Goal: Transaction & Acquisition: Obtain resource

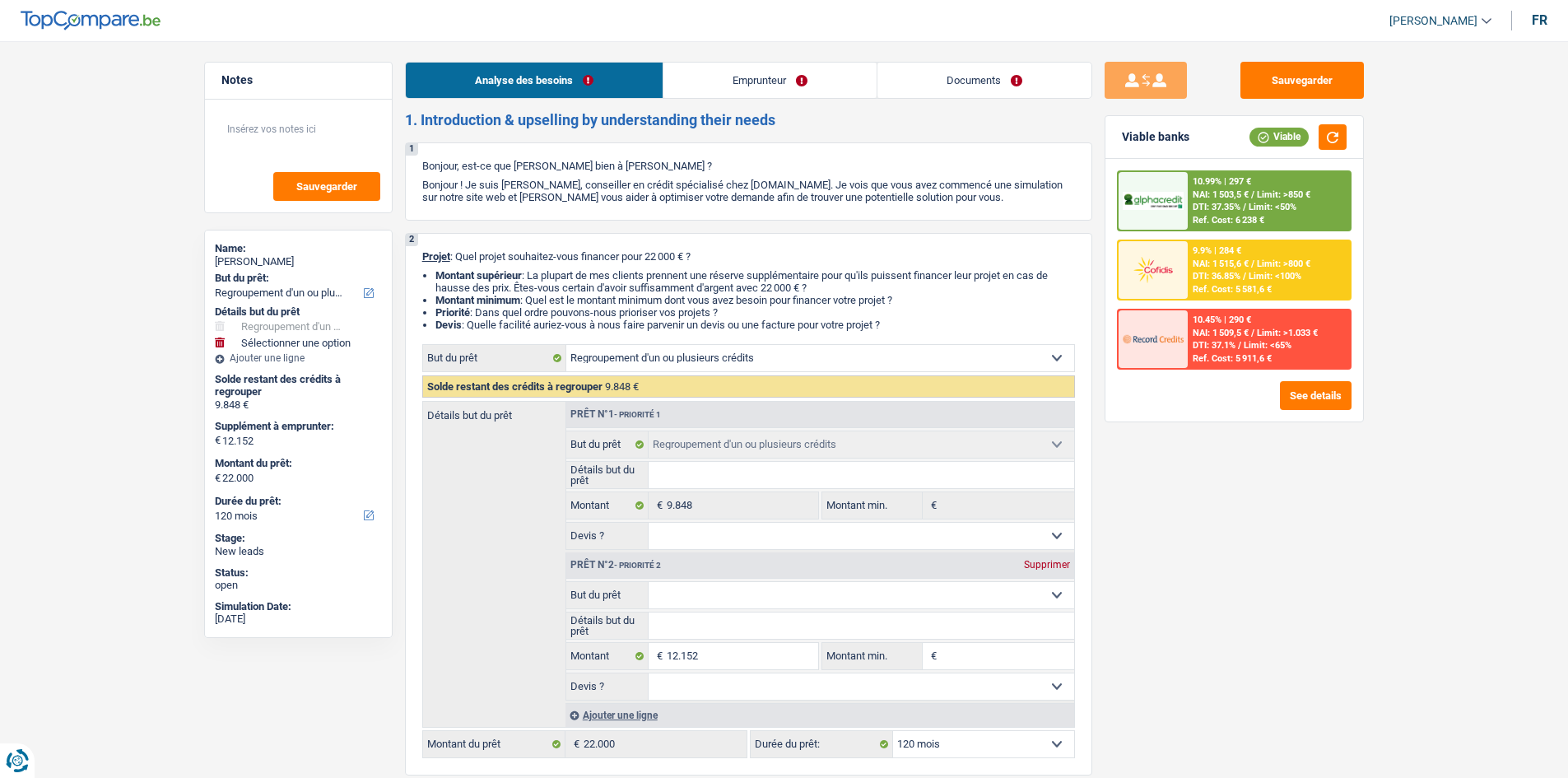
select select "refinancing"
select select "120"
select select "refinancing"
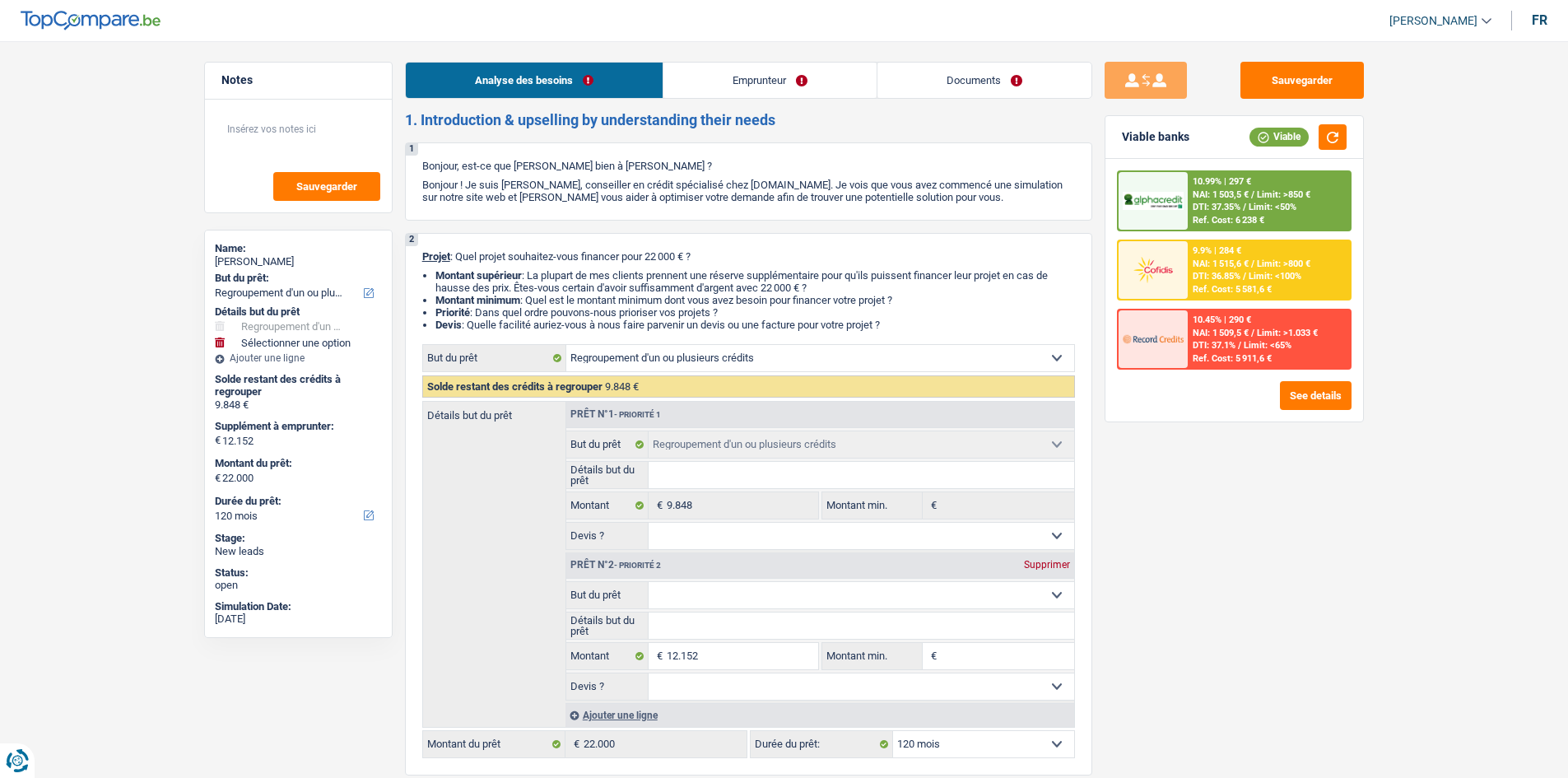
select select "120"
select select "worker"
select select "netSalary"
select select "rents"
select select "personalLoan"
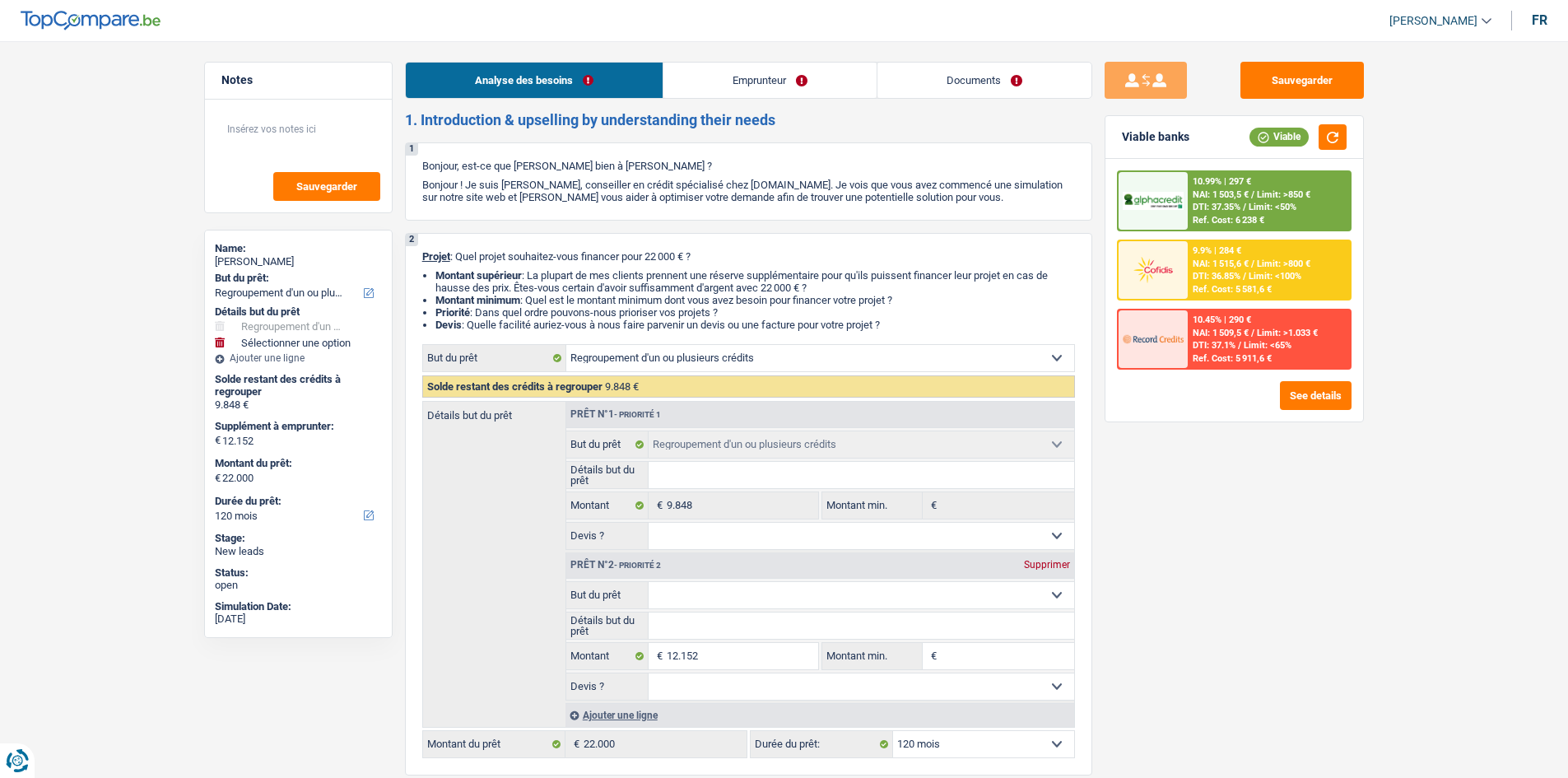
select select "other"
select select "60"
select select "refinancing"
select select "120"
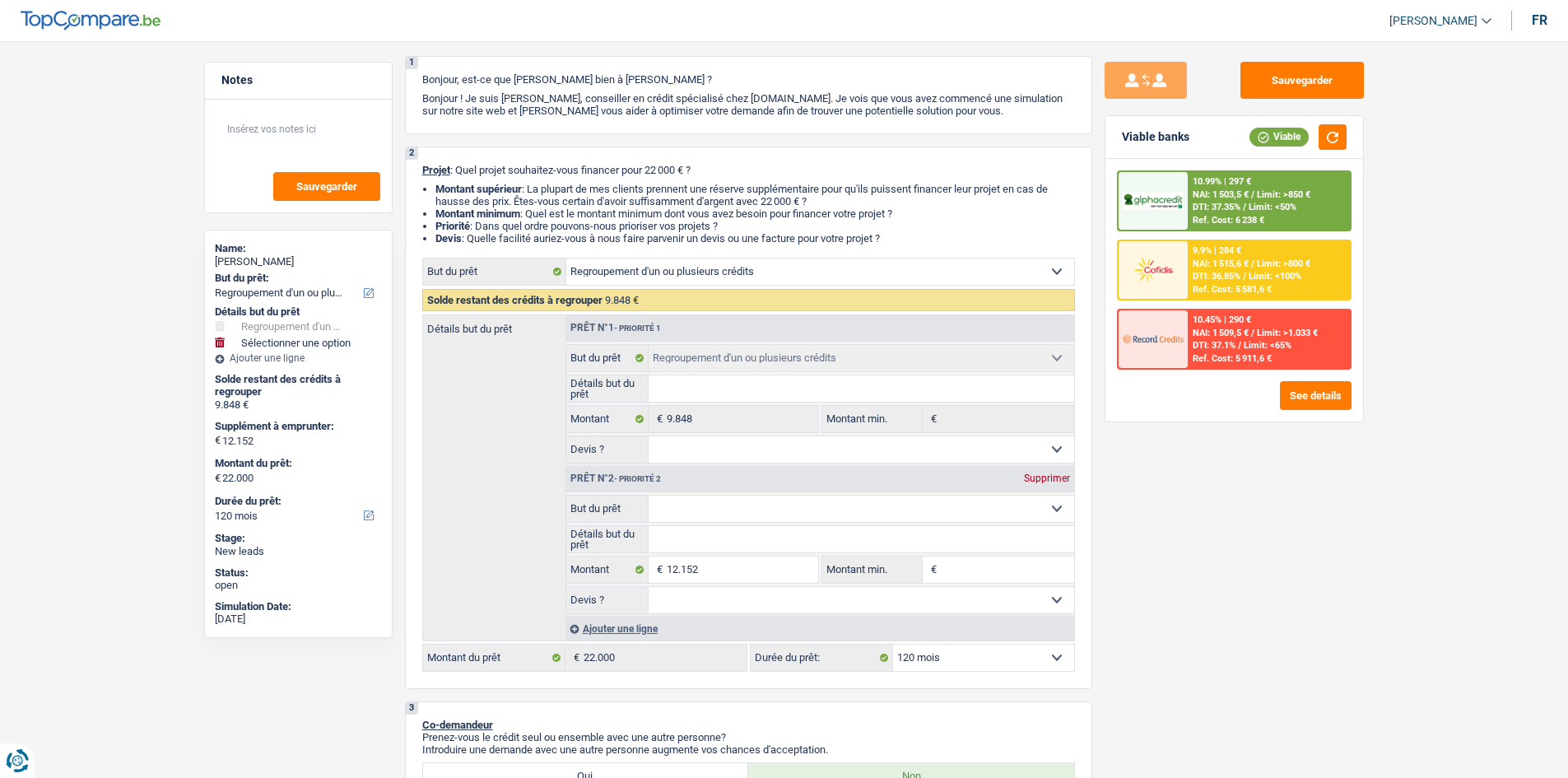
scroll to position [330, 0]
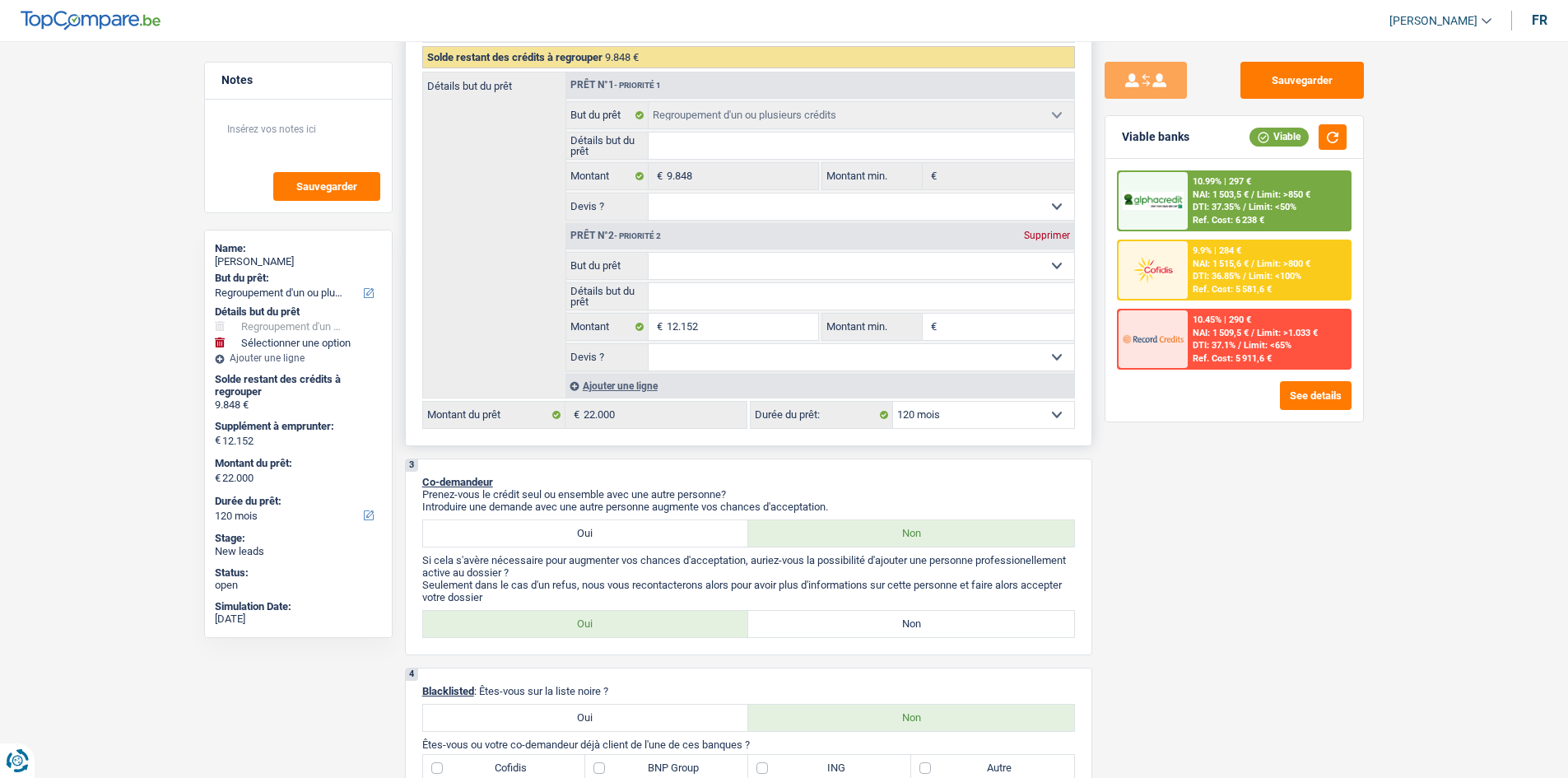
click at [758, 268] on select "Confort maison: meubles, textile, peinture, électroménager, outillage non-profe…" at bounding box center [861, 266] width 426 height 27
click at [528, 334] on div "Détails but du prêt Prêt n°1 - Priorité 1 Confort maison: meubles, textile, pei…" at bounding box center [748, 236] width 653 height 327
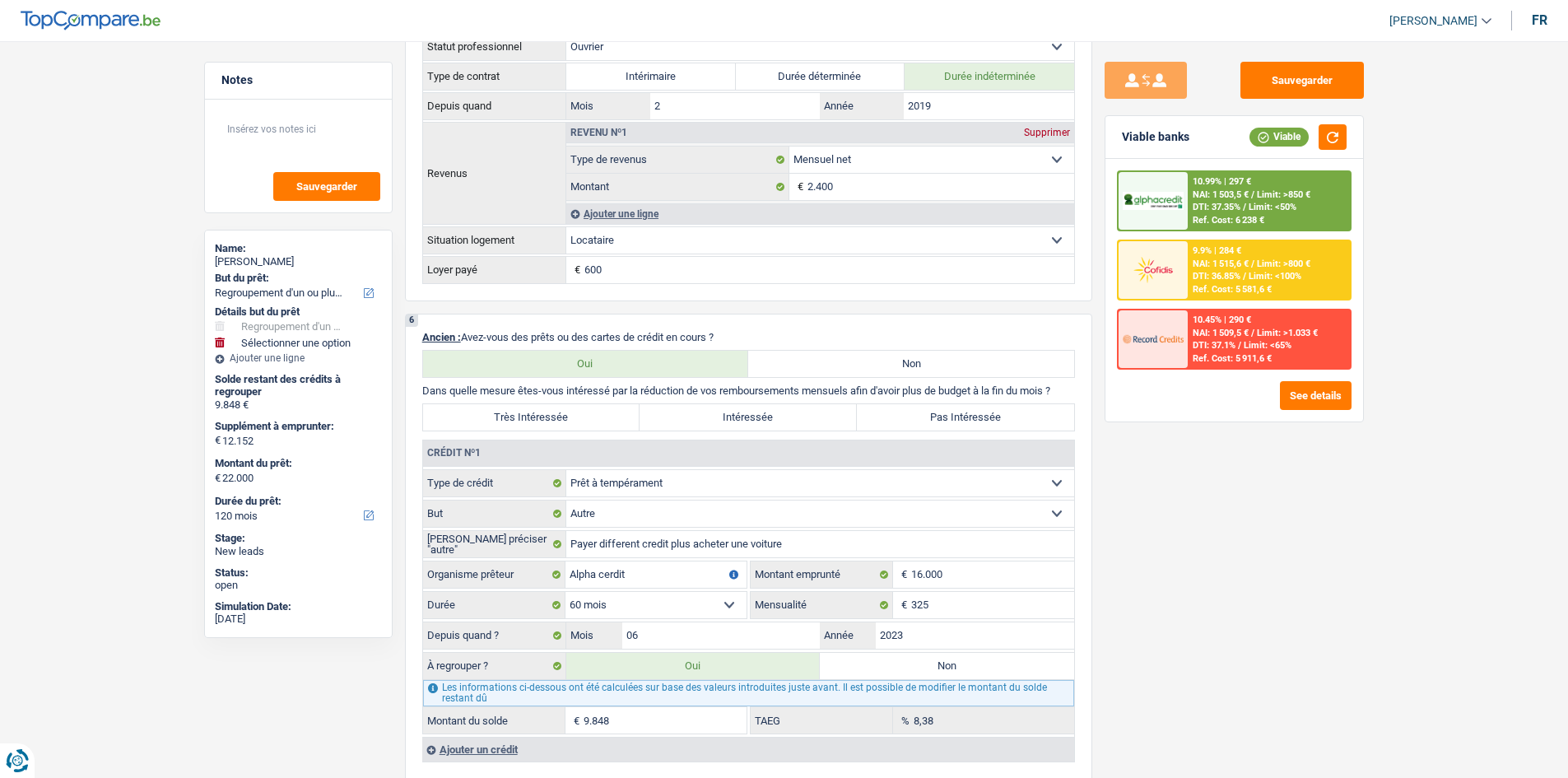
scroll to position [1318, 0]
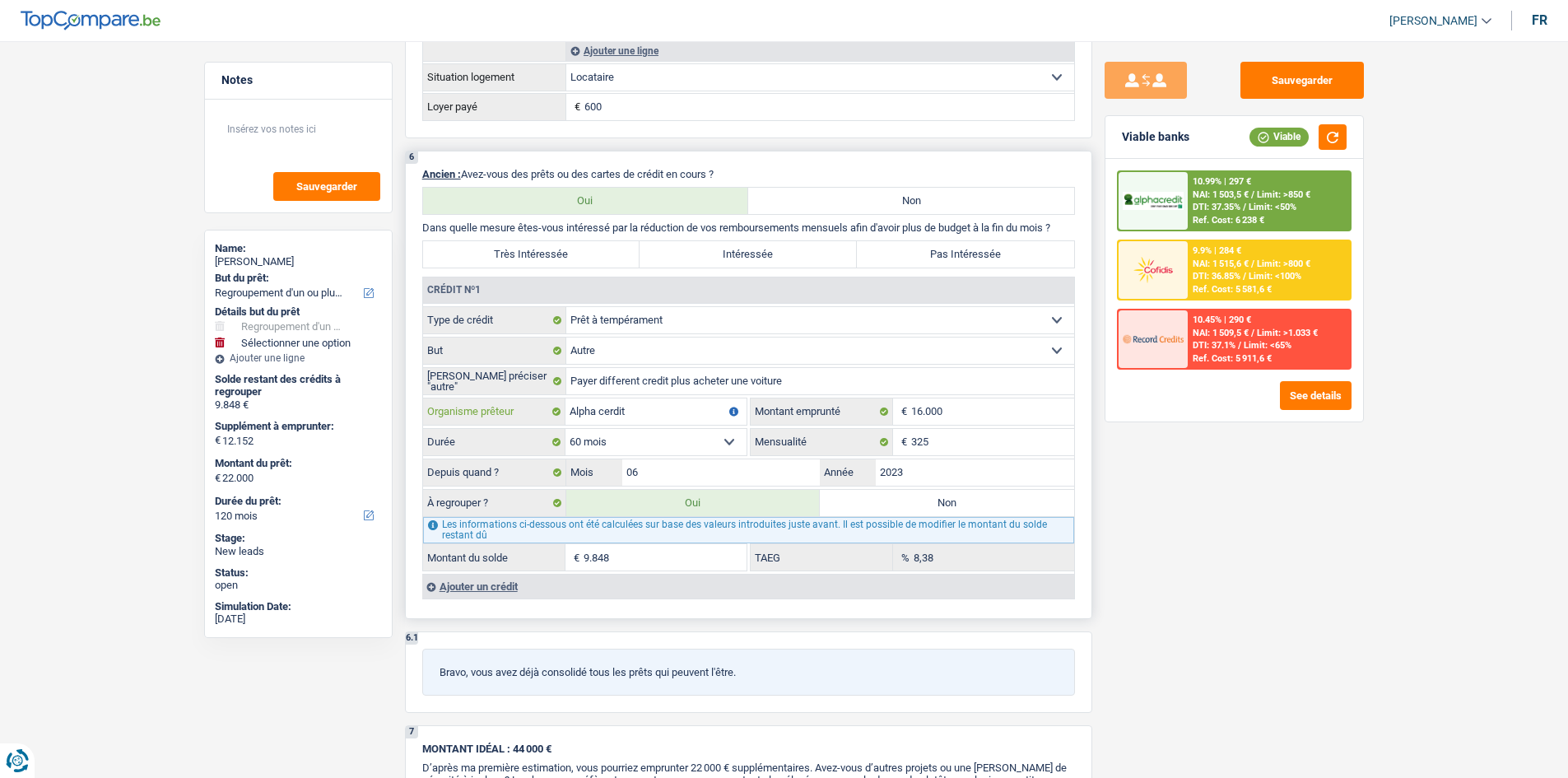
click at [681, 419] on input "Alpha cerdit" at bounding box center [656, 411] width 181 height 27
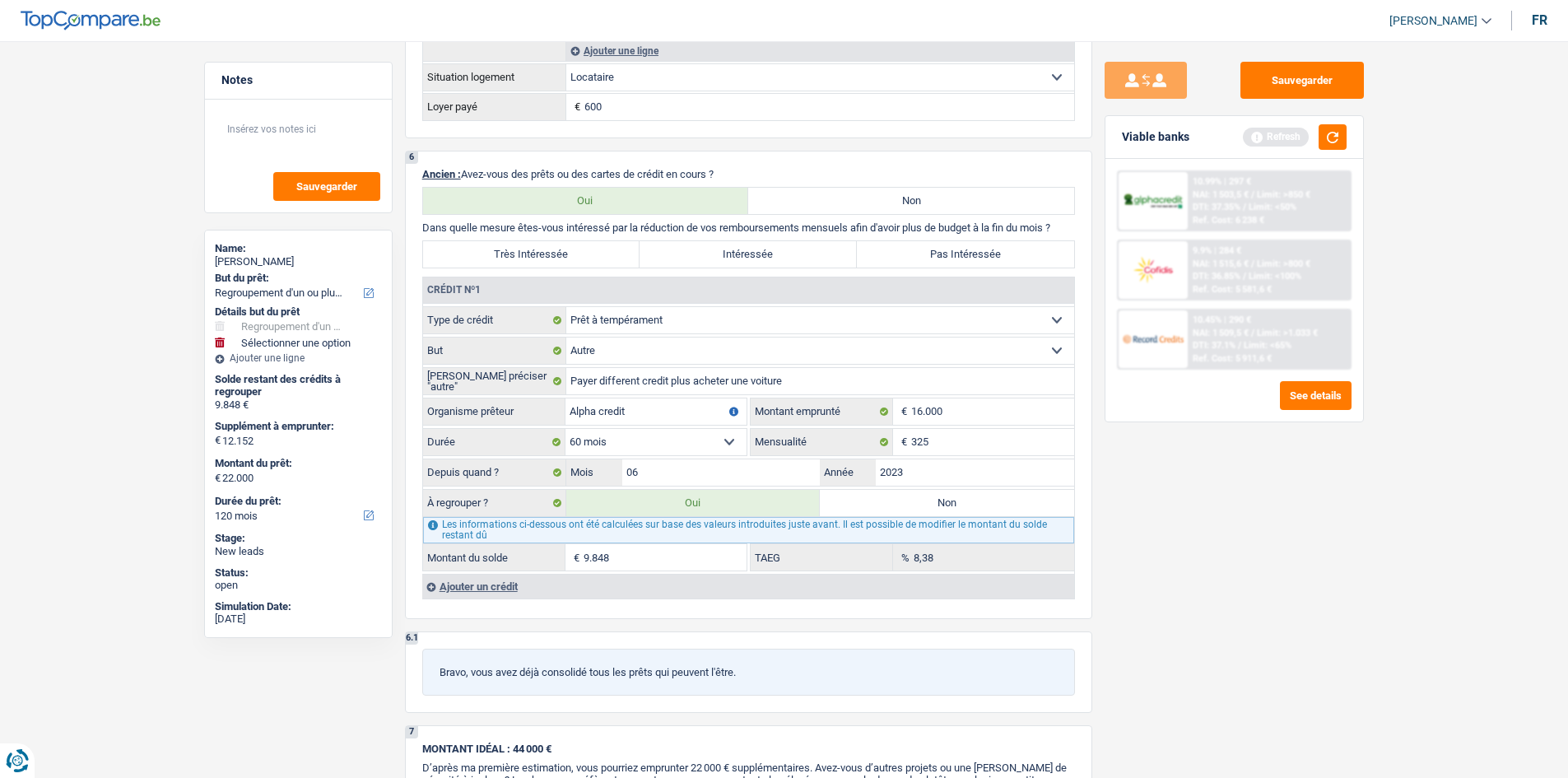
type input "Alpha credit"
drag, startPoint x: 1156, startPoint y: 564, endPoint x: 1146, endPoint y: 555, distance: 13.5
click at [1158, 559] on div "Sauvegarder Viable banks Refresh 10.99% | 297 € NAI: 1 503,5 € / Limit: >850 € …" at bounding box center [1235, 405] width 284 height 687
click at [558, 598] on div "Ajouter un crédit" at bounding box center [748, 586] width 652 height 25
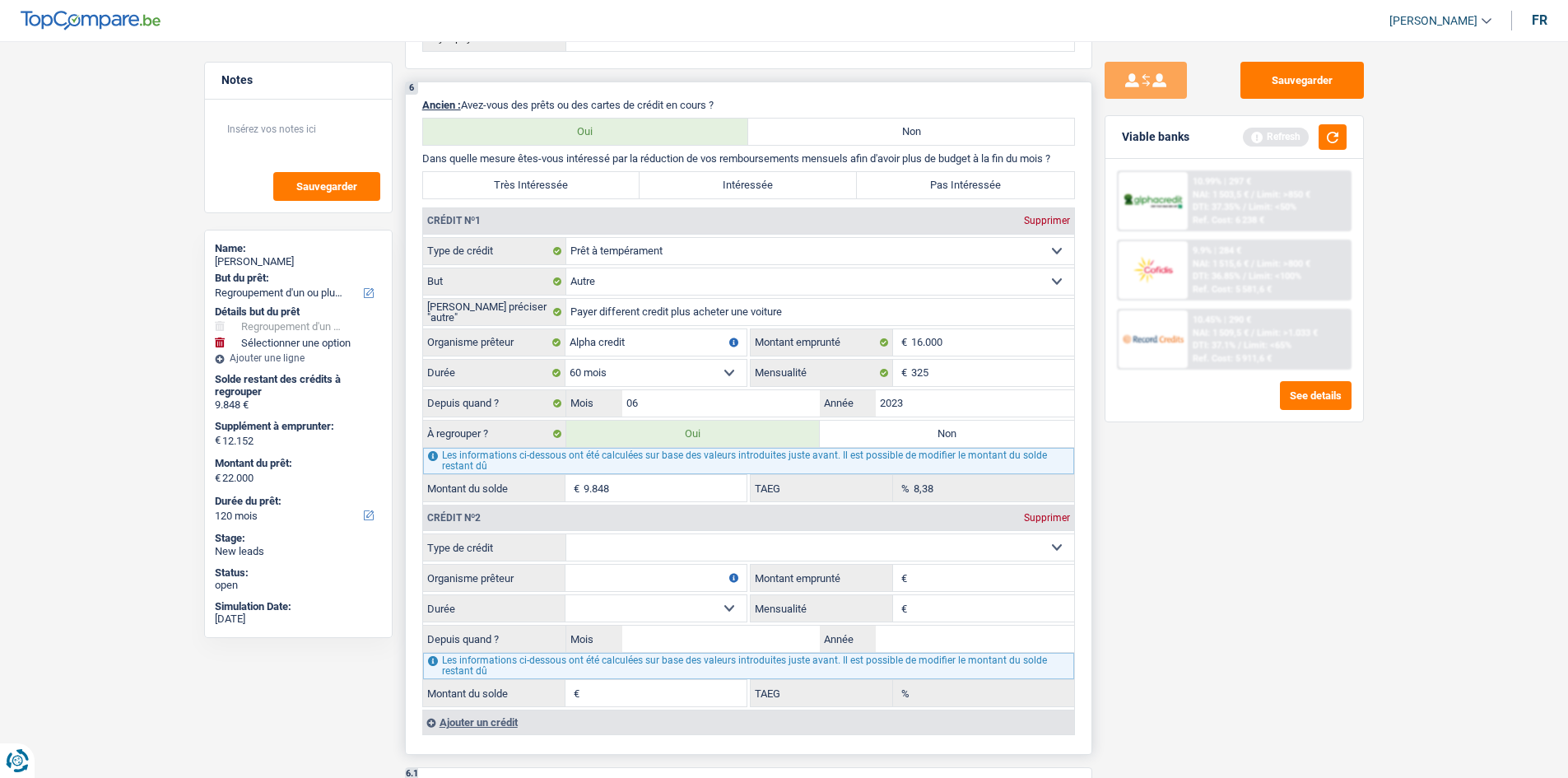
scroll to position [1483, 0]
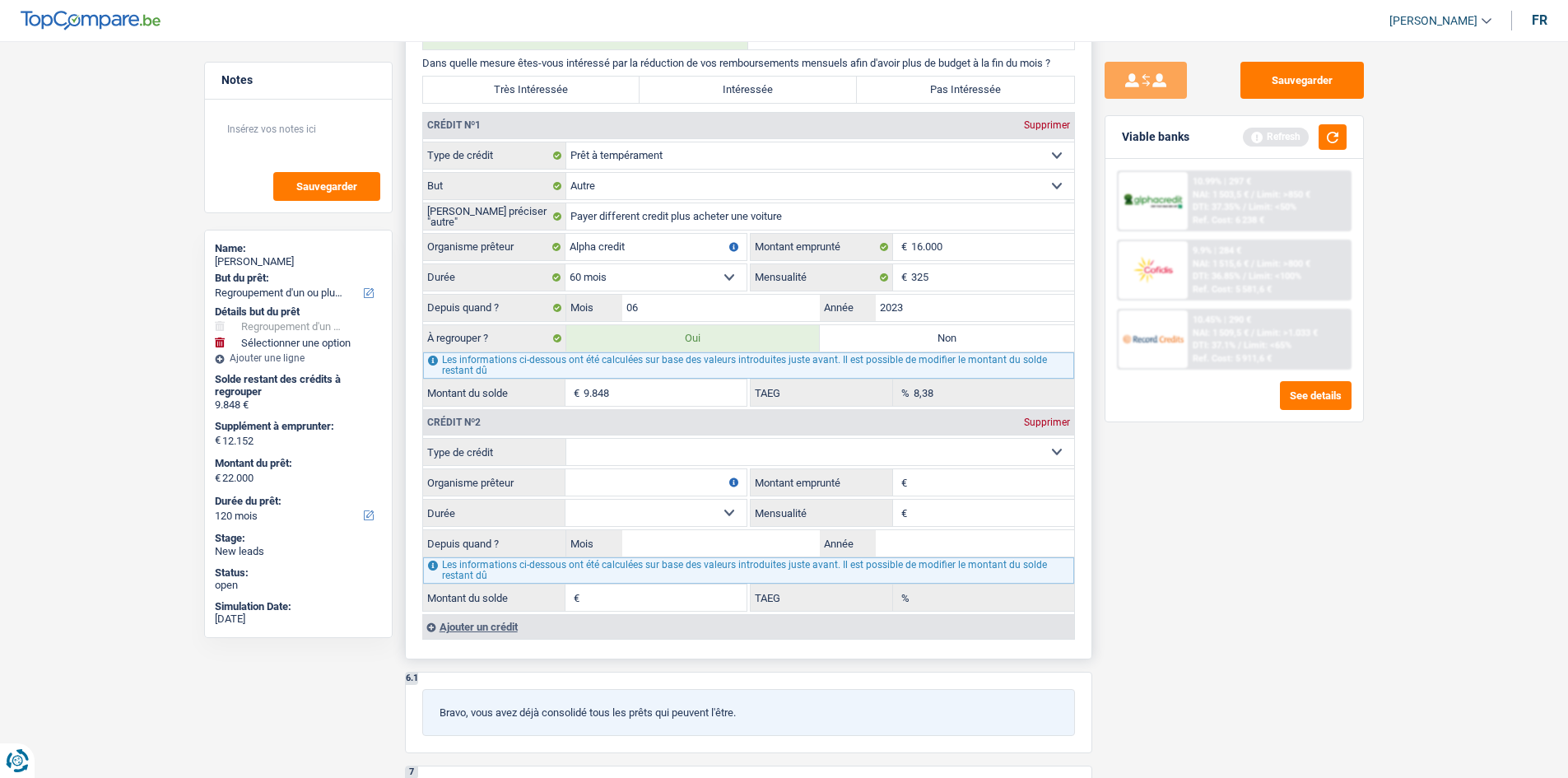
click at [682, 462] on select "Carte ou ouverture de crédit Prêt hypothécaire Vente à tempérament Prêt à tempé…" at bounding box center [820, 452] width 508 height 27
select select "personalLoan"
type input "0"
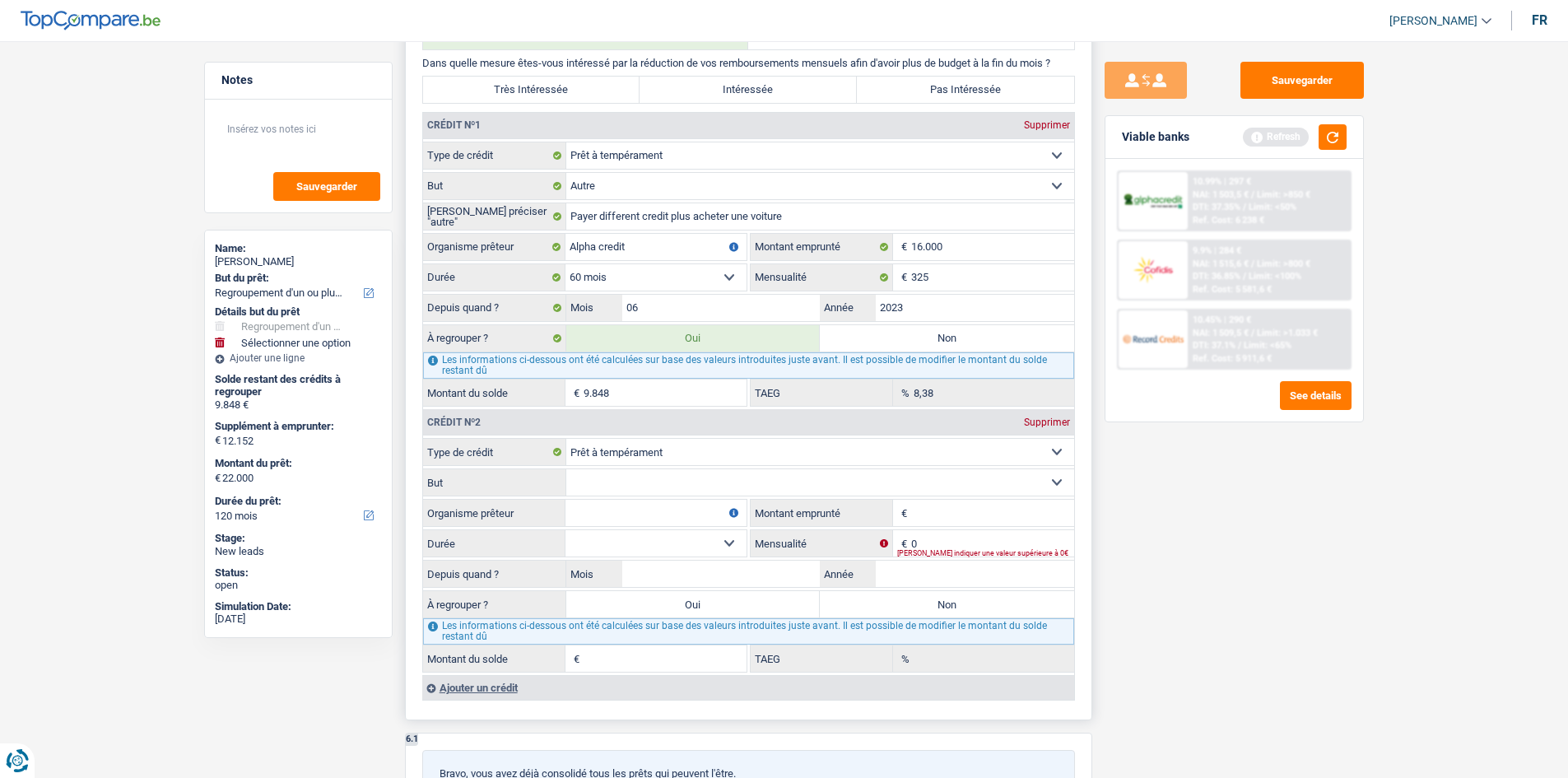
click at [685, 488] on select "Confort maison: meubles, textile, peinture, électroménager, outillage non-profe…" at bounding box center [820, 482] width 508 height 27
click at [1383, 481] on main "Notes Sauvegarder Name: Thomas Dujardin But du prêt: Confort maison: meubles, t…" at bounding box center [784, 205] width 1568 height 3327
click at [688, 477] on select "Confort maison: meubles, textile, peinture, électroménager, outillage non-profe…" at bounding box center [820, 482] width 508 height 27
click at [686, 451] on select "Carte ou ouverture de crédit Prêt hypothécaire Vente à tempérament Prêt à tempé…" at bounding box center [820, 452] width 508 height 27
select select "creditConsolidation"
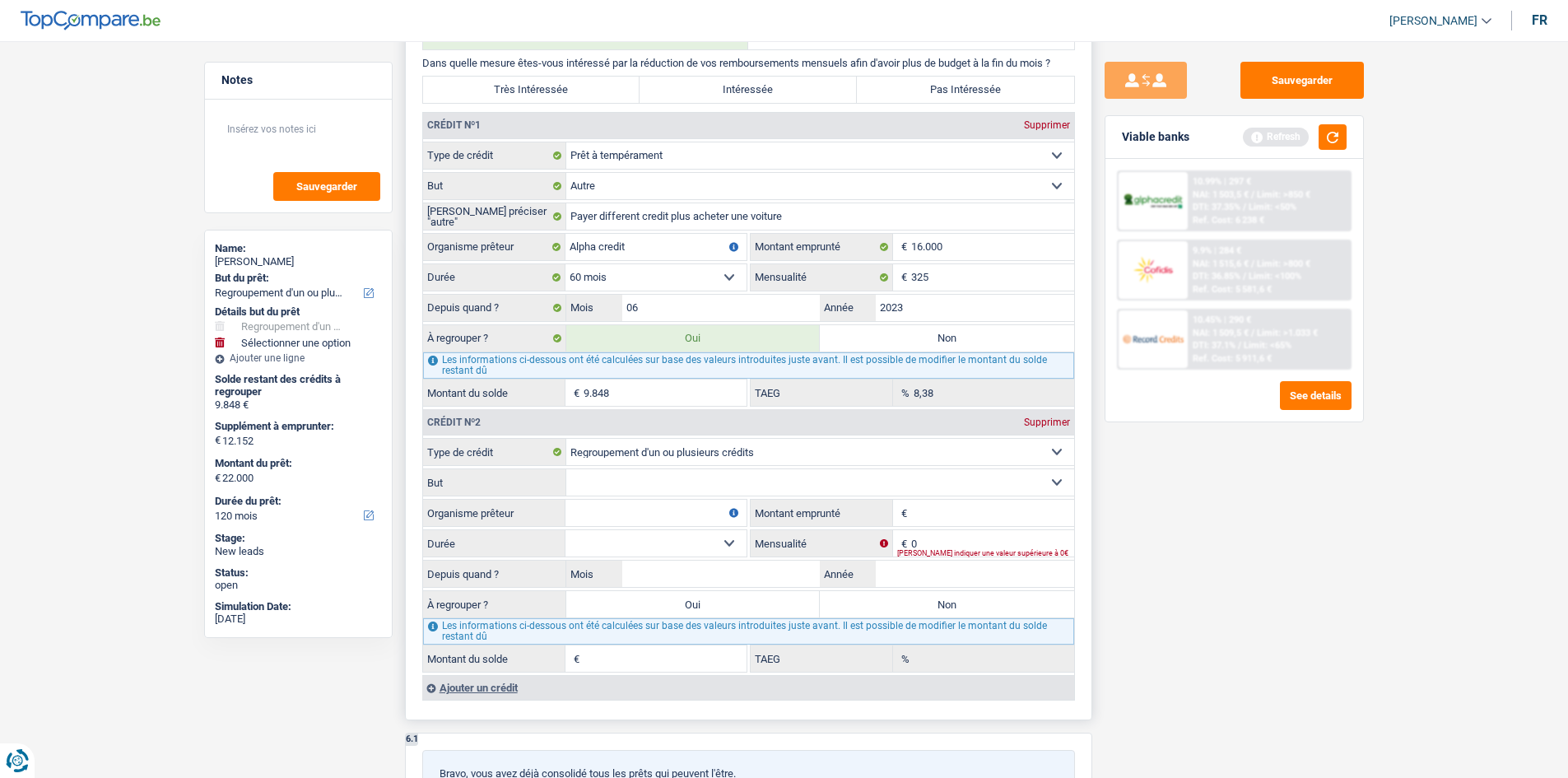
click at [566, 439] on select "Carte ou ouverture de crédit Prêt hypothécaire Vente à tempérament Prêt à tempé…" at bounding box center [820, 452] width 508 height 27
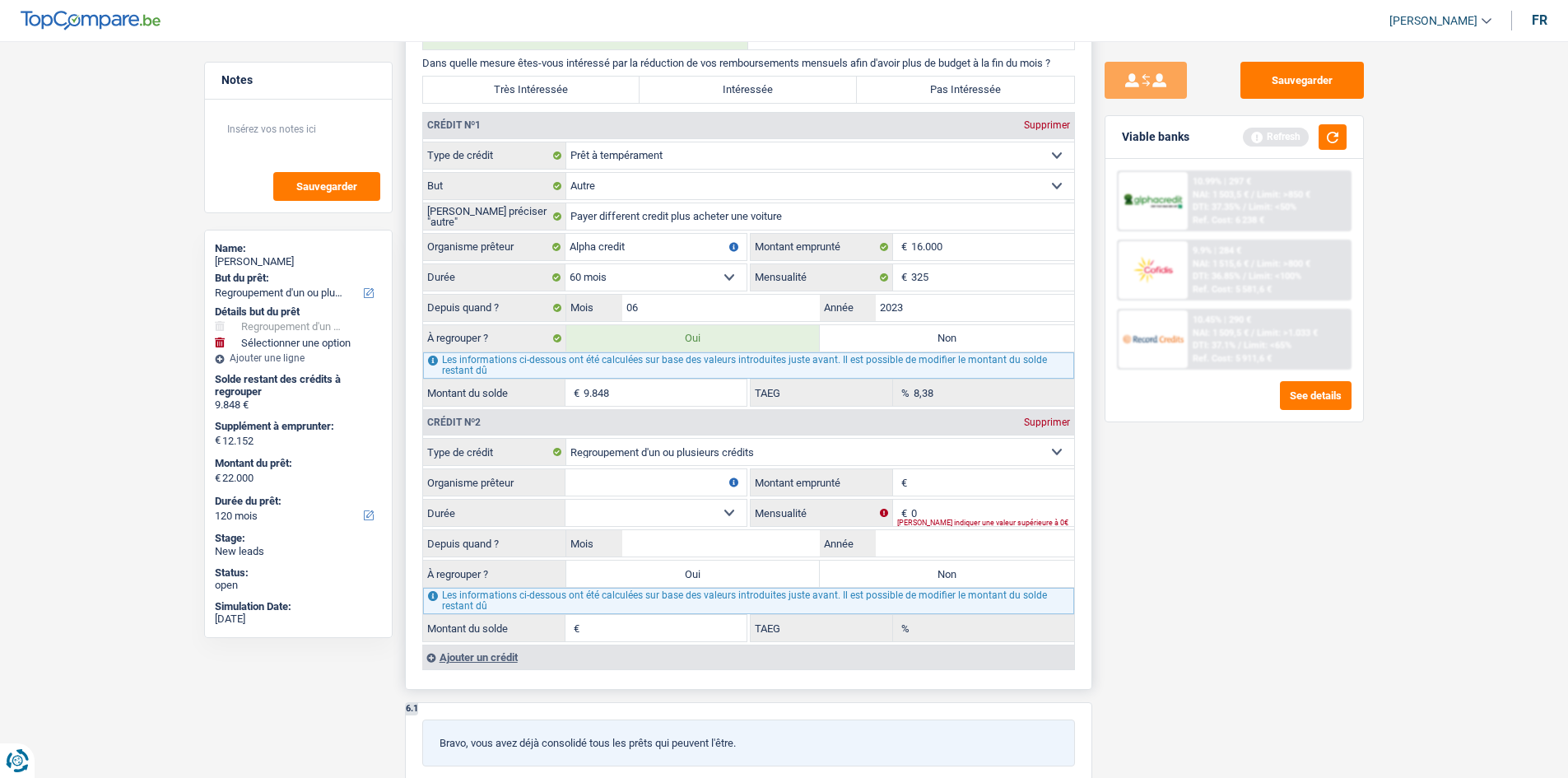
click at [941, 479] on input "Montant" at bounding box center [993, 482] width 163 height 27
type input "19.000"
click at [327, 146] on textarea at bounding box center [297, 135] width 163 height 49
click at [1185, 504] on div "Sauvegarder Viable banks Refresh 10.99% | 297 € NAI: 1 503,5 € / Limit: >850 € …" at bounding box center [1235, 405] width 284 height 687
click at [305, 148] on textarea "11" at bounding box center [297, 135] width 163 height 49
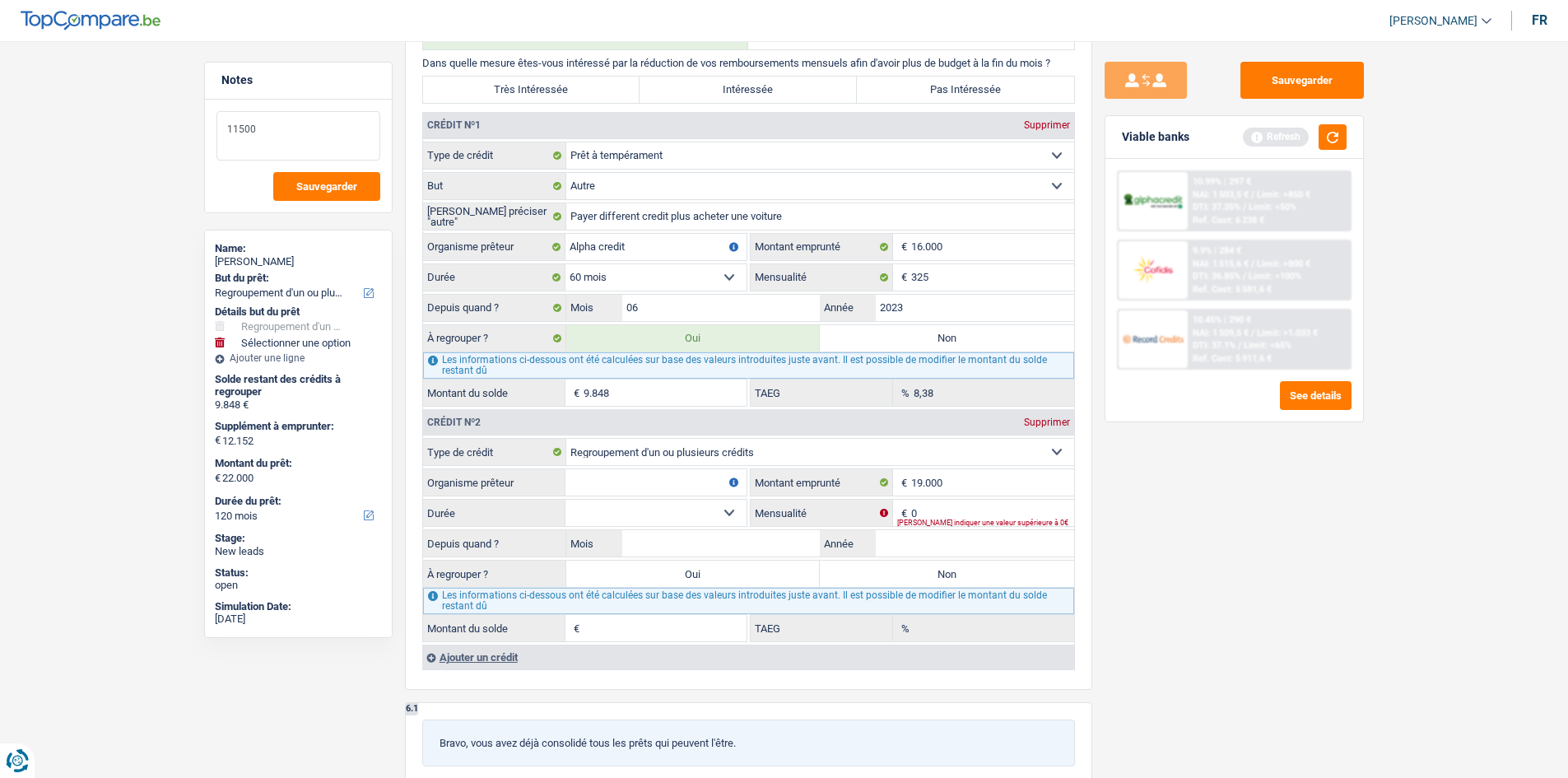
type textarea "11500"
click at [1252, 507] on div "Sauvegarder Viable banks Refresh 10.99% | 297 € NAI: 1 503,5 € / Limit: >850 € …" at bounding box center [1235, 405] width 284 height 687
click at [1007, 244] on input "16.000" at bounding box center [993, 247] width 163 height 27
click at [976, 282] on input "325" at bounding box center [993, 277] width 163 height 27
click at [706, 308] on input "06" at bounding box center [721, 308] width 199 height 27
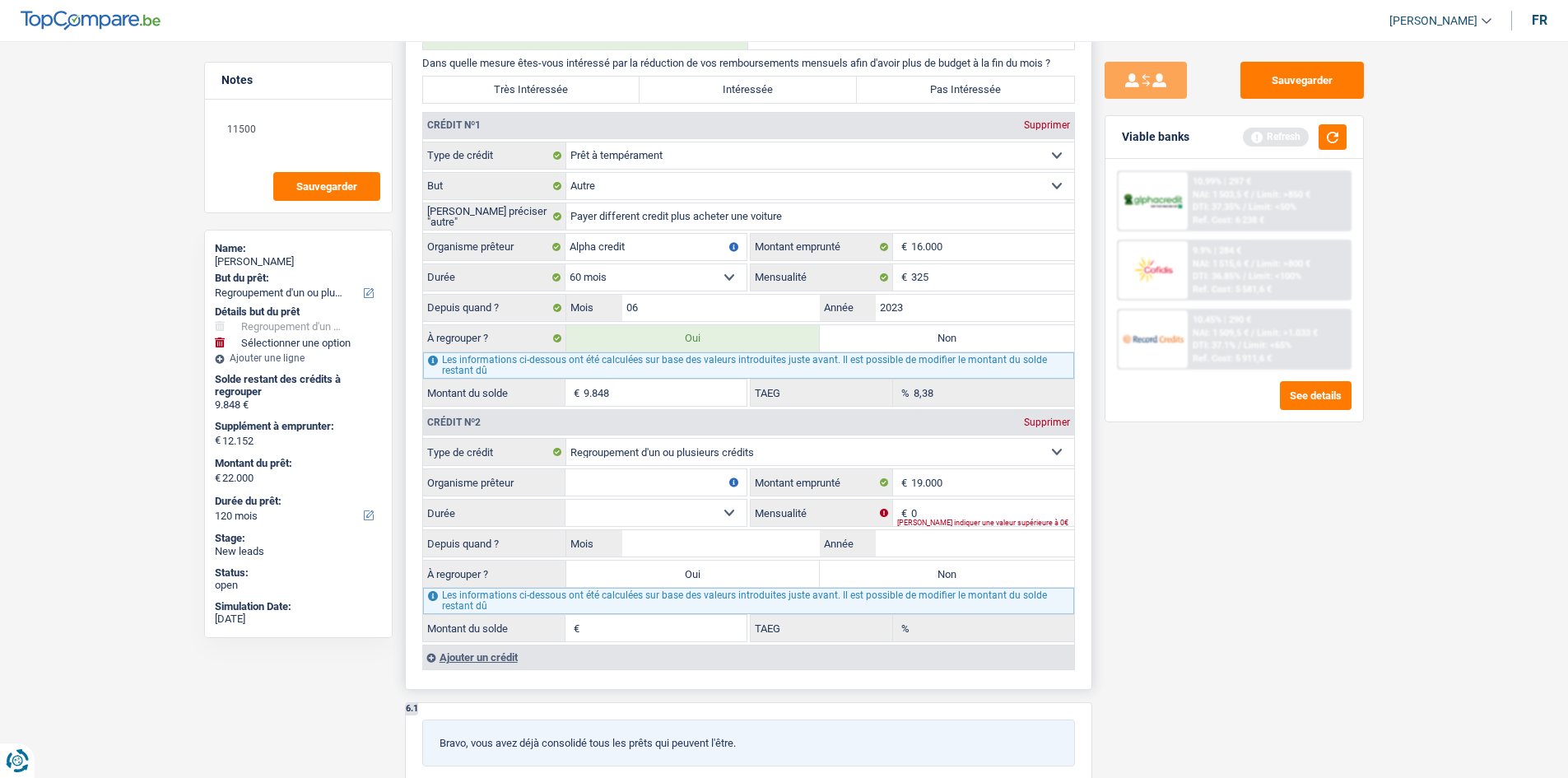
click at [645, 285] on select "12 mois 18 mois 24 mois 30 mois 36 mois 42 mois 48 mois 60 mois 72 mois 84 mois…" at bounding box center [656, 277] width 181 height 27
select select "72"
click at [565, 264] on select "12 mois 18 mois 24 mois 30 mois 36 mois 42 mois 48 mois 60 mois 72 mois 84 mois…" at bounding box center [656, 277] width 181 height 27
type input "11.632"
type input "14,31"
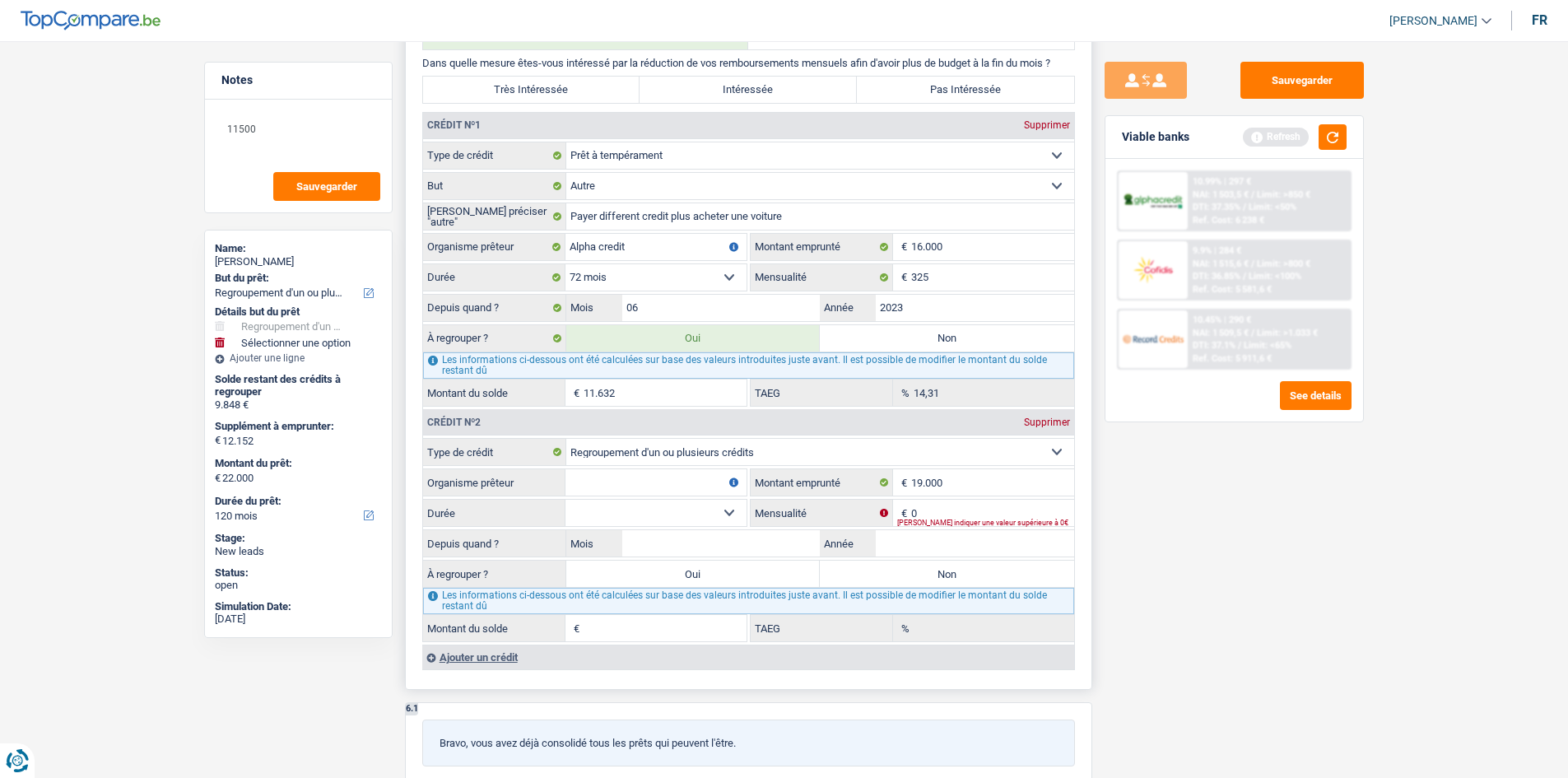
click at [642, 278] on select "12 mois 18 mois 24 mois 30 mois 36 mois 42 mois 48 mois 60 mois 72 mois 84 mois…" at bounding box center [656, 277] width 181 height 27
click at [641, 278] on select "12 mois 18 mois 24 mois 30 mois 36 mois 42 mois 48 mois 60 mois 72 mois 84 mois…" at bounding box center [656, 277] width 181 height 27
click at [308, 132] on textarea "11500" at bounding box center [297, 135] width 163 height 49
type textarea "1"
click at [1160, 553] on div "Sauvegarder Viable banks Refresh 10.99% | 297 € NAI: 1 503,5 € / Limit: >850 € …" at bounding box center [1235, 405] width 284 height 687
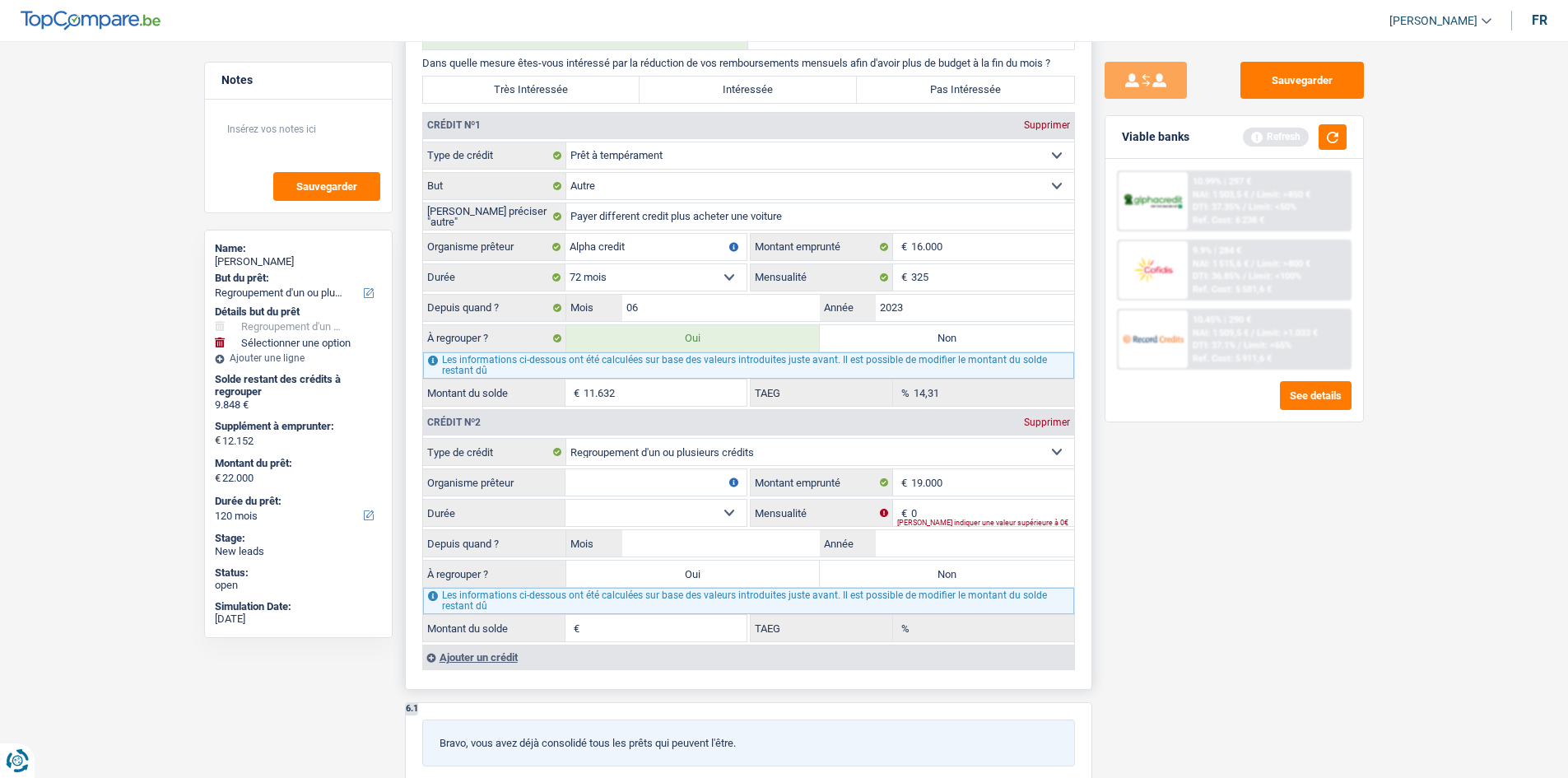
click at [694, 448] on select "Carte ou ouverture de crédit Prêt hypothécaire Vente à tempérament Prêt à tempé…" at bounding box center [820, 452] width 508 height 27
select select "personalLoan"
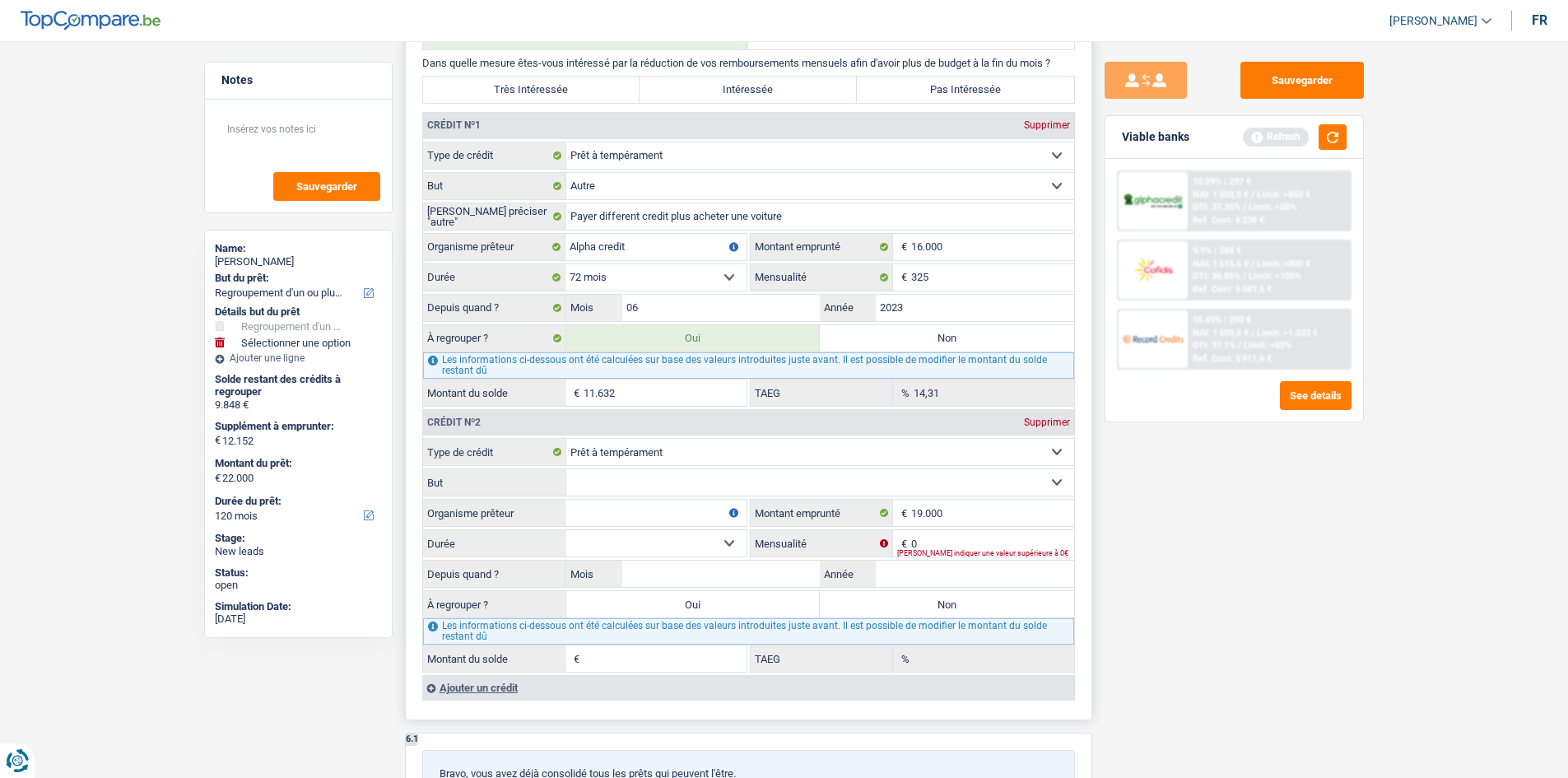
click at [710, 481] on select "Confort maison: meubles, textile, peinture, électroménager, outillage non-profe…" at bounding box center [820, 482] width 508 height 27
select select "homeFurnishingOrRelocation"
click at [566, 469] on select "Confort maison: meubles, textile, peinture, électroménager, outillage non-profe…" at bounding box center [820, 482] width 508 height 27
drag, startPoint x: 1000, startPoint y: 521, endPoint x: 1034, endPoint y: 486, distance: 48.8
click at [1002, 513] on input "19.000" at bounding box center [993, 513] width 163 height 27
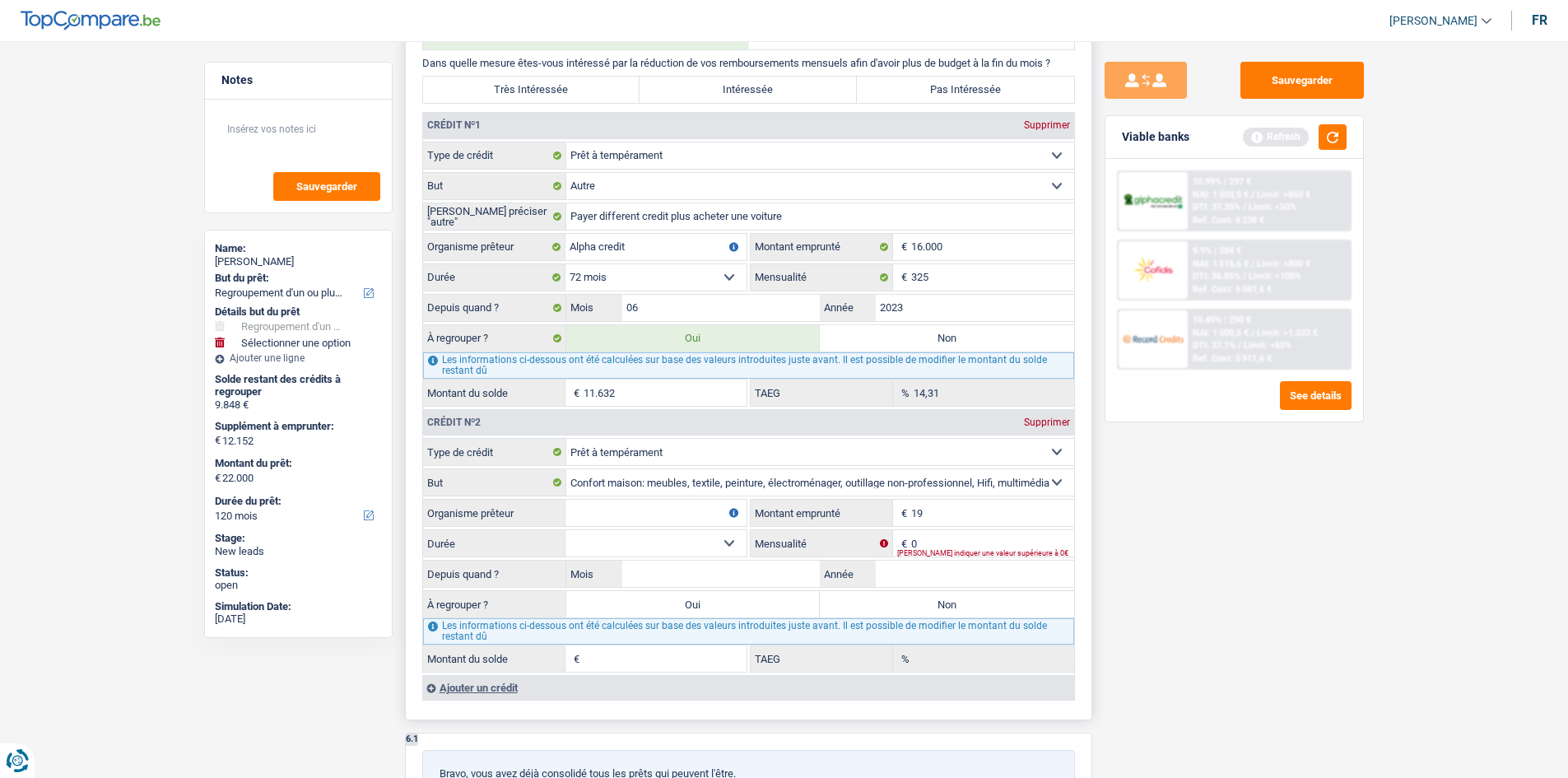
type input "1"
type input "2.500"
click at [959, 550] on div "[PERSON_NAME] indiquer une valeur supérieure à 0€" at bounding box center [986, 553] width 177 height 6
click at [961, 541] on input "0" at bounding box center [993, 543] width 163 height 27
type input "140"
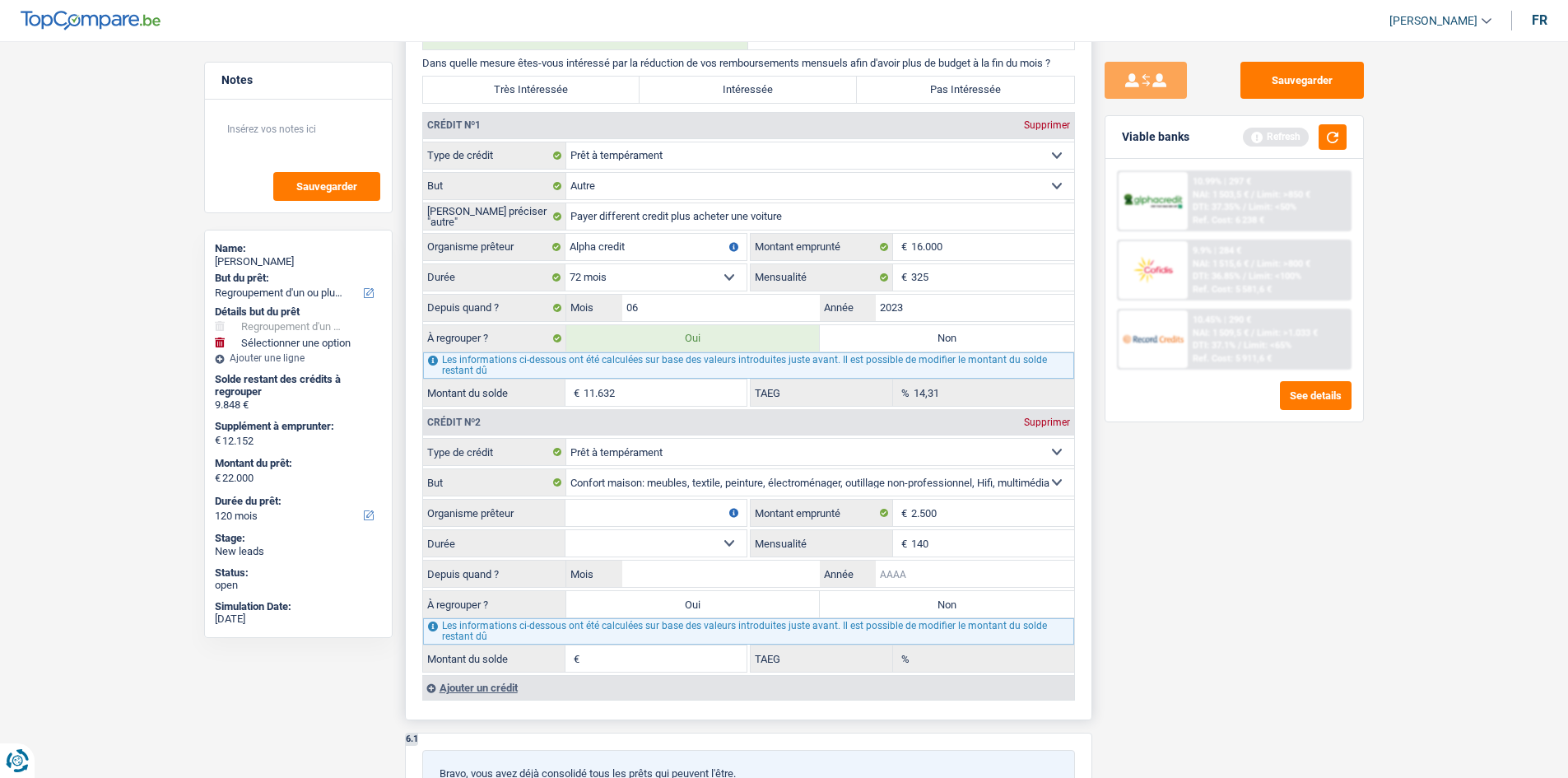
click at [1006, 583] on input "Année" at bounding box center [974, 574] width 199 height 27
click at [331, 140] on textarea at bounding box center [297, 135] width 163 height 49
type textarea "2000"
click at [1163, 605] on div "Sauvegarder Viable banks Refresh 10.99% | 297 € NAI: 1 503,5 € / Limit: >850 € …" at bounding box center [1235, 405] width 284 height 687
click at [922, 570] on input "Année" at bounding box center [974, 574] width 199 height 27
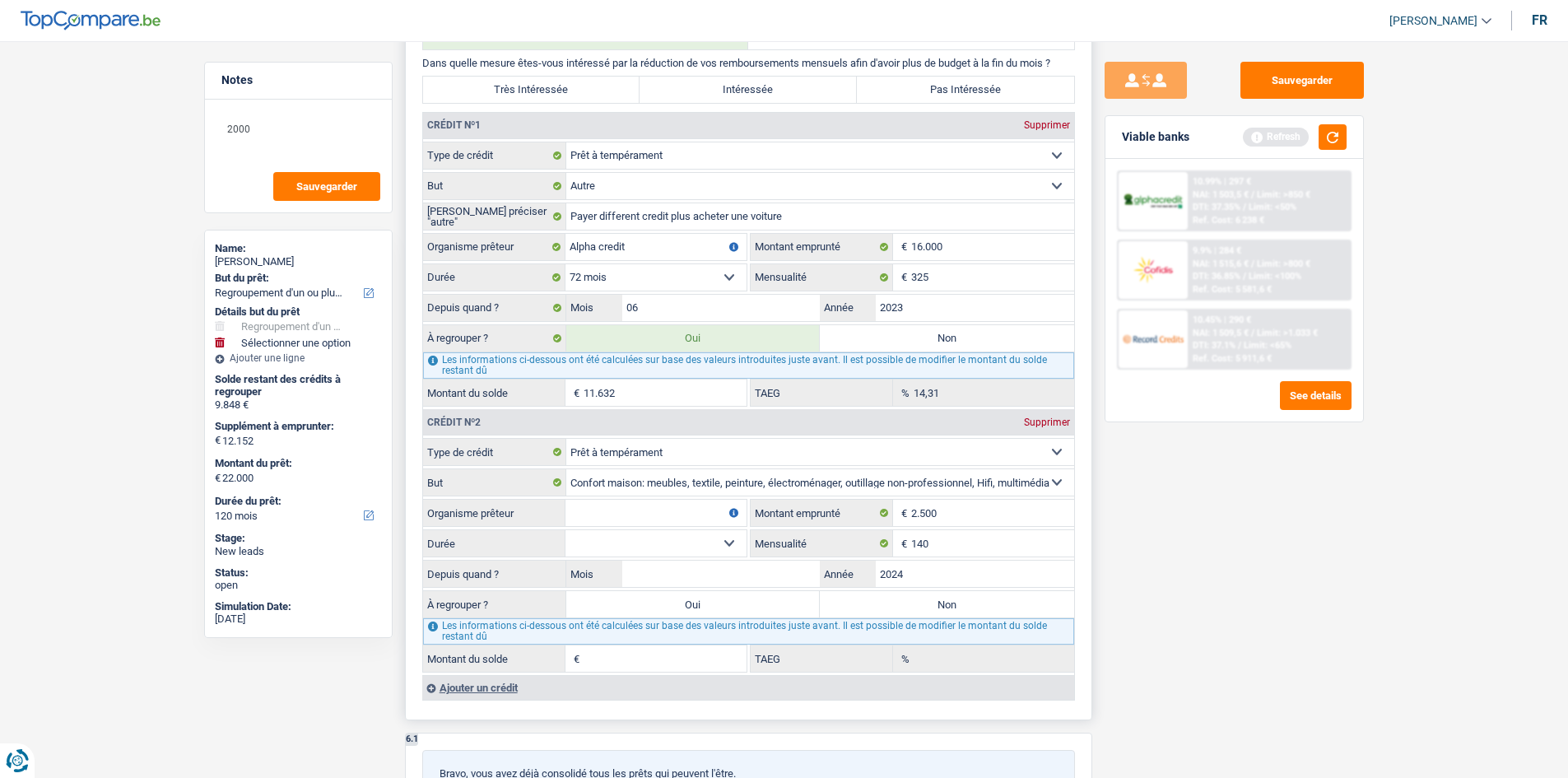
type input "2024"
click at [727, 580] on input "Mois" at bounding box center [721, 574] width 199 height 27
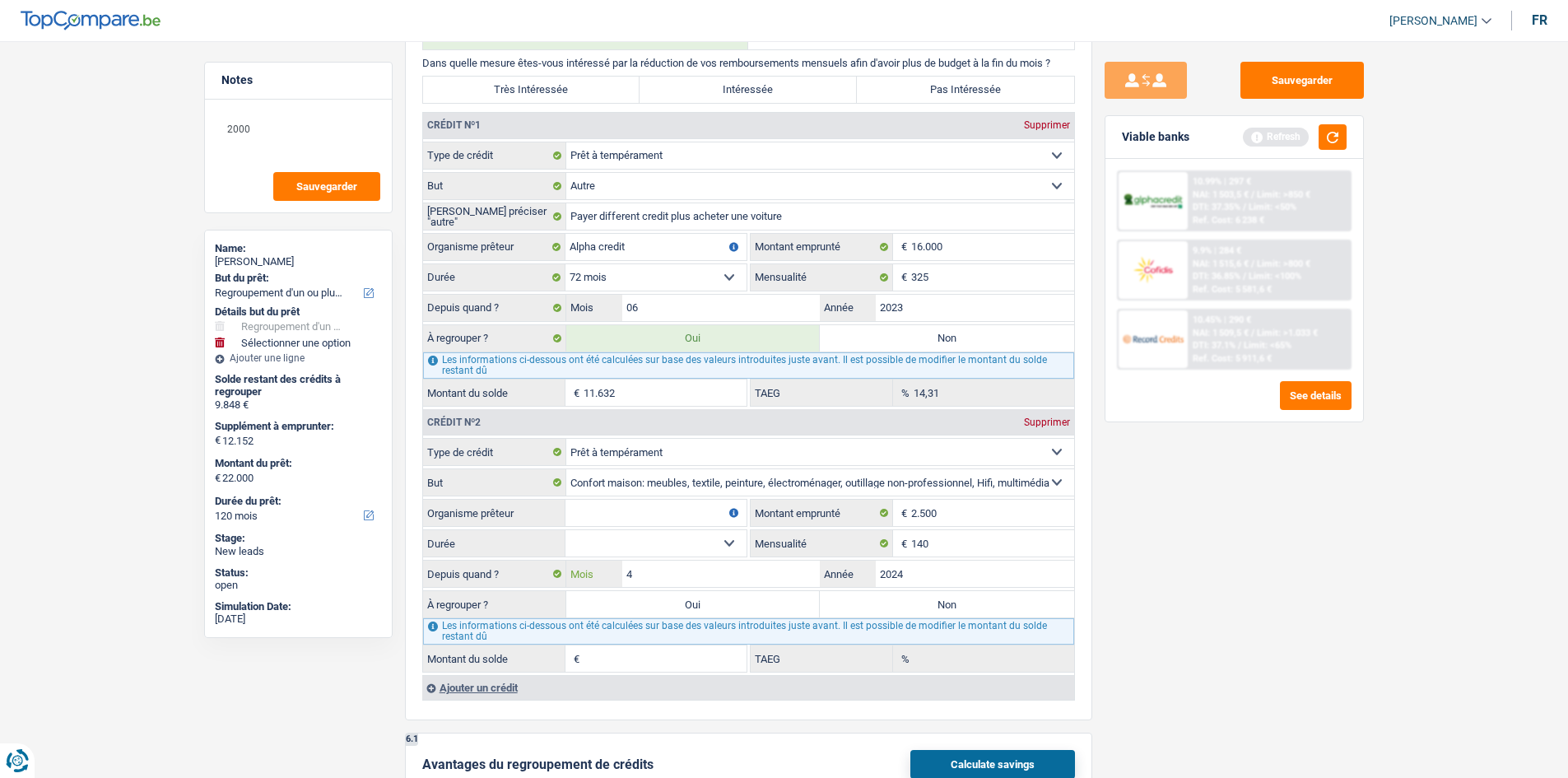
type input "4"
click at [1262, 607] on div "Sauvegarder Viable banks Refresh 10.99% | 297 € NAI: 1 503,5 € / Limit: >850 € …" at bounding box center [1235, 405] width 284 height 687
click at [676, 539] on select "12 mois 18 mois 24 mois Sélectionner une option" at bounding box center [656, 543] width 181 height 27
select select "24"
click at [565, 530] on select "12 mois 18 mois 24 mois Sélectionner une option" at bounding box center [656, 543] width 181 height 27
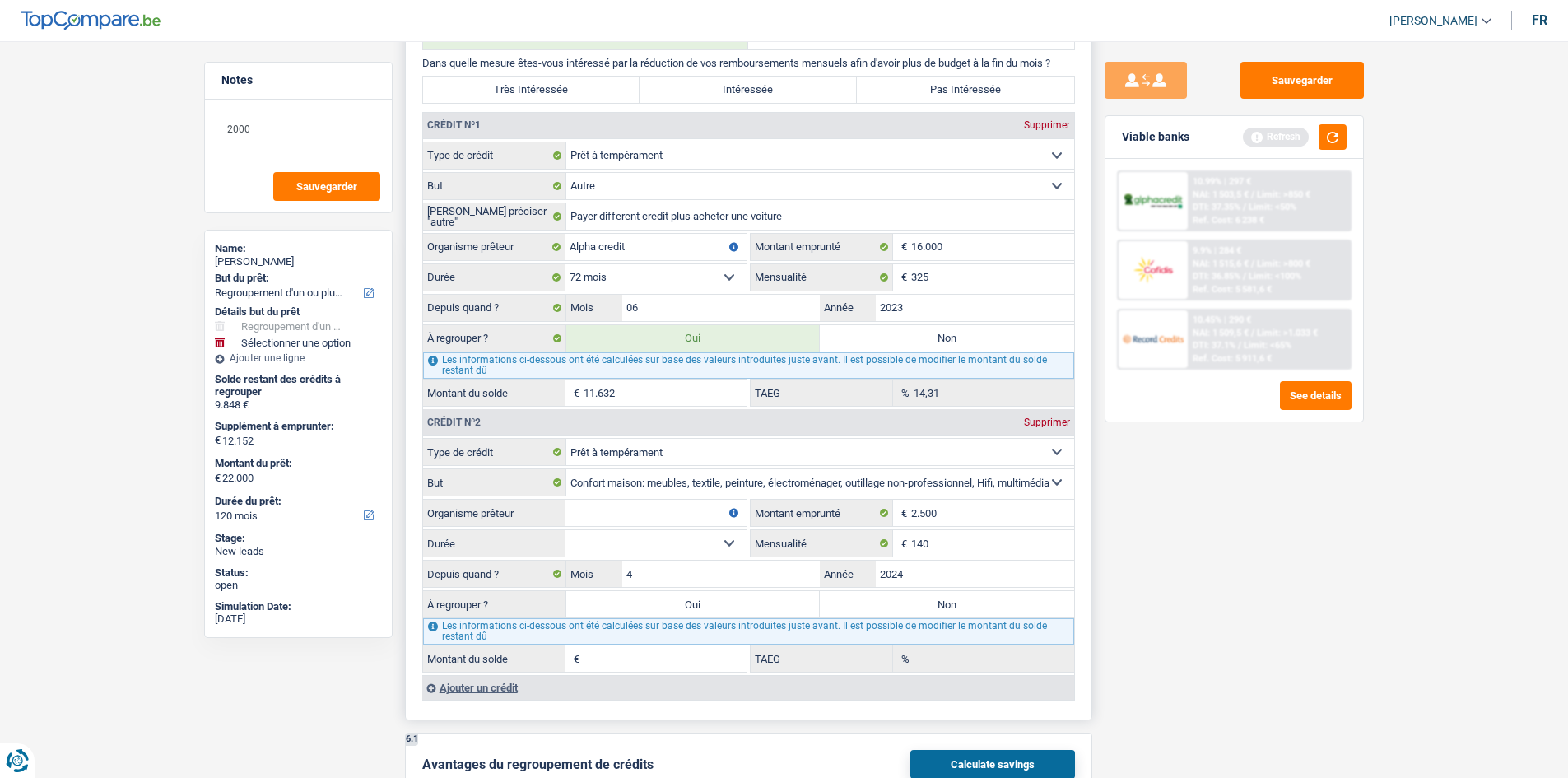
type input "1.004"
type input "34,71"
drag, startPoint x: 711, startPoint y: 578, endPoint x: 736, endPoint y: 584, distance: 25.7
click at [711, 579] on input "4" at bounding box center [721, 574] width 199 height 27
type input "1"
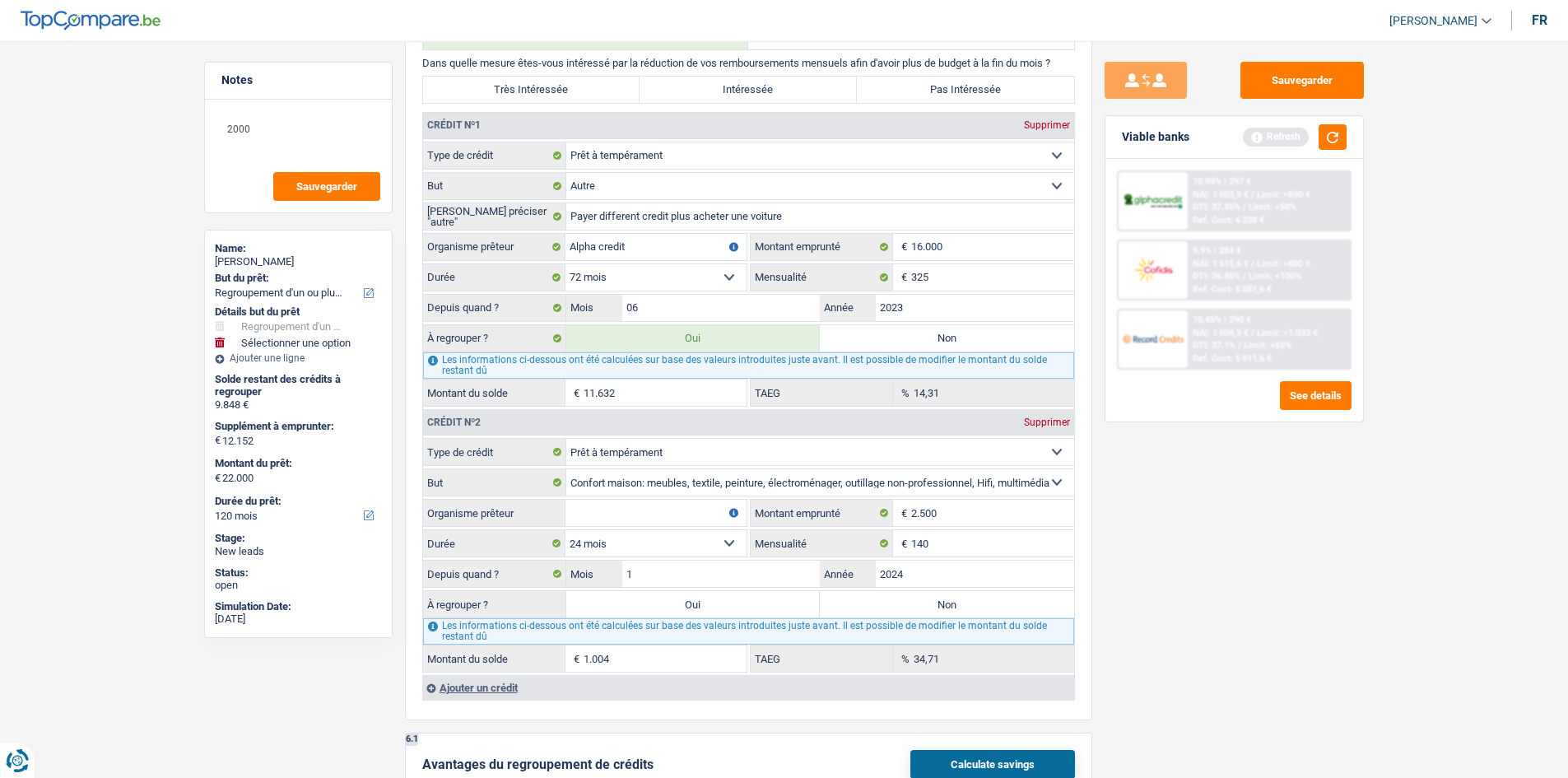
type input "651"
click at [1152, 613] on div "Sauvegarder Viable banks Refresh 10.99% | 297 € NAI: 1 503,5 € / Limit: >850 € …" at bounding box center [1235, 405] width 284 height 687
click at [946, 572] on input "2024" at bounding box center [974, 574] width 199 height 27
type input "2025"
type input "1.918"
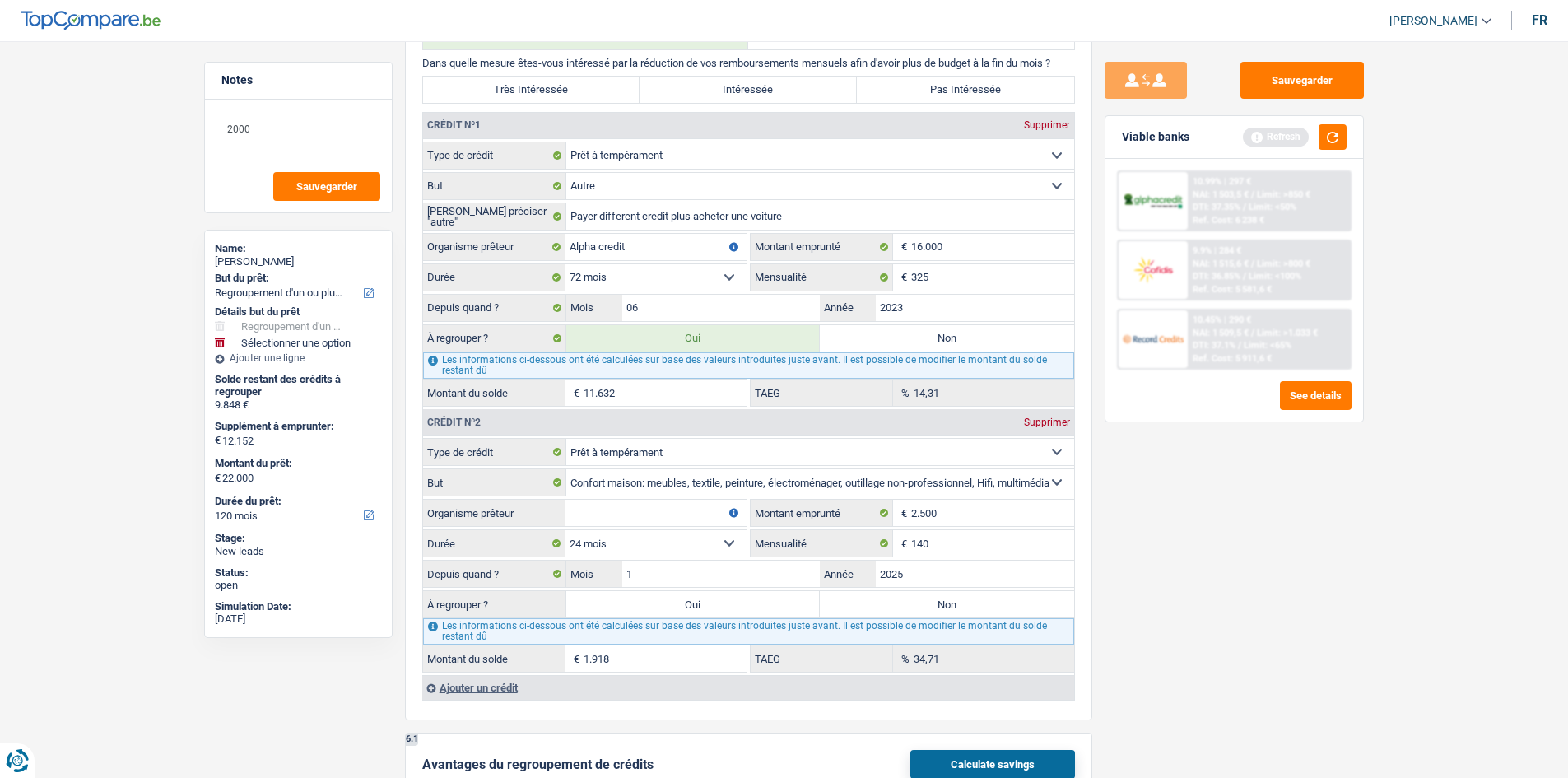
click at [1188, 617] on div "Sauvegarder Viable banks Refresh 10.99% | 297 € NAI: 1 503,5 € / Limit: >850 € …" at bounding box center [1235, 405] width 284 height 687
click at [671, 546] on select "12 mois 18 mois 24 mois Sélectionner une option" at bounding box center [656, 543] width 181 height 27
drag, startPoint x: 671, startPoint y: 546, endPoint x: 707, endPoint y: 546, distance: 36.0
click at [671, 546] on select "12 mois 18 mois 24 mois Sélectionner une option" at bounding box center [656, 543] width 181 height 27
click at [603, 544] on select "12 mois 18 mois 24 mois Sélectionner une option" at bounding box center [656, 543] width 181 height 27
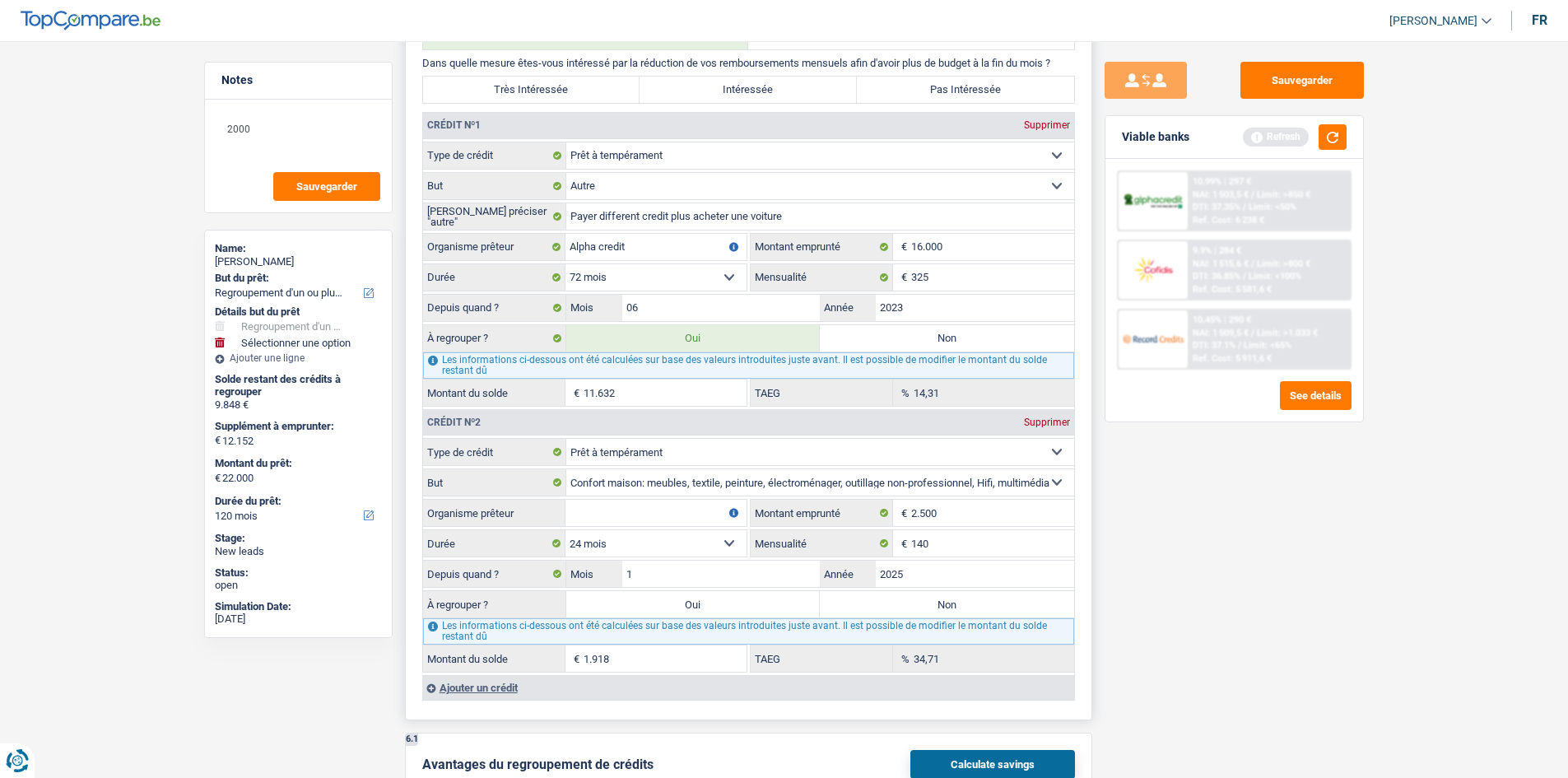
select select "18"
click at [565, 530] on select "12 mois 18 mois 24 mois Sélectionner une option" at bounding box center [656, 543] width 181 height 27
type input "1.533"
type input "1,01"
click at [602, 539] on select "12 mois 18 mois 24 mois Sélectionner une option" at bounding box center [656, 543] width 181 height 27
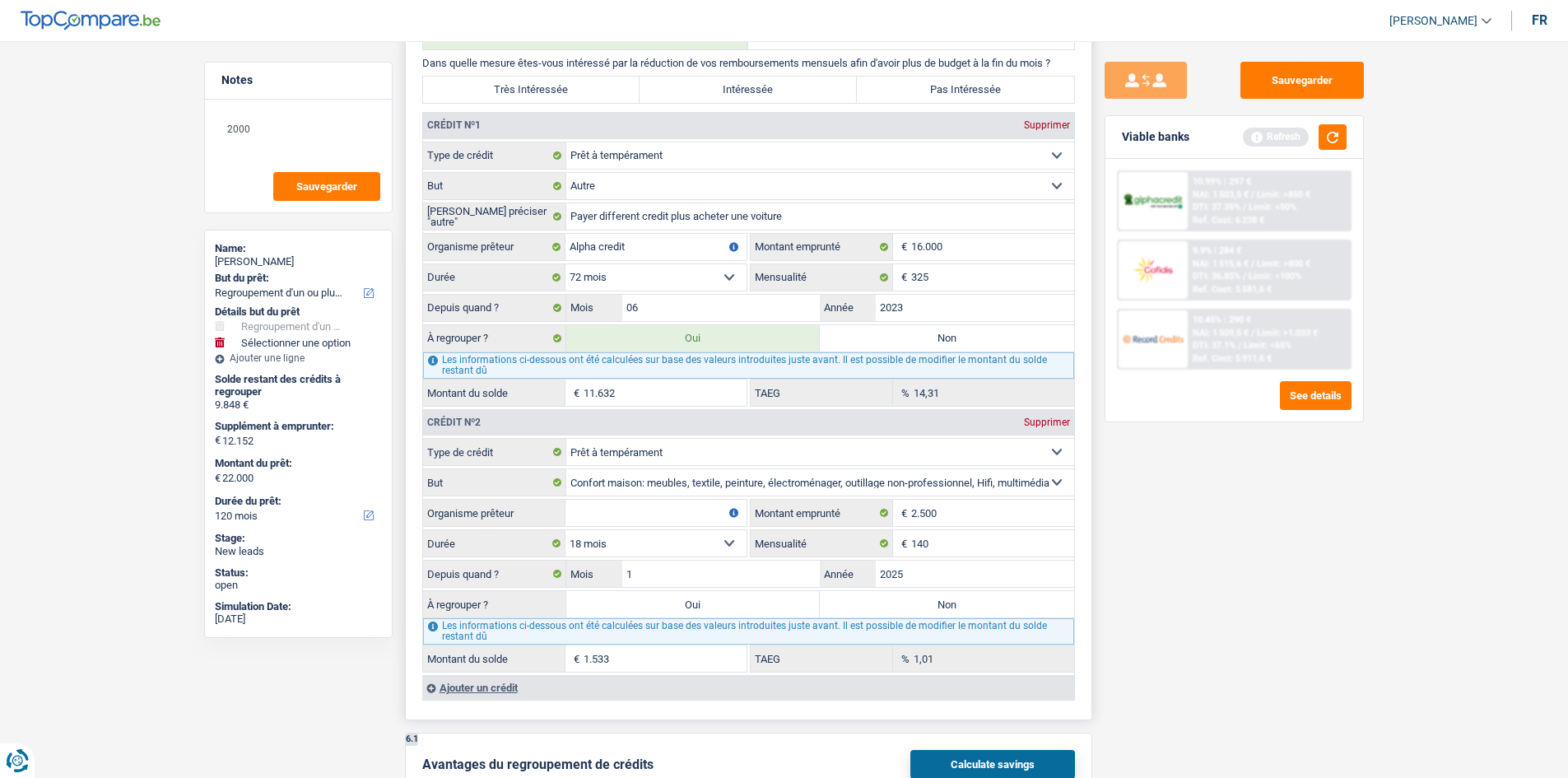
select select "12"
click at [565, 530] on select "12 mois 18 mois 24 mois Sélectionner une option" at bounding box center [656, 543] width 181 height 27
type input "837"
type input "0,00"
click at [637, 542] on select "12 mois 18 mois 24 mois Sélectionner une option" at bounding box center [656, 543] width 181 height 27
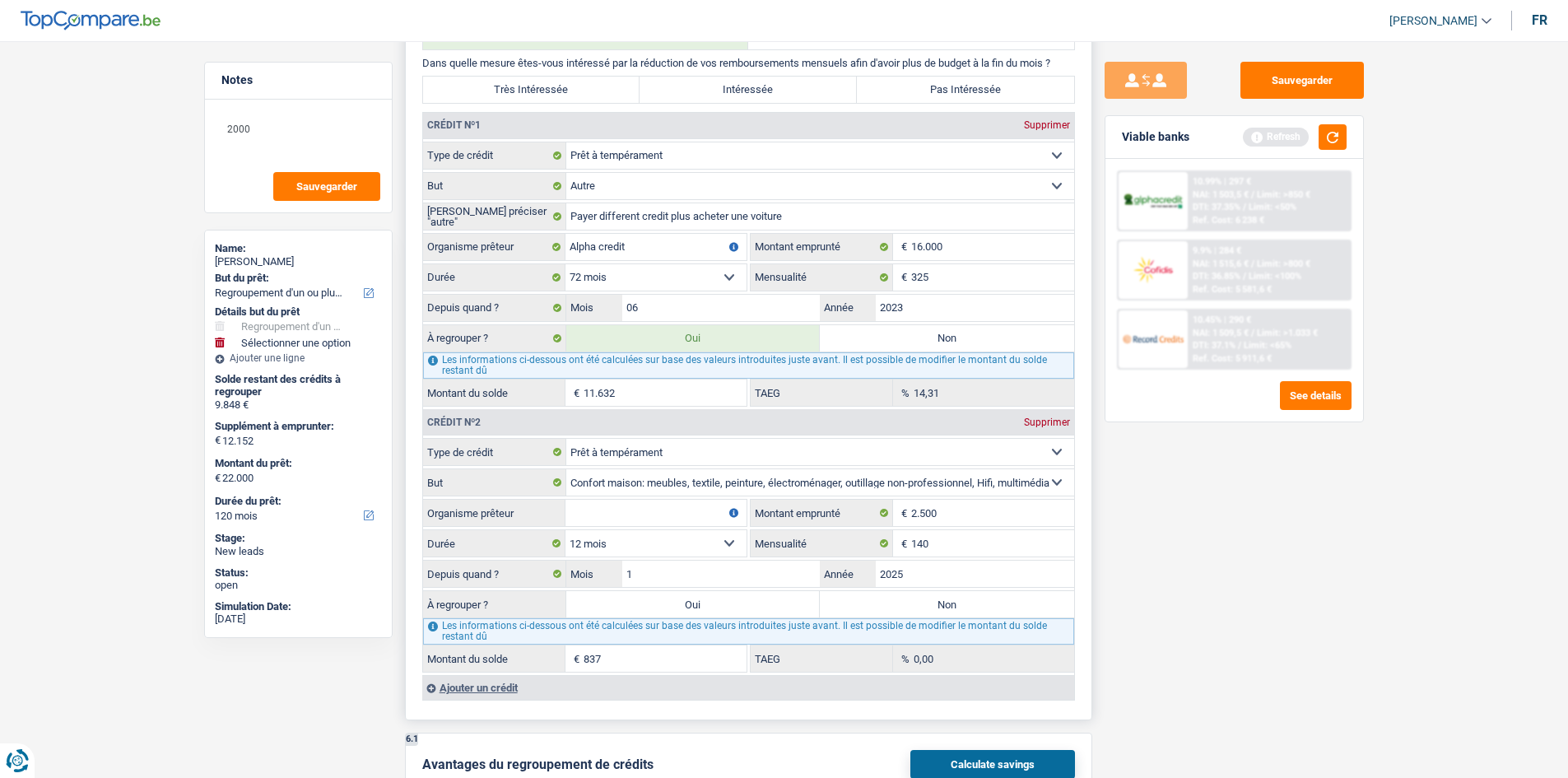
select select "18"
click at [565, 530] on select "12 mois 18 mois 24 mois Sélectionner une option" at bounding box center [656, 543] width 181 height 27
type input "1.533"
type input "1,01"
click at [732, 570] on input "1" at bounding box center [721, 574] width 199 height 27
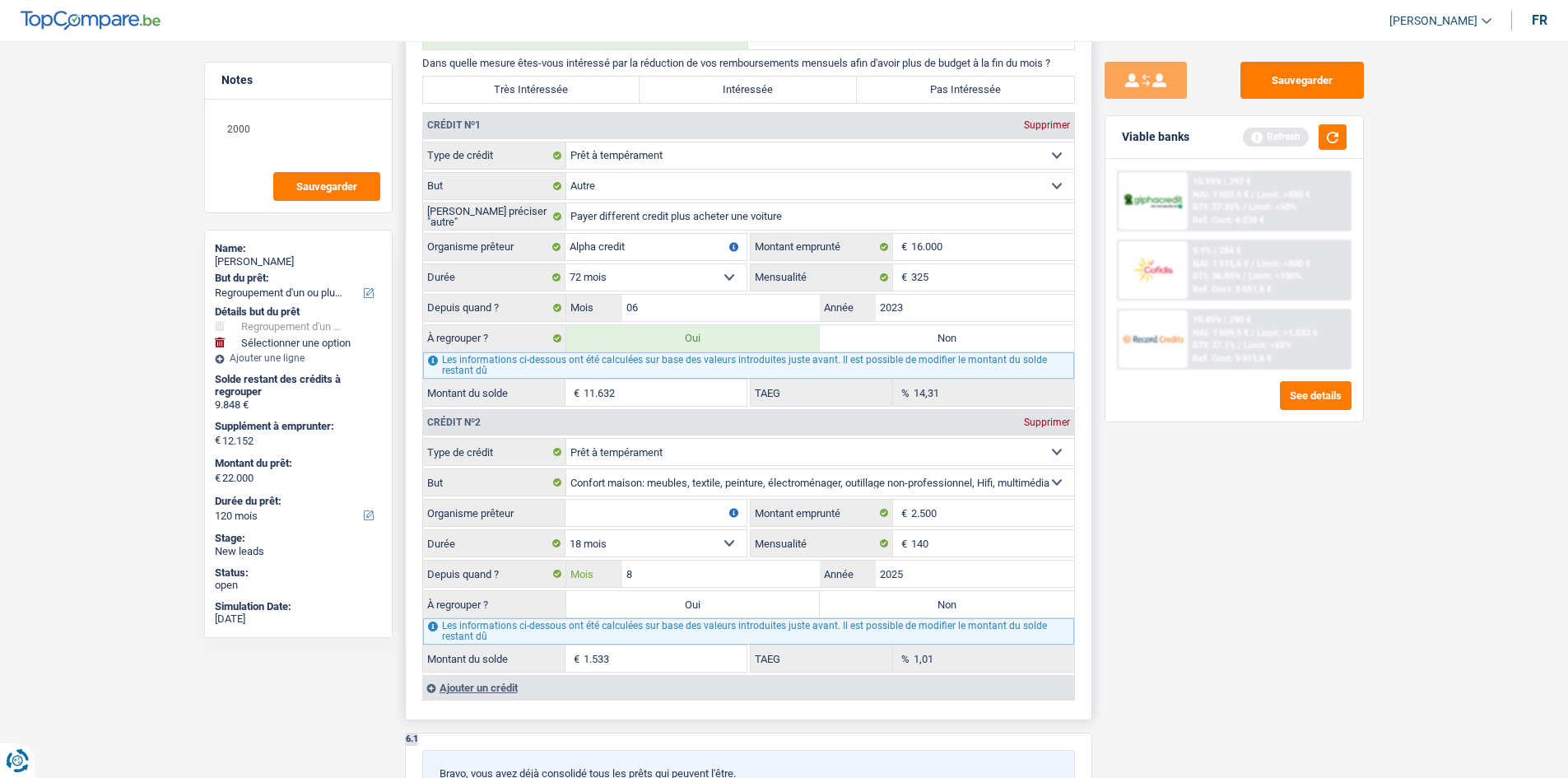
type input "8"
click at [978, 579] on input "2025" at bounding box center [974, 574] width 199 height 27
type input "2.501"
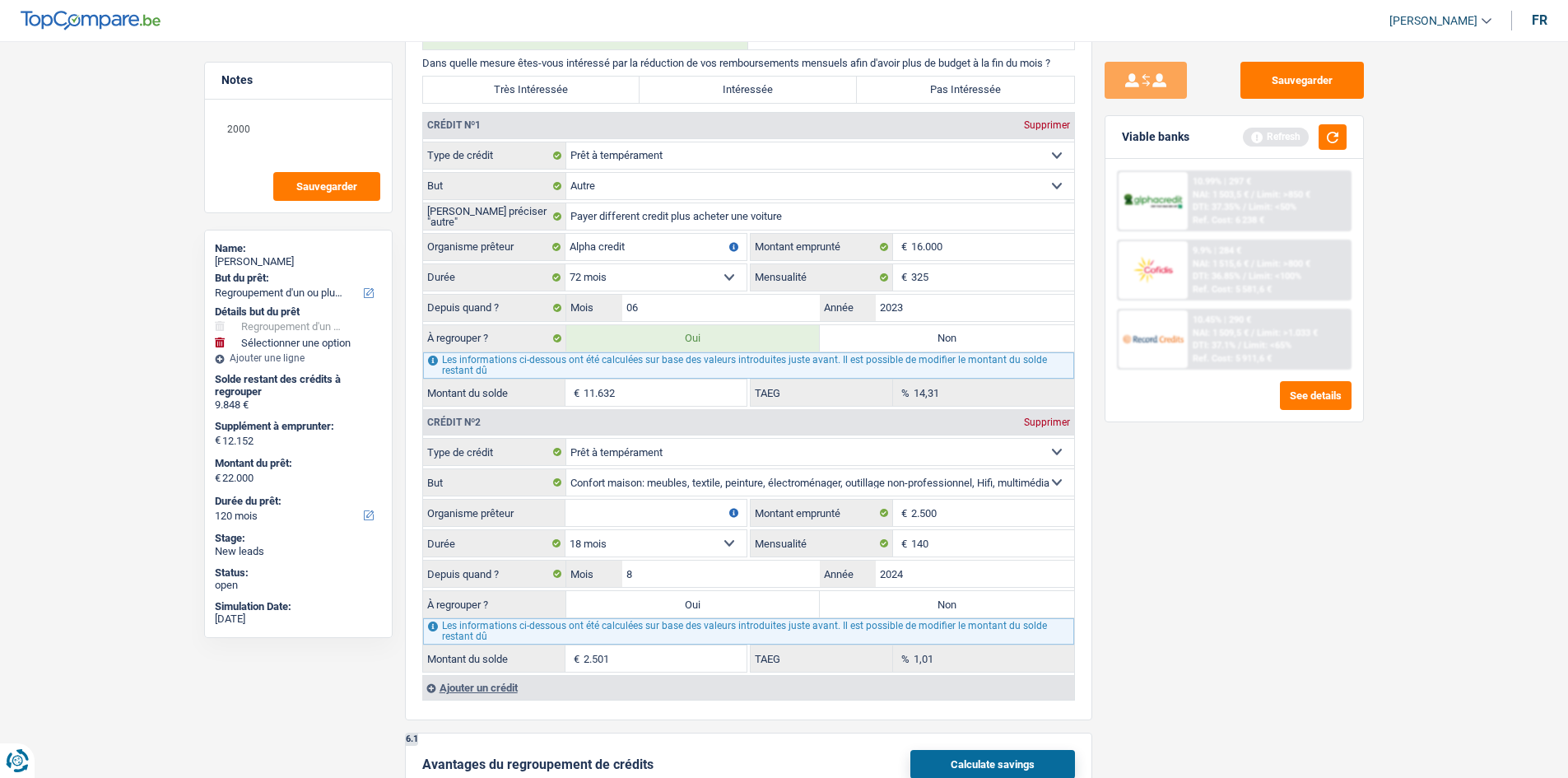
type input "2024"
type input "838"
drag, startPoint x: 1304, startPoint y: 629, endPoint x: 1288, endPoint y: 634, distance: 16.8
click at [1297, 634] on div "Sauvegarder Viable banks Refresh 10.99% | 297 € NAI: 1 503,5 € / Limit: >850 € …" at bounding box center [1235, 405] width 284 height 687
drag, startPoint x: 709, startPoint y: 580, endPoint x: 857, endPoint y: 607, distance: 150.4
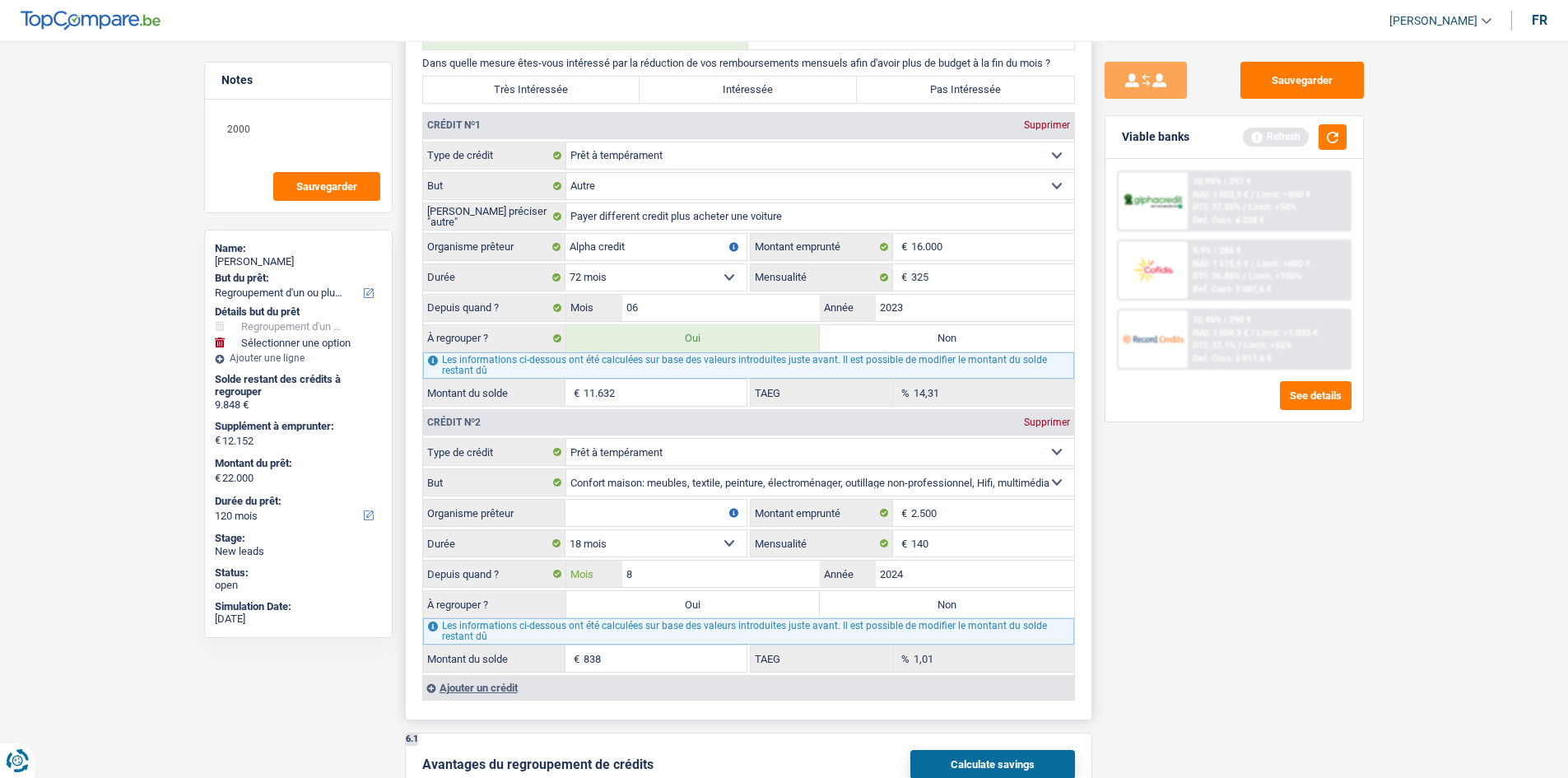
click at [709, 579] on input "8" at bounding box center [721, 574] width 199 height 27
type input "4"
click at [1183, 649] on div "Sauvegarder Viable banks Refresh 10.99% | 297 € NAI: 1 503,5 € / Limit: >850 € …" at bounding box center [1235, 405] width 284 height 687
type input "280"
click at [962, 581] on input "2024" at bounding box center [974, 574] width 199 height 27
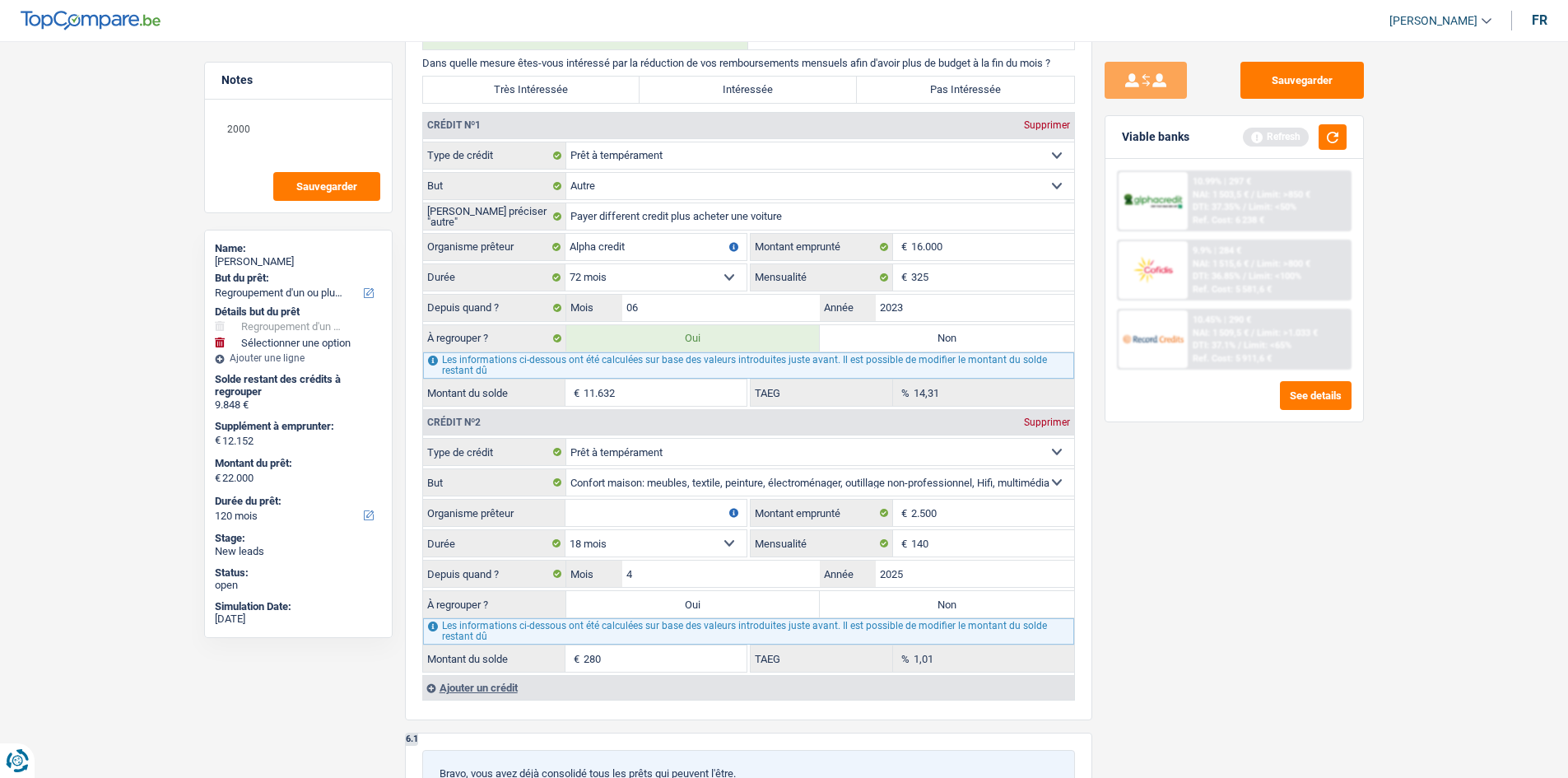
type input "2025"
type input "1.948"
drag, startPoint x: 1248, startPoint y: 612, endPoint x: 1228, endPoint y: 595, distance: 26.2
click at [1248, 609] on div "Sauvegarder Viable banks Refresh 10.99% | 297 € NAI: 1 503,5 € / Limit: >850 € …" at bounding box center [1235, 405] width 284 height 687
click at [689, 581] on input "4" at bounding box center [721, 574] width 199 height 27
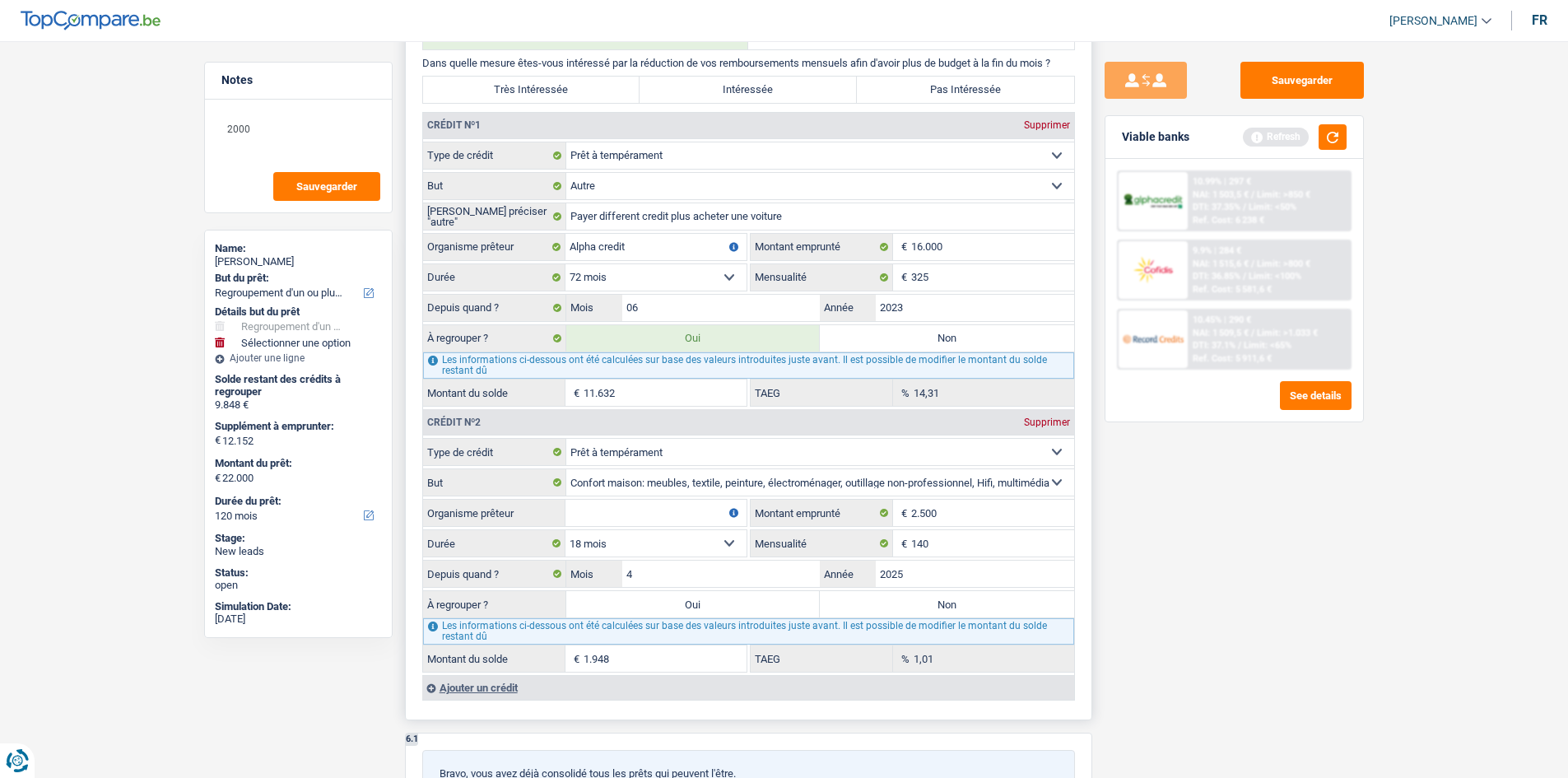
drag, startPoint x: 622, startPoint y: 532, endPoint x: 620, endPoint y: 546, distance: 14.1
click at [622, 532] on select "12 mois 18 mois 24 mois Sélectionner une option" at bounding box center [656, 543] width 181 height 27
select select "24"
click at [565, 530] on select "12 mois 18 mois 24 mois Sélectionner une option" at bounding box center [656, 543] width 181 height 27
type input "2.180"
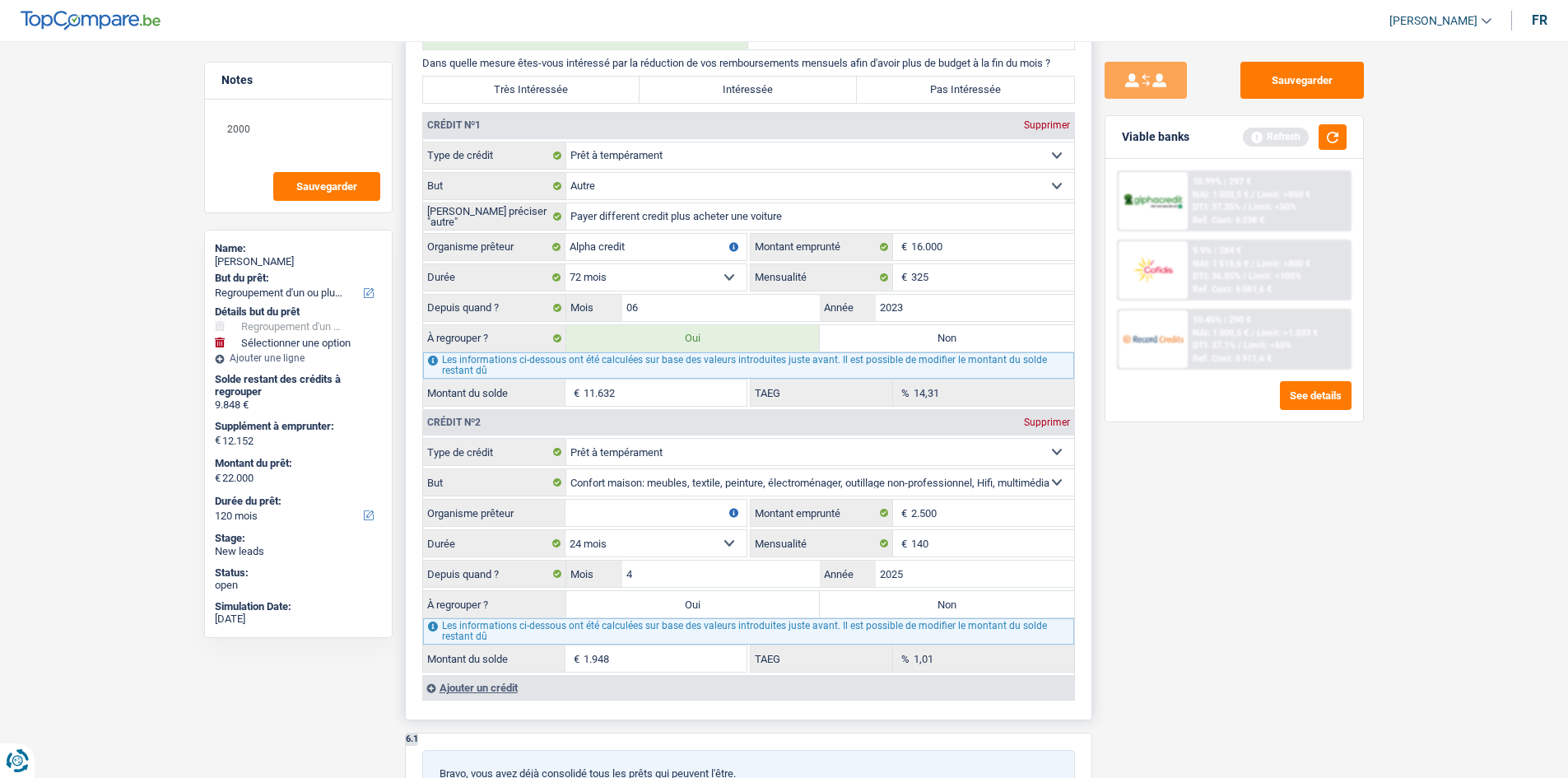
type input "34,71"
click at [701, 453] on select "Carte ou ouverture de crédit Prêt hypothécaire Vente à tempérament Prêt à tempé…" at bounding box center [820, 452] width 508 height 27
select select "creditConsolidation"
click at [566, 439] on select "Carte ou ouverture de crédit Prêt hypothécaire Vente à tempérament Prêt à tempé…" at bounding box center [820, 452] width 508 height 27
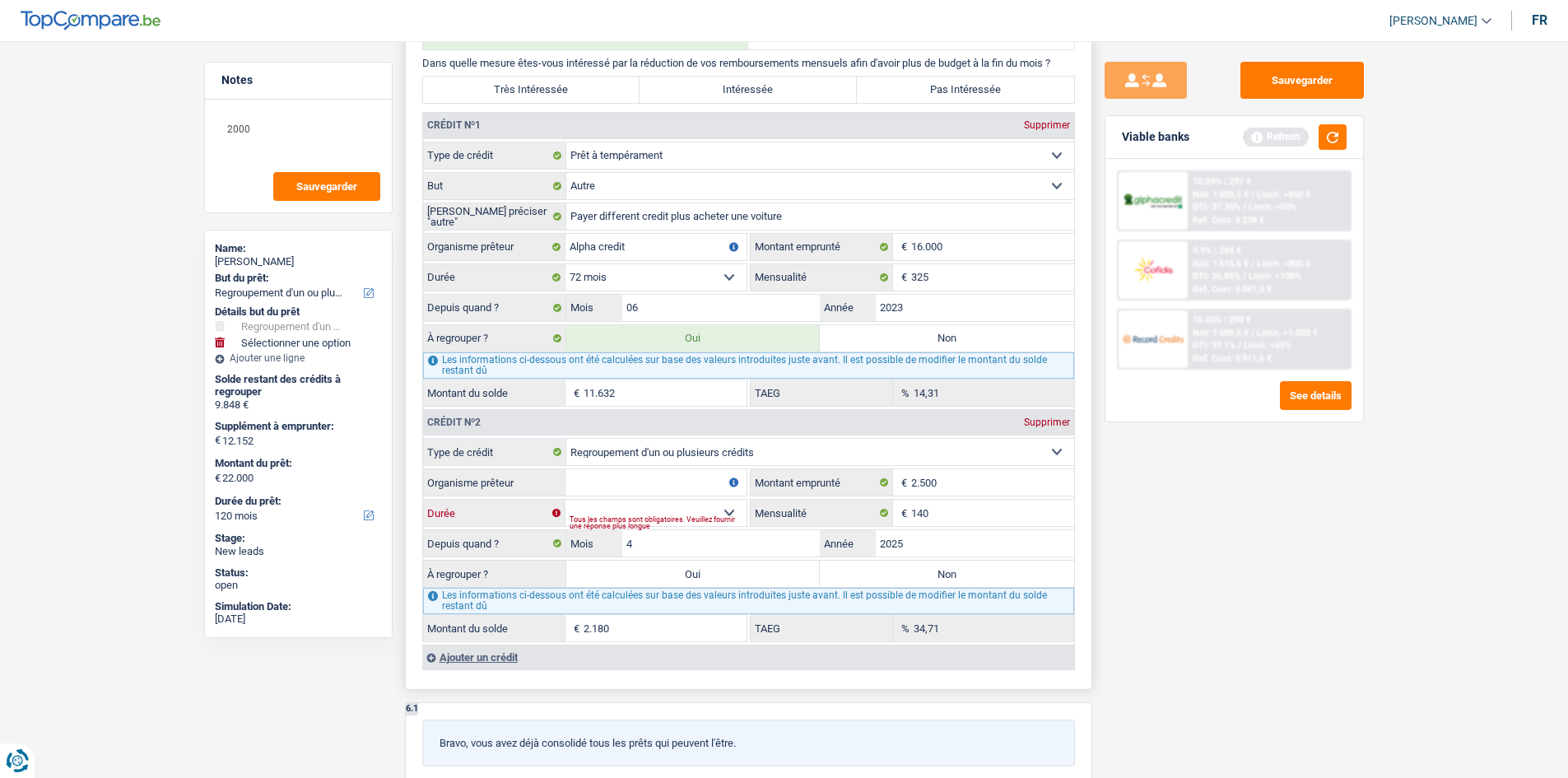
drag, startPoint x: 621, startPoint y: 507, endPoint x: 632, endPoint y: 508, distance: 11.0
click at [622, 508] on select "12 mois 18 mois 24 mois Sélectionner une option" at bounding box center [656, 513] width 181 height 27
select select "24"
click at [565, 500] on select "12 mois 18 mois 24 mois Sélectionner une option" at bounding box center [656, 513] width 181 height 27
click at [953, 549] on input "2025" at bounding box center [974, 543] width 199 height 27
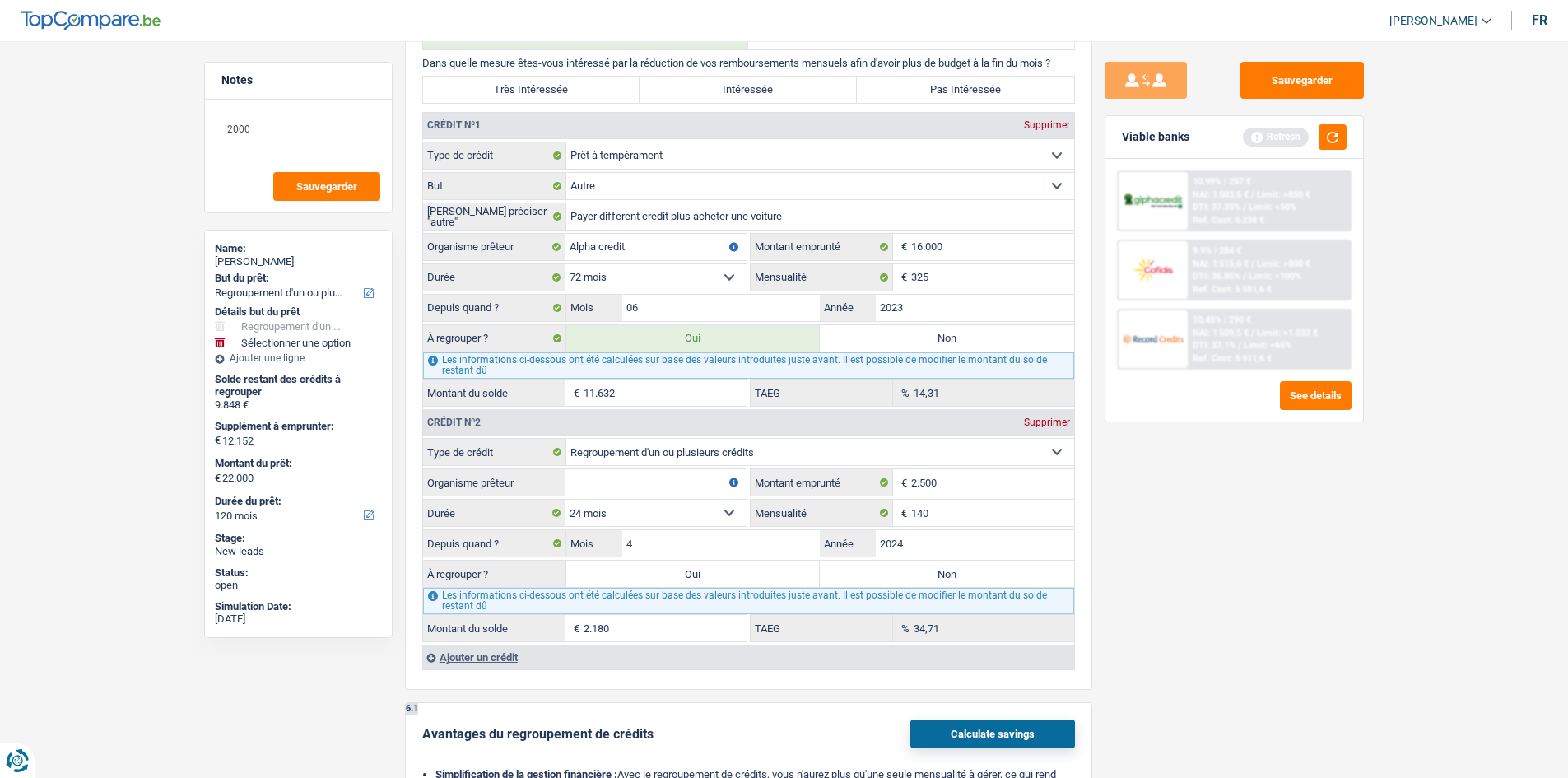
type input "2024"
type input "1.004"
click at [1224, 541] on div "Sauvegarder Viable banks Refresh 10.99% | 297 € NAI: 1 503,5 € / Limit: >850 € …" at bounding box center [1235, 405] width 284 height 687
click at [704, 538] on input "4" at bounding box center [721, 543] width 199 height 27
type input "5"
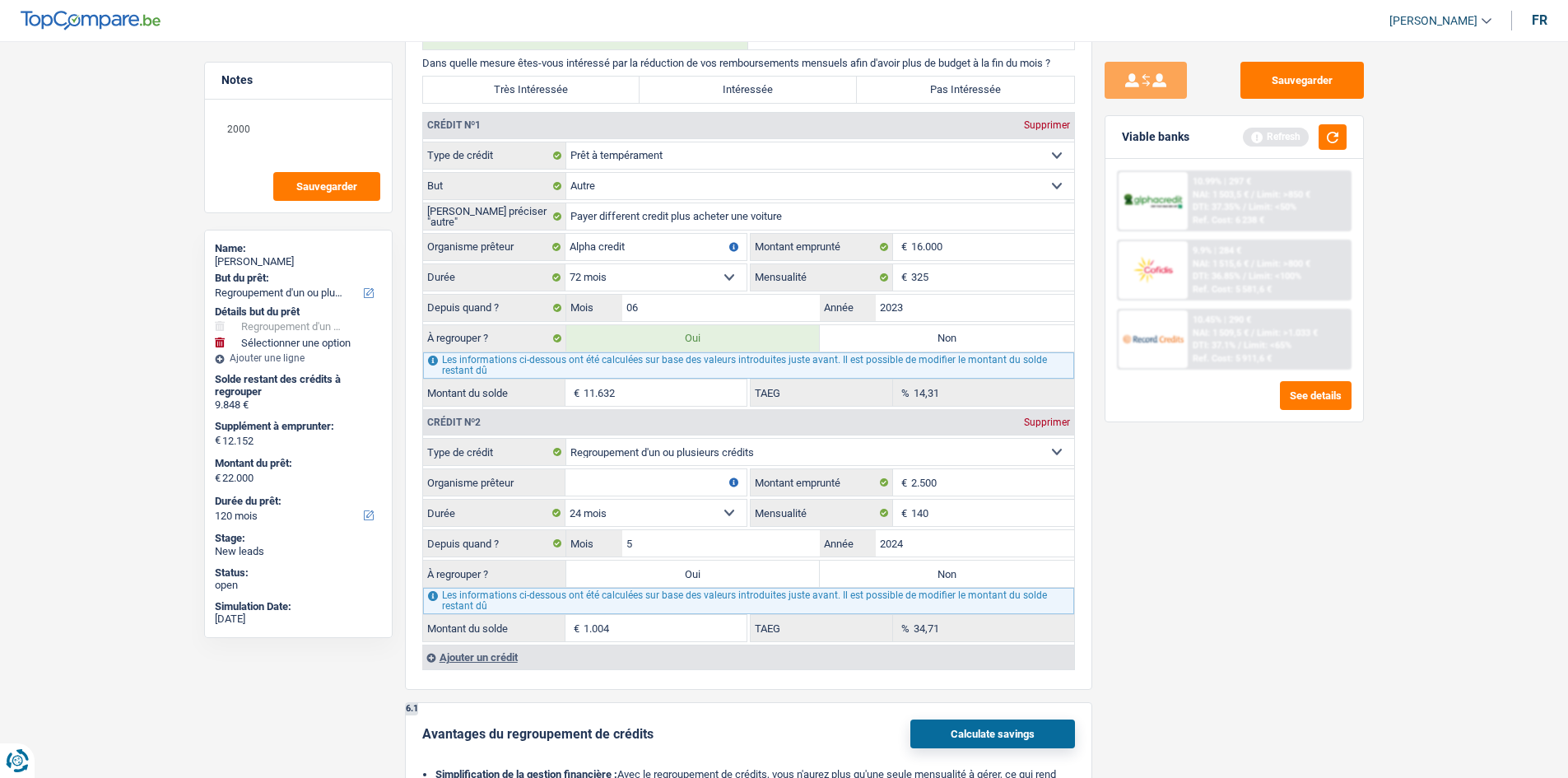
click at [671, 511] on select "12 mois 18 mois 24 mois Sélectionner une option" at bounding box center [656, 513] width 181 height 27
type input "1.116"
select select "18"
click at [565, 500] on select "12 mois 18 mois 24 mois Sélectionner une option" at bounding box center [656, 513] width 181 height 27
type input "420"
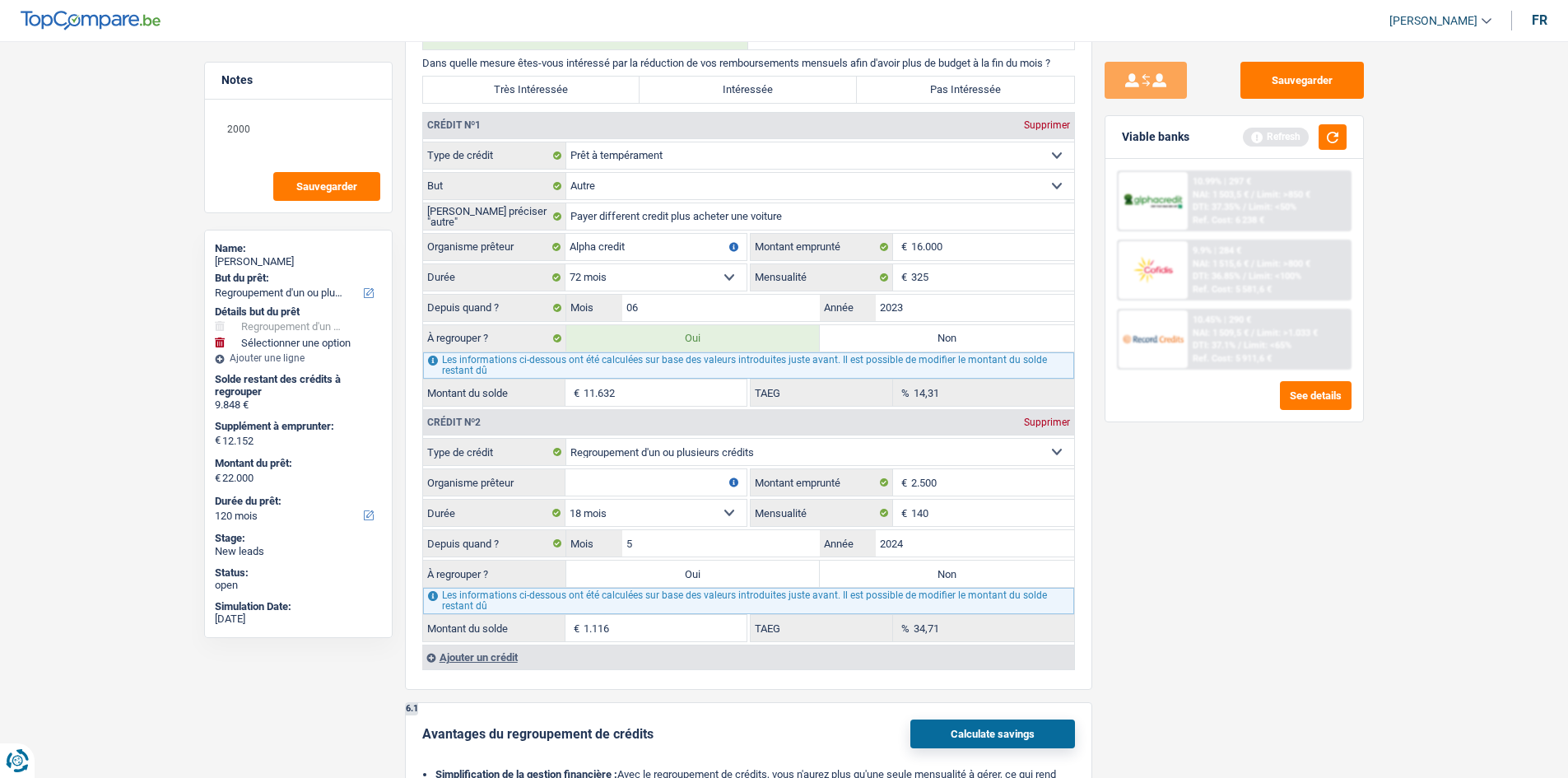
type input "1,01"
drag, startPoint x: 649, startPoint y: 510, endPoint x: 648, endPoint y: 526, distance: 16.0
click at [649, 510] on select "12 mois 18 mois 24 mois Sélectionner une option" at bounding box center [656, 513] width 181 height 27
select select "24"
click at [565, 500] on select "12 mois 18 mois 24 mois Sélectionner une option" at bounding box center [656, 513] width 181 height 27
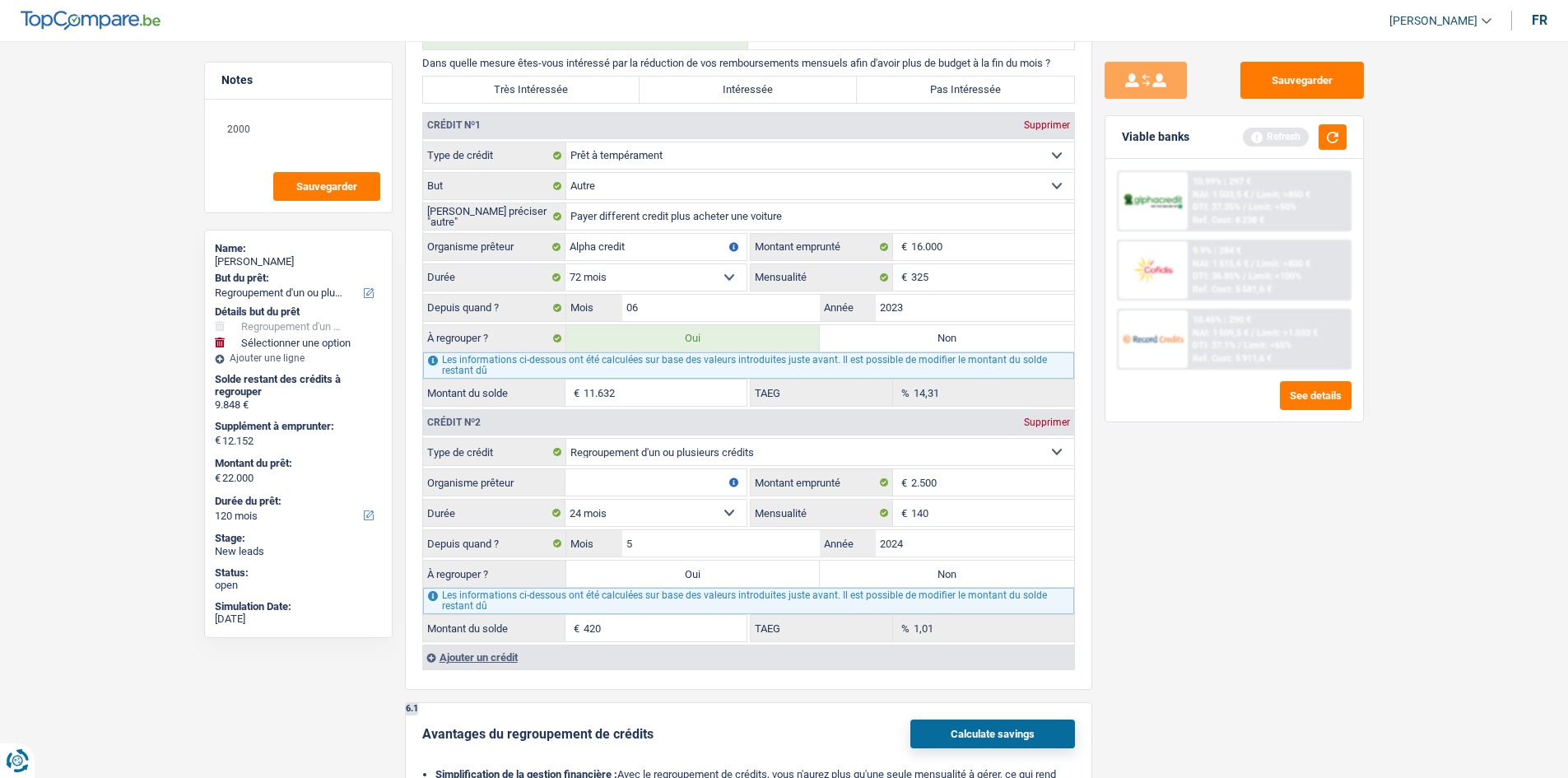
type input "1.116"
type input "34,71"
click at [669, 547] on input "5" at bounding box center [721, 543] width 199 height 27
type input "6"
drag, startPoint x: 1278, startPoint y: 615, endPoint x: 1265, endPoint y: 617, distance: 13.2
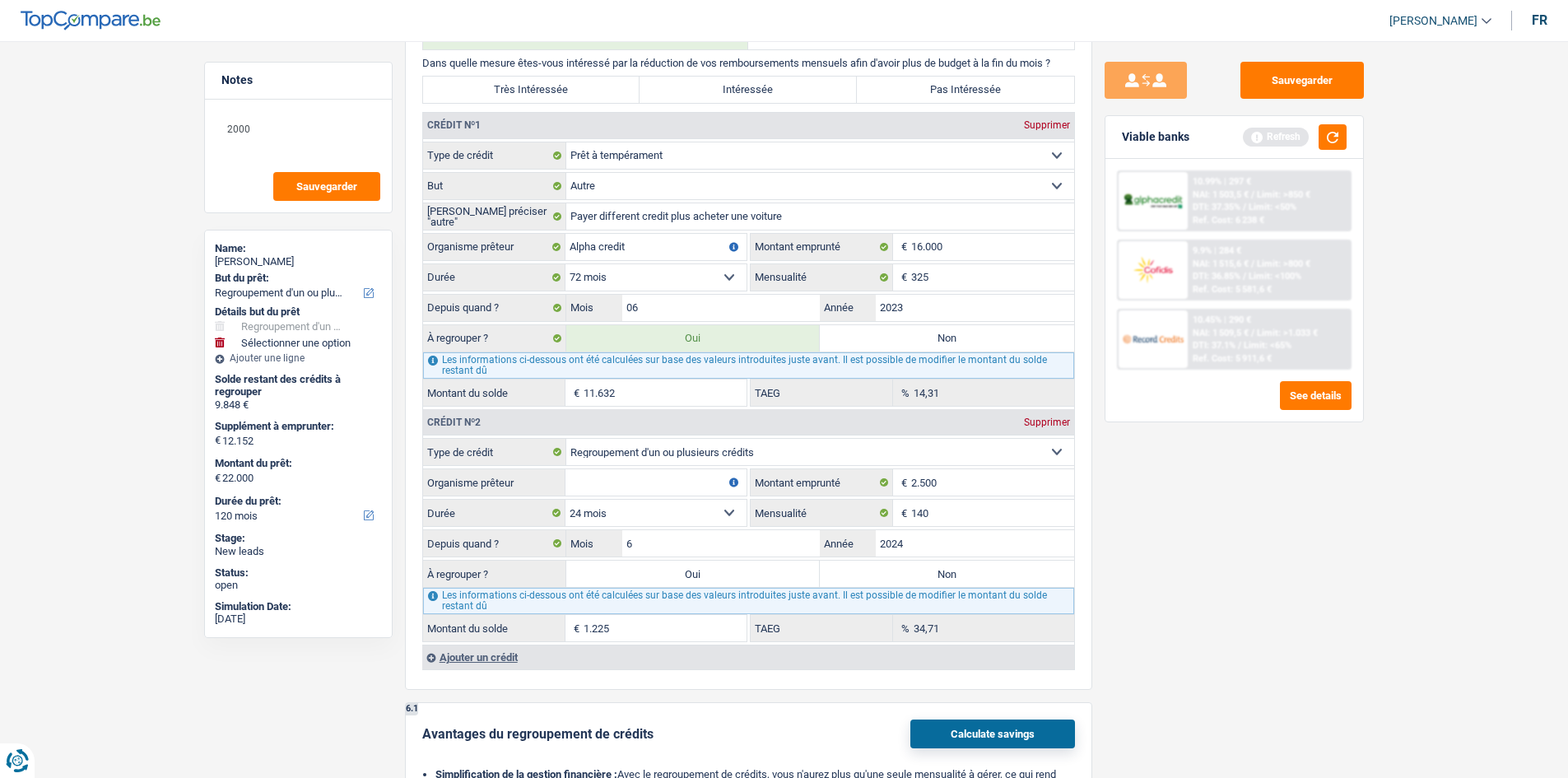
click at [1265, 617] on div "Sauvegarder Viable banks Refresh 10.99% | 297 € NAI: 1 503,5 € / Limit: >850 € …" at bounding box center [1235, 405] width 284 height 687
click at [702, 640] on input "1.225" at bounding box center [665, 628] width 163 height 27
click at [694, 626] on input "1.225" at bounding box center [665, 628] width 163 height 27
type input "1"
type input "2.000"
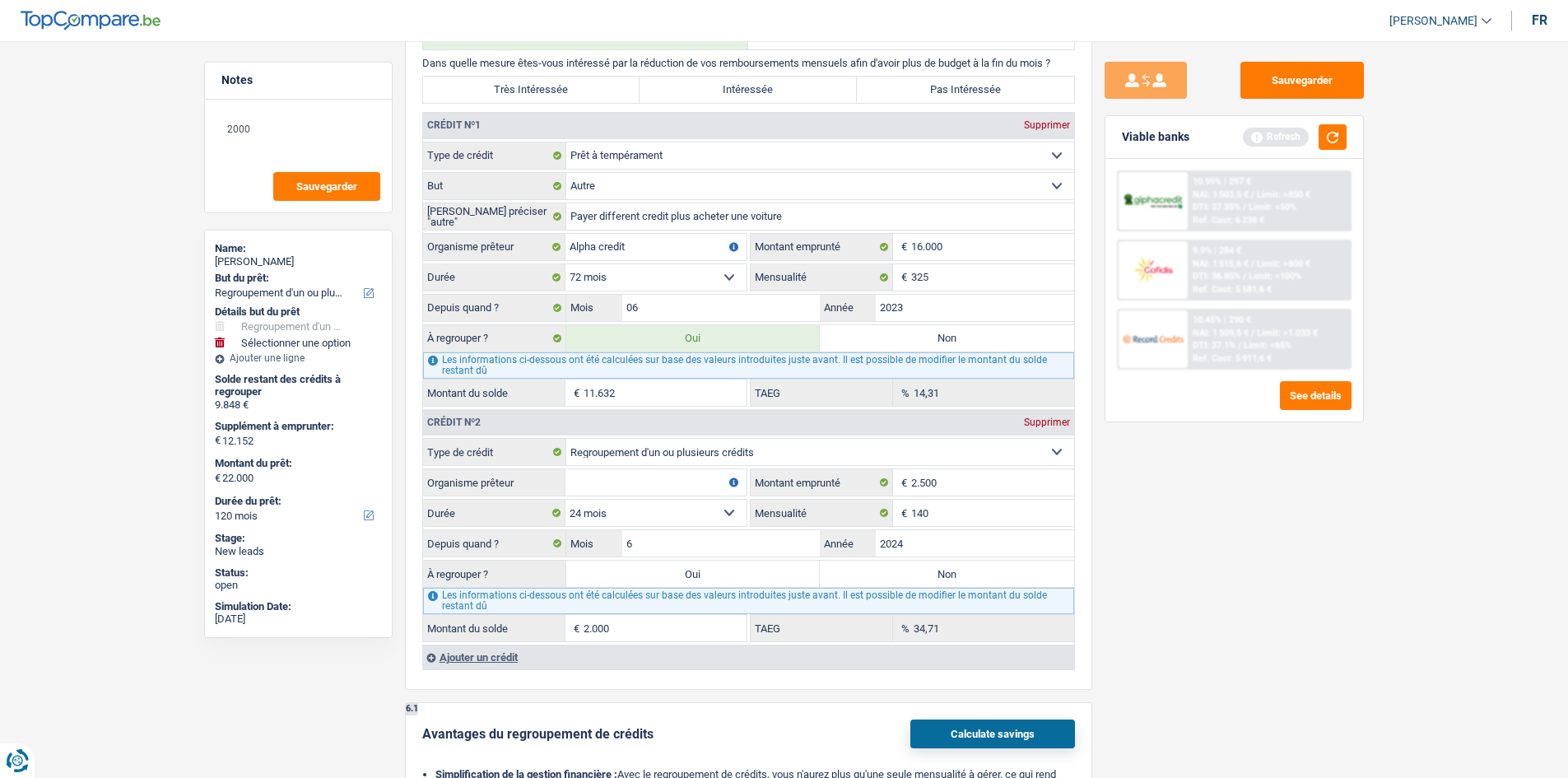
click at [1344, 643] on div "Sauvegarder Viable banks Refresh 10.99% | 297 € NAI: 1 503,5 € / Limit: >850 € …" at bounding box center [1235, 405] width 284 height 687
drag, startPoint x: 686, startPoint y: 476, endPoint x: 874, endPoint y: 499, distance: 189.4
click at [685, 476] on input "Organisme prêteur" at bounding box center [656, 482] width 181 height 27
click at [692, 455] on select "Carte ou ouverture de crédit Prêt hypothécaire Vente à tempérament Prêt à tempé…" at bounding box center [820, 452] width 508 height 27
select select "cardOrCredit"
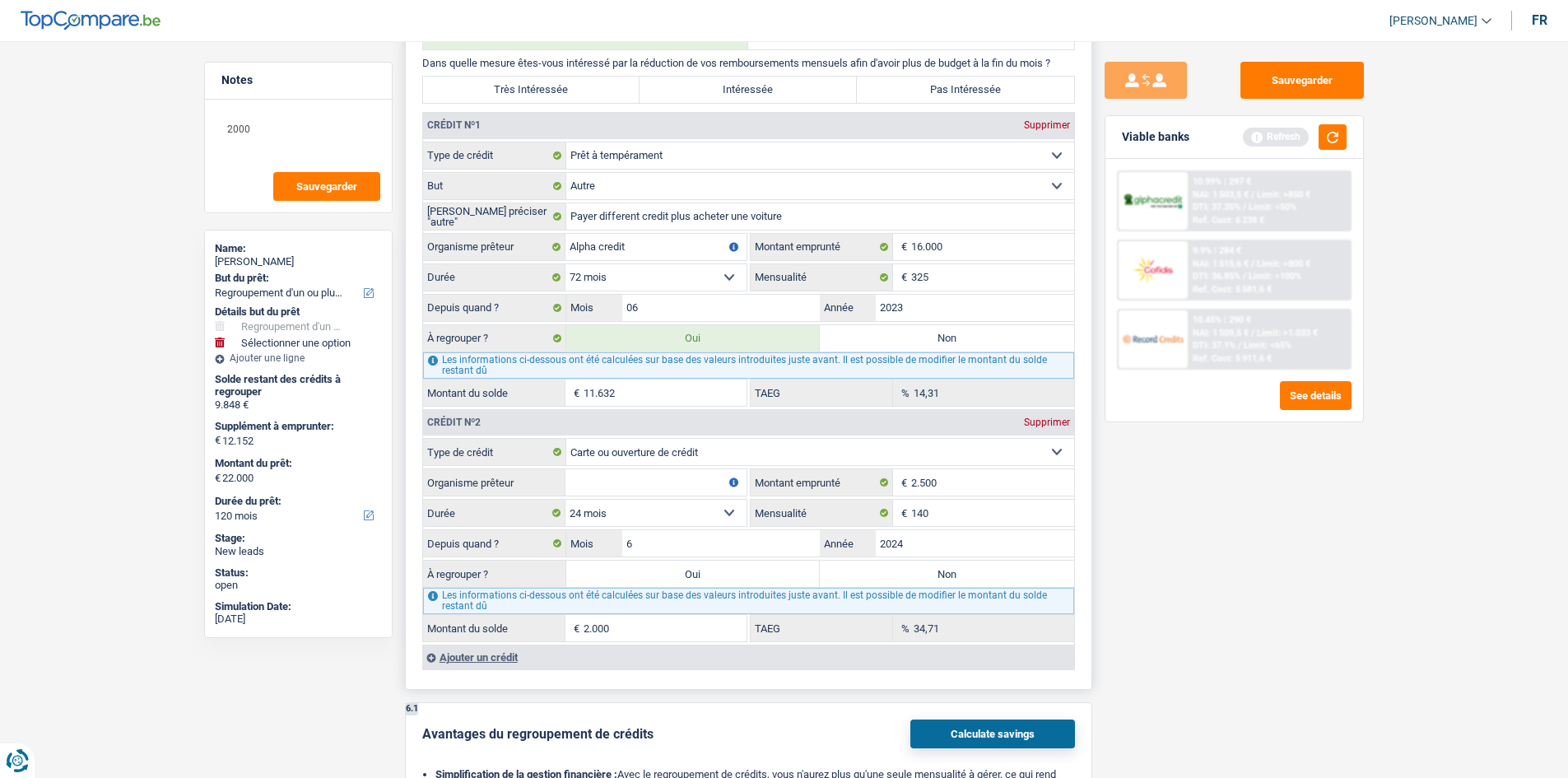
click at [566, 439] on select "Carte ou ouverture de crédit Prêt hypothécaire Vente à tempérament Prêt à tempé…" at bounding box center [820, 452] width 508 height 27
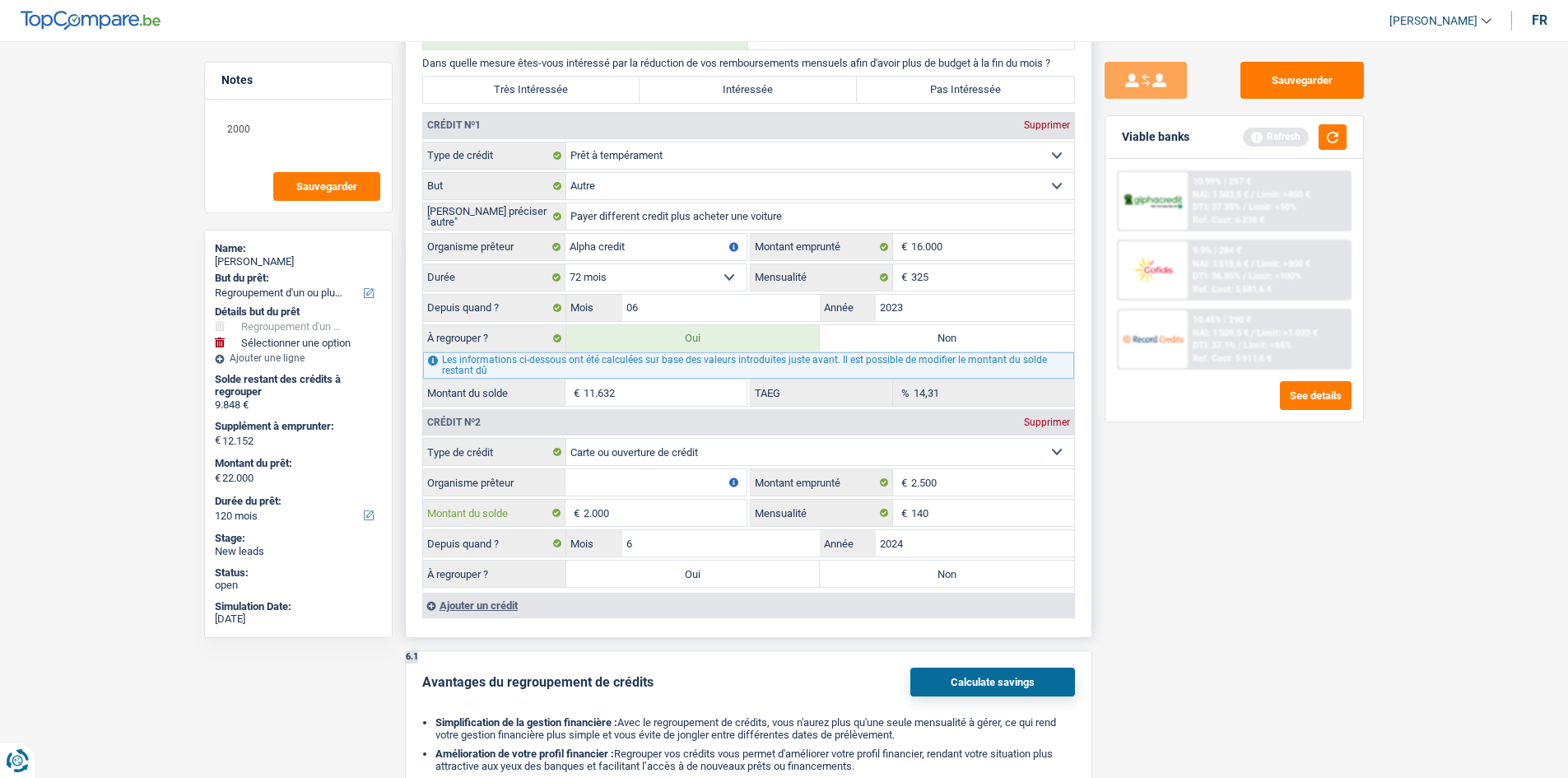
click at [663, 516] on input "2.000" at bounding box center [665, 513] width 163 height 27
type input "2"
type input "2.500"
click at [1207, 582] on div "Sauvegarder Viable banks Refresh 10.99% | 297 € NAI: 1 503,5 € / Limit: >850 € …" at bounding box center [1235, 405] width 284 height 687
click at [633, 471] on input "Organisme prêteur" at bounding box center [656, 482] width 181 height 27
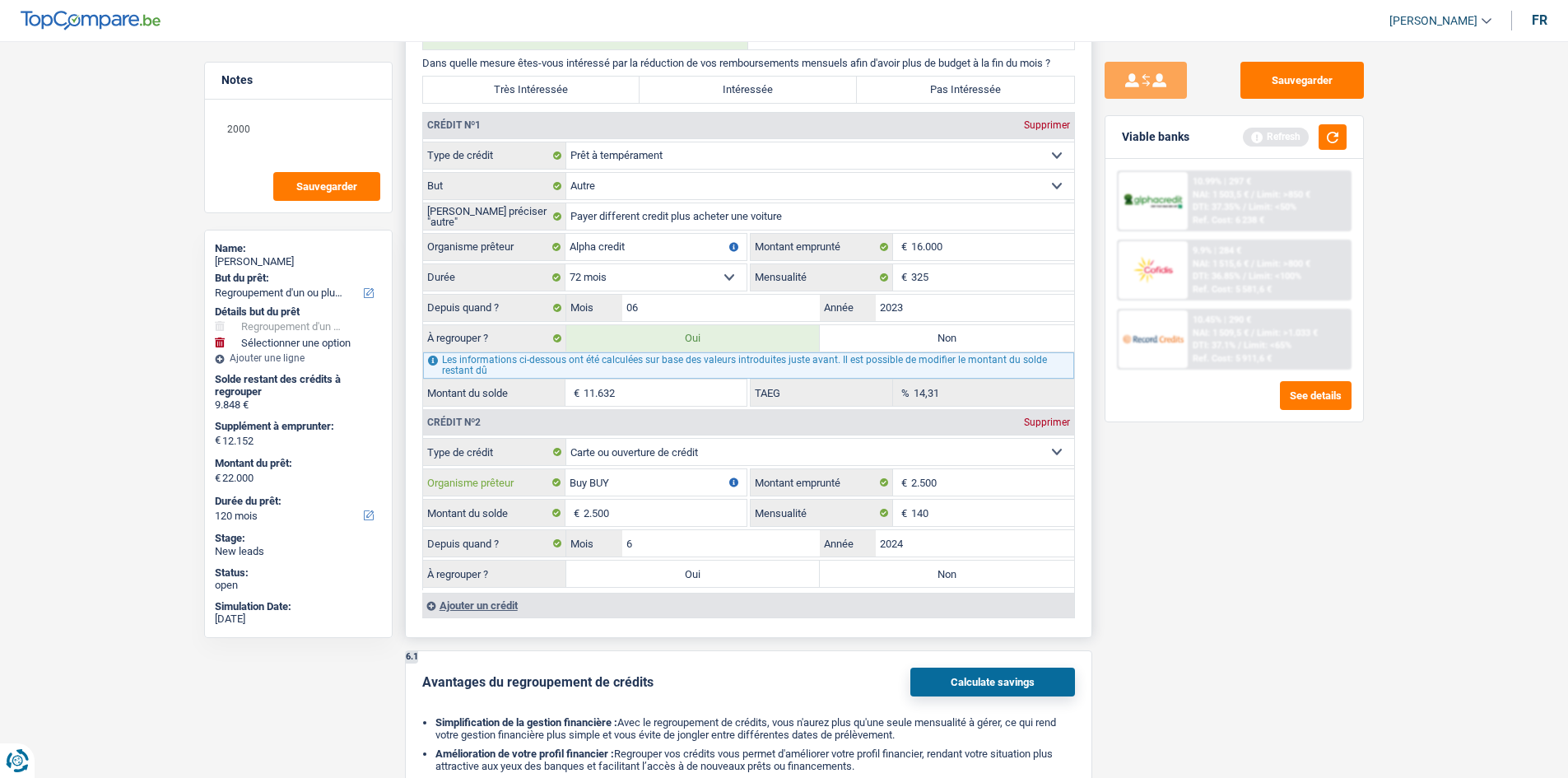
type input "Buy BUY"
click at [701, 508] on input "2.500" at bounding box center [665, 513] width 163 height 27
type input "2.000"
click at [1226, 580] on div "Sauvegarder Viable banks Refresh 10.99% | 297 € NAI: 1 503,5 € / Limit: >850 € …" at bounding box center [1235, 405] width 284 height 687
click at [632, 478] on input "Buy BUY" at bounding box center [656, 482] width 181 height 27
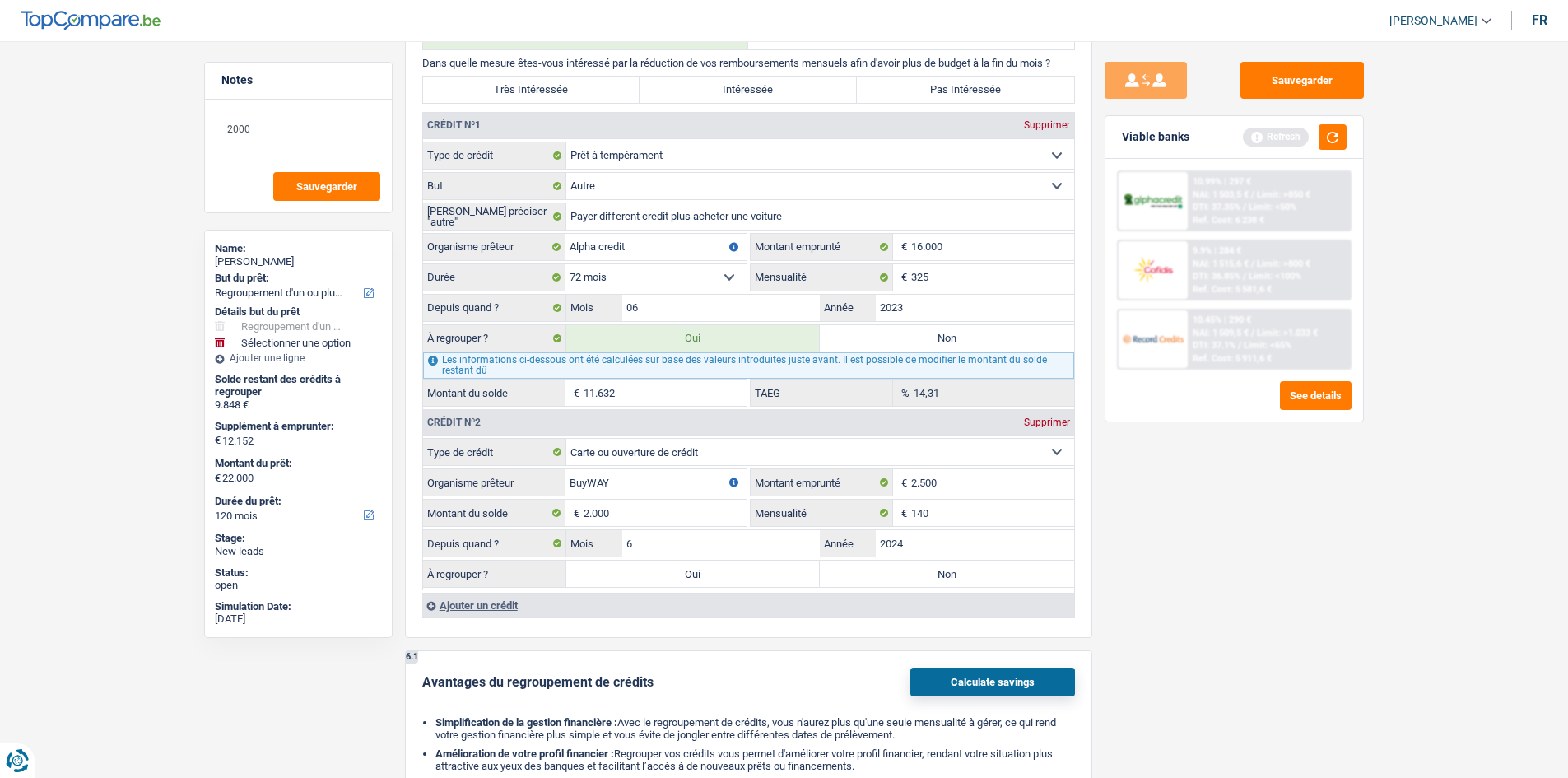
type input "BuyWAY"
drag, startPoint x: 1235, startPoint y: 550, endPoint x: 1225, endPoint y: 557, distance: 12.2
click at [1229, 552] on div "Sauvegarder Viable banks Refresh 10.99% | 297 € NAI: 1 503,5 € / Limit: >850 € …" at bounding box center [1235, 405] width 284 height 687
click at [738, 575] on label "Oui" at bounding box center [693, 574] width 254 height 27
click at [738, 575] on input "Oui" at bounding box center [693, 574] width 254 height 27
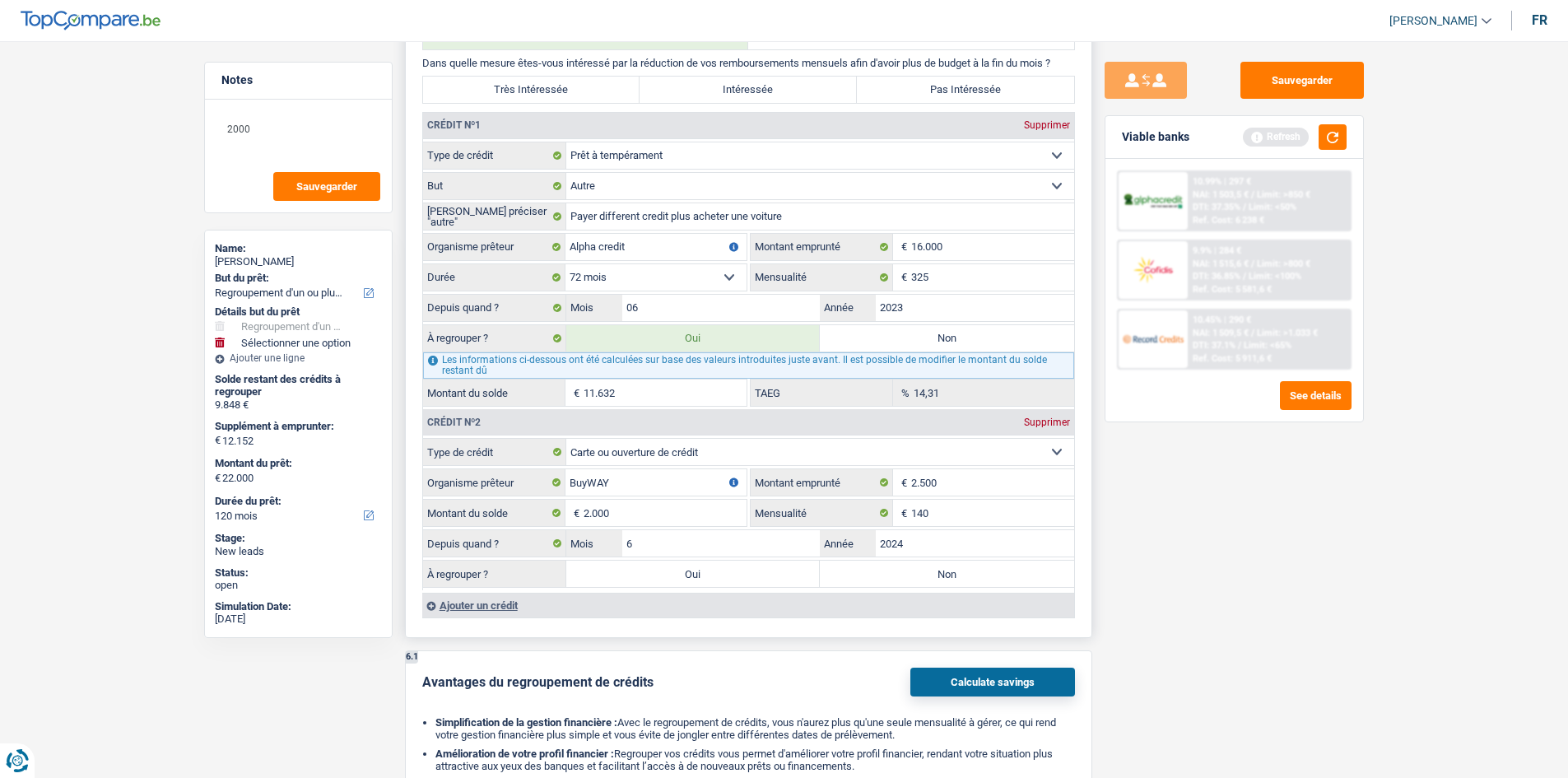
radio input "true"
type input "25.784"
type input "13.632"
type input "25.784"
type input "13.632"
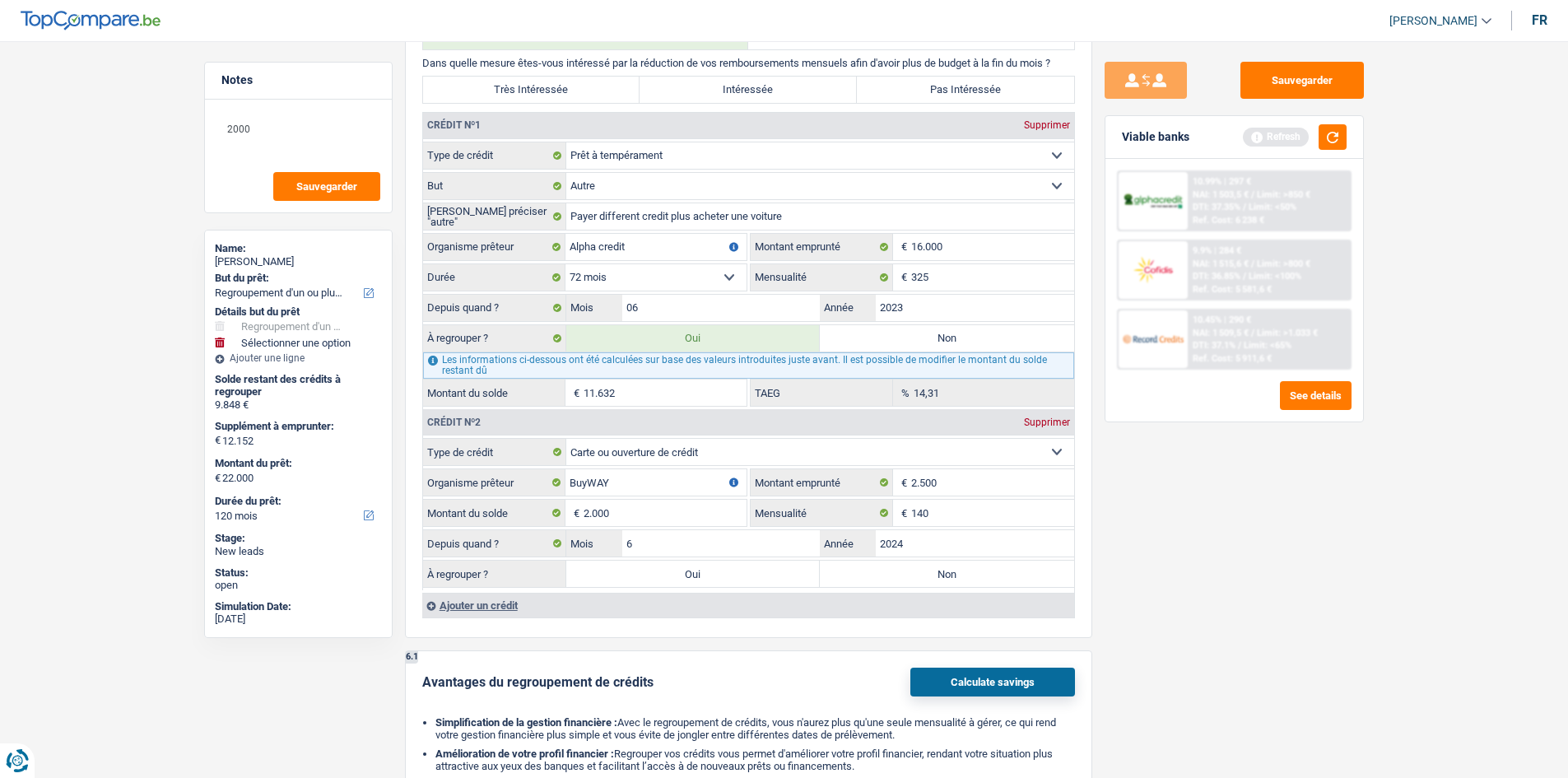
type input "25.784"
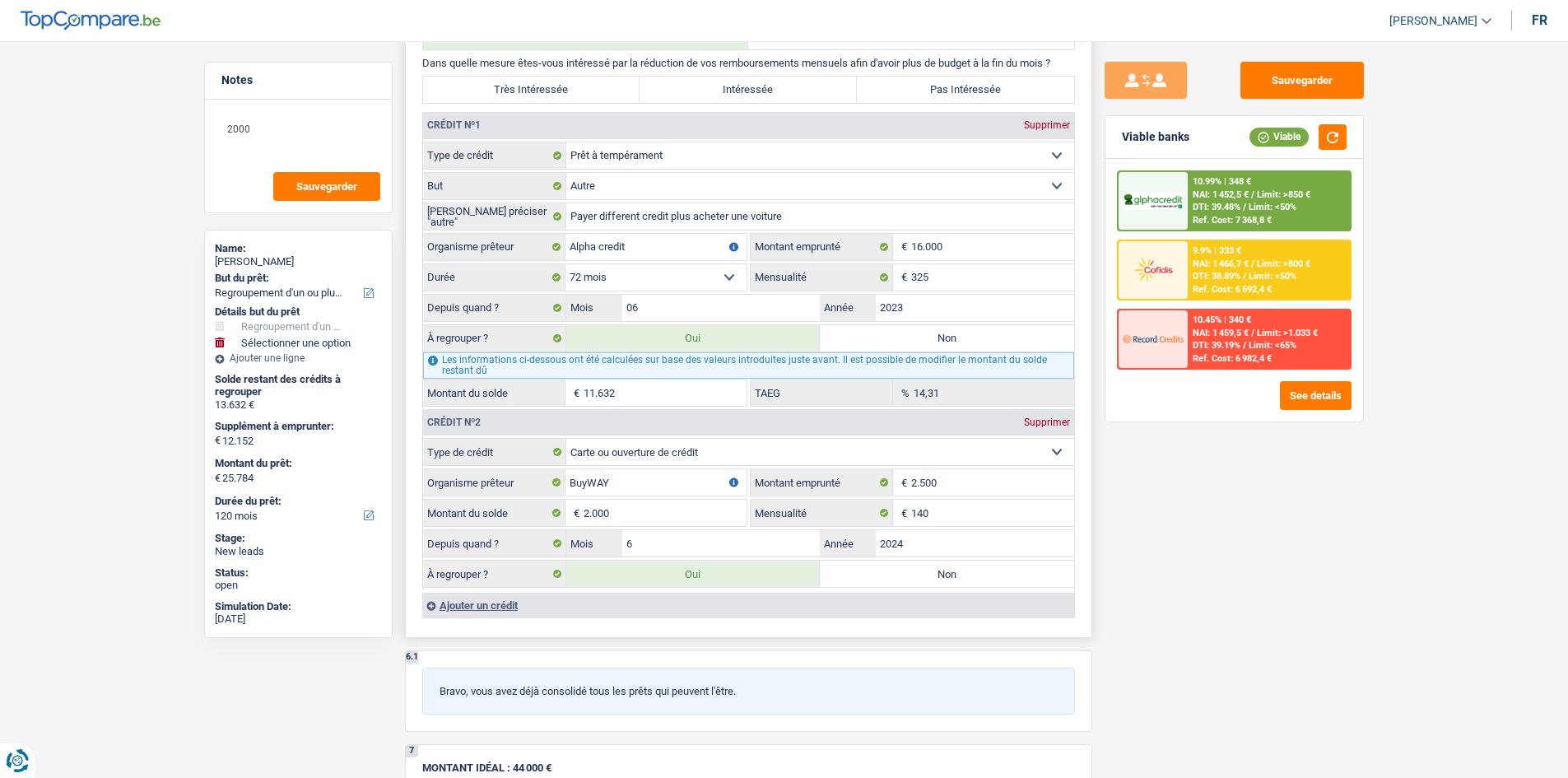
click at [557, 98] on label "Très Intéressée" at bounding box center [531, 90] width 217 height 27
click at [573, 86] on label "Très Intéressée" at bounding box center [531, 90] width 217 height 27
click at [573, 86] on input "Très Intéressée" at bounding box center [531, 90] width 217 height 27
radio input "true"
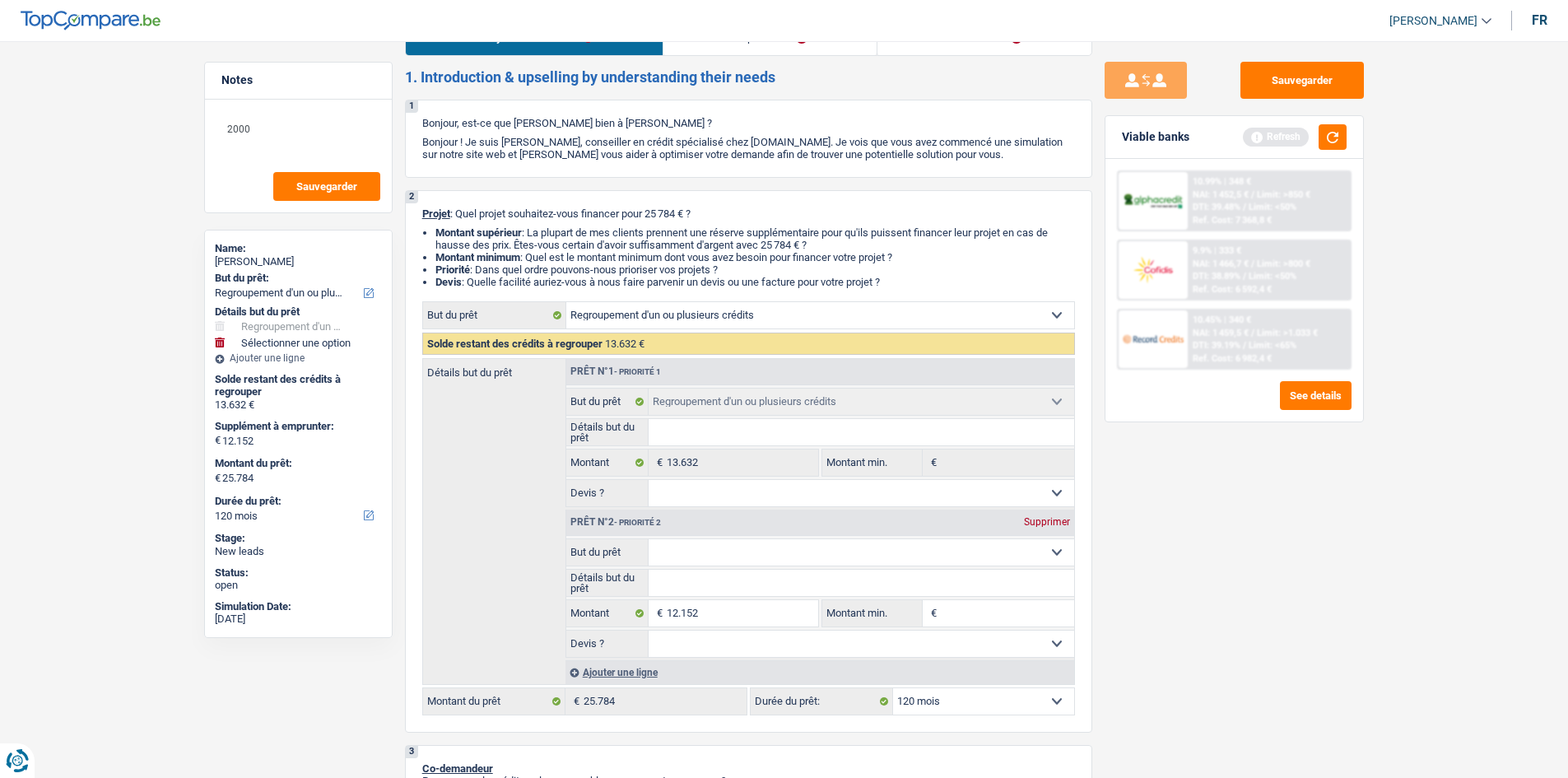
scroll to position [82, 0]
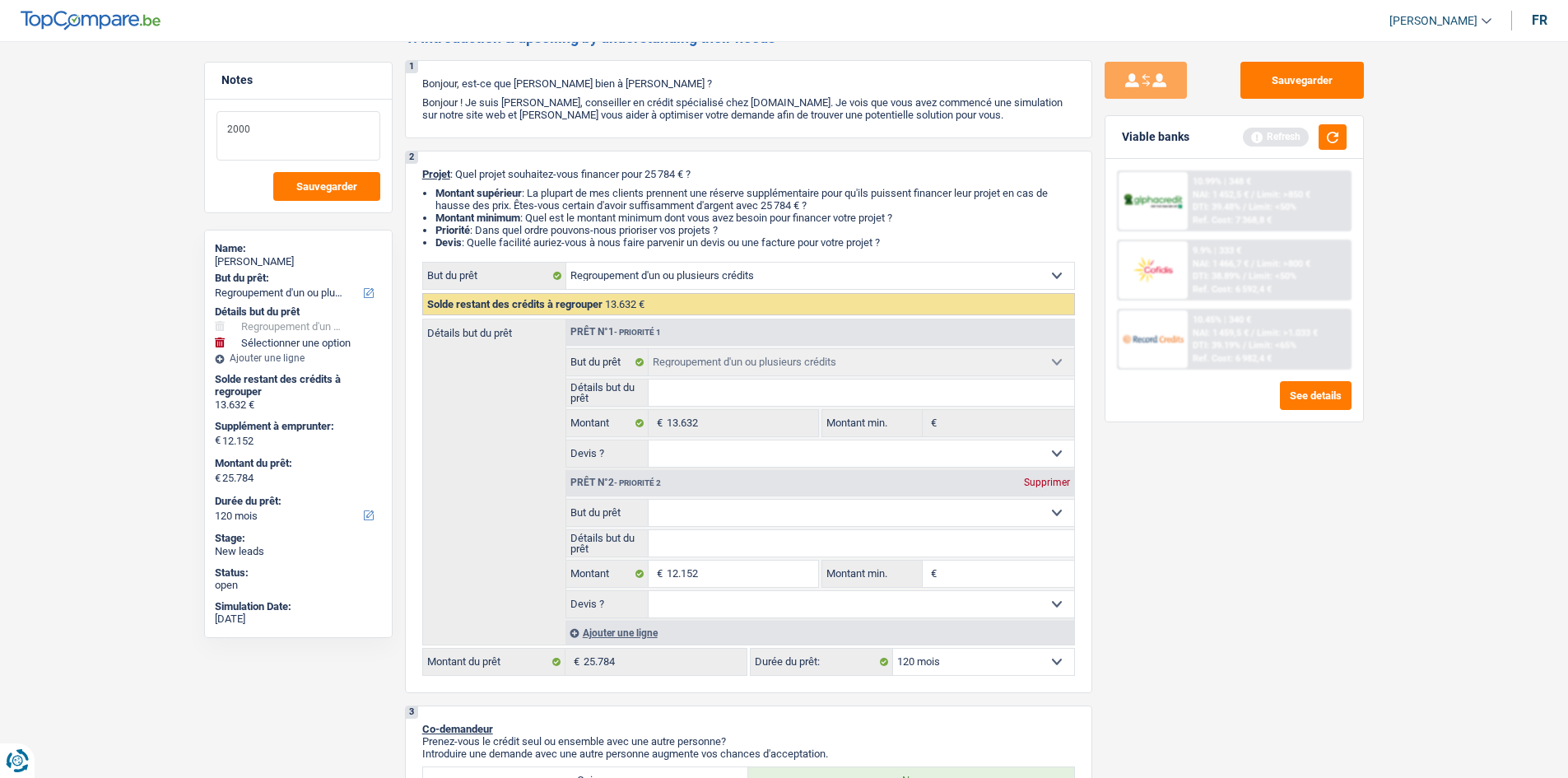
click at [262, 149] on textarea "2000" at bounding box center [297, 135] width 163 height 49
drag, startPoint x: 259, startPoint y: 164, endPoint x: 274, endPoint y: 133, distance: 34.4
click at [274, 133] on textarea "2000" at bounding box center [297, 135] width 163 height 49
type textarea "2"
drag, startPoint x: 1141, startPoint y: 533, endPoint x: 1144, endPoint y: 490, distance: 43.1
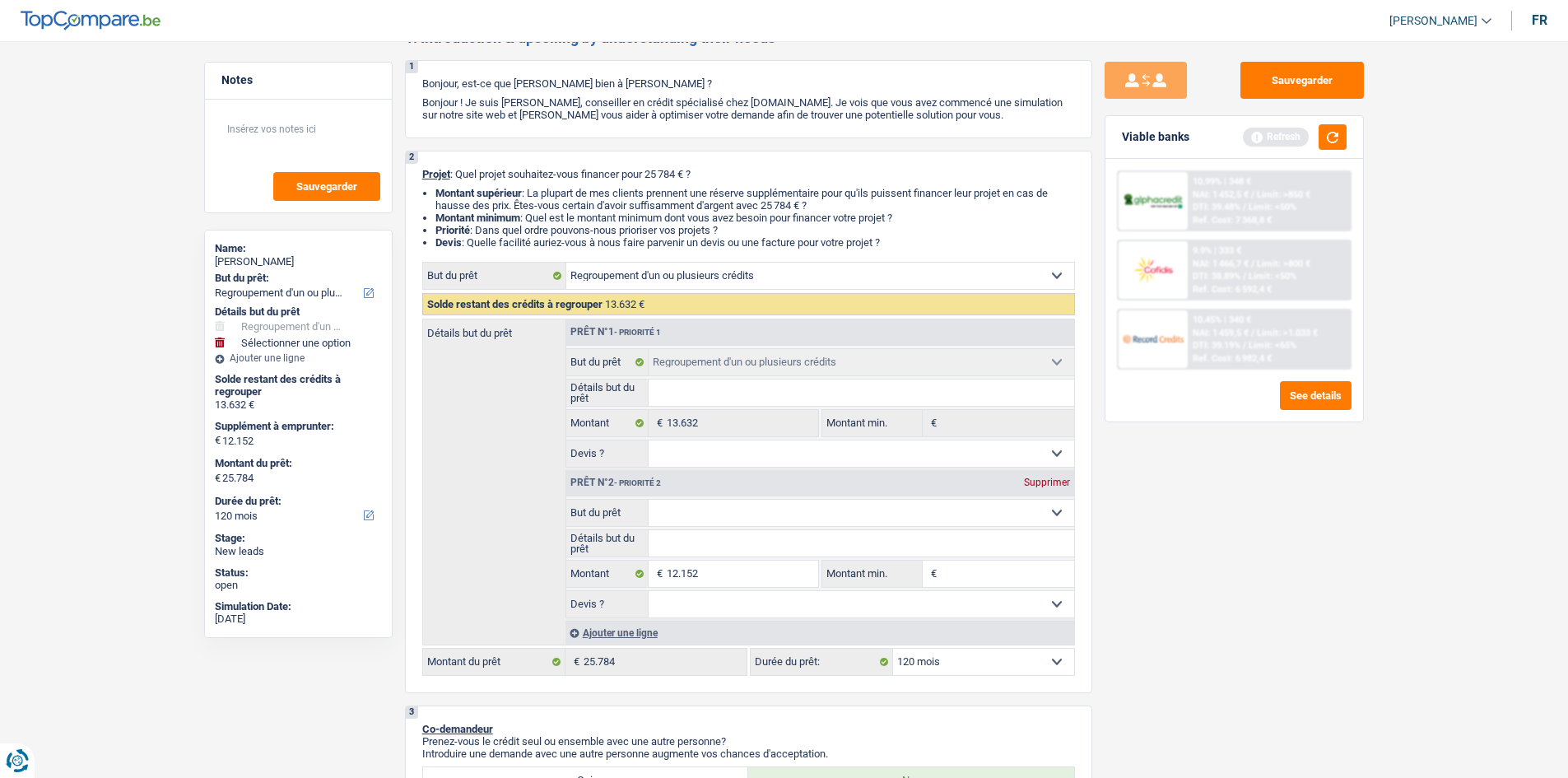
click at [1141, 533] on div "Sauvegarder Viable banks Refresh 10.99% | 348 € NAI: 1 452,5 € / Limit: >850 € …" at bounding box center [1235, 405] width 284 height 687
click at [716, 520] on select "Confort maison: meubles, textile, peinture, électroménager, outillage non-profe…" at bounding box center [861, 513] width 426 height 27
select select "other"
click at [648, 500] on select "Confort maison: meubles, textile, peinture, électroménager, outillage non-profe…" at bounding box center [861, 513] width 426 height 27
select select "other"
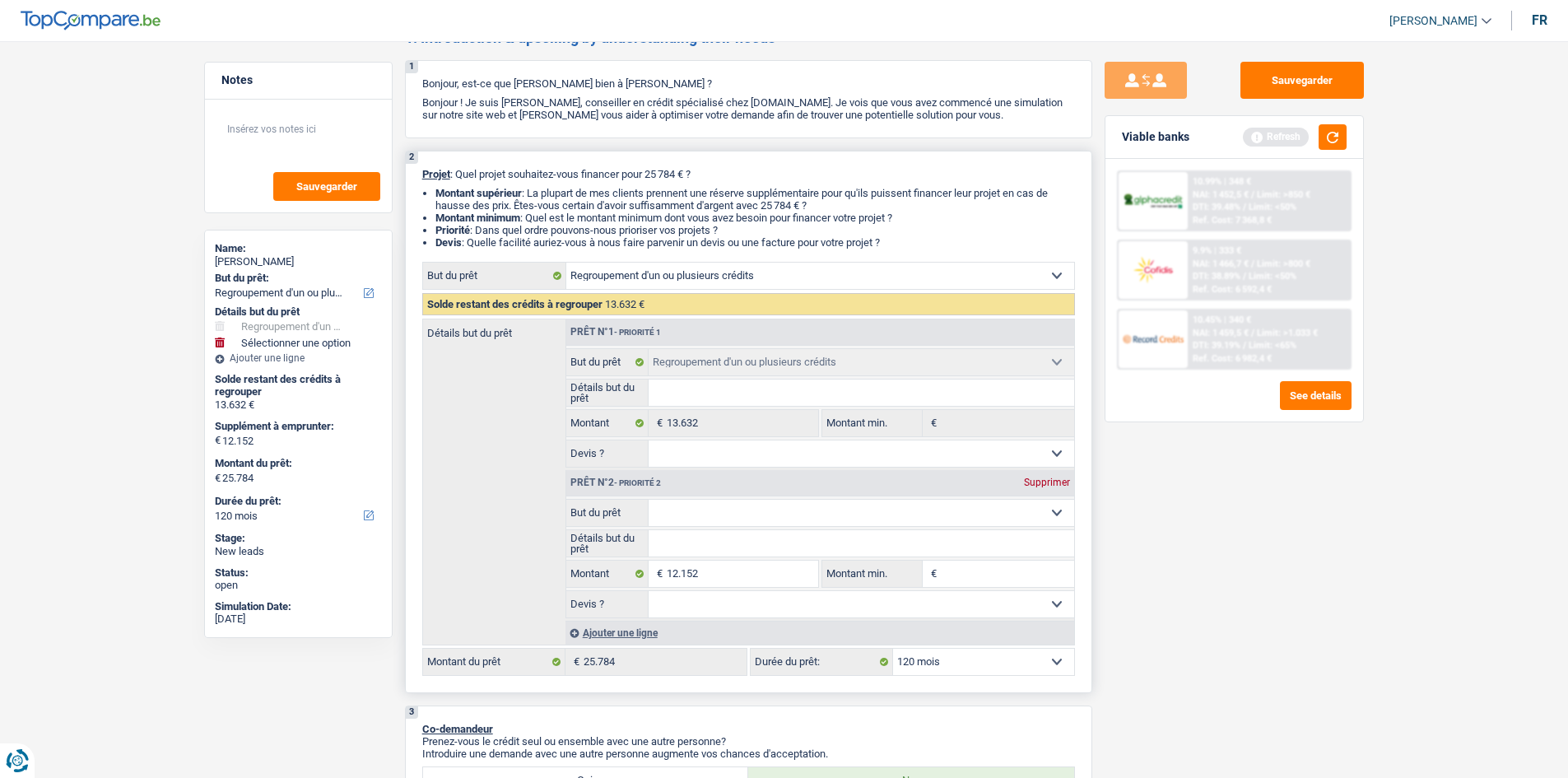
select select "other"
type input "V"
type input "VO"
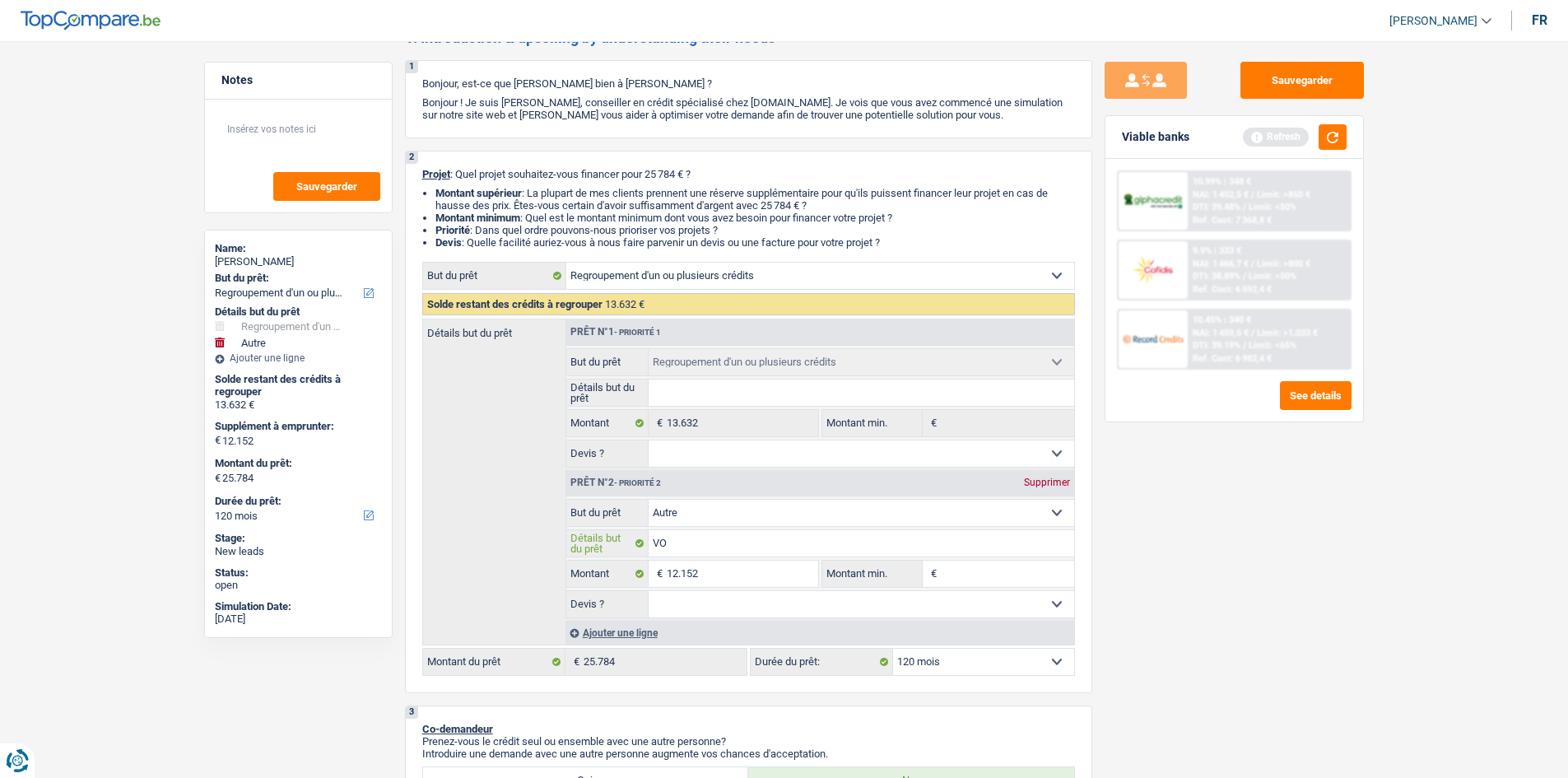
type input "VOI"
type input "VOIT"
type input "VOITU"
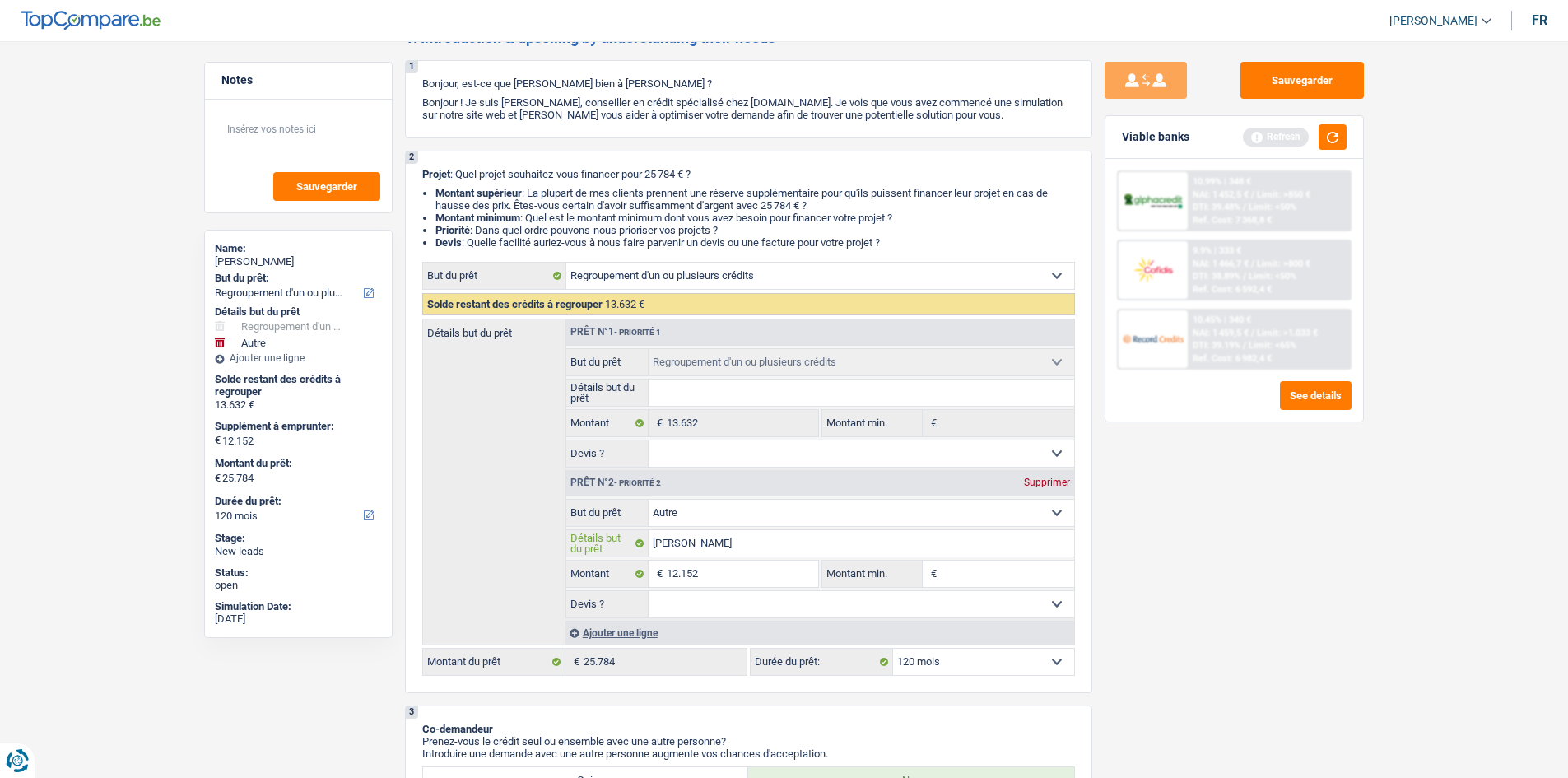
type input "VOITU"
type input "VOITUR"
type input "VOITURE"
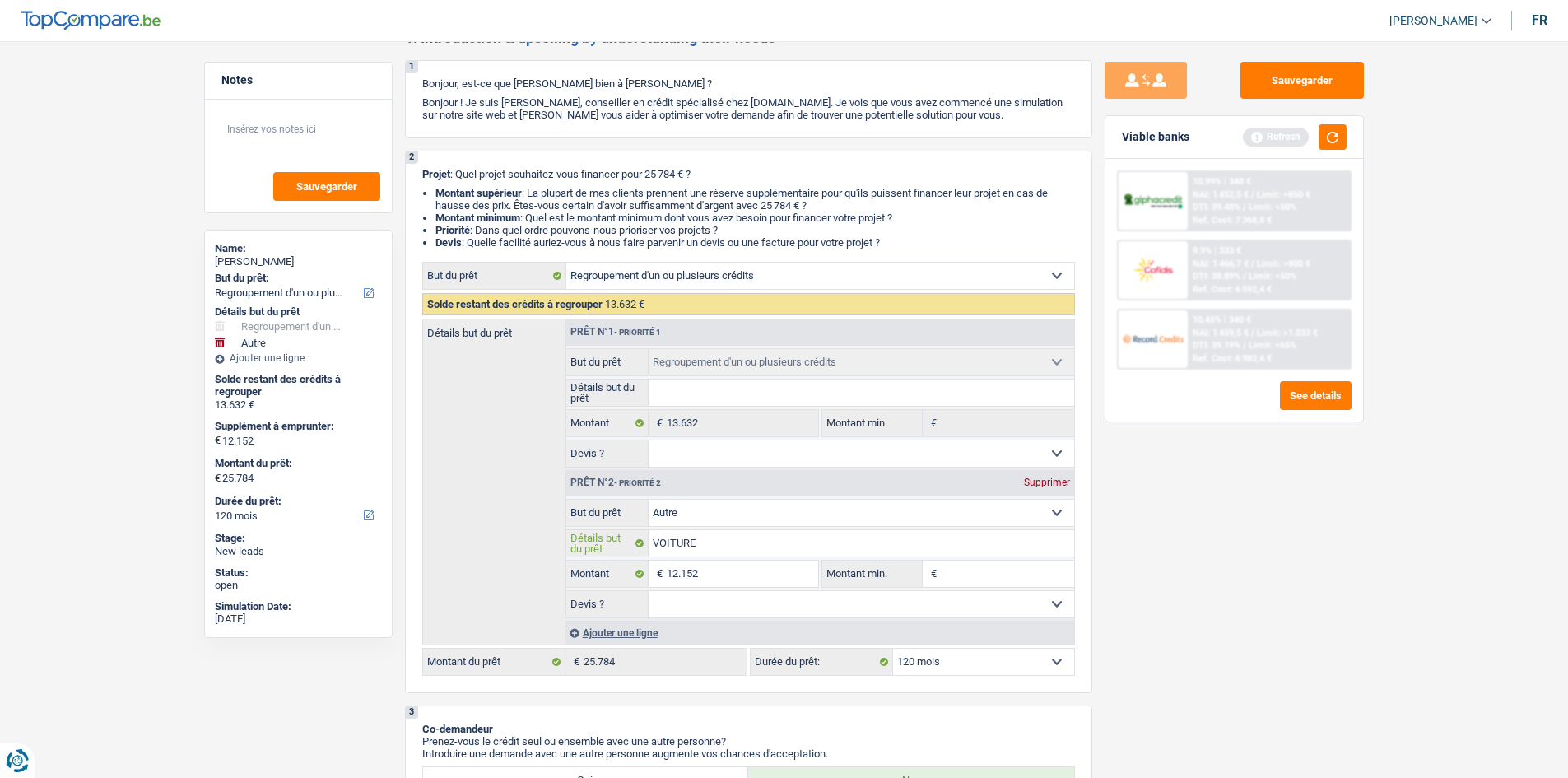
type input "VOITURE"
type input "V"
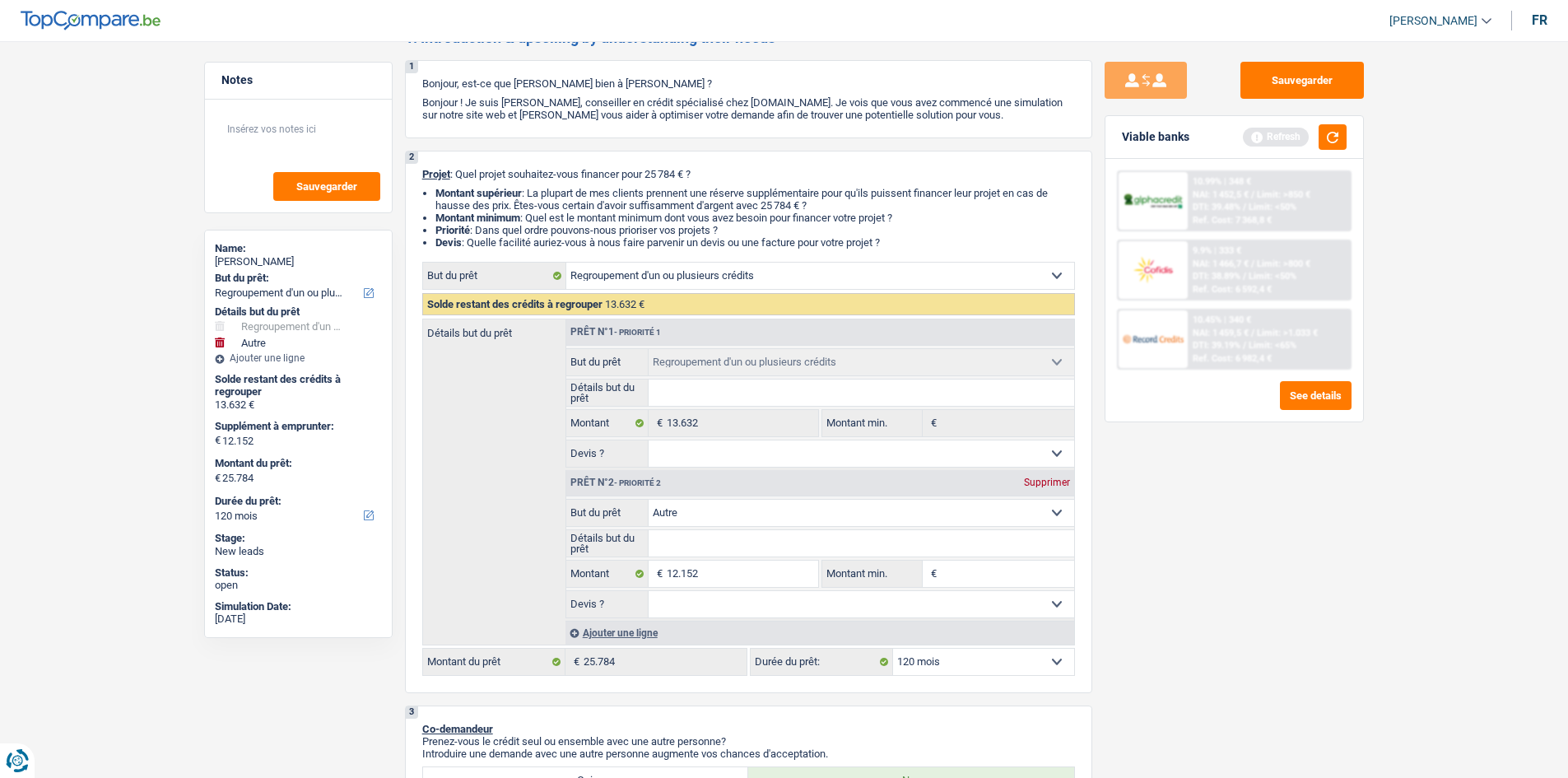
type input "V"
type input "Vo"
type input "Voi"
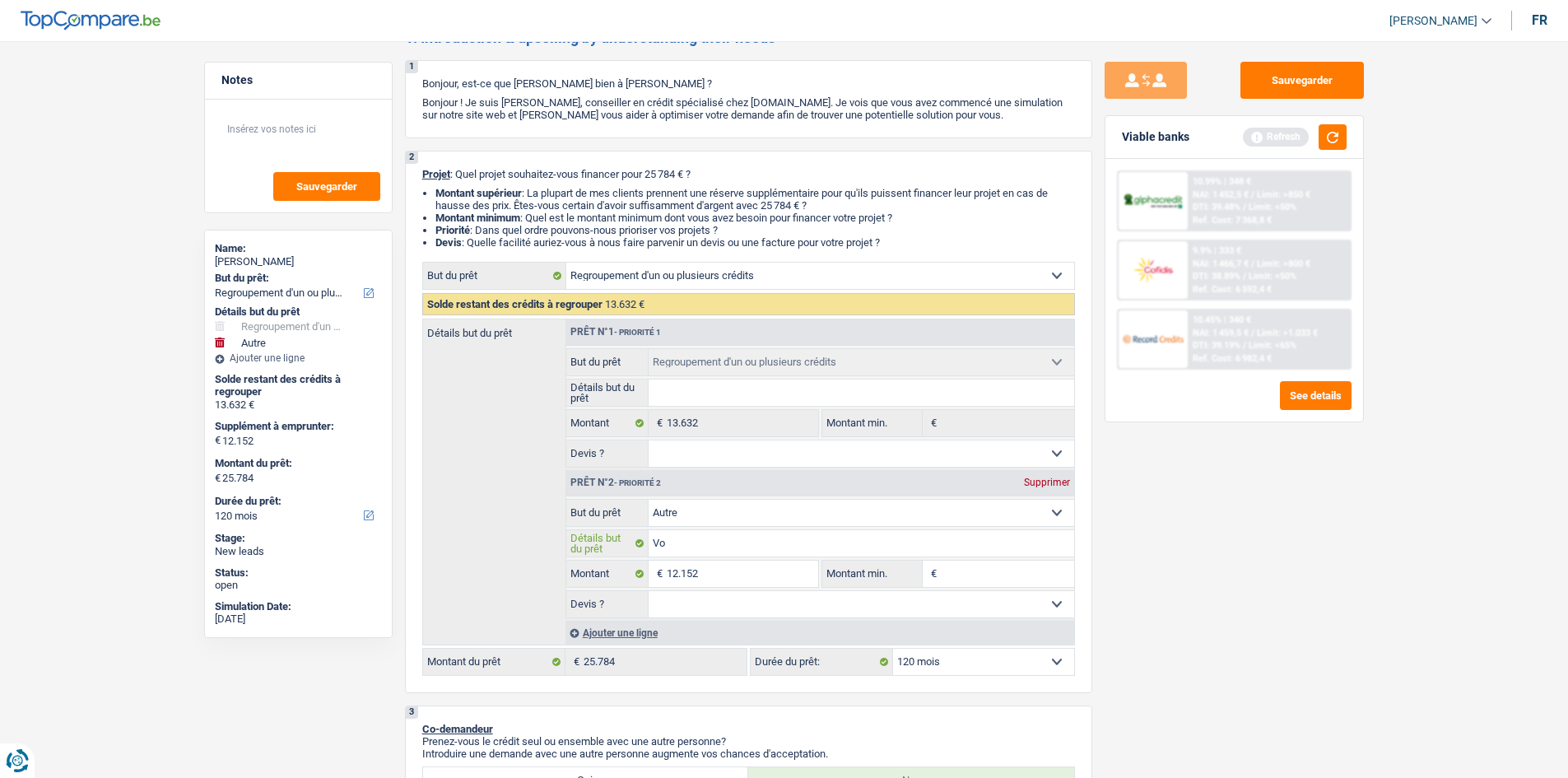
type input "Voi"
type input "Voit"
type input "Voitu"
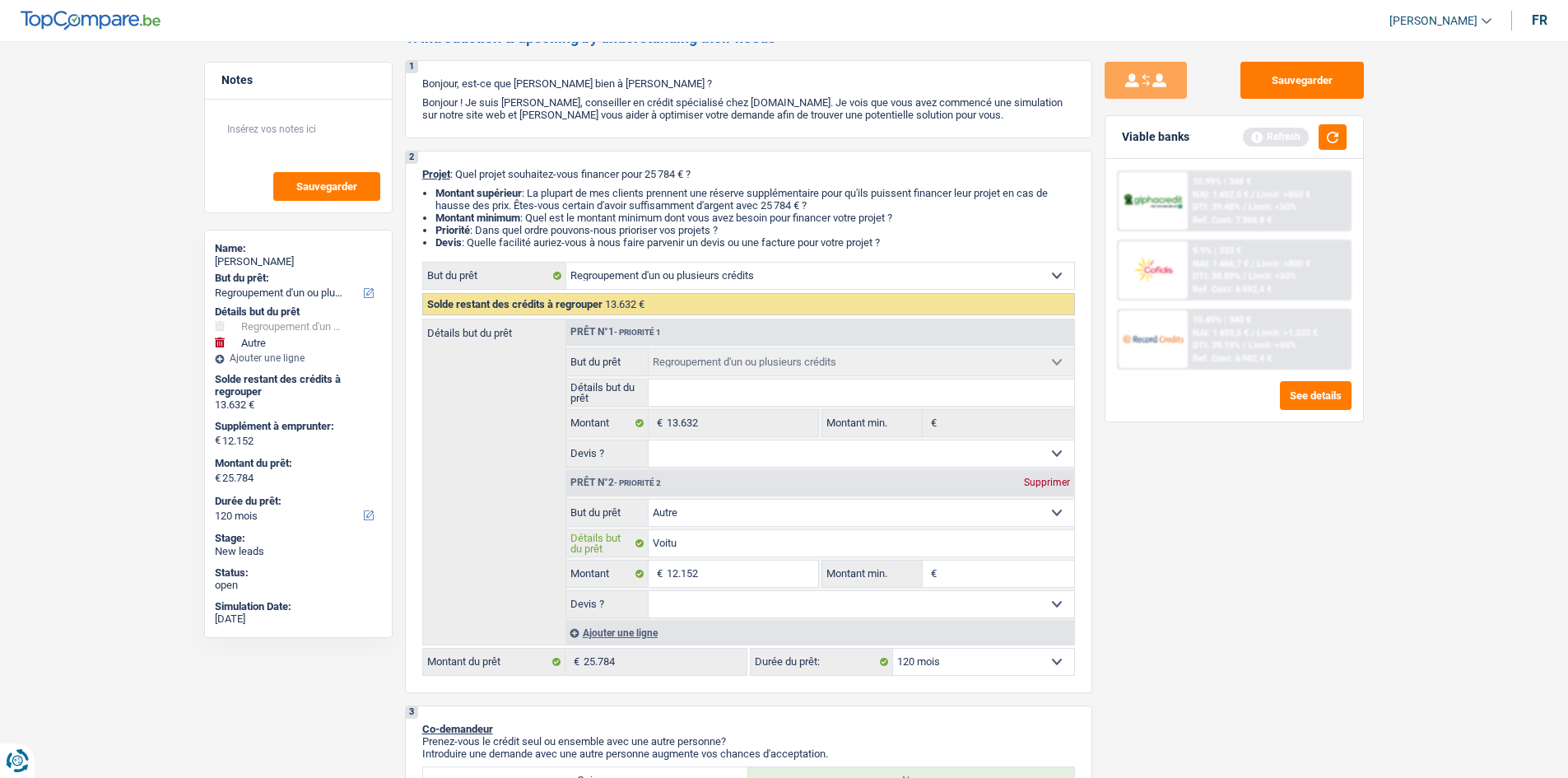
type input "Voitur"
type input "Voiture"
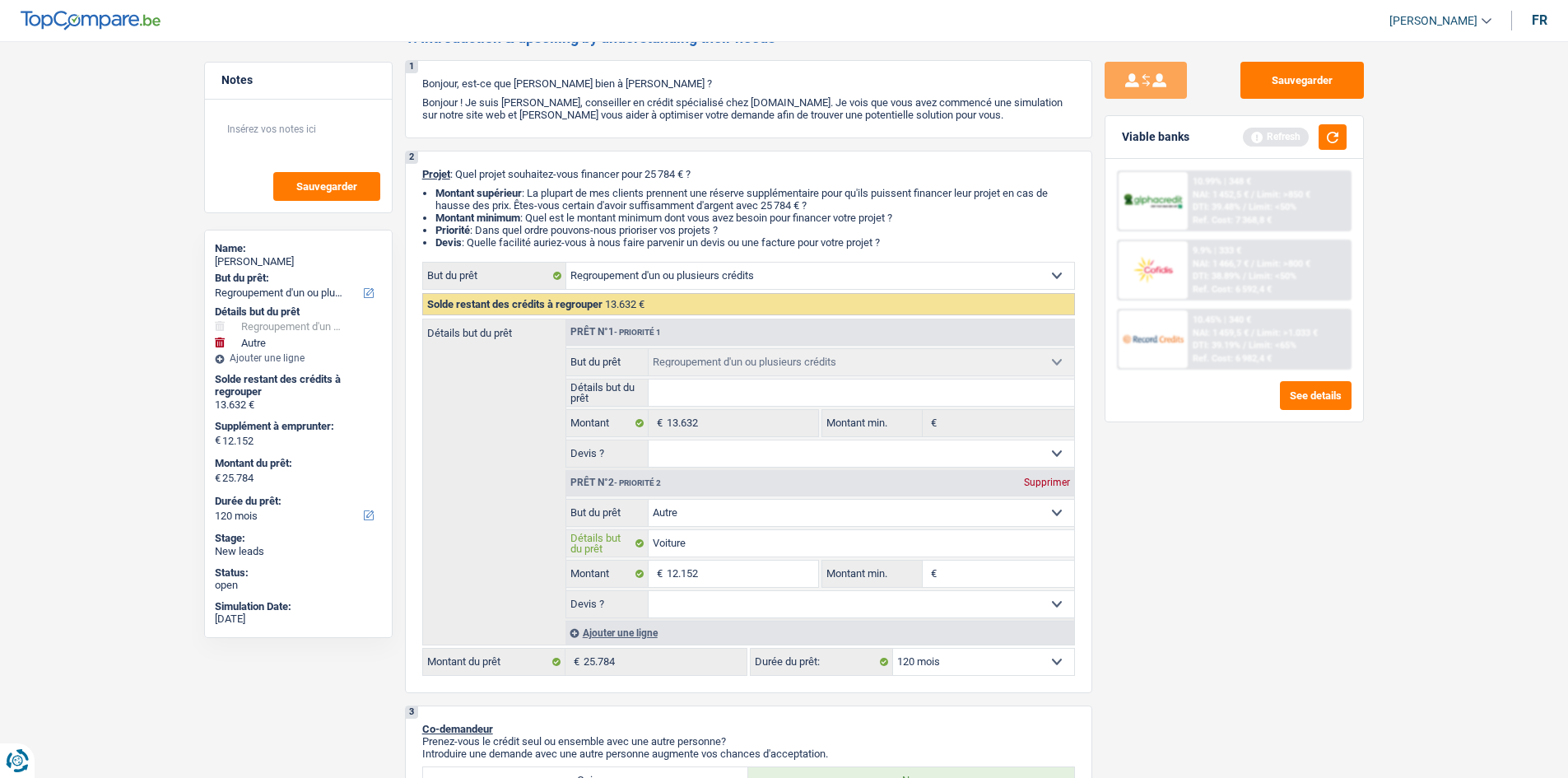
type input "Voiture"
click at [1247, 626] on div "Sauvegarder Viable banks Refresh 10.99% | 348 € NAI: 1 452,5 € / Limit: >850 € …" at bounding box center [1235, 405] width 284 height 687
click at [1338, 125] on button "button" at bounding box center [1333, 138] width 28 height 26
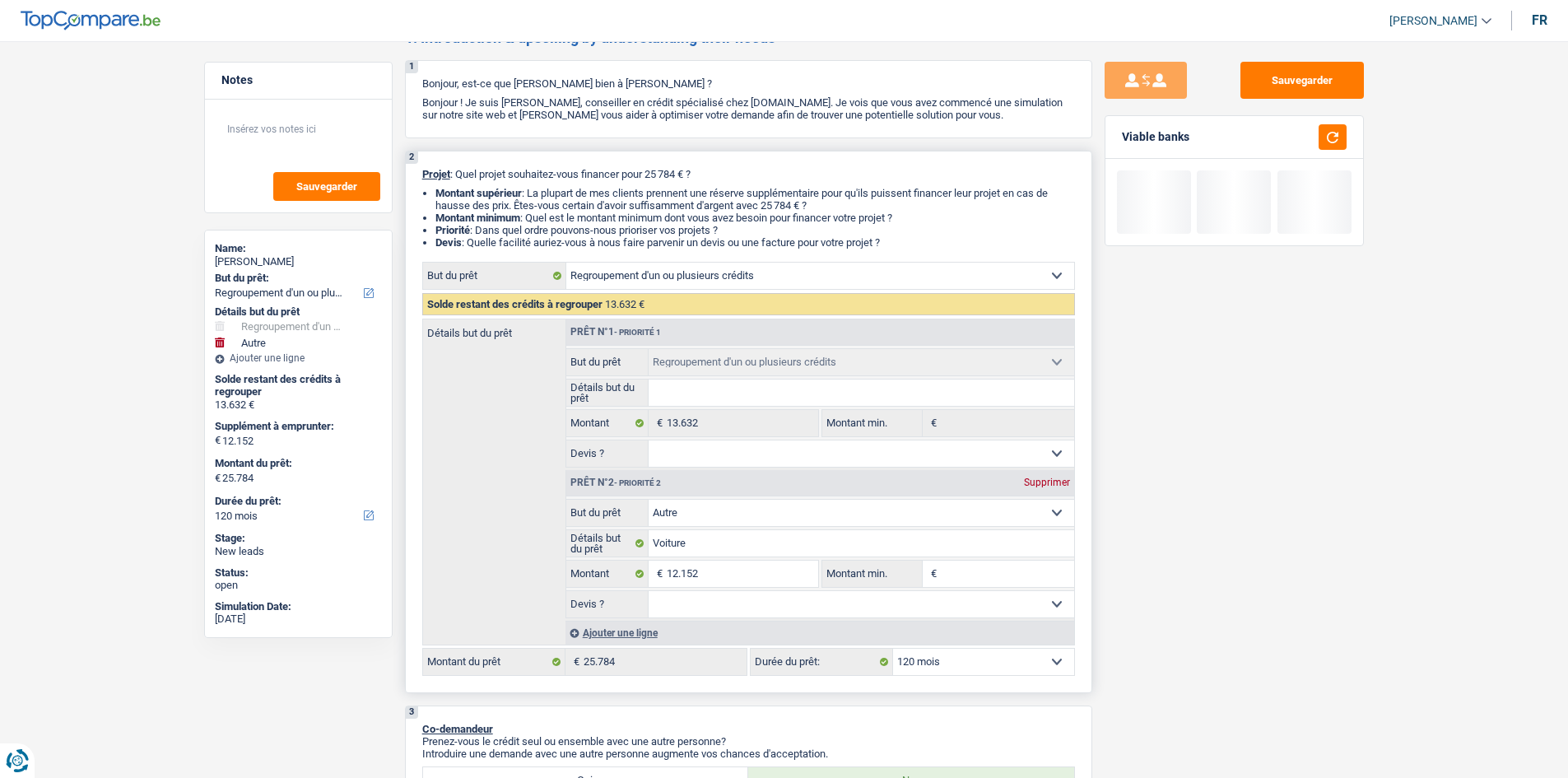
drag, startPoint x: 730, startPoint y: 602, endPoint x: 713, endPoint y: 610, distance: 18.8
click at [730, 602] on select "Oui Non Non répondu Sélectionner une option" at bounding box center [861, 604] width 426 height 27
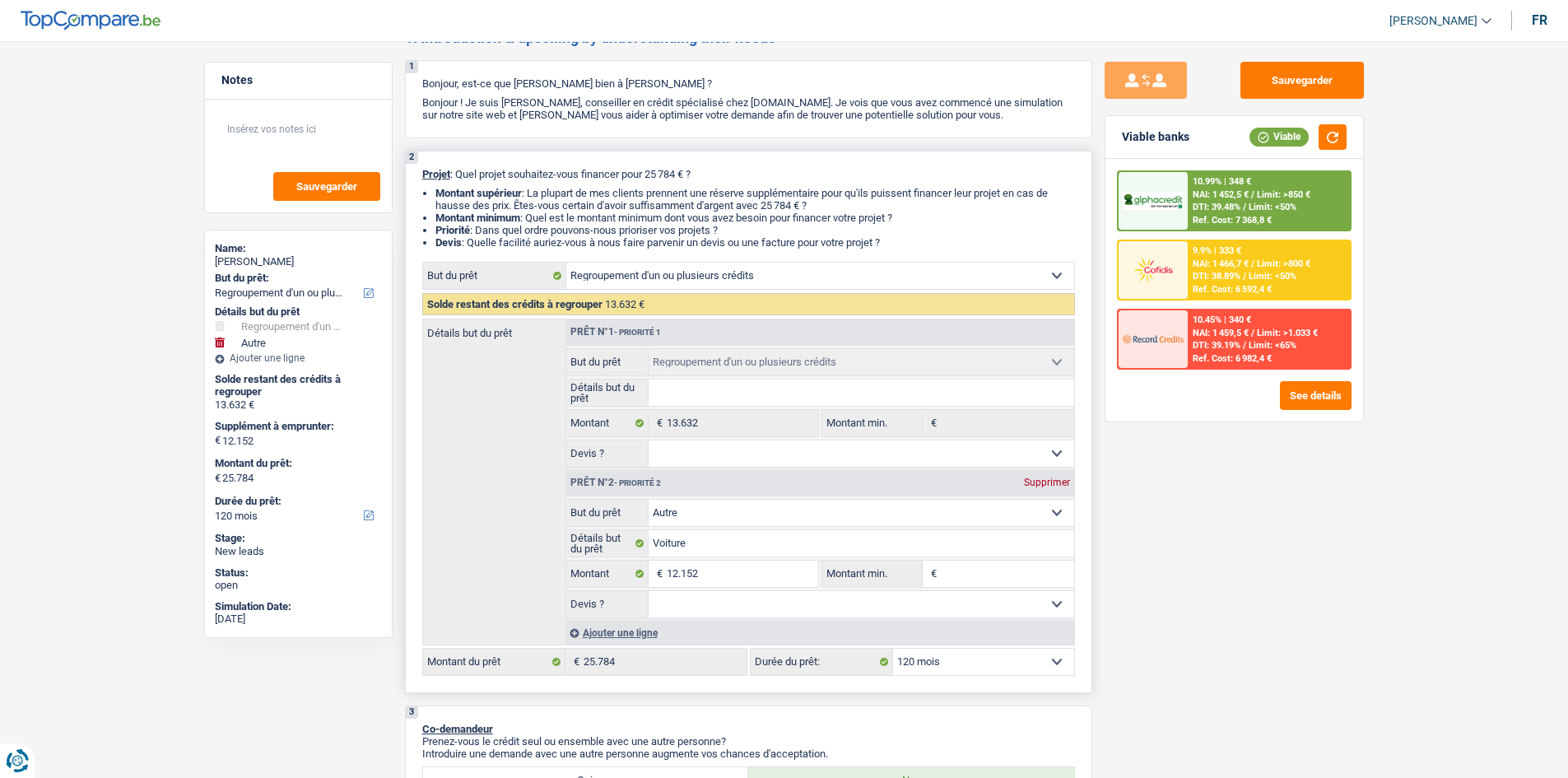
select select "yes"
click at [648, 591] on select "Oui Non Non répondu Sélectionner une option" at bounding box center [861, 604] width 426 height 27
select select "yes"
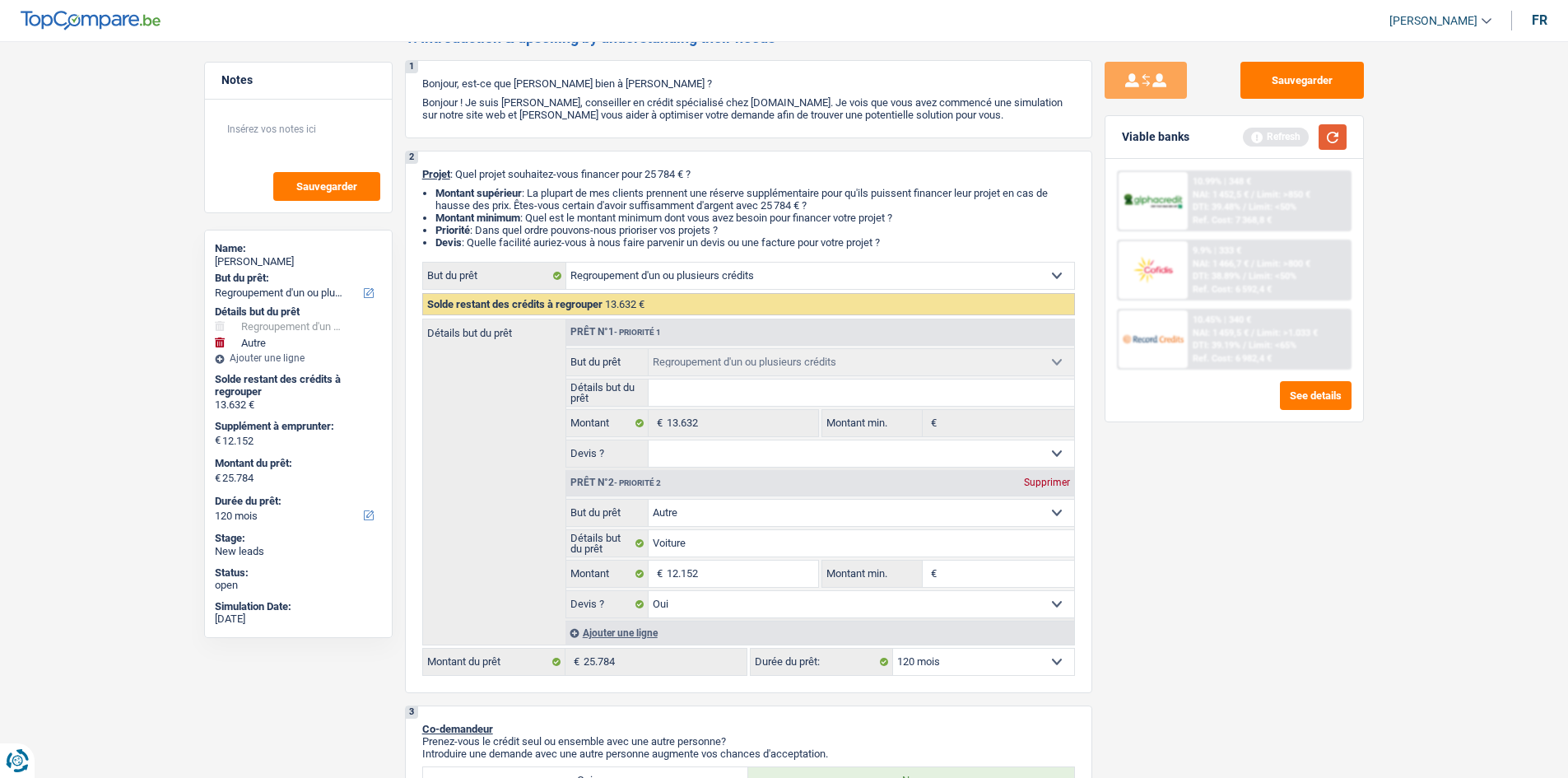
click at [1327, 141] on button "button" at bounding box center [1333, 138] width 28 height 26
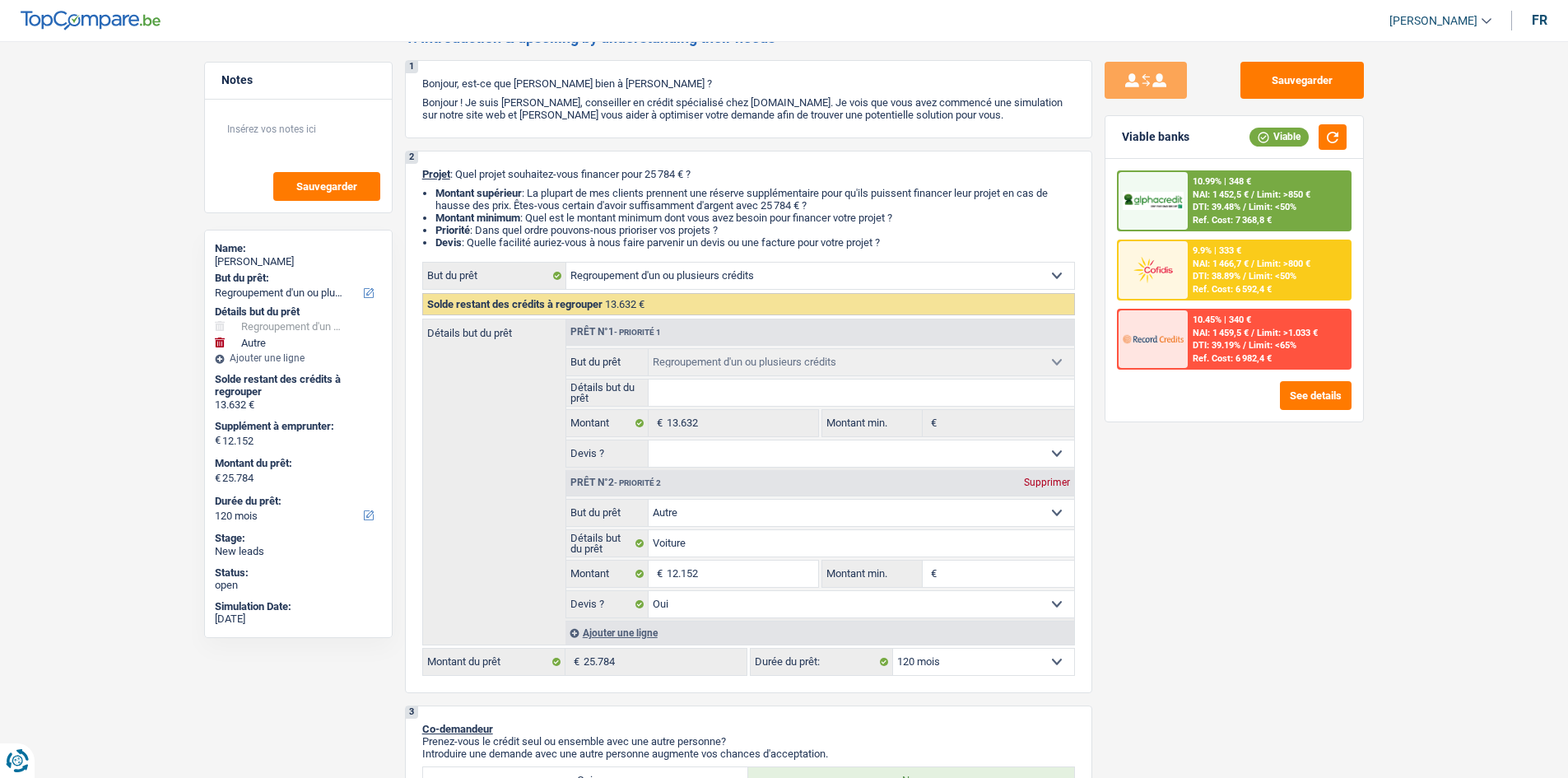
click at [1307, 193] on span "Limit: >850 €" at bounding box center [1284, 195] width 54 height 11
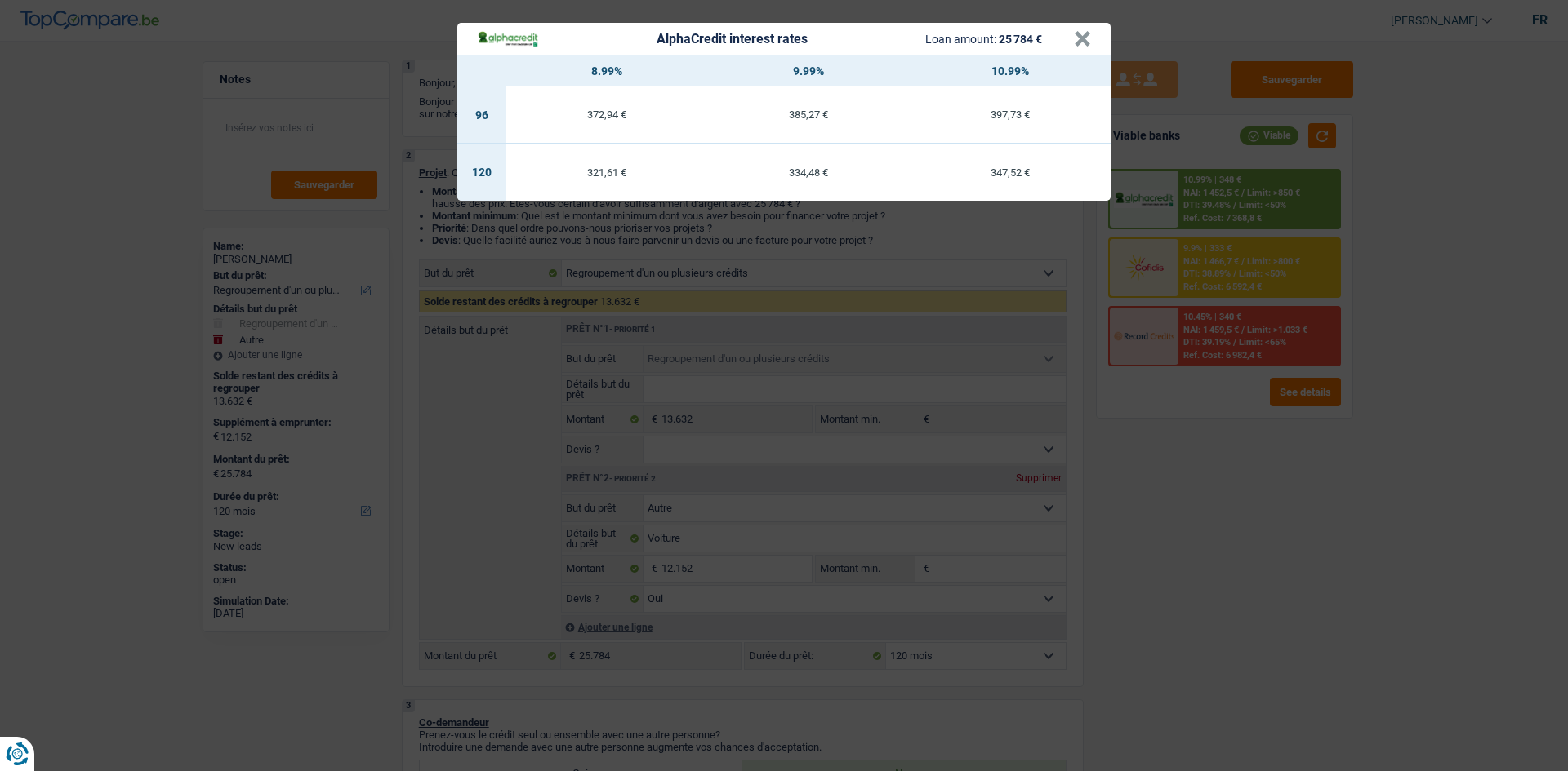
click at [1222, 491] on div "AlphaCredit interest rates Loan amount: 25 784 € × 8.99% 9.99% 10.99% 96 372,94…" at bounding box center [784, 386] width 1568 height 771
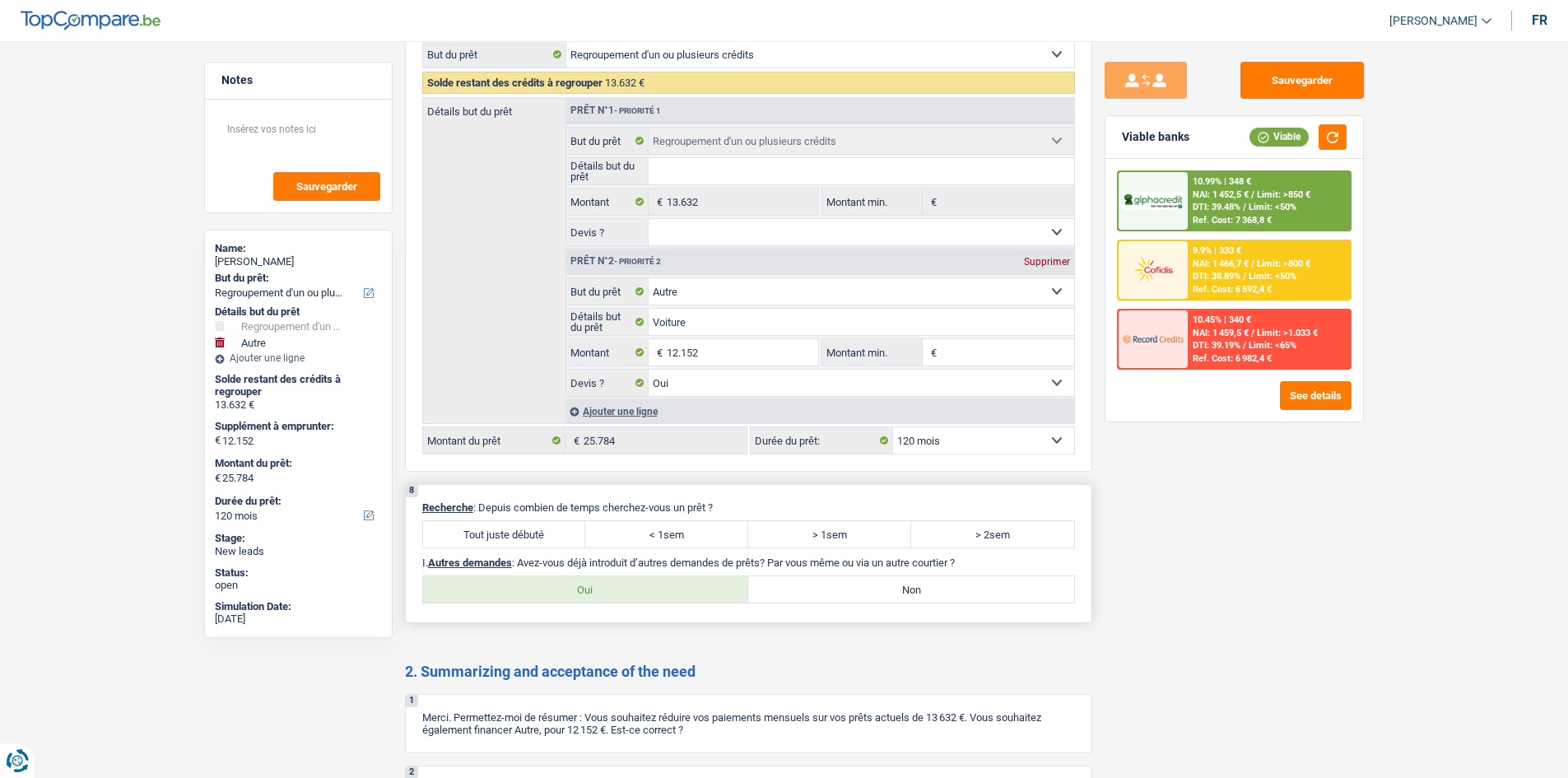
scroll to position [2471, 0]
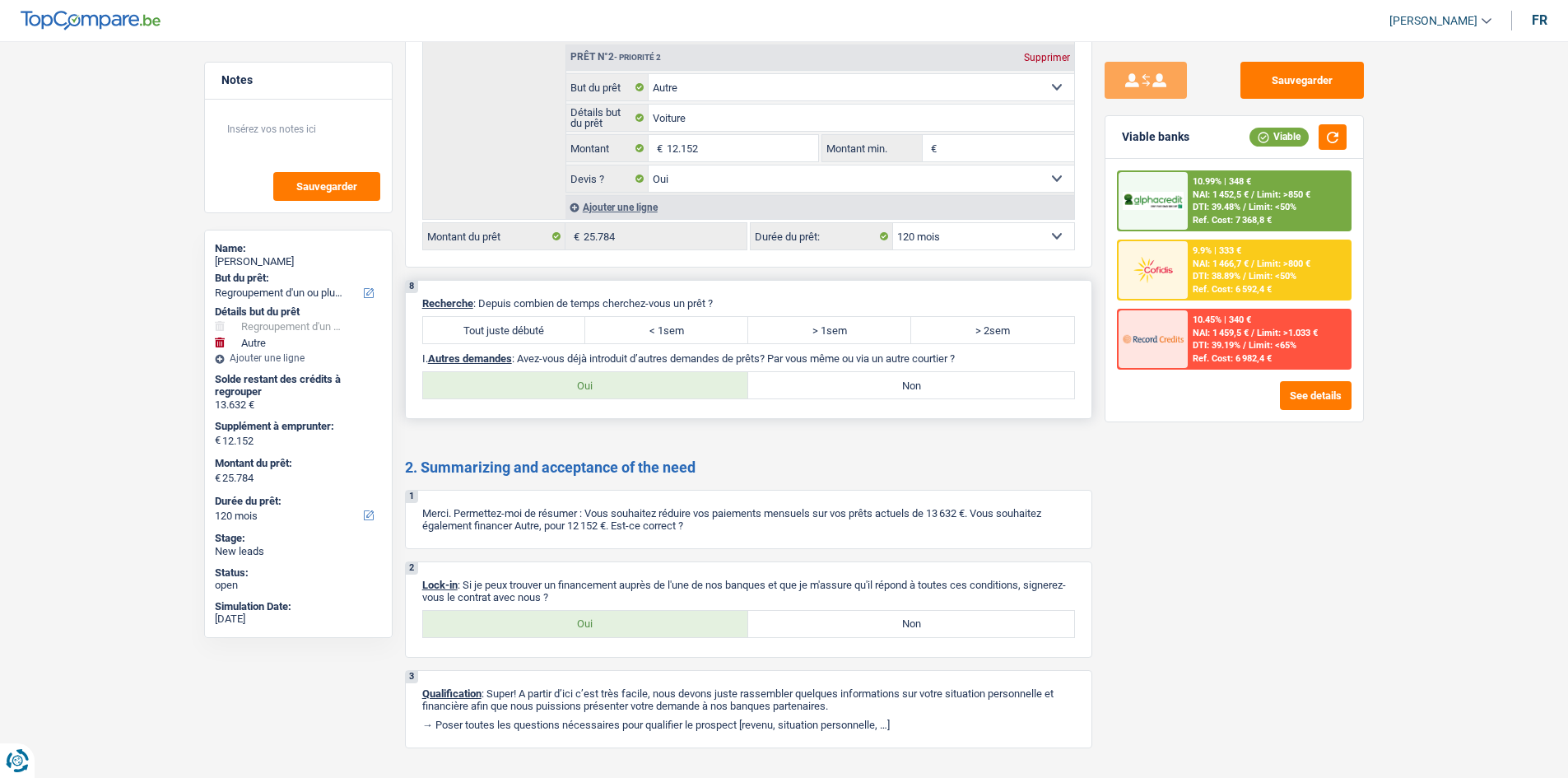
click at [520, 337] on label "Tout juste débuté" at bounding box center [504, 330] width 163 height 27
click at [520, 337] on input "Tout juste débuté" at bounding box center [504, 330] width 163 height 27
radio input "true"
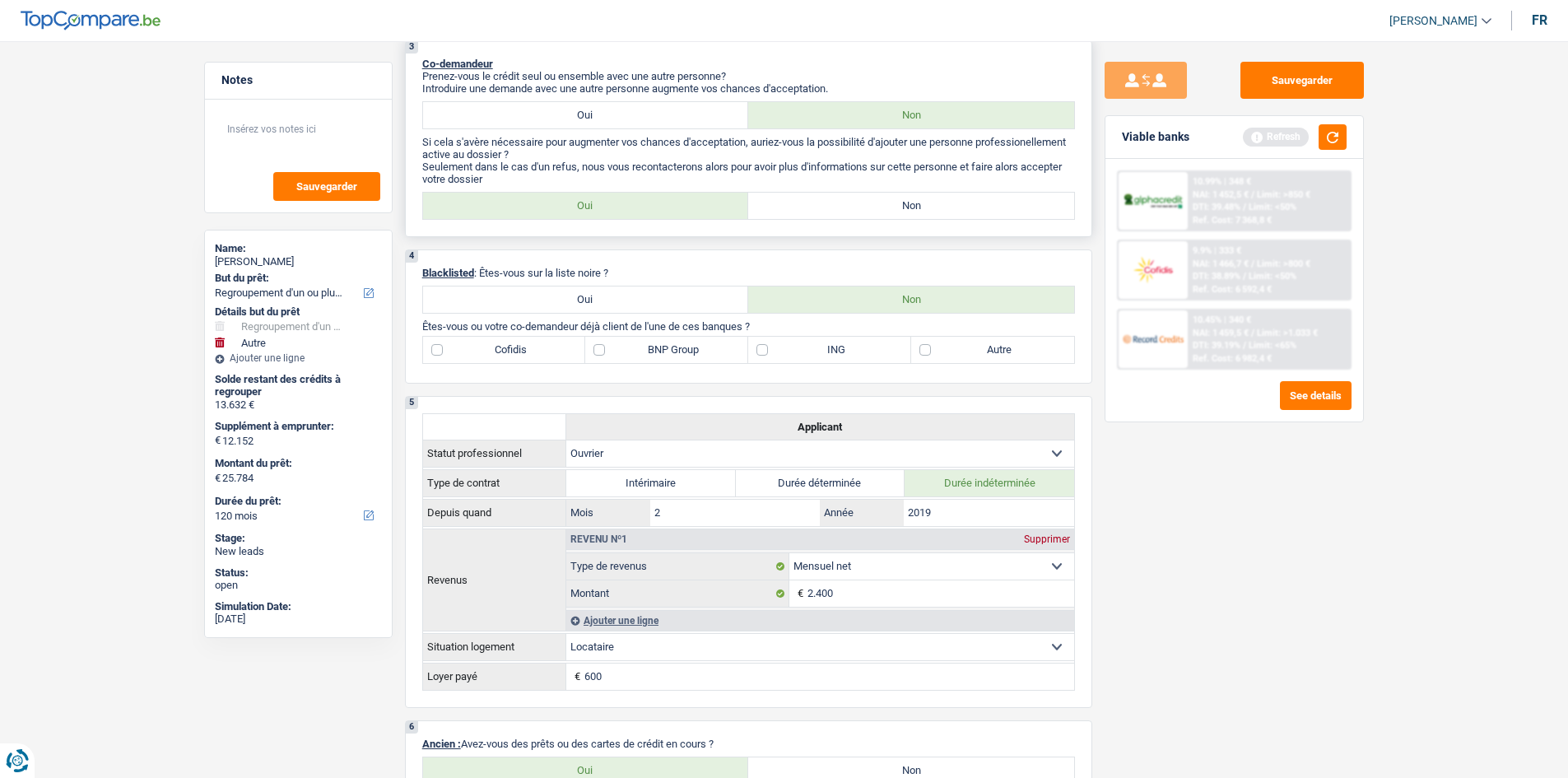
scroll to position [577, 0]
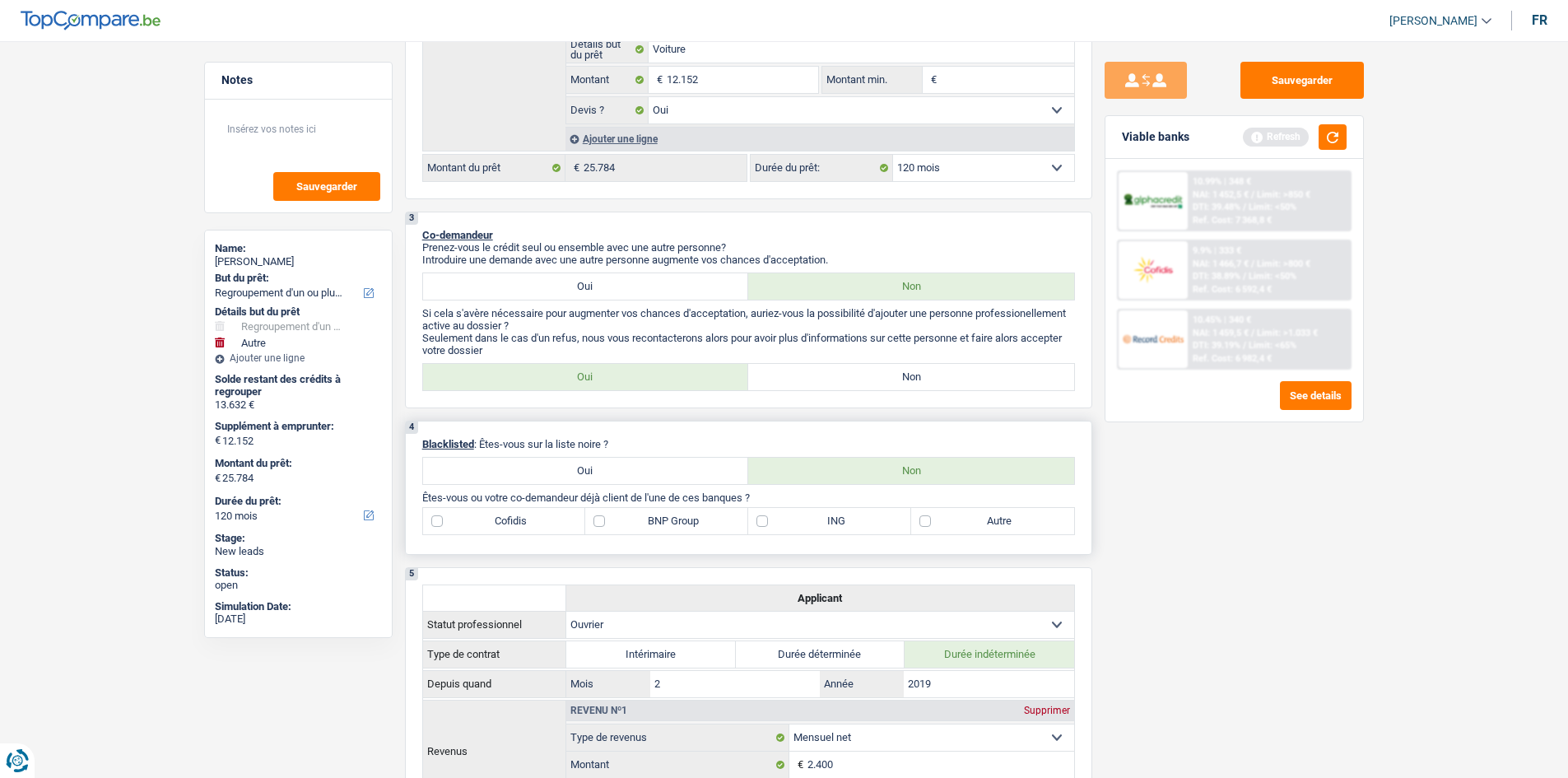
click at [692, 522] on label "BNP Group" at bounding box center [667, 521] width 163 height 27
click at [688, 513] on label "BNP Group" at bounding box center [667, 521] width 163 height 27
click at [688, 513] on input "BNP Group" at bounding box center [667, 521] width 163 height 27
checkbox input "true"
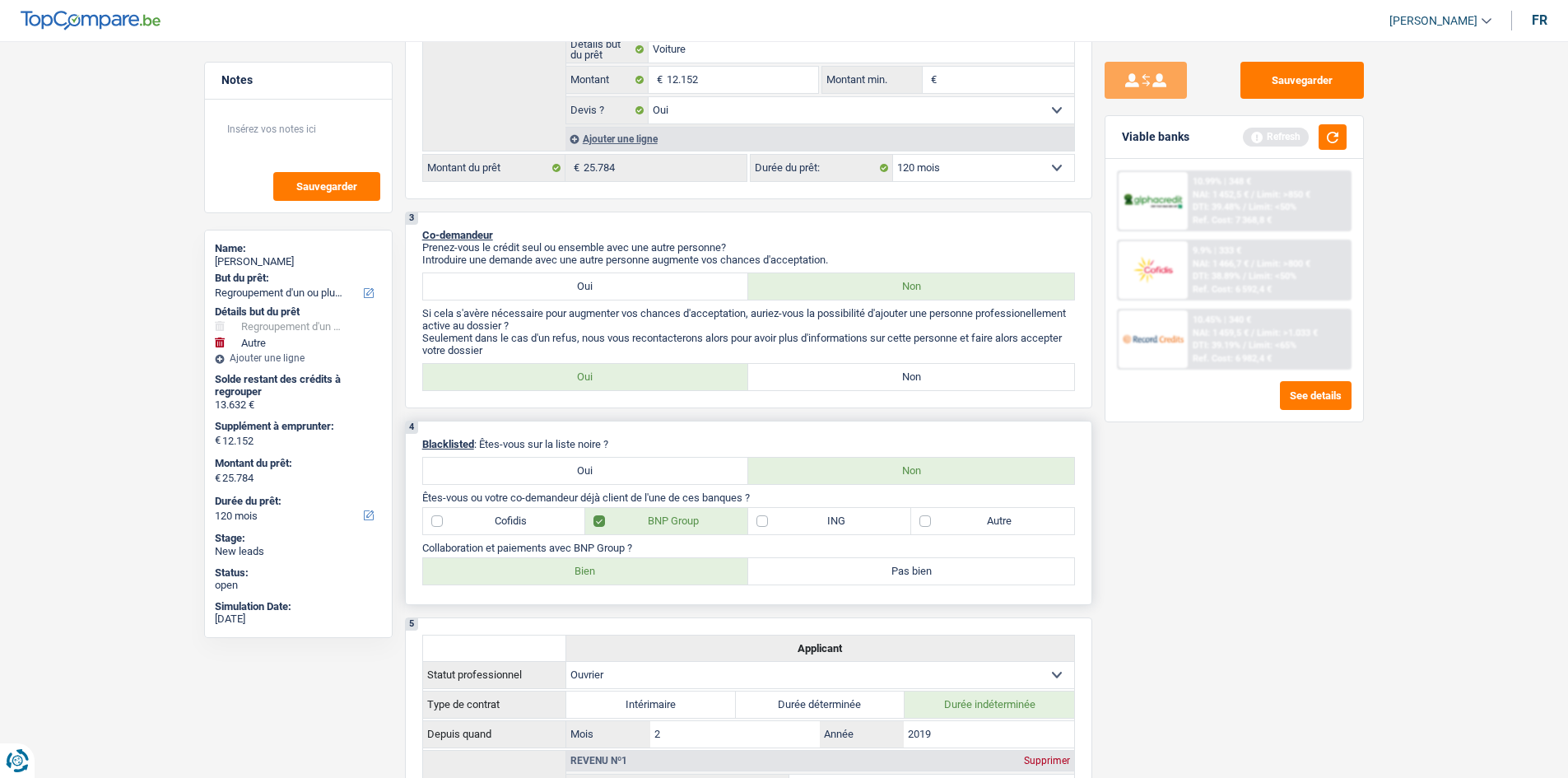
click at [610, 567] on label "Bien" at bounding box center [585, 571] width 326 height 27
click at [610, 567] on input "Bien" at bounding box center [585, 571] width 326 height 27
radio input "true"
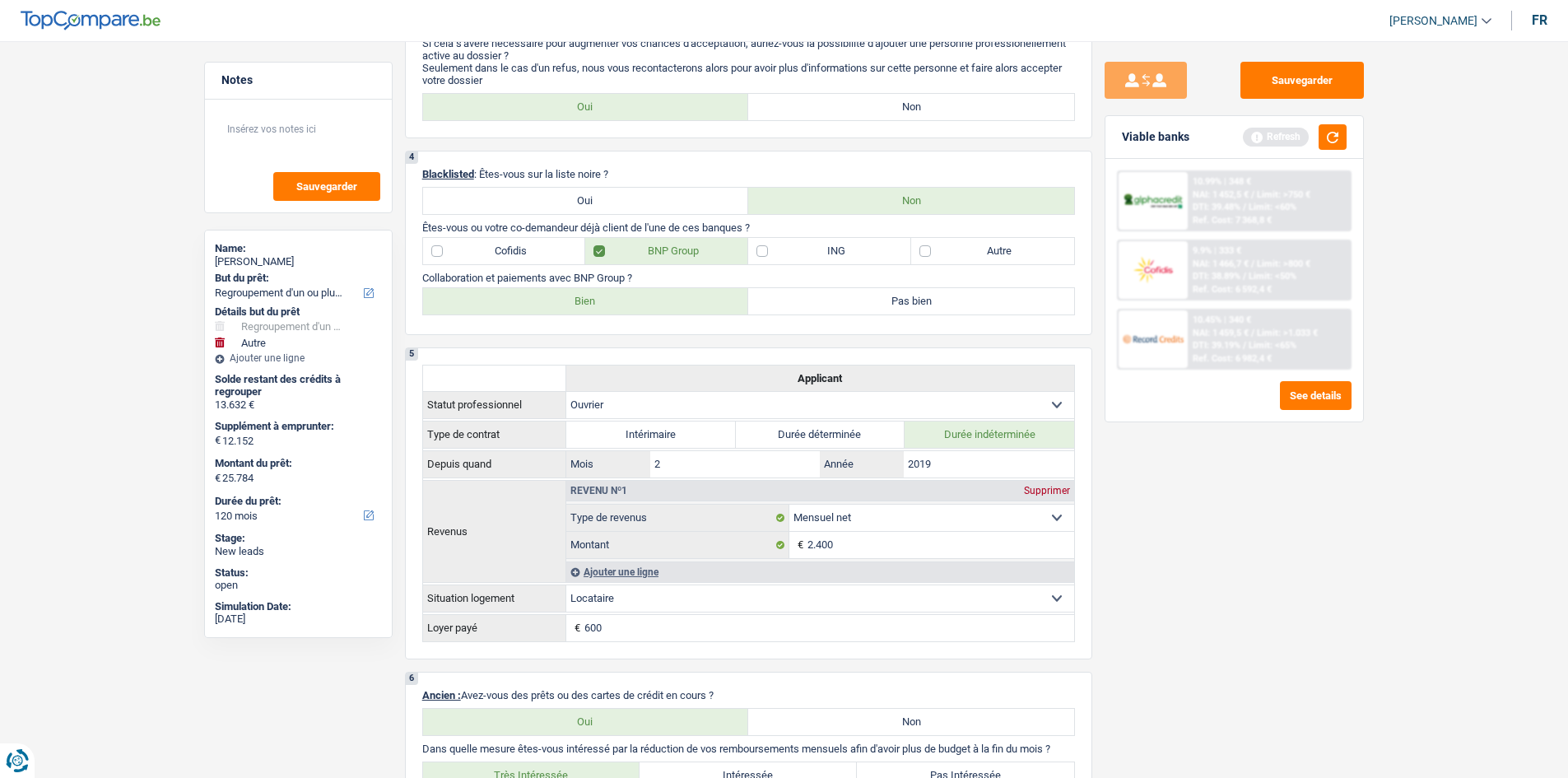
scroll to position [823, 0]
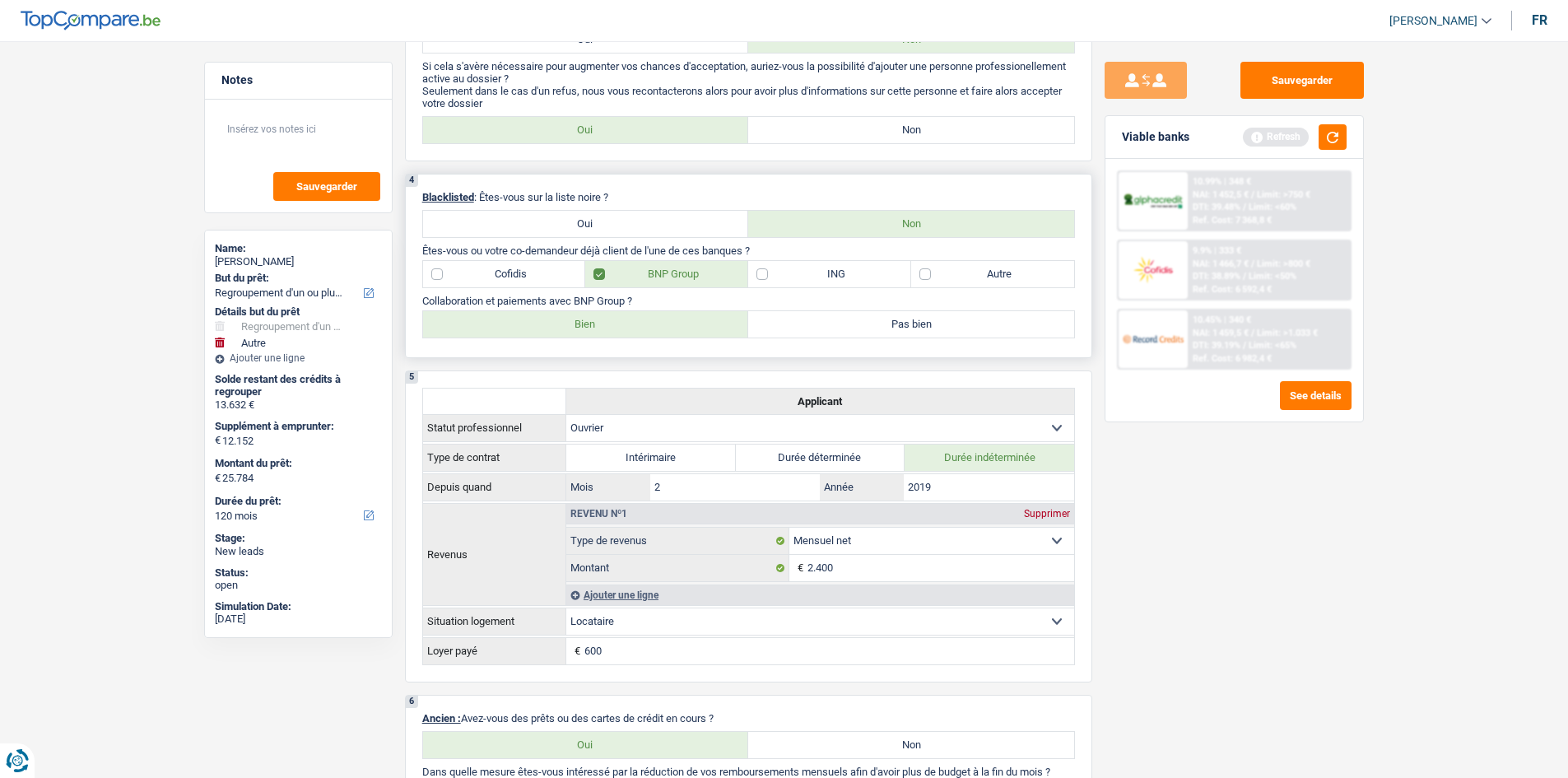
click at [1005, 259] on div "4 Blacklisted : Êtes-vous sur la liste noire ? Oui Non Êtes-vous ou votre co-de…" at bounding box center [749, 266] width 687 height 185
click at [993, 285] on label "Autre" at bounding box center [993, 274] width 163 height 27
click at [993, 285] on input "Autre" at bounding box center [993, 274] width 163 height 27
checkbox input "true"
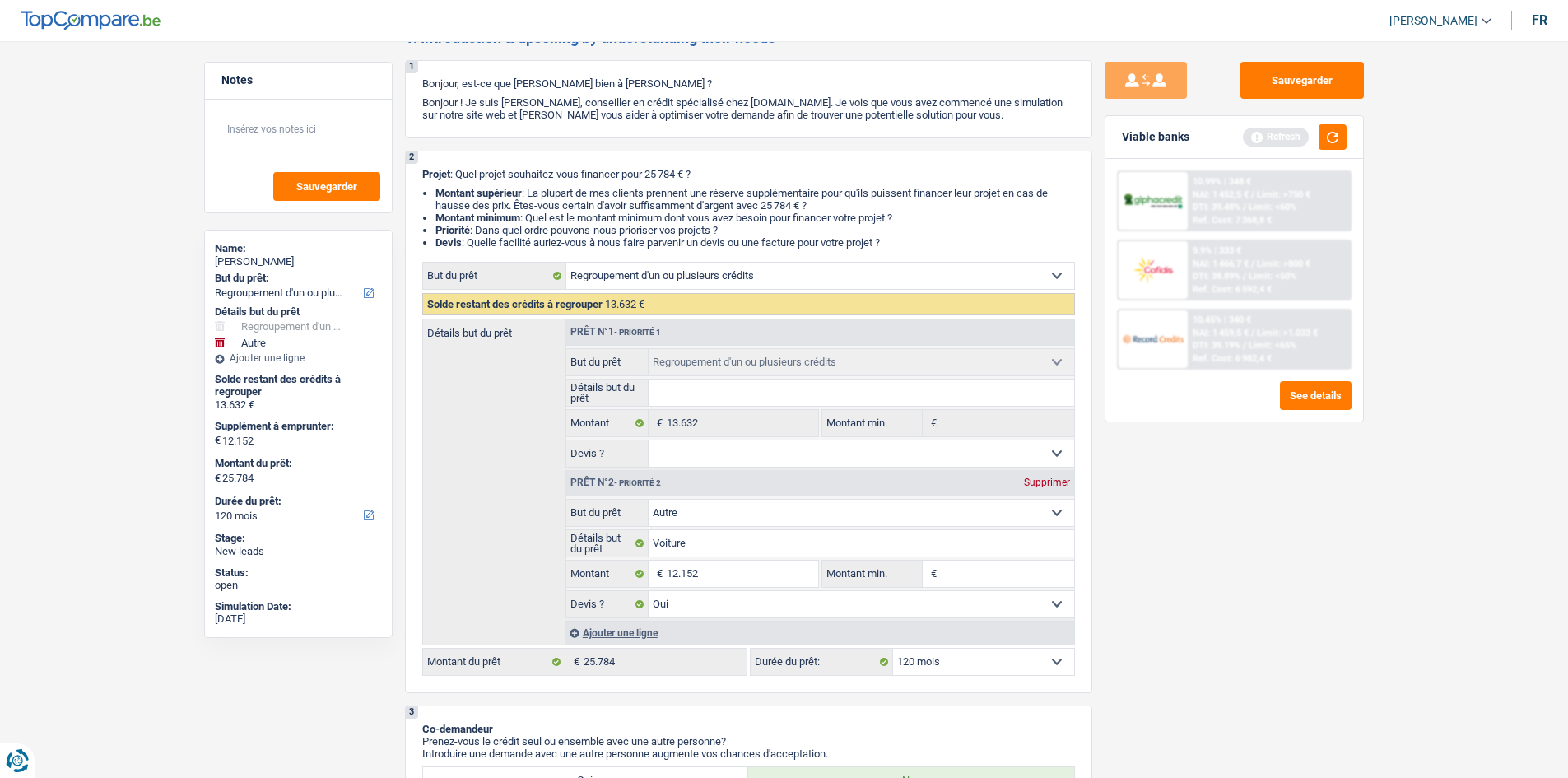
scroll to position [0, 0]
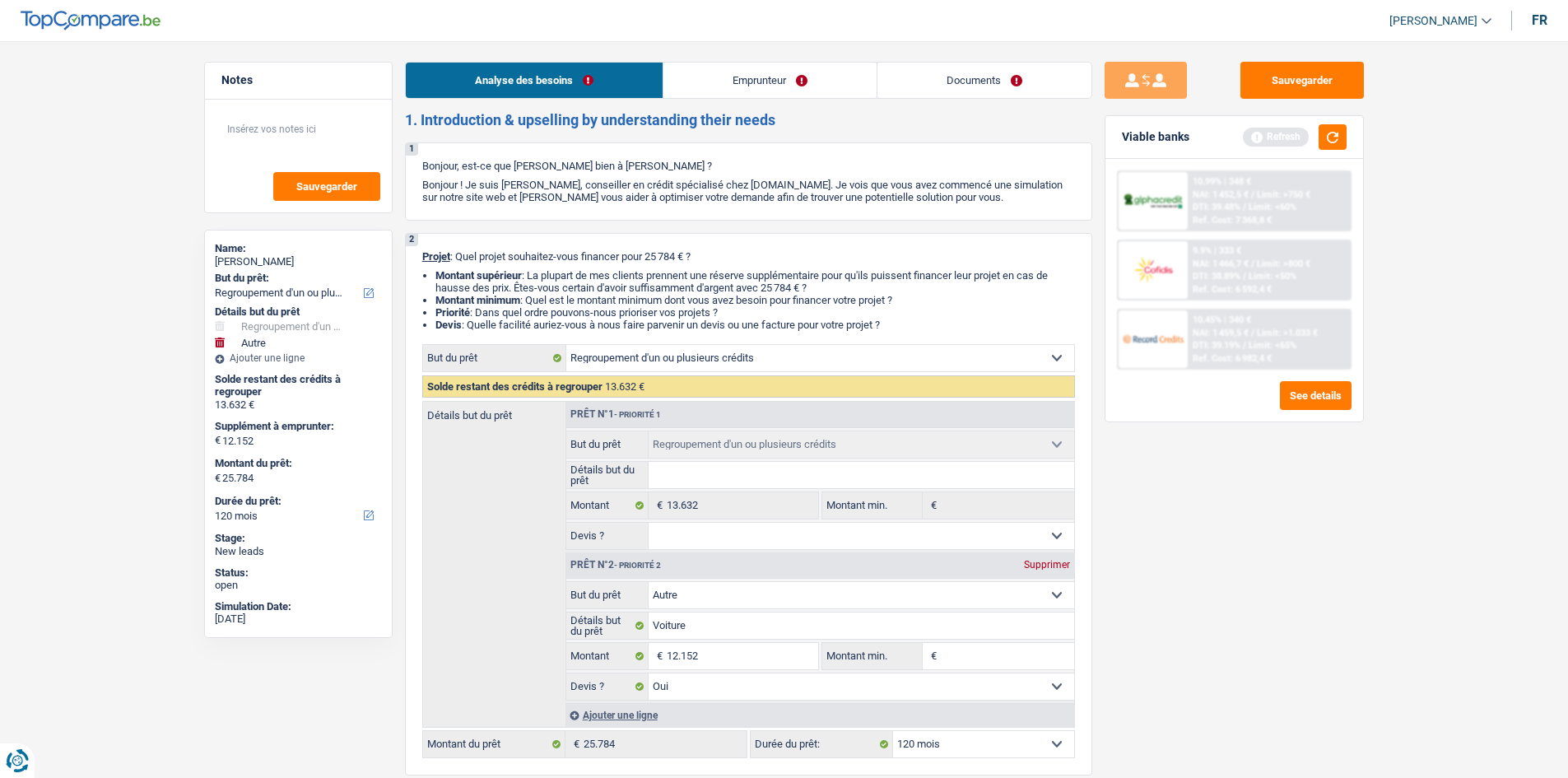
click at [714, 71] on link "Emprunteur" at bounding box center [769, 80] width 213 height 35
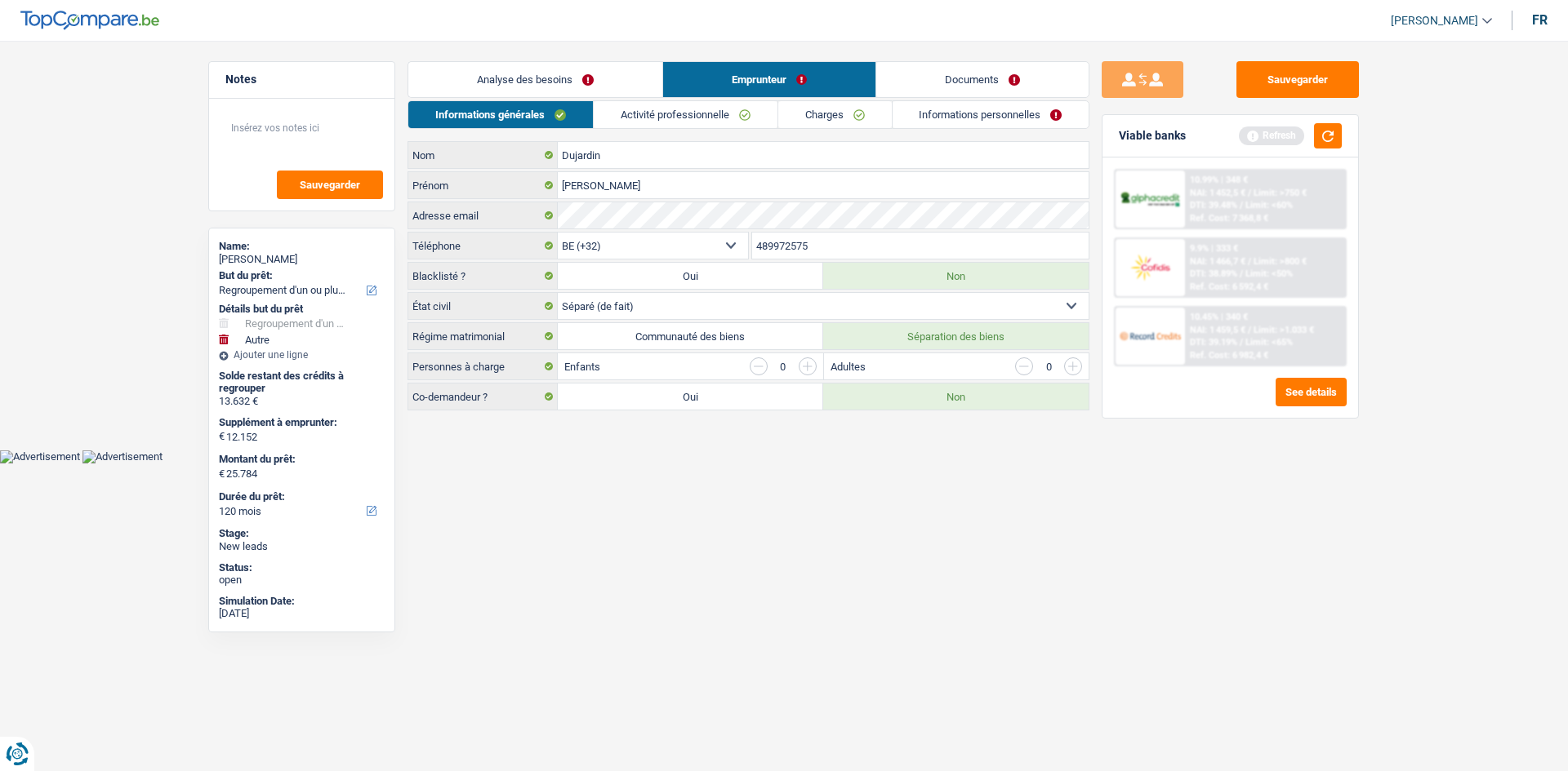
click at [594, 81] on link "Analyse des besoins" at bounding box center [535, 80] width 254 height 35
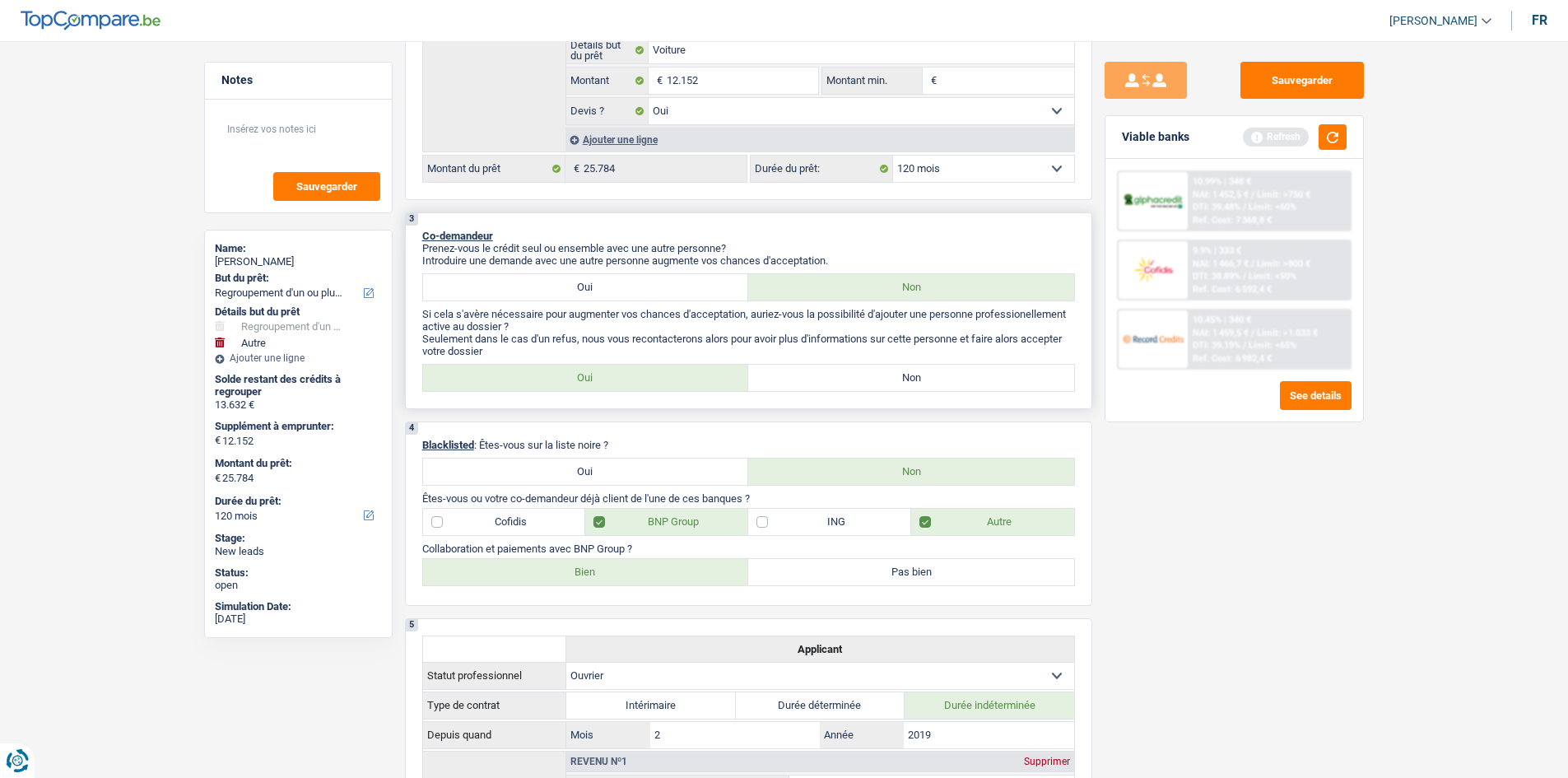
scroll to position [577, 0]
click at [903, 372] on label "Non" at bounding box center [911, 377] width 326 height 27
click at [903, 372] on input "Non" at bounding box center [911, 377] width 326 height 27
radio input "true"
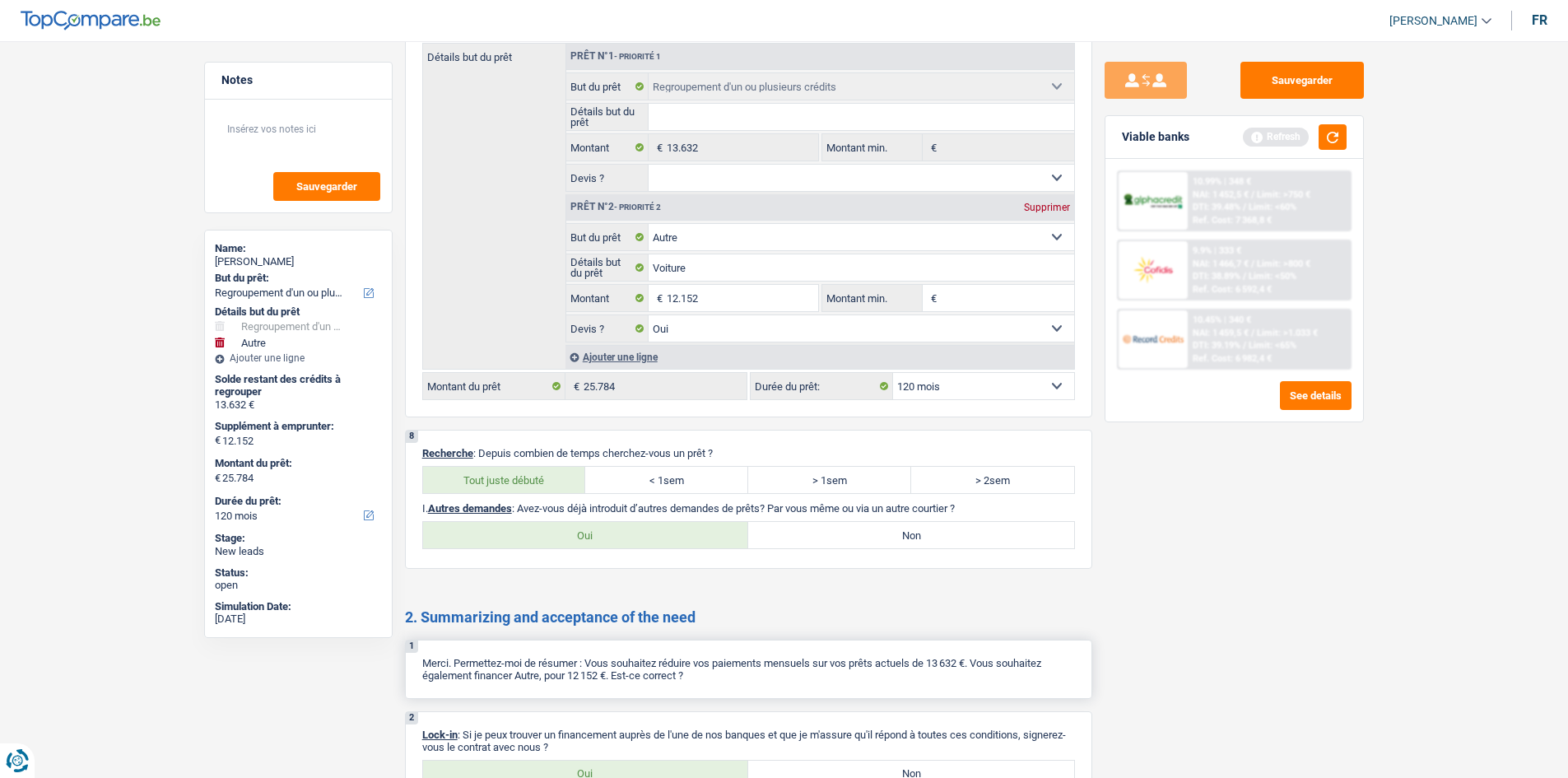
scroll to position [2553, 0]
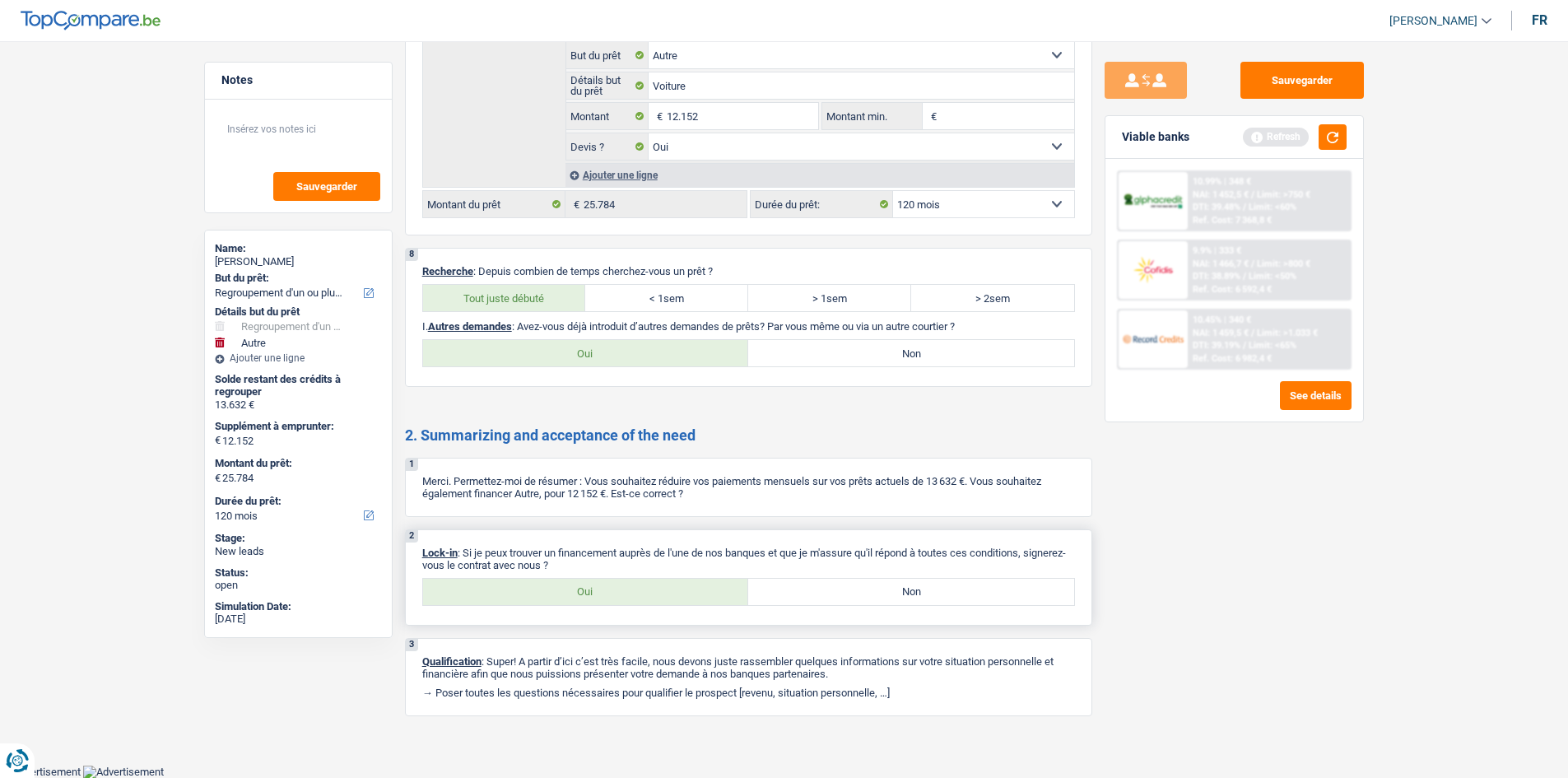
click at [615, 590] on label "Oui" at bounding box center [585, 592] width 326 height 27
click at [615, 590] on input "Oui" at bounding box center [585, 592] width 326 height 27
radio input "true"
click at [1334, 128] on button "button" at bounding box center [1333, 138] width 28 height 26
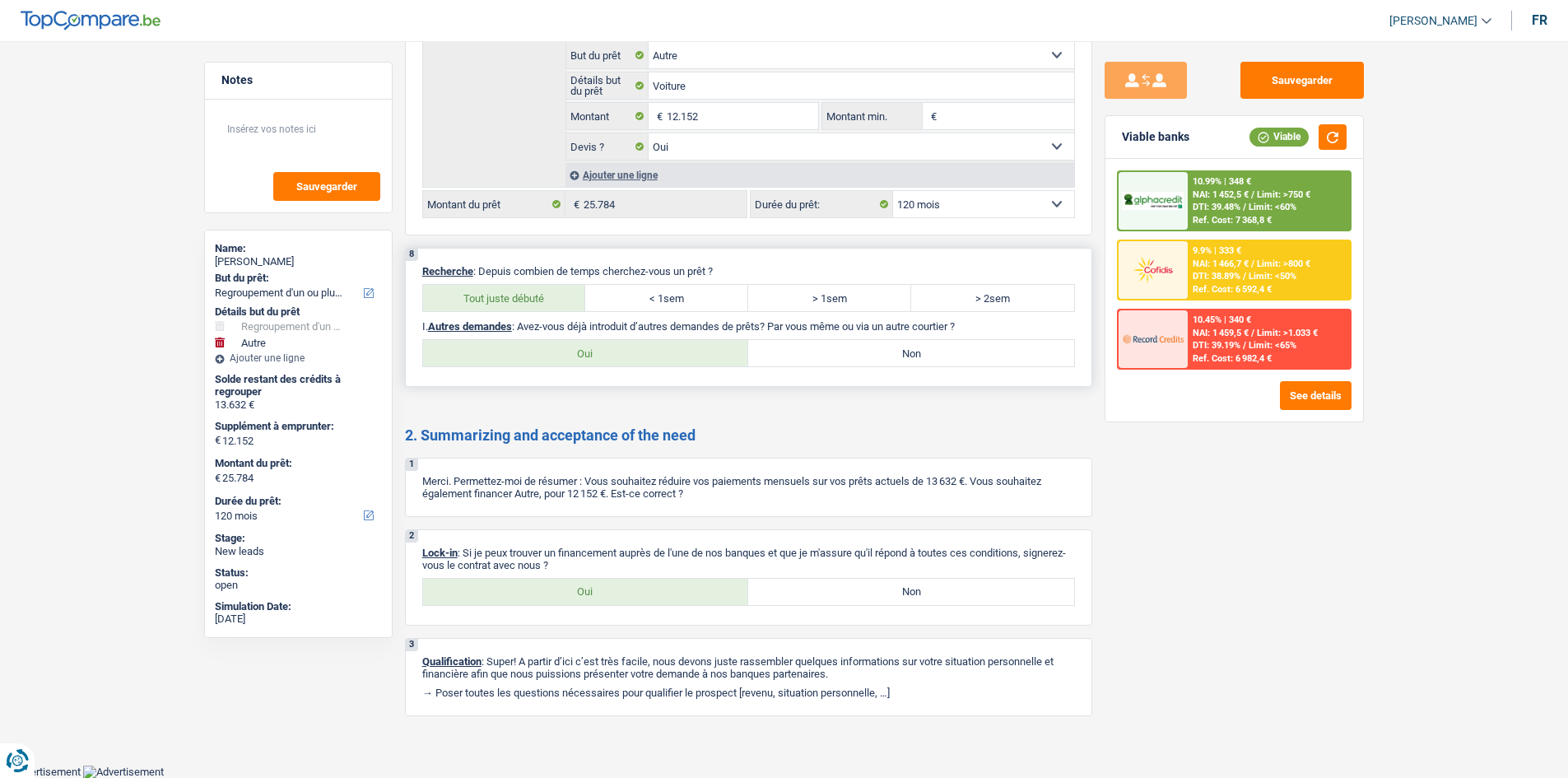
click at [654, 364] on label "Oui" at bounding box center [585, 353] width 326 height 27
click at [654, 364] on input "Oui" at bounding box center [585, 353] width 326 height 27
radio input "true"
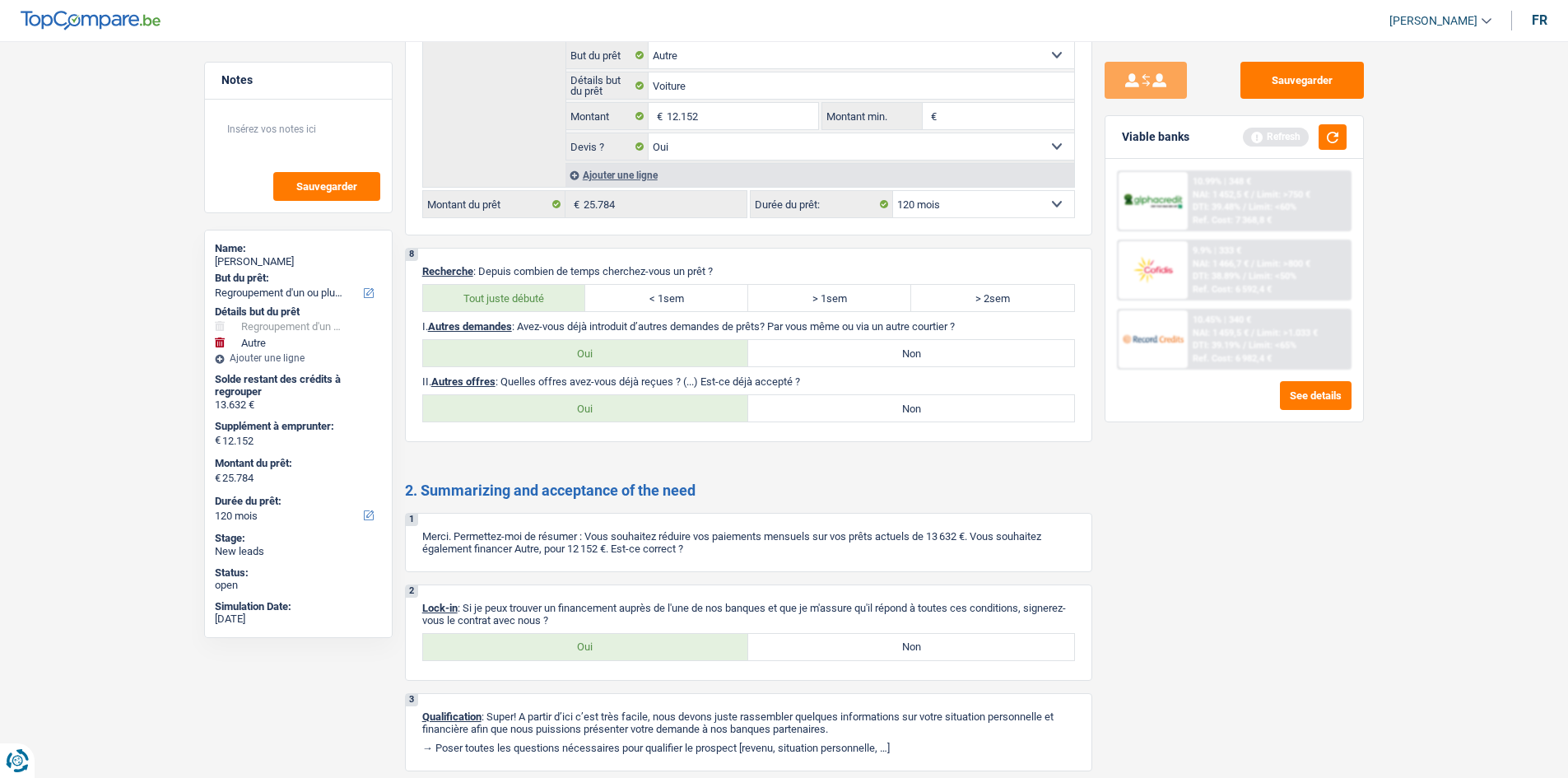
click at [912, 414] on label "Non" at bounding box center [911, 408] width 326 height 27
click at [912, 414] on input "Non" at bounding box center [911, 408] width 326 height 27
radio input "true"
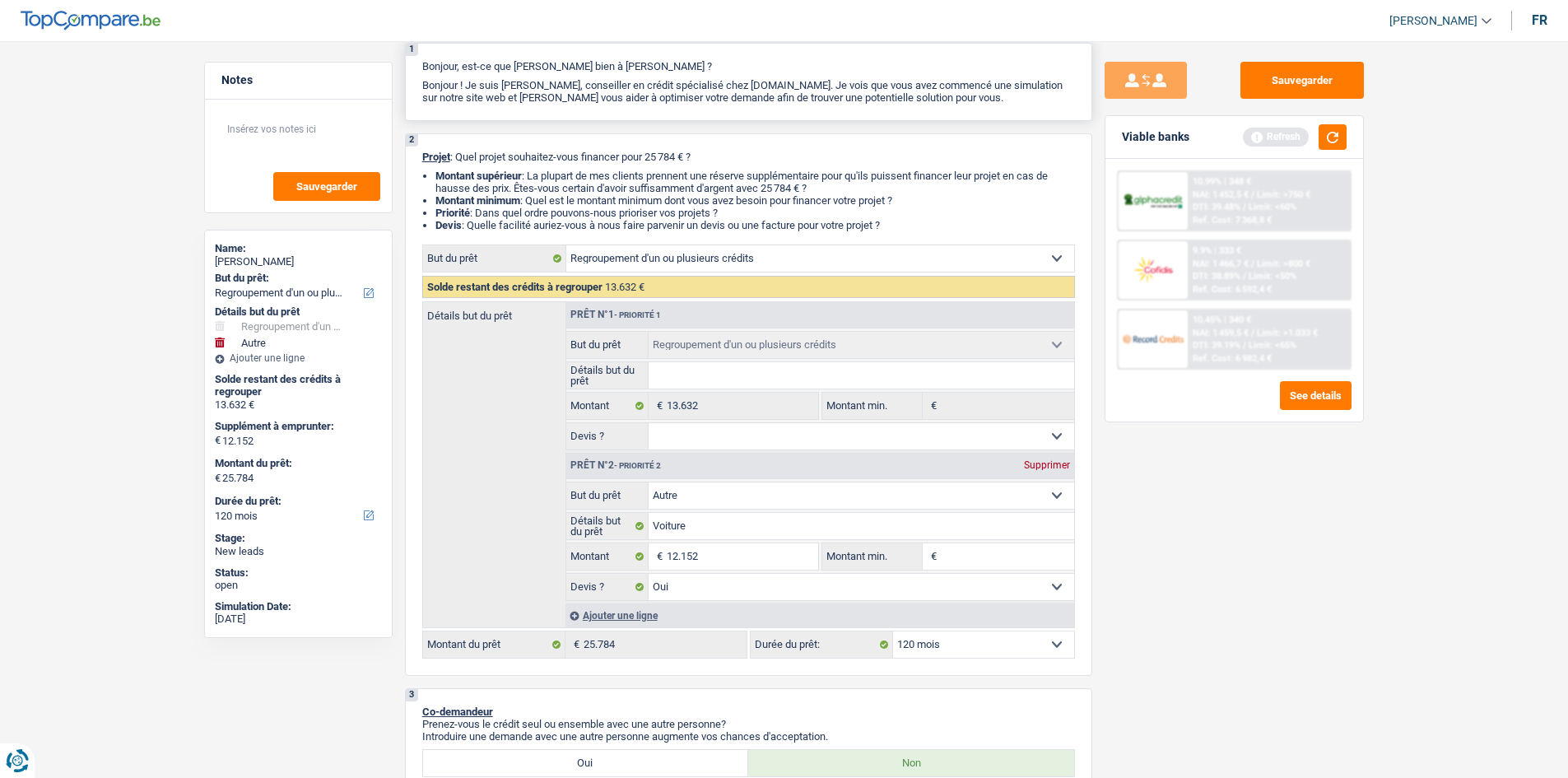
scroll to position [0, 0]
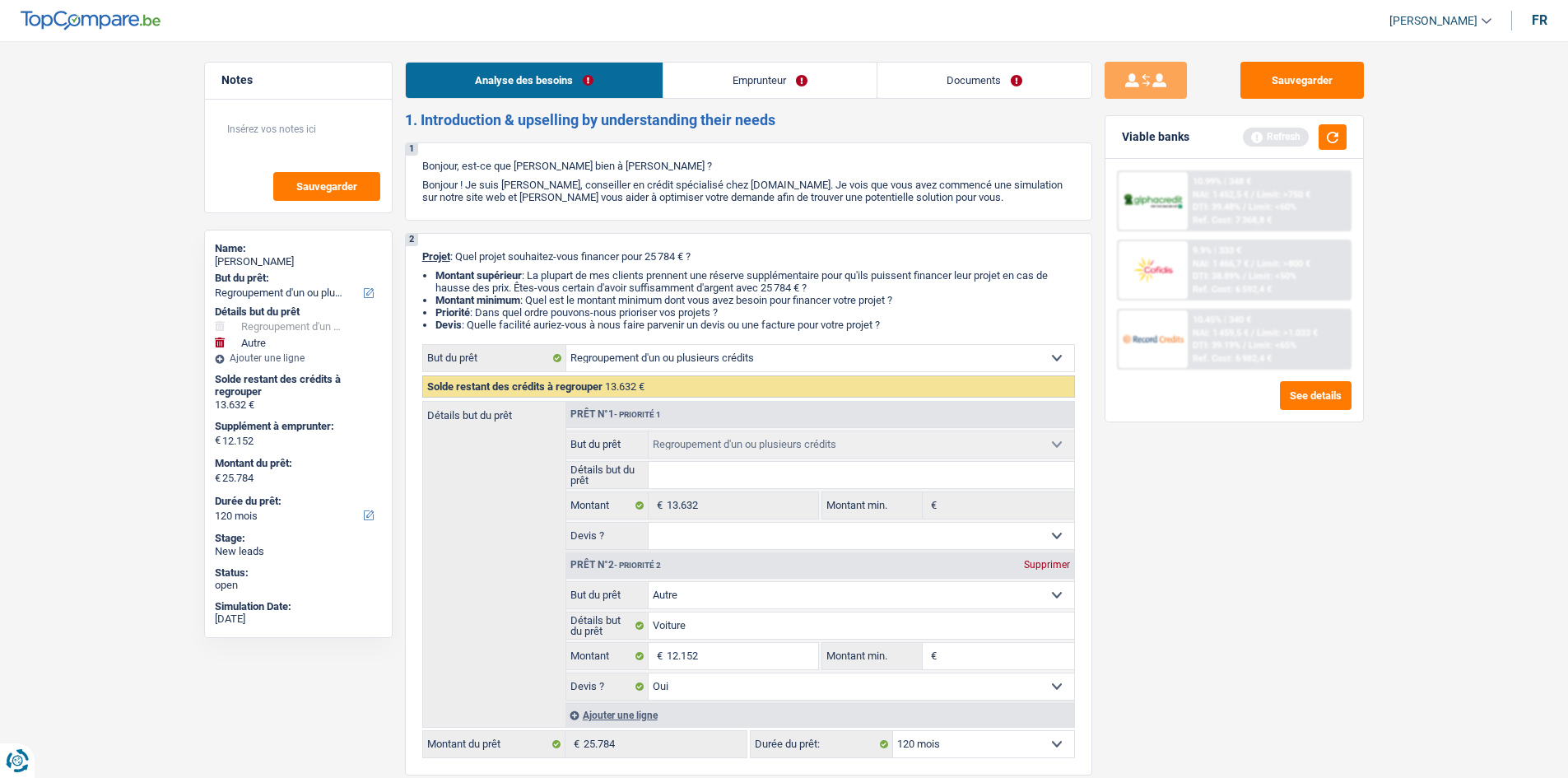
click at [748, 67] on link "Emprunteur" at bounding box center [769, 80] width 213 height 35
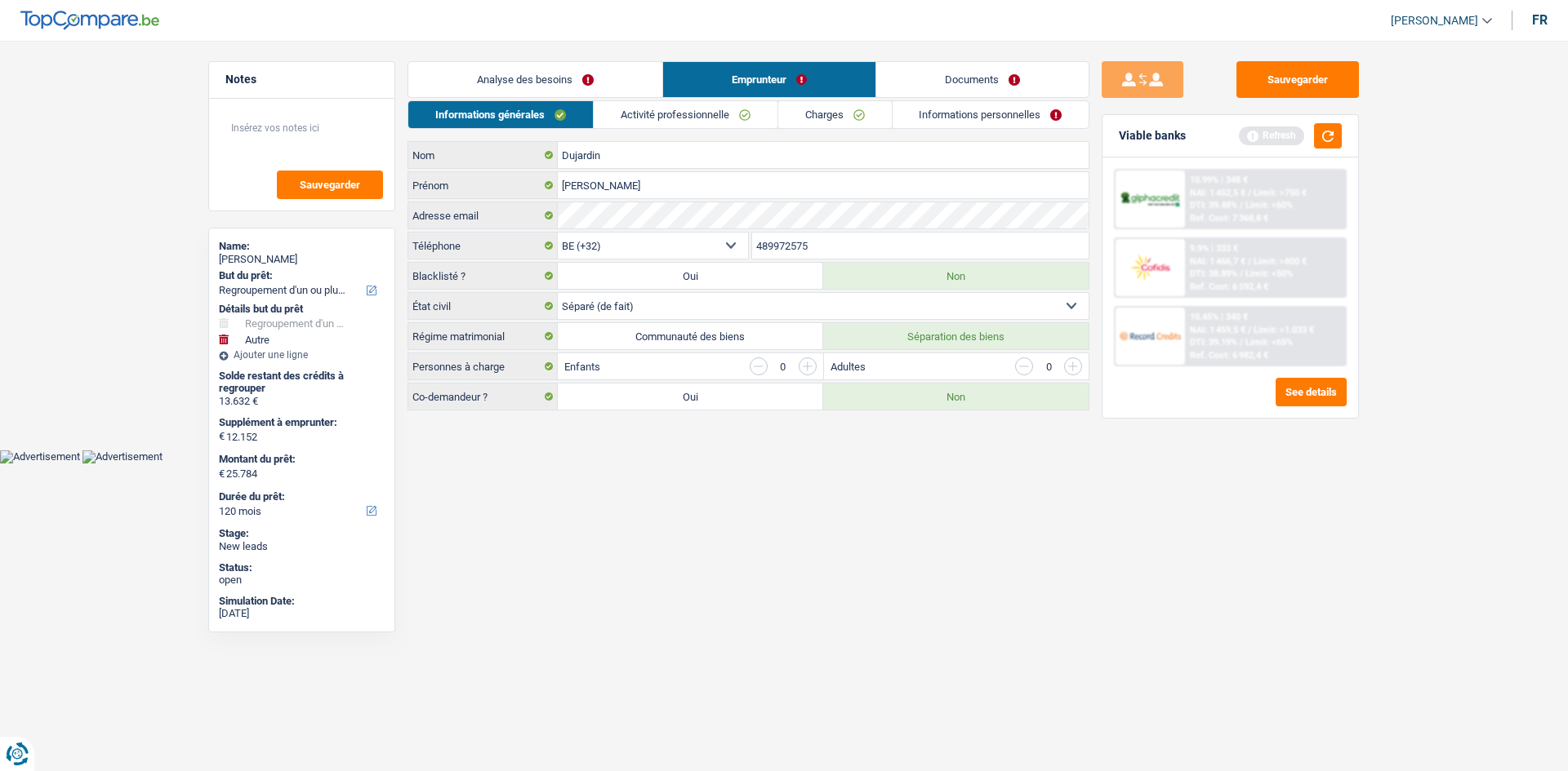
click at [670, 117] on link "Activité professionnelle" at bounding box center [685, 114] width 184 height 27
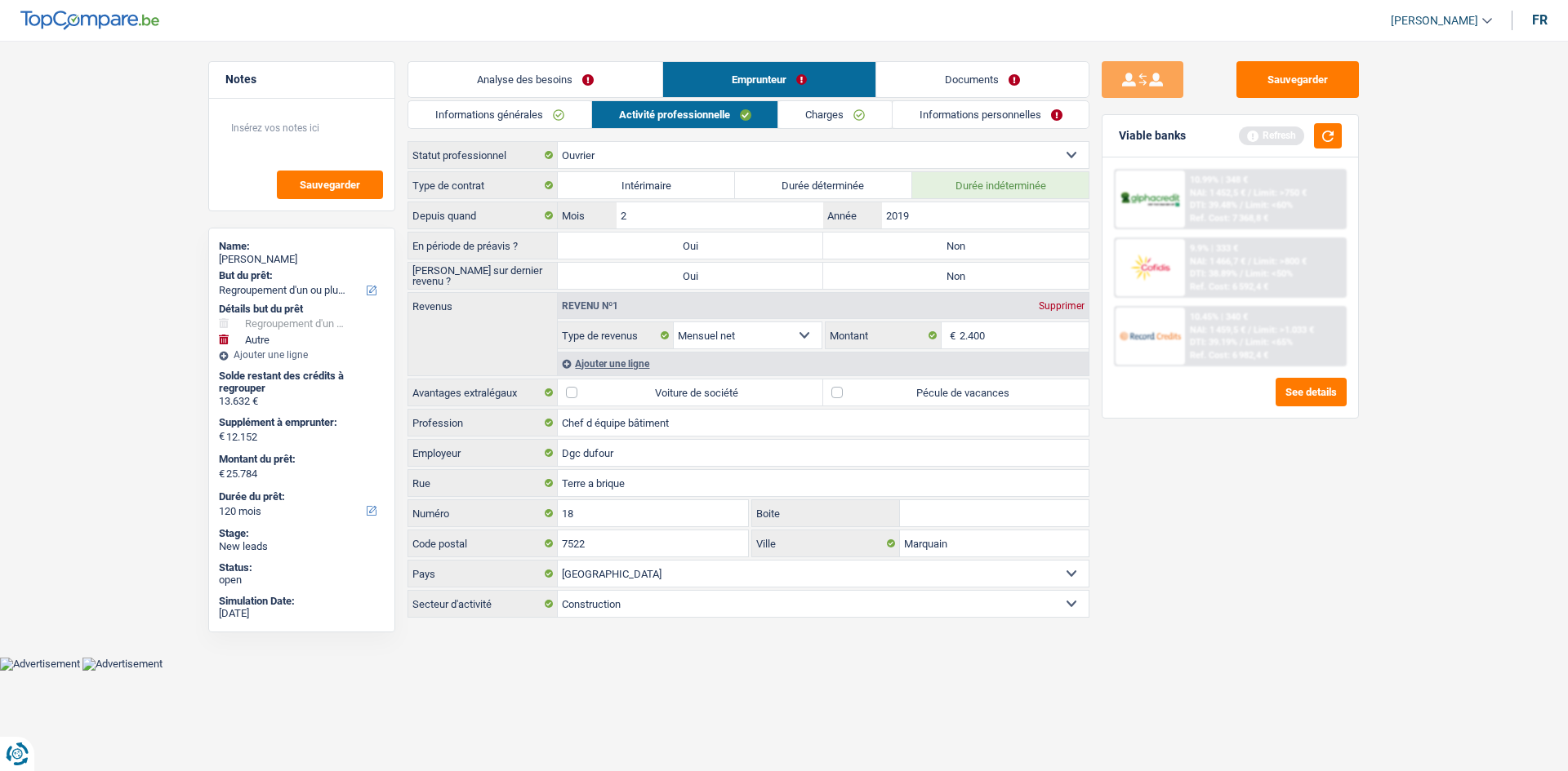
click at [974, 250] on label "Non" at bounding box center [956, 245] width 266 height 27
click at [974, 250] on input "Non" at bounding box center [956, 245] width 266 height 27
radio input "true"
click at [951, 277] on label "Non" at bounding box center [956, 276] width 266 height 27
click at [951, 277] on input "Non" at bounding box center [956, 276] width 266 height 27
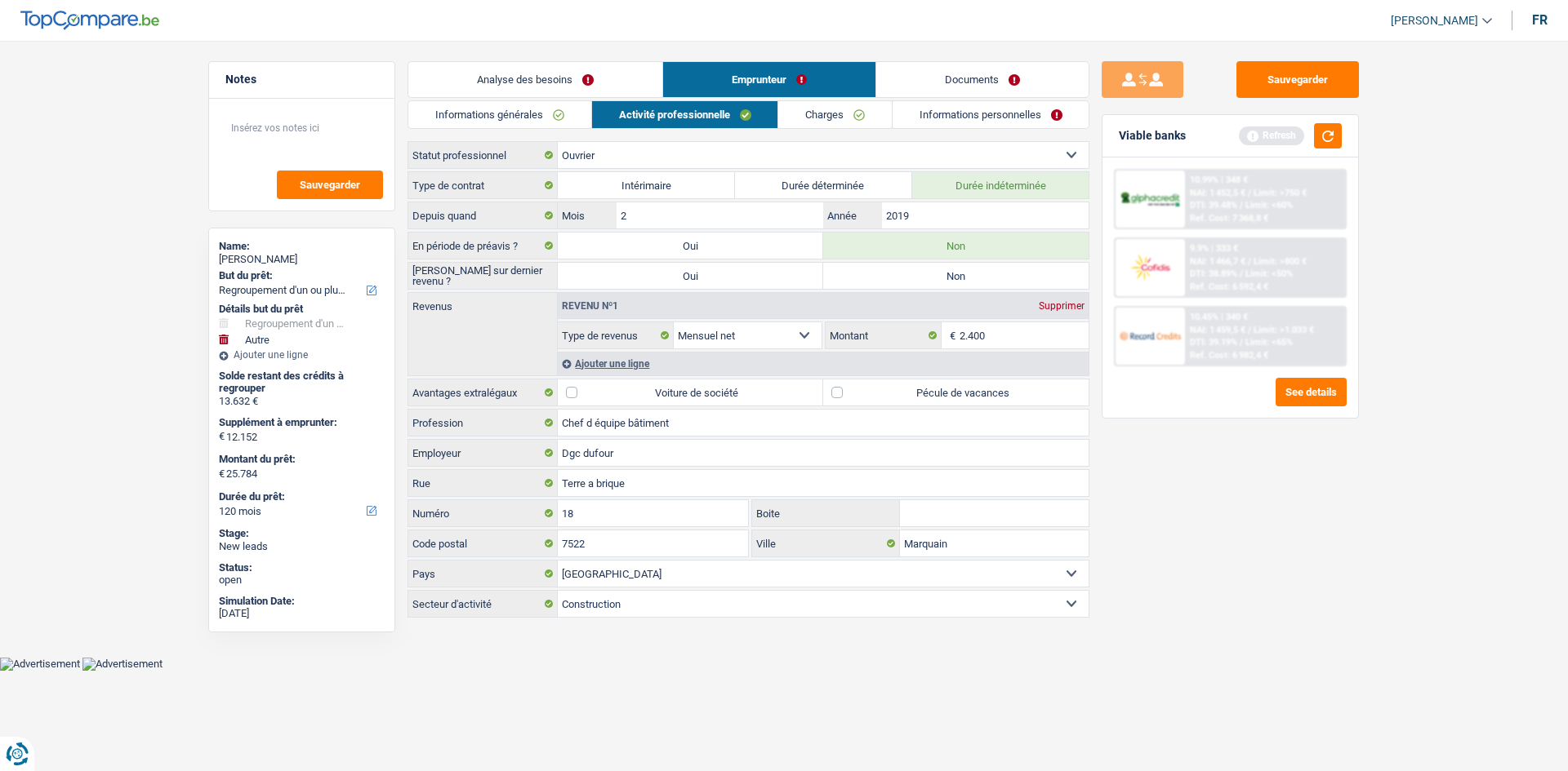
radio input "true"
click at [996, 89] on link "Documents" at bounding box center [983, 80] width 212 height 35
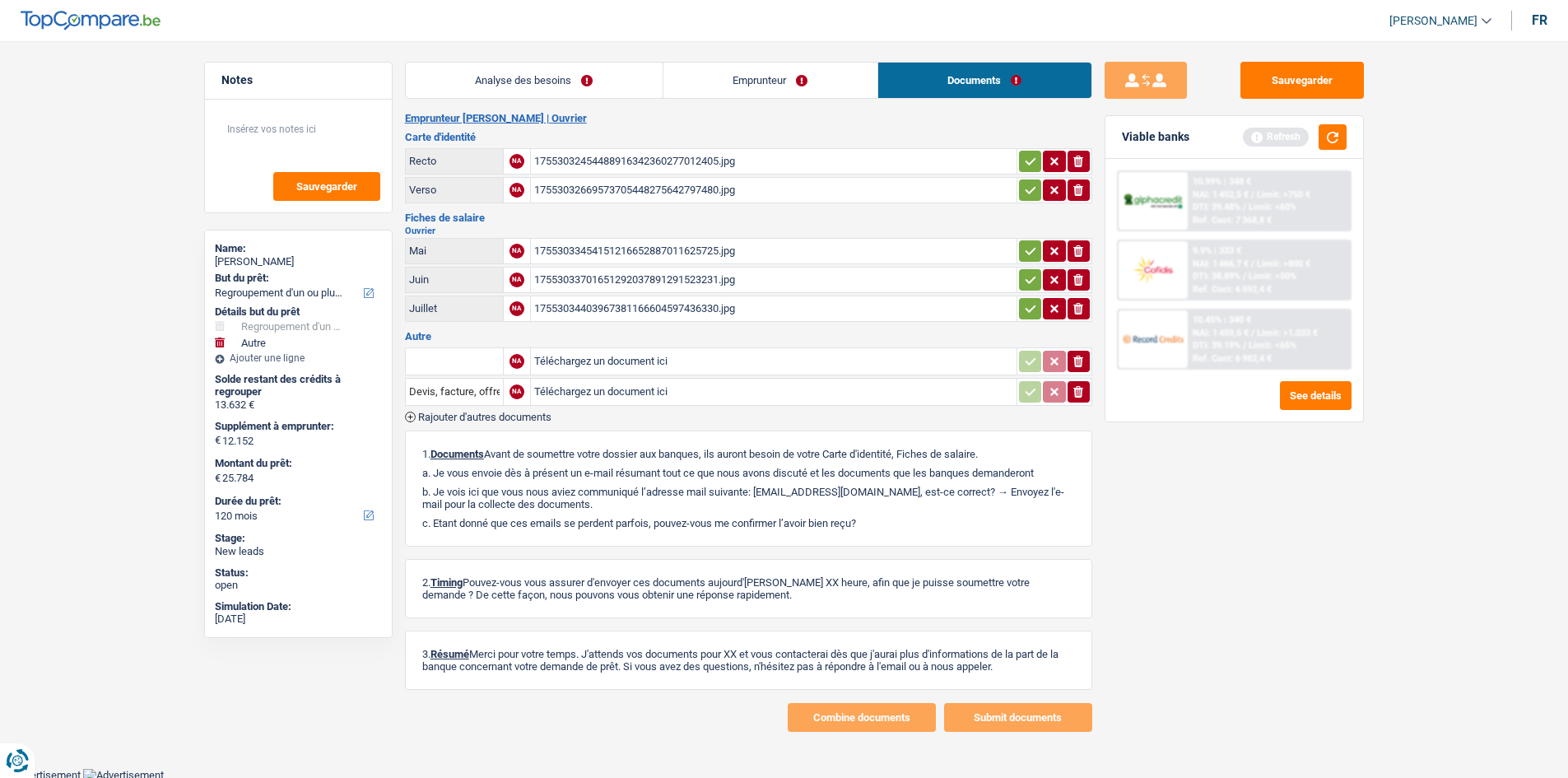
click at [817, 86] on link "Emprunteur" at bounding box center [770, 80] width 214 height 35
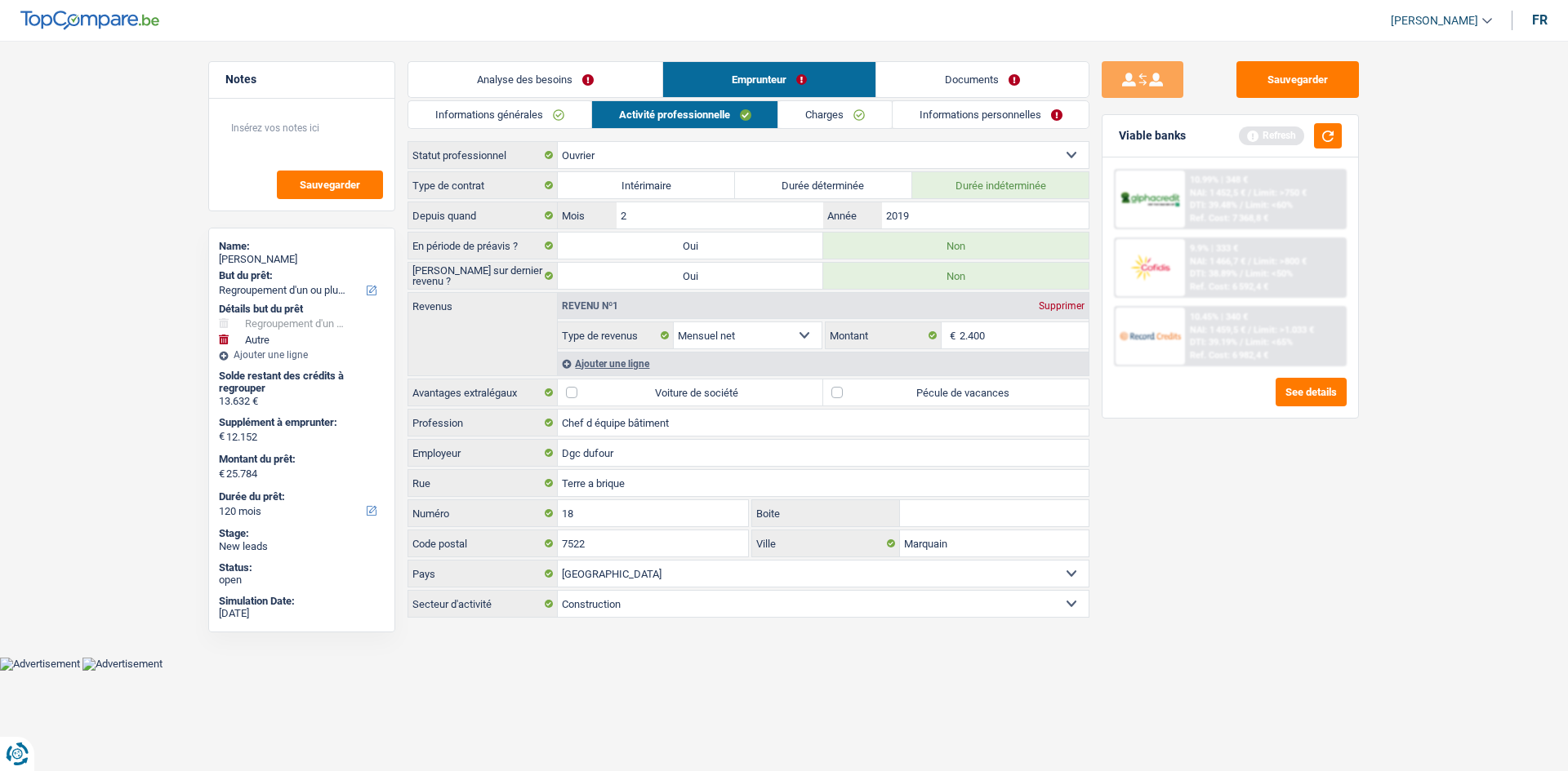
click at [605, 87] on link "Analyse des besoins" at bounding box center [535, 80] width 254 height 35
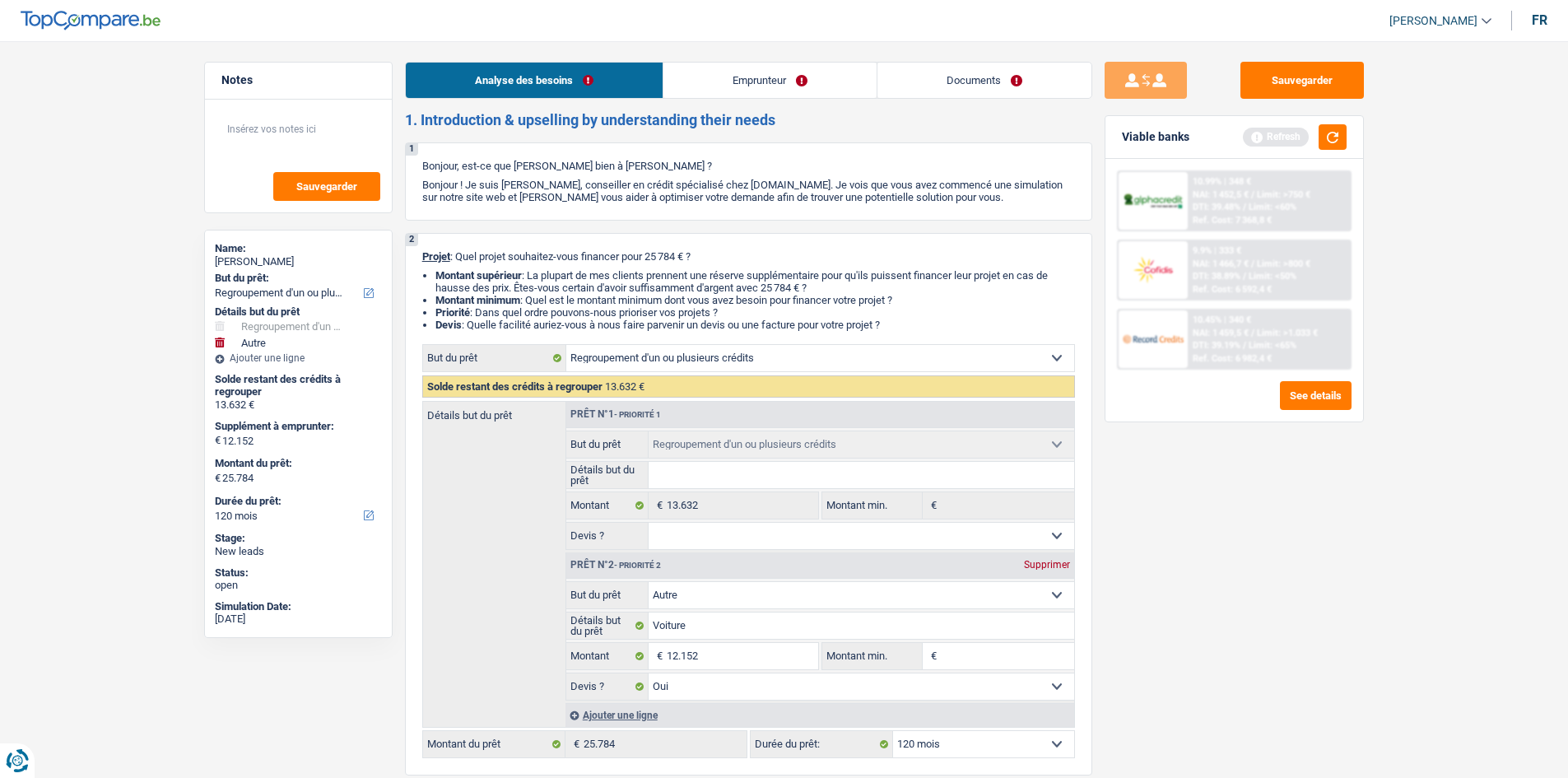
click at [775, 72] on link "Emprunteur" at bounding box center [769, 80] width 213 height 35
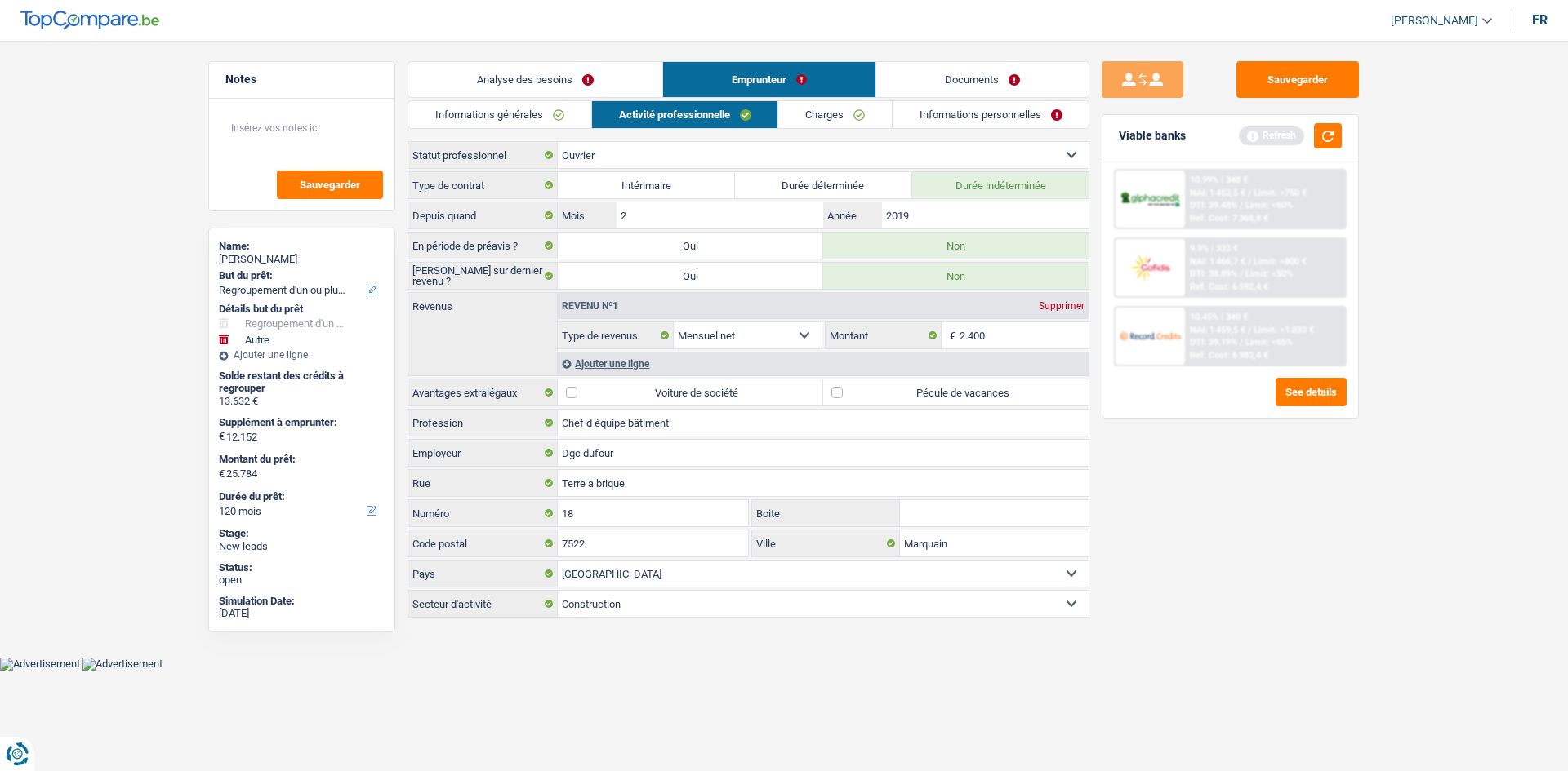
click at [912, 396] on label "Pécule de vacances" at bounding box center [956, 393] width 266 height 27
click at [912, 396] on input "Pécule de vacances" at bounding box center [956, 393] width 266 height 27
checkbox input "true"
click at [1183, 483] on div "Sauvegarder Viable banks Refresh 10.99% | 348 € NAI: 1 452,5 € / Limit: >750 € …" at bounding box center [1230, 401] width 282 height 680
click at [643, 364] on div "Ajouter une ligne" at bounding box center [822, 364] width 530 height 24
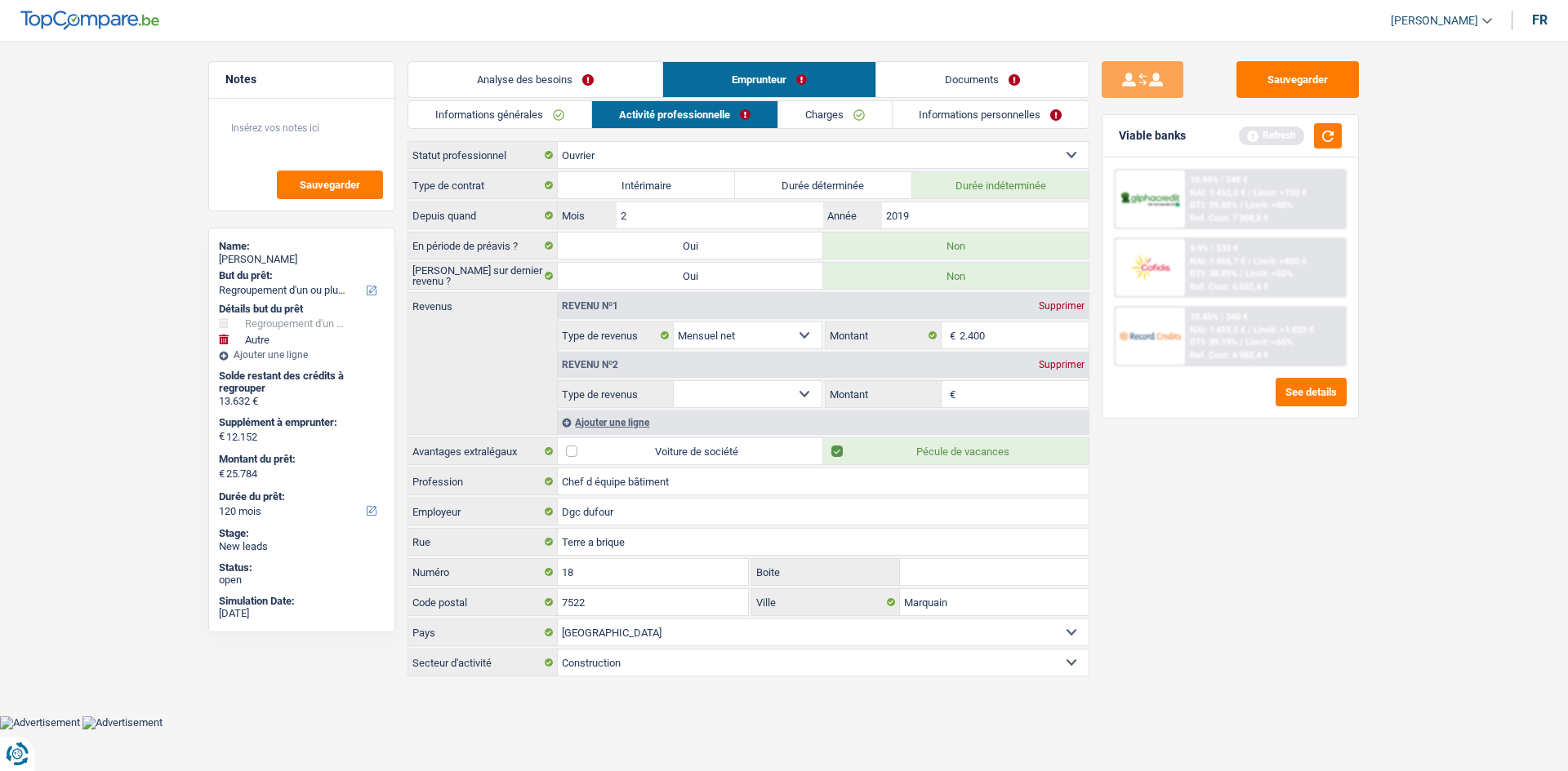
click at [738, 396] on select "Allocation d'handicap Allocations chômage Allocations familiales Chèques repas …" at bounding box center [746, 394] width 147 height 27
select select "mealVouchers"
click at [673, 381] on select "Allocation d'handicap Allocations chômage Allocations familiales Chèques repas …" at bounding box center [746, 394] width 147 height 27
click at [1014, 395] on input "Montant par jour" at bounding box center [1024, 394] width 130 height 27
click at [596, 71] on link "Analyse des besoins" at bounding box center [535, 80] width 254 height 35
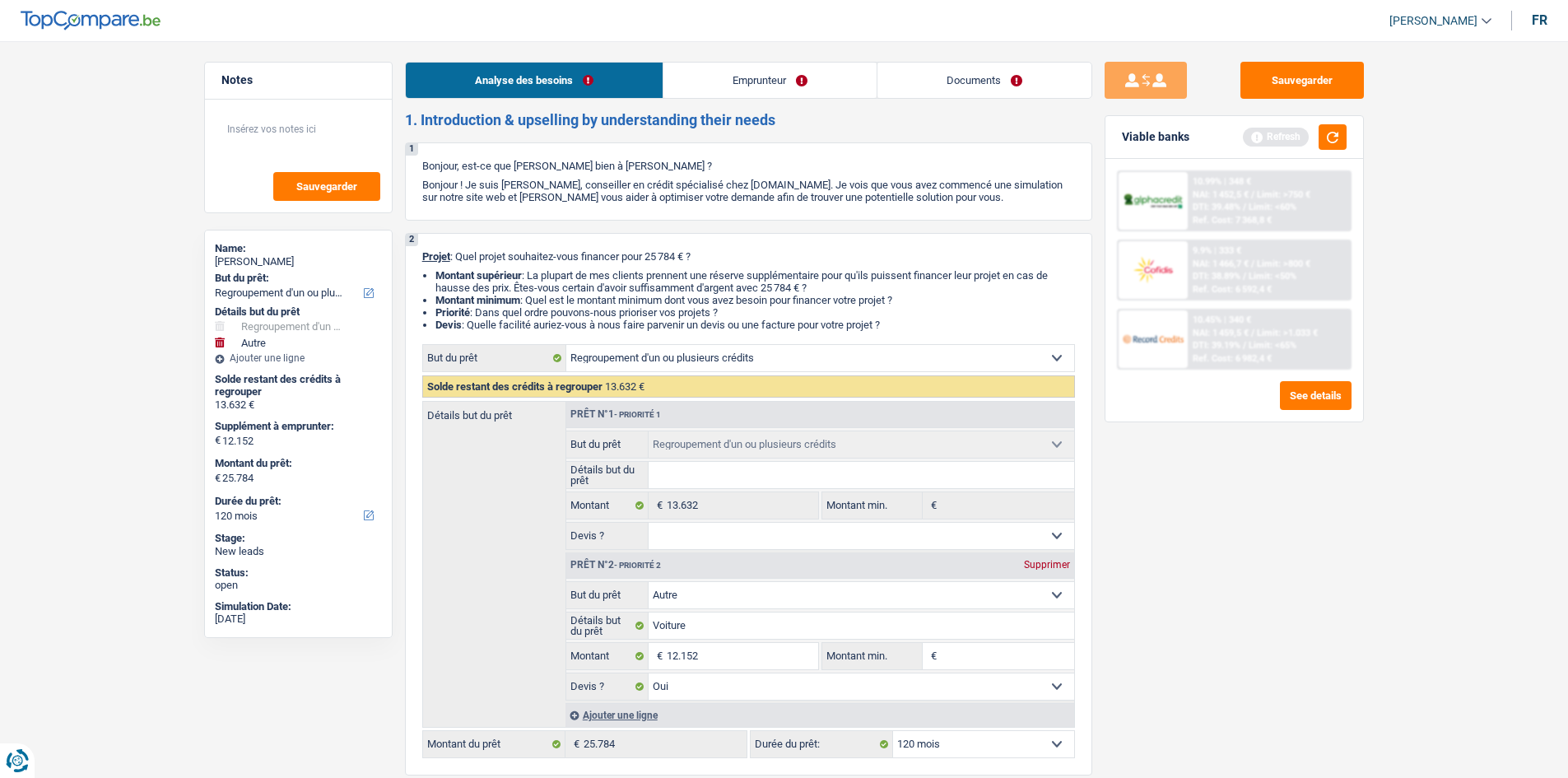
click at [794, 86] on link "Emprunteur" at bounding box center [769, 80] width 213 height 35
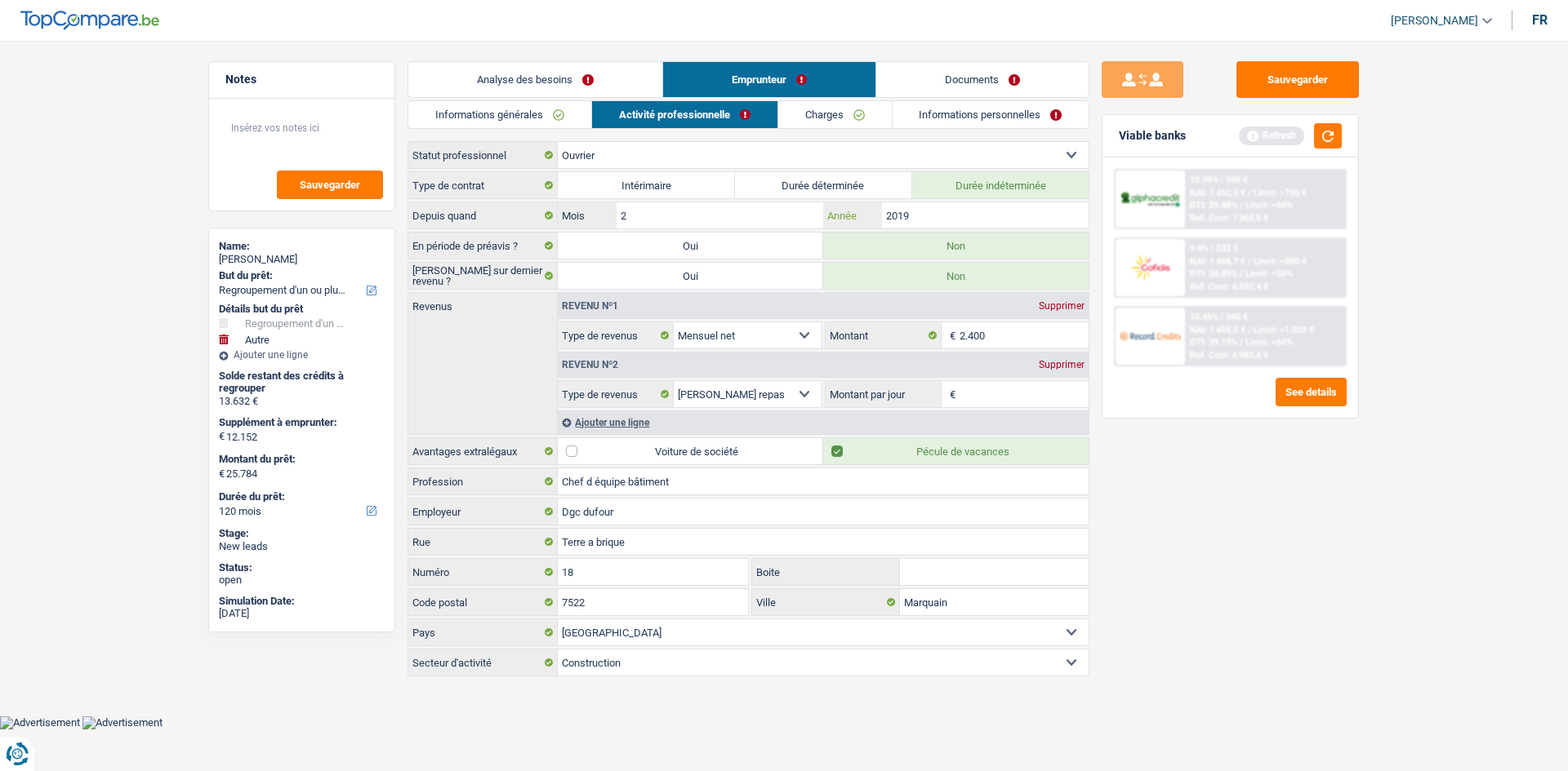
drag, startPoint x: 947, startPoint y: 222, endPoint x: 1018, endPoint y: 278, distance: 90.4
click at [947, 221] on input "2019" at bounding box center [985, 215] width 207 height 27
click at [1012, 400] on input "Montant par jour" at bounding box center [1024, 394] width 130 height 27
click at [929, 212] on input "2019" at bounding box center [985, 215] width 207 height 27
click at [1011, 340] on input "2.400" at bounding box center [1024, 335] width 130 height 27
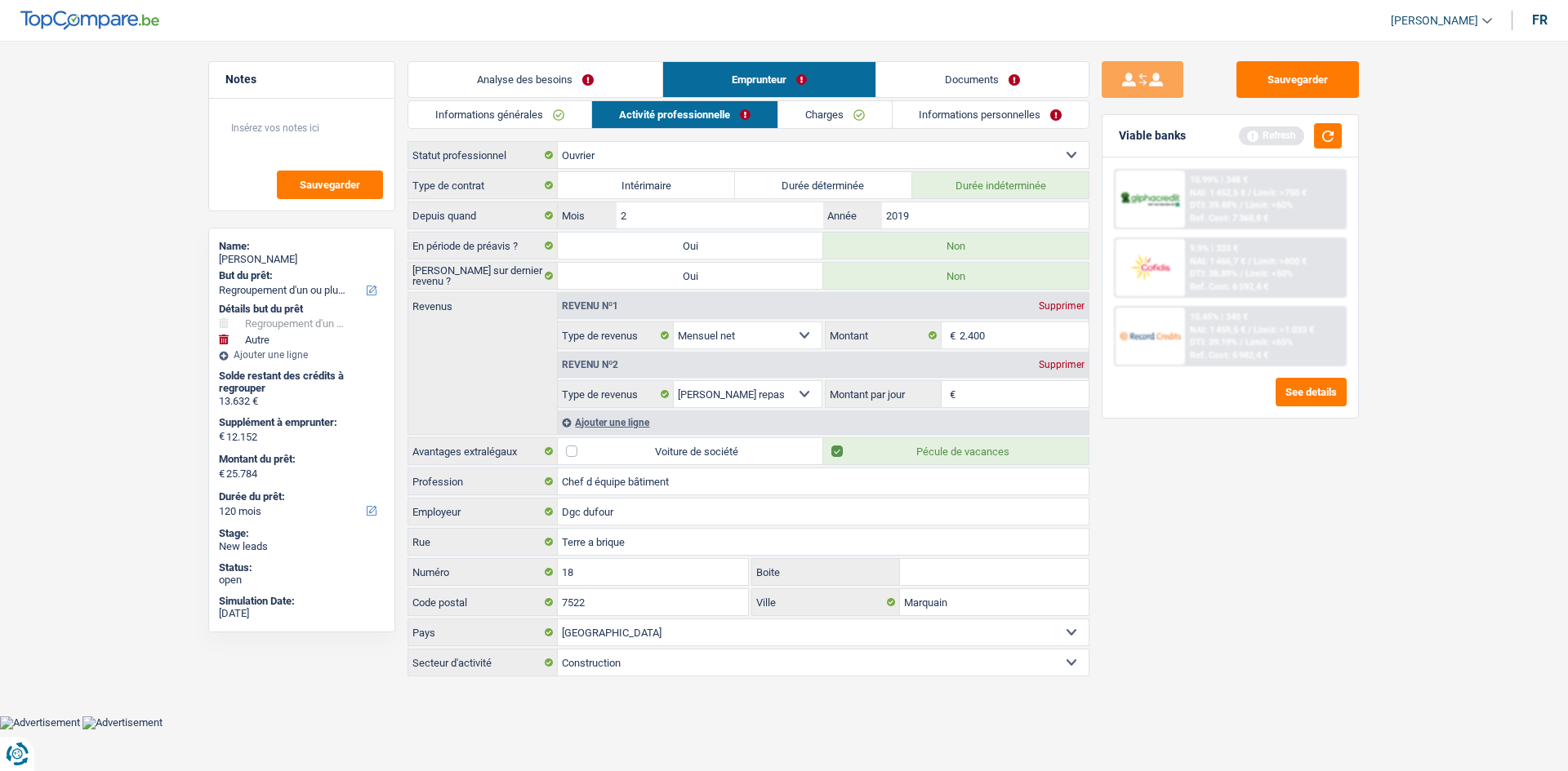
click at [986, 386] on input "Montant par jour" at bounding box center [1024, 394] width 130 height 27
click at [1051, 362] on div "Supprimer" at bounding box center [1061, 364] width 54 height 10
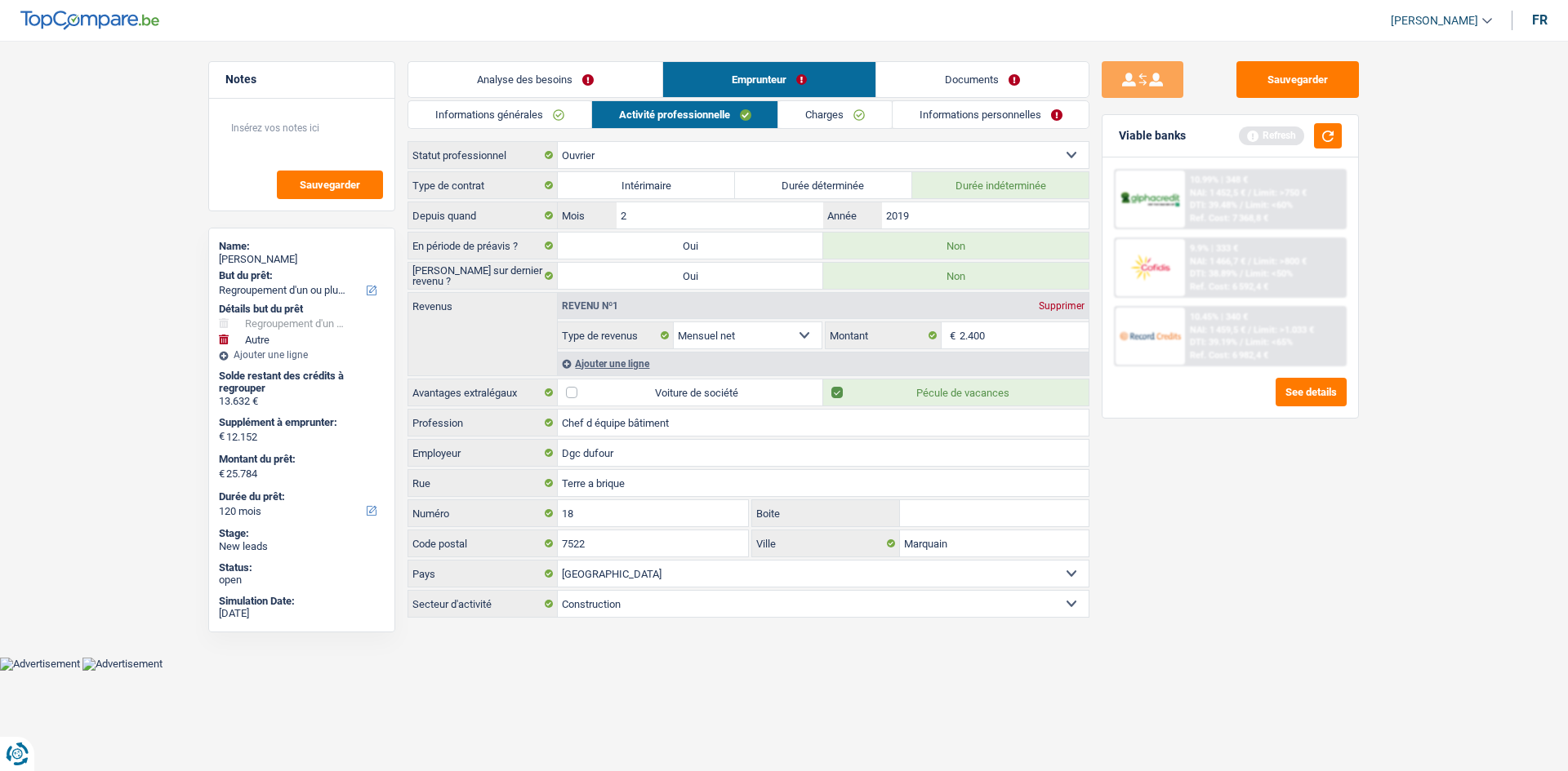
click at [883, 115] on link "Charges" at bounding box center [835, 114] width 114 height 27
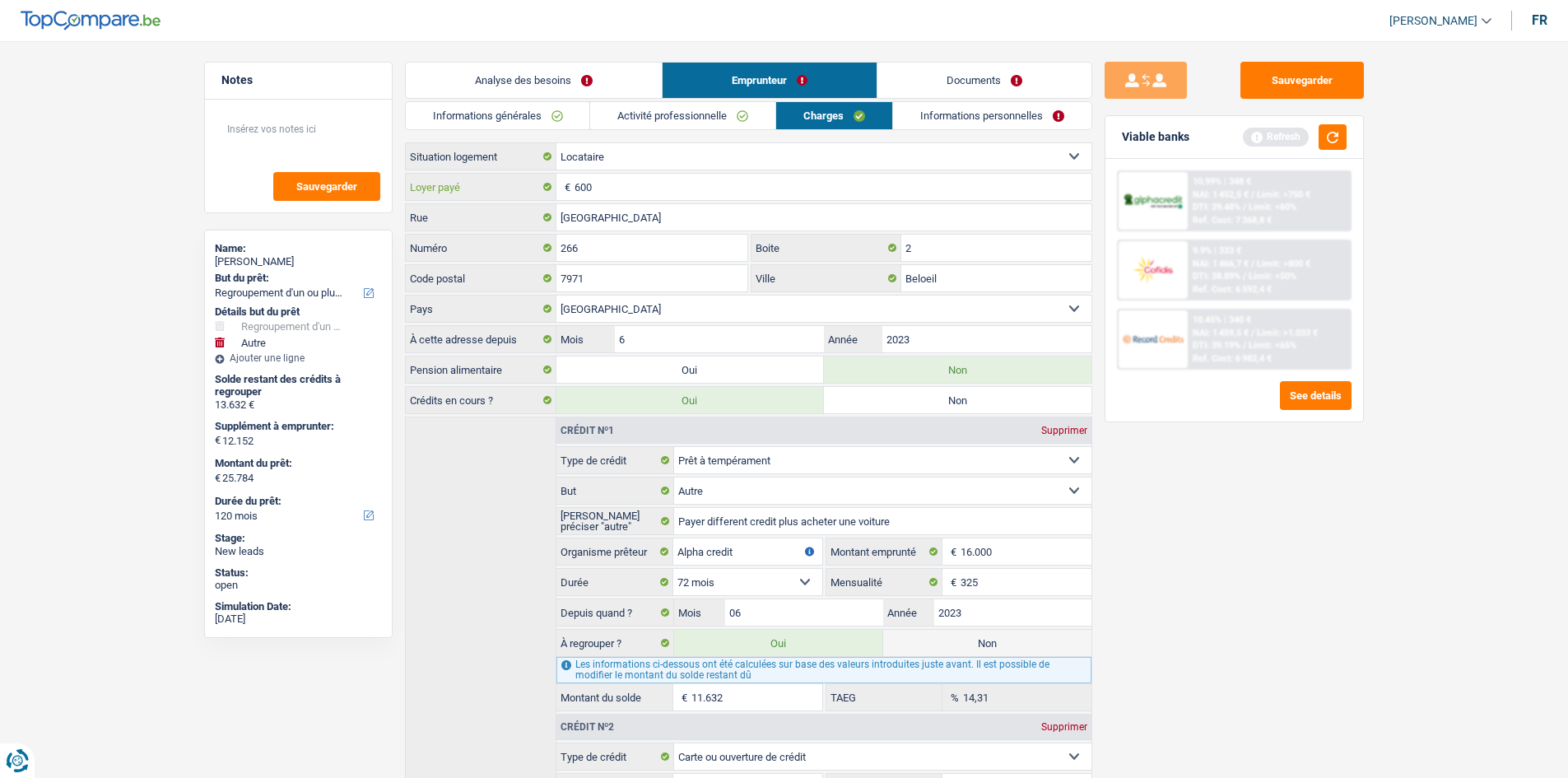
click at [691, 195] on input "600" at bounding box center [833, 187] width 517 height 27
click at [947, 277] on input "Beloeil" at bounding box center [996, 278] width 190 height 27
click at [990, 109] on link "Informations personnelles" at bounding box center [992, 115] width 199 height 27
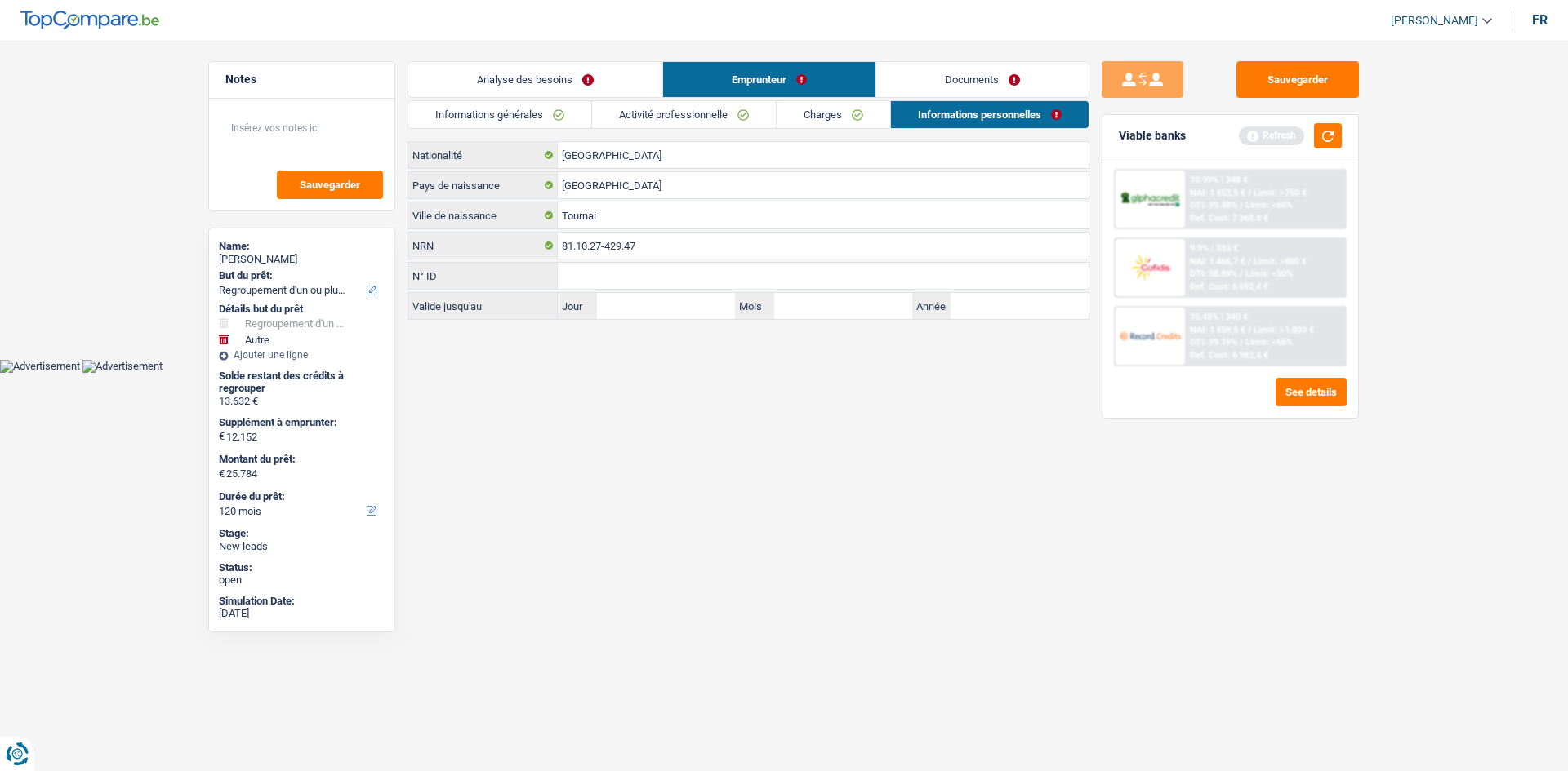
drag, startPoint x: 994, startPoint y: 82, endPoint x: 1040, endPoint y: 87, distance: 46.3
click at [994, 81] on link "Documents" at bounding box center [983, 80] width 212 height 35
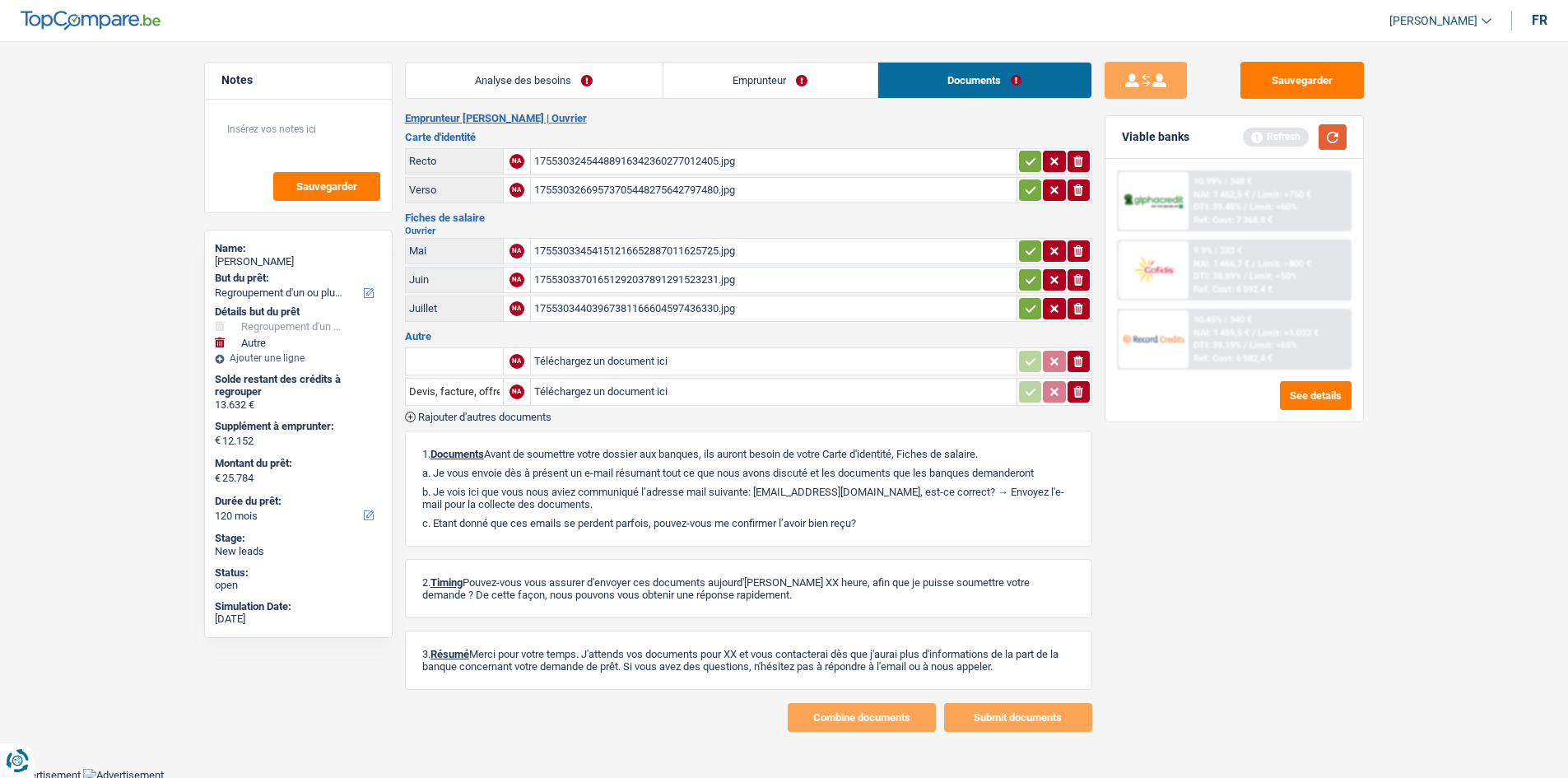
click at [1335, 140] on button "button" at bounding box center [1333, 138] width 28 height 26
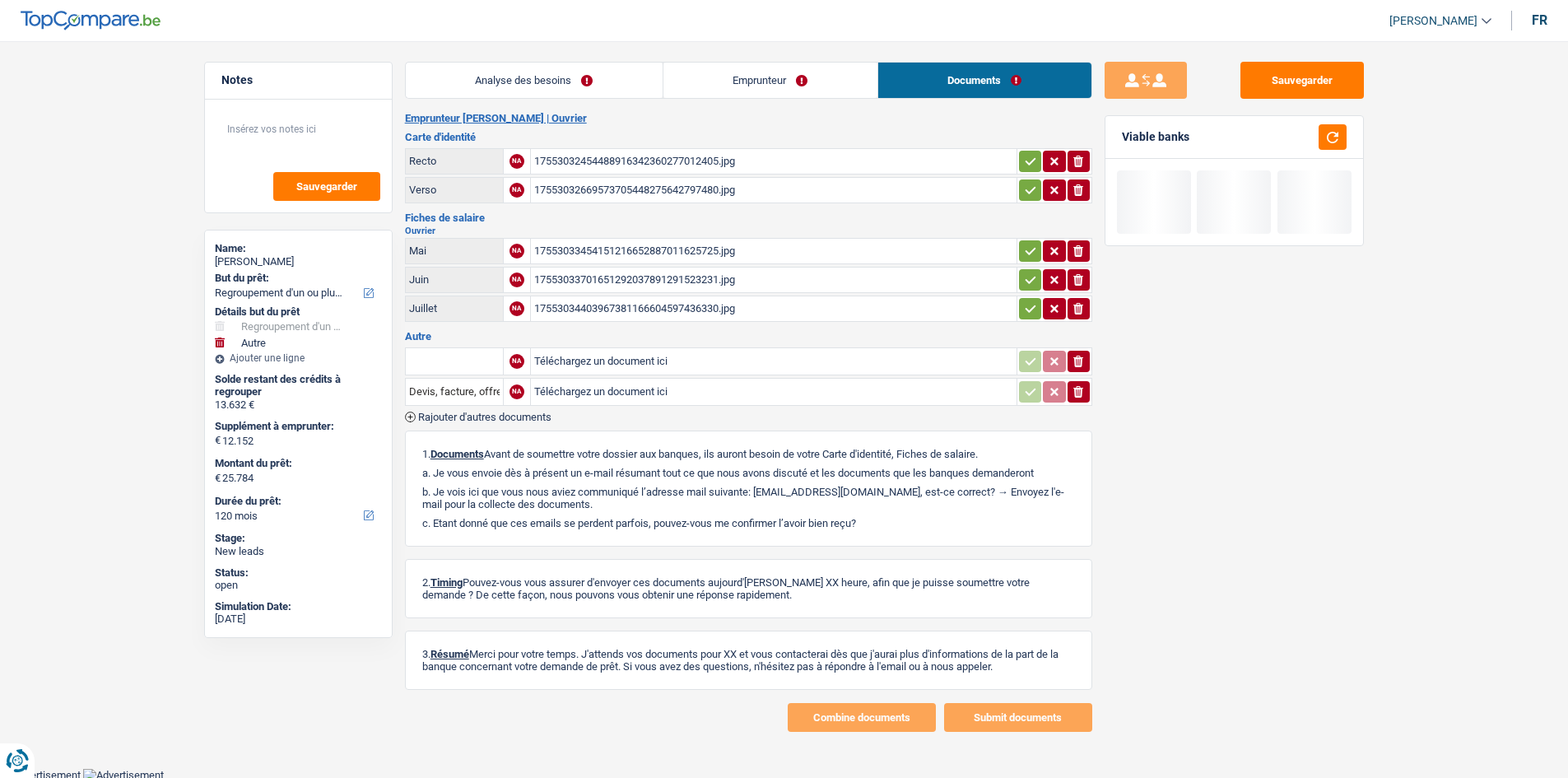
click at [709, 252] on div "17553033454151216652887011625725.jpg" at bounding box center [774, 251] width 479 height 25
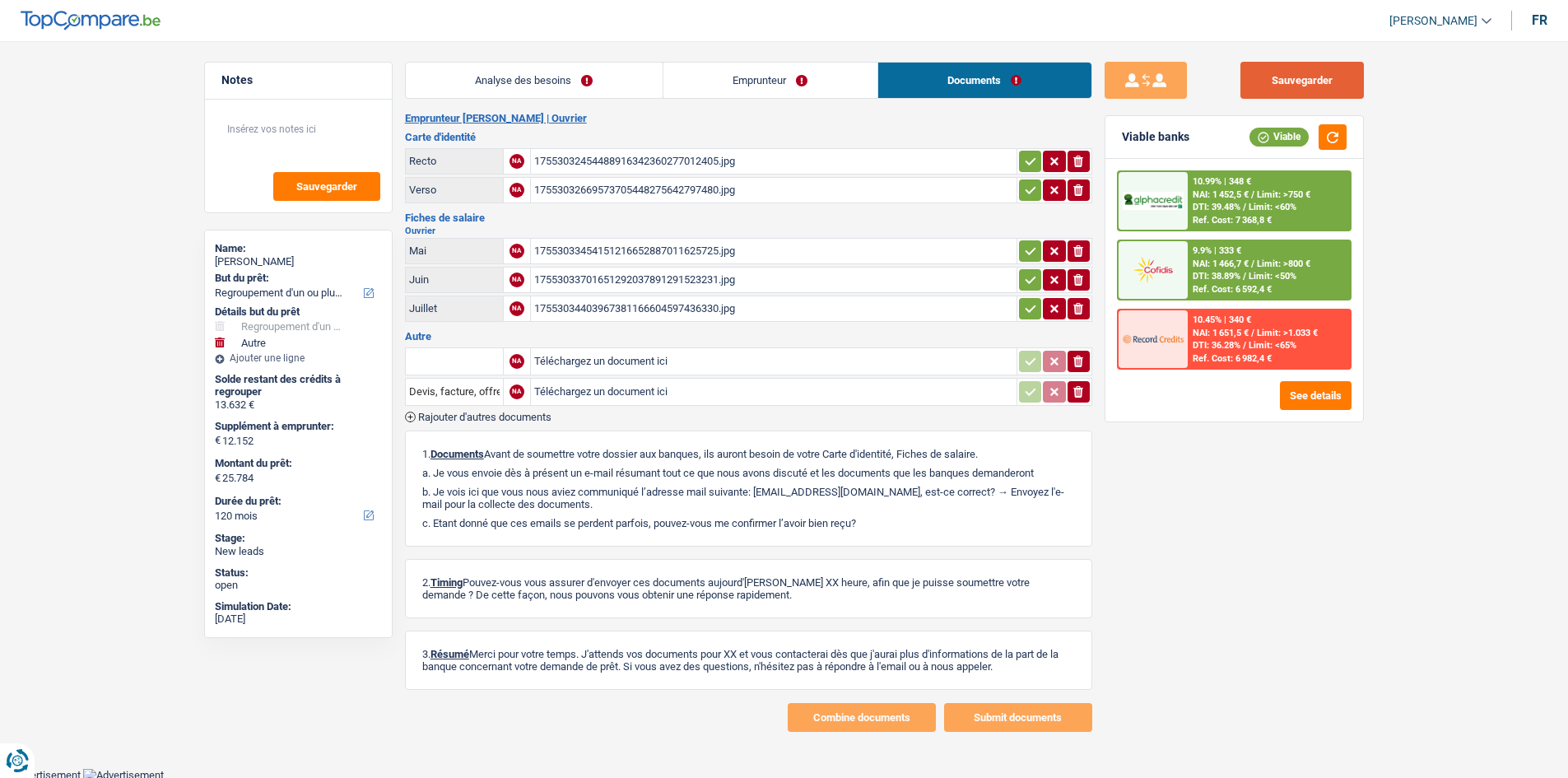
click at [1268, 91] on button "Sauvegarder" at bounding box center [1302, 80] width 124 height 37
click at [562, 85] on link "Analyse des besoins" at bounding box center [534, 80] width 257 height 35
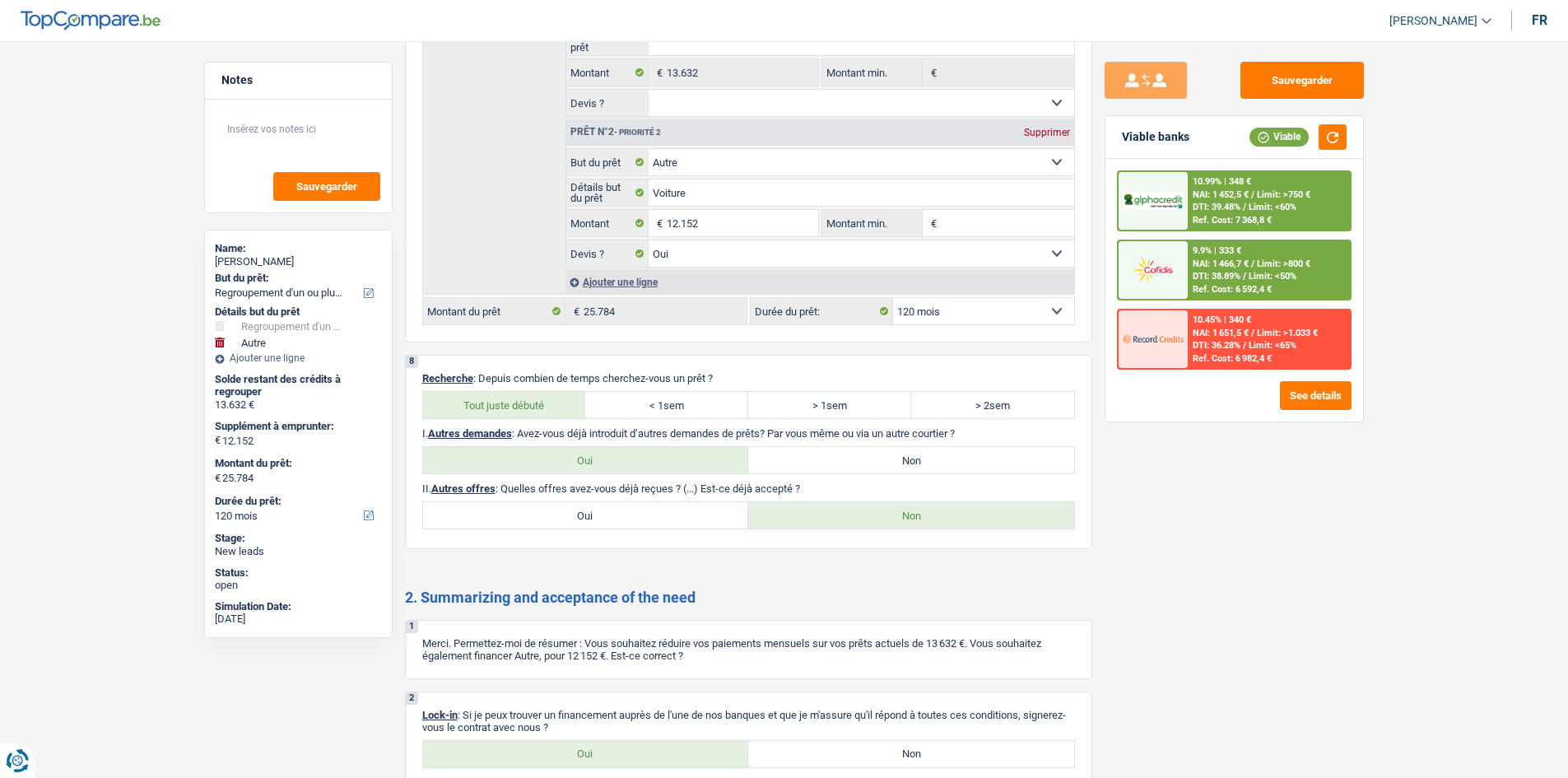
scroll to position [2553, 0]
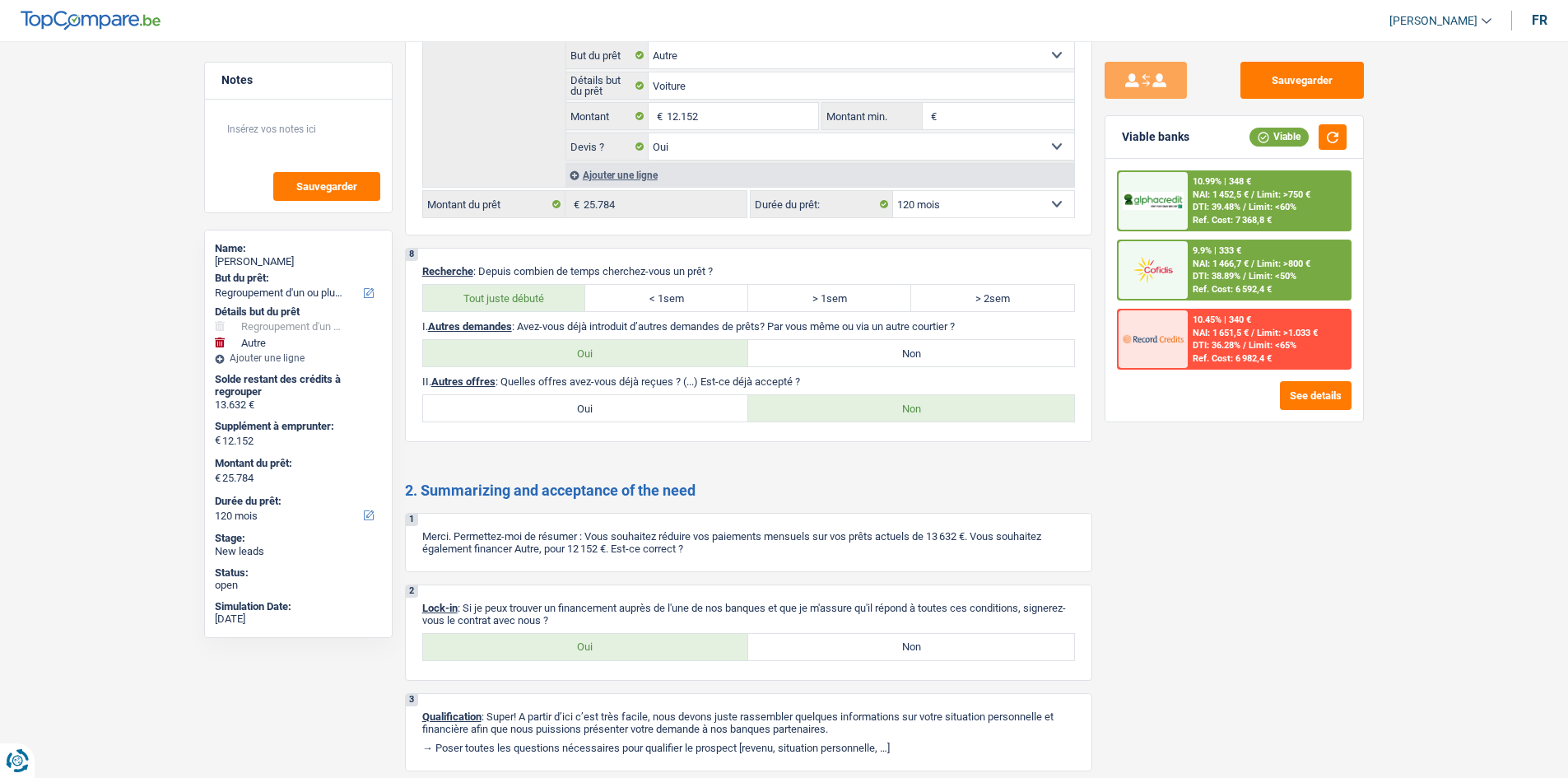
click at [1186, 195] on div at bounding box center [1152, 201] width 69 height 57
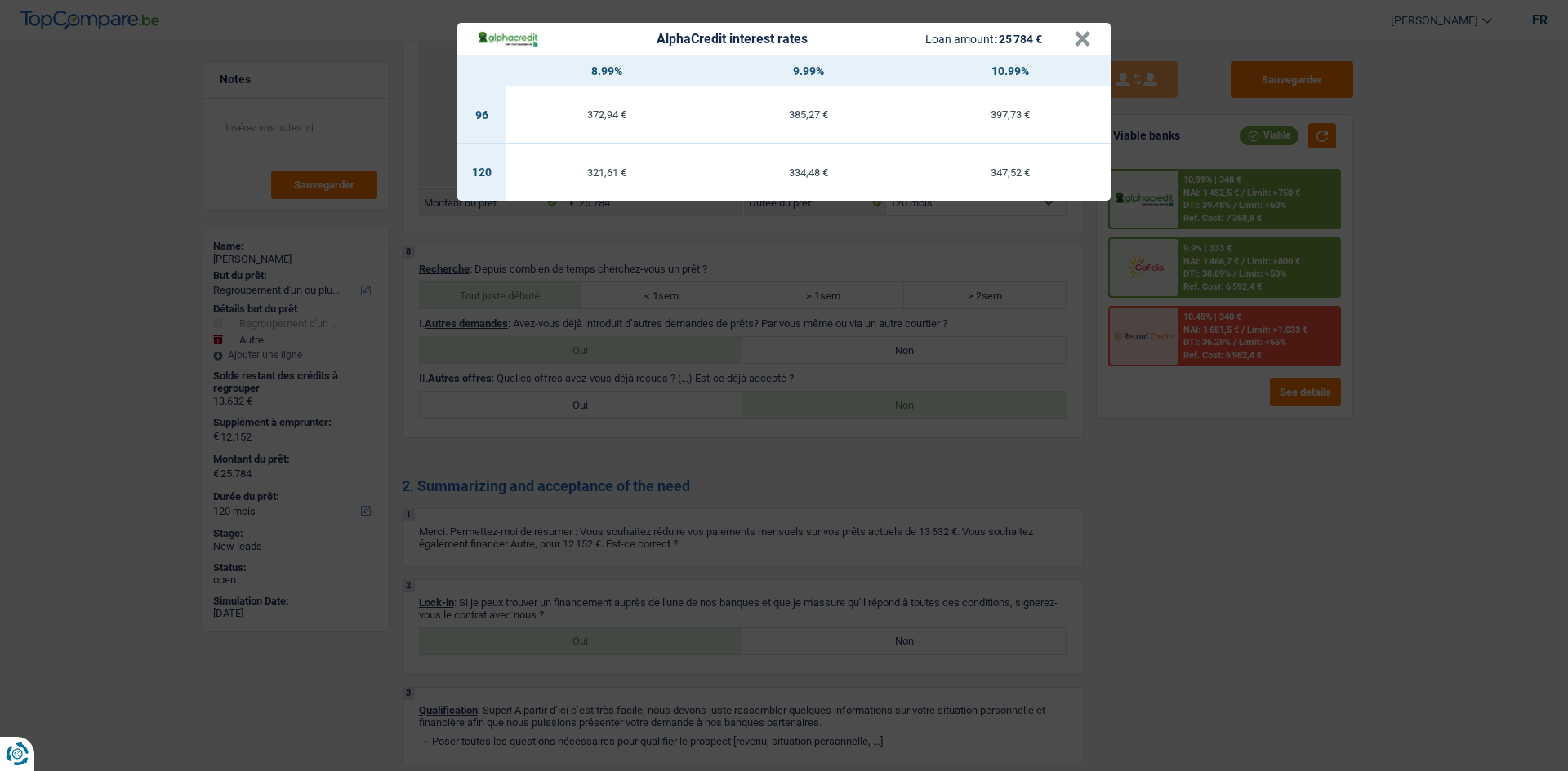
click at [1188, 502] on div "AlphaCredit interest rates Loan amount: 25 784 € × 8.99% 9.99% 10.99% 96 372,94…" at bounding box center [784, 386] width 1568 height 771
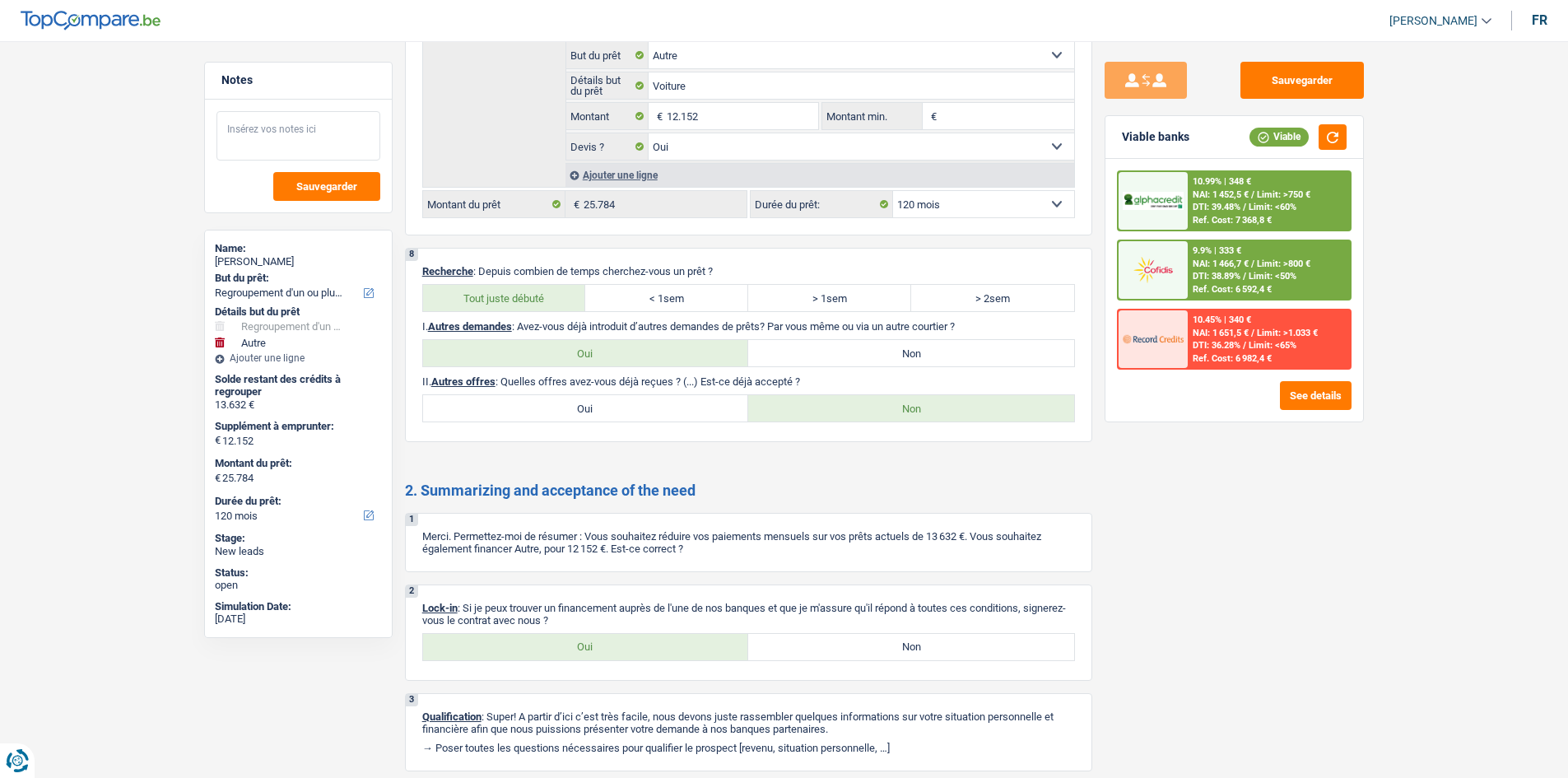
click at [308, 128] on textarea at bounding box center [297, 135] width 163 height 49
type textarea "<"
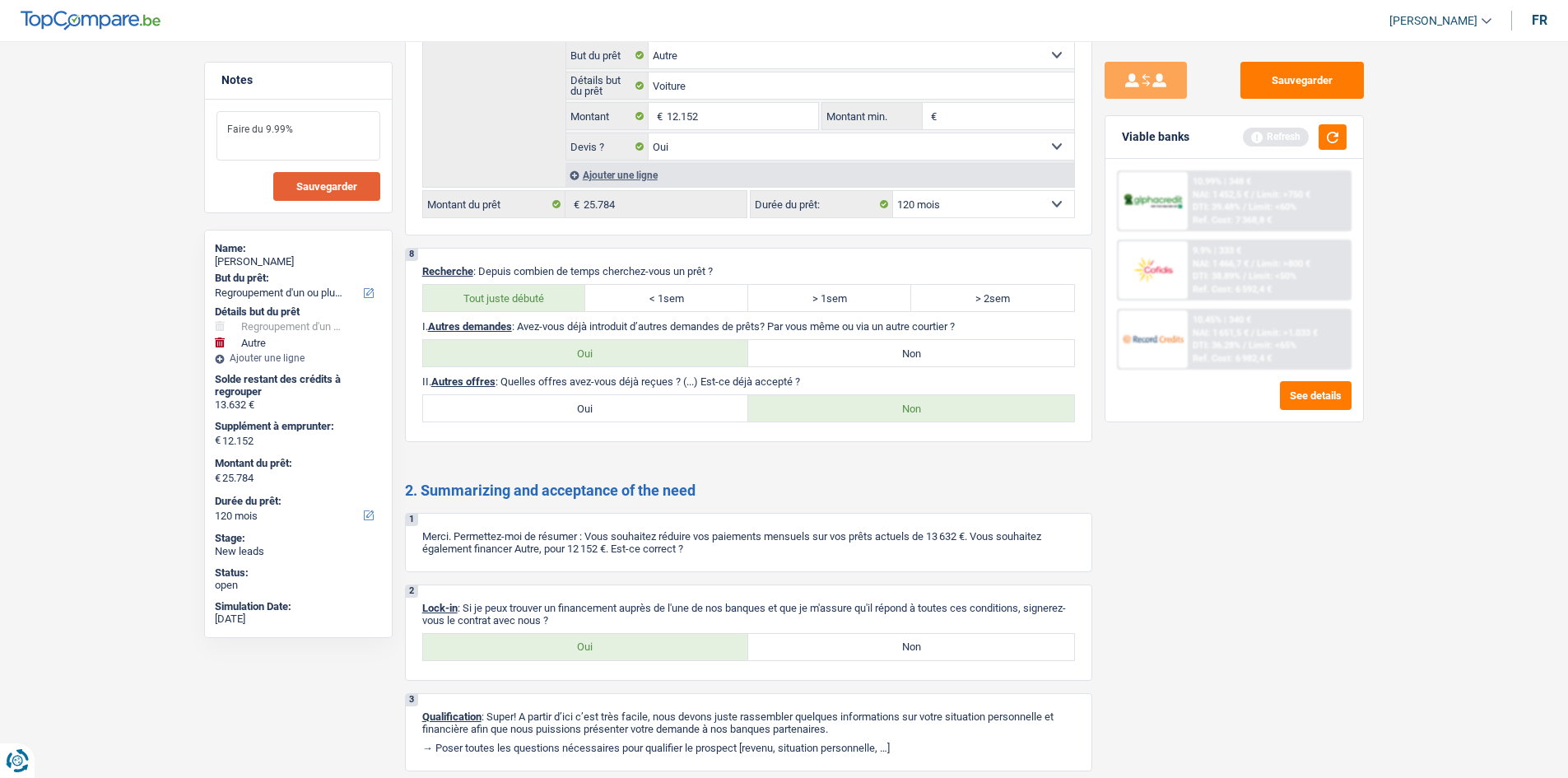
type textarea "Faire du 9.99%"
click at [356, 184] on span "Sauvegarder" at bounding box center [327, 187] width 61 height 11
click at [1344, 140] on button "button" at bounding box center [1333, 138] width 28 height 26
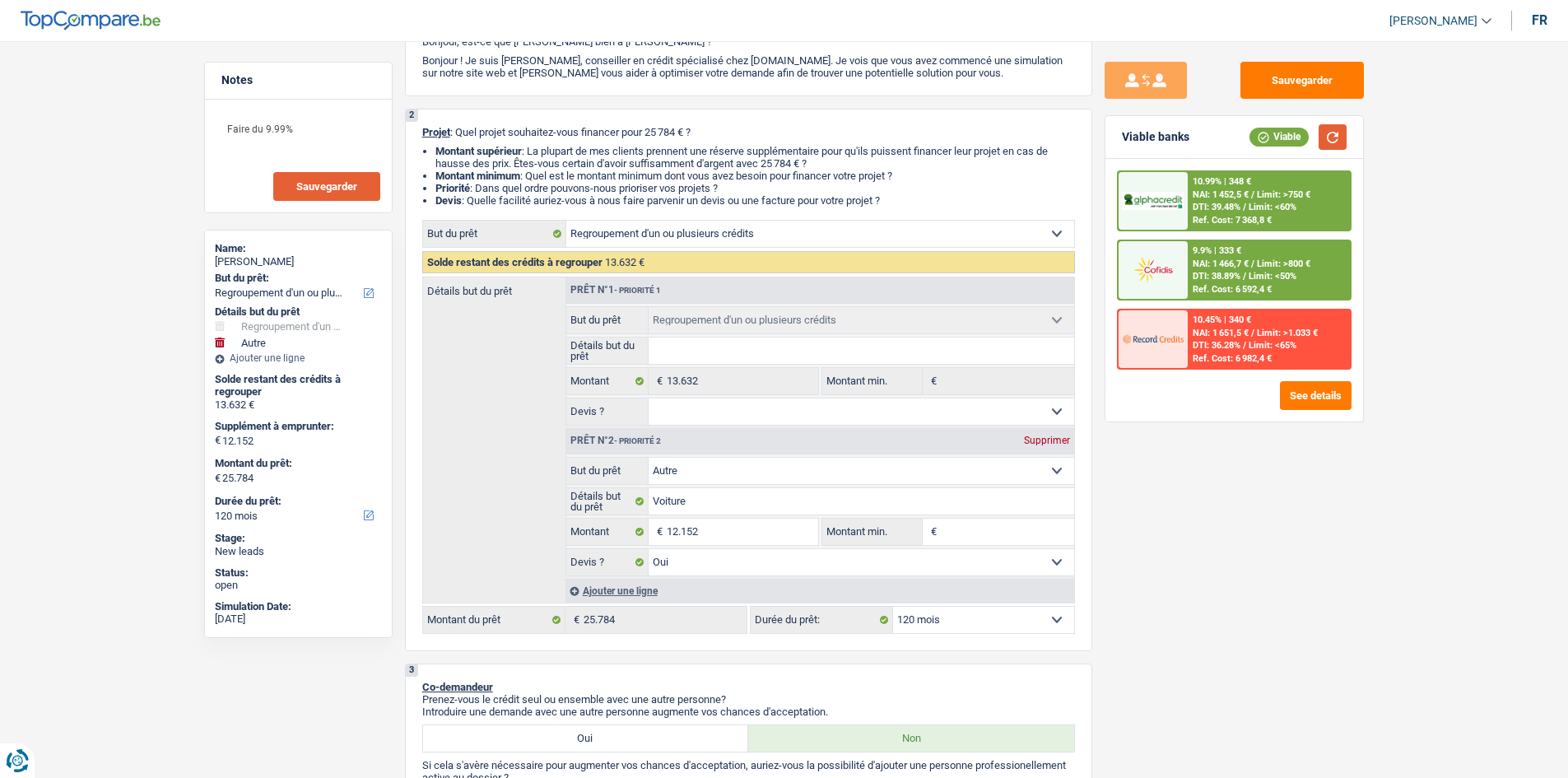
scroll to position [0, 0]
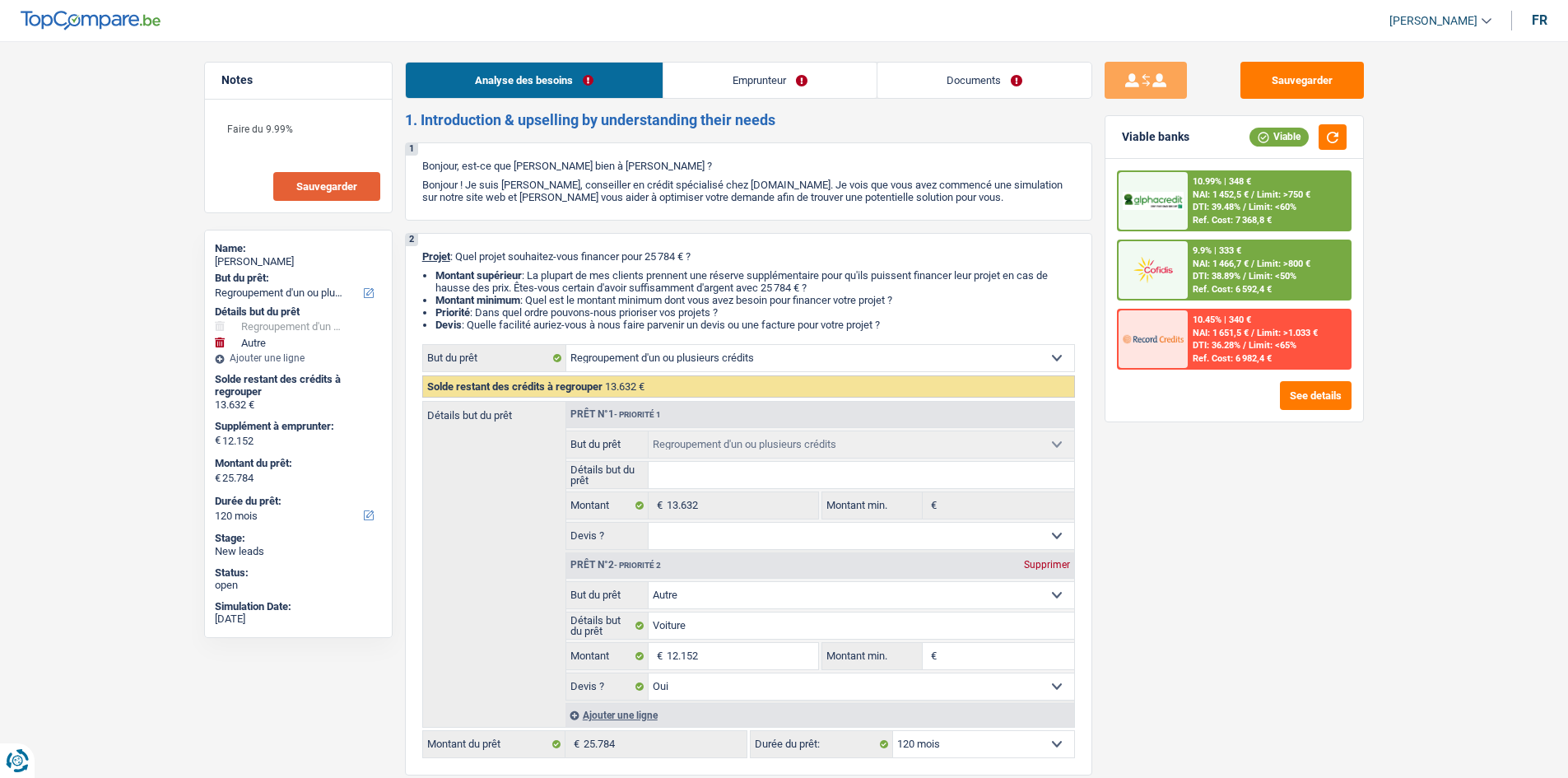
click at [946, 84] on link "Documents" at bounding box center [984, 80] width 214 height 35
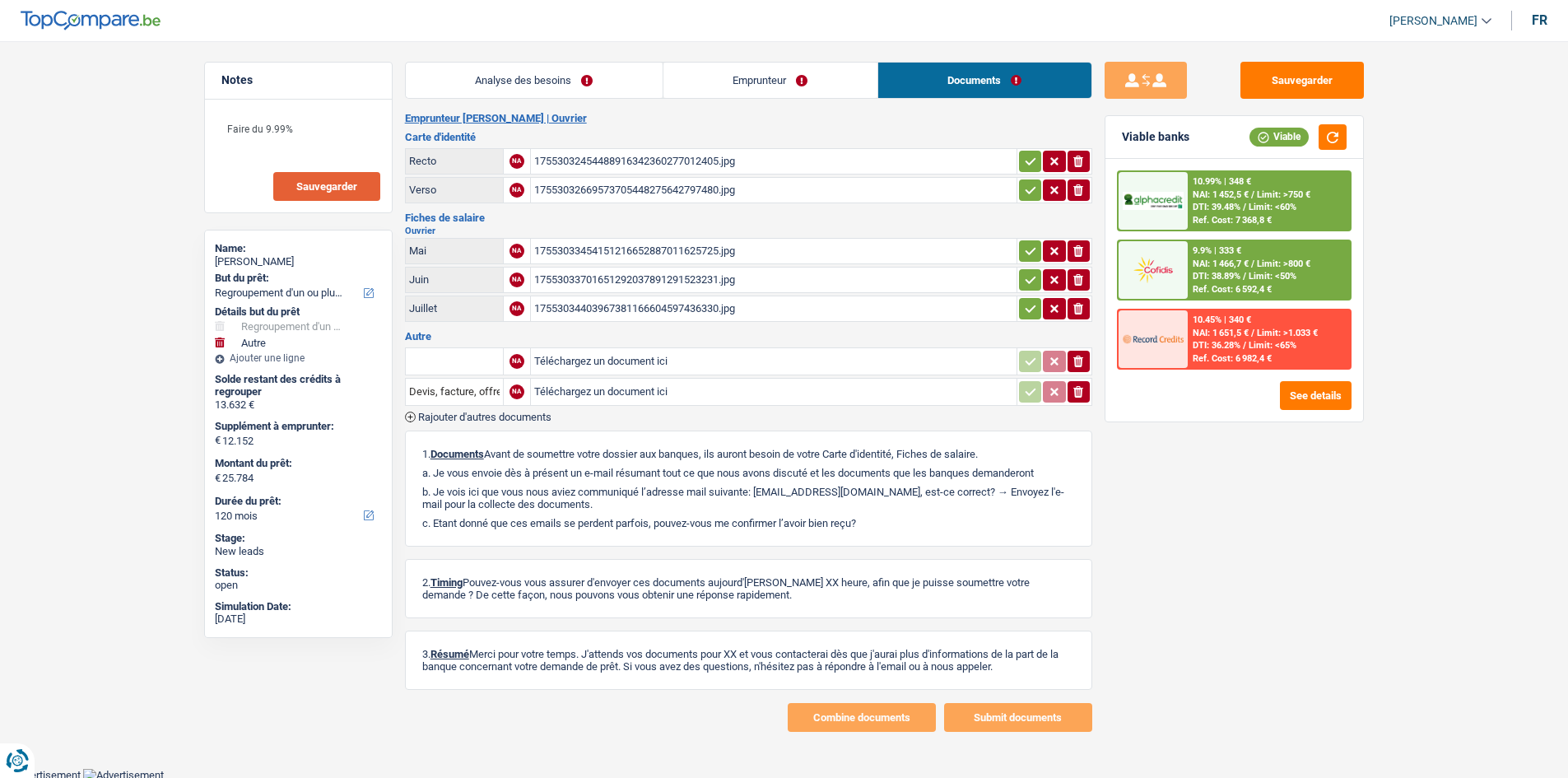
click at [819, 79] on link "Emprunteur" at bounding box center [770, 80] width 214 height 35
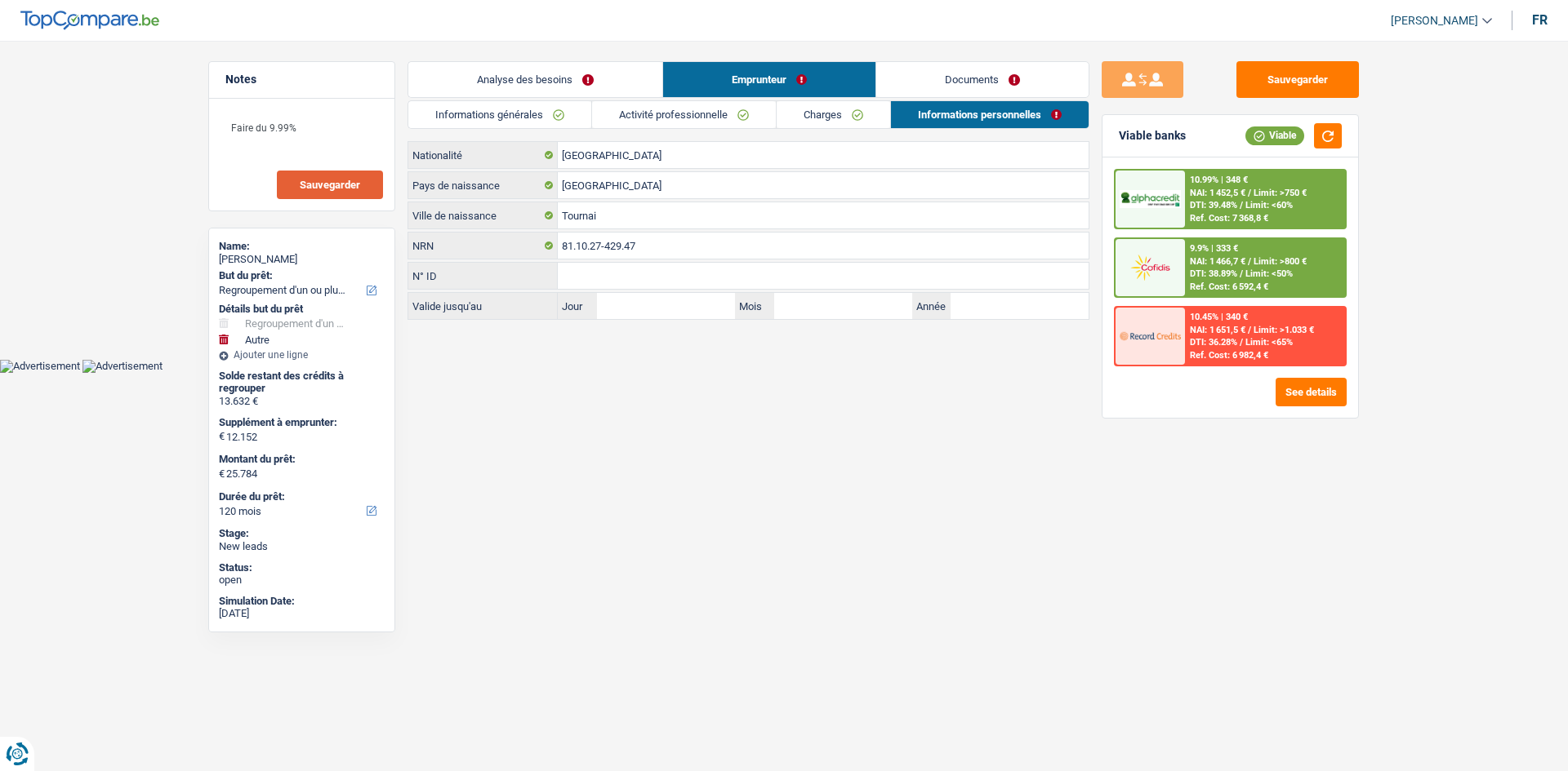
click at [956, 73] on link "Documents" at bounding box center [983, 80] width 212 height 35
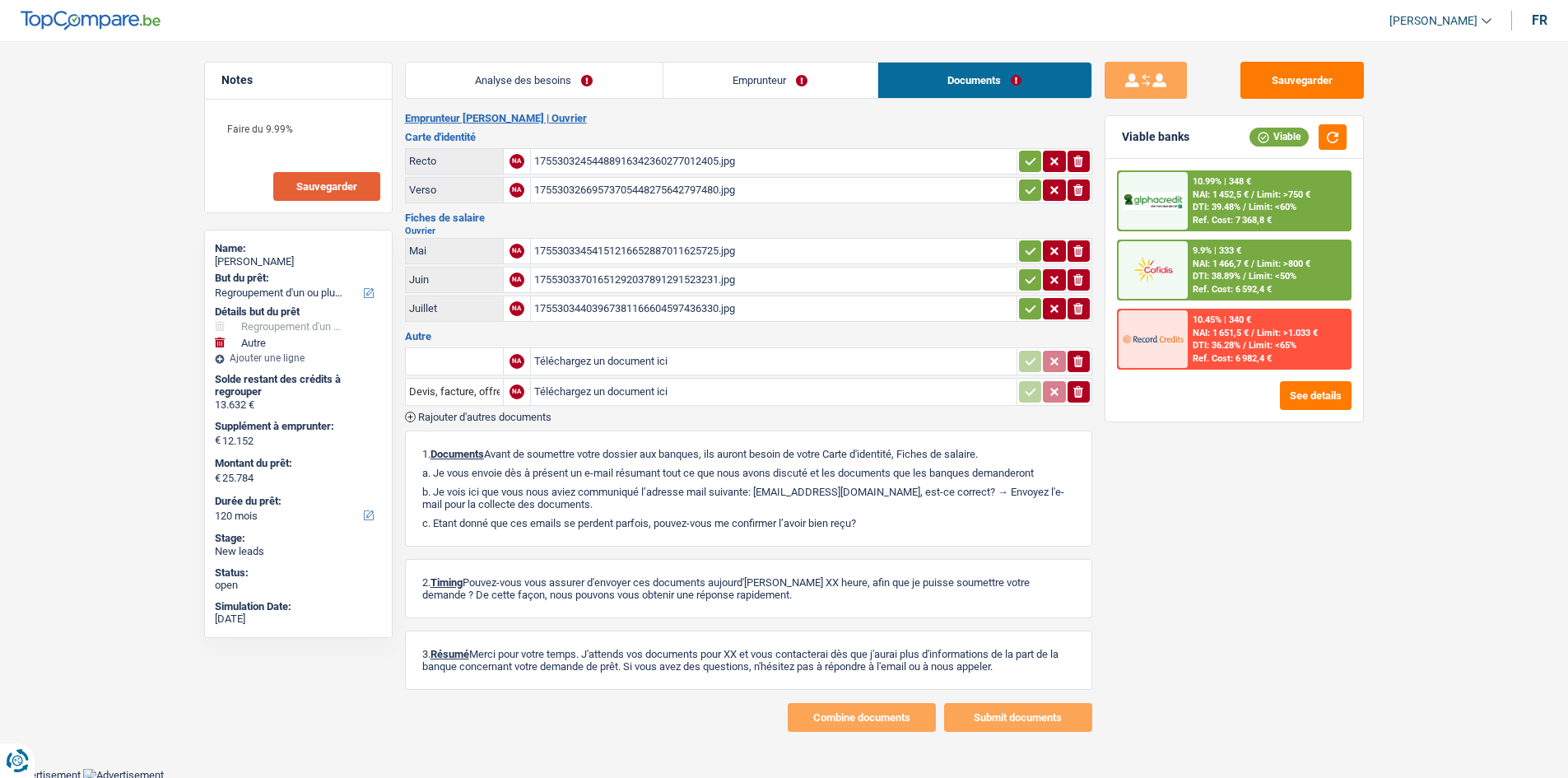
click at [1024, 303] on icon "button" at bounding box center [1031, 309] width 13 height 17
click at [1028, 280] on icon "button" at bounding box center [1031, 280] width 13 height 17
click at [1032, 250] on icon "button" at bounding box center [1031, 251] width 13 height 17
click at [1029, 188] on icon "button" at bounding box center [1031, 190] width 13 height 17
click at [1029, 170] on button "button" at bounding box center [1031, 161] width 22 height 21
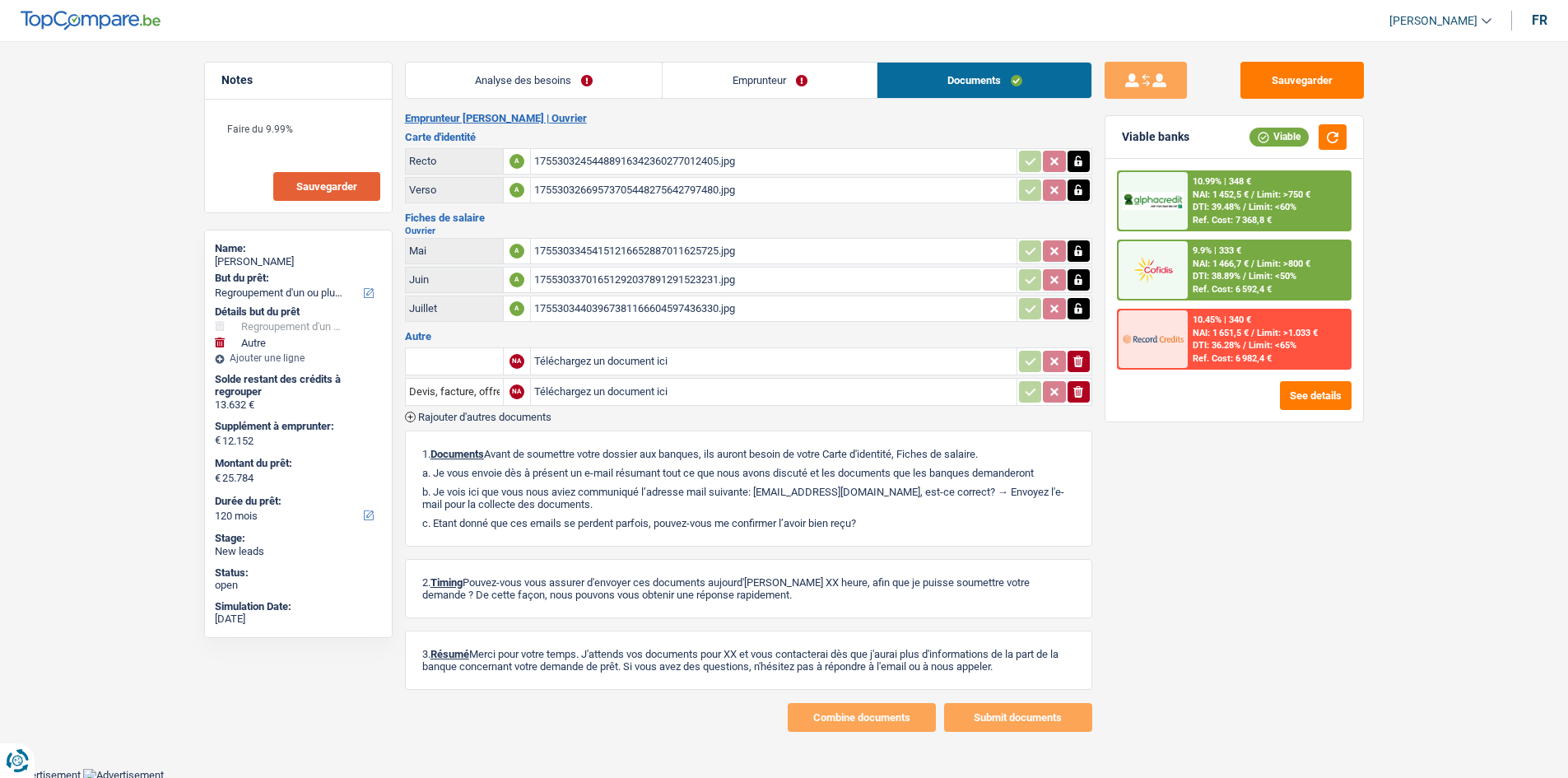
click at [782, 73] on link "Emprunteur" at bounding box center [770, 80] width 214 height 35
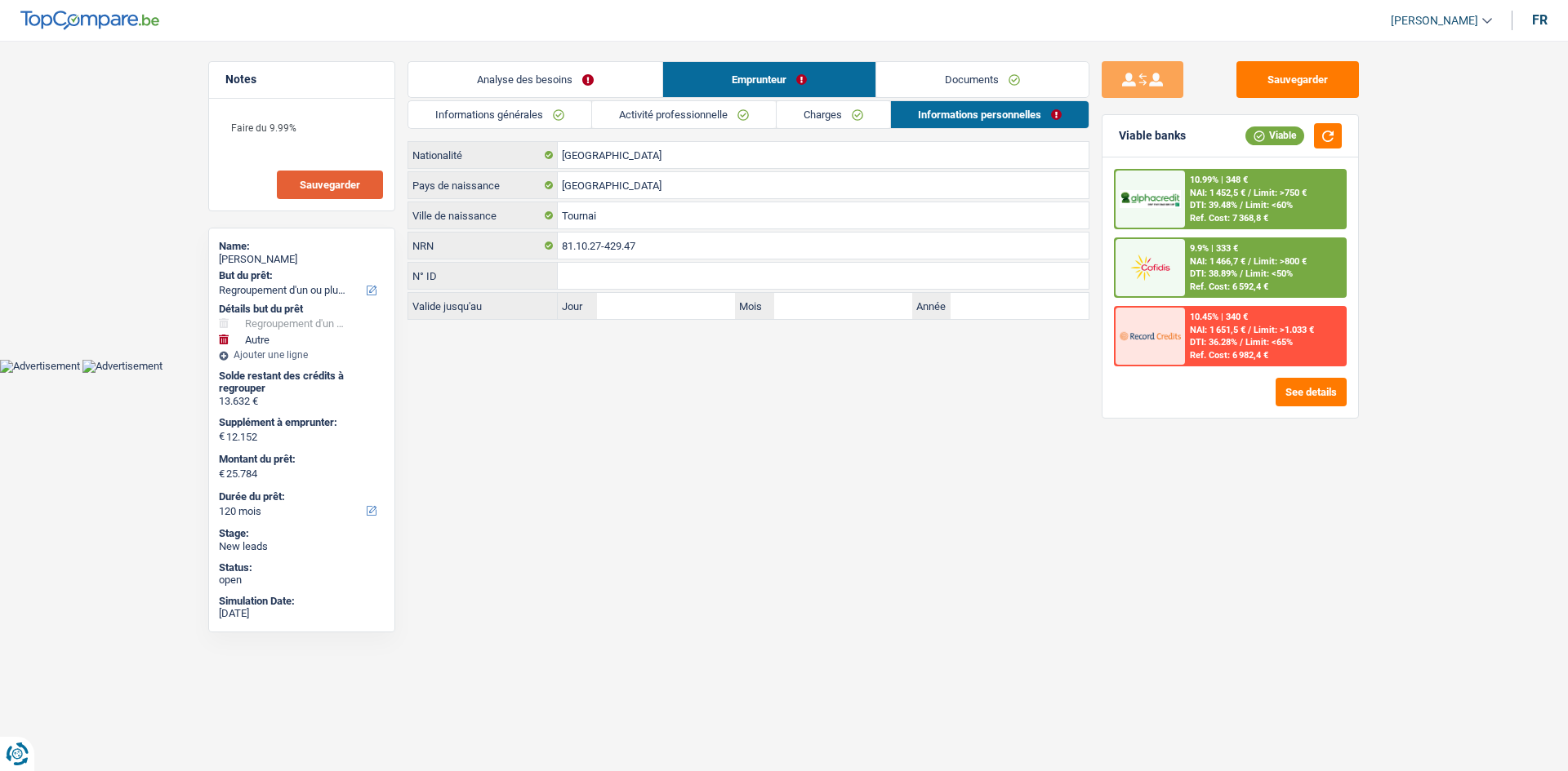
drag, startPoint x: 553, startPoint y: 84, endPoint x: 826, endPoint y: 223, distance: 306.3
click at [553, 83] on link "Analyse des besoins" at bounding box center [535, 80] width 254 height 35
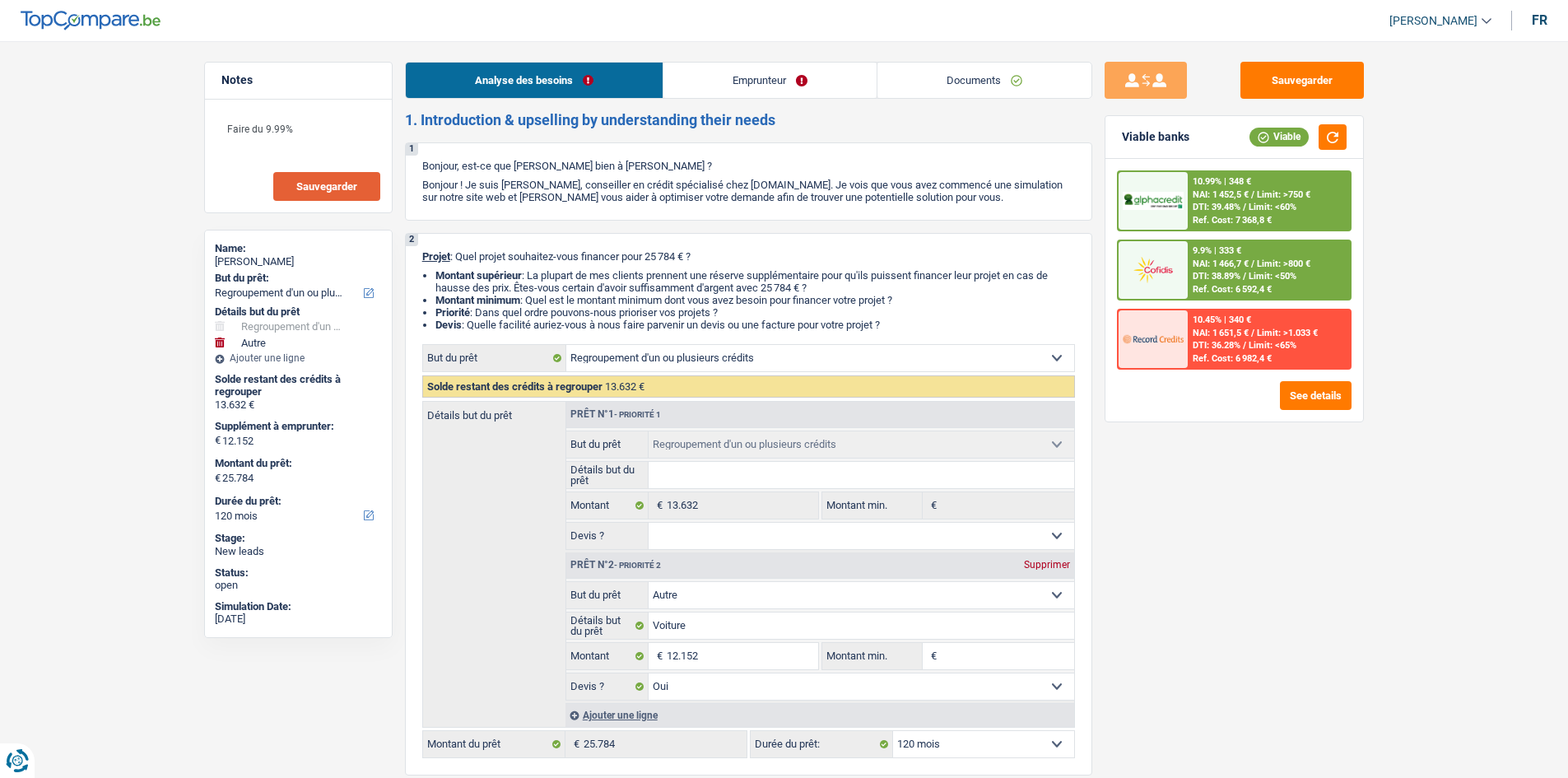
click at [989, 75] on link "Documents" at bounding box center [984, 80] width 214 height 35
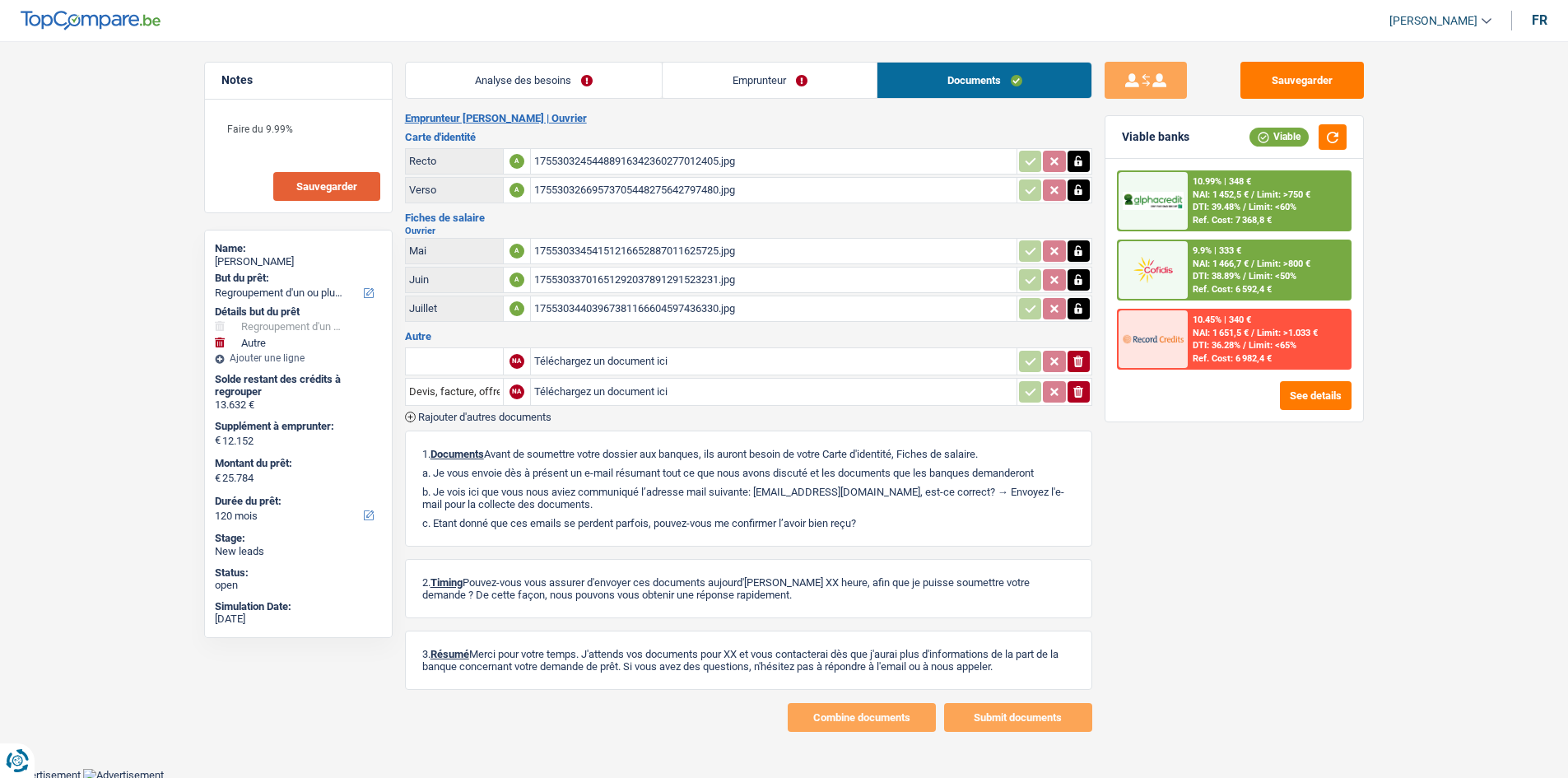
click at [792, 83] on link "Emprunteur" at bounding box center [770, 80] width 214 height 35
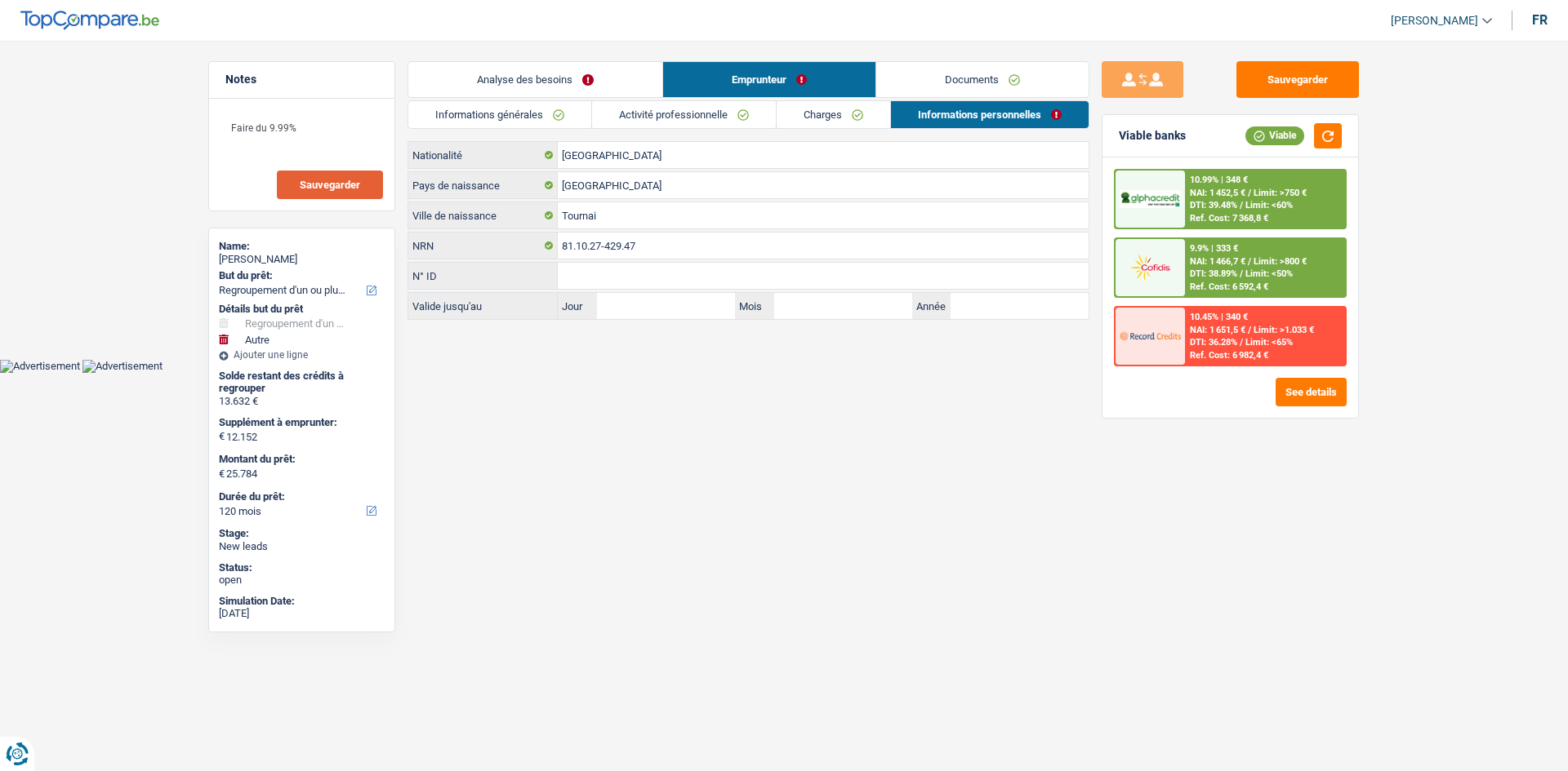
click at [613, 91] on link "Analyse des besoins" at bounding box center [535, 80] width 254 height 35
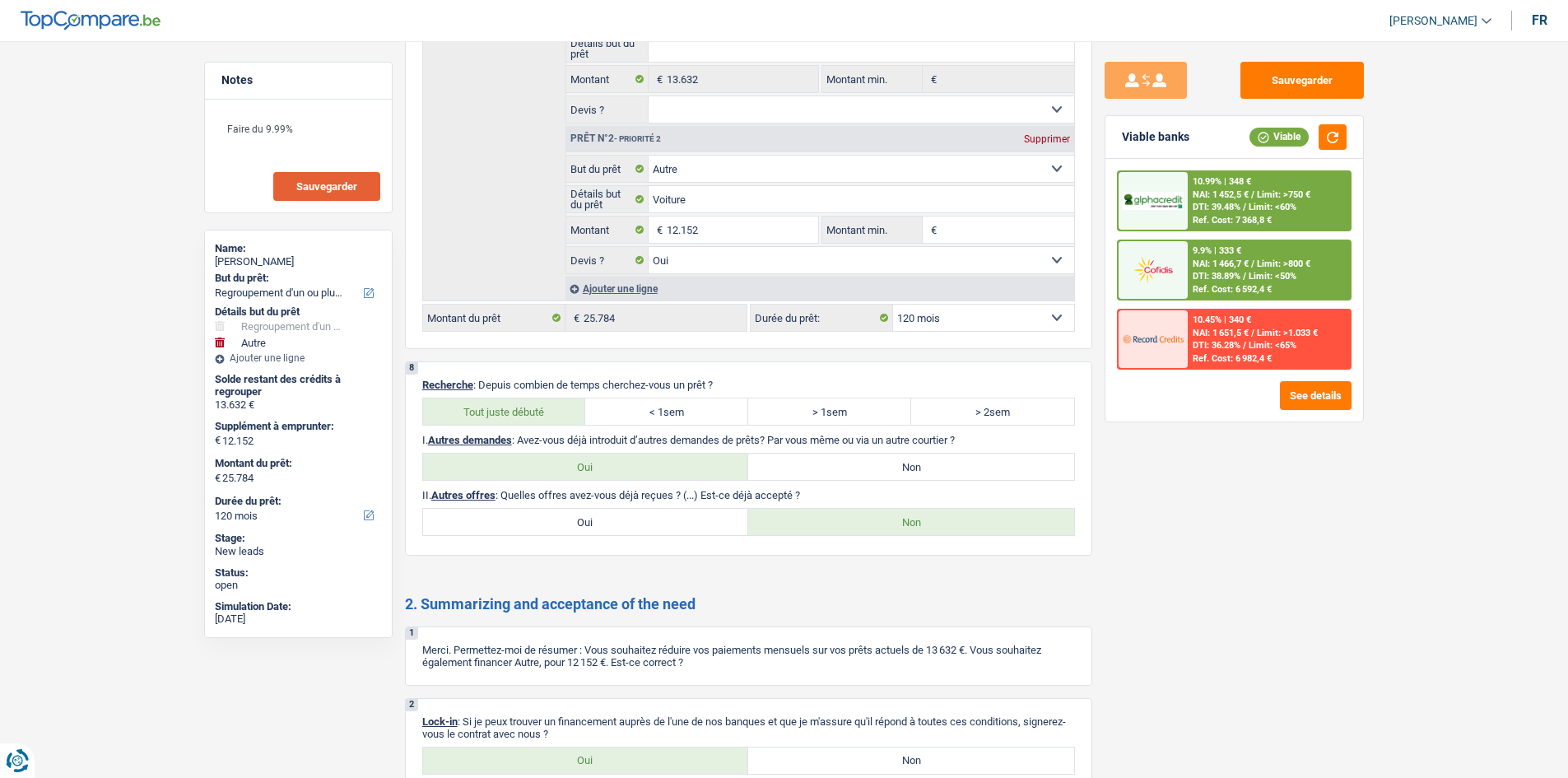
scroll to position [2608, 0]
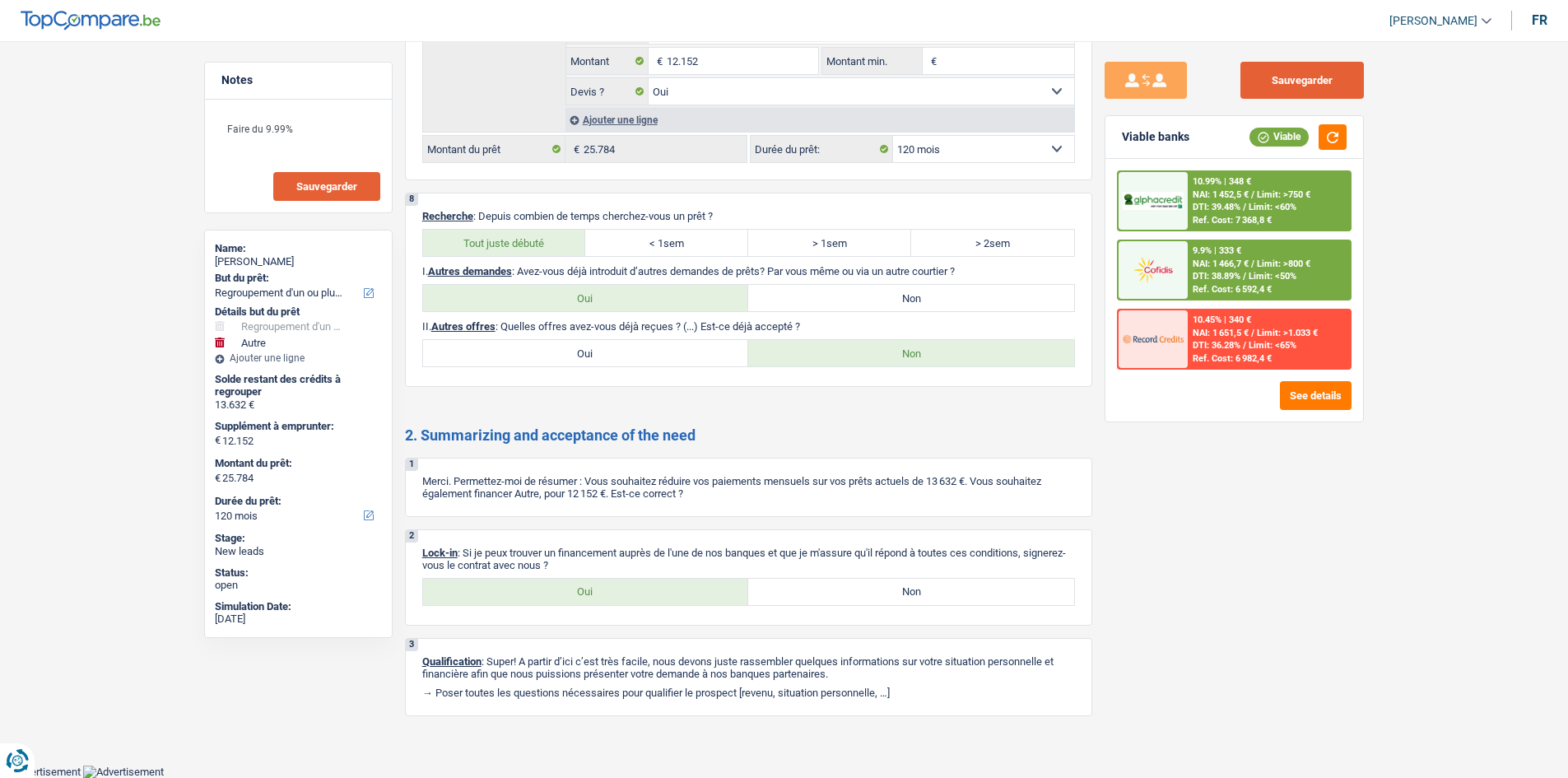
drag, startPoint x: 1331, startPoint y: 83, endPoint x: 1346, endPoint y: 176, distance: 94.2
click at [1333, 79] on button "Sauvegarder" at bounding box center [1302, 80] width 124 height 37
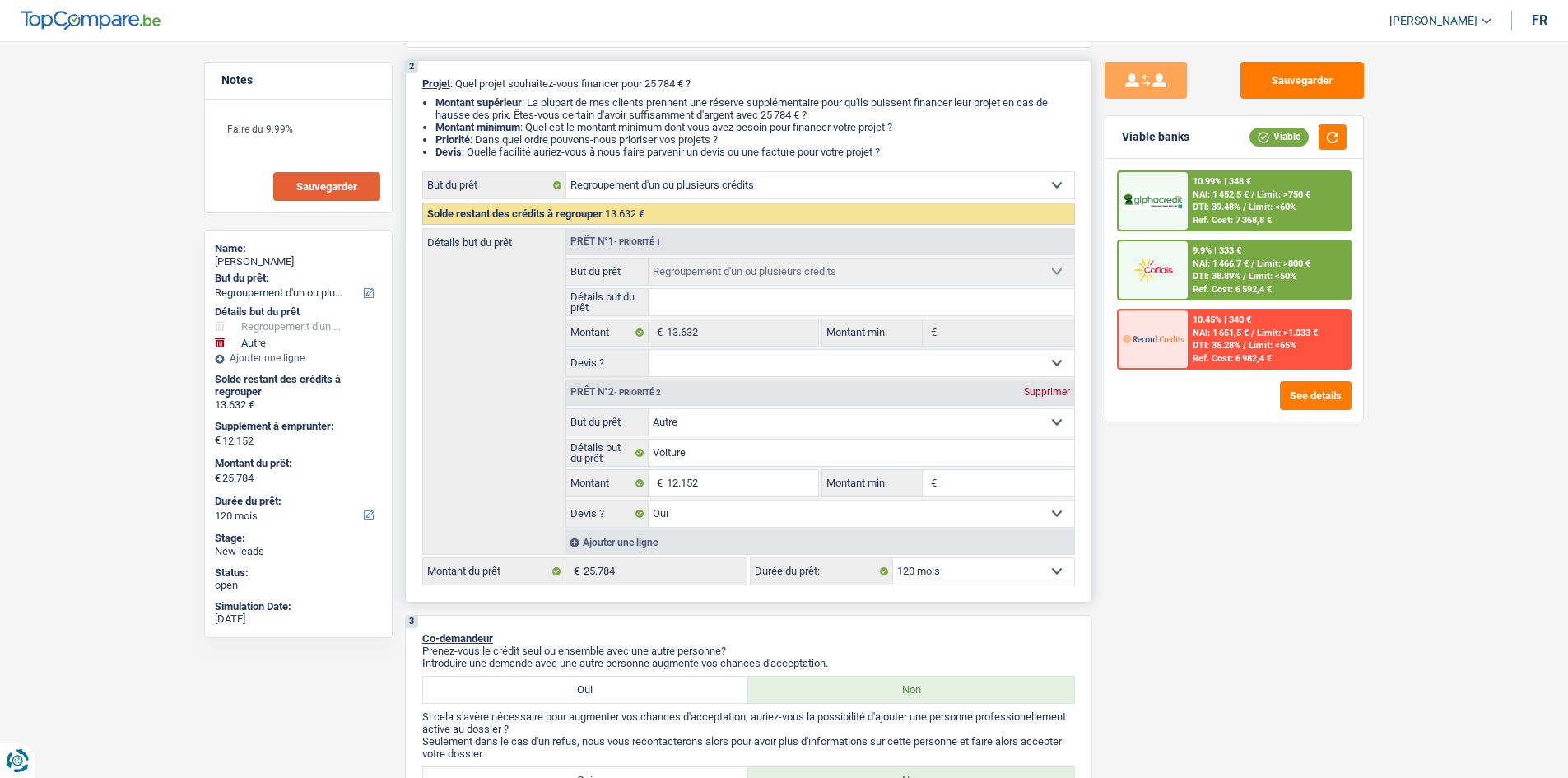
scroll to position [0, 0]
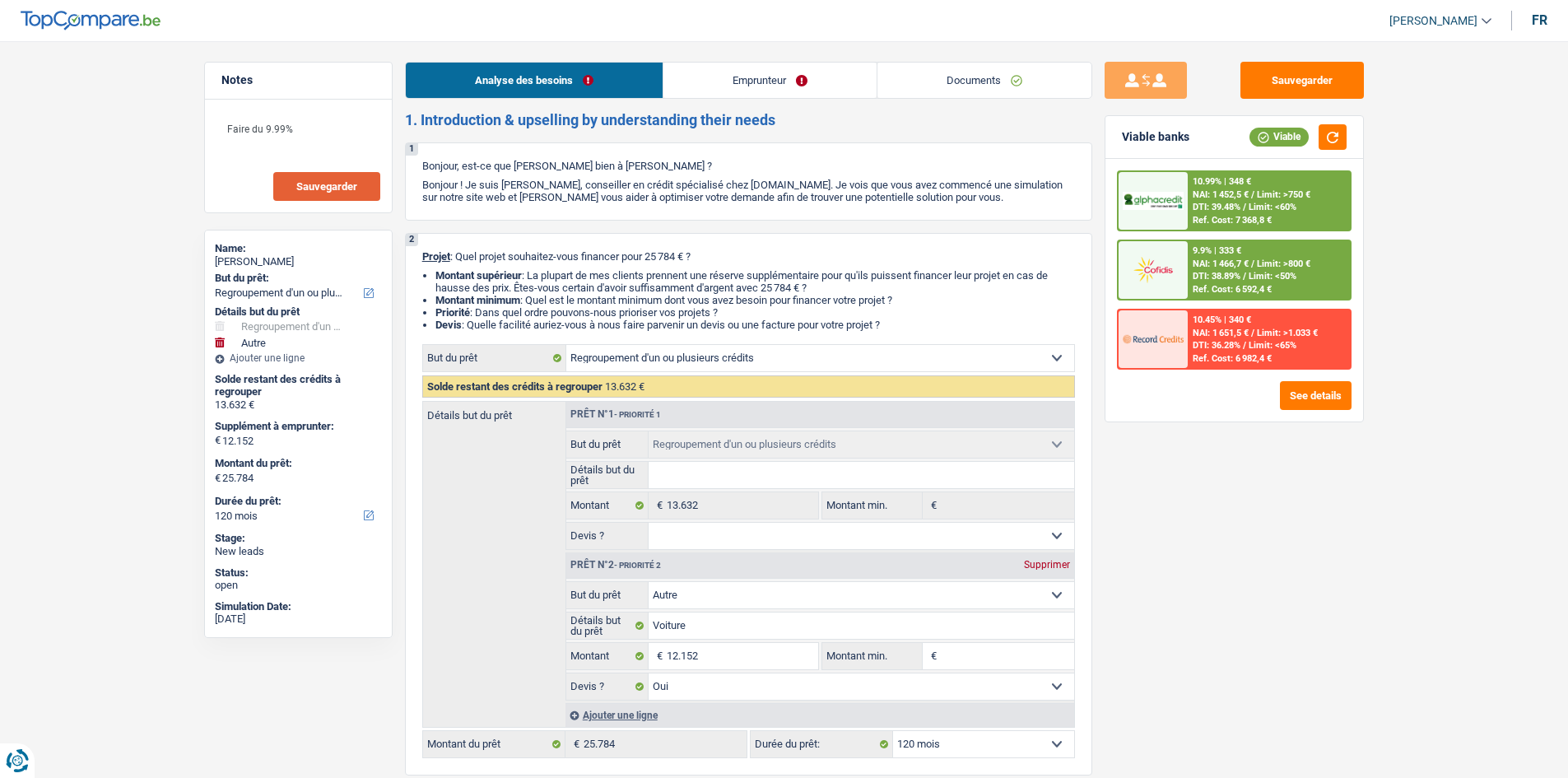
click at [1023, 89] on link "Documents" at bounding box center [984, 80] width 214 height 35
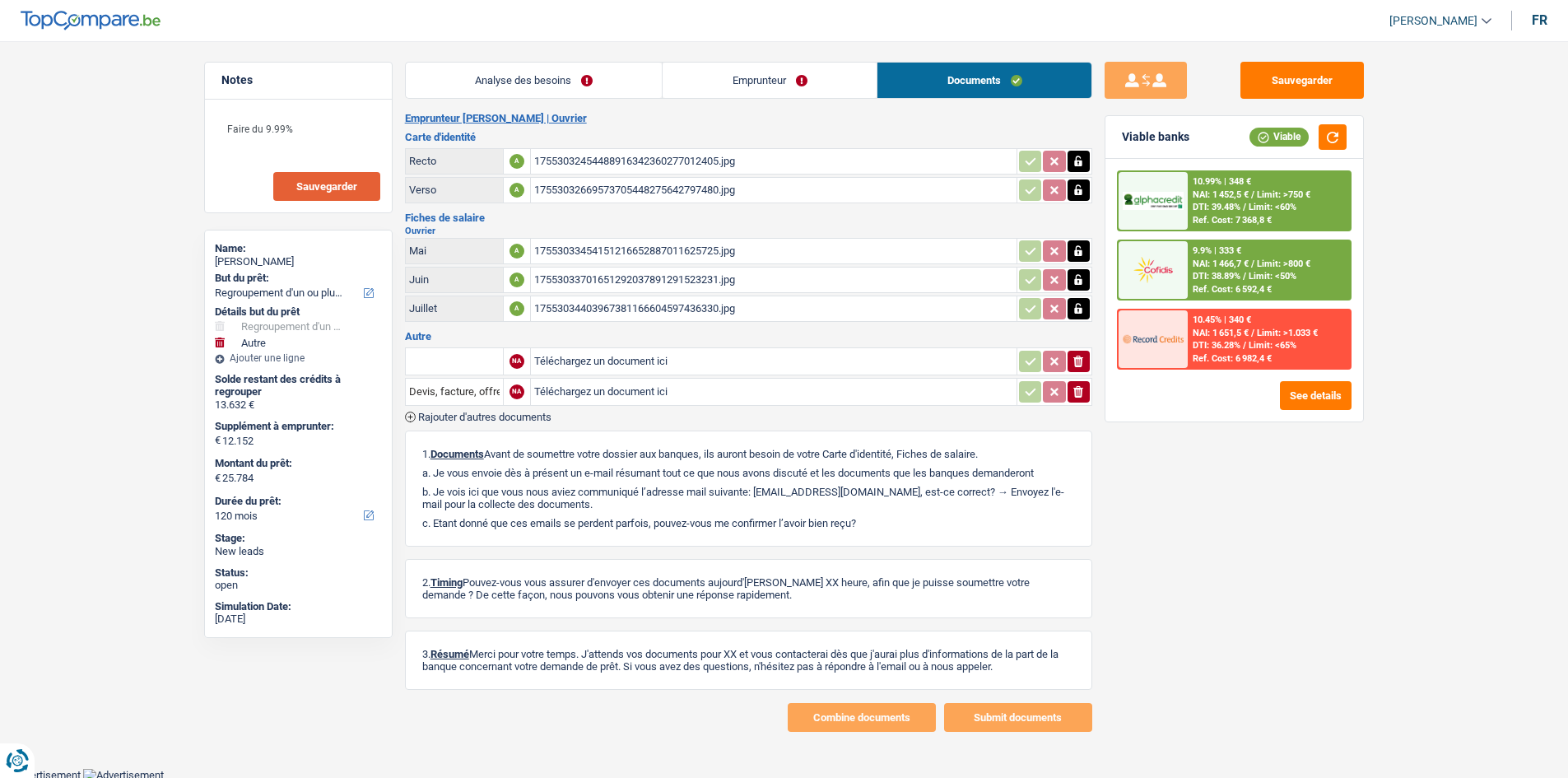
drag, startPoint x: 824, startPoint y: 70, endPoint x: 818, endPoint y: 78, distance: 10.0
click at [824, 69] on link "Emprunteur" at bounding box center [770, 80] width 214 height 35
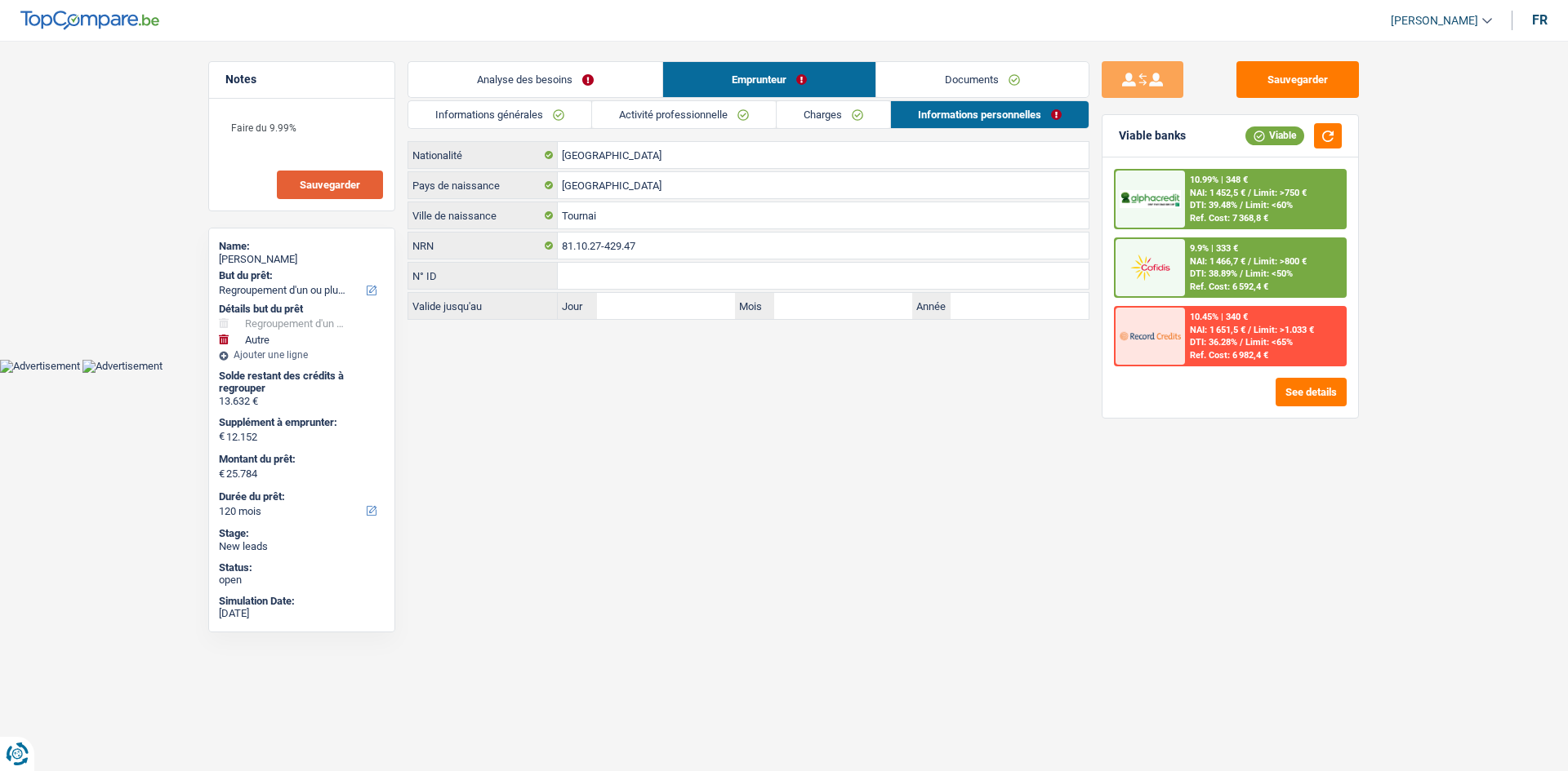
click at [820, 102] on link "Charges" at bounding box center [833, 114] width 114 height 27
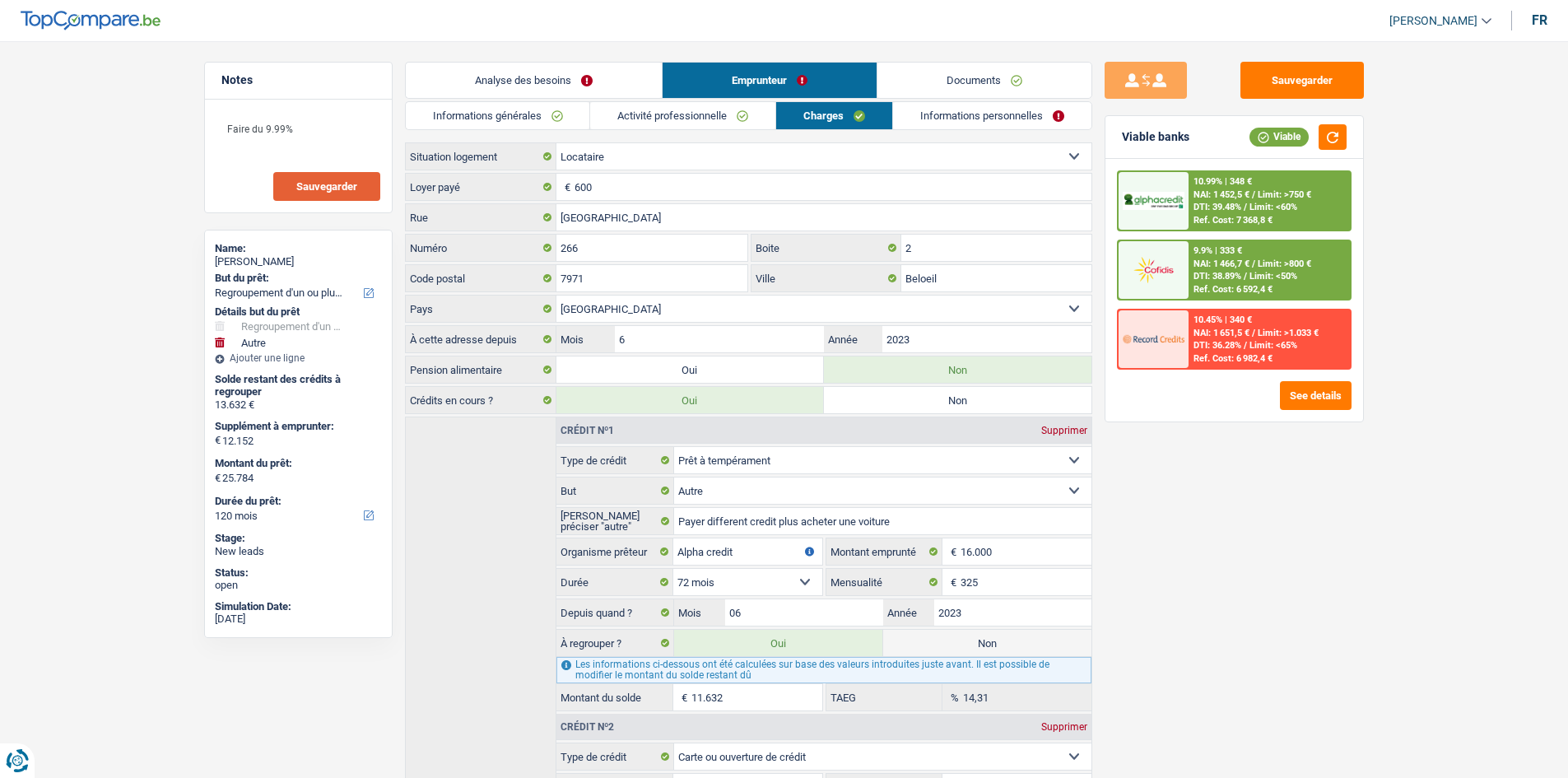
click at [989, 79] on link "Documents" at bounding box center [984, 80] width 214 height 35
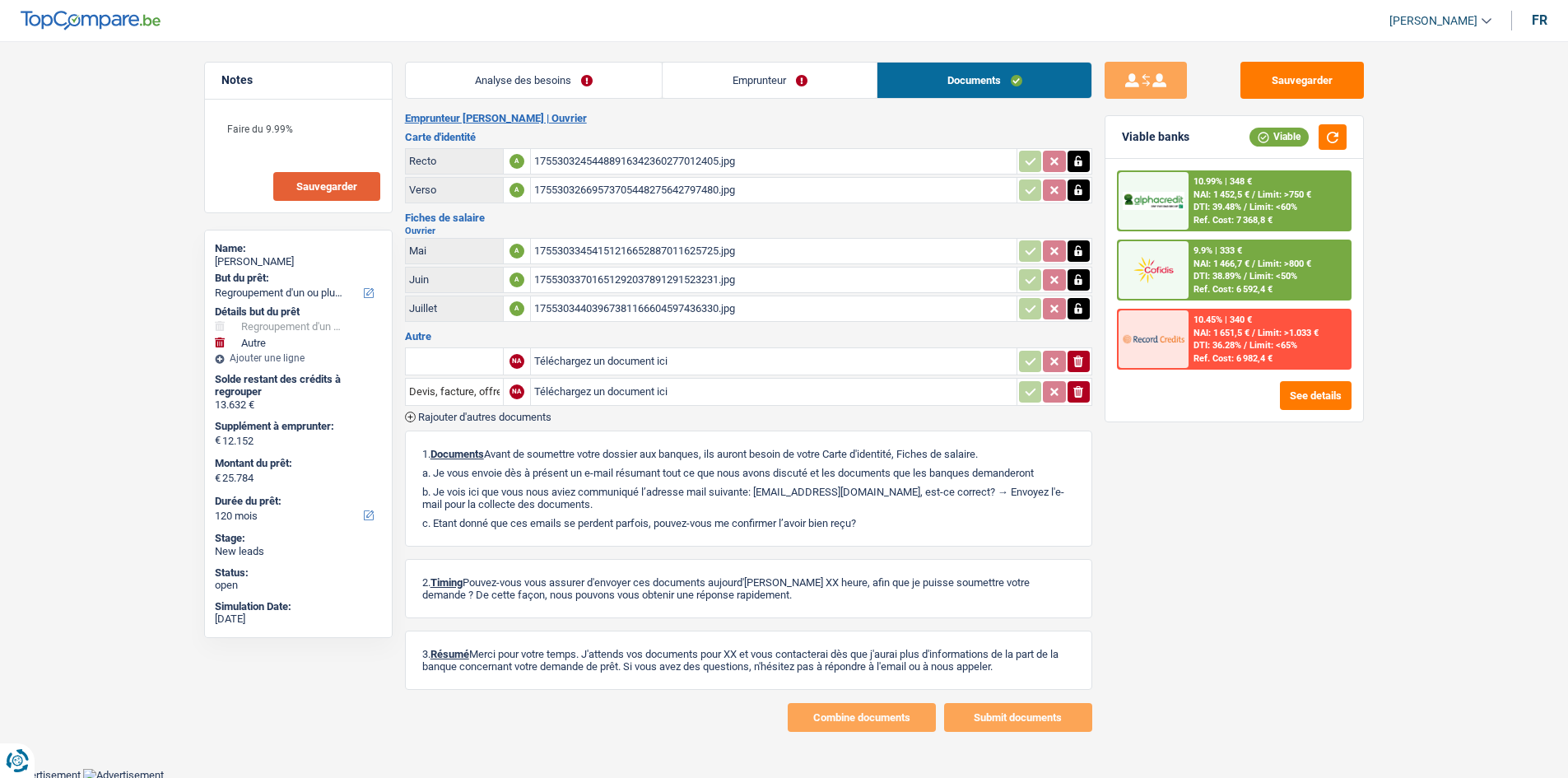
click at [588, 65] on link "Analyse des besoins" at bounding box center [534, 80] width 257 height 35
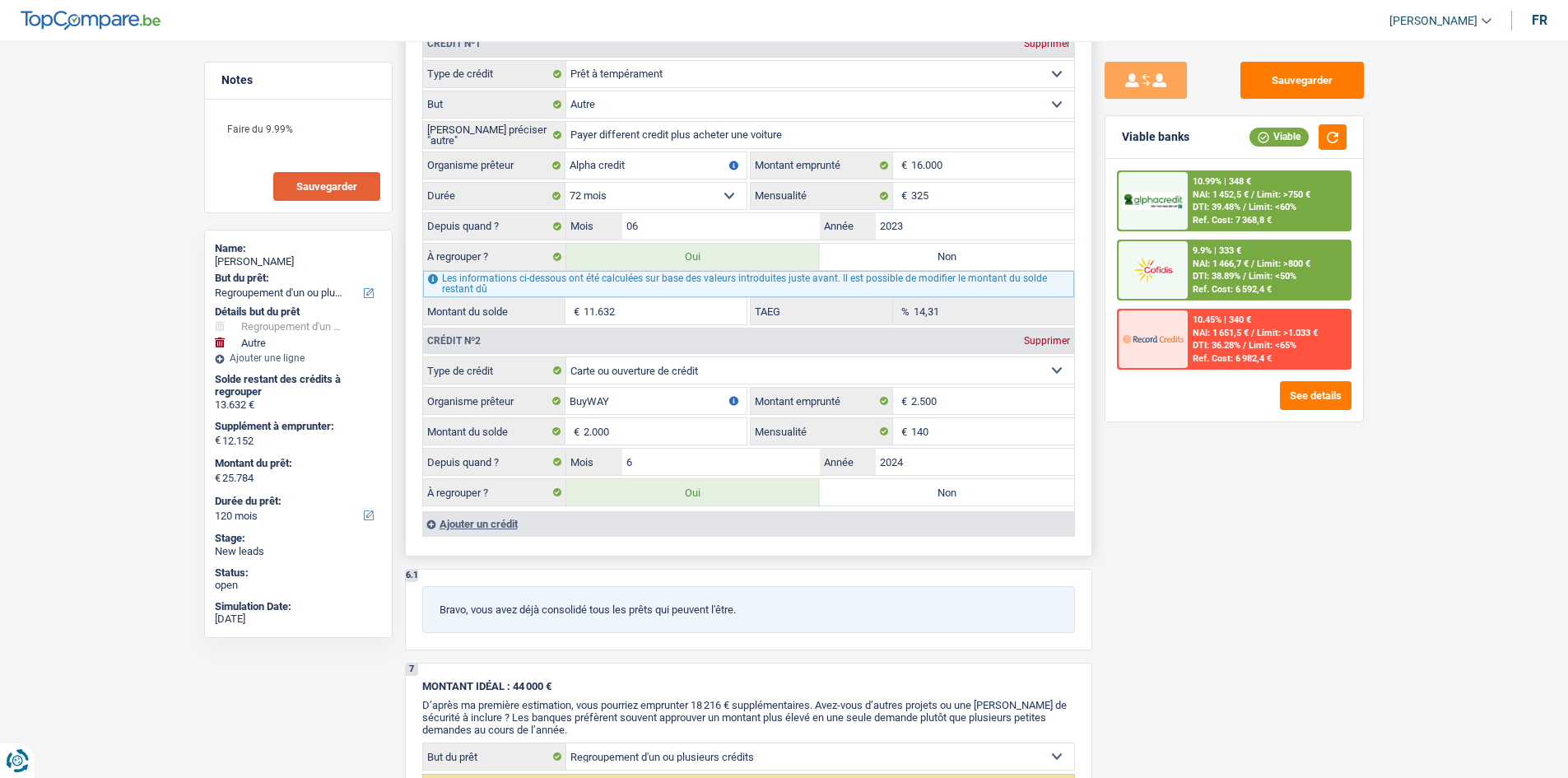
scroll to position [1565, 0]
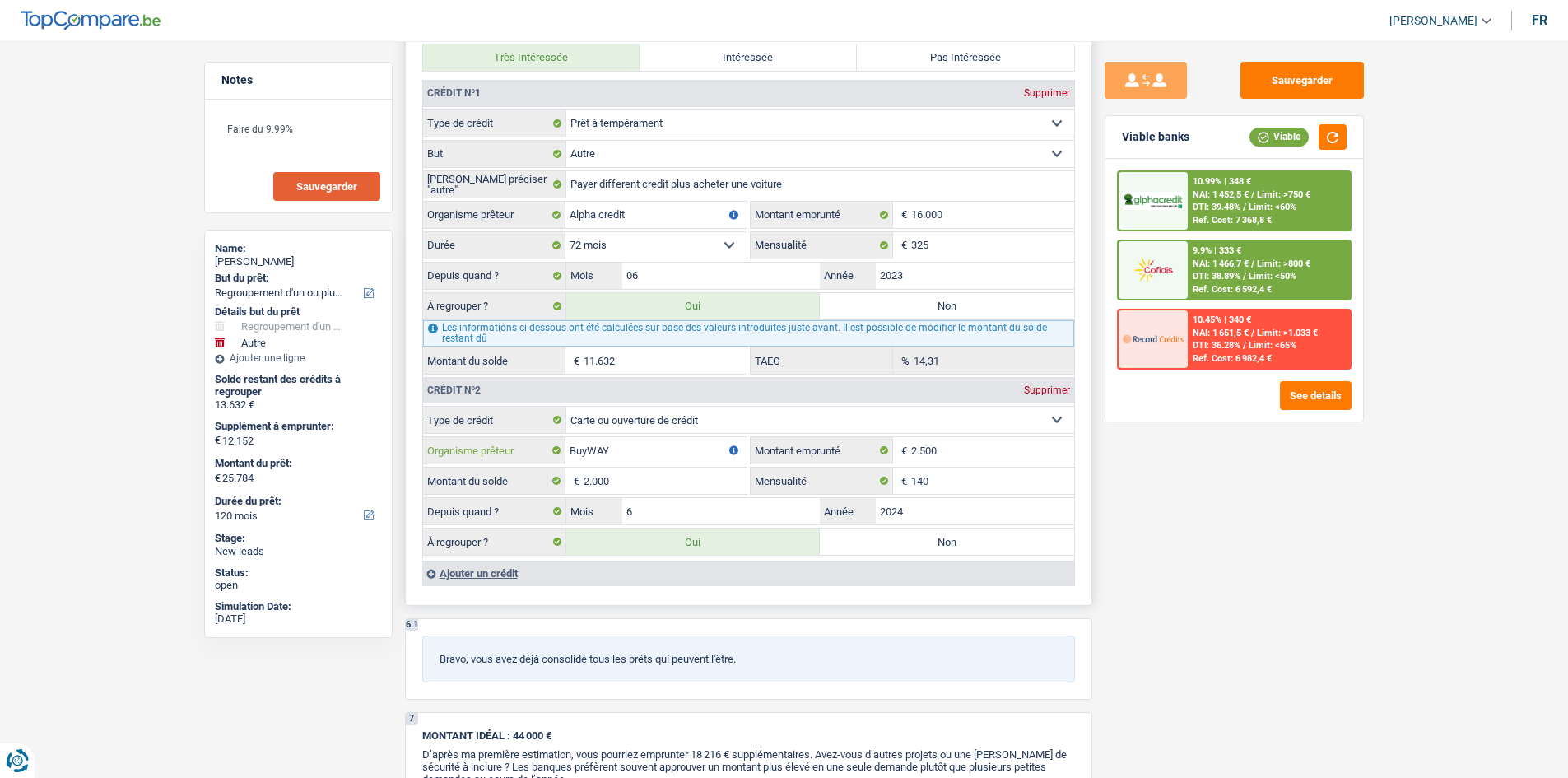
click at [588, 445] on input "BuyWAY" at bounding box center [656, 450] width 181 height 27
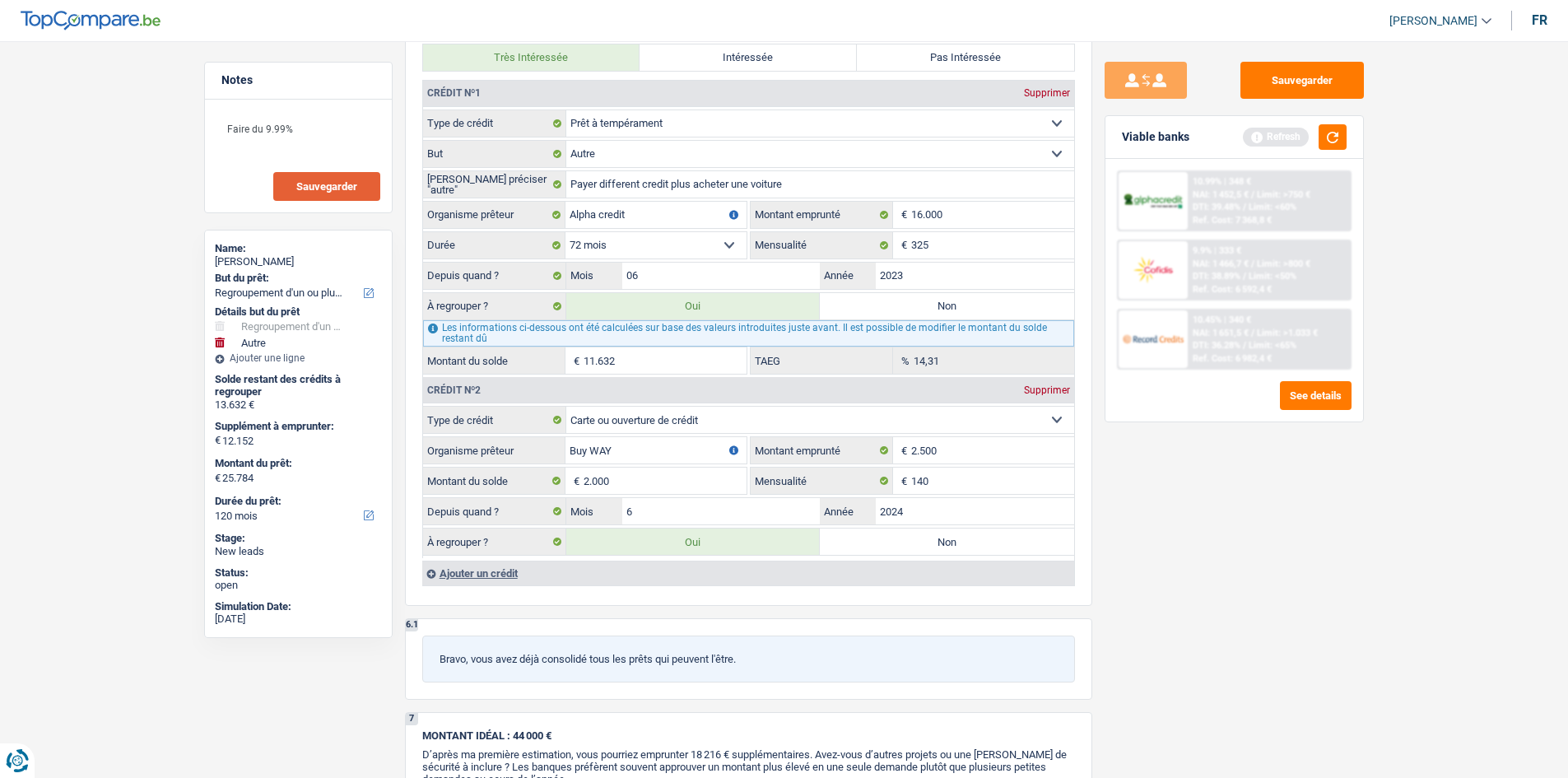
type input "Buy WAY"
click at [1156, 492] on div "Sauvegarder Viable banks Refresh 10.99% | 348 € NAI: 1 452,5 € / Limit: >750 € …" at bounding box center [1235, 405] width 284 height 687
click at [1335, 131] on button "button" at bounding box center [1333, 138] width 28 height 26
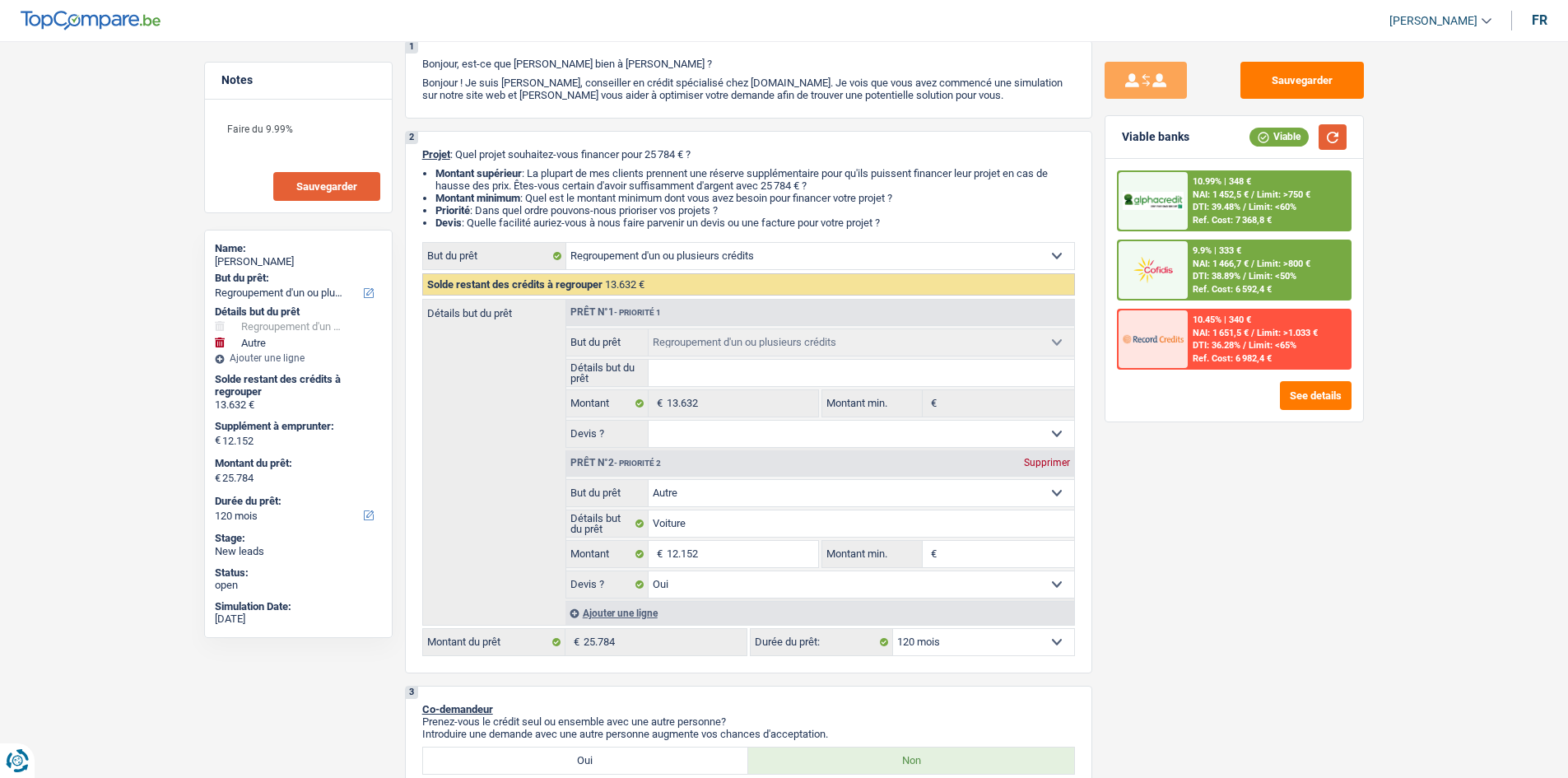
scroll to position [0, 0]
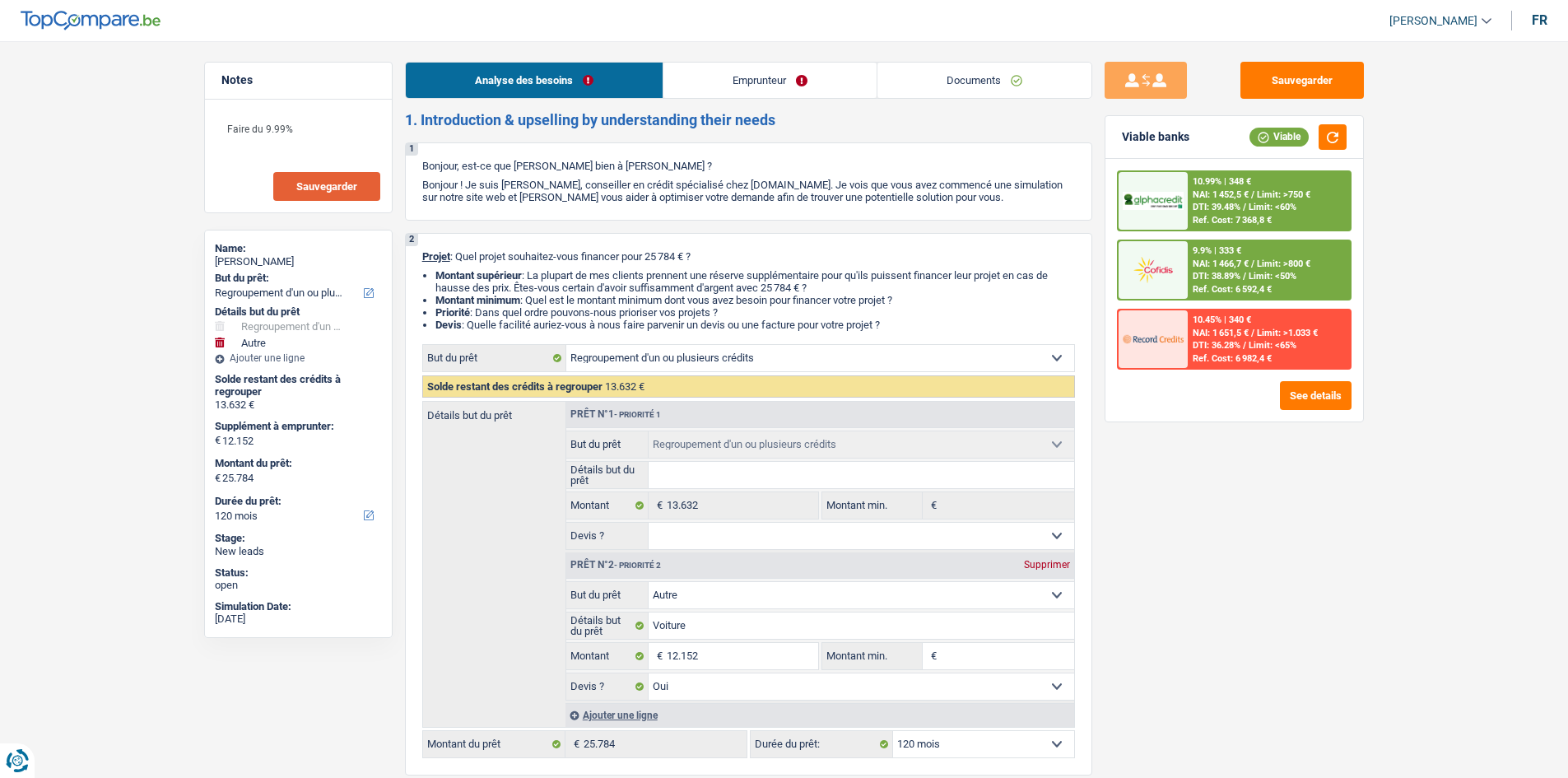
click at [959, 76] on link "Documents" at bounding box center [984, 80] width 214 height 35
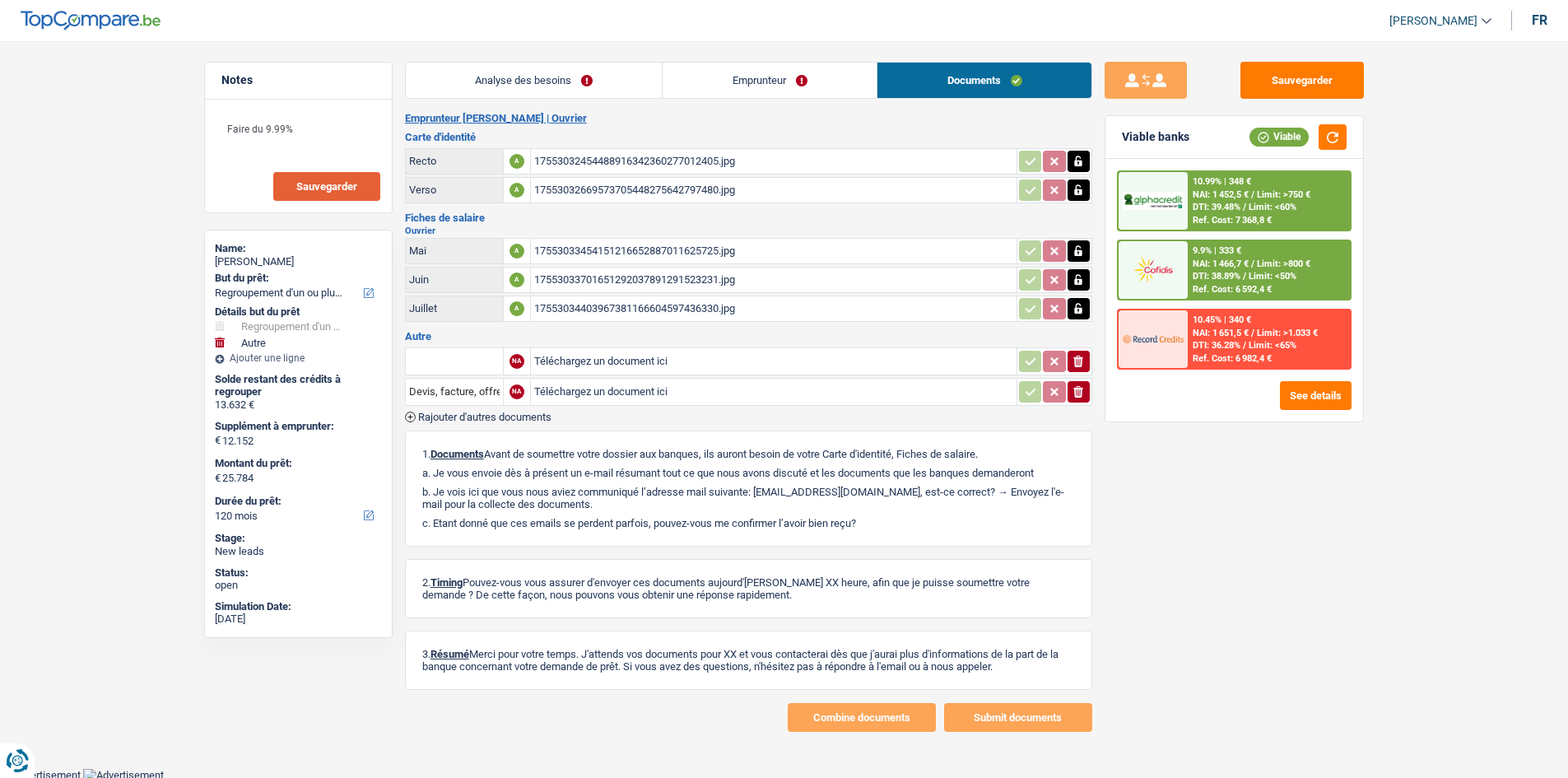
drag, startPoint x: 810, startPoint y: 79, endPoint x: 869, endPoint y: 89, distance: 59.8
click at [811, 79] on link "Emprunteur" at bounding box center [770, 80] width 214 height 35
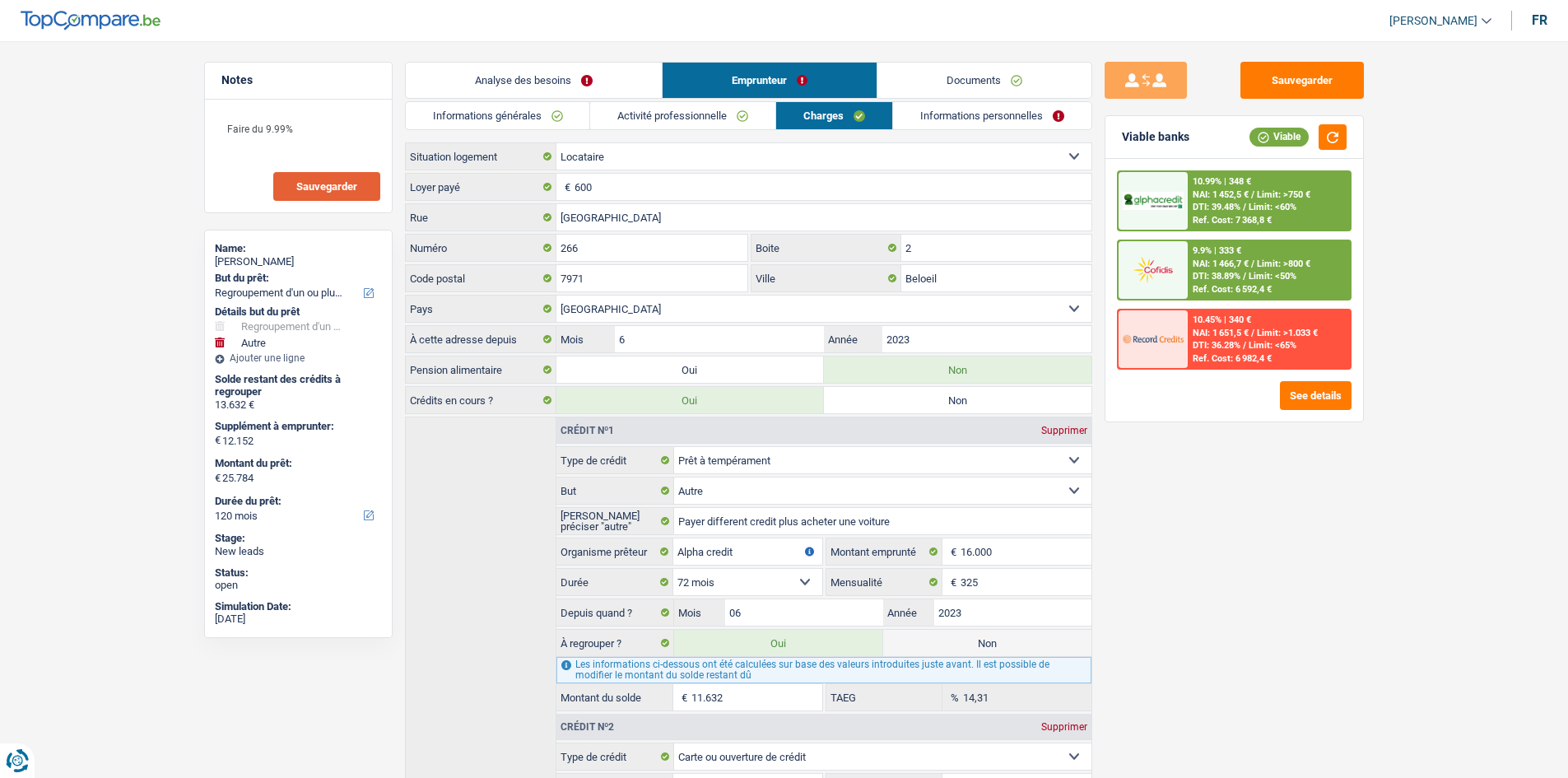
click at [944, 112] on link "Informations personnelles" at bounding box center [992, 115] width 199 height 27
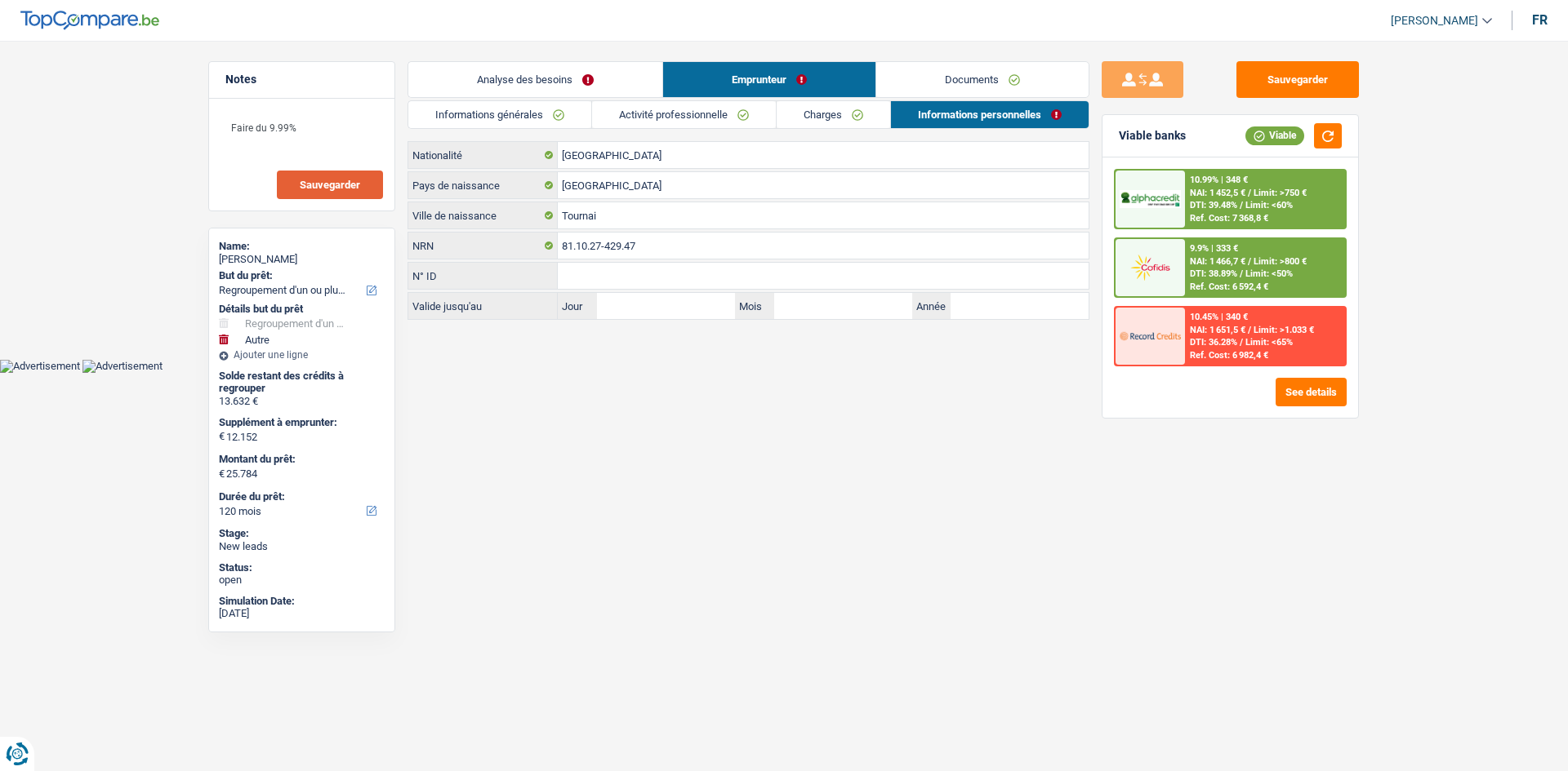
click at [937, 85] on link "Documents" at bounding box center [983, 80] width 212 height 35
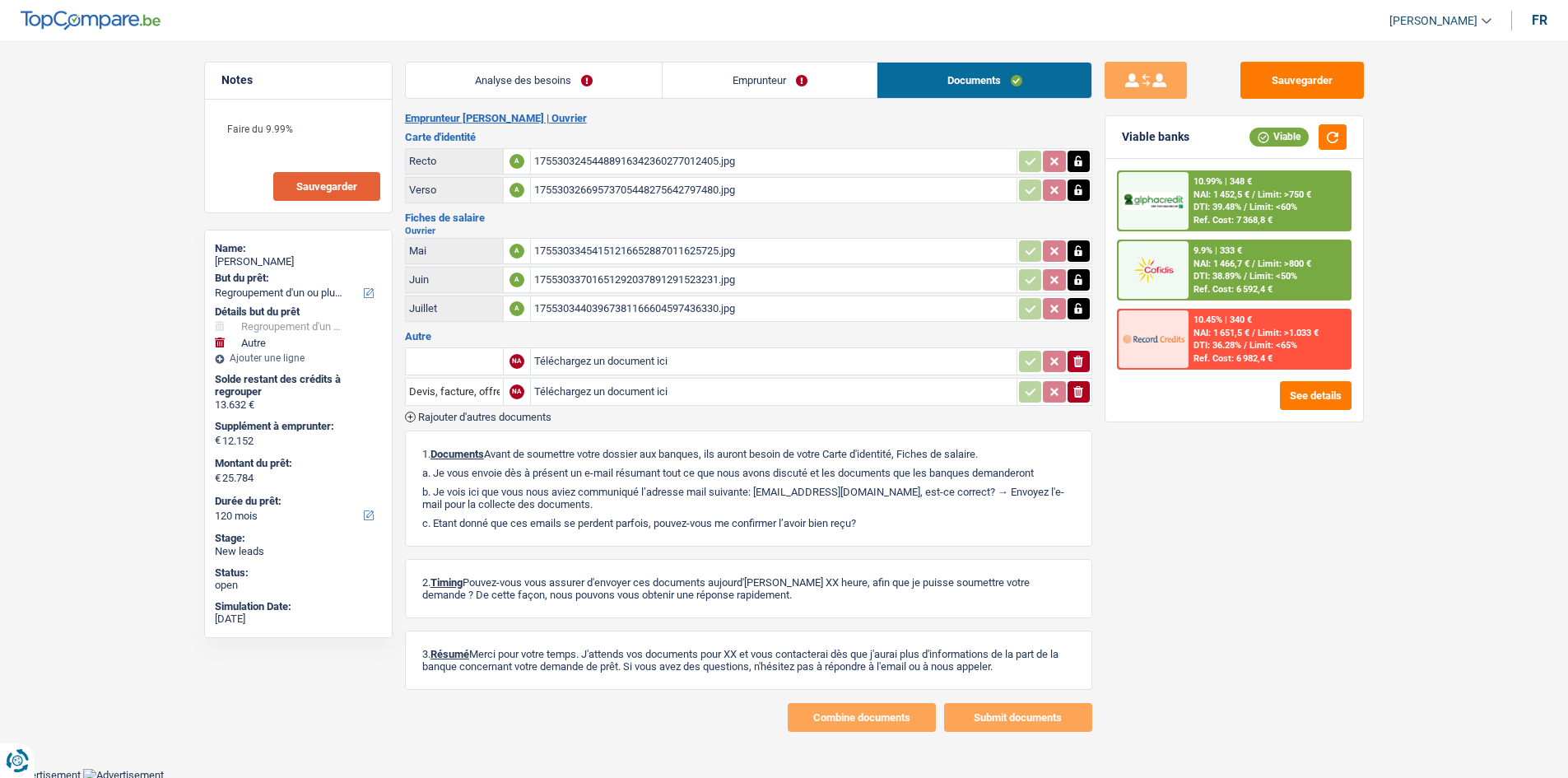
click at [615, 92] on link "Analyse des besoins" at bounding box center [534, 80] width 257 height 35
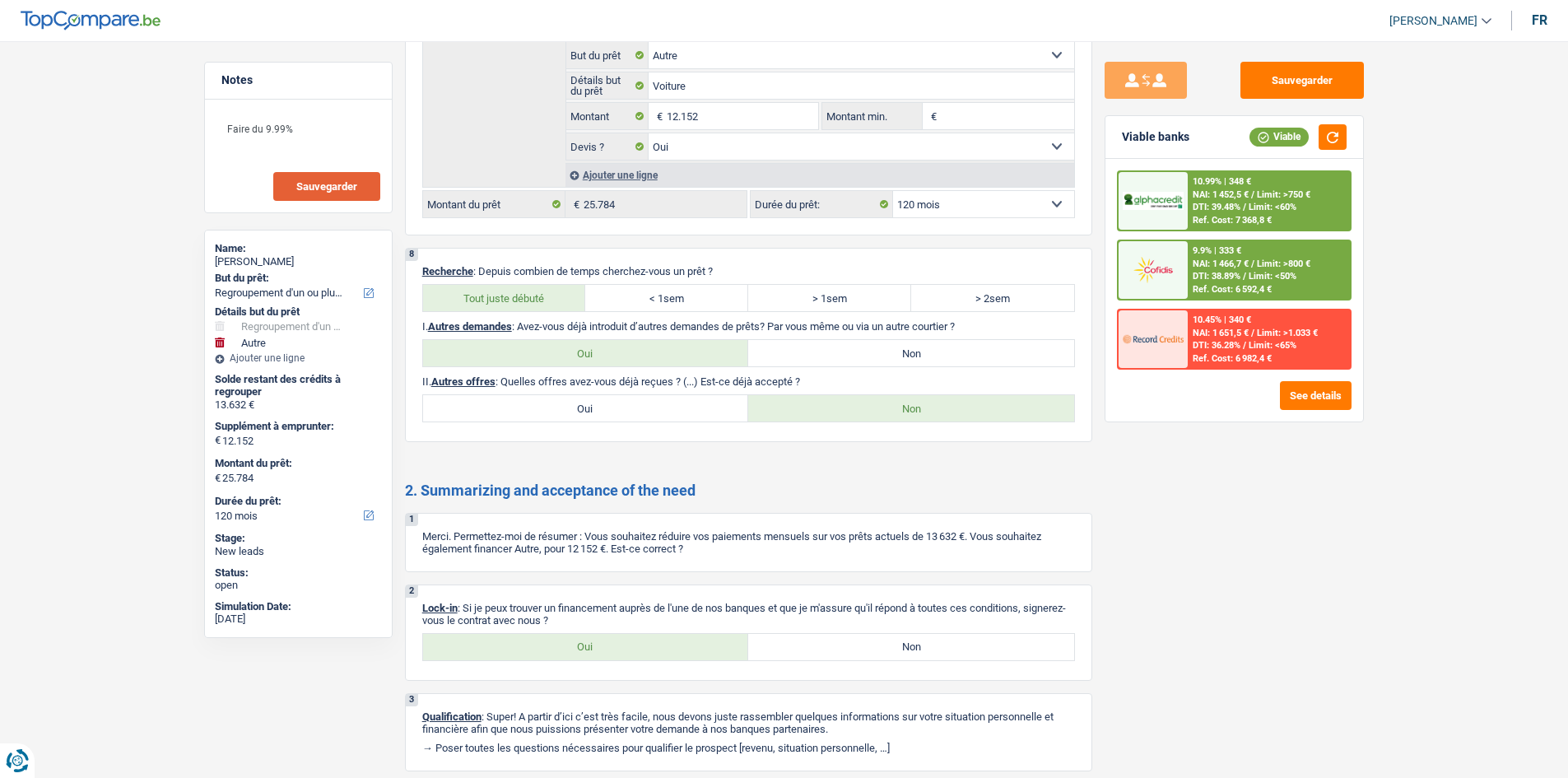
scroll to position [2608, 0]
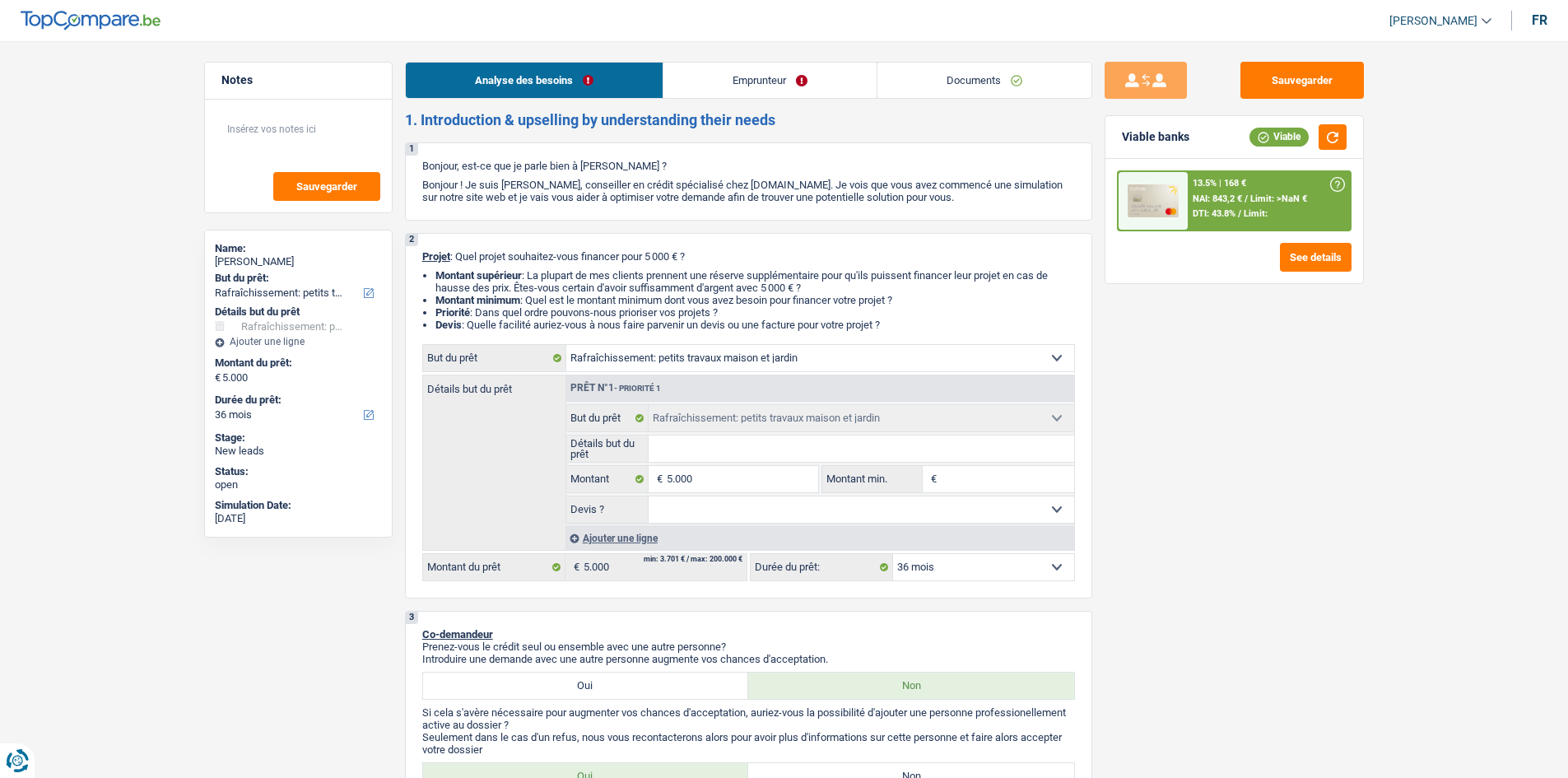
select select "houseOrGarden"
select select "36"
select select "houseOrGarden"
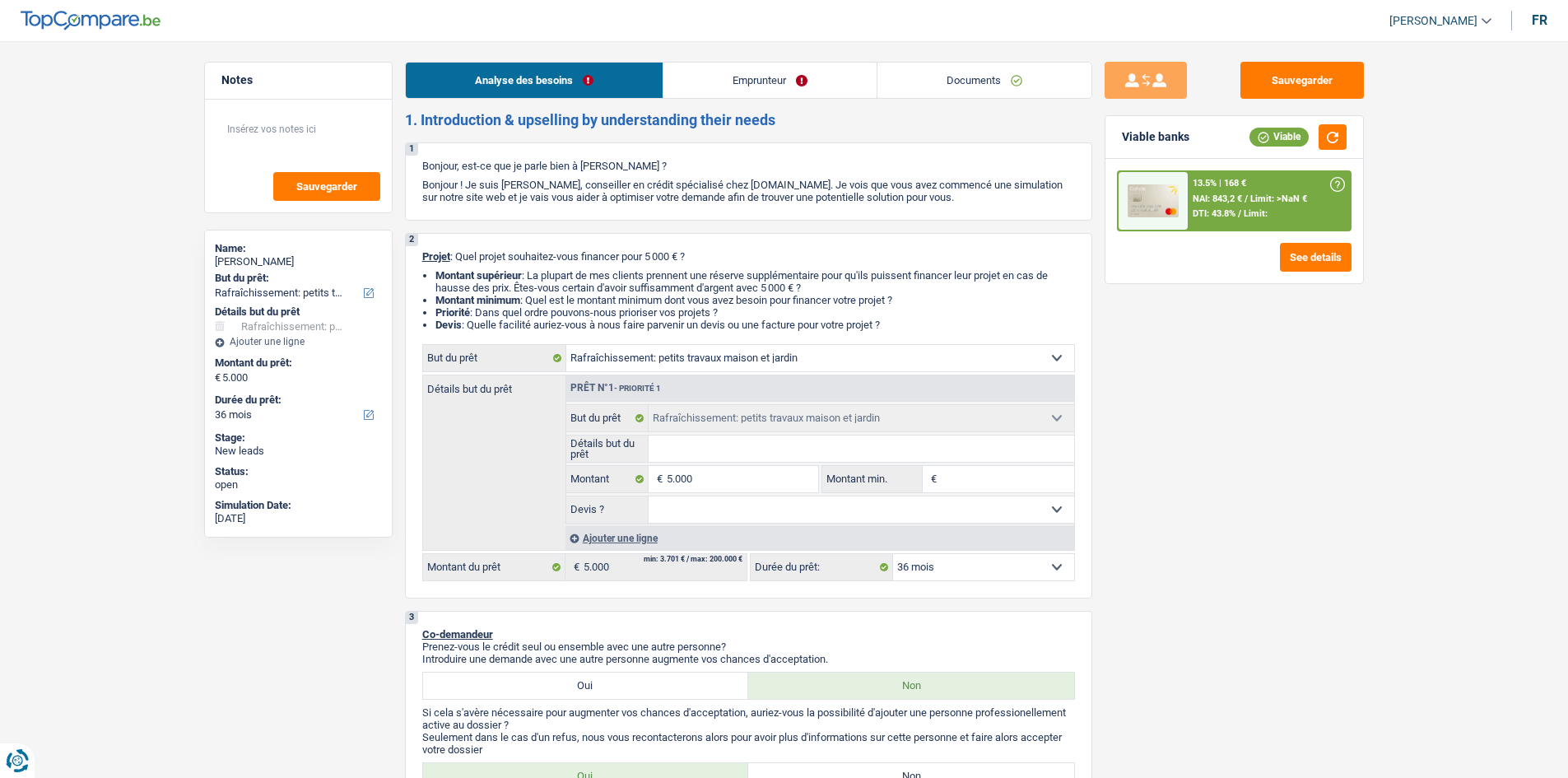
select select "36"
select select "mutuality"
select select "mutualityIndemnity"
select select "rents"
select select "personalLoan"
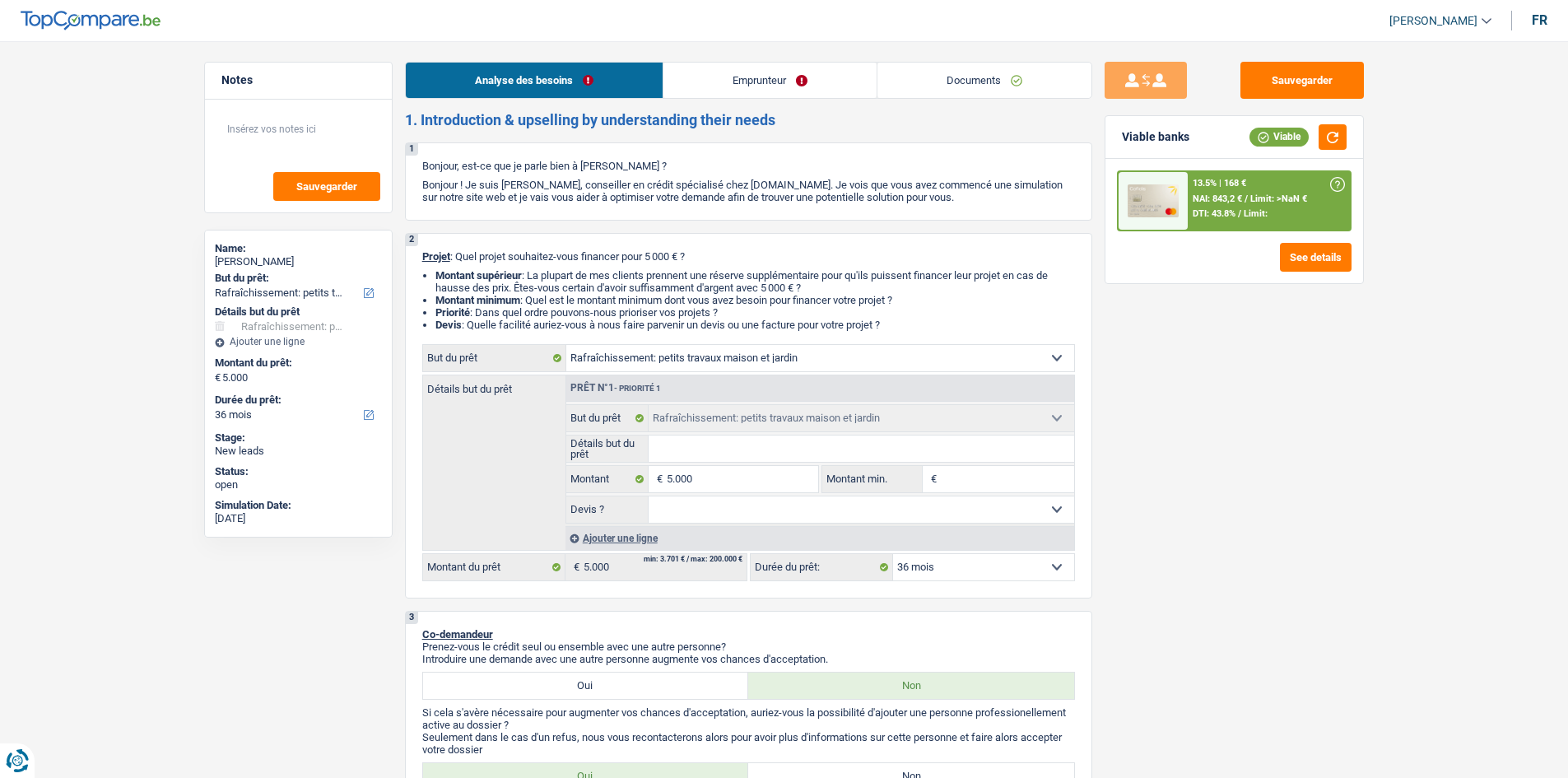
select select "other"
select select "36"
select select "houseOrGarden"
select select "36"
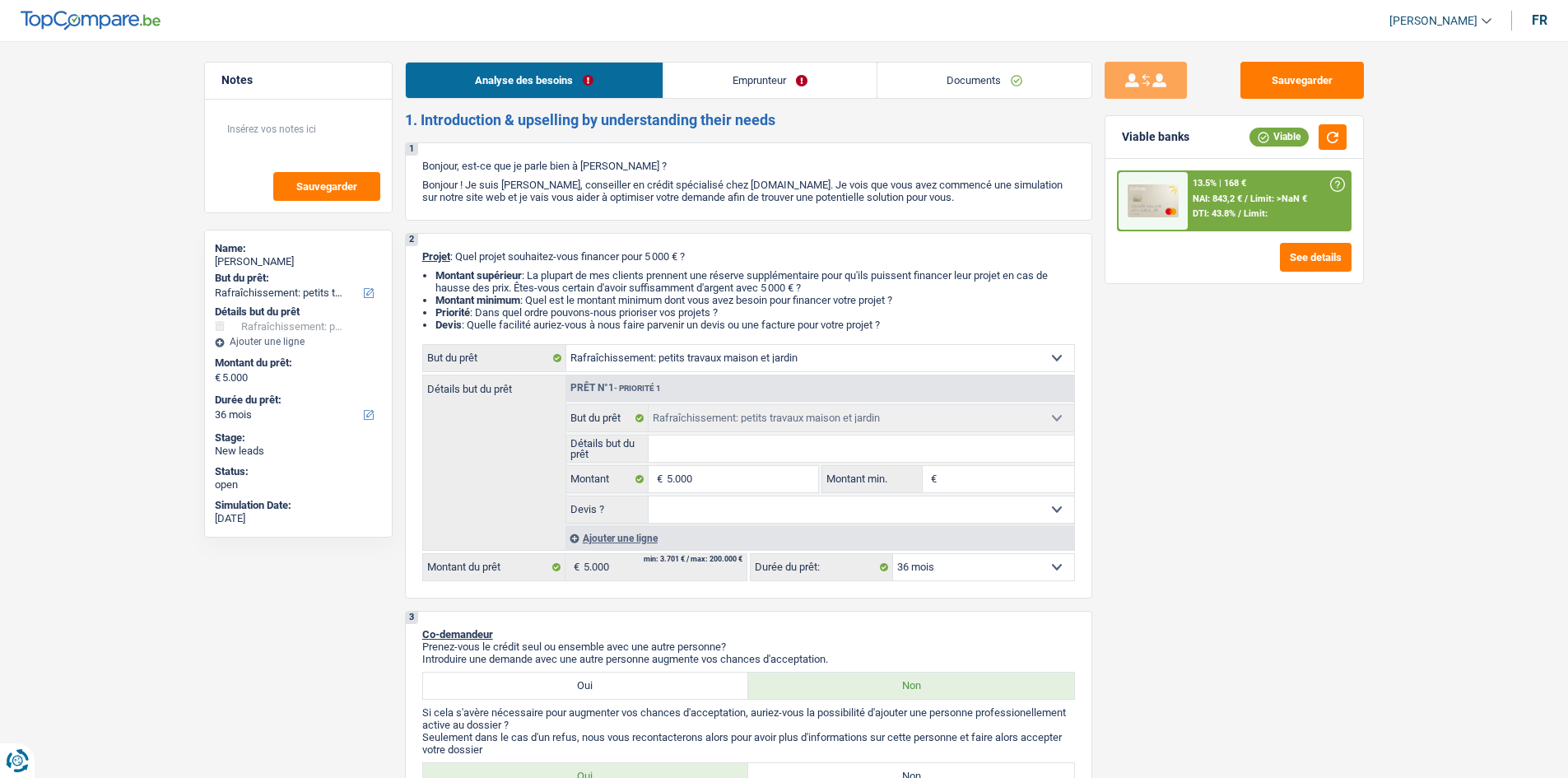
click at [790, 84] on link "Emprunteur" at bounding box center [769, 80] width 213 height 35
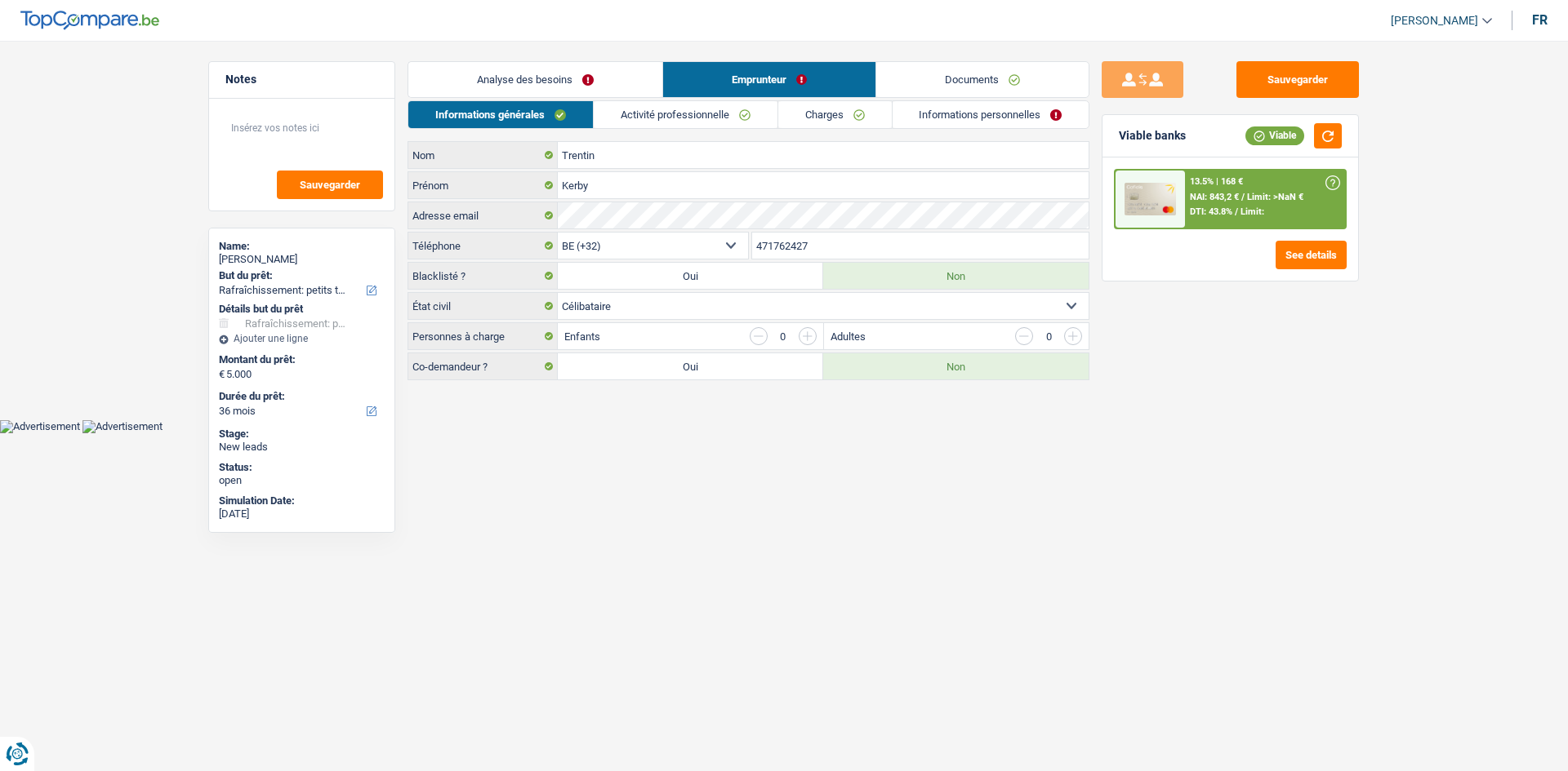
click at [638, 76] on link "Analyse des besoins" at bounding box center [535, 80] width 254 height 35
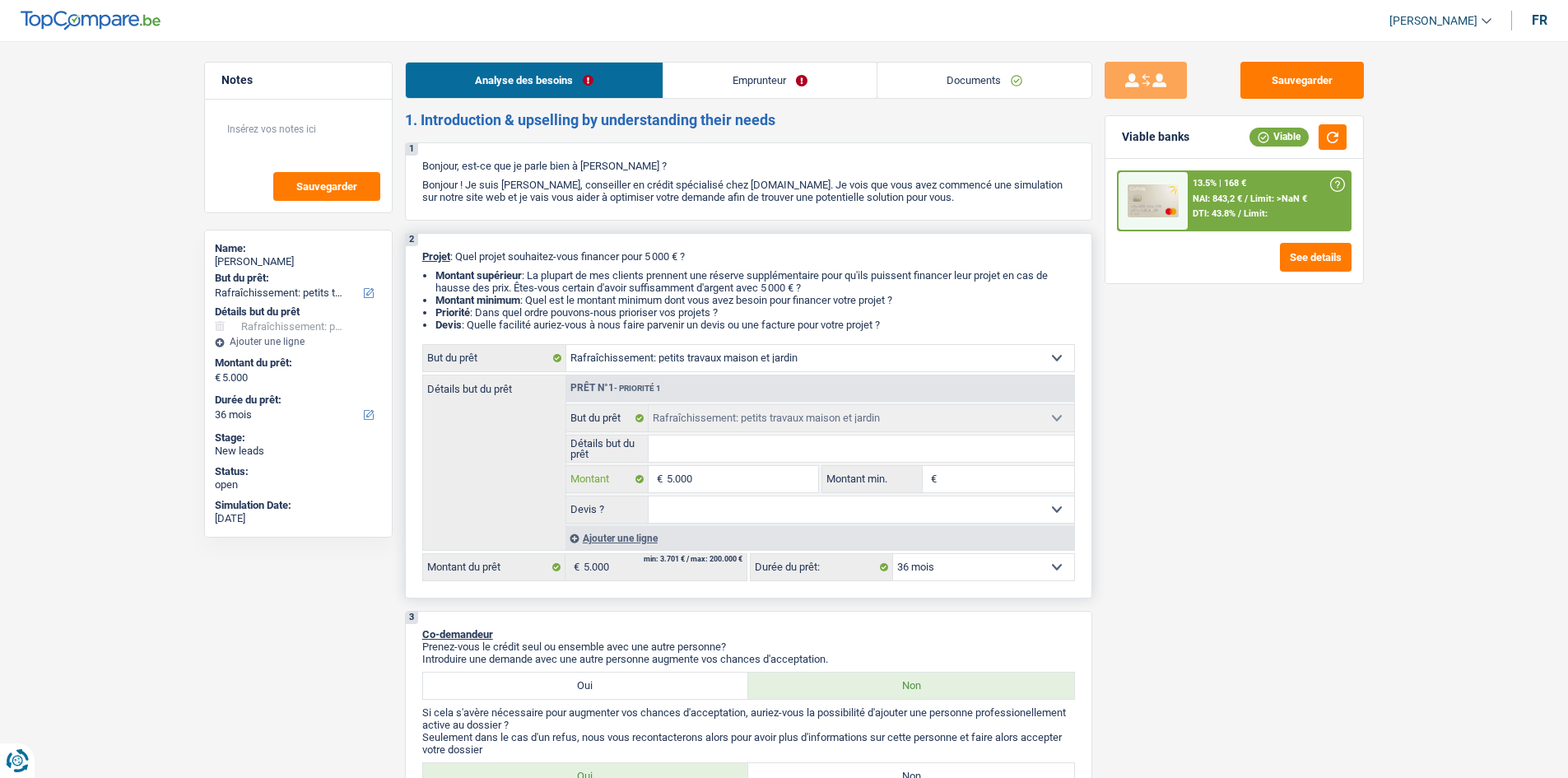
click at [792, 474] on input "5.000" at bounding box center [742, 480] width 151 height 27
type input "500"
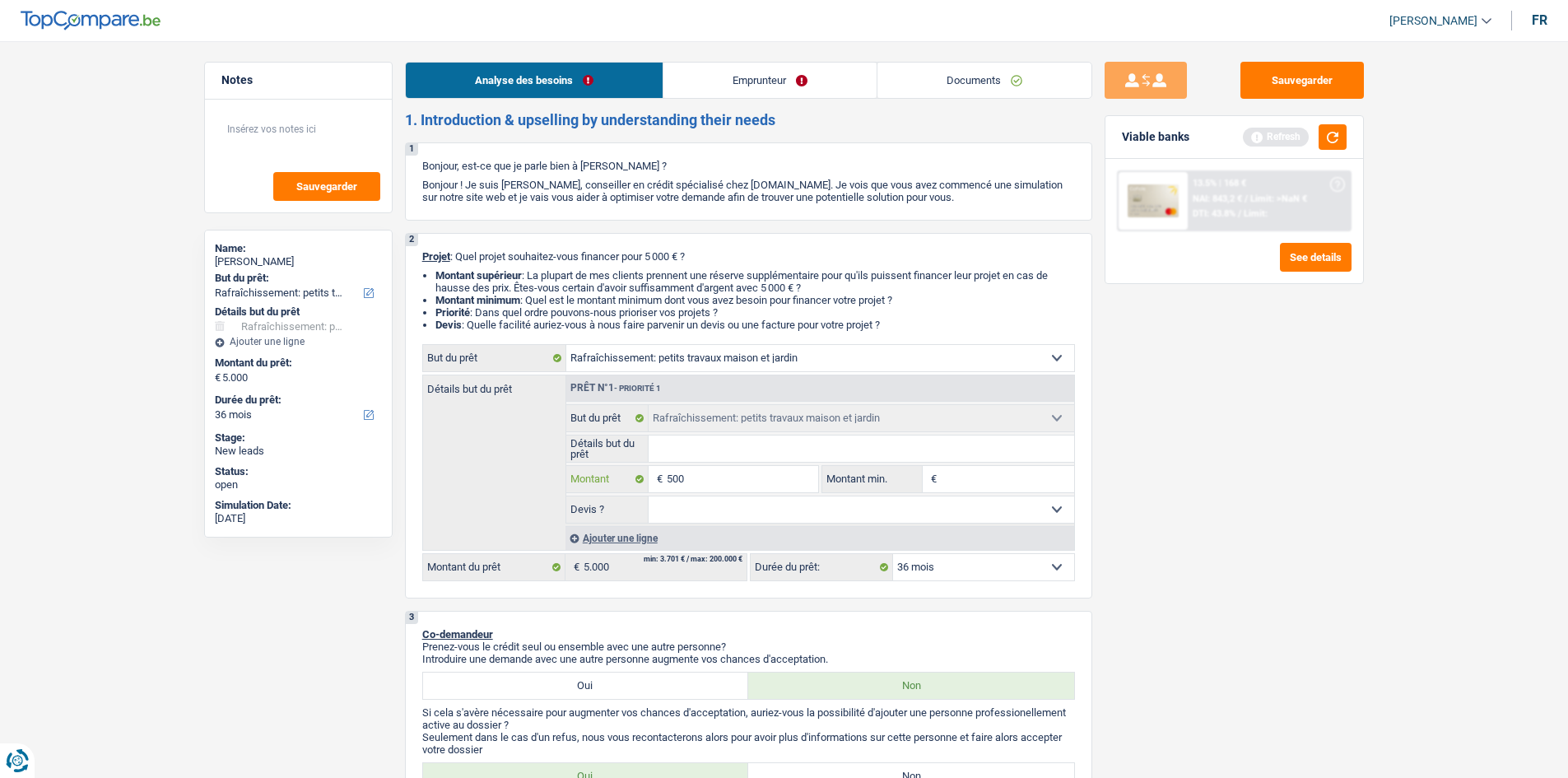
type input "5.001"
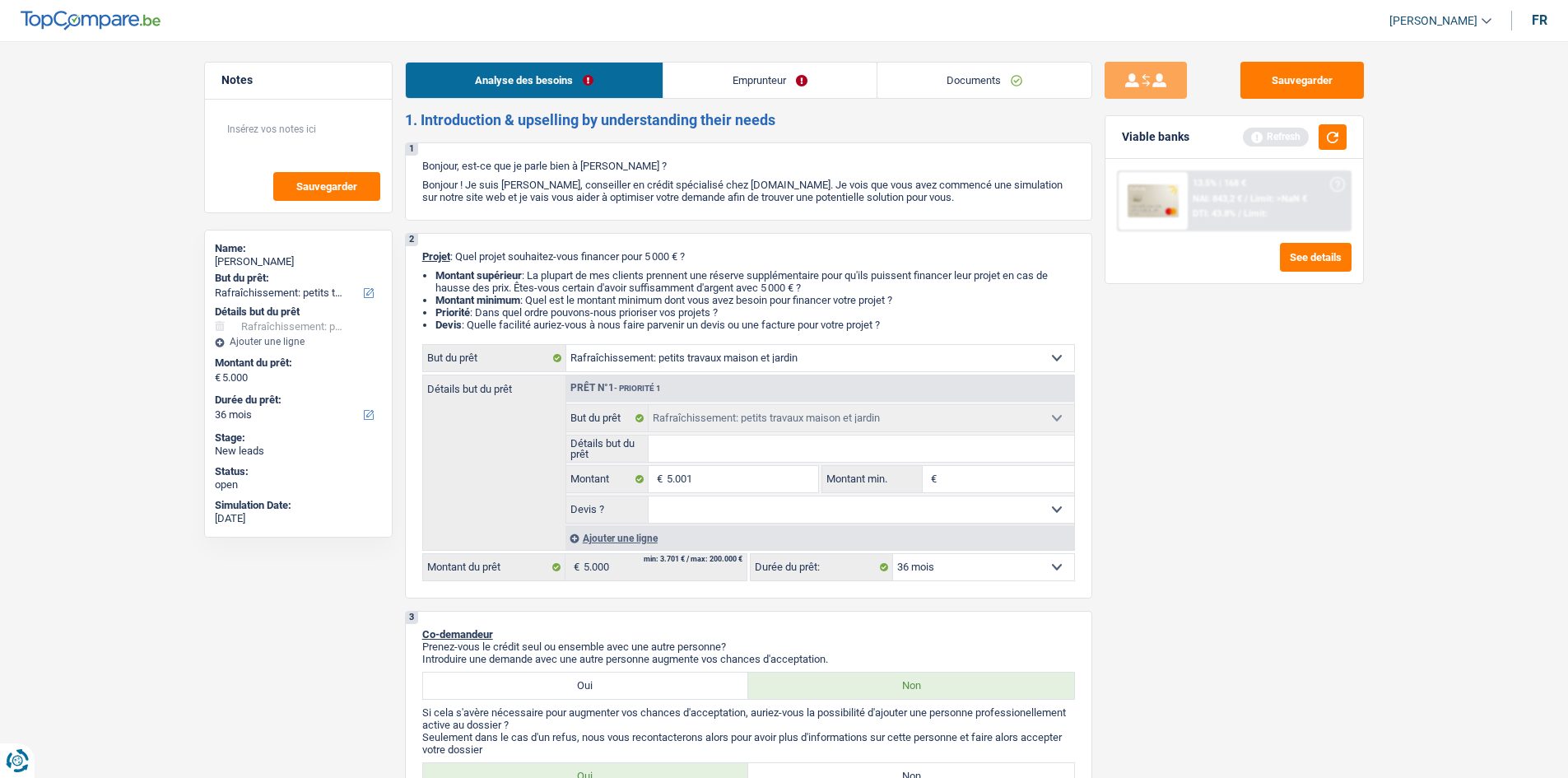
type input "5.001"
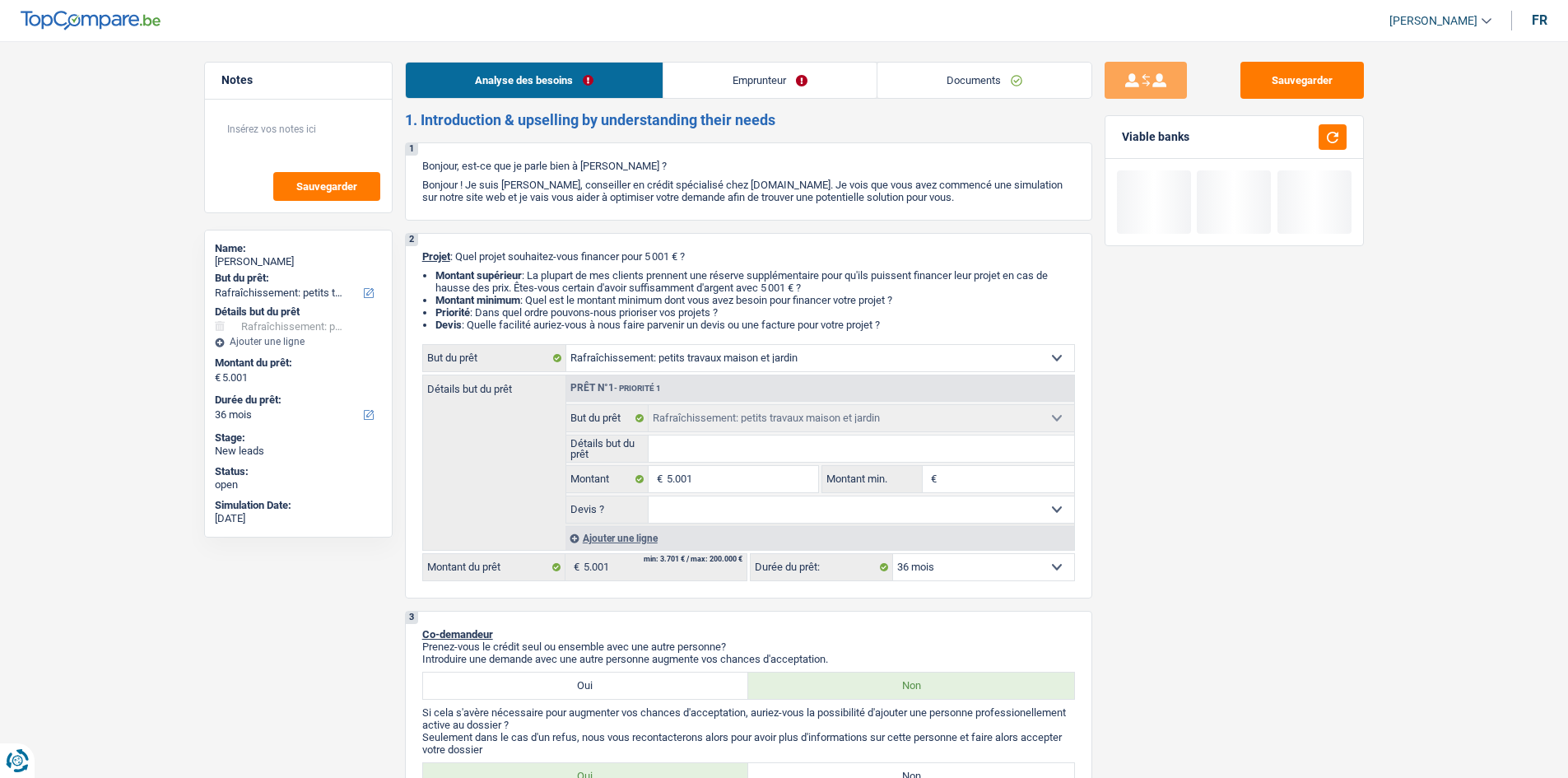
click at [791, 67] on link "Emprunteur" at bounding box center [769, 80] width 213 height 35
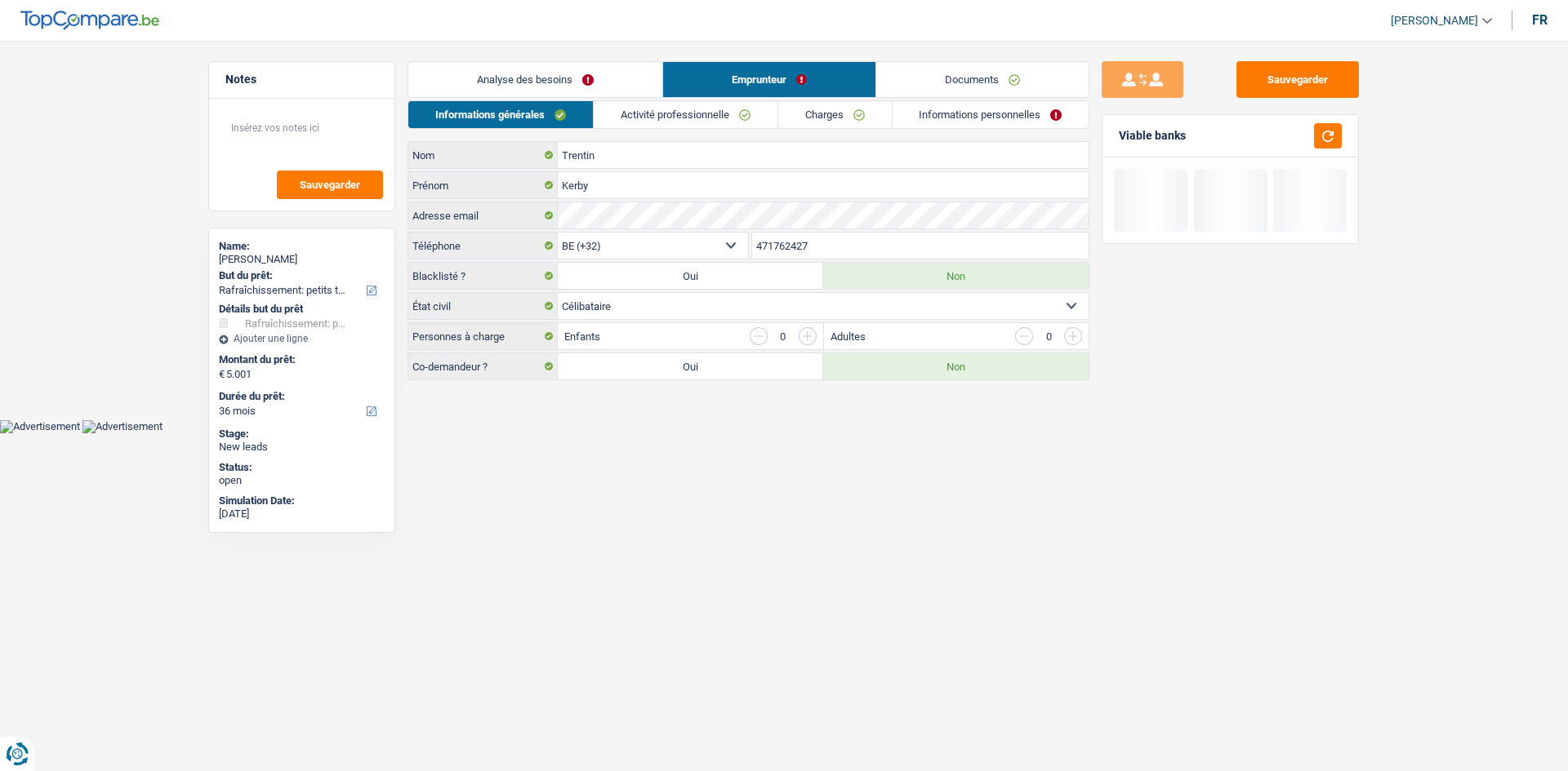
click at [837, 112] on link "Charges" at bounding box center [835, 114] width 114 height 27
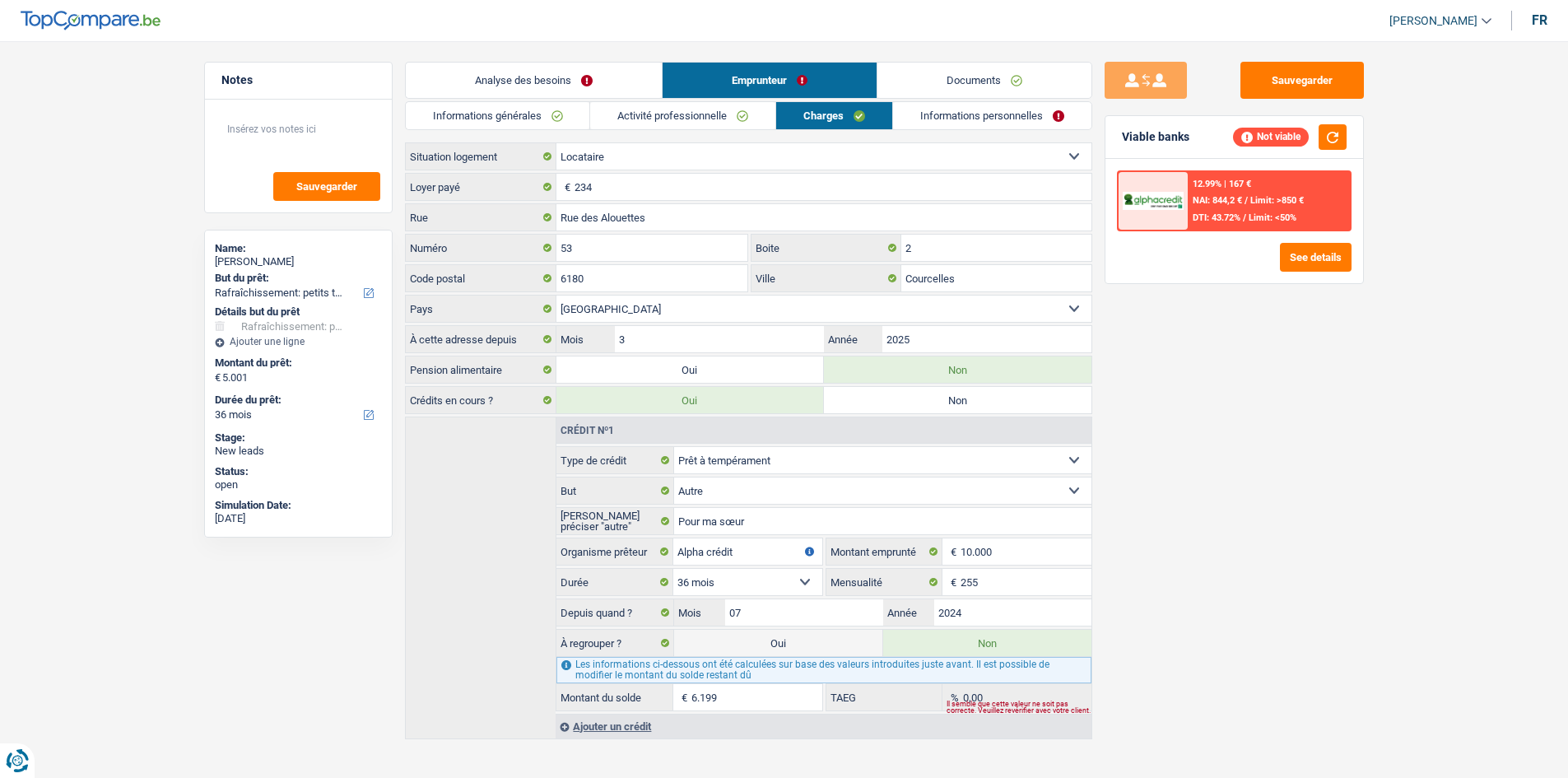
click at [969, 105] on link "Informations personnelles" at bounding box center [992, 115] width 199 height 27
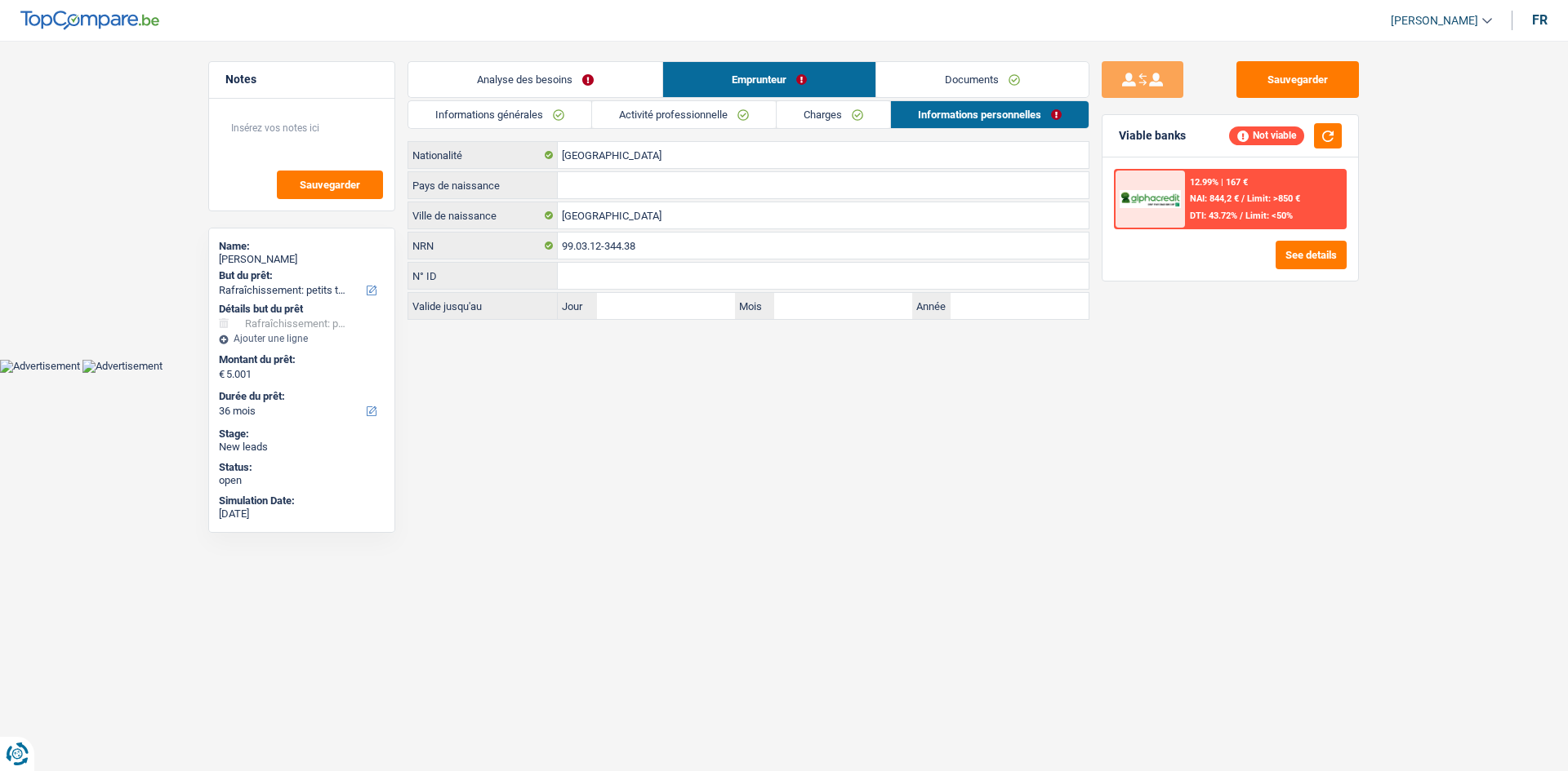
click at [989, 79] on link "Documents" at bounding box center [983, 80] width 212 height 35
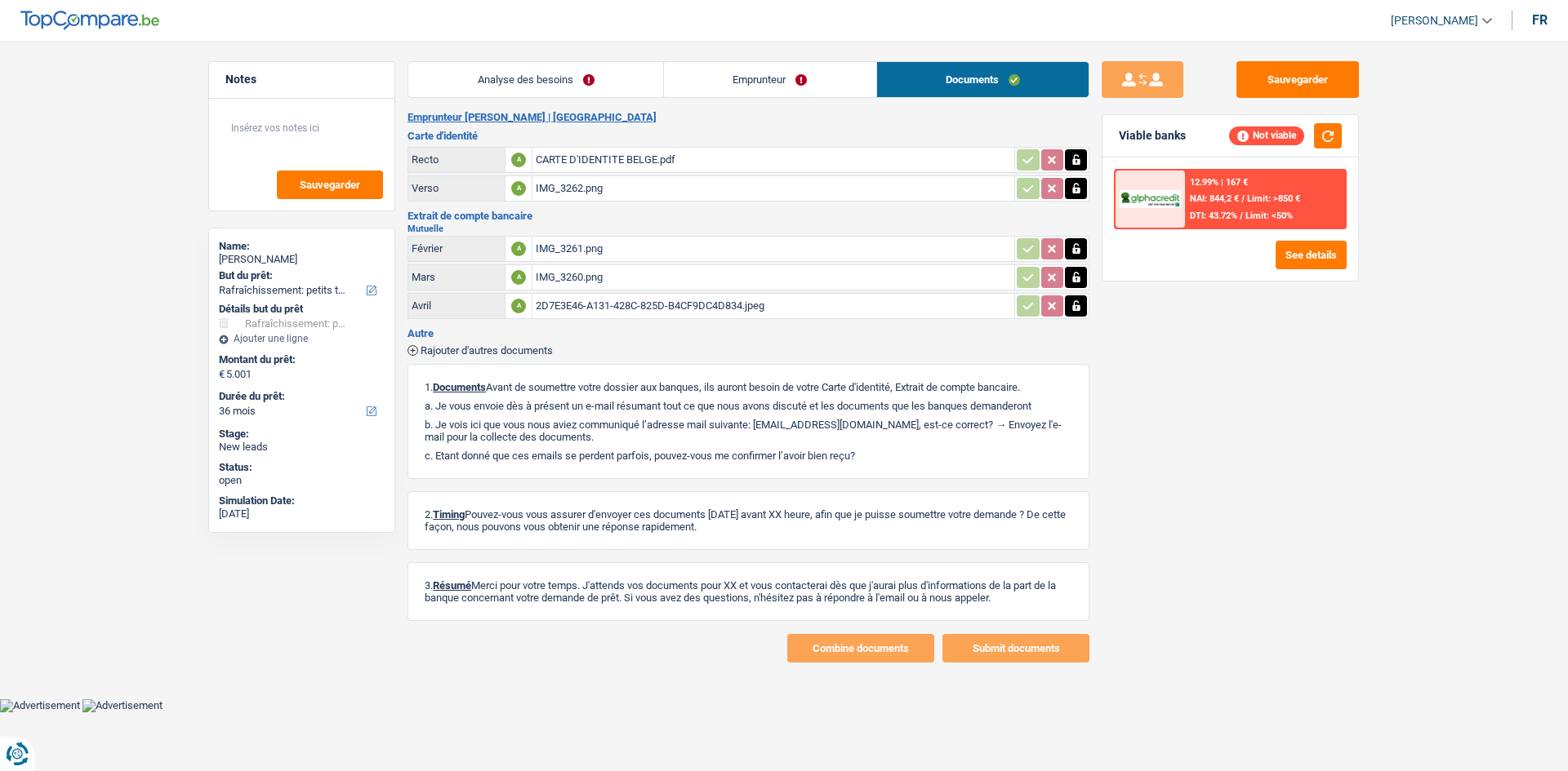
click at [768, 84] on link "Emprunteur" at bounding box center [770, 80] width 212 height 35
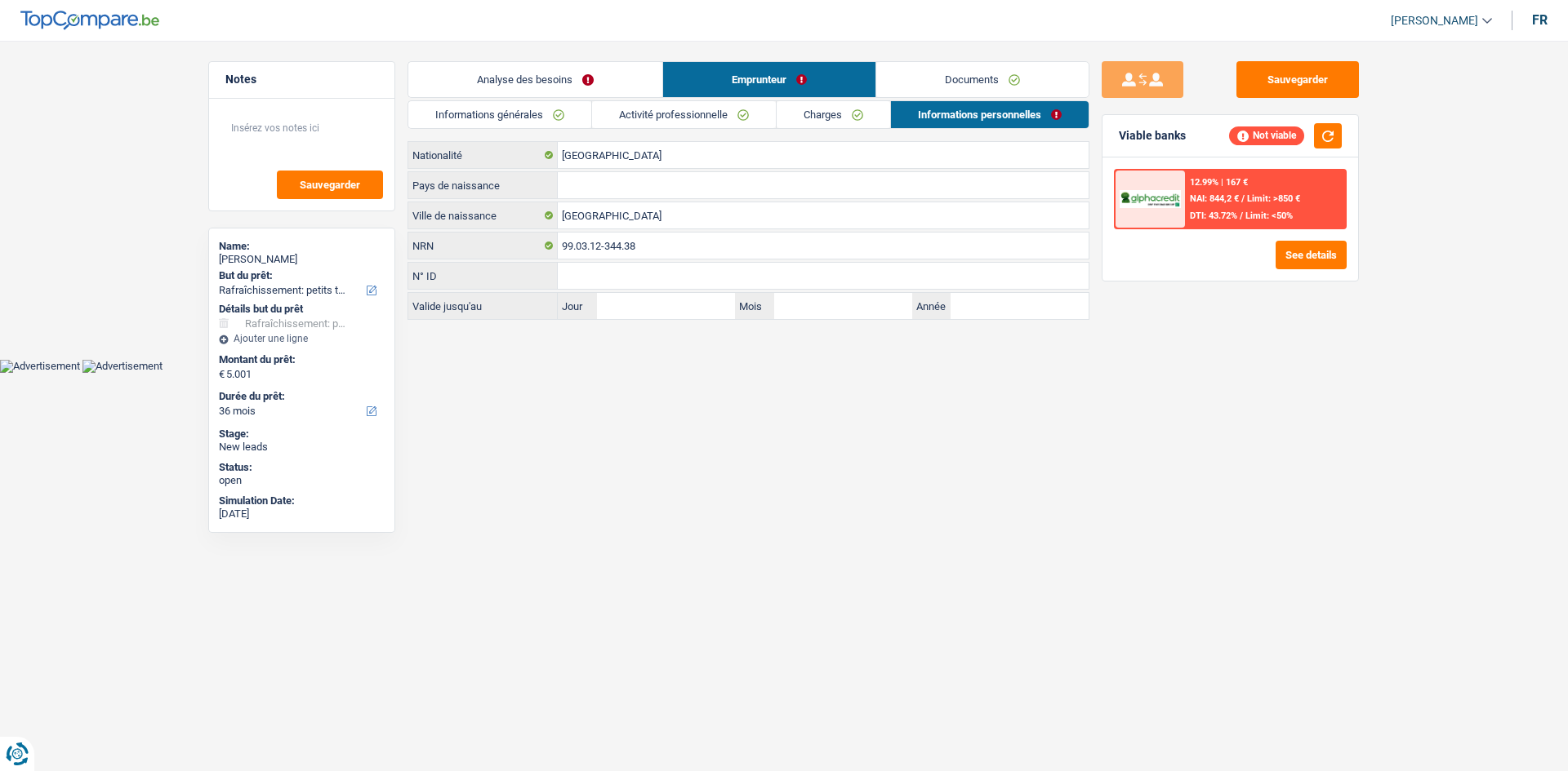
click at [741, 116] on link "Activité professionnelle" at bounding box center [683, 114] width 184 height 27
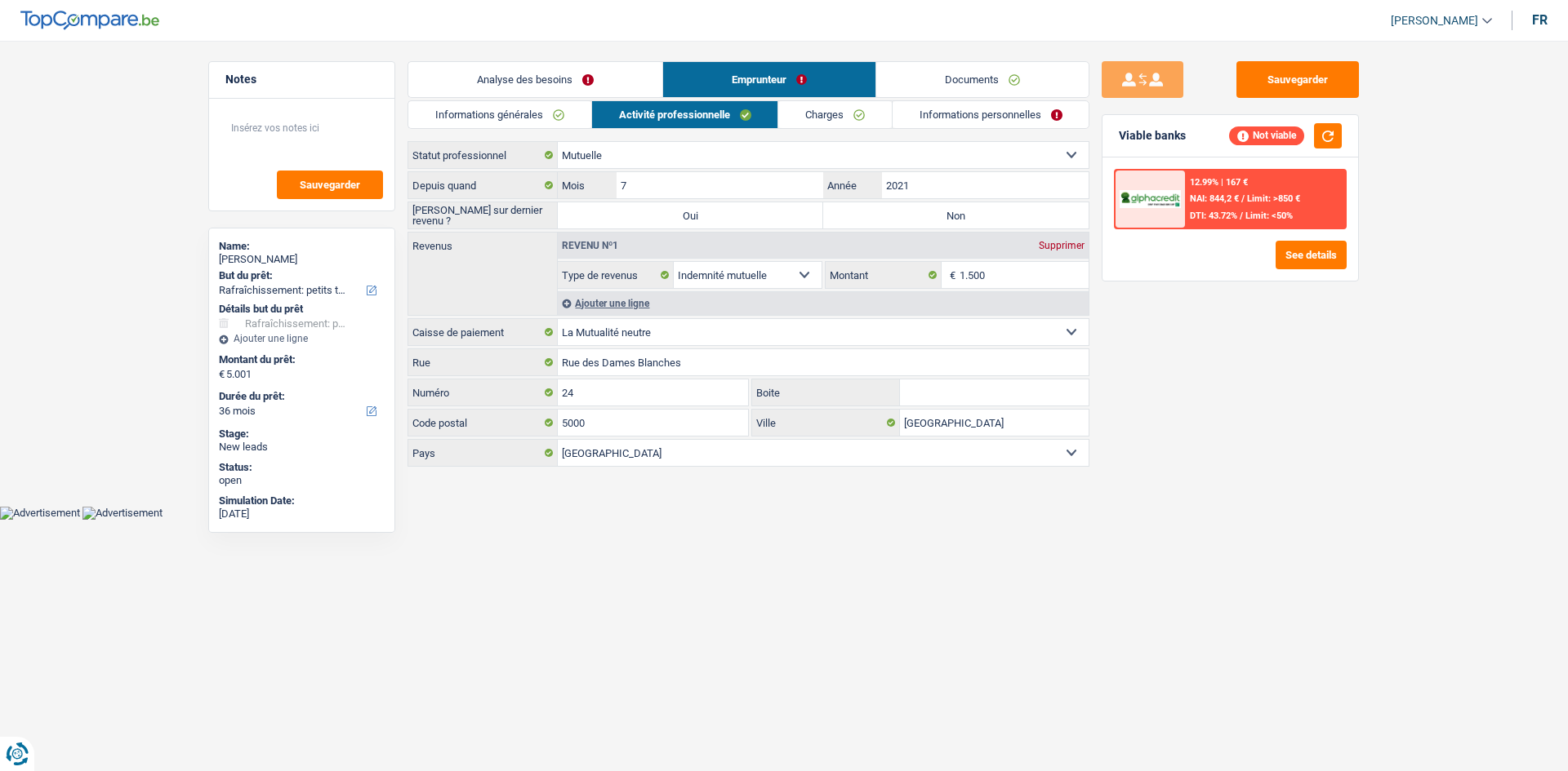
click at [994, 225] on label "Non" at bounding box center [956, 215] width 266 height 27
click at [994, 225] on input "Non" at bounding box center [956, 215] width 266 height 27
radio input "true"
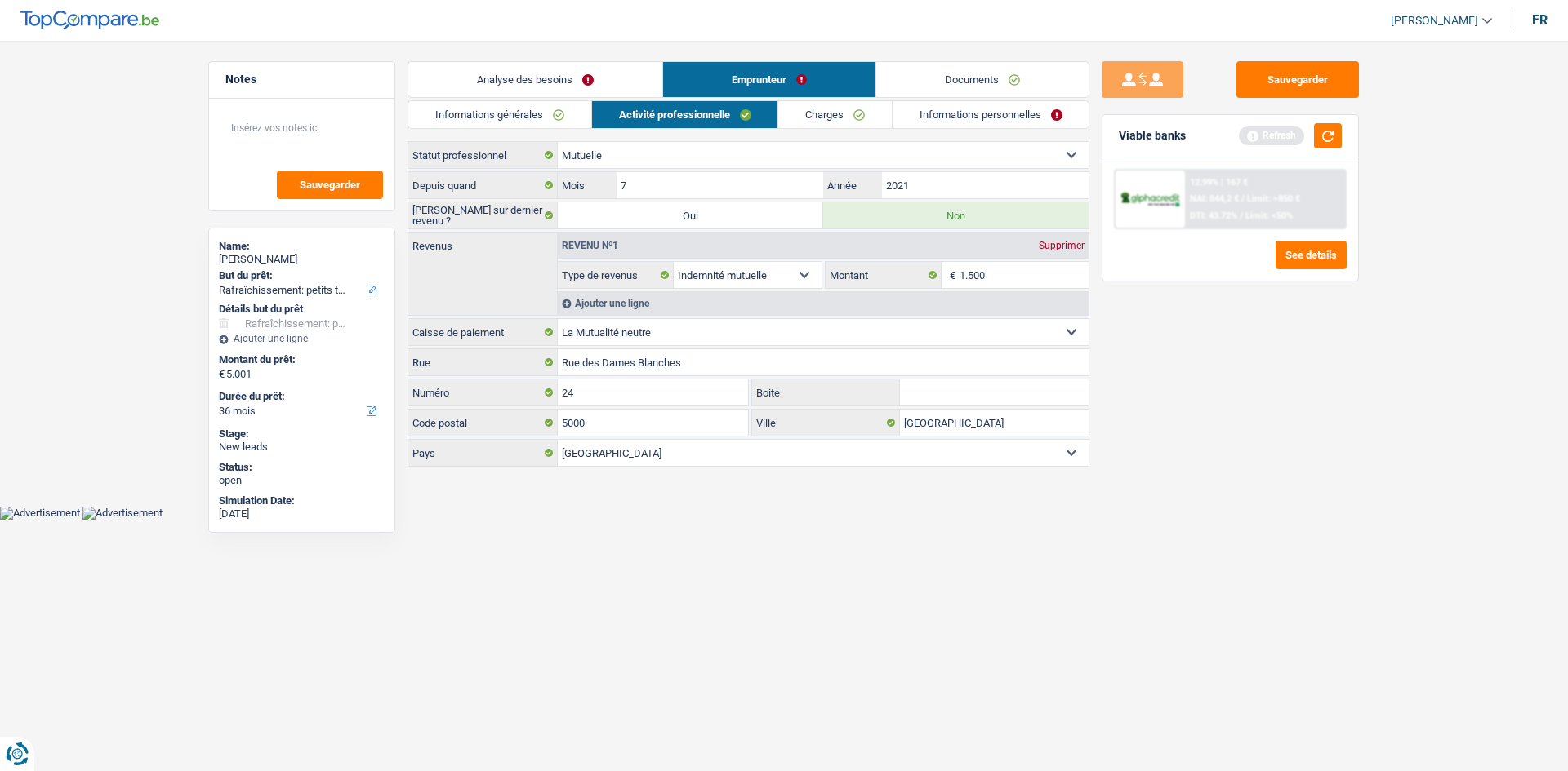
click at [534, 78] on link "Analyse des besoins" at bounding box center [535, 80] width 254 height 35
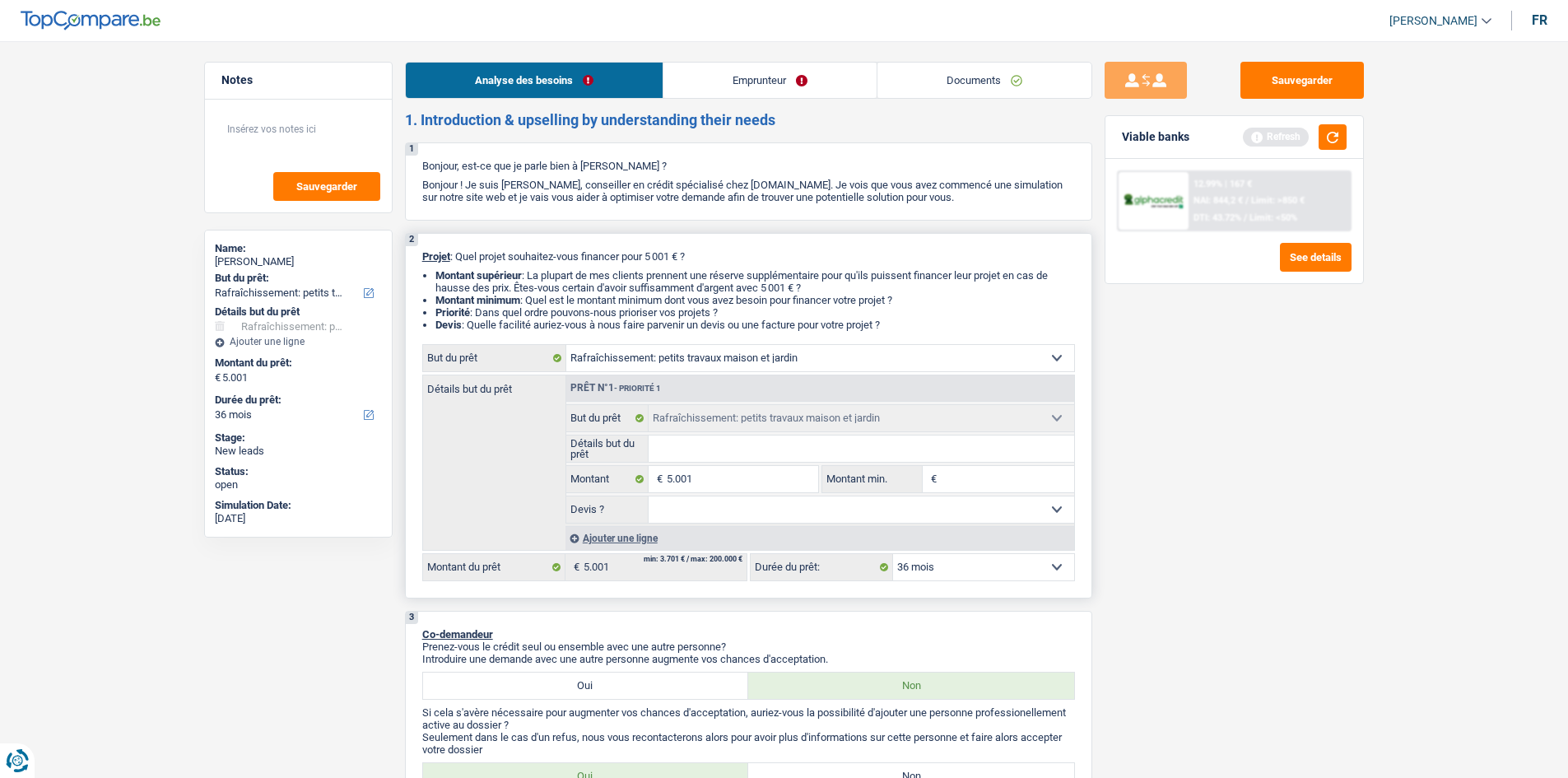
click at [718, 359] on select "Confort maison: meubles, textile, peinture, électroménager, outillage non-profe…" at bounding box center [820, 359] width 508 height 27
select select "household"
click at [566, 346] on select "Confort maison: meubles, textile, peinture, électroménager, outillage non-profe…" at bounding box center [820, 359] width 508 height 27
select select "household"
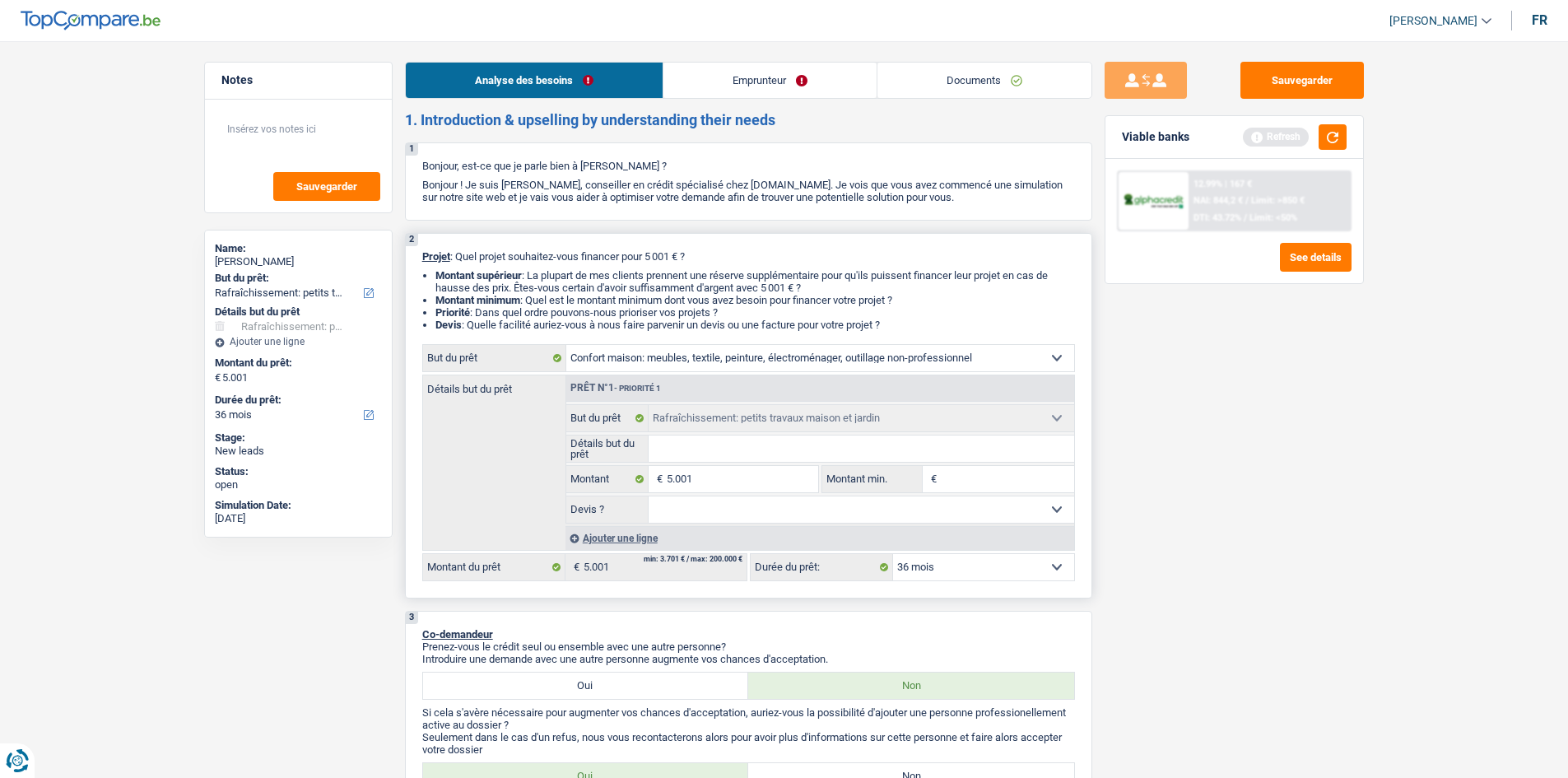
select select "household"
select select "houseOrGarden"
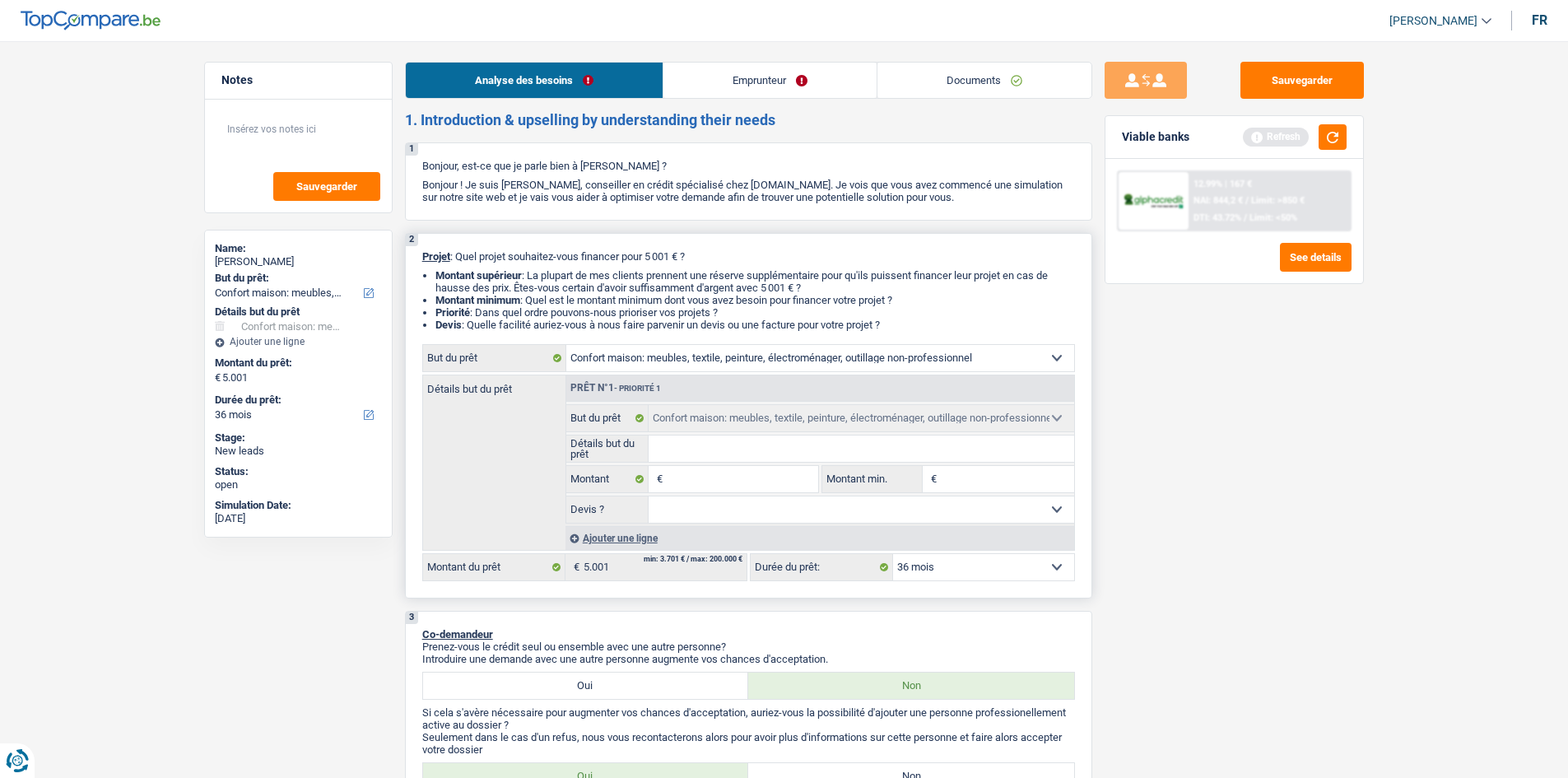
select select "houseOrGarden"
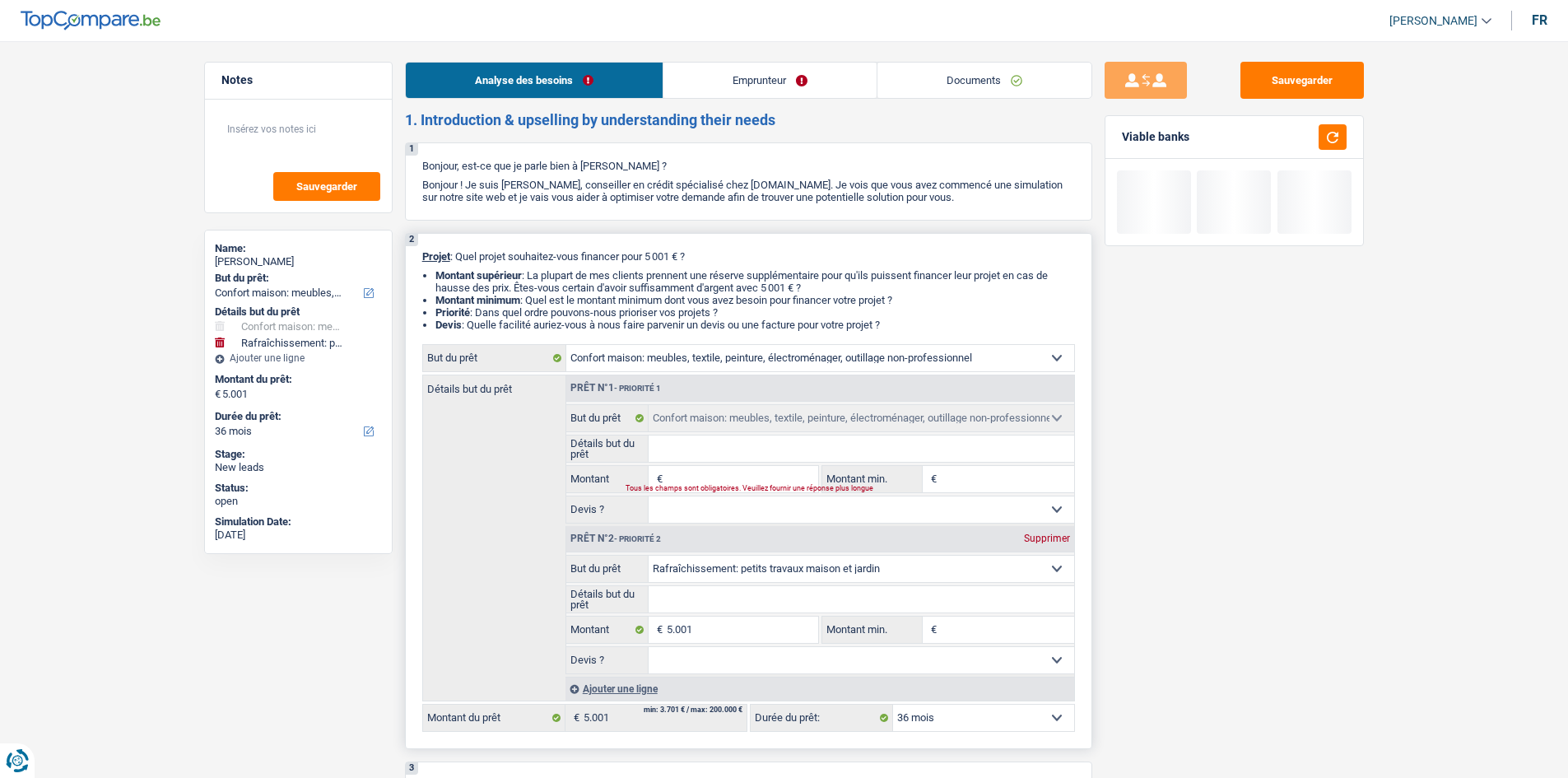
click at [1055, 537] on div "Supprimer" at bounding box center [1046, 539] width 54 height 10
type input "0"
select select
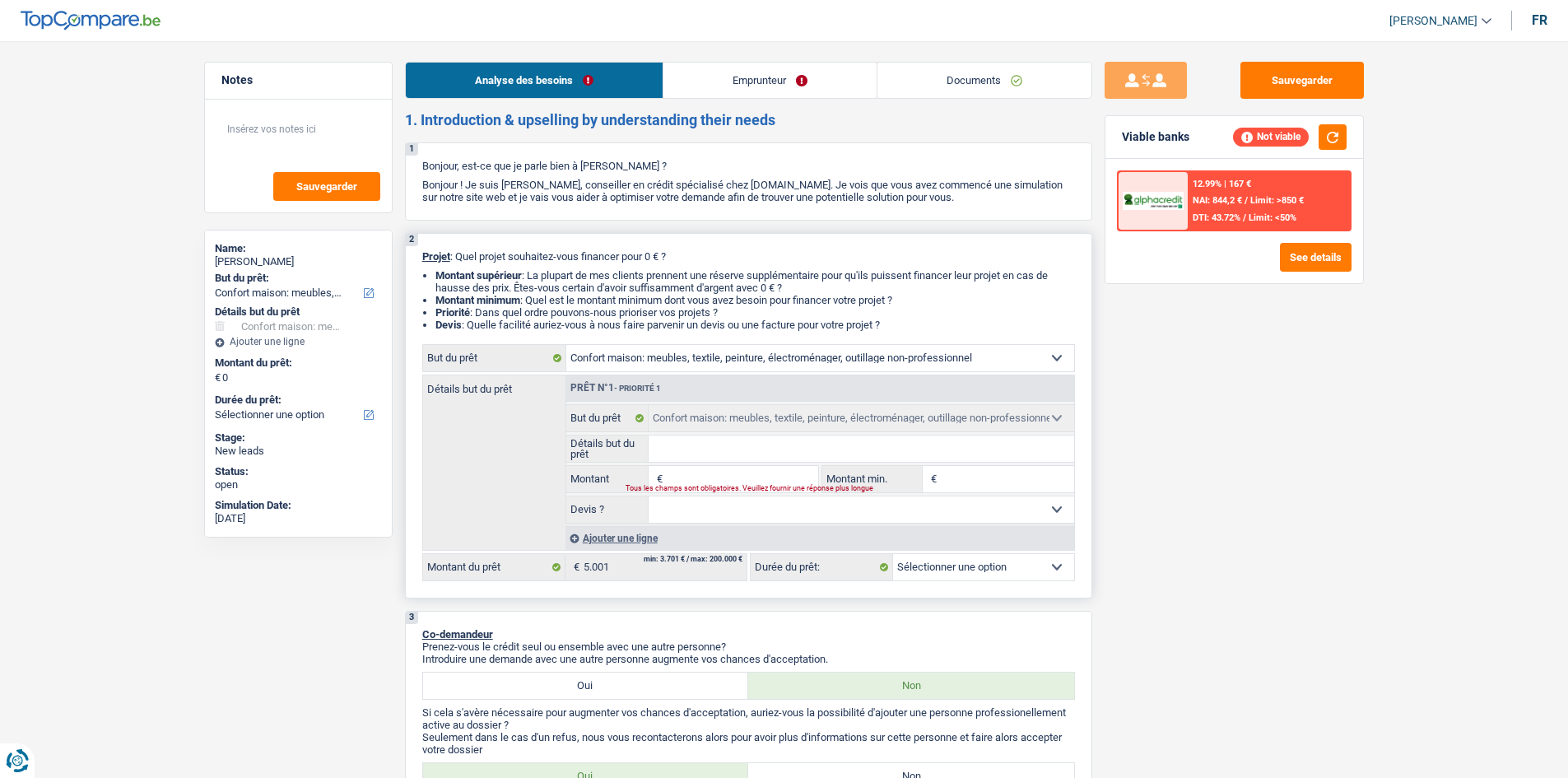
click at [740, 478] on input "Montant" at bounding box center [742, 480] width 151 height 27
type input "5"
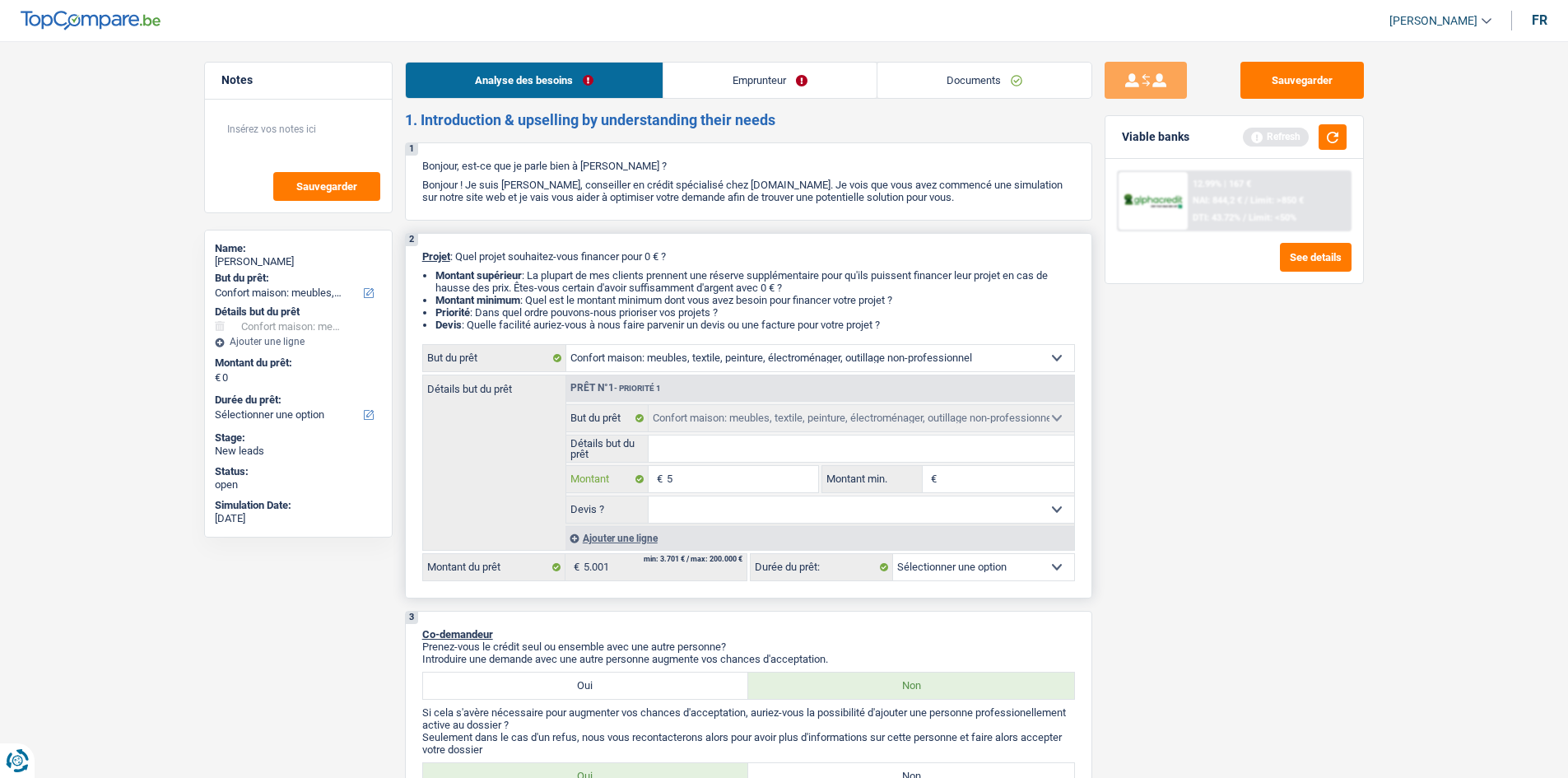
type input "50"
type input "500"
type input "5.001"
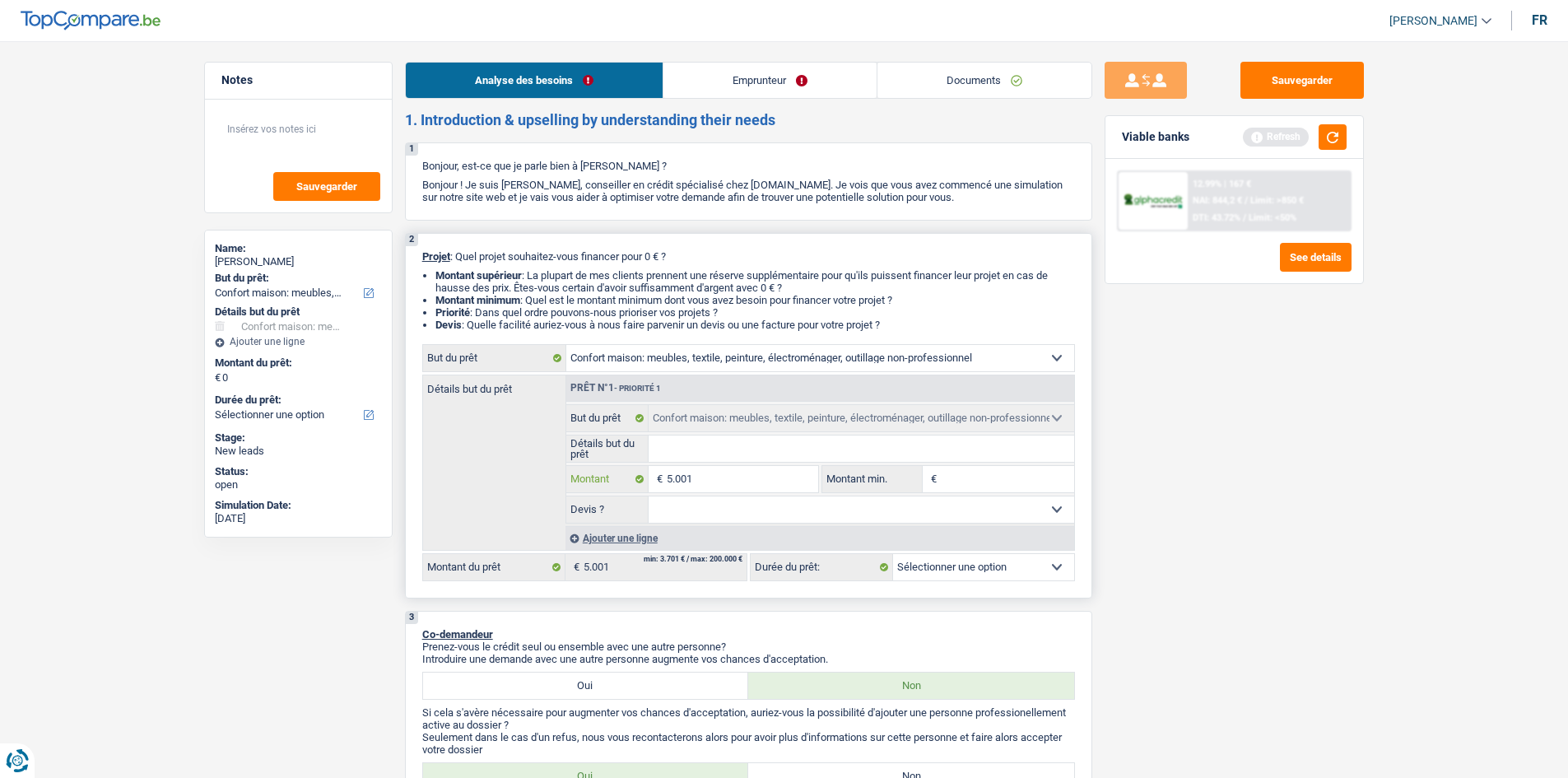
type input "5.001"
drag, startPoint x: 1300, startPoint y: 499, endPoint x: 1327, endPoint y: 470, distance: 39.6
click at [1307, 484] on div "Sauvegarder Viable banks Refresh 12.99% | 167 € NAI: 844,2 € / Limit: >850 € DT…" at bounding box center [1235, 405] width 284 height 687
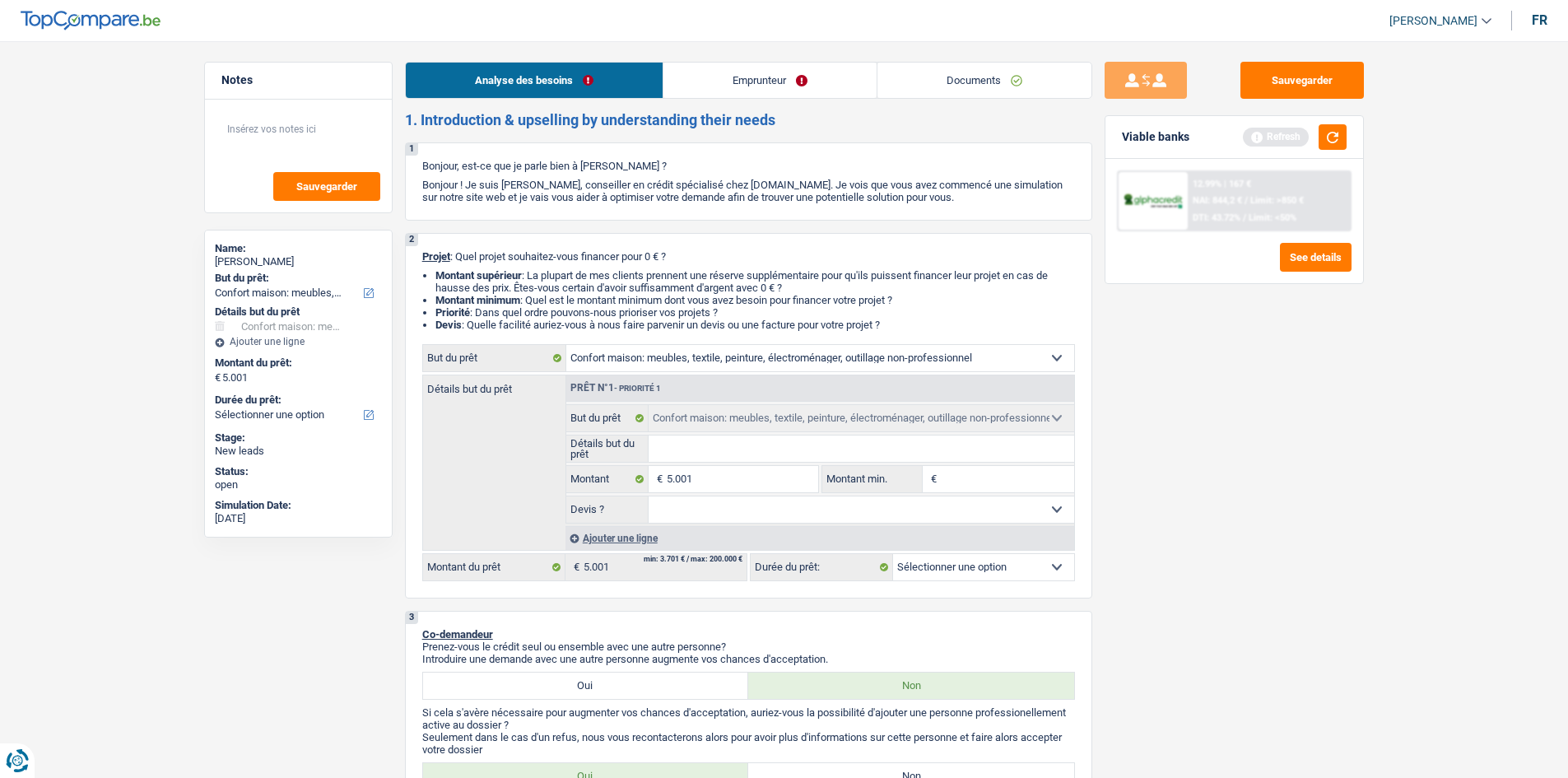
select select "36"
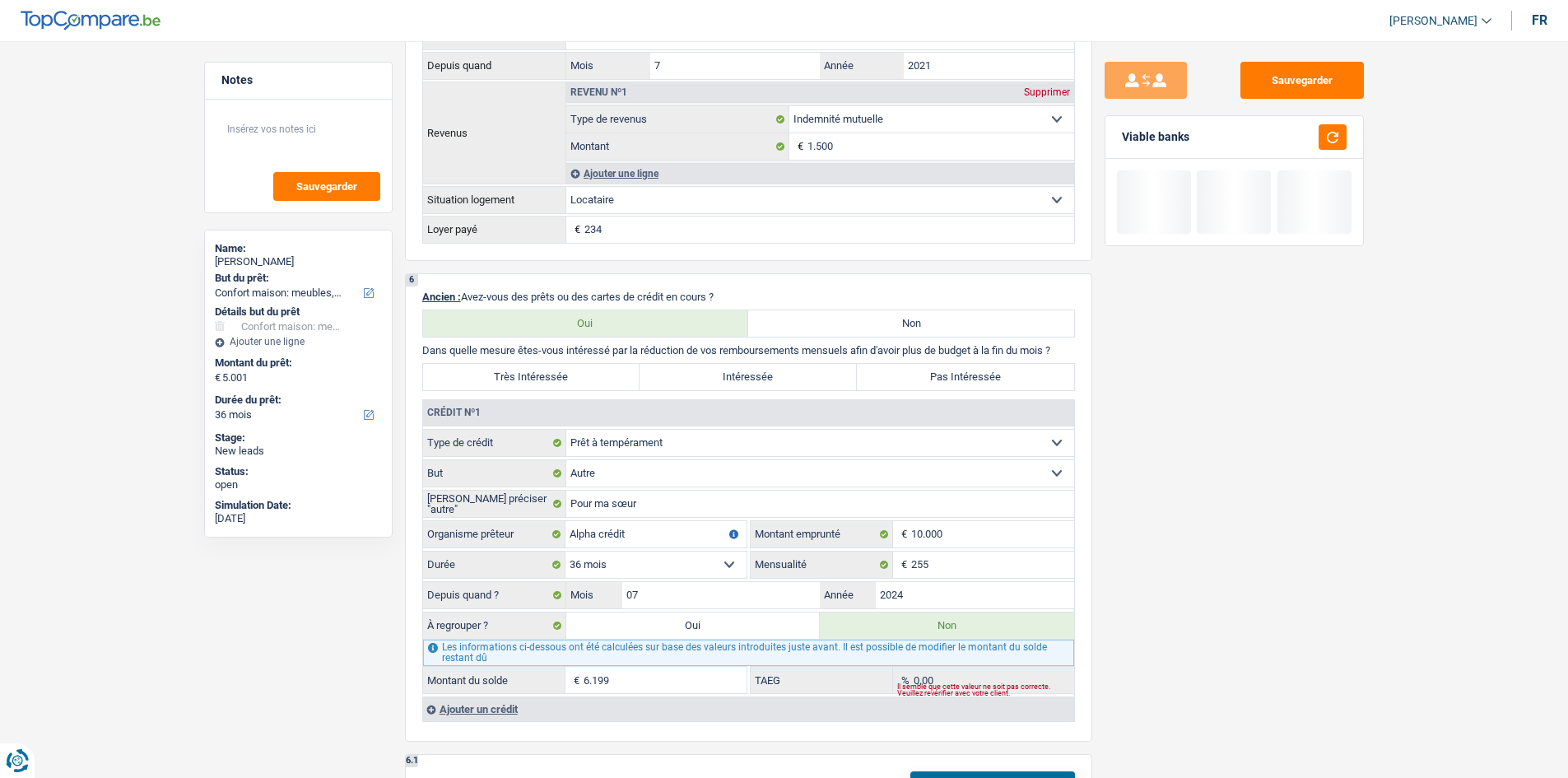
scroll to position [1071, 0]
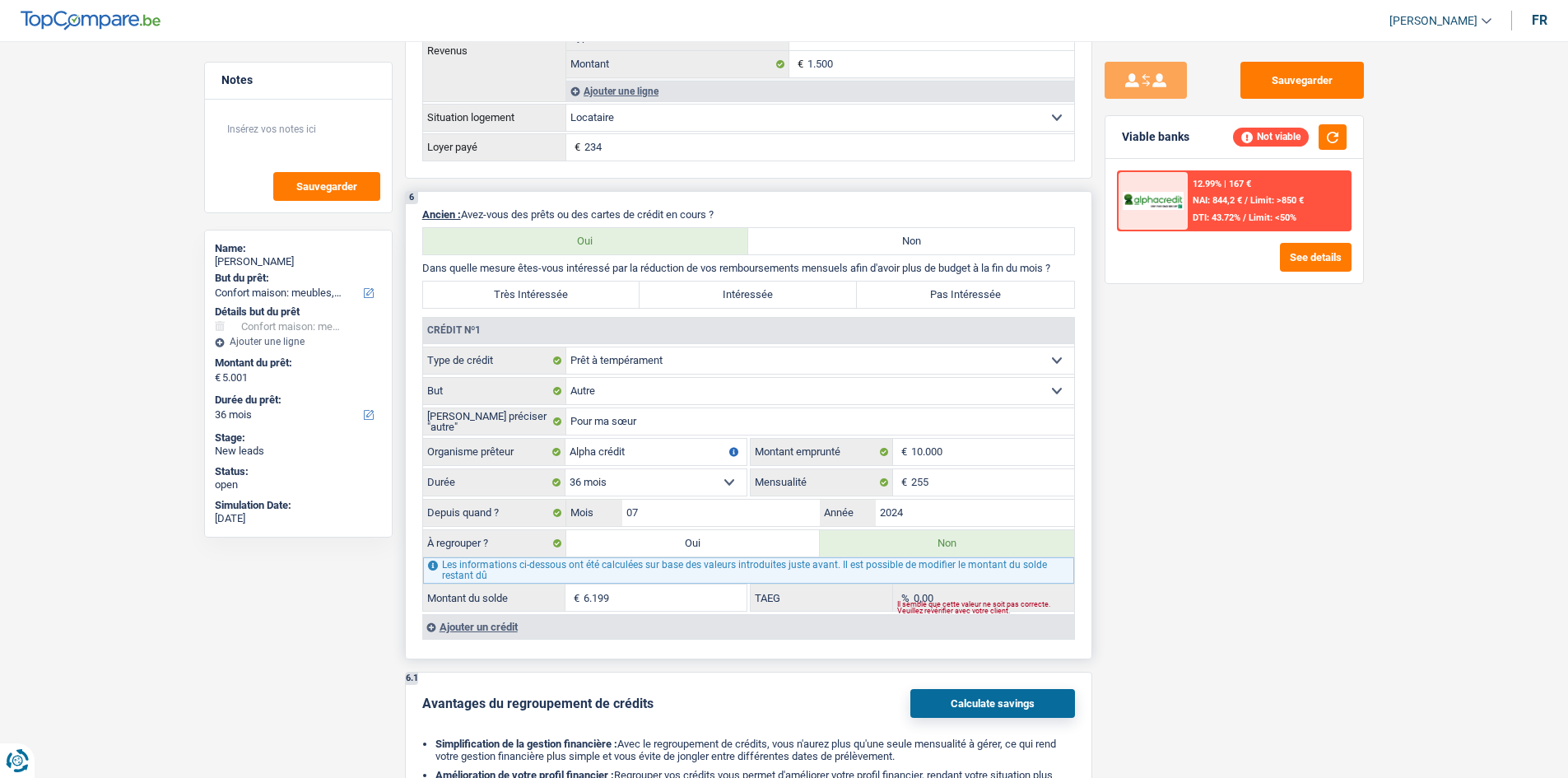
click at [685, 558] on div "Les informations ci-dessous ont été calculées sur base des valeurs introduites …" at bounding box center [748, 571] width 651 height 27
click at [694, 547] on label "Oui" at bounding box center [693, 543] width 254 height 27
click at [694, 547] on input "Oui" at bounding box center [693, 543] width 254 height 27
radio input "true"
type input "11.200"
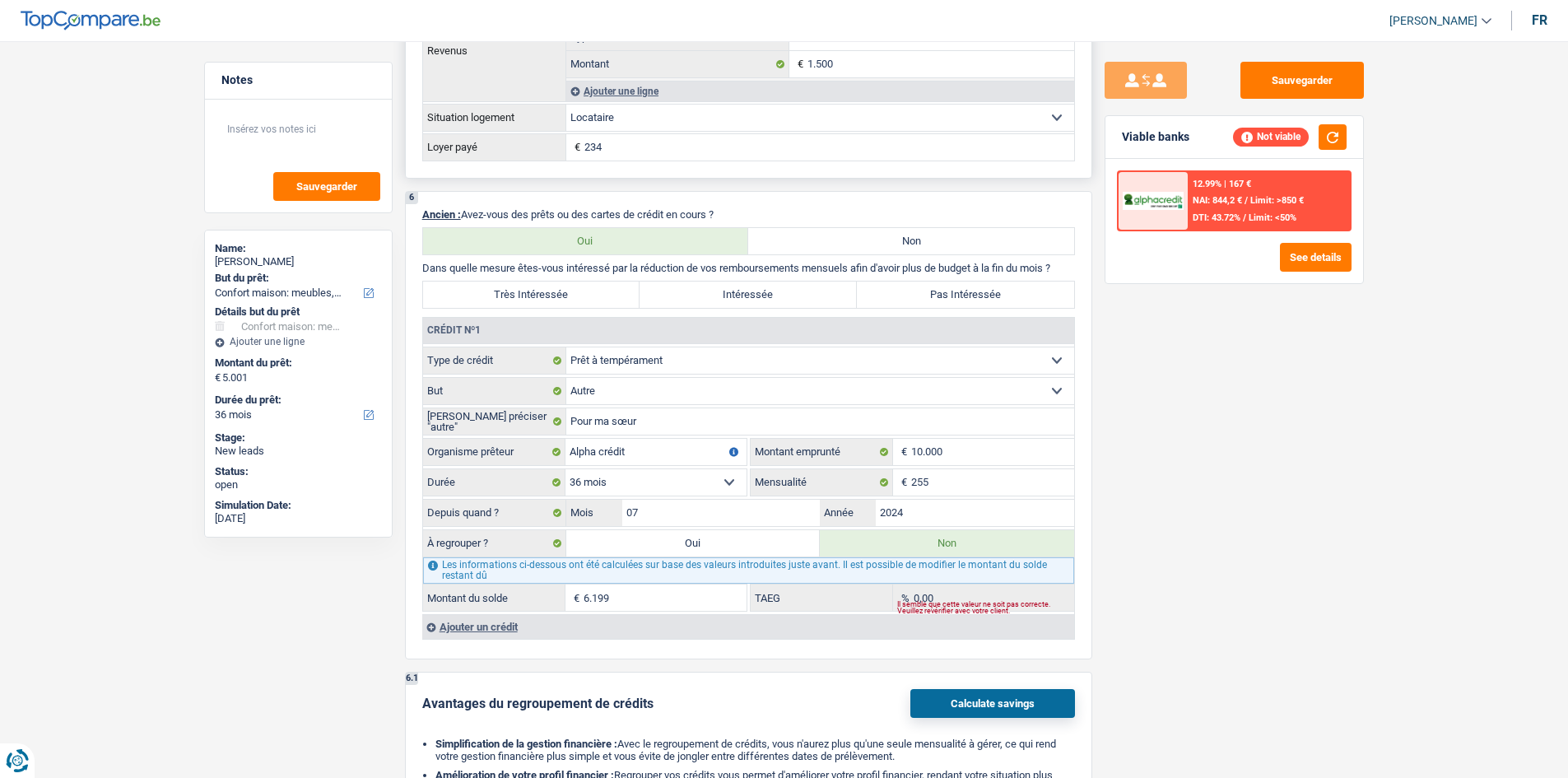
type input "6.199"
radio input "false"
type input "6.199"
select select "refinancing"
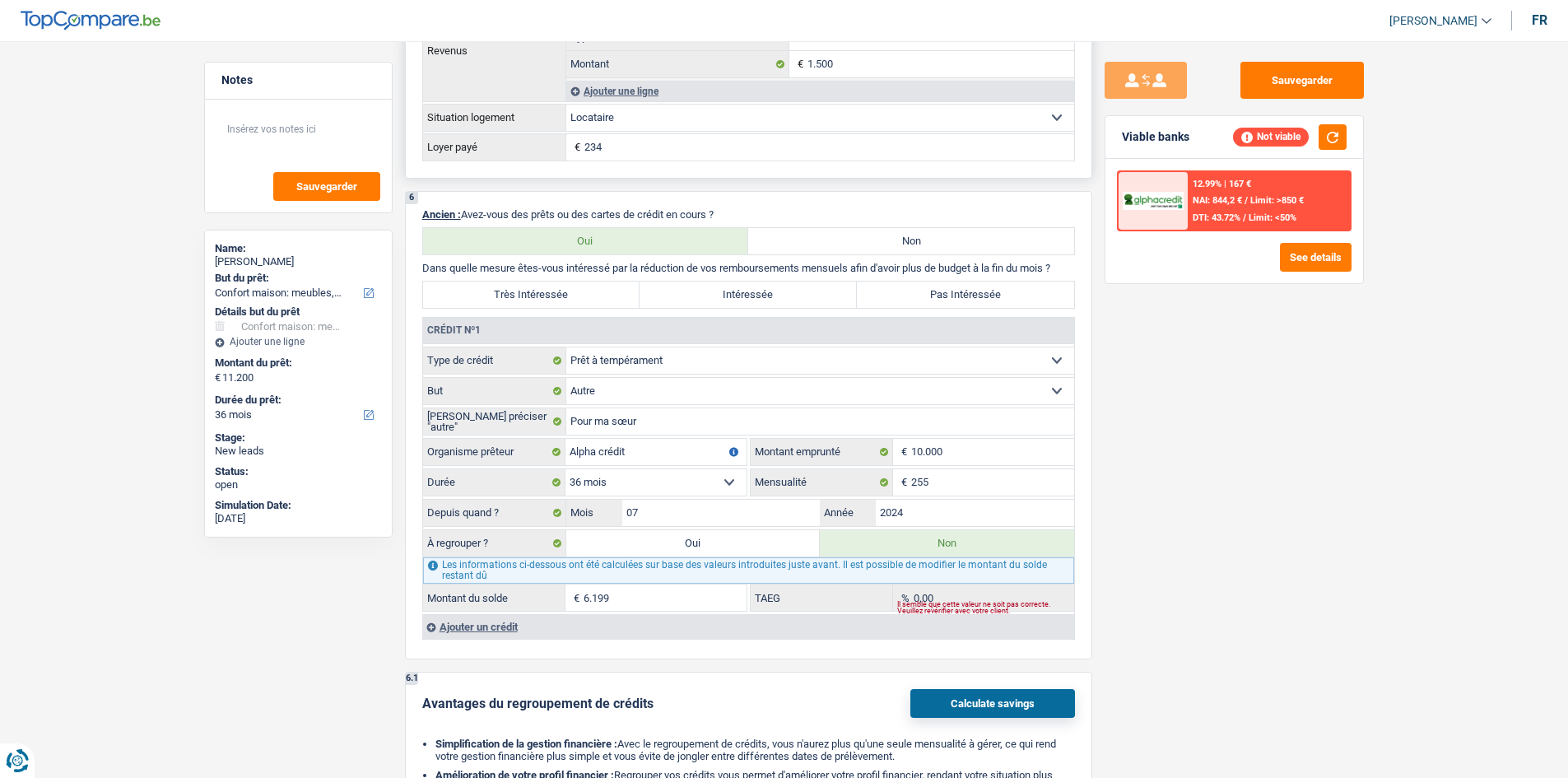
select select "60"
select select "refinancing"
select select "60"
select select "refinancing"
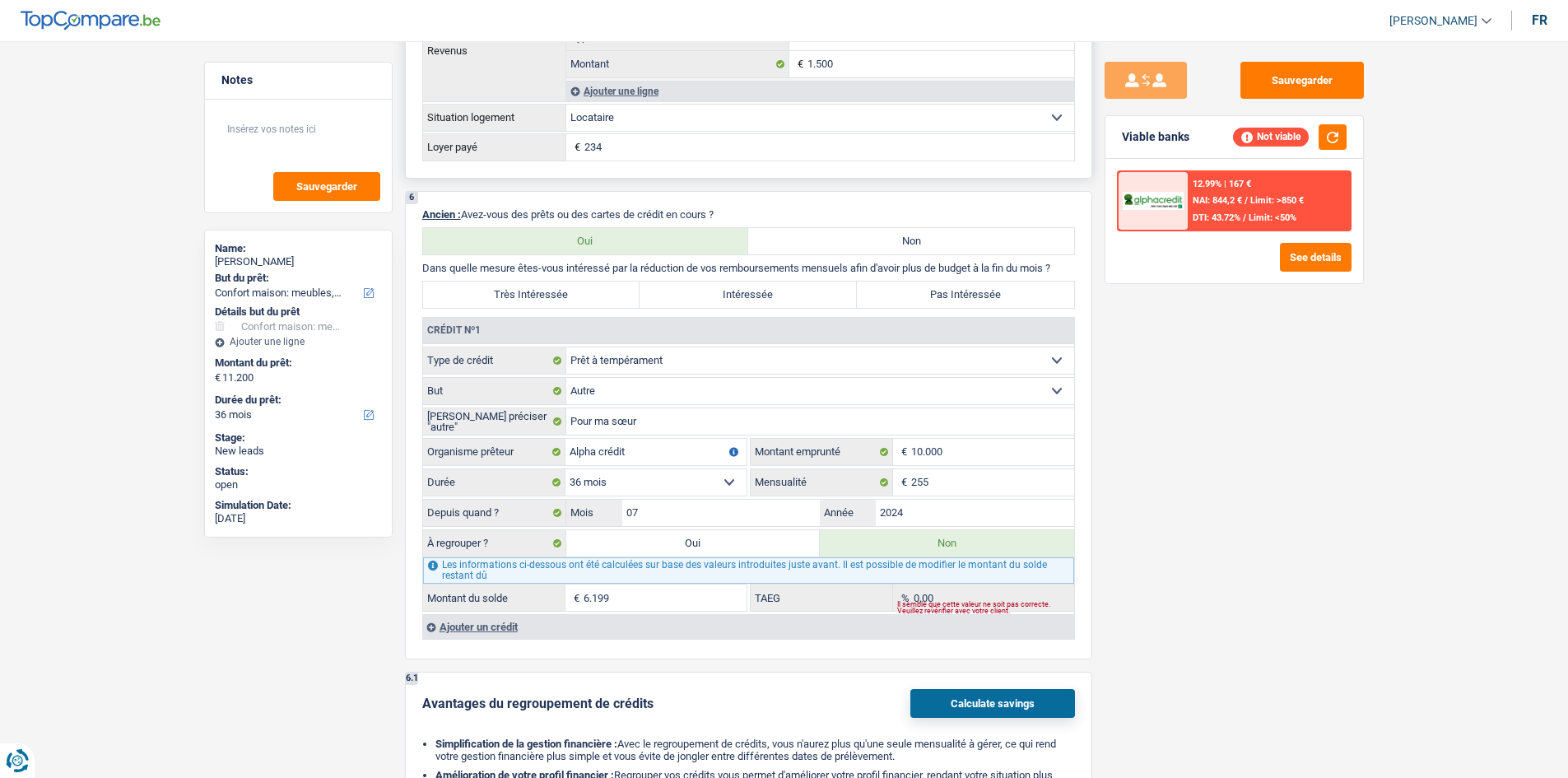
select select "refinancing"
select select "60"
select select "household"
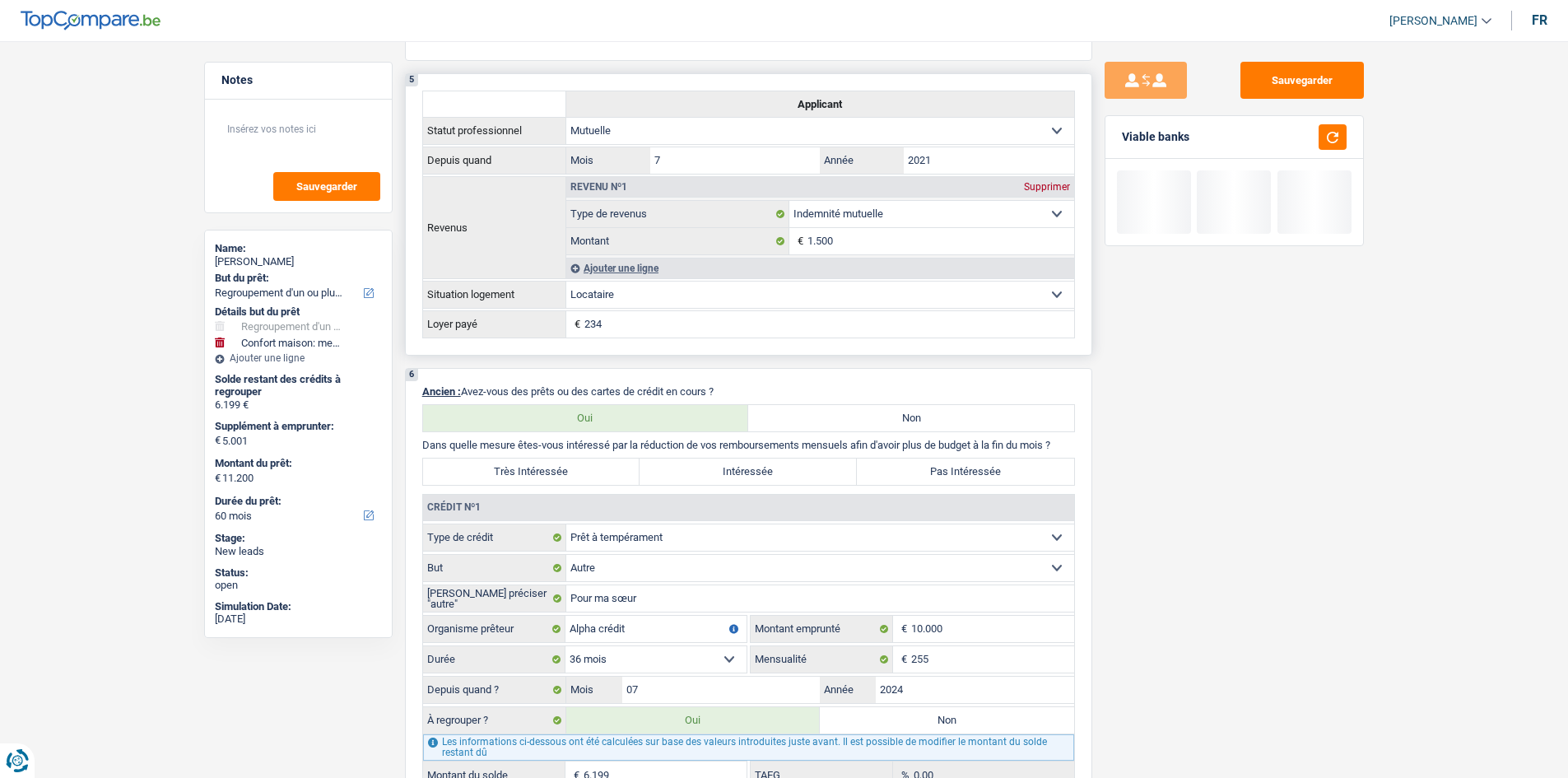
click at [790, 315] on tbody "Statut professionnel Ouvrier Employé privé Employé public Invalide Indépendant …" at bounding box center [748, 227] width 652 height 221
click at [1248, 474] on div "Sauvegarder Viable banks" at bounding box center [1235, 405] width 284 height 687
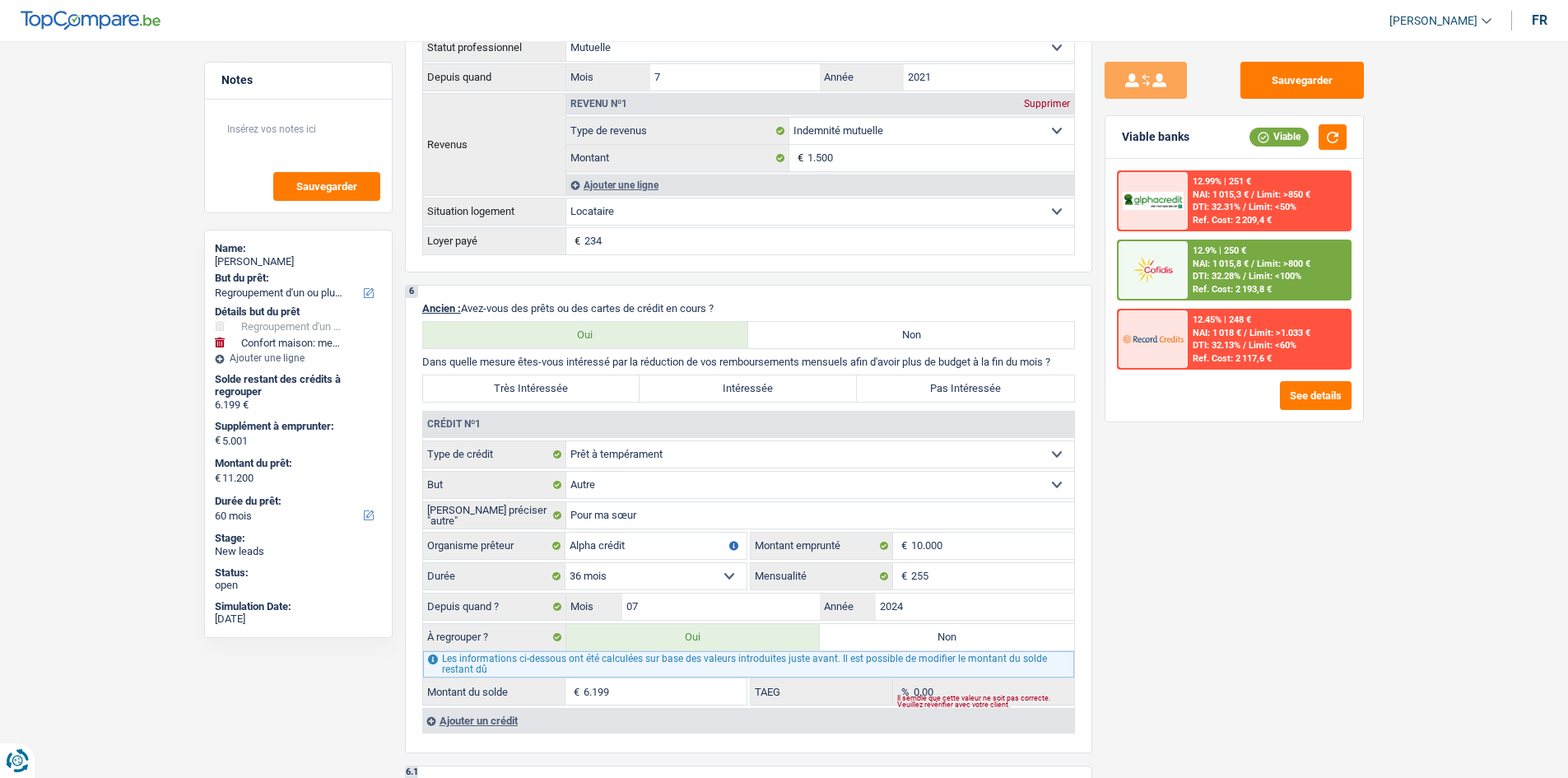
scroll to position [1153, 0]
drag, startPoint x: 787, startPoint y: 394, endPoint x: 857, endPoint y: 391, distance: 70.1
click at [786, 394] on label "Intéressée" at bounding box center [748, 389] width 217 height 27
click at [786, 394] on input "Intéressée" at bounding box center [748, 389] width 217 height 27
radio input "true"
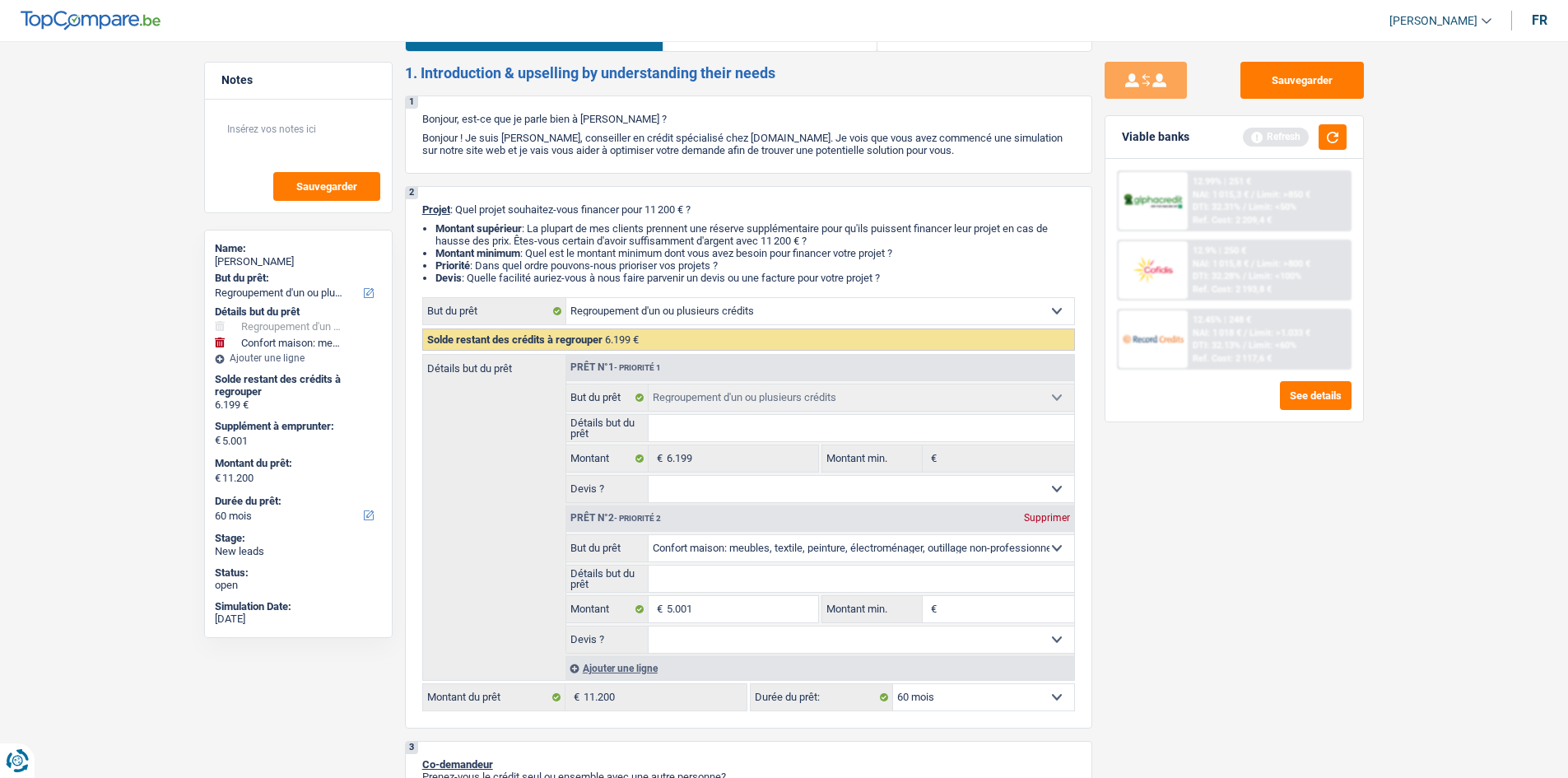
scroll to position [0, 0]
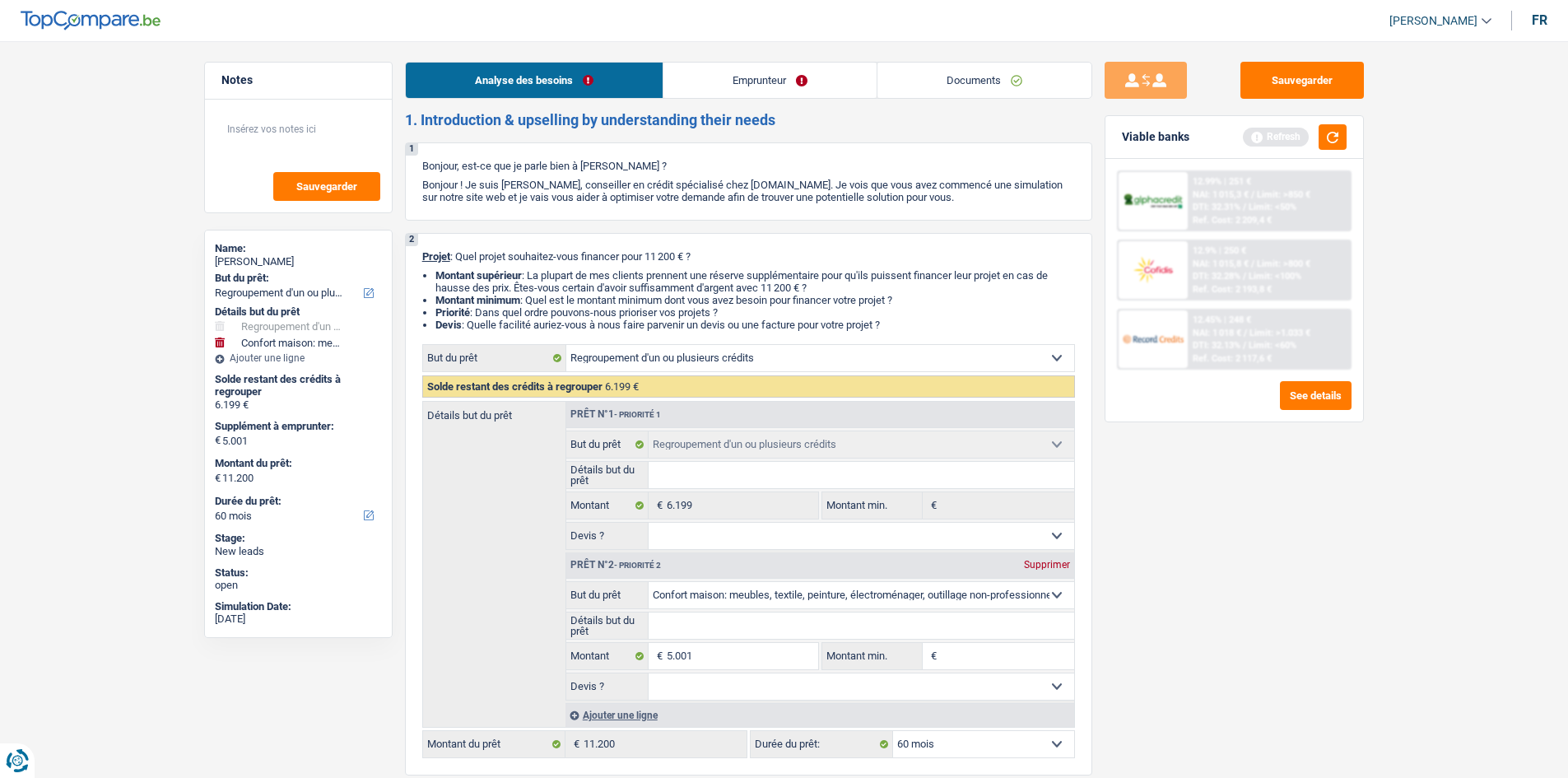
drag, startPoint x: 764, startPoint y: 81, endPoint x: 757, endPoint y: 91, distance: 12.2
click at [765, 79] on link "Emprunteur" at bounding box center [769, 80] width 213 height 35
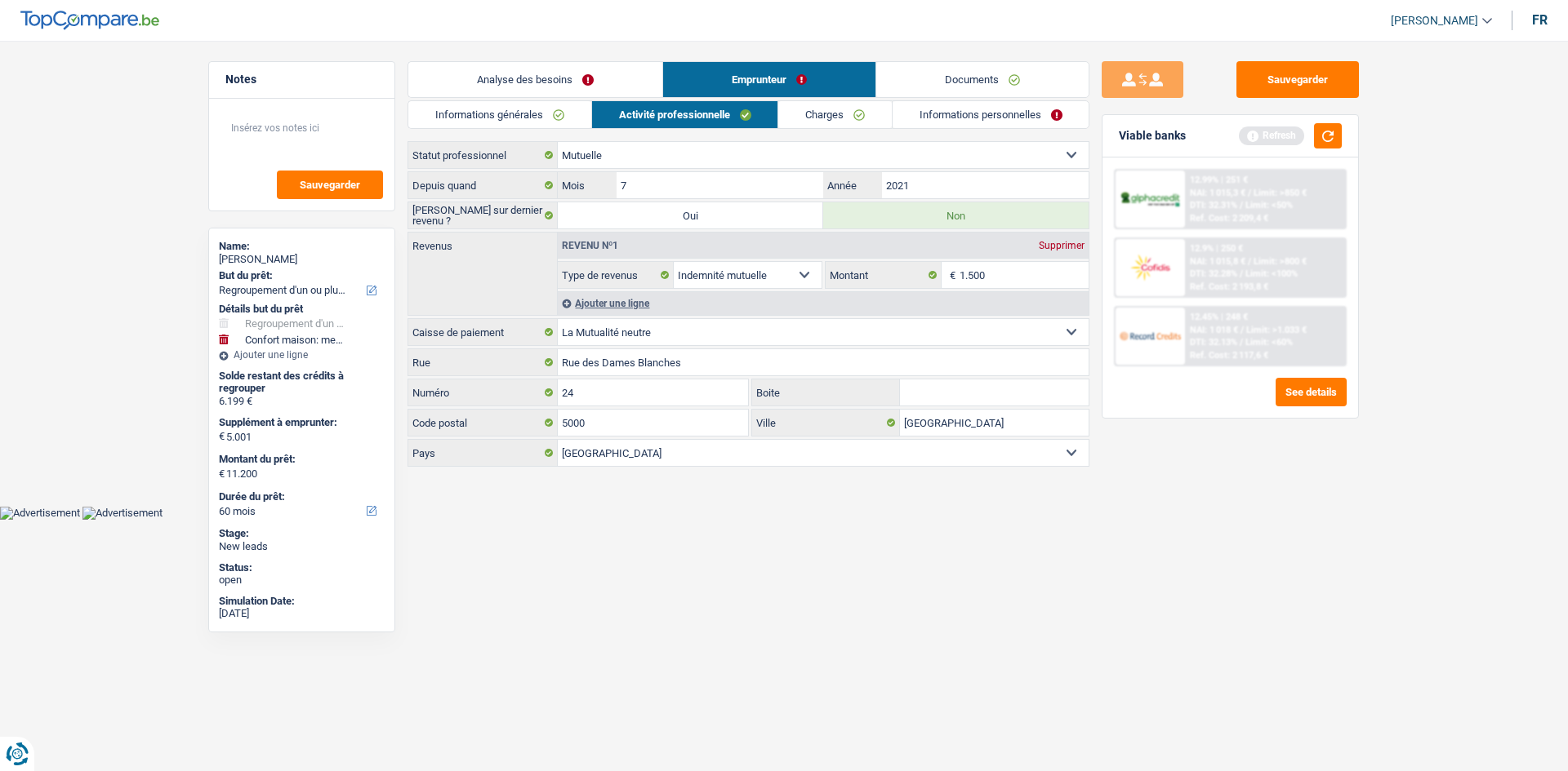
click at [705, 120] on link "Activité professionnelle" at bounding box center [684, 114] width 186 height 27
click at [942, 184] on input "2021" at bounding box center [985, 185] width 207 height 27
click at [1020, 277] on input "1.500" at bounding box center [1024, 275] width 130 height 27
click at [833, 107] on link "Charges" at bounding box center [835, 114] width 114 height 27
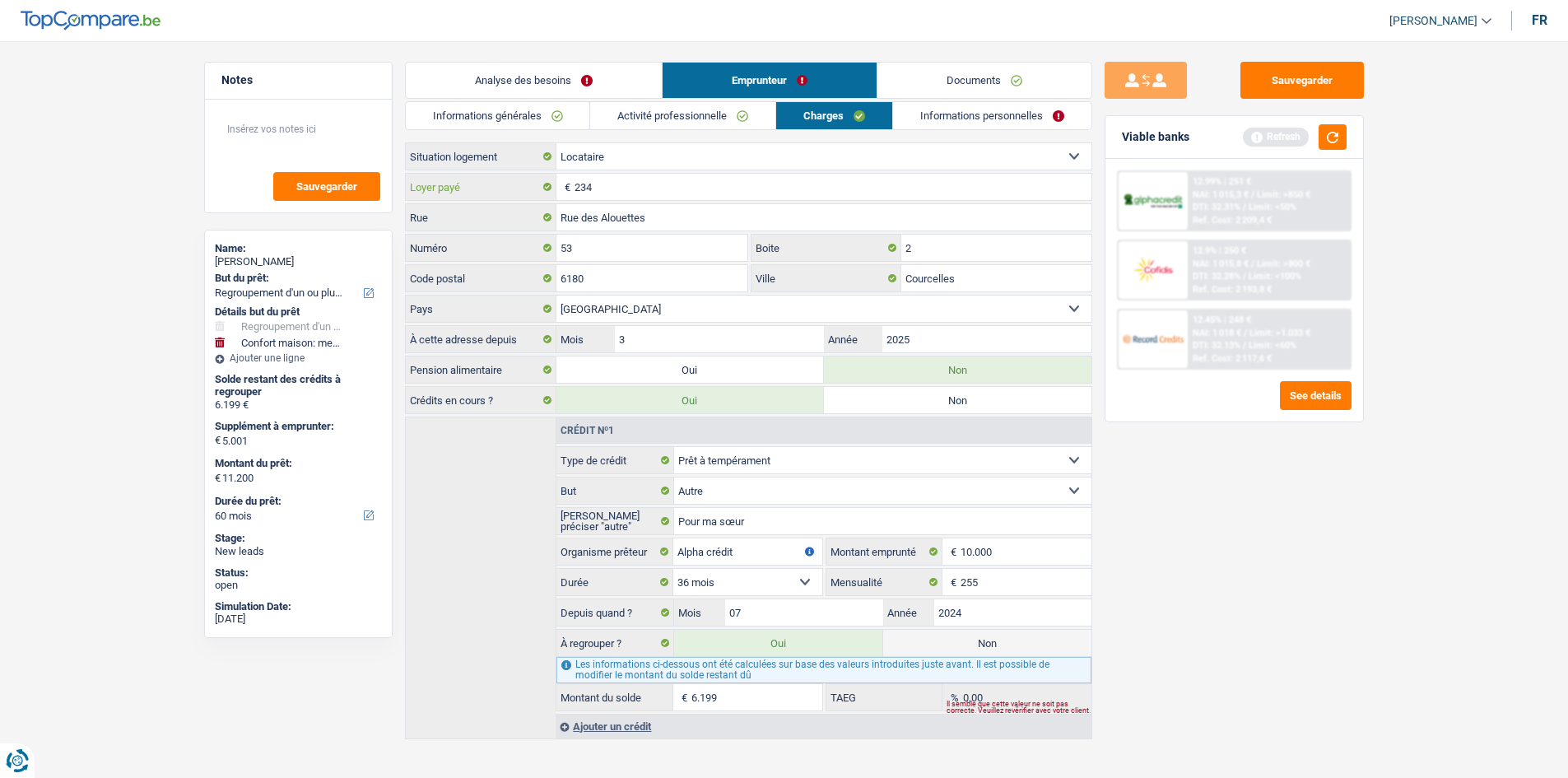
click at [718, 194] on input "234" at bounding box center [833, 187] width 517 height 27
click at [995, 123] on link "Informations personnelles" at bounding box center [992, 115] width 199 height 27
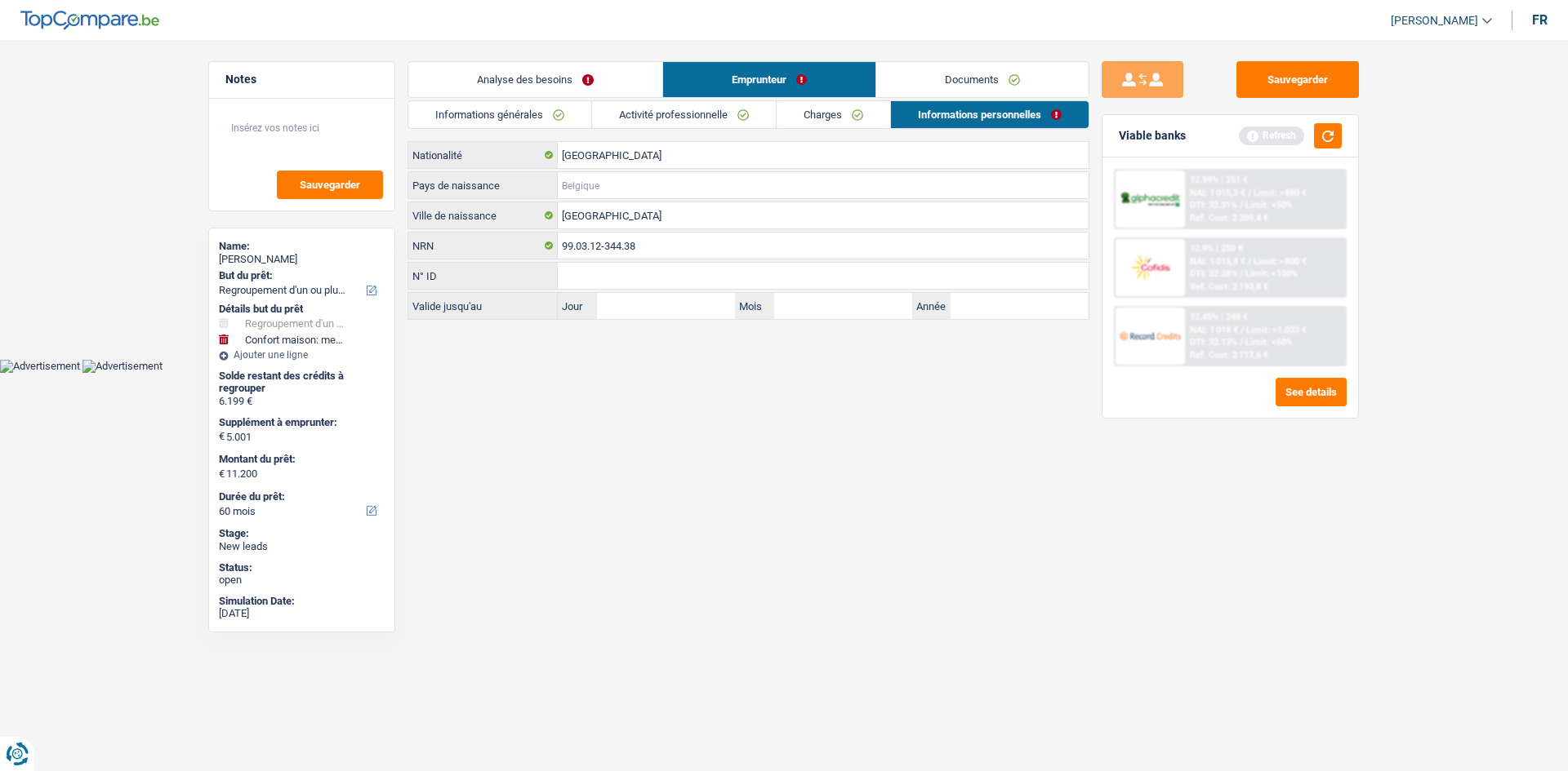
click at [588, 178] on input "Pays de naissance" at bounding box center [822, 185] width 530 height 27
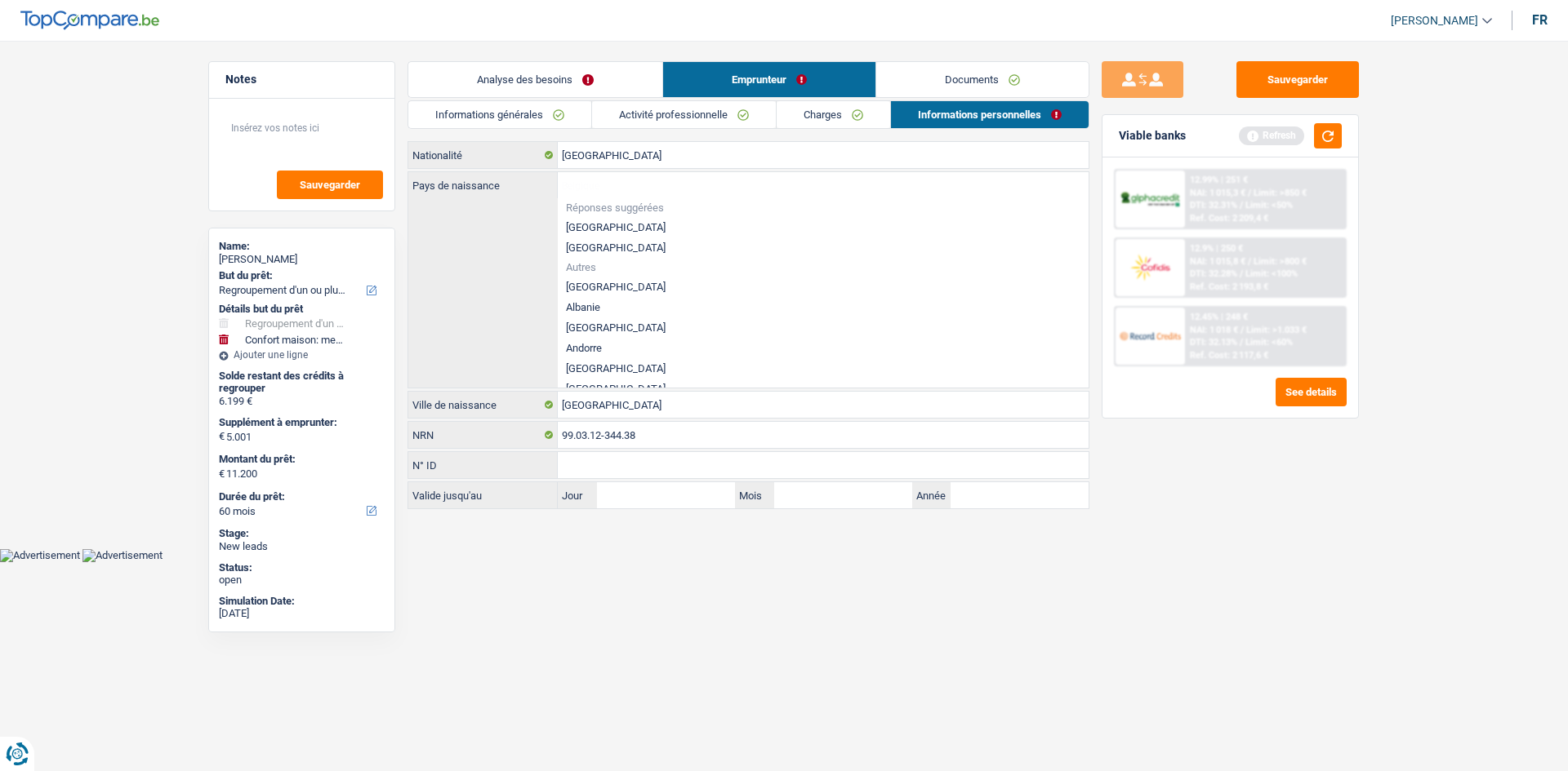
drag, startPoint x: 613, startPoint y: 223, endPoint x: 598, endPoint y: 208, distance: 21.2
click at [613, 223] on li "[GEOGRAPHIC_DATA]" at bounding box center [822, 227] width 530 height 20
type input "[GEOGRAPHIC_DATA]"
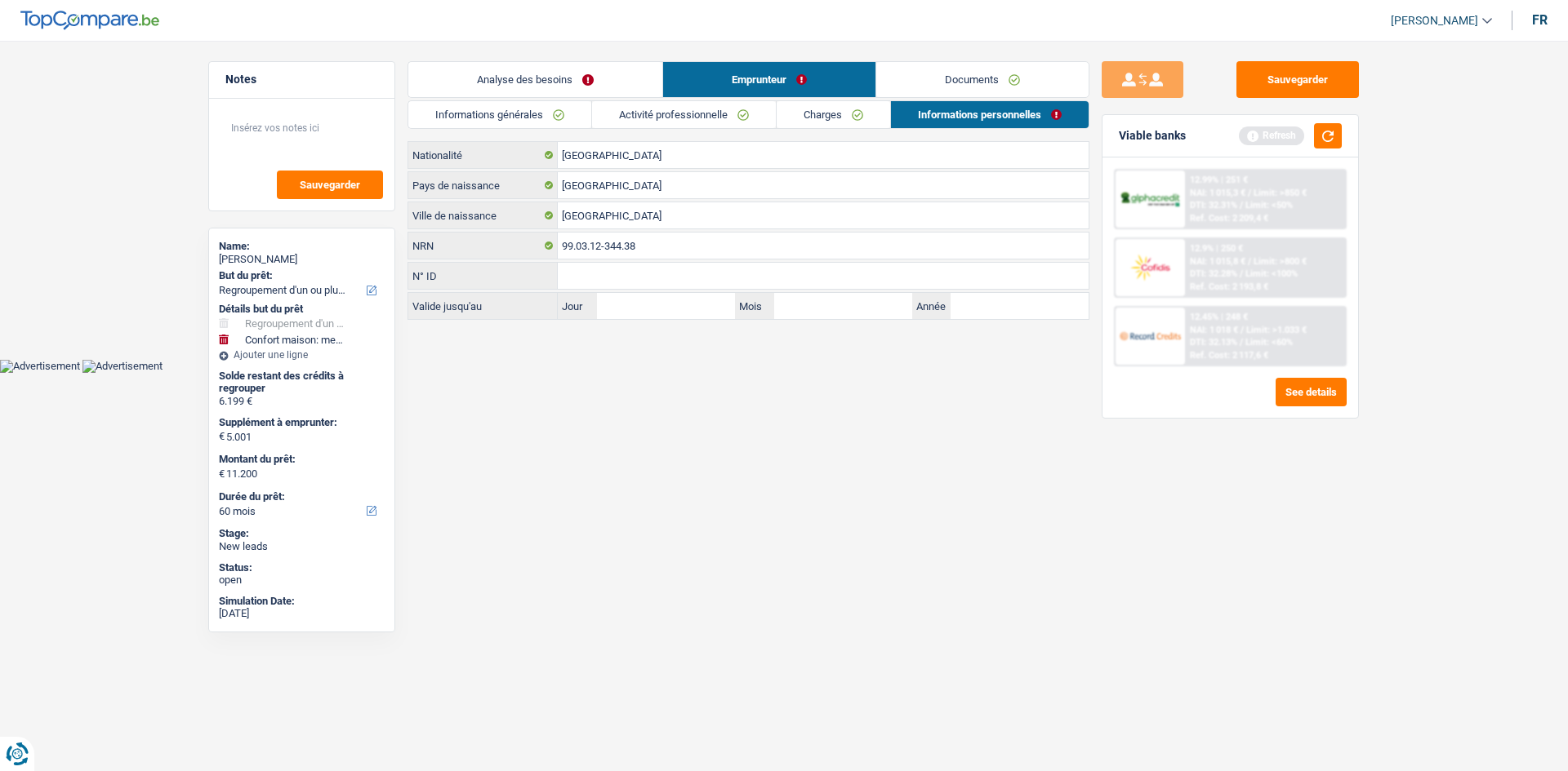
click at [545, 124] on link "Informations générales" at bounding box center [500, 114] width 183 height 27
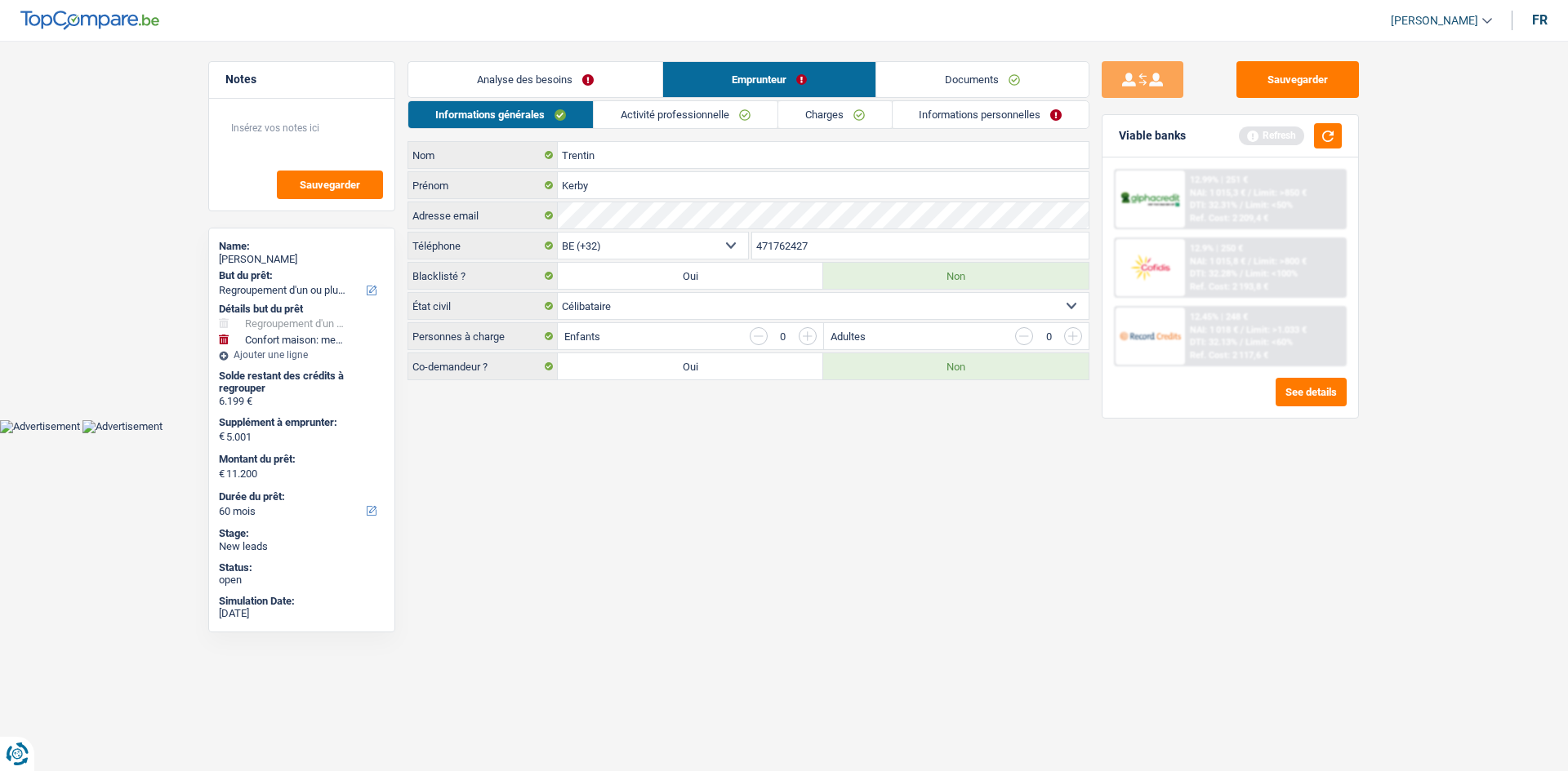
click at [831, 124] on link "Charges" at bounding box center [835, 114] width 114 height 27
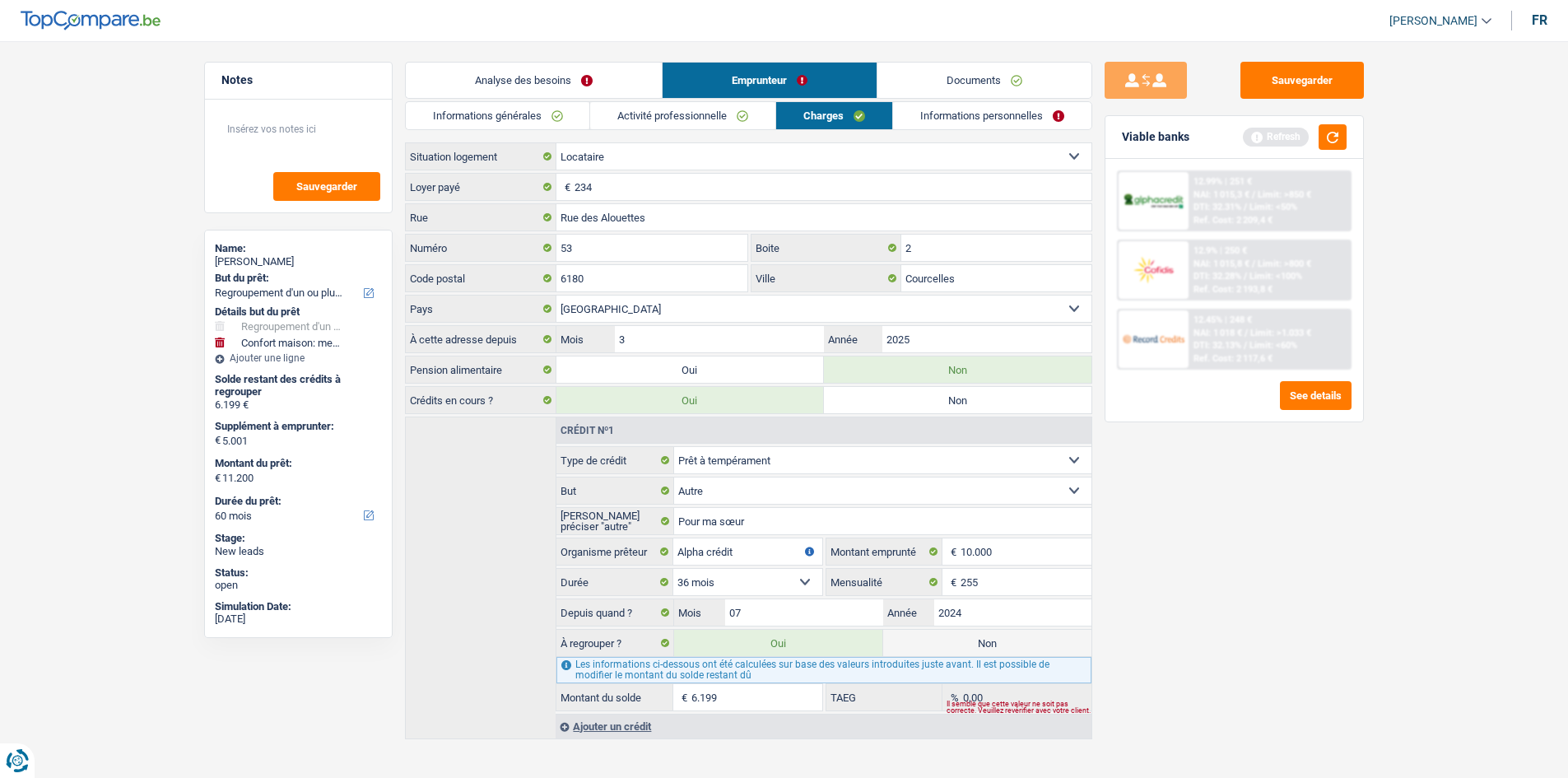
click at [504, 114] on link "Informations générales" at bounding box center [498, 115] width 185 height 27
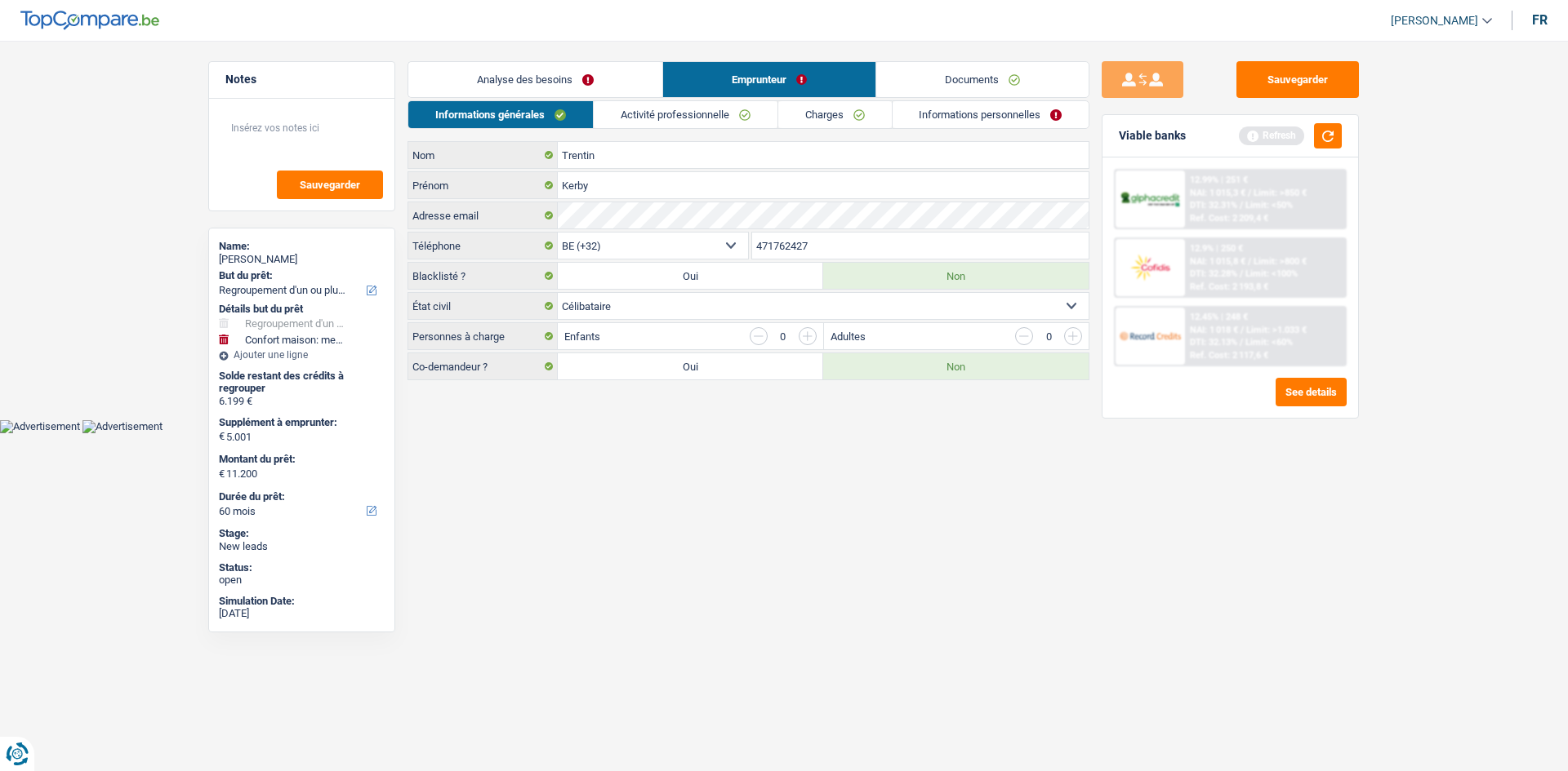
drag, startPoint x: 891, startPoint y: 127, endPoint x: 919, endPoint y: 125, distance: 28.1
click at [892, 126] on li "Informations personnelles" at bounding box center [990, 114] width 199 height 28
click at [936, 116] on link "Informations personnelles" at bounding box center [990, 114] width 197 height 27
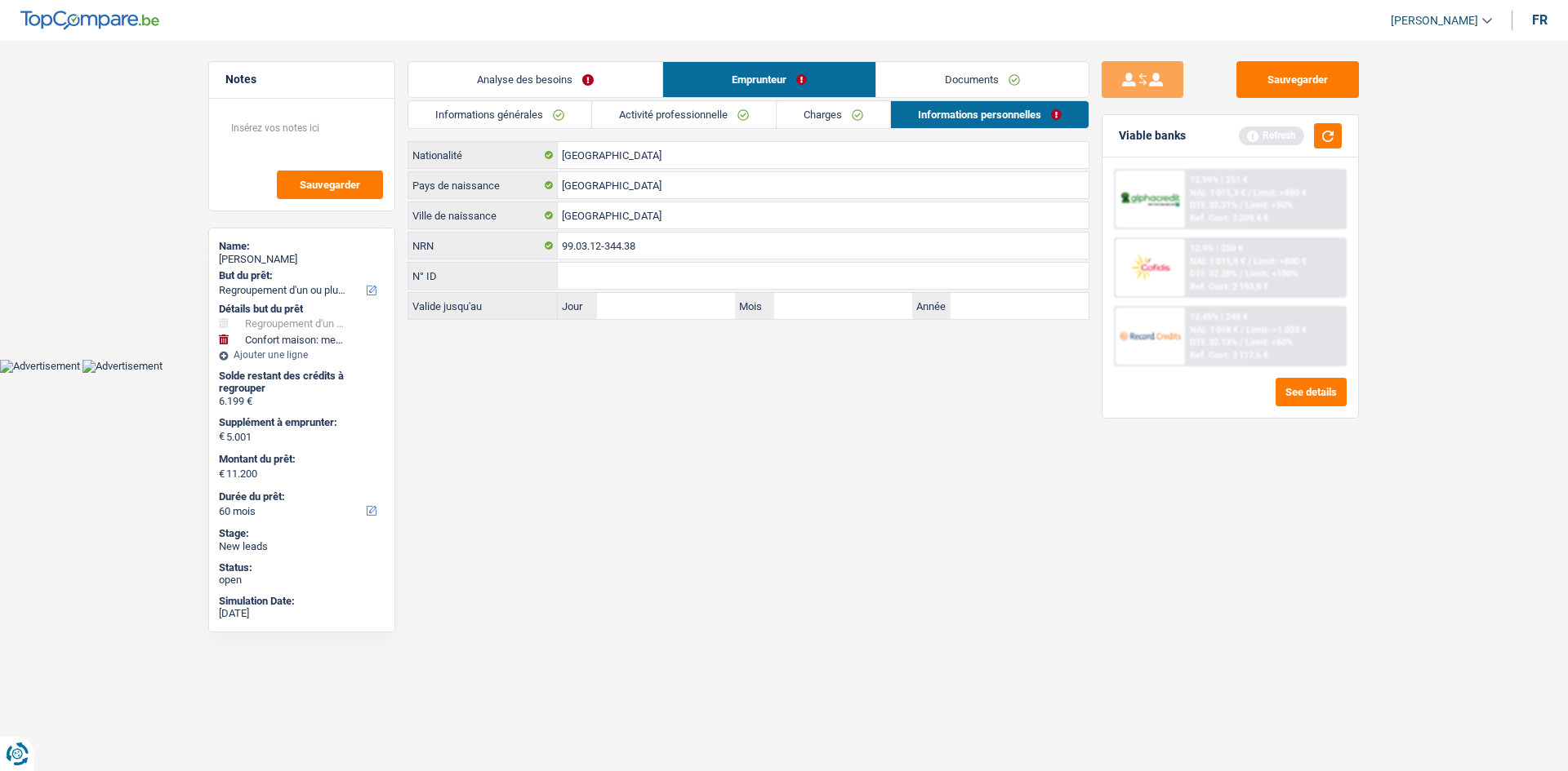
click at [724, 118] on link "Activité professionnelle" at bounding box center [683, 114] width 184 height 27
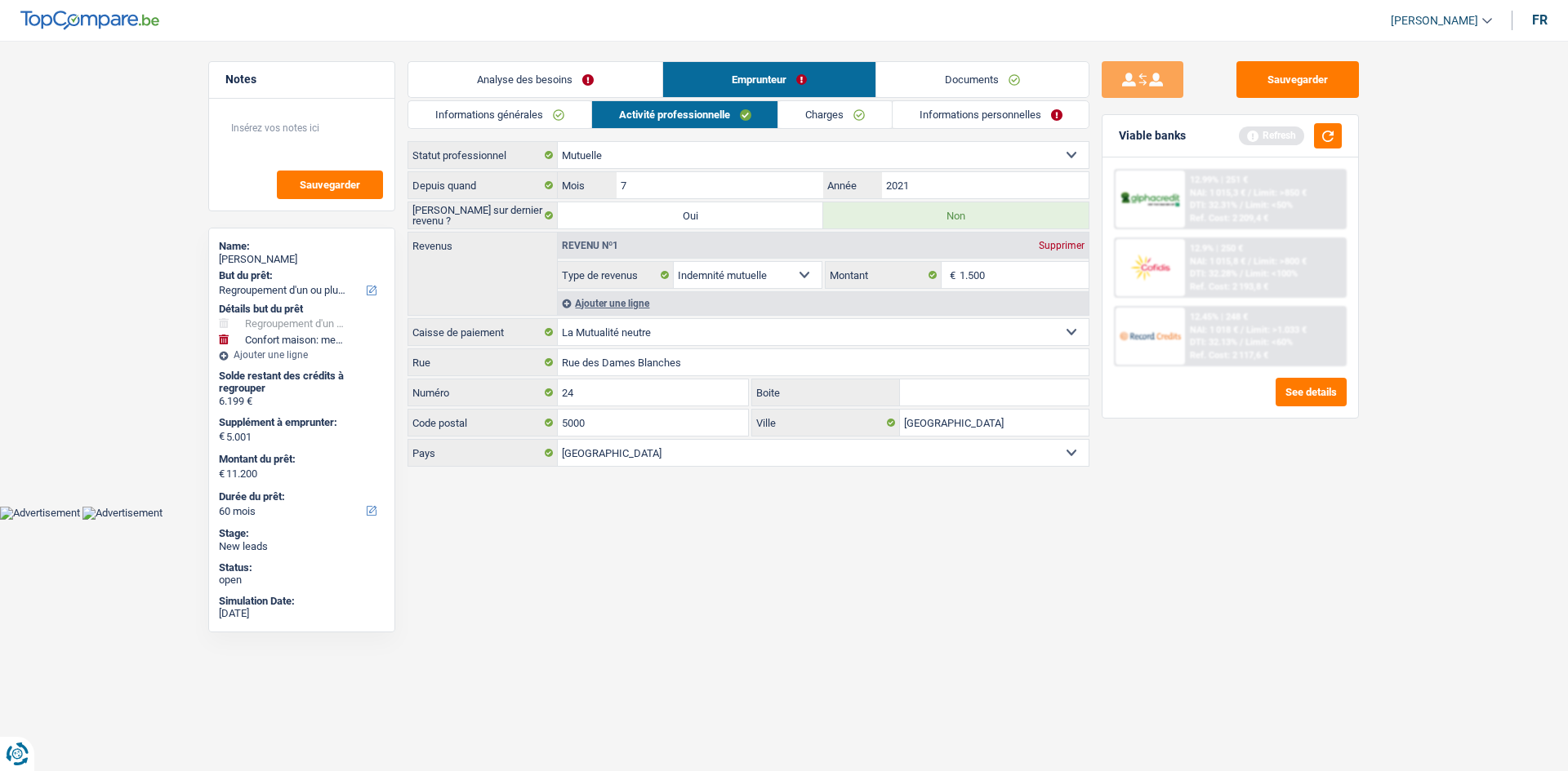
click at [844, 111] on link "Charges" at bounding box center [835, 114] width 114 height 27
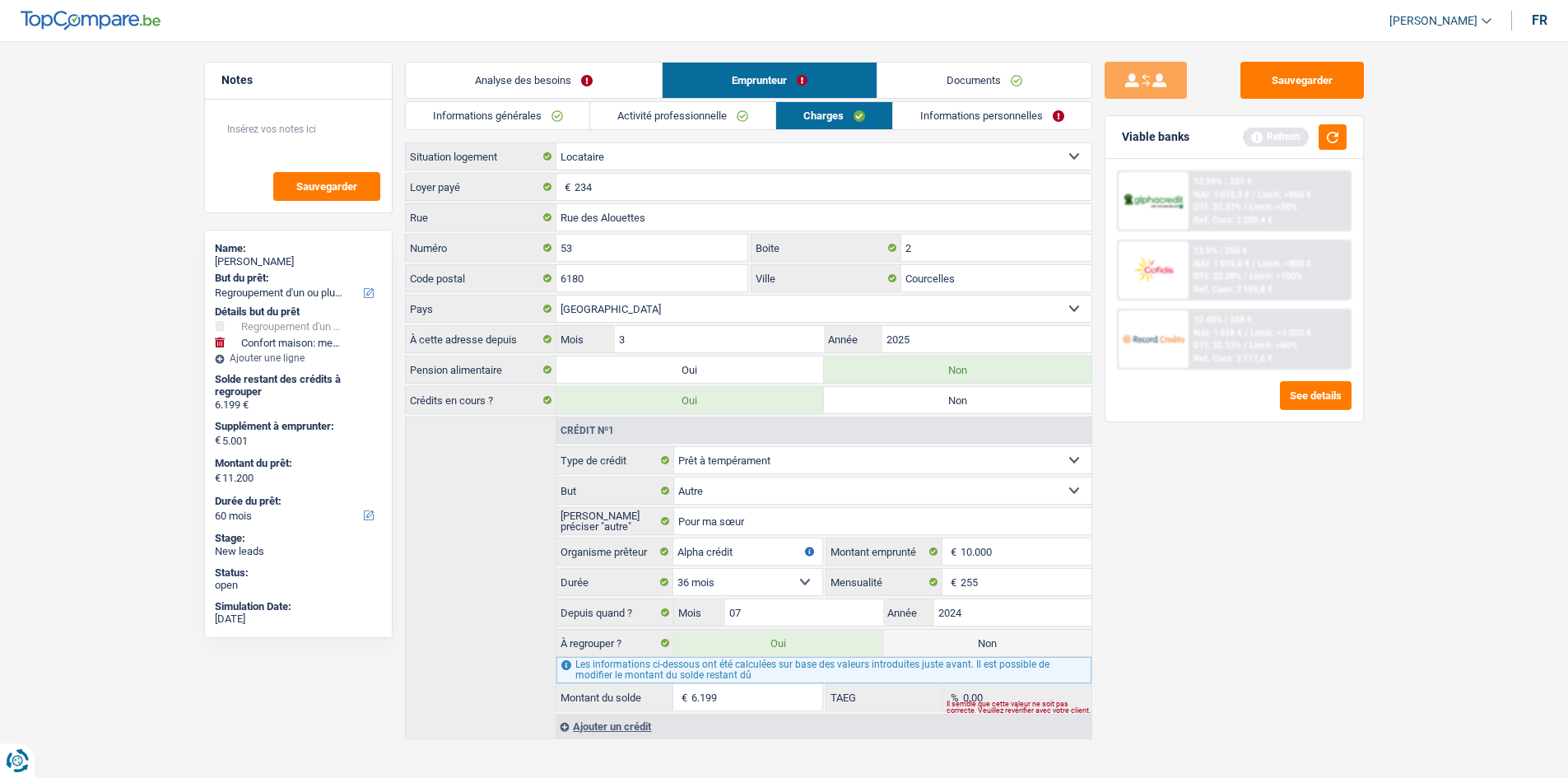
click at [994, 117] on link "Informations personnelles" at bounding box center [992, 115] width 199 height 27
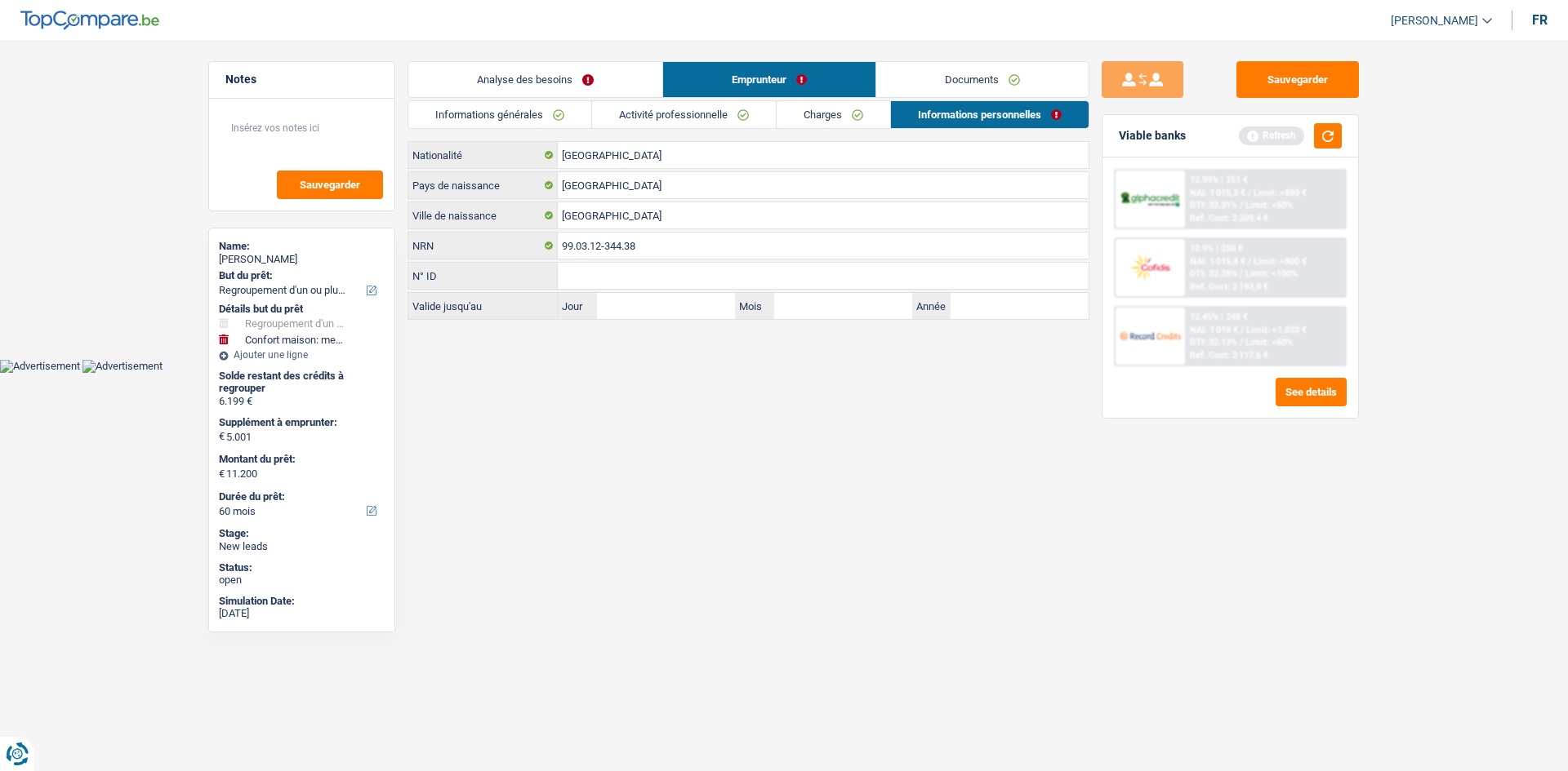
click at [823, 108] on link "Charges" at bounding box center [833, 114] width 114 height 27
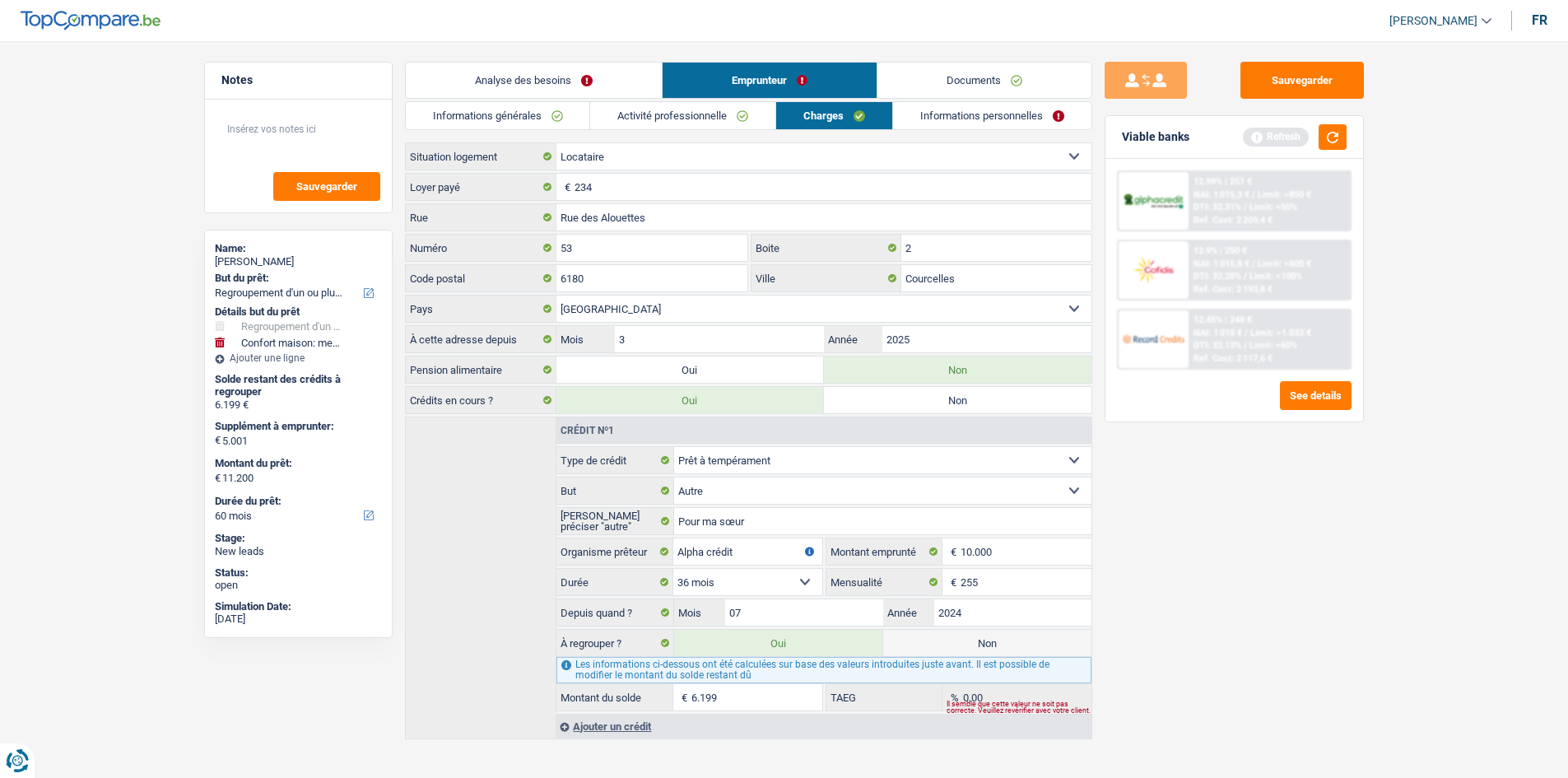
click at [730, 125] on link "Activité professionnelle" at bounding box center [682, 115] width 186 height 27
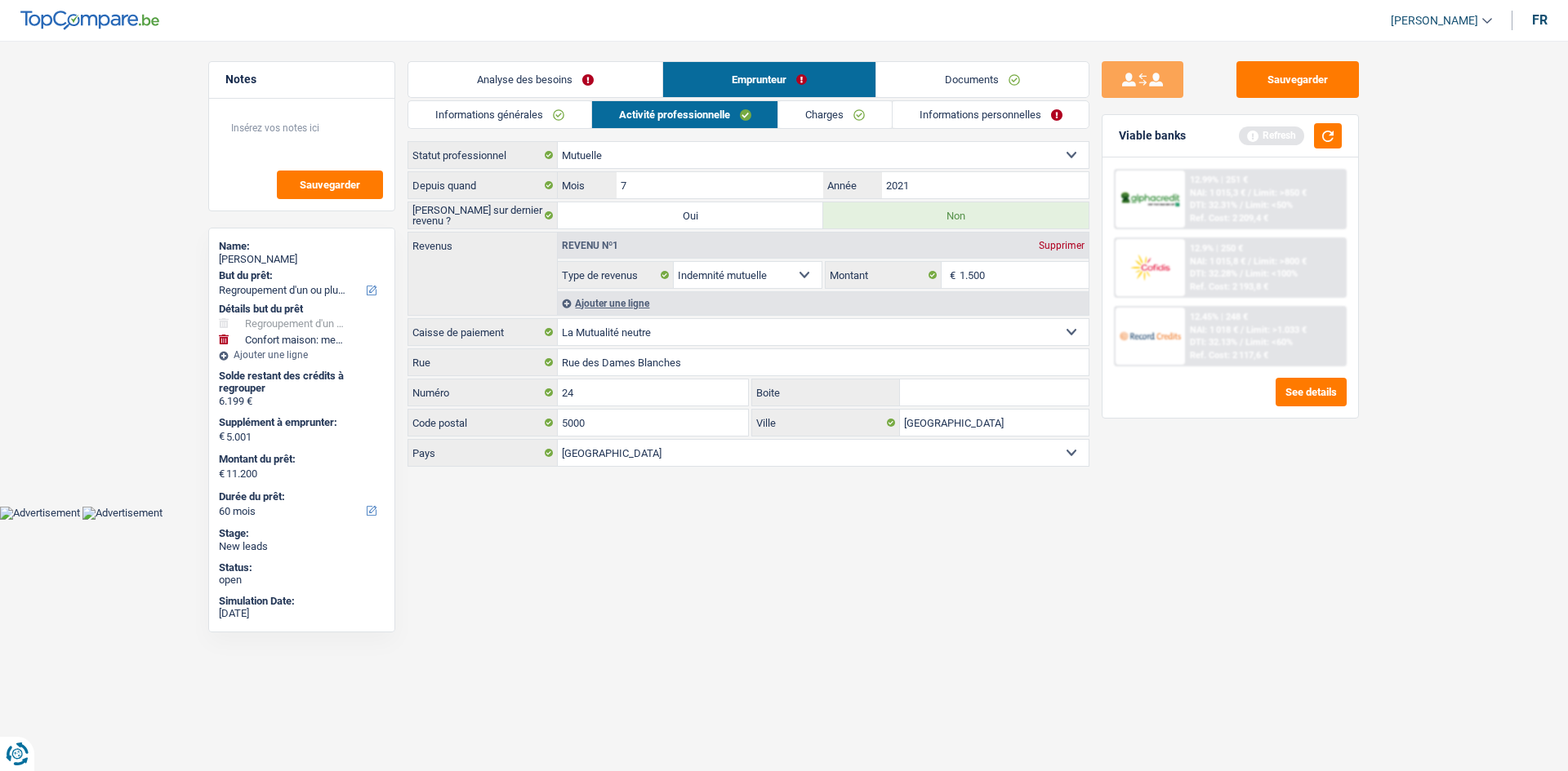
click at [558, 101] on li "Informations générales" at bounding box center [499, 114] width 184 height 28
click at [553, 106] on link "Informations générales" at bounding box center [500, 114] width 183 height 27
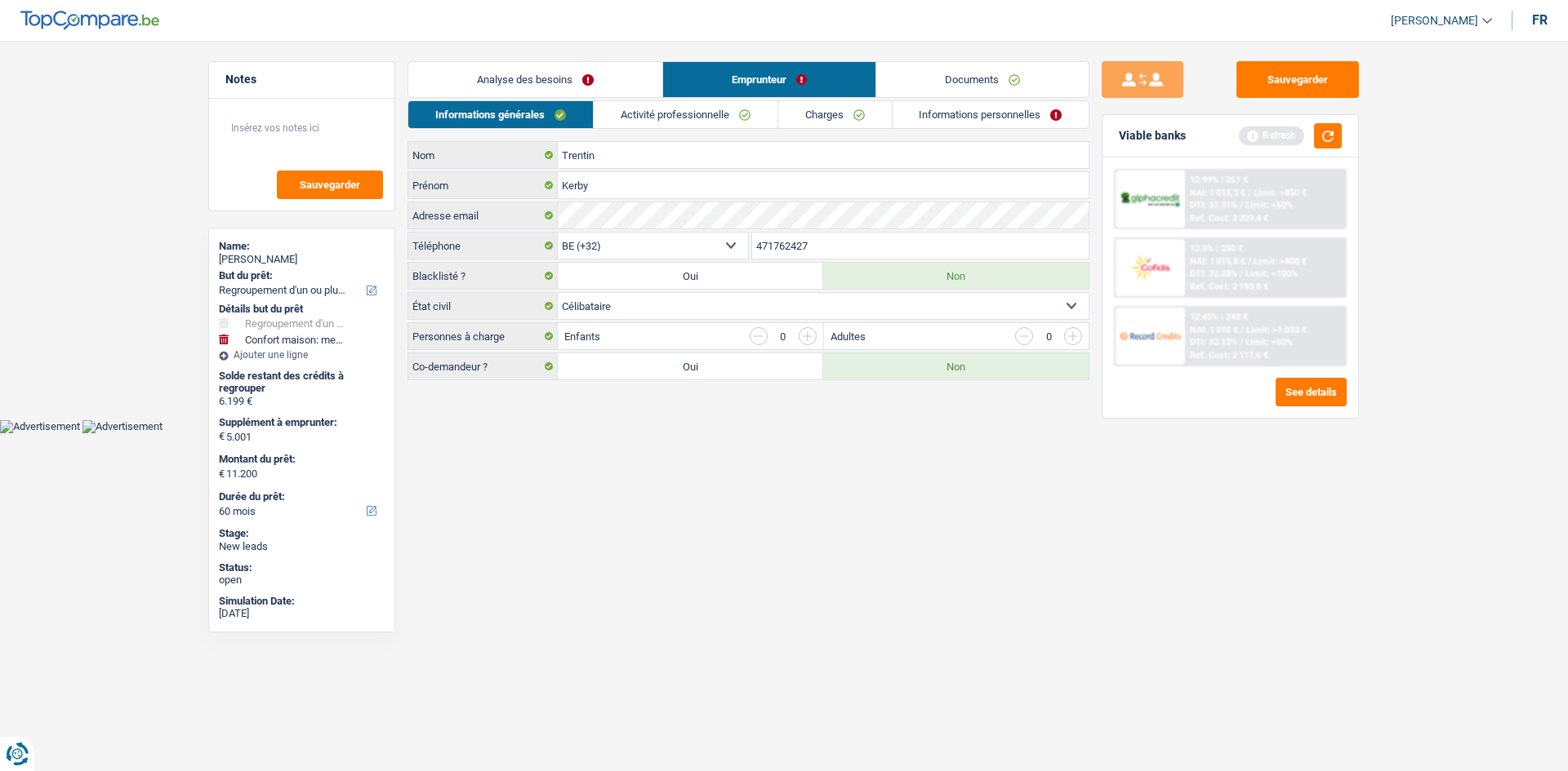
click at [1044, 63] on link "Documents" at bounding box center [983, 80] width 212 height 35
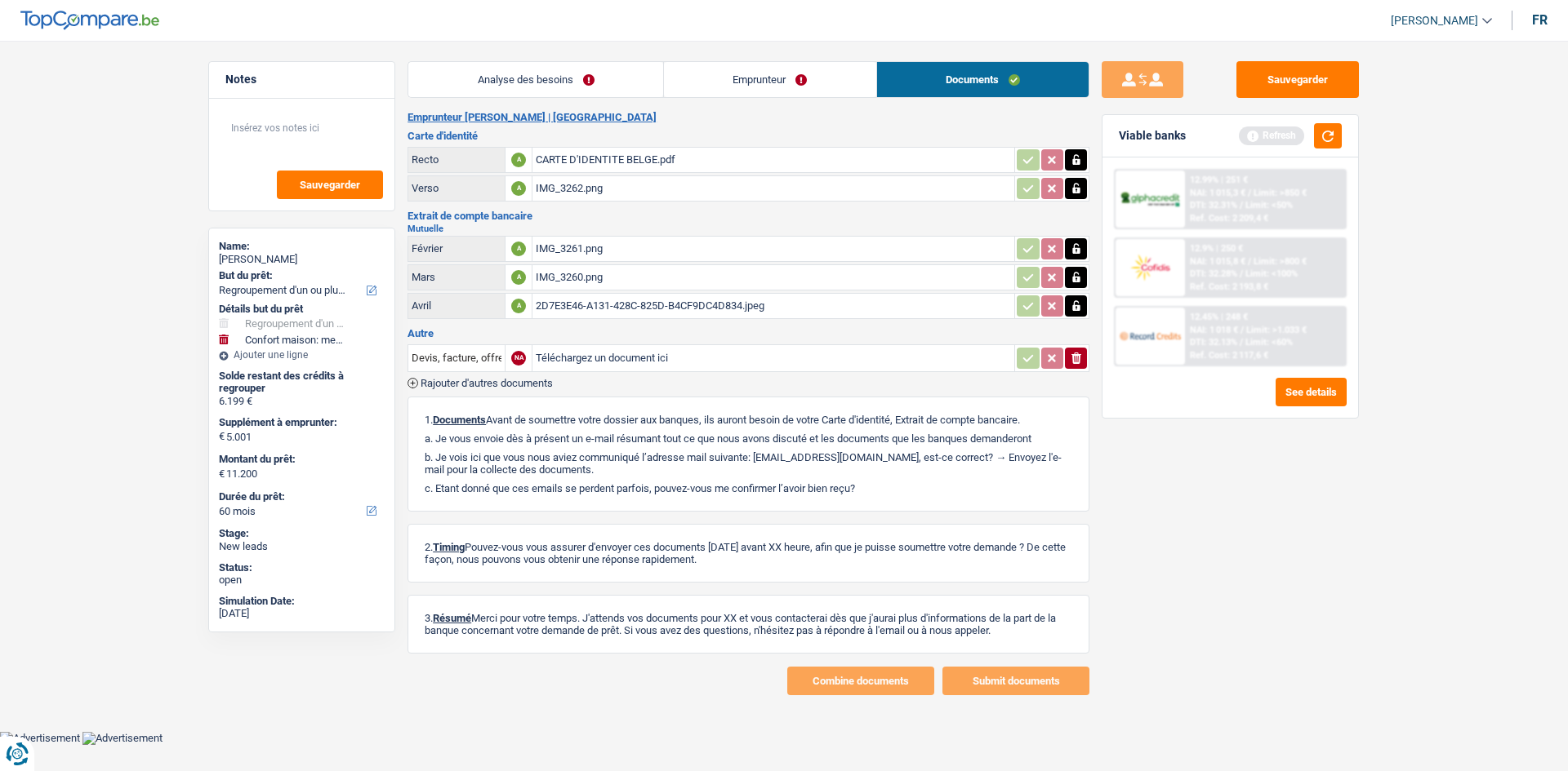
click at [600, 83] on link "Analyse des besoins" at bounding box center [536, 80] width 255 height 35
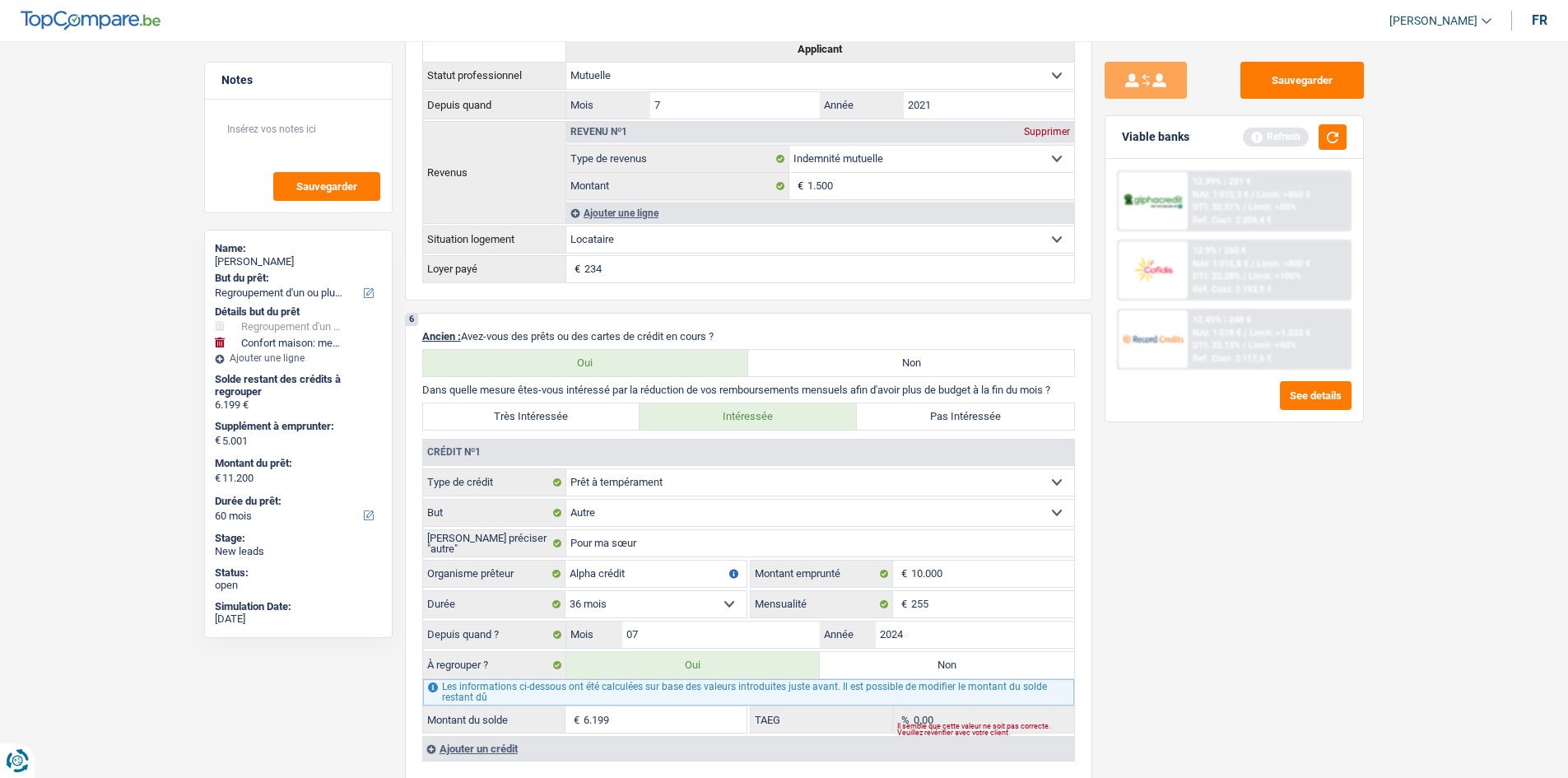
scroll to position [1400, 0]
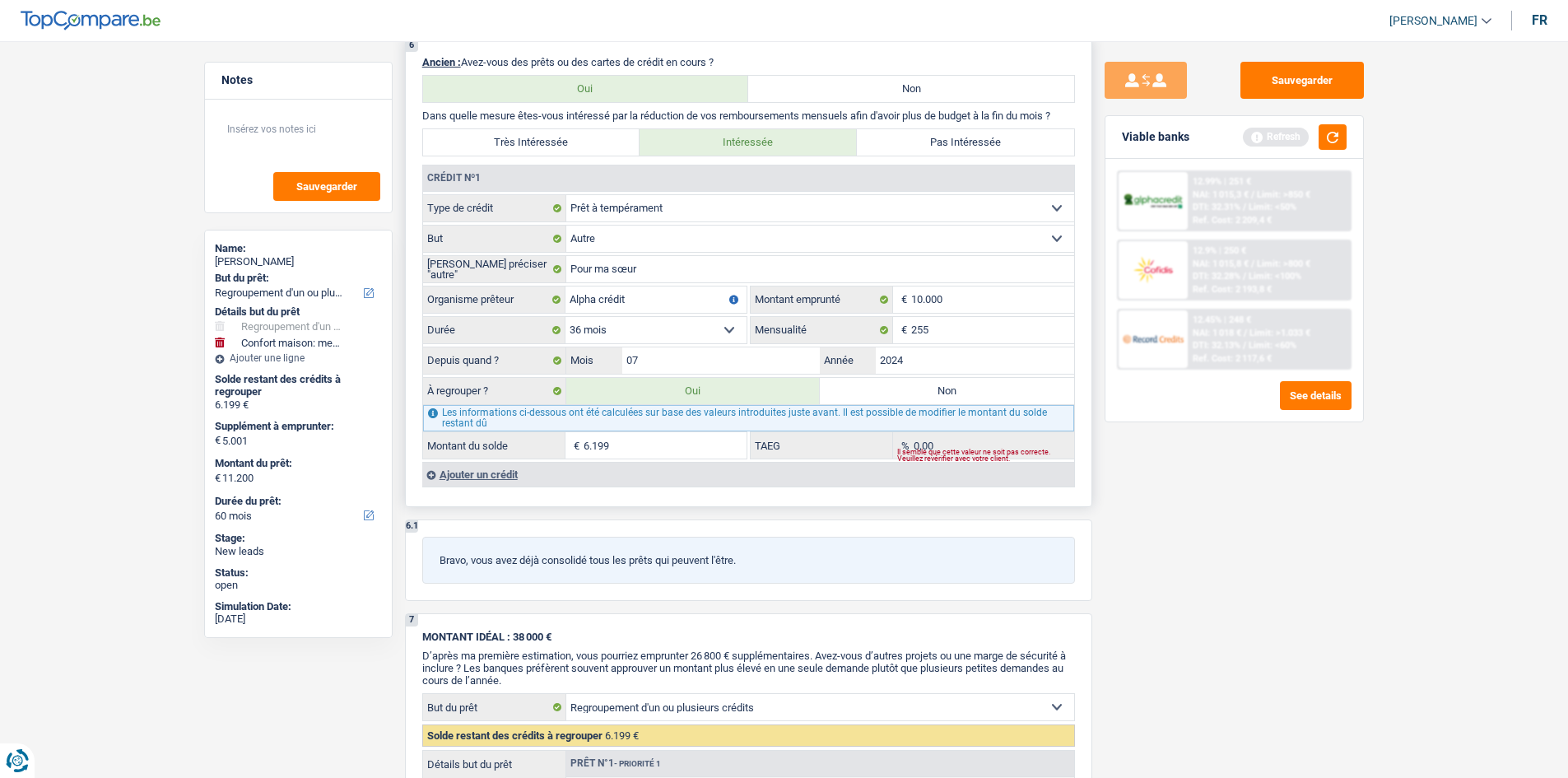
click at [653, 433] on input "6.199" at bounding box center [665, 445] width 163 height 27
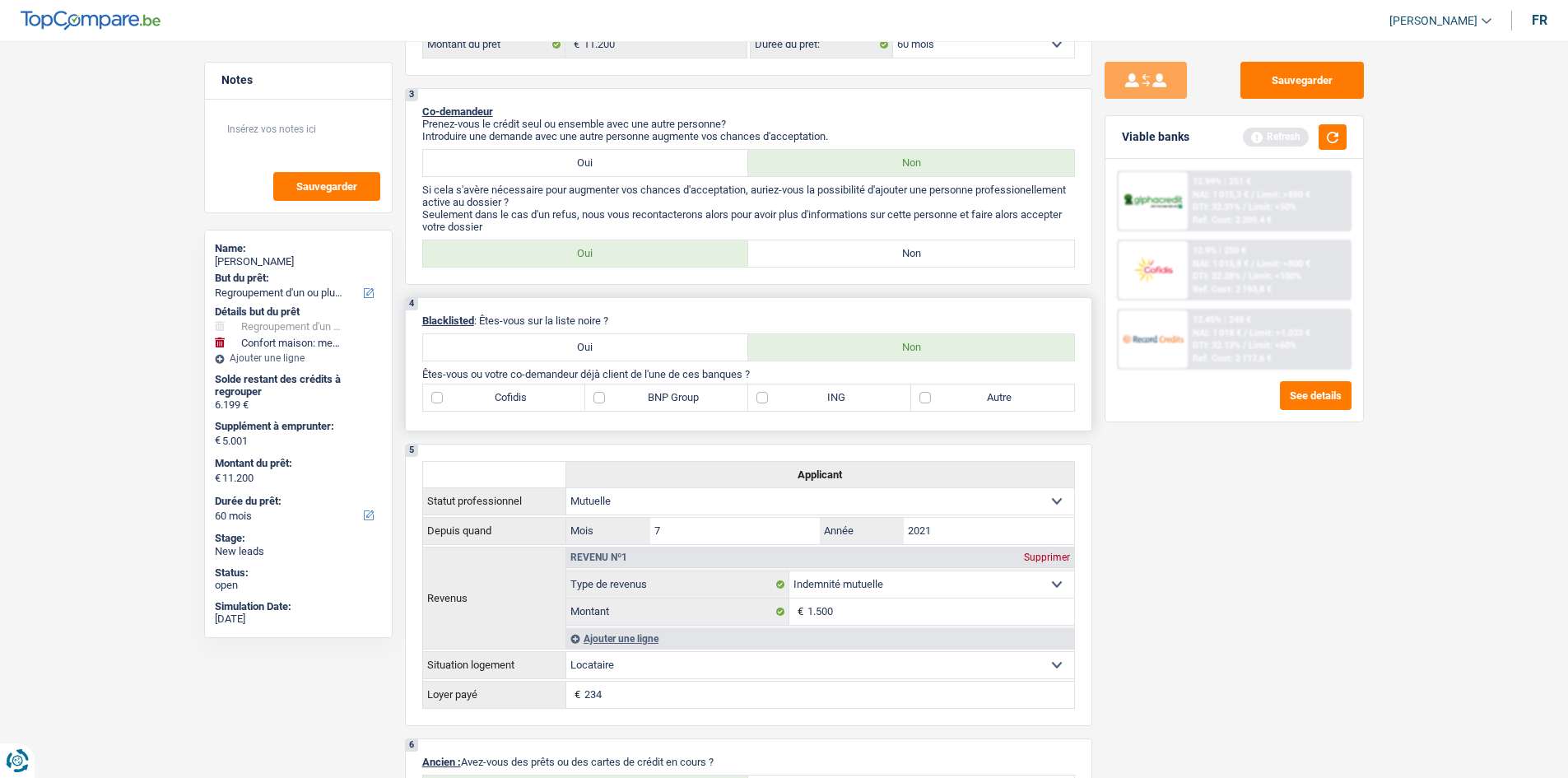
scroll to position [659, 0]
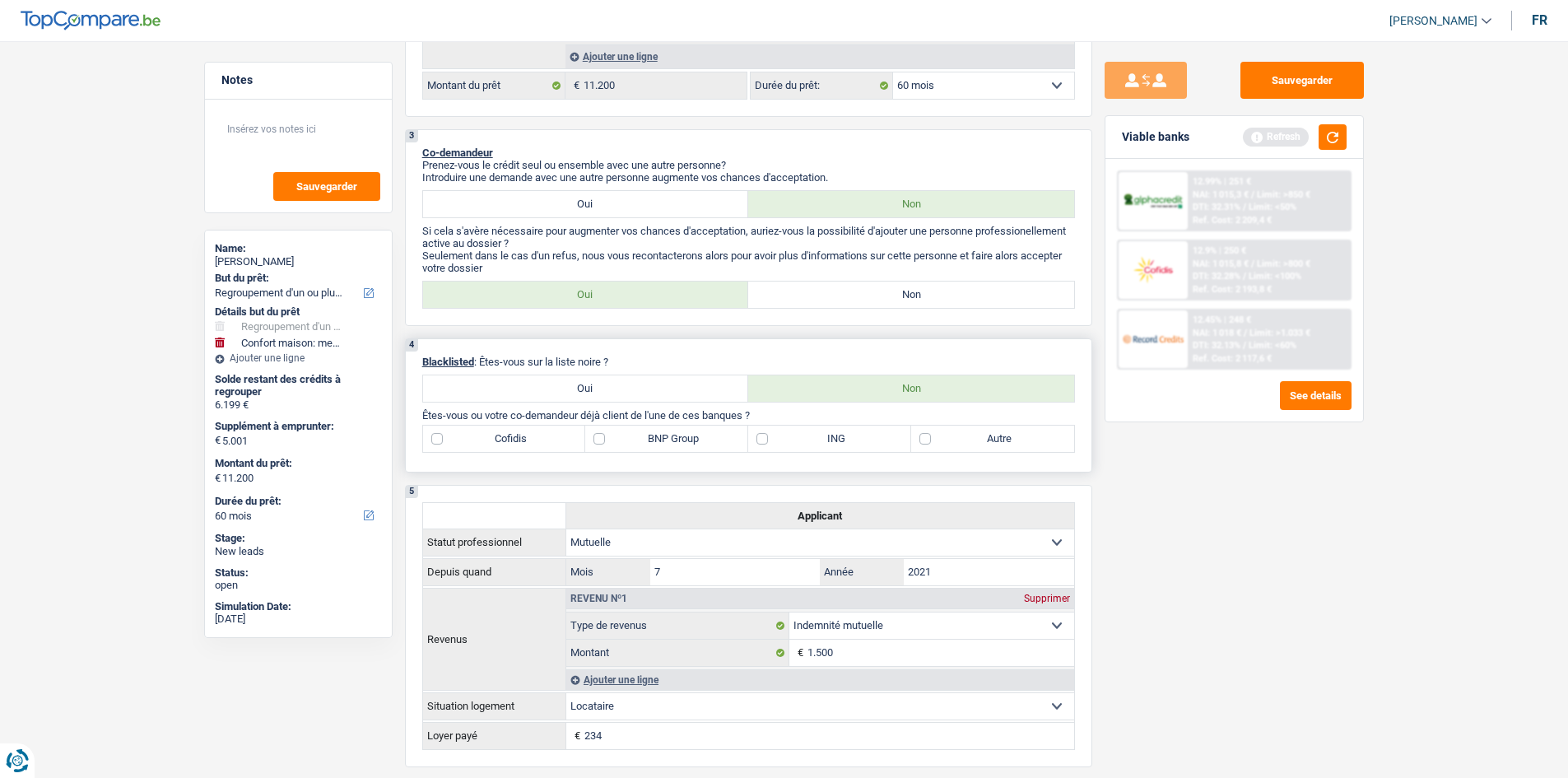
drag, startPoint x: 679, startPoint y: 442, endPoint x: 666, endPoint y: 458, distance: 20.6
click at [679, 436] on label "BNP Group" at bounding box center [667, 439] width 163 height 27
click at [679, 436] on input "BNP Group" at bounding box center [667, 439] width 163 height 27
checkbox input "true"
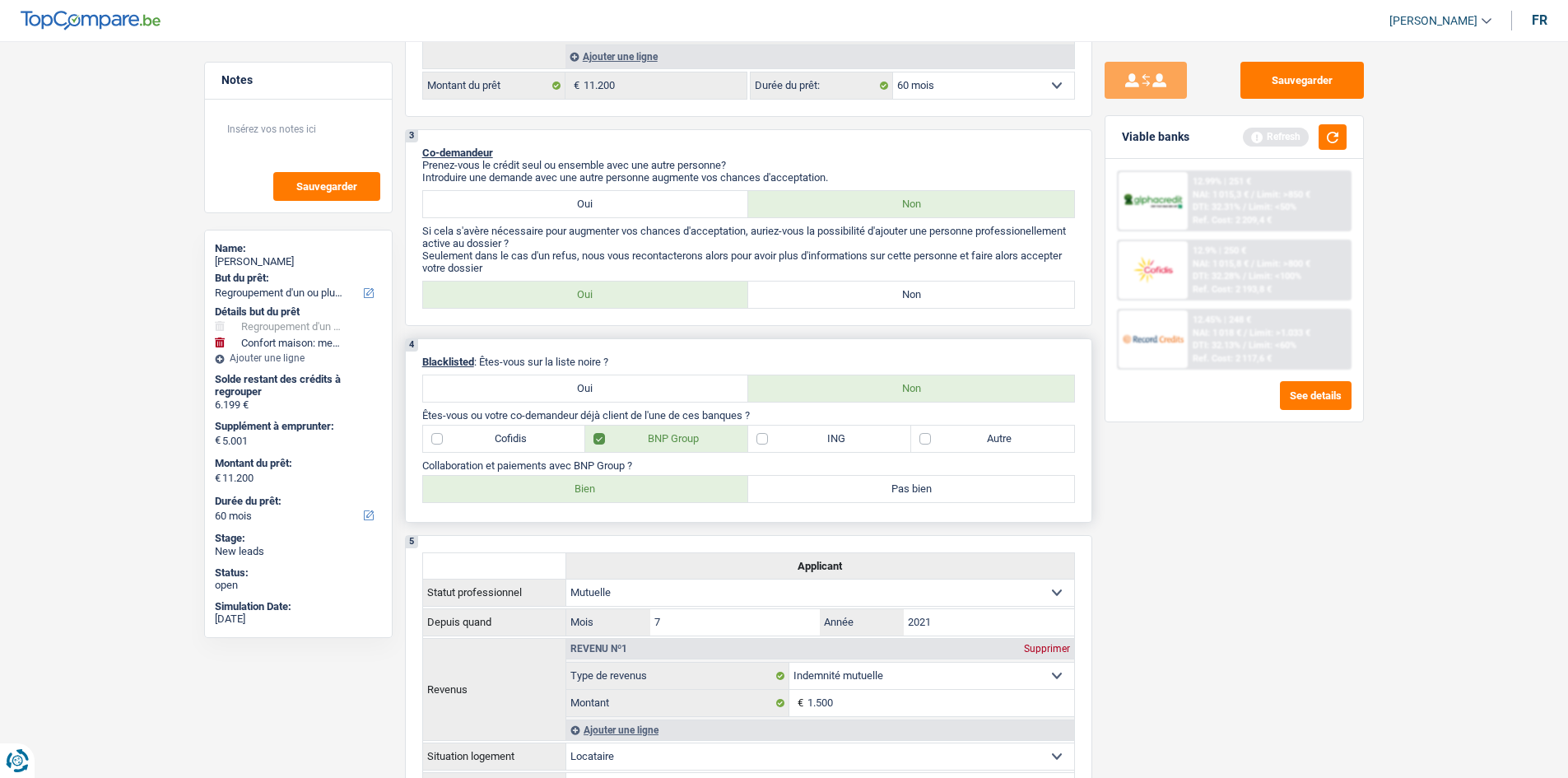
click at [595, 479] on label "Bien" at bounding box center [585, 489] width 326 height 27
click at [595, 479] on input "Bien" at bounding box center [585, 489] width 326 height 27
radio input "true"
click at [1346, 146] on button "button" at bounding box center [1333, 138] width 28 height 26
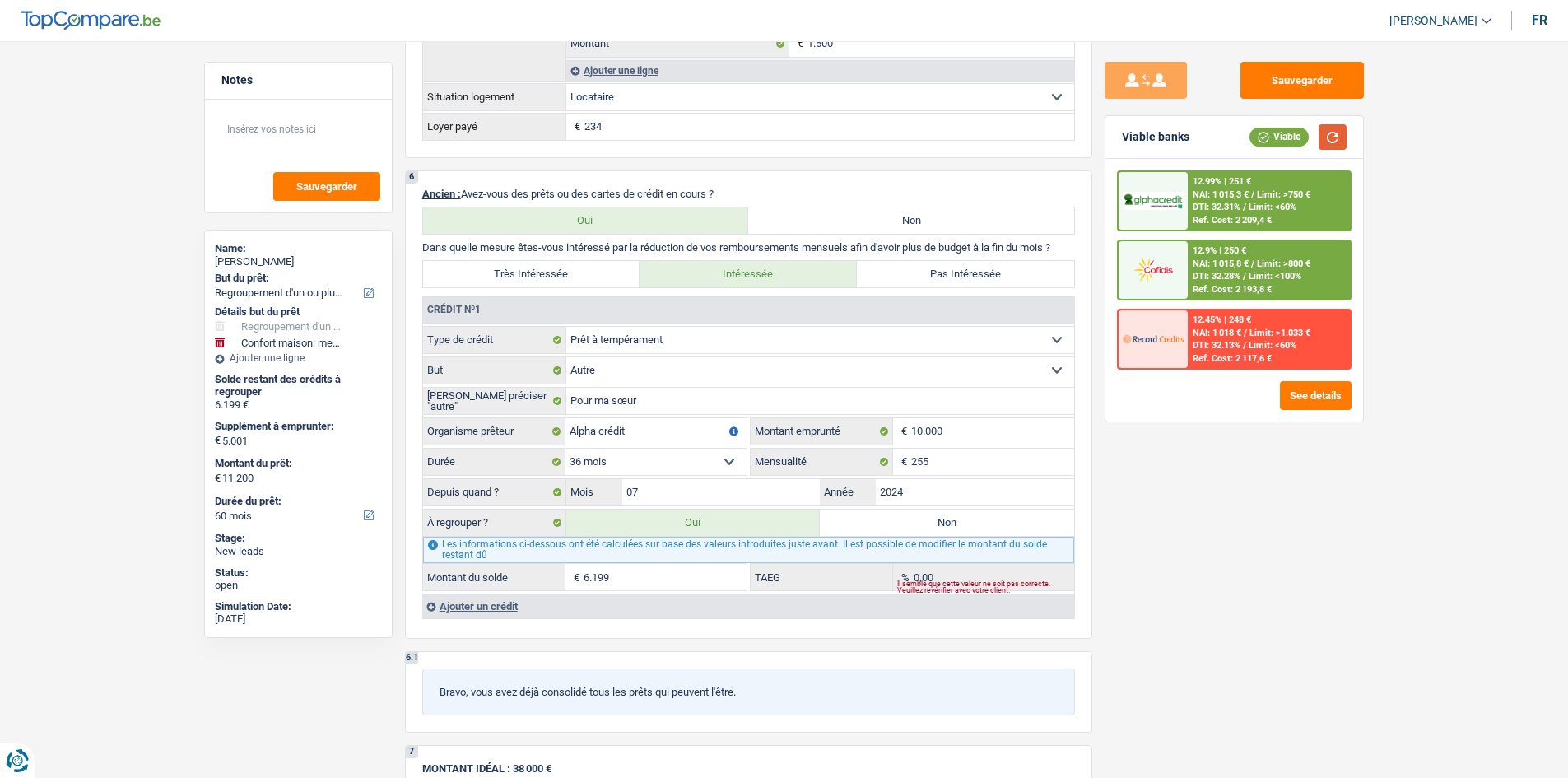
scroll to position [1318, 0]
click at [689, 406] on input "Pour ma sœur" at bounding box center [820, 402] width 508 height 27
click at [1177, 513] on div "Sauvegarder Viable banks Viable 12.99% | 251 € NAI: 1 015,3 € / Limit: >750 € D…" at bounding box center [1235, 405] width 284 height 687
click at [954, 468] on input "255" at bounding box center [993, 463] width 163 height 27
click at [1261, 511] on div "Sauvegarder Viable banks Viable 12.99% | 251 € NAI: 1 015,3 € / Limit: >750 € D…" at bounding box center [1235, 405] width 284 height 687
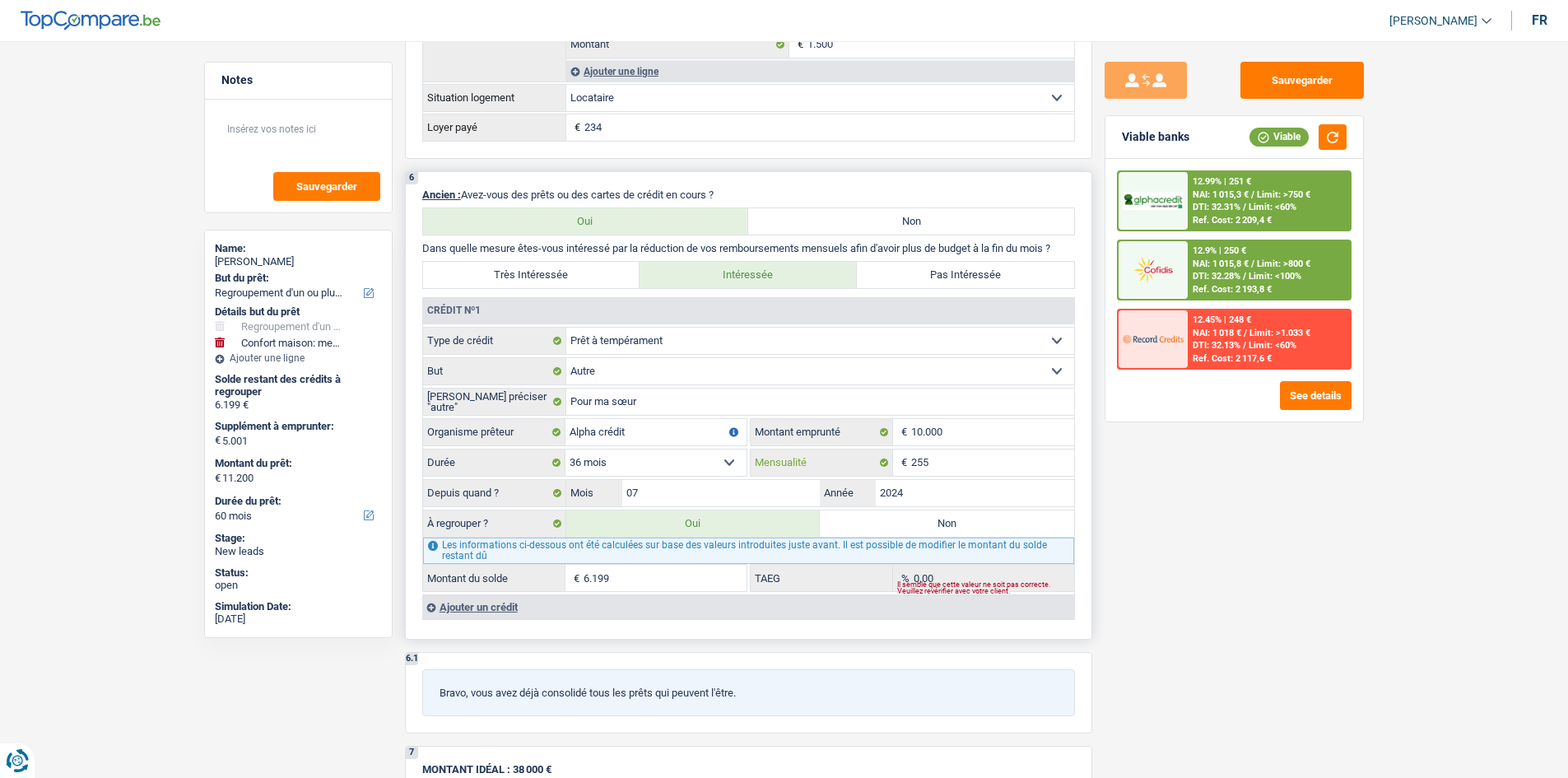
click at [958, 456] on input "255" at bounding box center [993, 463] width 163 height 27
click at [1201, 468] on div "Sauvegarder Viable banks Viable 12.99% | 251 € NAI: 1 015,3 € / Limit: >750 € D…" at bounding box center [1235, 405] width 284 height 687
click at [947, 459] on input "255" at bounding box center [993, 463] width 163 height 27
click at [1125, 493] on div "Sauvegarder Viable banks Viable 12.99% | 251 € NAI: 1 015,3 € / Limit: >750 € D…" at bounding box center [1235, 405] width 284 height 687
click at [995, 468] on input "255" at bounding box center [993, 463] width 163 height 27
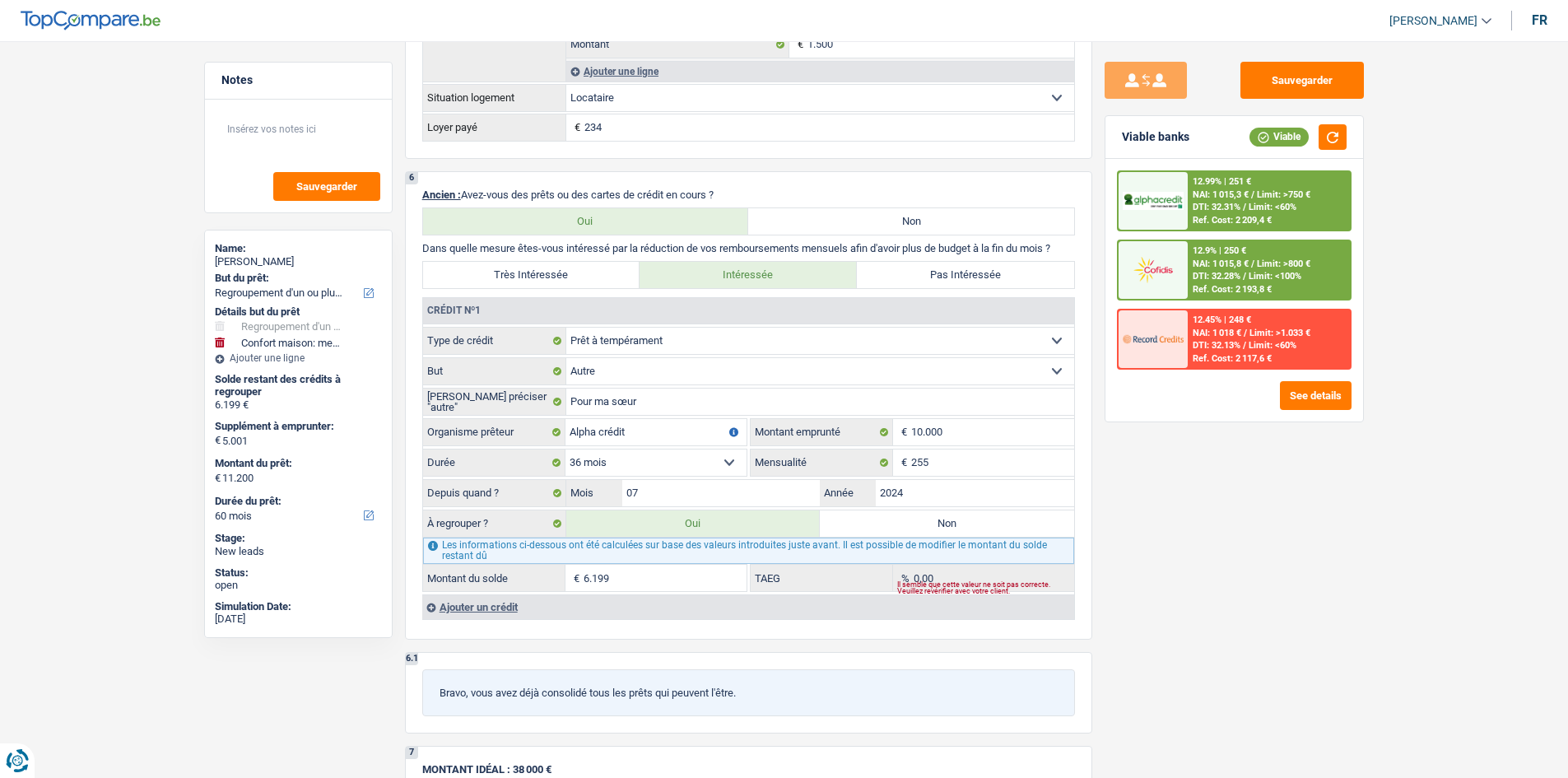
click at [1212, 520] on div "Sauvegarder Viable banks Viable 12.99% | 251 € NAI: 1 015,3 € / Limit: >750 € D…" at bounding box center [1235, 405] width 284 height 687
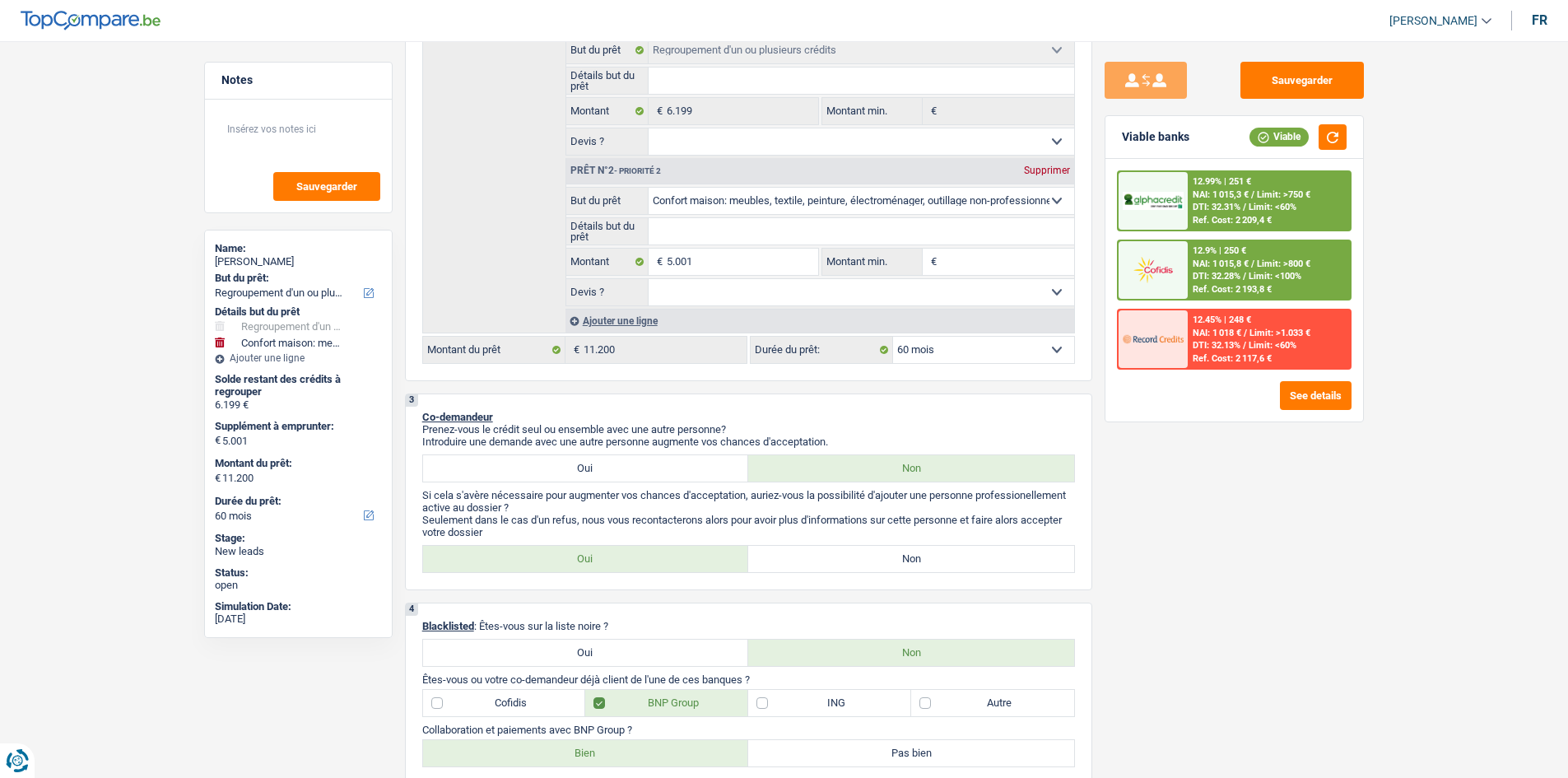
scroll to position [247, 0]
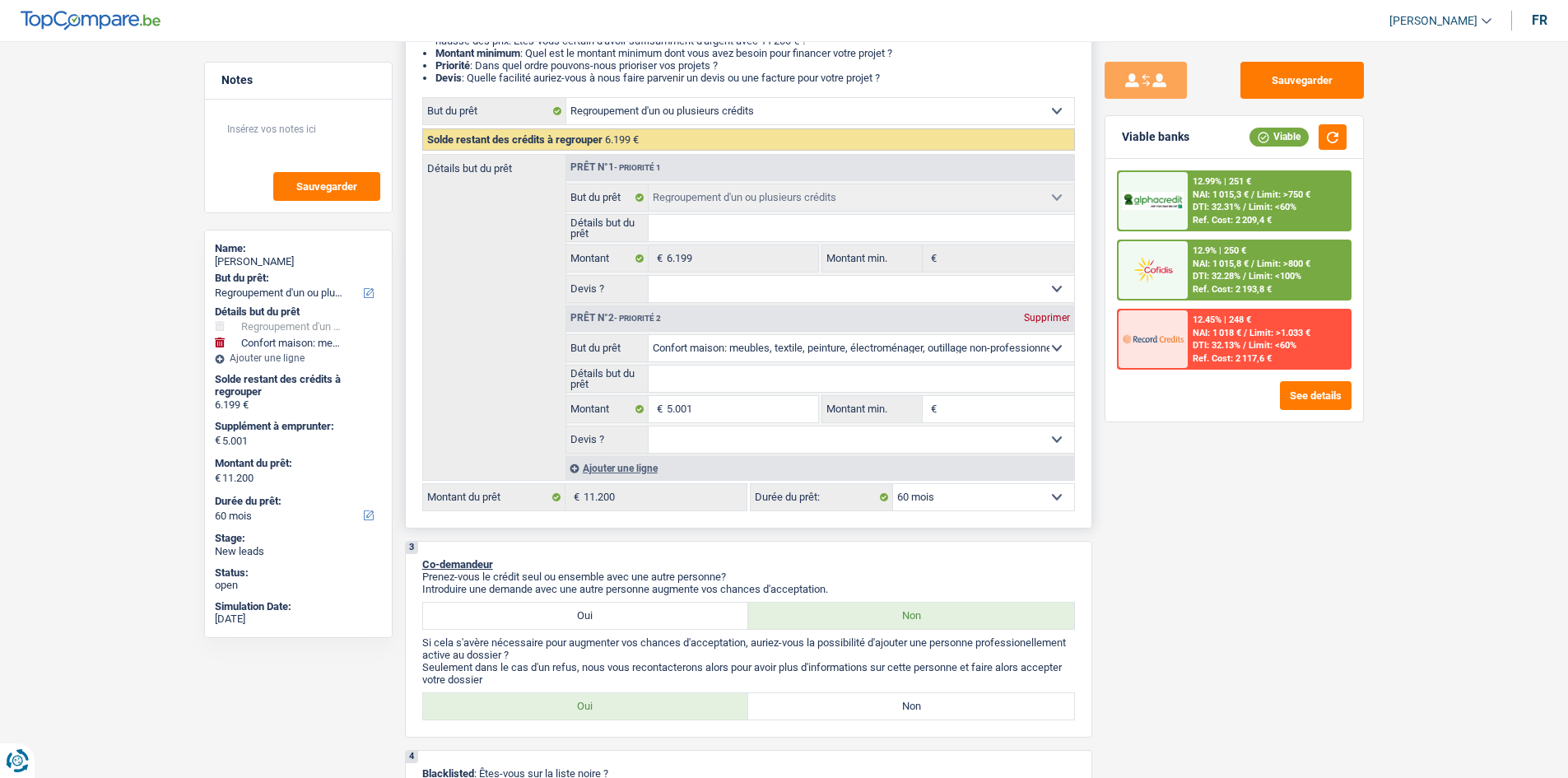
click at [738, 431] on select "Oui Non Non répondu Sélectionner une option" at bounding box center [861, 440] width 426 height 27
select select "yes"
click at [648, 427] on select "Oui Non Non répondu Sélectionner une option" at bounding box center [861, 440] width 426 height 27
select select "yes"
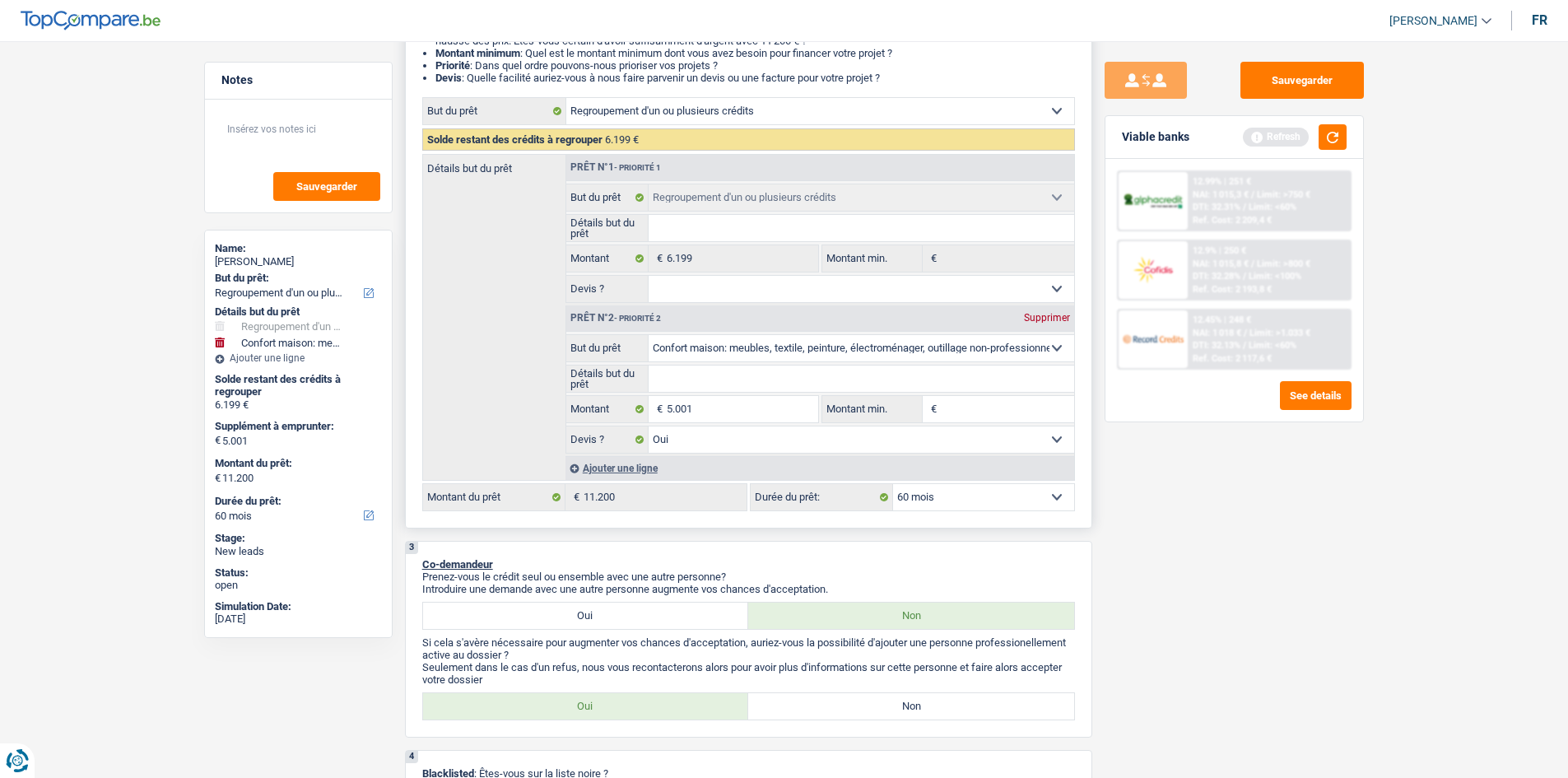
click at [745, 384] on input "Détails but du prêt" at bounding box center [861, 379] width 426 height 27
type input "e"
type input "m"
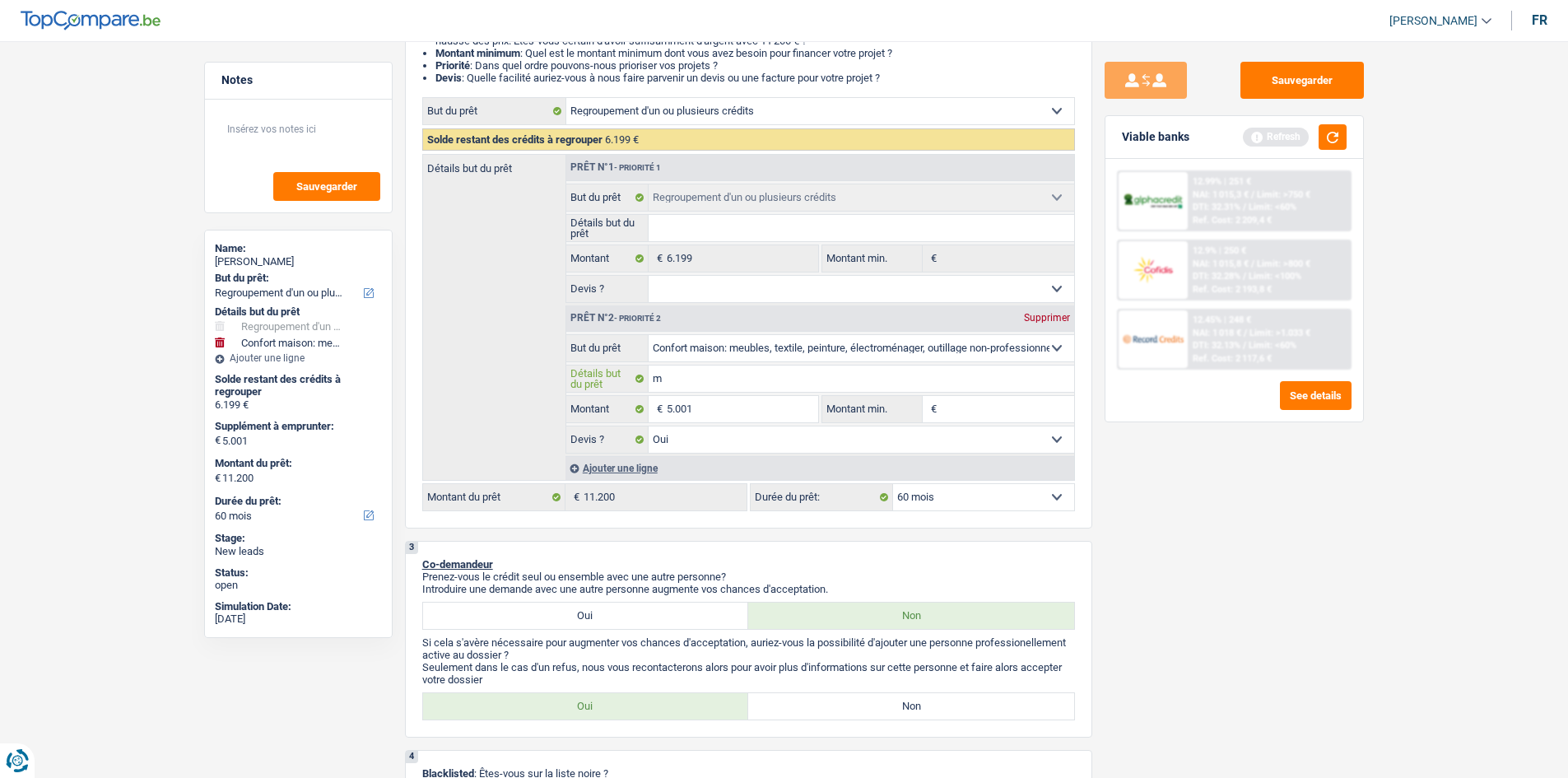
type input "me"
type input "meu"
type input "meub"
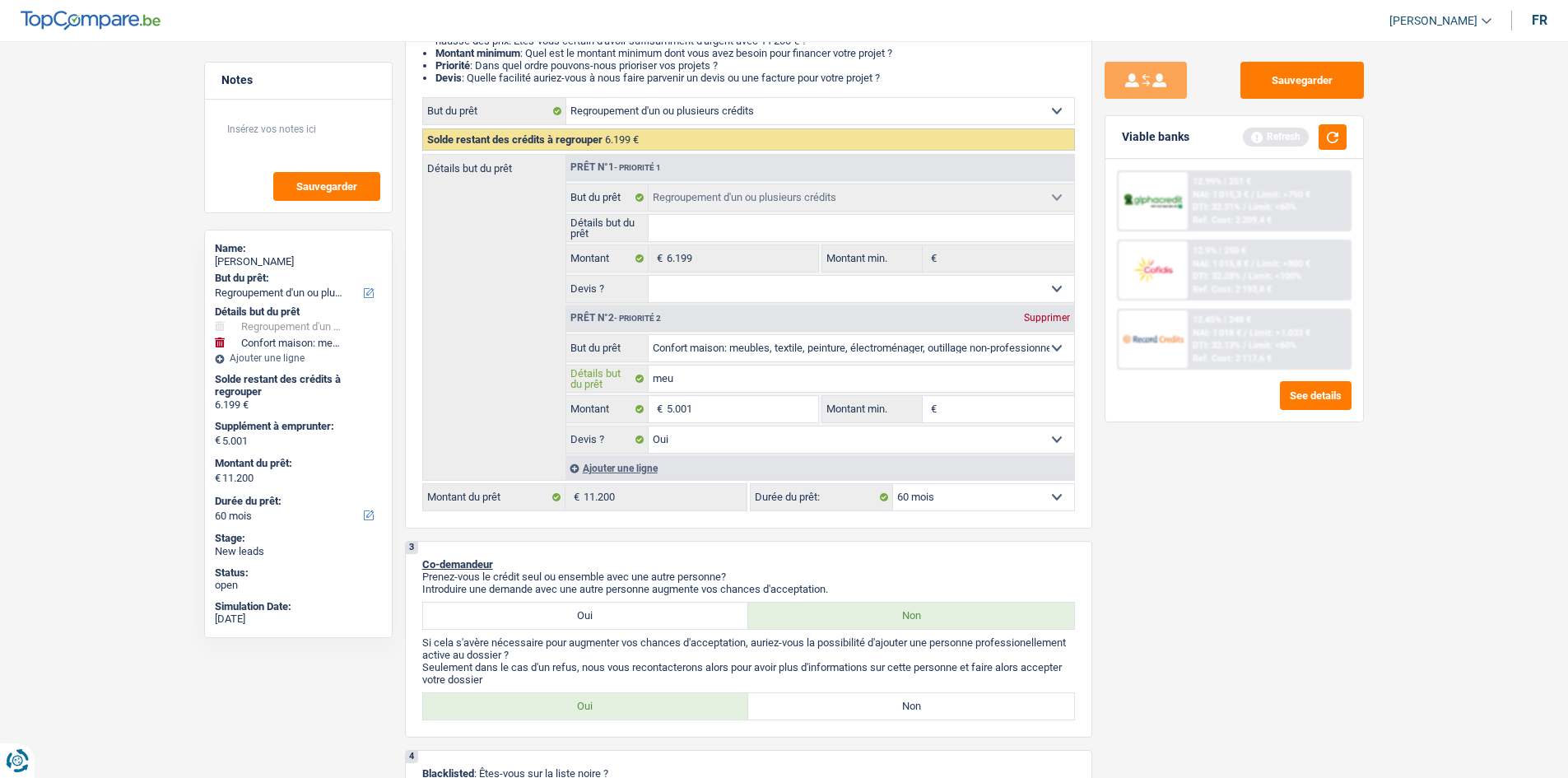
type input "meub"
type input "meubl"
type input "meuble"
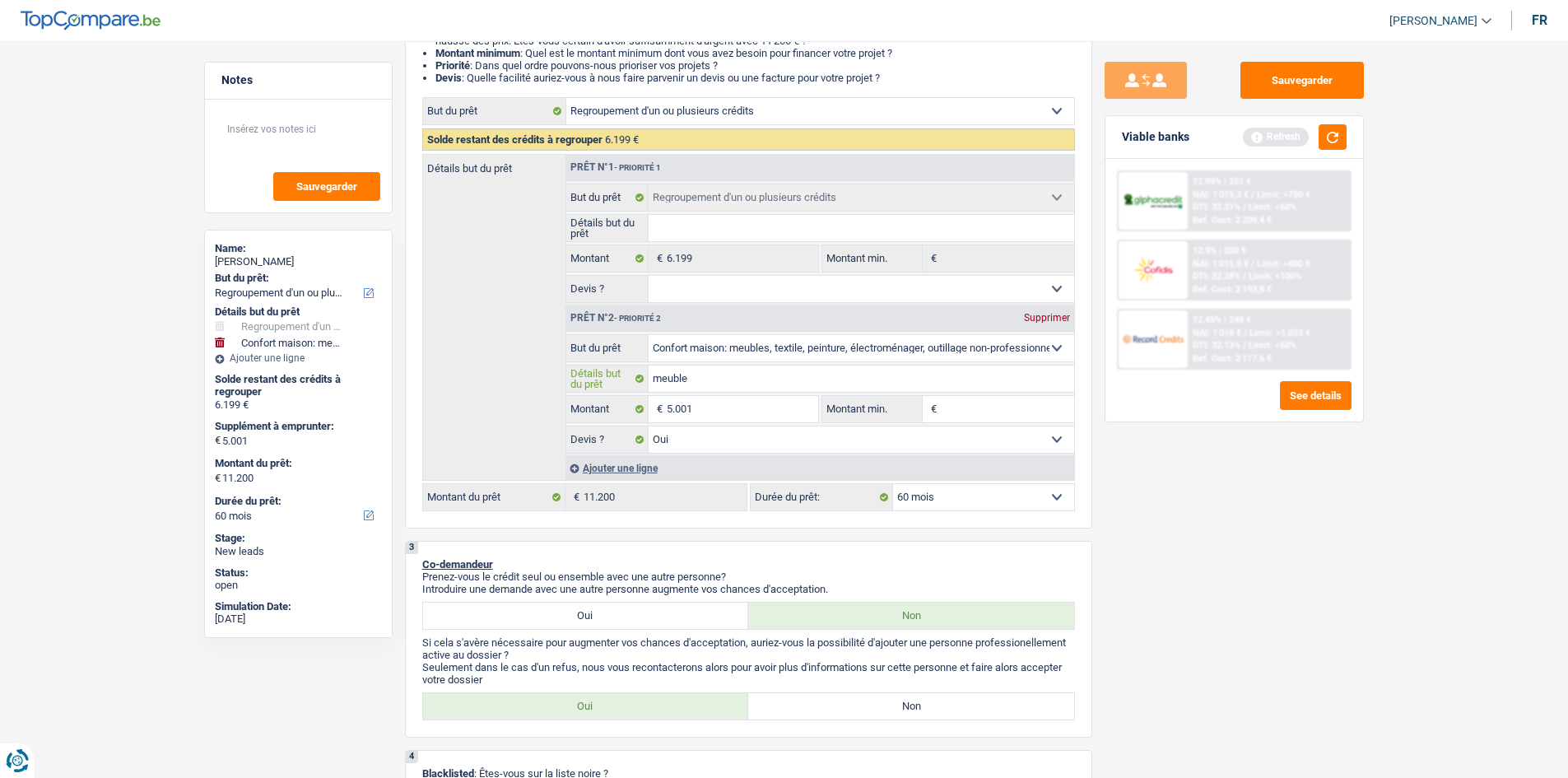
type input "meubles"
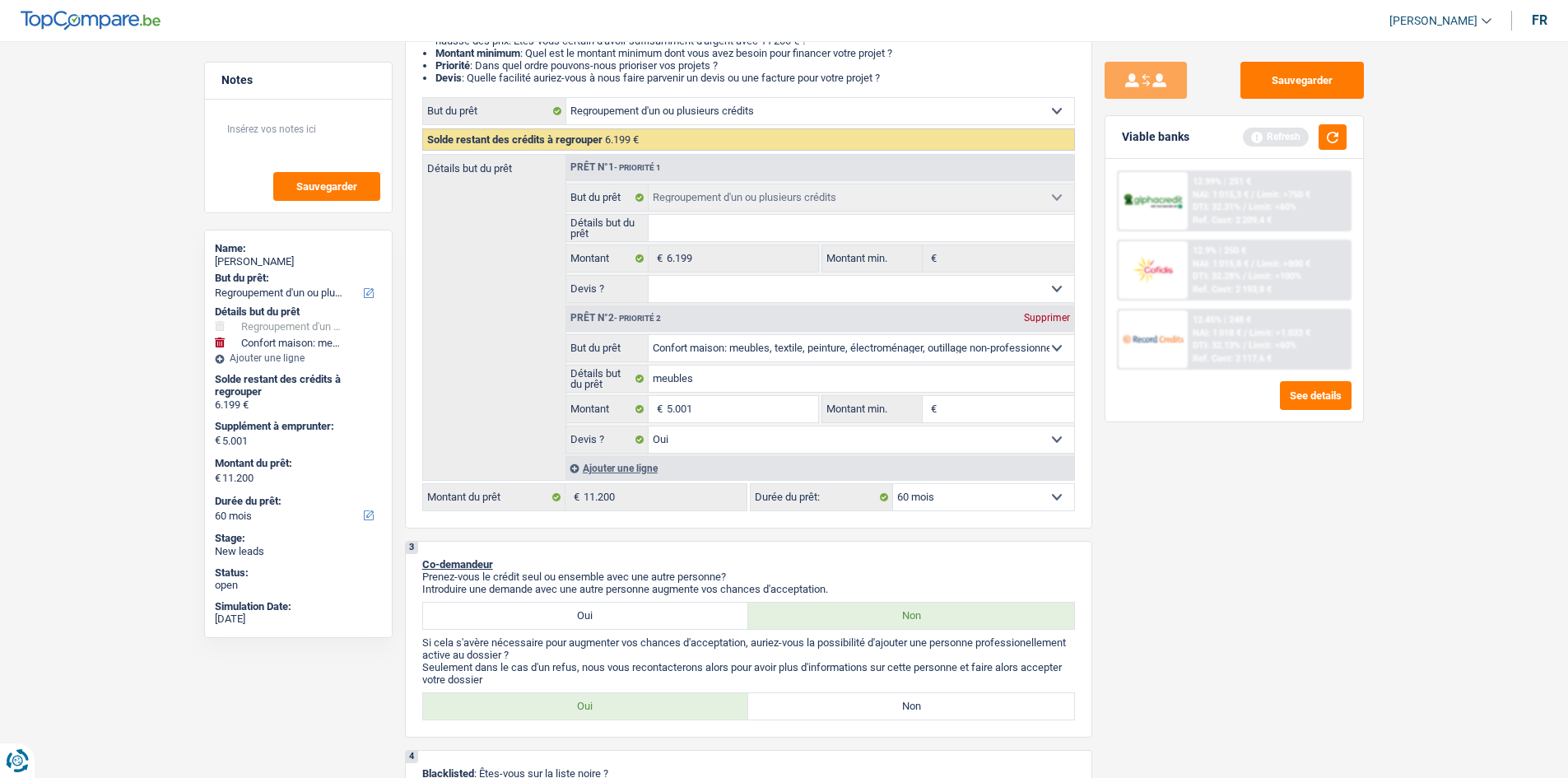
drag, startPoint x: 1187, startPoint y: 543, endPoint x: 1188, endPoint y: 526, distance: 17.0
click at [1187, 537] on div "Sauvegarder Viable banks Refresh 12.99% | 251 € NAI: 1 015,3 € / Limit: >750 € …" at bounding box center [1235, 405] width 284 height 687
click at [1328, 144] on button "button" at bounding box center [1333, 138] width 28 height 26
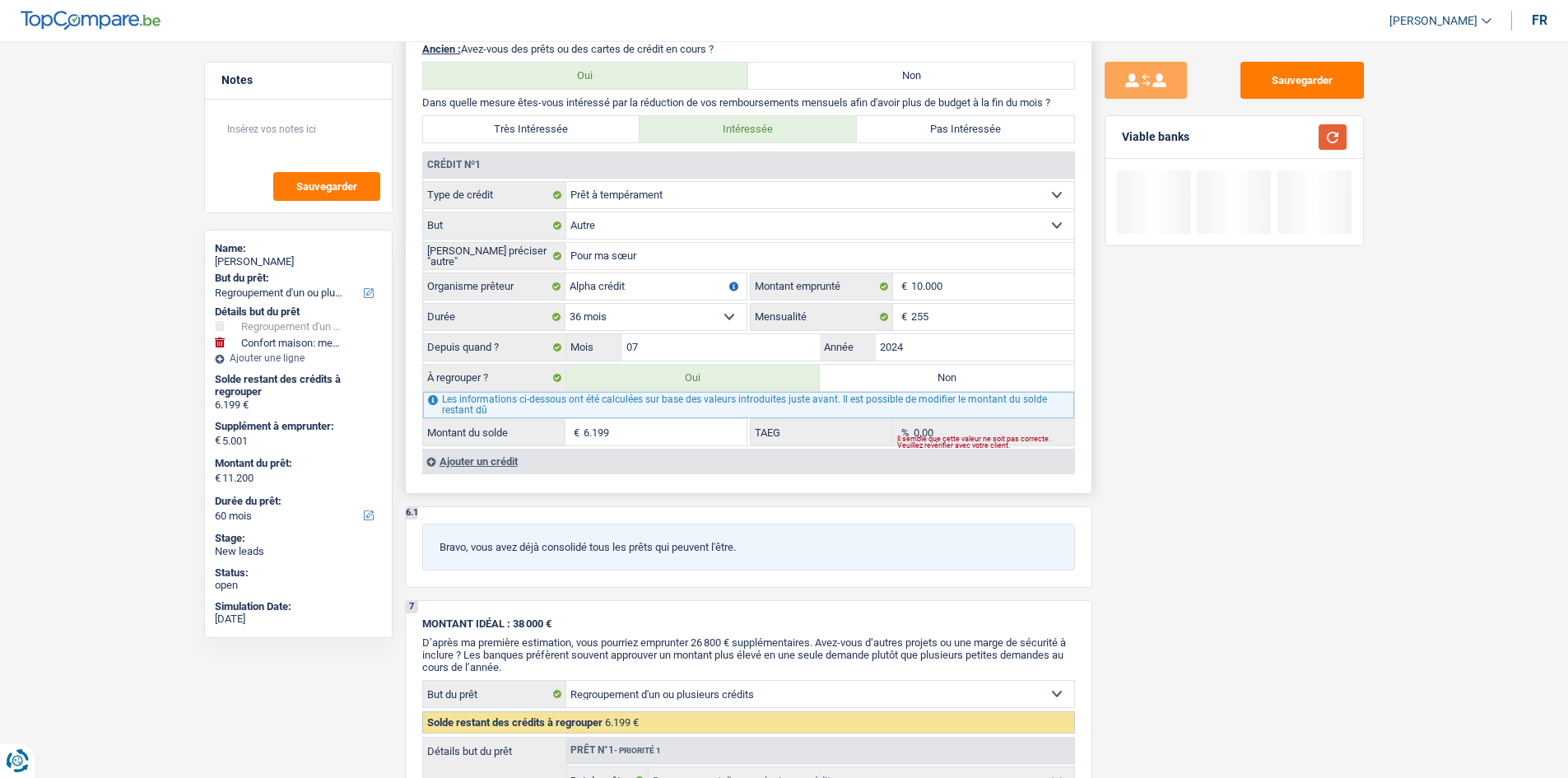
scroll to position [1483, 0]
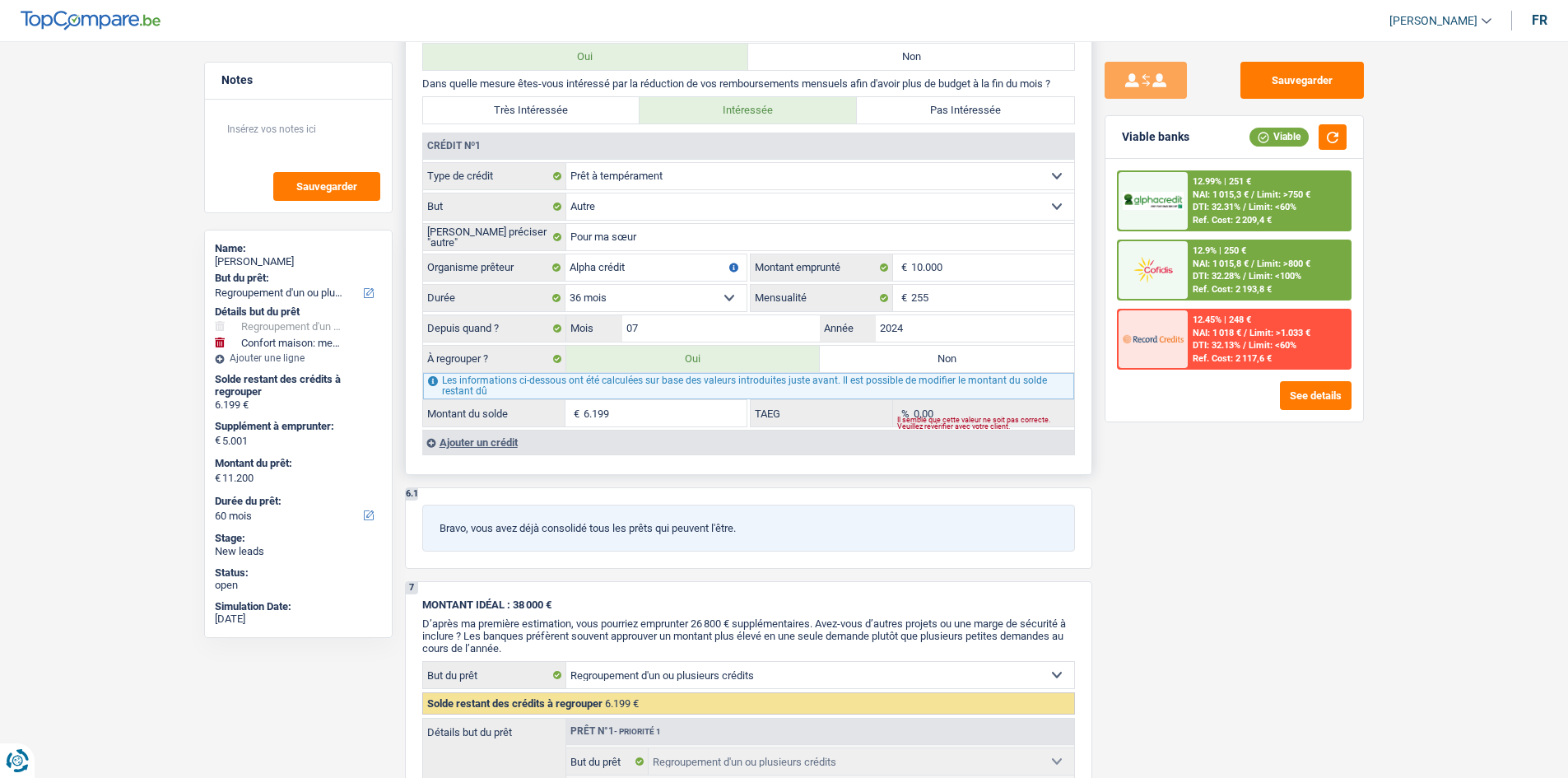
click at [686, 415] on input "6.199" at bounding box center [665, 413] width 163 height 27
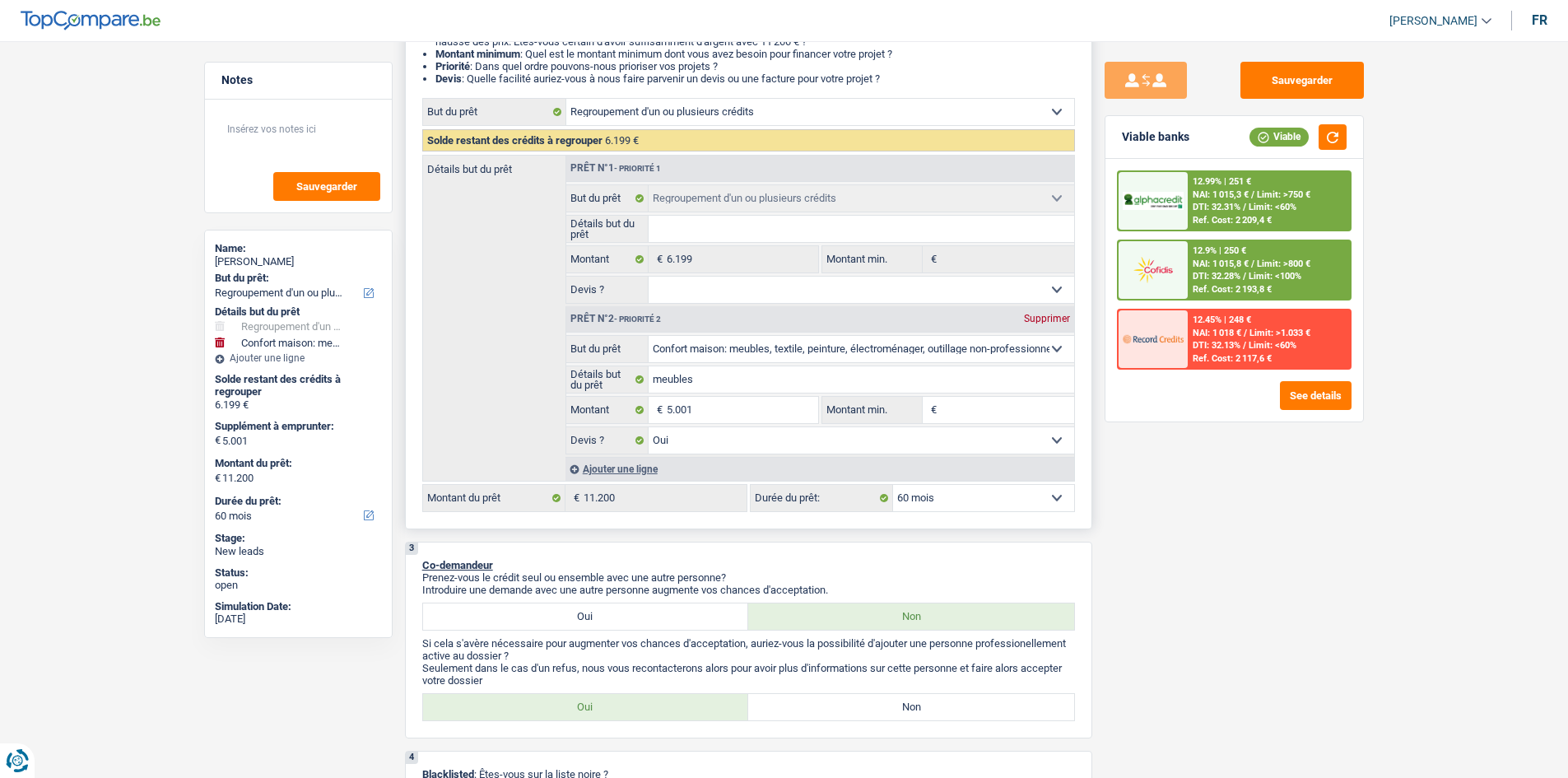
scroll to position [247, 0]
click at [1282, 214] on div "12.99% | 251 € NAI: 1 015,3 € / Limit: >750 € DTI: 32.31% / Limit: <60% Ref. Co…" at bounding box center [1269, 201] width 163 height 57
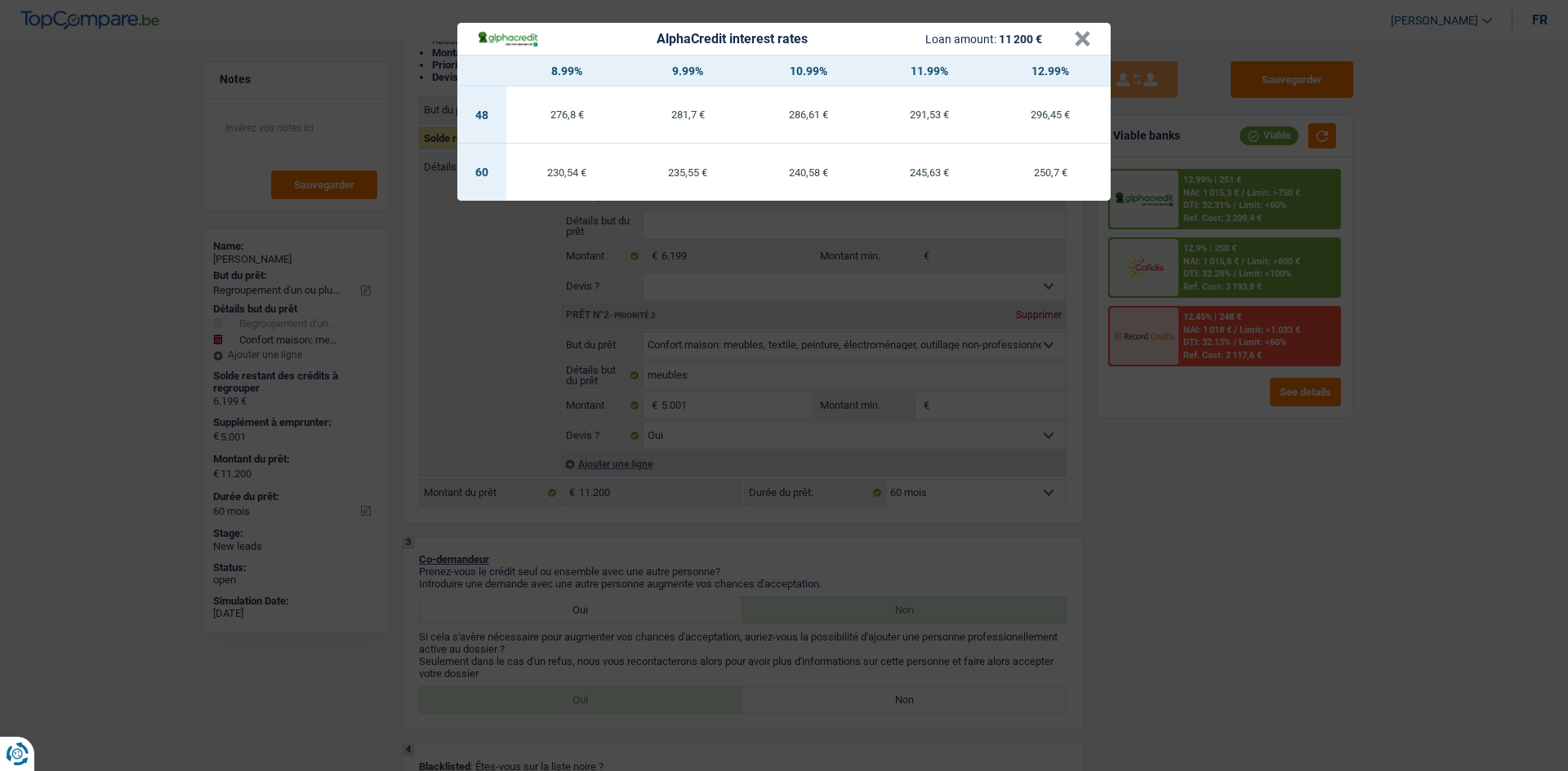
click at [1163, 549] on div "AlphaCredit interest rates Loan amount: 11 200 € × 8.99% 9.99% 10.99% 11.99% 12…" at bounding box center [784, 386] width 1568 height 771
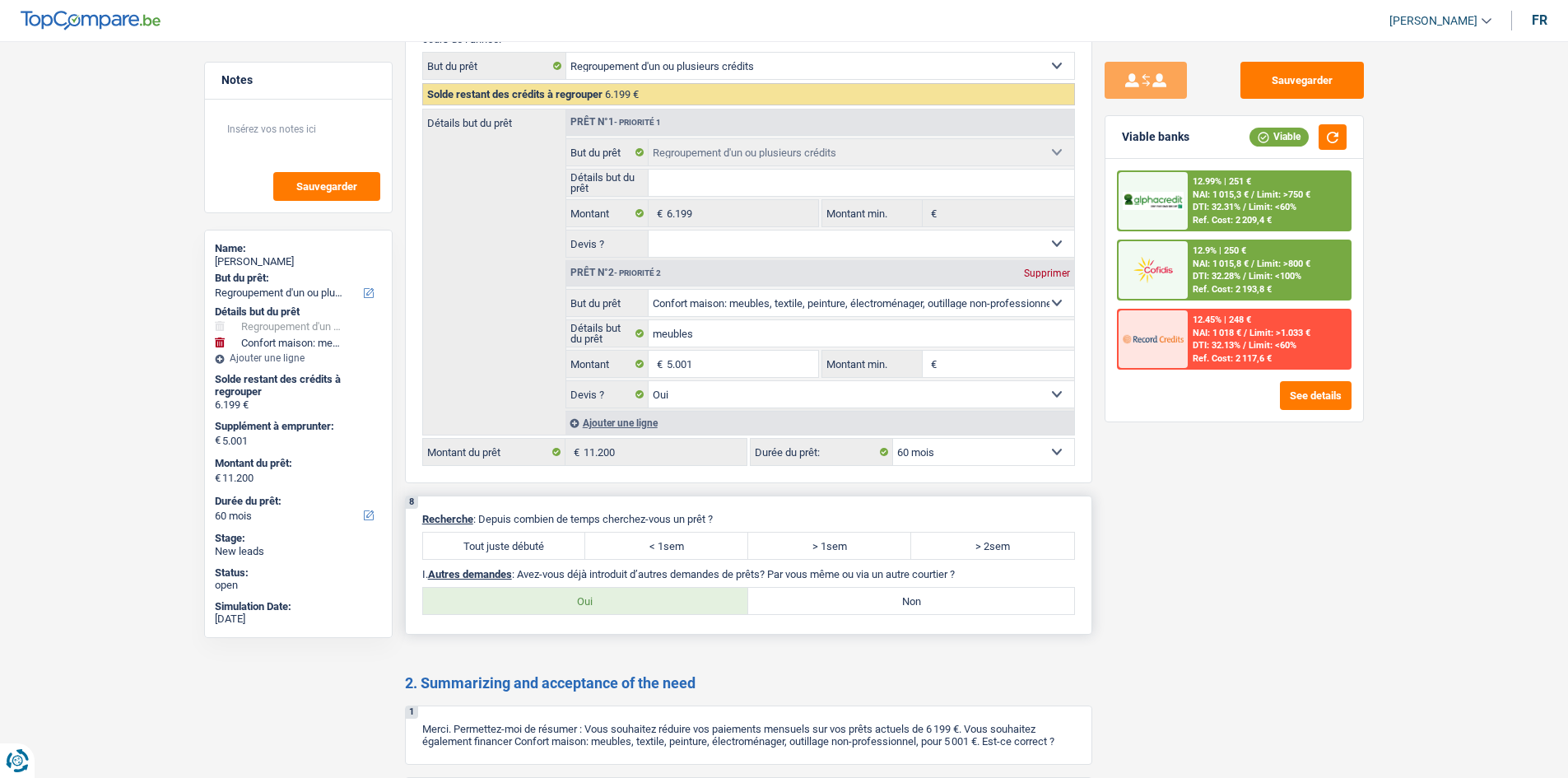
scroll to position [2224, 0]
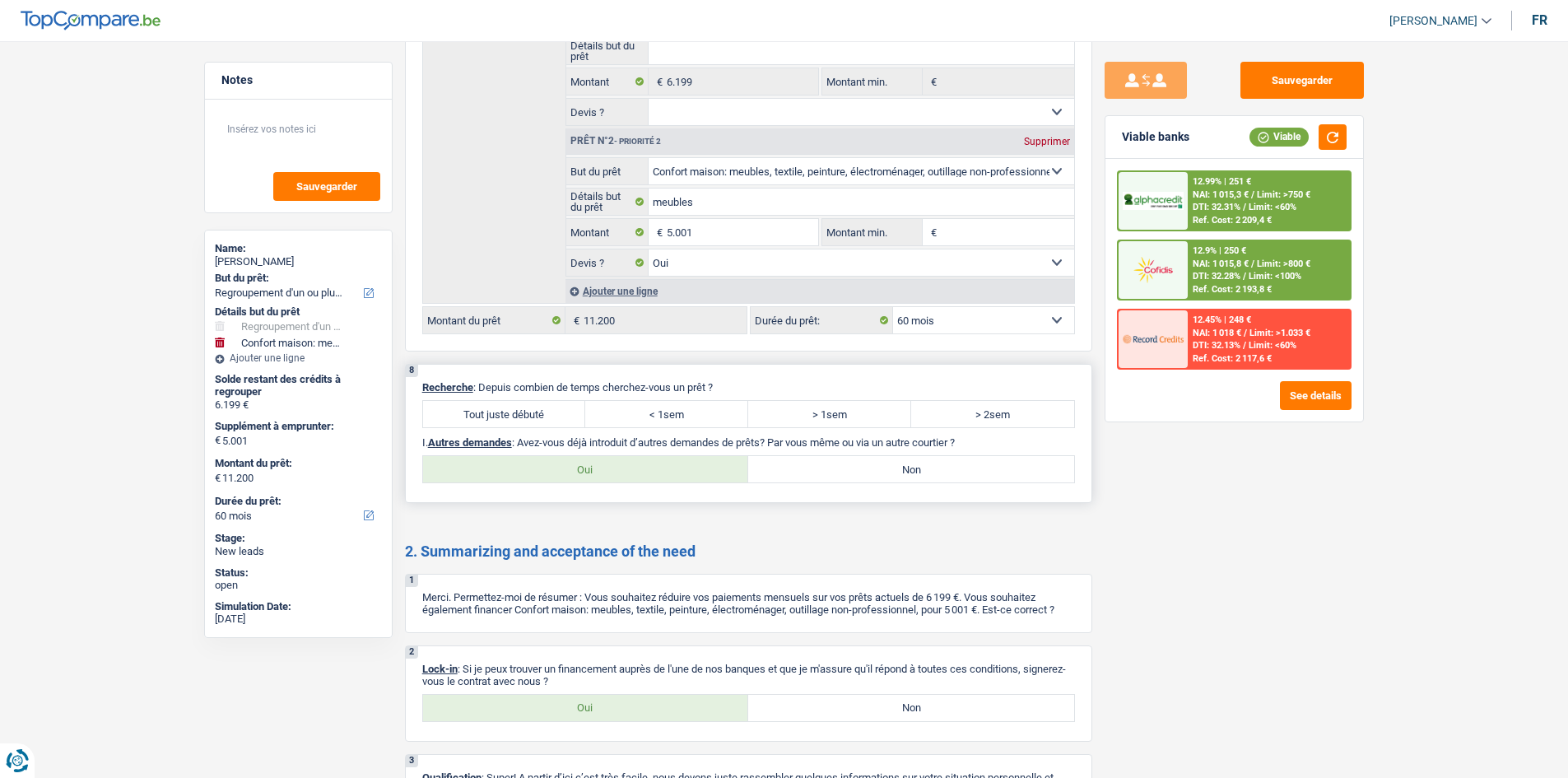
click at [488, 409] on label "Tout juste débuté" at bounding box center [504, 414] width 163 height 27
click at [488, 409] on input "Tout juste débuté" at bounding box center [504, 414] width 163 height 27
radio input "true"
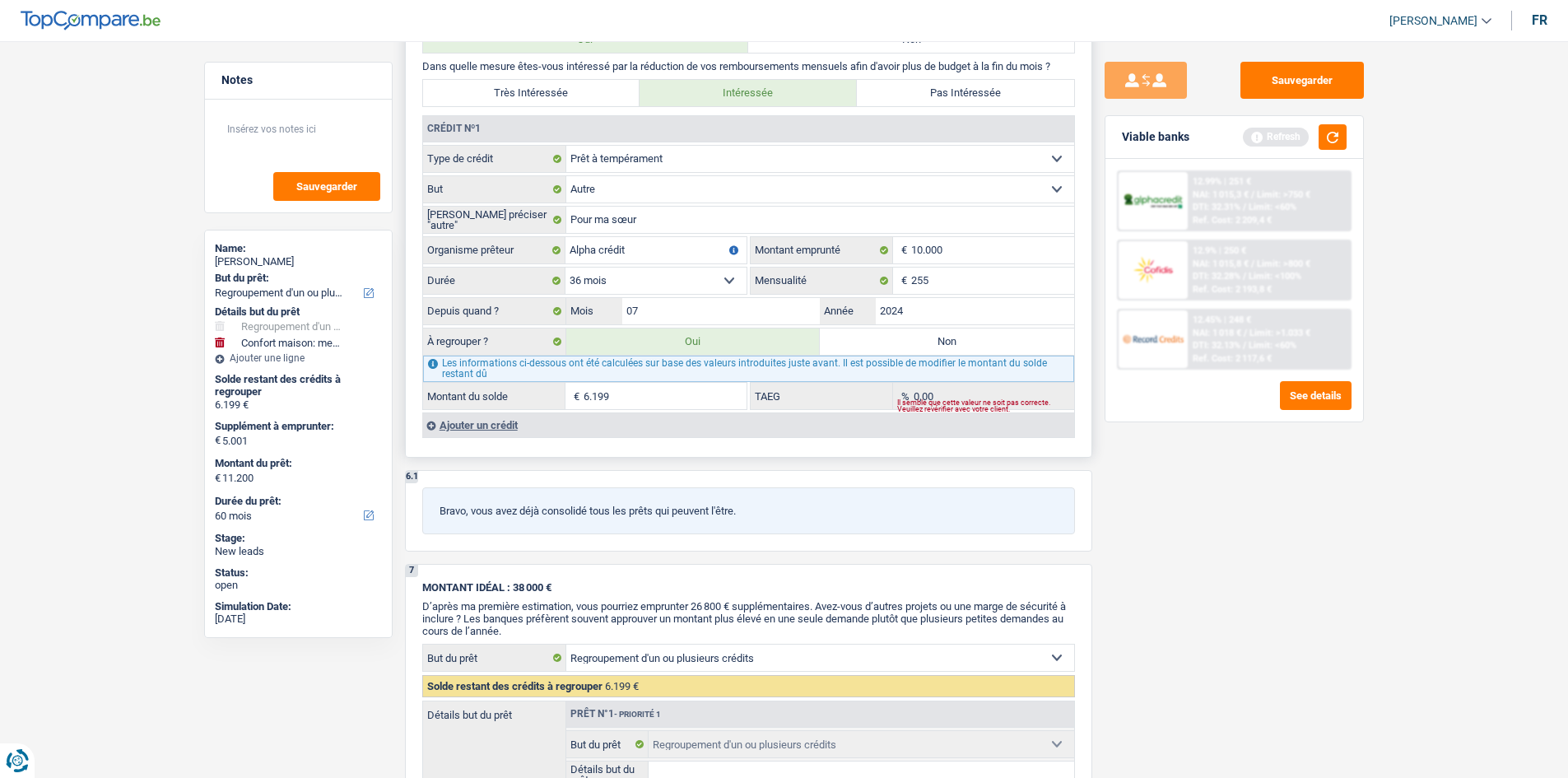
scroll to position [1483, 0]
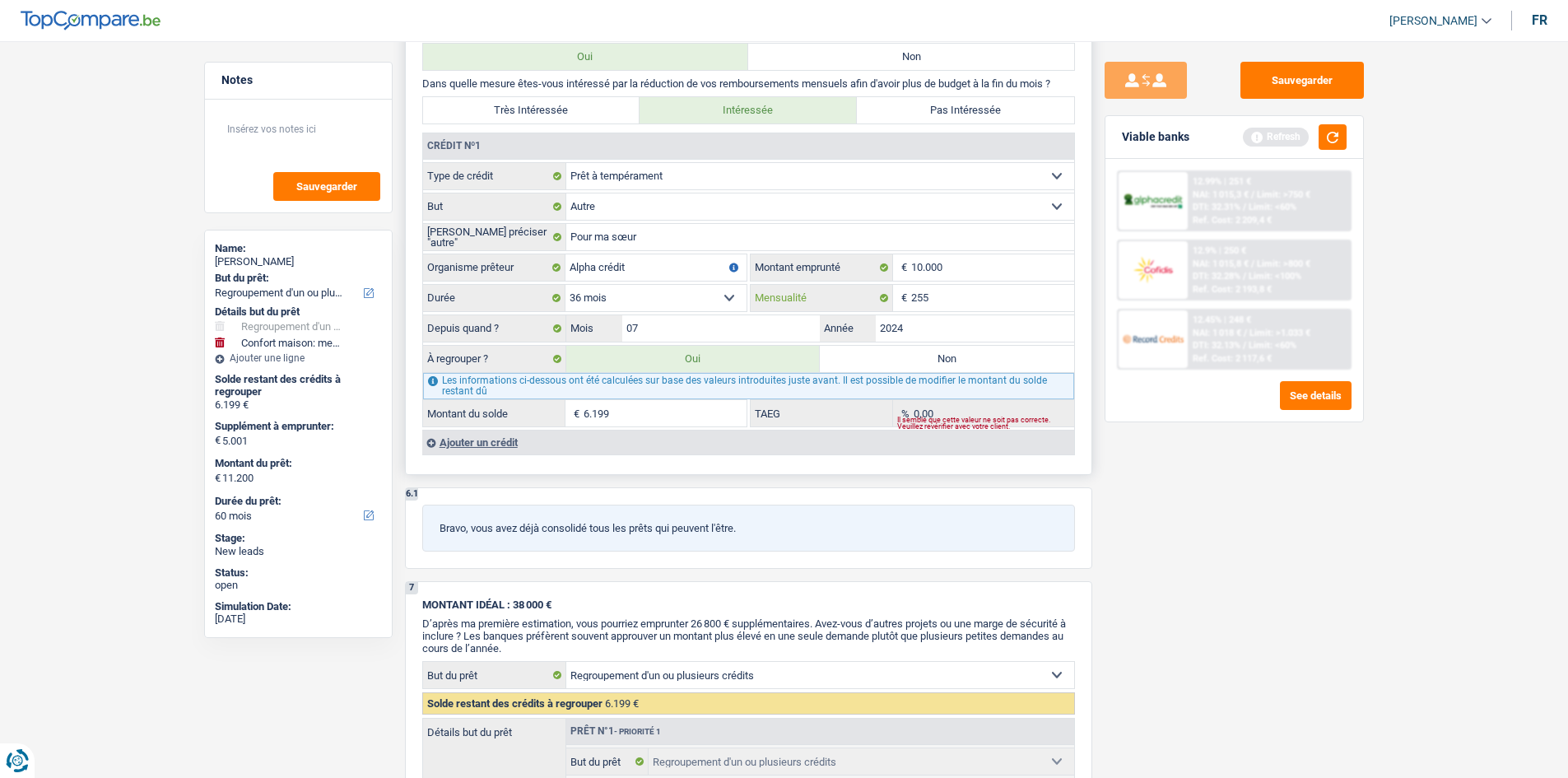
click at [977, 302] on input "255" at bounding box center [993, 298] width 163 height 27
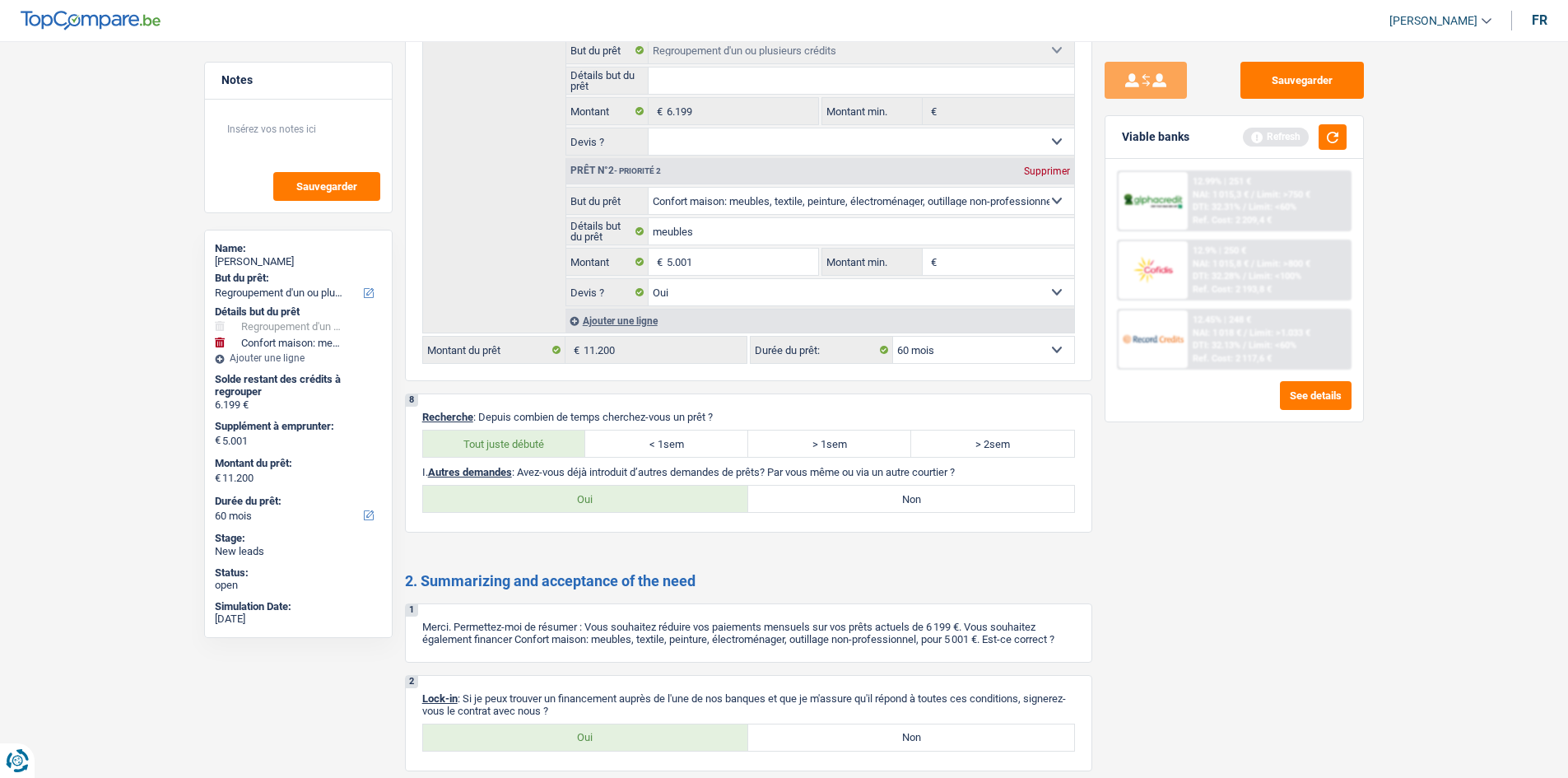
scroll to position [2340, 0]
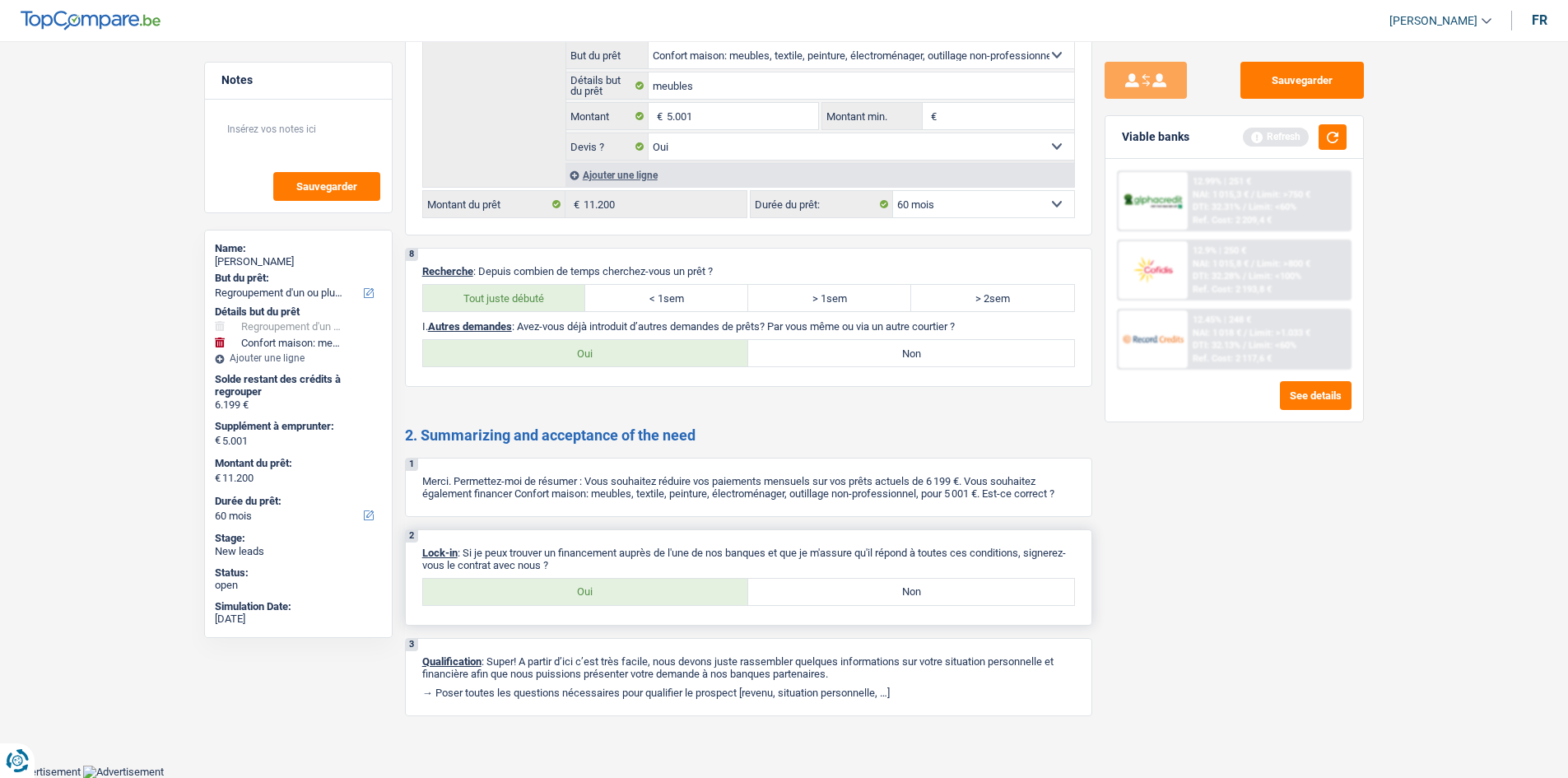
click at [593, 588] on label "Oui" at bounding box center [585, 592] width 326 height 27
click at [593, 588] on input "Oui" at bounding box center [585, 592] width 326 height 27
radio input "true"
click at [1342, 129] on button "button" at bounding box center [1333, 138] width 28 height 26
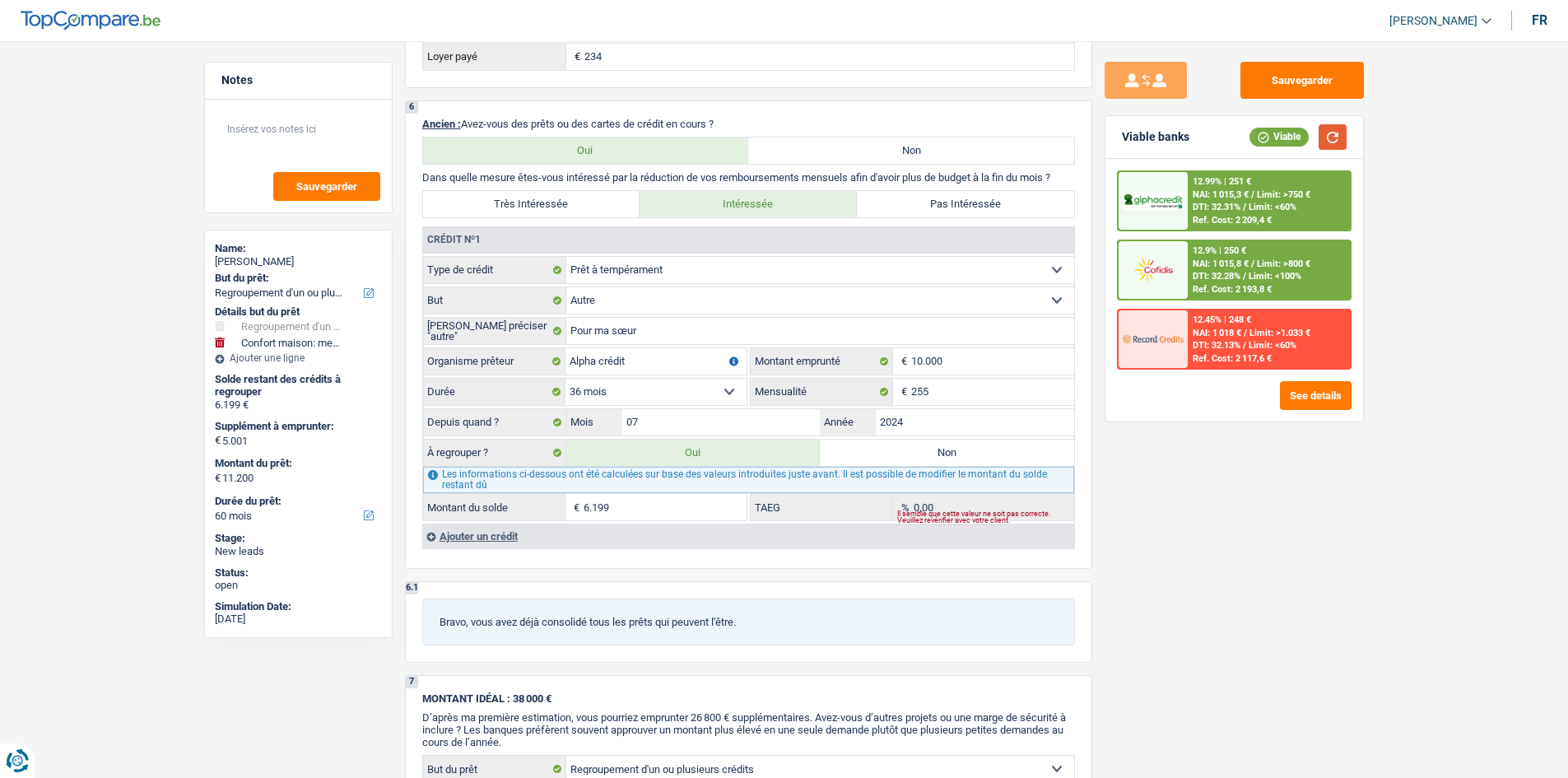
scroll to position [1352, 0]
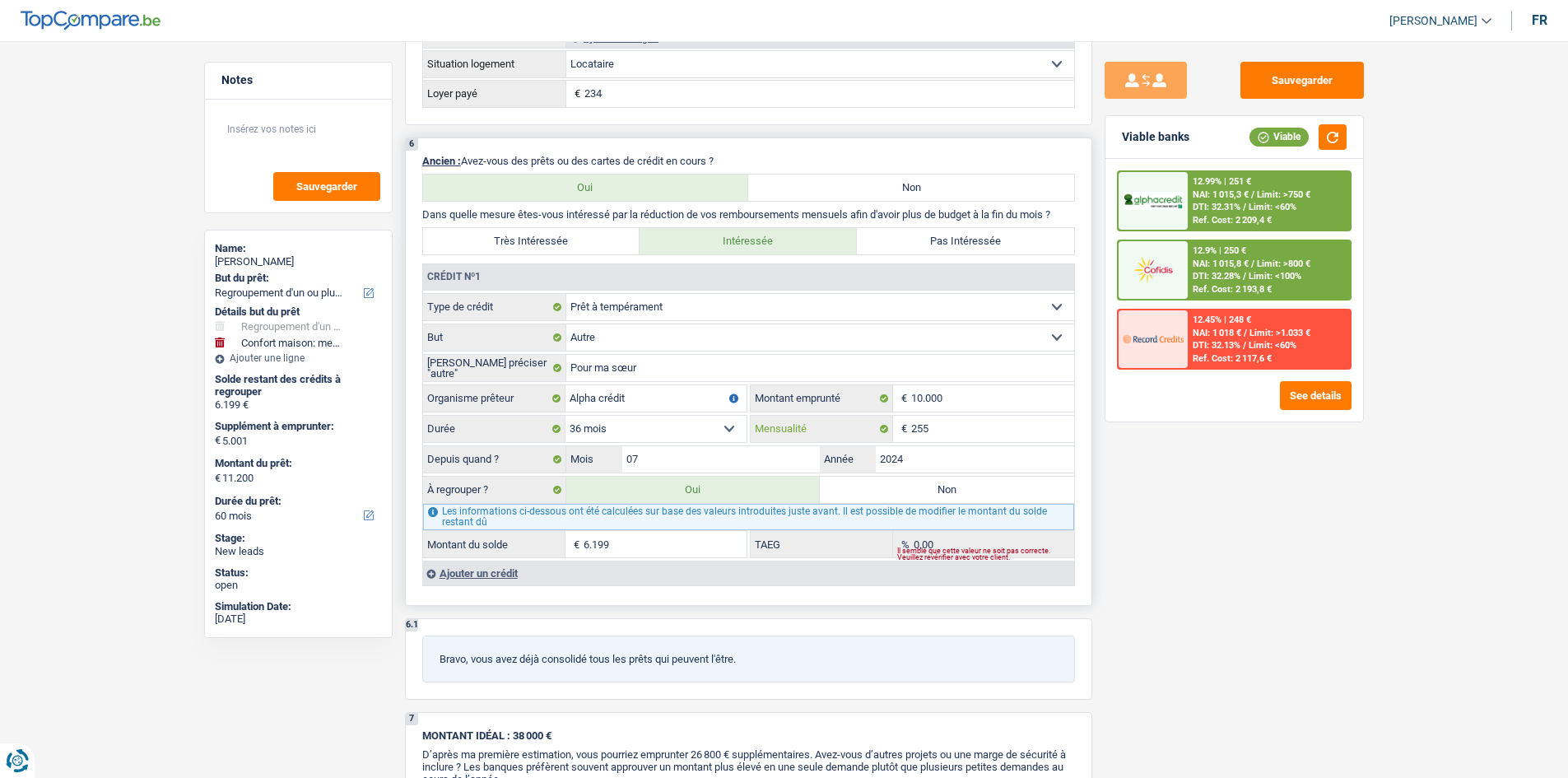
click at [940, 428] on input "255" at bounding box center [993, 429] width 163 height 27
click at [1265, 542] on div "Sauvegarder Viable banks Viable 12.99% | 251 € NAI: 1 015,3 € / Limit: >750 € D…" at bounding box center [1235, 405] width 284 height 687
click at [951, 429] on input "255" at bounding box center [993, 429] width 163 height 27
click at [1152, 476] on div "Sauvegarder Viable banks Viable 12.99% | 251 € NAI: 1 015,3 € / Limit: >750 € D…" at bounding box center [1235, 405] width 284 height 687
click at [995, 426] on input "255" at bounding box center [993, 429] width 163 height 27
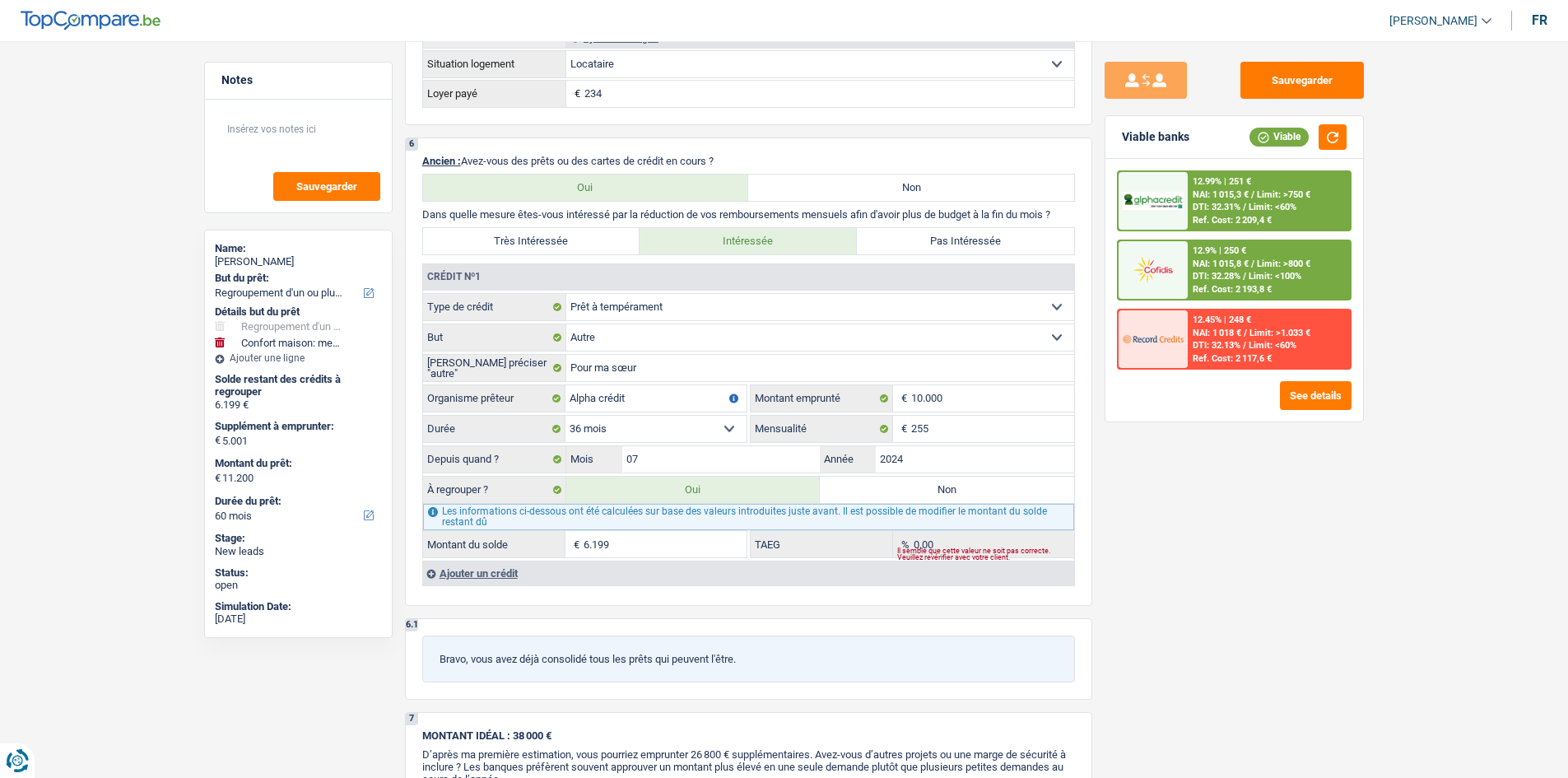
click at [1161, 503] on div "Sauvegarder Viable banks Viable 12.99% | 251 € NAI: 1 015,3 € / Limit: >750 € D…" at bounding box center [1235, 405] width 284 height 687
click at [948, 423] on input "255" at bounding box center [993, 429] width 163 height 27
click at [997, 490] on label "Non" at bounding box center [947, 490] width 254 height 27
click at [997, 490] on input "Non" at bounding box center [947, 490] width 254 height 27
radio input "true"
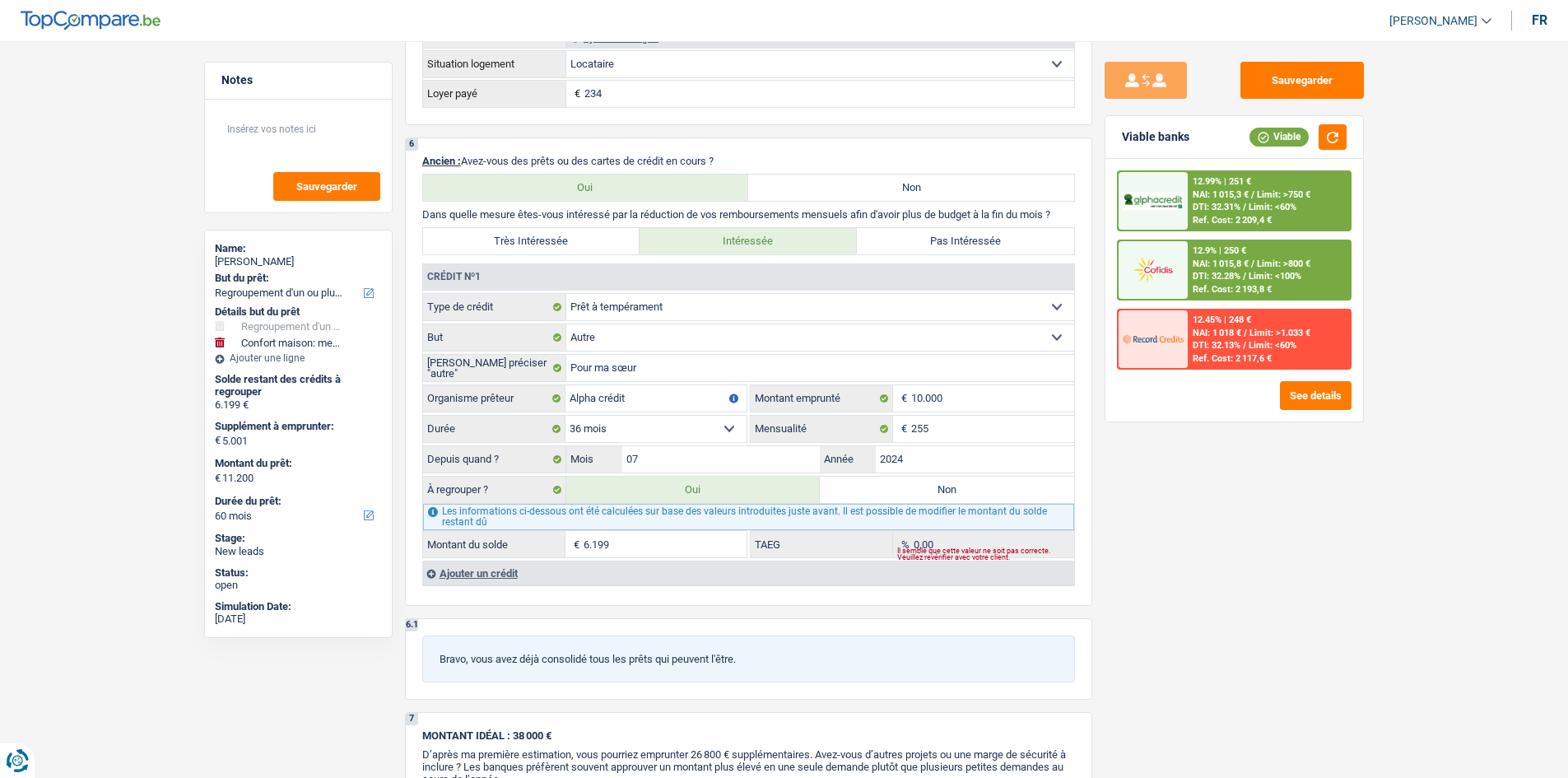
select select "household"
select select "36"
select select "household"
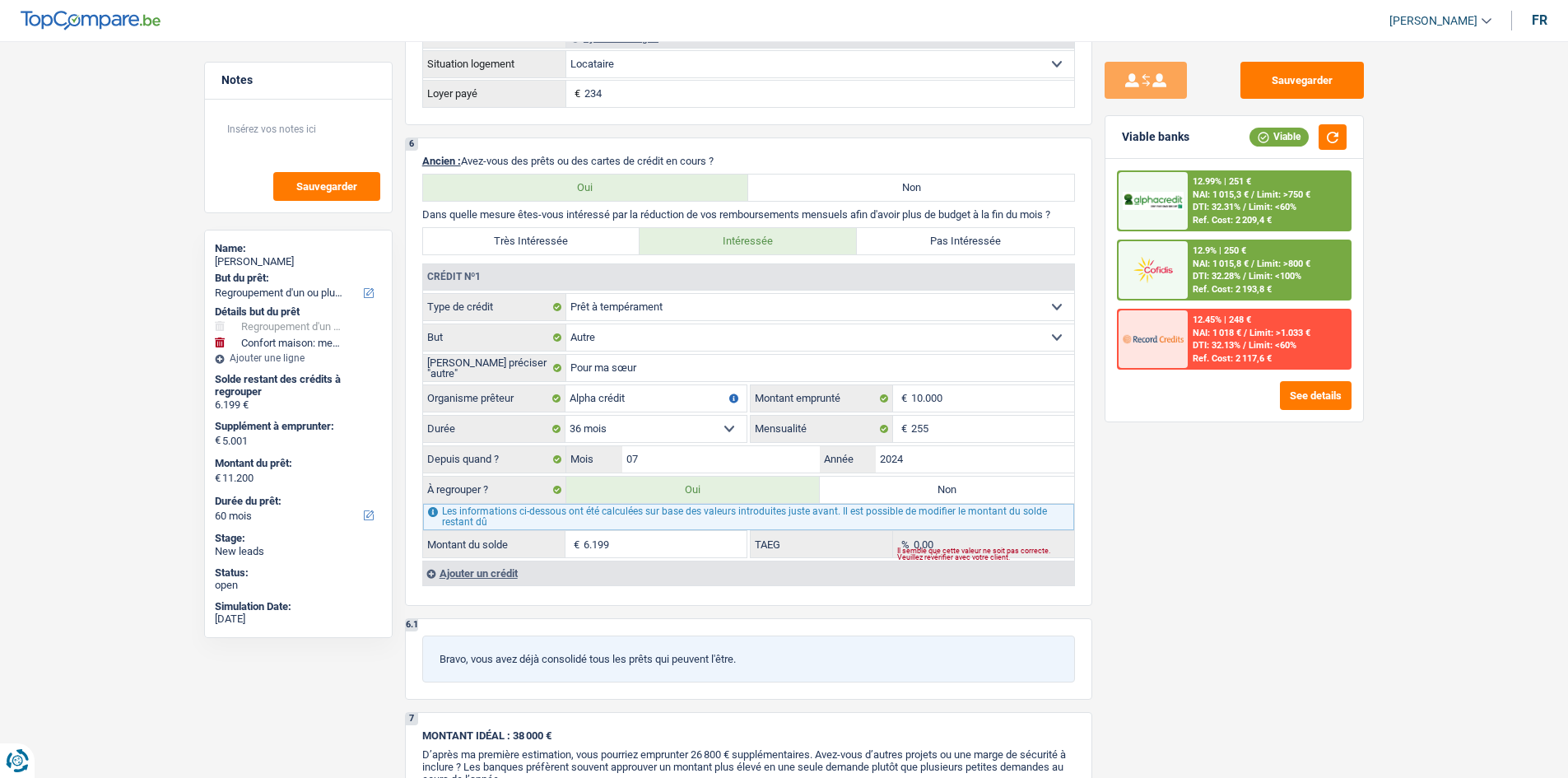
type input "meubles"
type input "5.001"
select select "yes"
select select "36"
radio input "false"
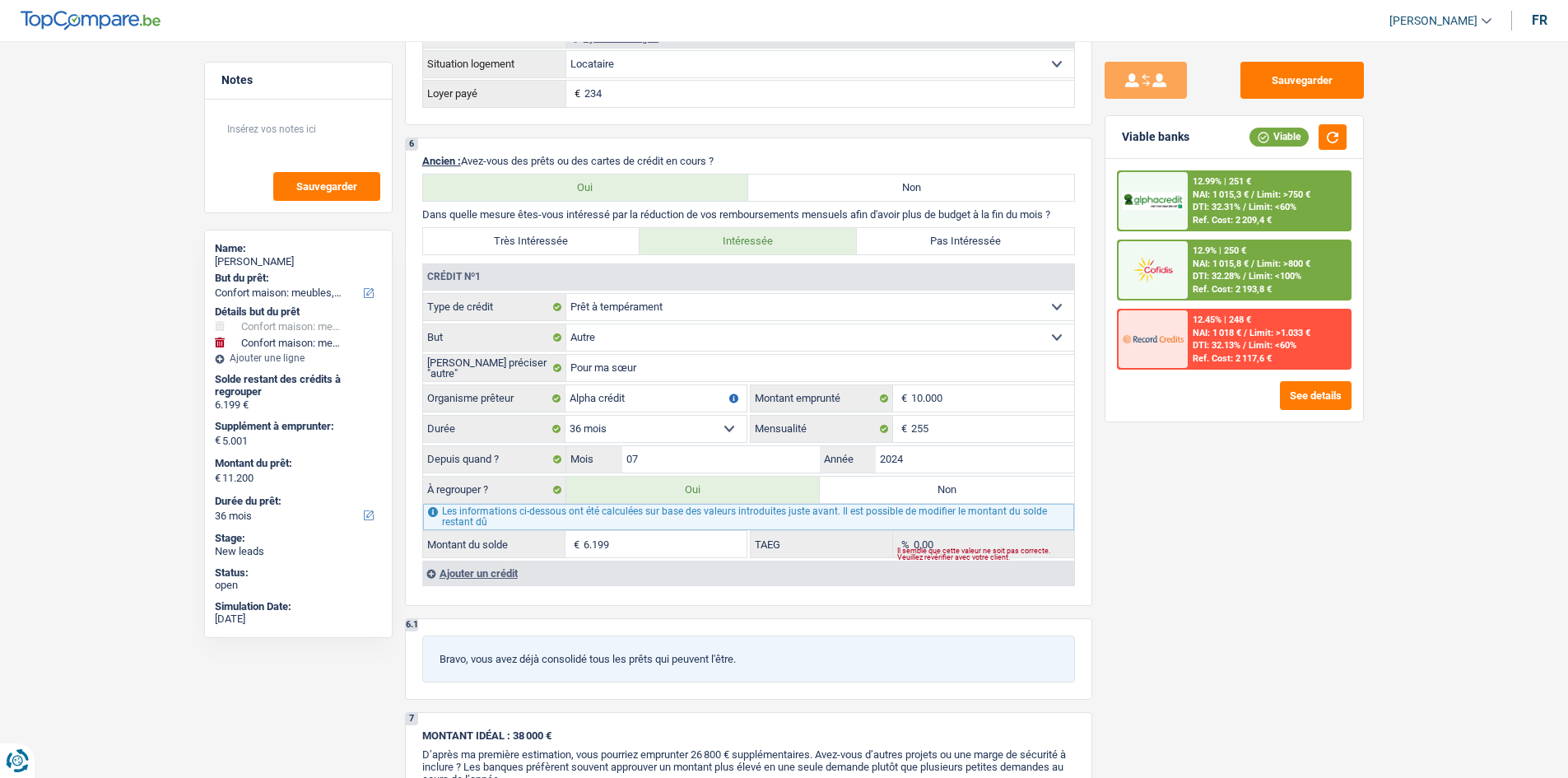
select select "household"
type input "meubles"
type input "5.001"
select select "yes"
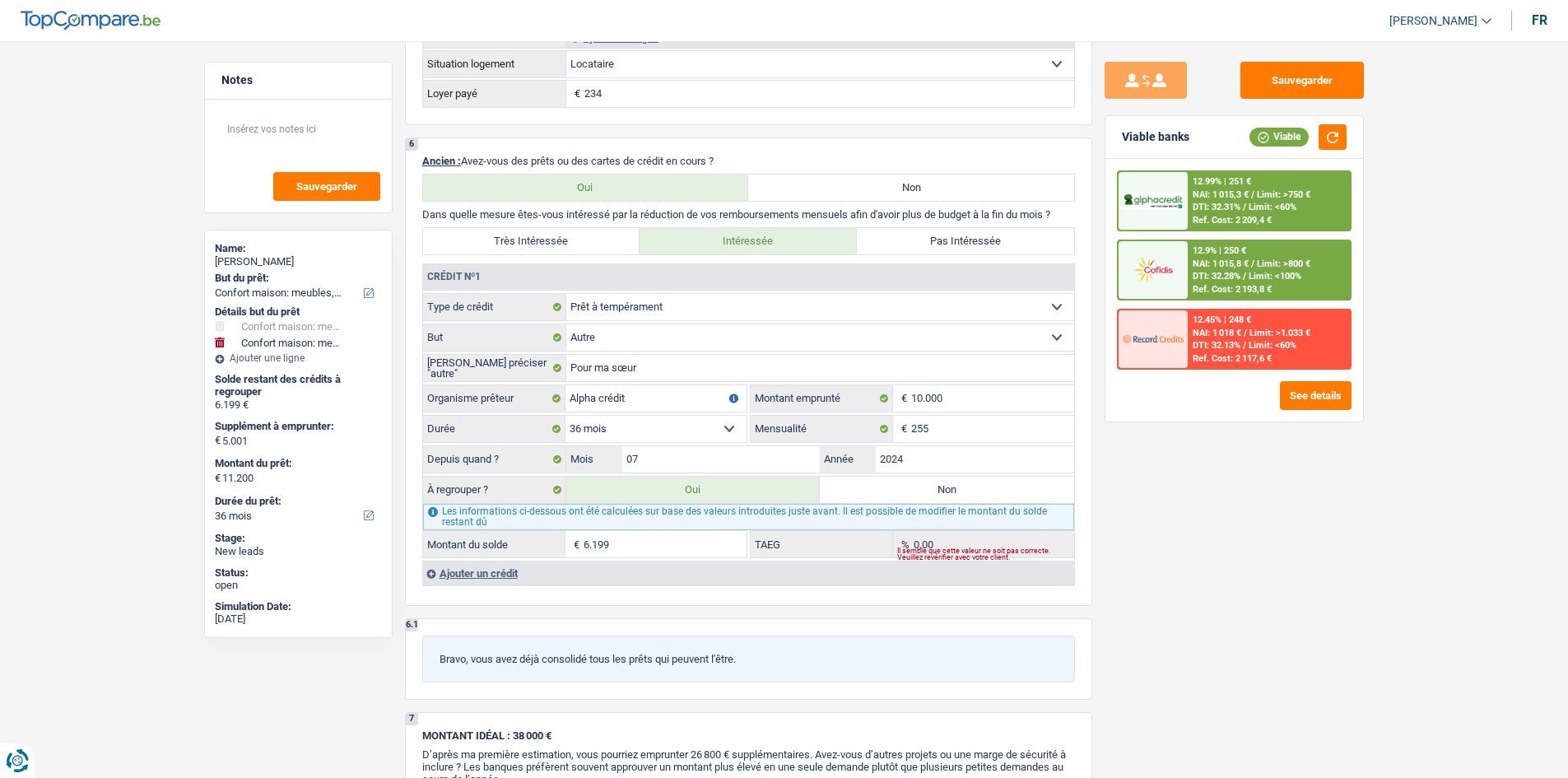
select select "36"
type input "5.001"
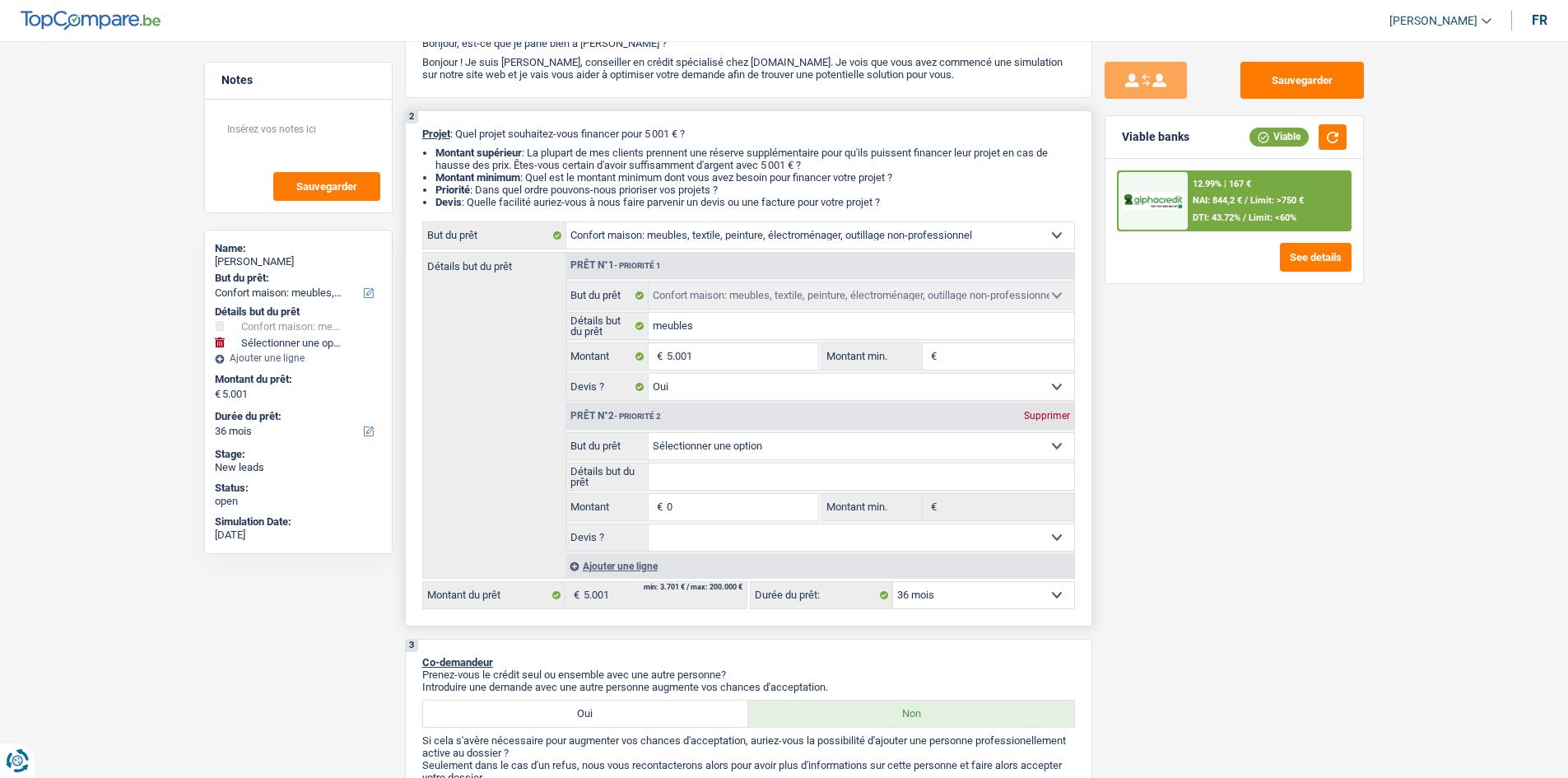
scroll to position [116, 0]
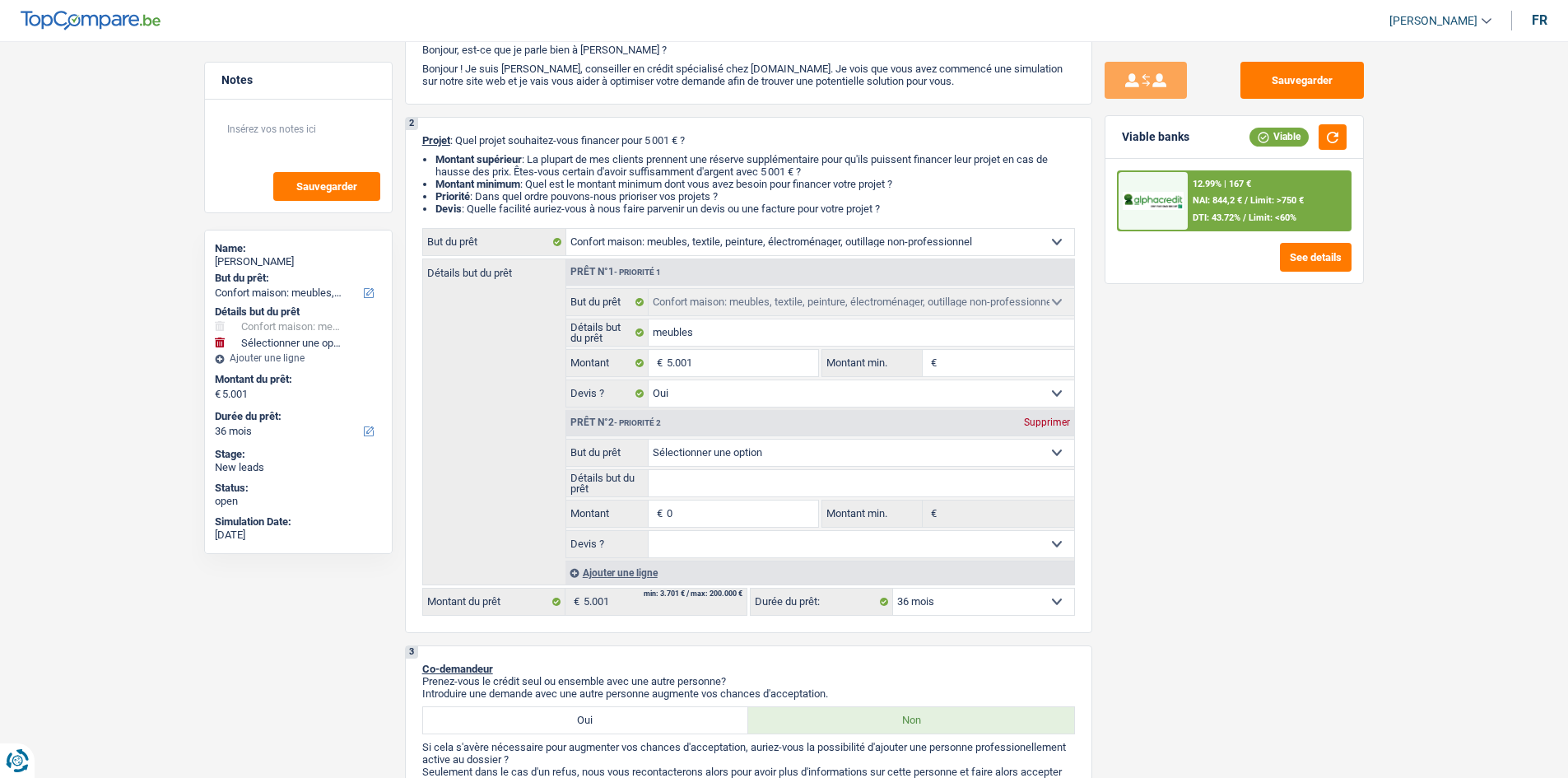
click at [1197, 217] on span "DTI: 43.72%" at bounding box center [1217, 218] width 48 height 11
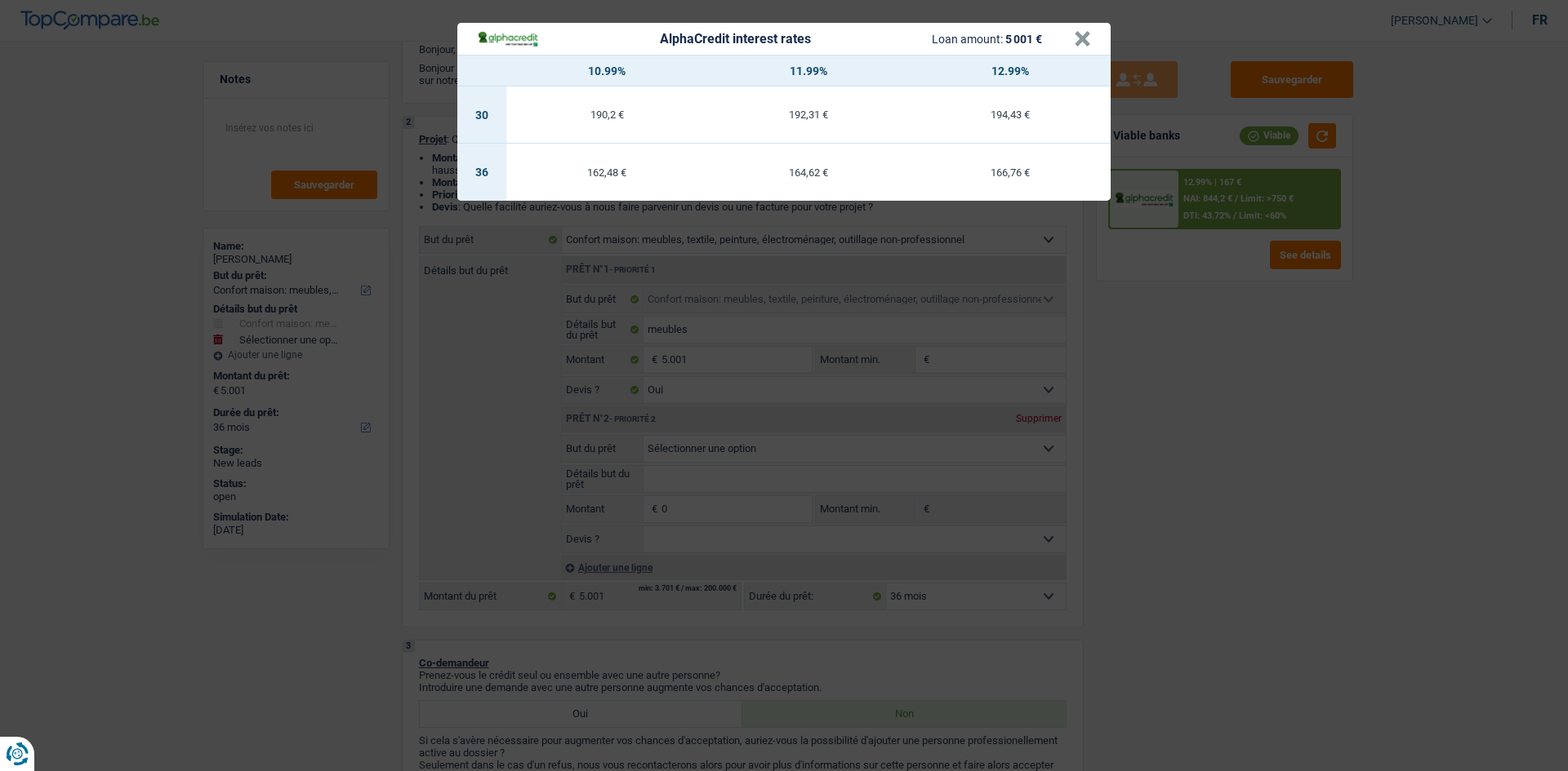
click at [1171, 470] on div "AlphaCredit interest rates Loan amount: 5 001 € × 10.99% 11.99% 12.99% 30 190,2…" at bounding box center [784, 386] width 1568 height 771
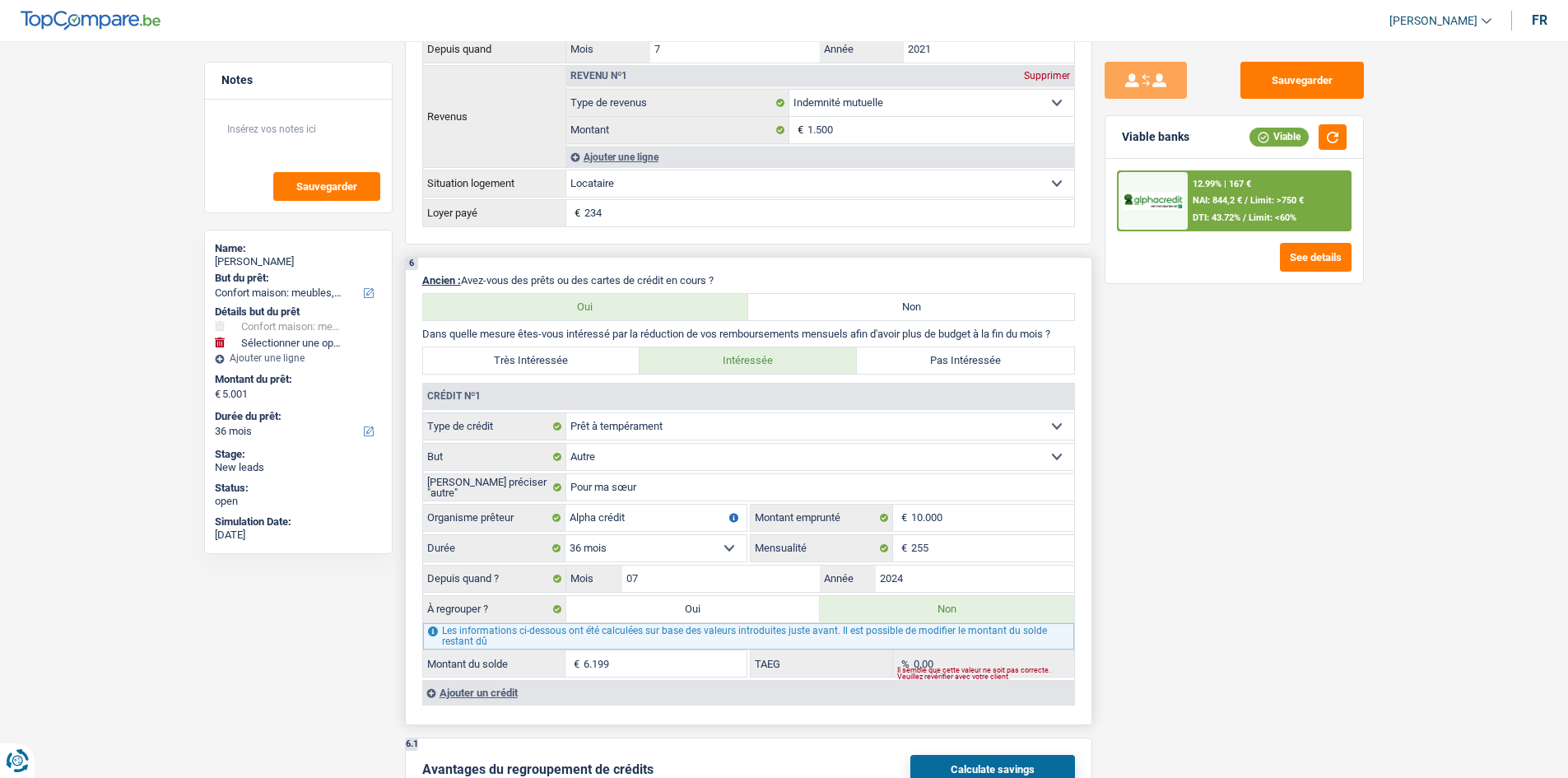
scroll to position [1352, 0]
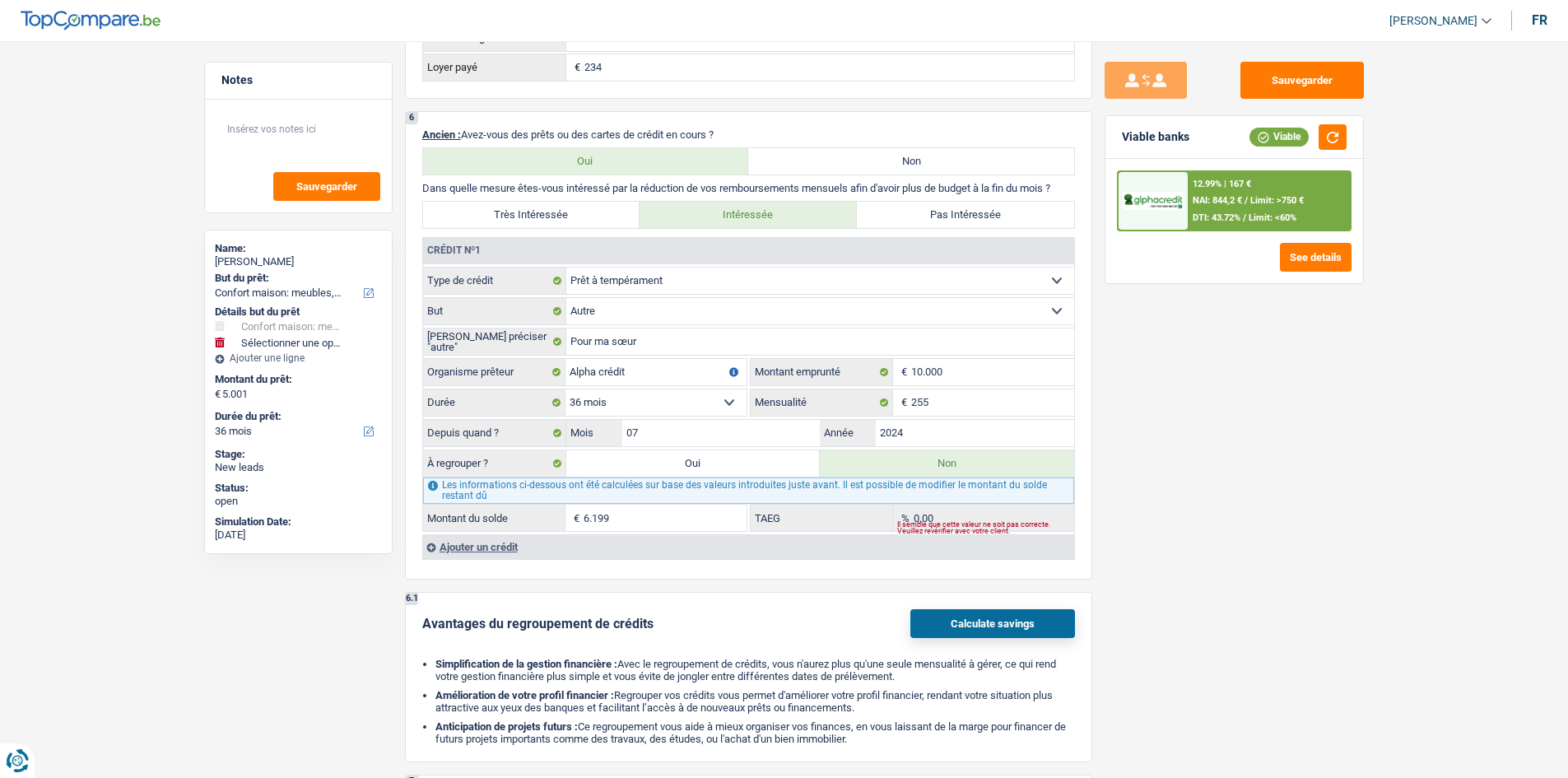
click at [730, 462] on label "Oui" at bounding box center [693, 464] width 254 height 27
click at [730, 462] on input "Oui" at bounding box center [693, 464] width 254 height 27
radio input "true"
type input "6.199"
select select
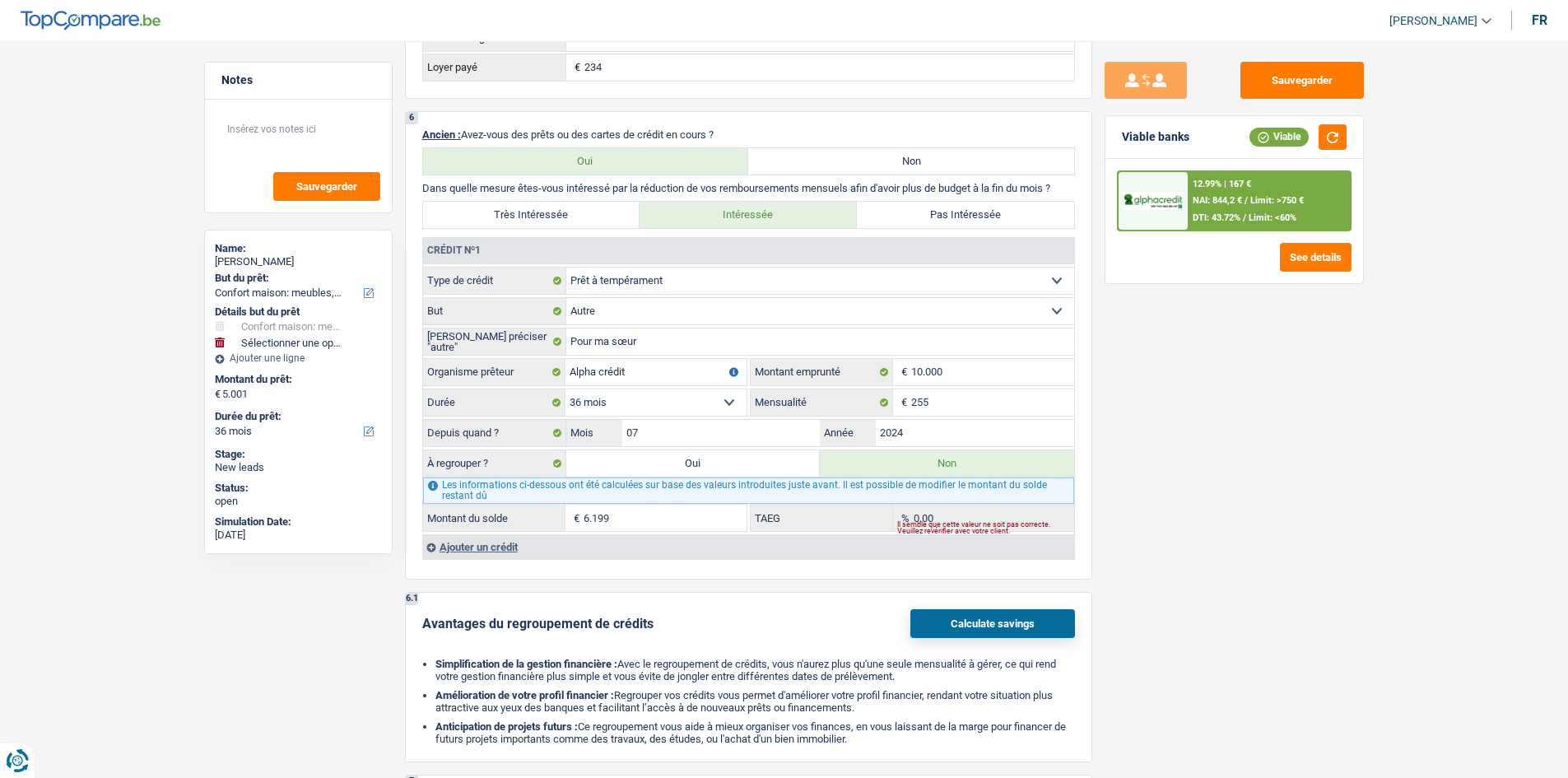
radio input "false"
type input "6.199"
select select
type input "meubles"
type input "5.001"
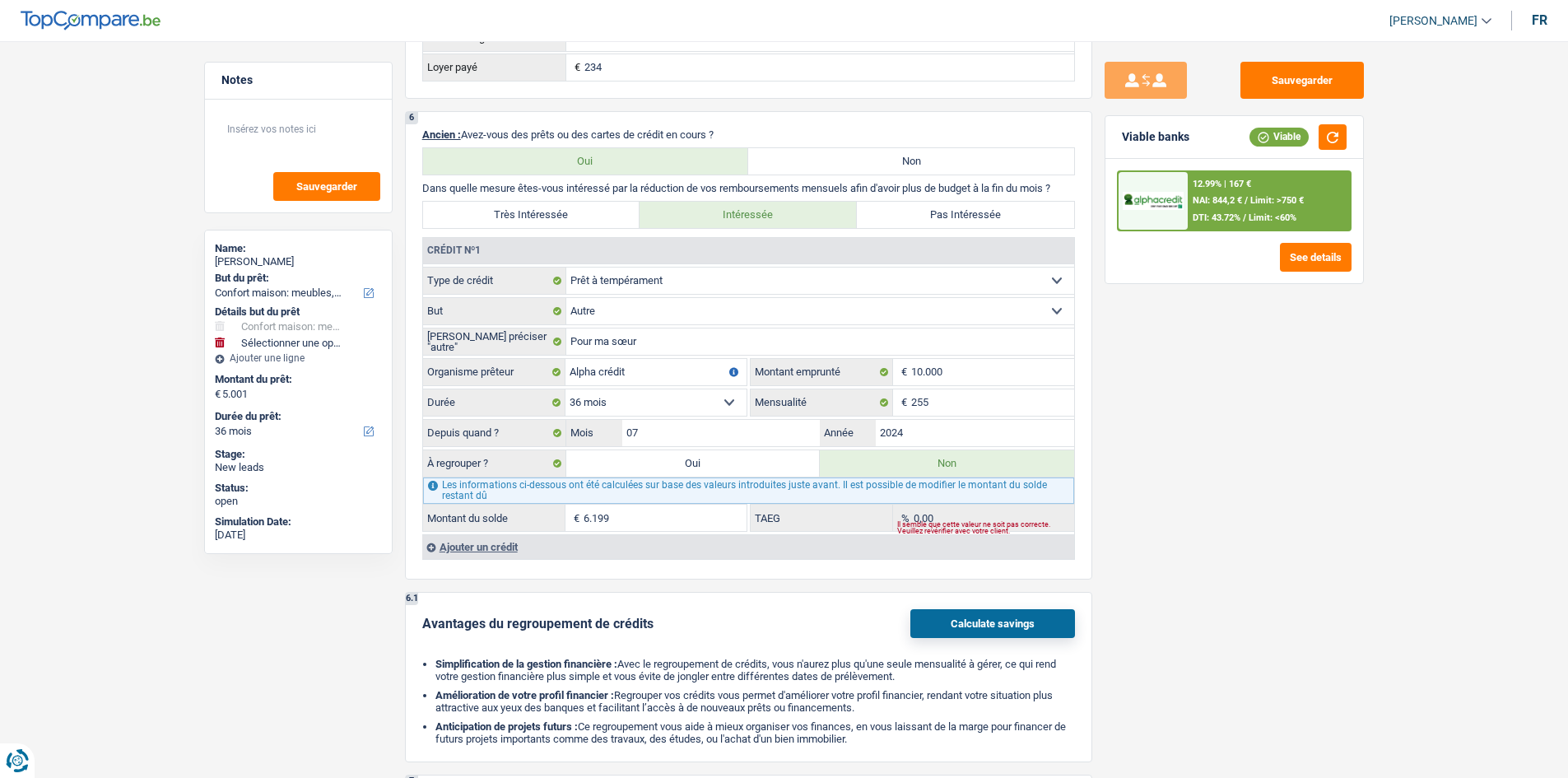
select select "yes"
type input "11.200"
select select "refinancing"
select select "60"
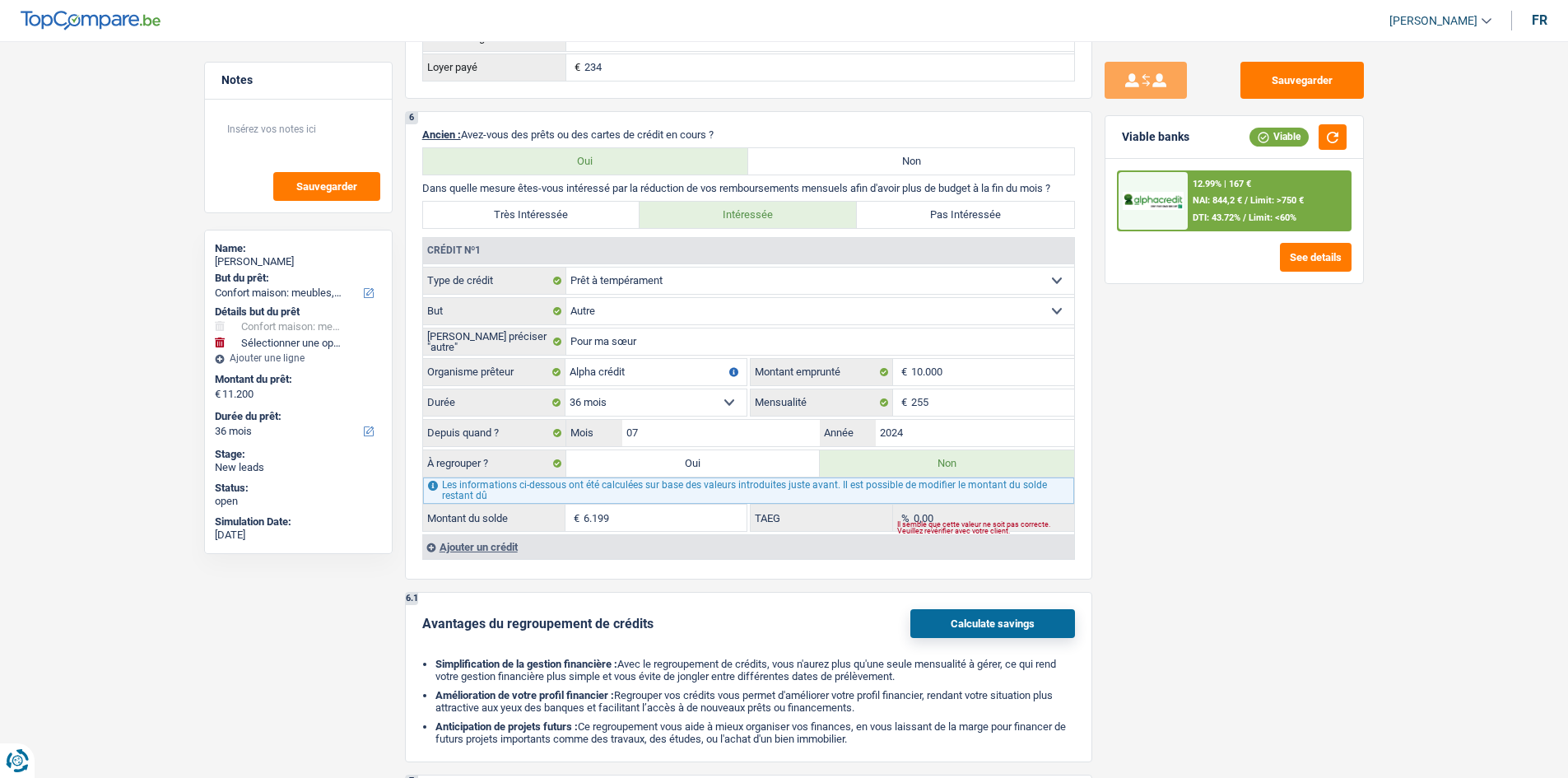
select select "refinancing"
select select "60"
select select "refinancing"
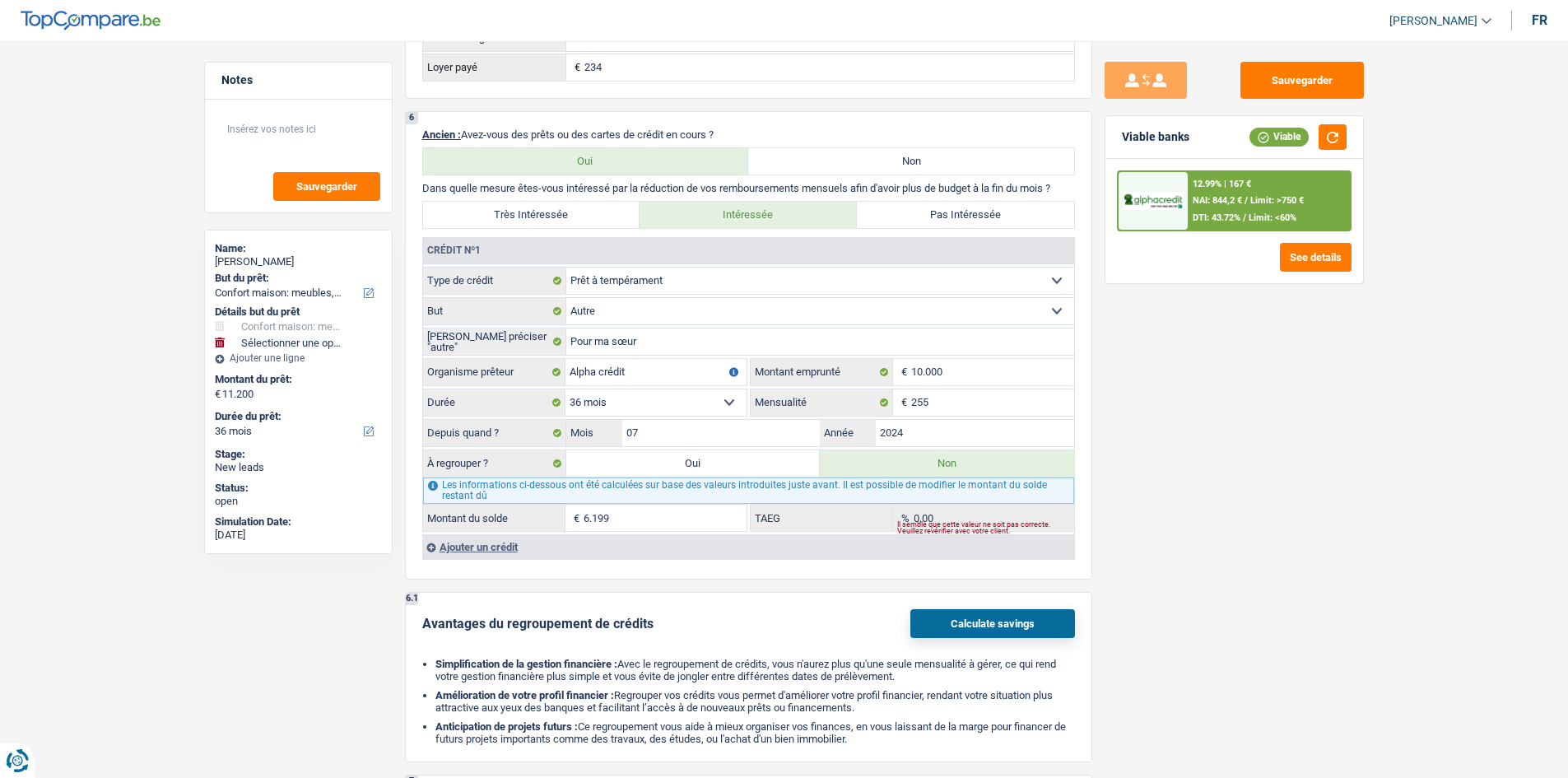
select select "60"
select select "household"
select select "yes"
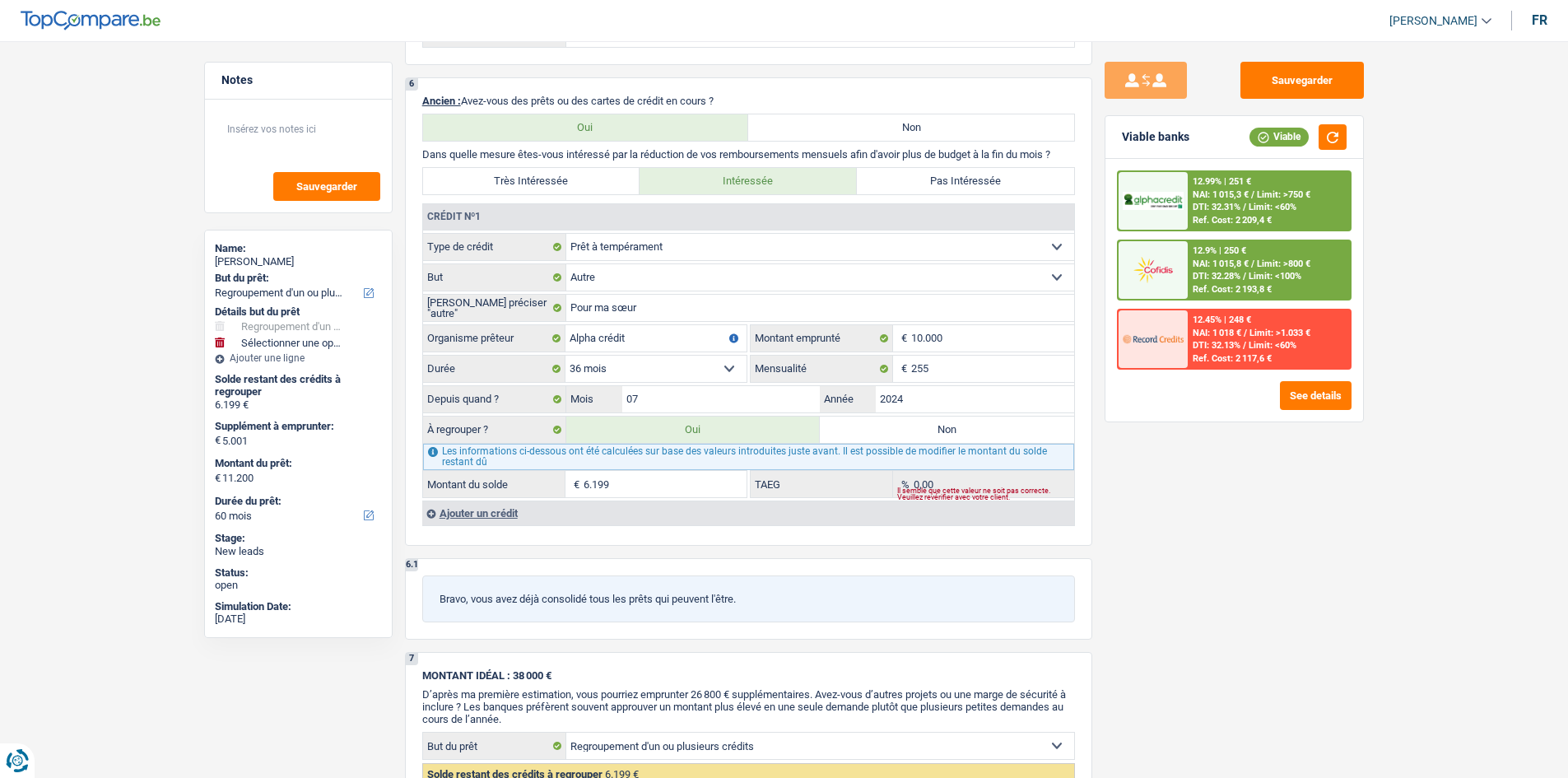
scroll to position [1599, 0]
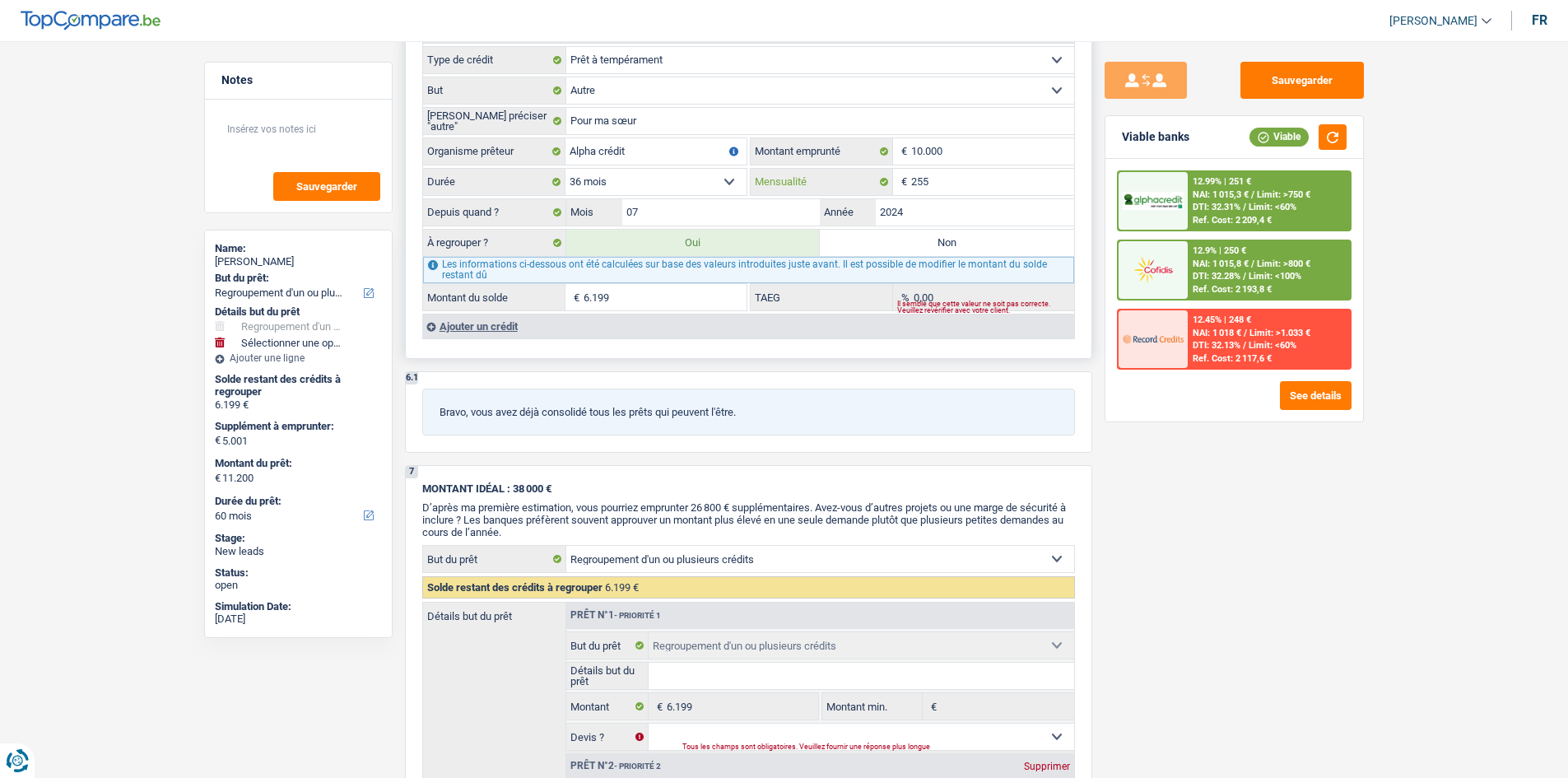
click at [971, 189] on input "255" at bounding box center [993, 182] width 163 height 27
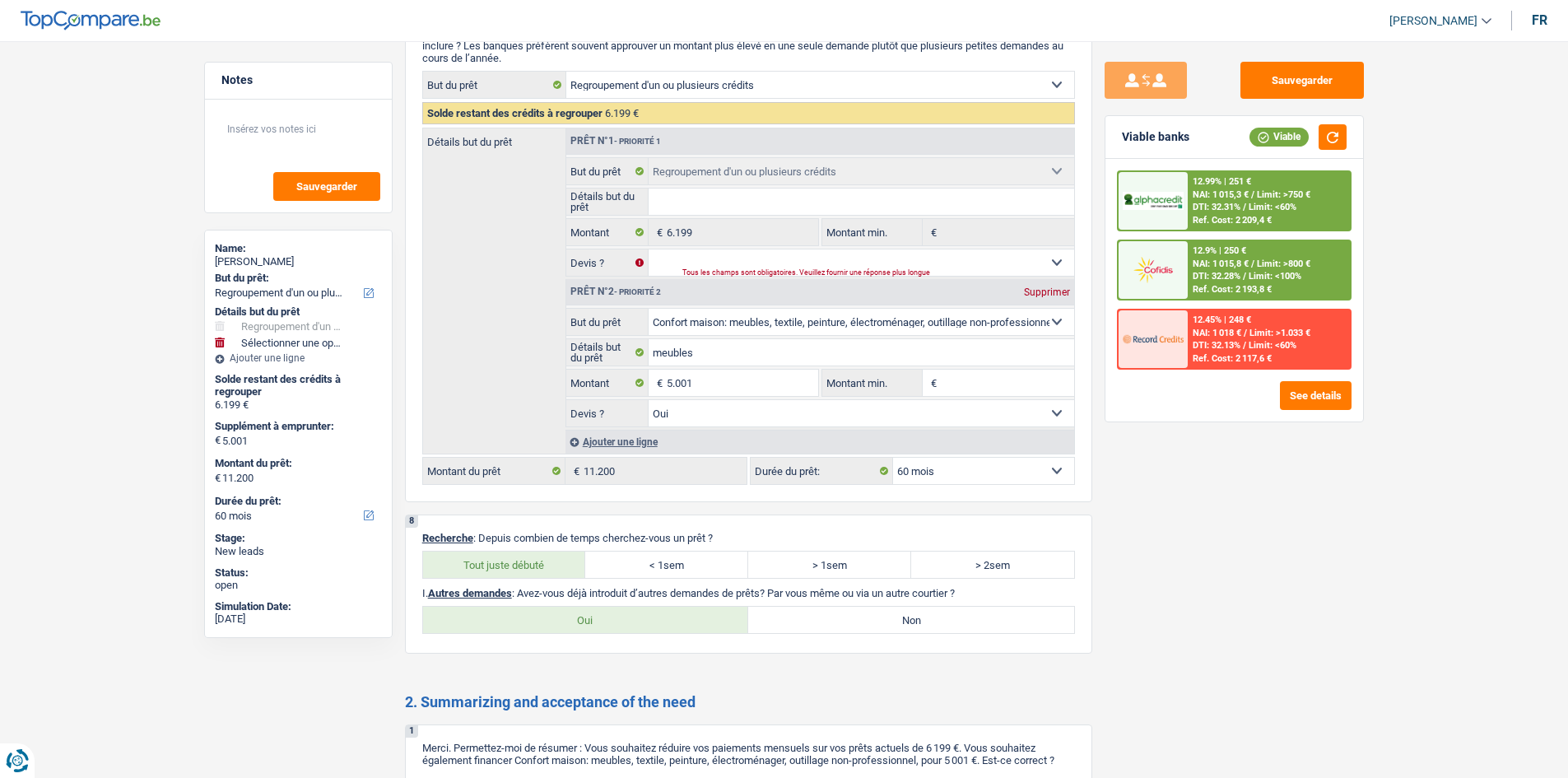
scroll to position [2257, 0]
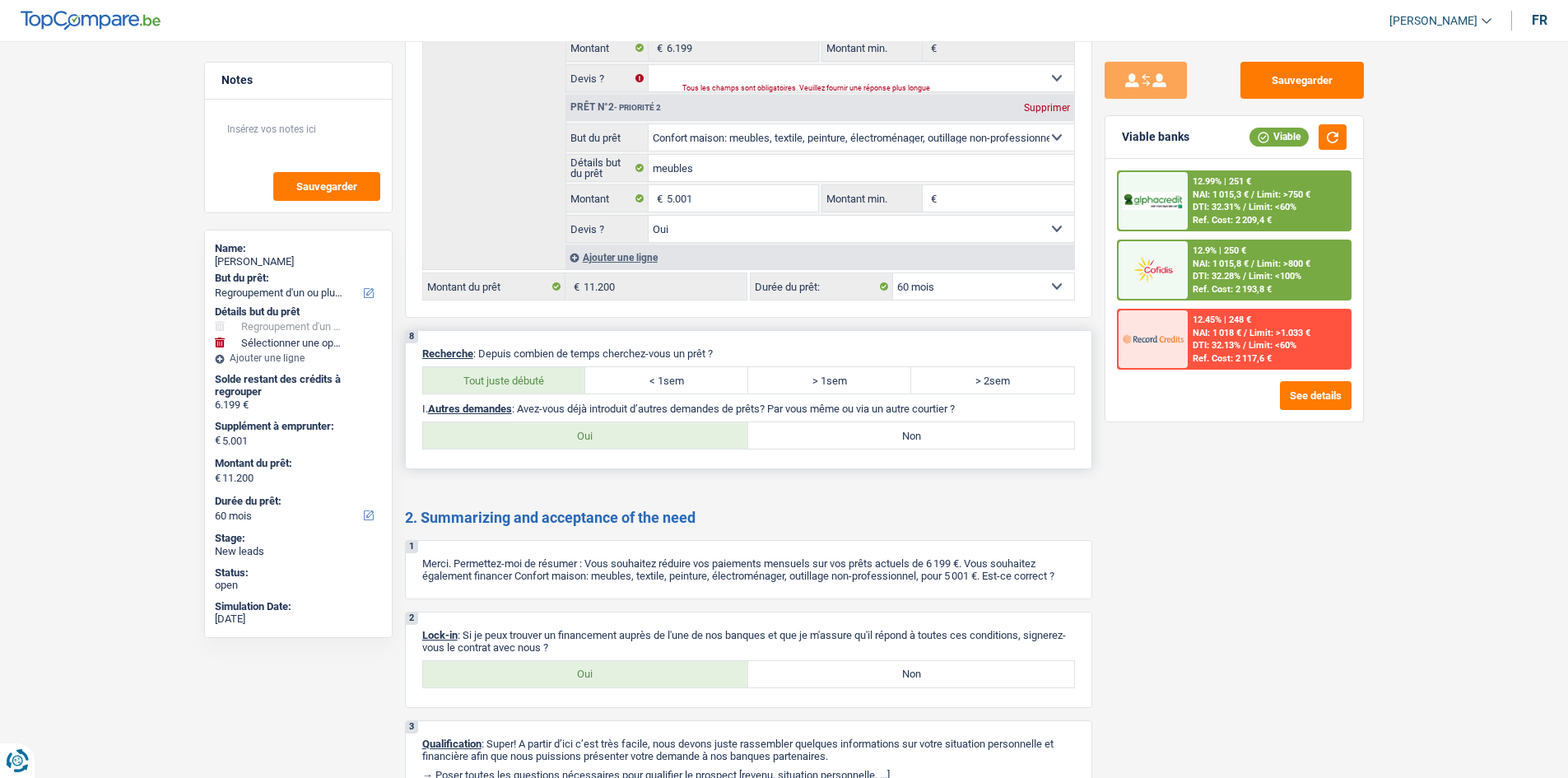
drag, startPoint x: 899, startPoint y: 437, endPoint x: 1005, endPoint y: 443, distance: 106.2
click at [899, 437] on label "Non" at bounding box center [911, 435] width 326 height 27
click at [899, 437] on input "Non" at bounding box center [911, 435] width 326 height 27
radio input "true"
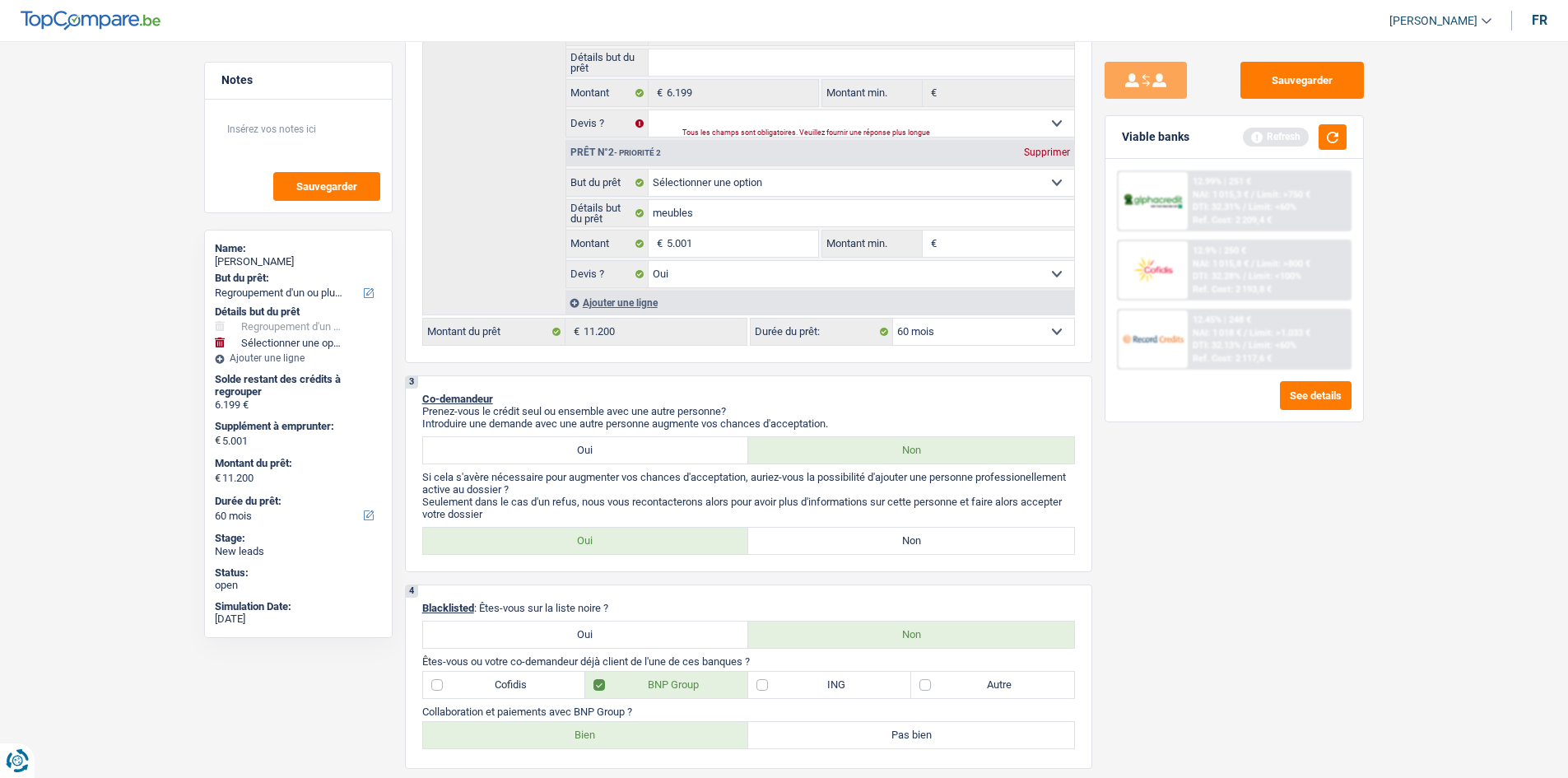
scroll to position [34, 0]
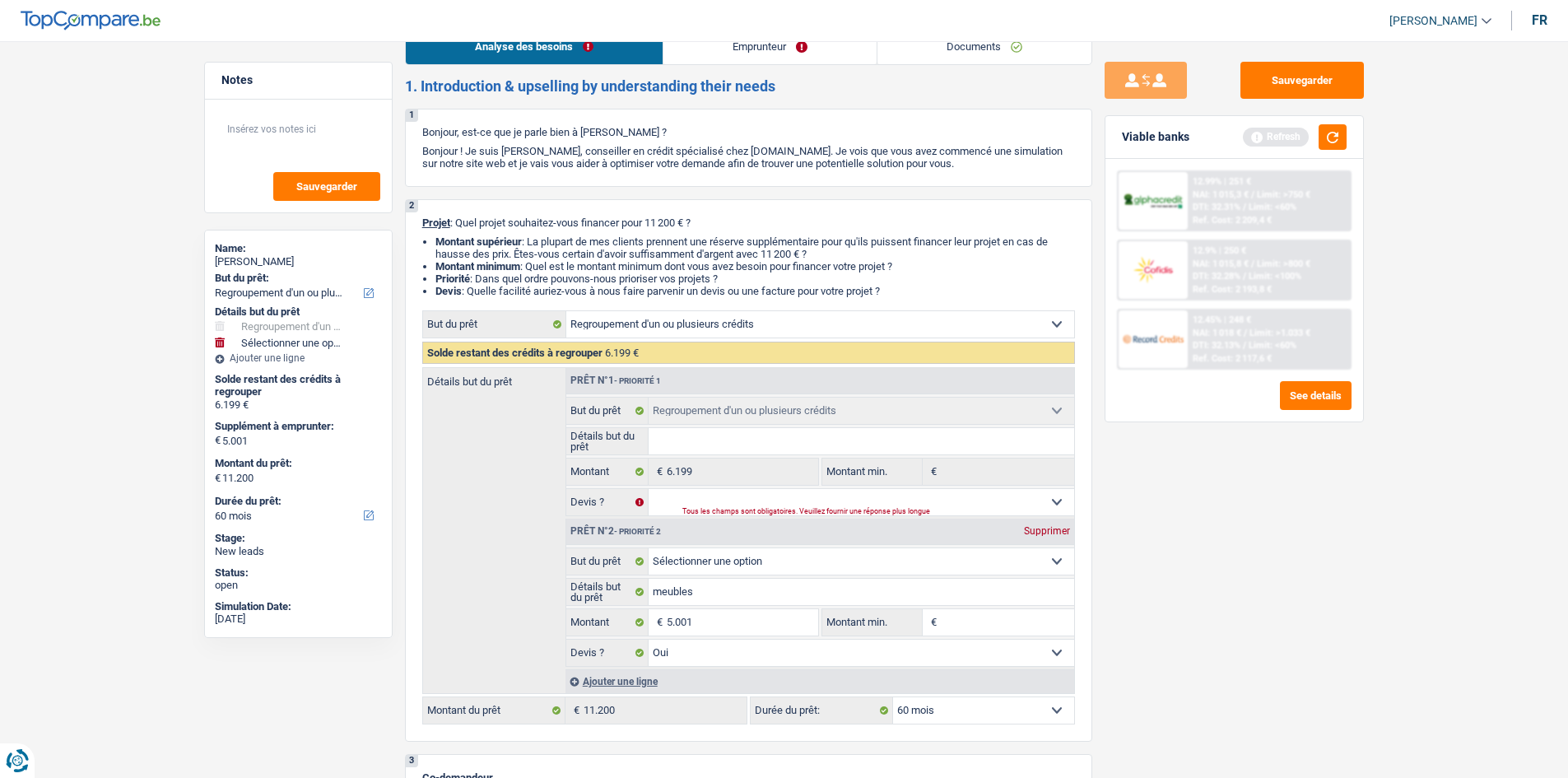
click at [997, 48] on link "Documents" at bounding box center [984, 46] width 214 height 35
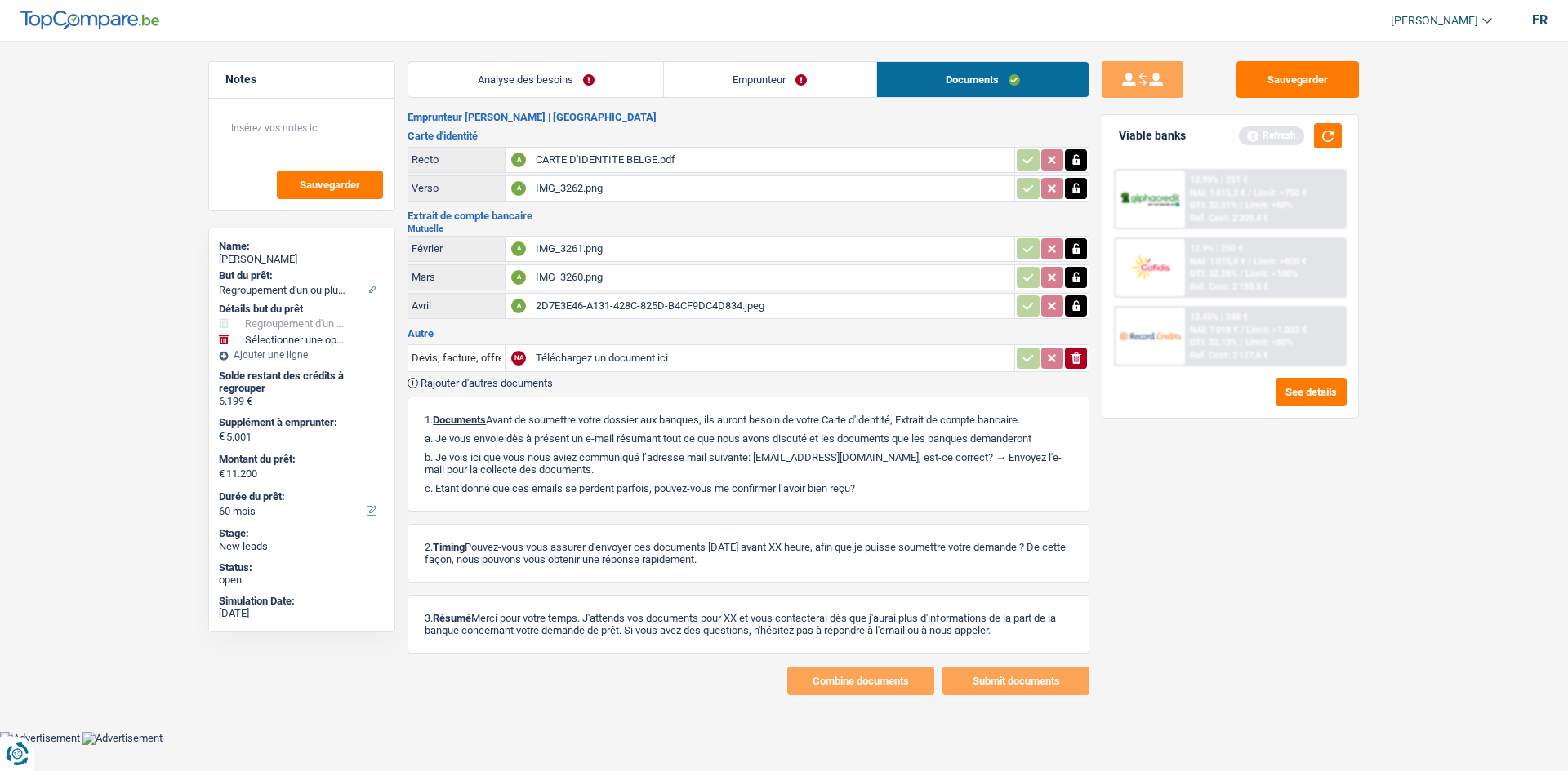
click at [606, 297] on div "2D7E3E46-A131-428C-825D-B4CF9DC4D834.jpeg" at bounding box center [773, 306] width 475 height 25
click at [561, 273] on div "IMG_3260.png" at bounding box center [773, 277] width 475 height 25
click at [544, 246] on div "IMG_3261.png" at bounding box center [773, 249] width 475 height 25
click at [625, 155] on div "CARTE D'IDENTITE BELGE.pdf" at bounding box center [773, 159] width 475 height 25
click at [1301, 83] on button "Sauvegarder" at bounding box center [1298, 80] width 123 height 37
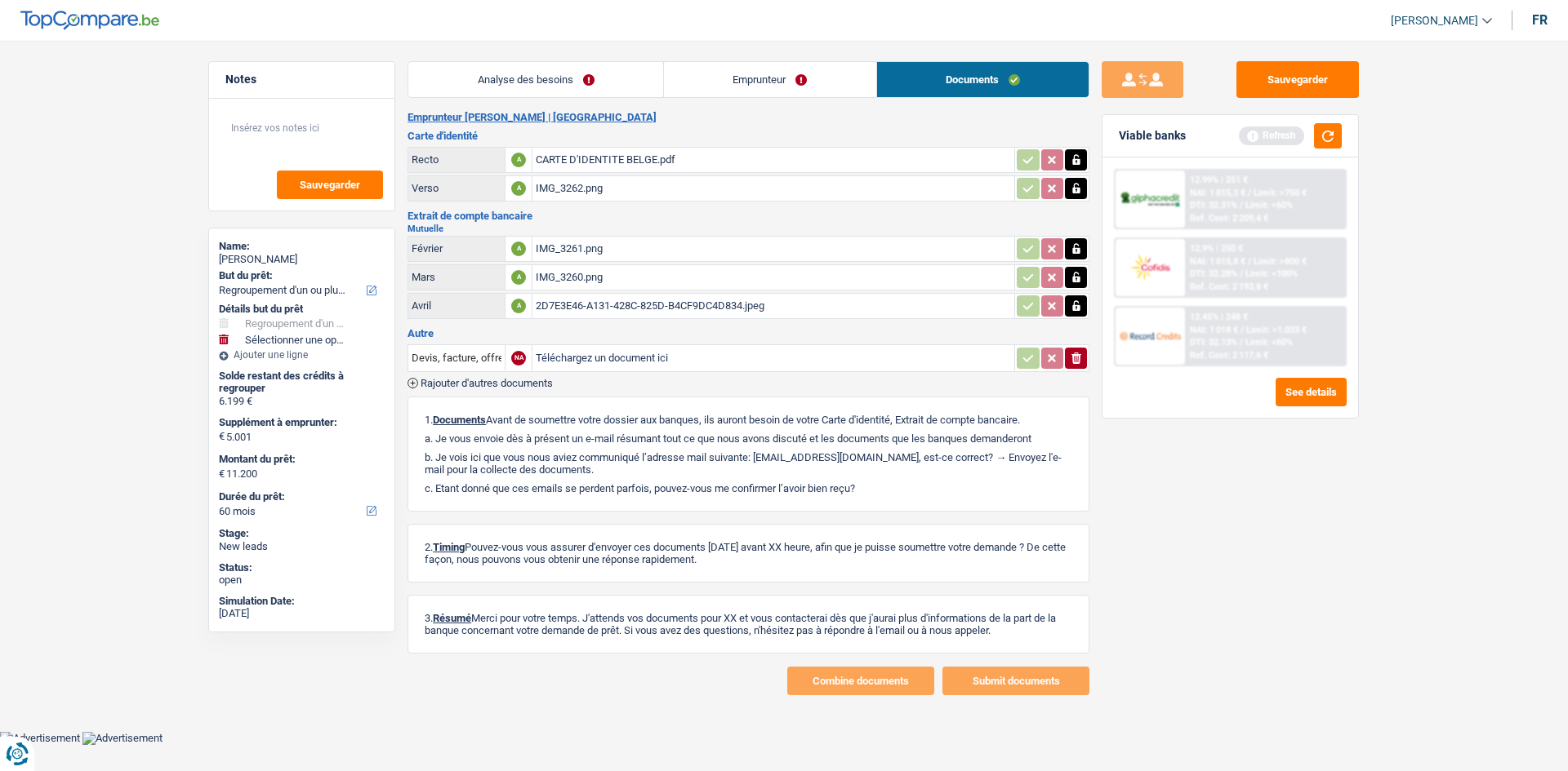
click at [572, 83] on link "Analyse des besoins" at bounding box center [536, 80] width 255 height 35
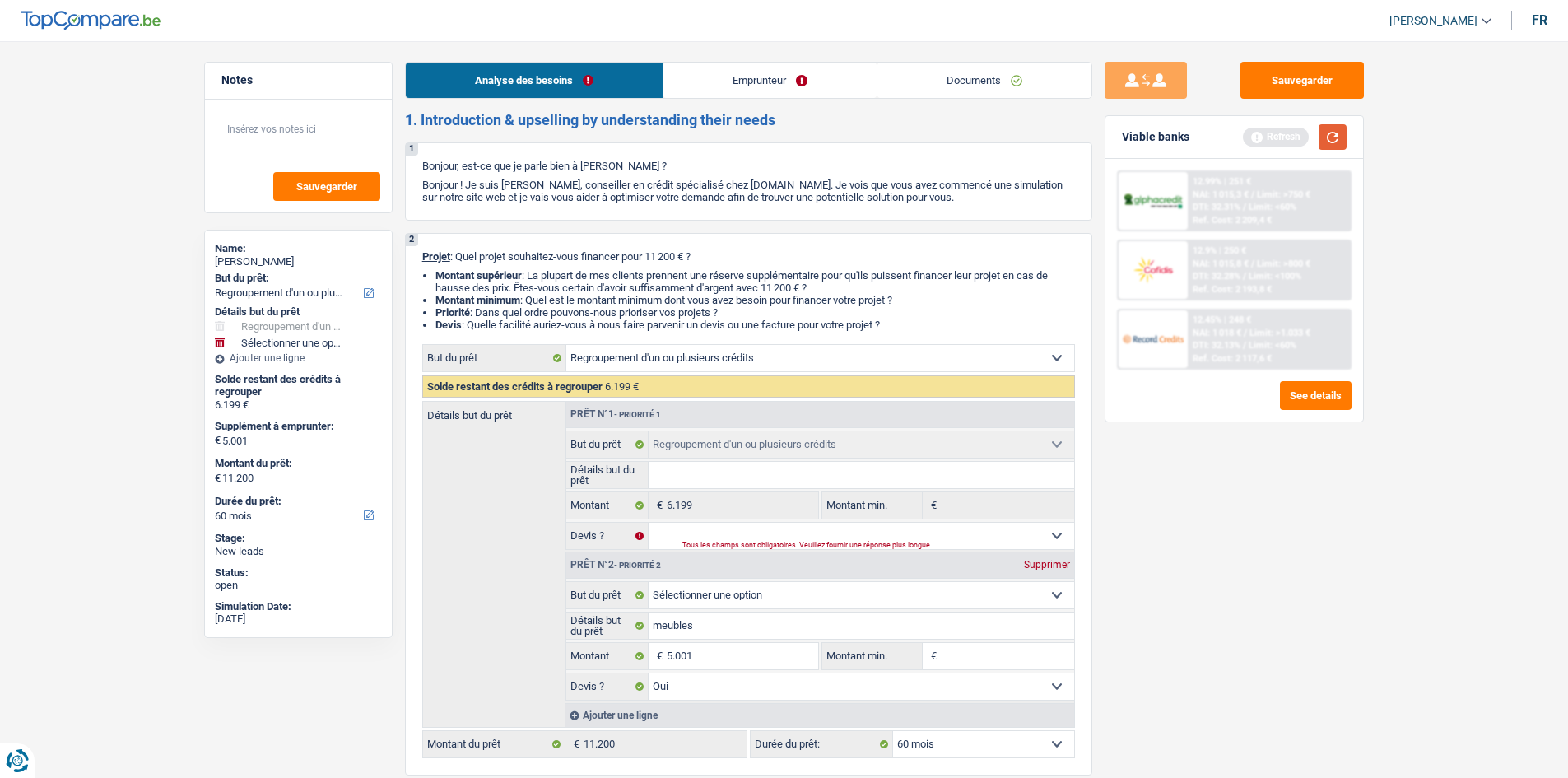
click at [1341, 140] on button "button" at bounding box center [1333, 138] width 28 height 26
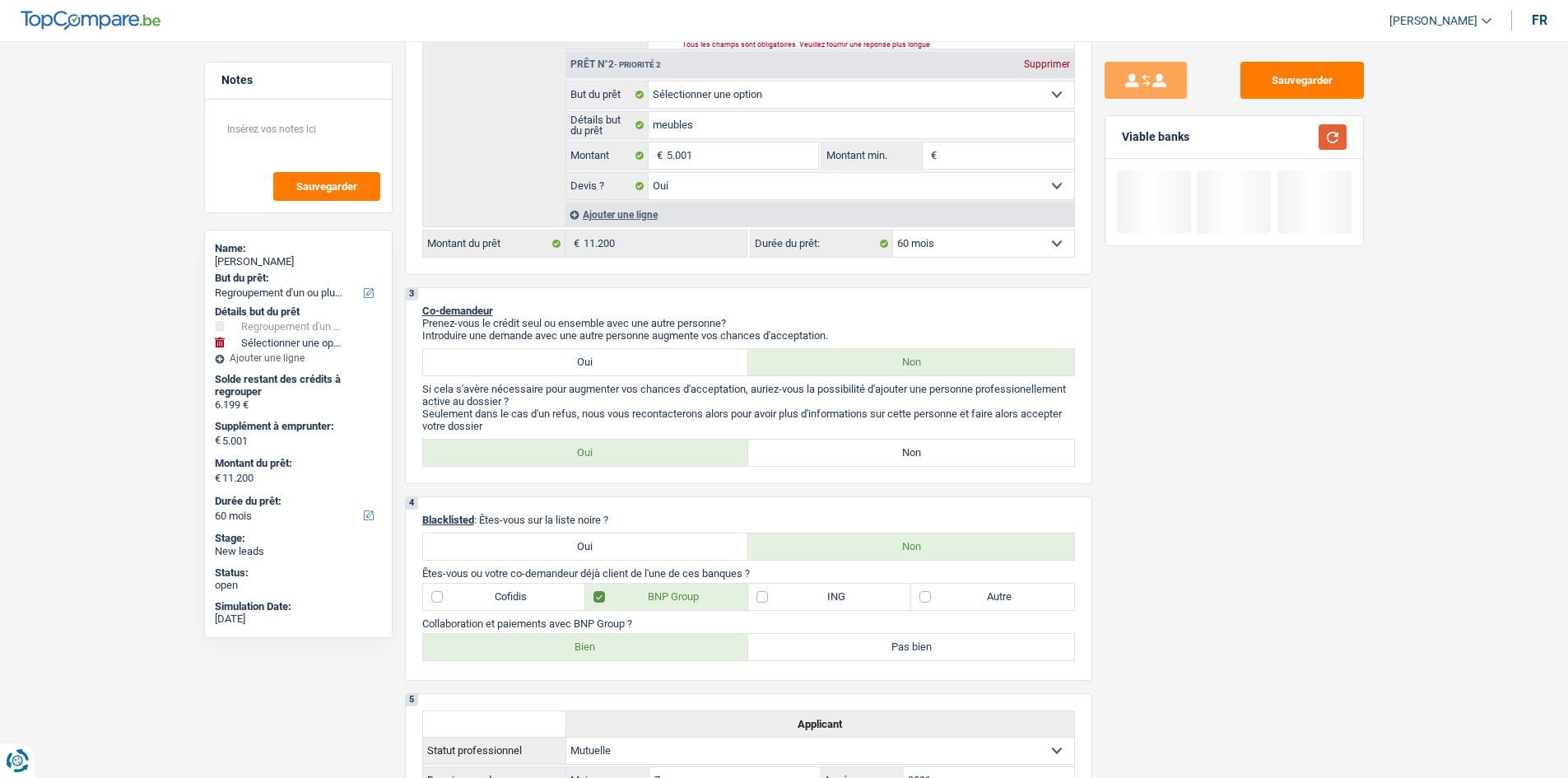
scroll to position [659, 0]
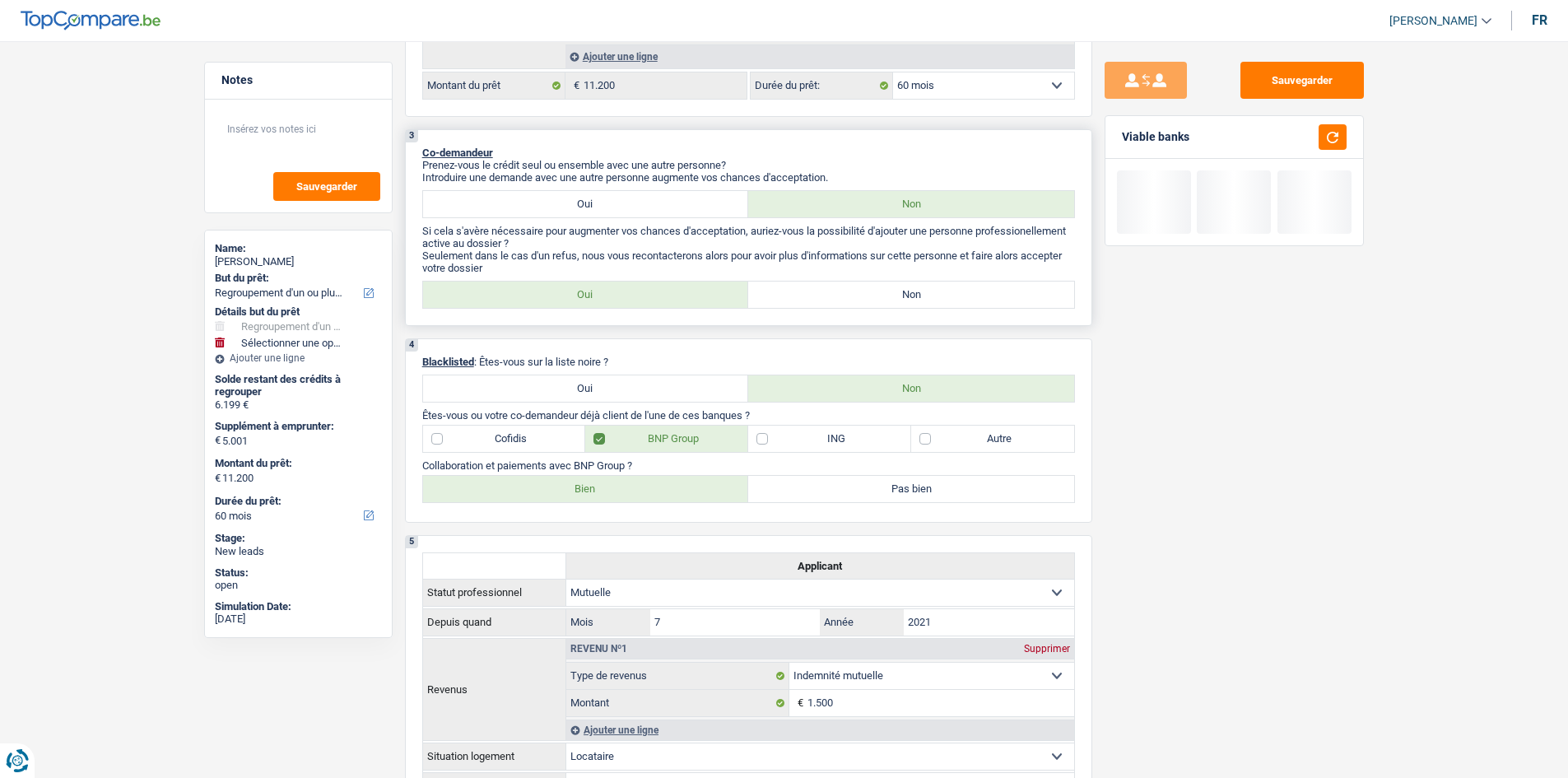
click at [949, 292] on label "Non" at bounding box center [911, 295] width 326 height 27
click at [949, 292] on input "Non" at bounding box center [911, 295] width 326 height 27
radio input "true"
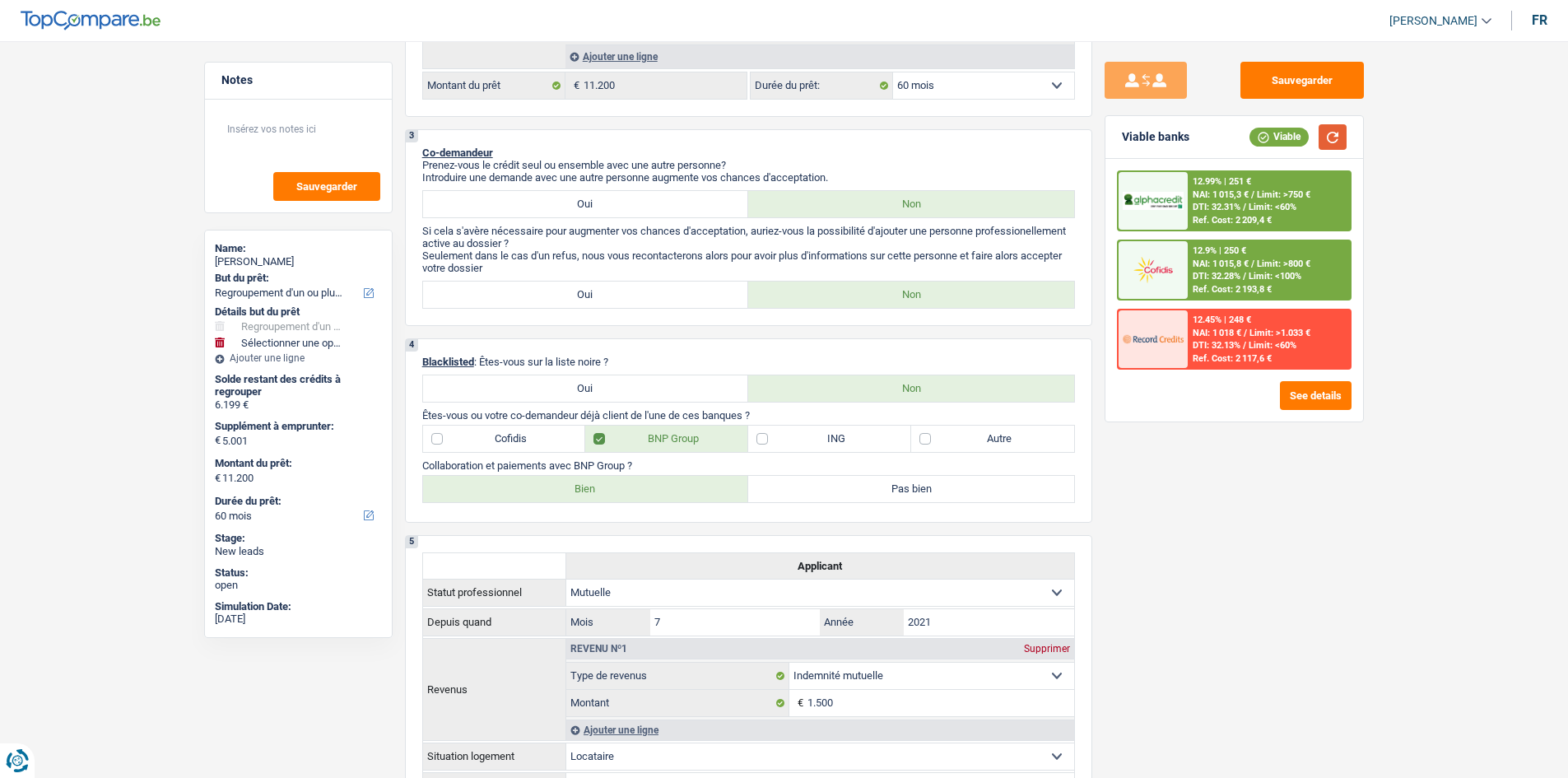
click at [1345, 140] on button "button" at bounding box center [1333, 138] width 28 height 26
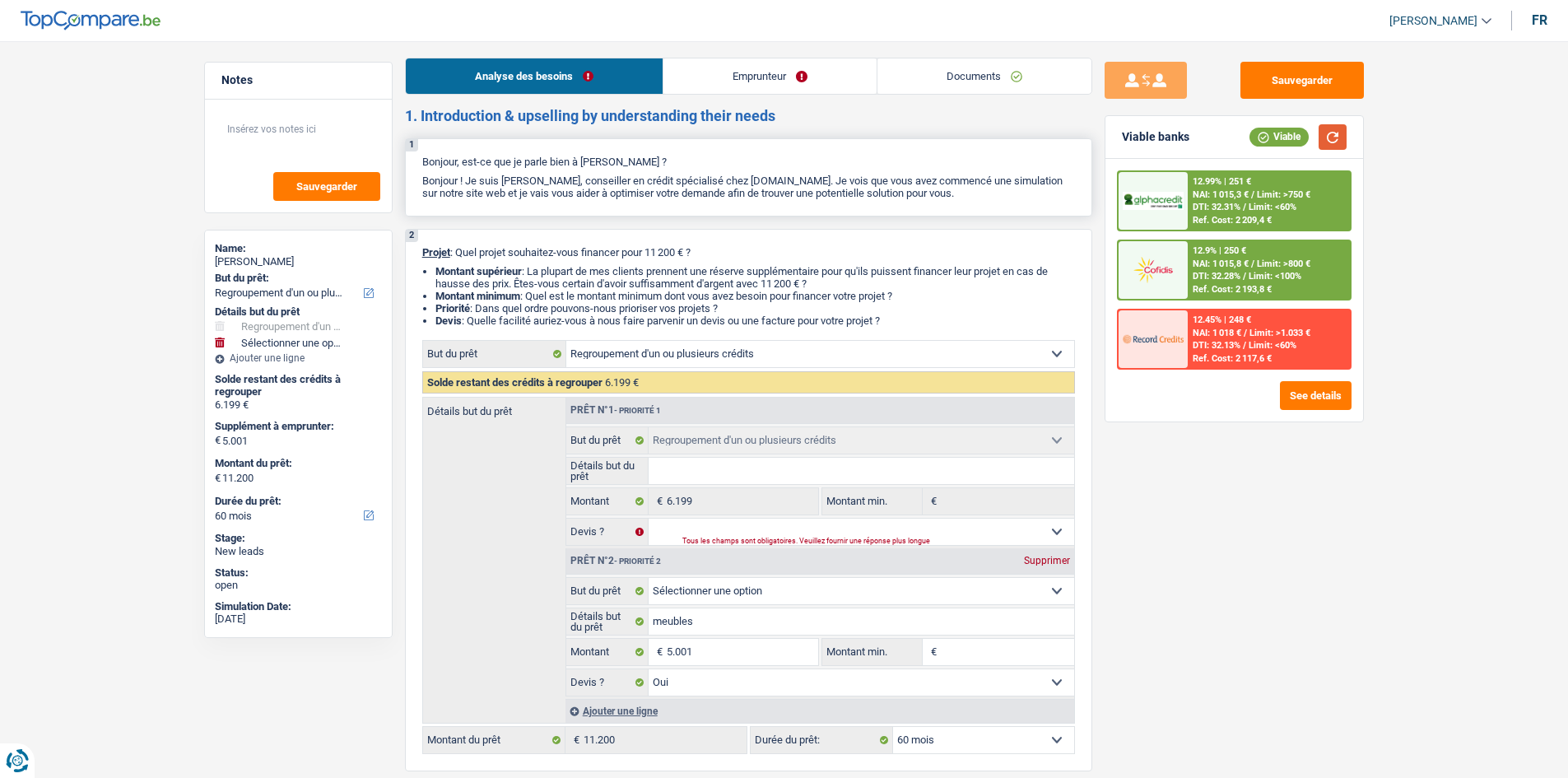
scroll to position [0, 0]
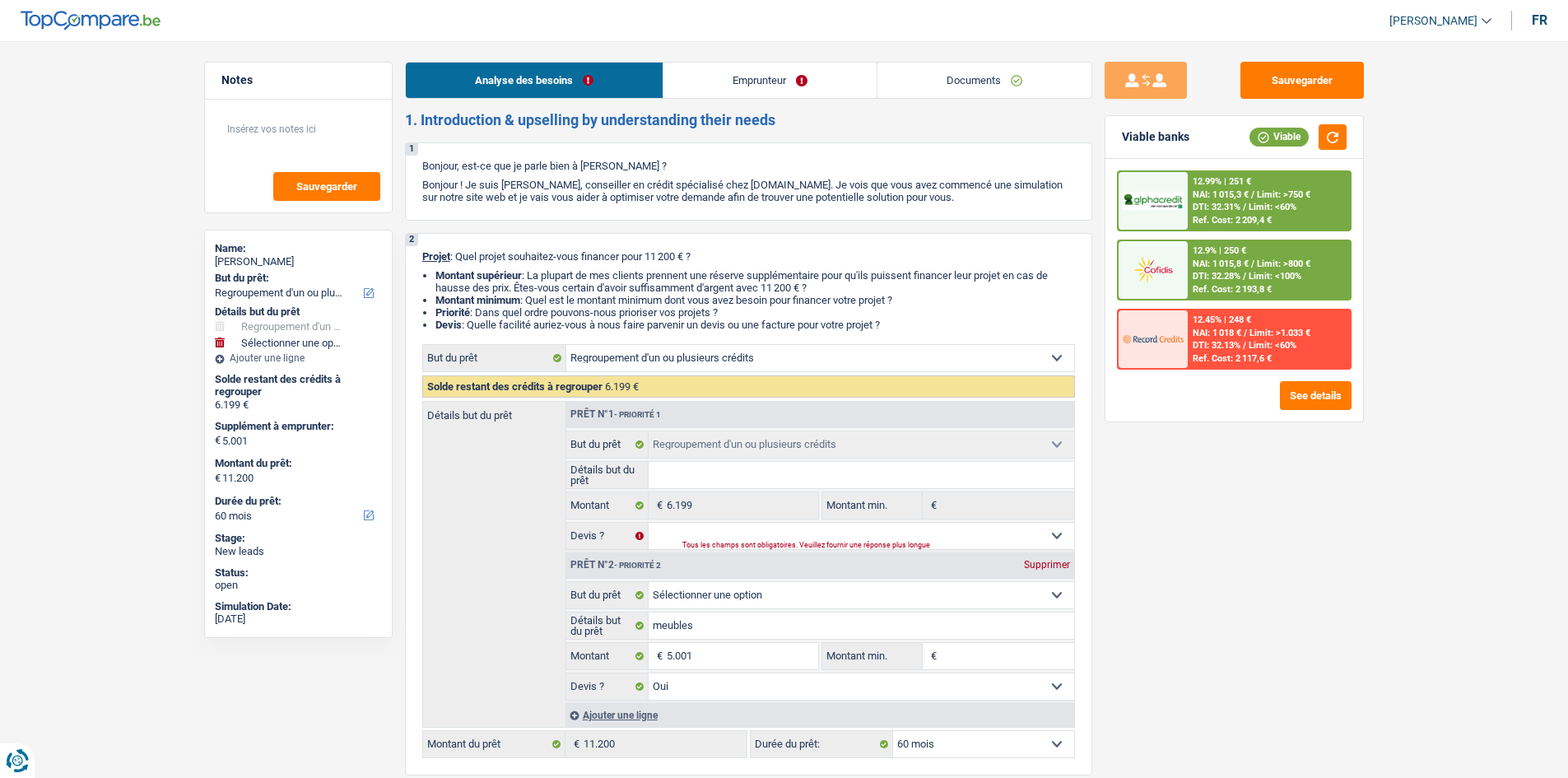
click at [736, 72] on link "Emprunteur" at bounding box center [769, 80] width 213 height 35
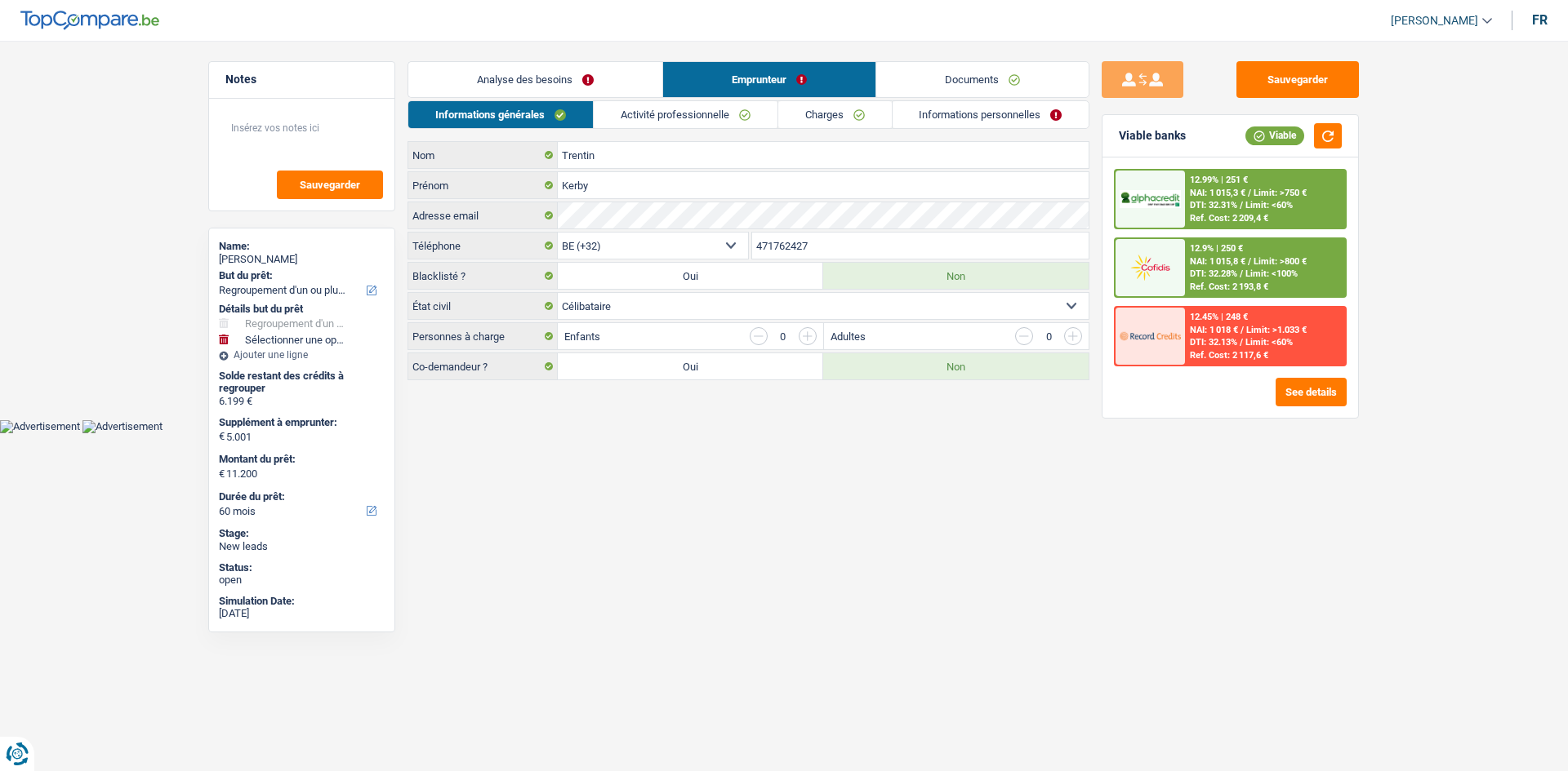
click at [708, 107] on link "Activité professionnelle" at bounding box center [685, 114] width 184 height 27
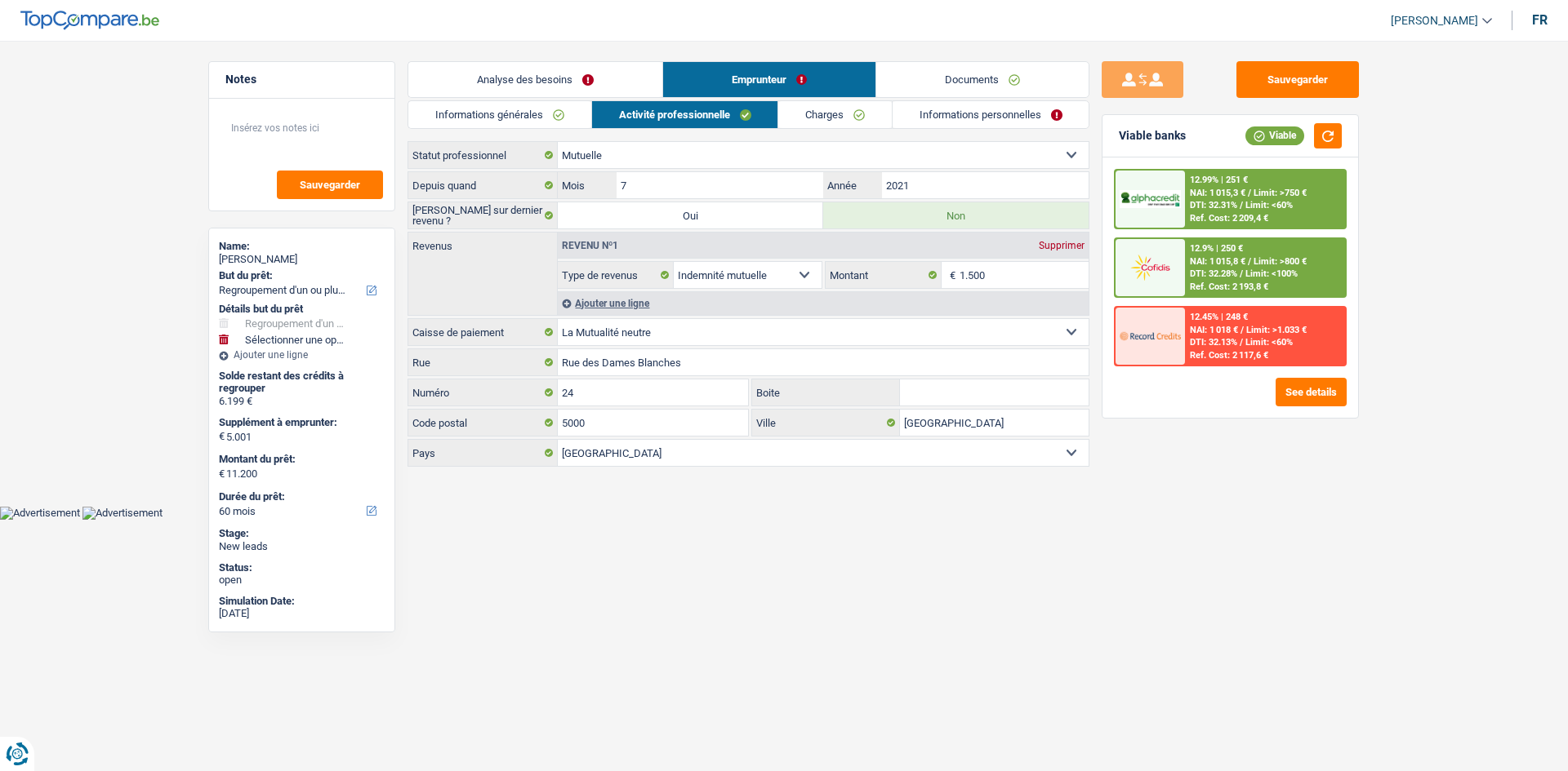
click at [800, 117] on link "Charges" at bounding box center [835, 114] width 114 height 27
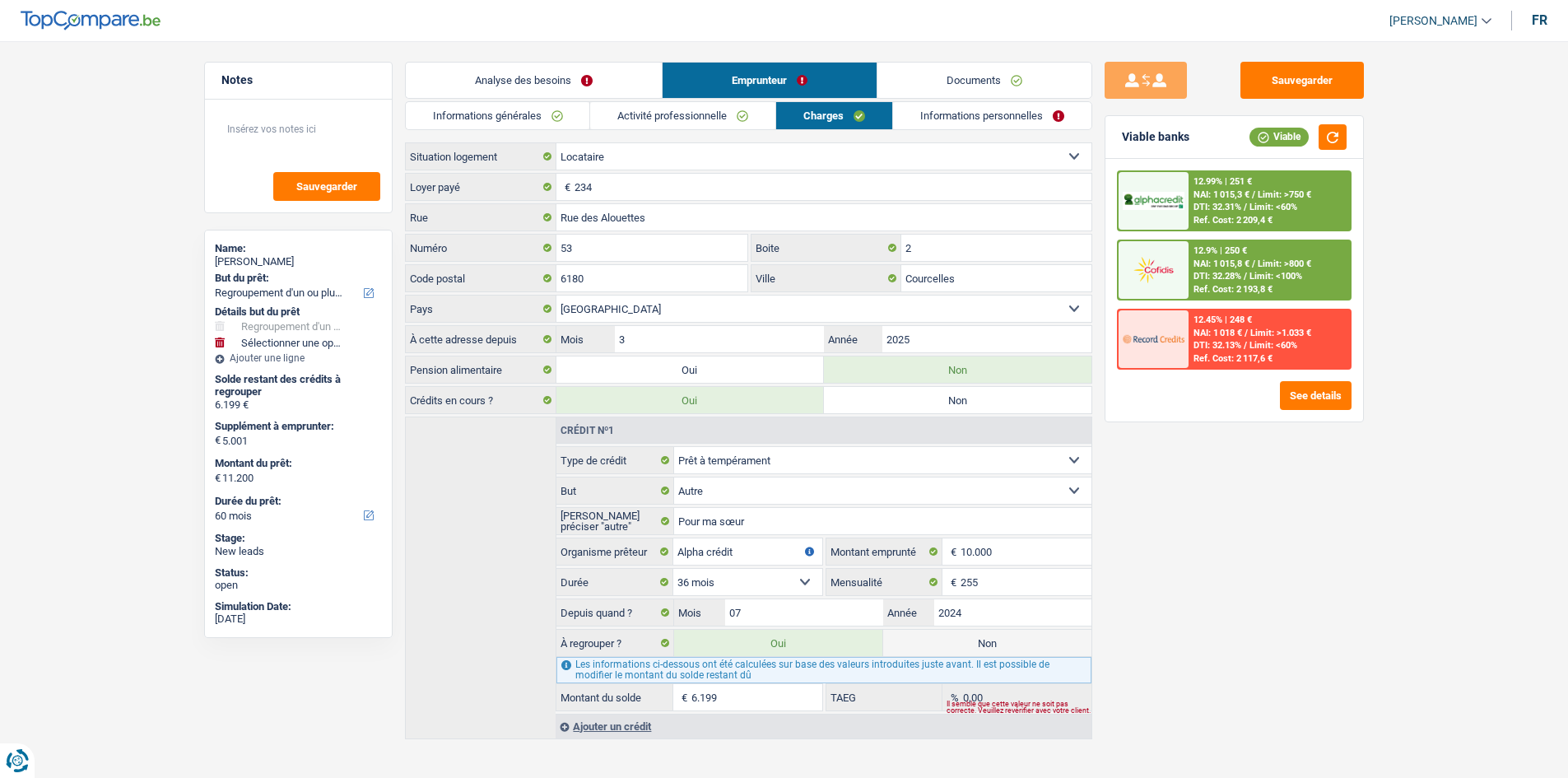
click at [935, 116] on link "Informations personnelles" at bounding box center [992, 115] width 199 height 27
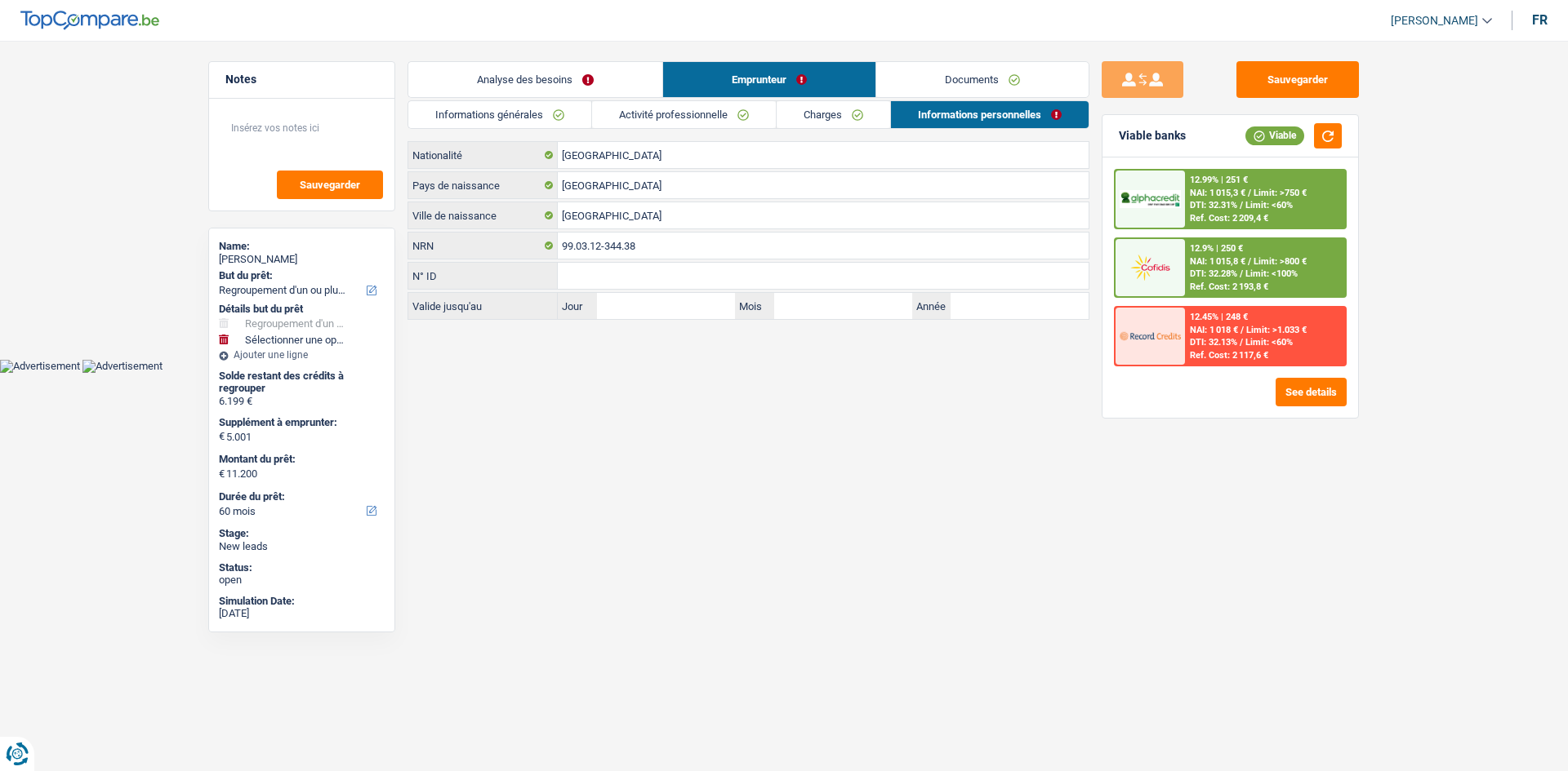
click at [858, 114] on link "Charges" at bounding box center [833, 114] width 114 height 27
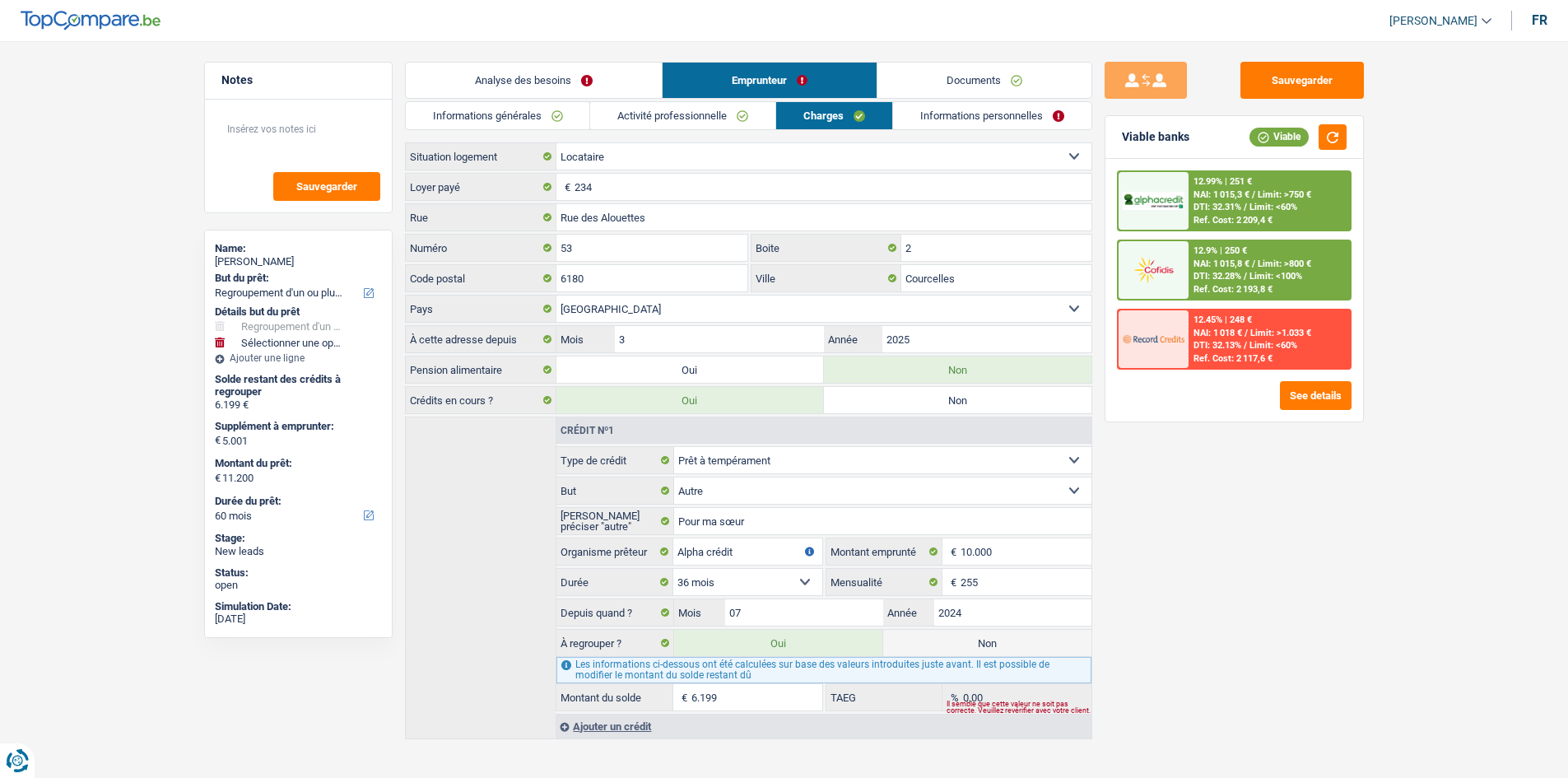
click at [745, 120] on link "Activité professionnelle" at bounding box center [682, 115] width 186 height 27
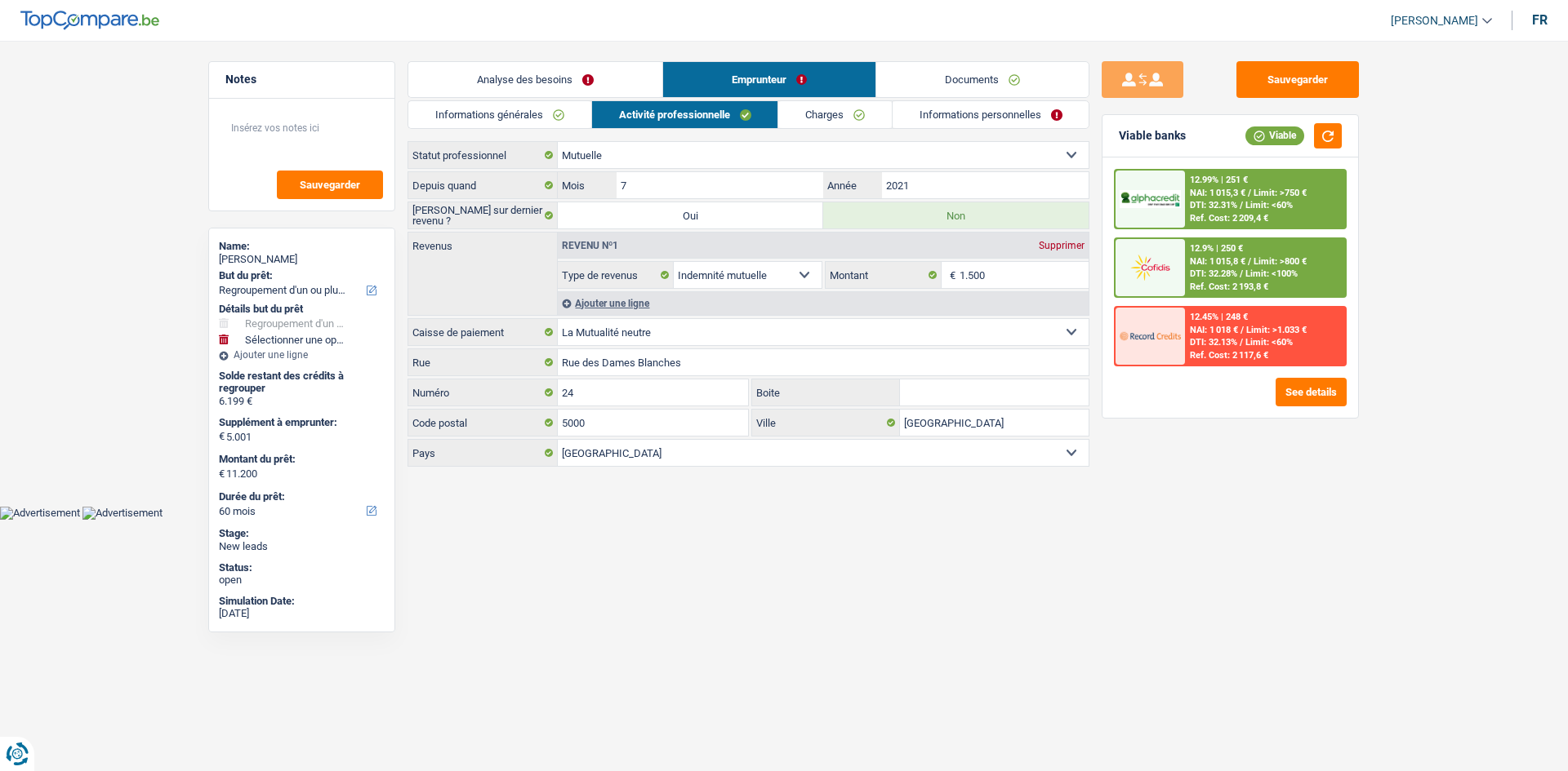
click at [542, 123] on link "Informations générales" at bounding box center [500, 114] width 183 height 27
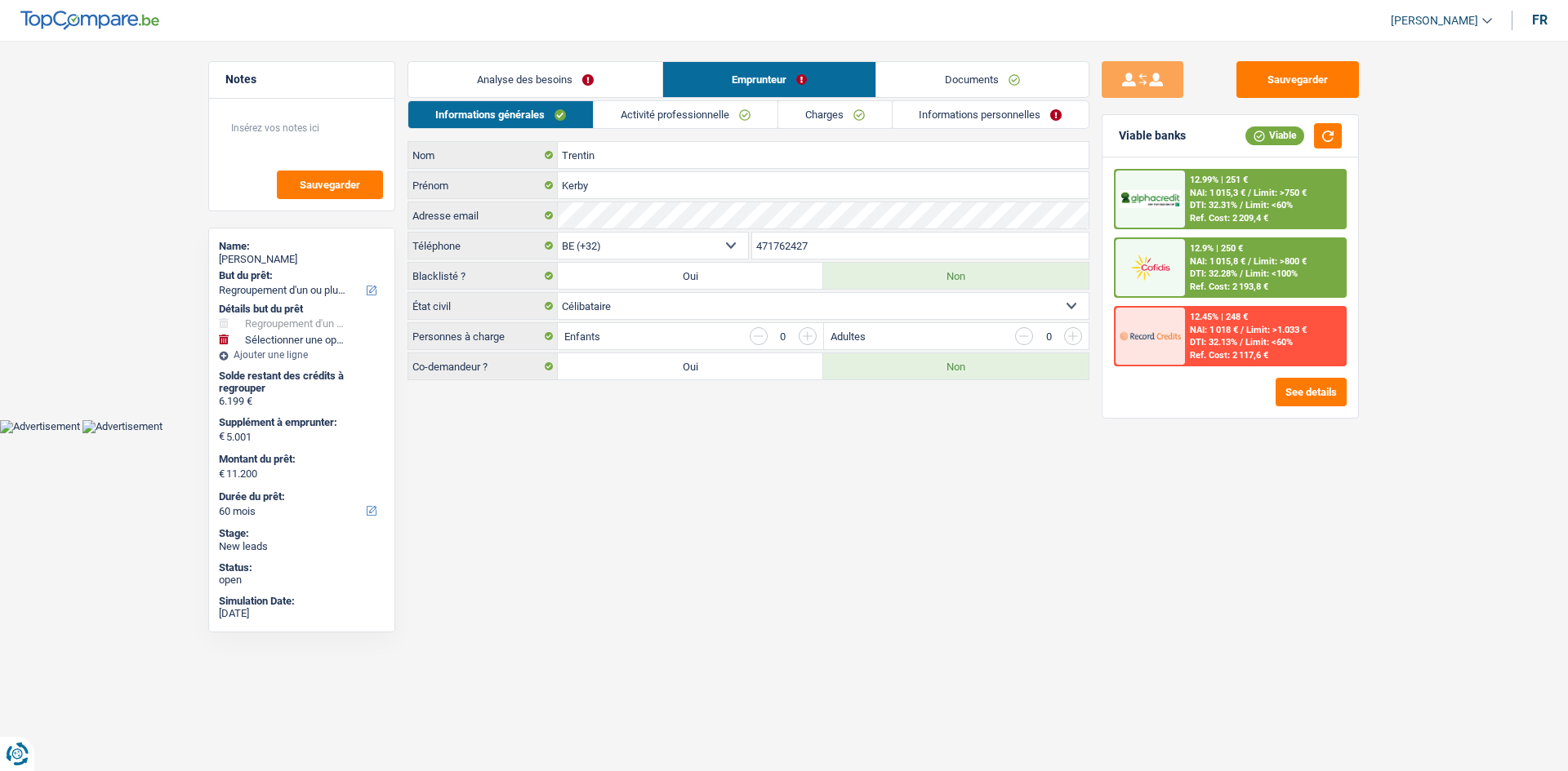
click at [549, 88] on link "Analyse des besoins" at bounding box center [535, 80] width 254 height 35
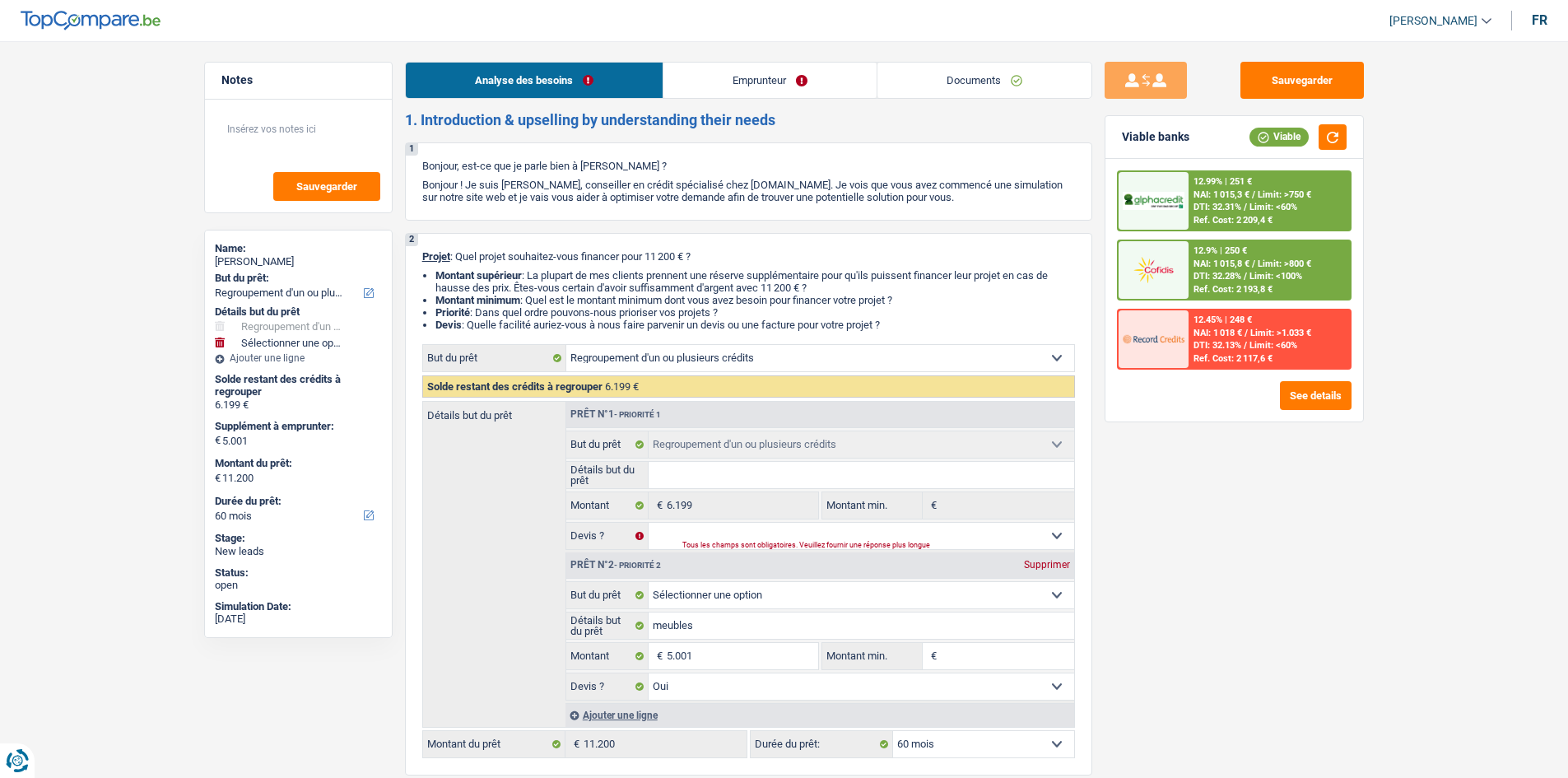
click at [702, 79] on link "Emprunteur" at bounding box center [769, 80] width 213 height 35
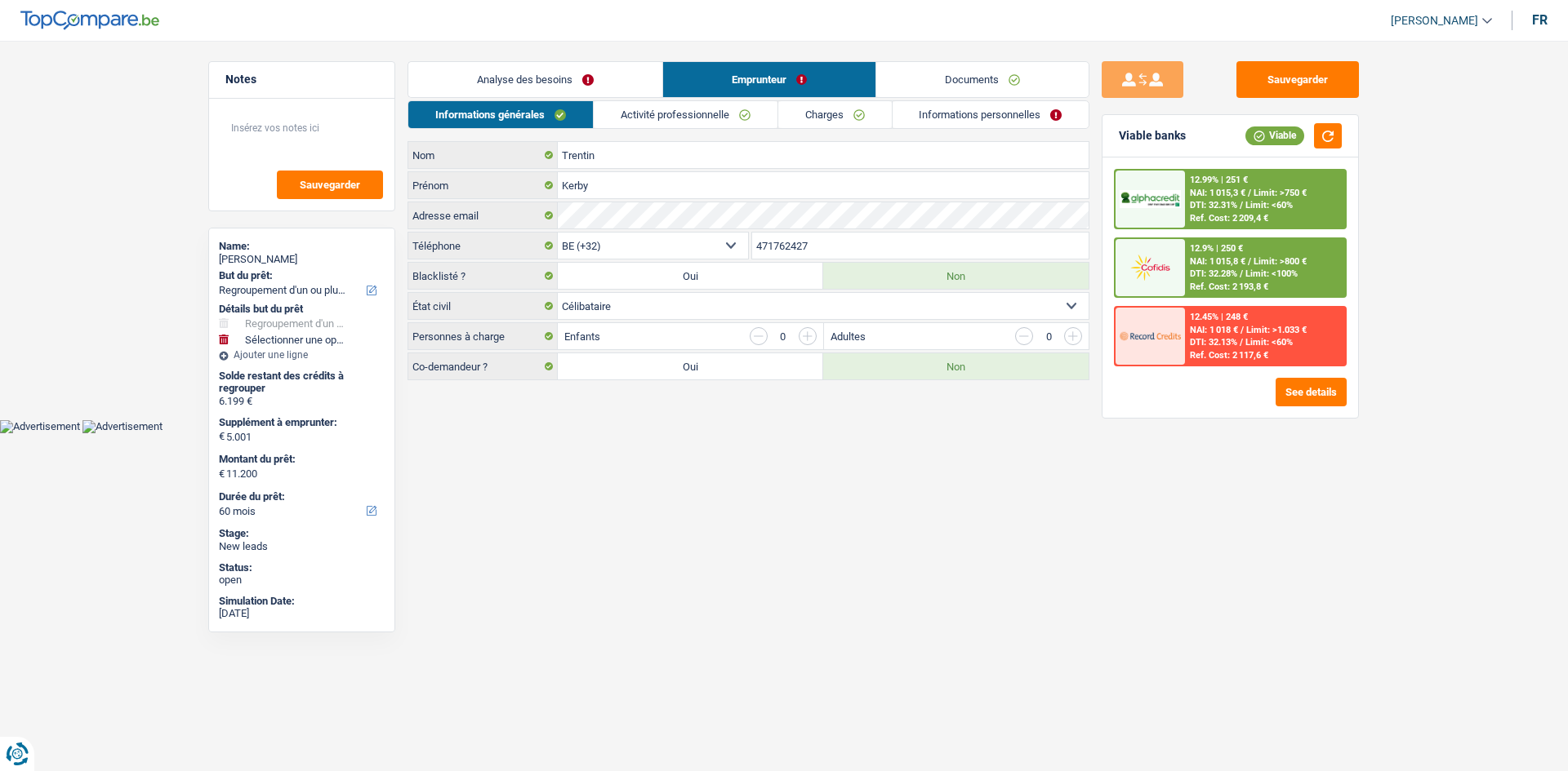
click at [670, 116] on link "Activité professionnelle" at bounding box center [685, 114] width 184 height 27
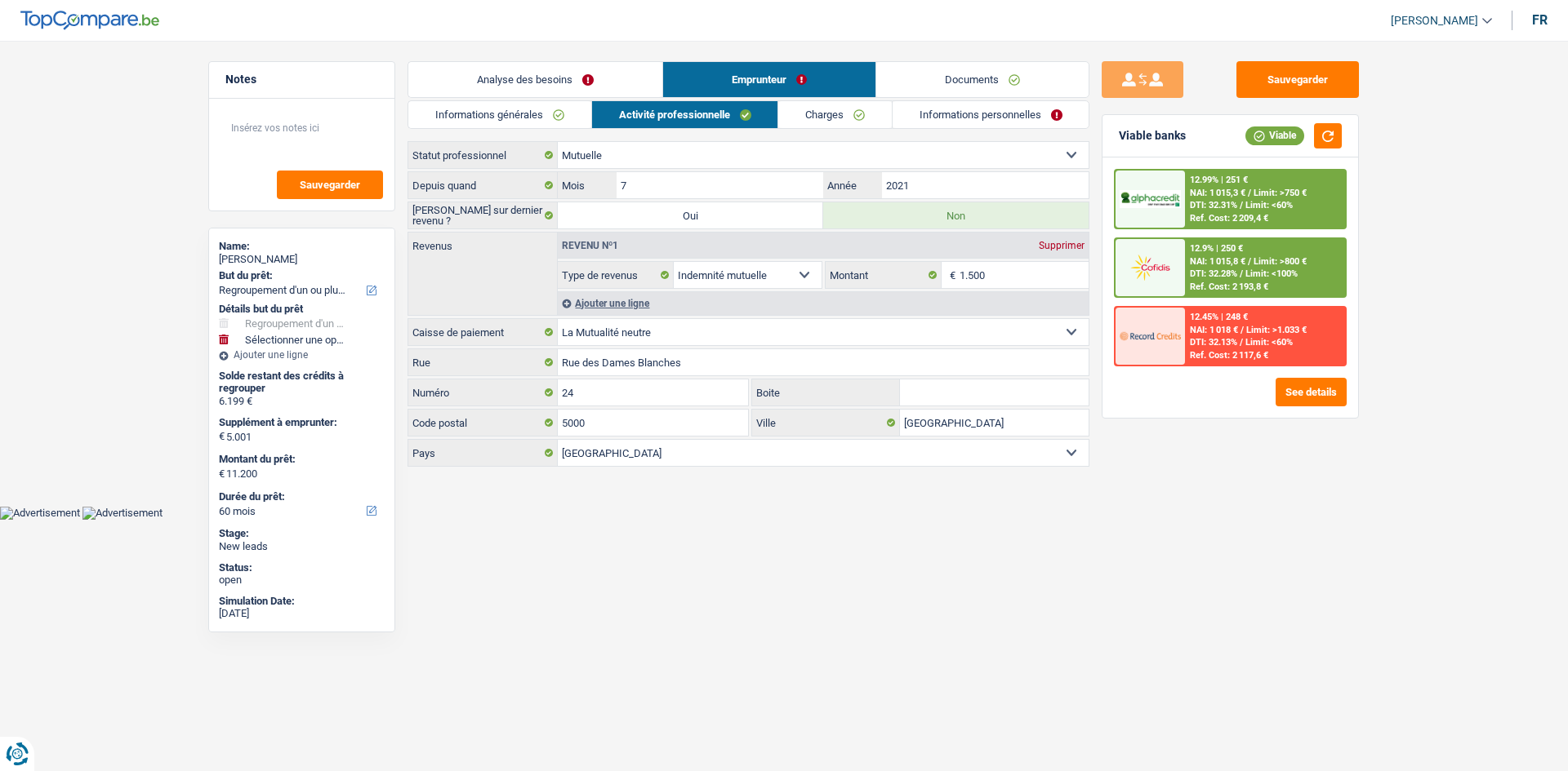
click at [877, 109] on link "Charges" at bounding box center [835, 114] width 114 height 27
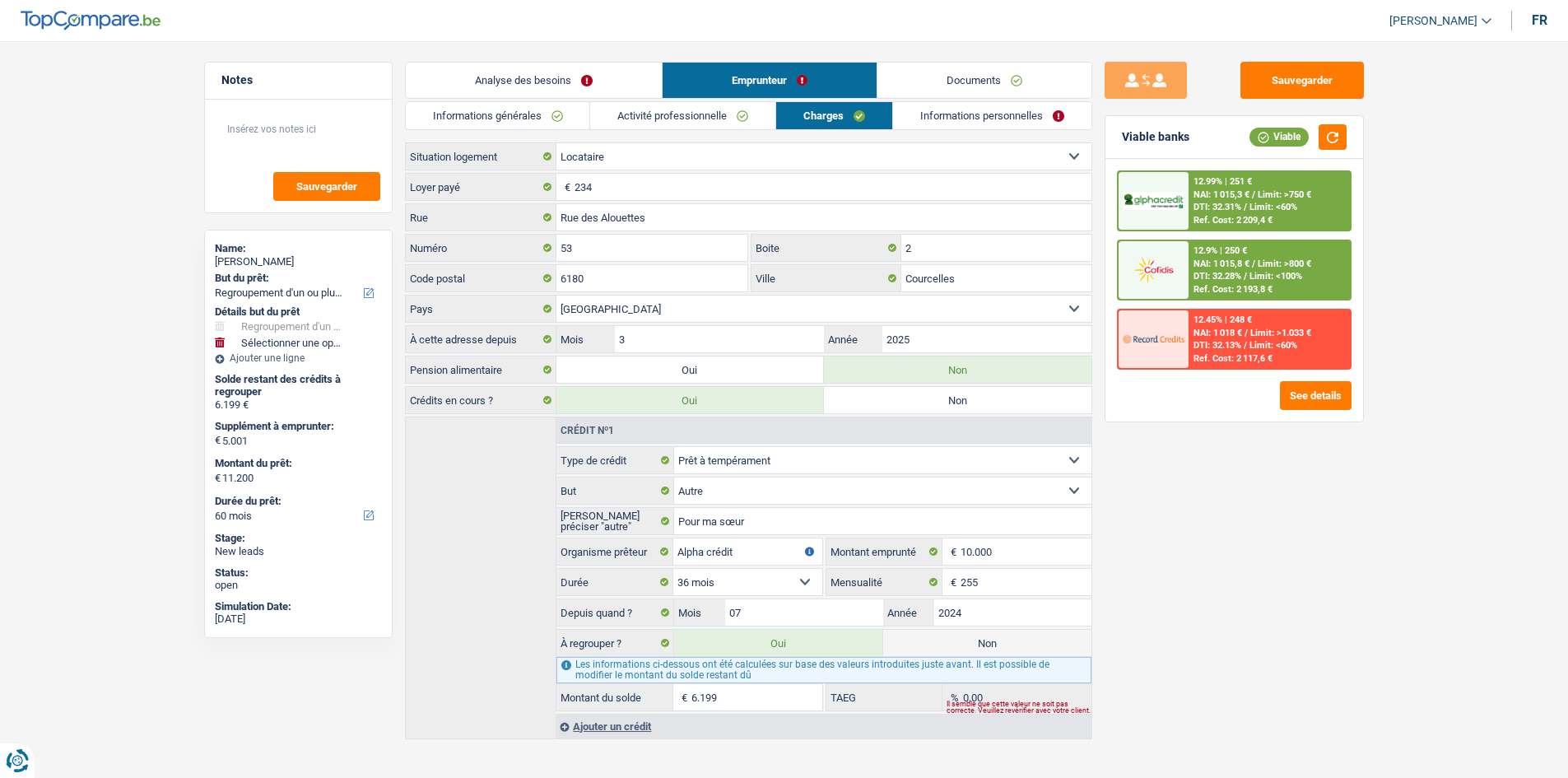
click at [978, 110] on link "Informations personnelles" at bounding box center [992, 115] width 199 height 27
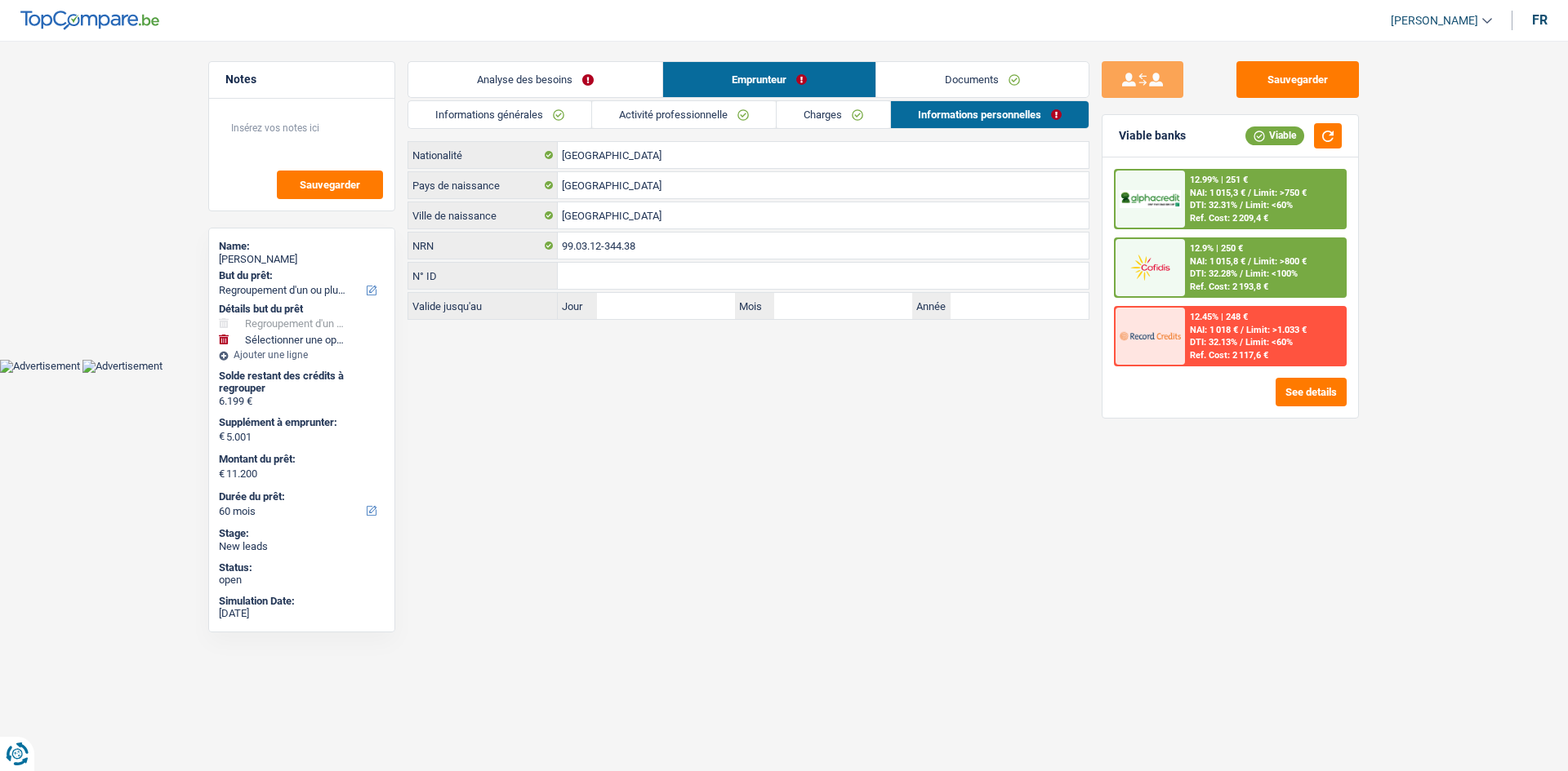
click at [978, 71] on link "Documents" at bounding box center [983, 80] width 212 height 35
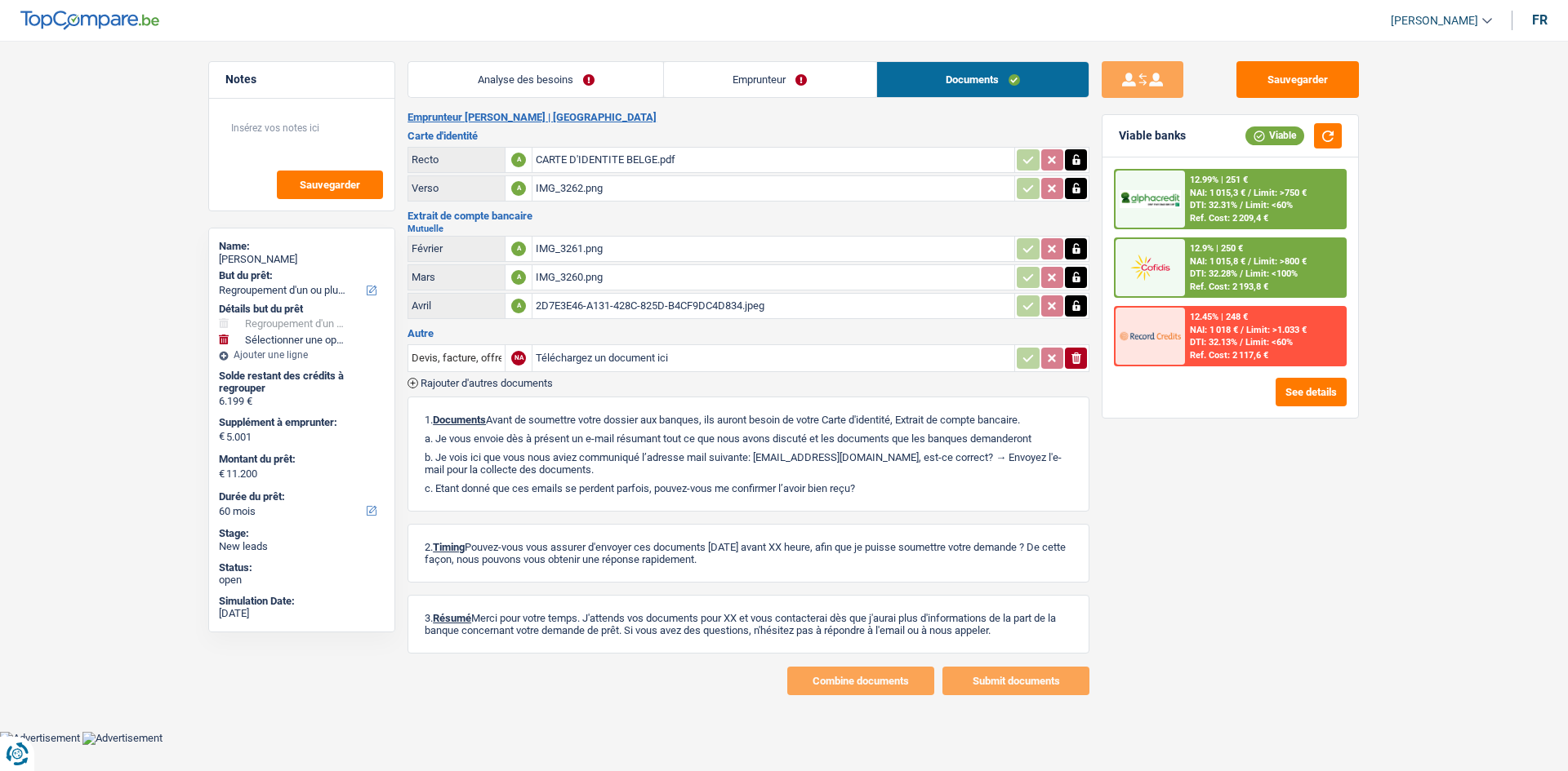
click at [722, 78] on link "Emprunteur" at bounding box center [770, 80] width 212 height 35
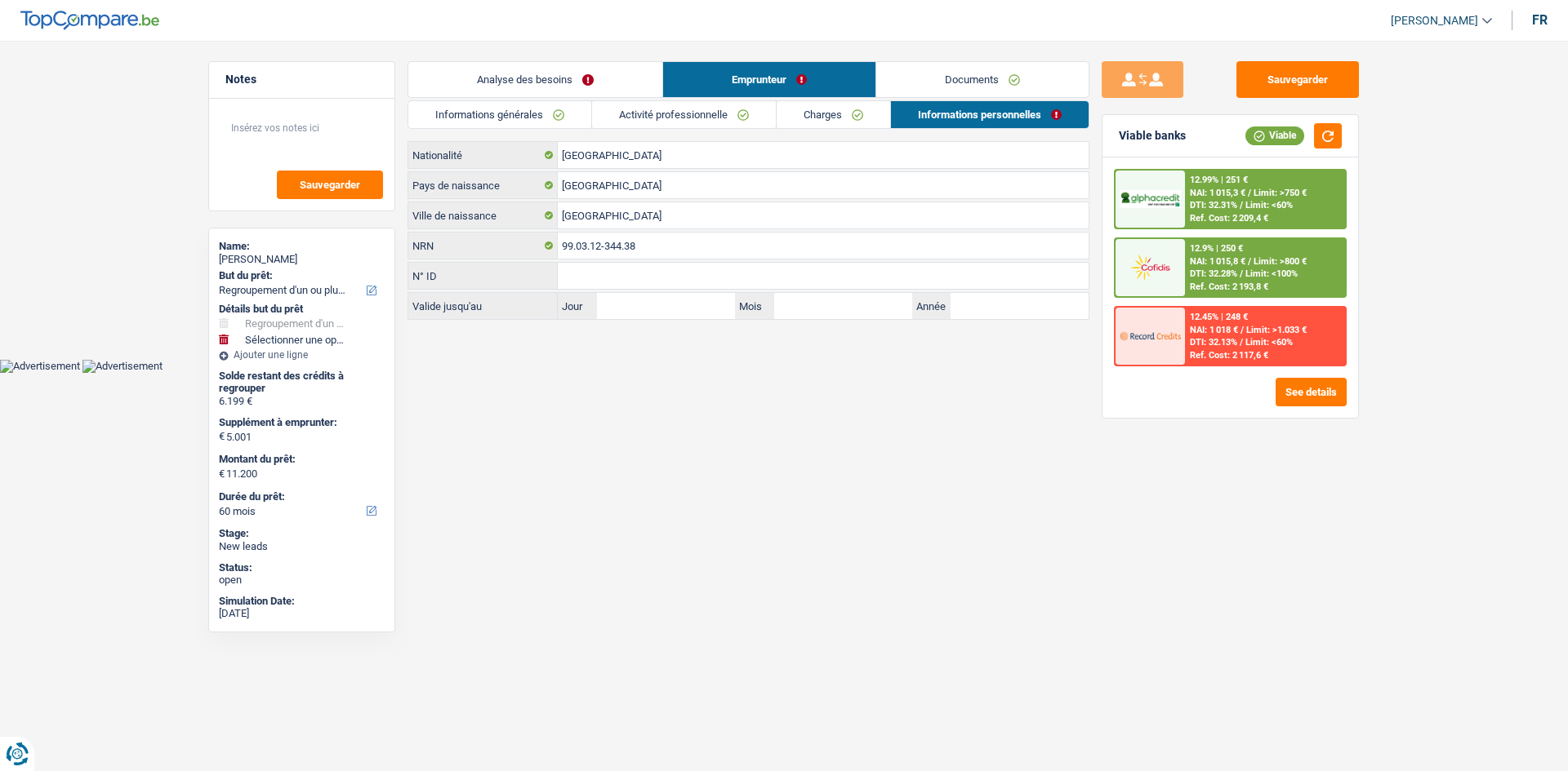
click at [859, 121] on link "Charges" at bounding box center [833, 114] width 114 height 27
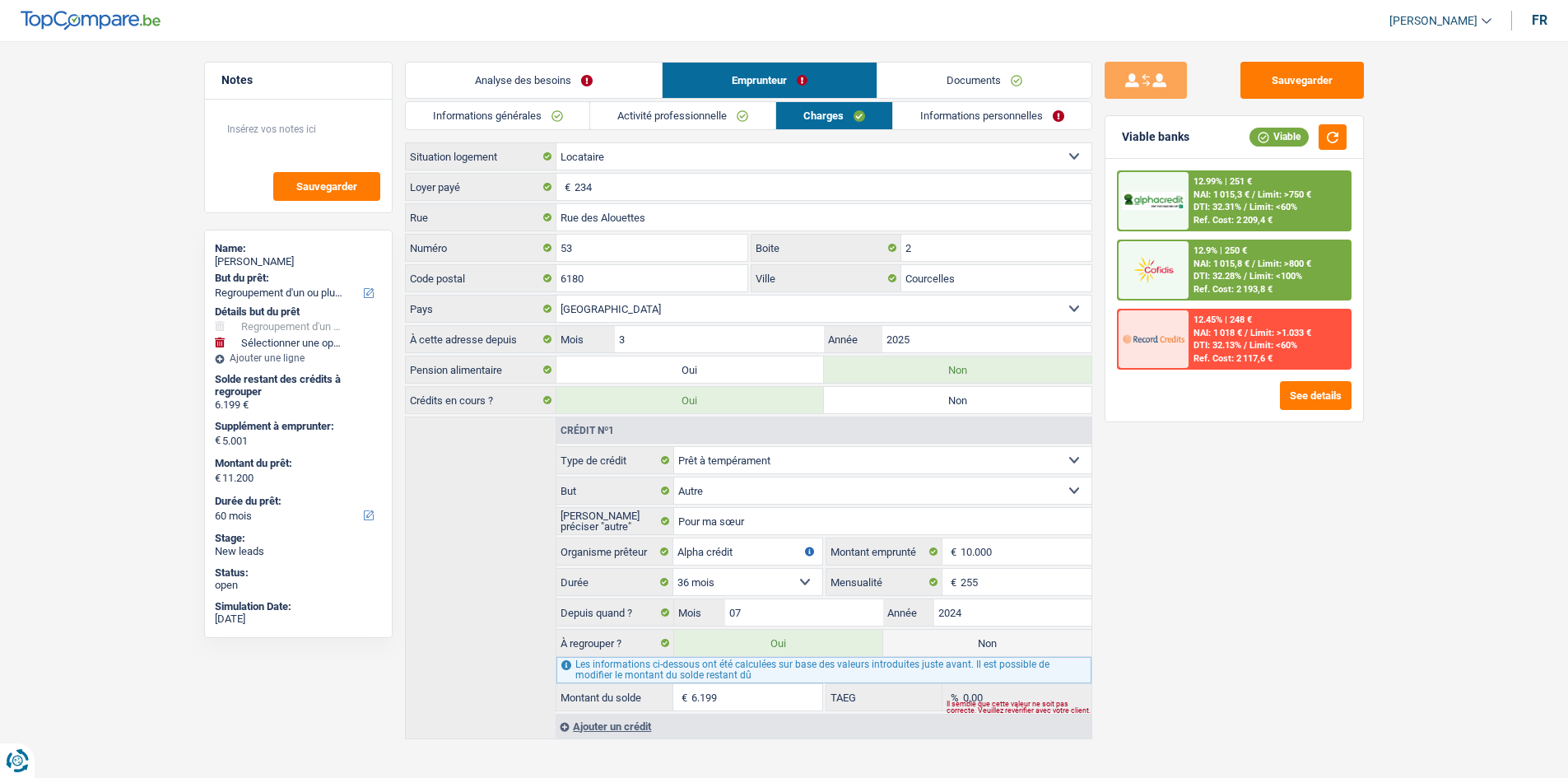
click at [706, 122] on link "Activité professionnelle" at bounding box center [682, 115] width 186 height 27
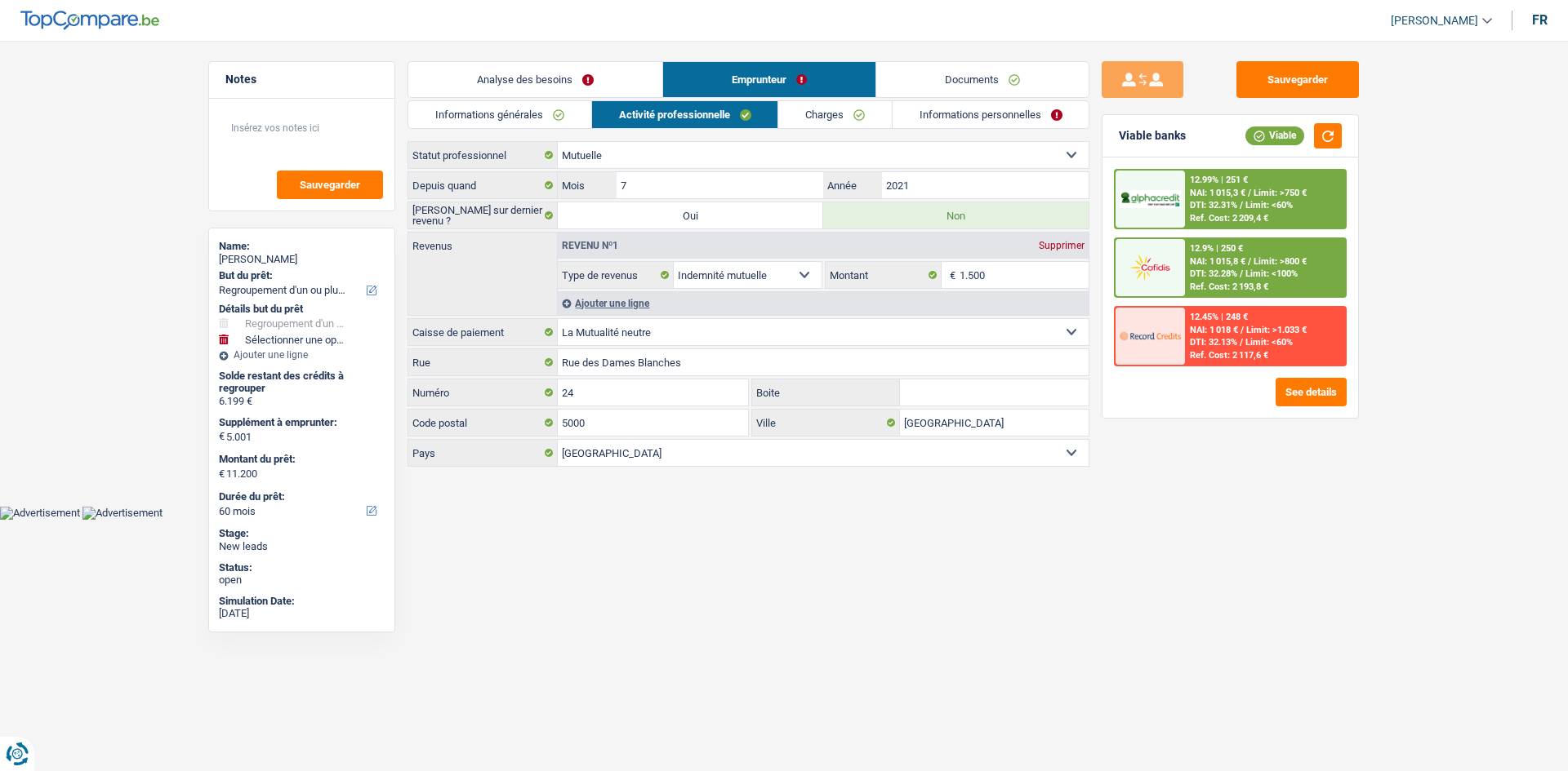
click at [500, 109] on link "Informations générales" at bounding box center [500, 114] width 183 height 27
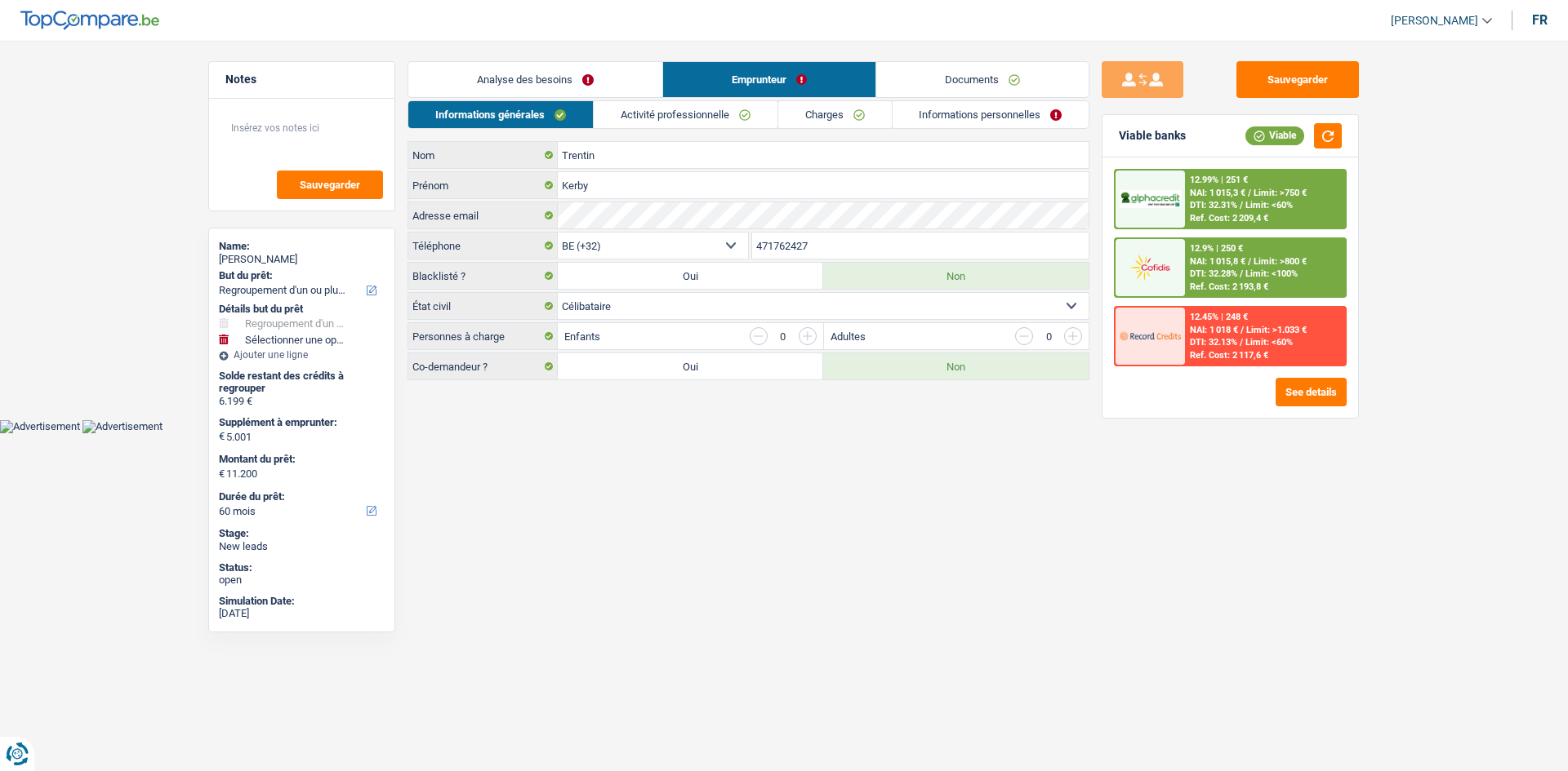
drag, startPoint x: 565, startPoint y: 77, endPoint x: 811, endPoint y: 315, distance: 342.3
click at [565, 78] on link "Analyse des besoins" at bounding box center [535, 80] width 254 height 35
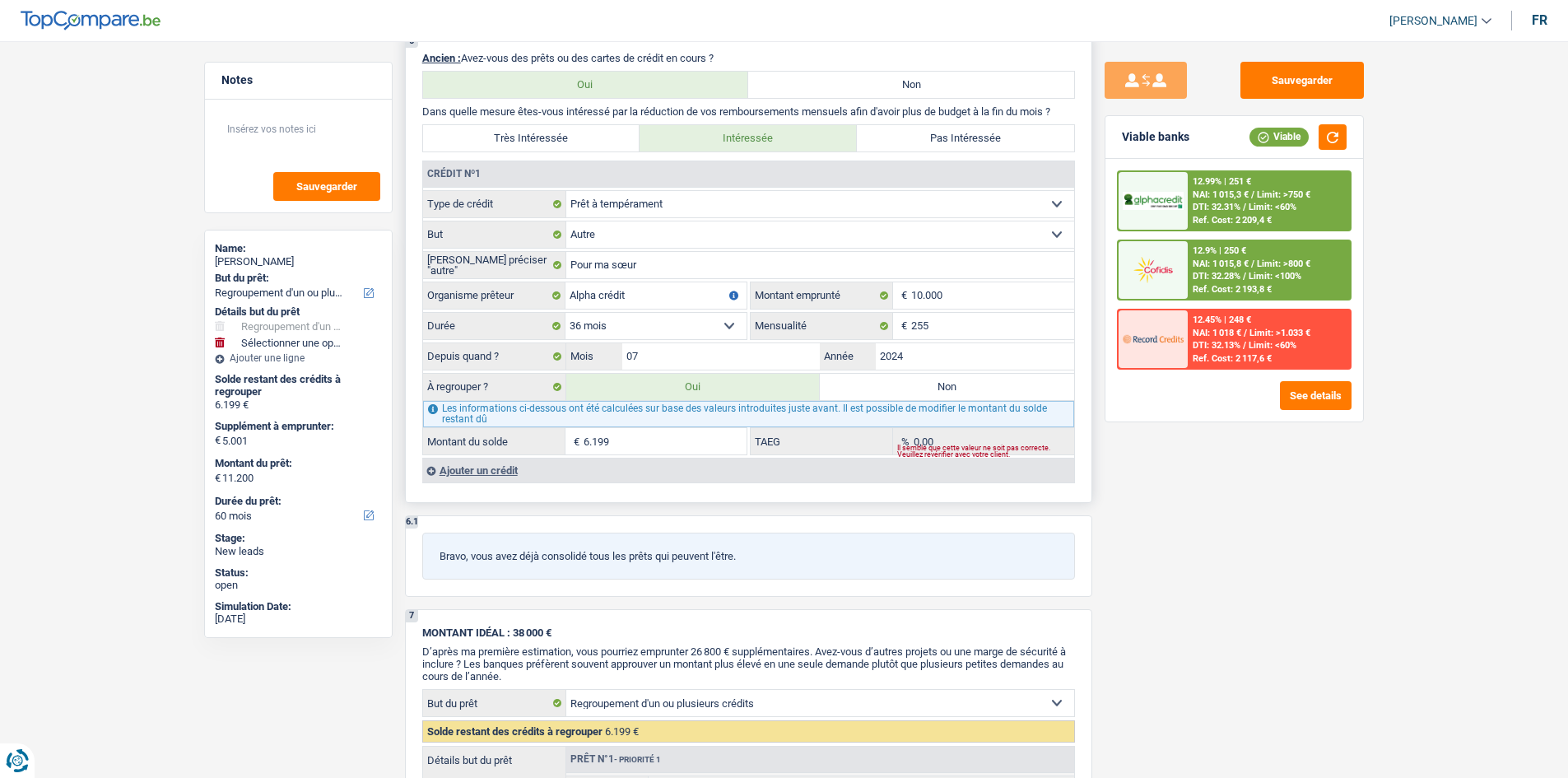
scroll to position [1270, 0]
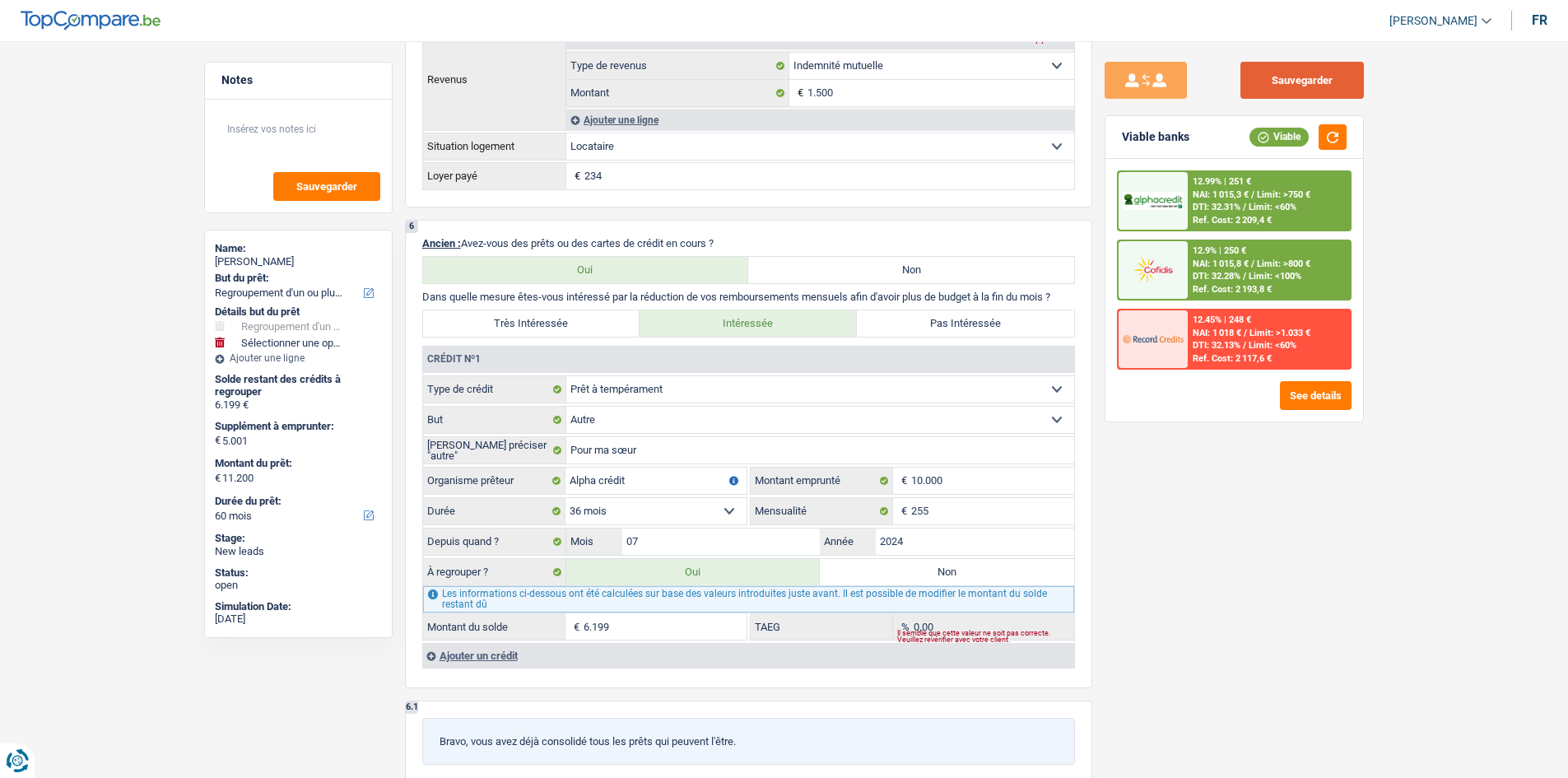
click at [1335, 88] on button "Sauvegarder" at bounding box center [1302, 80] width 124 height 37
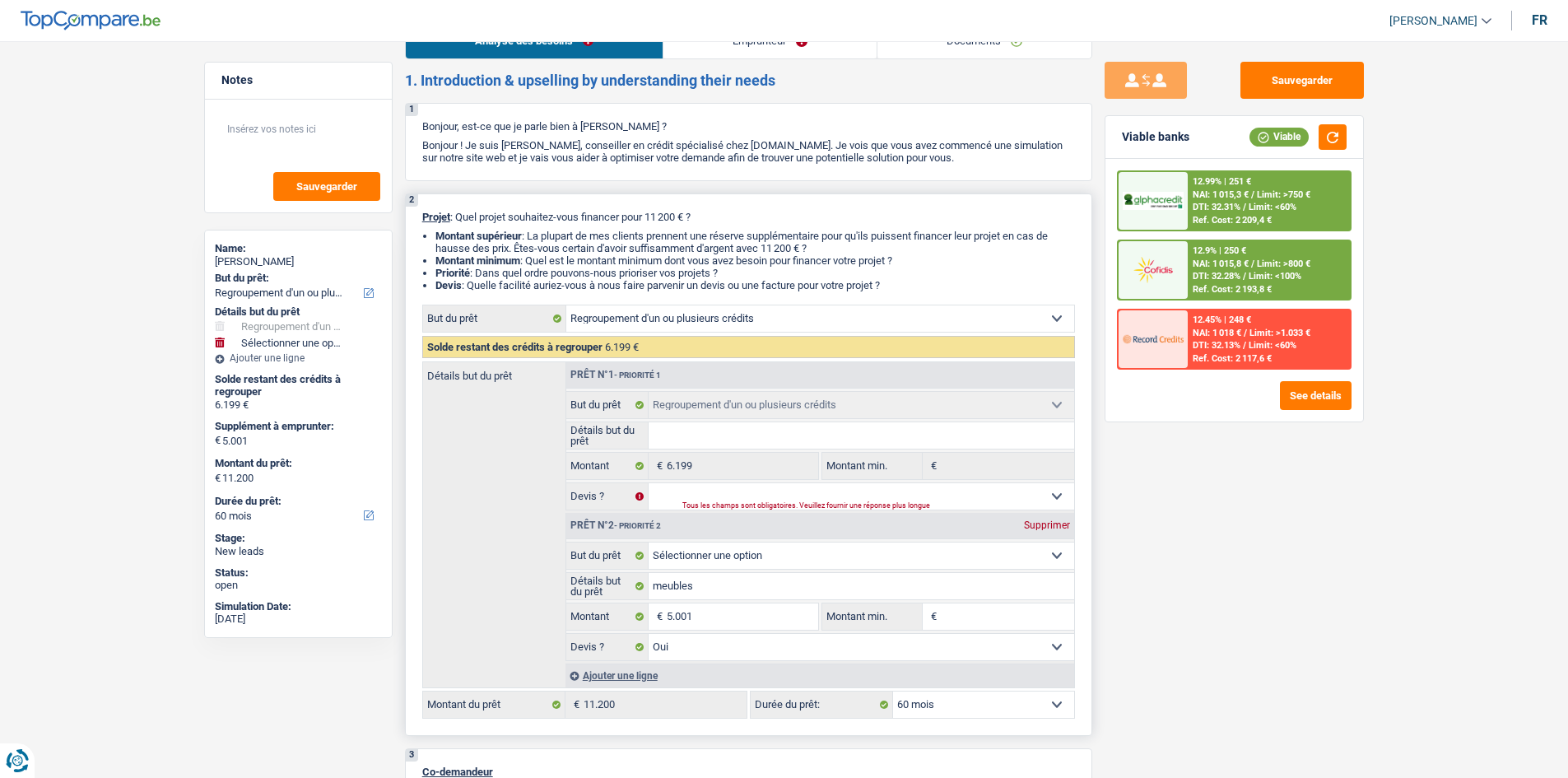
scroll to position [0, 0]
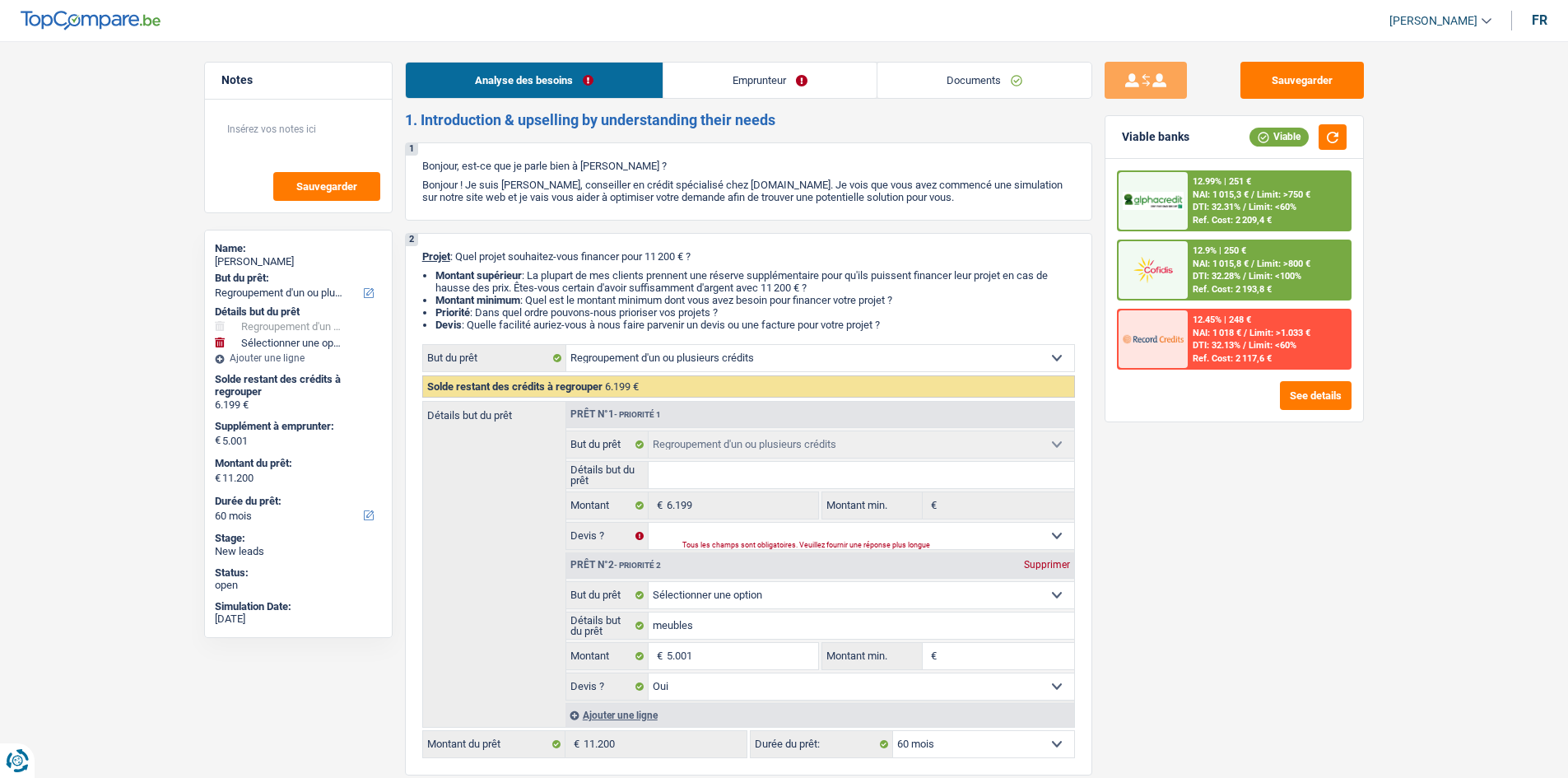
click at [988, 85] on link "Documents" at bounding box center [984, 80] width 214 height 35
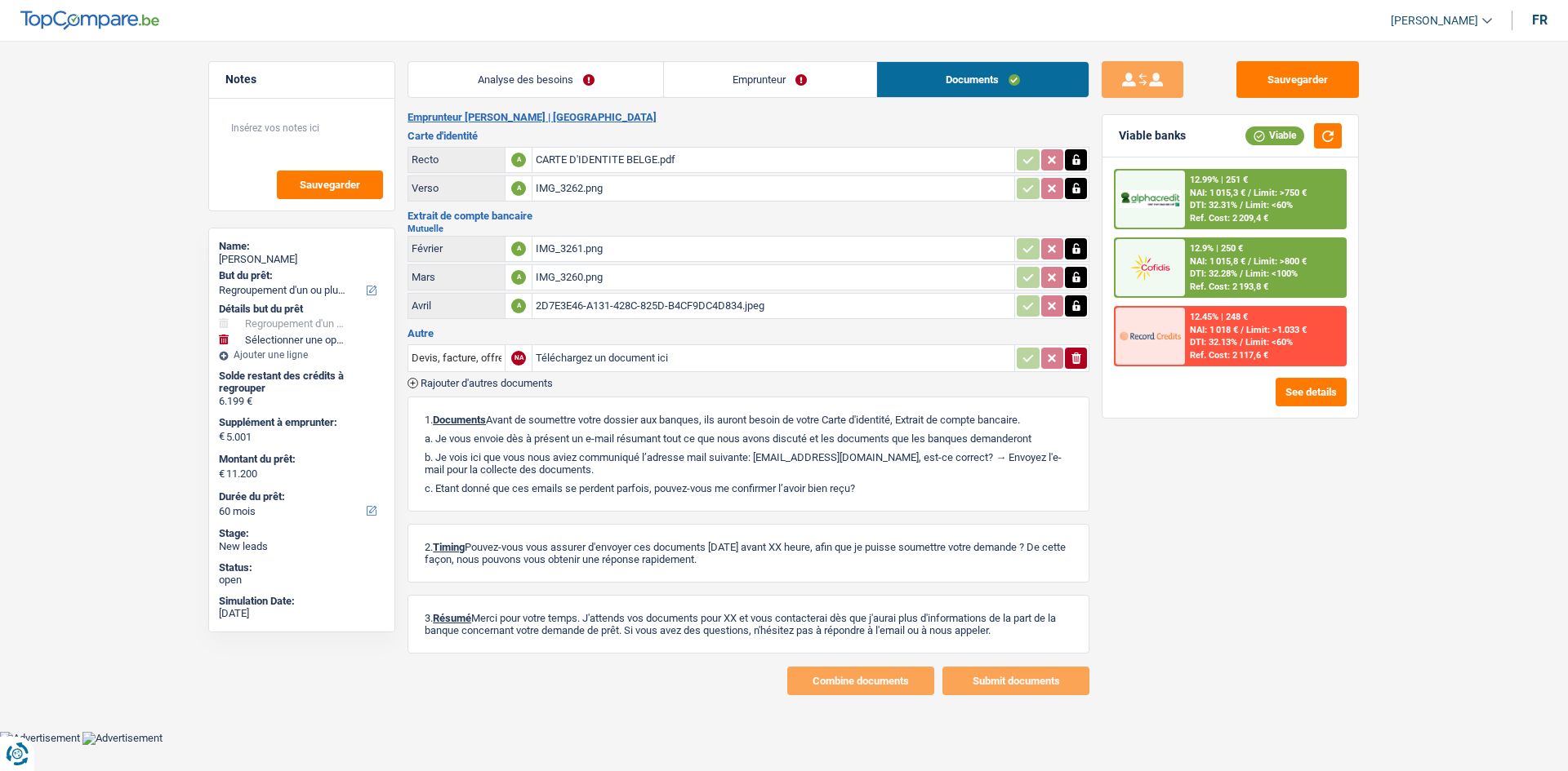
click at [578, 71] on link "Analyse des besoins" at bounding box center [536, 80] width 255 height 35
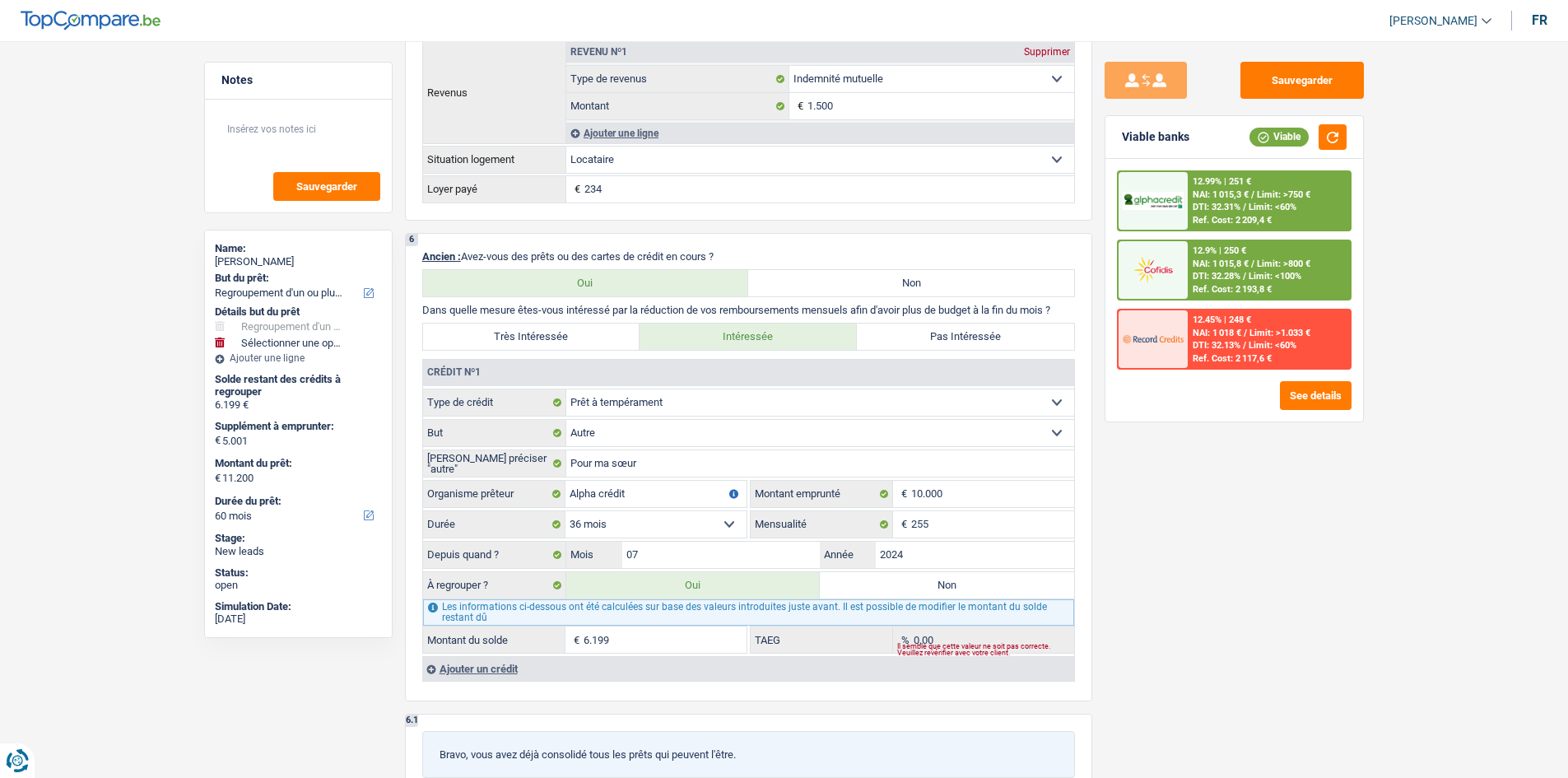
scroll to position [1483, 0]
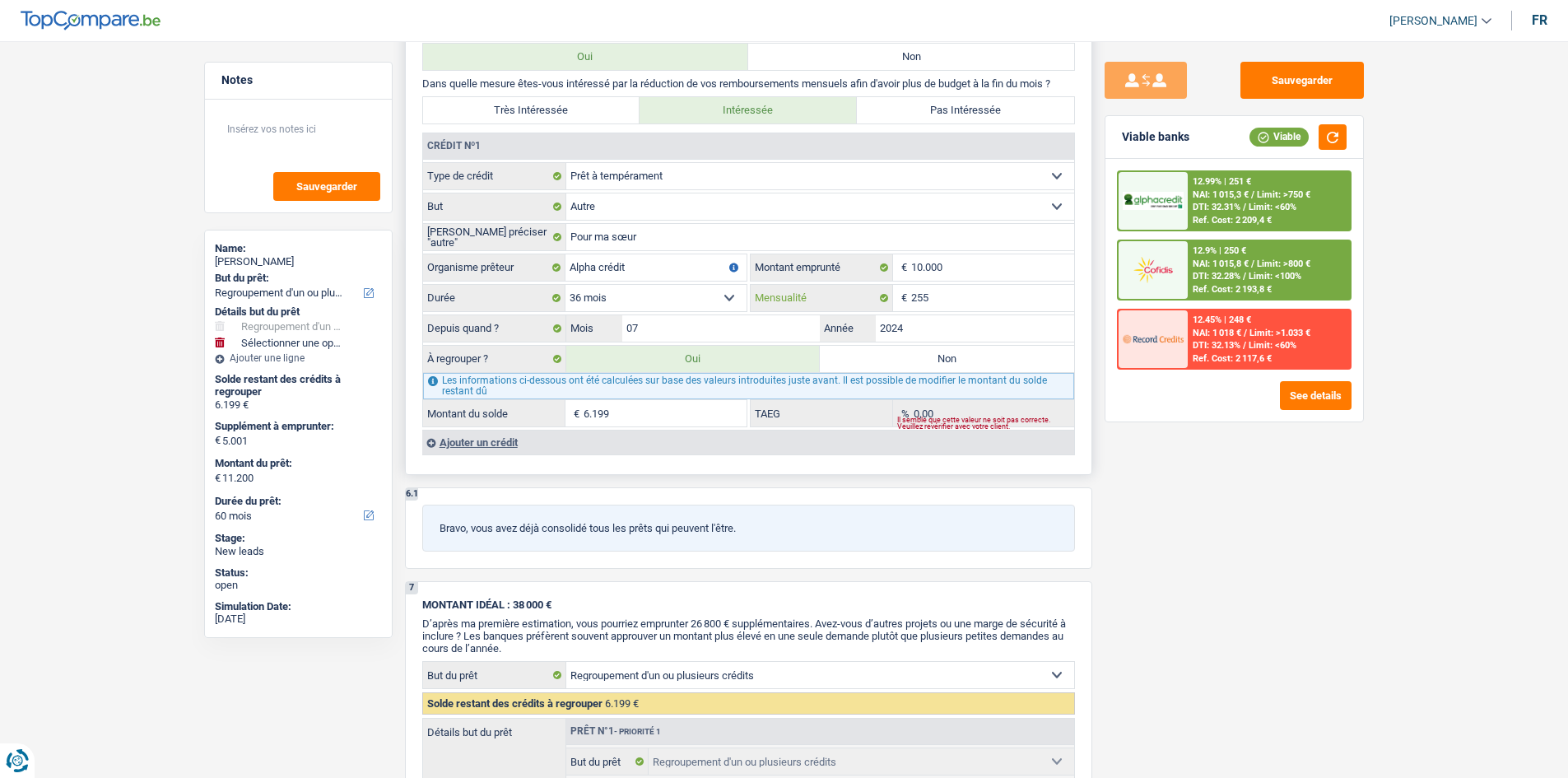
click at [959, 299] on input "255" at bounding box center [993, 298] width 163 height 27
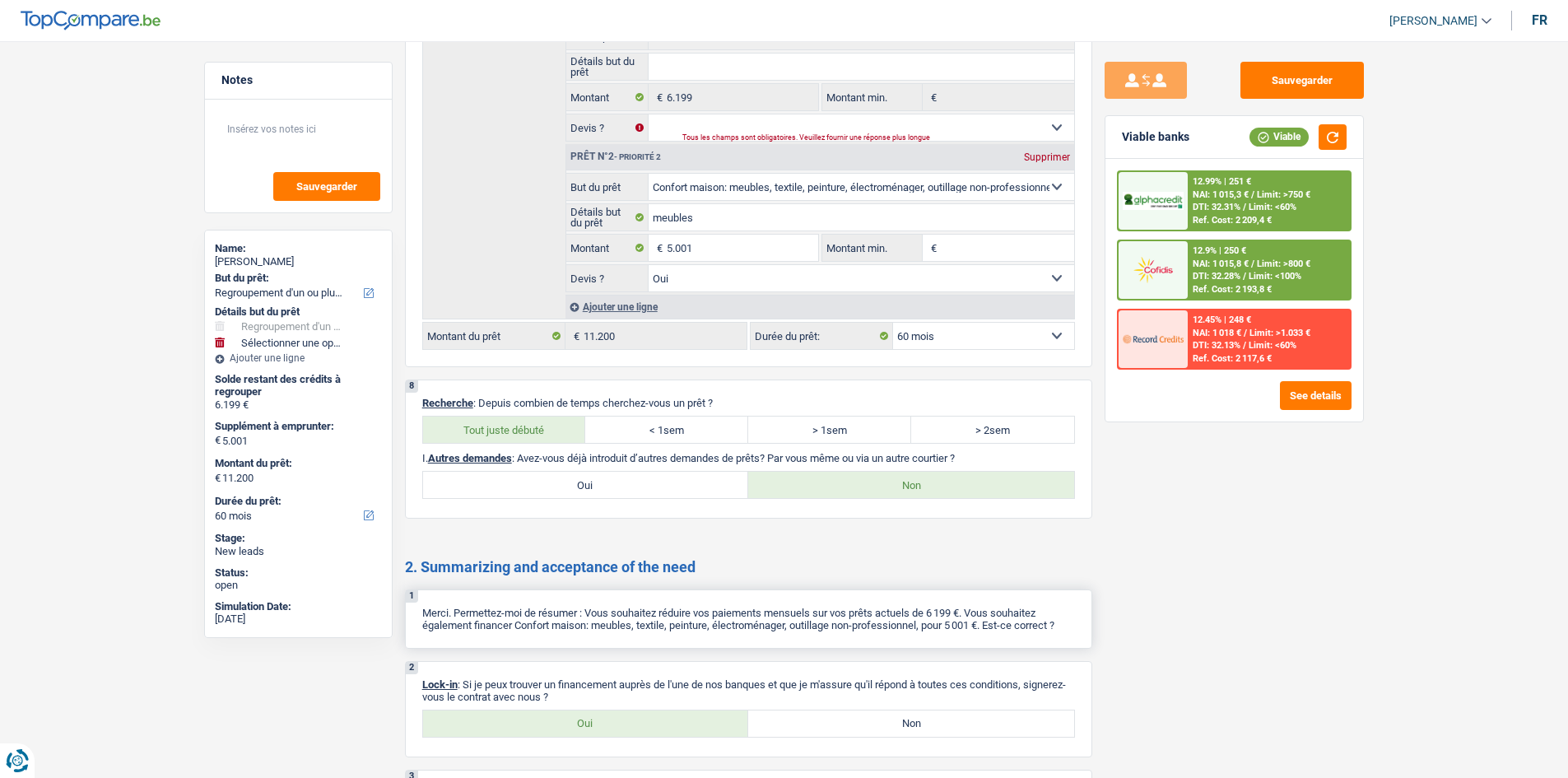
scroll to position [2340, 0]
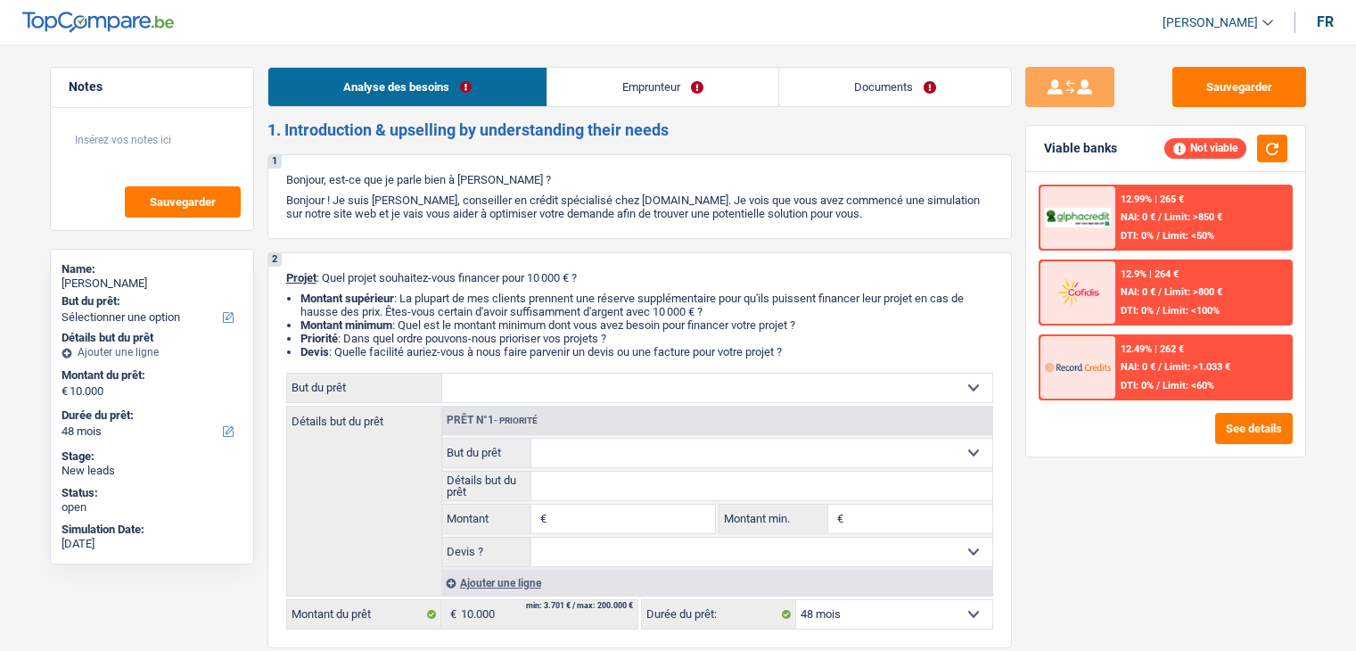
select select "48"
select select "liberal"
select select "netSalary"
select select "48"
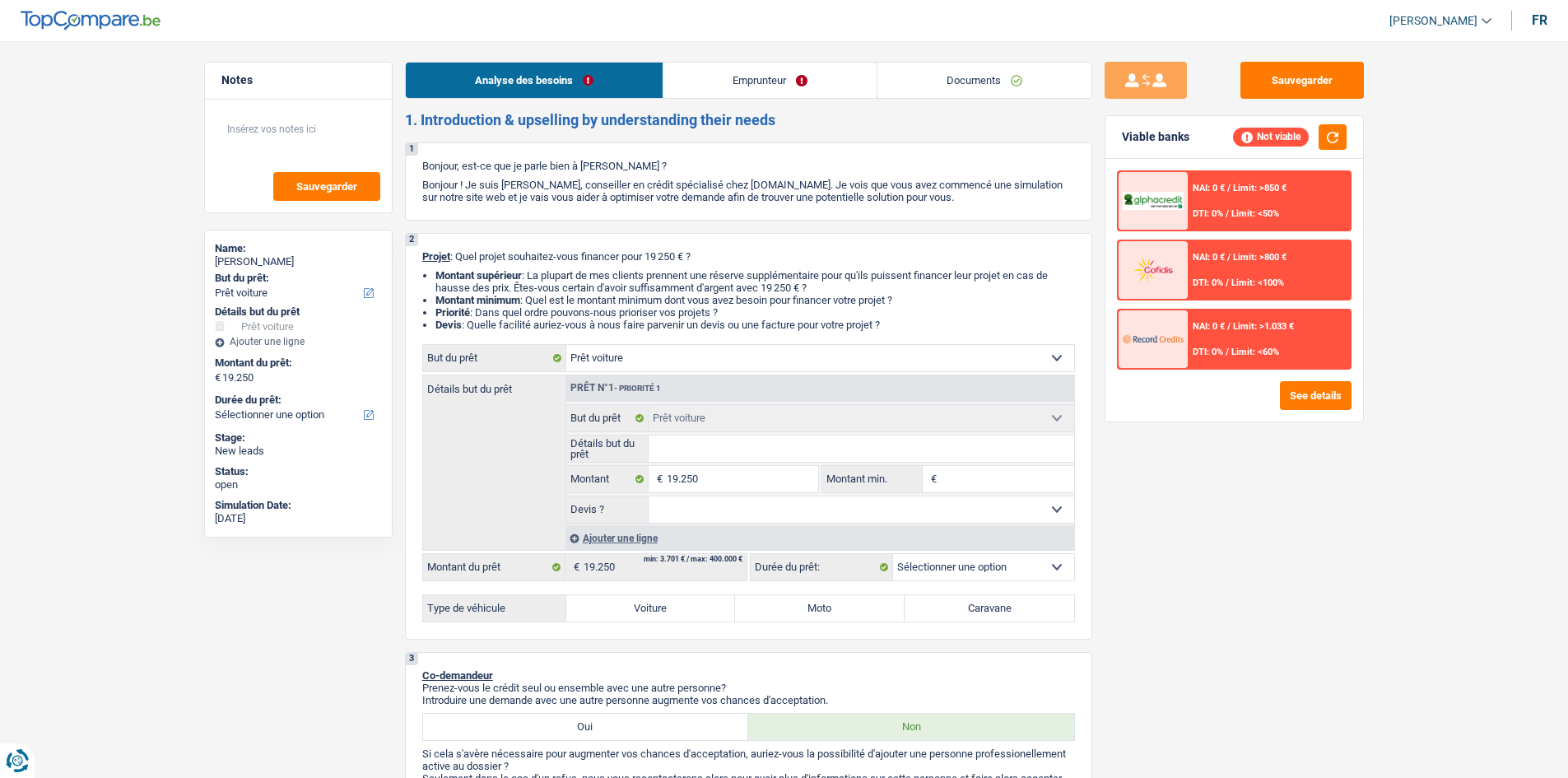
select select "car"
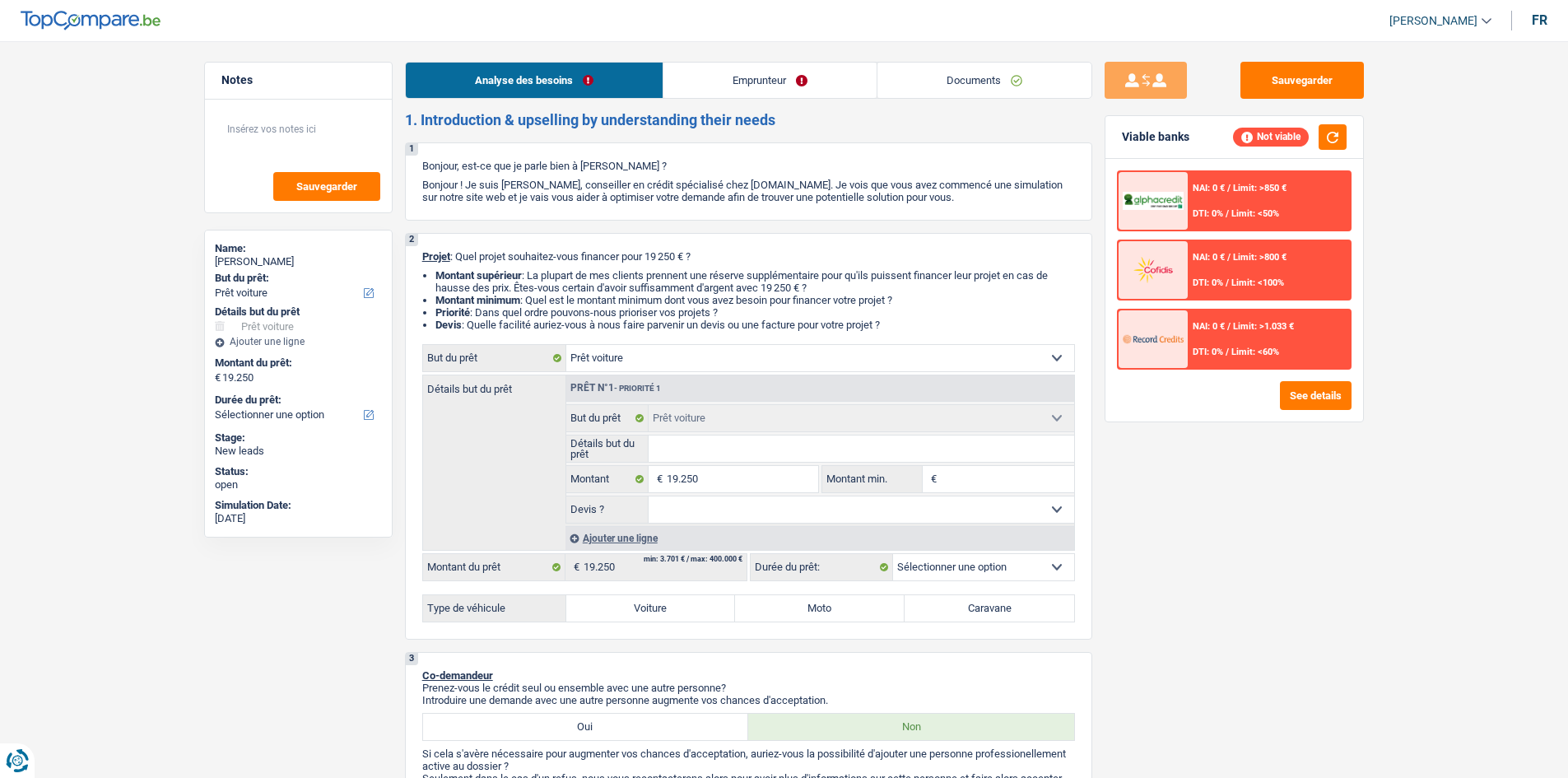
select select "car"
click at [759, 79] on link "Emprunteur" at bounding box center [769, 80] width 213 height 35
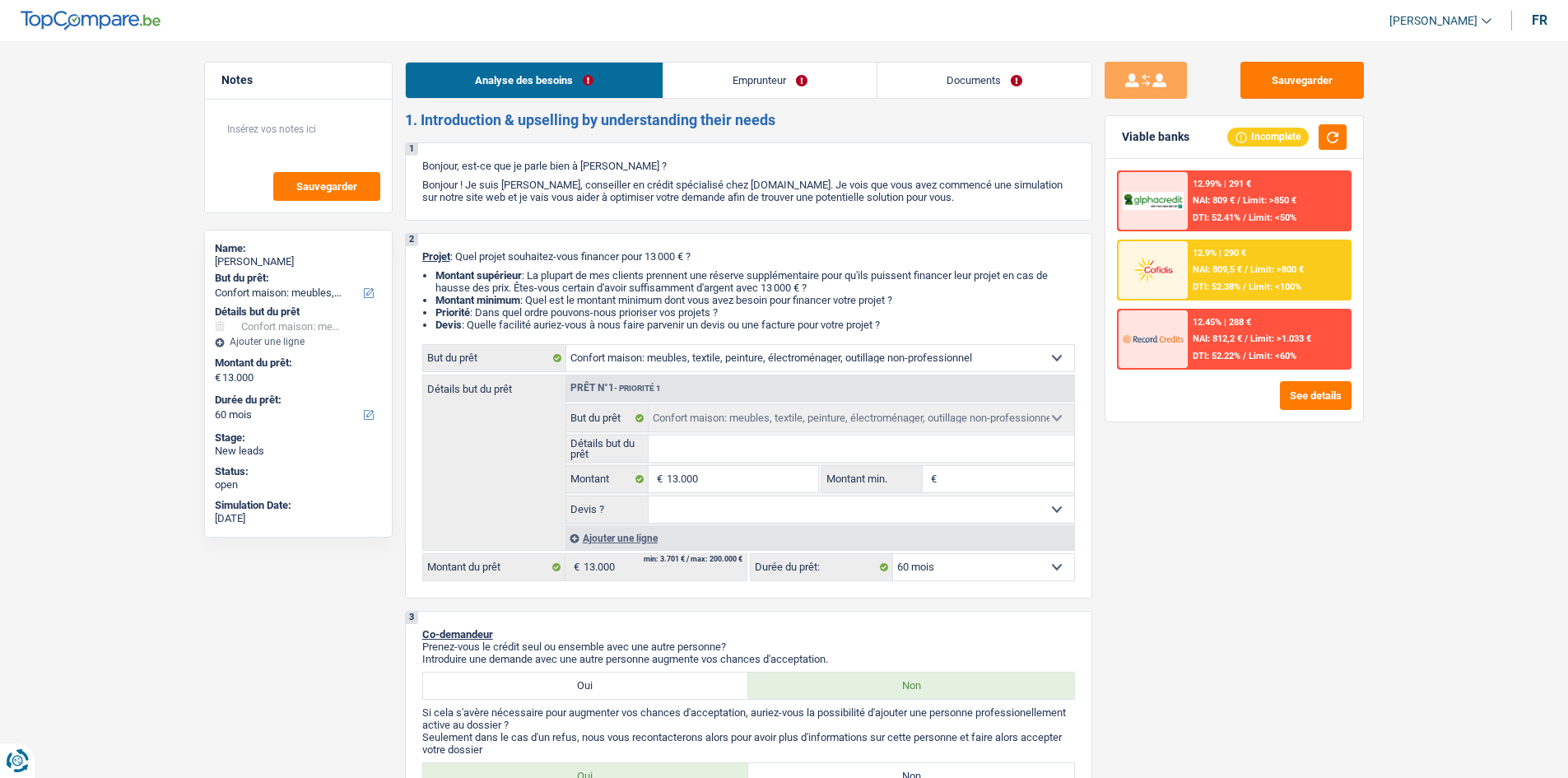
select select "household"
select select "60"
select select "household"
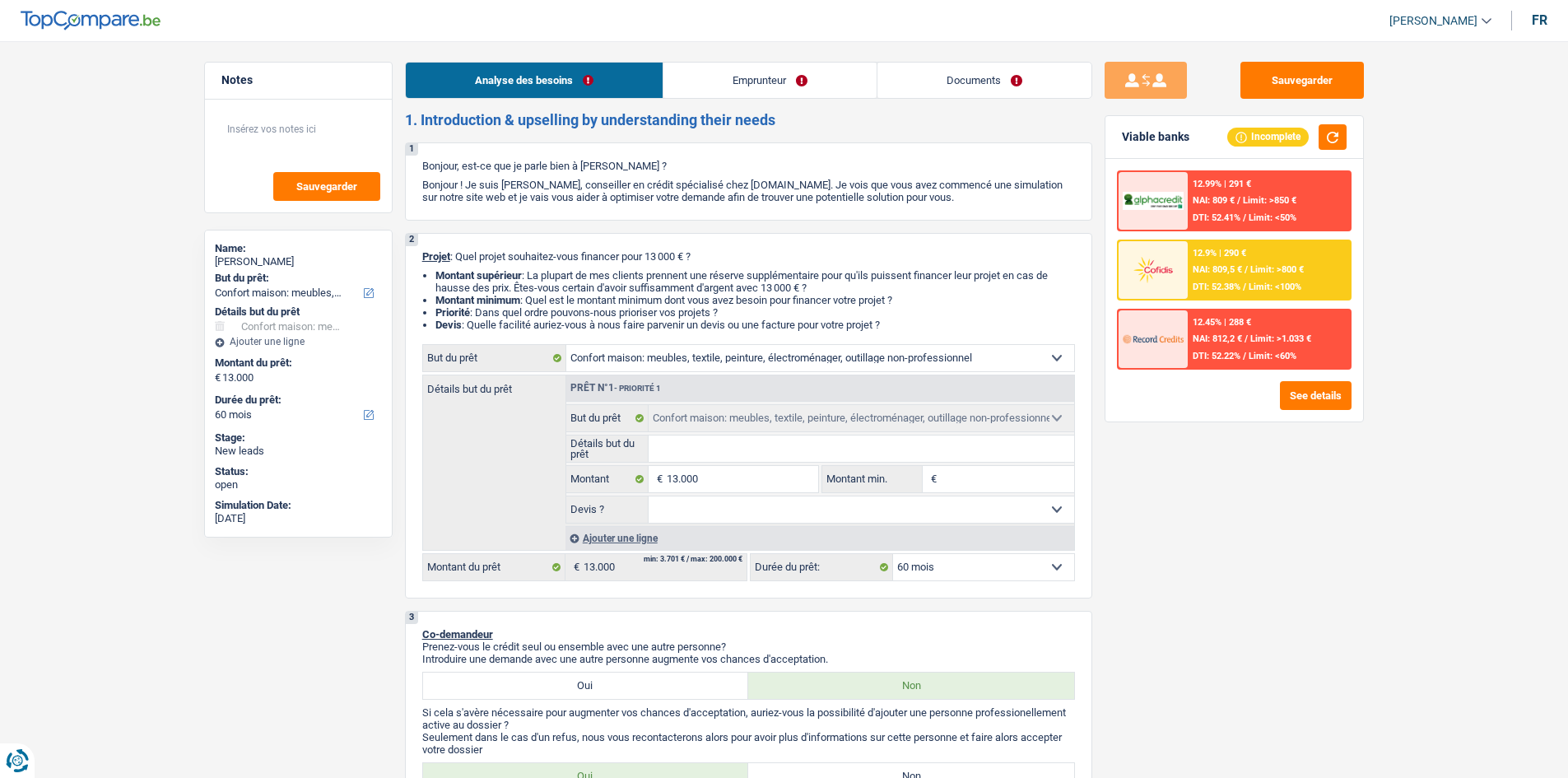
select select "60"
select select "mutuality"
select select "mutualityIndemnity"
select select "rents"
select select "household"
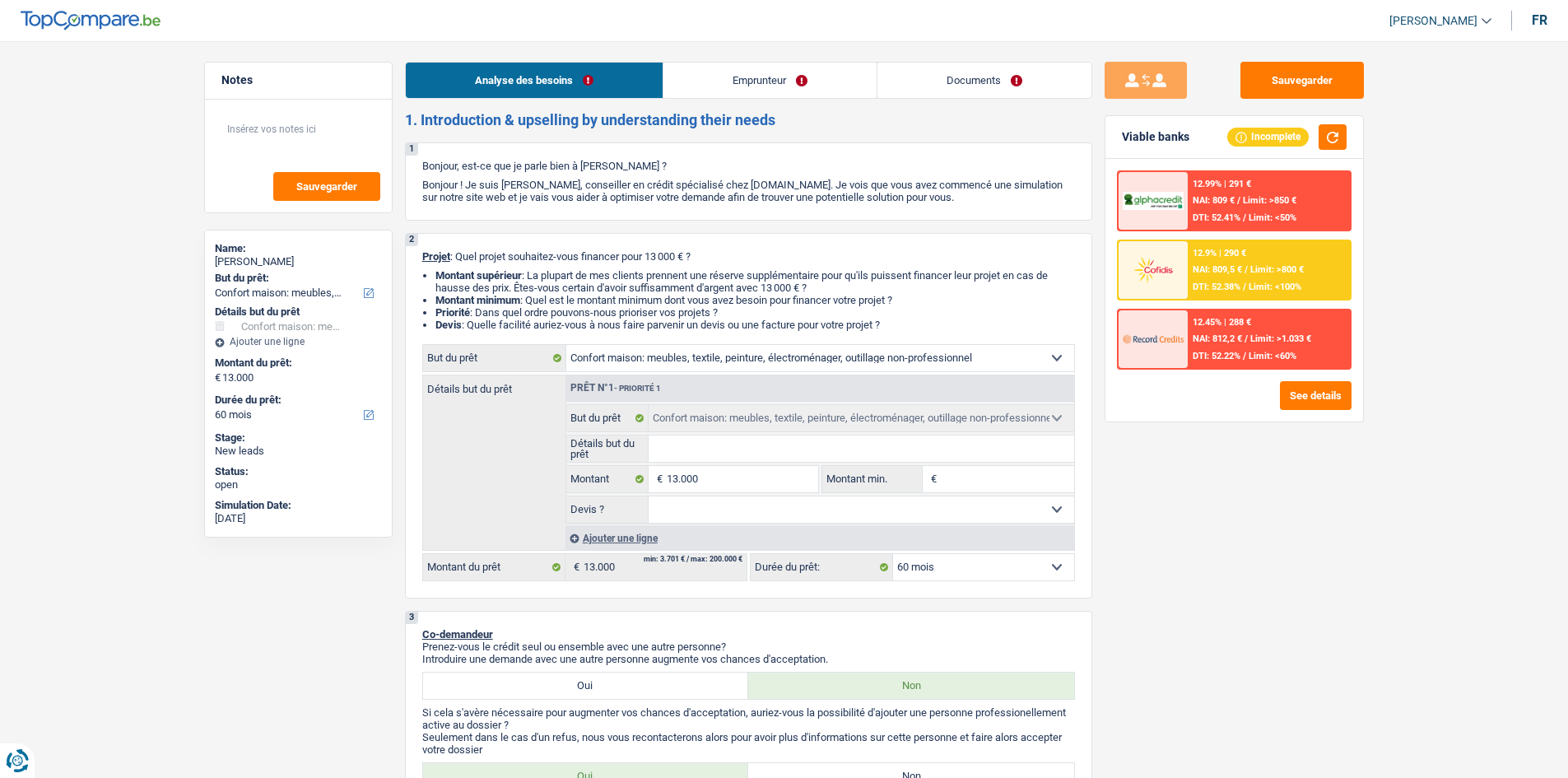
select select "household"
select select "60"
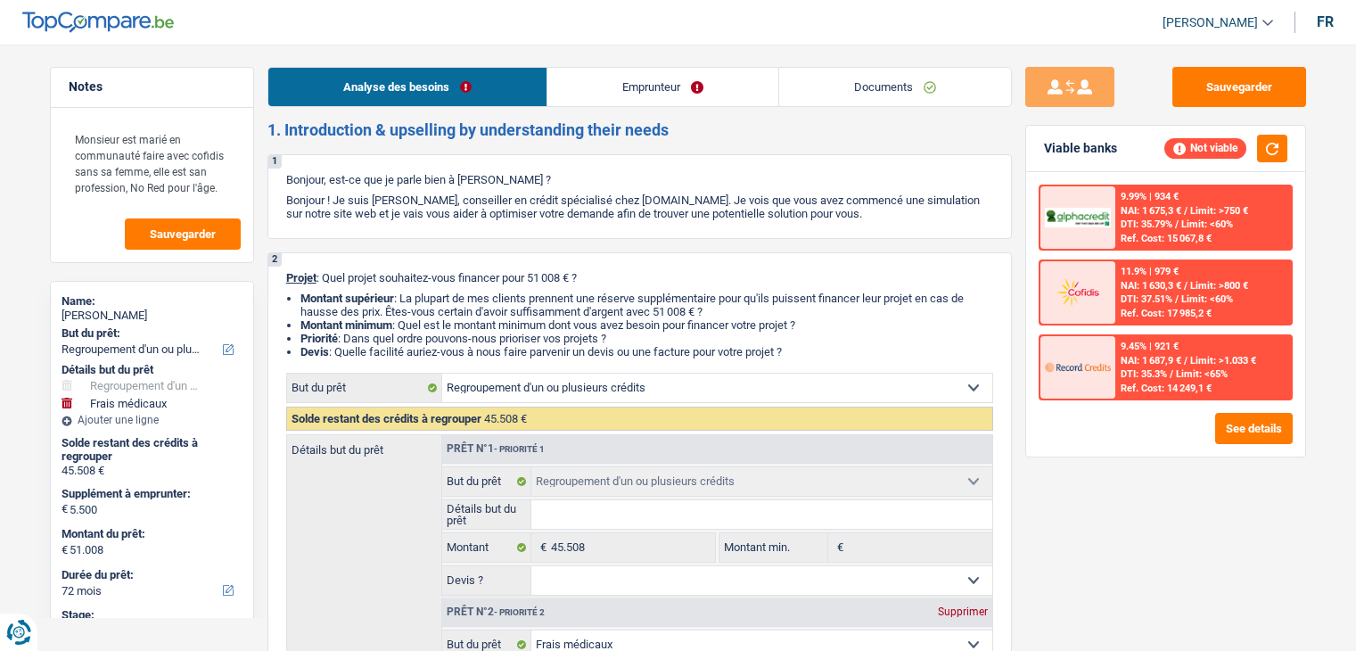
select select "refinancing"
select select "medical"
select select "72"
select select "refinancing"
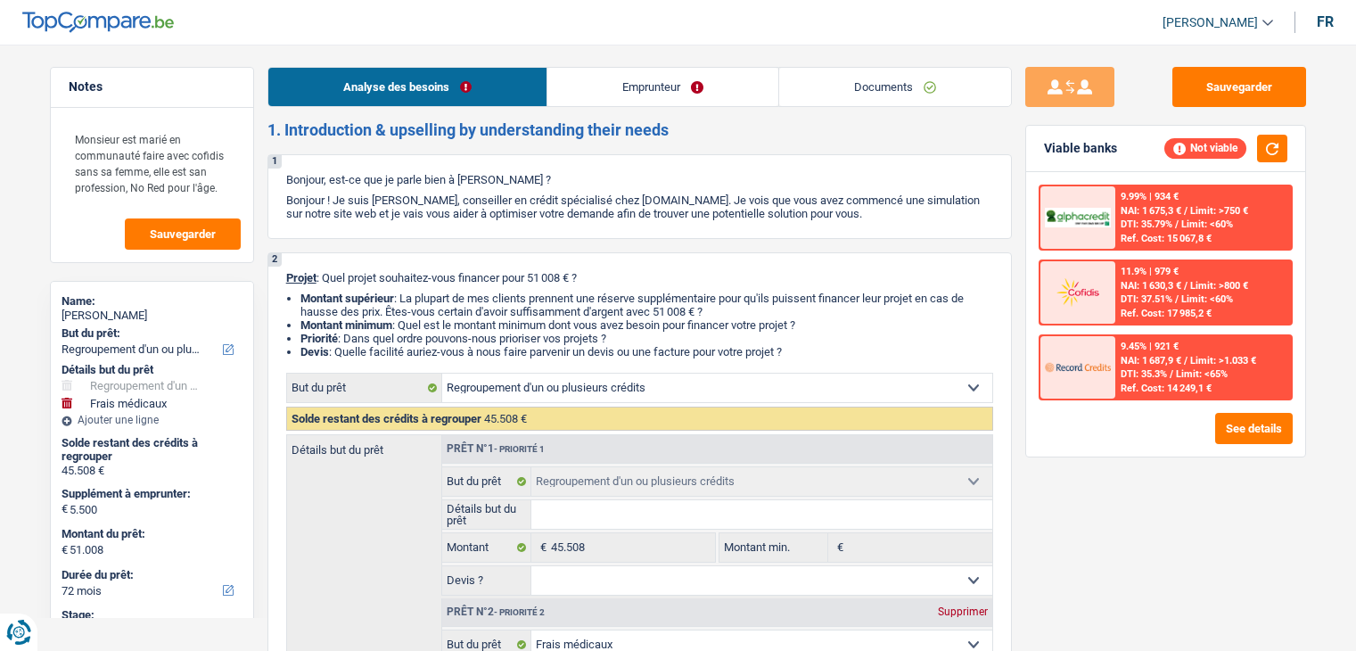
select select "refinancing"
select select "medical"
select select "yes"
select select "72"
select select "retired"
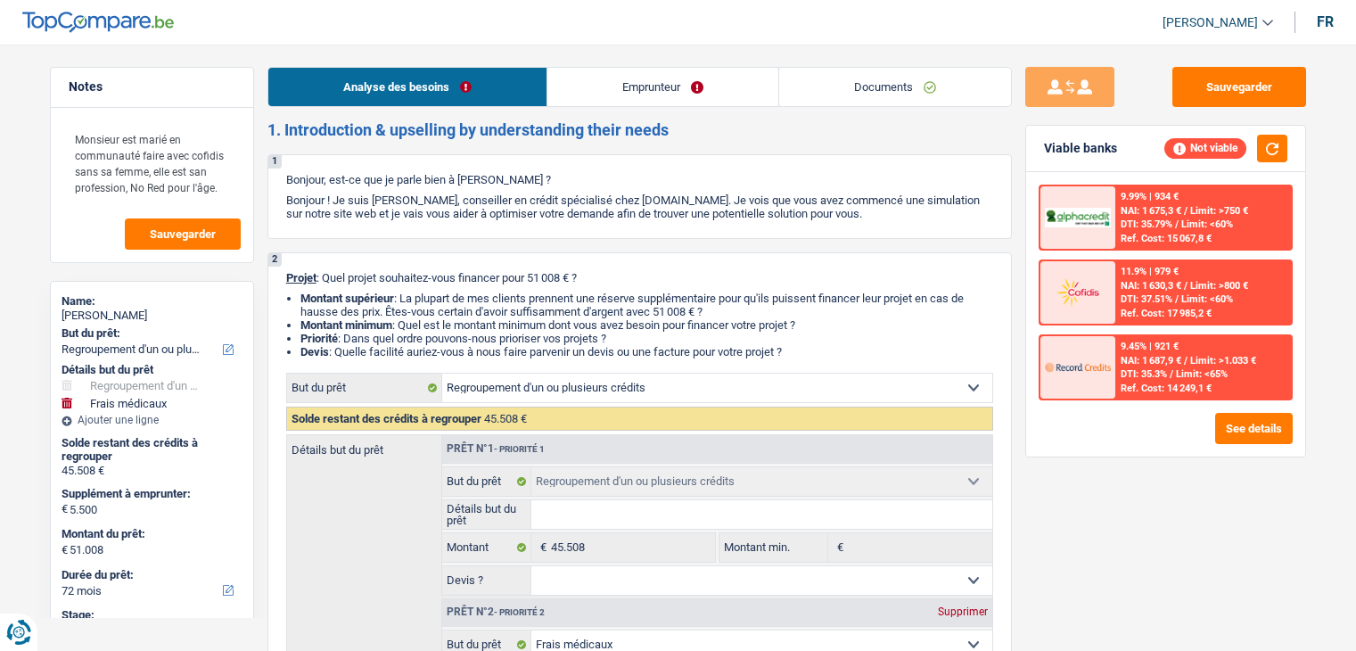
select select "pension"
select select "ownerWithoutMortgage"
select select "personalLoan"
select select "homeFurnishingOrRelocation"
select select "72"
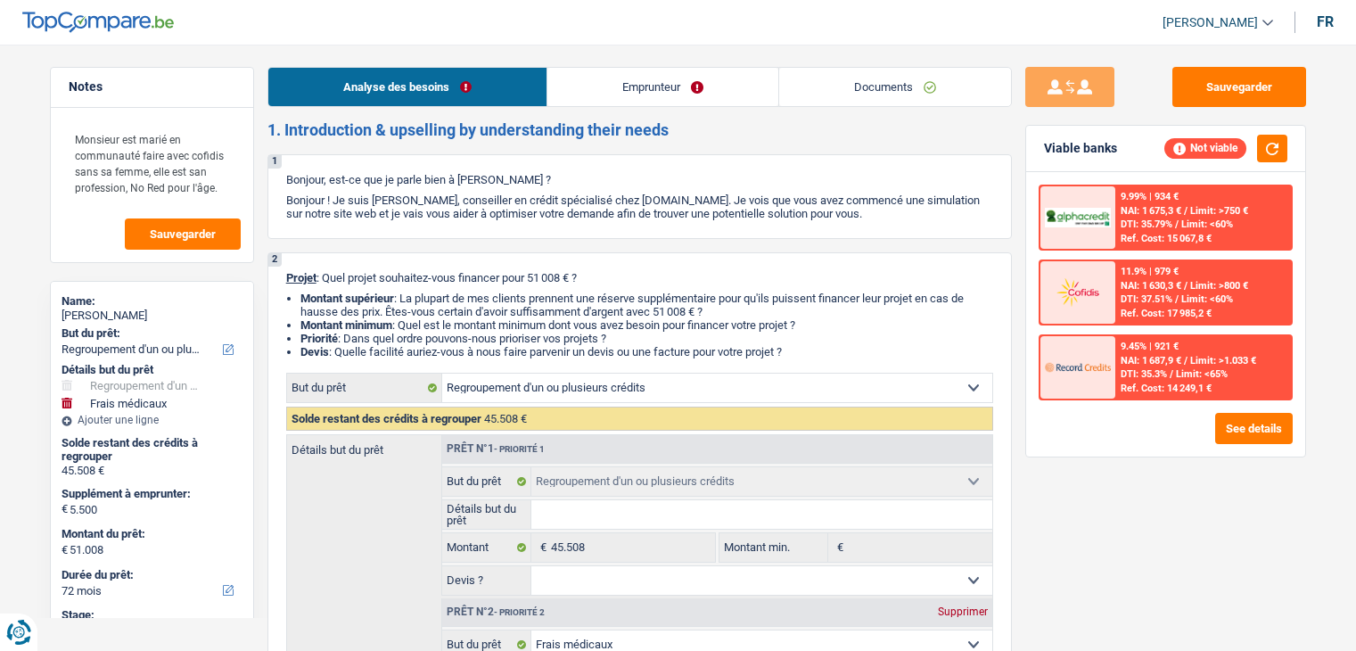
select select "refinancing"
select select "medical"
select select "yes"
select select "72"
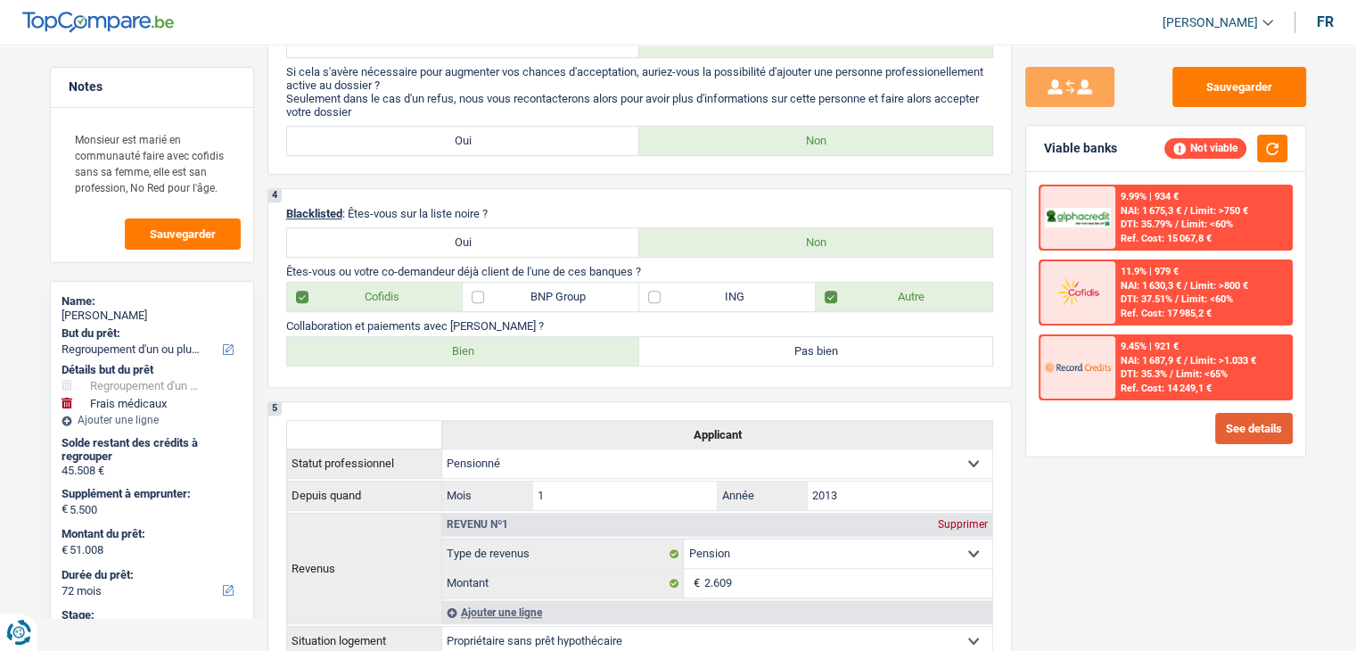
click at [1273, 428] on button "See details" at bounding box center [1254, 428] width 78 height 31
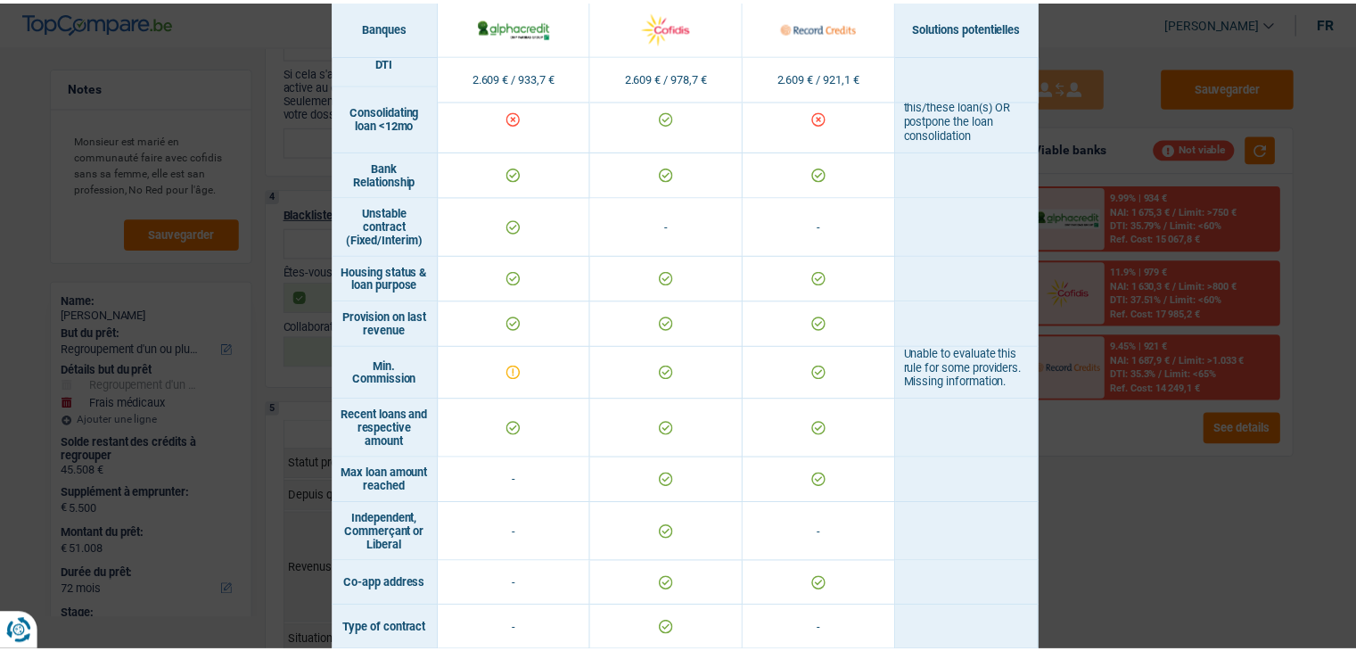
scroll to position [891, 0]
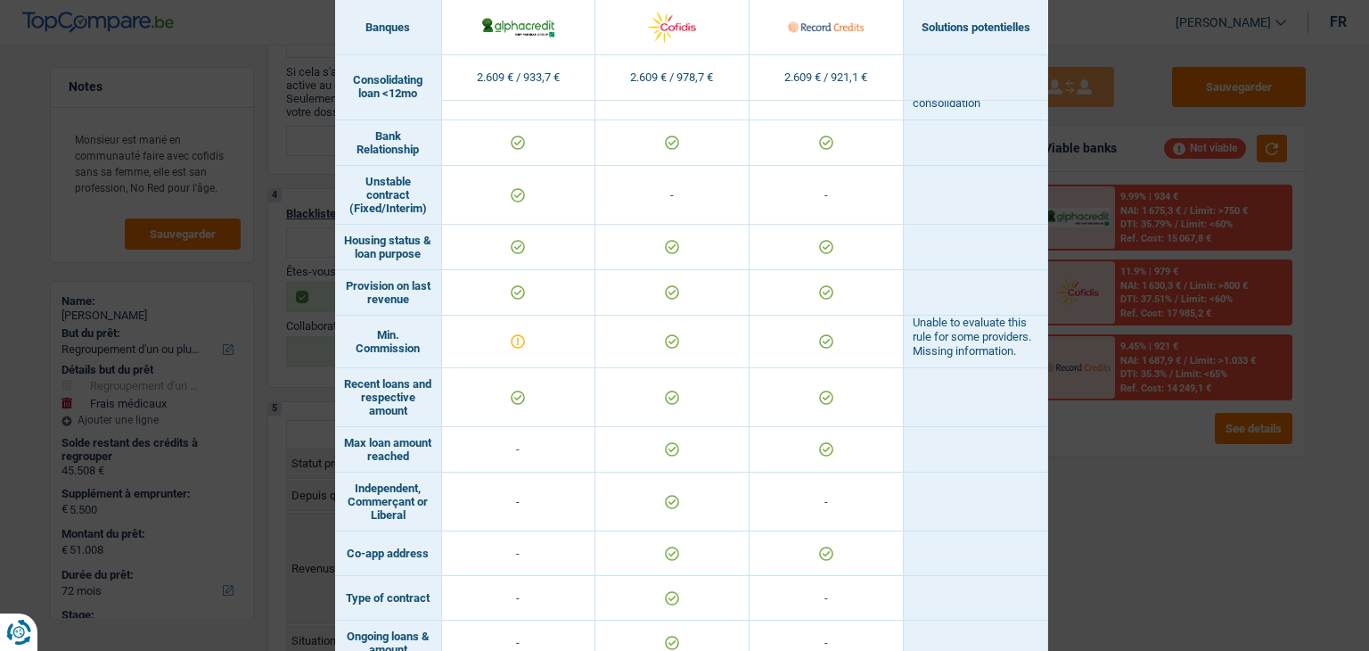
click at [1170, 527] on div "Banks conditions × Banques Solutions potentielles Revenus / Charges 2.609 € / 9…" at bounding box center [684, 325] width 1369 height 651
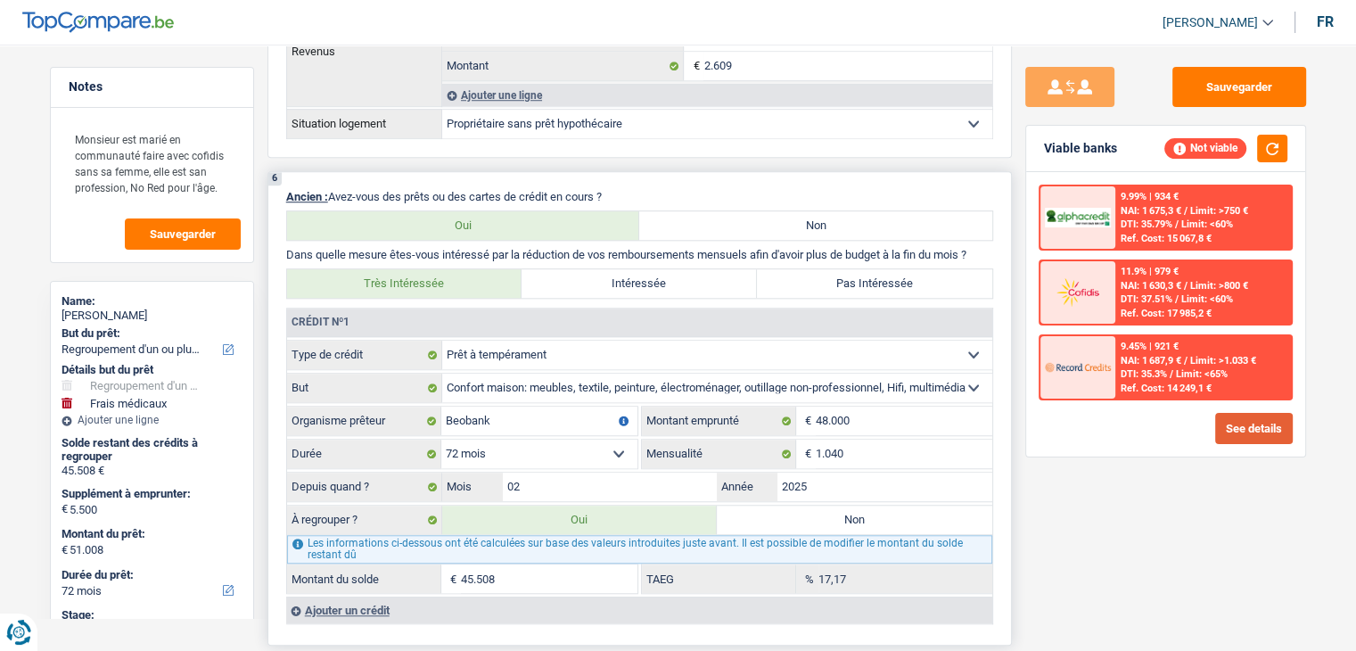
scroll to position [1515, 0]
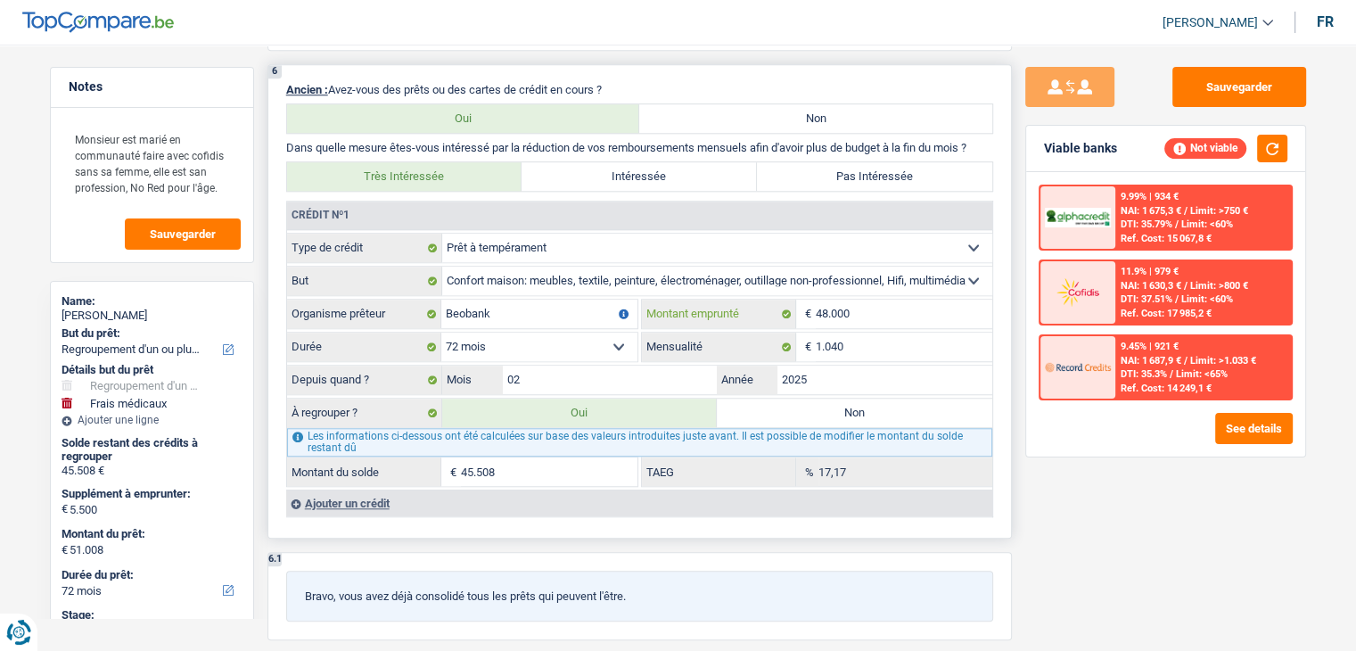
click at [852, 300] on input "48.000" at bounding box center [904, 314] width 177 height 29
type input "4.800"
select select
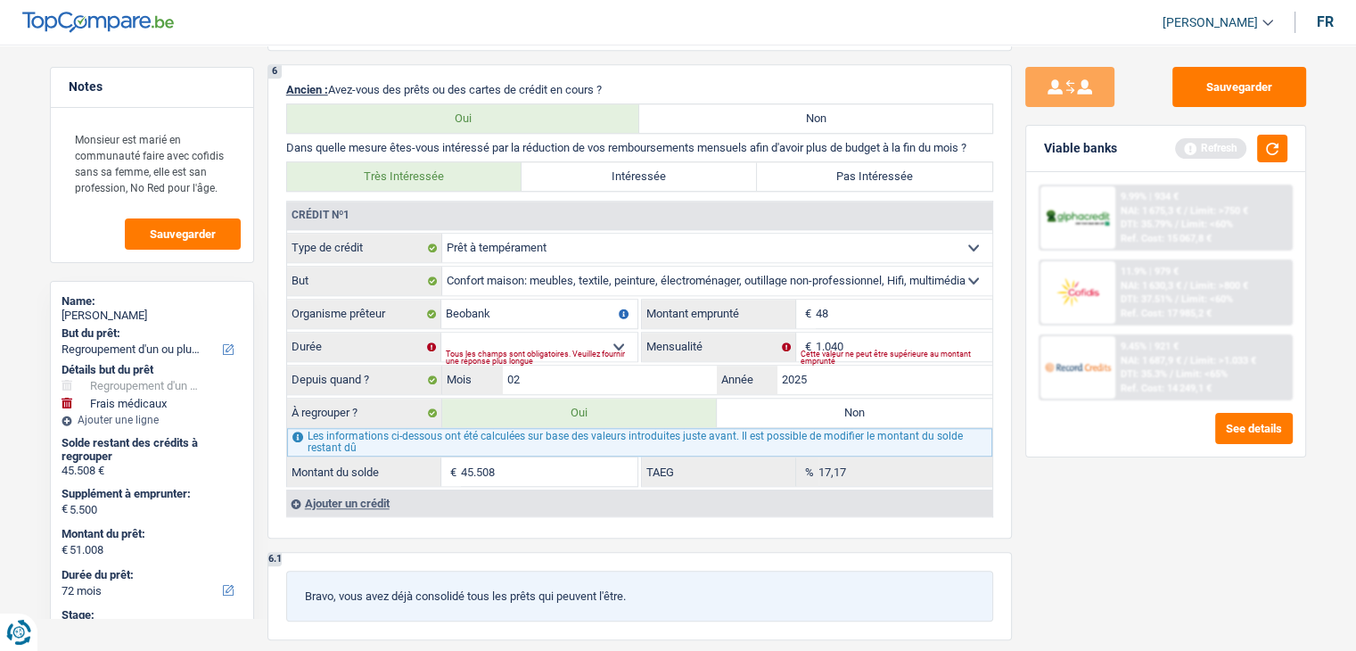
type input "4"
type input "54.554"
click at [573, 340] on select "12 mois 18 mois 24 mois 30 mois 36 mois 42 mois 48 mois 60 mois 72 mois 84 mois…" at bounding box center [539, 347] width 196 height 29
select select "72"
click at [441, 333] on select "12 mois 18 mois 24 mois 30 mois 36 mois 42 mois 48 mois 60 mois 72 mois 84 mois…" at bounding box center [539, 347] width 196 height 29
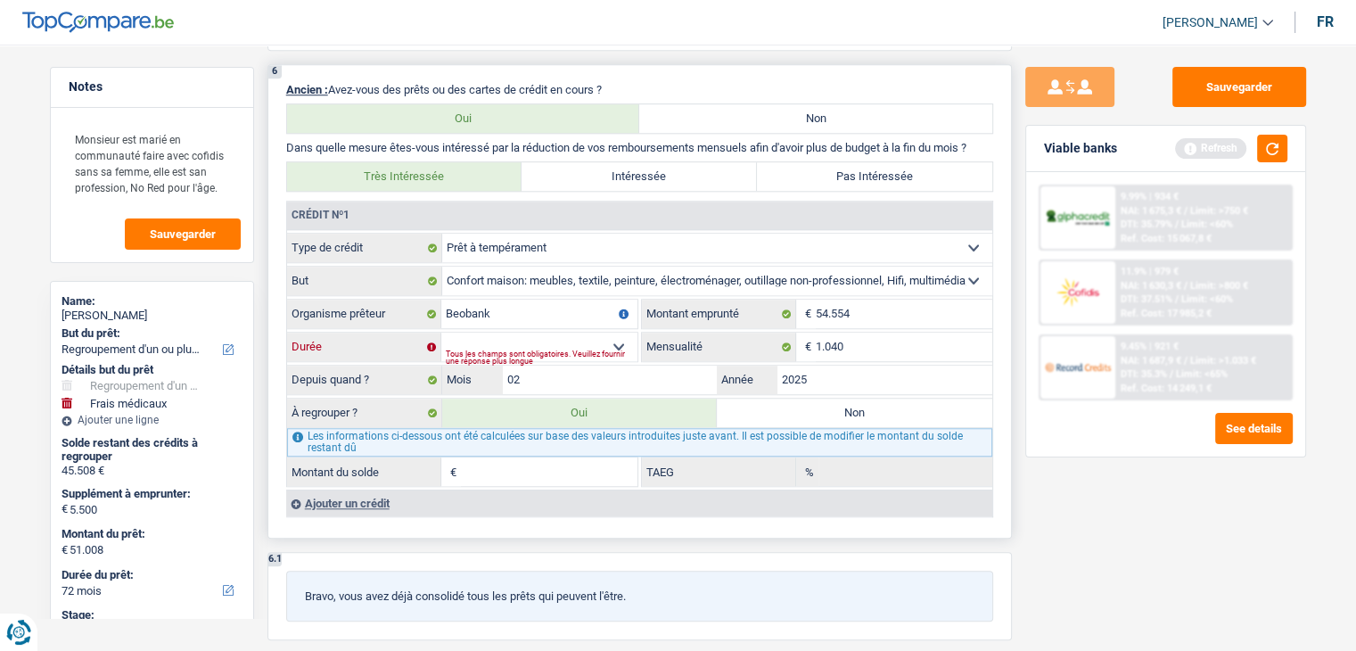
type input "56.756"
select select "144"
type input "51.256"
type input "56.756"
select select "144"
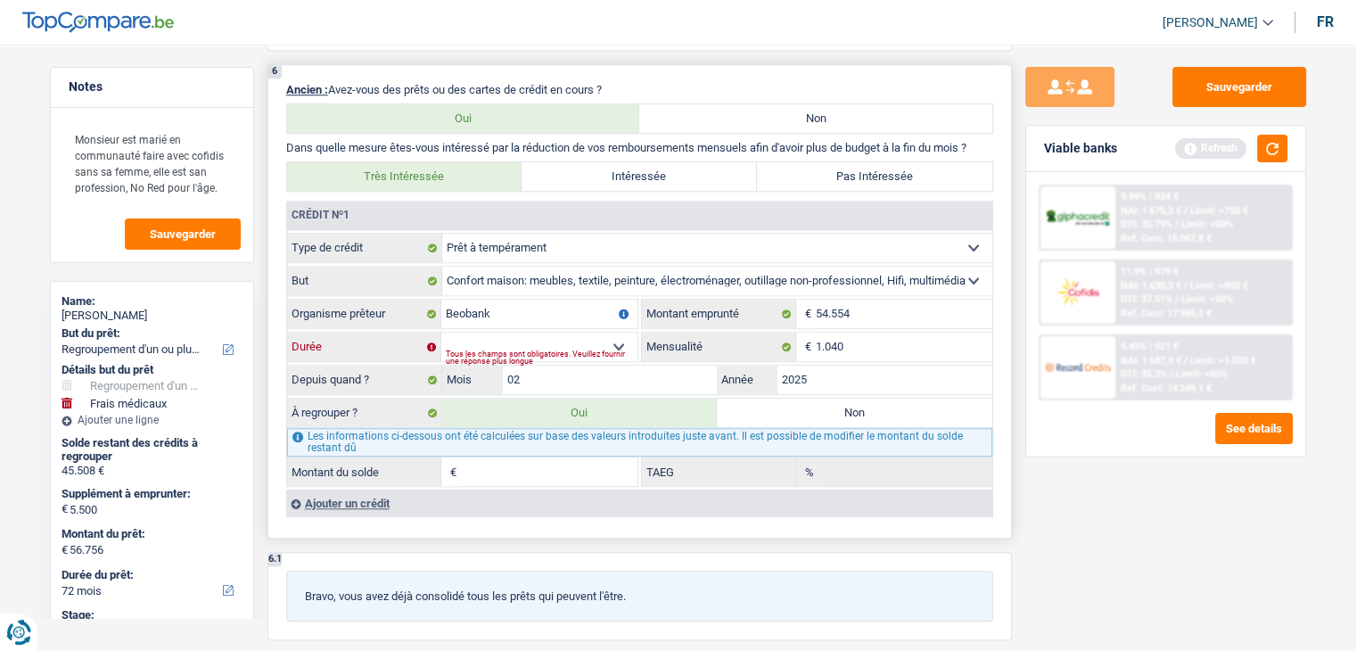
type input "51.256"
type input "11,64"
type input "51.256"
type input "56.756"
select select "144"
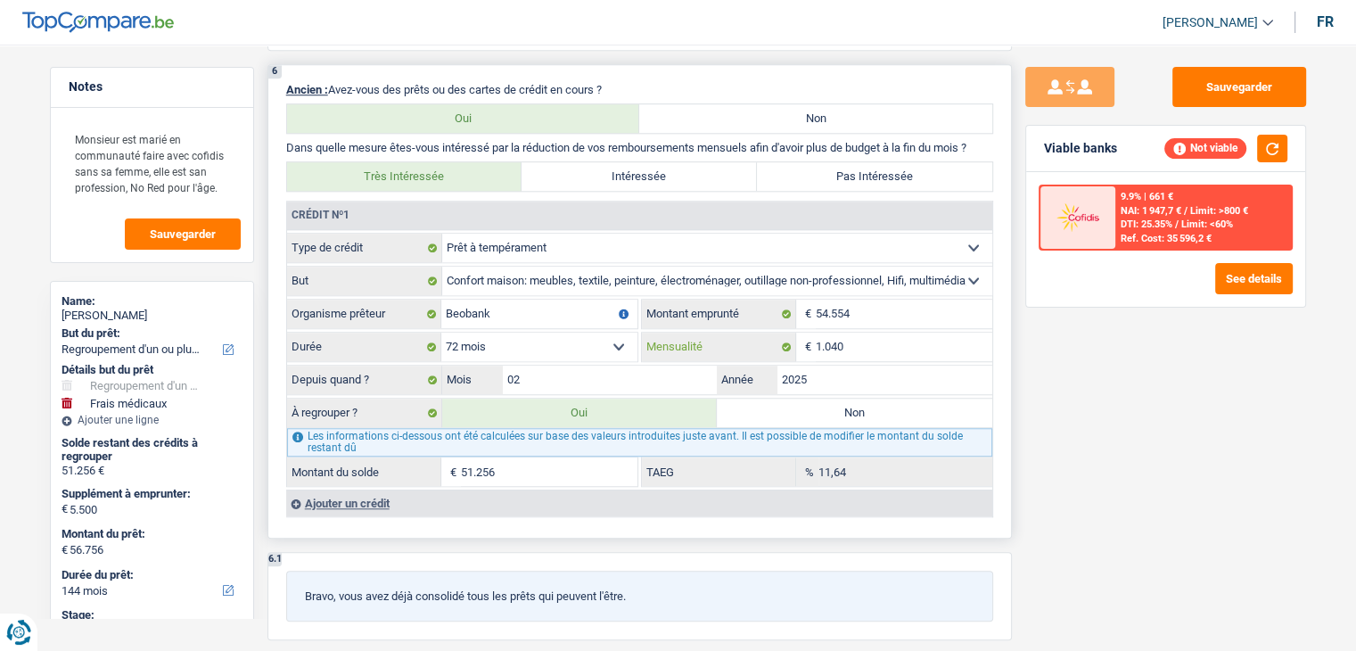
click at [866, 343] on input "1.040" at bounding box center [904, 347] width 177 height 29
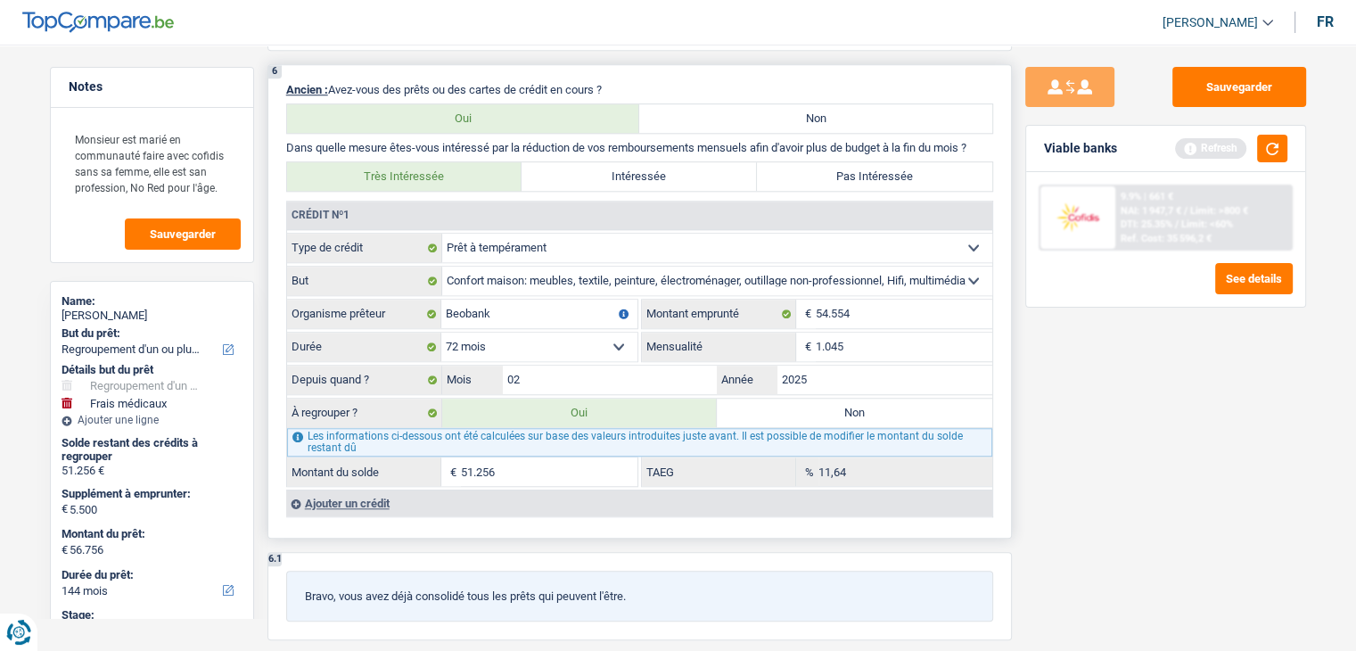
type input "1.045"
click at [884, 511] on div "6 Ancien : Avez-vous des prêts ou des cartes de crédit en cours ? Oui Non Dans …" at bounding box center [639, 301] width 744 height 474
type input "56.773"
type input "51.273"
type input "56.773"
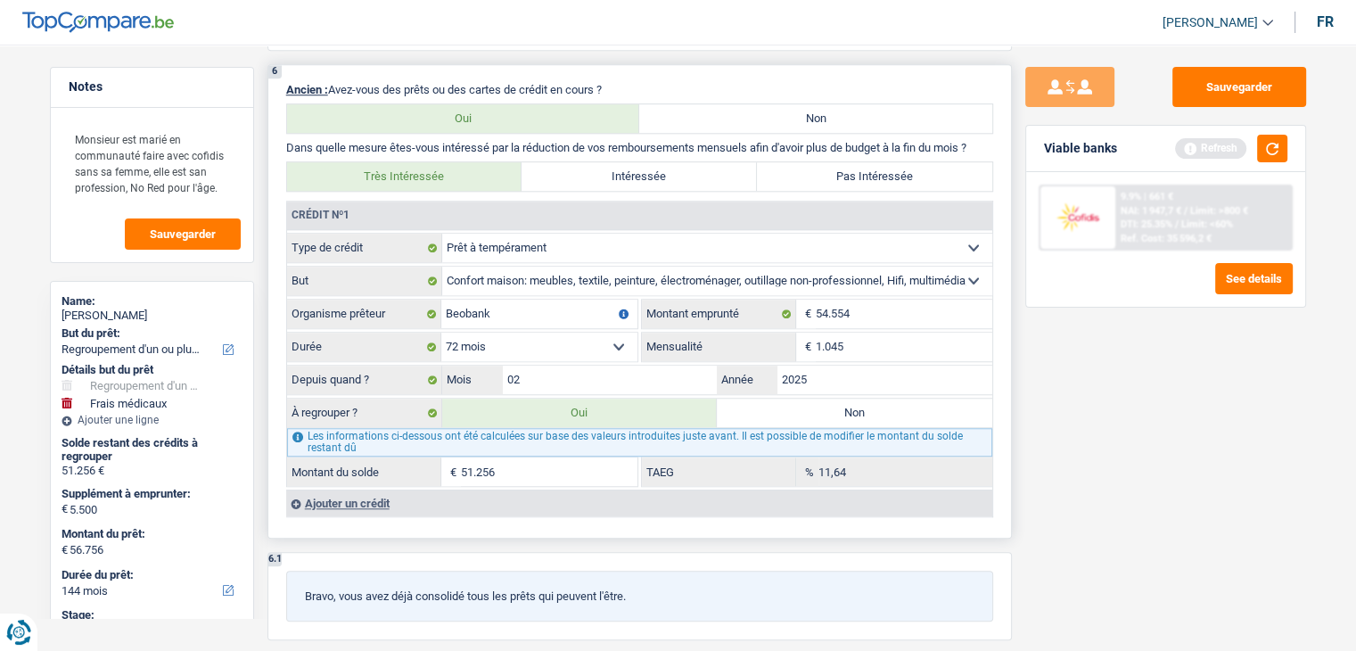
type input "51.273"
type input "11,83"
type input "51.273"
type input "56.773"
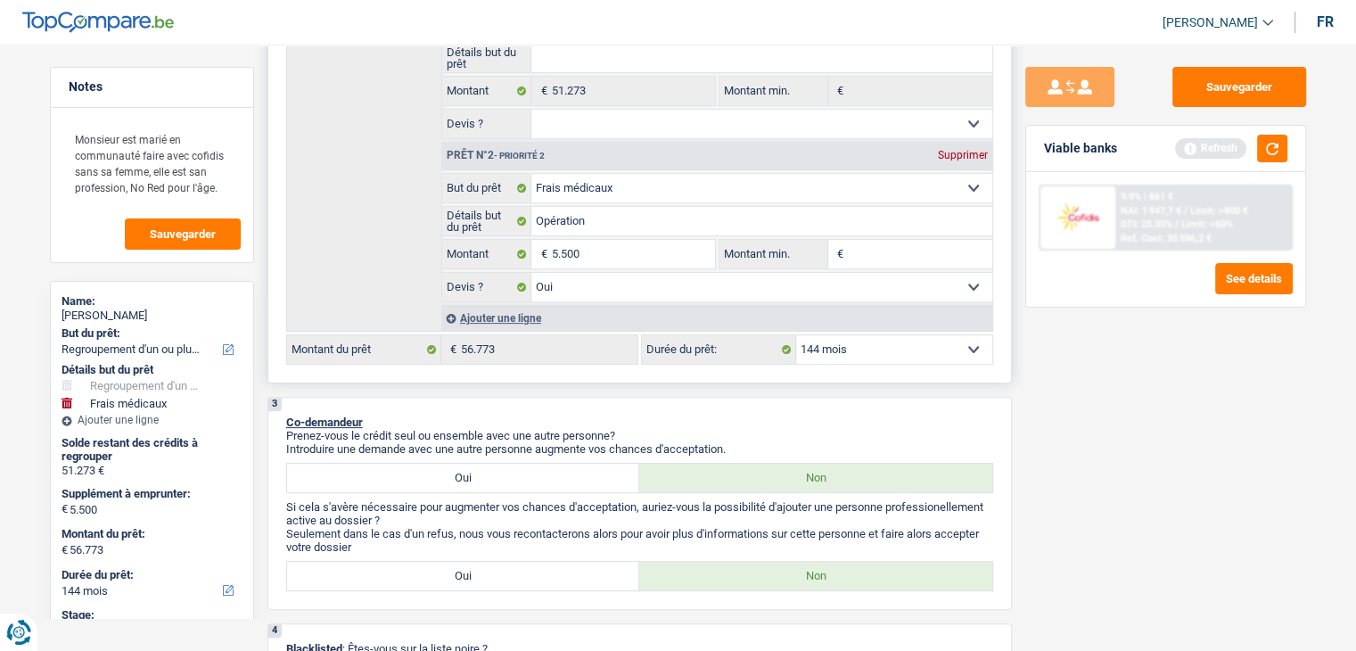
scroll to position [357, 0]
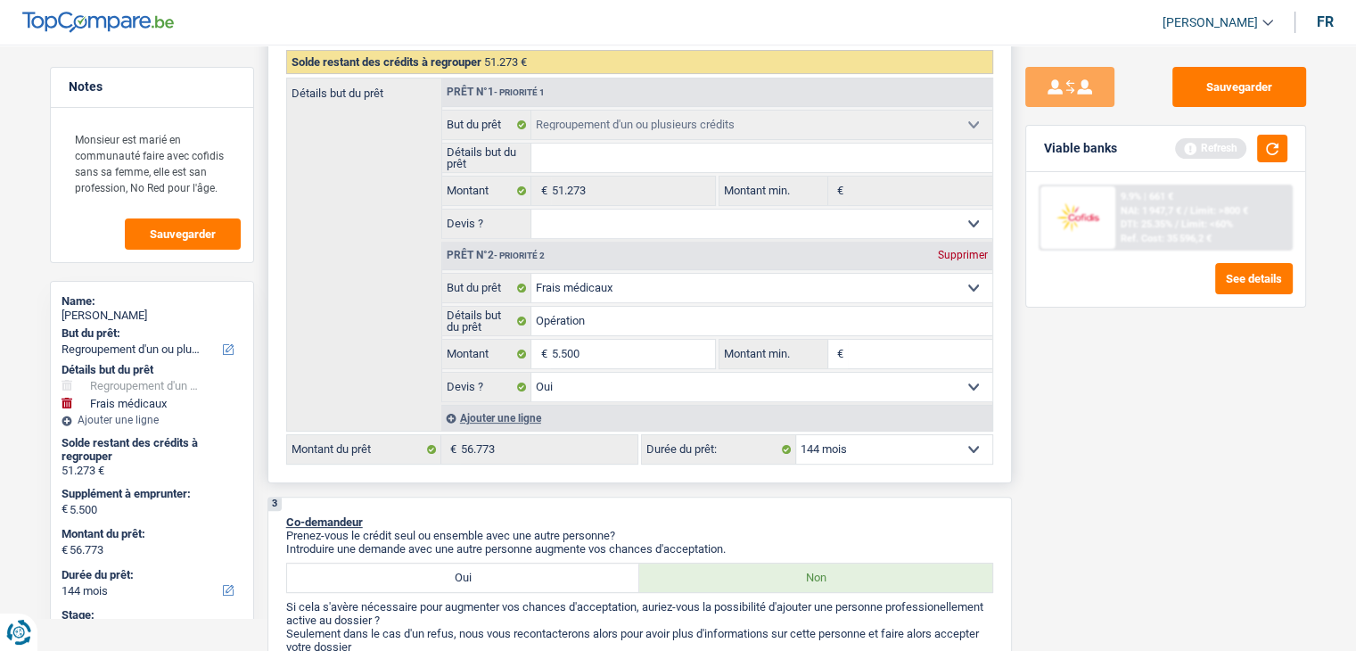
click at [882, 435] on select "12 mois 18 mois 24 mois 30 mois 36 mois 42 mois 48 mois 60 mois 72 mois 84 mois…" at bounding box center [894, 449] width 196 height 29
select select "72"
click at [796, 435] on select "12 mois 18 mois 24 mois 30 mois 36 mois 42 mois 48 mois 60 mois 72 mois 84 mois…" at bounding box center [894, 449] width 196 height 29
select select "72"
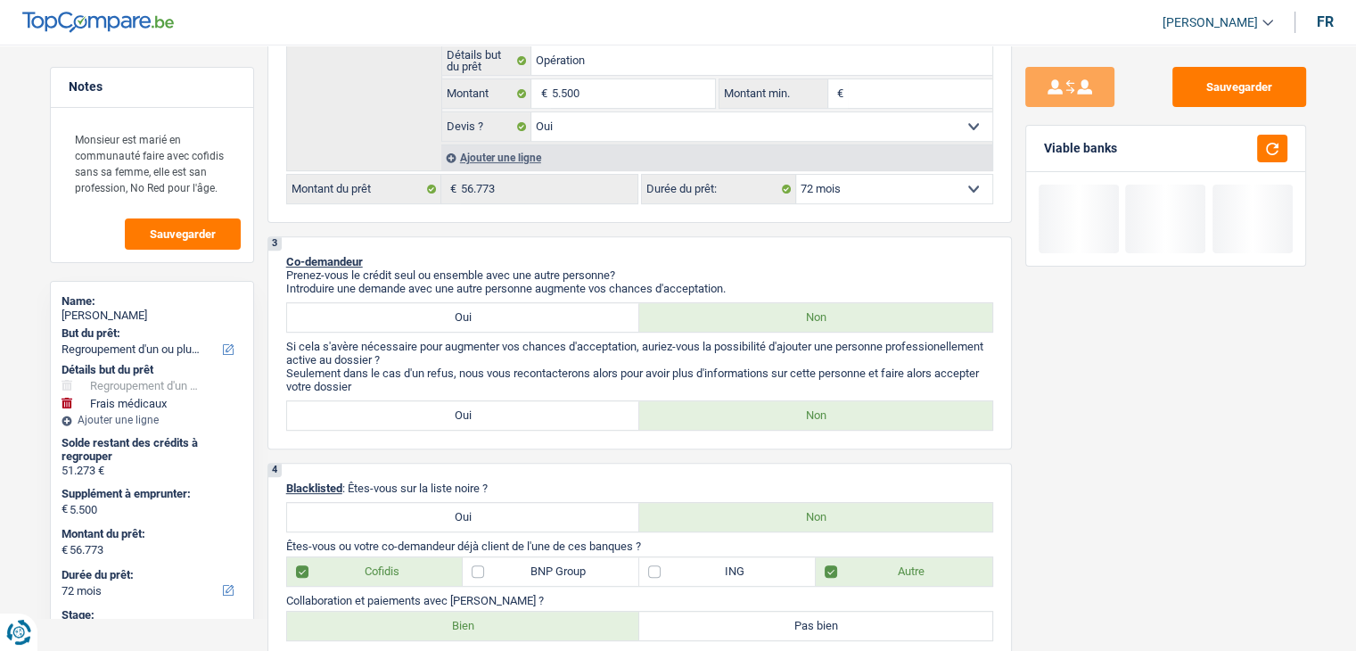
scroll to position [713, 0]
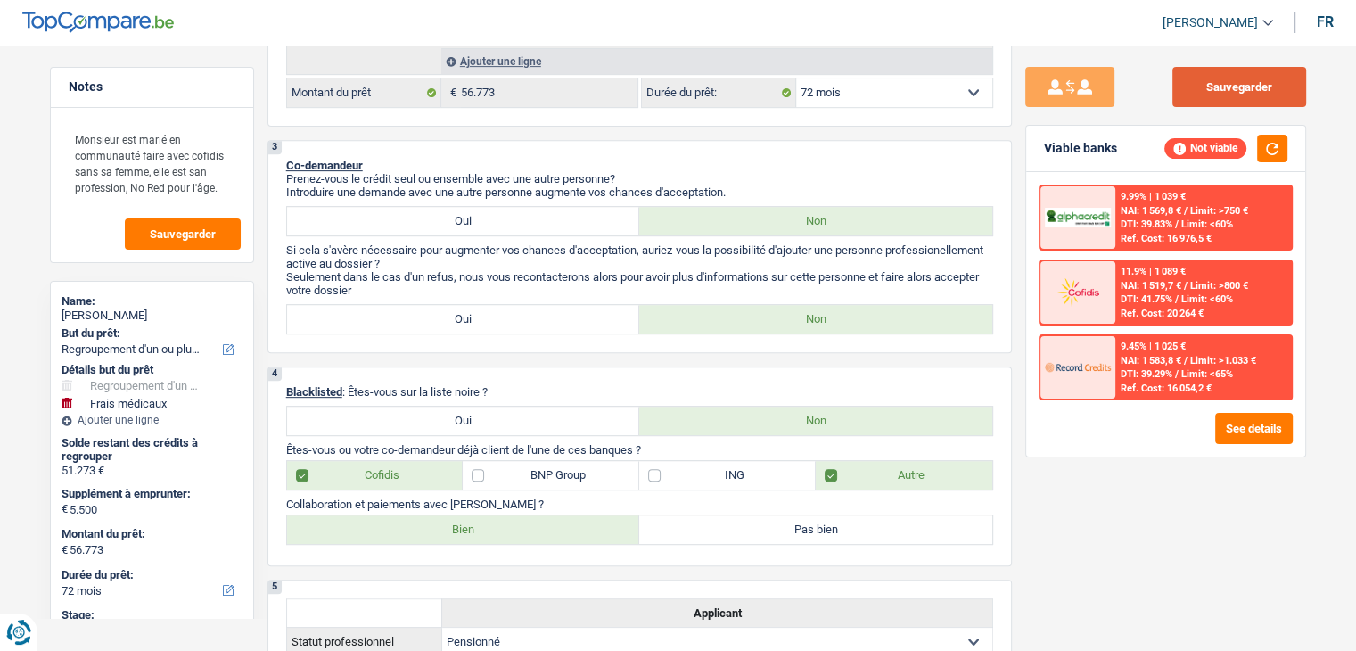
drag, startPoint x: 1227, startPoint y: 93, endPoint x: 1218, endPoint y: 127, distance: 35.0
click at [1228, 91] on button "Sauvegarder" at bounding box center [1239, 87] width 134 height 40
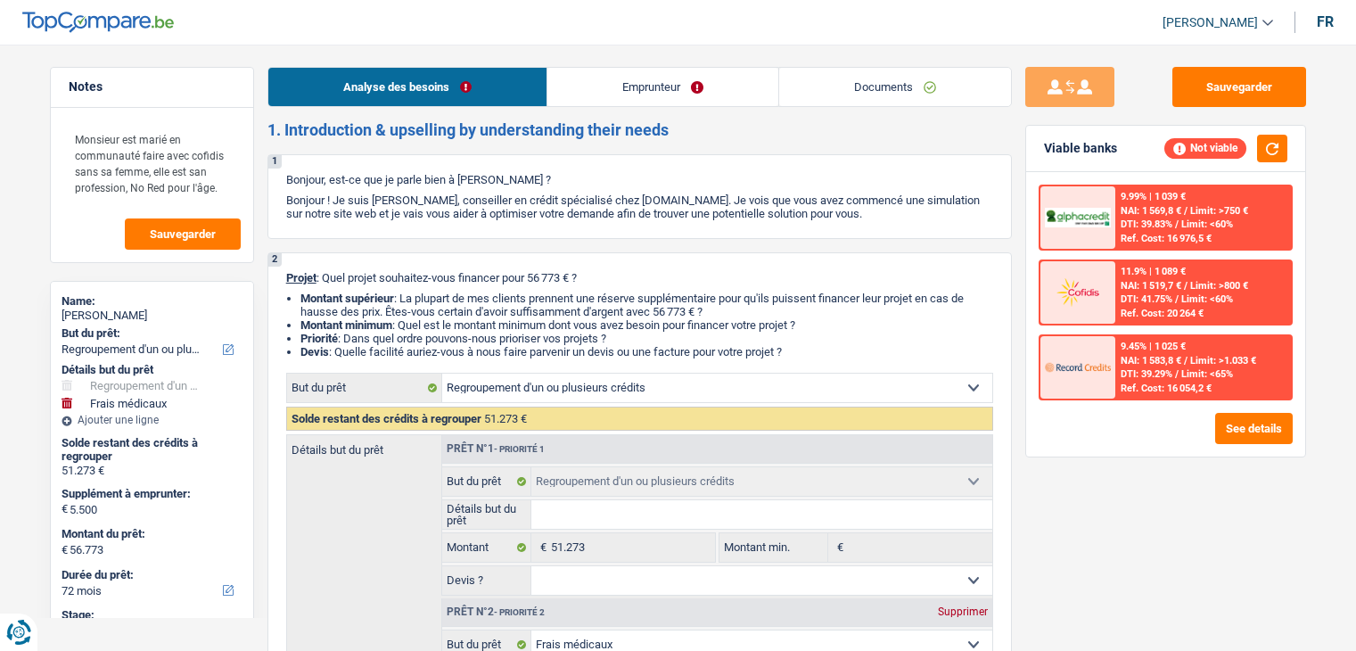
select select "refinancing"
select select "medical"
select select "72"
select select "refinancing"
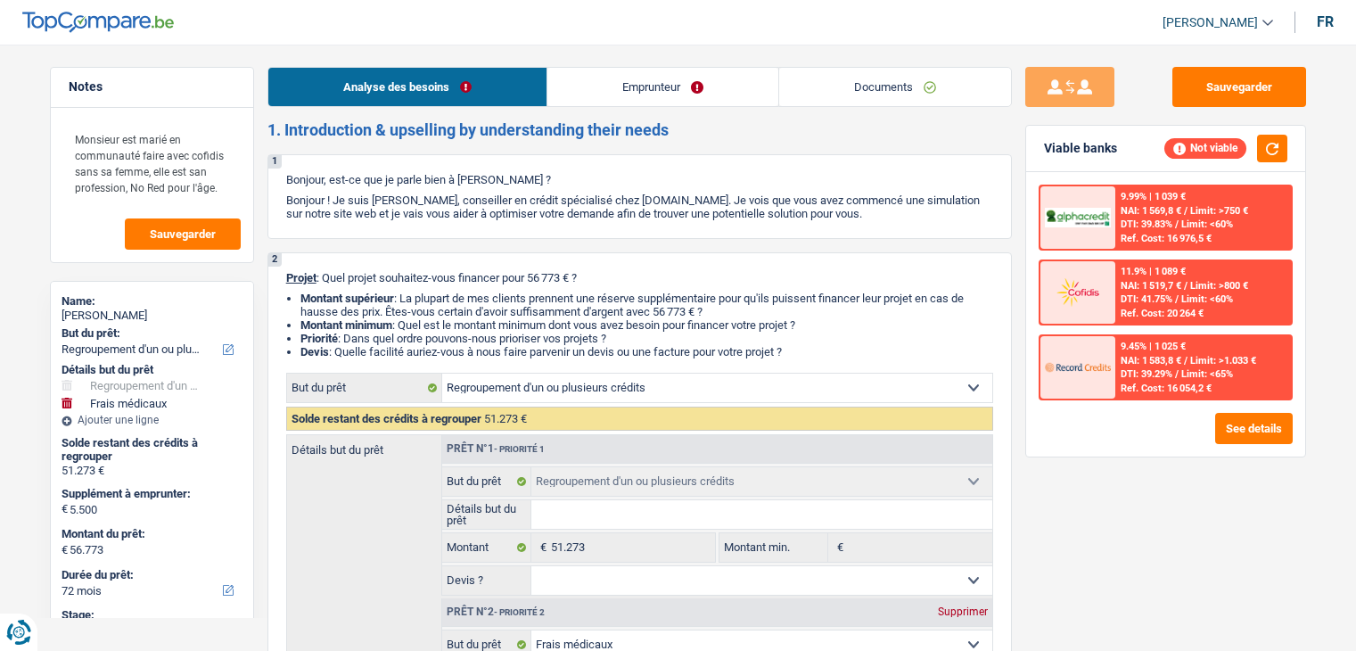
select select "refinancing"
select select "medical"
select select "yes"
select select "72"
select select "retired"
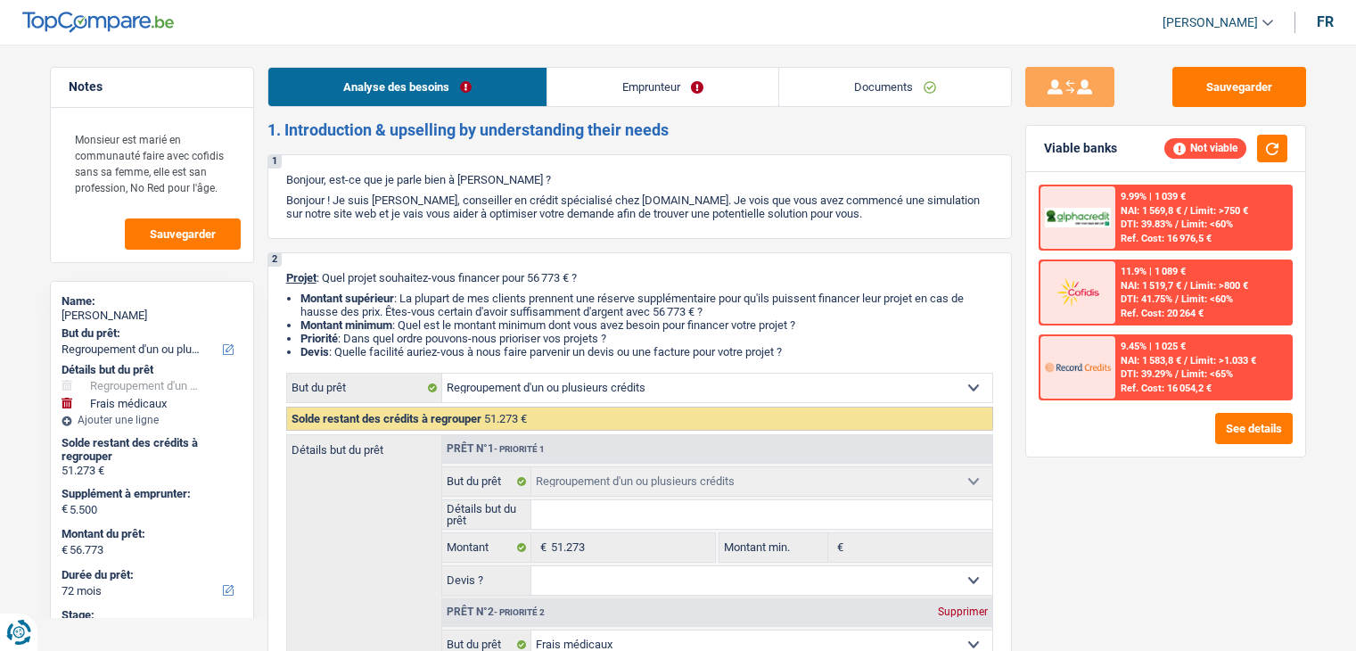
select select "pension"
select select "ownerWithoutMortgage"
select select "personalLoan"
select select "homeFurnishingOrRelocation"
select select "72"
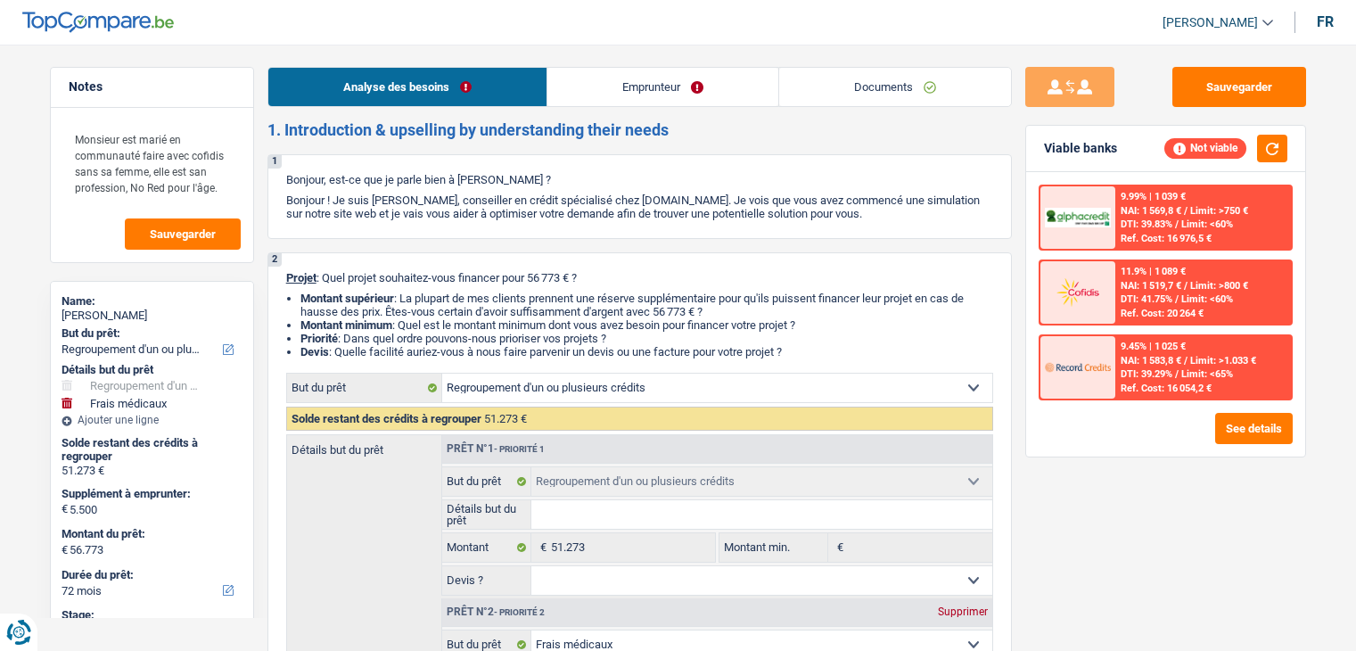
select select "refinancing"
select select "medical"
select select "yes"
select select "72"
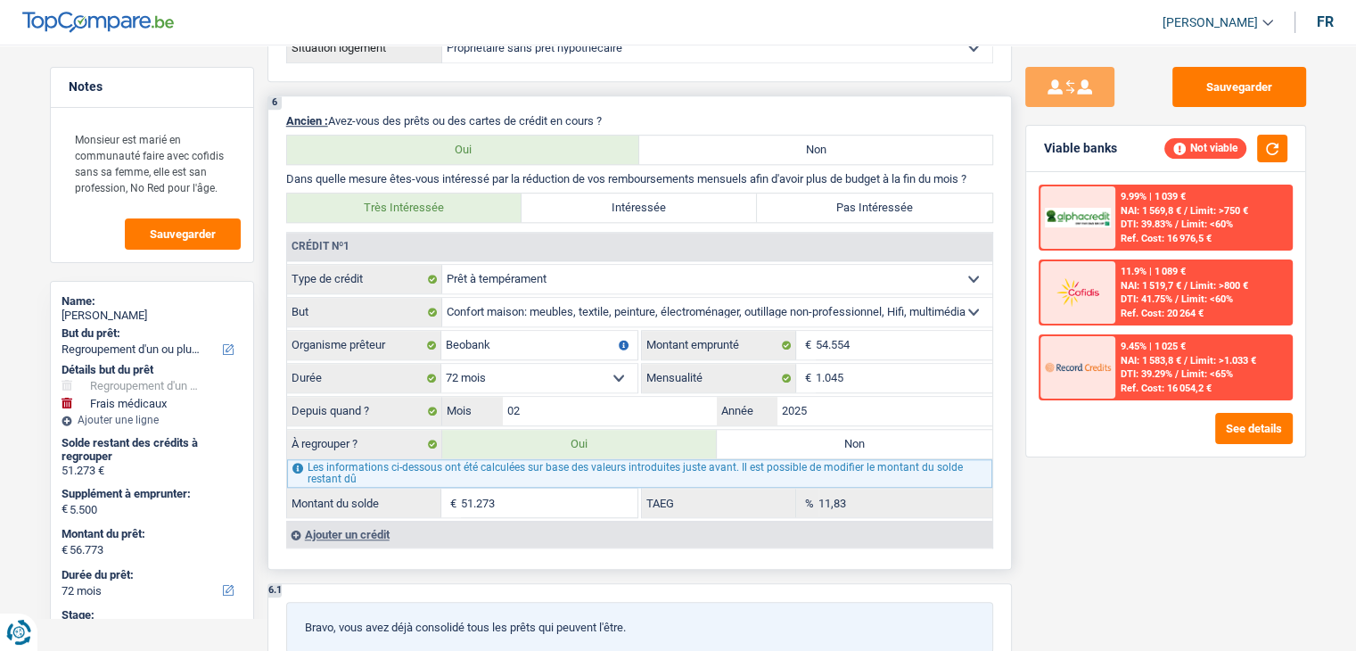
scroll to position [1515, 0]
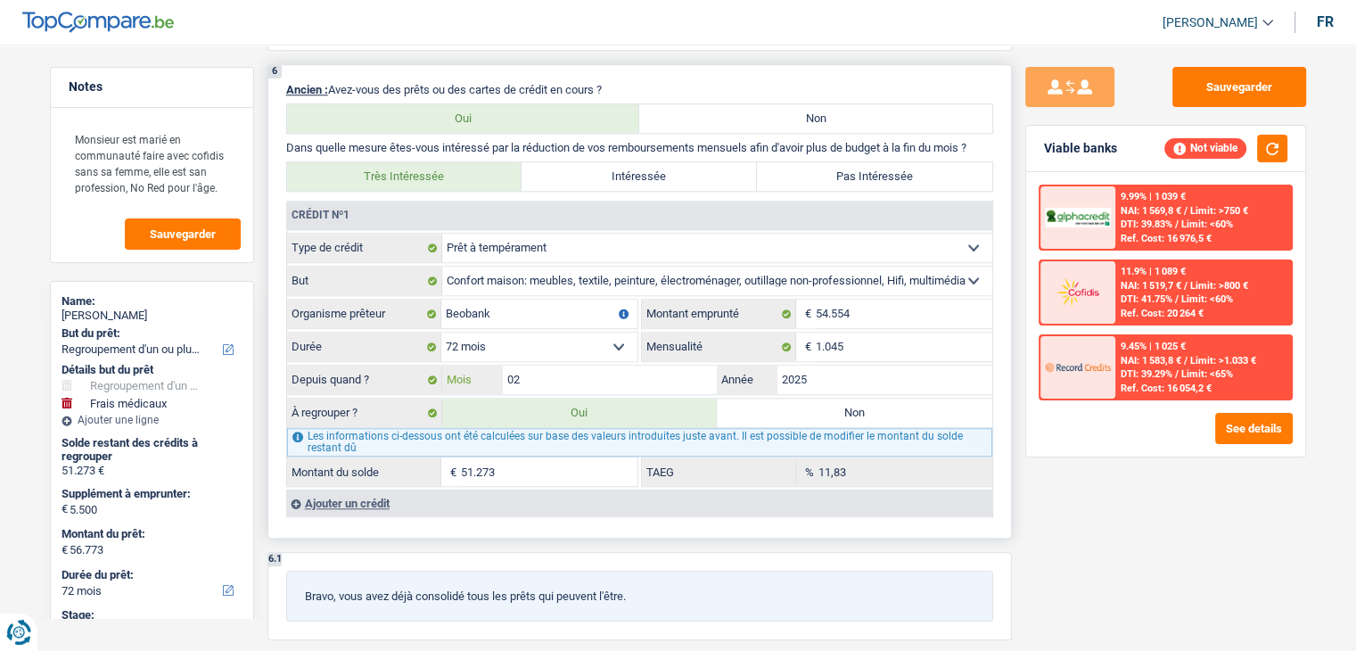
click at [566, 374] on input "02" at bounding box center [610, 379] width 215 height 29
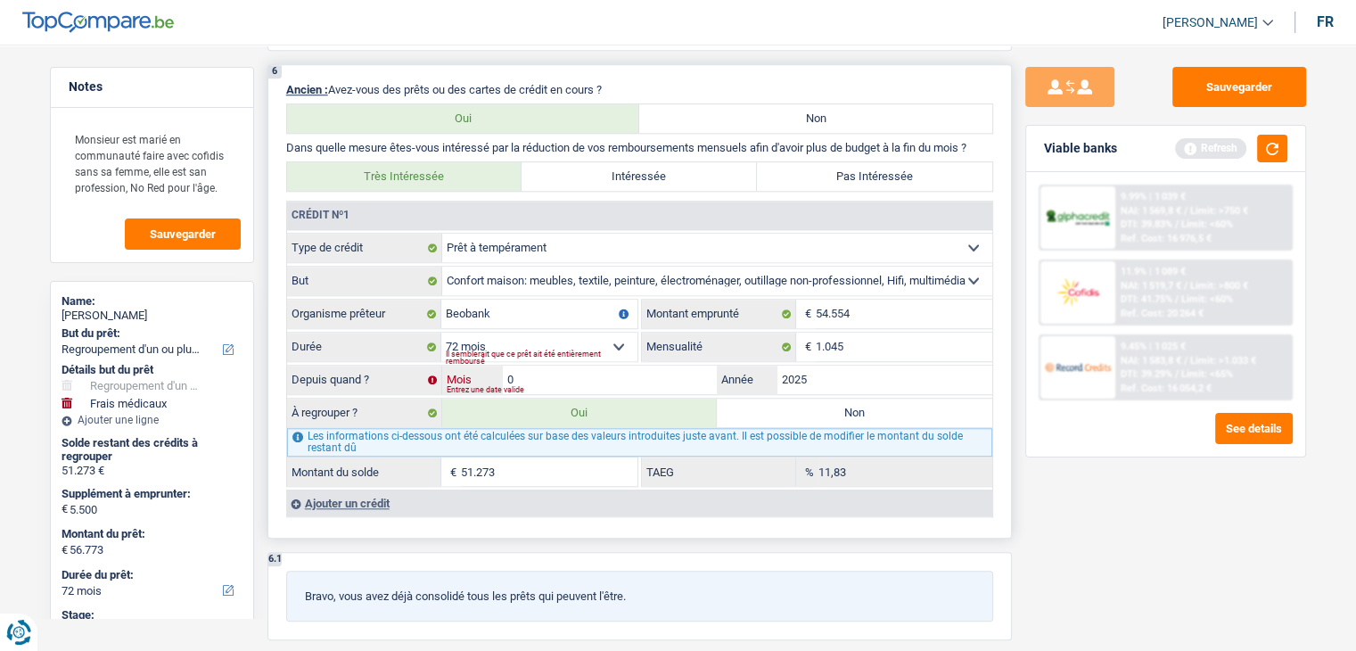
type input "03"
type input "57.333"
select select "144"
type input "51.833"
type input "57.333"
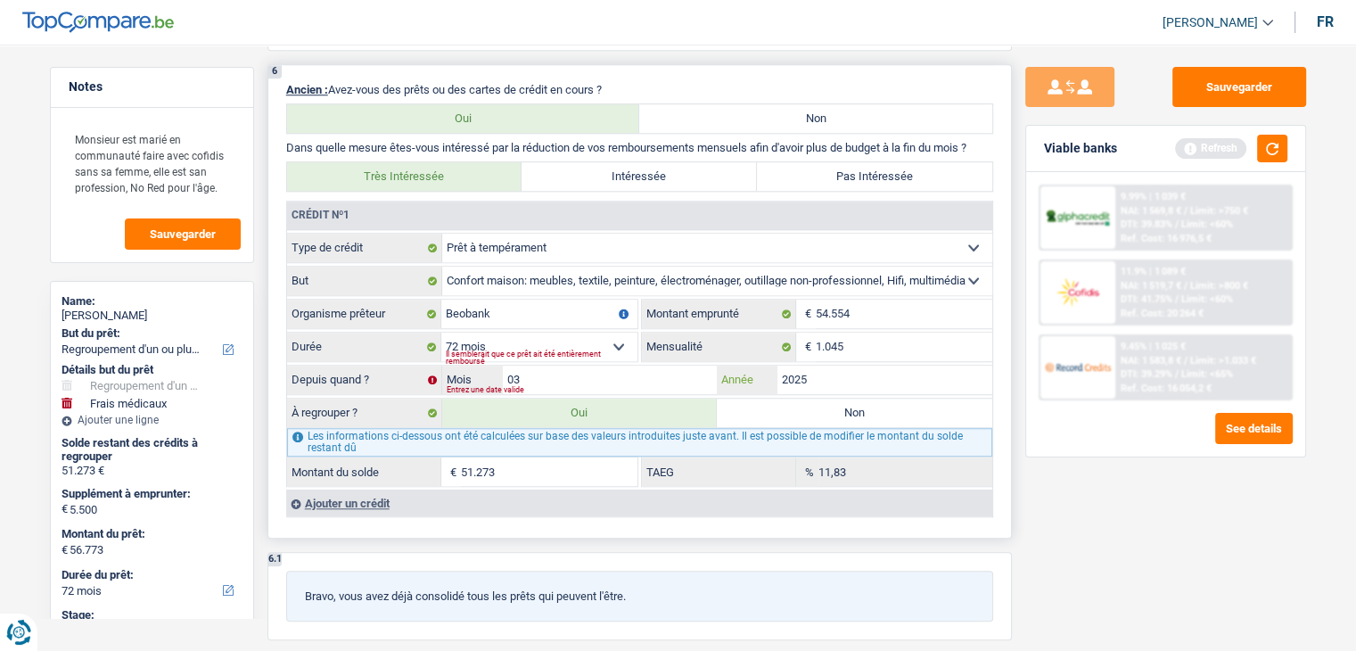
select select "144"
type input "51.833"
type input "57.333"
select select "144"
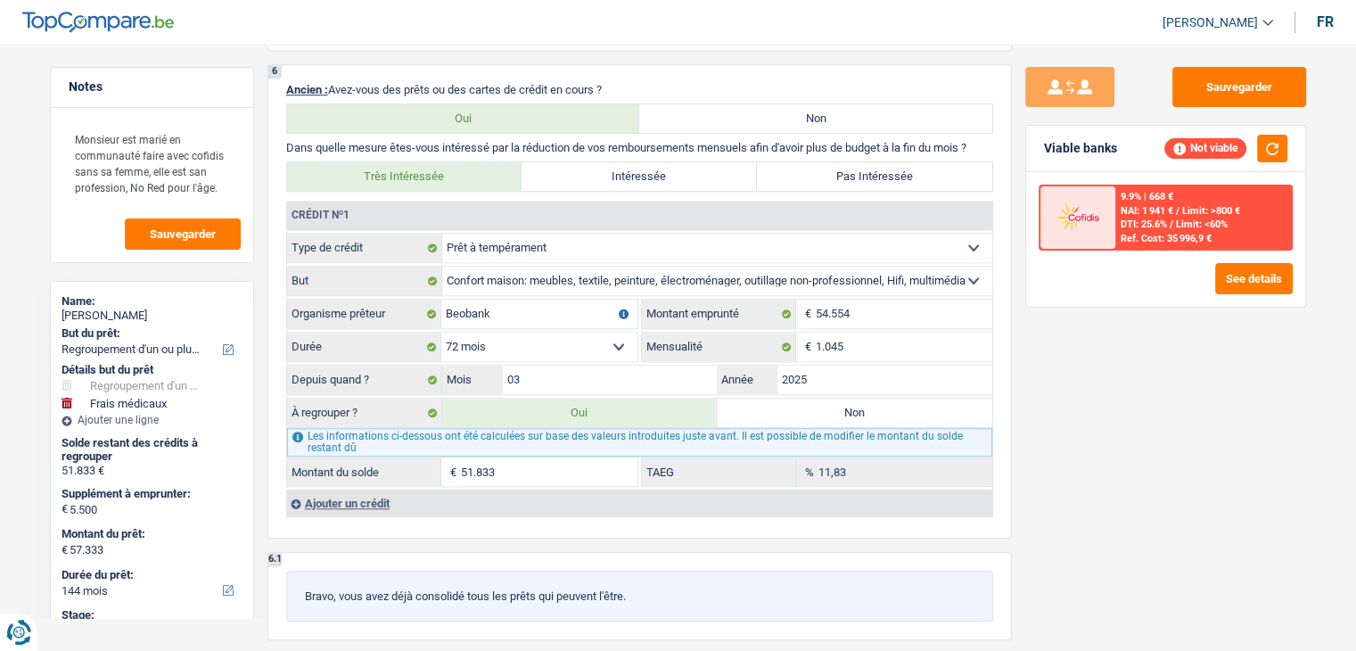
click at [1110, 432] on div "Sauvegarder Viable banks Not viable 9.9% | 668 € NAI: 1 941 € / Limit: >800 € D…" at bounding box center [1166, 342] width 308 height 551
drag, startPoint x: 916, startPoint y: 404, endPoint x: 1169, endPoint y: 390, distance: 252.7
click at [917, 400] on label "Non" at bounding box center [854, 412] width 275 height 29
click at [917, 400] on input "Non" at bounding box center [854, 412] width 275 height 29
radio input "true"
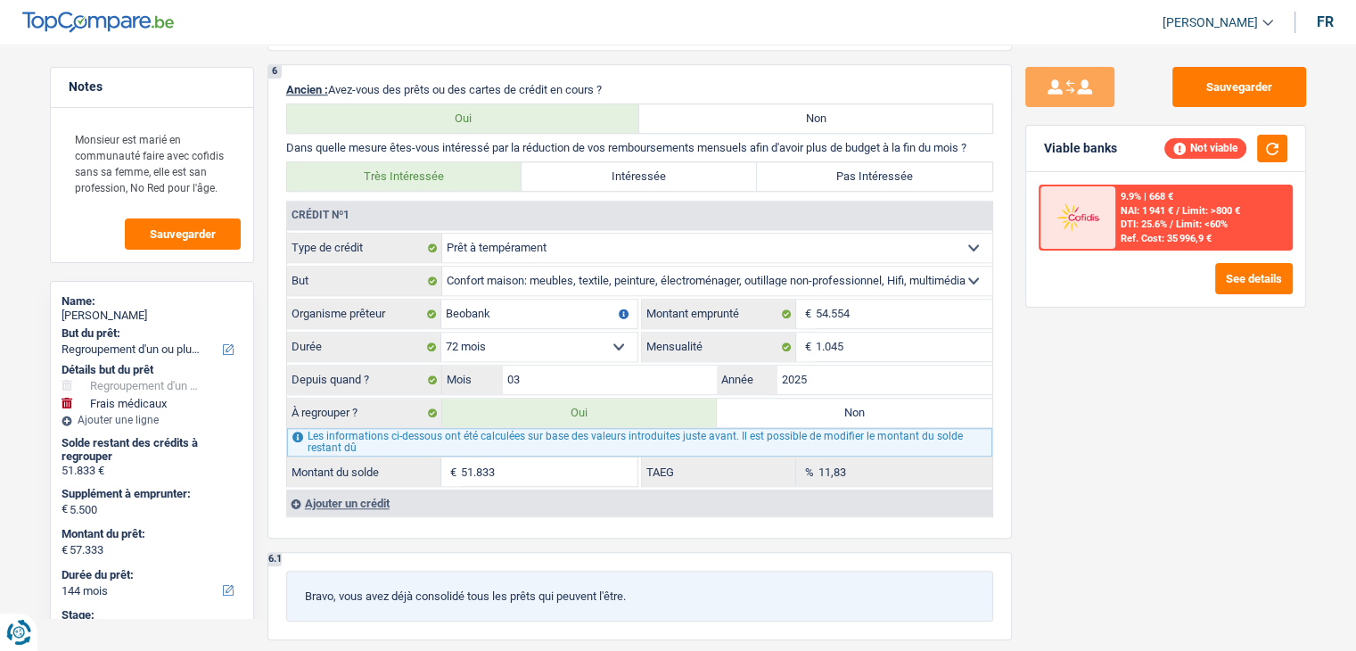
select select "medical"
select select "36"
select select "medical"
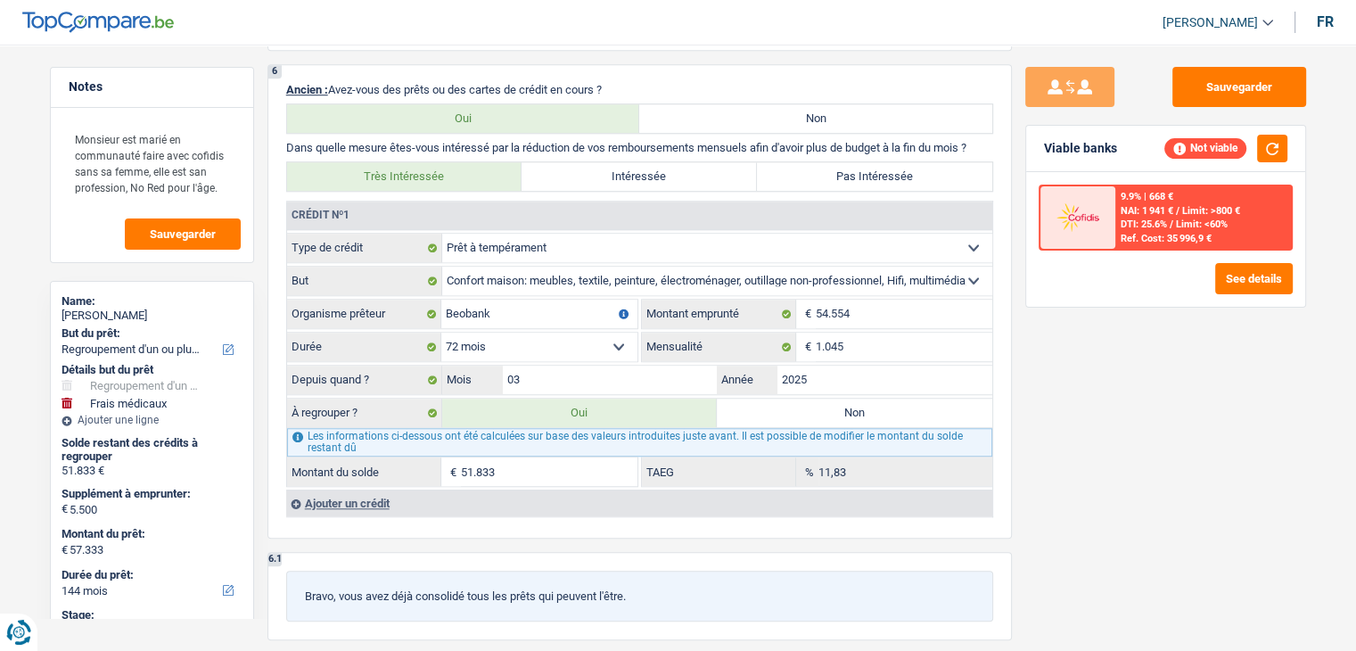
type input "Opération"
type input "5.500"
select select "yes"
type input "62.273"
select select "36"
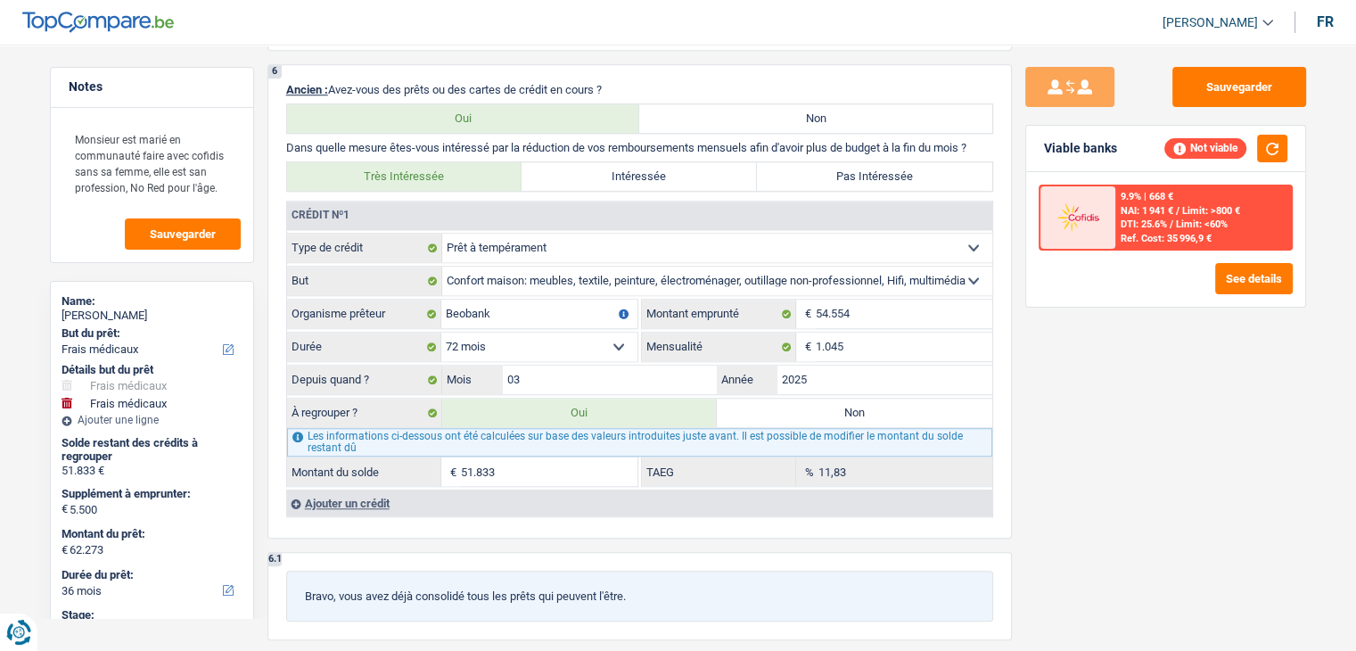
radio input "false"
select select "medical"
type input "Opération"
type input "5.500"
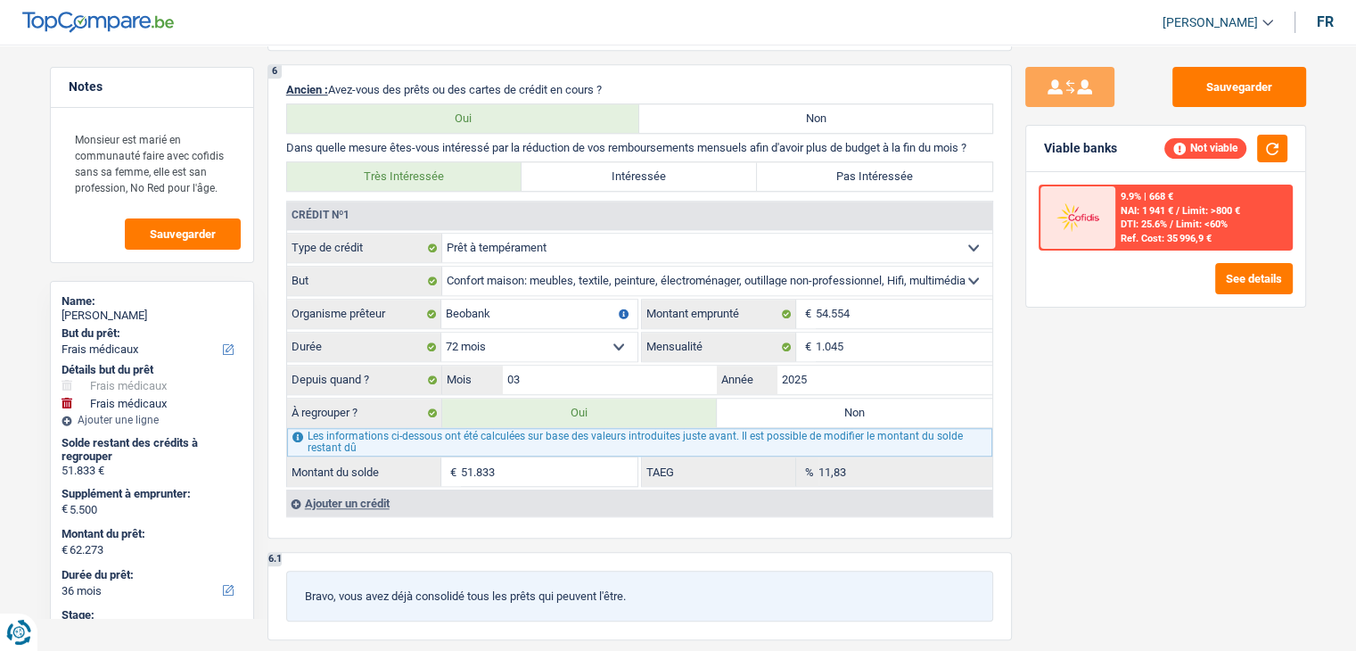
select select "yes"
type input "62.273"
select select "36"
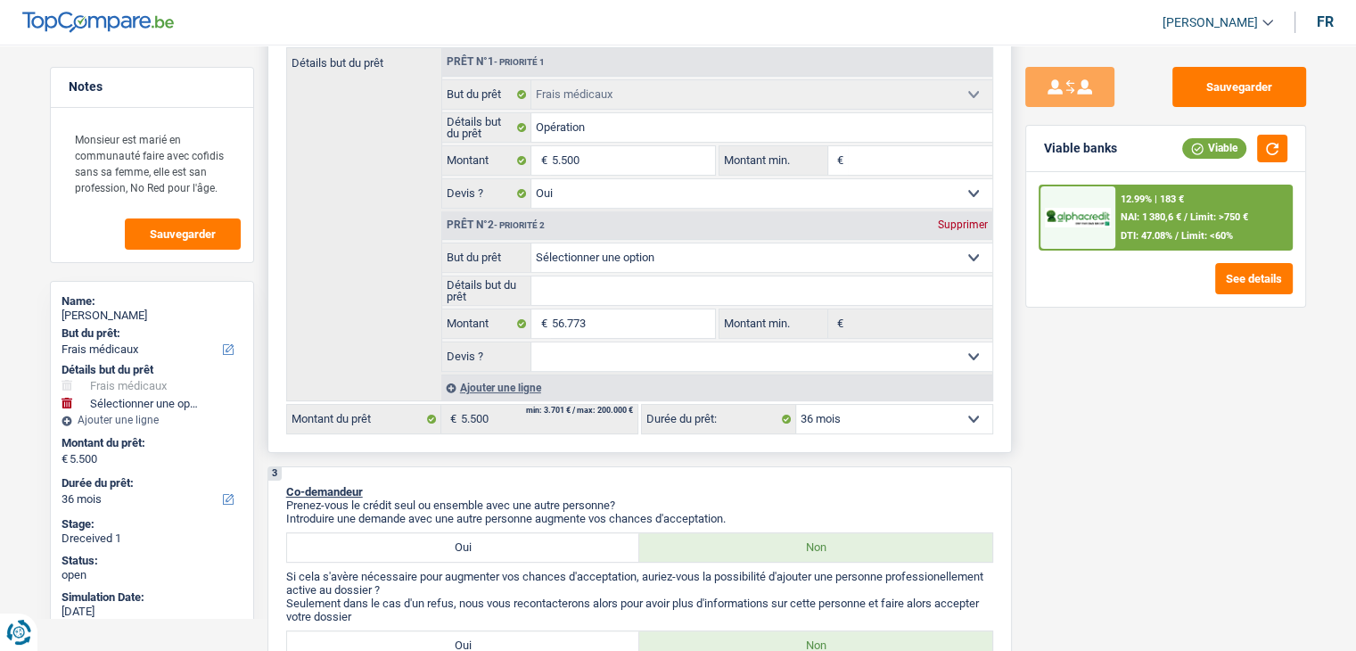
scroll to position [357, 0]
click at [969, 233] on div "Prêt n°2 - Priorité 2 Supprimer" at bounding box center [717, 227] width 550 height 29
click at [970, 227] on div "Supprimer" at bounding box center [962, 226] width 59 height 11
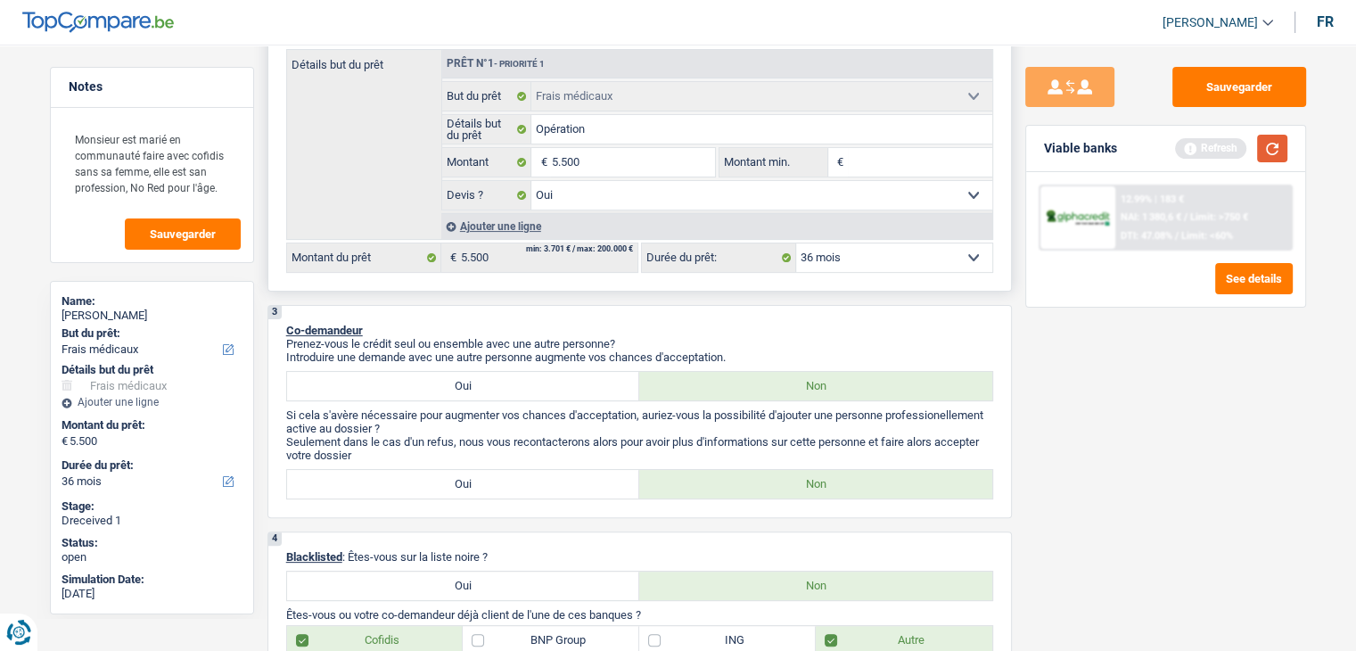
click at [1272, 153] on button "button" at bounding box center [1272, 149] width 30 height 28
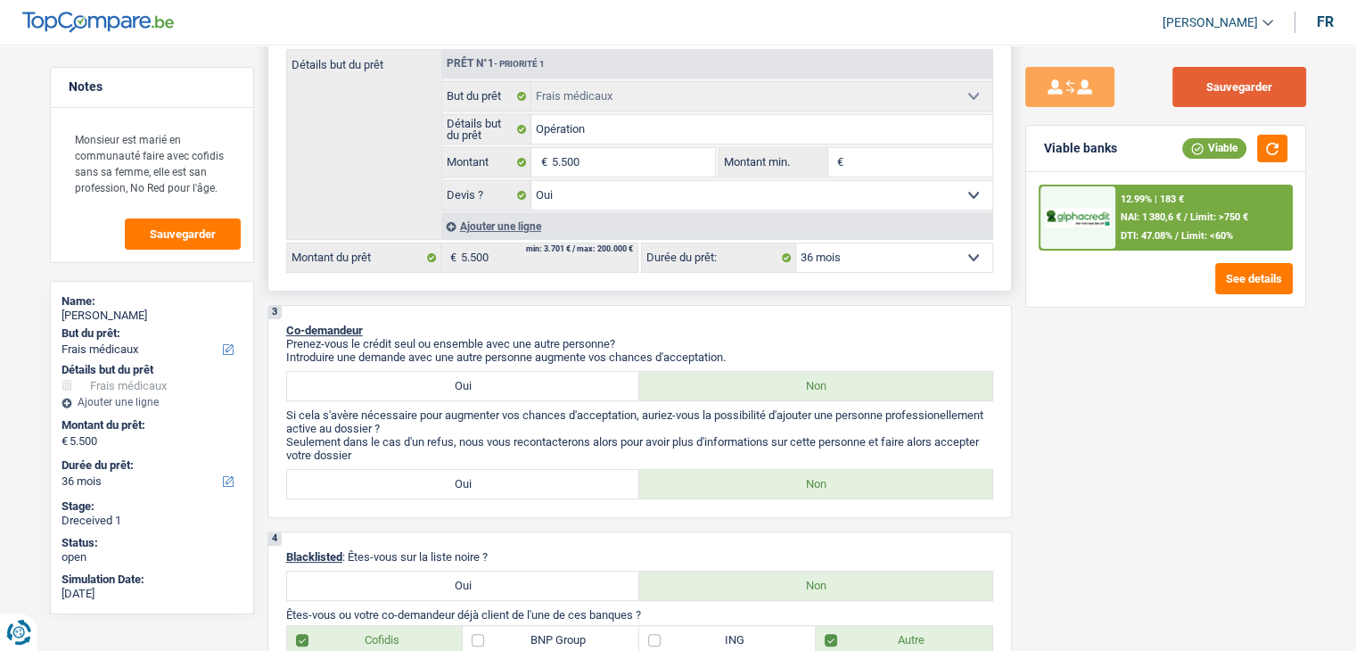
click at [1255, 97] on button "Sauvegarder" at bounding box center [1239, 87] width 134 height 40
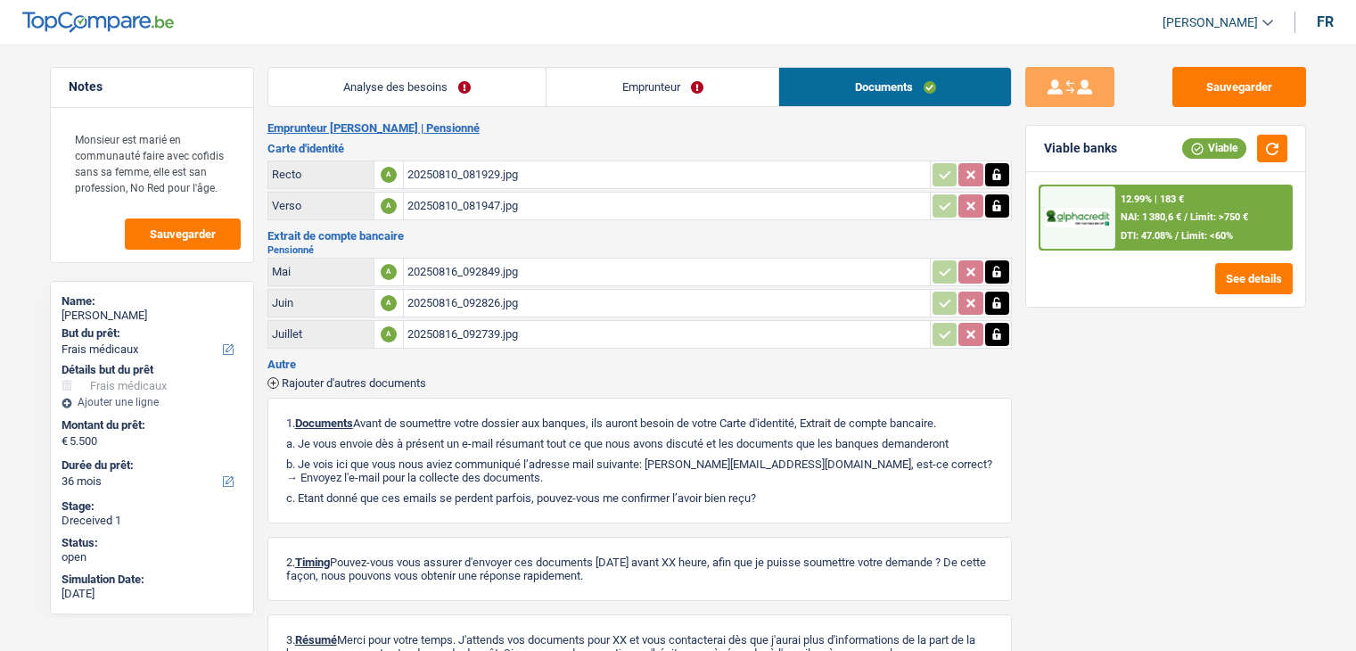
select select "medical"
select select "36"
click at [524, 263] on div "20250816_092849.jpg" at bounding box center [666, 272] width 519 height 27
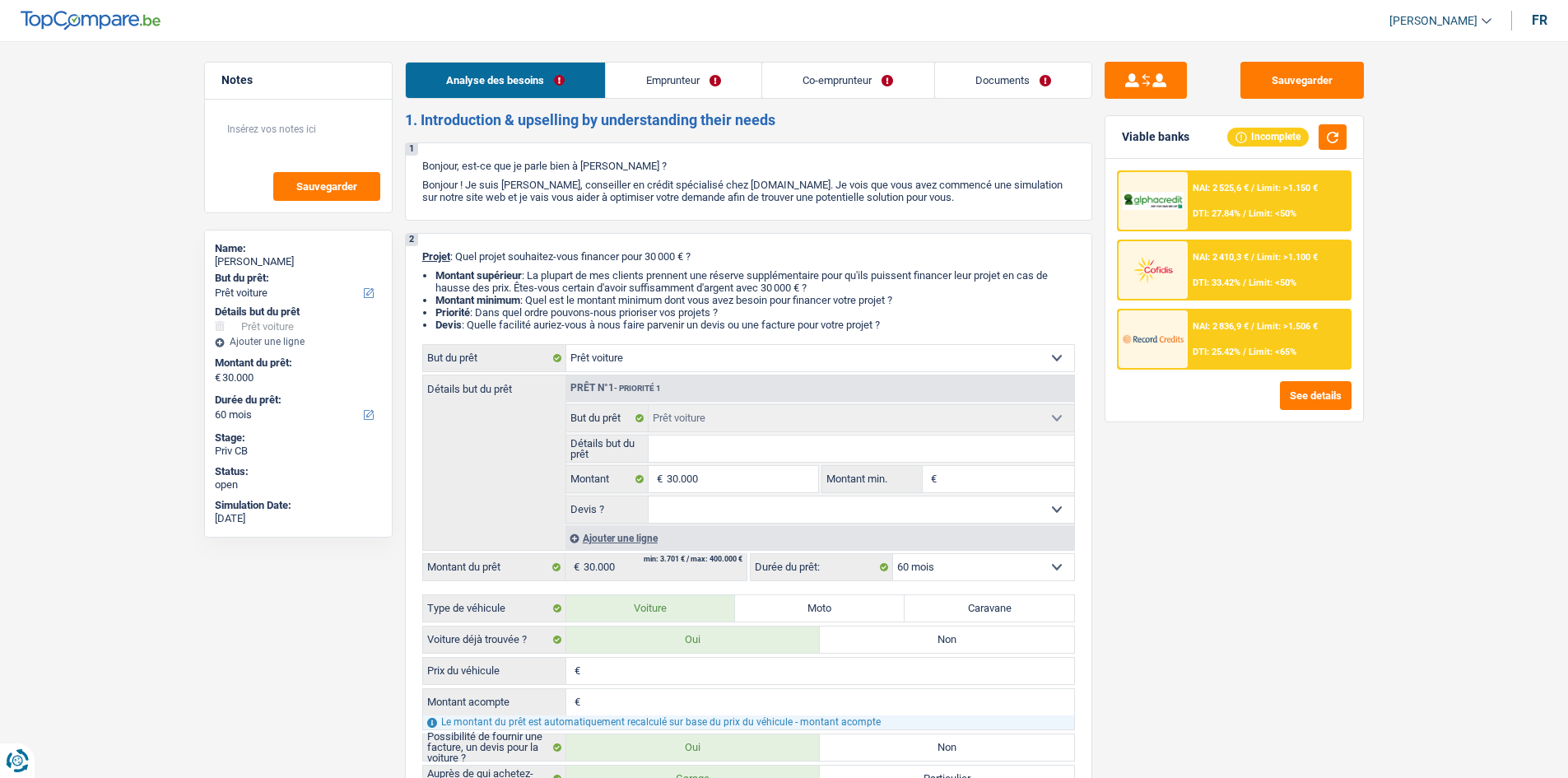
select select "car"
select select "60"
select select "car"
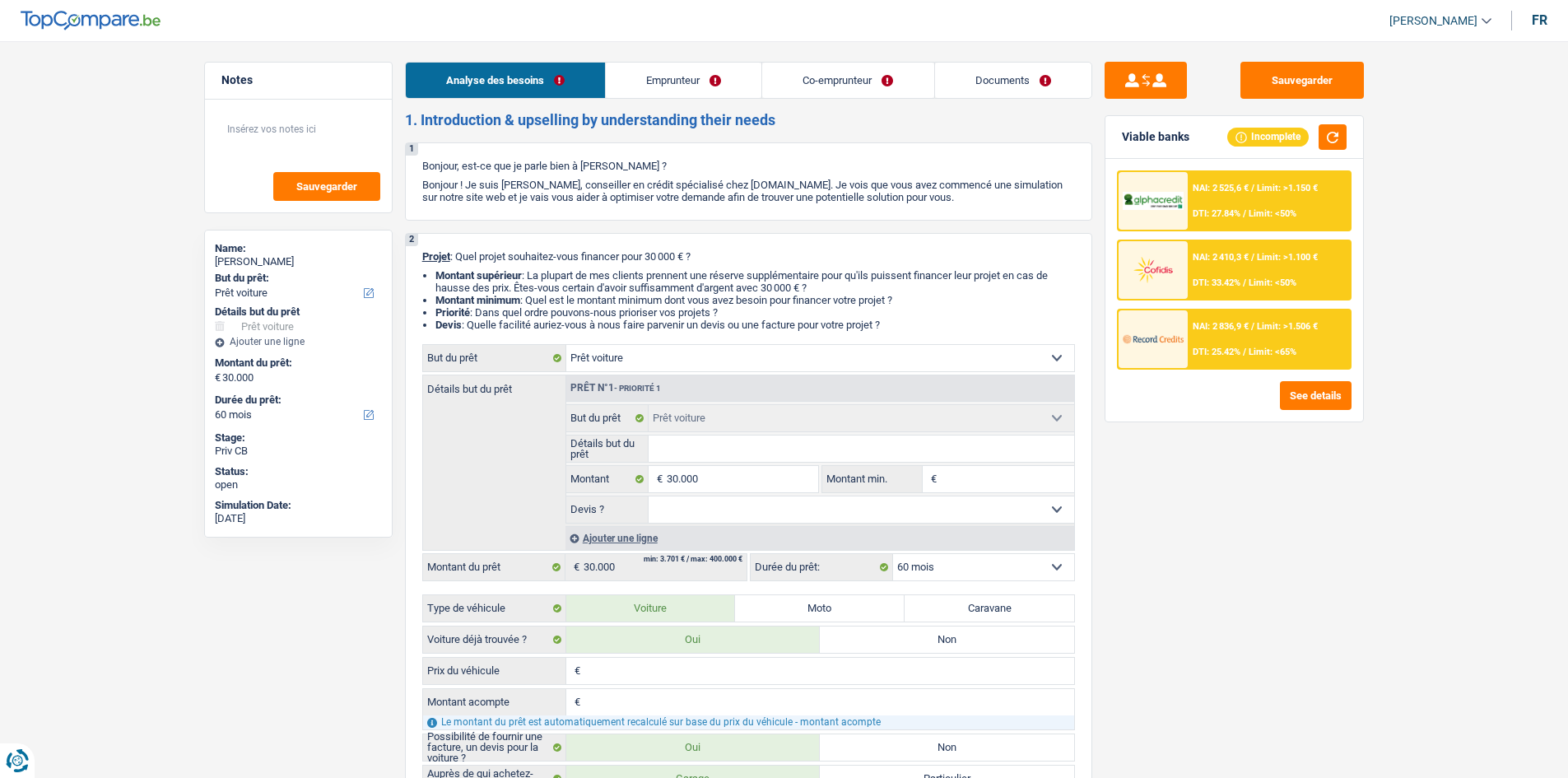
select select "60"
select select "privateEmployee"
select select "publicEmployee"
select select "netSalary"
select select "mealVouchers"
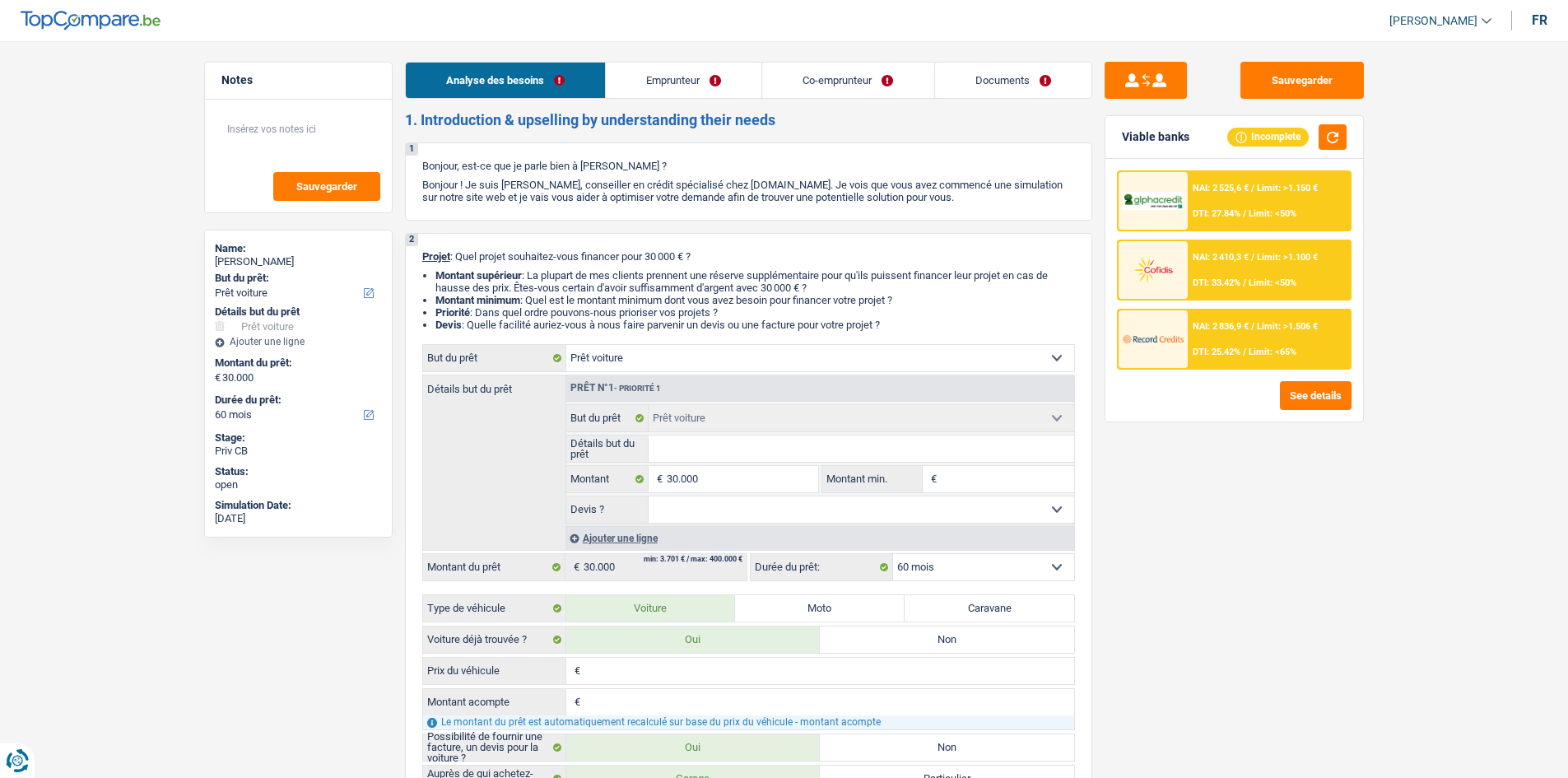
select select "netSalary"
select select "mealVouchers"
select select "liveWithParents"
select select "creditConsolidation"
select select "60"
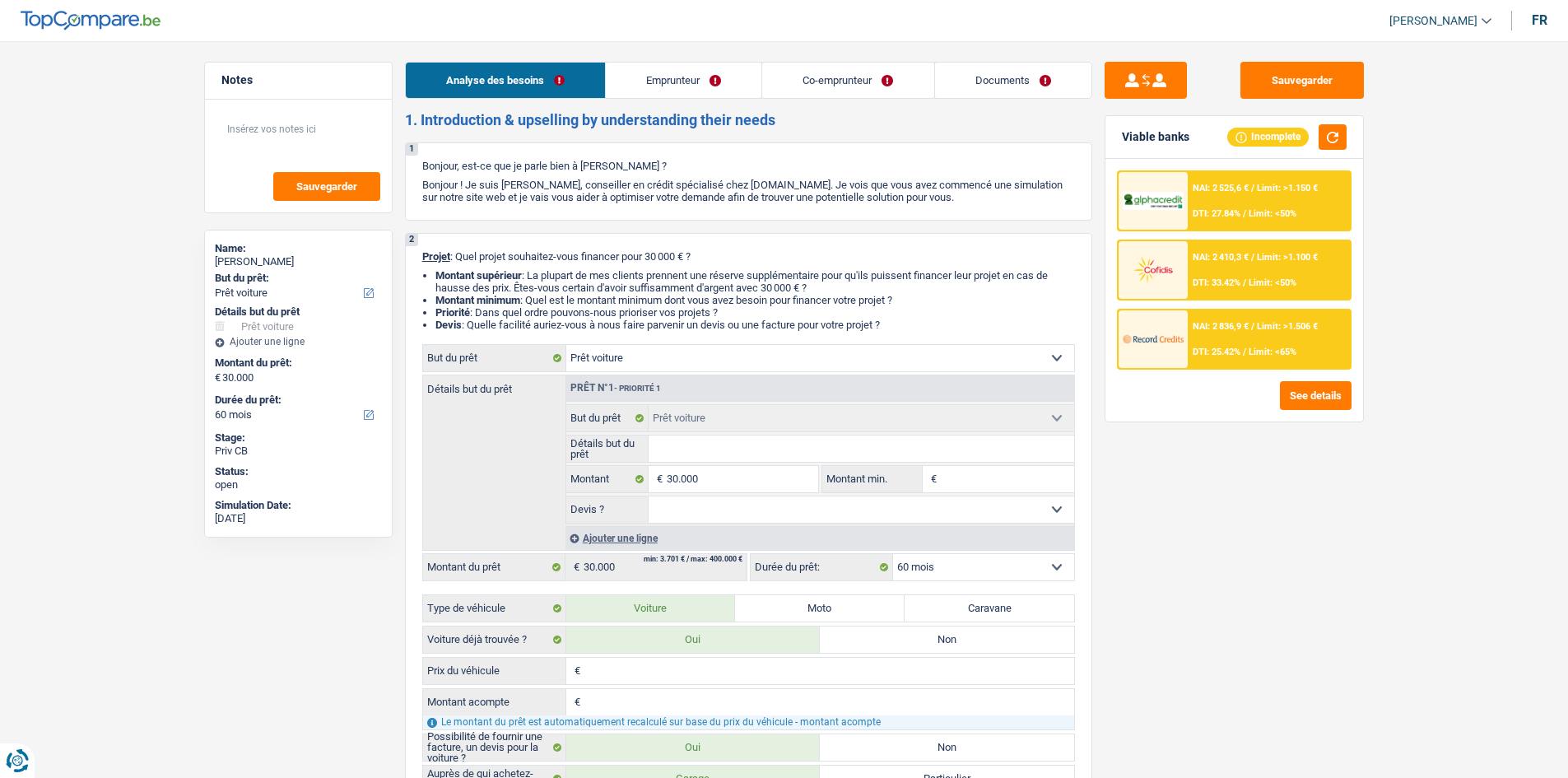
select select "car"
select select "60"
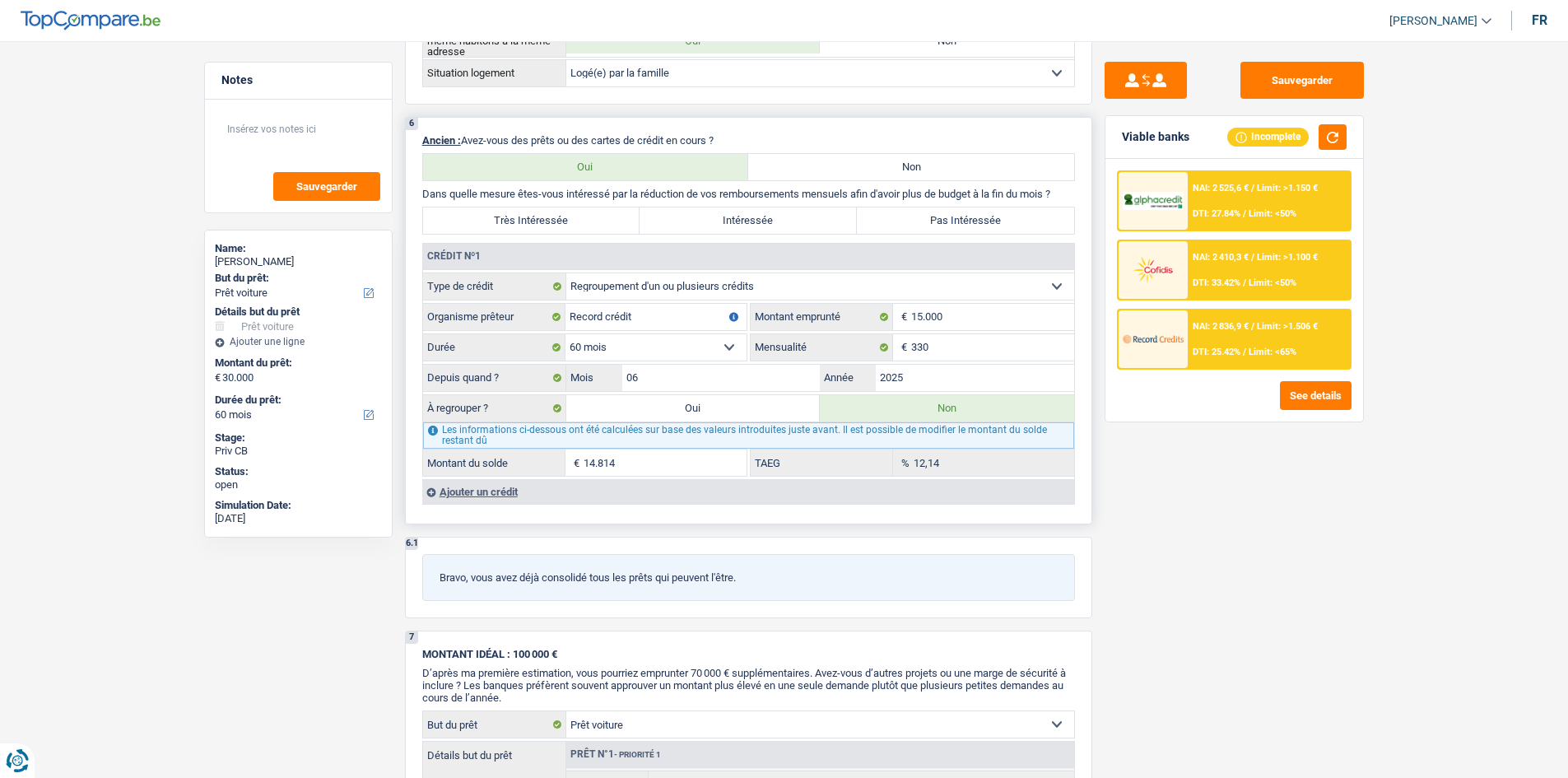
scroll to position [1400, 0]
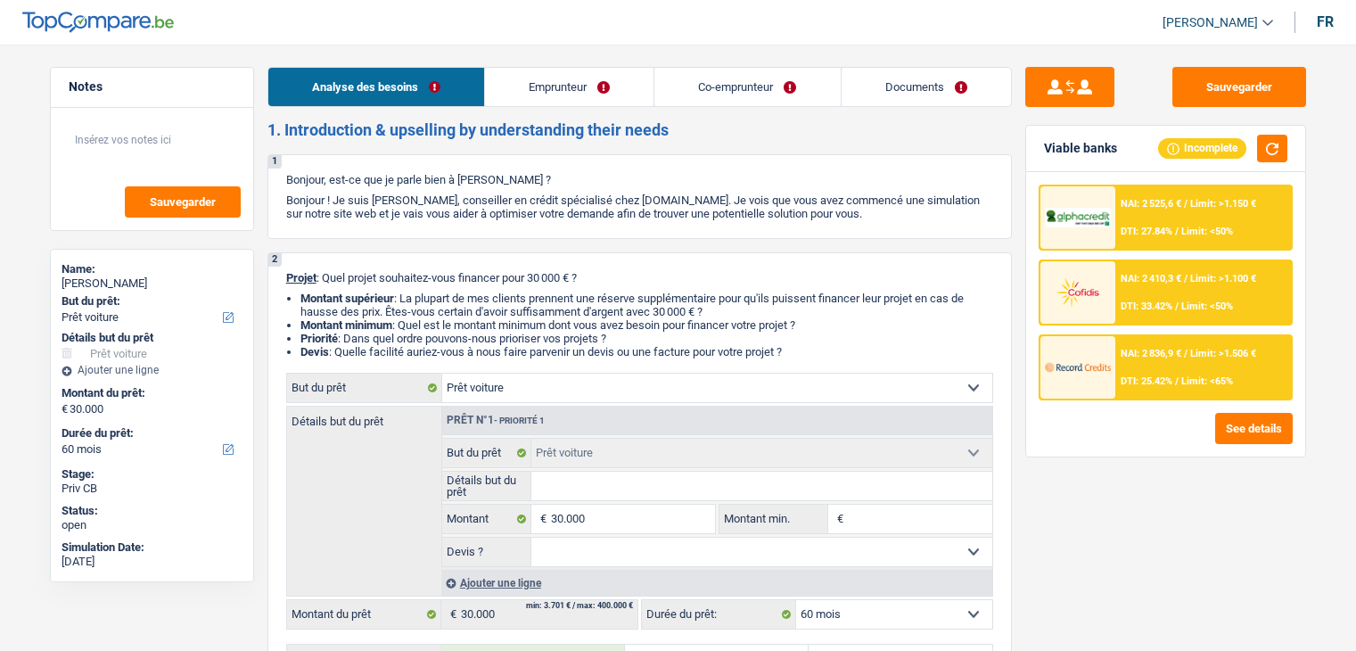
select select "car"
select select "60"
select select "car"
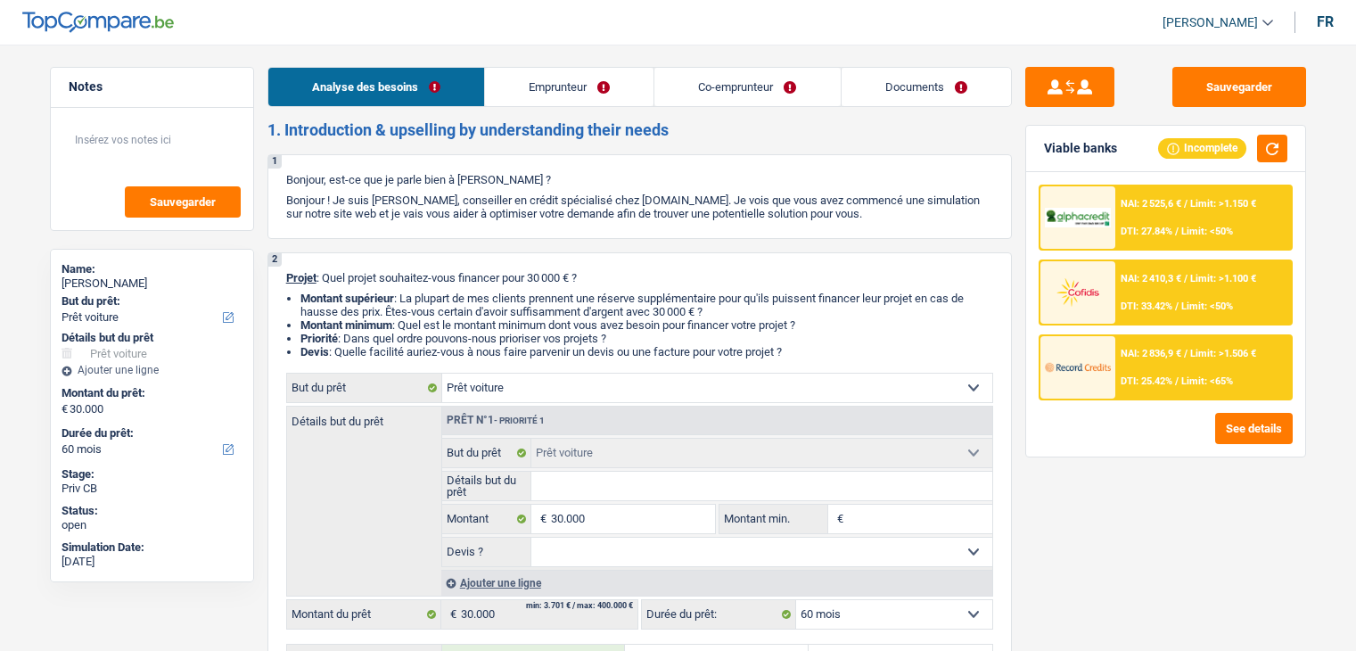
select select "60"
select select "privateEmployee"
select select "publicEmployee"
select select "netSalary"
select select "mealVouchers"
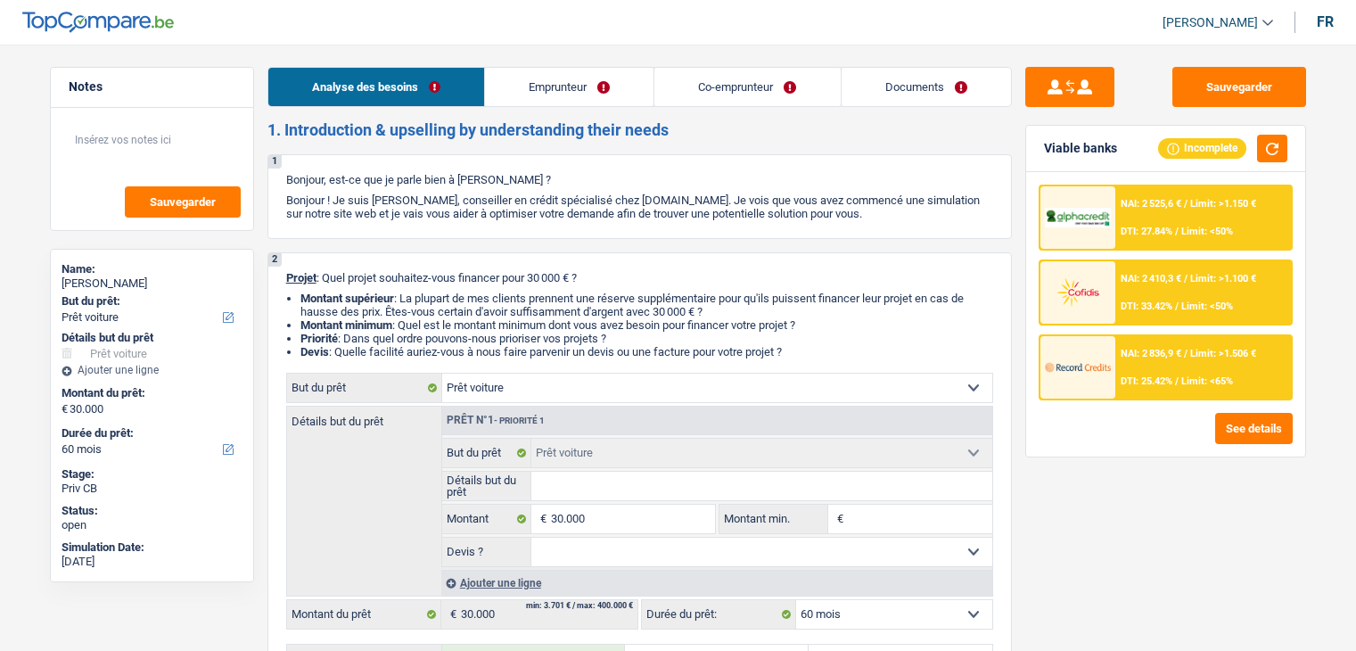
select select "netSalary"
select select "mealVouchers"
select select "liveWithParents"
select select "creditConsolidation"
select select "60"
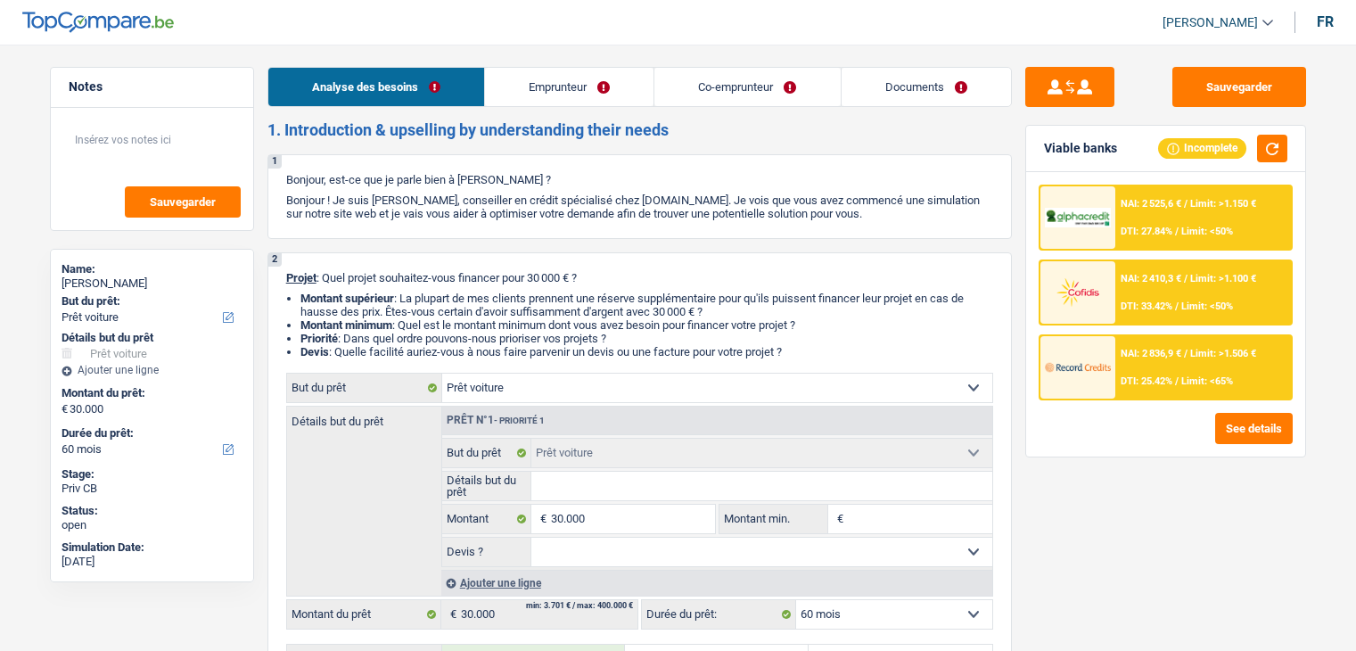
select select "car"
select select "60"
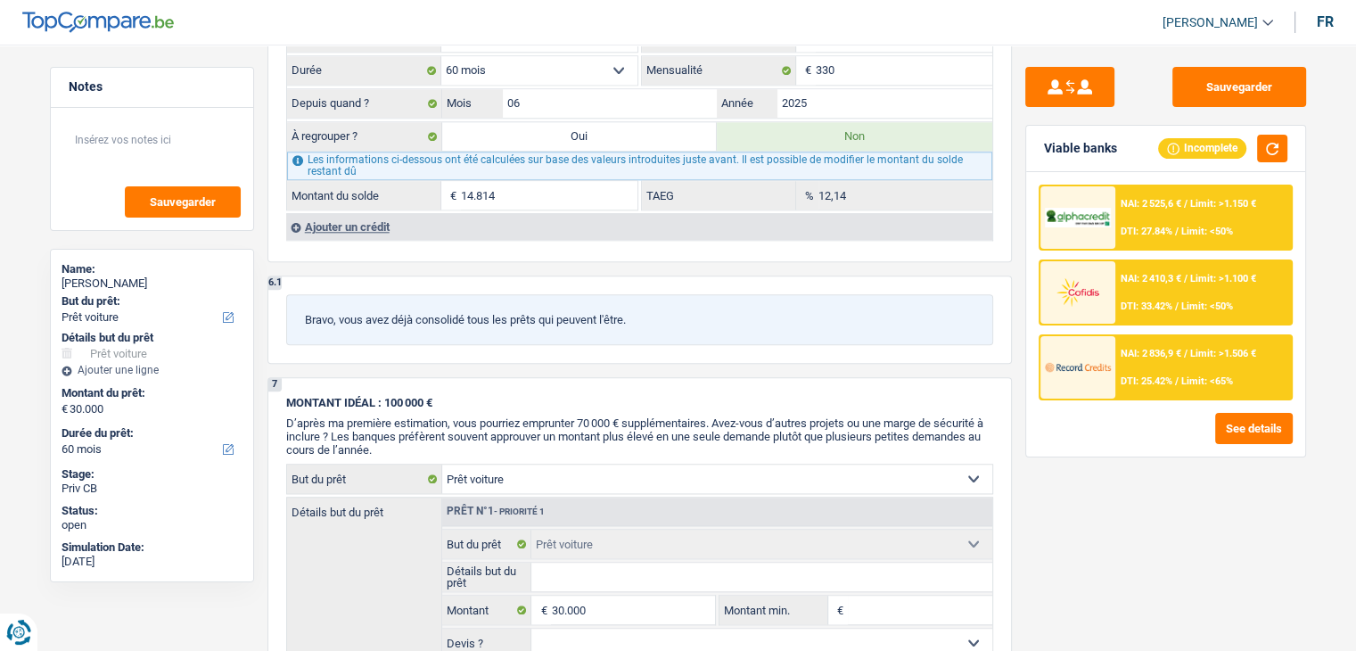
scroll to position [1578, 0]
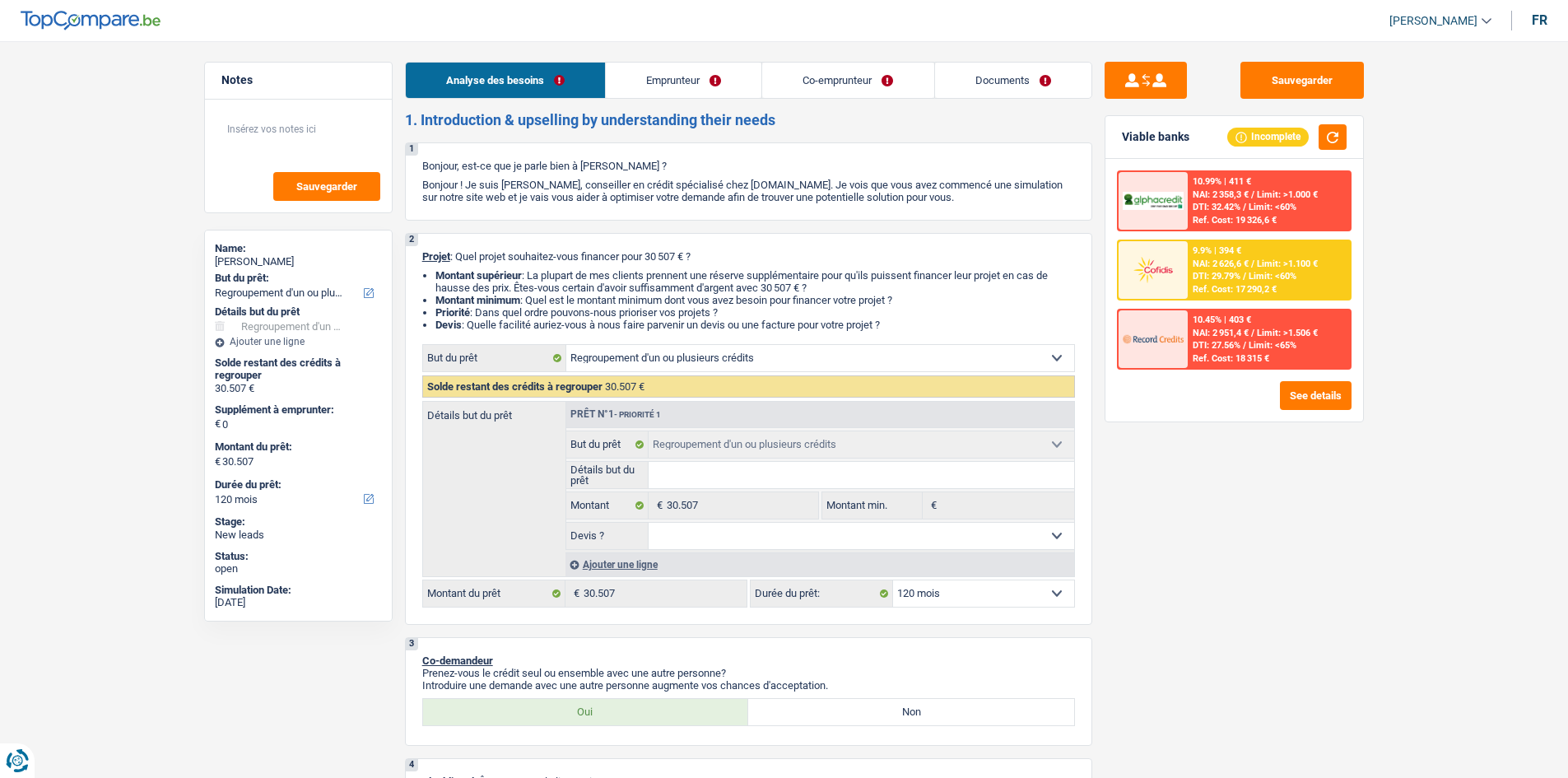
select select "refinancing"
select select "120"
select select "refinancing"
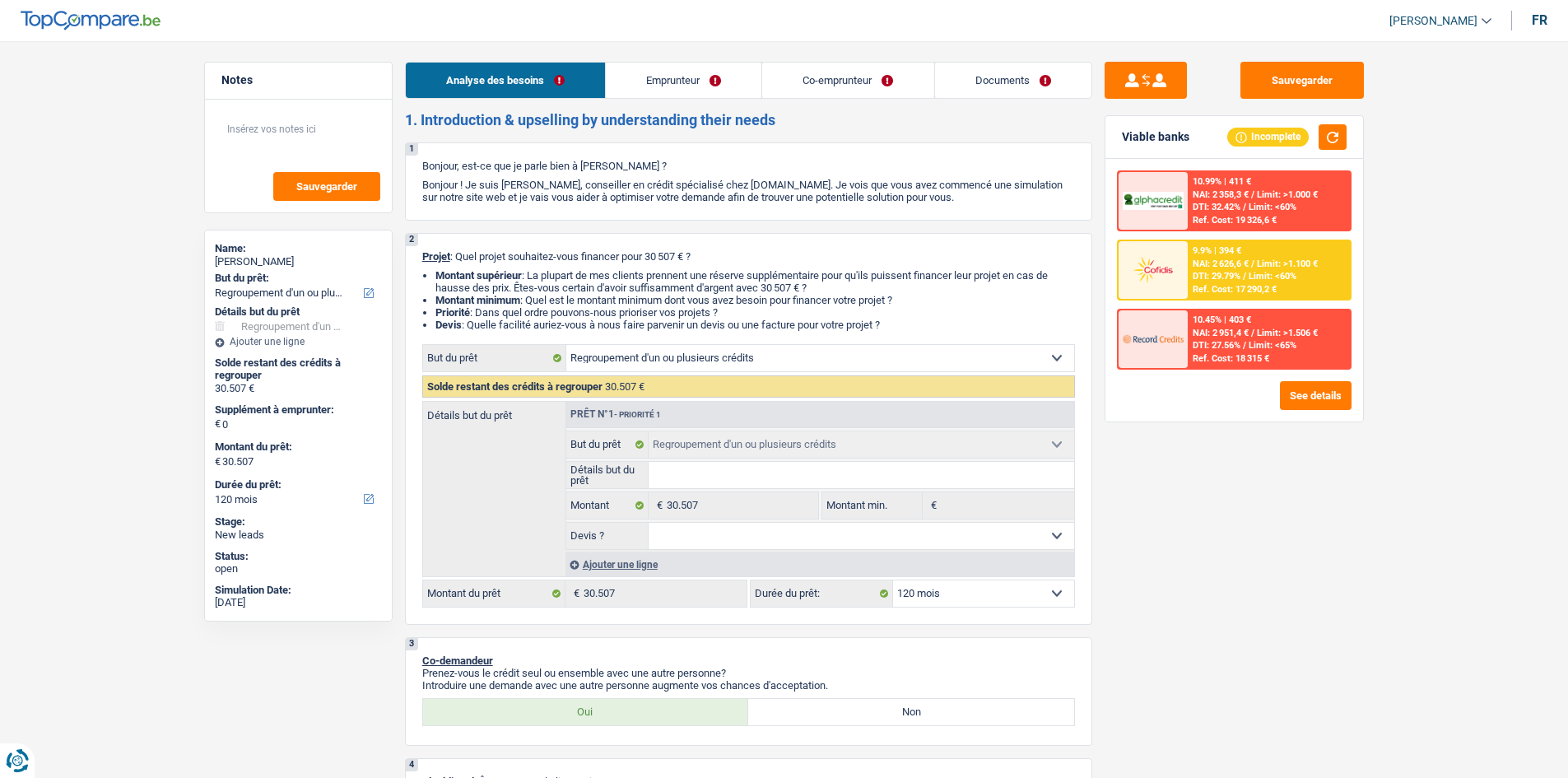
select select "120"
select select "privateEmployee"
select select "noProfession"
select select "familyAllowances"
select select "netSalary"
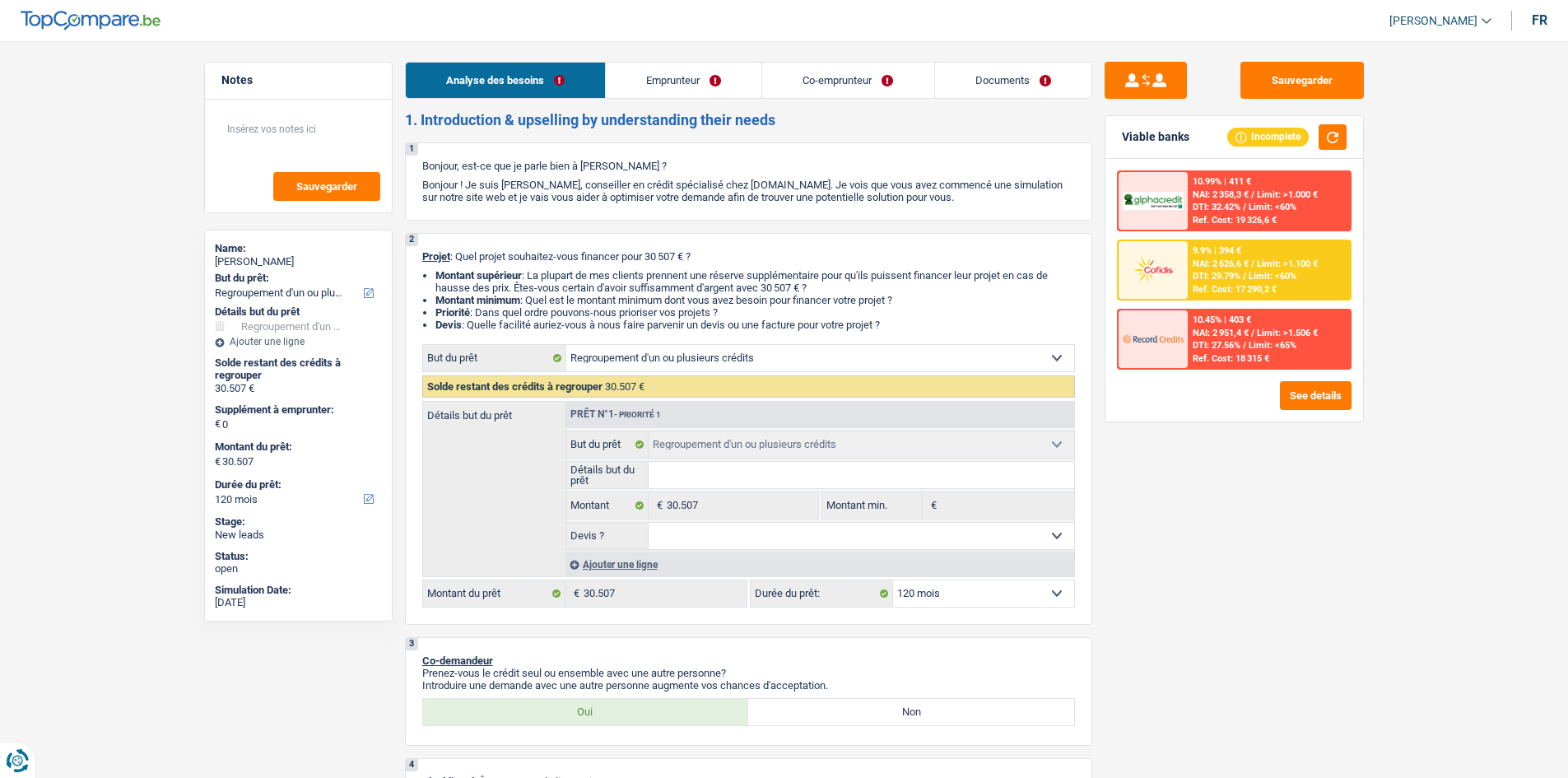
select select "mealVouchers"
select select "ownerWithMortgage"
select select "mortgage"
select select "300"
select select "creditConsolidation"
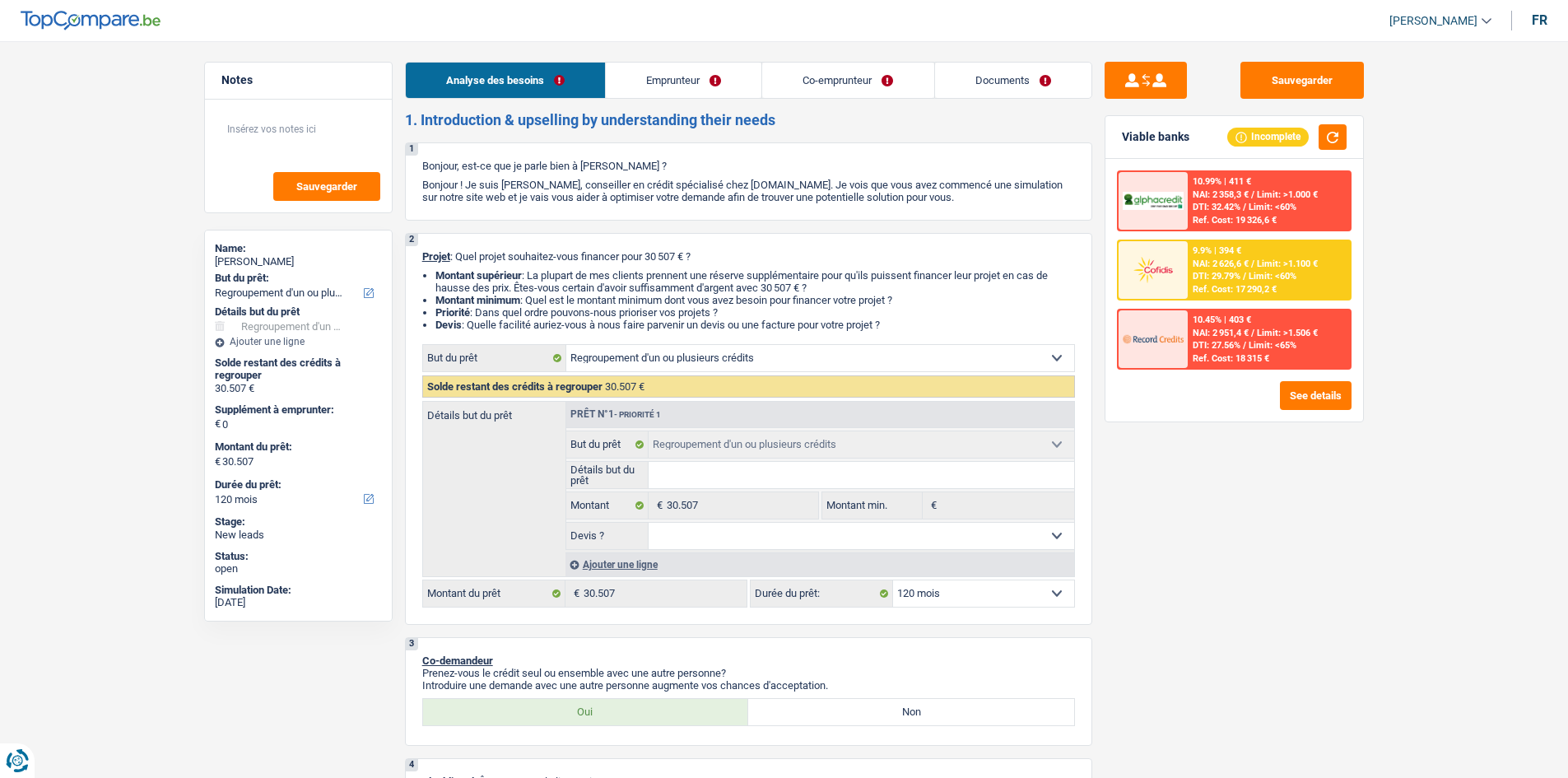
select select "84"
select select "refinancing"
select select "120"
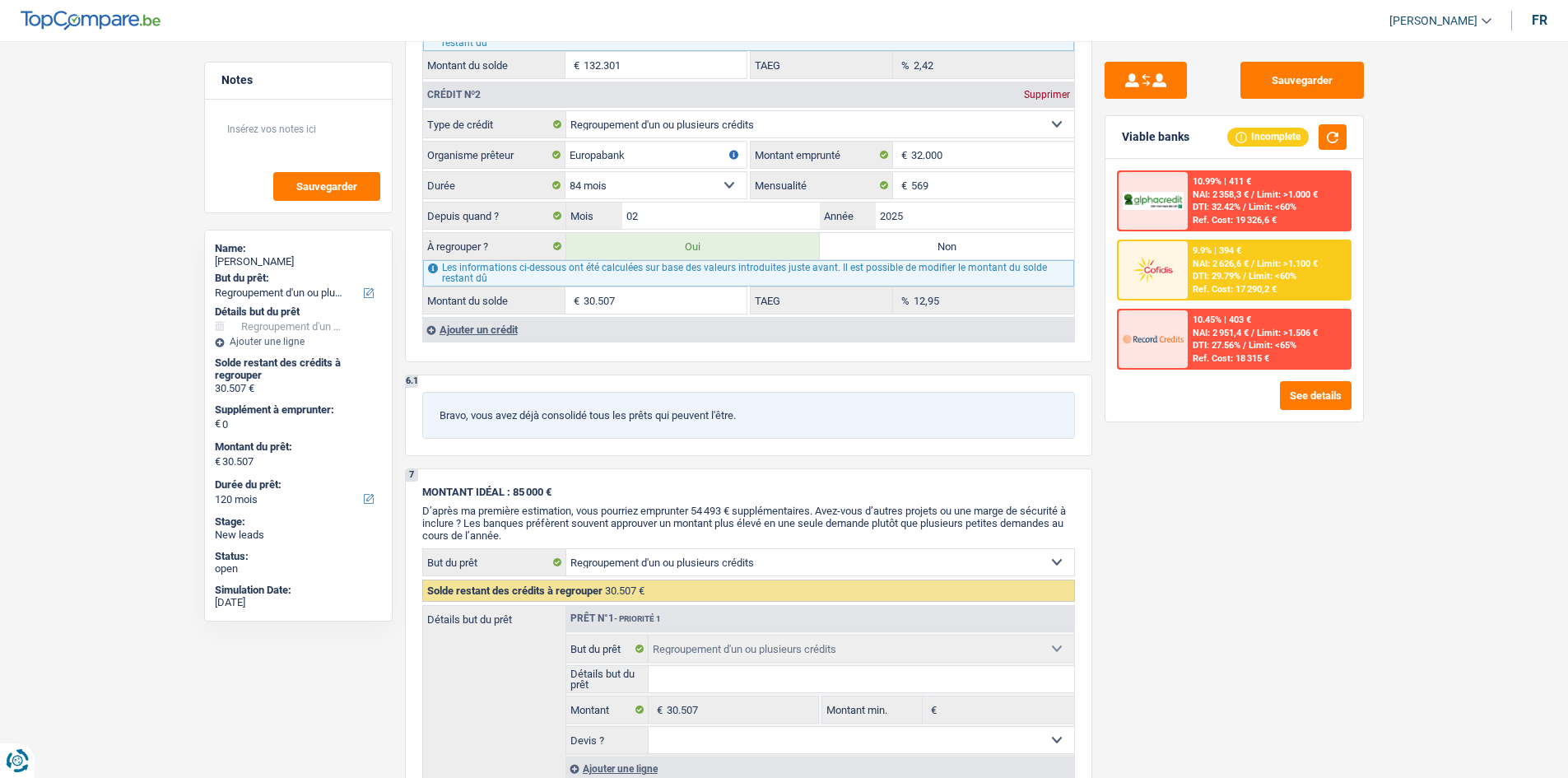
scroll to position [2224, 0]
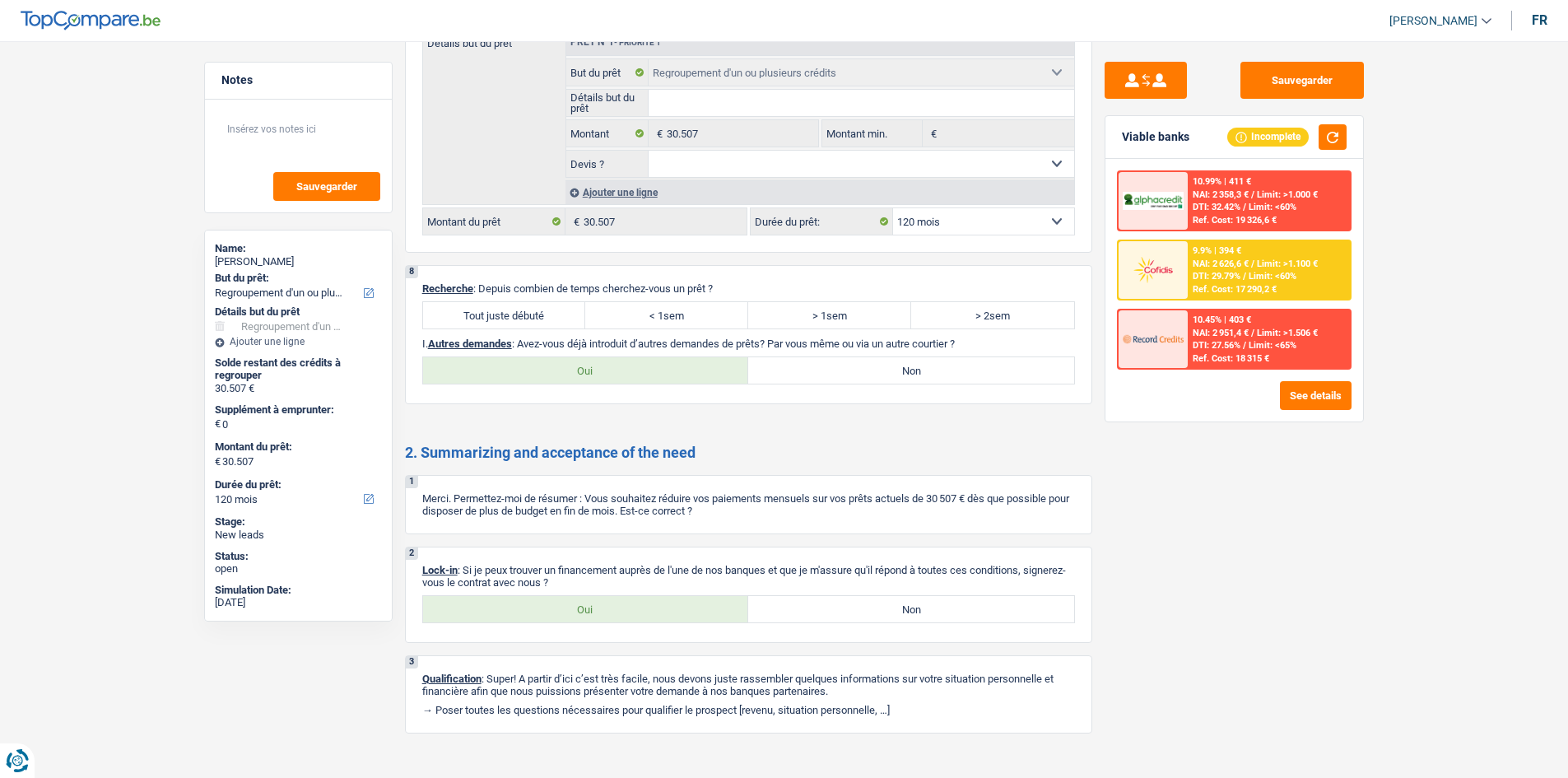
click at [572, 371] on label "Oui" at bounding box center [585, 371] width 326 height 27
click at [572, 371] on input "Oui" at bounding box center [585, 371] width 326 height 27
radio input "true"
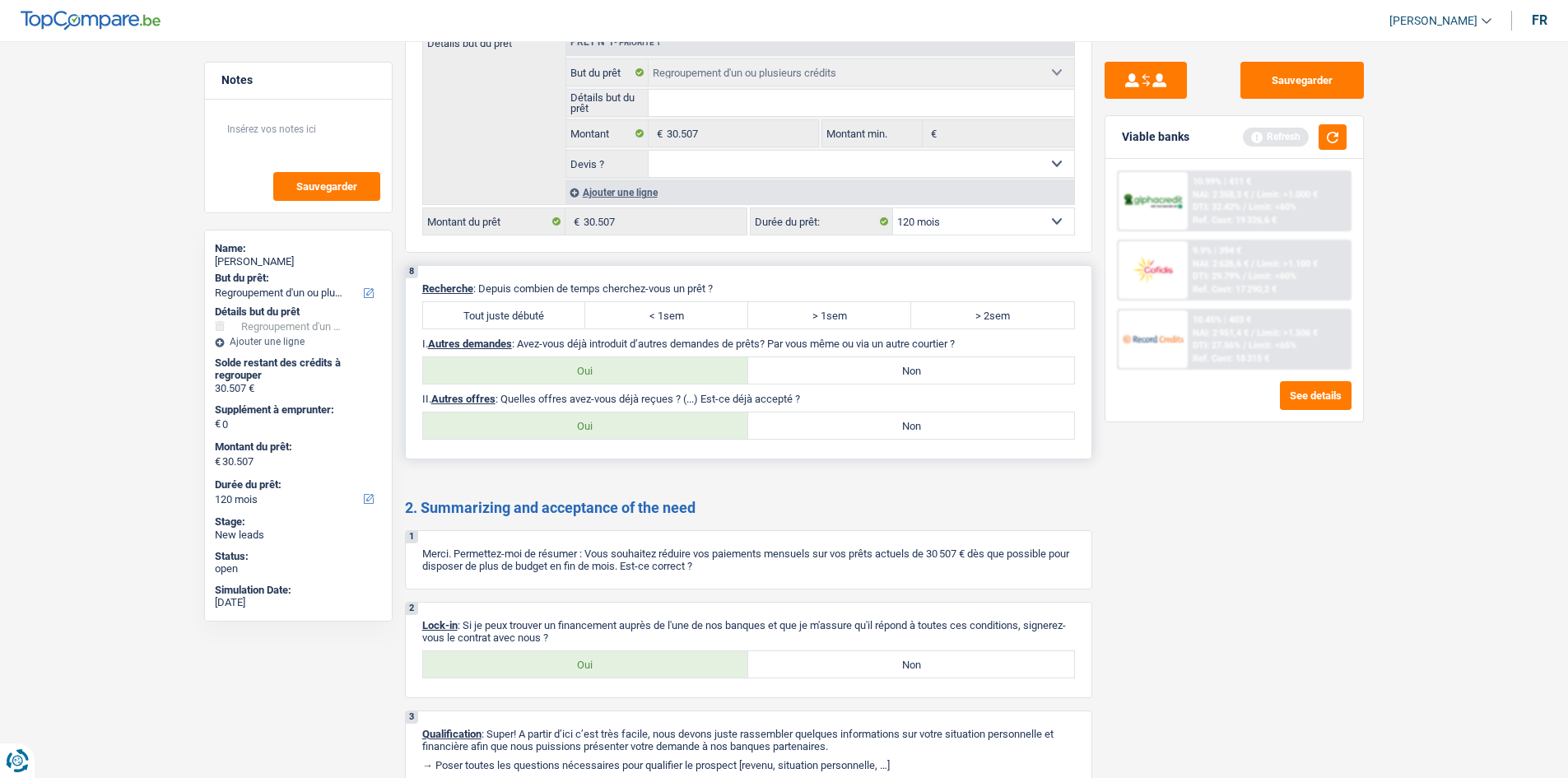
click at [581, 414] on label "Oui" at bounding box center [585, 426] width 326 height 27
click at [581, 414] on input "Oui" at bounding box center [585, 426] width 326 height 27
radio input "true"
select select "120"
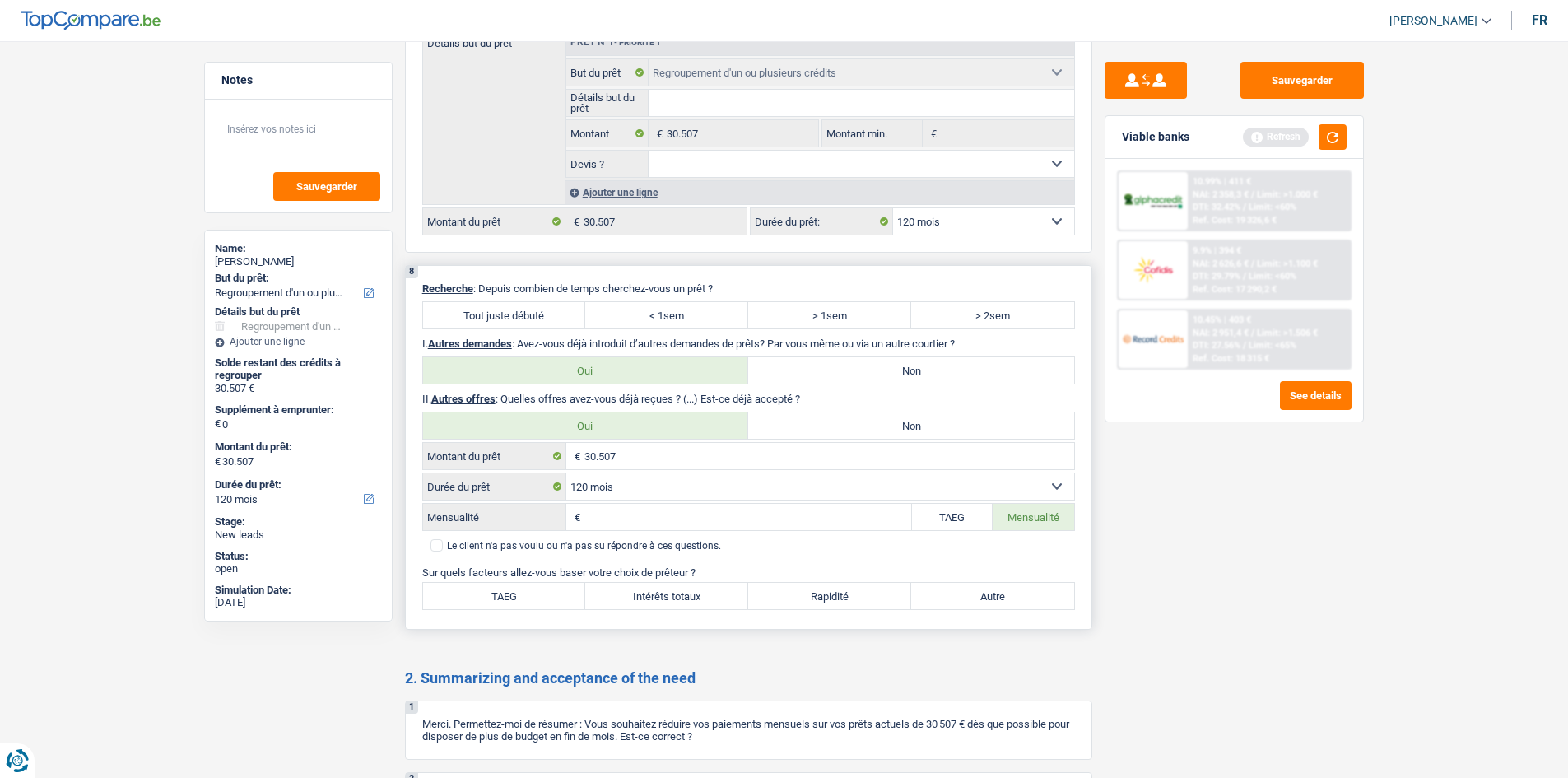
click at [979, 519] on label "TAEG" at bounding box center [953, 517] width 81 height 27
click at [979, 519] on input "TAEG" at bounding box center [953, 517] width 81 height 27
radio input "true"
click at [679, 513] on input "TAEG" at bounding box center [749, 517] width 324 height 27
type input "9,90"
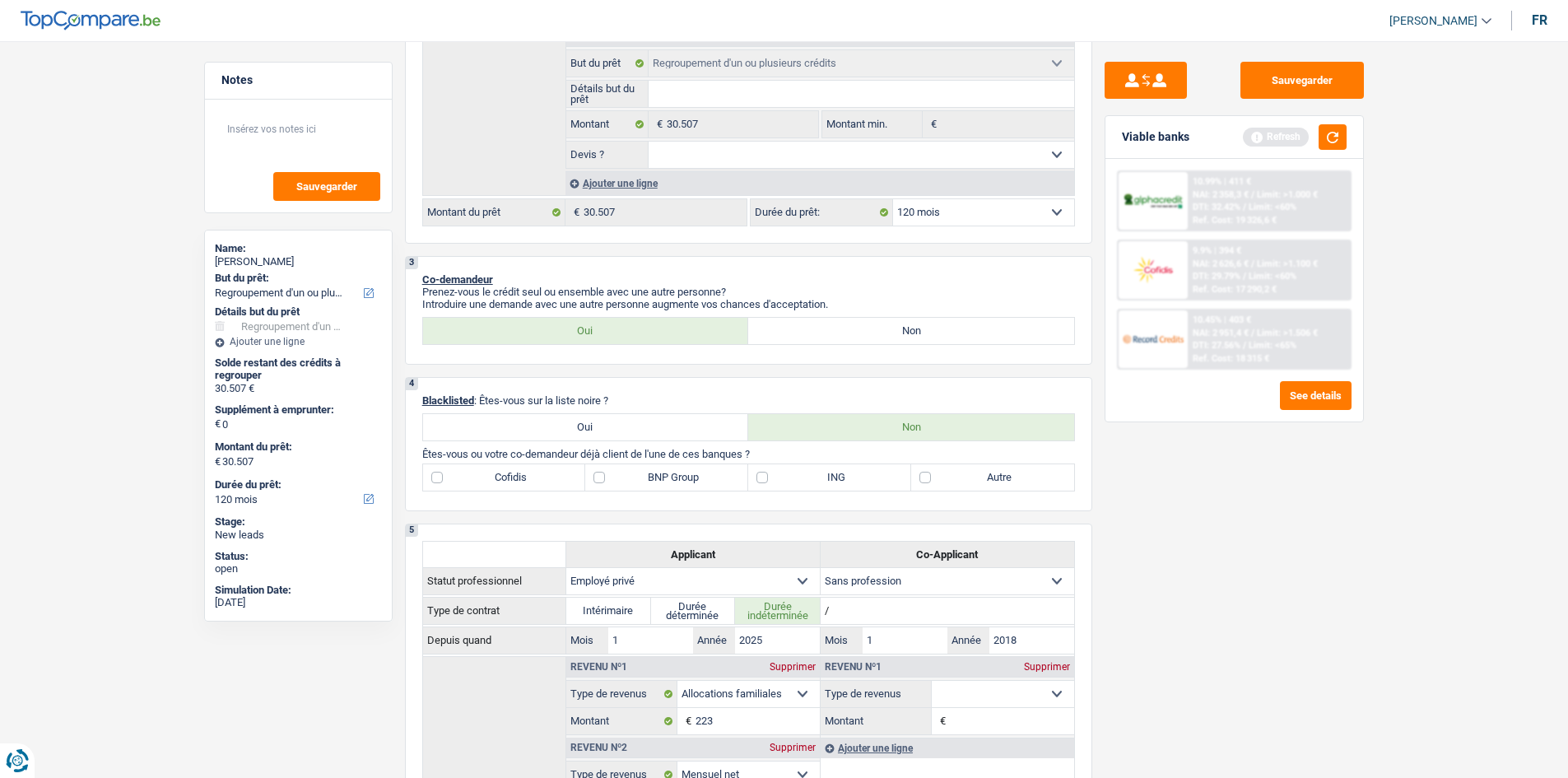
scroll to position [164, 0]
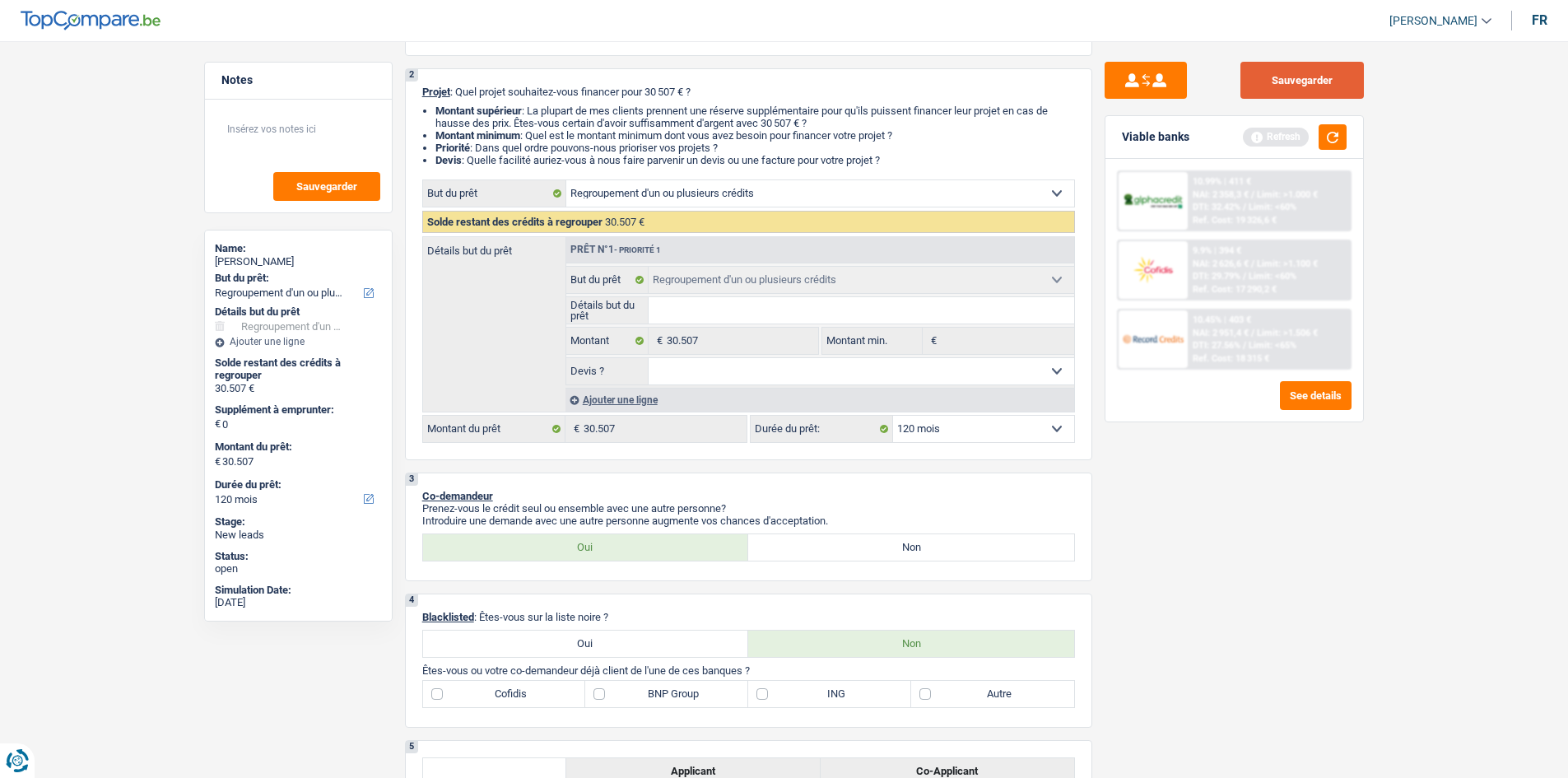
click at [1298, 79] on button "Sauvegarder" at bounding box center [1302, 80] width 124 height 37
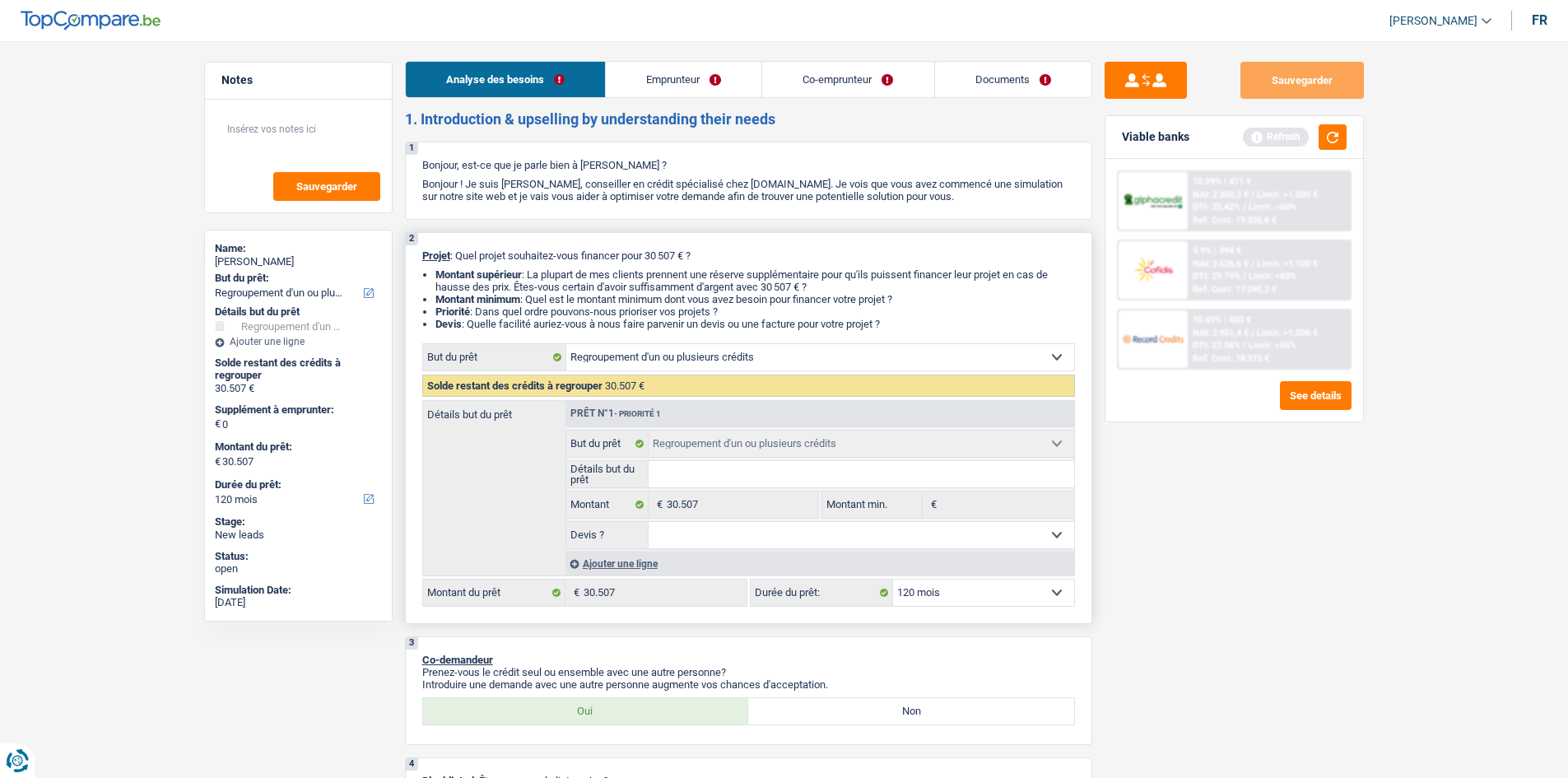
scroll to position [0, 0]
drag, startPoint x: 1030, startPoint y: 80, endPoint x: 1033, endPoint y: 108, distance: 28.2
click at [1030, 80] on link "Documents" at bounding box center [1013, 80] width 156 height 35
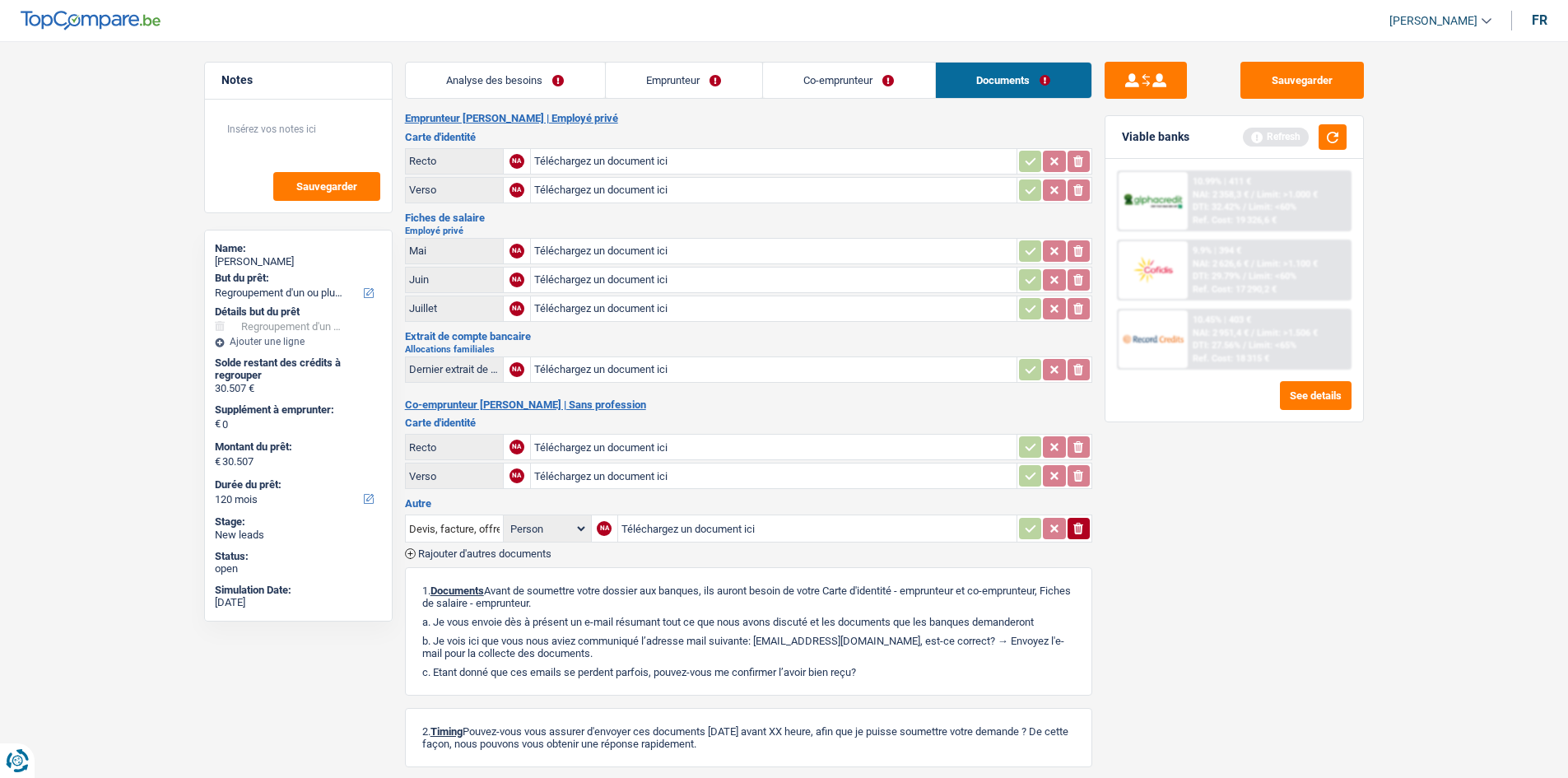
click at [531, 82] on link "Analyse des besoins" at bounding box center [505, 80] width 199 height 35
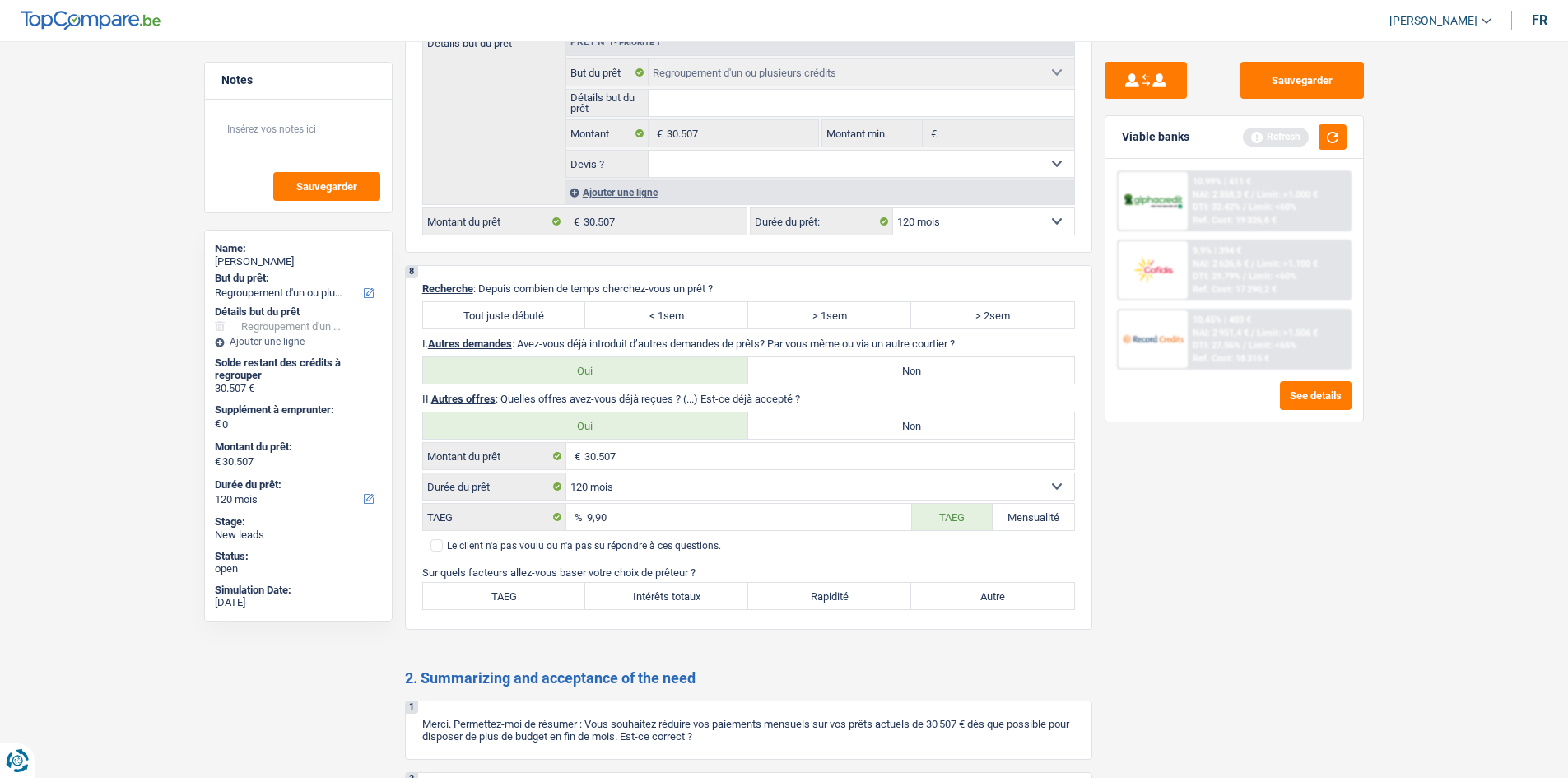
scroll to position [2467, 0]
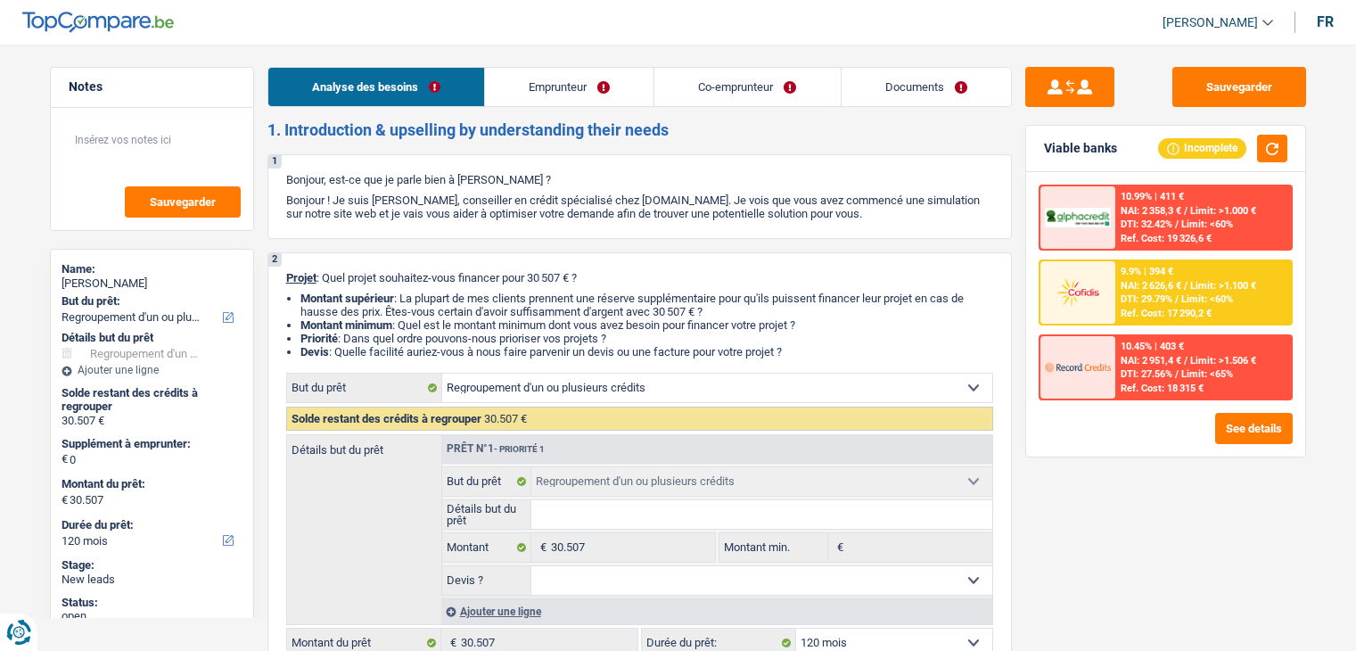
select select "refinancing"
select select "120"
select select "refinancing"
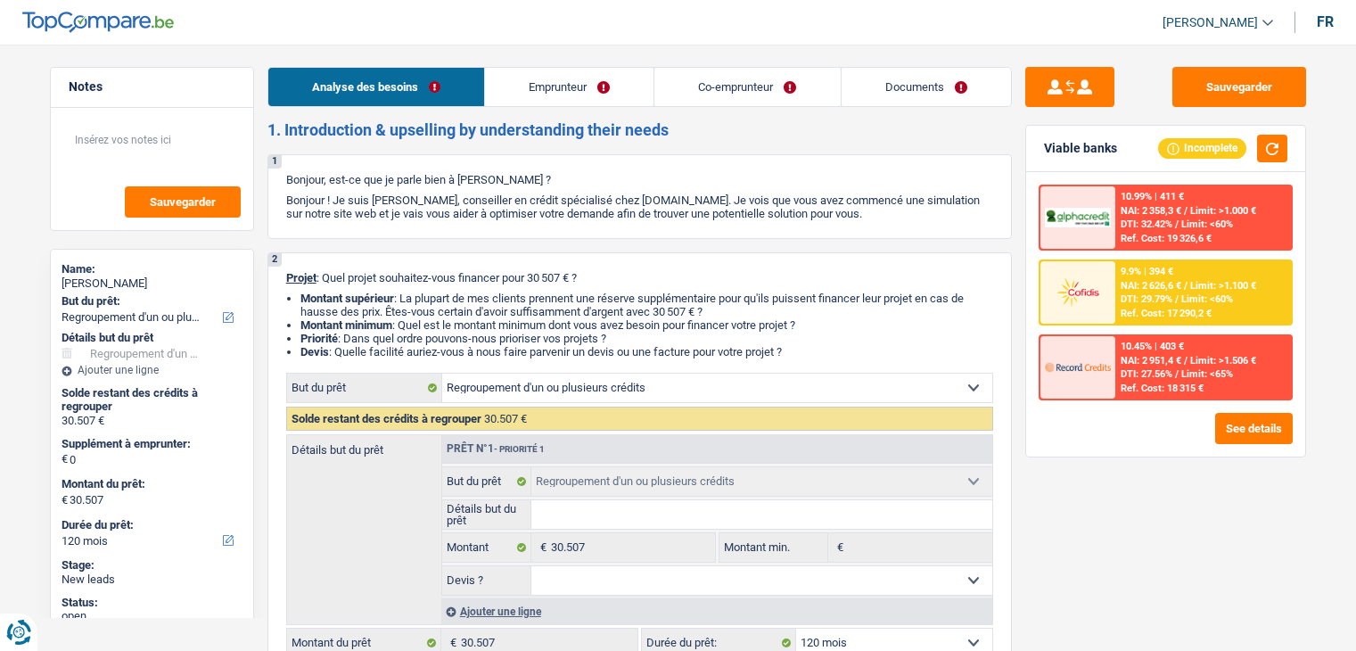
select select "120"
select select "privateEmployee"
select select "noProfession"
select select "familyAllowances"
select select "netSalary"
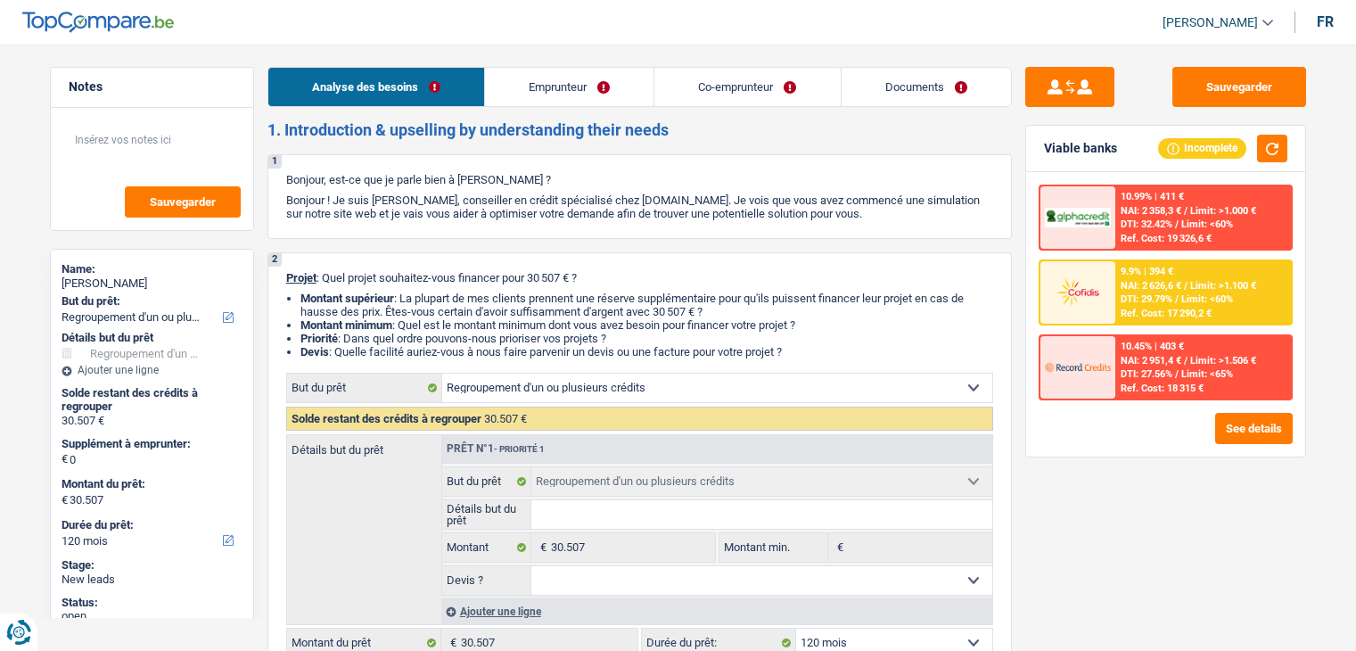
select select "mealVouchers"
select select "ownerWithMortgage"
select select "mortgage"
select select "300"
select select "creditConsolidation"
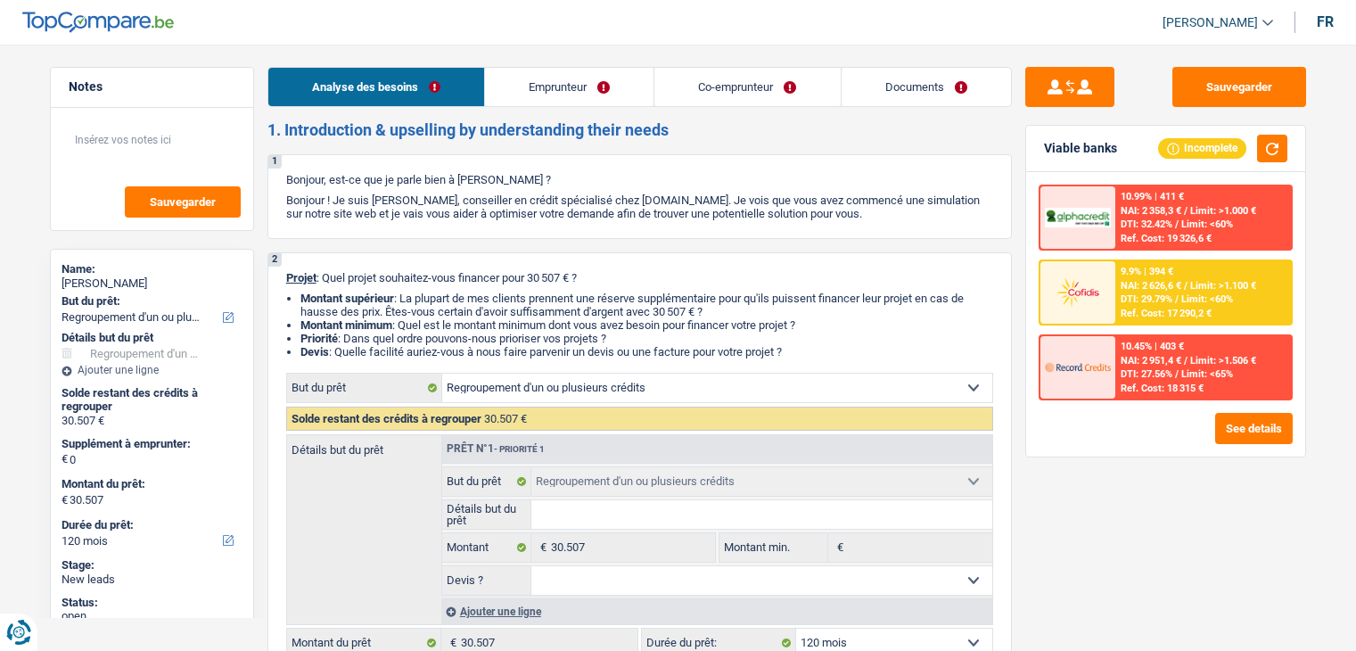
select select "84"
select select "refinancing"
select select "120"
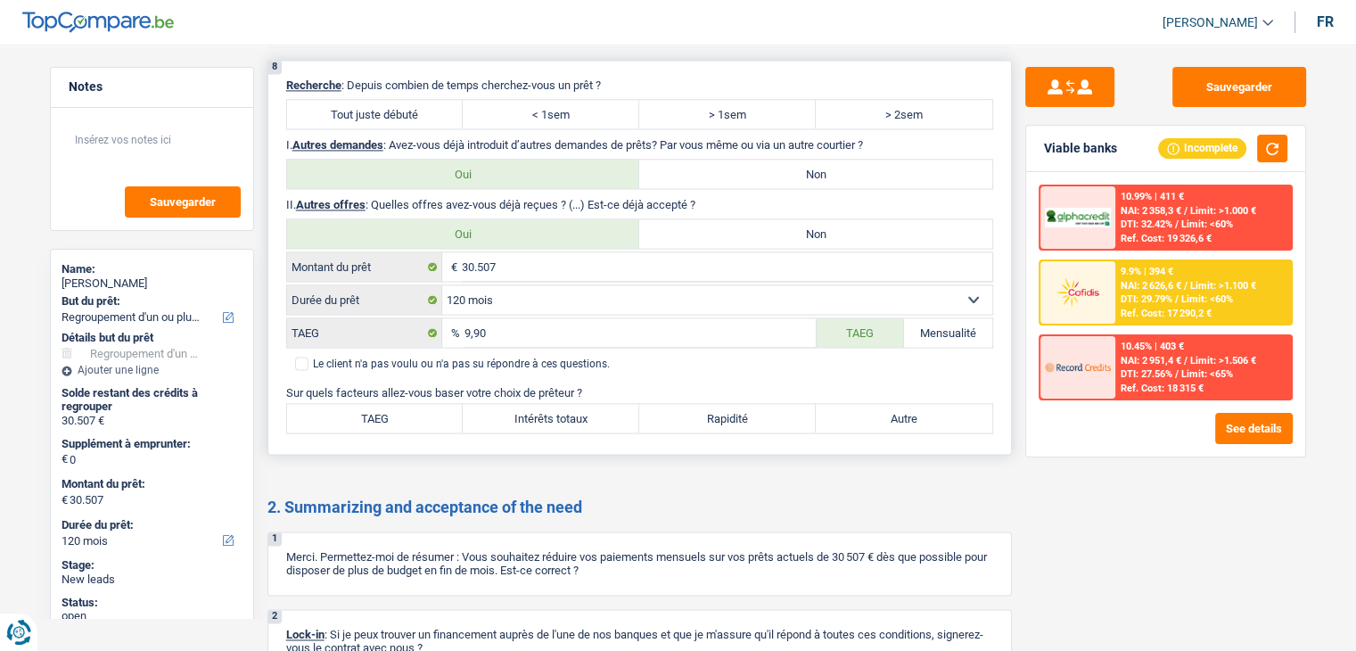
scroll to position [2488, 0]
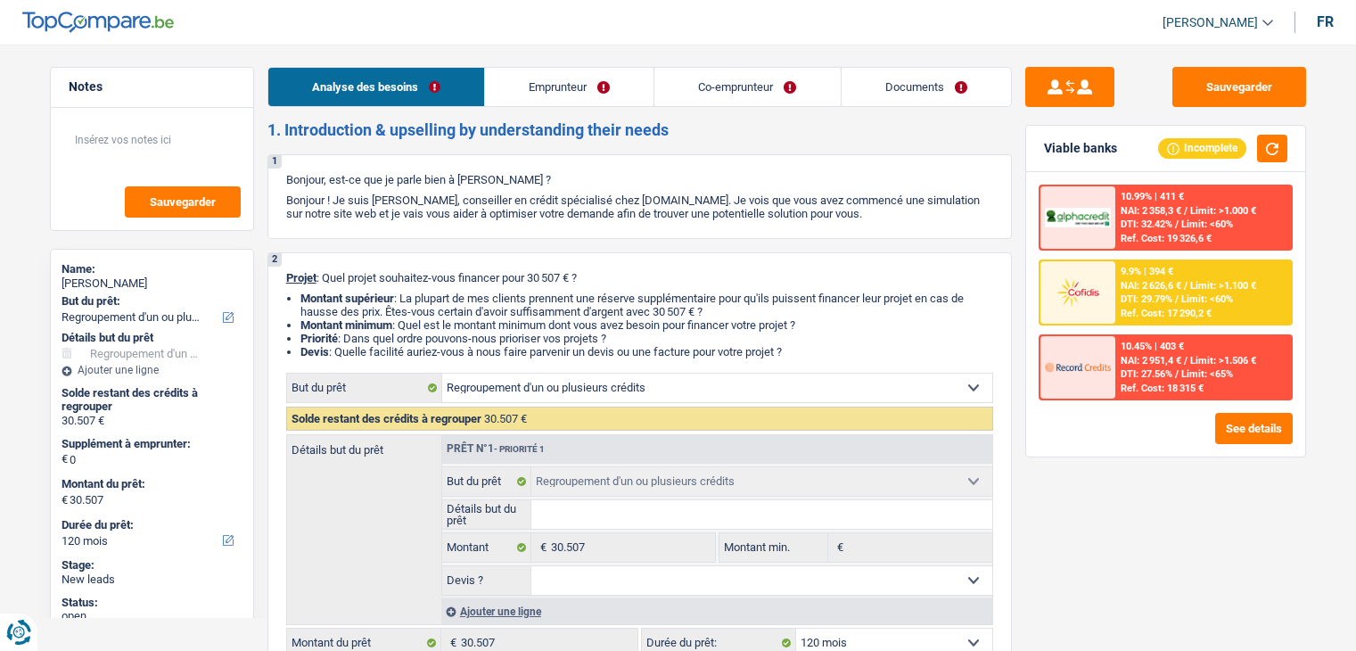
select select "refinancing"
select select "120"
select select "refinancing"
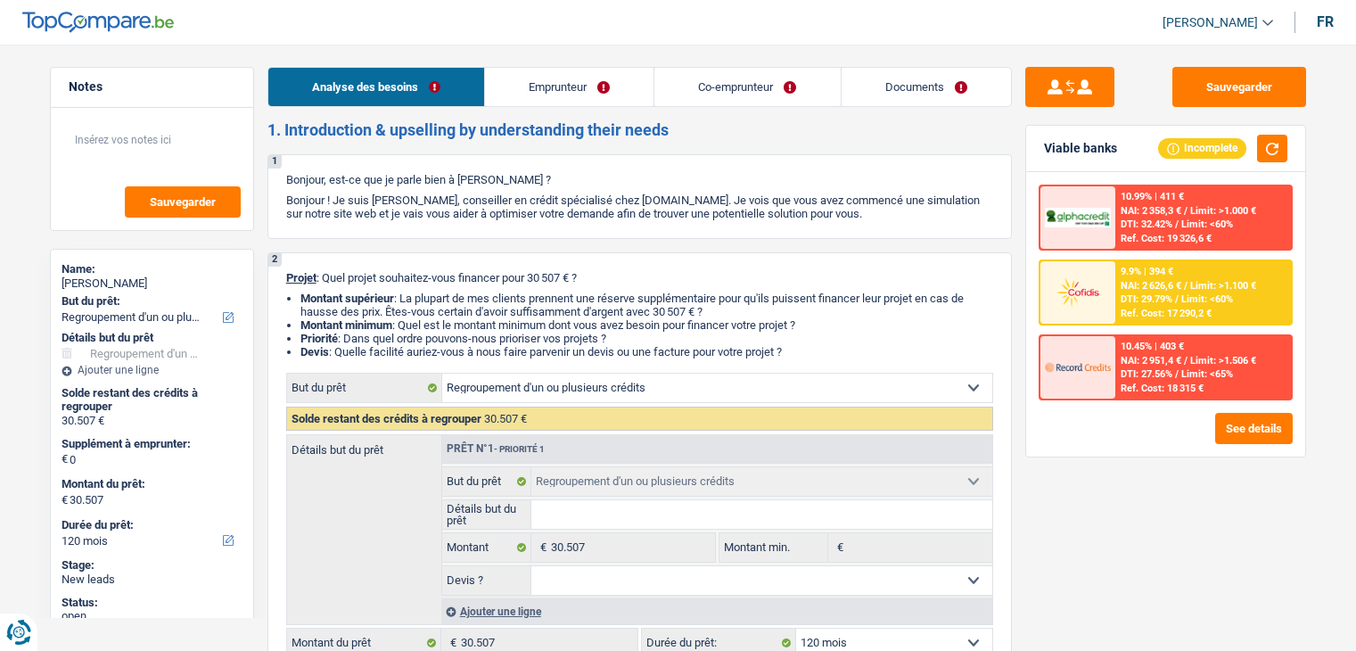
select select "120"
select select "privateEmployee"
select select "noProfession"
select select "familyAllowances"
select select "netSalary"
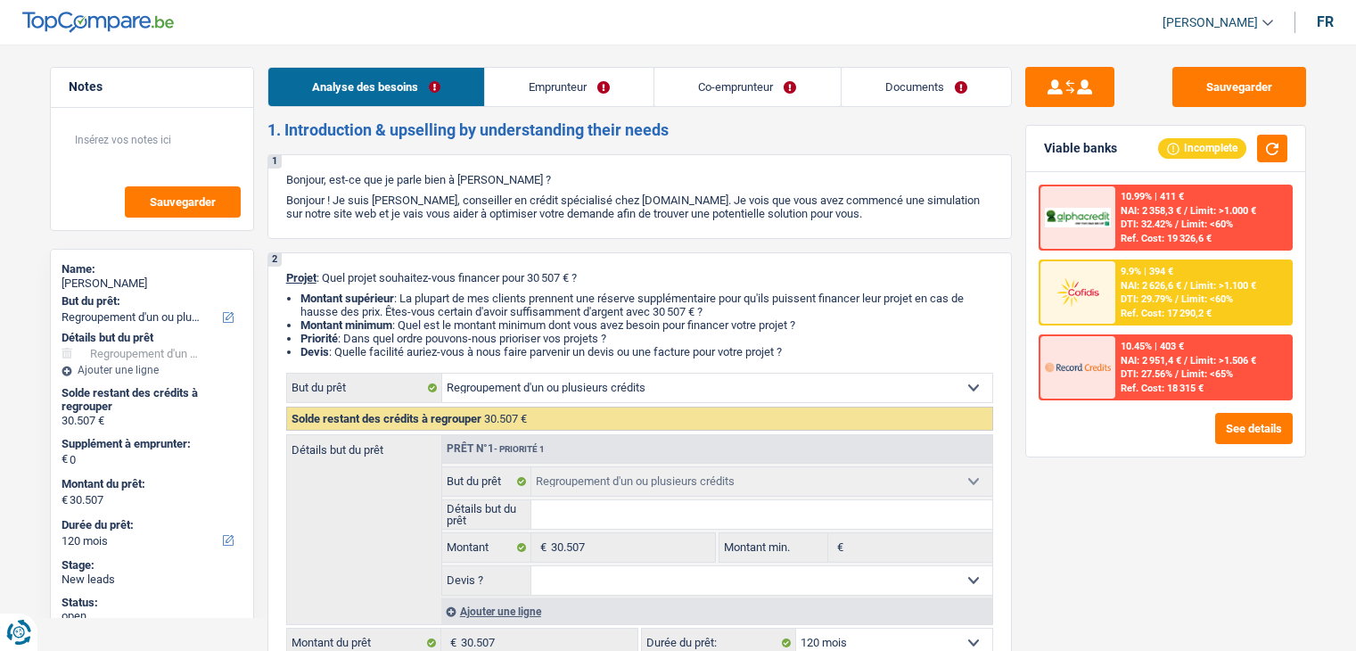
select select "mealVouchers"
select select "ownerWithMortgage"
select select "mortgage"
select select "300"
select select "creditConsolidation"
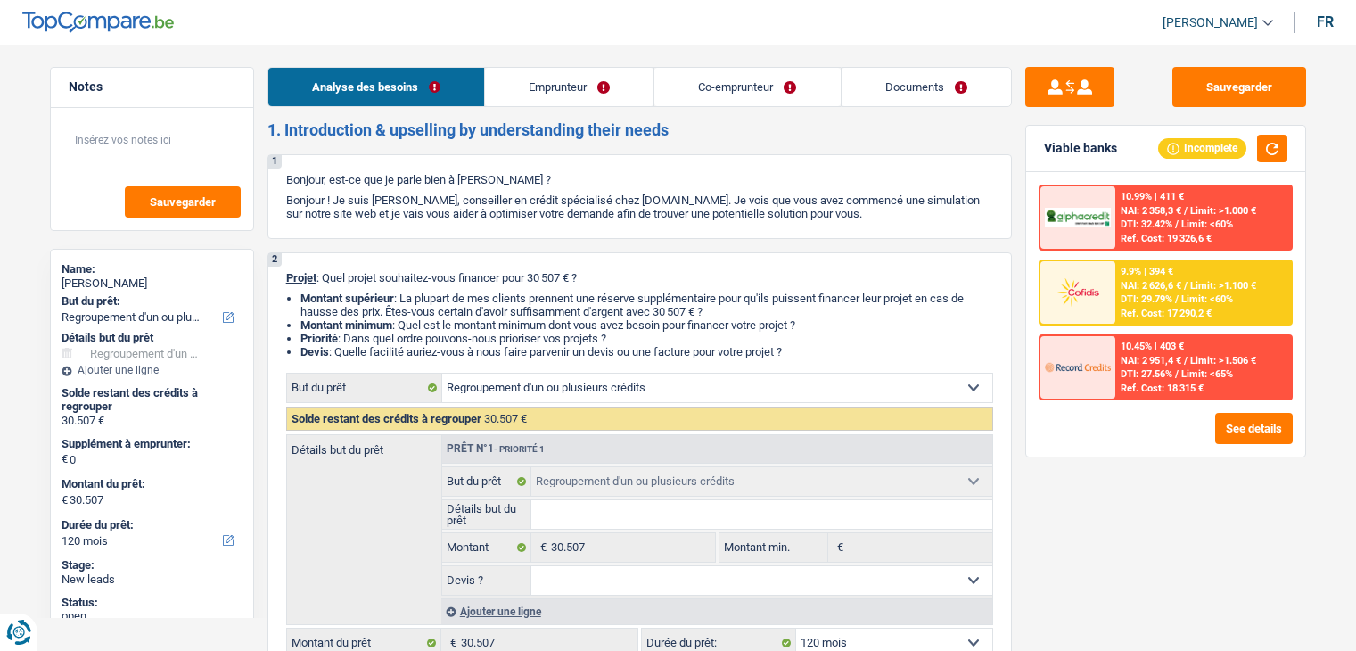
select select "84"
select select "refinancing"
select select "120"
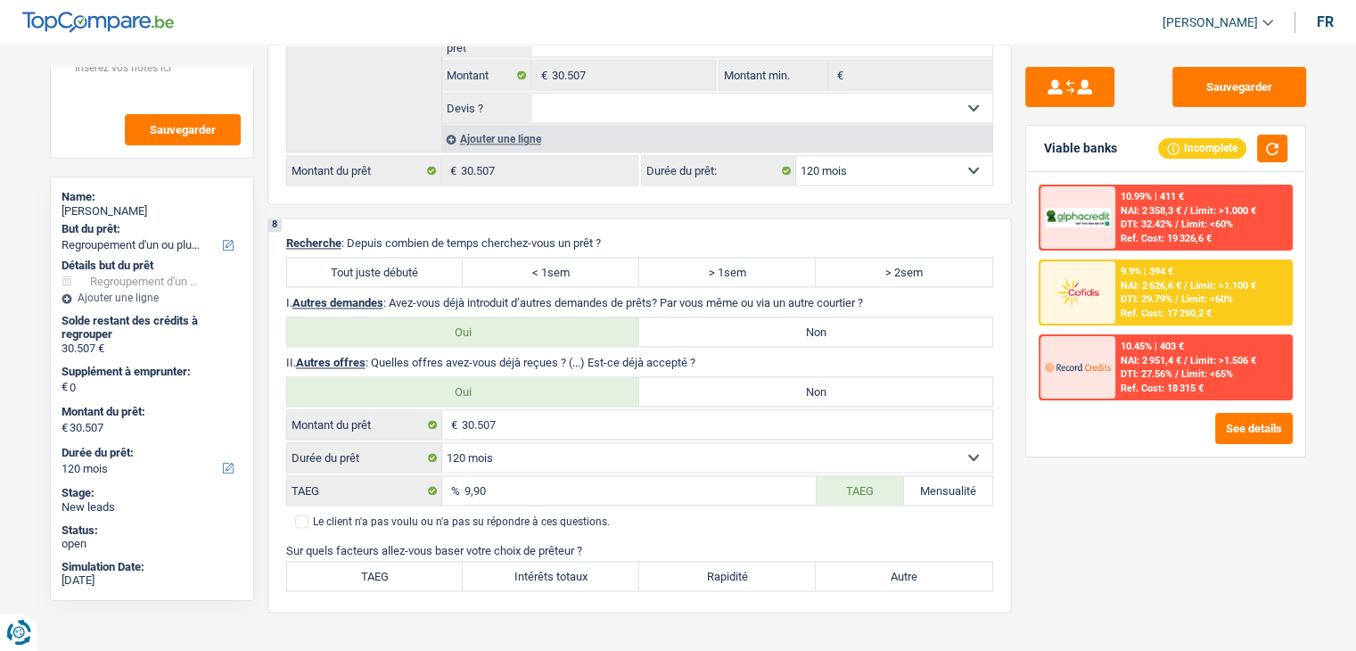
scroll to position [2585, 0]
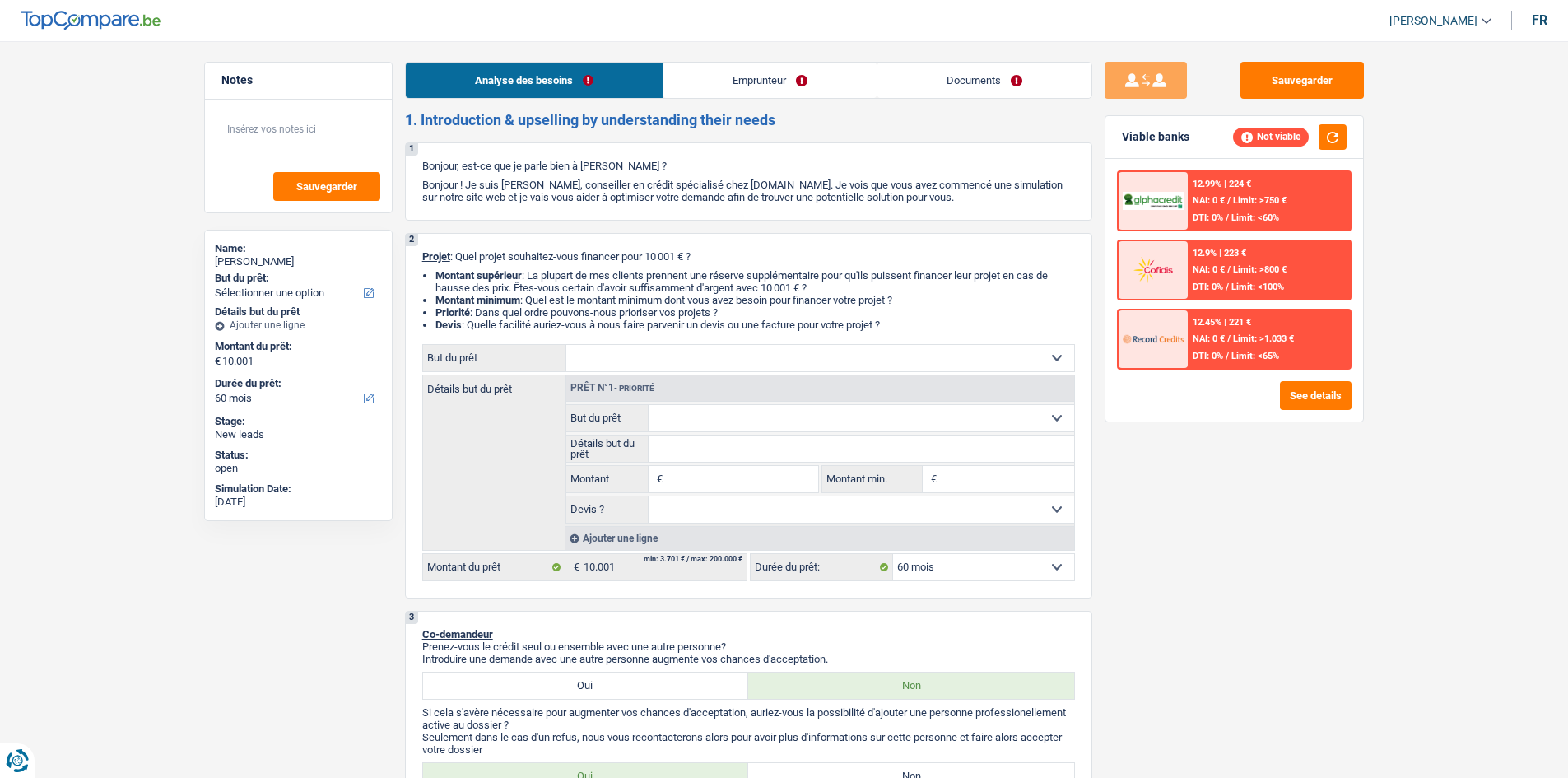
select select "60"
select select "unemployed"
select select "familyAllowances"
select select "unemployment"
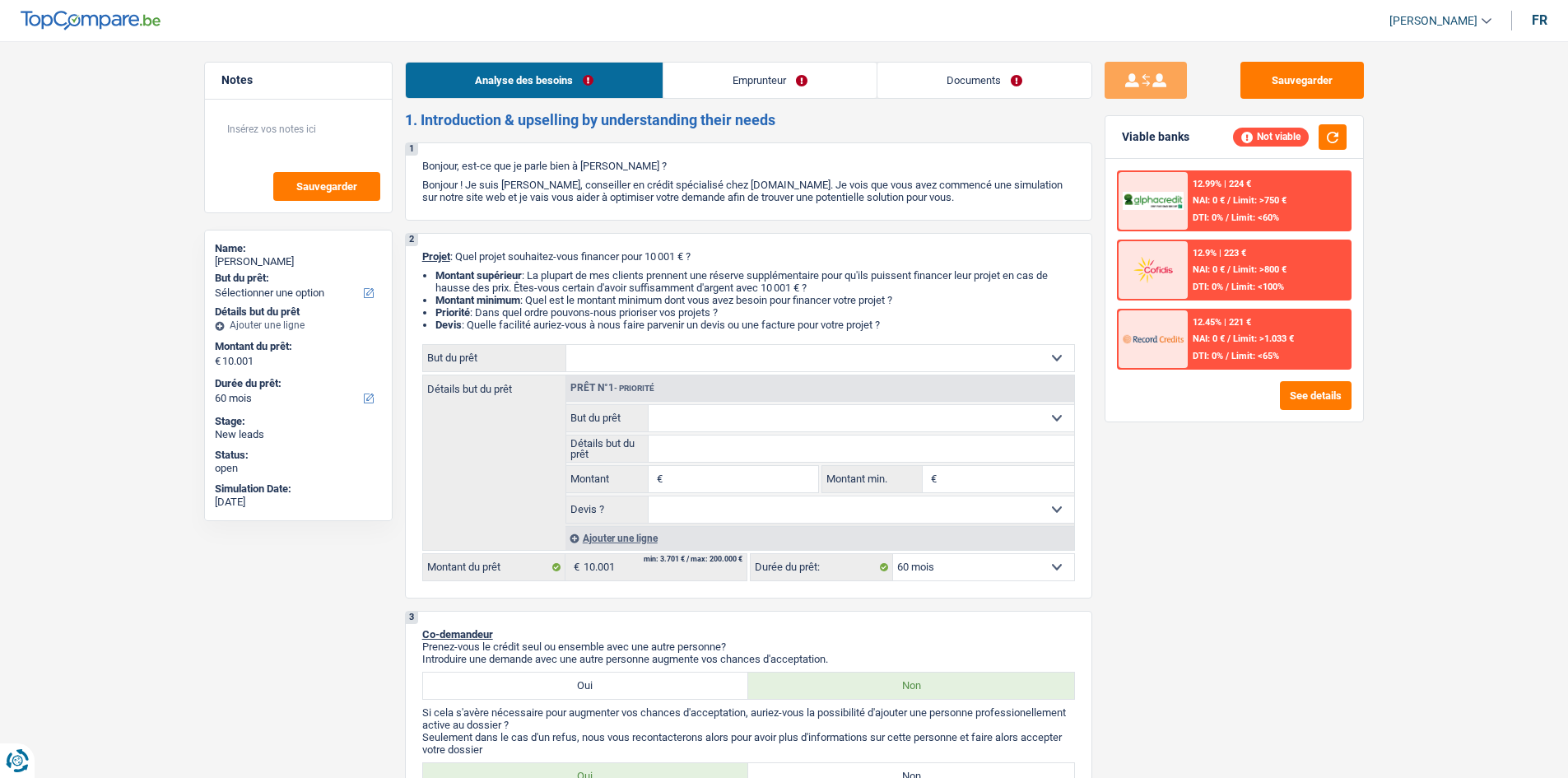
select select "ownerWithoutMortgage"
select select "60"
drag, startPoint x: 995, startPoint y: 68, endPoint x: 891, endPoint y: 73, distance: 104.1
click at [995, 67] on link "Documents" at bounding box center [984, 80] width 214 height 35
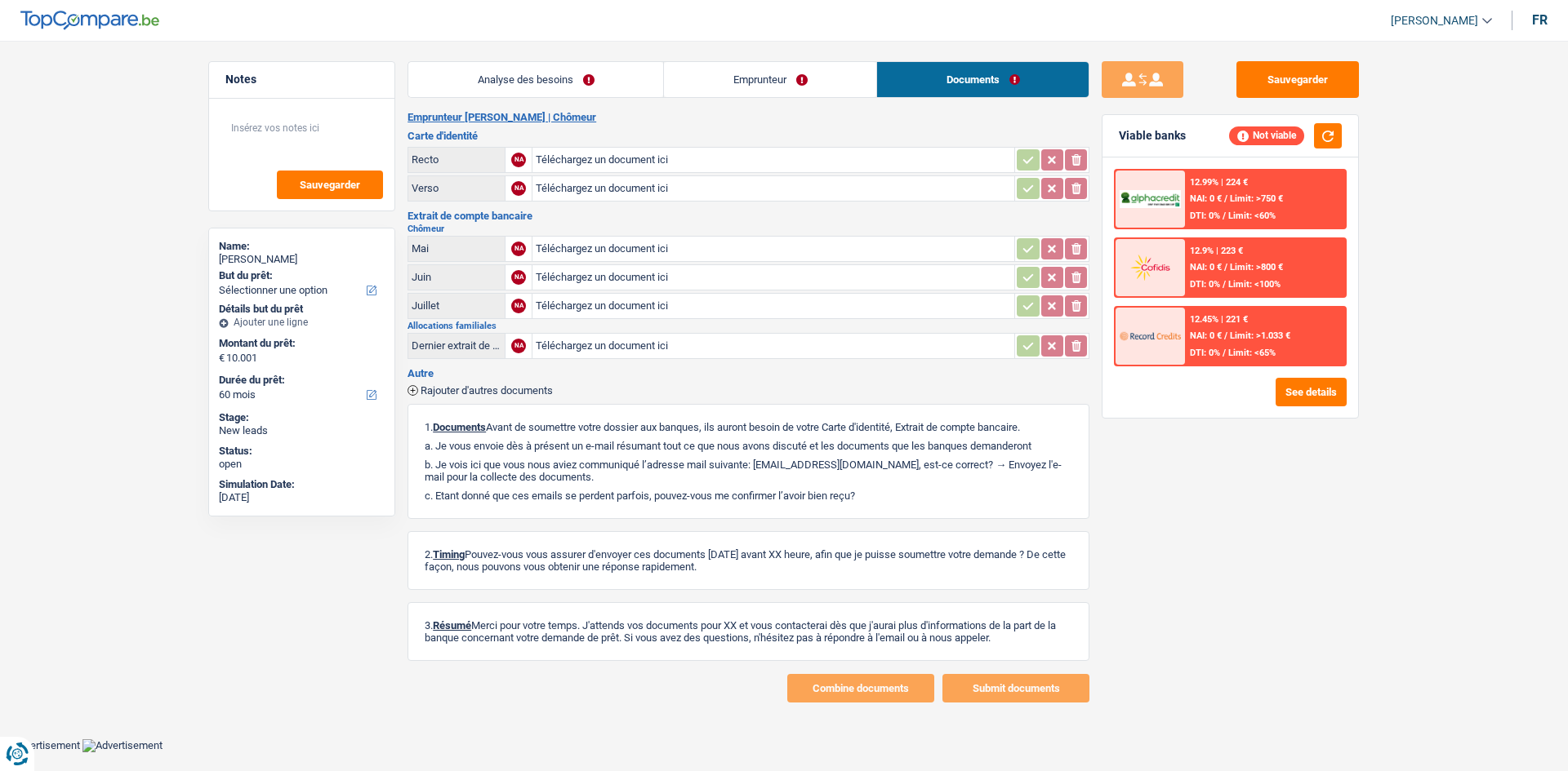
click at [555, 60] on main "Notes Sauvegarder Name: Jacques Poty But du prêt: Confort maison: meubles, text…" at bounding box center [784, 382] width 1568 height 715
click at [796, 77] on link "Emprunteur" at bounding box center [770, 80] width 212 height 35
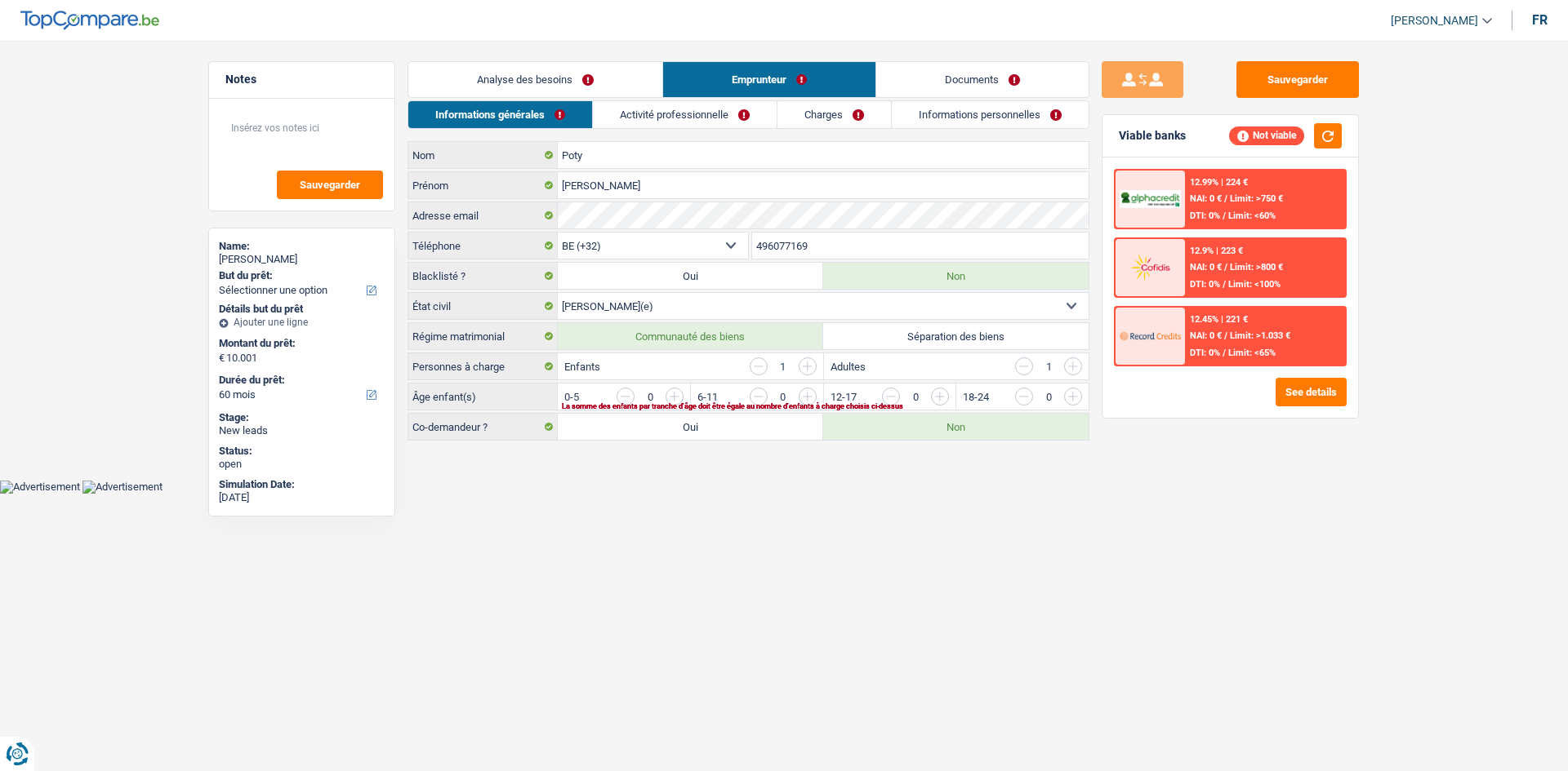
click at [755, 116] on link "Activité professionnelle" at bounding box center [684, 114] width 184 height 27
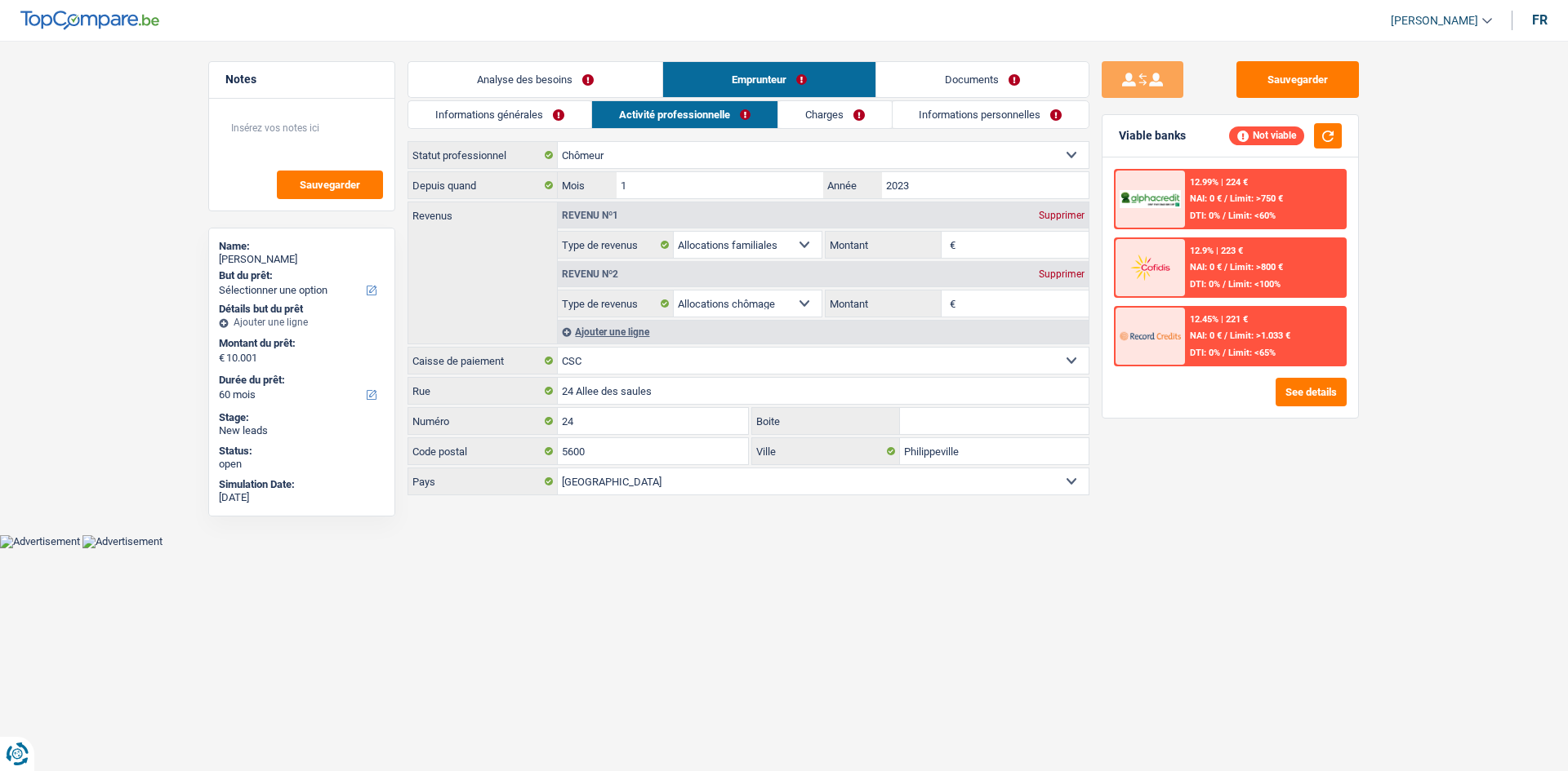
click at [591, 86] on link "Analyse des besoins" at bounding box center [535, 80] width 254 height 35
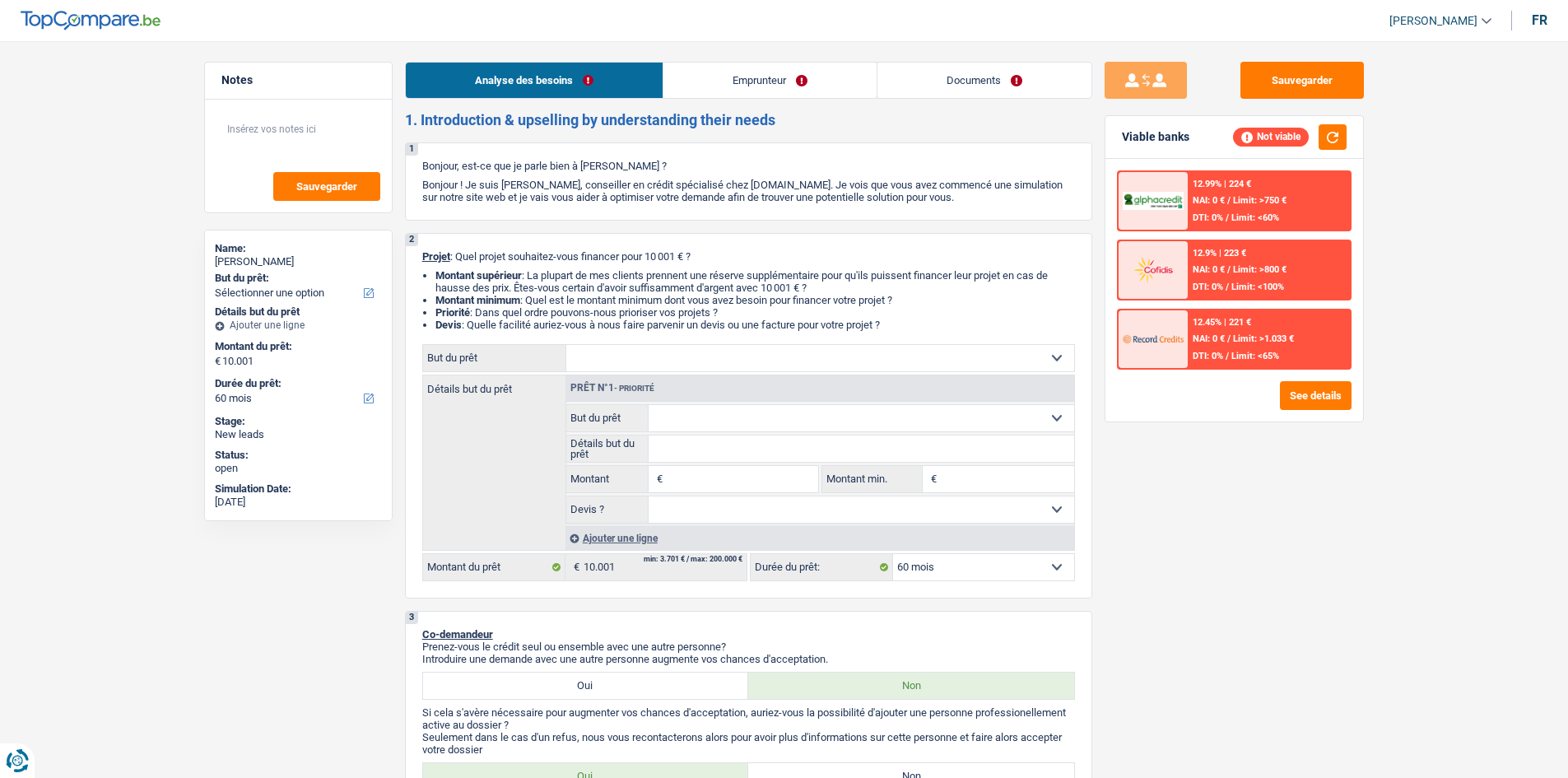
click at [827, 79] on link "Emprunteur" at bounding box center [769, 80] width 213 height 35
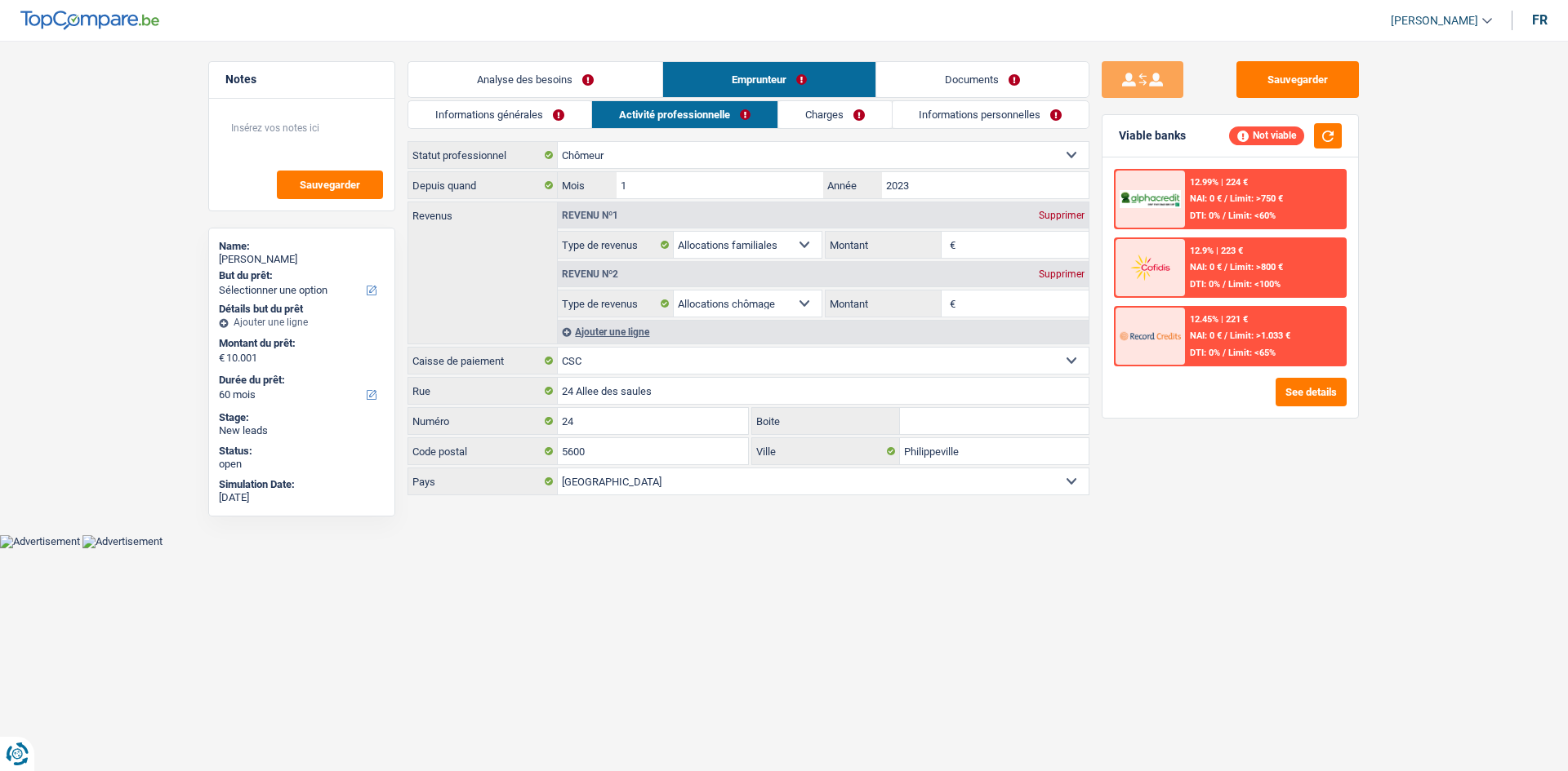
click at [830, 107] on link "Charges" at bounding box center [835, 114] width 114 height 27
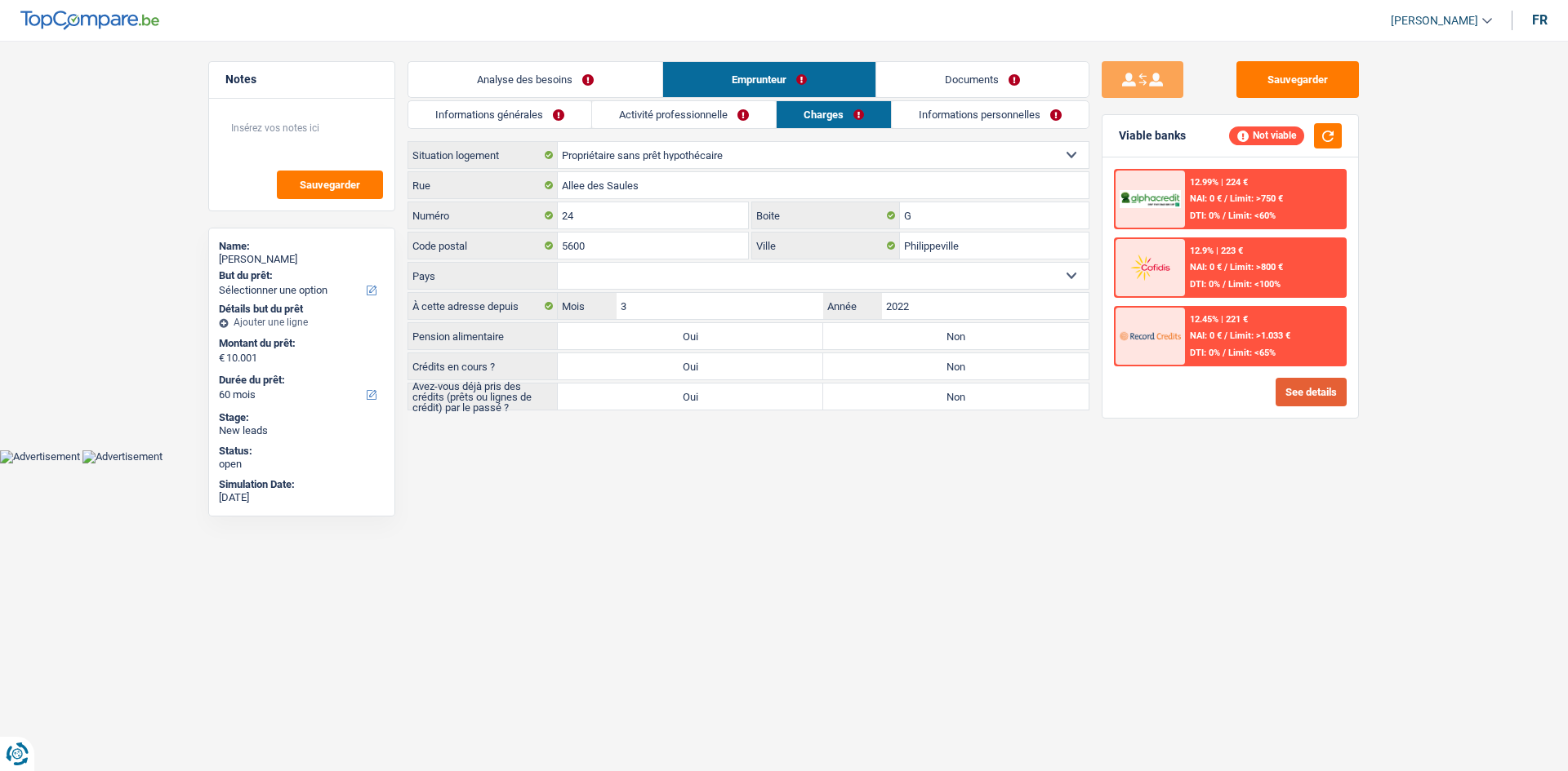
click at [1299, 396] on button "See details" at bounding box center [1311, 392] width 71 height 28
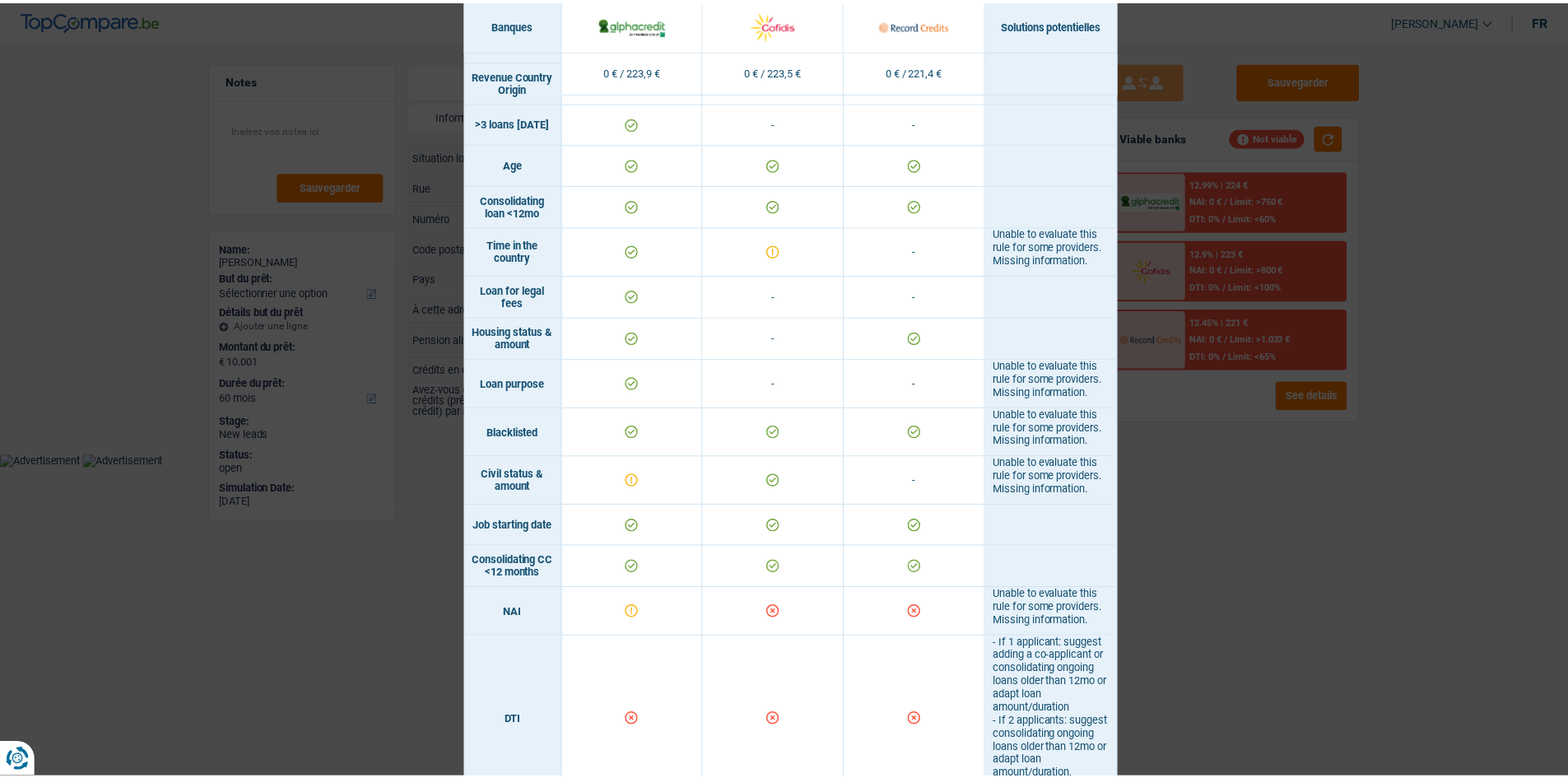
scroll to position [577, 0]
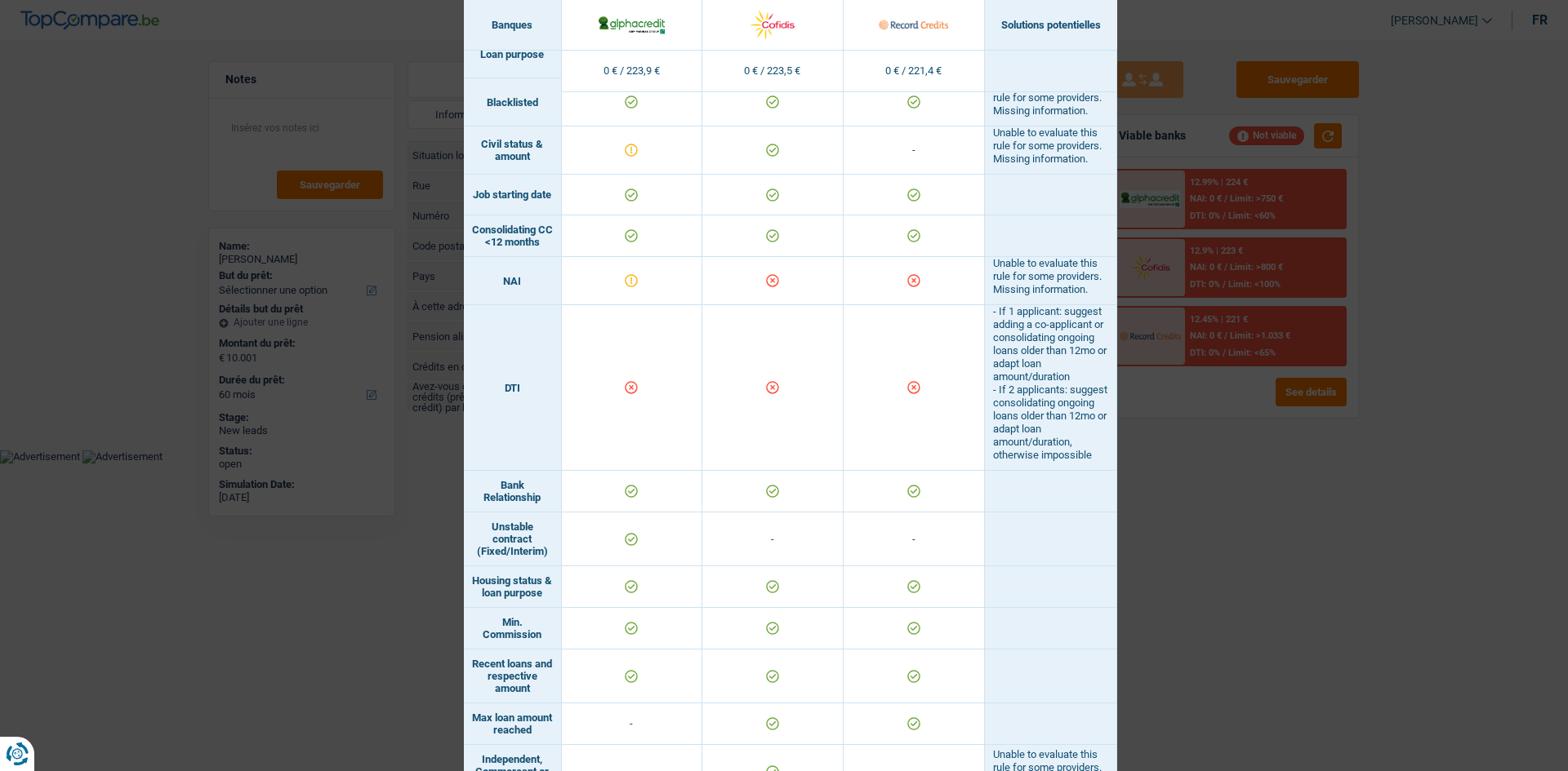
drag, startPoint x: 1194, startPoint y: 534, endPoint x: 1096, endPoint y: 455, distance: 125.9
click at [1192, 536] on div "Banks conditions × Banques Solutions potentielles Revenus / Charges 0 € / 223,9…" at bounding box center [784, 386] width 1568 height 771
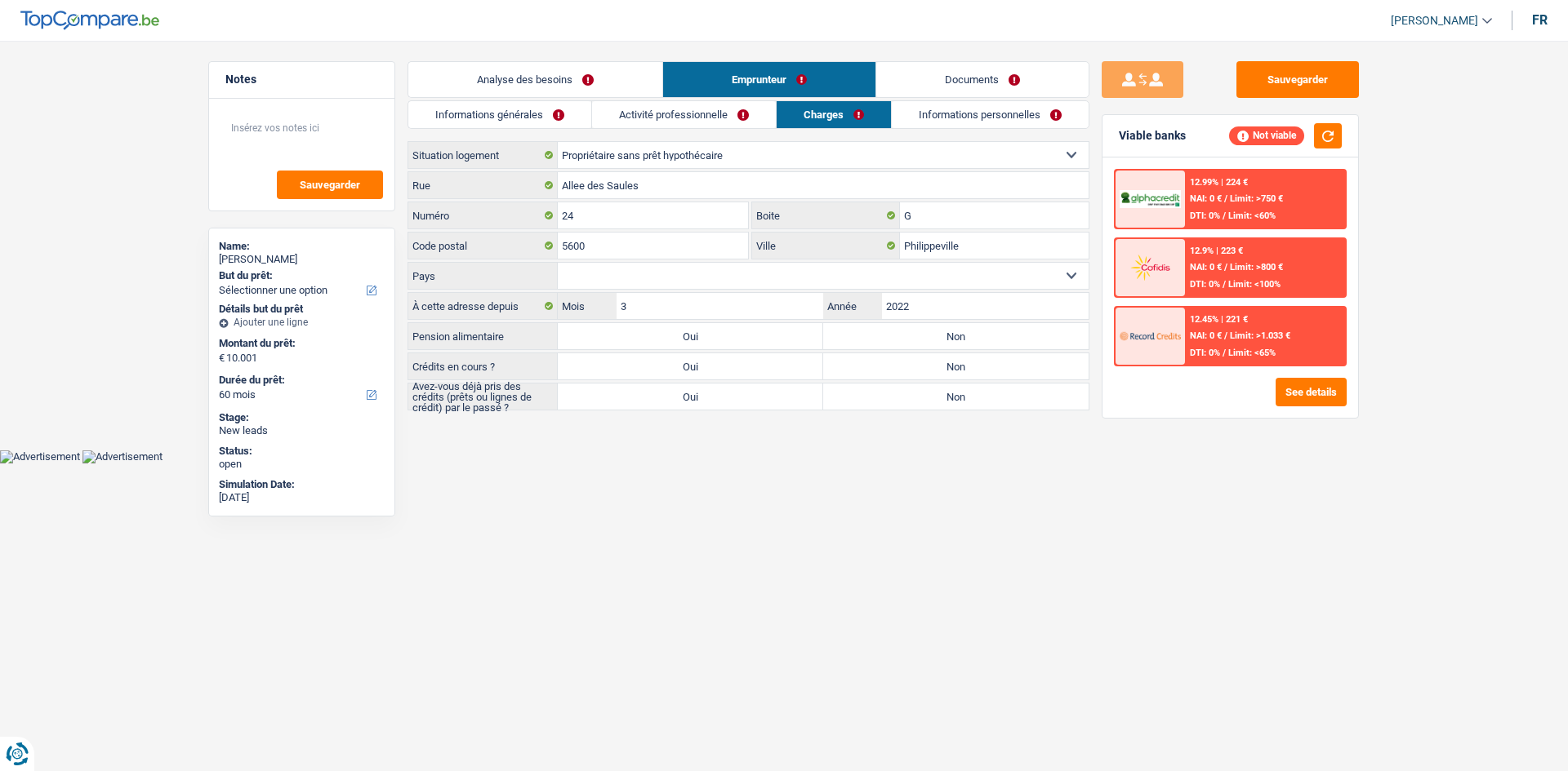
click at [757, 111] on link "Activité professionnelle" at bounding box center [683, 114] width 184 height 27
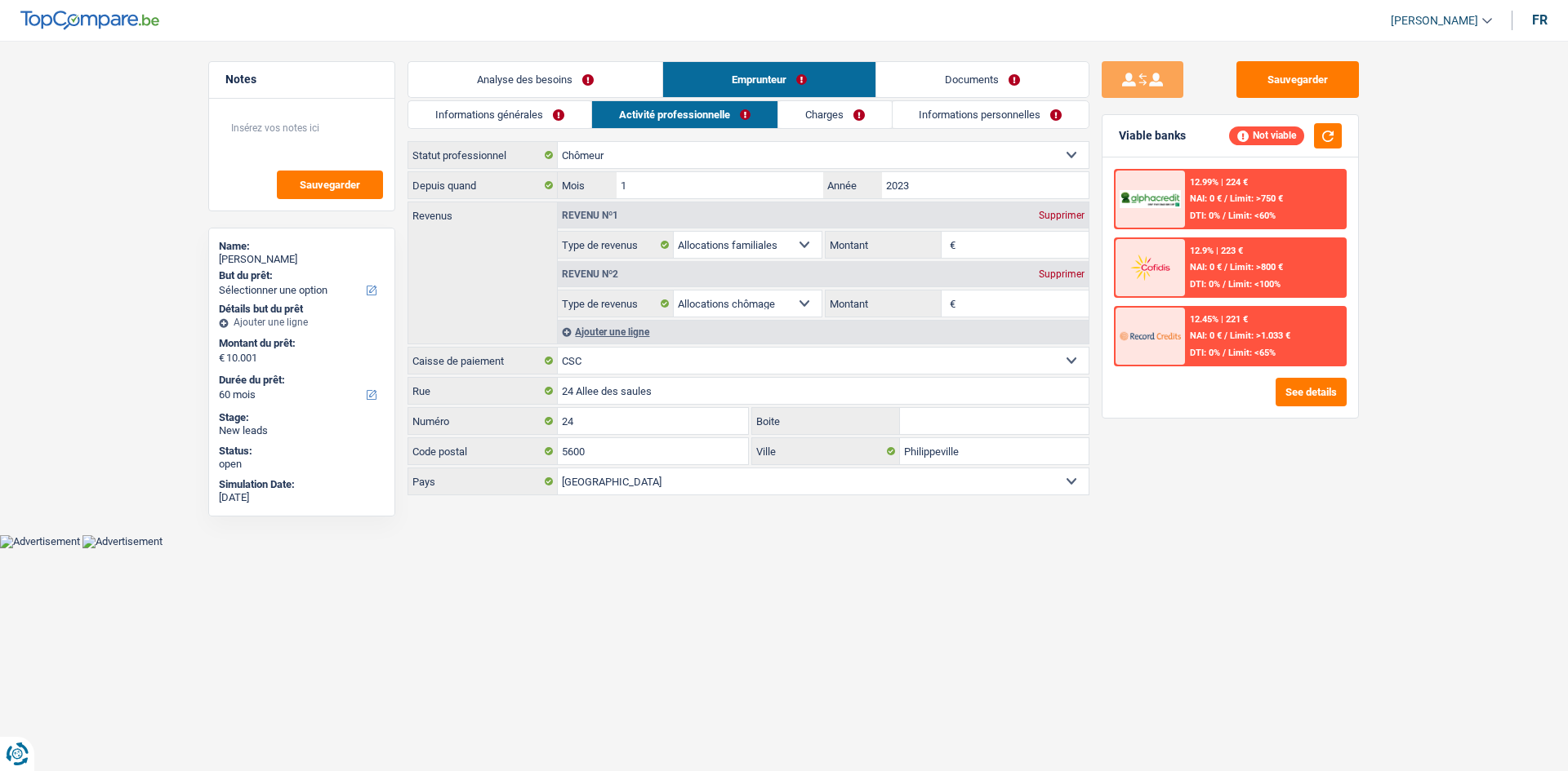
click at [1029, 240] on input "Montant" at bounding box center [1024, 244] width 130 height 27
click at [982, 313] on input "Montant" at bounding box center [1024, 303] width 130 height 27
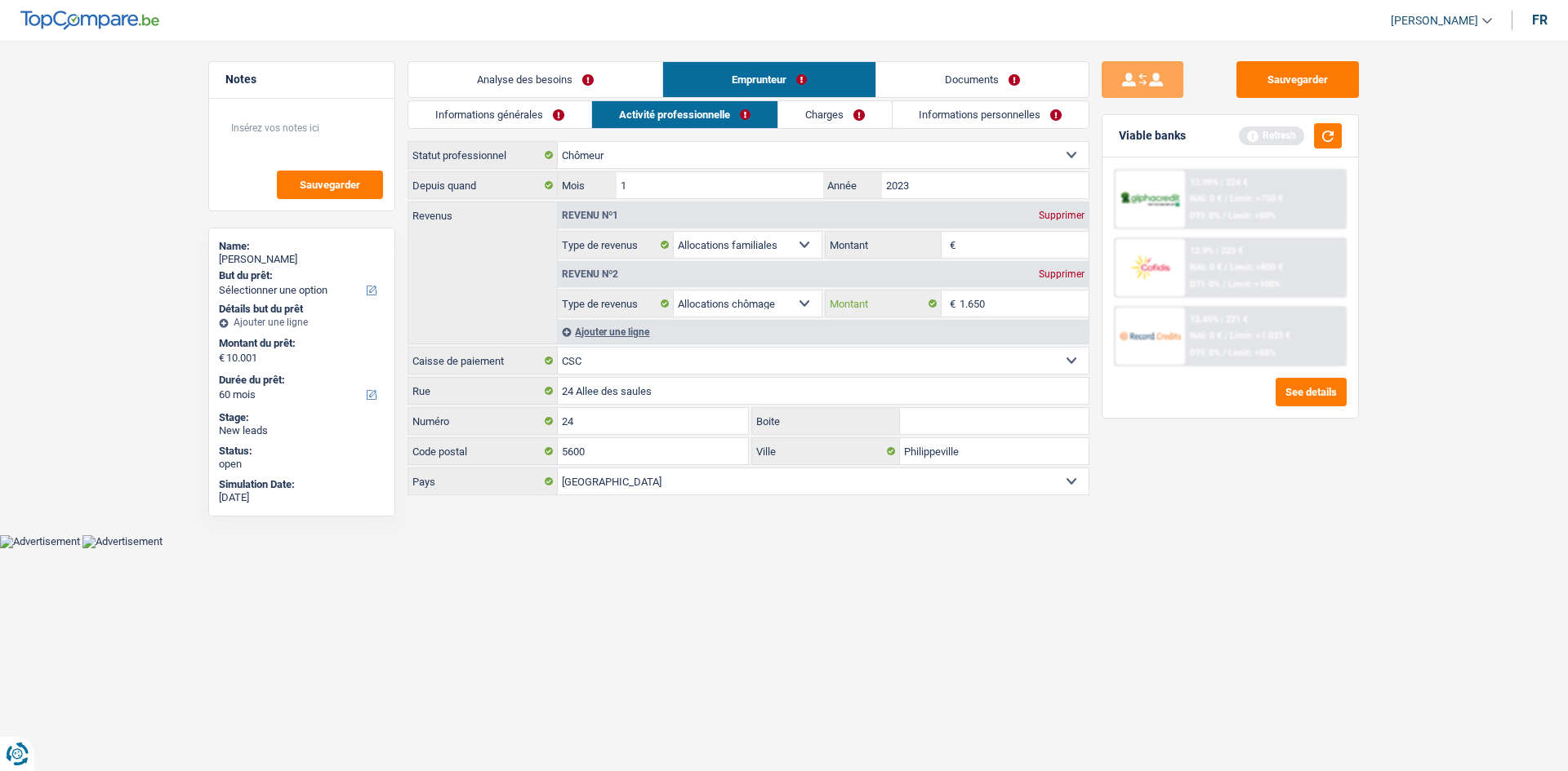
type input "1.650"
click at [1155, 517] on div "Sauvegarder Viable banks Refresh 12.99% | 224 € NAI: 0 € / Limit: >750 € DTI: 0…" at bounding box center [1230, 401] width 282 height 680
click at [535, 104] on link "Informations générales" at bounding box center [500, 114] width 183 height 27
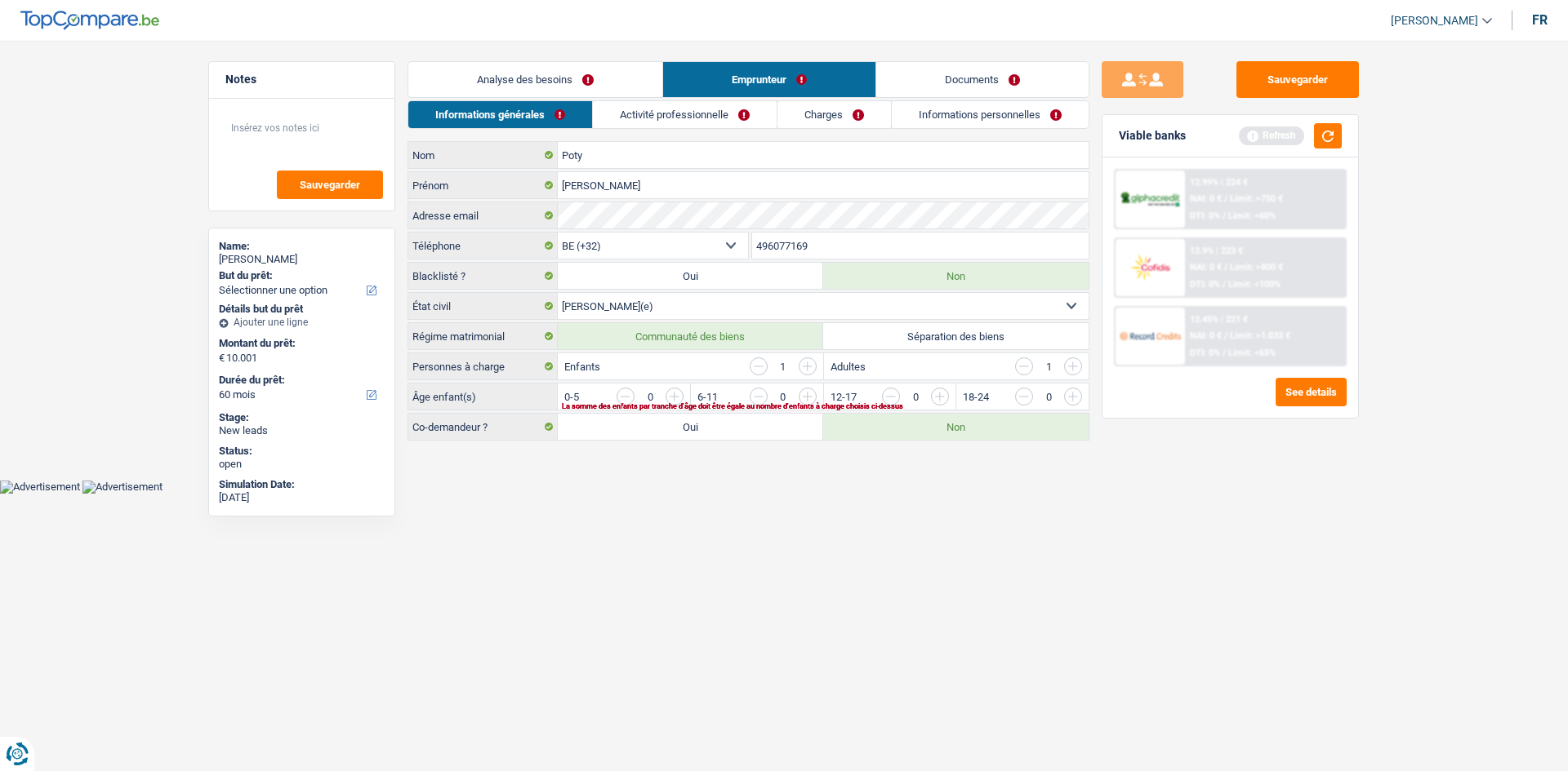
click at [711, 429] on label "Oui" at bounding box center [691, 427] width 266 height 27
click at [711, 429] on input "Oui" at bounding box center [691, 427] width 266 height 27
radio input "true"
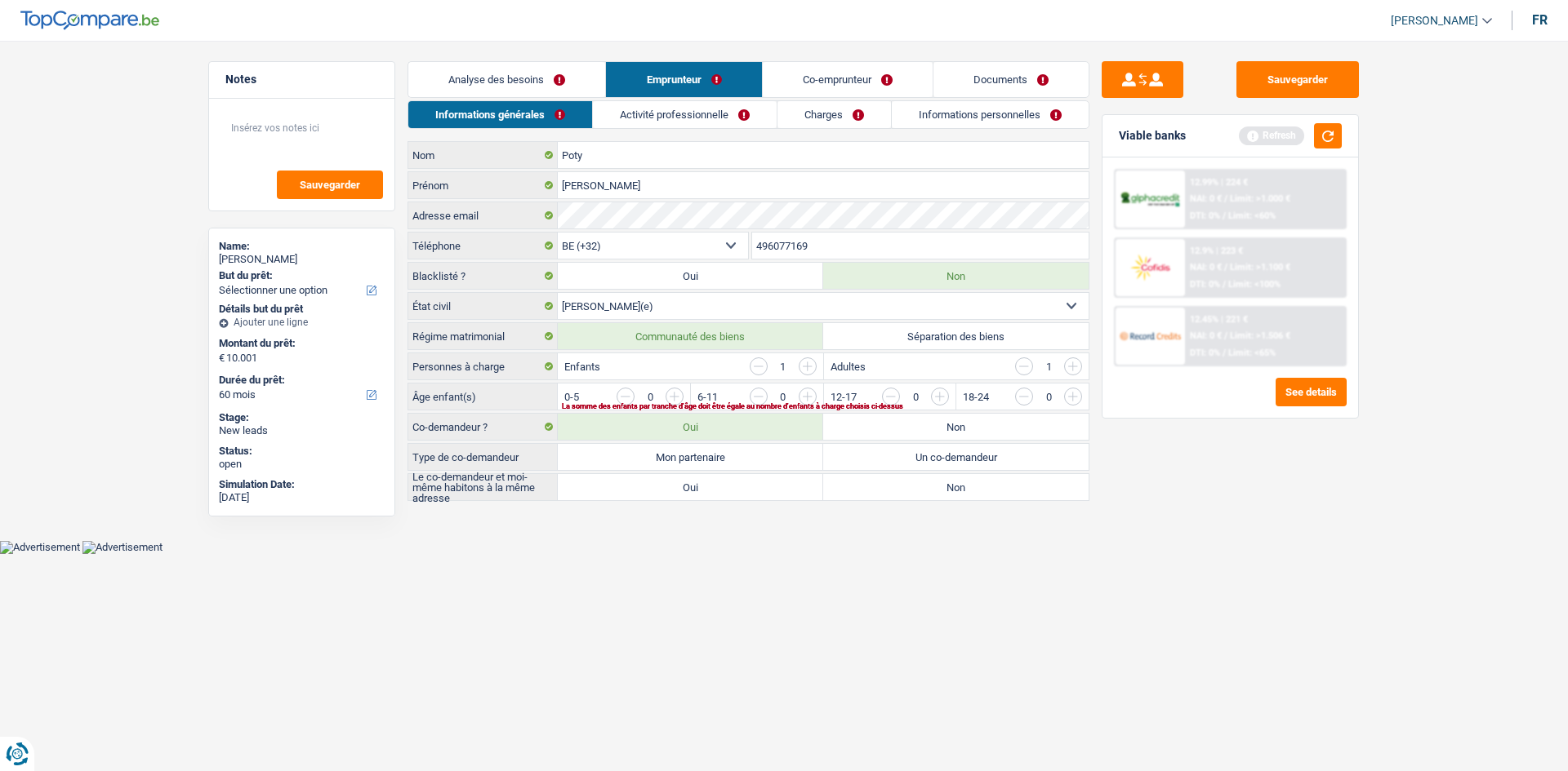
click at [712, 462] on label "Mon partenaire" at bounding box center [691, 457] width 266 height 27
click at [712, 462] on input "Mon partenaire" at bounding box center [691, 457] width 266 height 27
radio input "true"
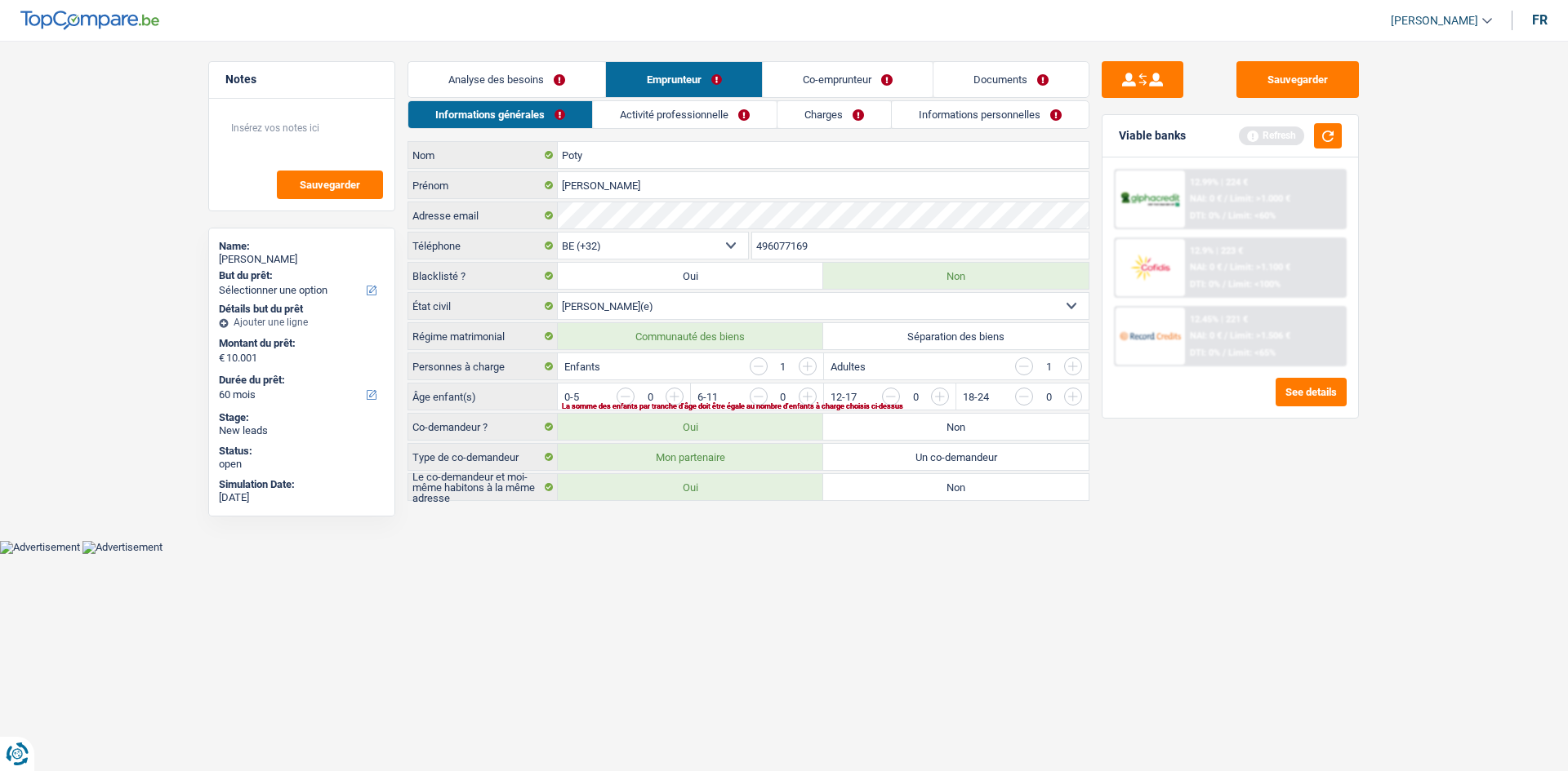
click at [695, 493] on label "Oui" at bounding box center [691, 487] width 266 height 27
click at [695, 493] on input "Oui" at bounding box center [691, 487] width 266 height 27
click at [1328, 128] on button "button" at bounding box center [1327, 136] width 27 height 26
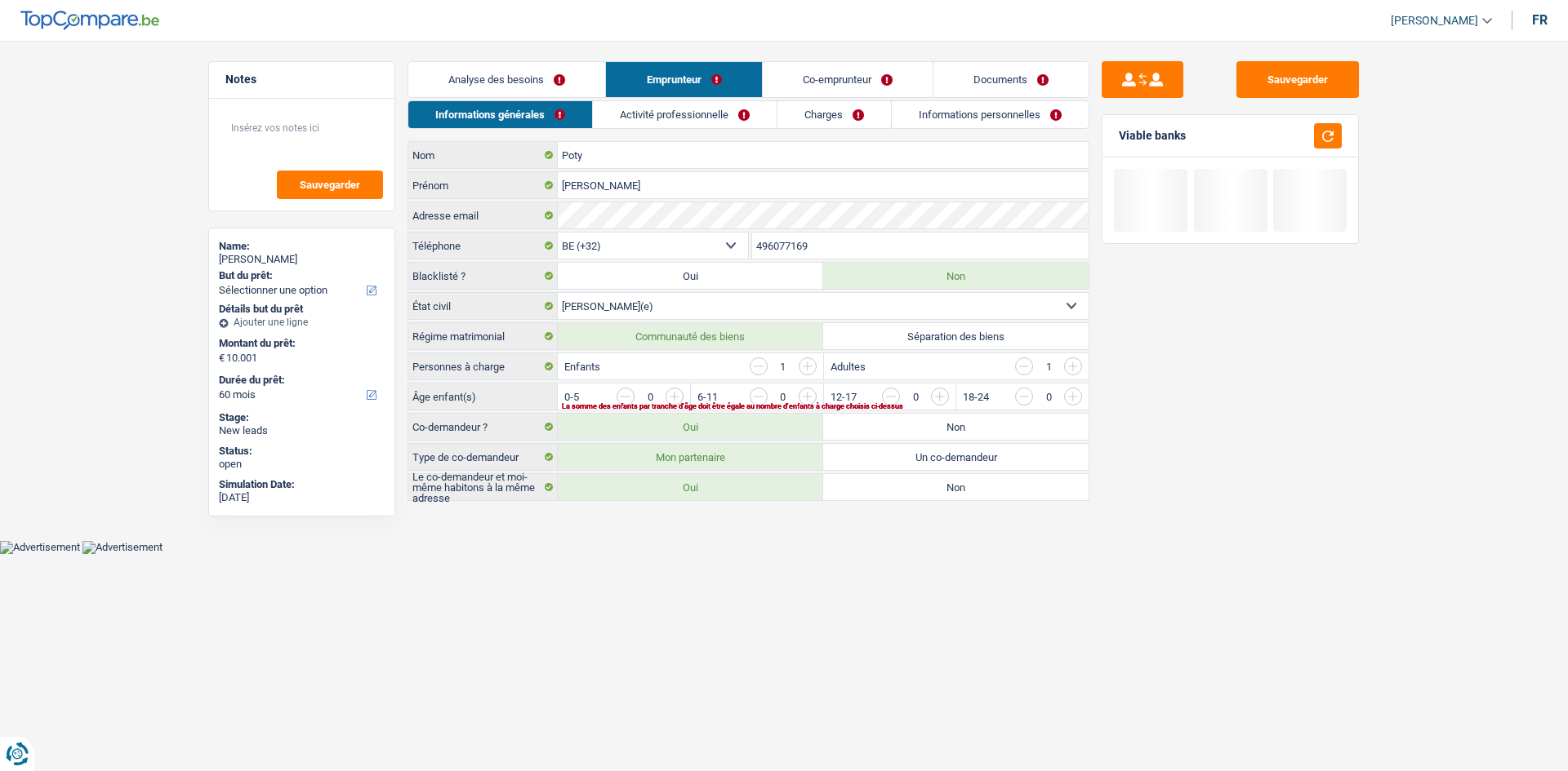
click at [683, 115] on link "Activité professionnelle" at bounding box center [684, 114] width 184 height 27
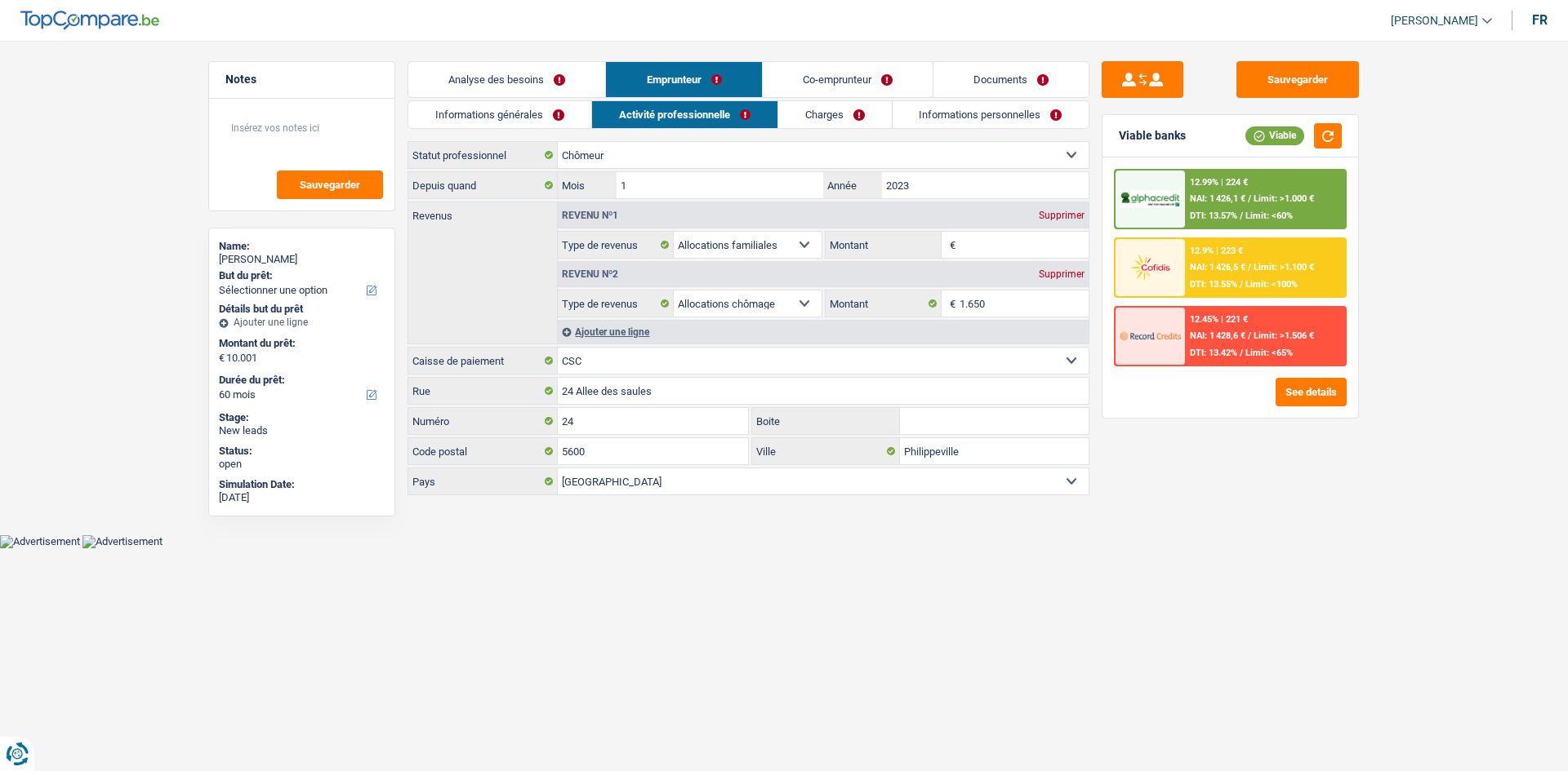
click at [504, 120] on link "Informations générales" at bounding box center [500, 114] width 183 height 27
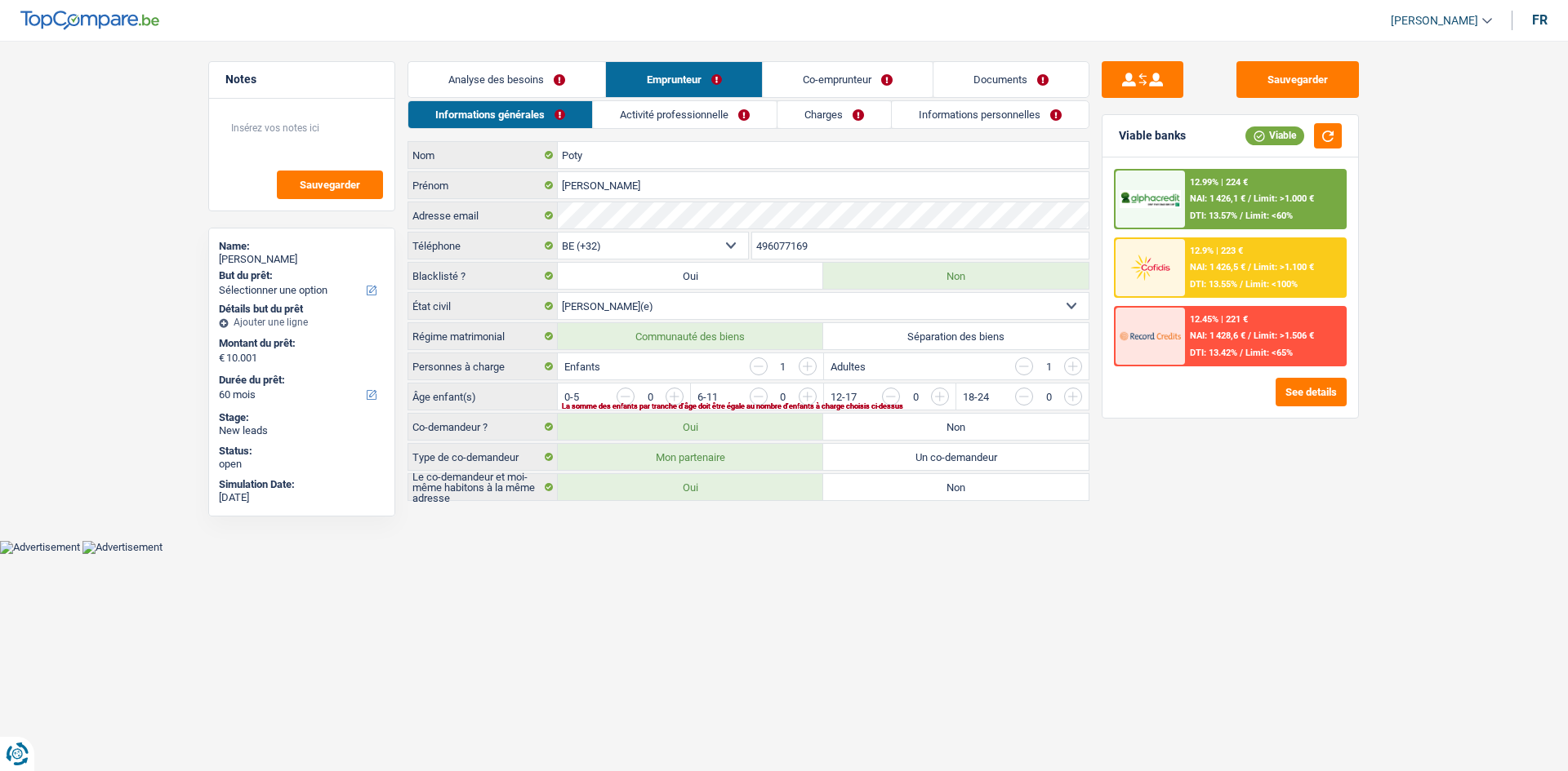
click at [764, 364] on input "button" at bounding box center [758, 366] width 18 height 18
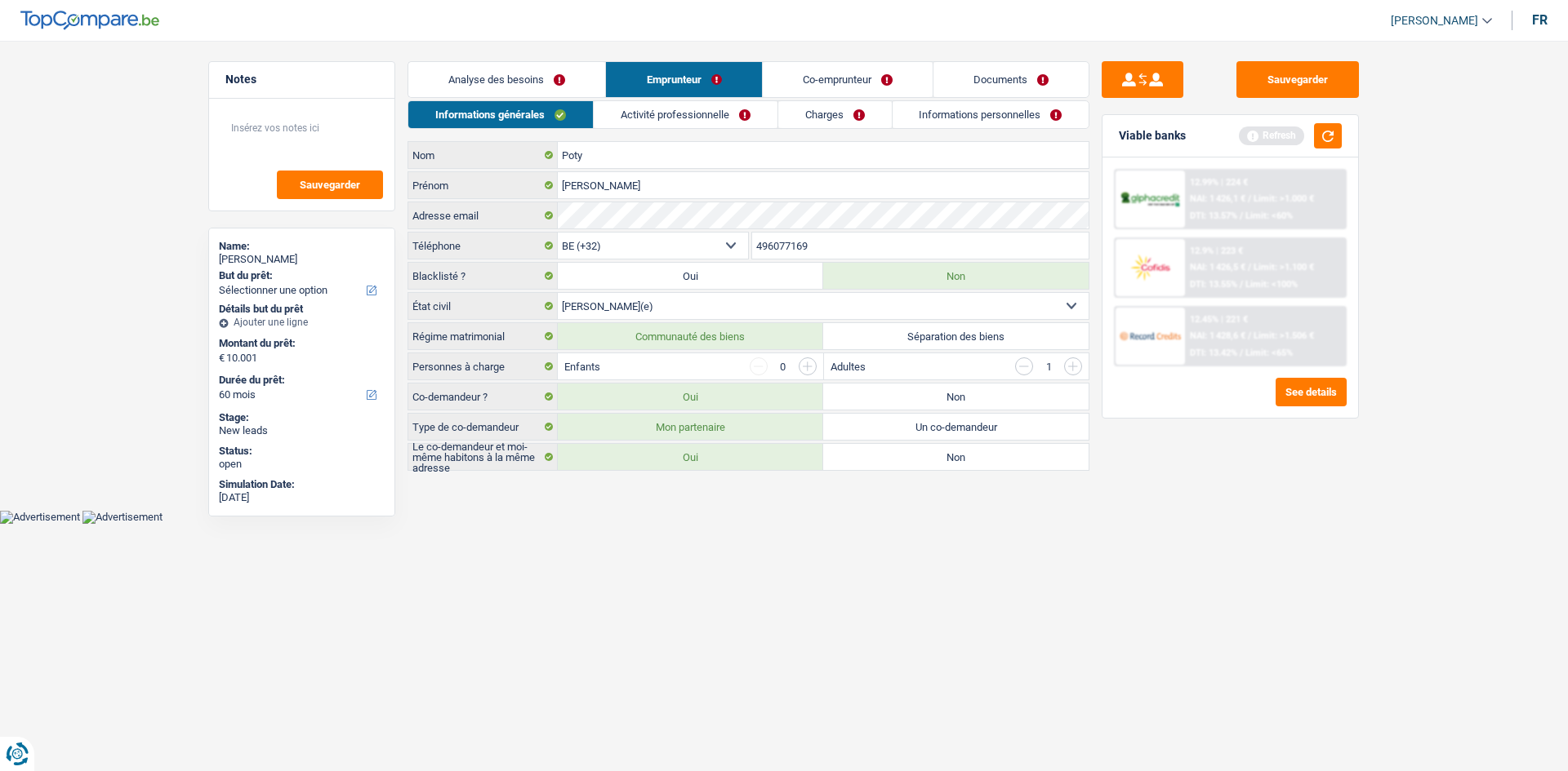
click at [1209, 497] on div "Sauvegarder Viable banks Refresh 12.99% | 224 € NAI: 1 426,1 € / Limit: >1.000 …" at bounding box center [1230, 401] width 282 height 680
click at [1030, 366] on input "button" at bounding box center [1024, 366] width 18 height 18
drag, startPoint x: 1173, startPoint y: 449, endPoint x: 1060, endPoint y: 372, distance: 136.7
click at [1171, 449] on div "Sauvegarder Viable banks Refresh 12.99% | 224 € NAI: 1 426,1 € / Limit: >1.000 …" at bounding box center [1230, 401] width 282 height 680
click at [700, 119] on link "Activité professionnelle" at bounding box center [685, 114] width 184 height 27
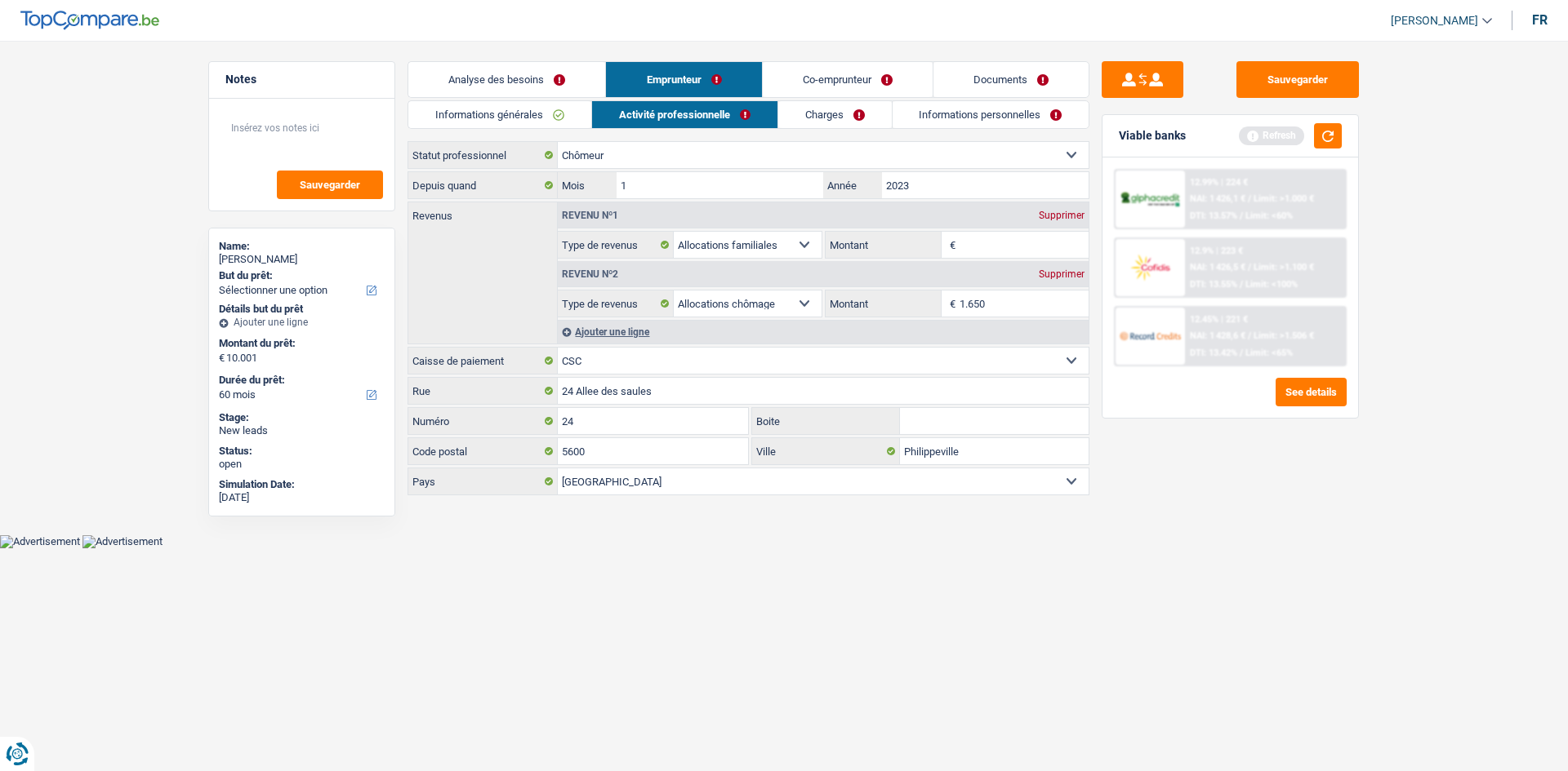
click at [1079, 216] on div "Supprimer" at bounding box center [1061, 215] width 54 height 10
select select "unemployment"
type input "1.650"
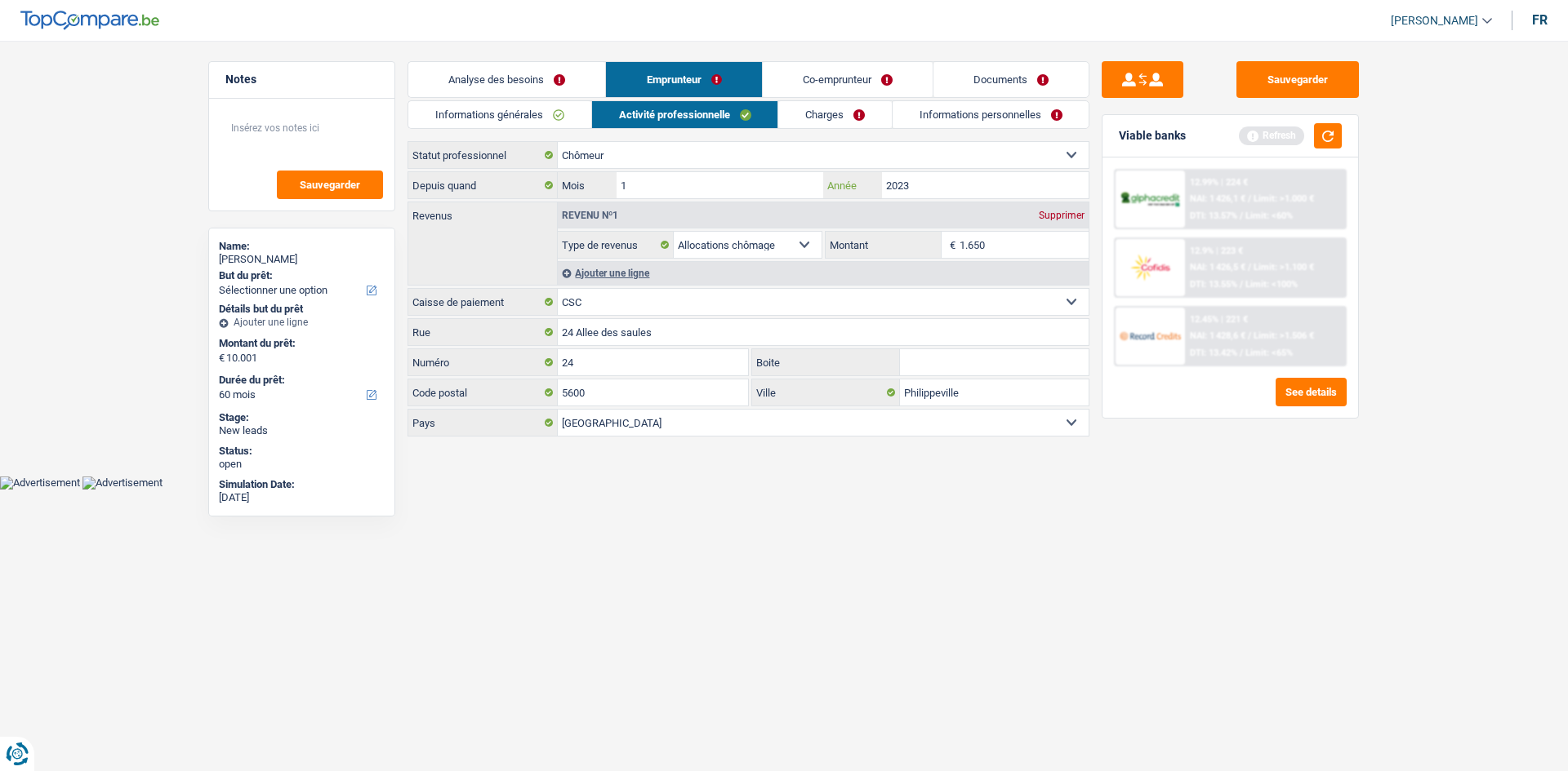
click at [920, 184] on input "2023" at bounding box center [985, 185] width 207 height 27
drag, startPoint x: 819, startPoint y: 114, endPoint x: 839, endPoint y: 120, distance: 20.9
click at [818, 114] on link "Charges" at bounding box center [835, 114] width 114 height 27
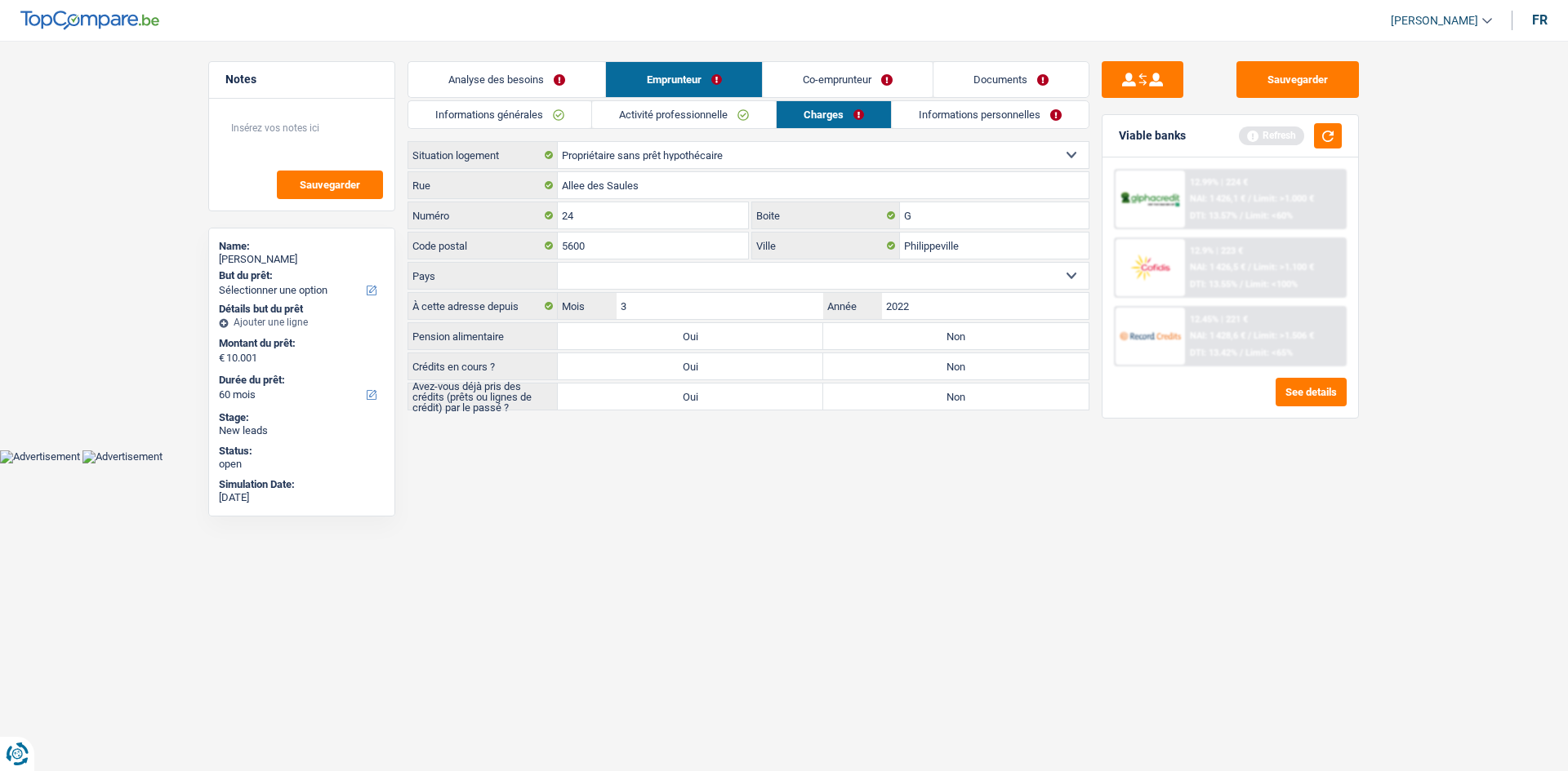
click at [929, 111] on link "Informations personnelles" at bounding box center [989, 114] width 197 height 27
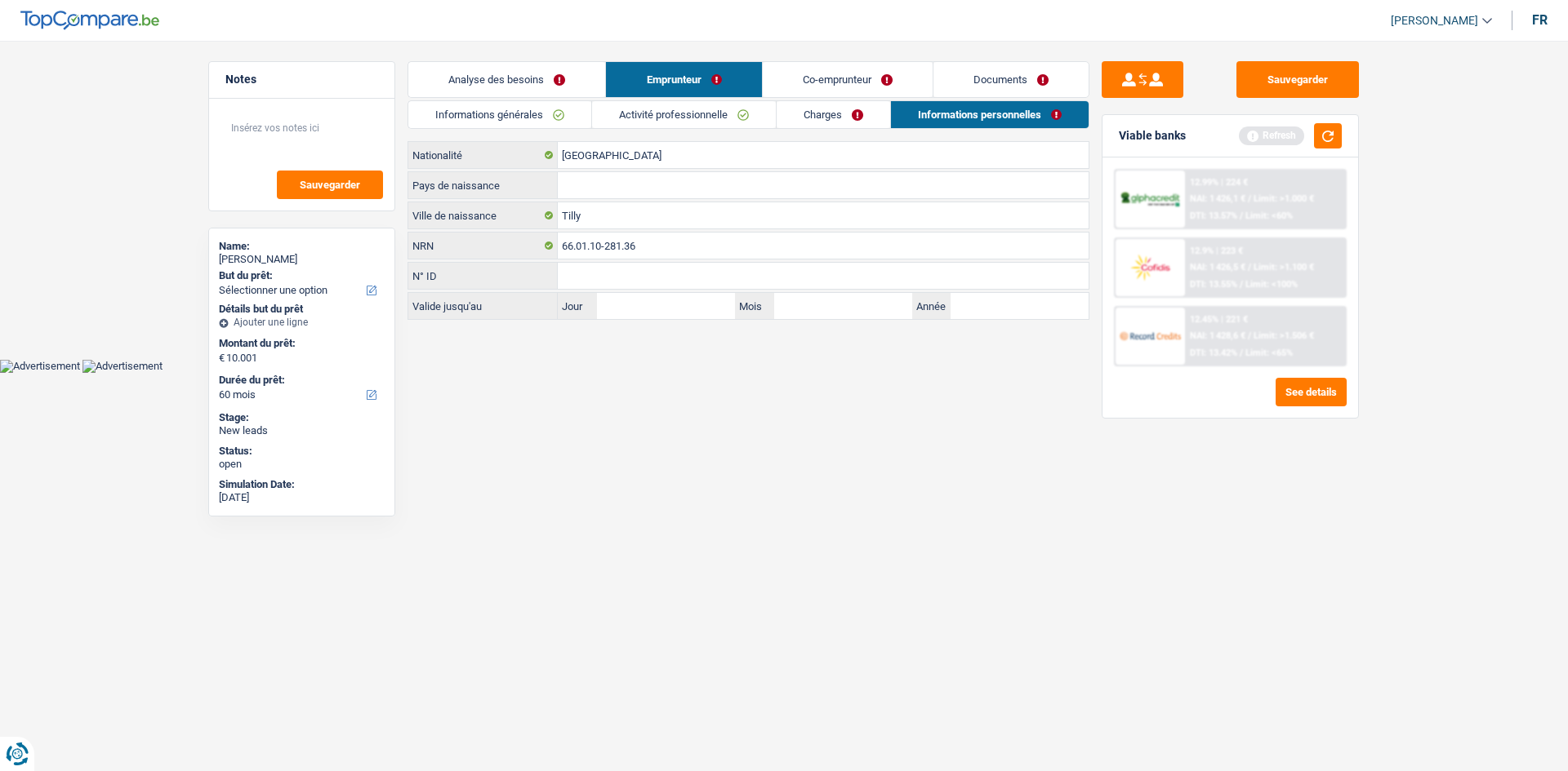
click at [843, 116] on link "Charges" at bounding box center [833, 114] width 114 height 27
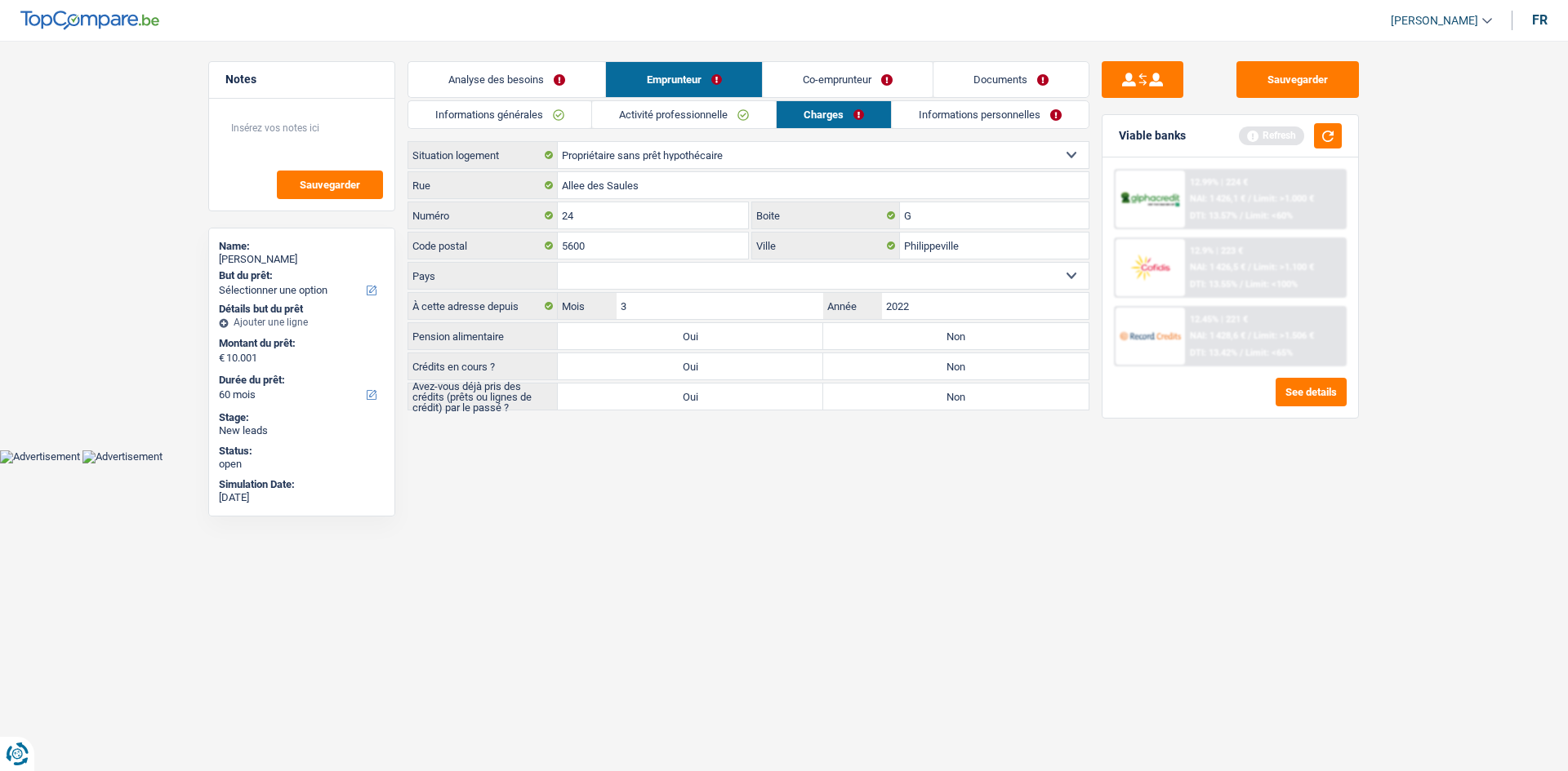
click at [900, 327] on label "Non" at bounding box center [956, 336] width 266 height 27
click at [900, 327] on input "Non" at bounding box center [956, 336] width 266 height 27
radio input "true"
click at [926, 369] on label "Non" at bounding box center [956, 366] width 266 height 27
click at [926, 369] on input "Non" at bounding box center [956, 366] width 266 height 27
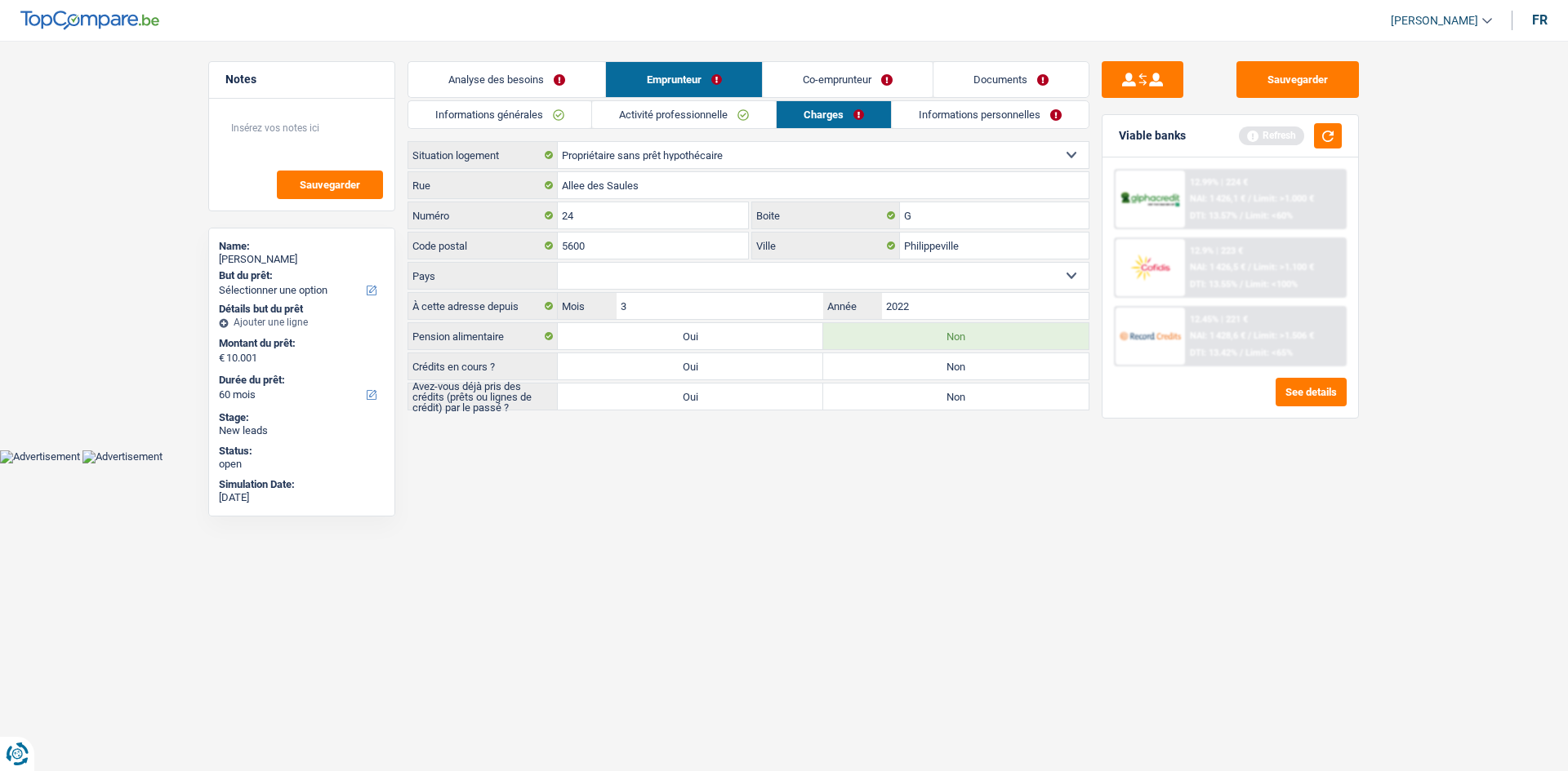
radio input "true"
drag, startPoint x: 727, startPoint y: 396, endPoint x: 721, endPoint y: 371, distance: 25.7
click at [726, 395] on label "Oui" at bounding box center [691, 396] width 266 height 27
click at [726, 395] on input "Oui" at bounding box center [691, 396] width 266 height 27
radio input "true"
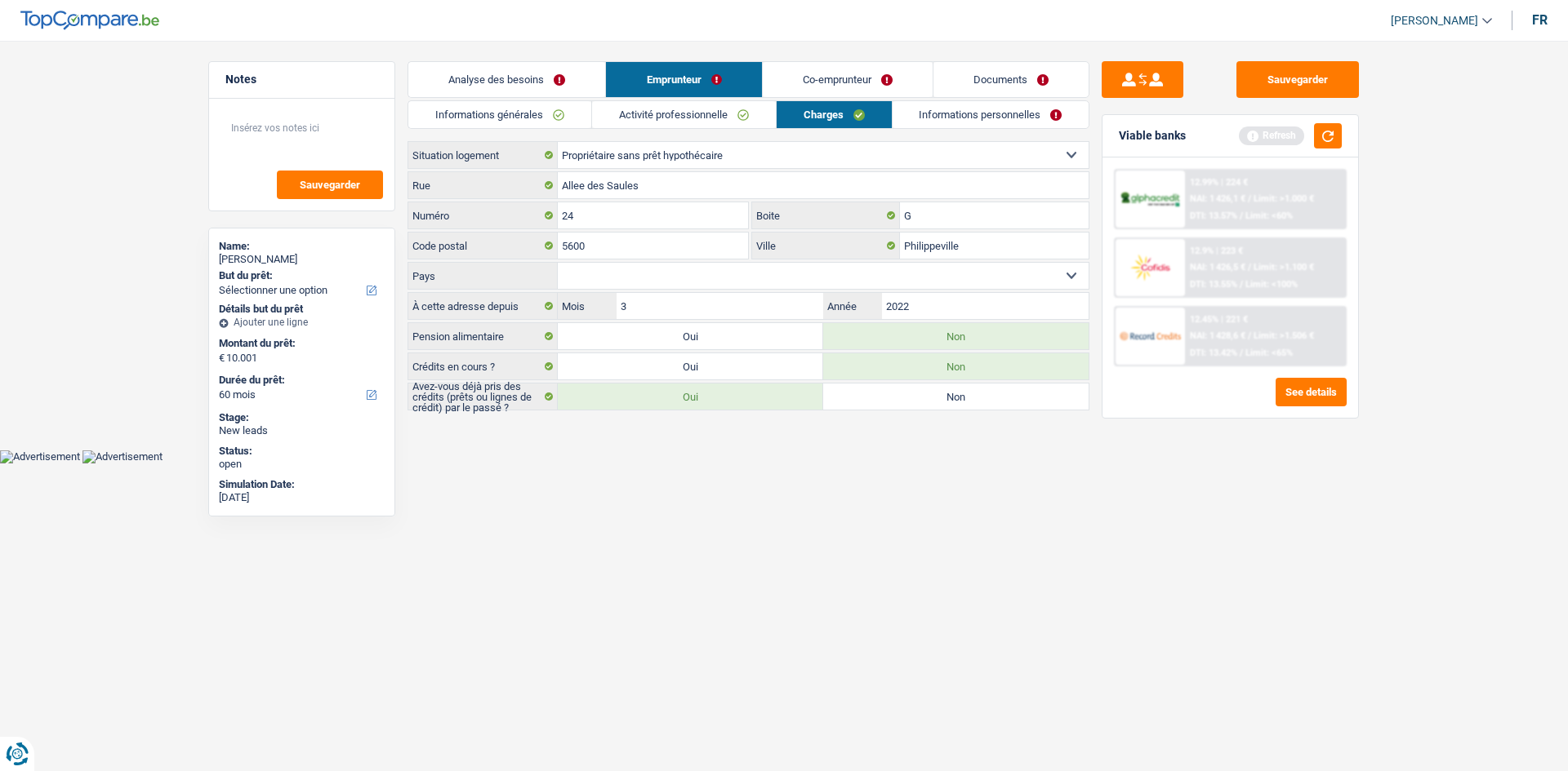
click at [562, 86] on link "Analyse des besoins" at bounding box center [506, 80] width 197 height 35
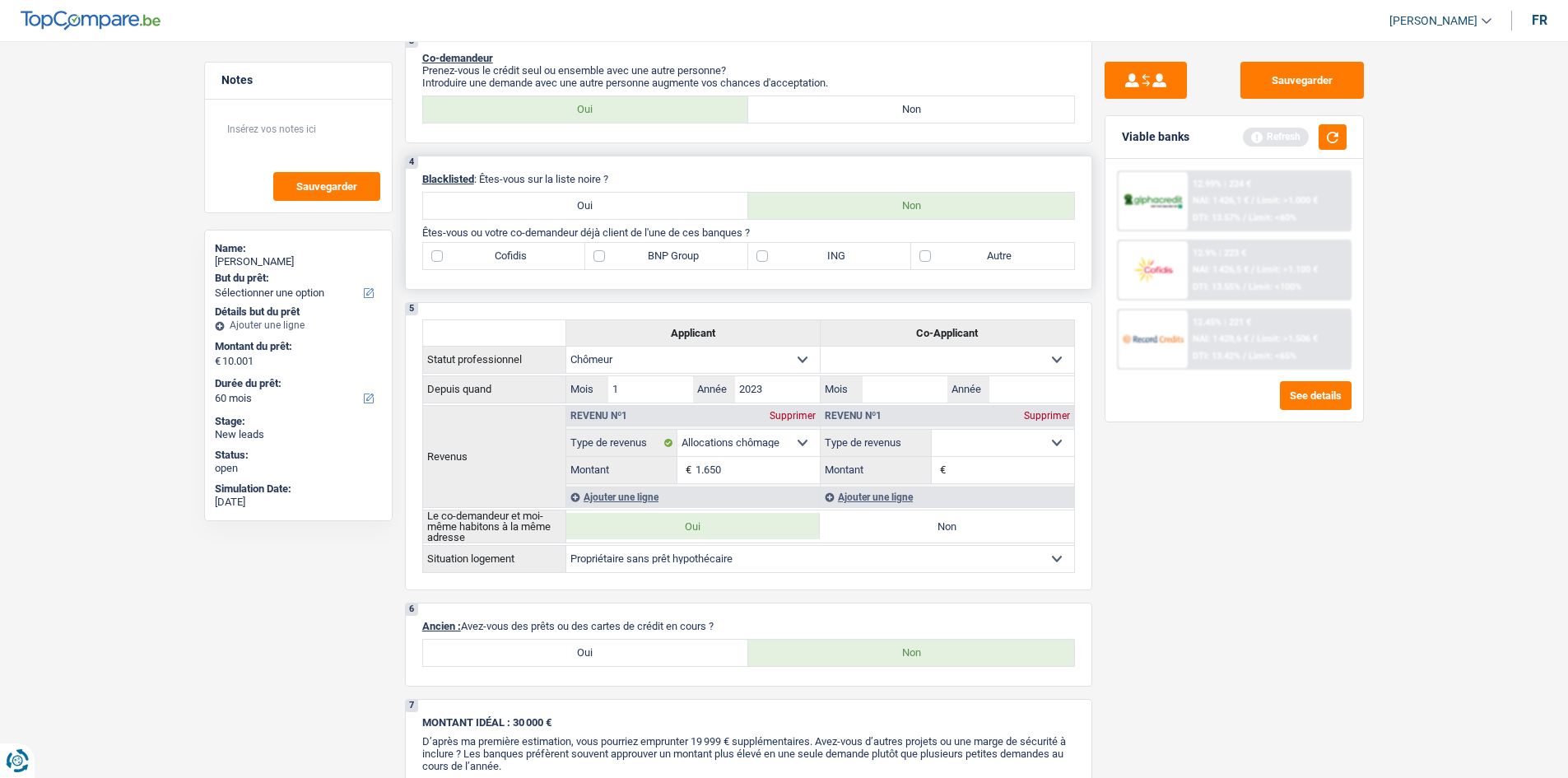
click at [1010, 243] on label "Autre" at bounding box center [993, 256] width 163 height 27
click at [1010, 243] on input "Autre" at bounding box center [993, 256] width 163 height 27
checkbox input "true"
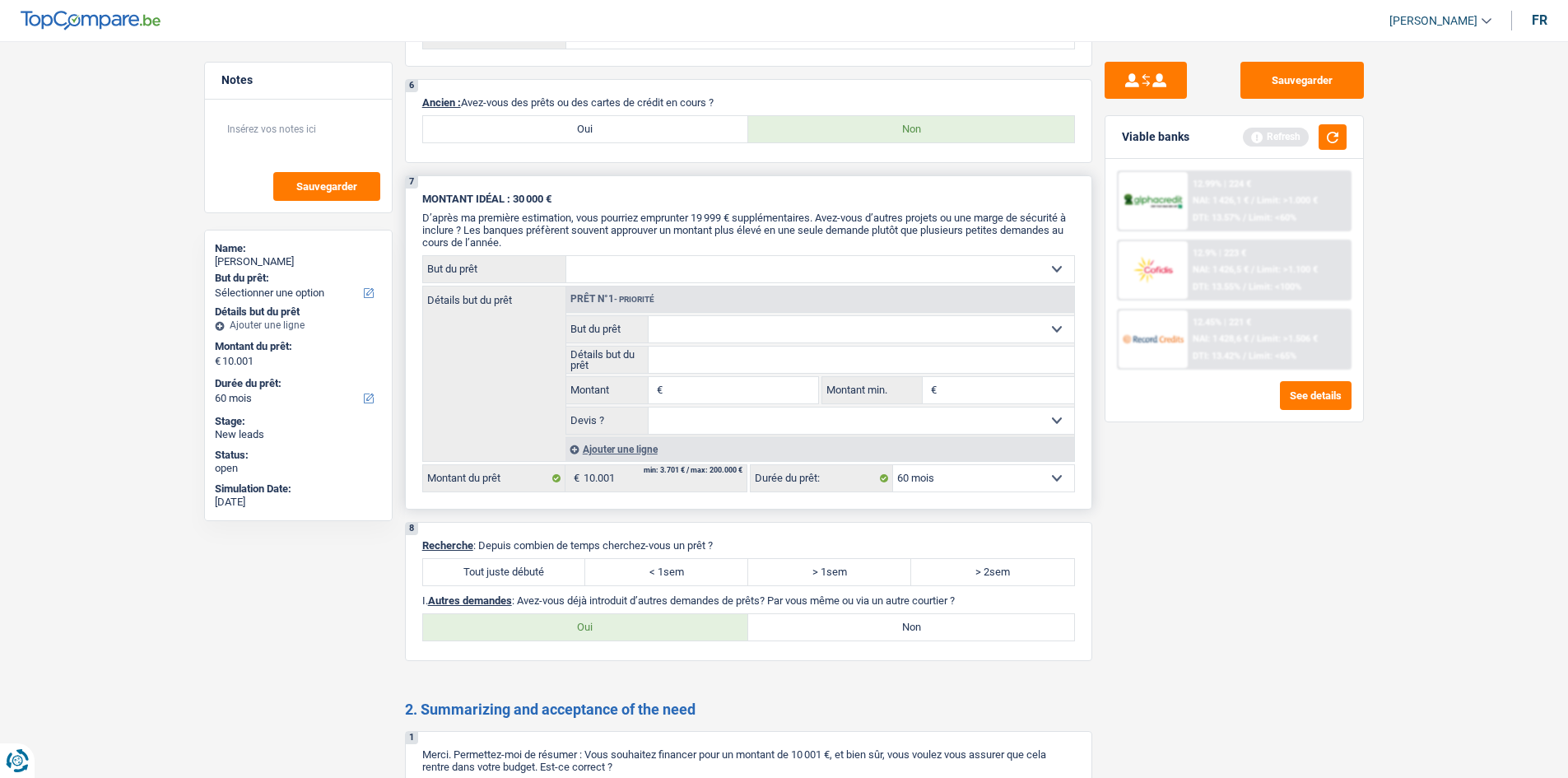
scroll to position [1235, 0]
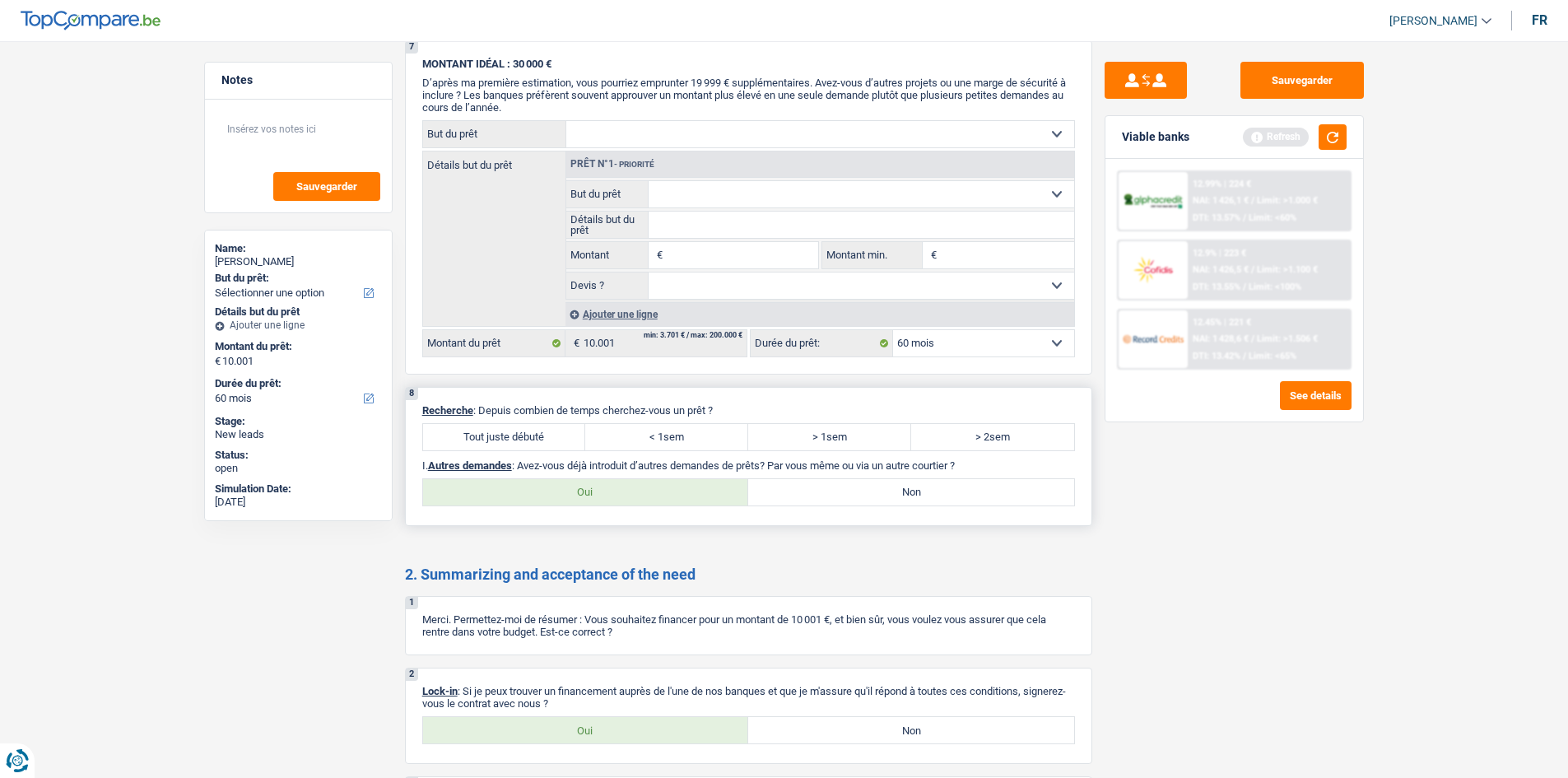
click at [505, 435] on label "Tout juste débuté" at bounding box center [504, 437] width 163 height 27
click at [505, 435] on input "Tout juste débuté" at bounding box center [504, 437] width 163 height 27
radio input "true"
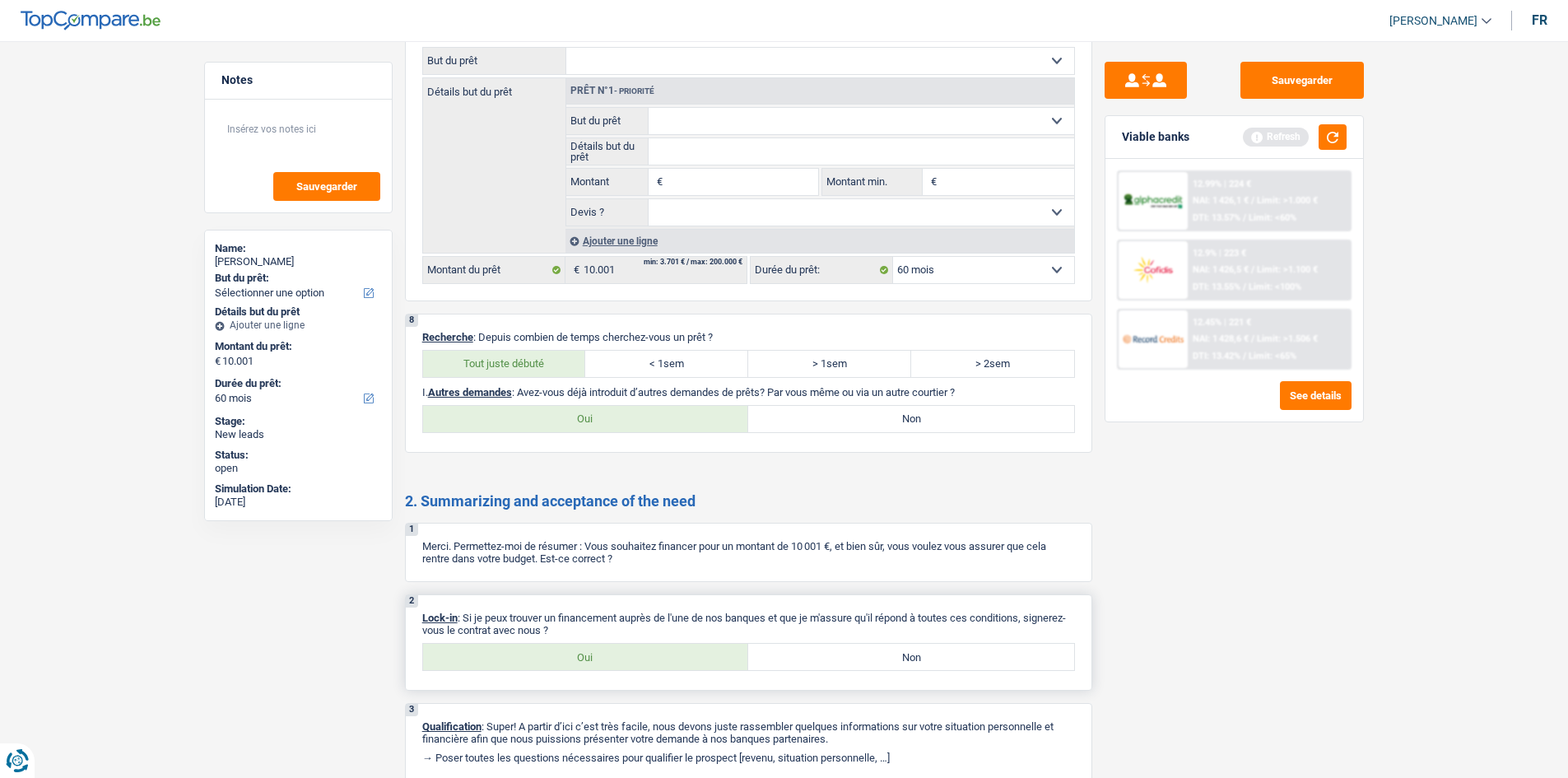
scroll to position [1374, 0]
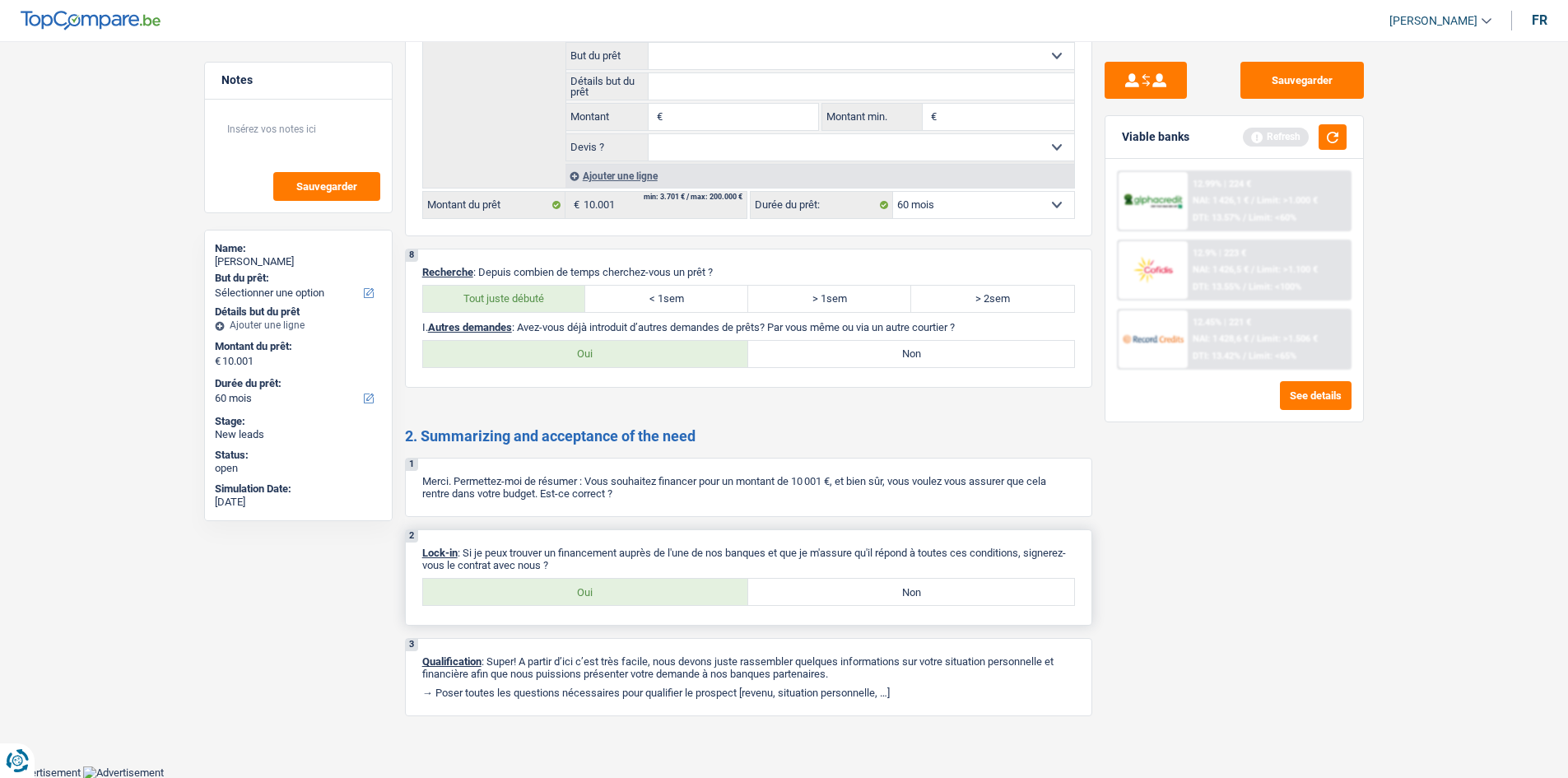
click at [609, 590] on label "Oui" at bounding box center [585, 592] width 326 height 27
click at [609, 590] on input "Oui" at bounding box center [585, 592] width 326 height 27
radio input "true"
click at [924, 349] on label "Non" at bounding box center [911, 354] width 326 height 27
click at [924, 349] on input "Non" at bounding box center [911, 354] width 326 height 27
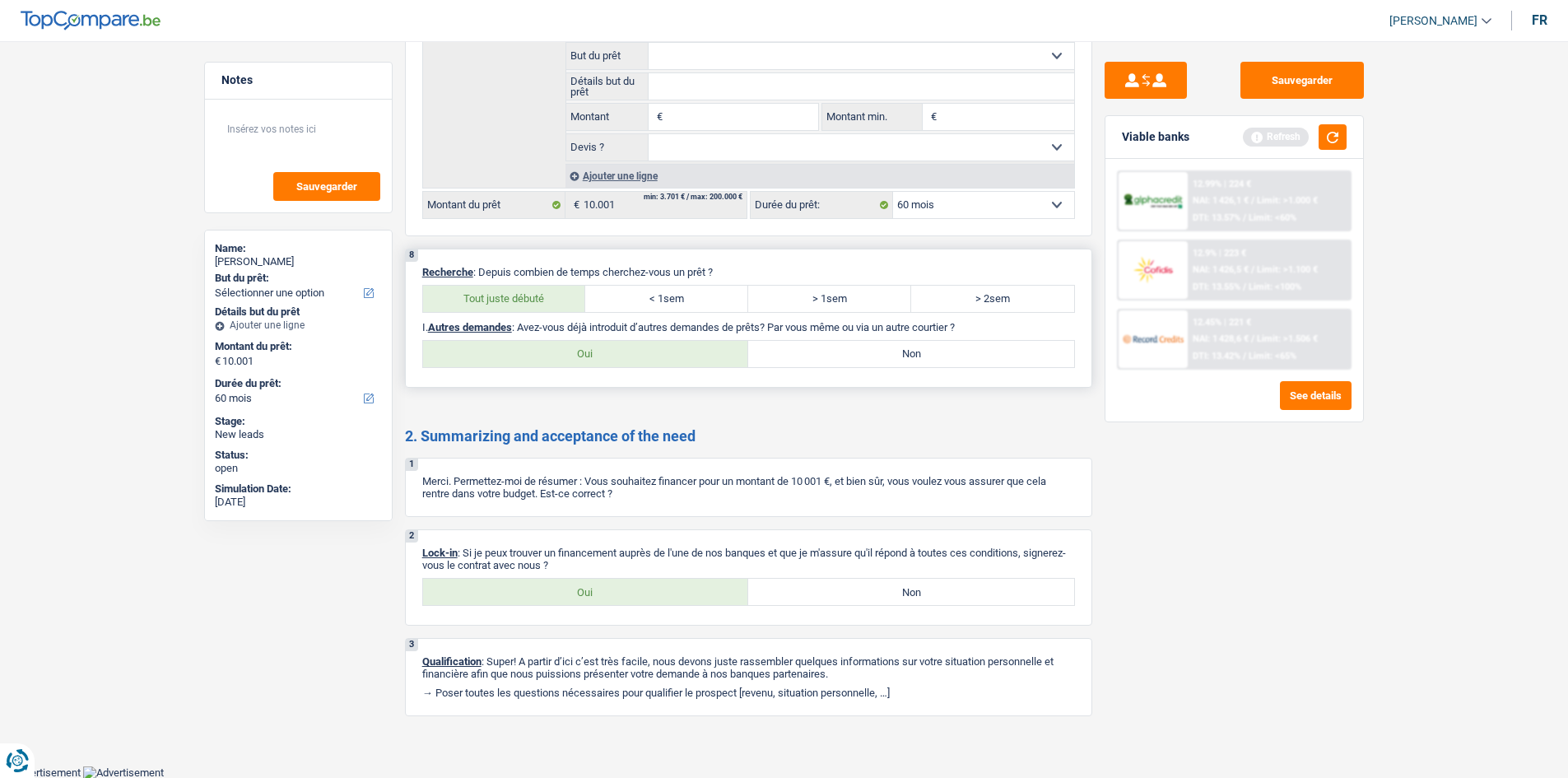
radio input "true"
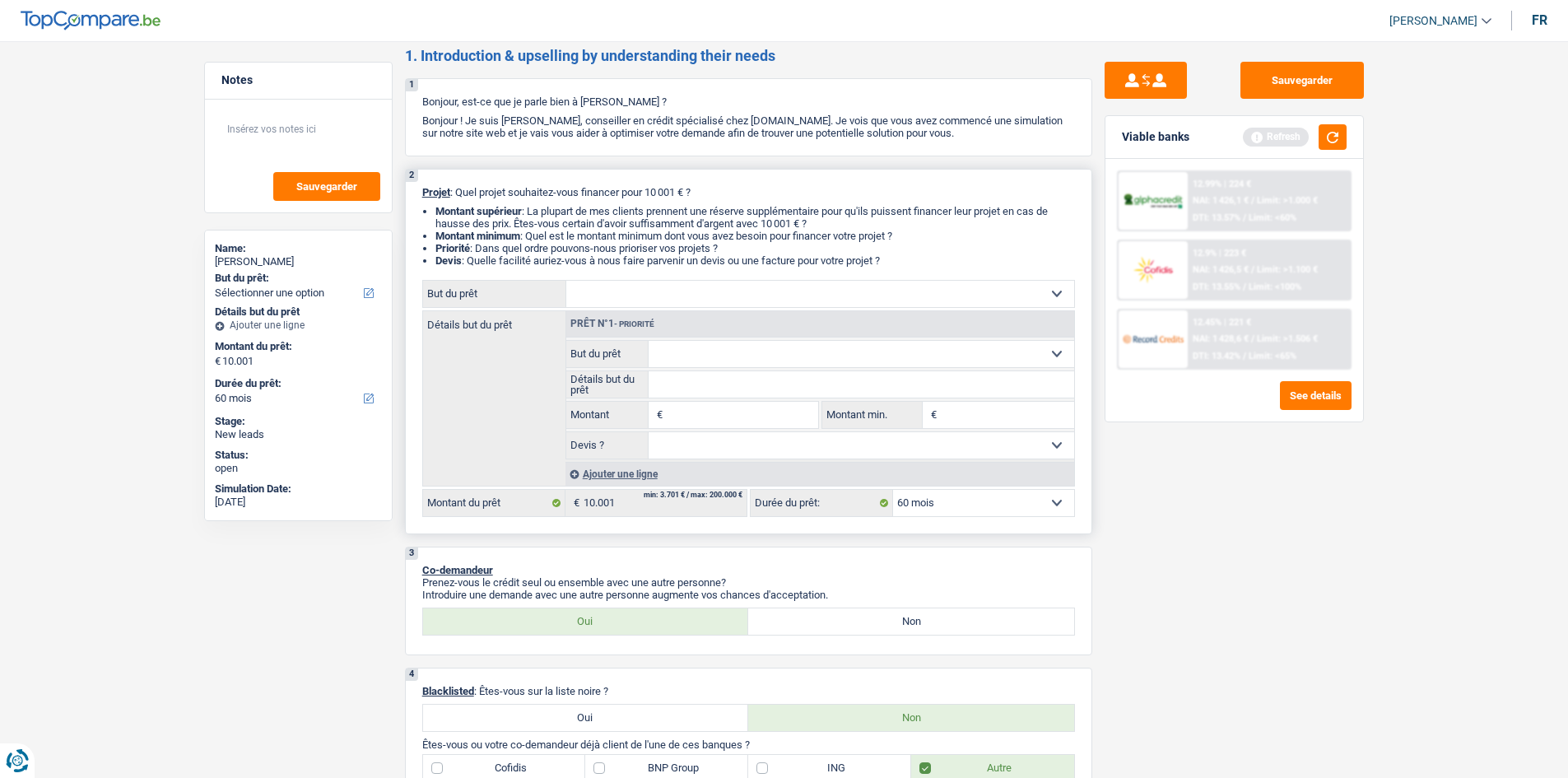
scroll to position [56, 0]
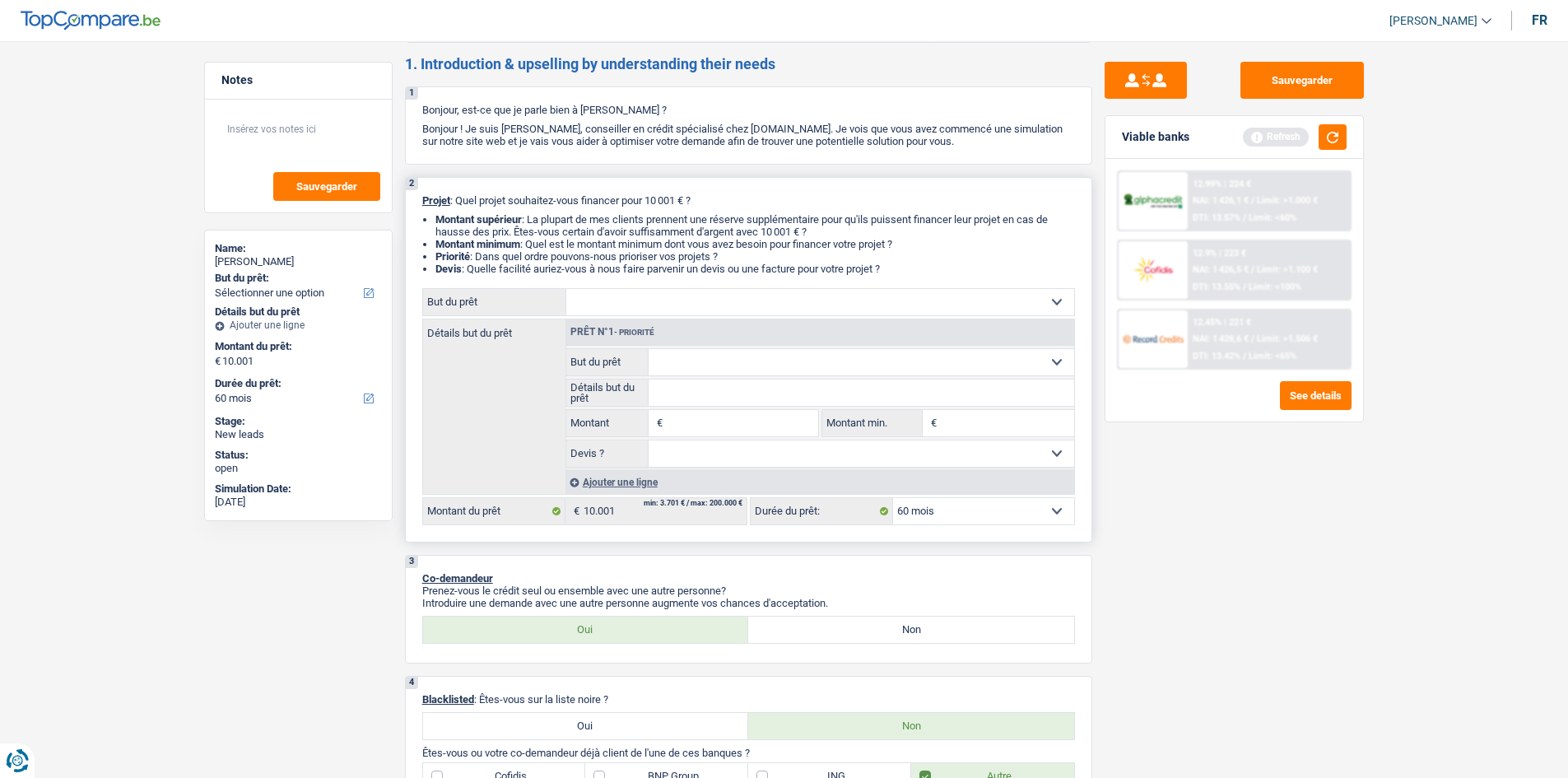
click at [746, 305] on select "Confort maison: meubles, textile, peinture, électroménager, outillage non-profe…" at bounding box center [820, 302] width 508 height 27
click at [504, 450] on div "Détails but du prêt Prêt n°1 - Priorité Confort maison: meubles, textile, peint…" at bounding box center [748, 407] width 653 height 176
click at [766, 298] on select "Confort maison: meubles, textile, peinture, électroménager, outillage non-profe…" at bounding box center [820, 302] width 508 height 27
select select "houseOrGarden"
click at [566, 289] on select "Confort maison: meubles, textile, peinture, électroménager, outillage non-profe…" at bounding box center [820, 302] width 508 height 27
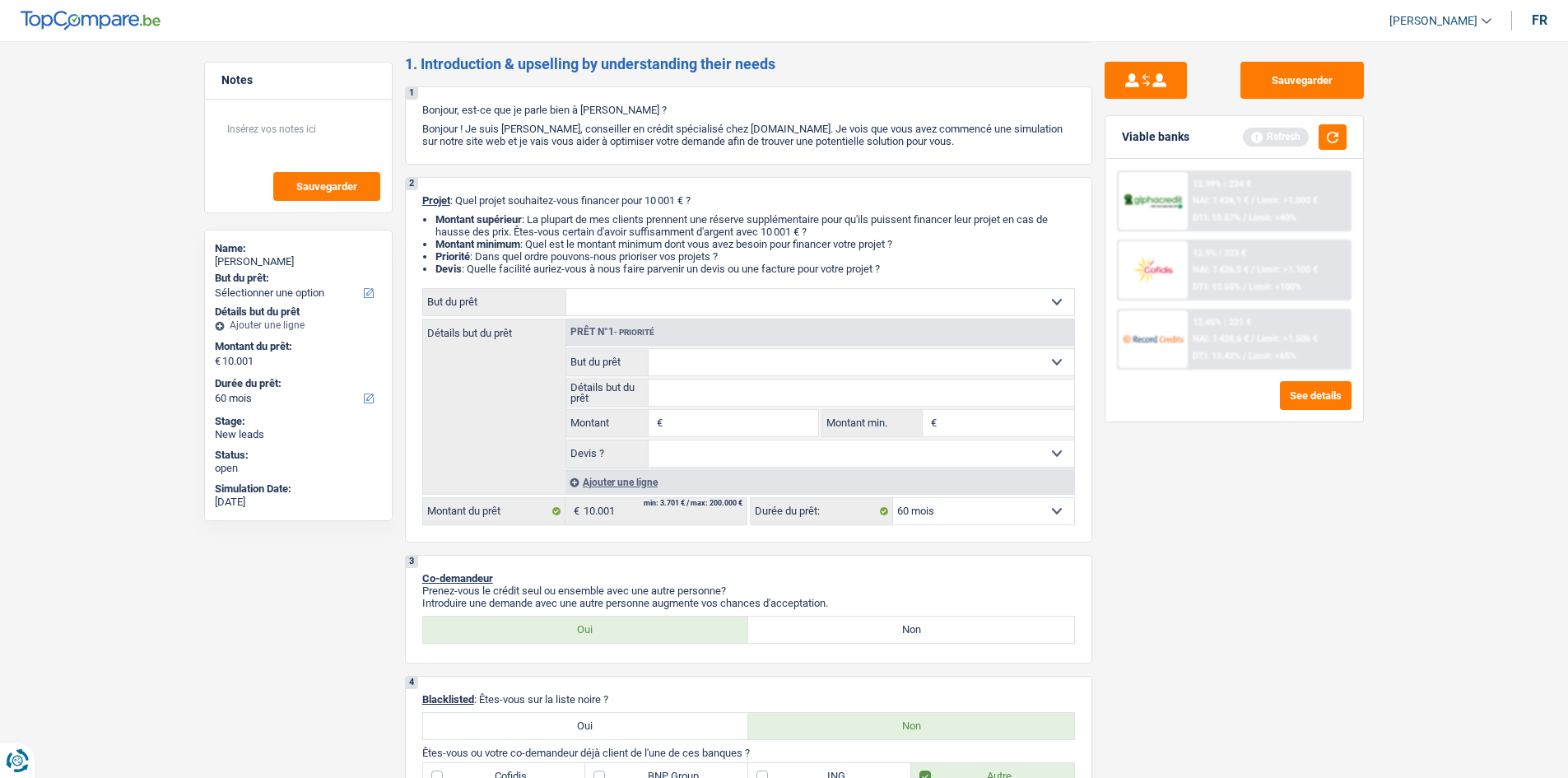
select select "houseOrGarden"
type input "10.001"
select select "houseOrGarden"
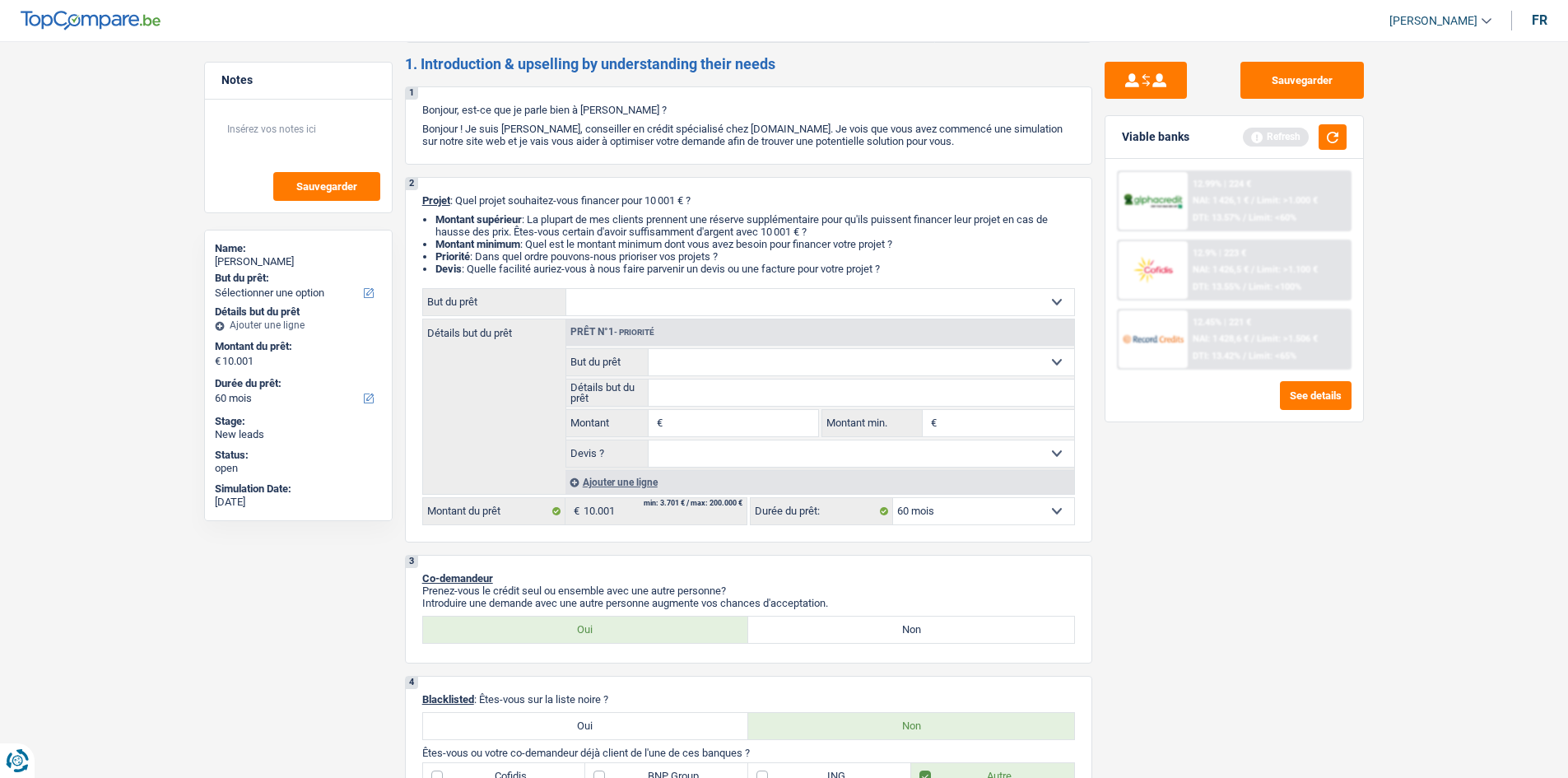
type input "10.001"
select select "houseOrGarden"
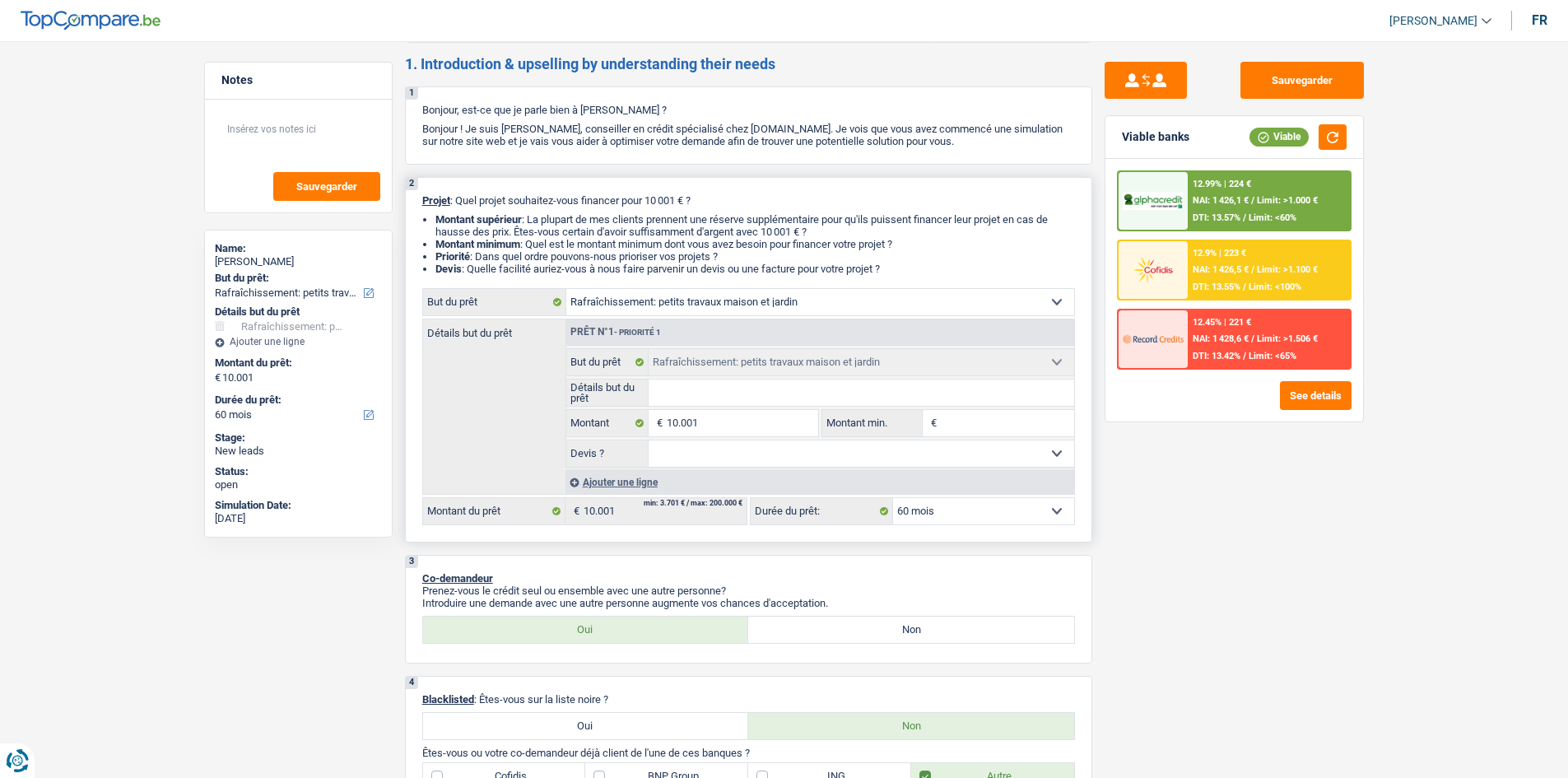
click at [758, 387] on input "Détails but du prêt" at bounding box center [861, 393] width 426 height 27
click at [680, 448] on select "Oui Non Non répondu Sélectionner une option" at bounding box center [861, 454] width 426 height 27
select select "yes"
click at [648, 441] on select "Oui Non Non répondu Sélectionner une option" at bounding box center [861, 454] width 426 height 27
select select "yes"
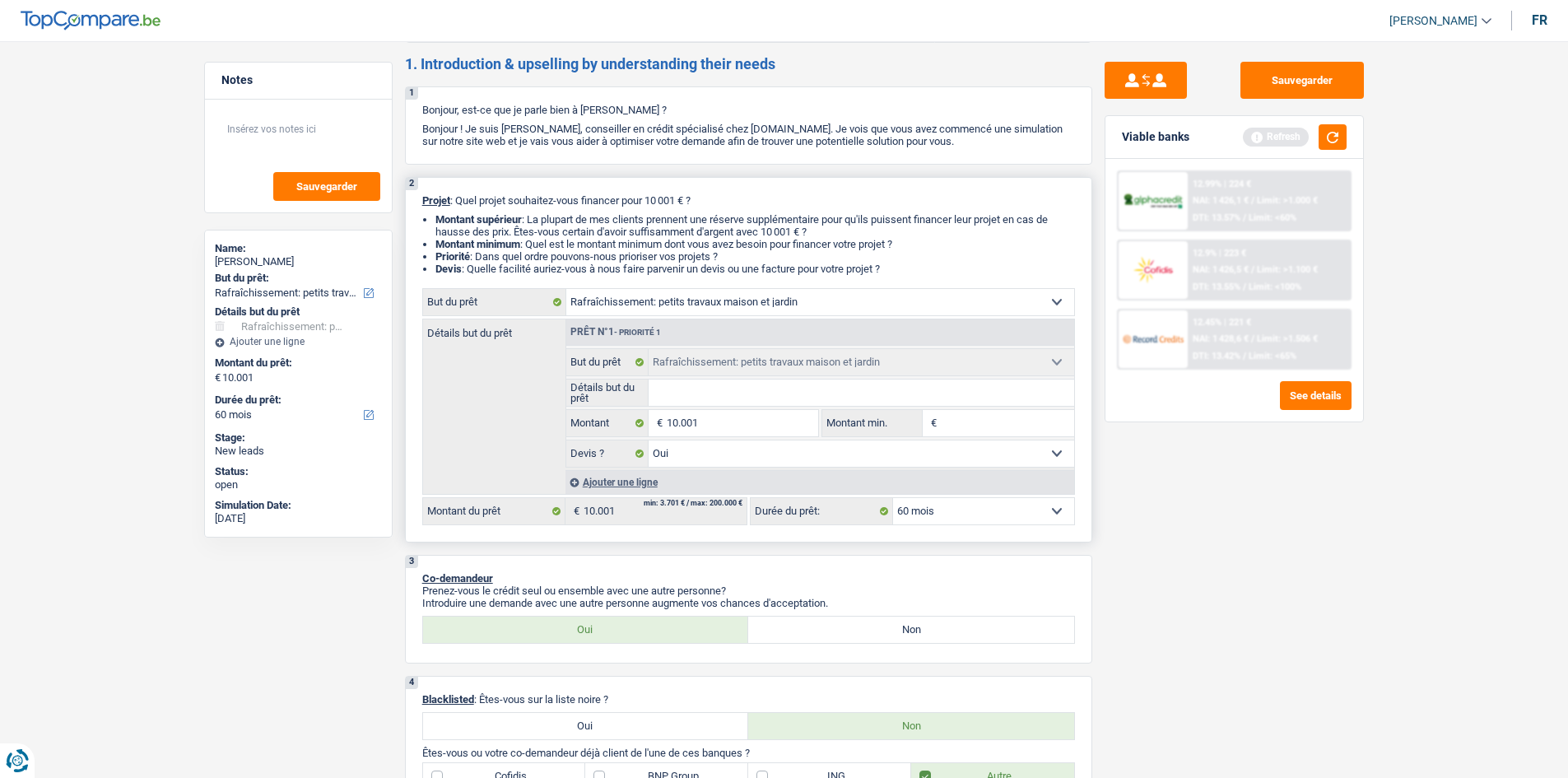
click at [726, 407] on fieldset "Confort maison: meubles, textile, peinture, électroménager, outillage non-profe…" at bounding box center [820, 407] width 508 height 119
click at [769, 396] on input "Détails but du prêt" at bounding box center [861, 393] width 426 height 27
type input "T"
type input "To"
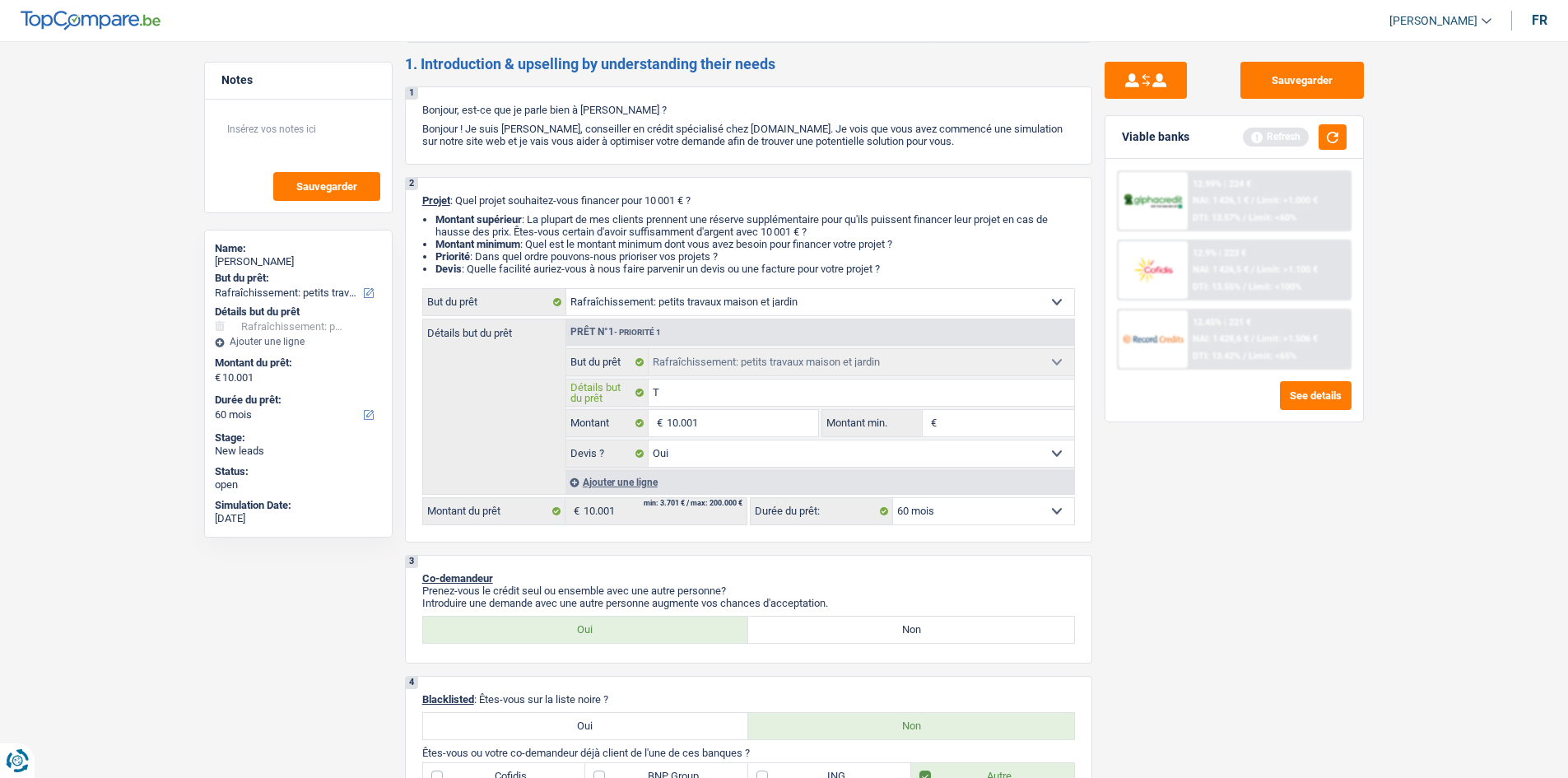
type input "To"
type input "Toi"
type input "Toit"
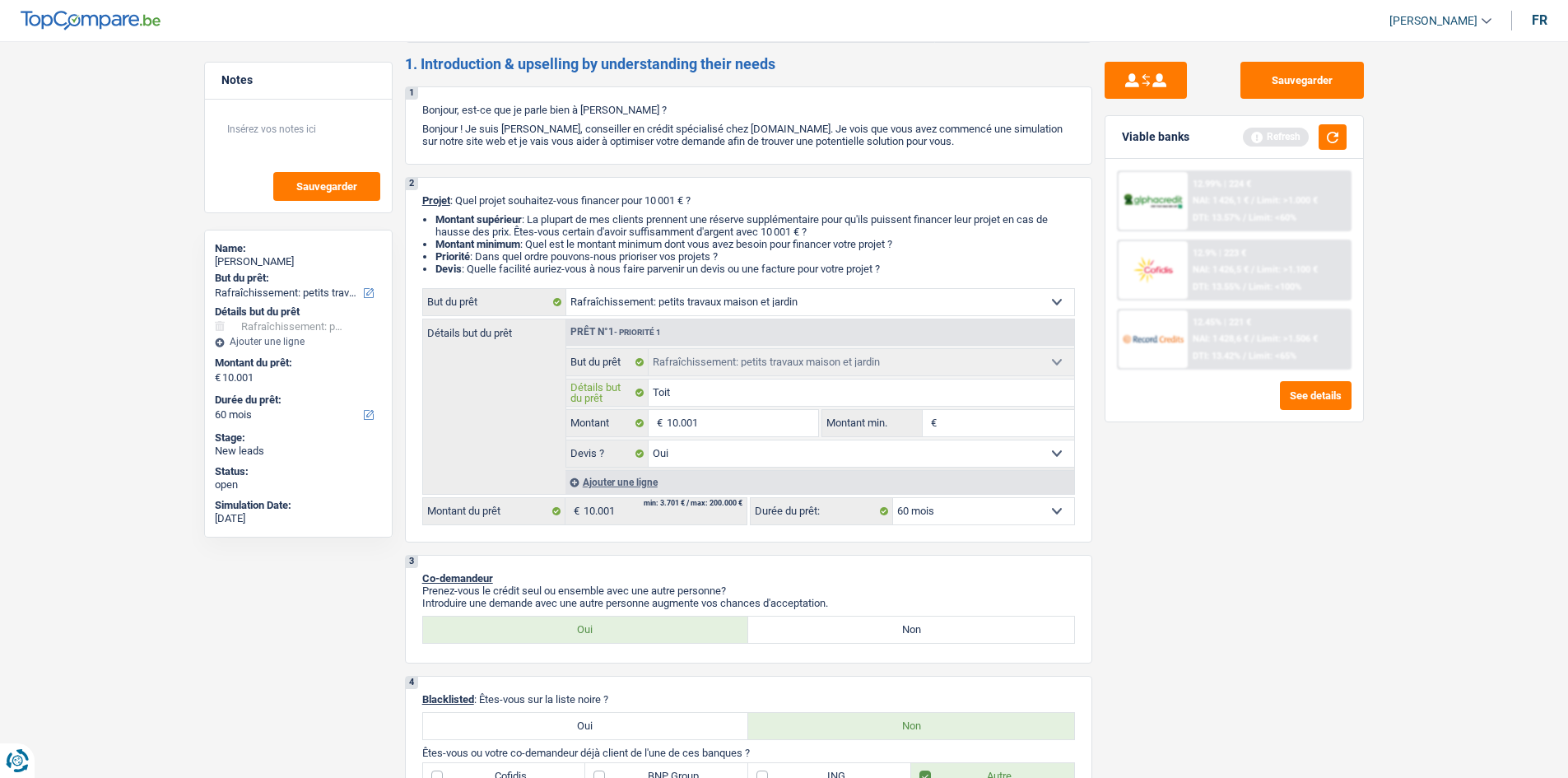
type input "Toitu"
type input "Toitur"
type input "Toiture"
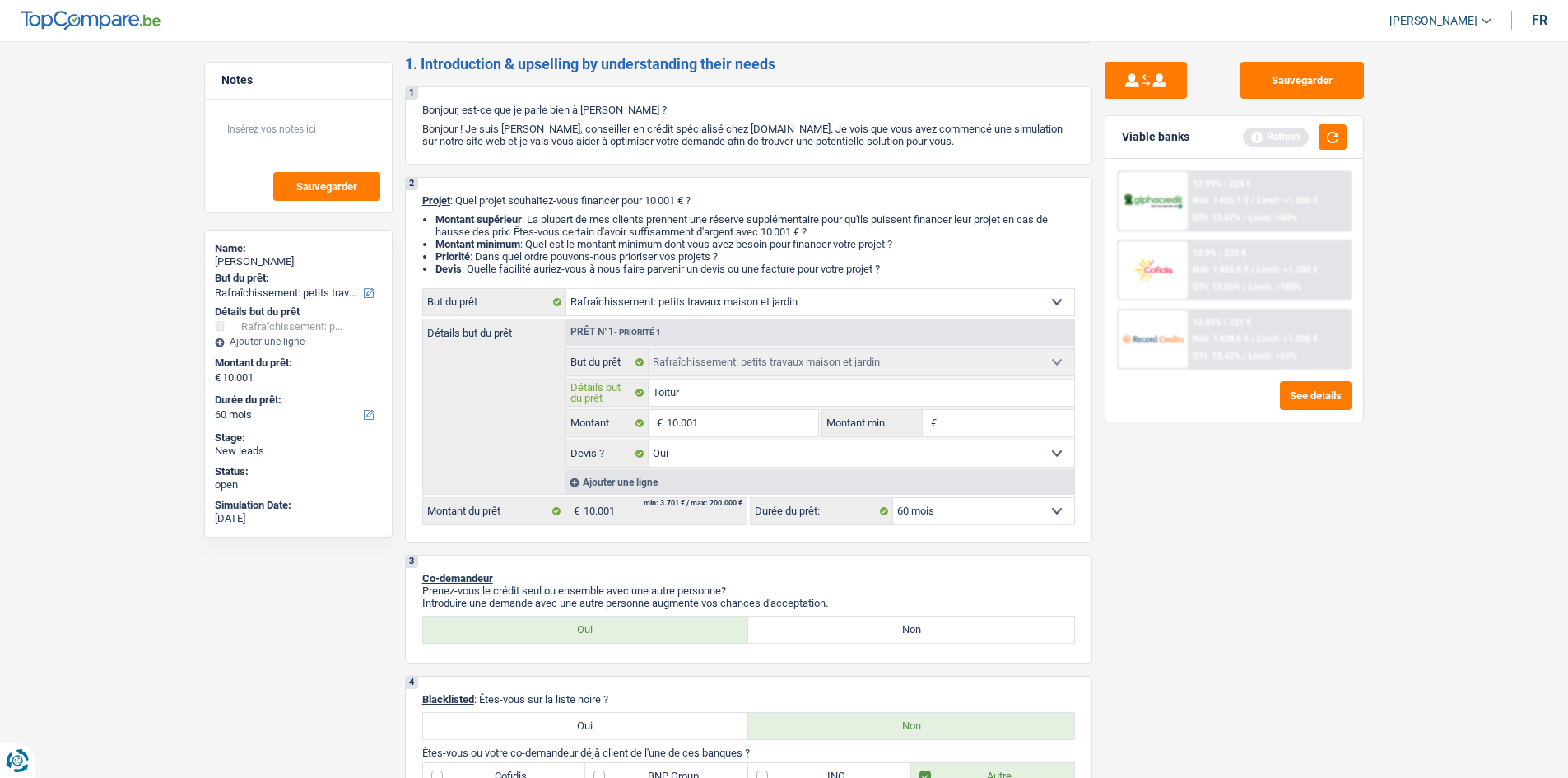
type input "Toiture"
click at [1161, 614] on div "Sauvegarder Viable banks Refresh 12.99% | 224 € NAI: 1 426,1 € / Limit: >1.000 …" at bounding box center [1235, 405] width 284 height 687
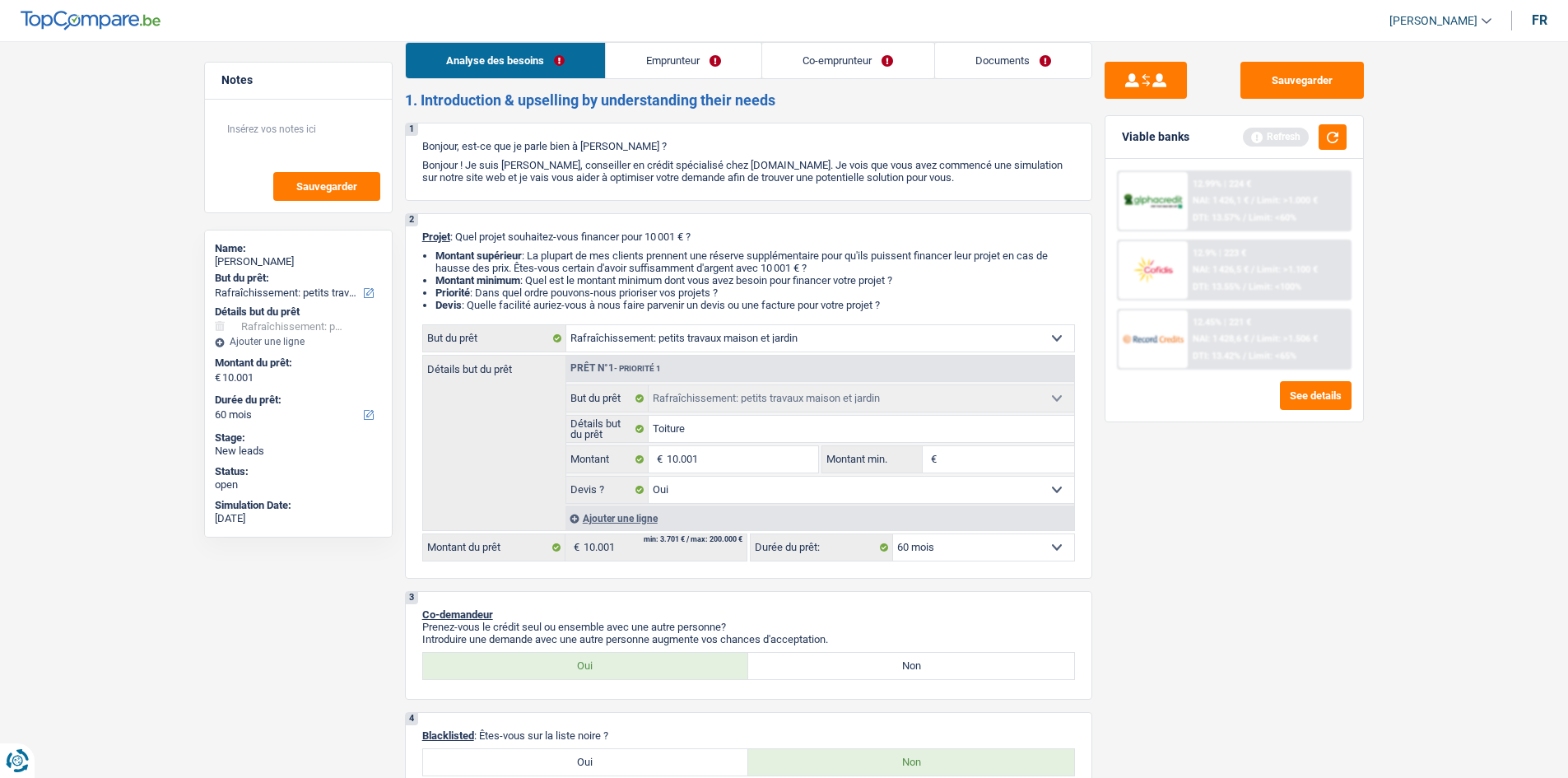
scroll to position [0, 0]
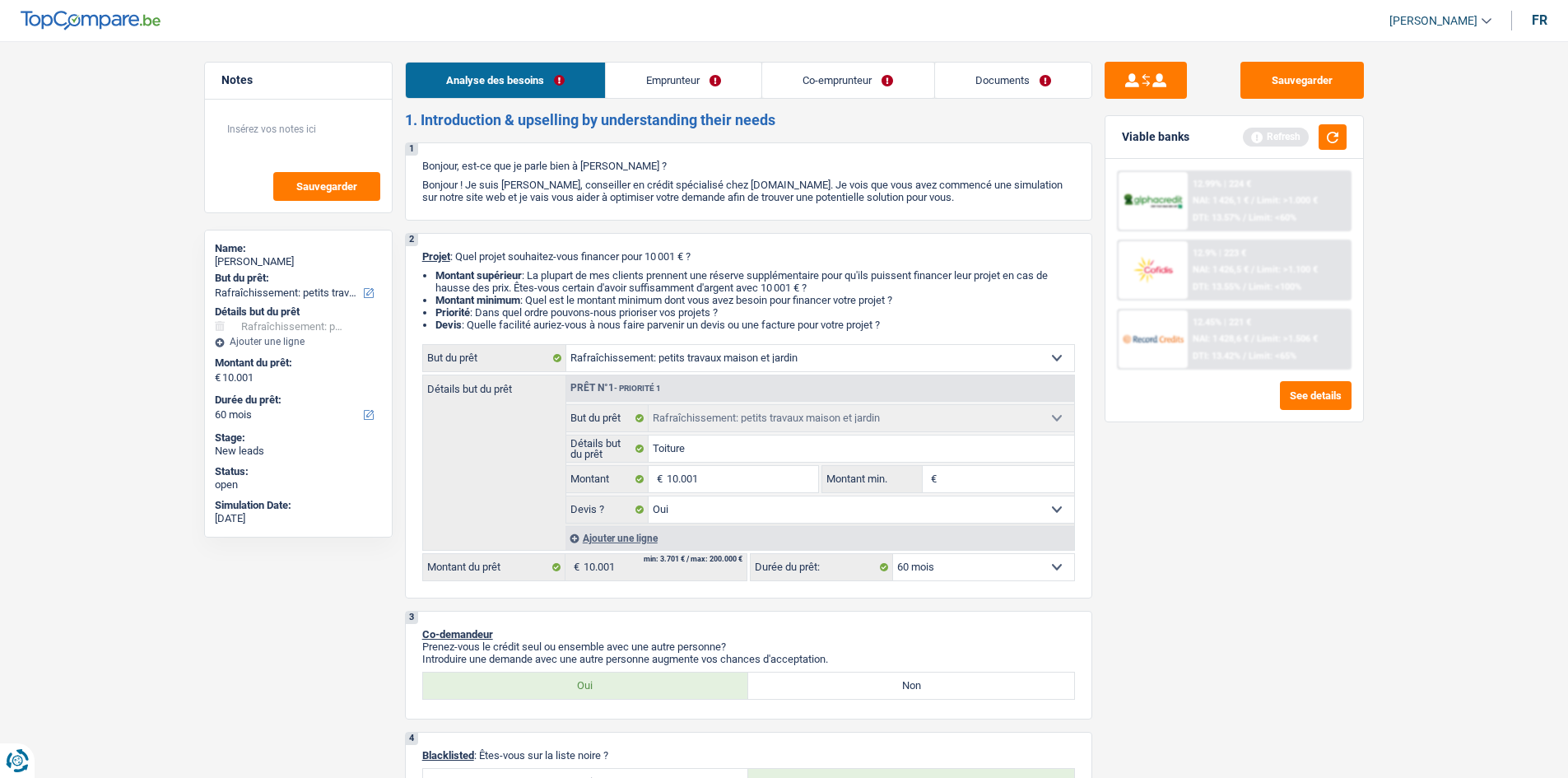
click at [728, 76] on link "Emprunteur" at bounding box center [683, 80] width 155 height 35
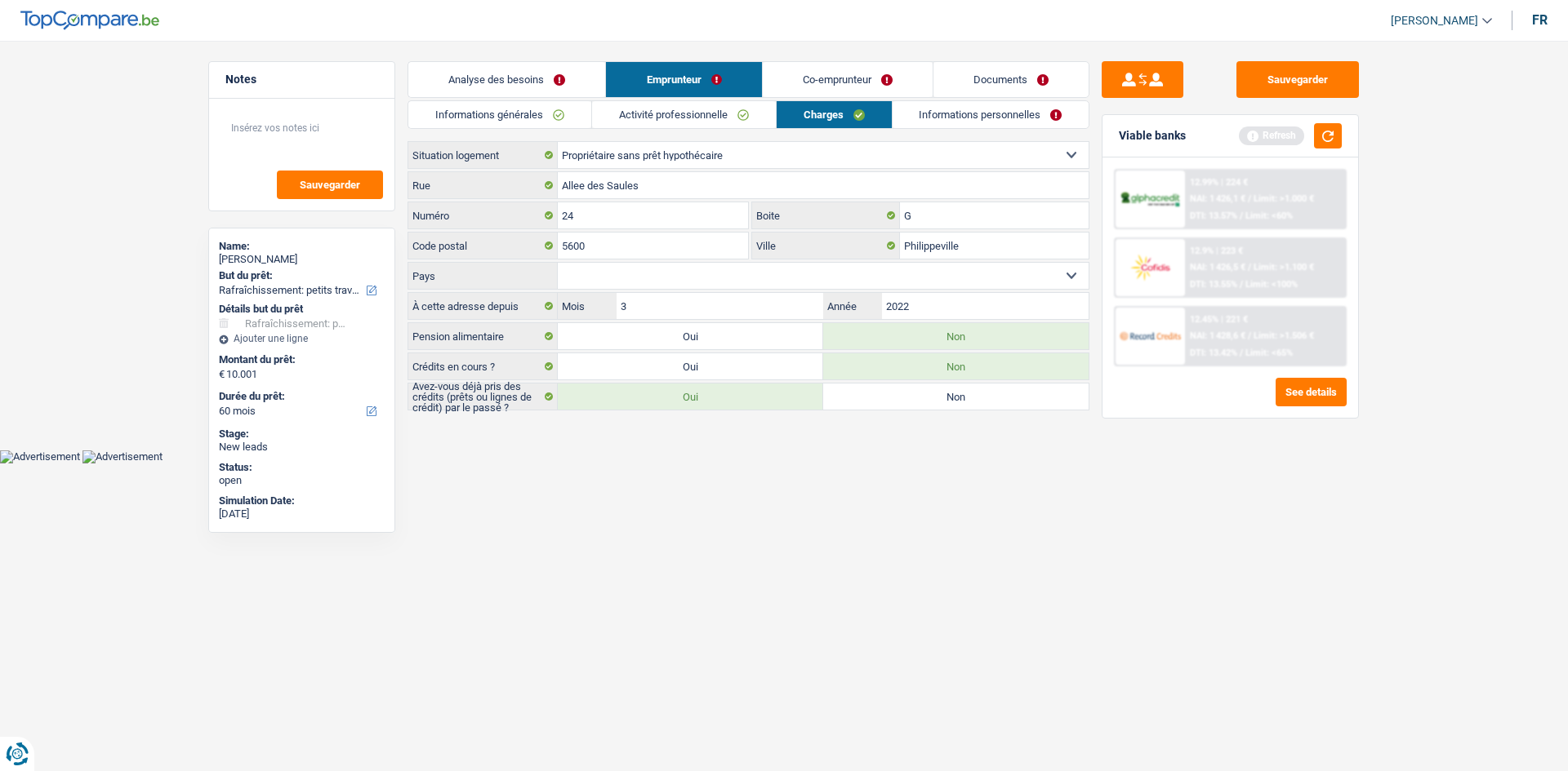
click at [960, 121] on link "Informations personnelles" at bounding box center [990, 114] width 197 height 27
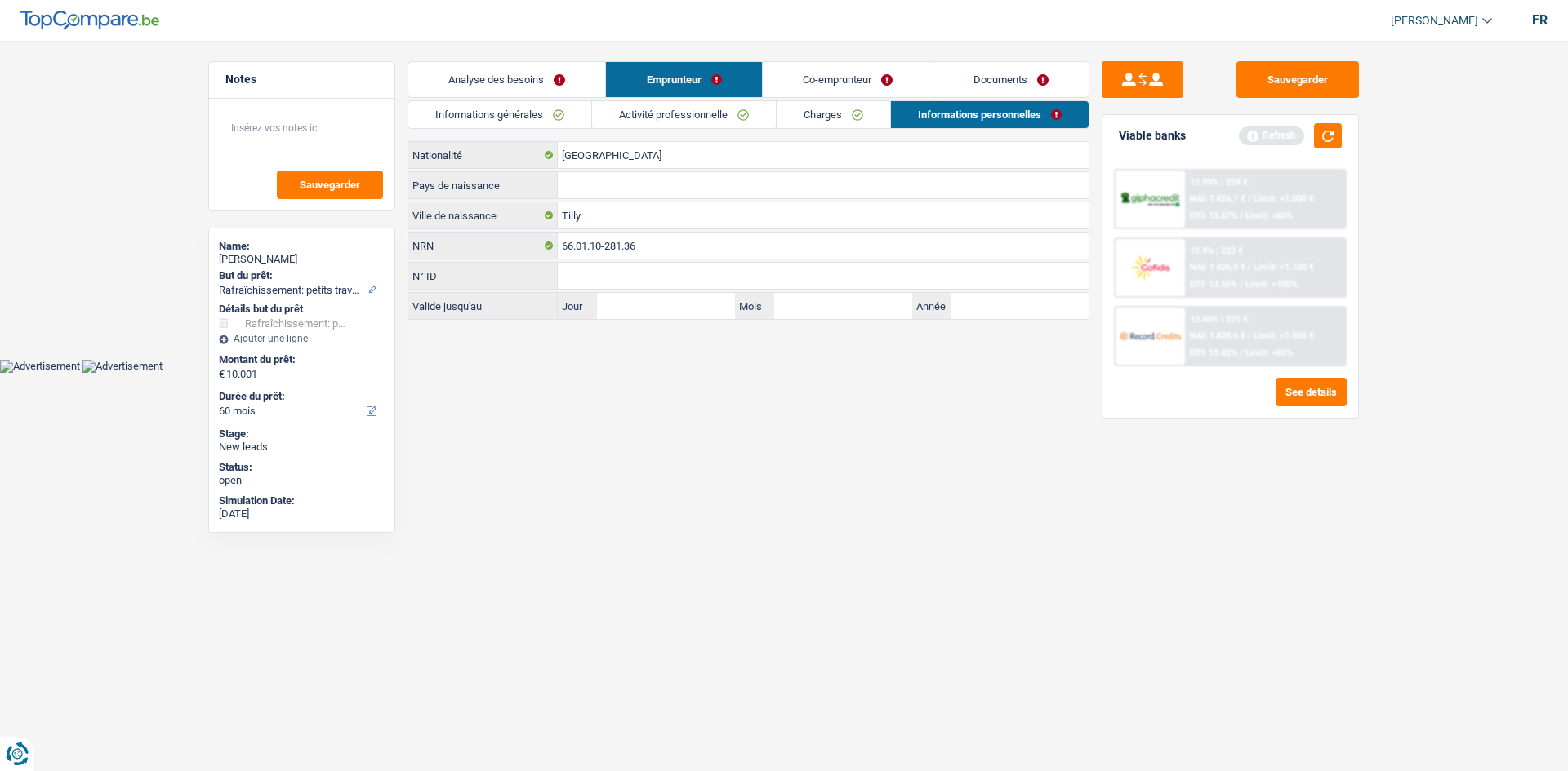
click at [549, 90] on link "Analyse des besoins" at bounding box center [506, 80] width 197 height 35
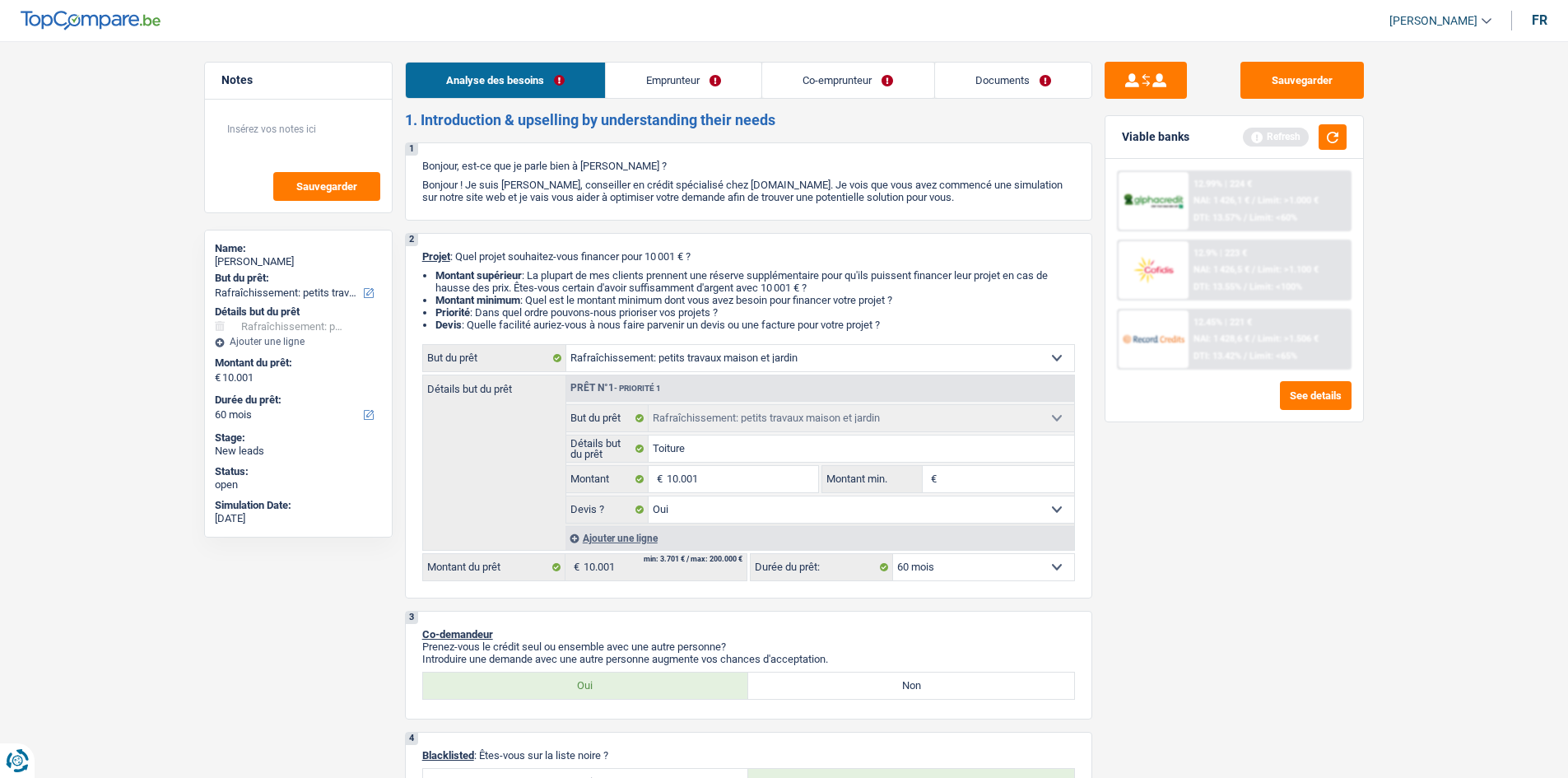
click at [730, 79] on link "Emprunteur" at bounding box center [683, 80] width 155 height 35
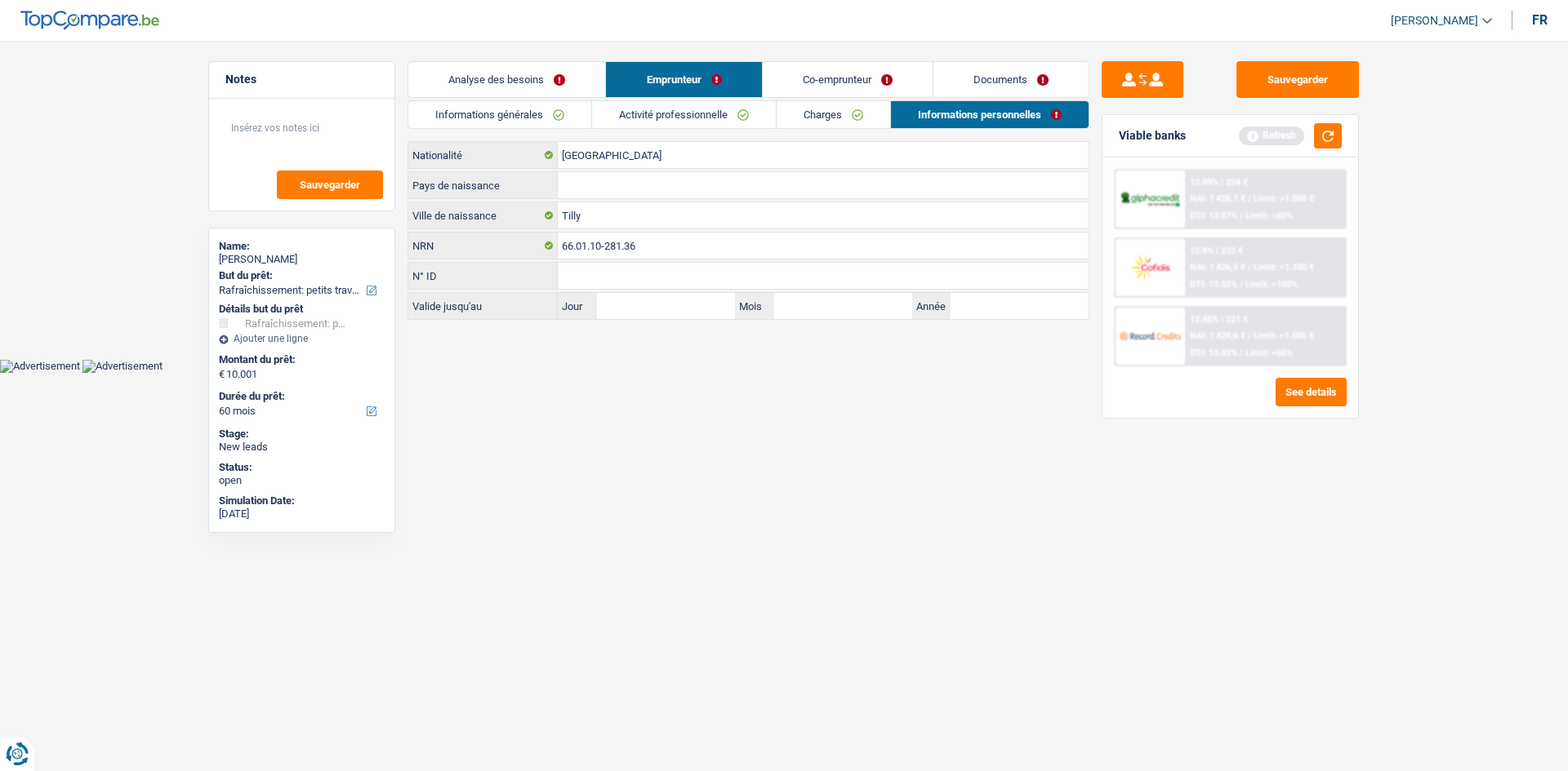
click at [577, 84] on link "Analyse des besoins" at bounding box center [506, 80] width 197 height 35
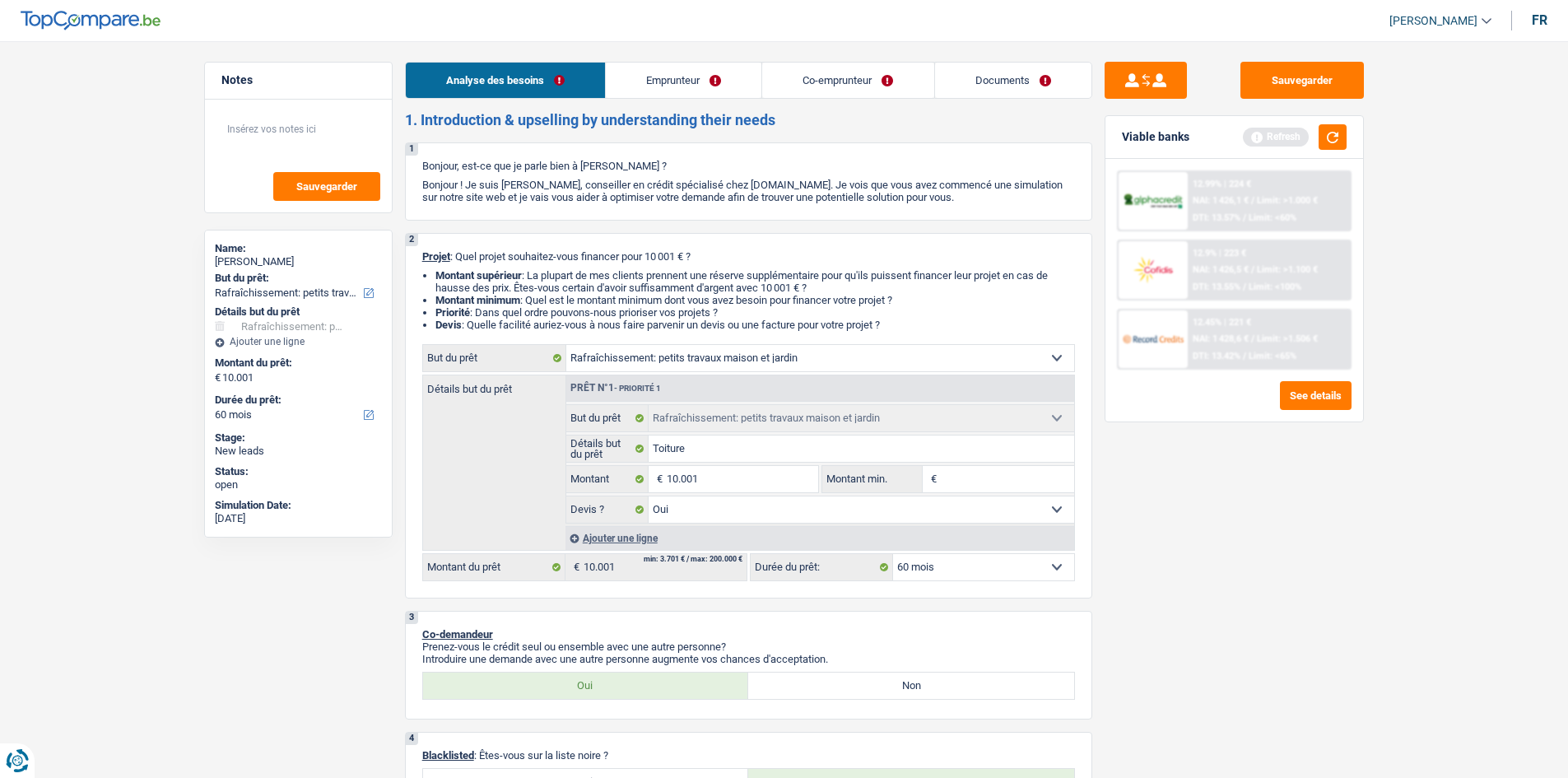
click at [735, 82] on link "Emprunteur" at bounding box center [683, 80] width 155 height 35
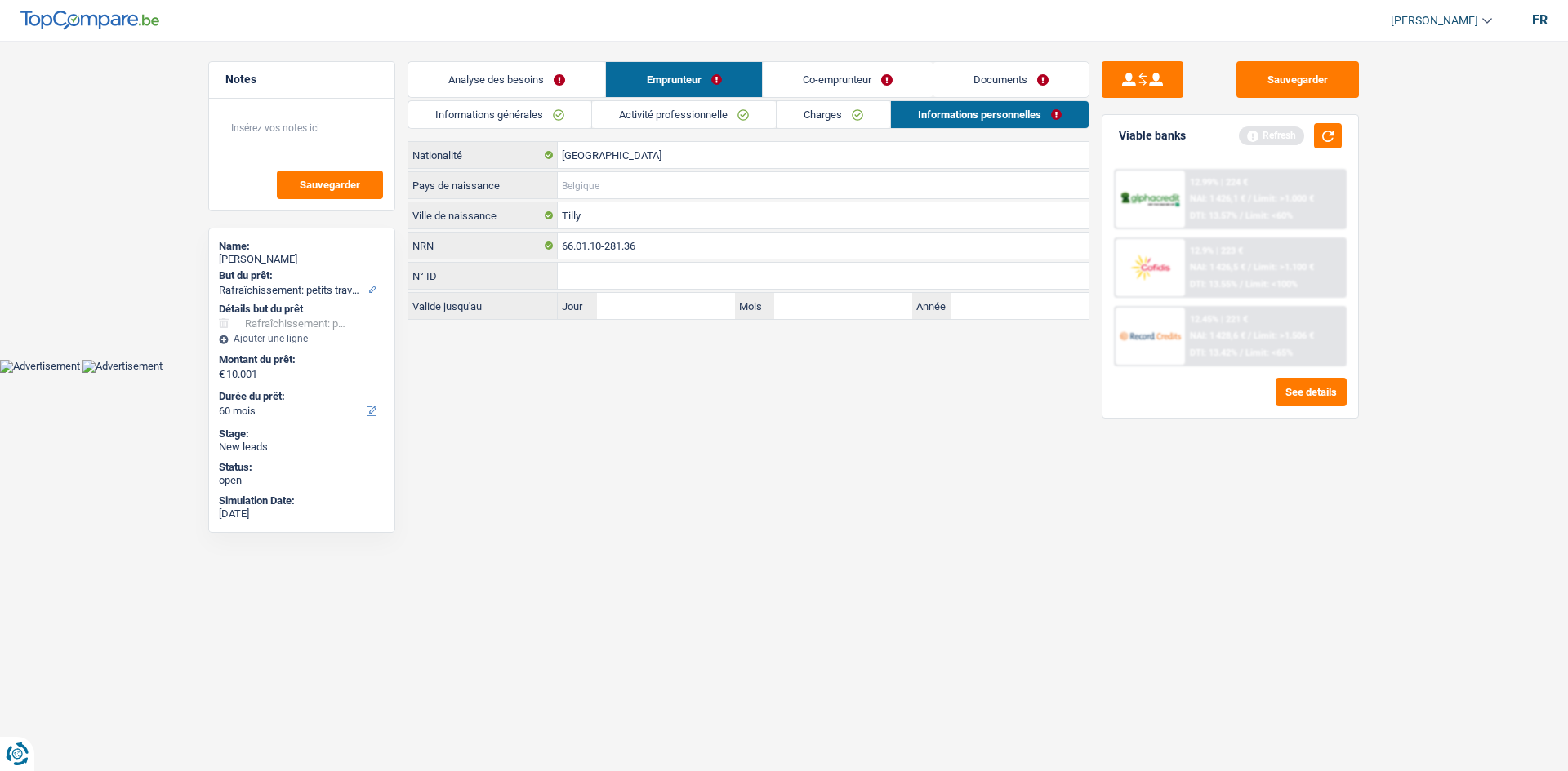
click at [597, 186] on input "Pays de naissance" at bounding box center [822, 185] width 530 height 27
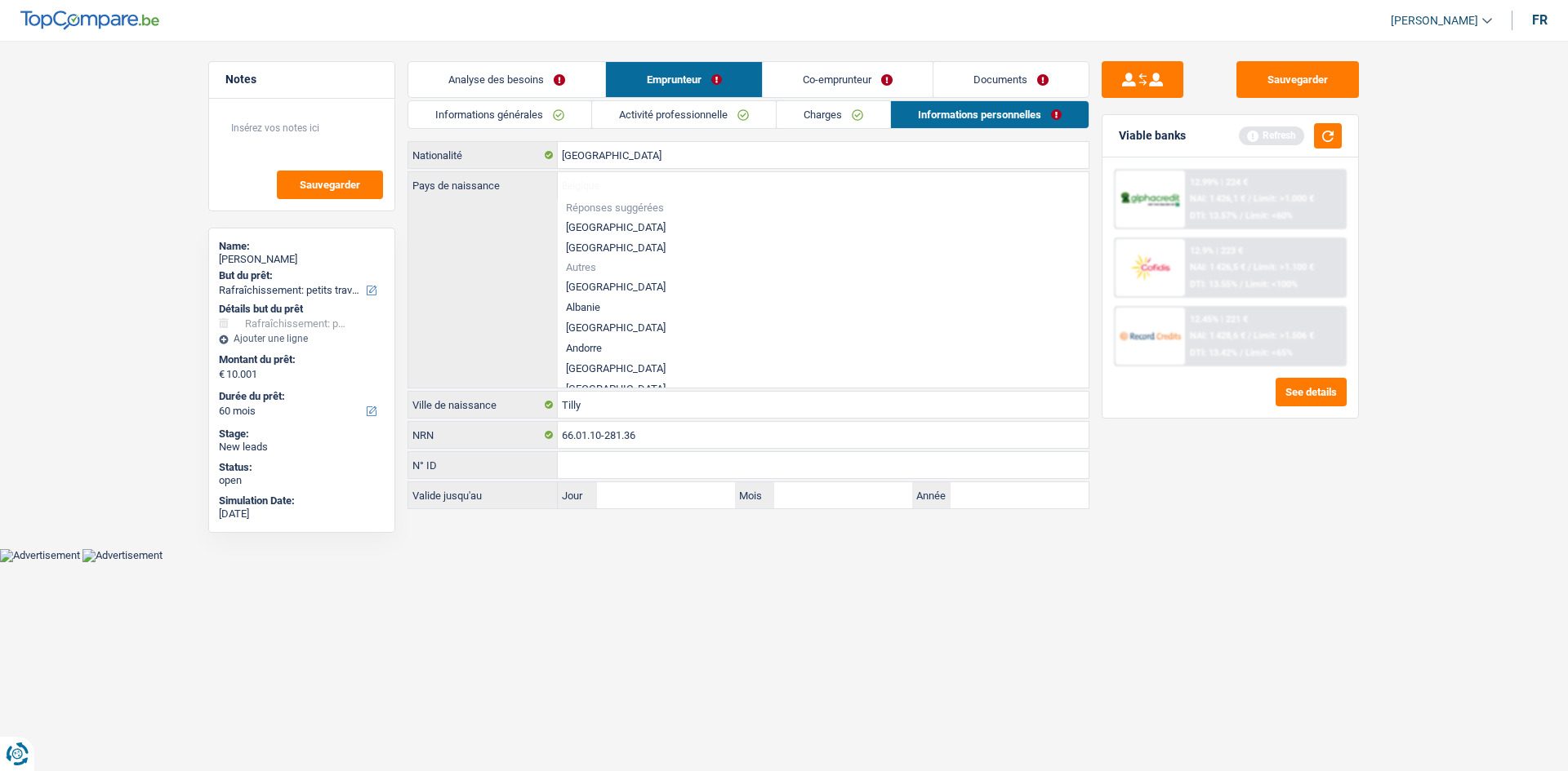
click at [597, 224] on li "[GEOGRAPHIC_DATA]" at bounding box center [822, 227] width 530 height 20
type input "[GEOGRAPHIC_DATA]"
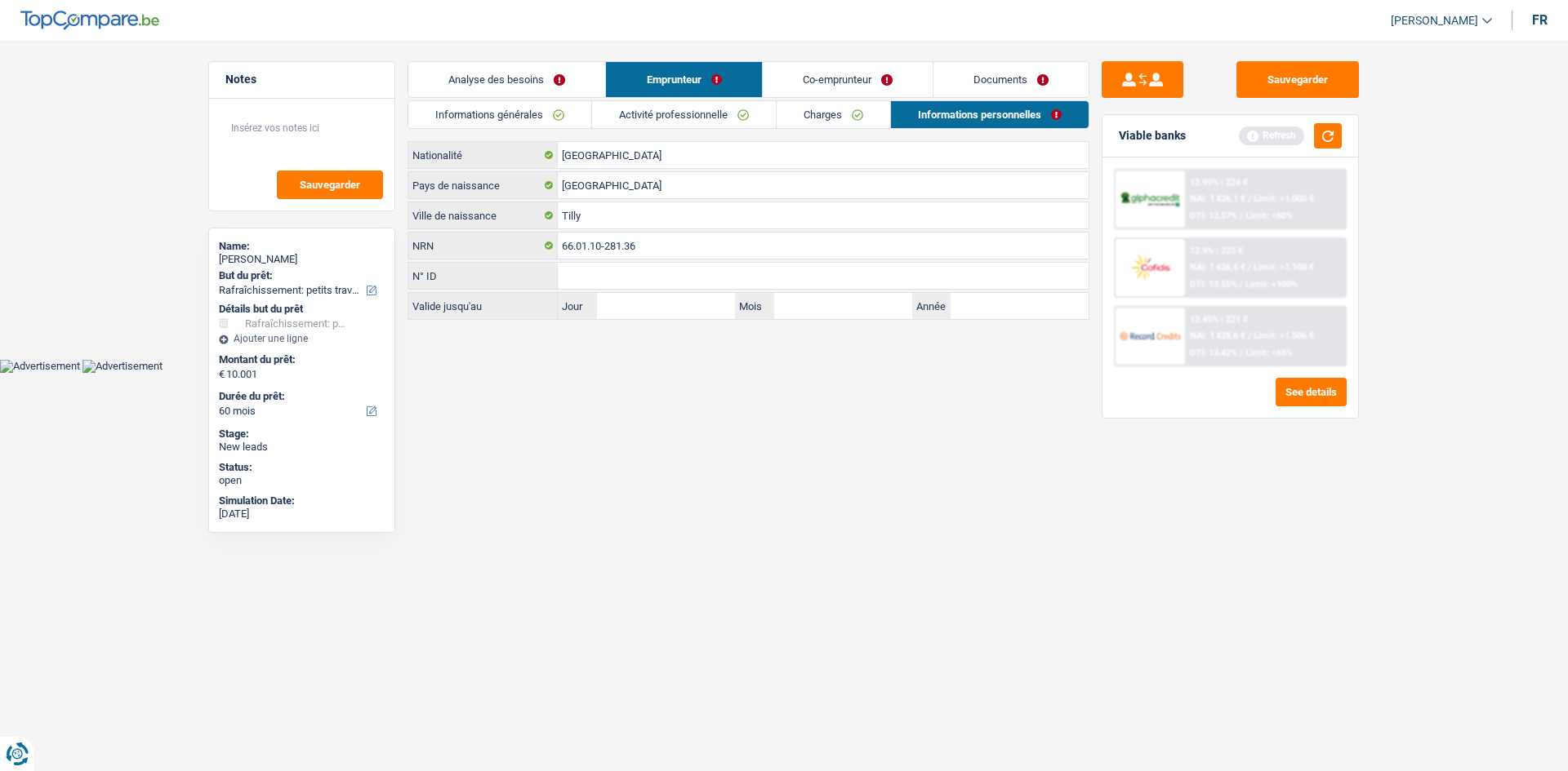
click at [876, 74] on link "Co-emprunteur" at bounding box center [847, 80] width 169 height 35
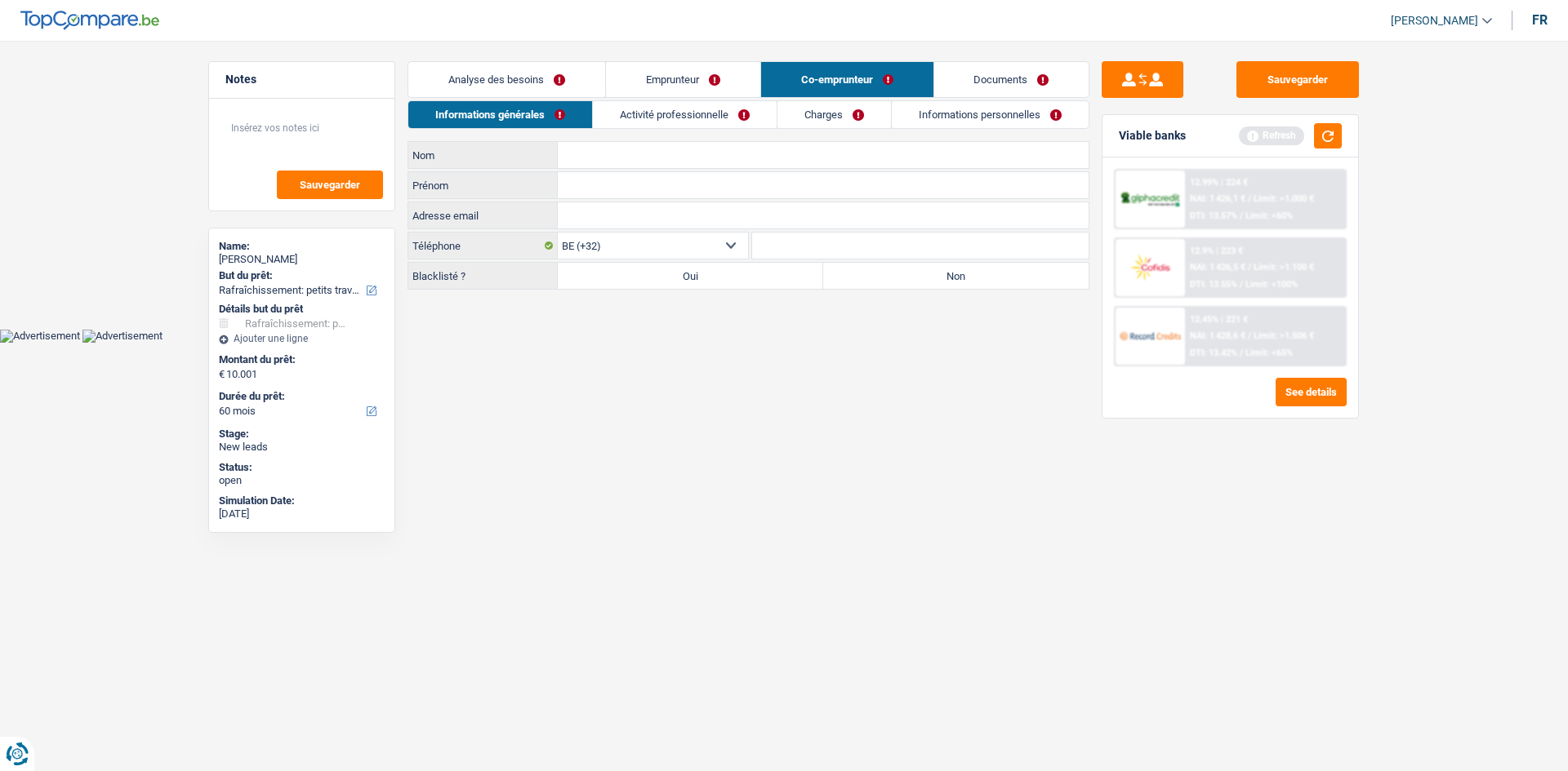
click at [694, 92] on link "Emprunteur" at bounding box center [682, 80] width 154 height 35
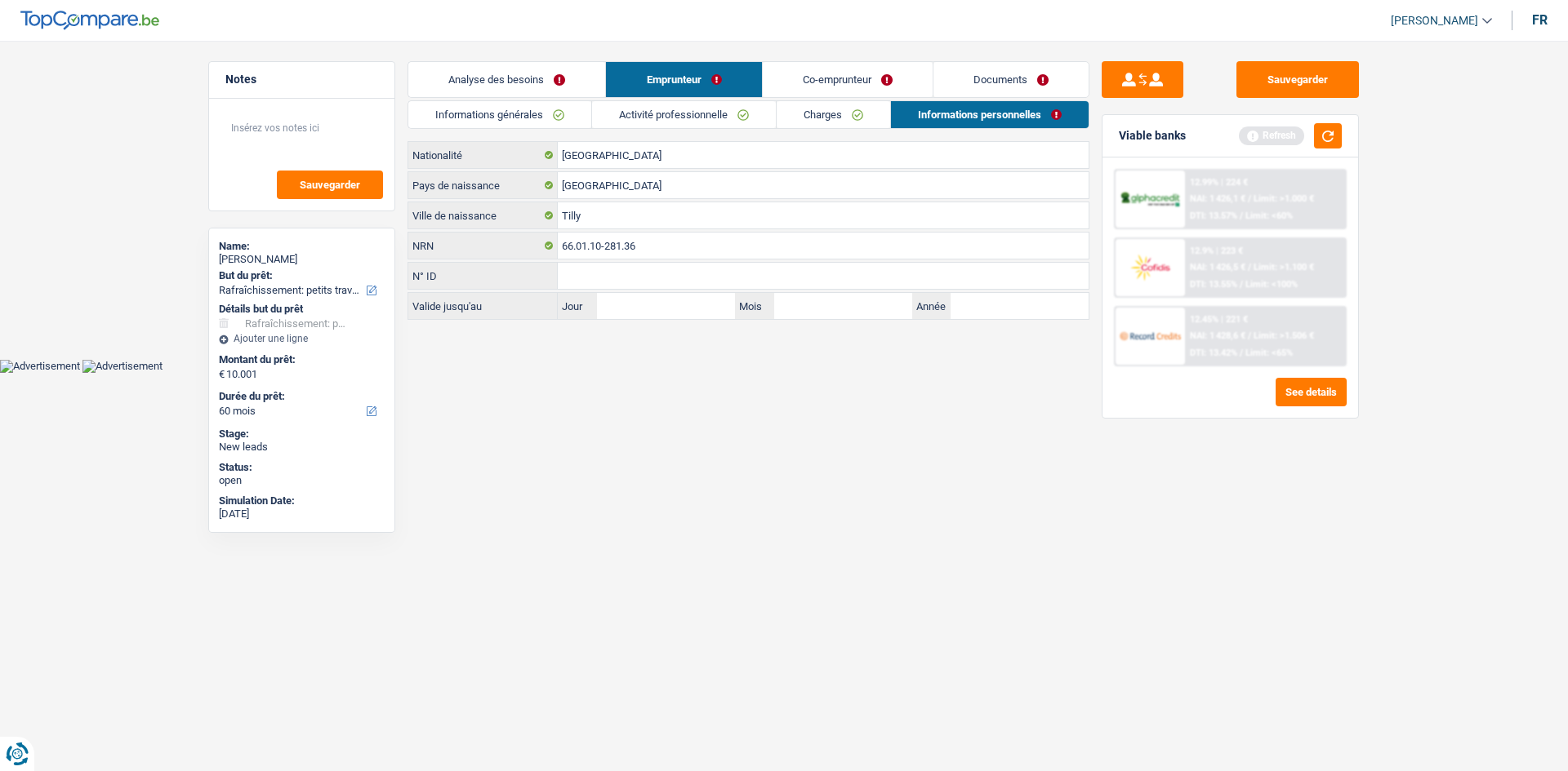
click at [787, 112] on link "Charges" at bounding box center [833, 114] width 114 height 27
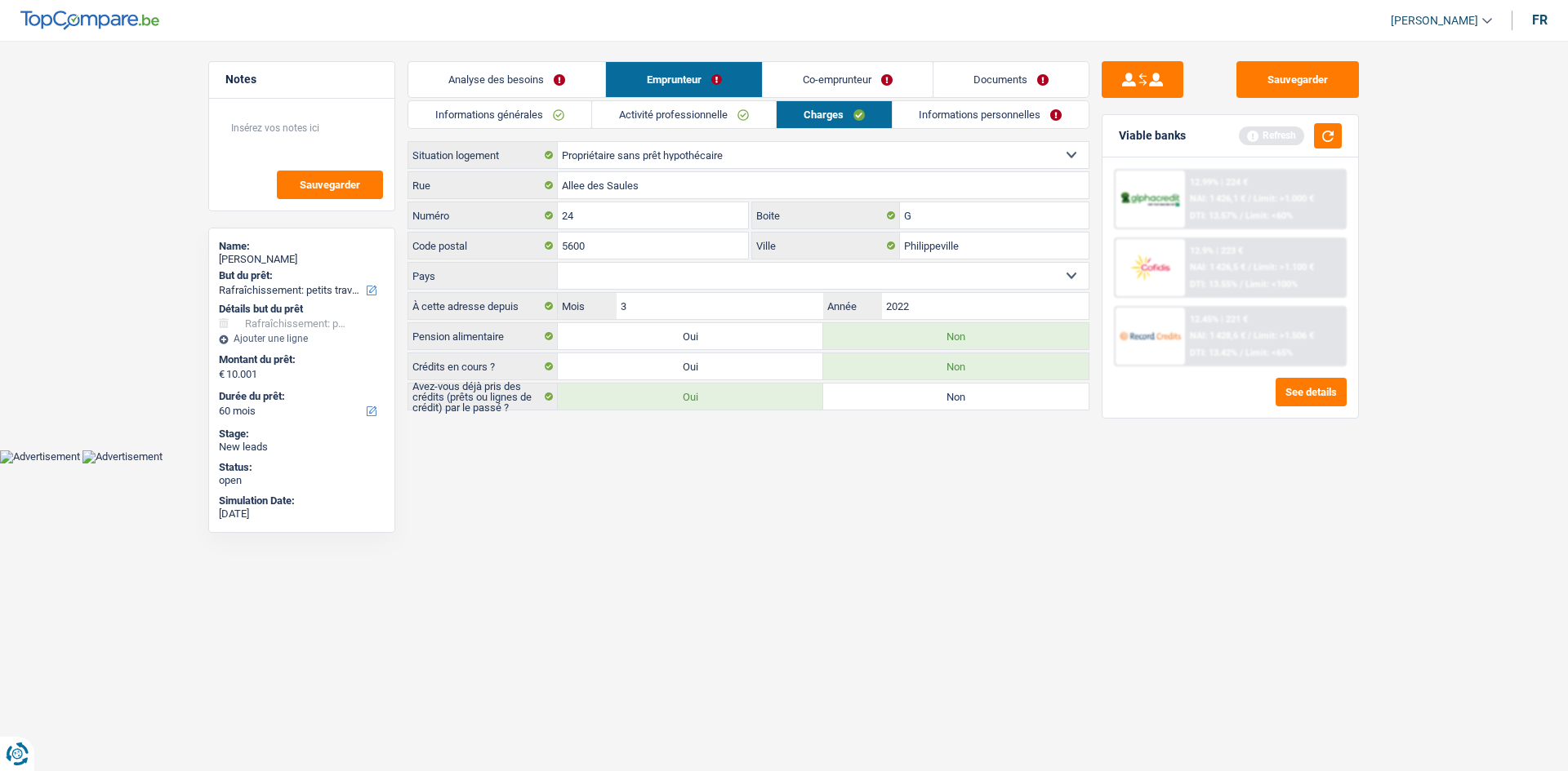
click at [738, 119] on link "Activité professionnelle" at bounding box center [683, 114] width 184 height 27
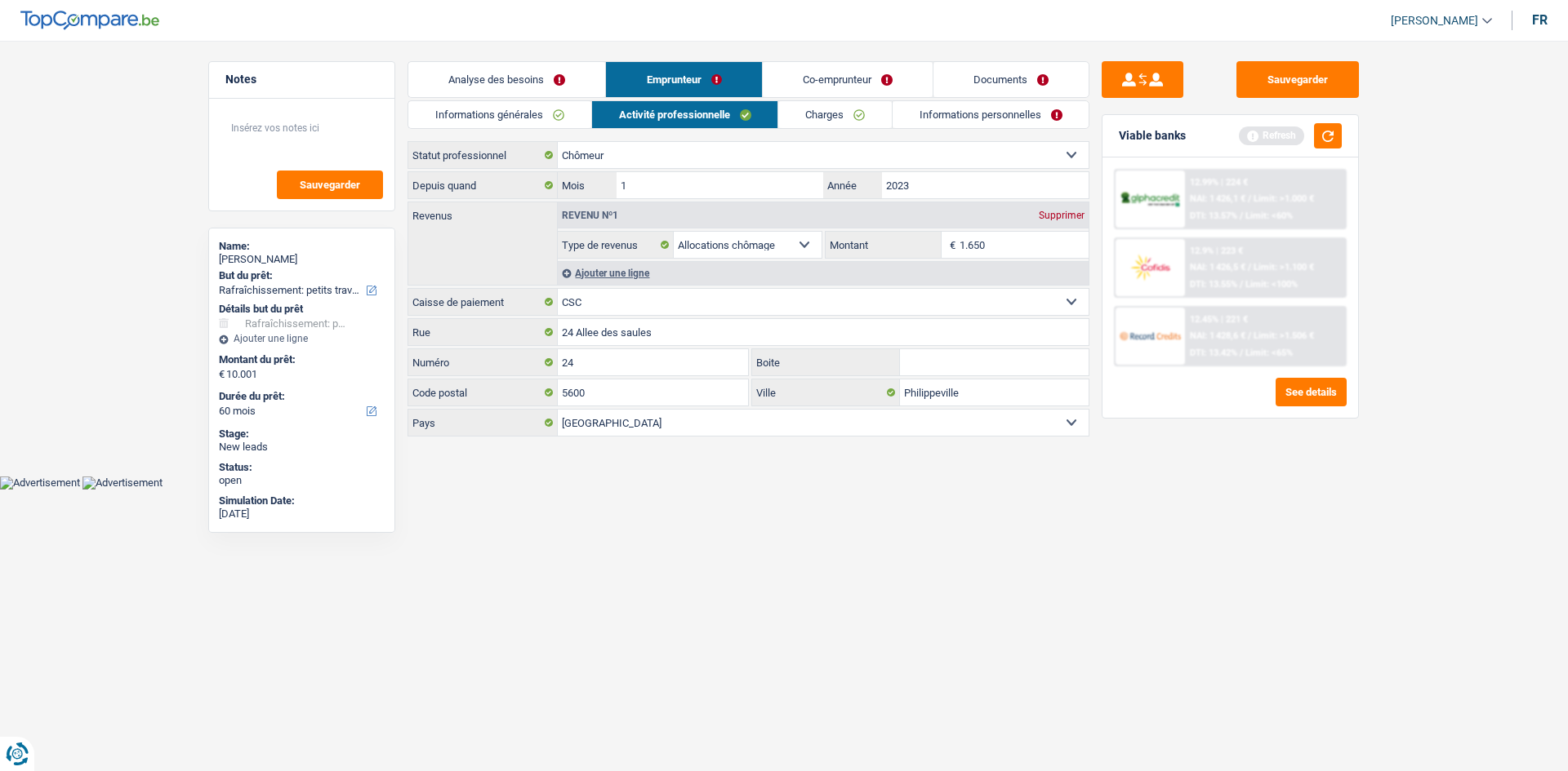
click at [953, 111] on link "Informations personnelles" at bounding box center [990, 114] width 197 height 27
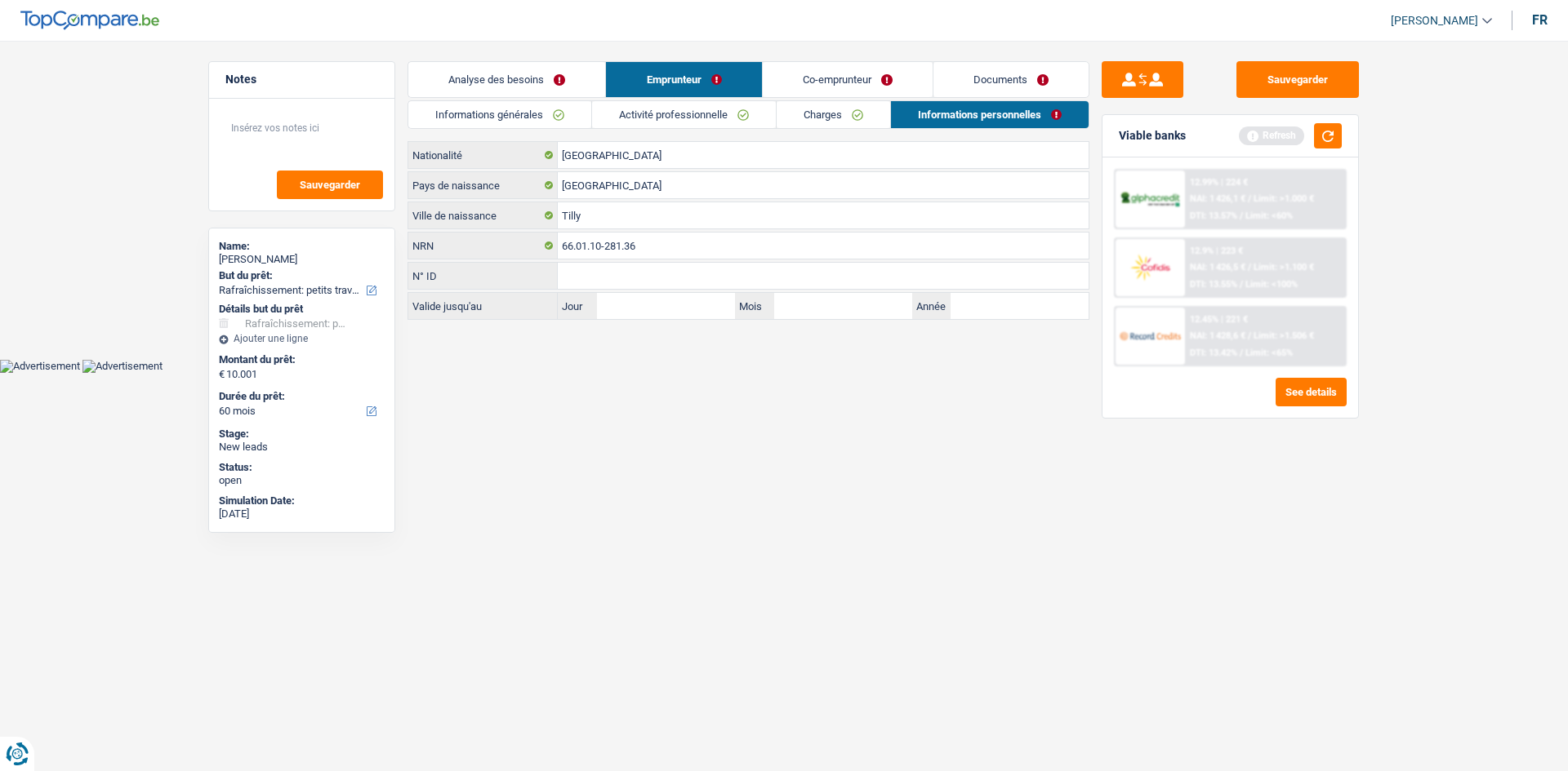
click at [804, 120] on link "Charges" at bounding box center [833, 114] width 114 height 27
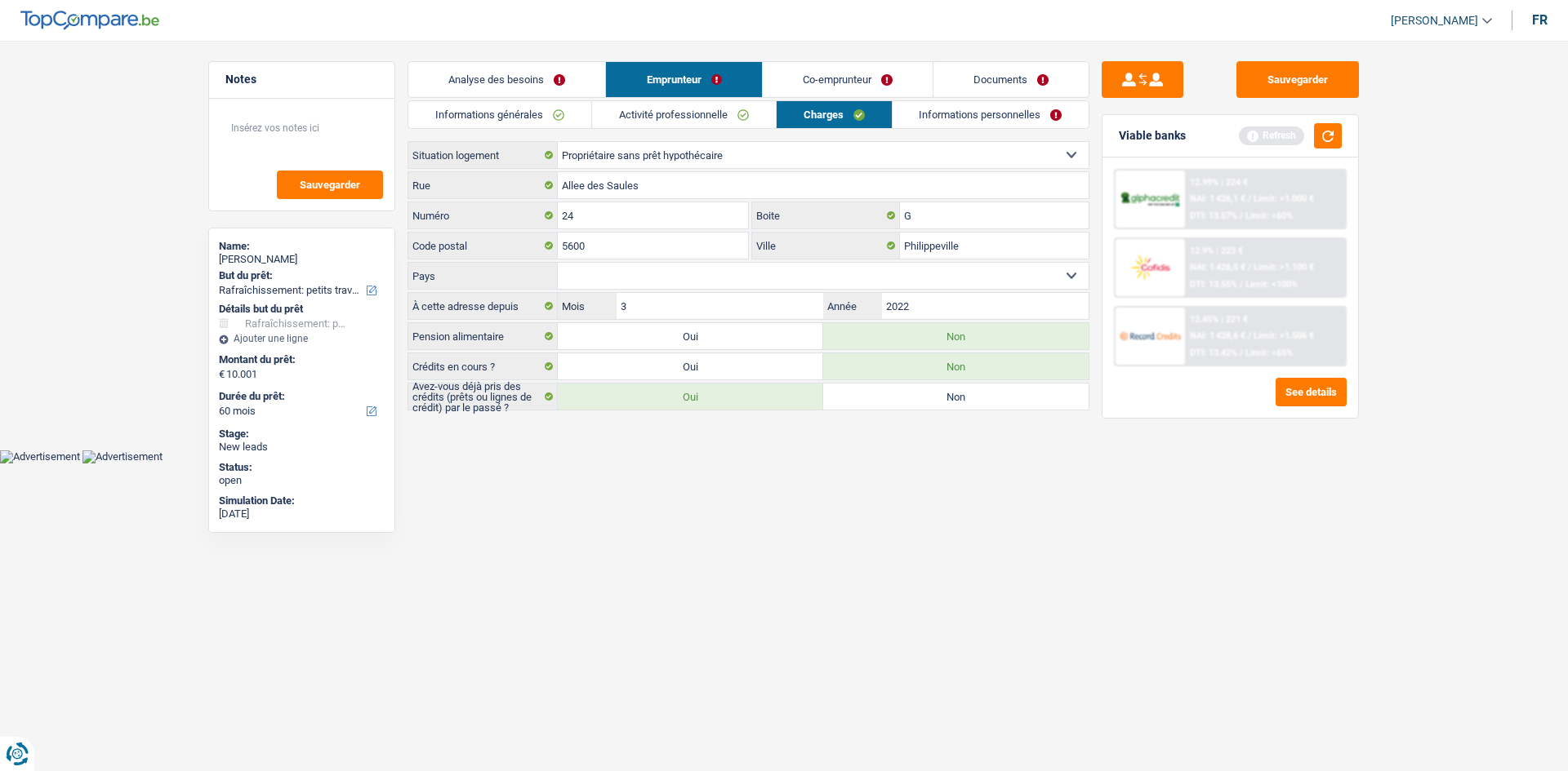
click at [832, 81] on link "Co-emprunteur" at bounding box center [847, 80] width 169 height 35
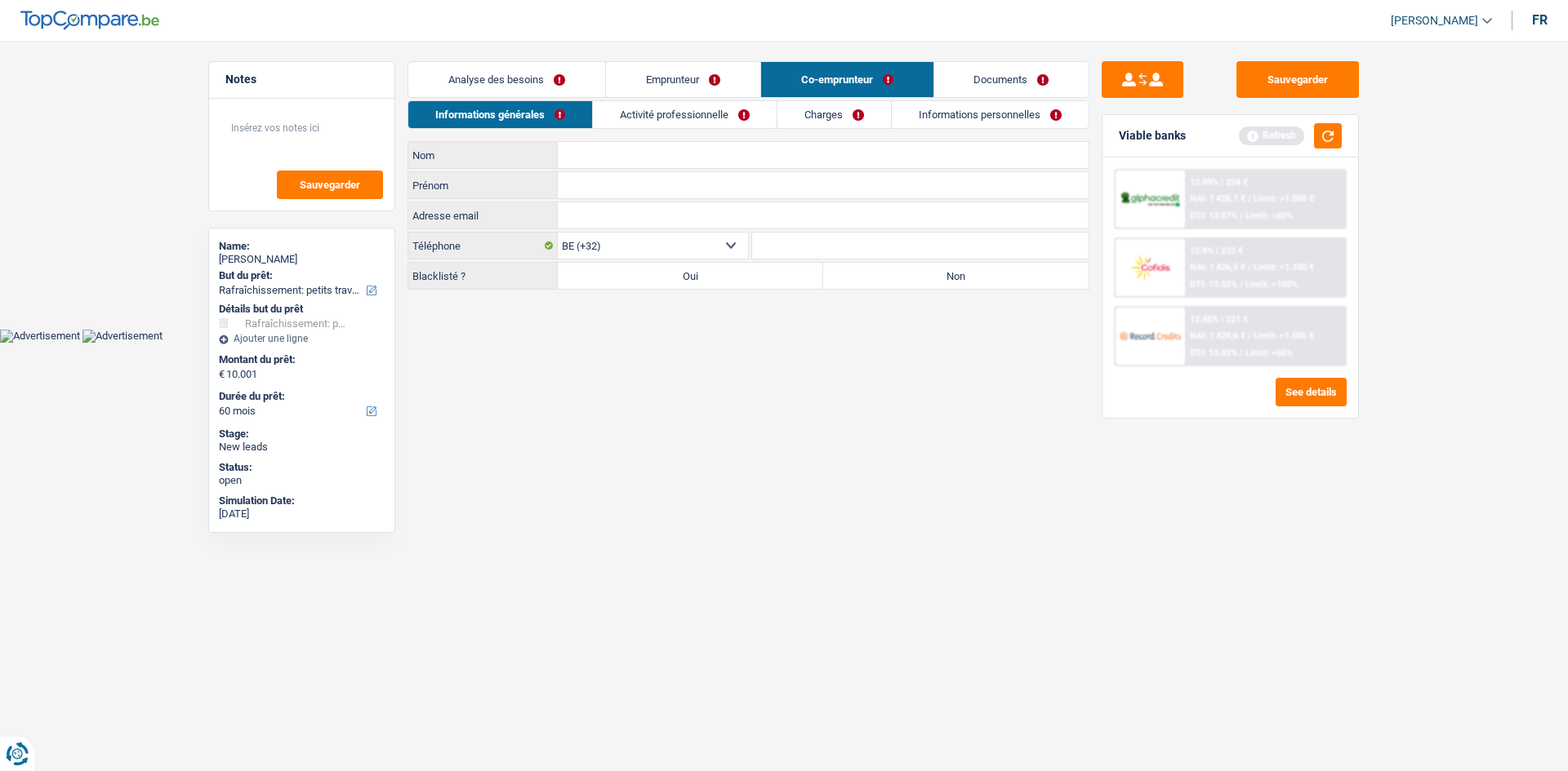
click at [737, 166] on input "Nom" at bounding box center [822, 155] width 530 height 27
type input "Clemence"
click at [585, 179] on input "Prénom" at bounding box center [822, 185] width 530 height 27
type input "Valérie"
click at [895, 288] on label "Non" at bounding box center [956, 276] width 266 height 27
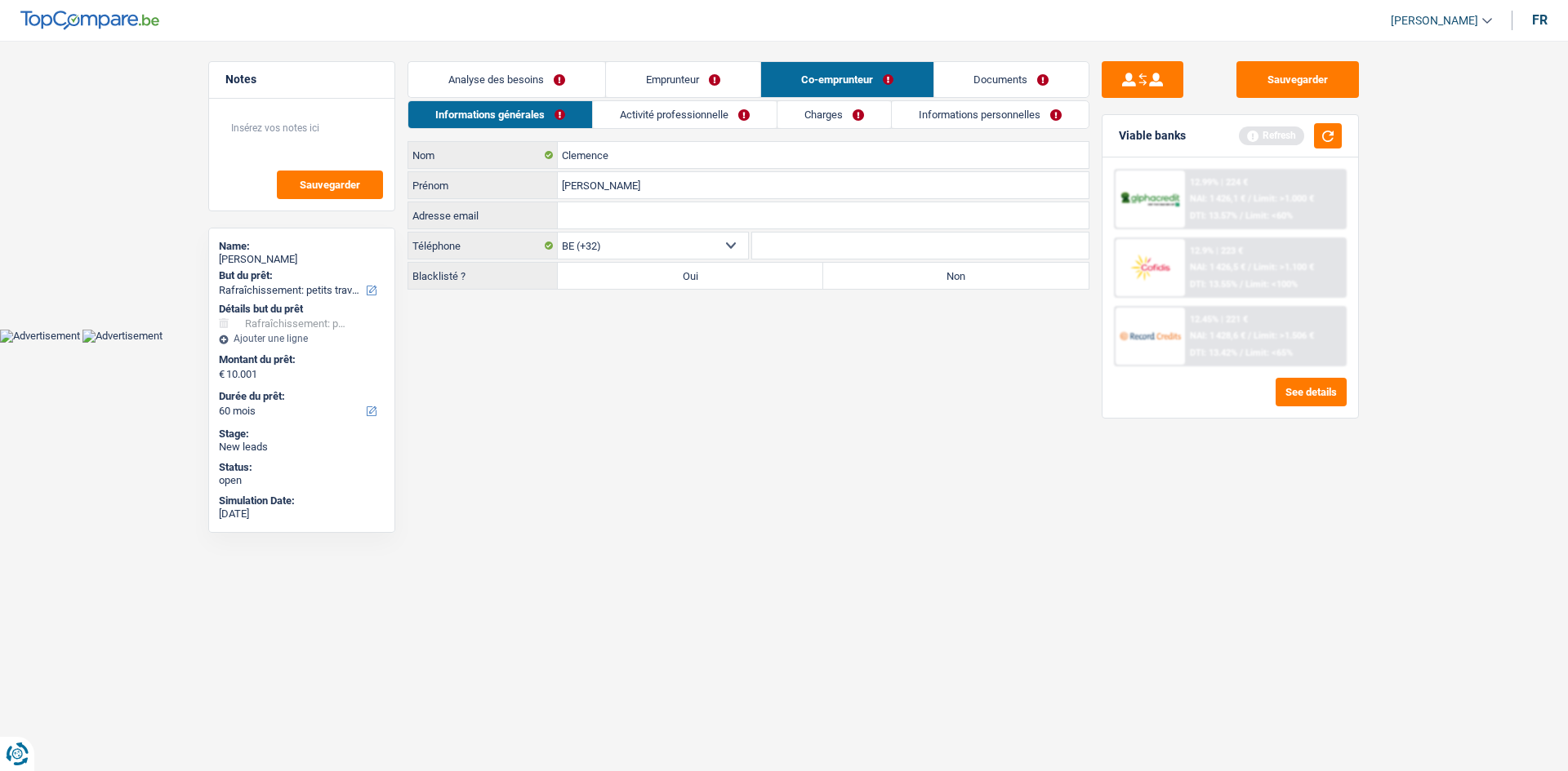
click at [895, 288] on input "Non" at bounding box center [956, 276] width 266 height 27
radio input "true"
drag, startPoint x: 639, startPoint y: 119, endPoint x: 650, endPoint y: 114, distance: 12.1
click at [639, 119] on link "Activité professionnelle" at bounding box center [684, 114] width 184 height 27
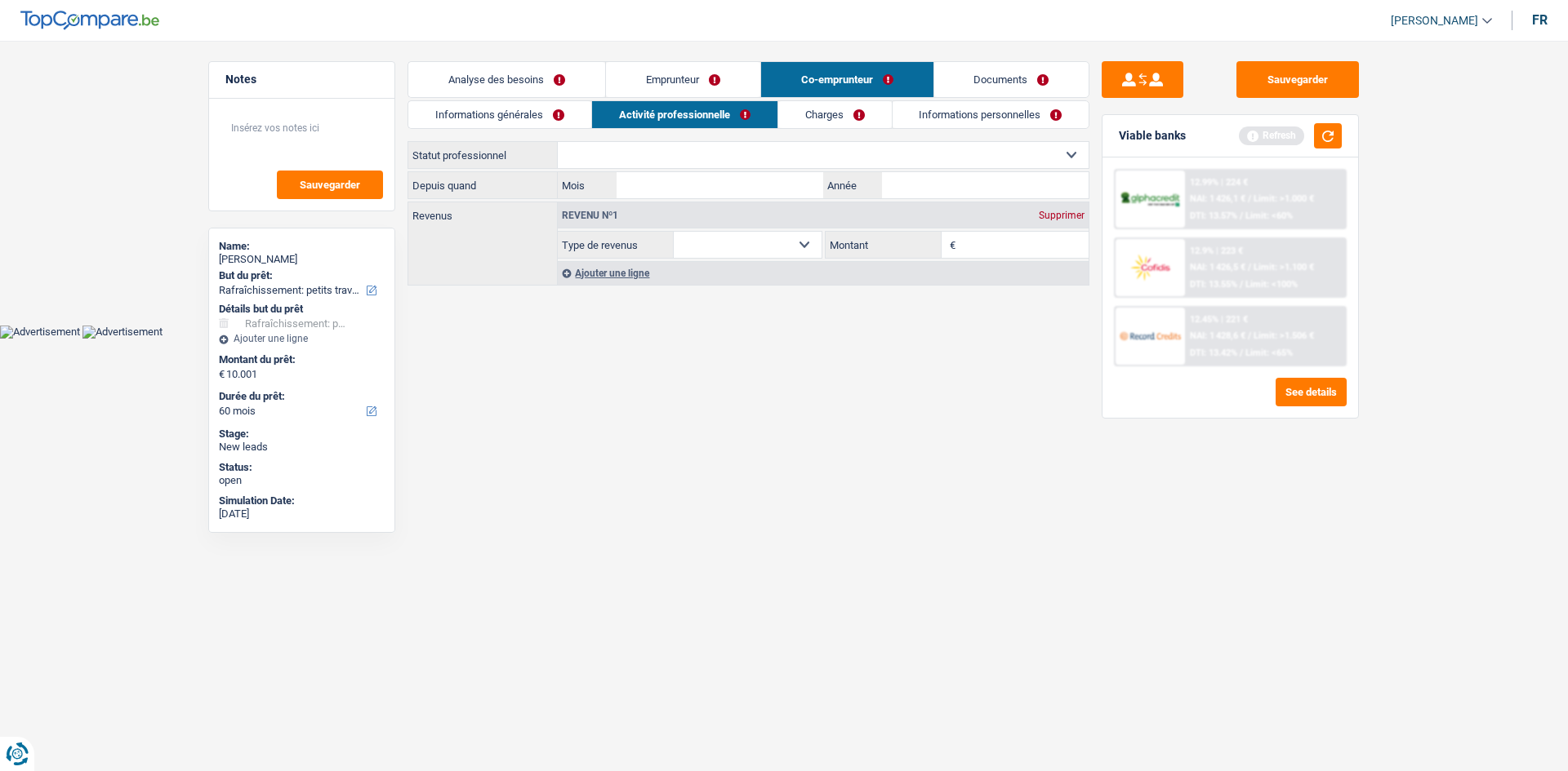
click at [668, 150] on select "Ouvrier Employé privé Employé public Invalide Indépendant Pensionné Chômeur Mut…" at bounding box center [822, 155] width 530 height 27
select select "noProfession"
click at [558, 142] on select "Ouvrier Employé privé Employé public Invalide Indépendant Pensionné Chômeur Mut…" at bounding box center [822, 155] width 530 height 27
click at [942, 182] on input "Année" at bounding box center [985, 185] width 207 height 27
type input "2005"
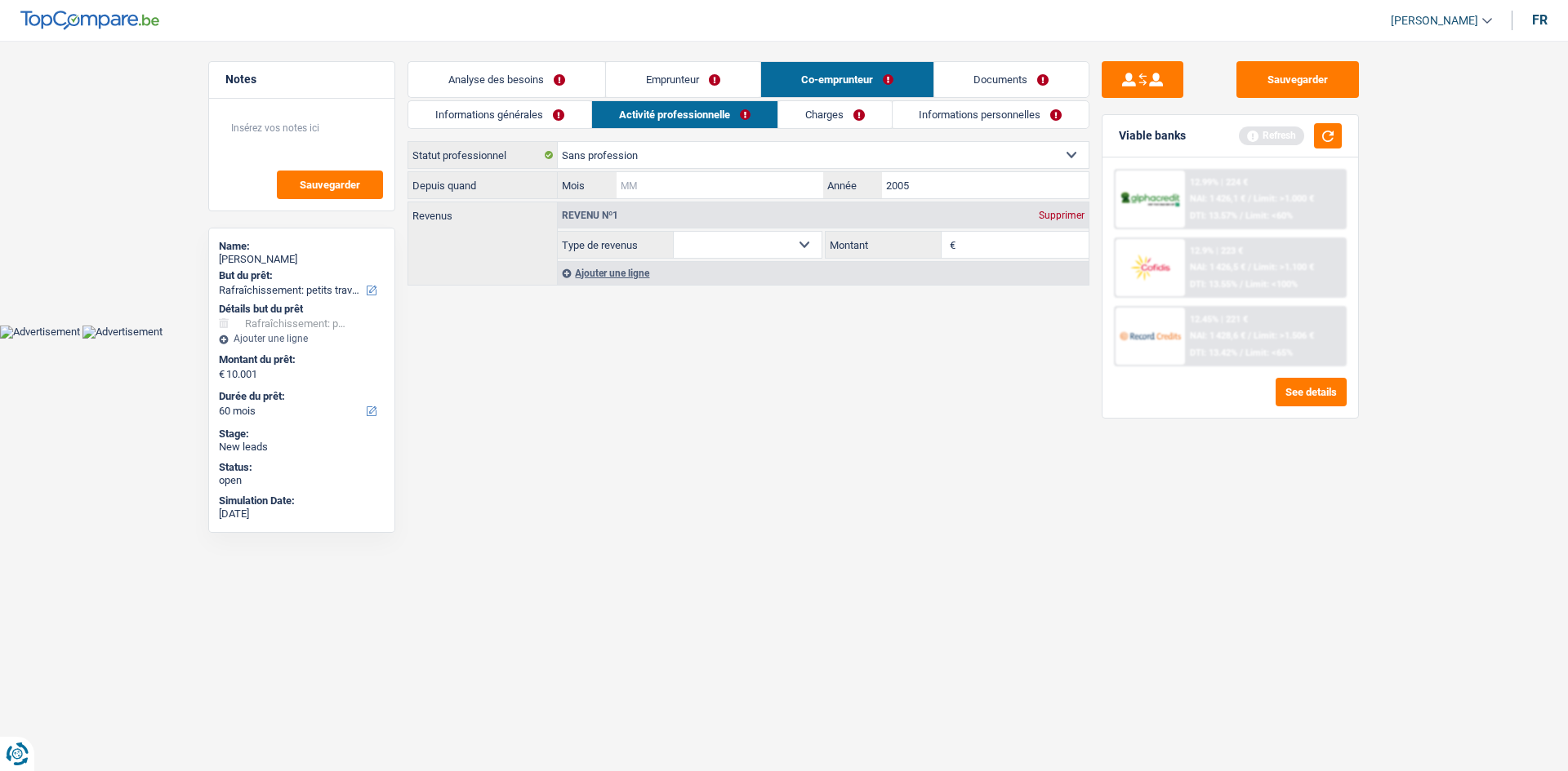
click at [747, 173] on input "Mois" at bounding box center [720, 185] width 207 height 27
type input "1"
click at [953, 339] on html "Vous avez le contrôle de vos données Nous utilisons des cookies, tout comme nos…" at bounding box center [784, 169] width 1568 height 339
click at [872, 122] on link "Charges" at bounding box center [835, 114] width 114 height 27
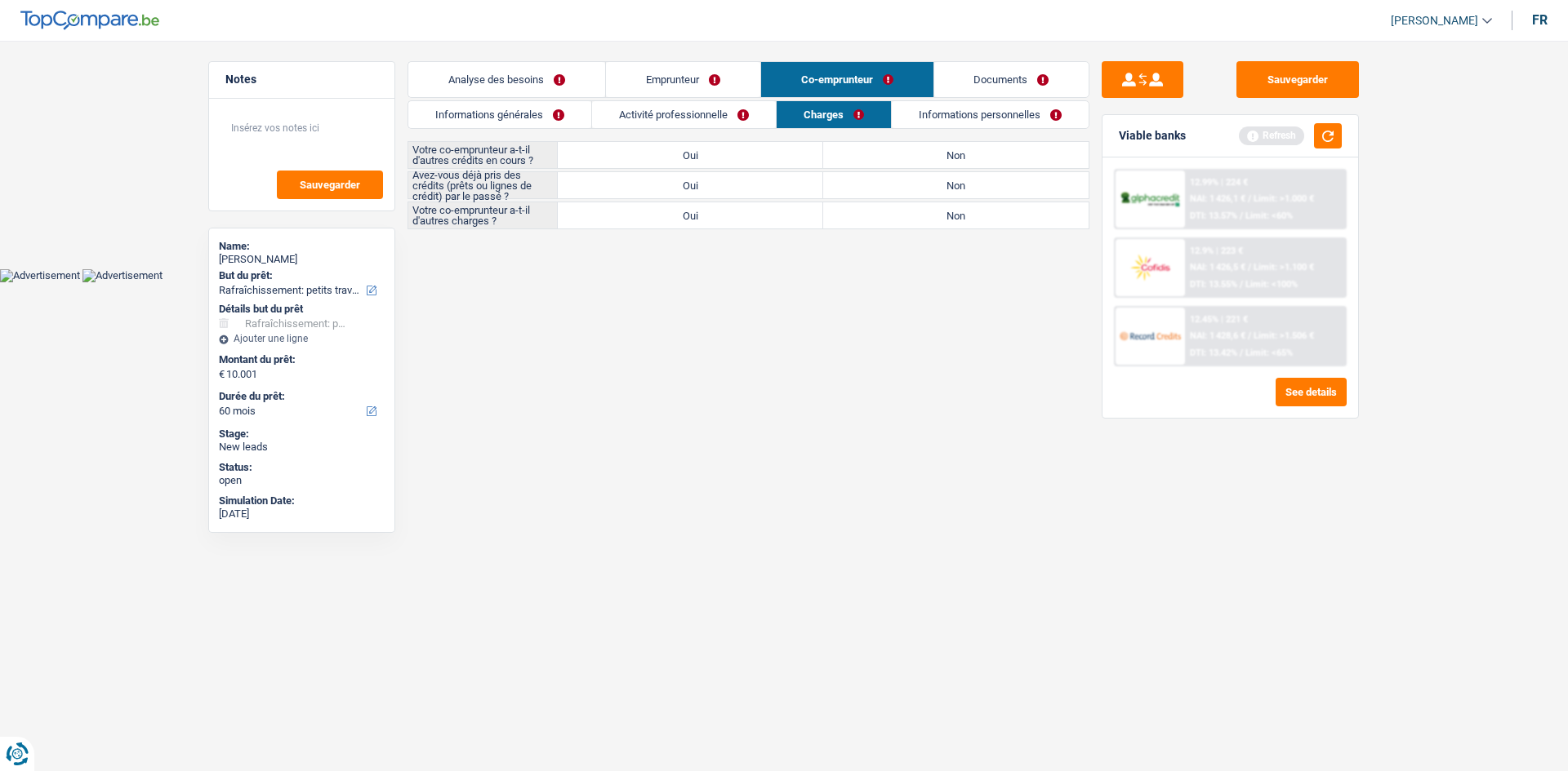
click at [951, 149] on label "Non" at bounding box center [956, 155] width 266 height 27
click at [951, 149] on input "Non" at bounding box center [956, 155] width 266 height 27
radio input "true"
click at [959, 214] on label "Non" at bounding box center [956, 215] width 266 height 27
click at [959, 214] on input "Non" at bounding box center [956, 215] width 266 height 27
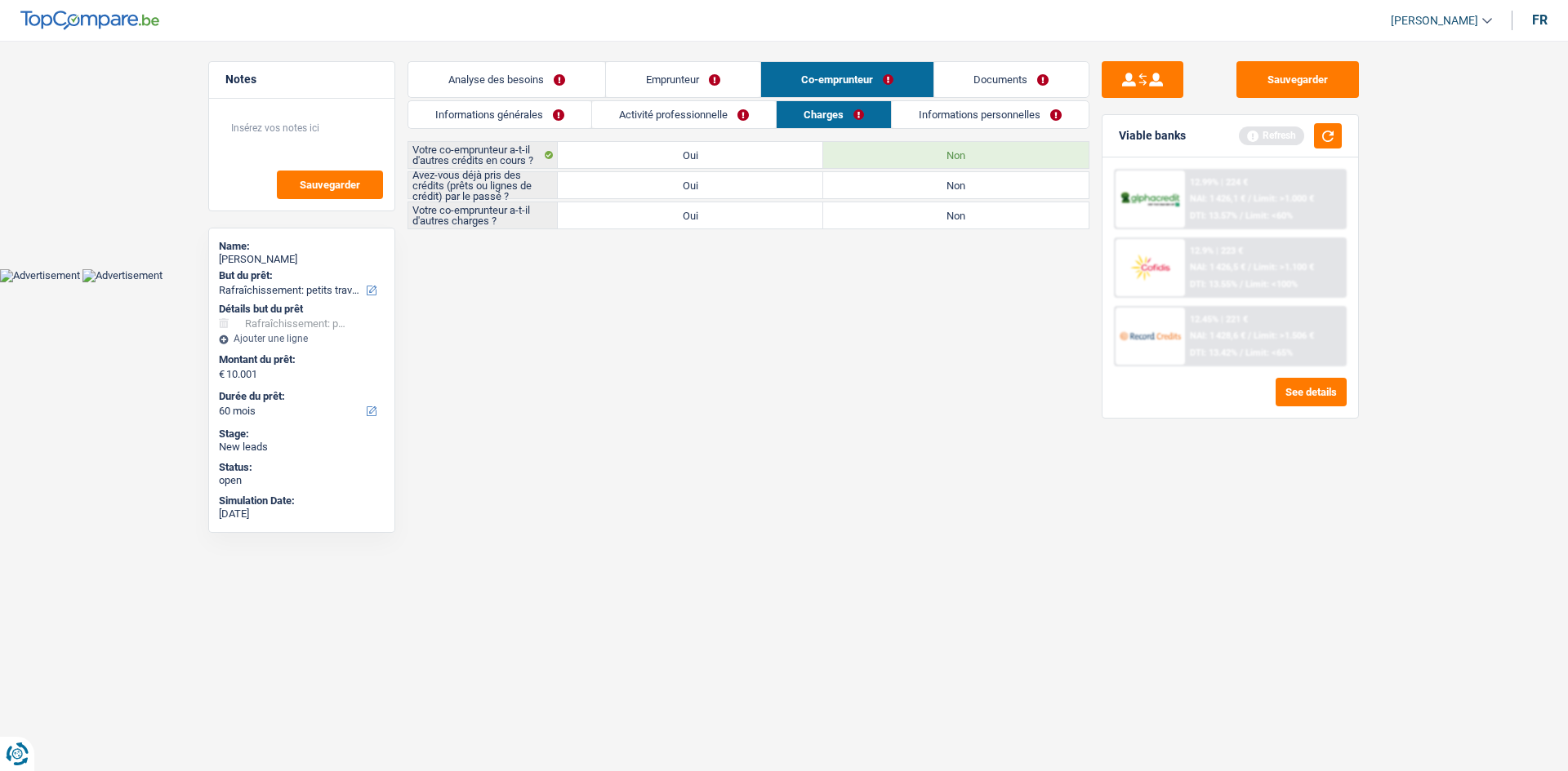
radio input "true"
click at [766, 179] on label "Oui" at bounding box center [691, 185] width 266 height 27
click at [766, 179] on input "Oui" at bounding box center [691, 185] width 266 height 27
radio input "true"
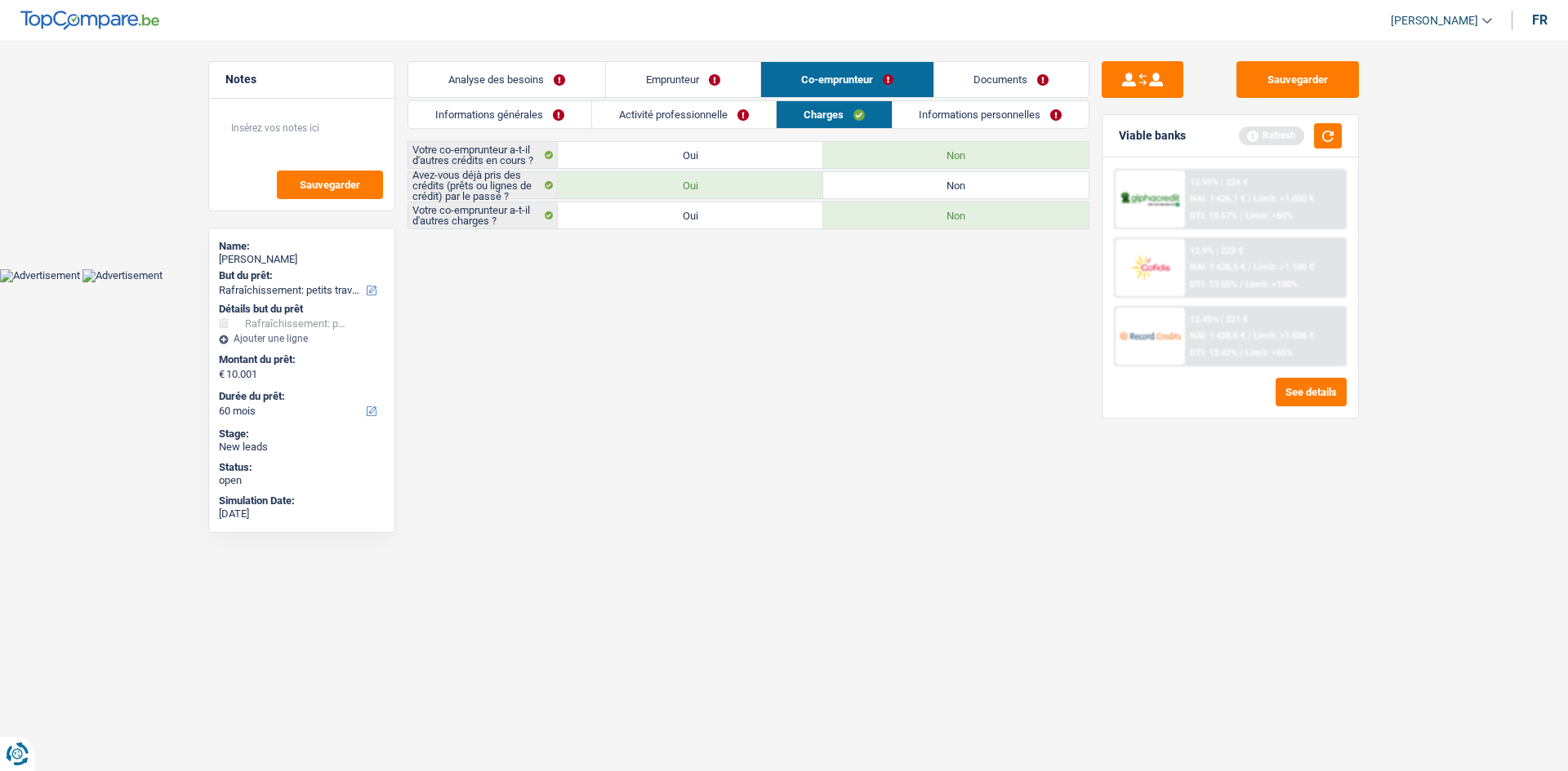
click at [947, 113] on link "Informations personnelles" at bounding box center [990, 114] width 197 height 27
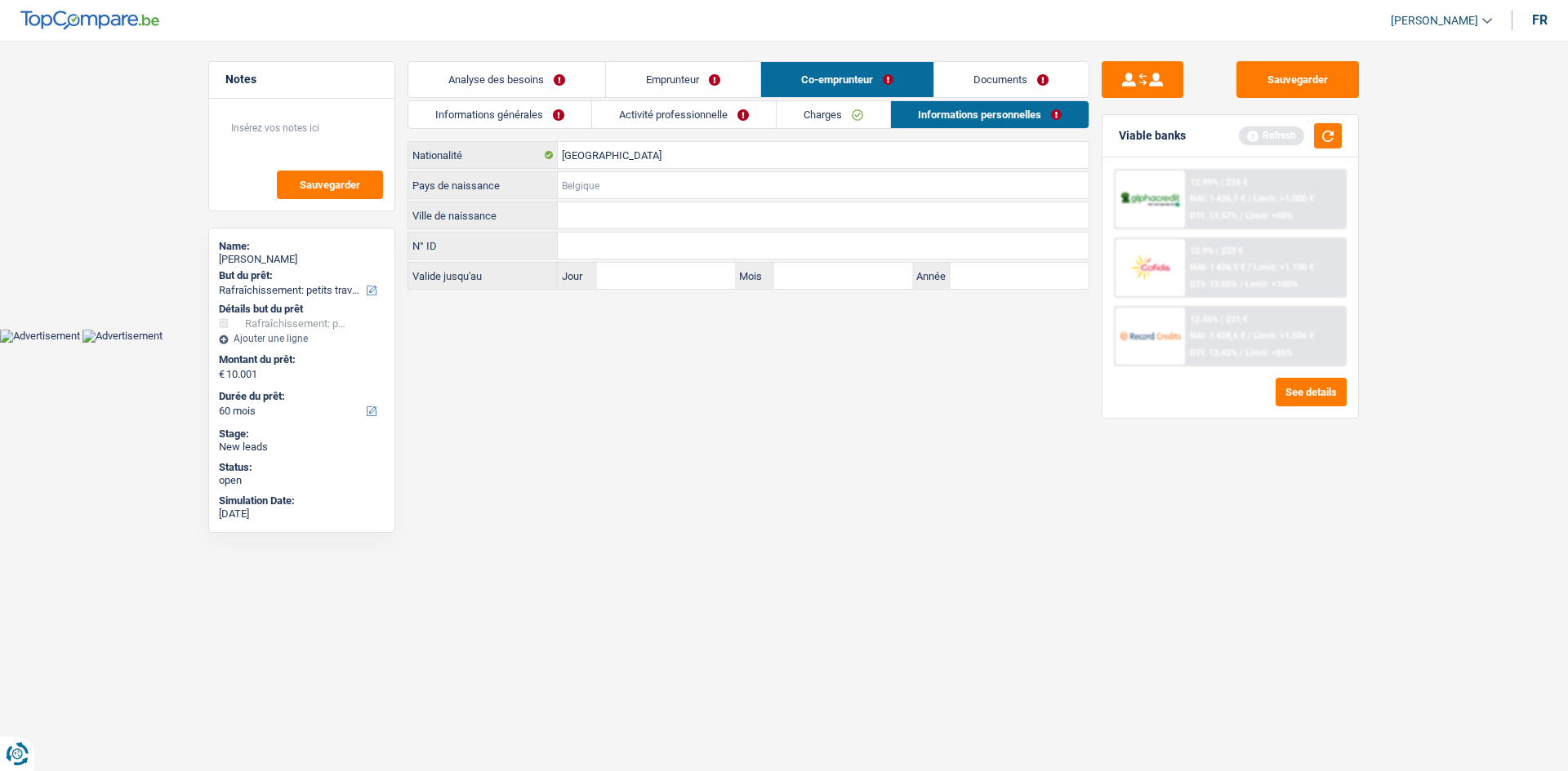
click at [626, 189] on input "Pays de naissance" at bounding box center [822, 185] width 530 height 27
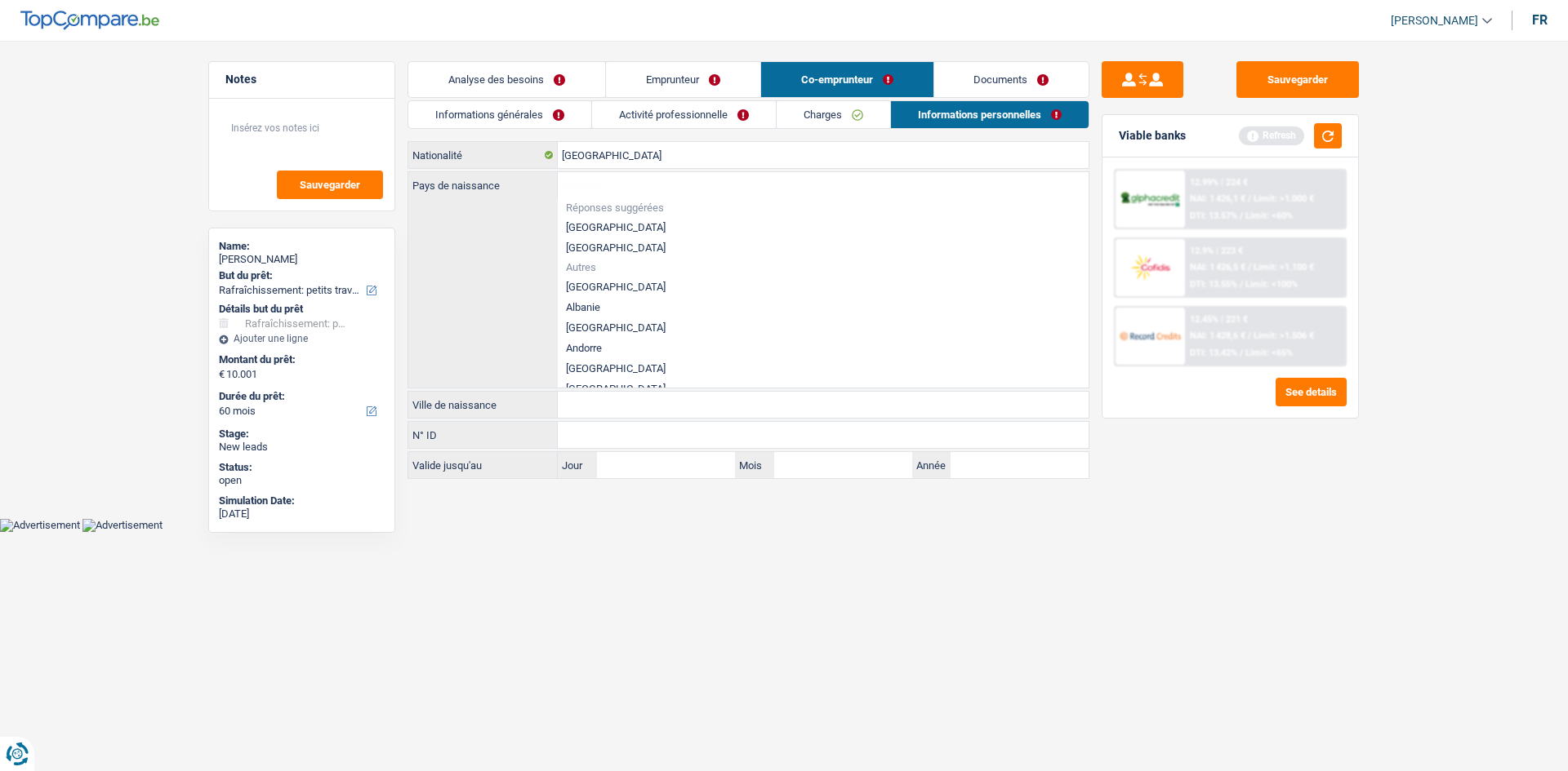
click at [620, 223] on li "[GEOGRAPHIC_DATA]" at bounding box center [822, 227] width 530 height 20
type input "[GEOGRAPHIC_DATA]"
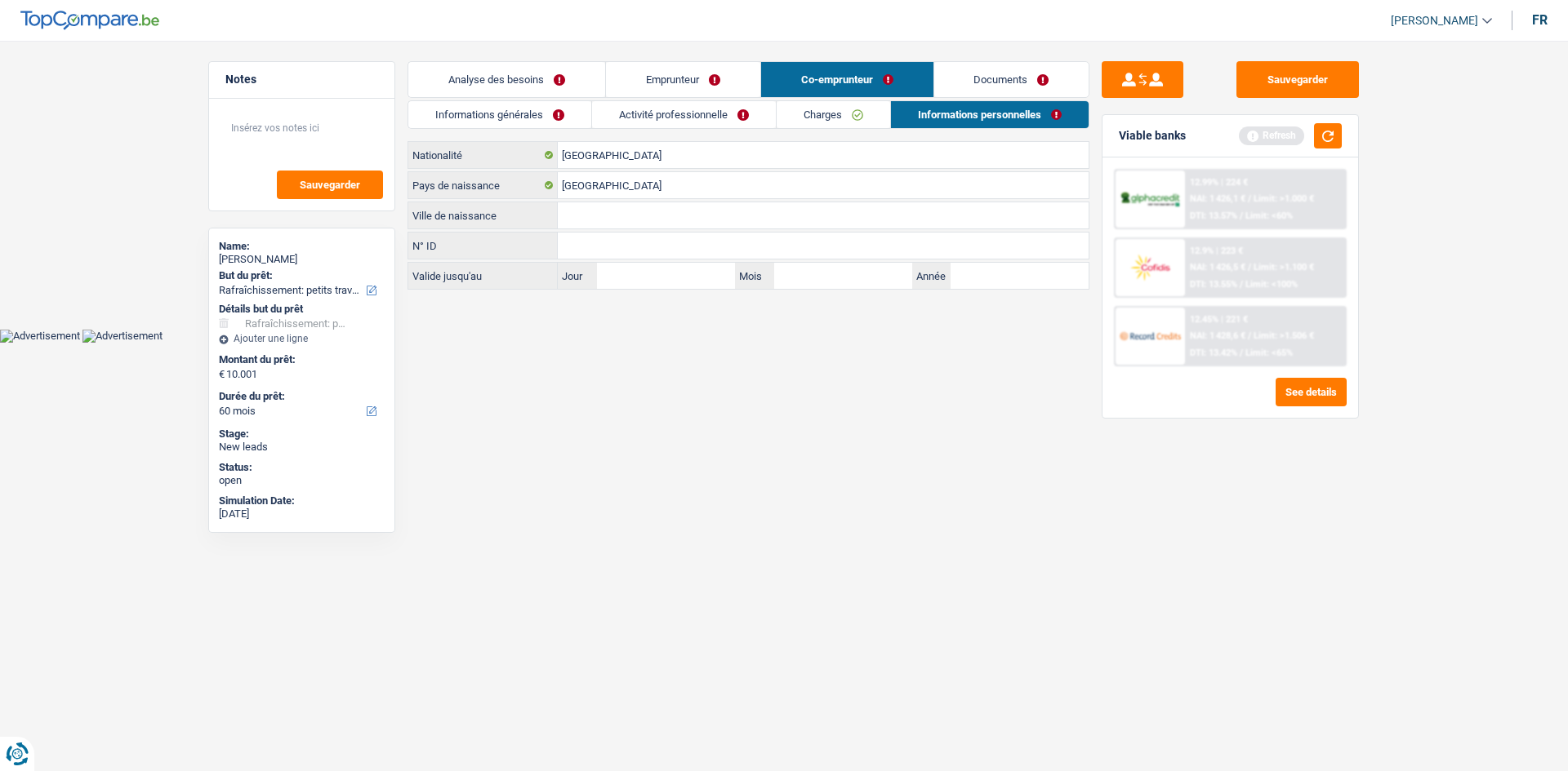
click at [657, 217] on input "Ville de naissance" at bounding box center [822, 215] width 530 height 27
type input "Bruxelles"
click at [996, 342] on html "Vous avez le contrôle de vos données Nous utilisons des cookies, tout comme nos…" at bounding box center [784, 171] width 1568 height 342
click at [1022, 71] on link "Documents" at bounding box center [1011, 80] width 155 height 35
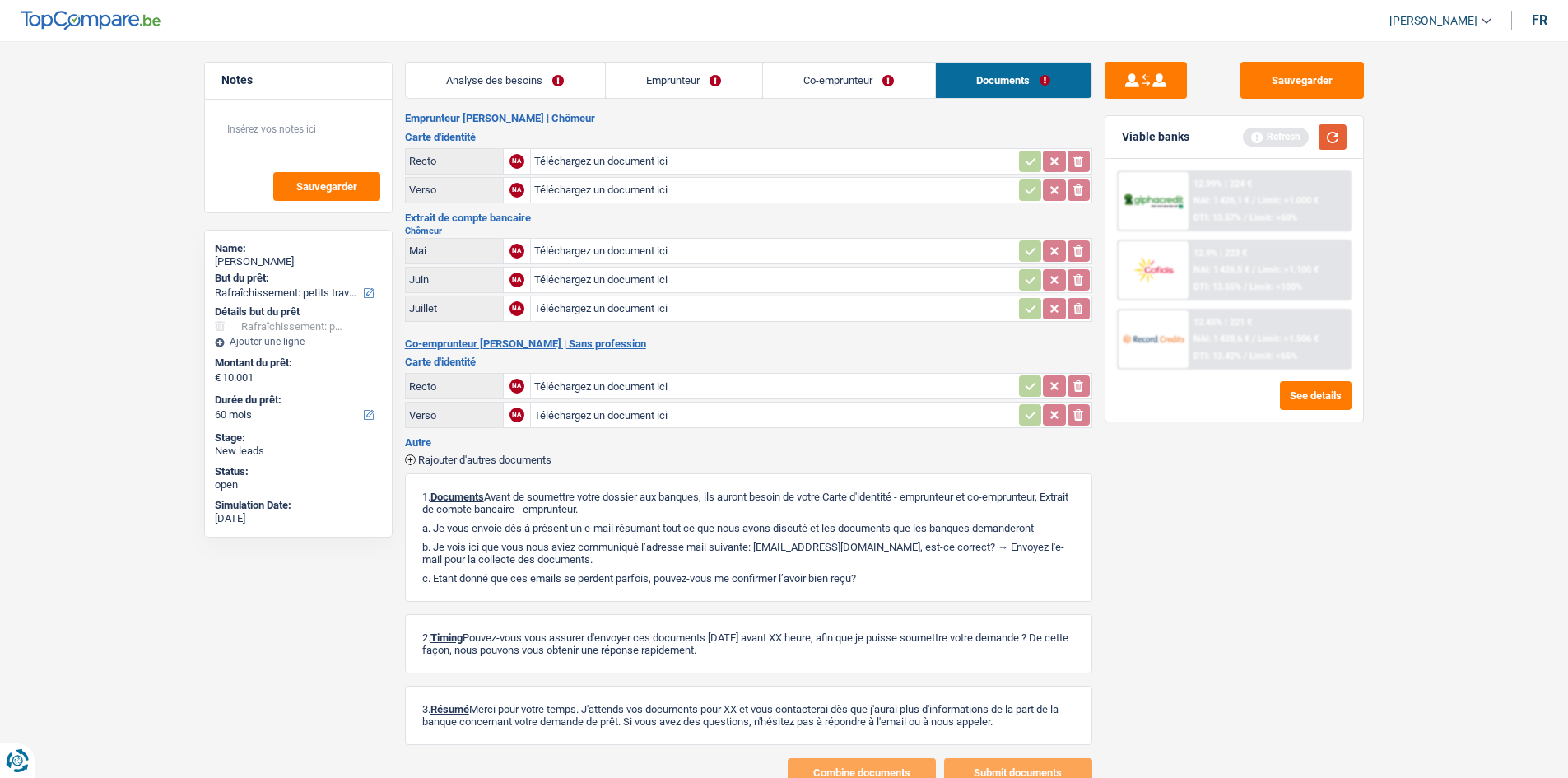
click at [1332, 137] on button "button" at bounding box center [1333, 138] width 28 height 26
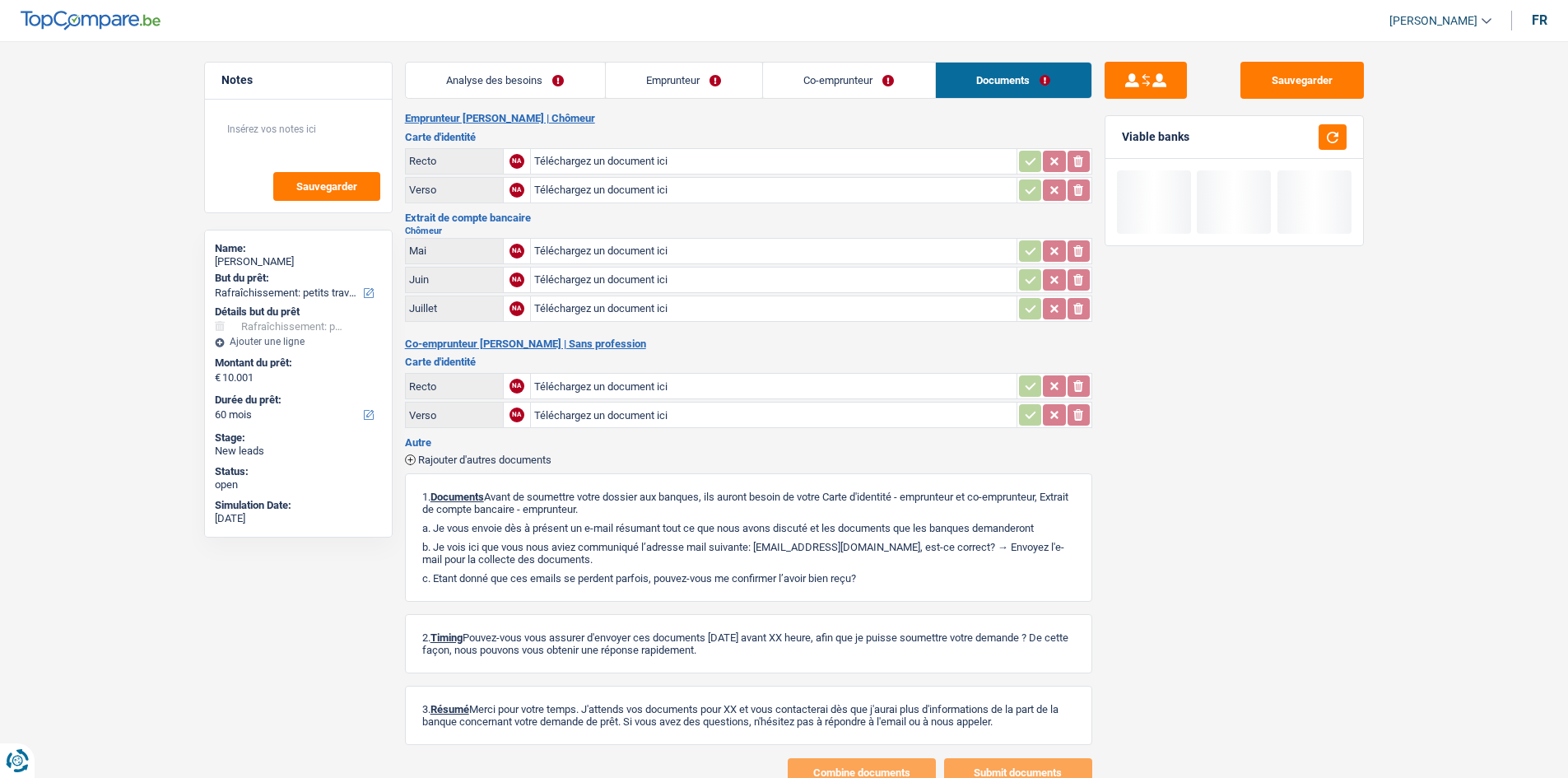
click at [485, 94] on link "Analyse des besoins" at bounding box center [505, 80] width 199 height 35
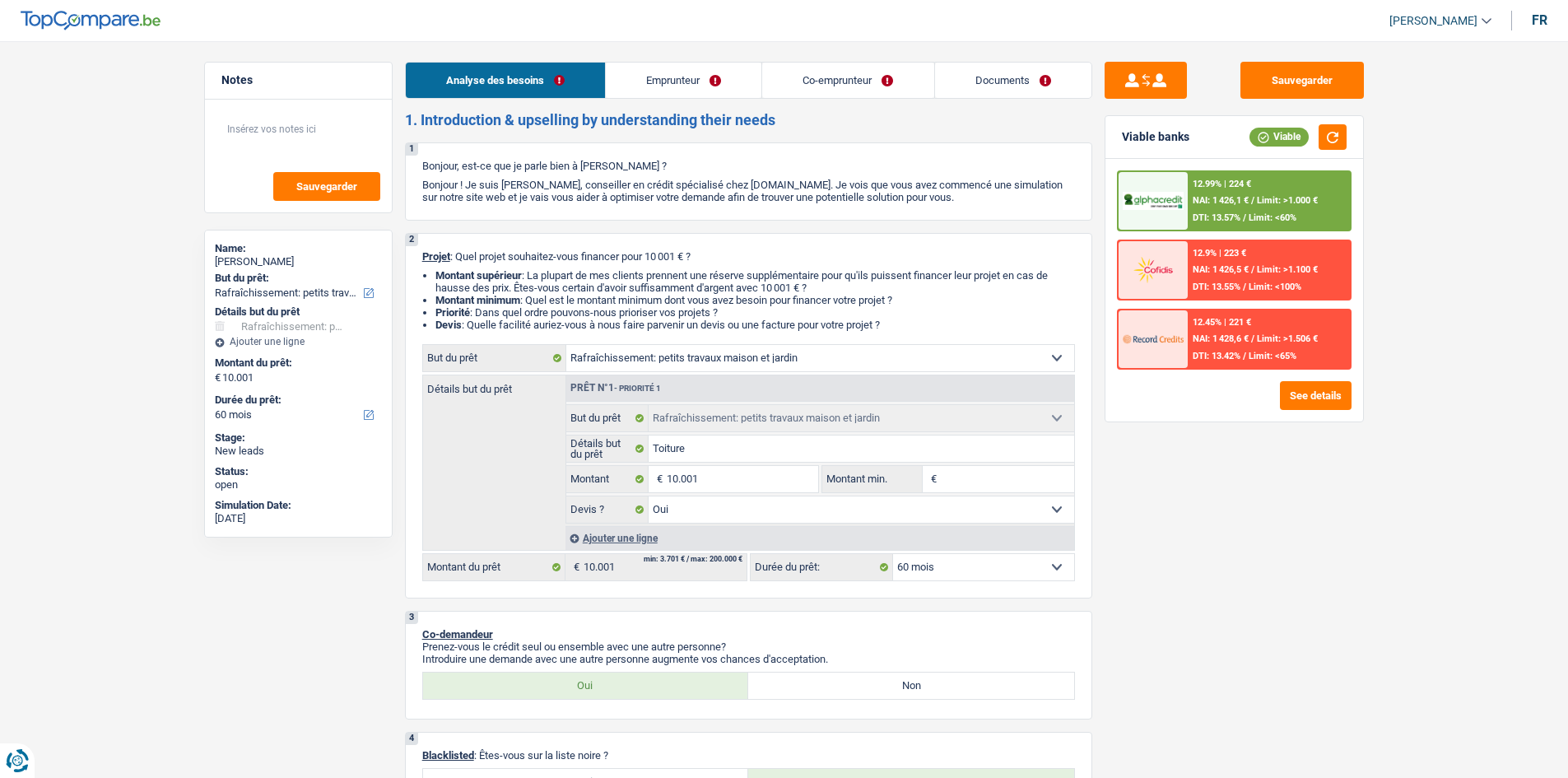
click at [1001, 79] on link "Documents" at bounding box center [1013, 80] width 156 height 35
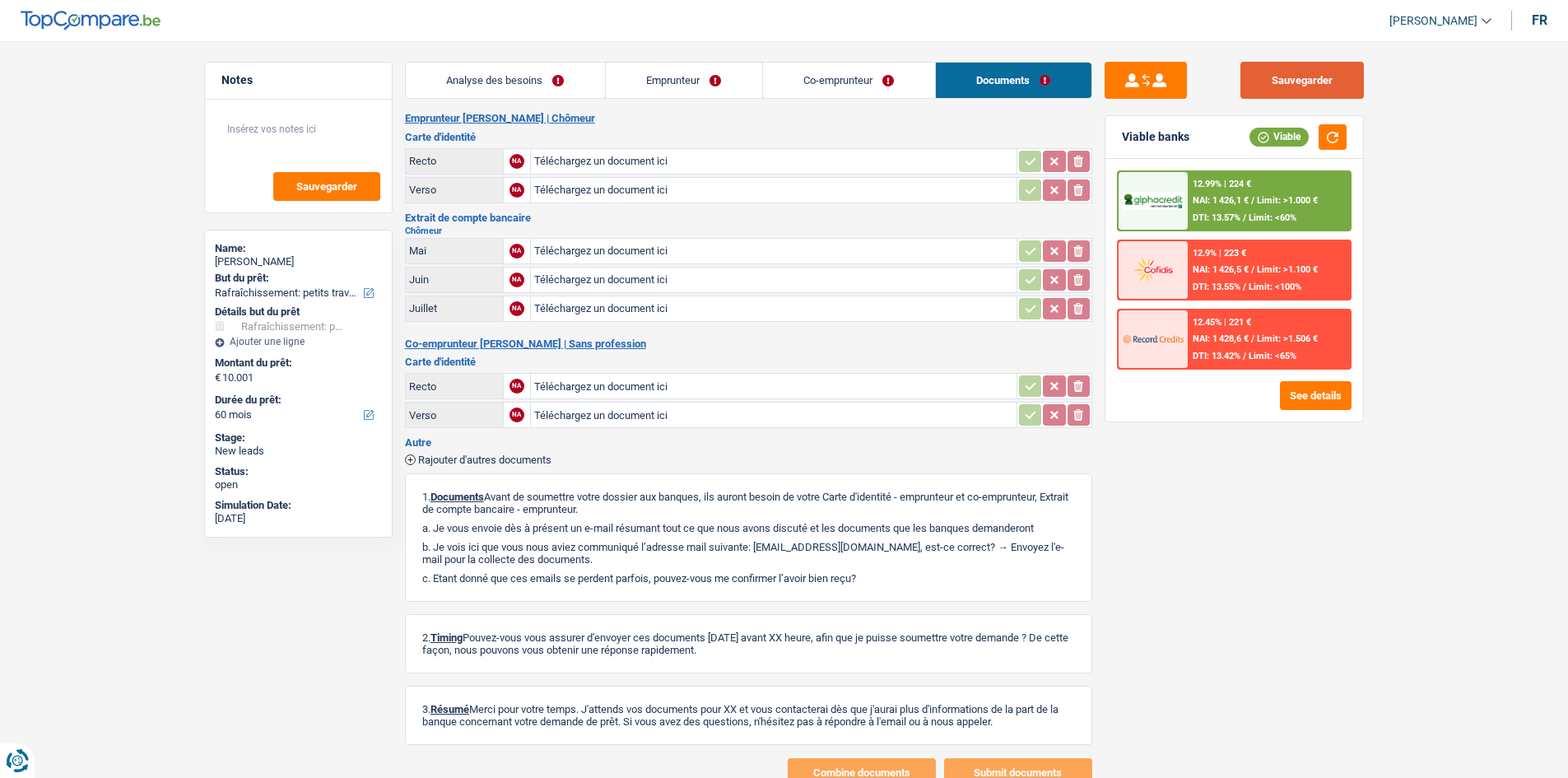
click at [1320, 72] on button "Sauvegarder" at bounding box center [1302, 80] width 124 height 37
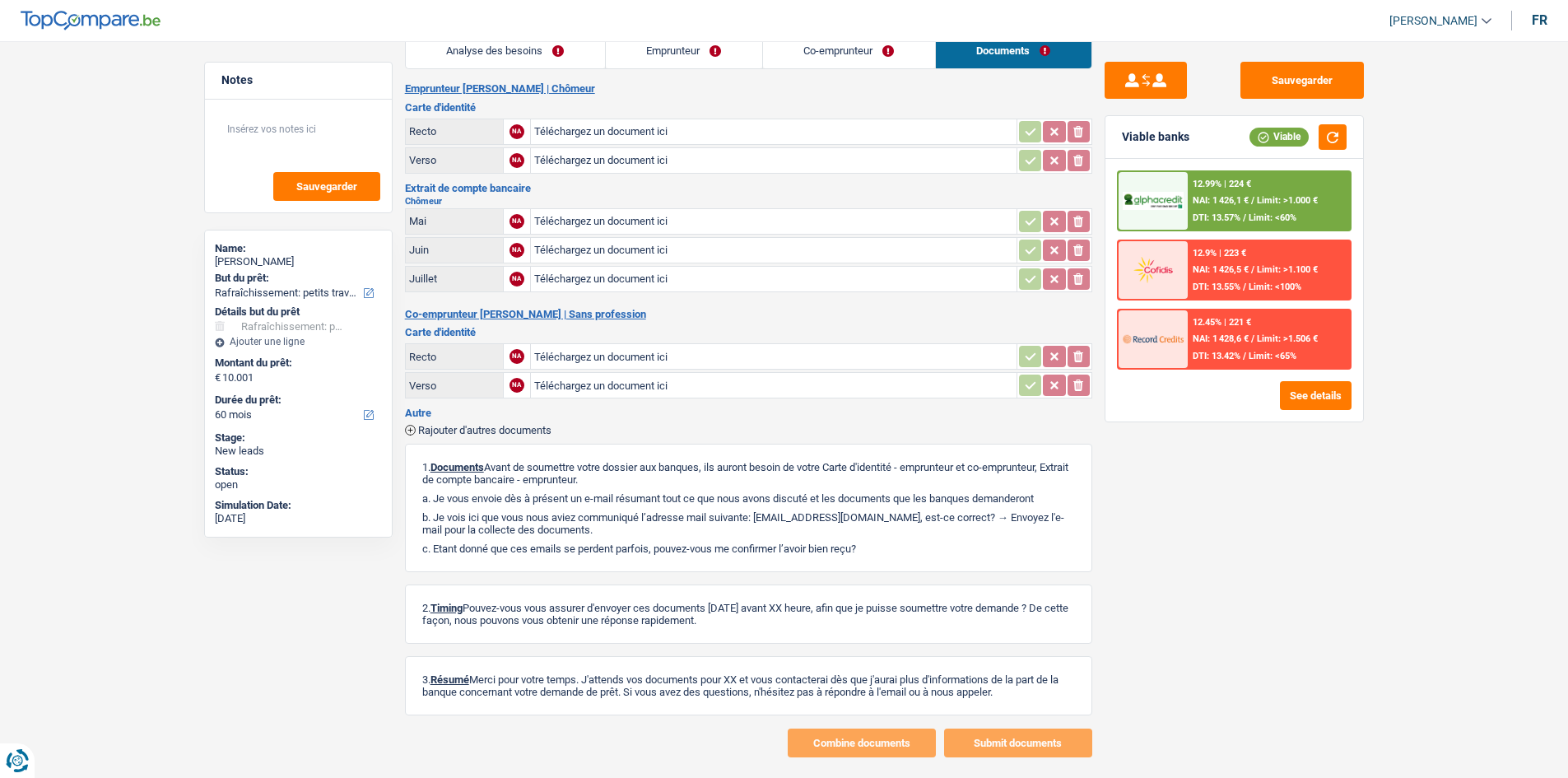
scroll to position [58, 0]
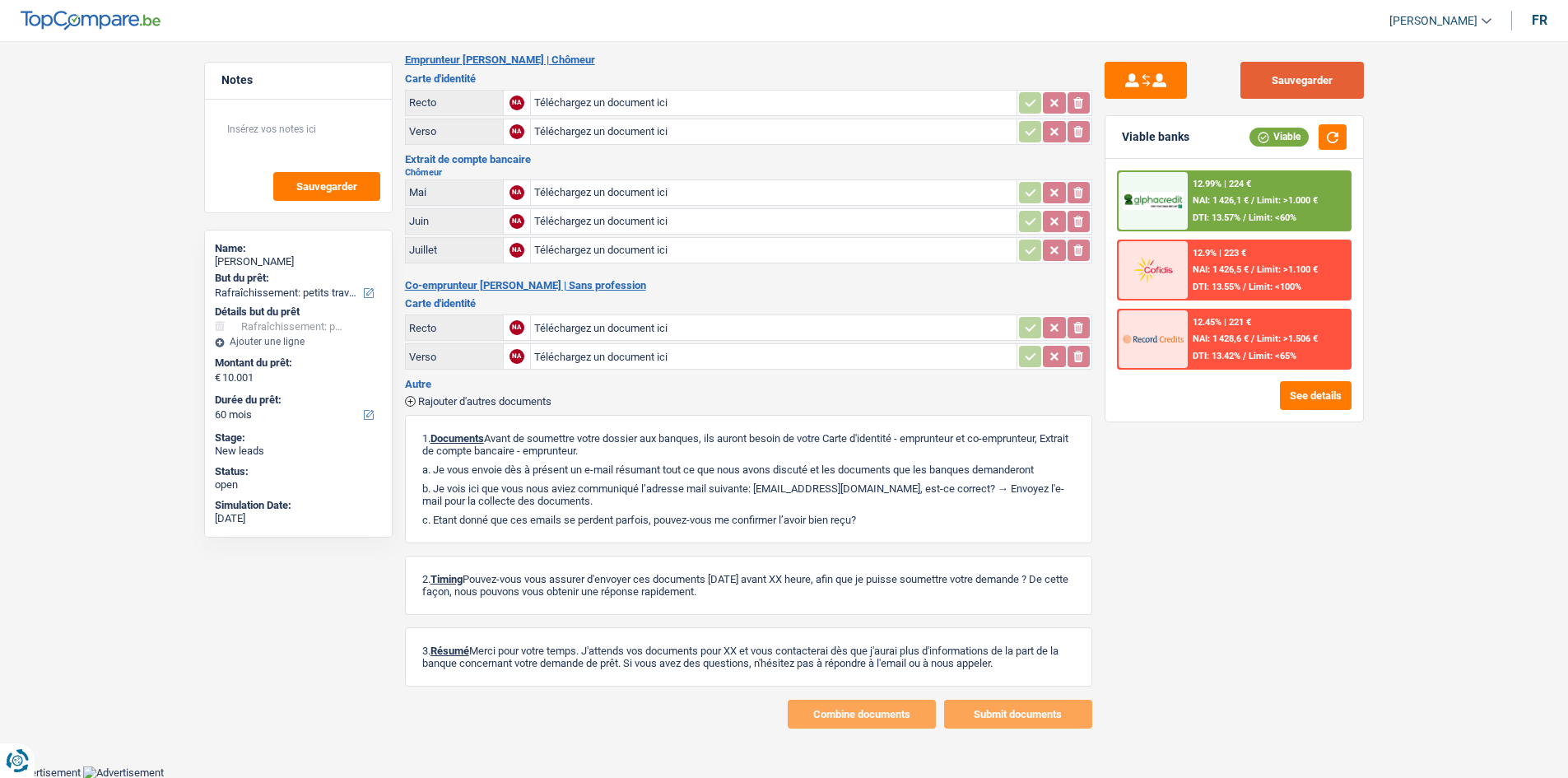
click at [1250, 92] on button "Sauvegarder" at bounding box center [1302, 80] width 124 height 37
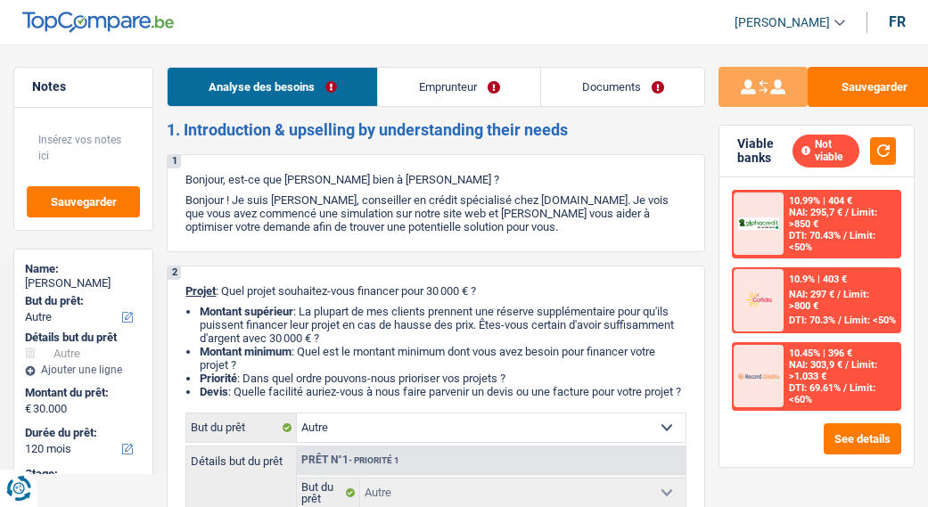
select select "other"
select select "120"
select select "other"
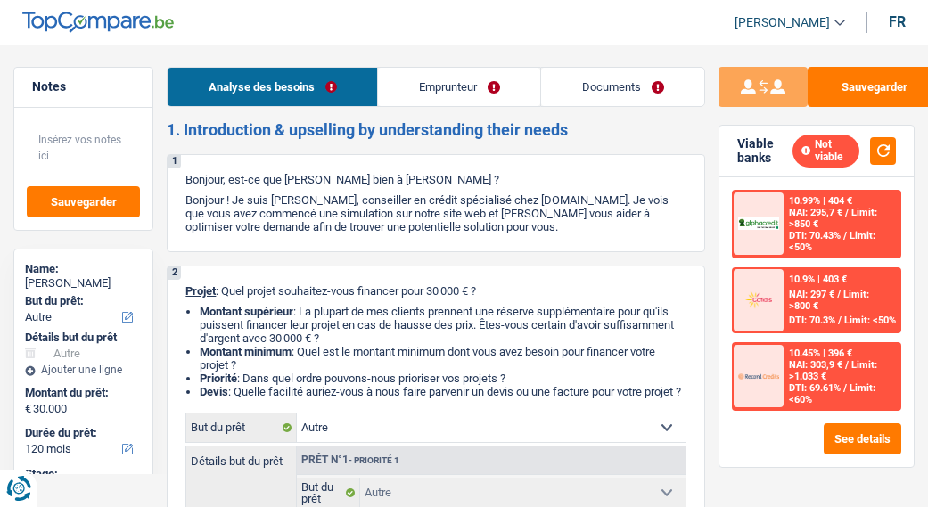
select select "120"
select select "worker"
select select "netSalary"
select select "rents"
select select "other"
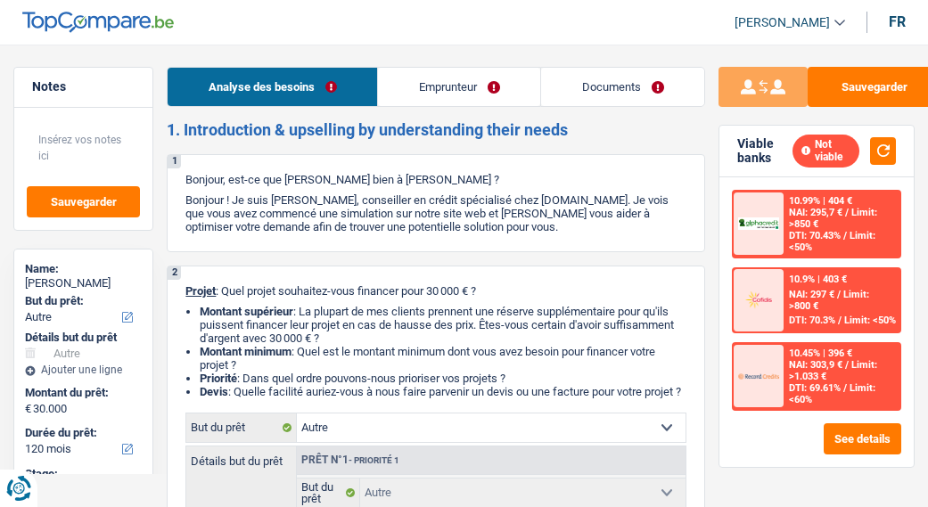
select select "other"
select select "120"
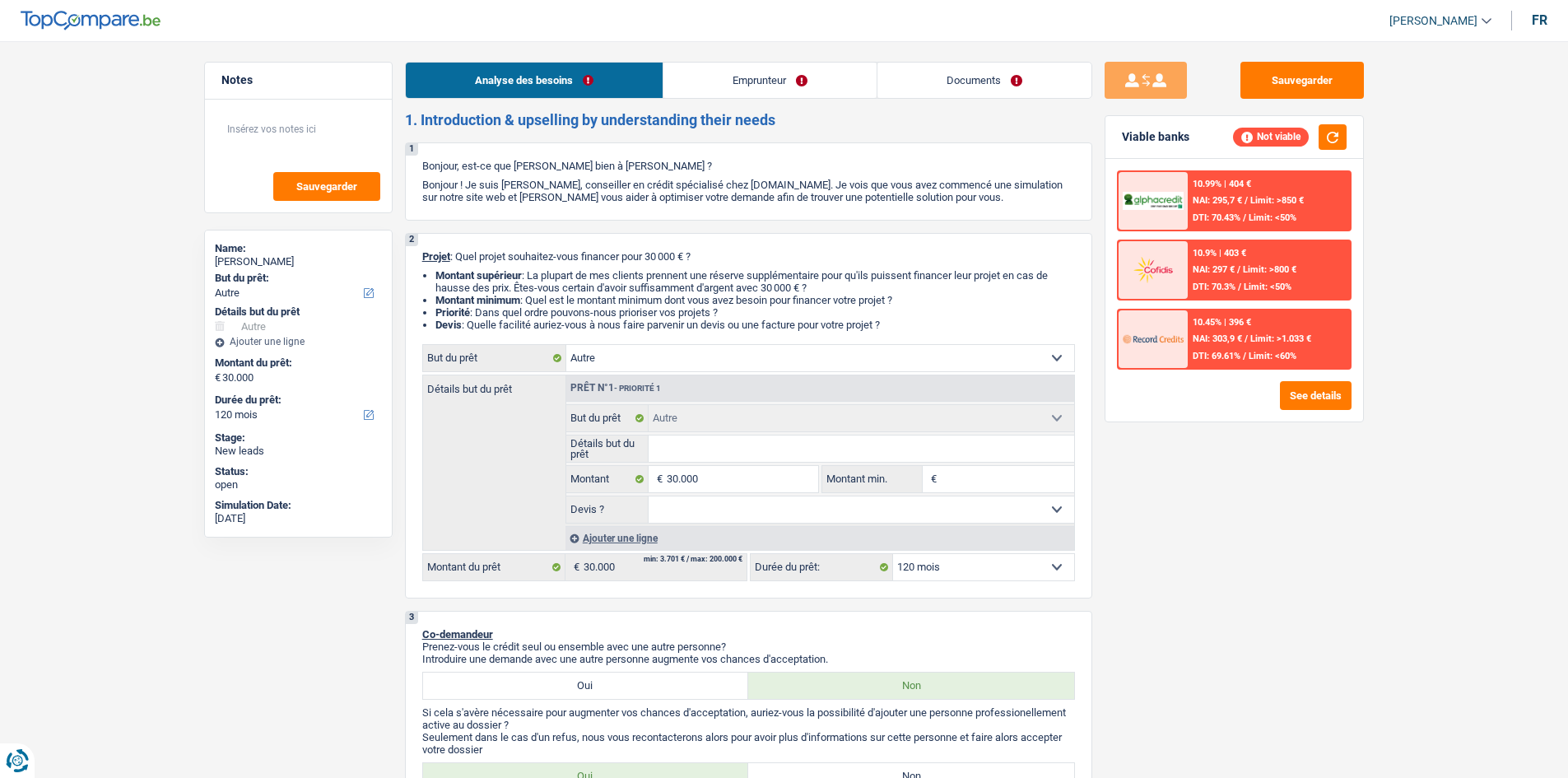
click at [856, 84] on link "Documents" at bounding box center [984, 80] width 214 height 35
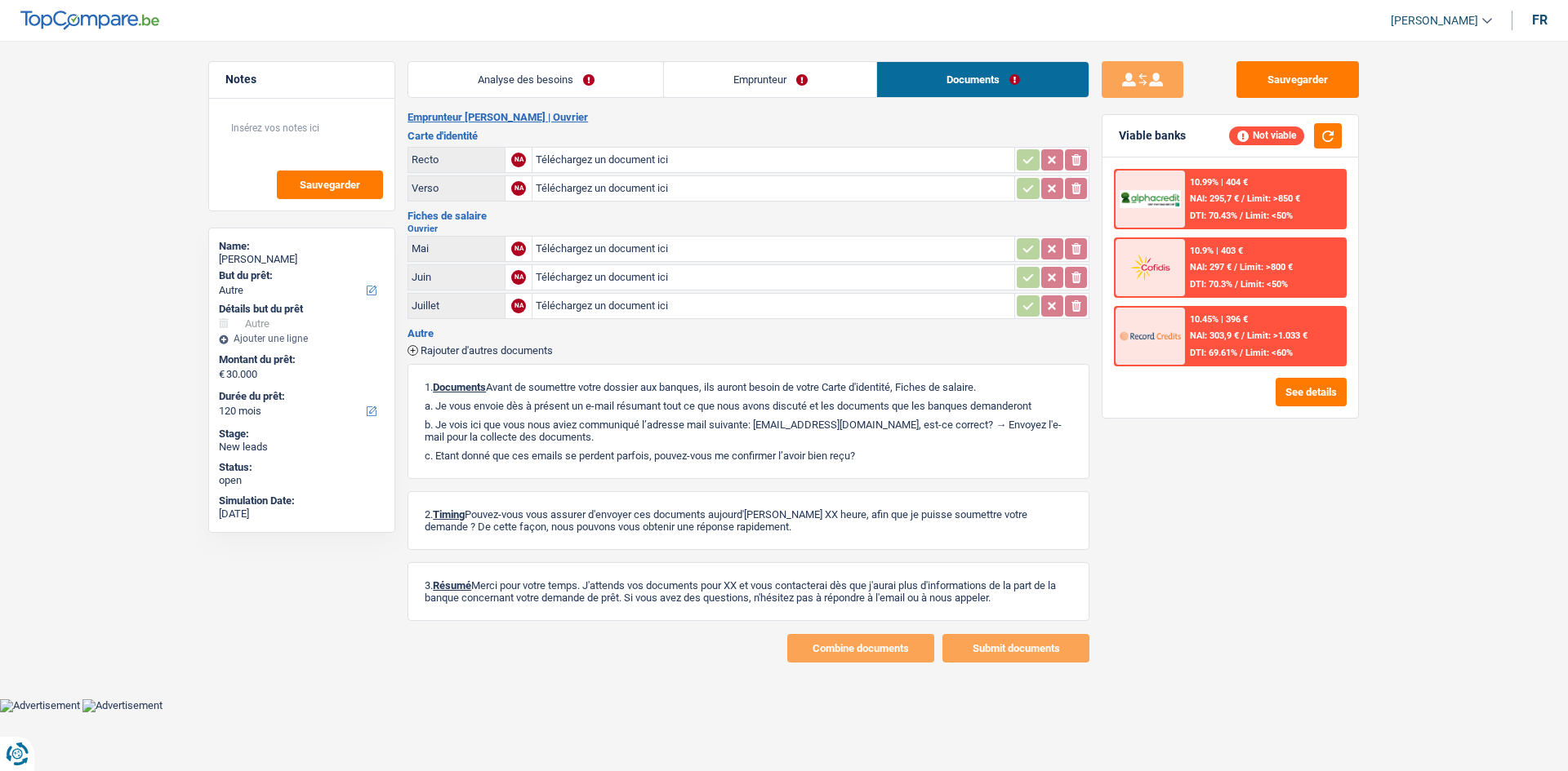
drag, startPoint x: 506, startPoint y: 79, endPoint x: 1297, endPoint y: 431, distance: 865.8
click at [507, 79] on link "Analyse des besoins" at bounding box center [536, 80] width 255 height 35
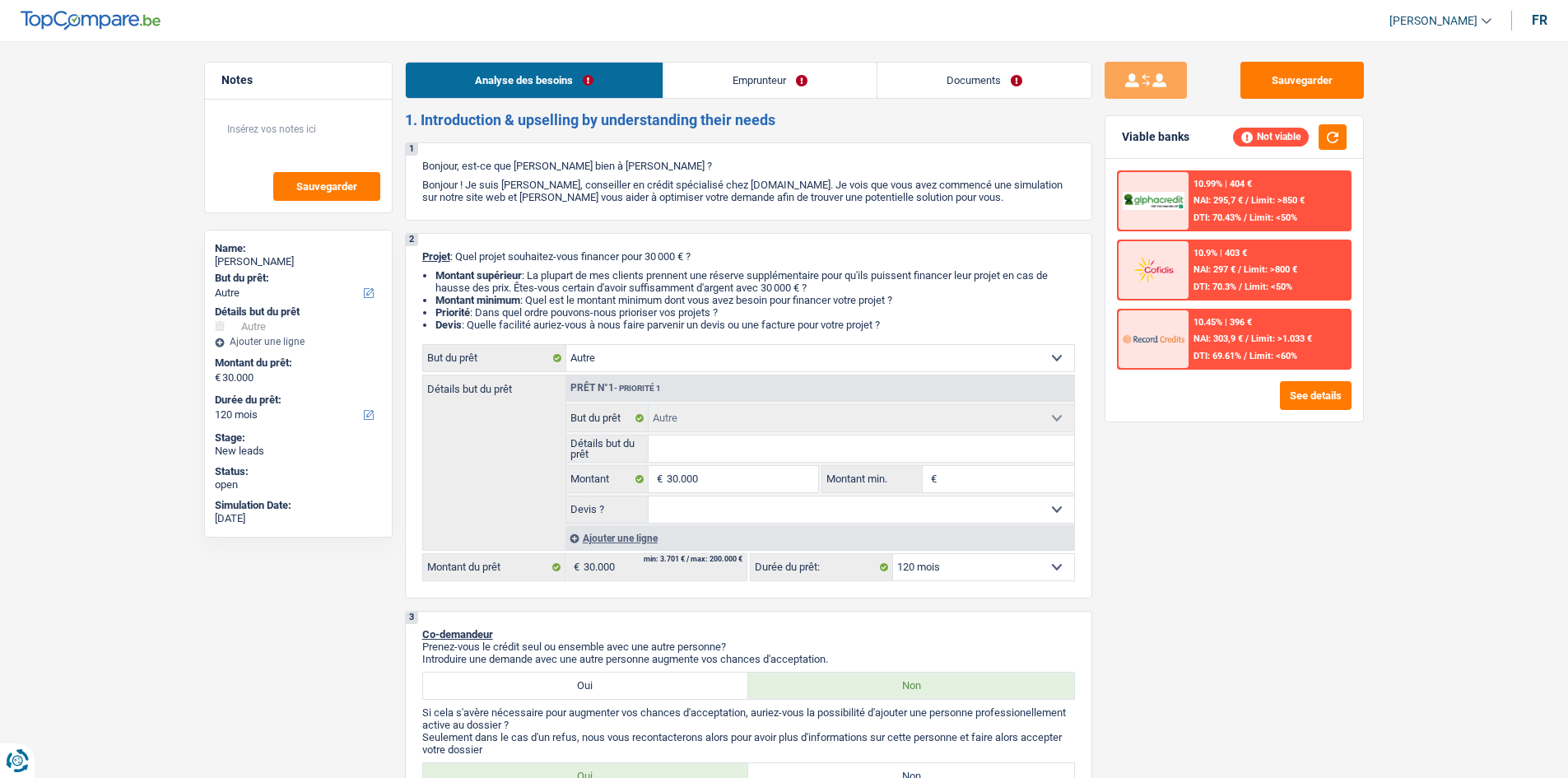
drag, startPoint x: 821, startPoint y: 479, endPoint x: 1338, endPoint y: 626, distance: 537.5
click at [823, 468] on fieldset "€ Montant min. Tous les champs sont obligatoires. Veuillez fournir une réponse …" at bounding box center [948, 480] width 253 height 28
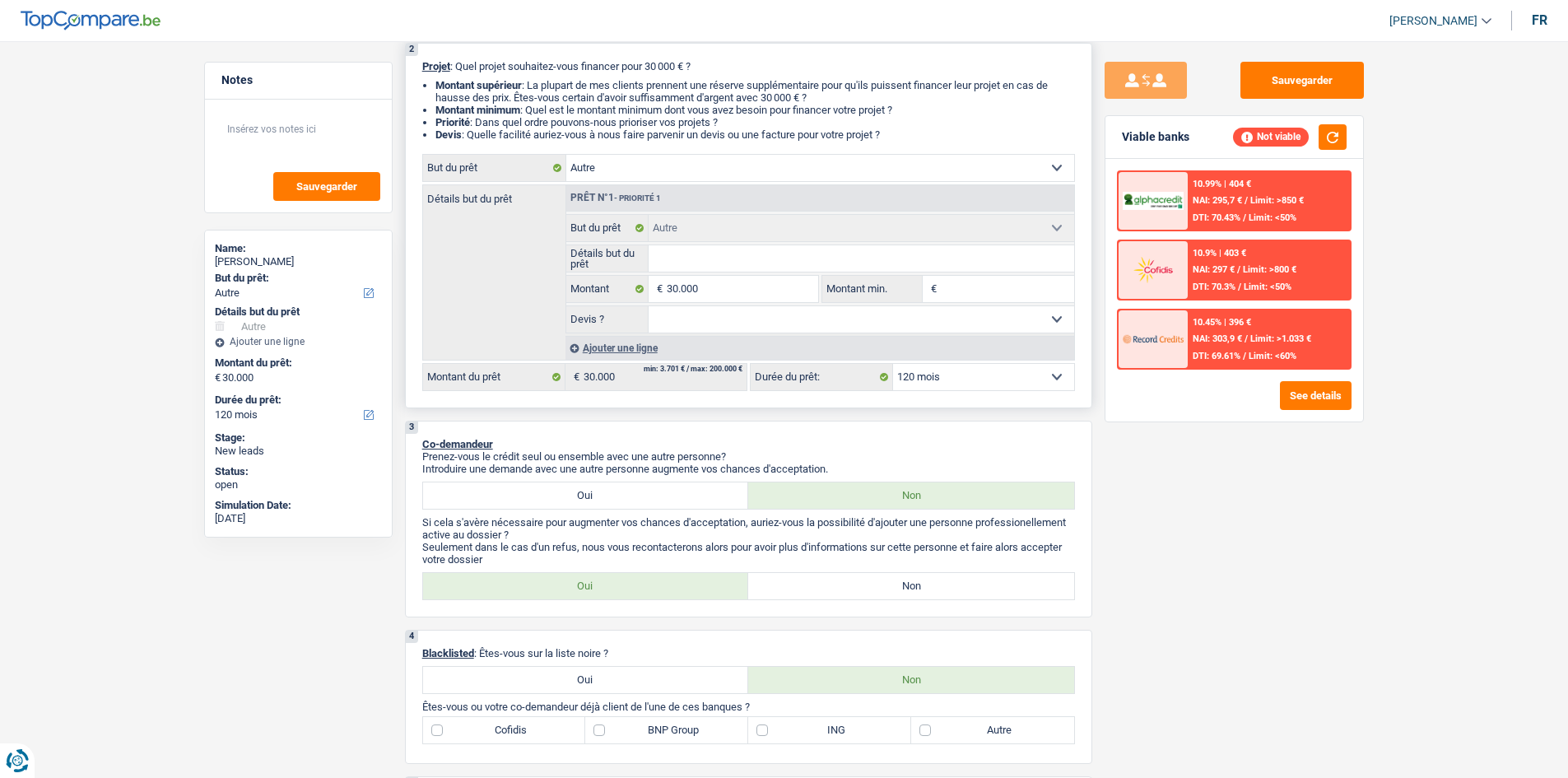
scroll to position [82, 0]
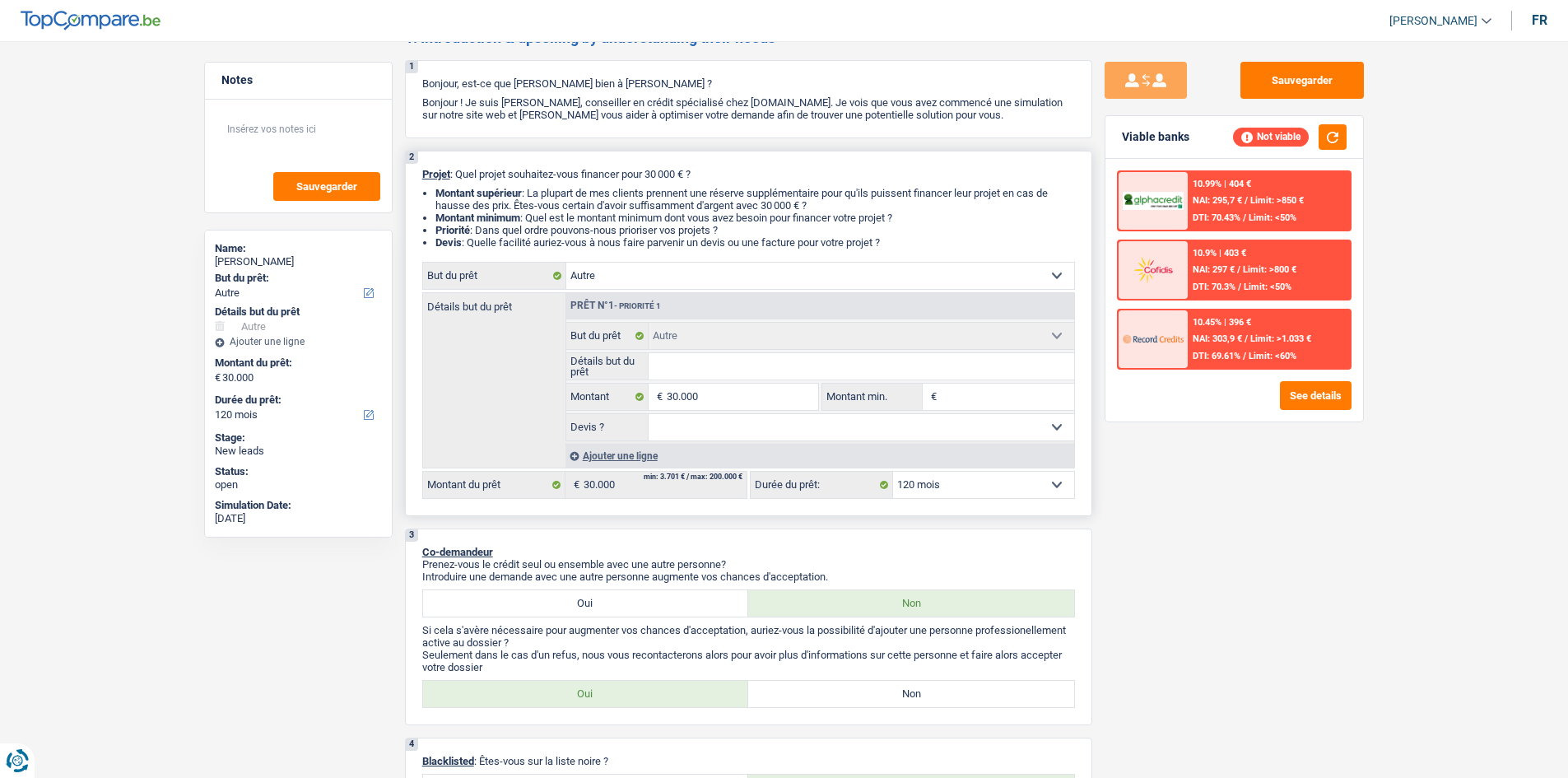
click at [744, 269] on select "Confort maison: meubles, textile, peinture, électroménager, outillage non-profe…" at bounding box center [820, 275] width 508 height 27
click at [856, 468] on div "Sauvegarder Viable banks Not viable 10.99% | 404 € NAI: 295,7 € / Limit: >850 €…" at bounding box center [1235, 405] width 284 height 687
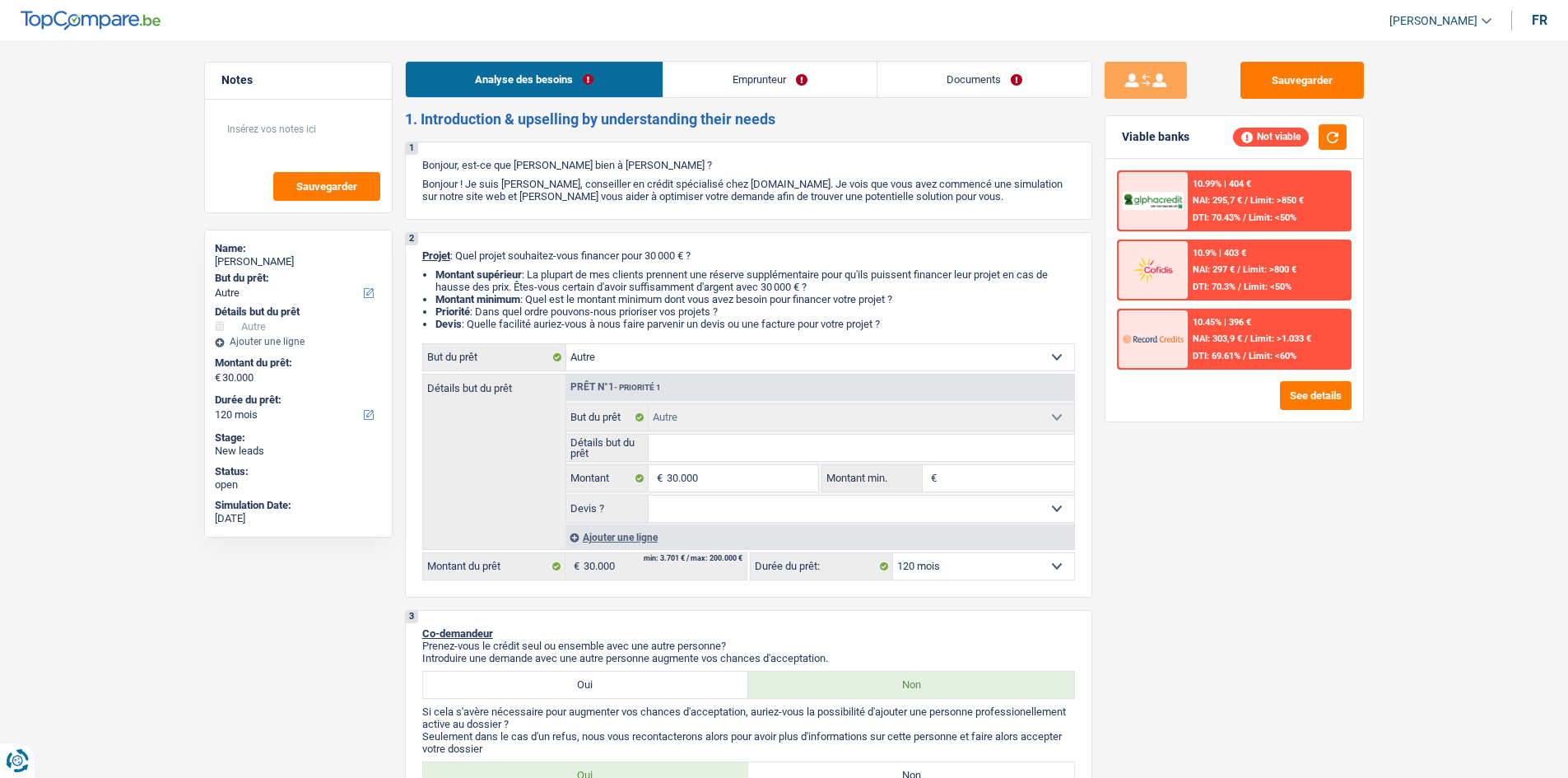
scroll to position [0, 0]
click at [748, 67] on link "Emprunteur" at bounding box center [769, 80] width 213 height 35
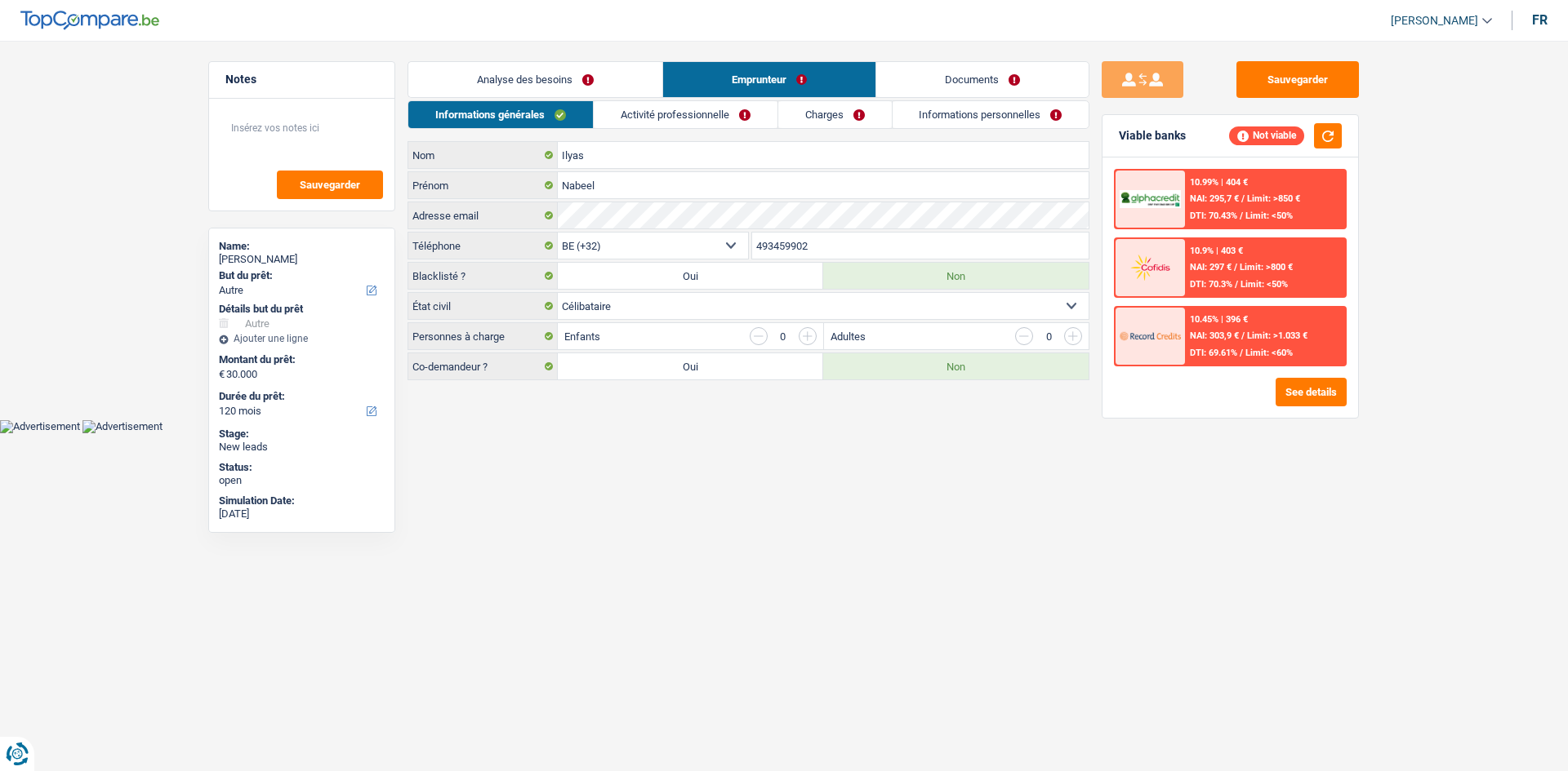
click at [705, 104] on link "Activité professionnelle" at bounding box center [685, 114] width 184 height 27
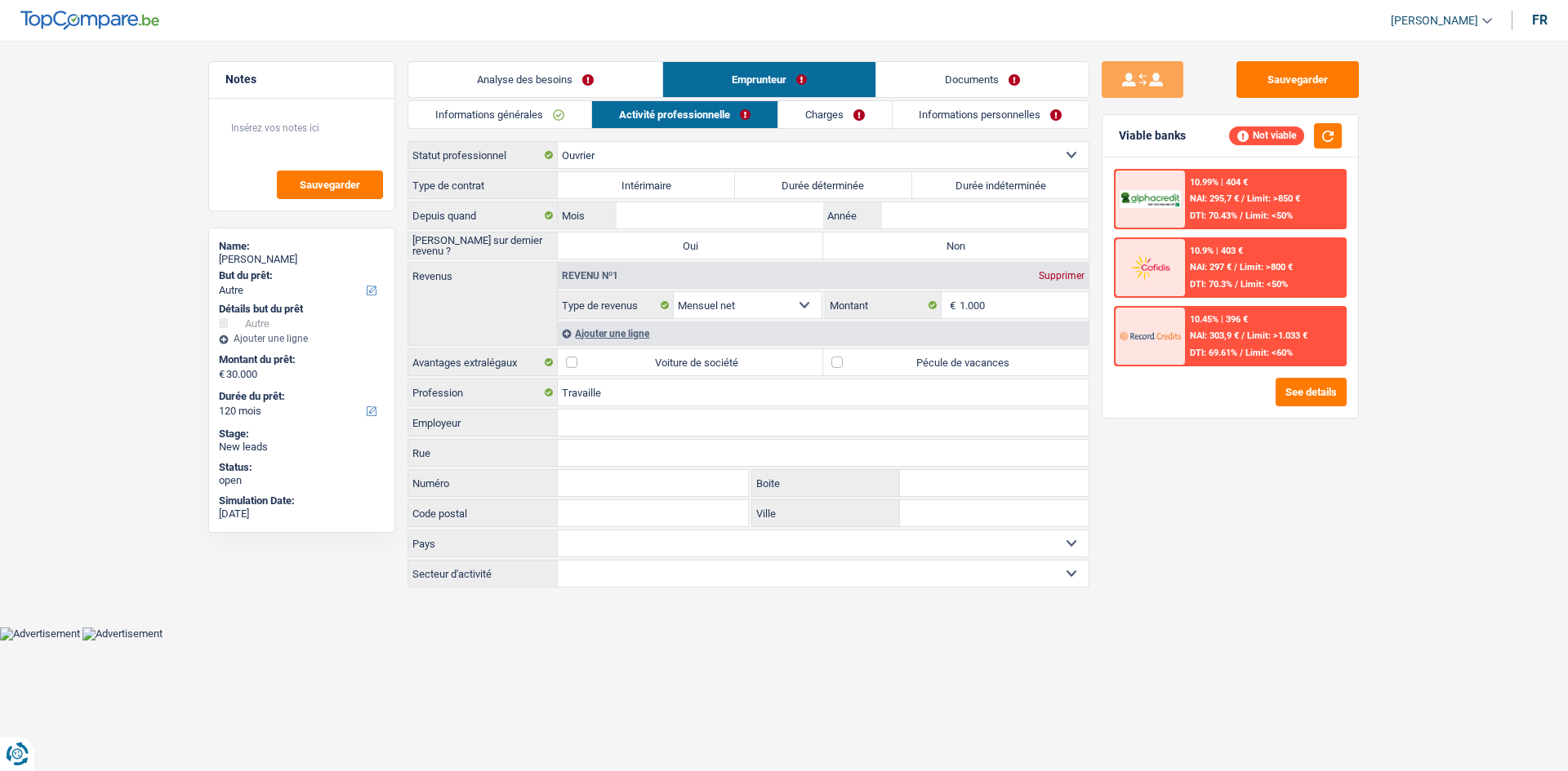
click at [849, 187] on label "Durée indéterminée" at bounding box center [1000, 185] width 177 height 27
click at [849, 187] on input "Durée indéterminée" at bounding box center [1000, 185] width 177 height 27
radio input "true"
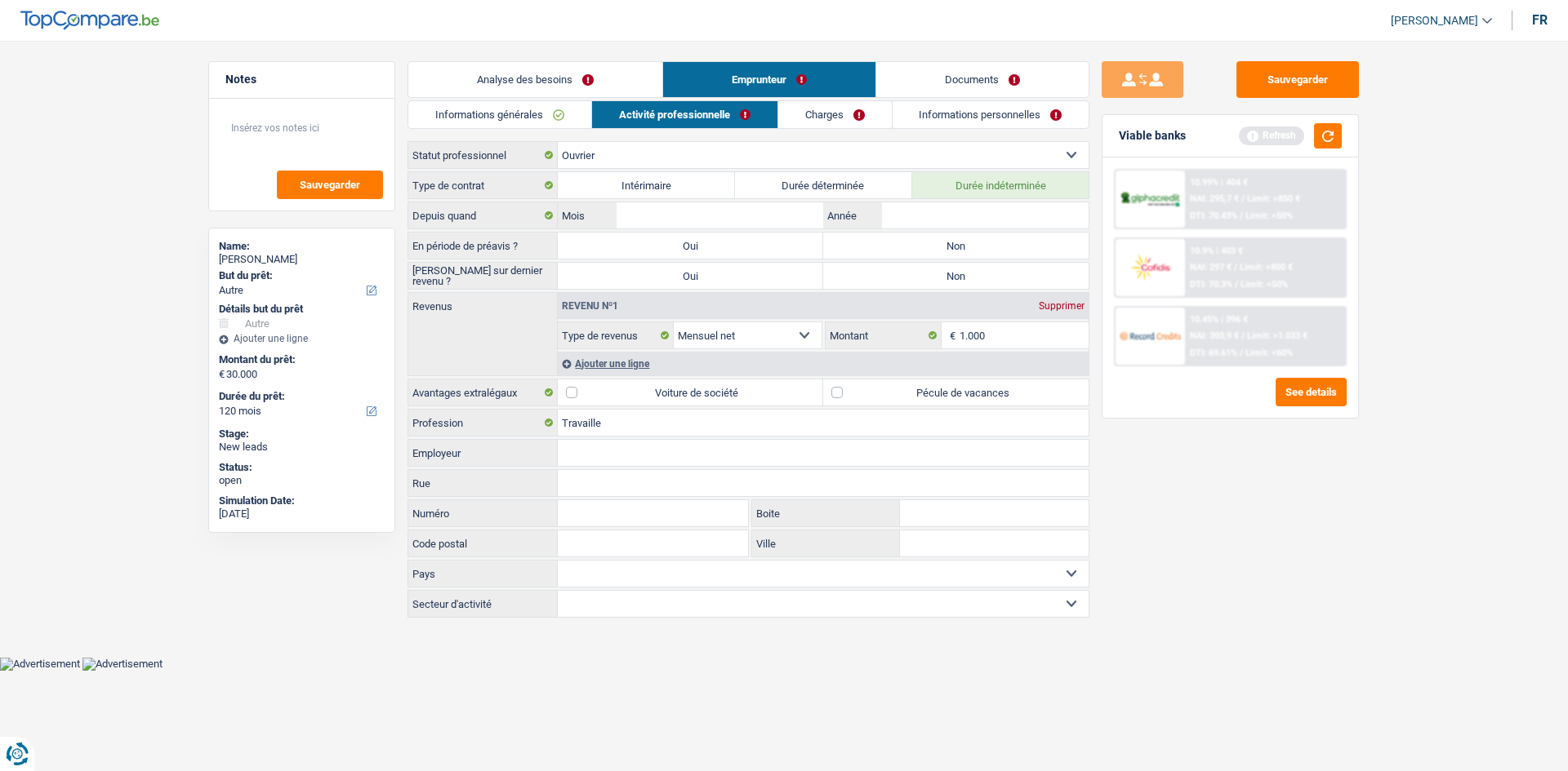
click at [849, 242] on label "Non" at bounding box center [956, 245] width 266 height 27
click at [849, 242] on input "Non" at bounding box center [956, 245] width 266 height 27
radio input "true"
click at [849, 280] on label "Non" at bounding box center [956, 276] width 266 height 27
click at [849, 280] on input "Non" at bounding box center [956, 276] width 266 height 27
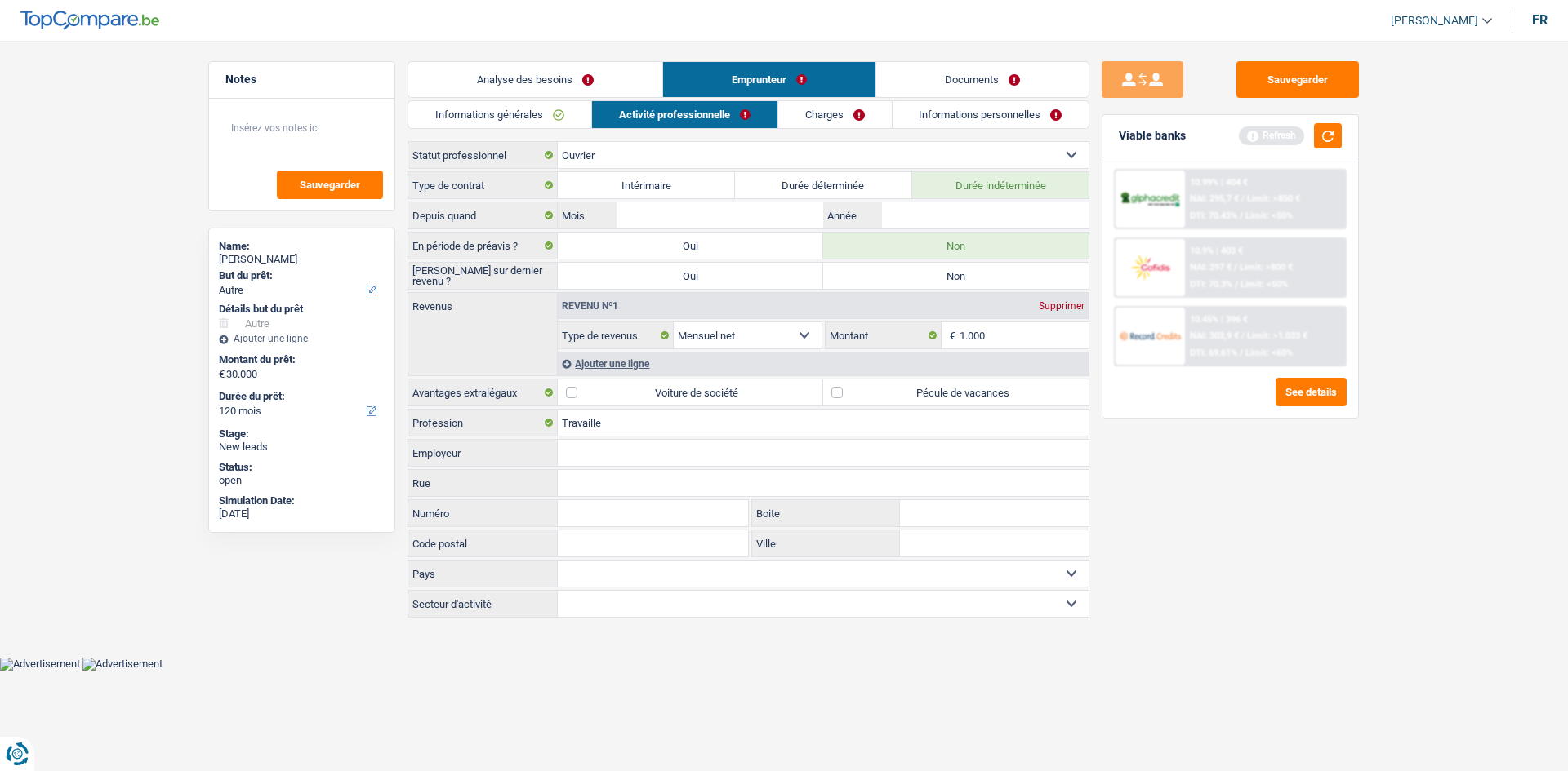
radio input "true"
click at [849, 223] on input "Année" at bounding box center [985, 215] width 207 height 27
click at [849, 334] on input "1.000" at bounding box center [1024, 335] width 130 height 27
click at [591, 81] on link "Analyse des besoins" at bounding box center [535, 80] width 254 height 35
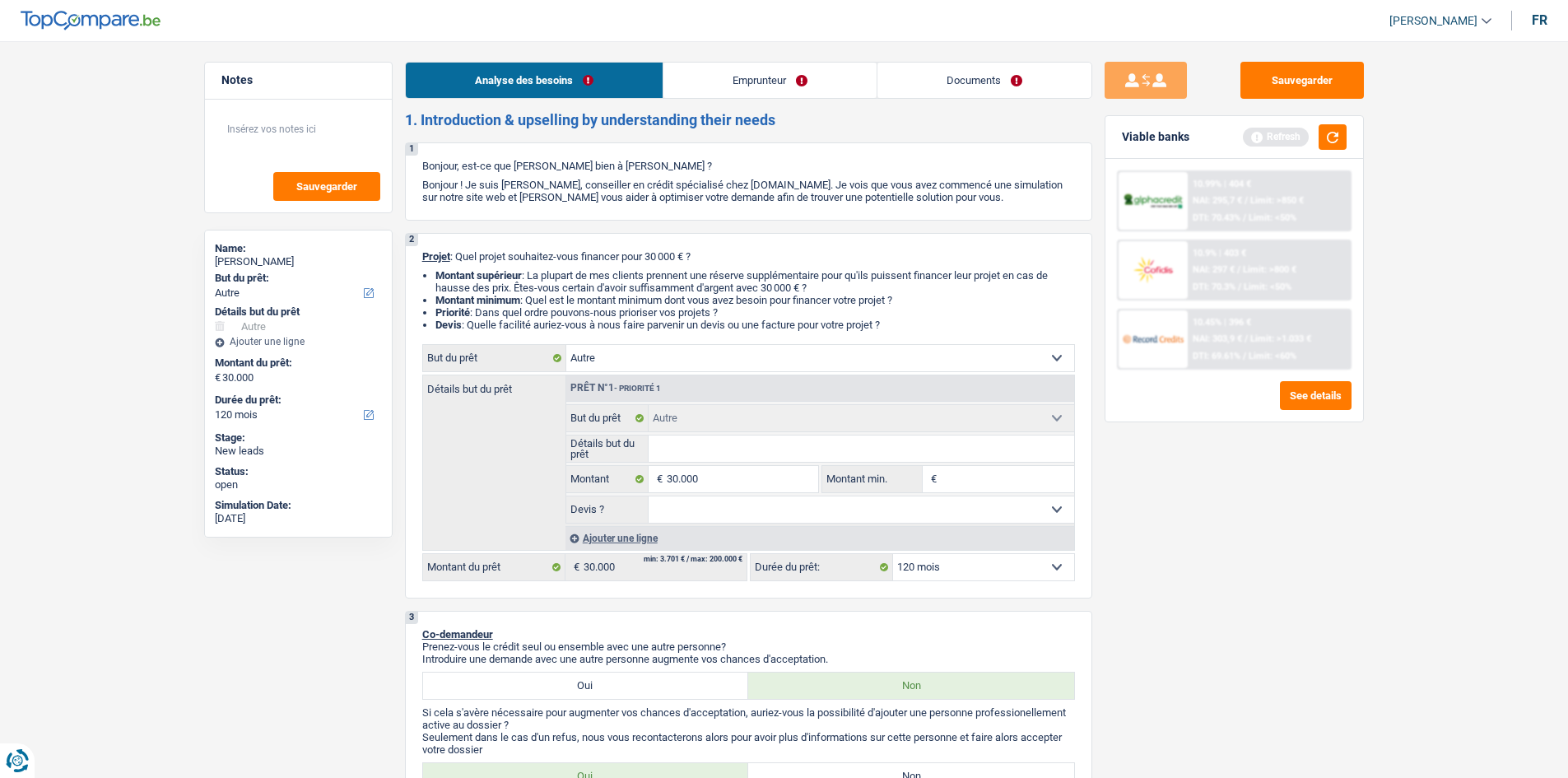
click at [802, 84] on link "Emprunteur" at bounding box center [769, 80] width 213 height 35
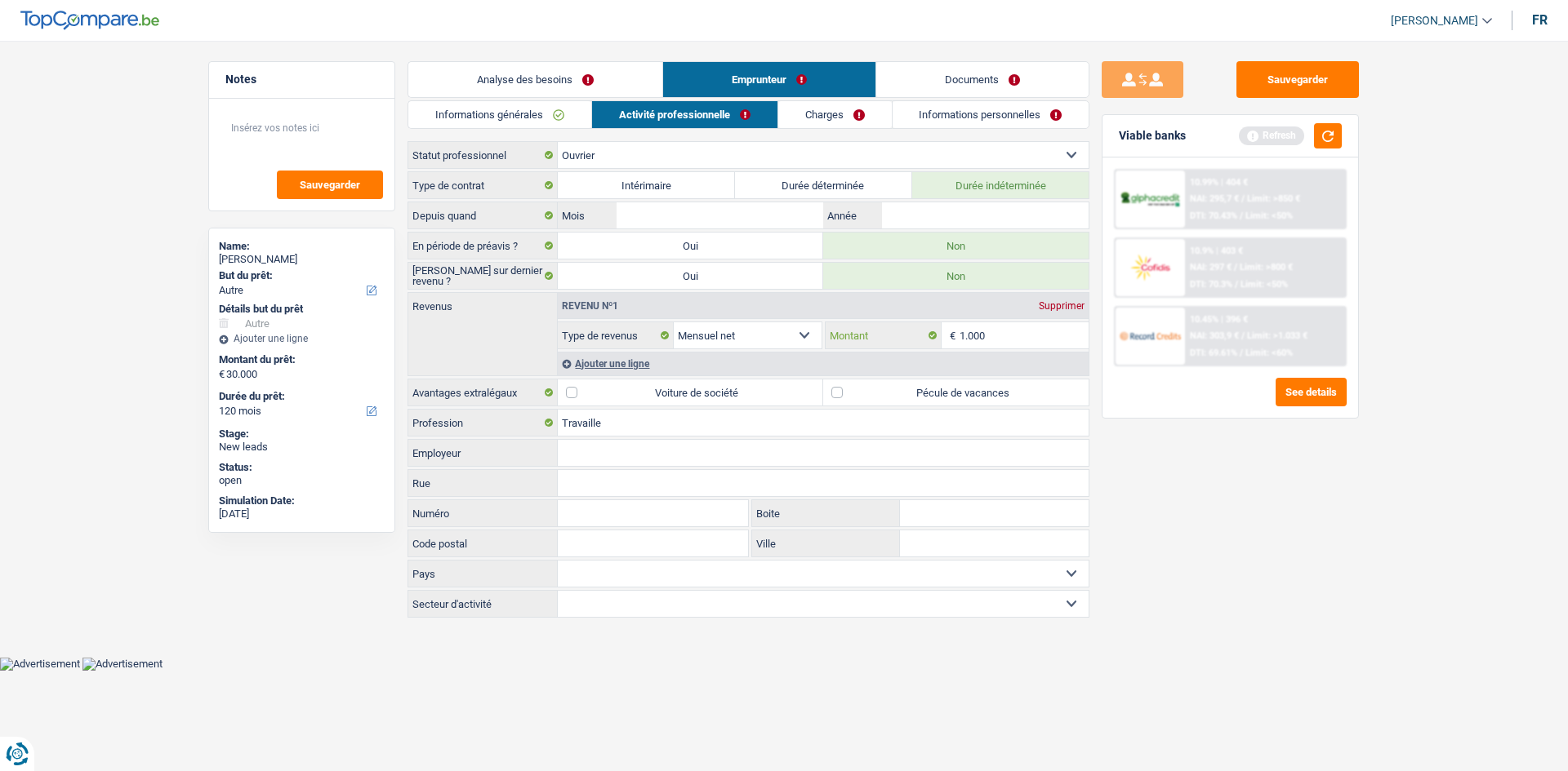
click at [849, 344] on input "1.000" at bounding box center [1024, 335] width 130 height 27
type input "1.900"
click at [849, 463] on div "Sauvegarder Viable banks Refresh 10.99% | 404 € NAI: 295,7 € / Limit: >850 € DT…" at bounding box center [1230, 401] width 282 height 680
click at [831, 120] on link "Charges" at bounding box center [835, 114] width 114 height 27
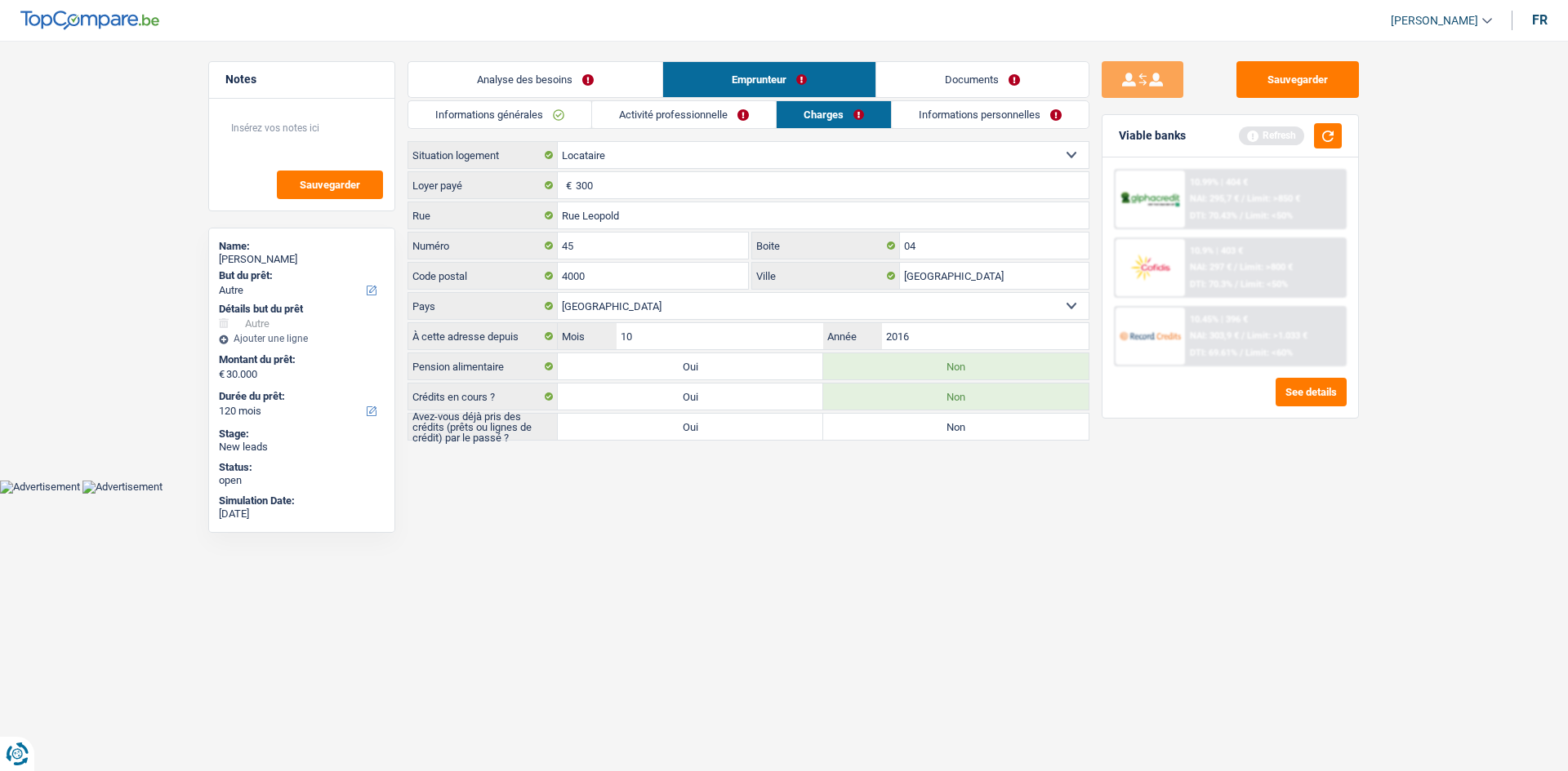
click at [849, 109] on link "Informations personnelles" at bounding box center [989, 114] width 197 height 27
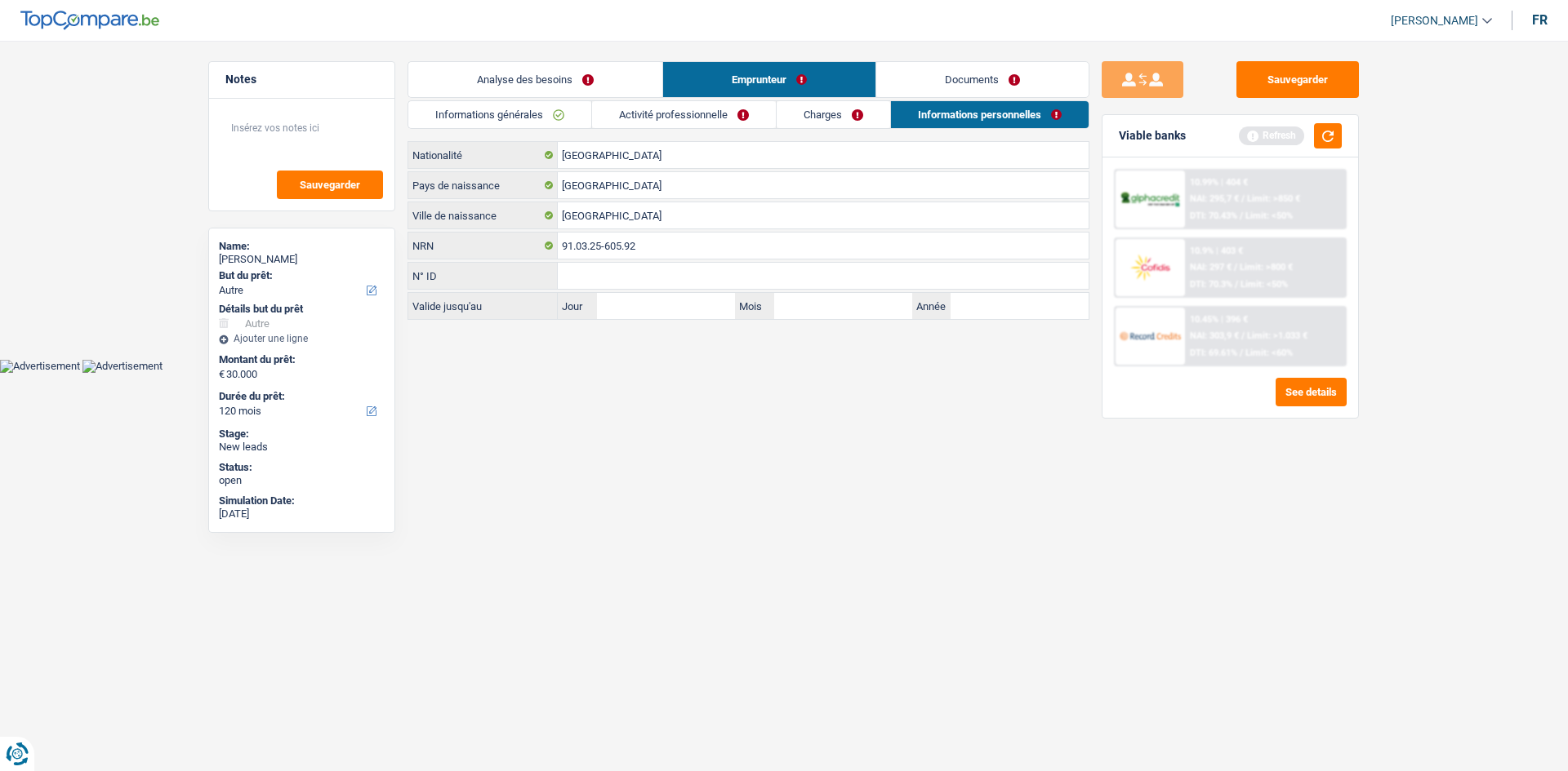
click at [543, 124] on link "Informations générales" at bounding box center [500, 114] width 183 height 27
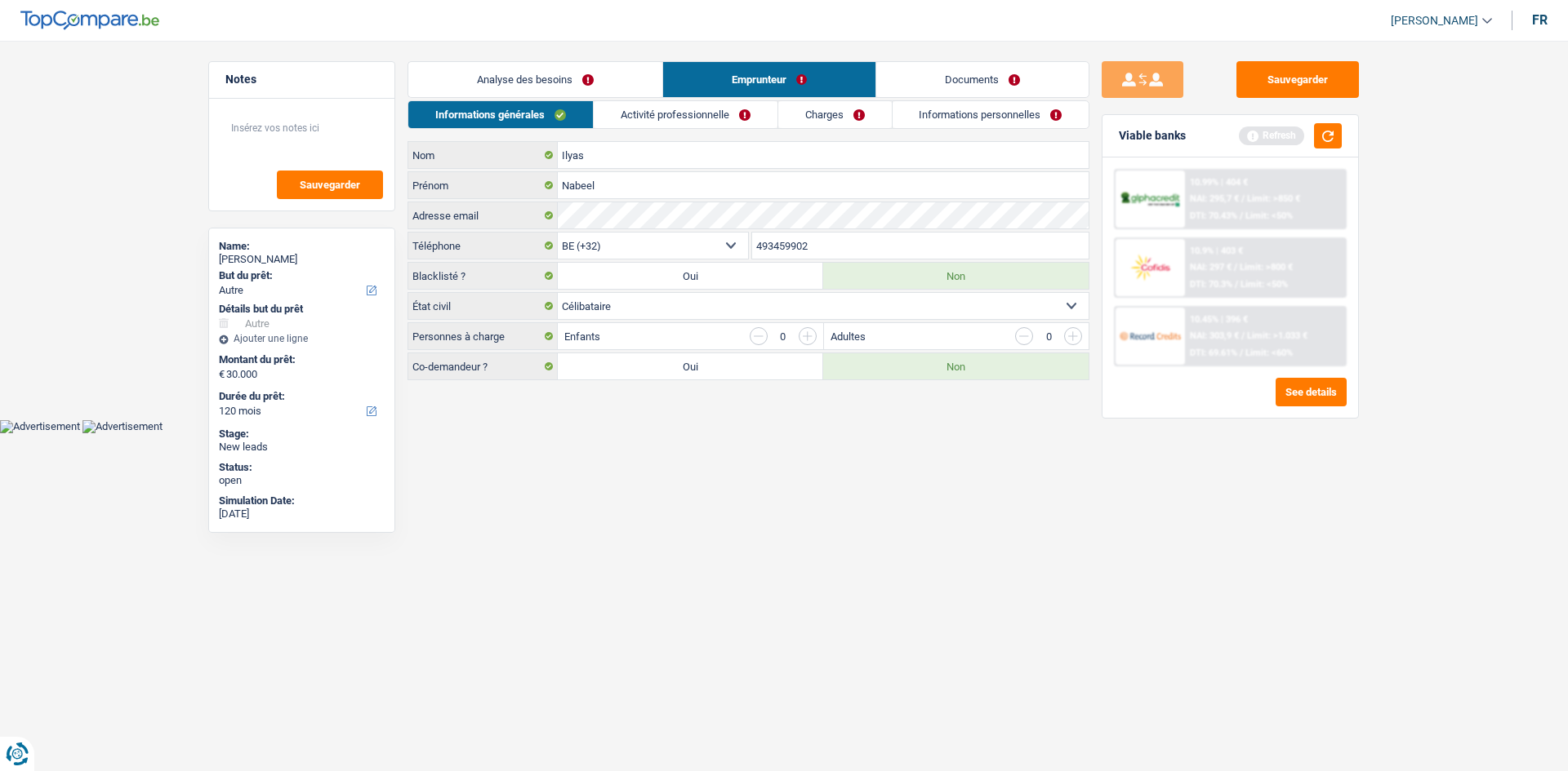
click at [615, 57] on main "Notes Sauvegarder Name: [PERSON_NAME] But du prêt: Confort maison: meubles, tex…" at bounding box center [784, 222] width 1568 height 395
click at [581, 73] on link "Analyse des besoins" at bounding box center [535, 80] width 254 height 35
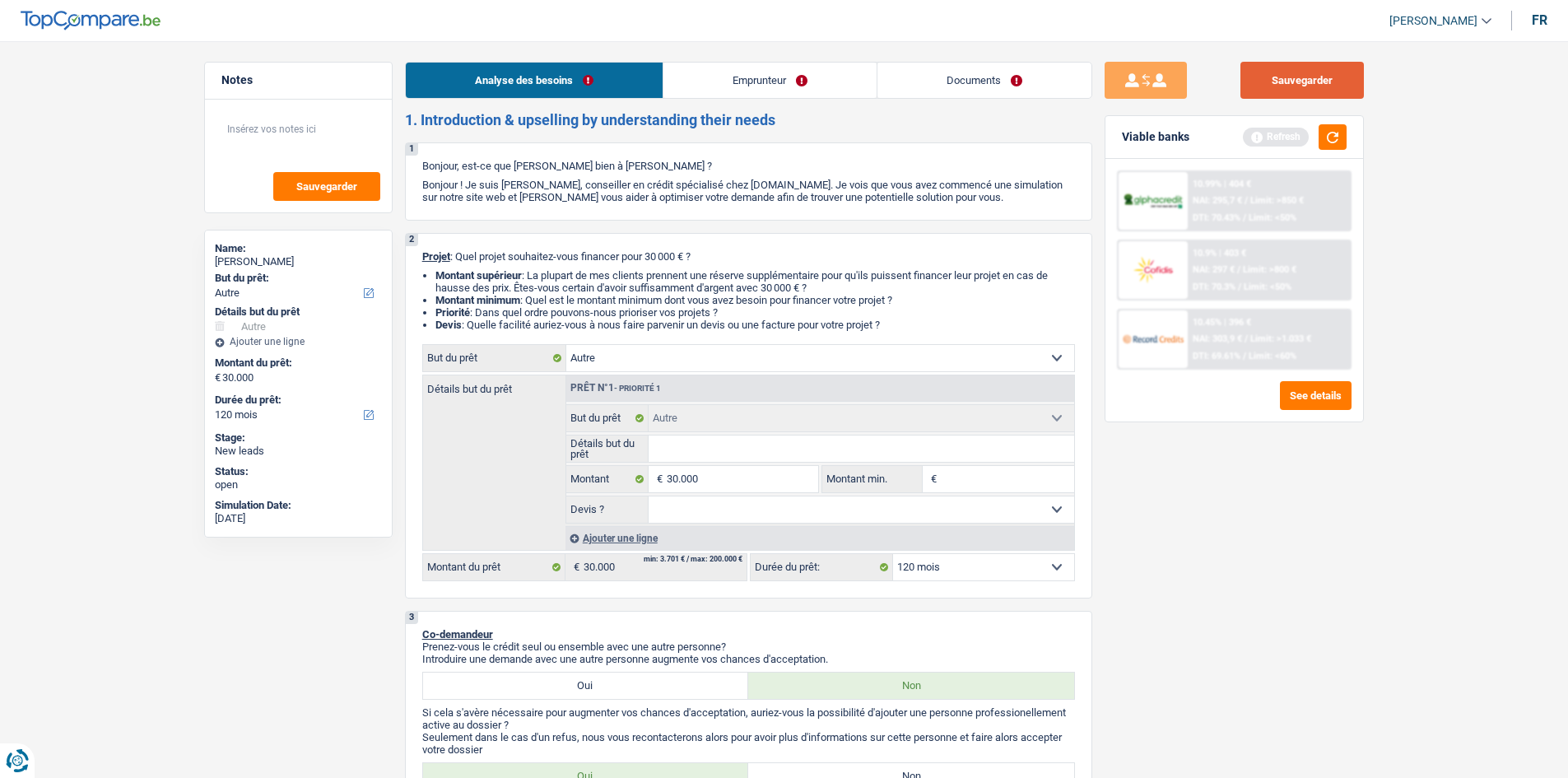
click at [856, 81] on button "Sauvegarder" at bounding box center [1302, 80] width 124 height 37
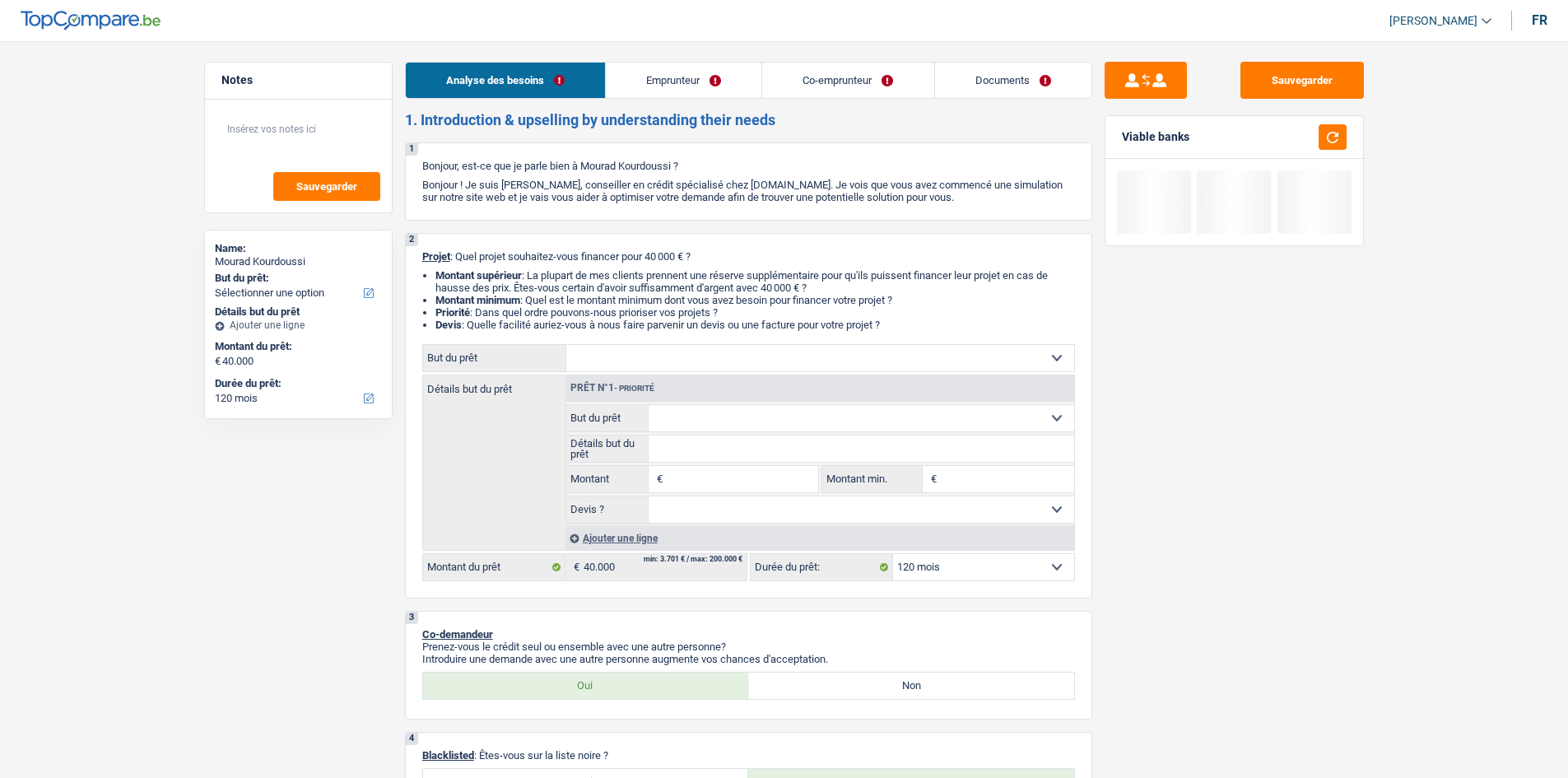
select select "120"
select select "publicEmployee"
select select "housewife"
select select "familyAllowances"
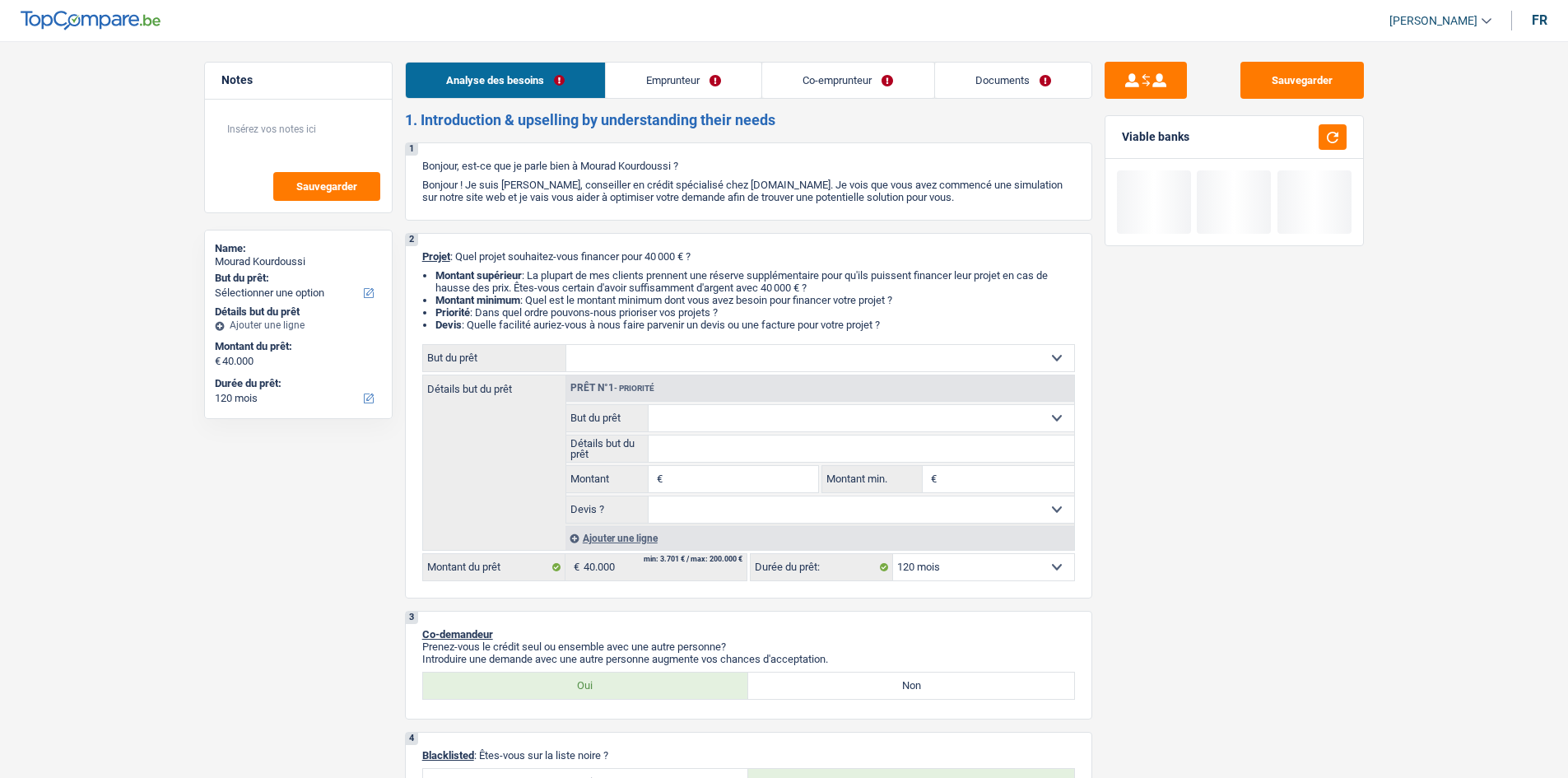
select select "netSalary"
select select "mealVouchers"
select select "other"
select select "rents"
select select "personalLoan"
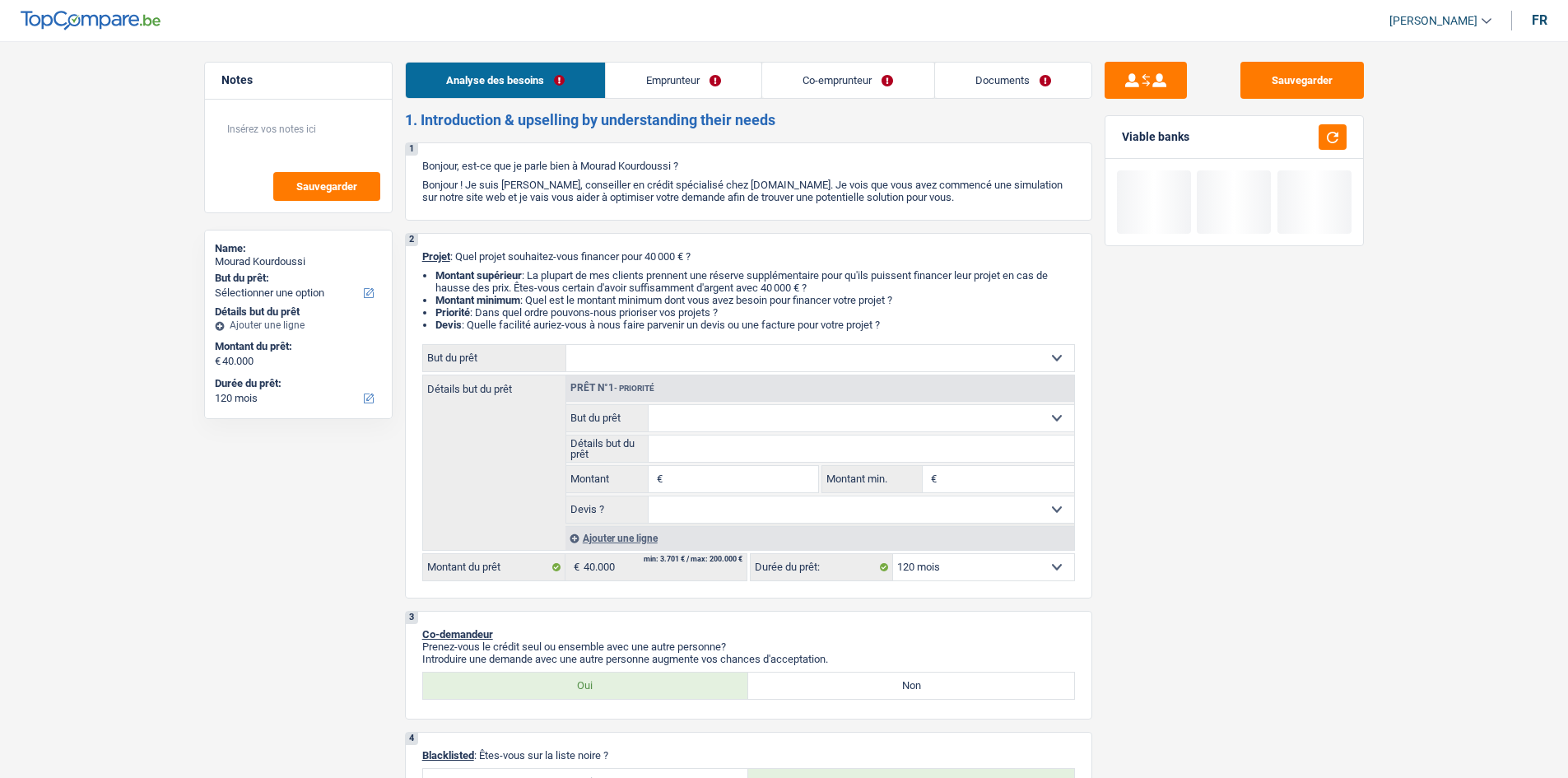
select select "homeFurnishingOrRelocation"
select select "84"
select select "personalLoan"
select select "homeFurnishingOrRelocation"
select select "60"
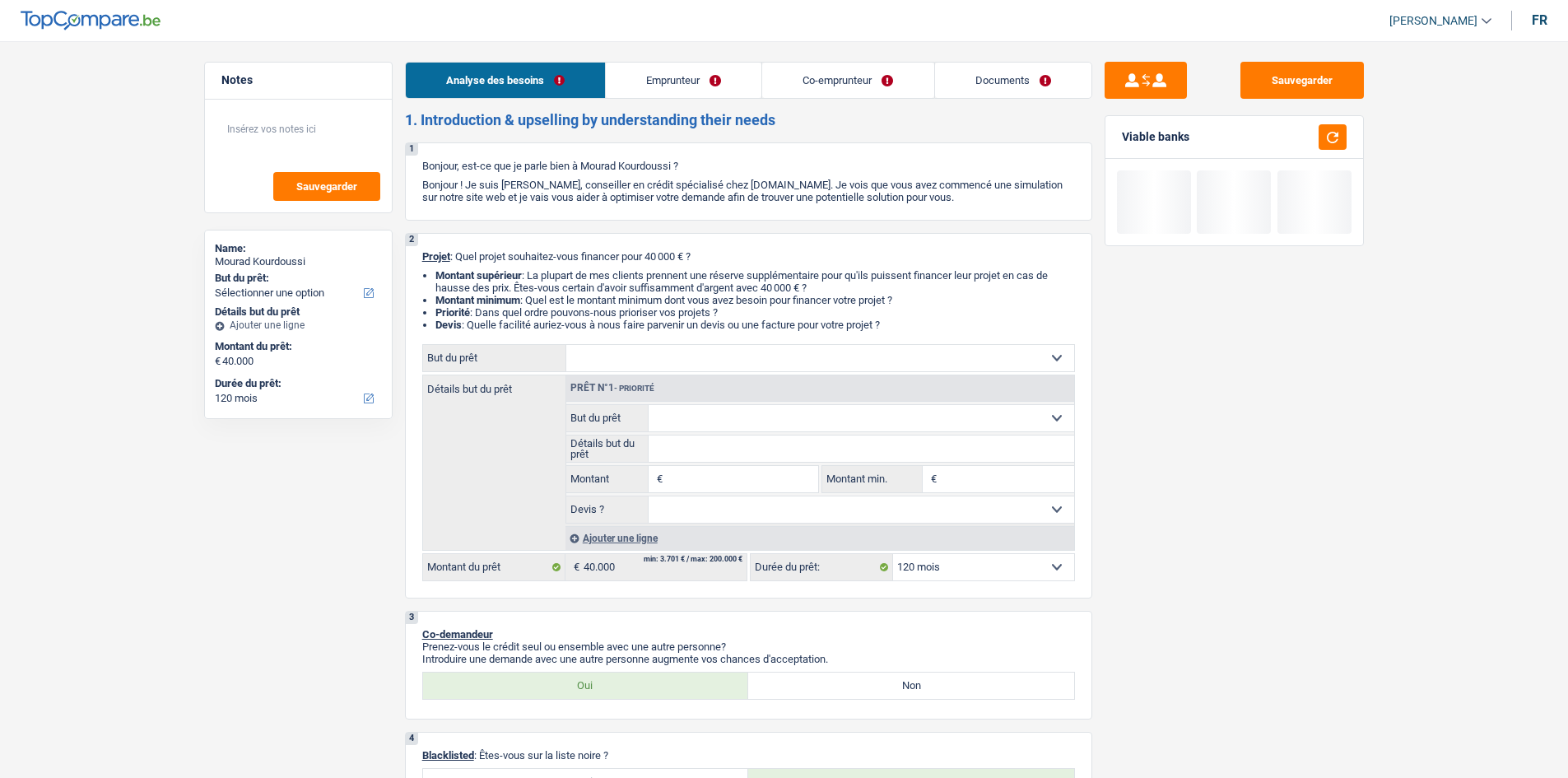
select select "120"
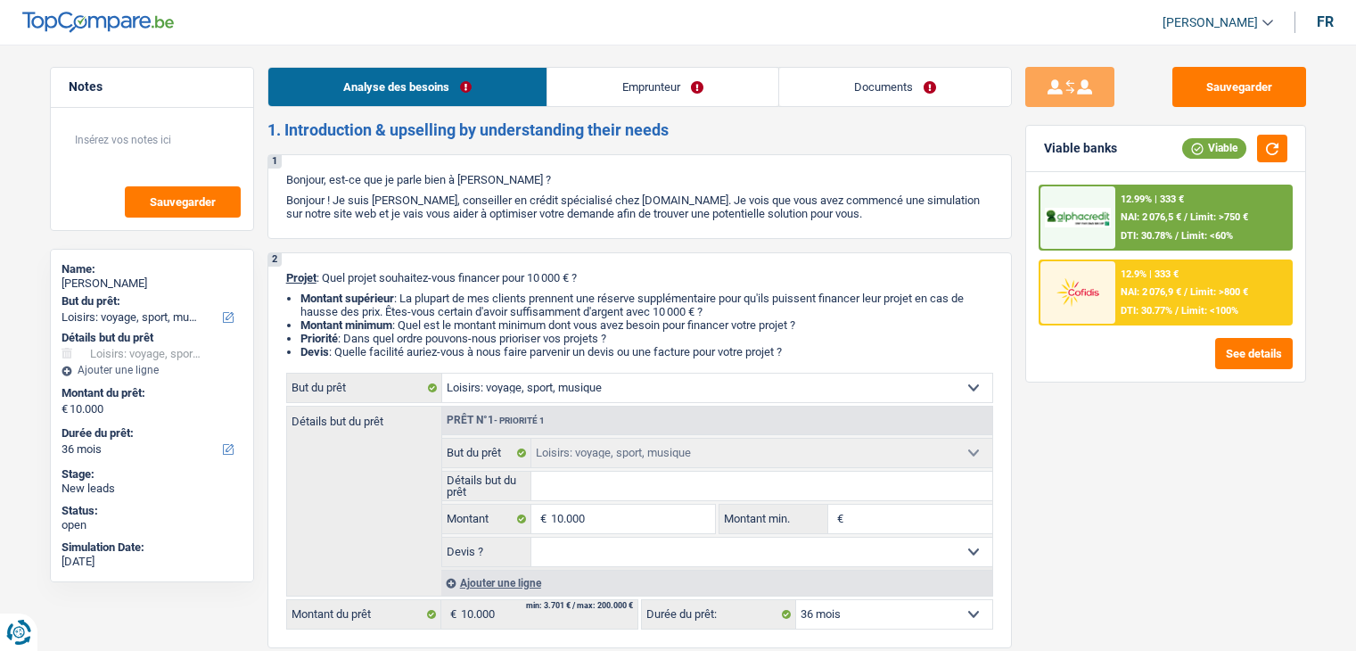
select select "hobbies"
select select "36"
select select "hobbies"
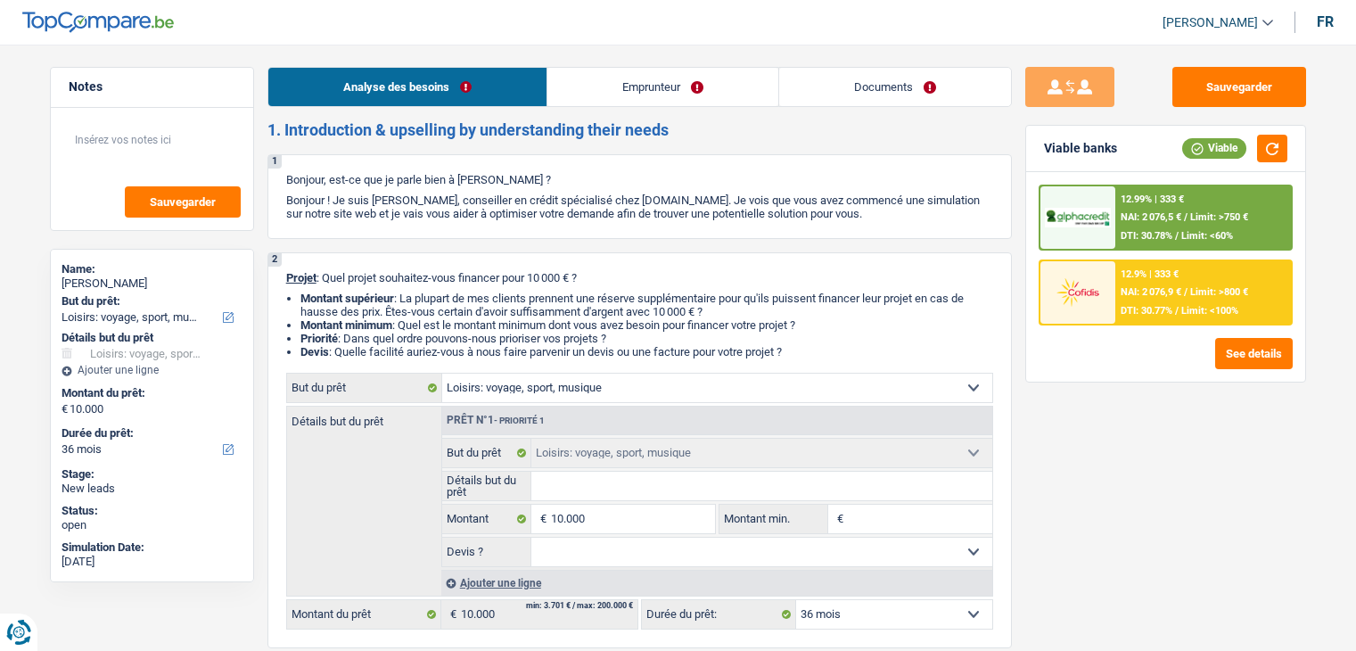
select select "36"
select select "worker"
select select "netSalary"
select select "ownerWithMortgage"
select select "mortgage"
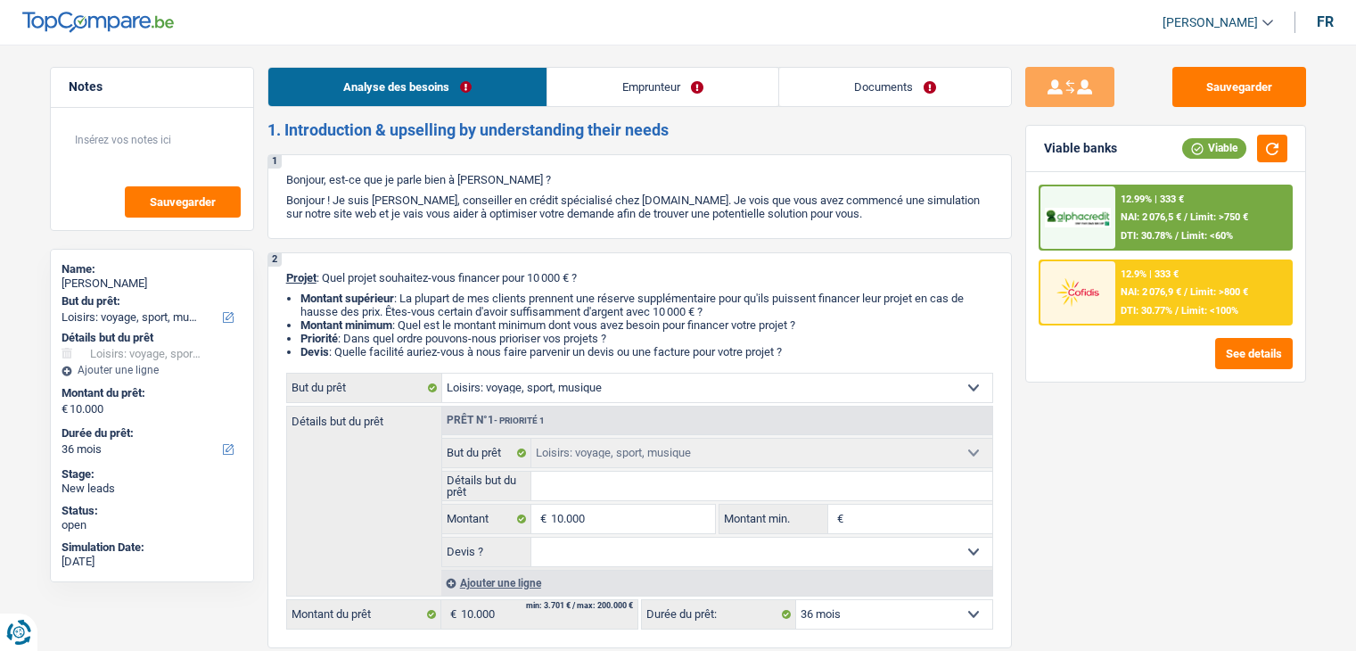
select select "360"
select select "hobbies"
select select "36"
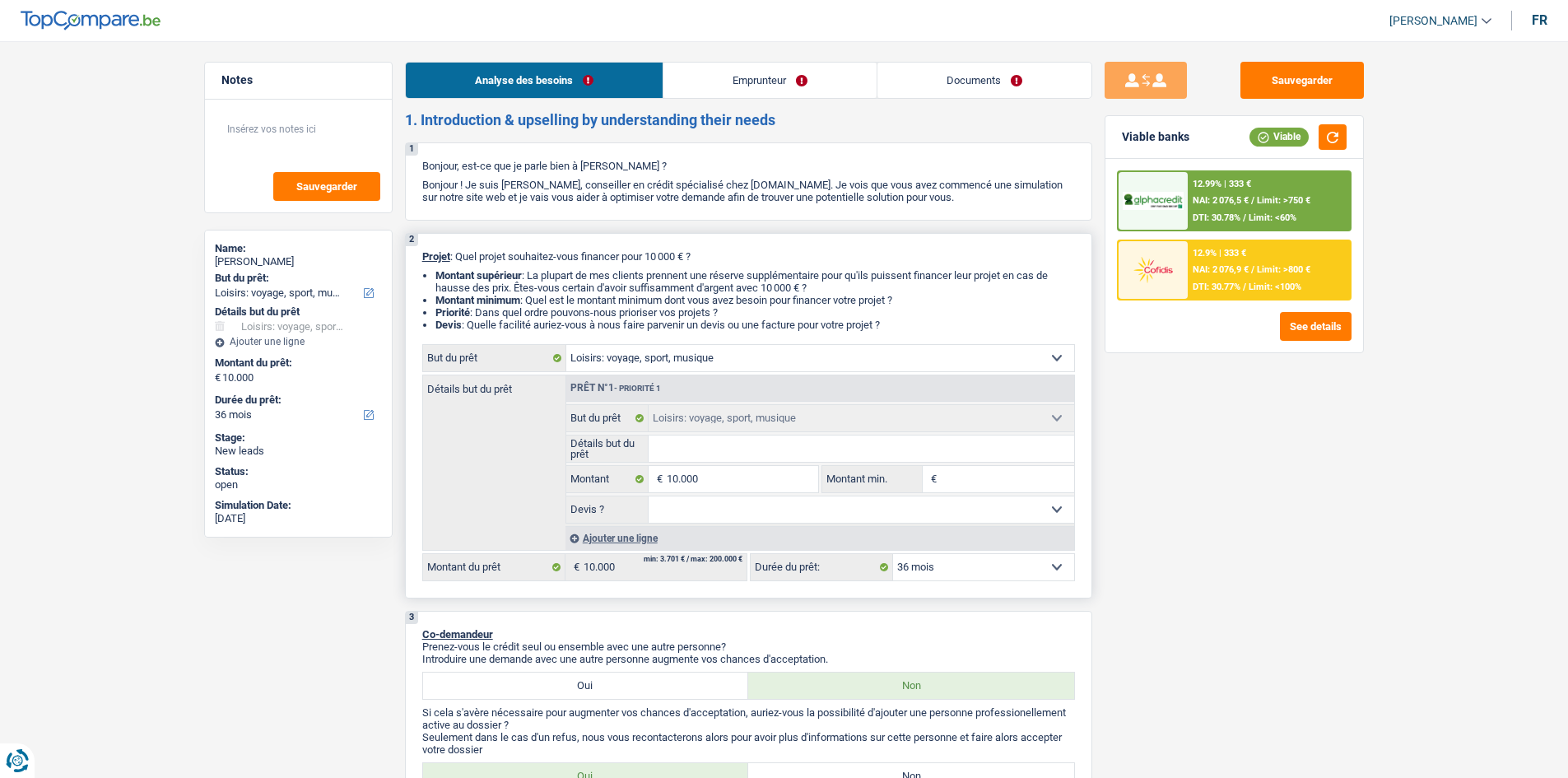
click at [765, 457] on input "Détails but du prêt" at bounding box center [861, 449] width 426 height 27
type input "T"
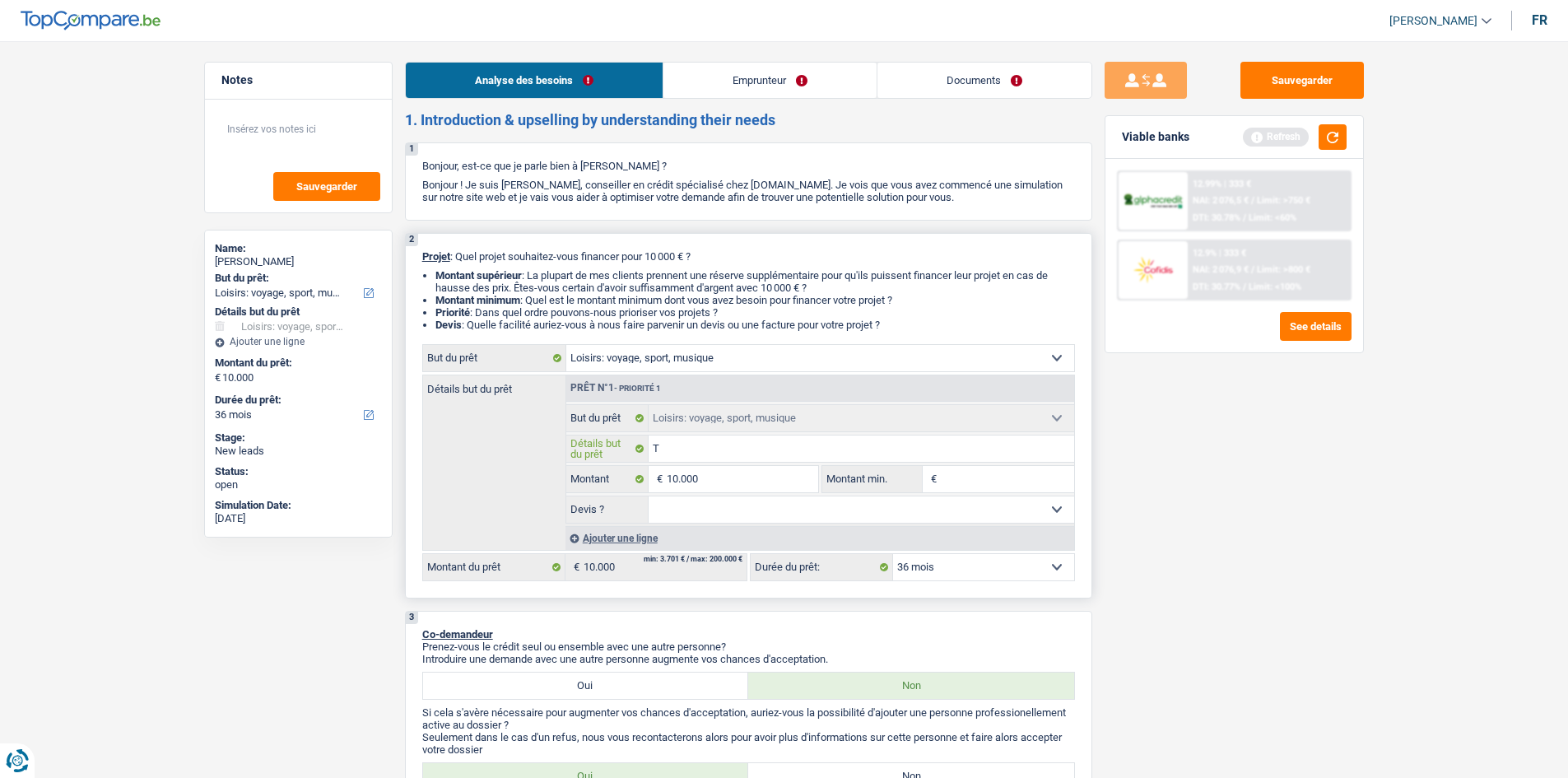
type input "Th"
type input "Tha"
type input "Thaa"
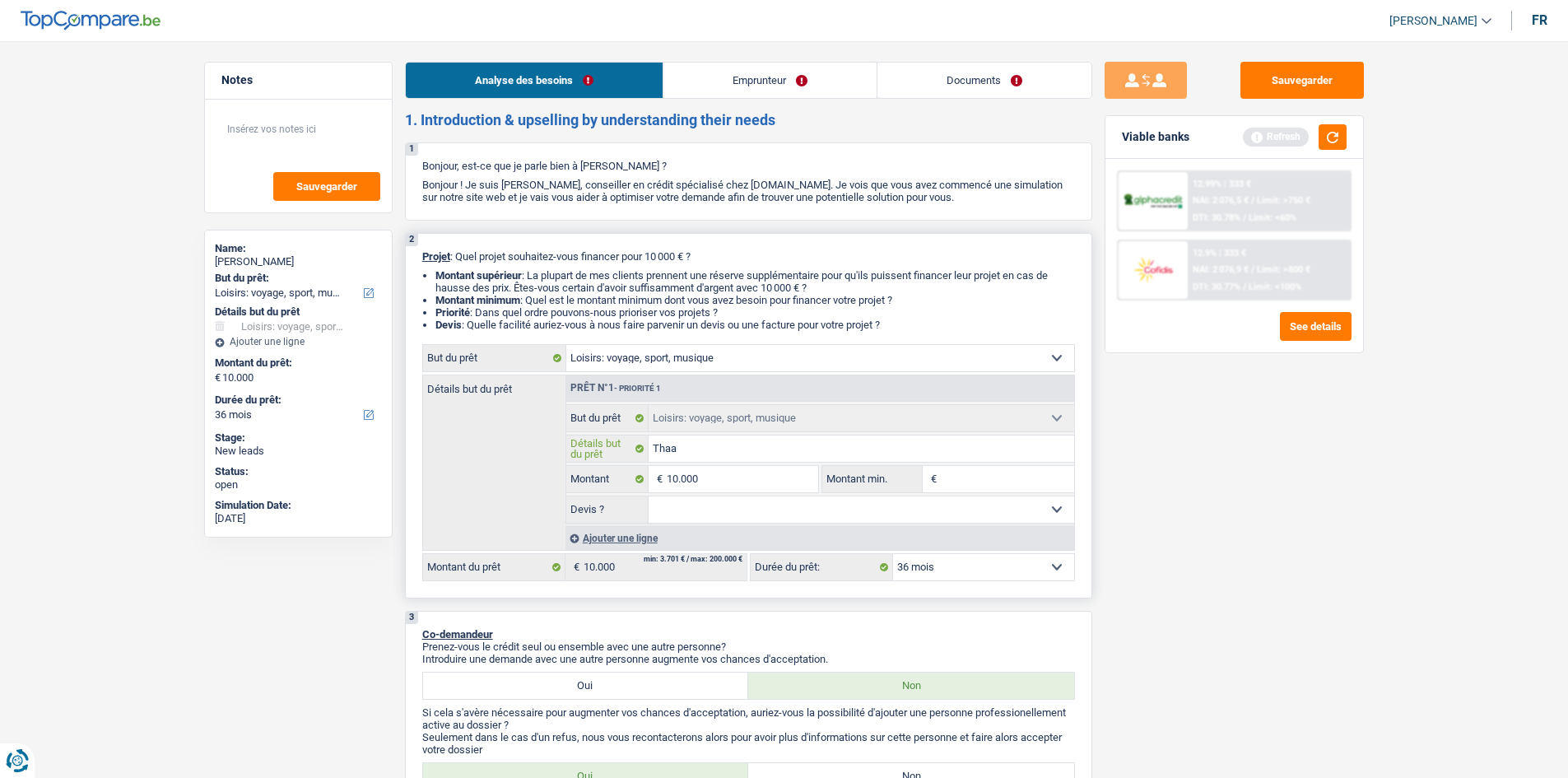
type input "Thaa"
type input "Thaai"
type input "Thaail"
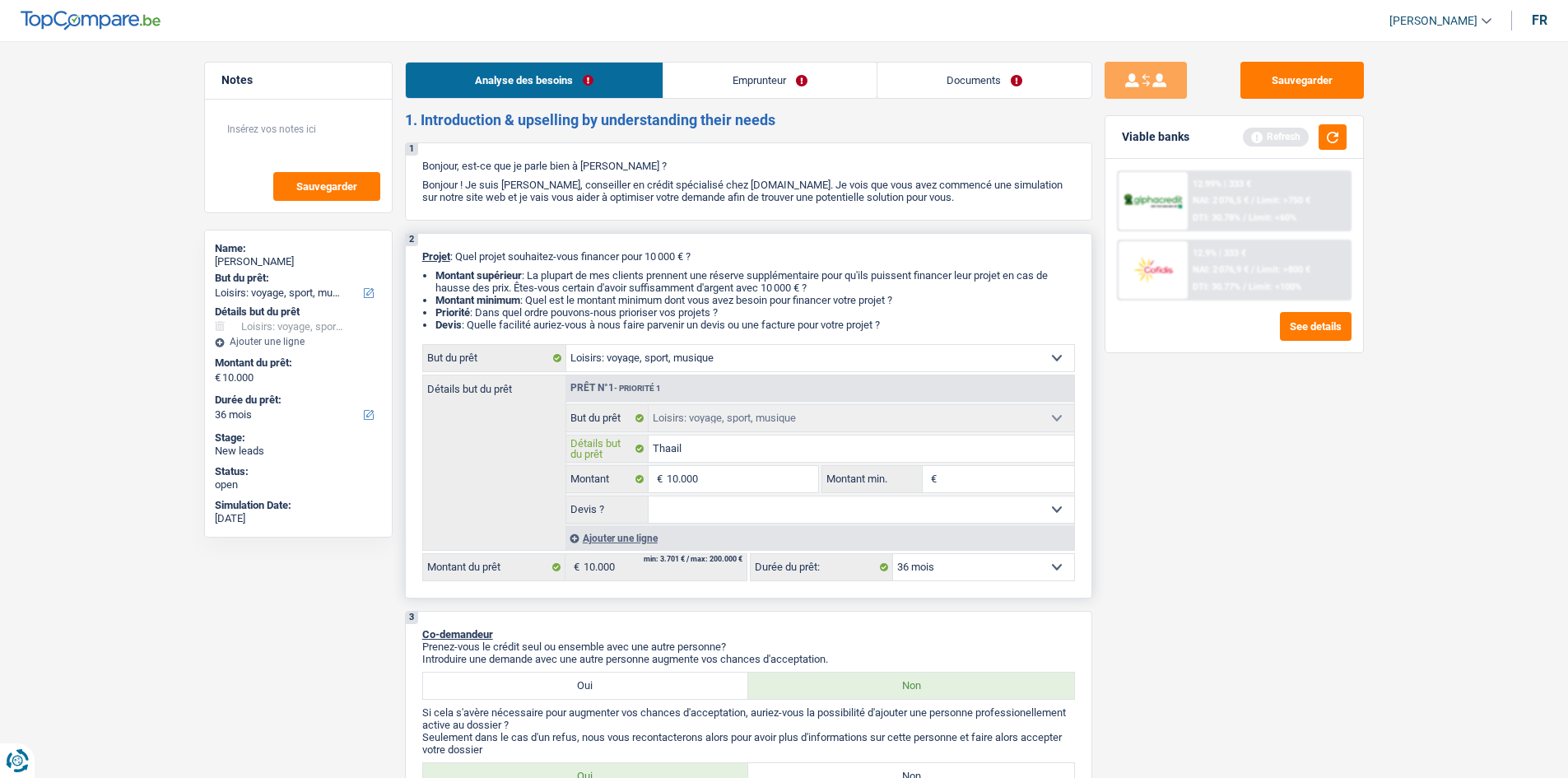
type input "Thaaila"
type input "Thaailan"
type input "Thaailand"
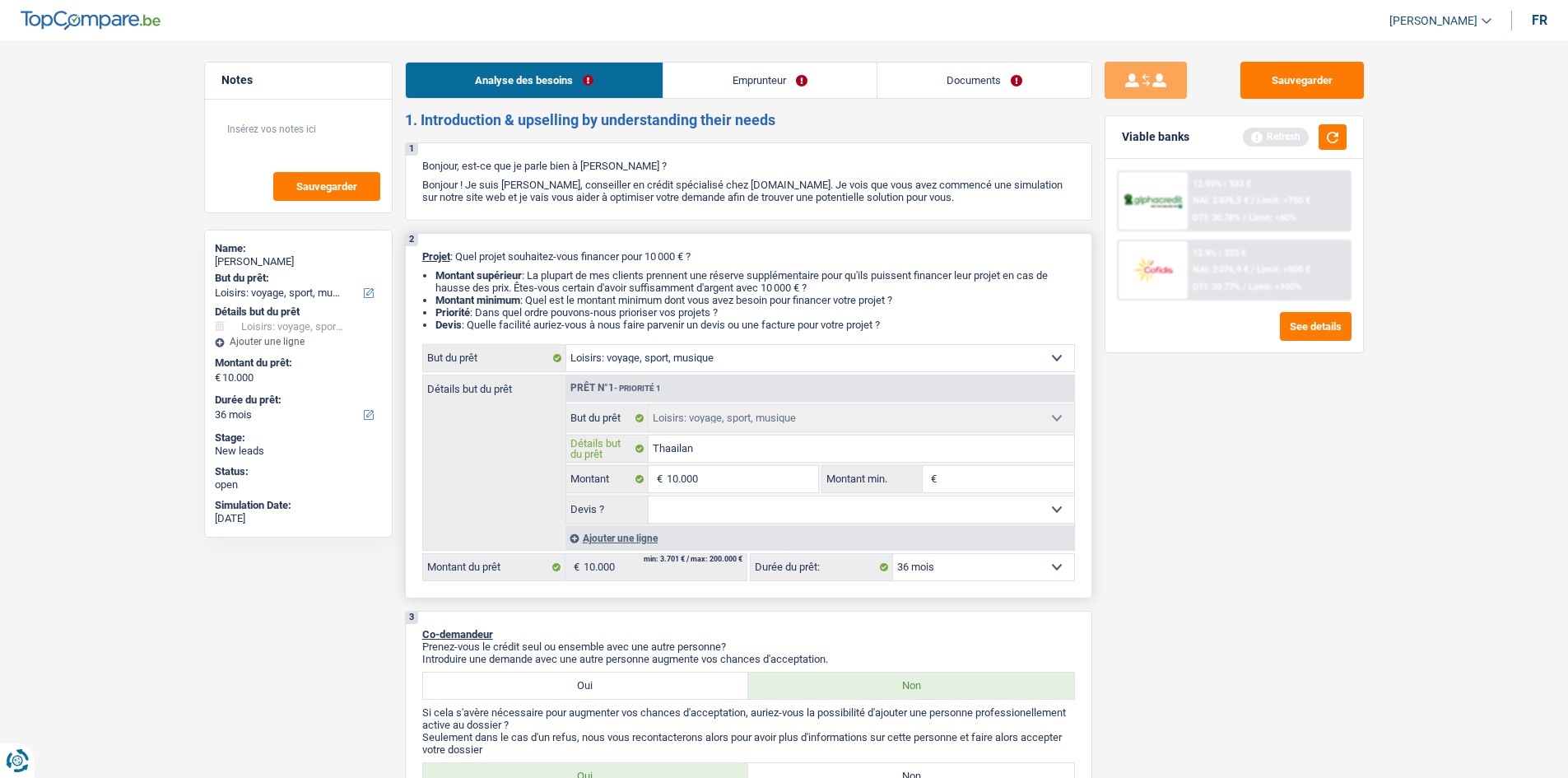
type input "Thaailand"
type input "Thaailande"
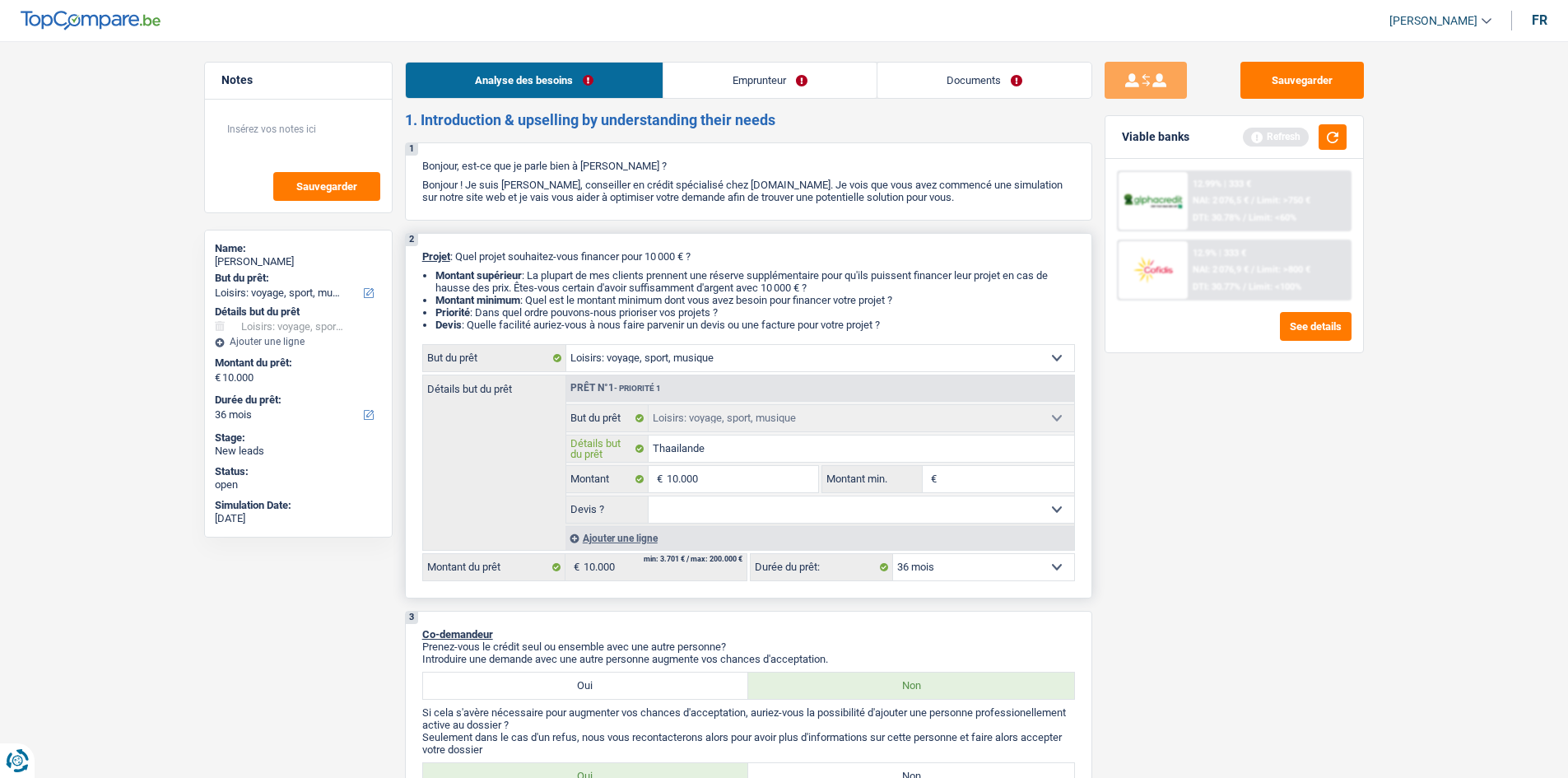
click at [675, 449] on input "Thaailande" at bounding box center [861, 449] width 426 height 27
type input "Thailande"
click at [714, 444] on input "Thailande" at bounding box center [861, 449] width 426 height 27
type input "Thailande"
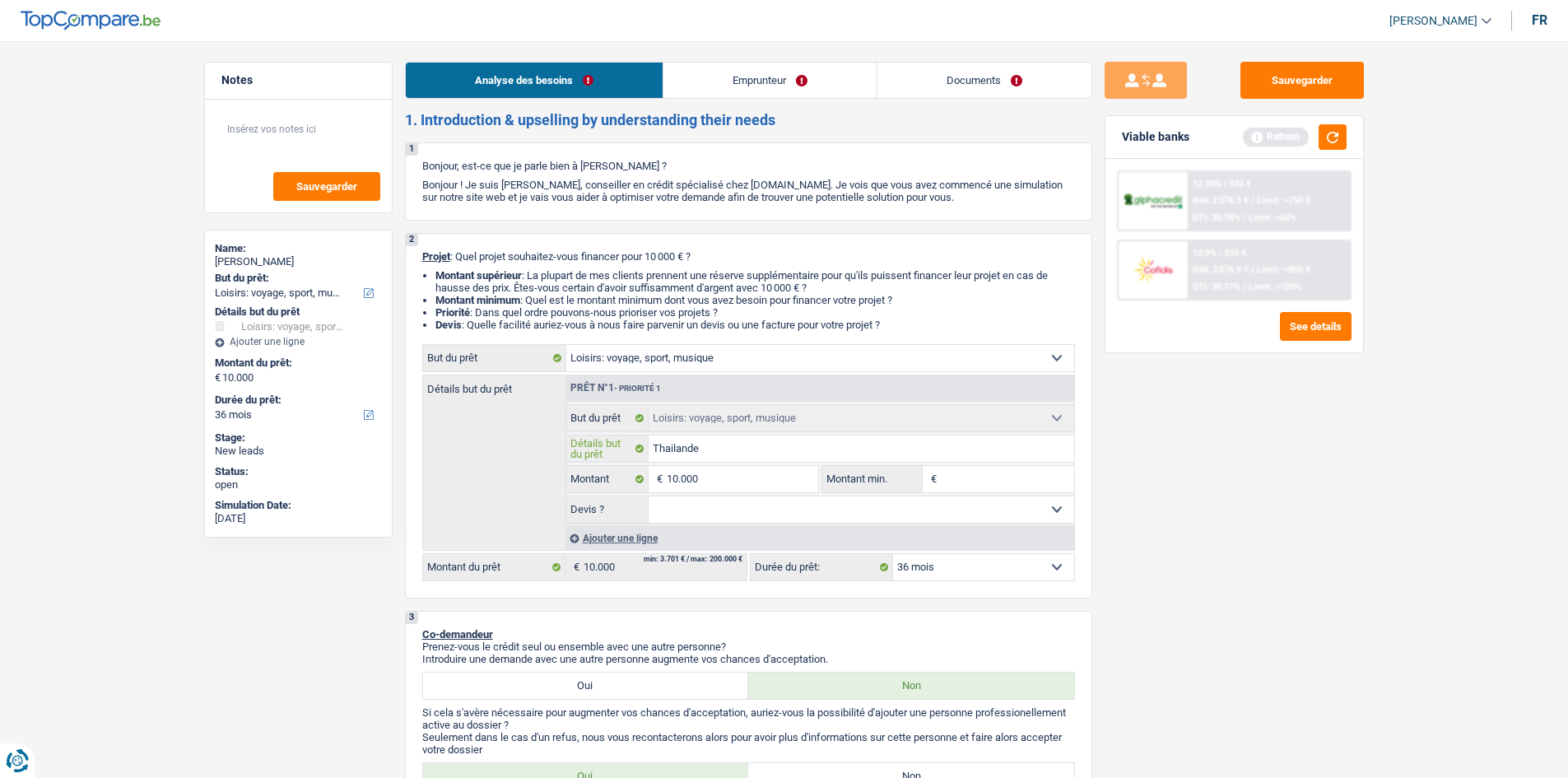
type input "Thailande"
type input "[GEOGRAPHIC_DATA],"
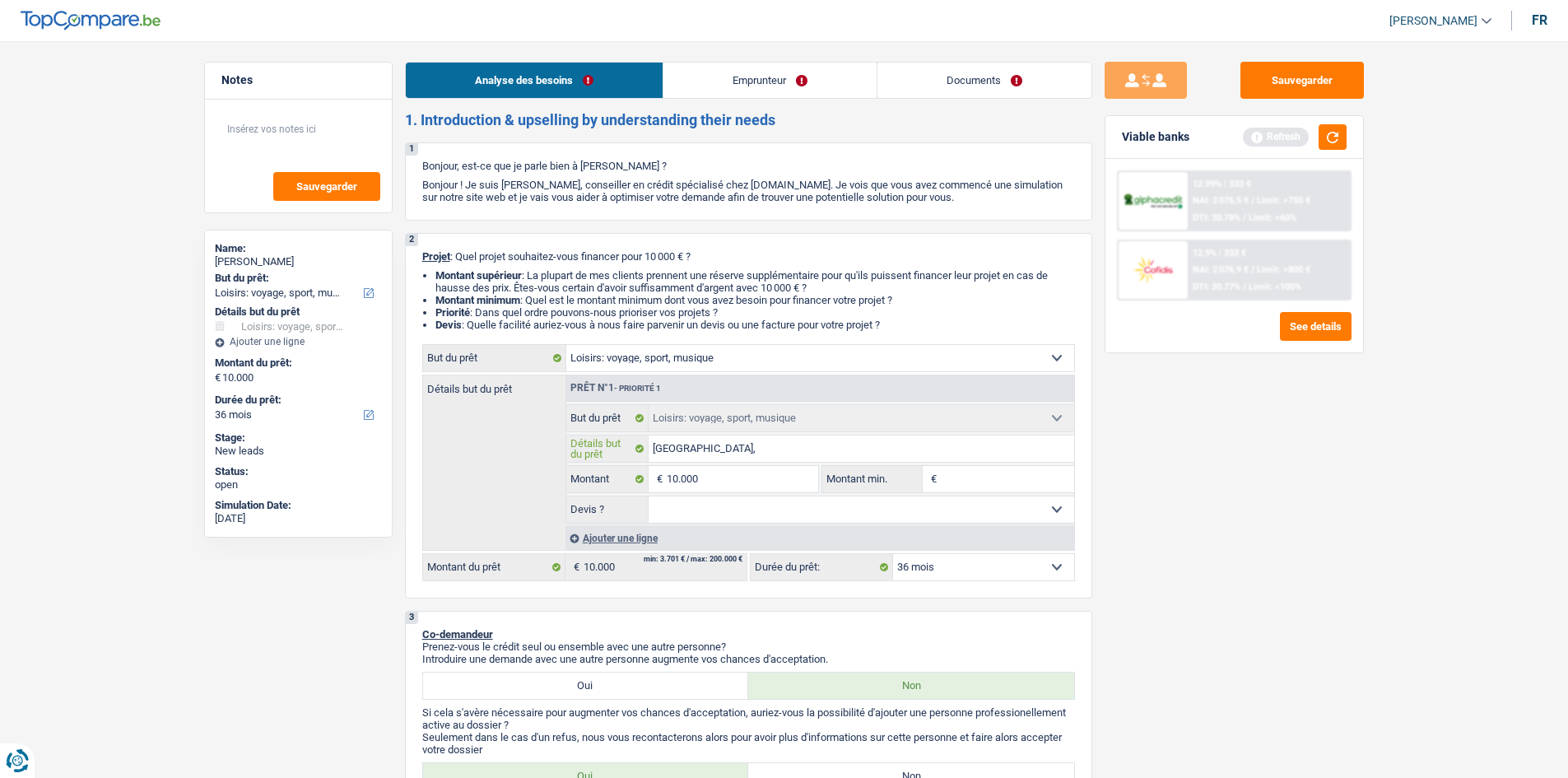
type input "Thailande, 1"
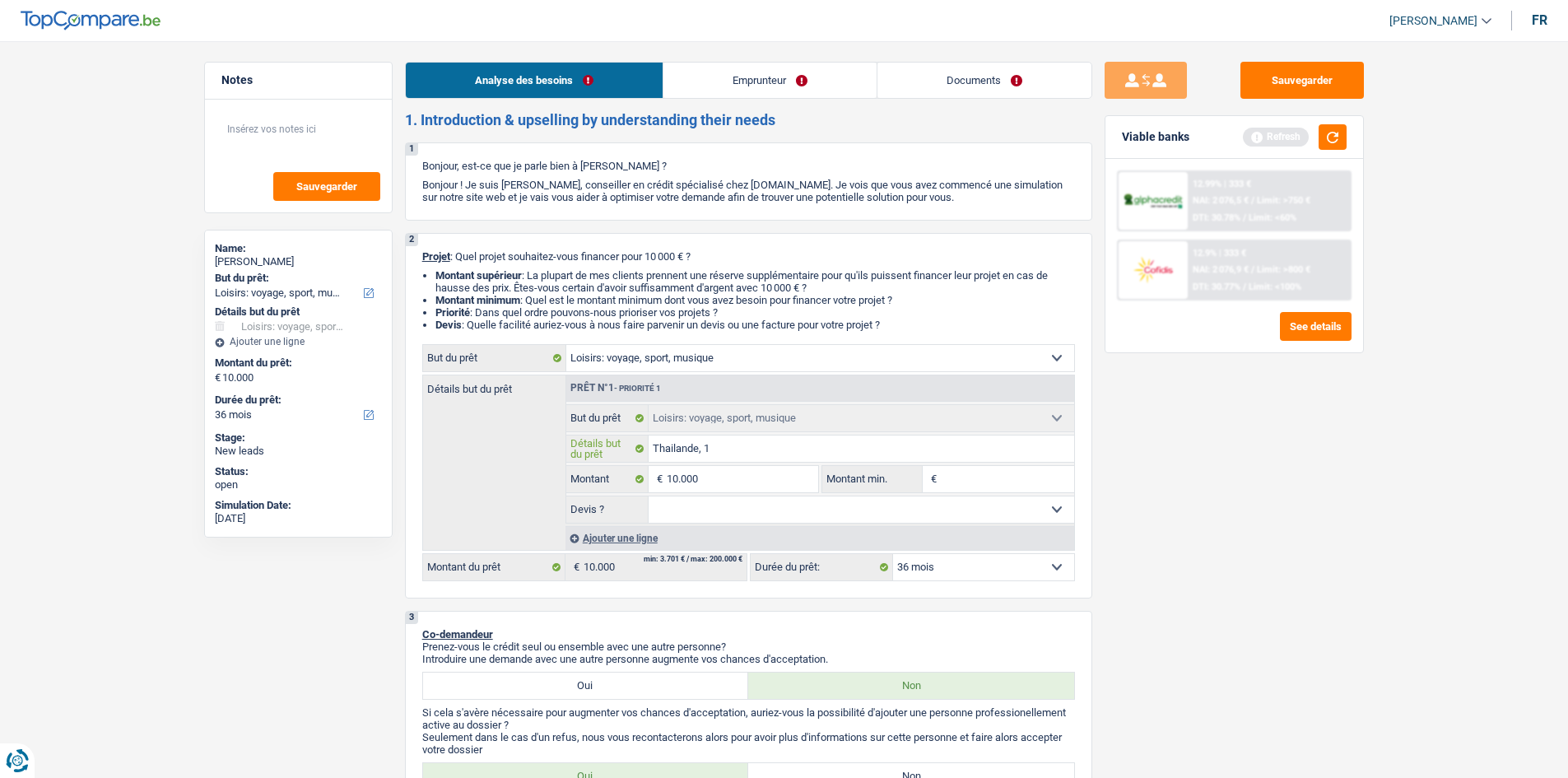
type input "Thailande, 1"
type input "[GEOGRAPHIC_DATA],"
type input "Thailande, s"
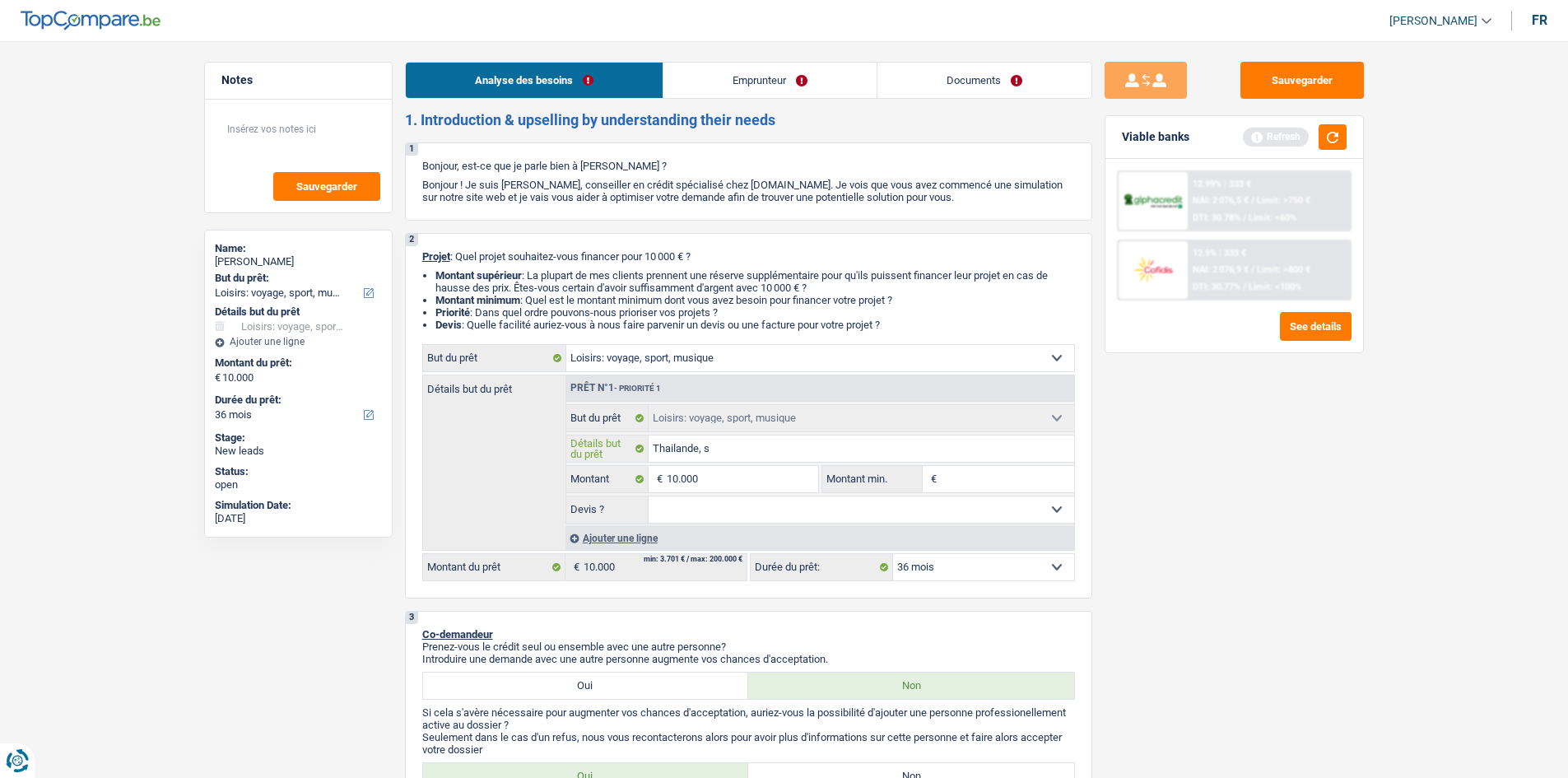
type input "Thailande, se"
type input "[GEOGRAPHIC_DATA], seu"
type input "[GEOGRAPHIC_DATA], [GEOGRAPHIC_DATA]"
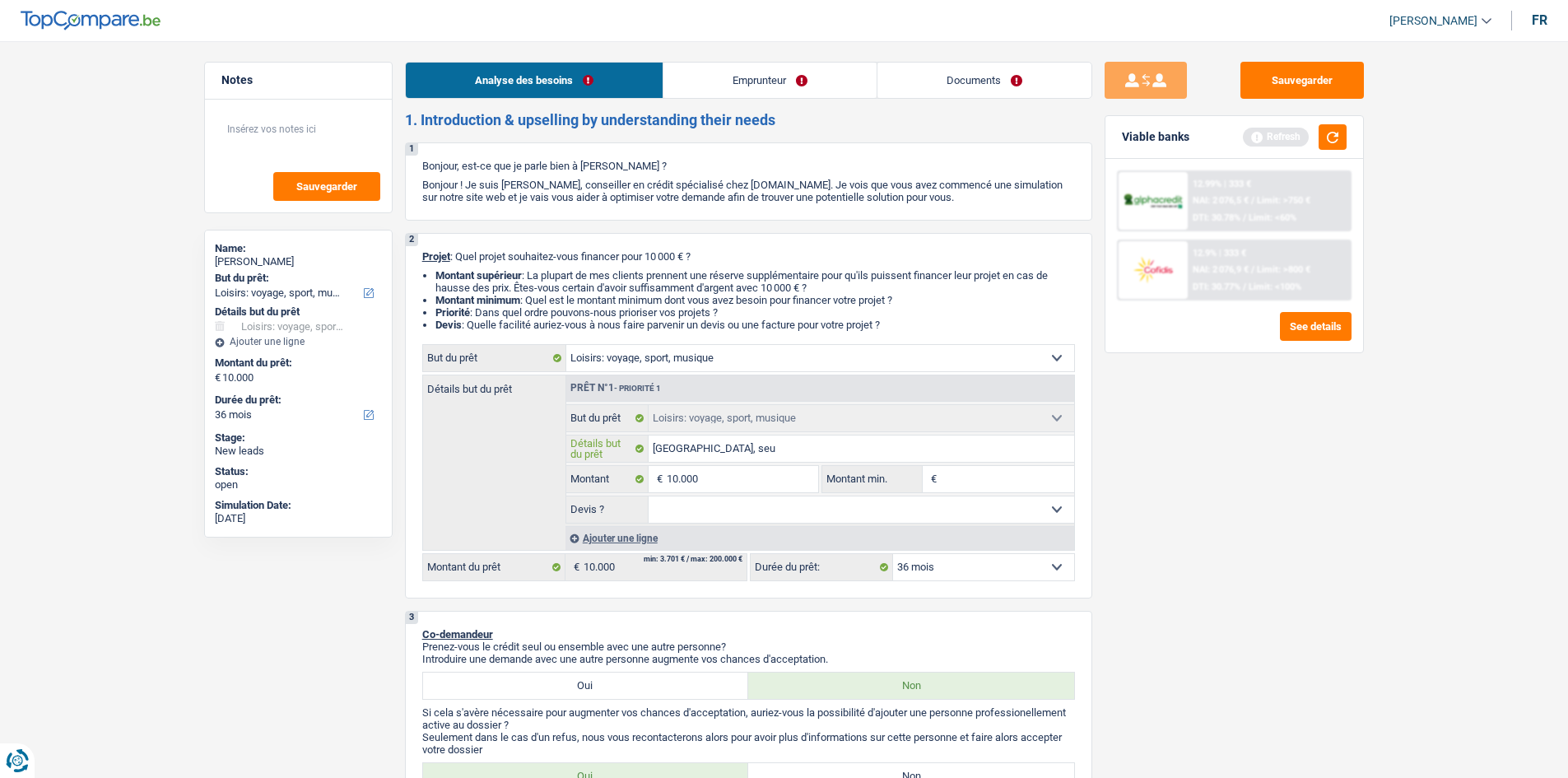
type input "[GEOGRAPHIC_DATA], [GEOGRAPHIC_DATA]"
type input "[GEOGRAPHIC_DATA], seule"
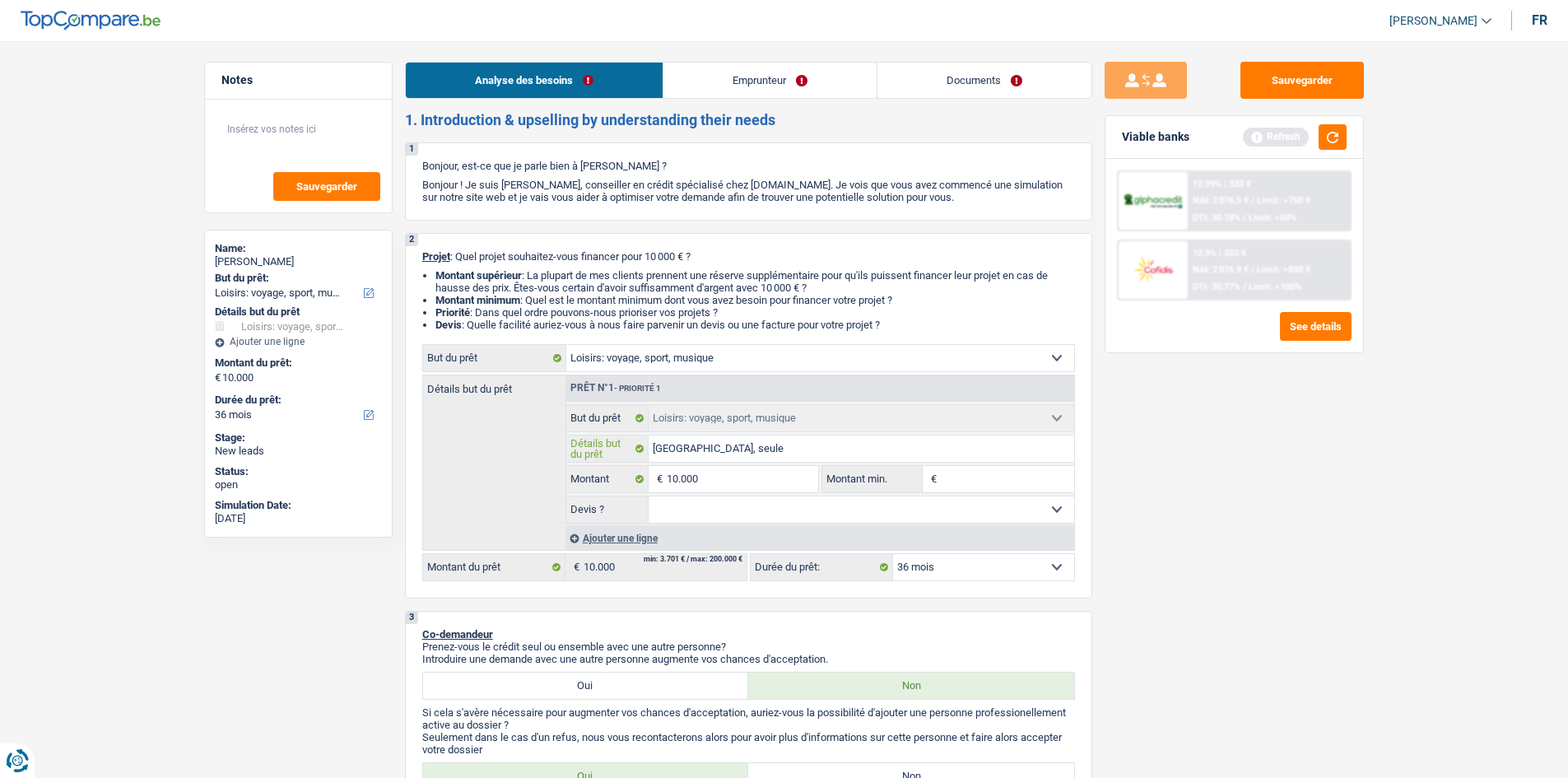
type input "[GEOGRAPHIC_DATA], seule"
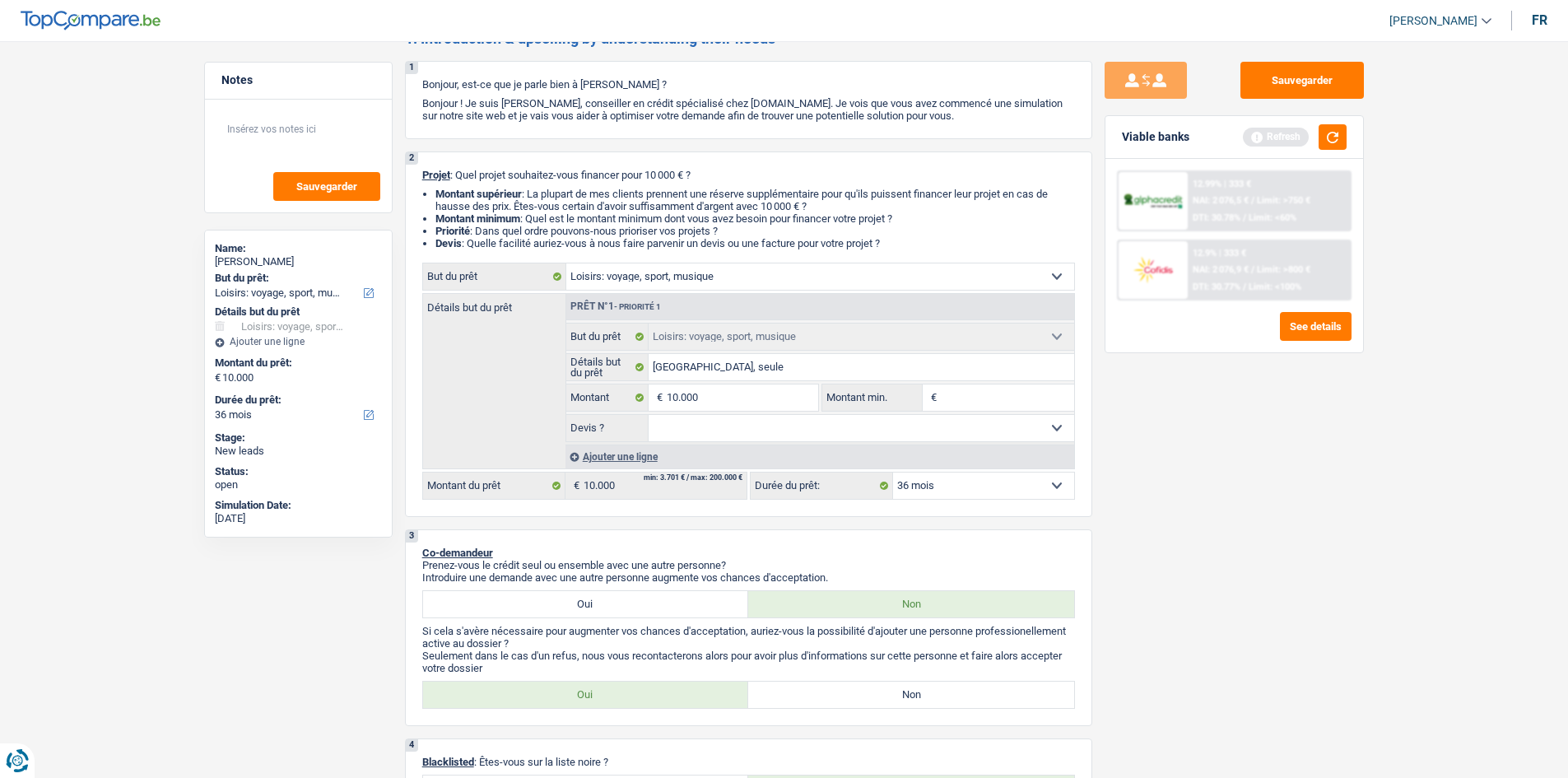
scroll to position [247, 0]
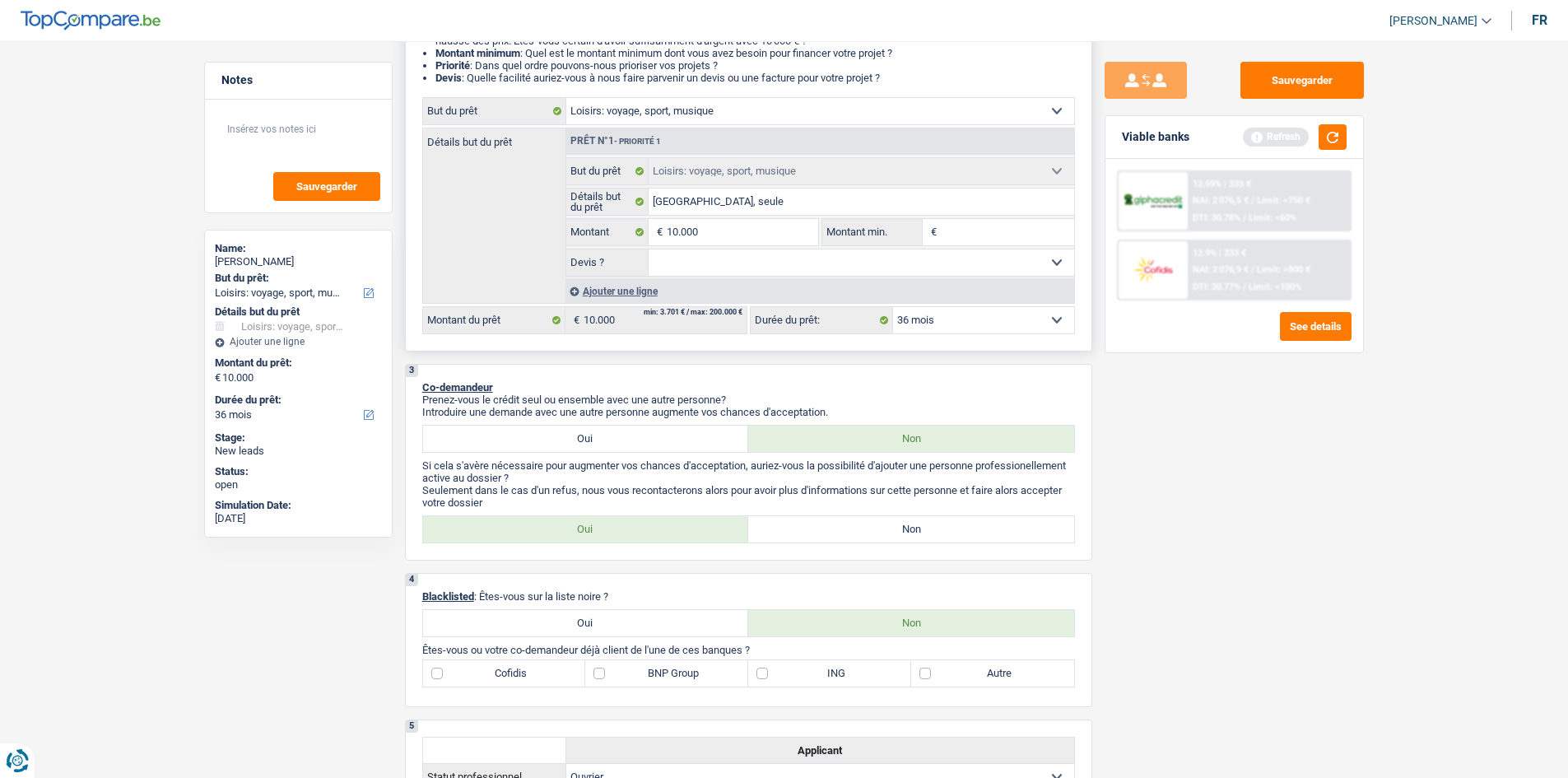
click at [724, 270] on select "Oui Non Non répondu Sélectionner une option" at bounding box center [861, 262] width 426 height 27
select select "yes"
click at [648, 249] on select "Oui Non Non répondu Sélectionner une option" at bounding box center [861, 262] width 426 height 27
select select "yes"
click at [905, 512] on div "3 Co-demandeur Prenez-vous le crédit seul ou ensemble avec une autre personne? …" at bounding box center [749, 462] width 687 height 197
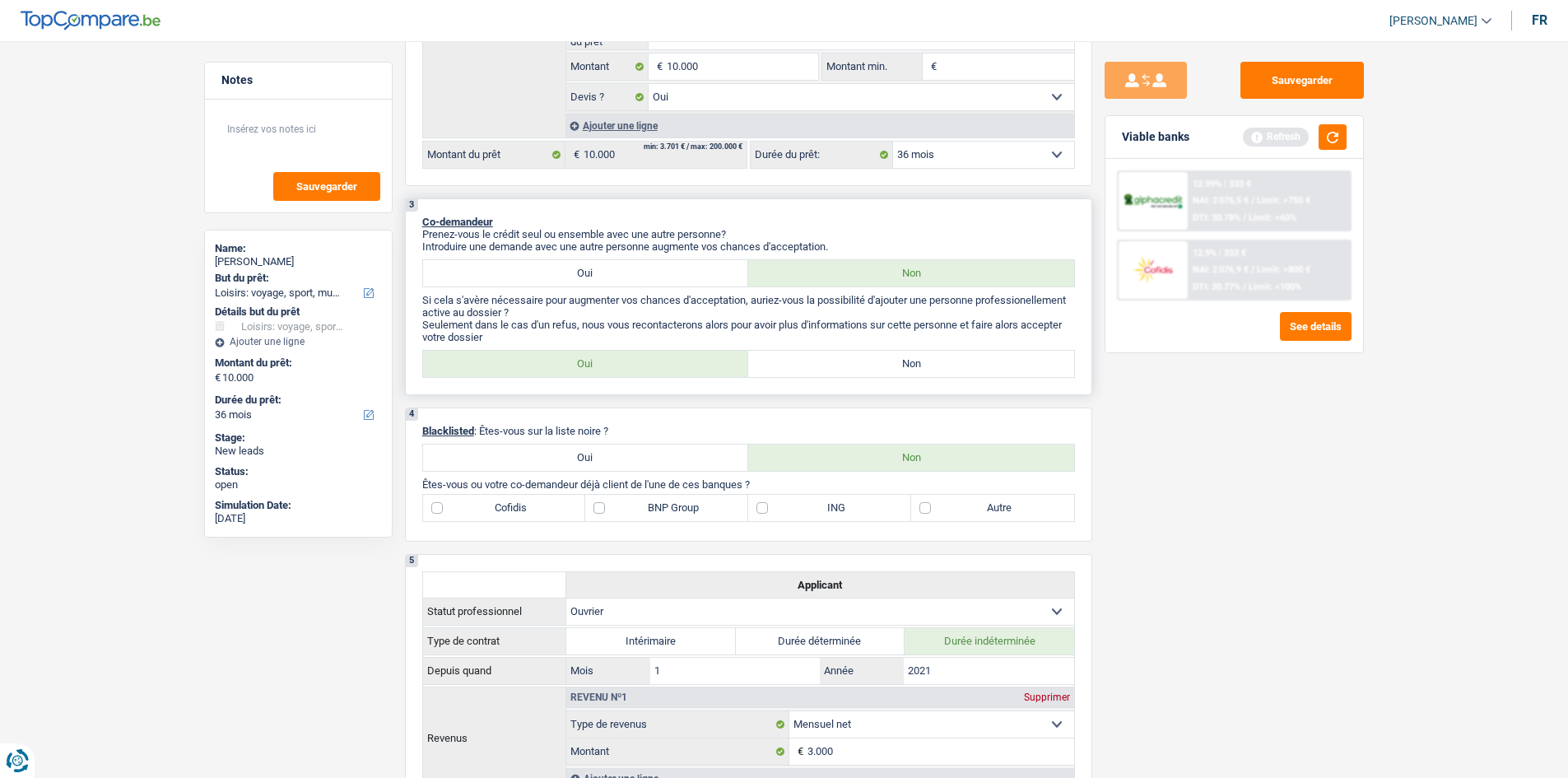
scroll to position [412, 0]
click at [883, 362] on label "Non" at bounding box center [911, 365] width 326 height 27
click at [883, 362] on input "Non" at bounding box center [911, 365] width 326 height 27
radio input "true"
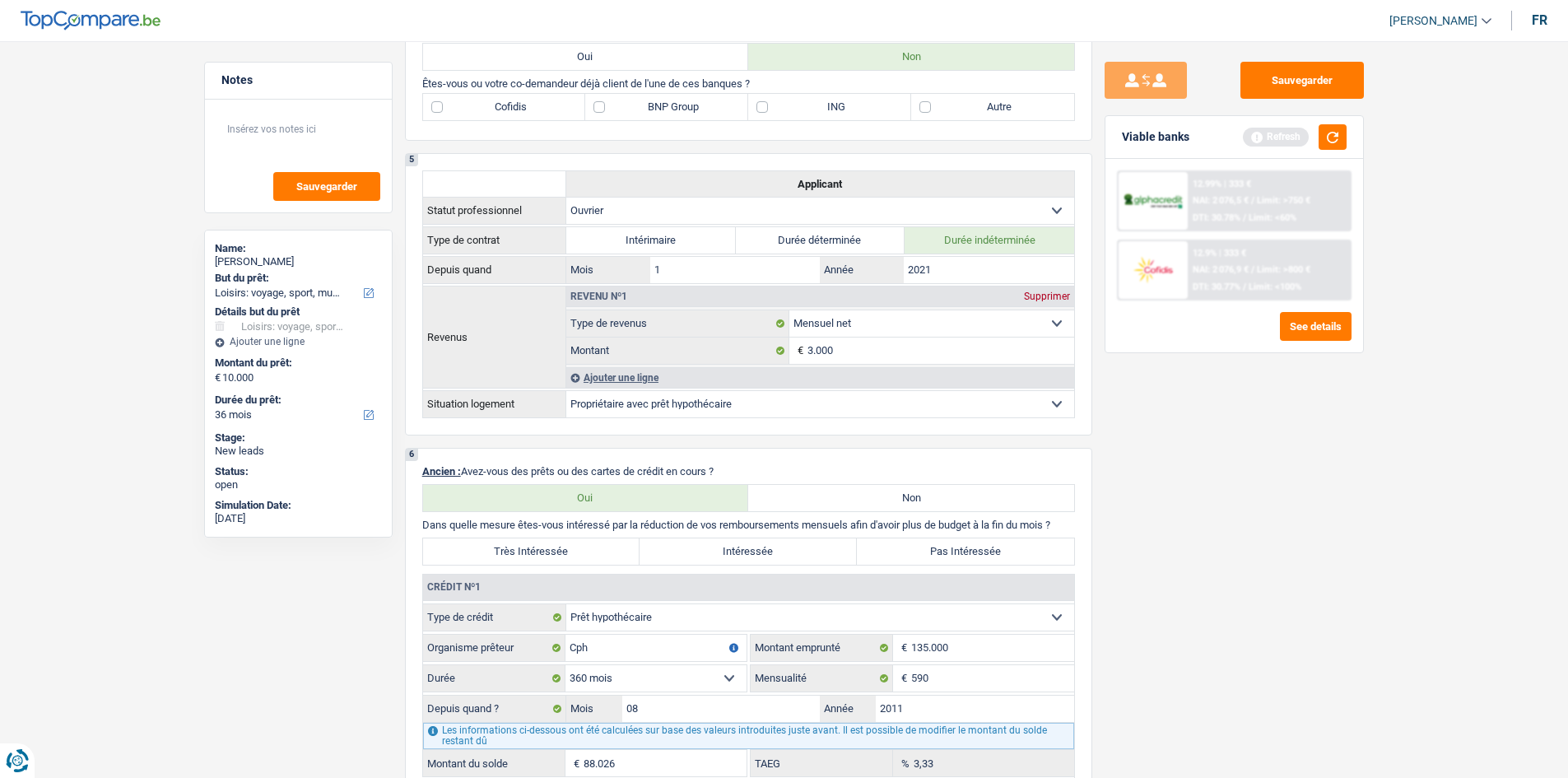
scroll to position [1071, 0]
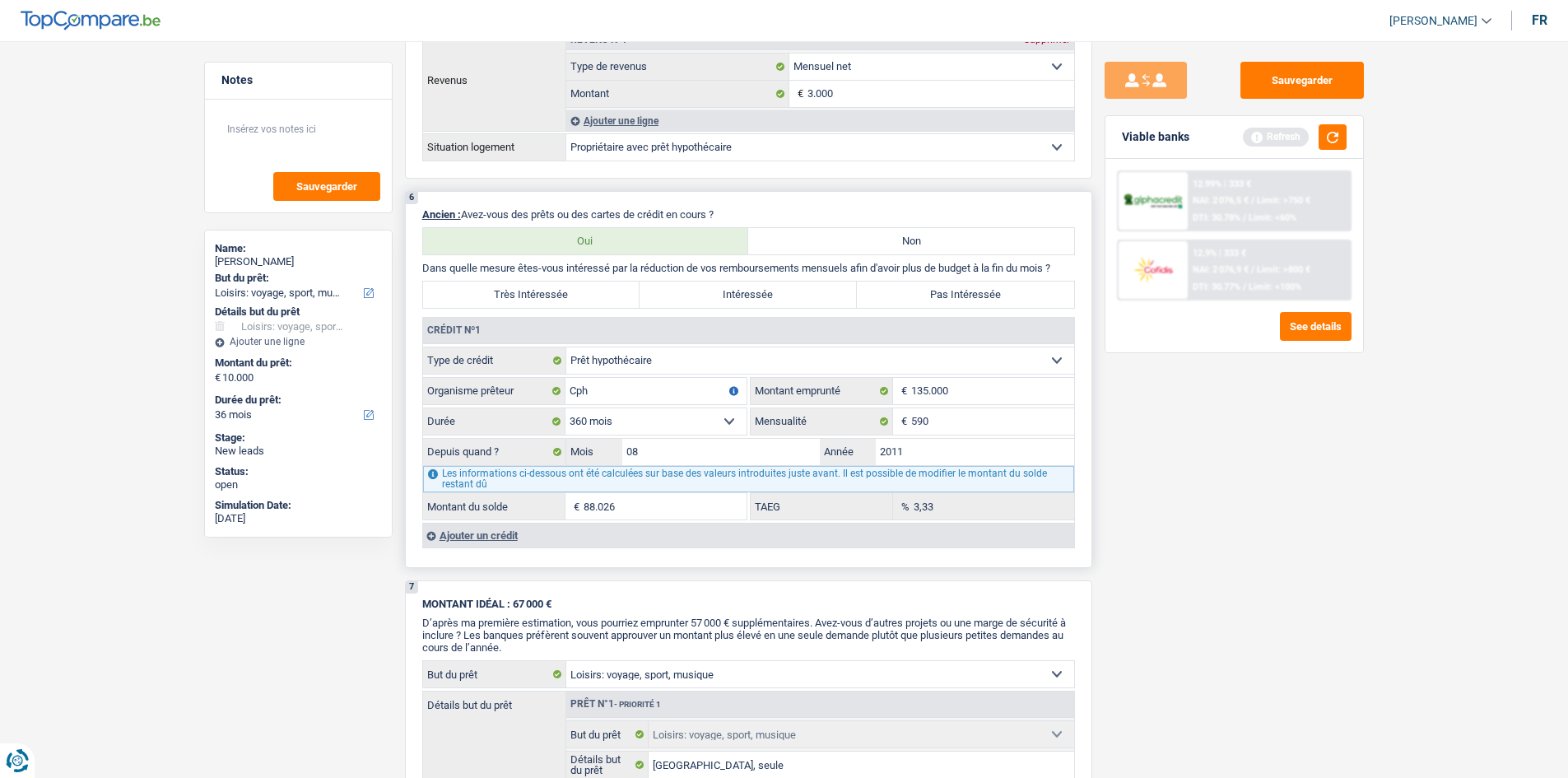
click at [971, 299] on label "Pas Intéressée" at bounding box center [965, 295] width 217 height 27
click at [971, 299] on input "Pas Intéressée" at bounding box center [965, 295] width 217 height 27
radio input "true"
drag, startPoint x: 957, startPoint y: 419, endPoint x: 997, endPoint y: 436, distance: 43.5
click at [957, 421] on input "590" at bounding box center [993, 421] width 163 height 27
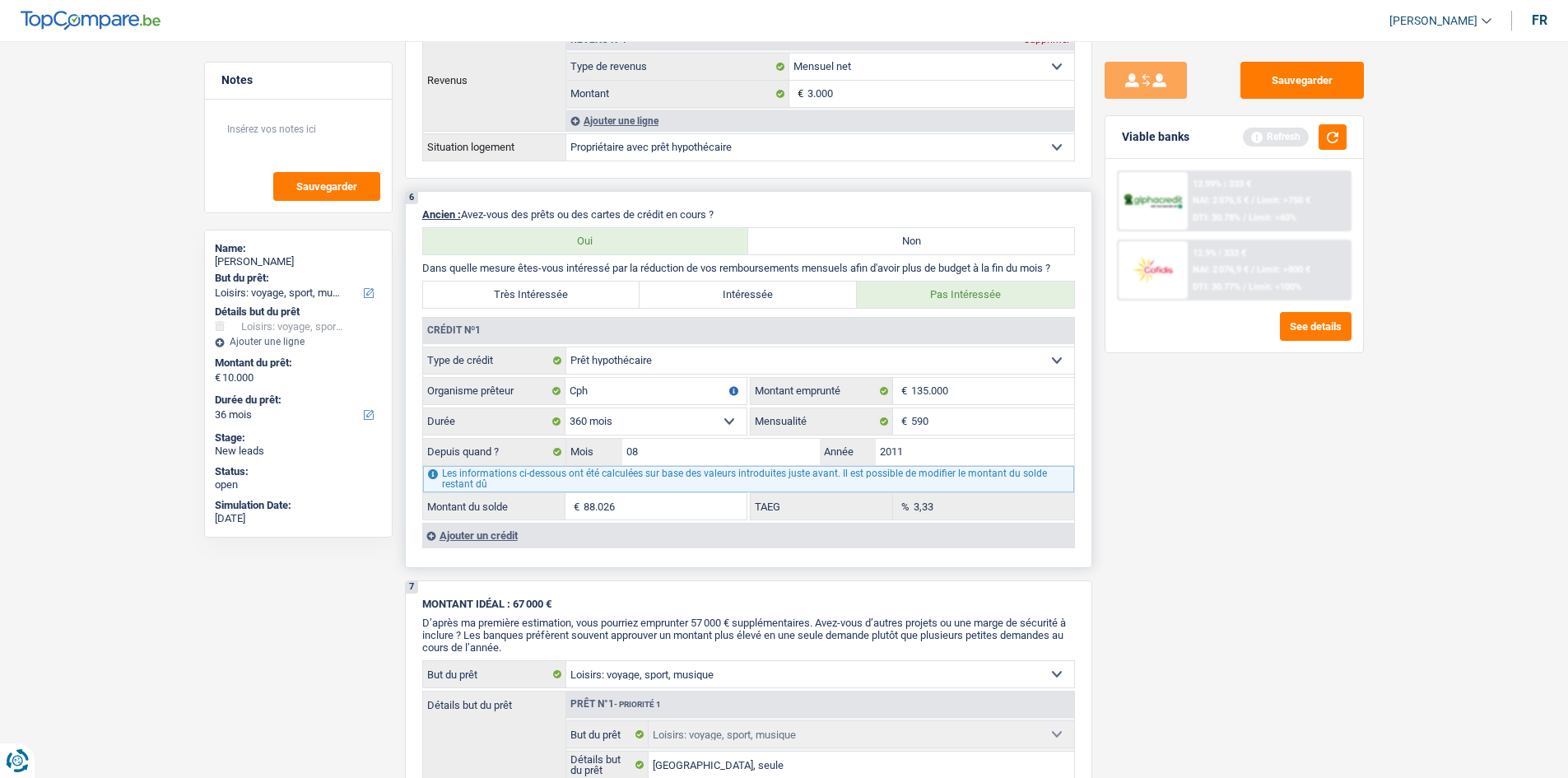
click at [529, 541] on div "Ajouter un crédit" at bounding box center [748, 535] width 652 height 25
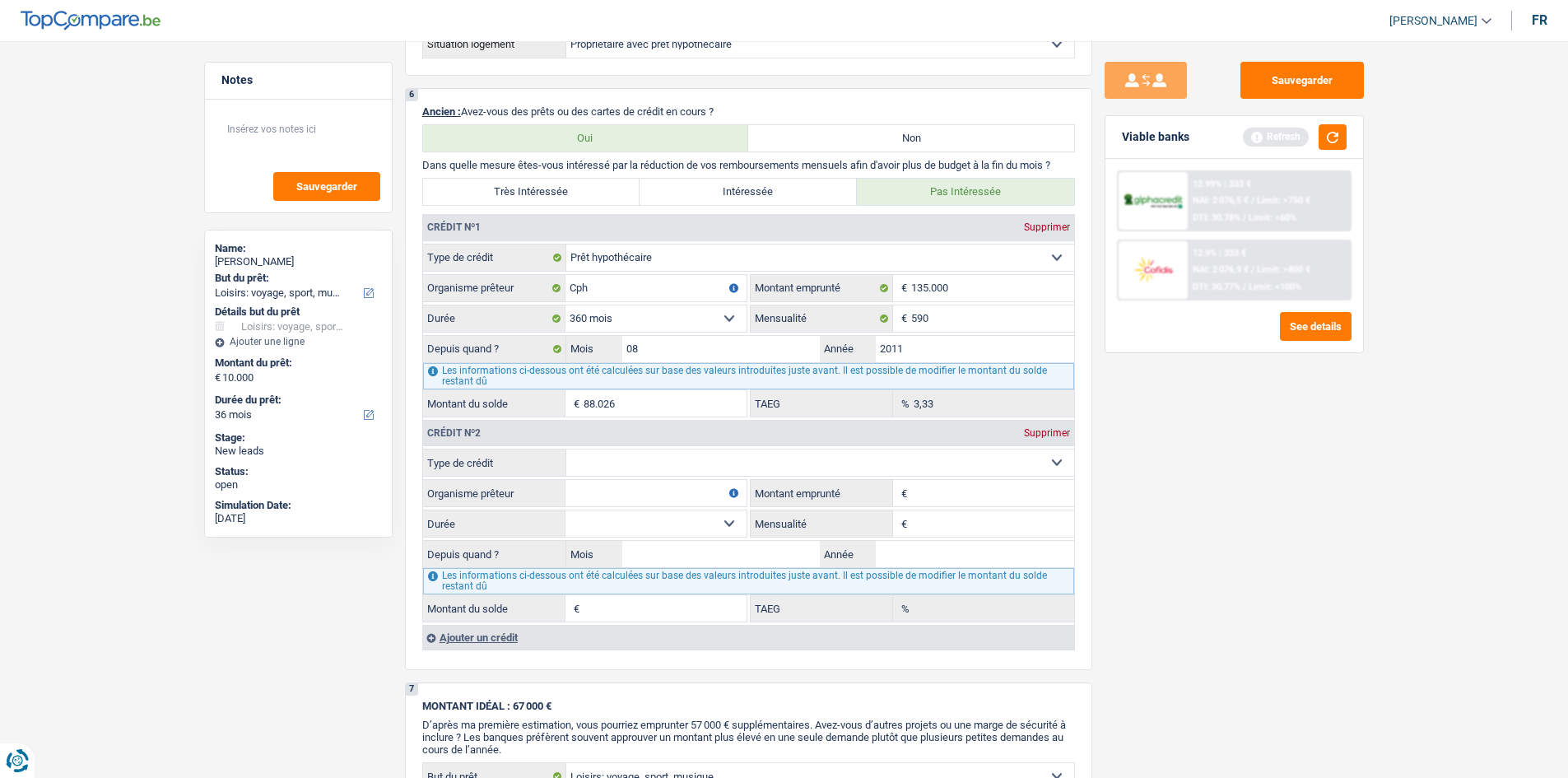
scroll to position [1153, 0]
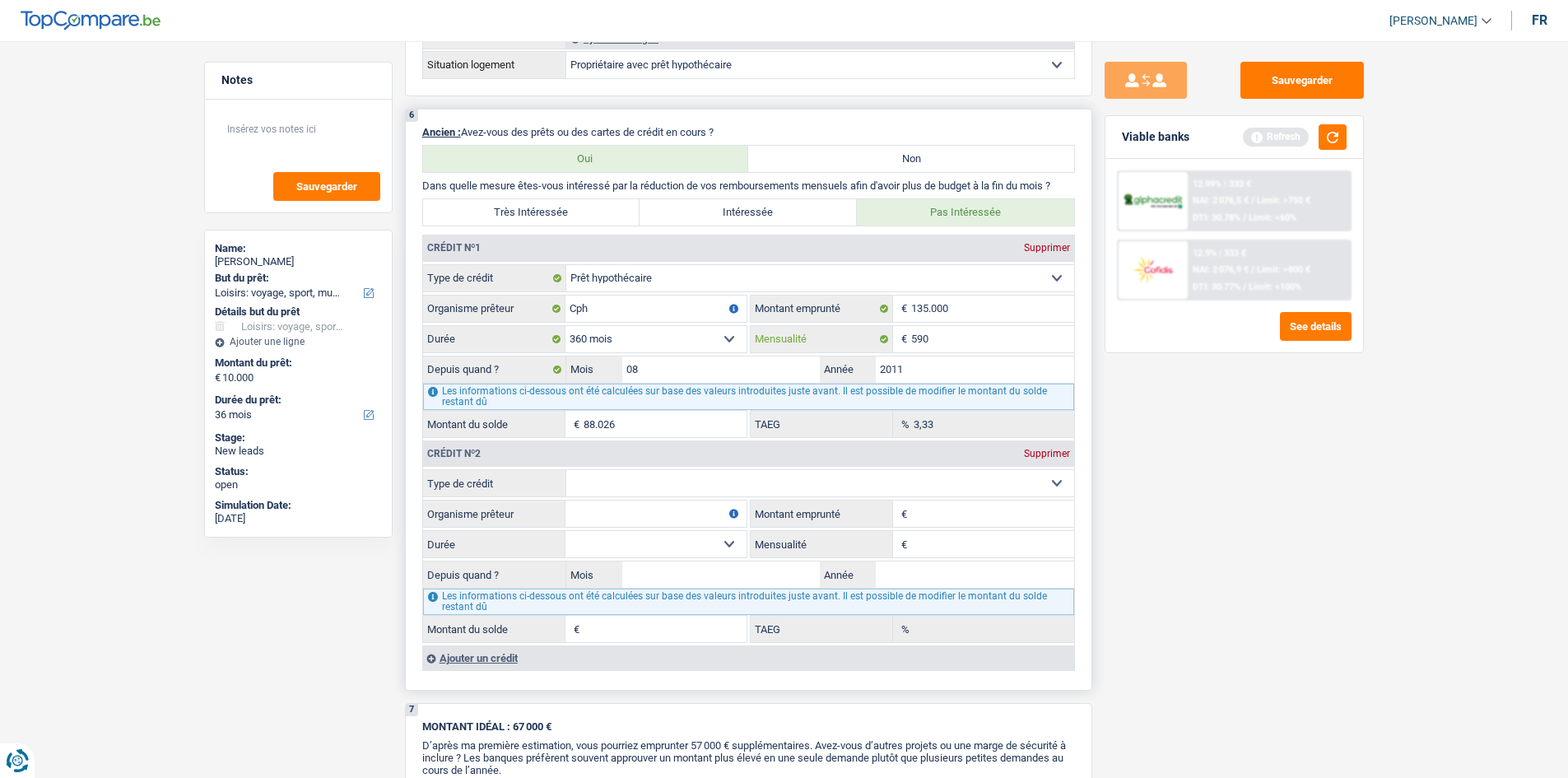
click at [982, 346] on input "590" at bounding box center [993, 339] width 163 height 27
drag, startPoint x: 607, startPoint y: 474, endPoint x: 610, endPoint y: 492, distance: 18.2
click at [607, 474] on select "Carte ou ouverture de crédit Prêt hypothécaire Vente à tempérament Prêt à tempé…" at bounding box center [820, 483] width 508 height 27
select select "personalLoan"
type input "0"
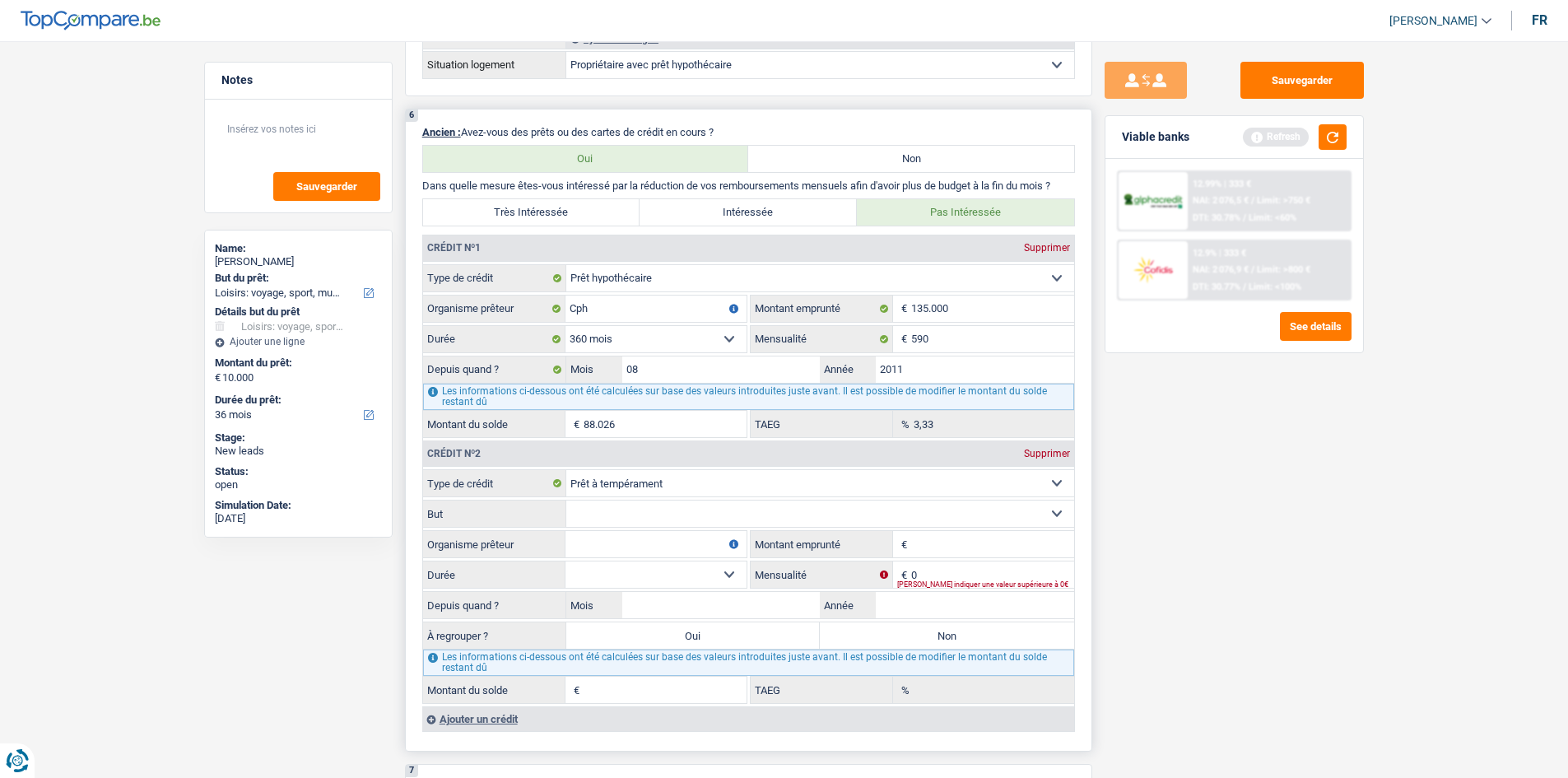
click at [690, 549] on input "Organisme prêteur" at bounding box center [656, 544] width 181 height 27
type input "Cofidis"
click at [724, 513] on select "Confort maison: meubles, textile, peinture, électroménager, outillage non-profe…" at bounding box center [820, 514] width 508 height 27
click at [566, 501] on select "Confort maison: meubles, textile, peinture, électroménager, outillage non-profe…" at bounding box center [820, 514] width 508 height 27
drag, startPoint x: 654, startPoint y: 512, endPoint x: 655, endPoint y: 524, distance: 12.0
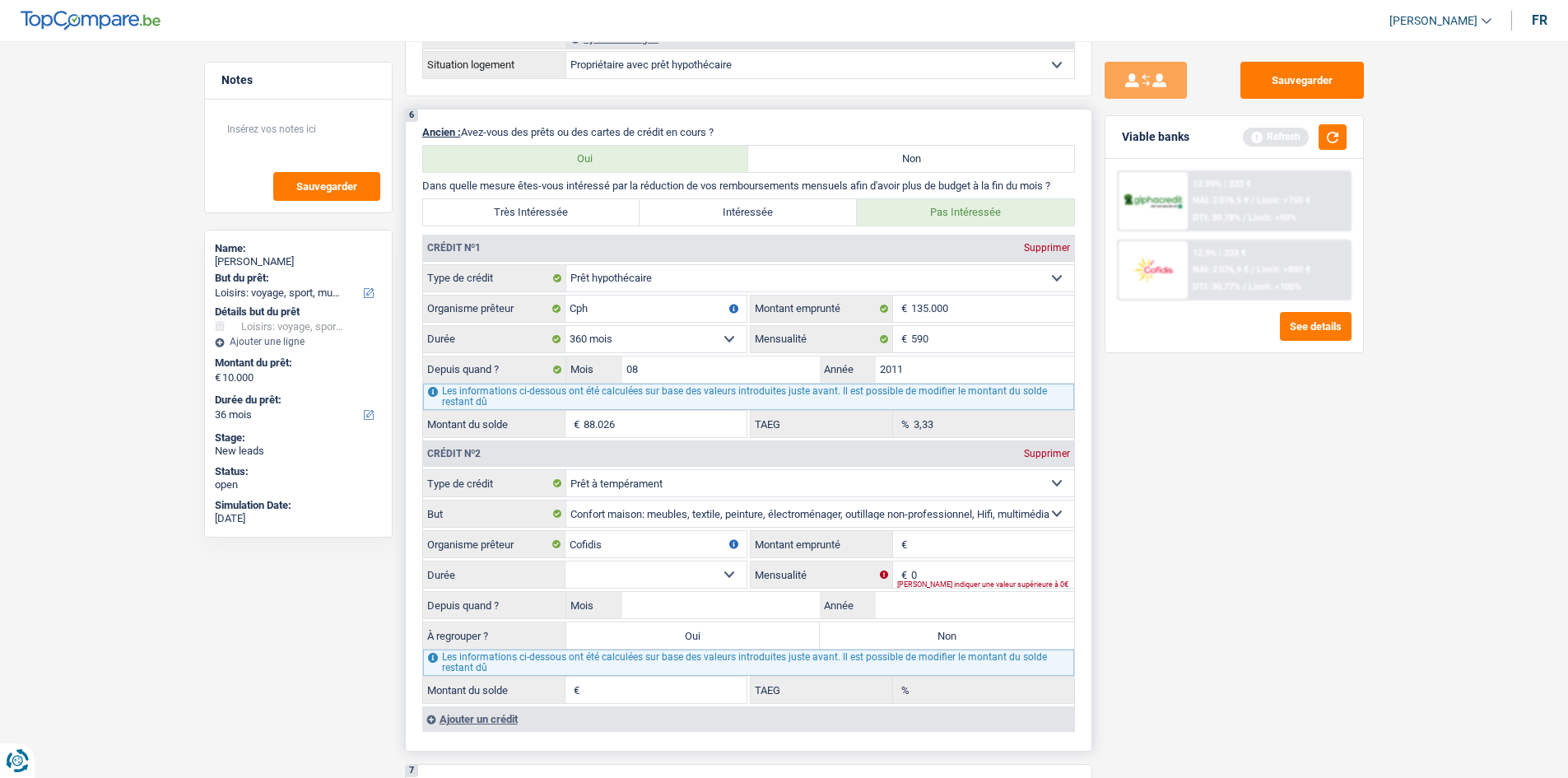
click at [654, 512] on select "Confort maison: meubles, textile, peinture, électroménager, outillage non-profe…" at bounding box center [820, 514] width 508 height 27
select select "other"
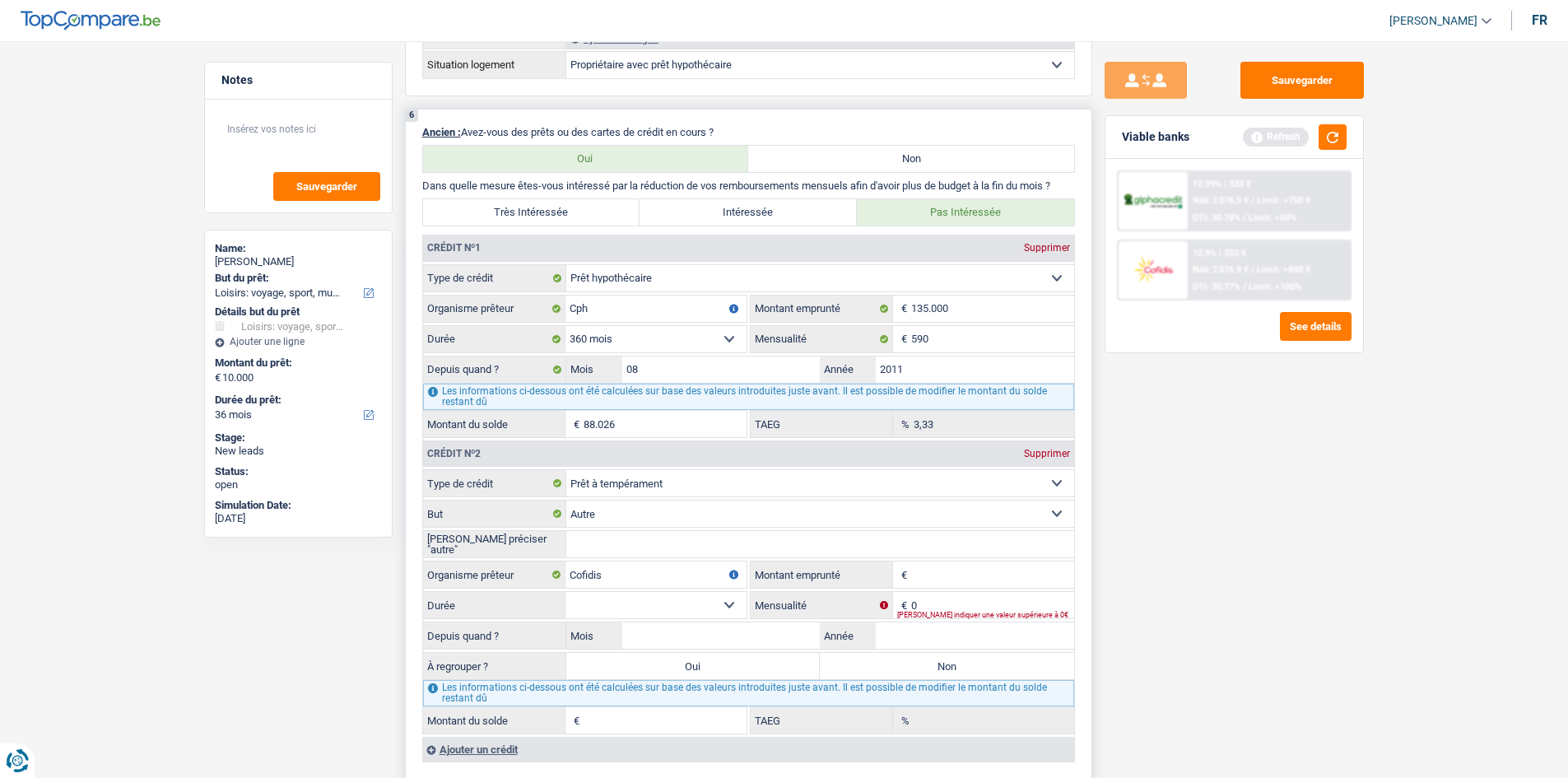
click at [621, 541] on input "[PERSON_NAME] préciser "autre"" at bounding box center [820, 544] width 508 height 27
type input "F"
type input "Appareils auditifs"
click at [1251, 601] on main "Notes Sauvegarder Name: [PERSON_NAME] But du prêt: Confort maison: meubles, tex…" at bounding box center [784, 266] width 1568 height 2789
click at [984, 579] on input "Montant emprunté" at bounding box center [993, 575] width 163 height 27
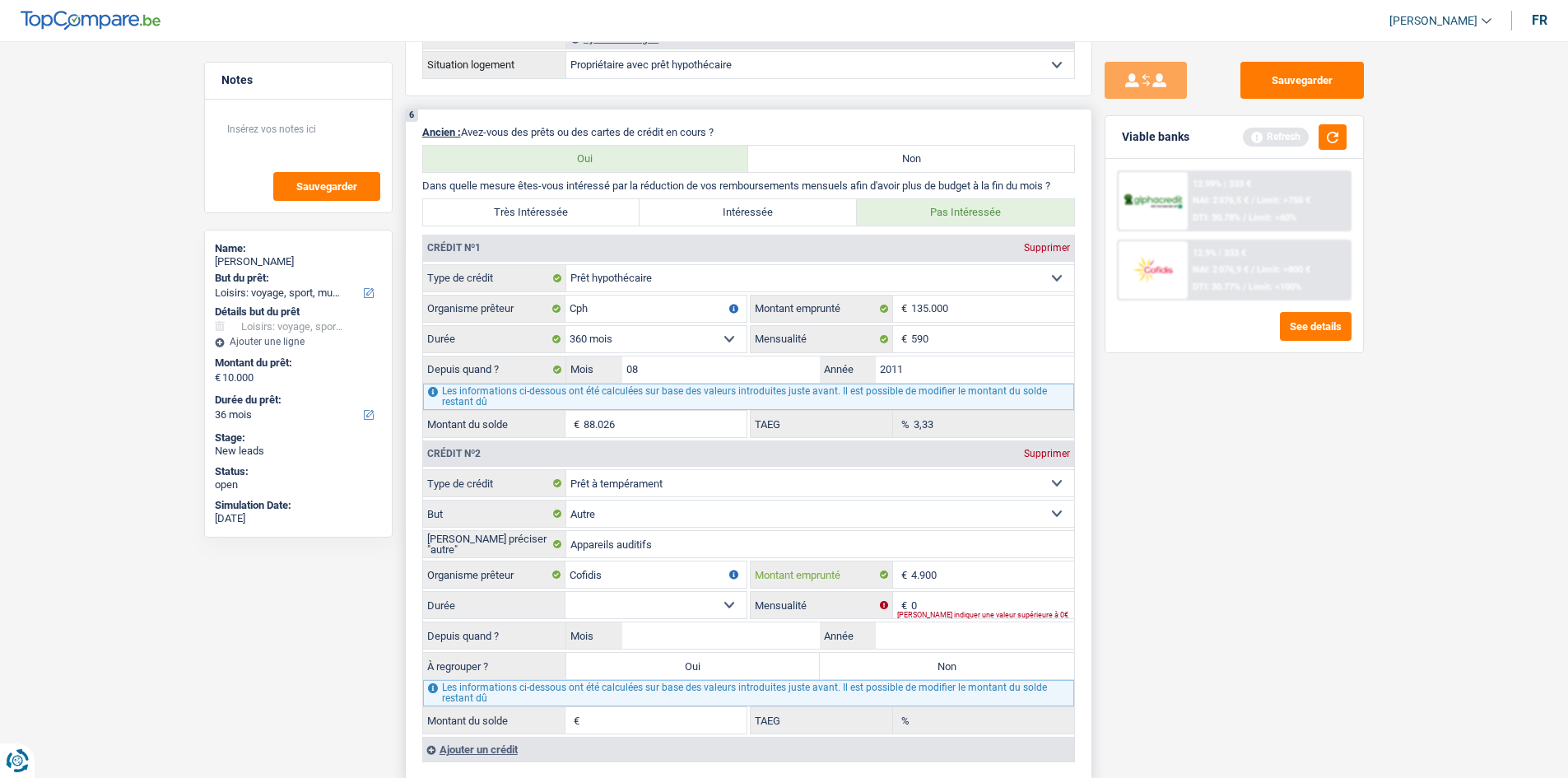
type input "4.900"
click at [936, 594] on input "0" at bounding box center [993, 605] width 163 height 27
drag, startPoint x: 938, startPoint y: 594, endPoint x: 922, endPoint y: 592, distance: 16.1
click at [922, 592] on input "0" at bounding box center [993, 605] width 163 height 27
type input "130"
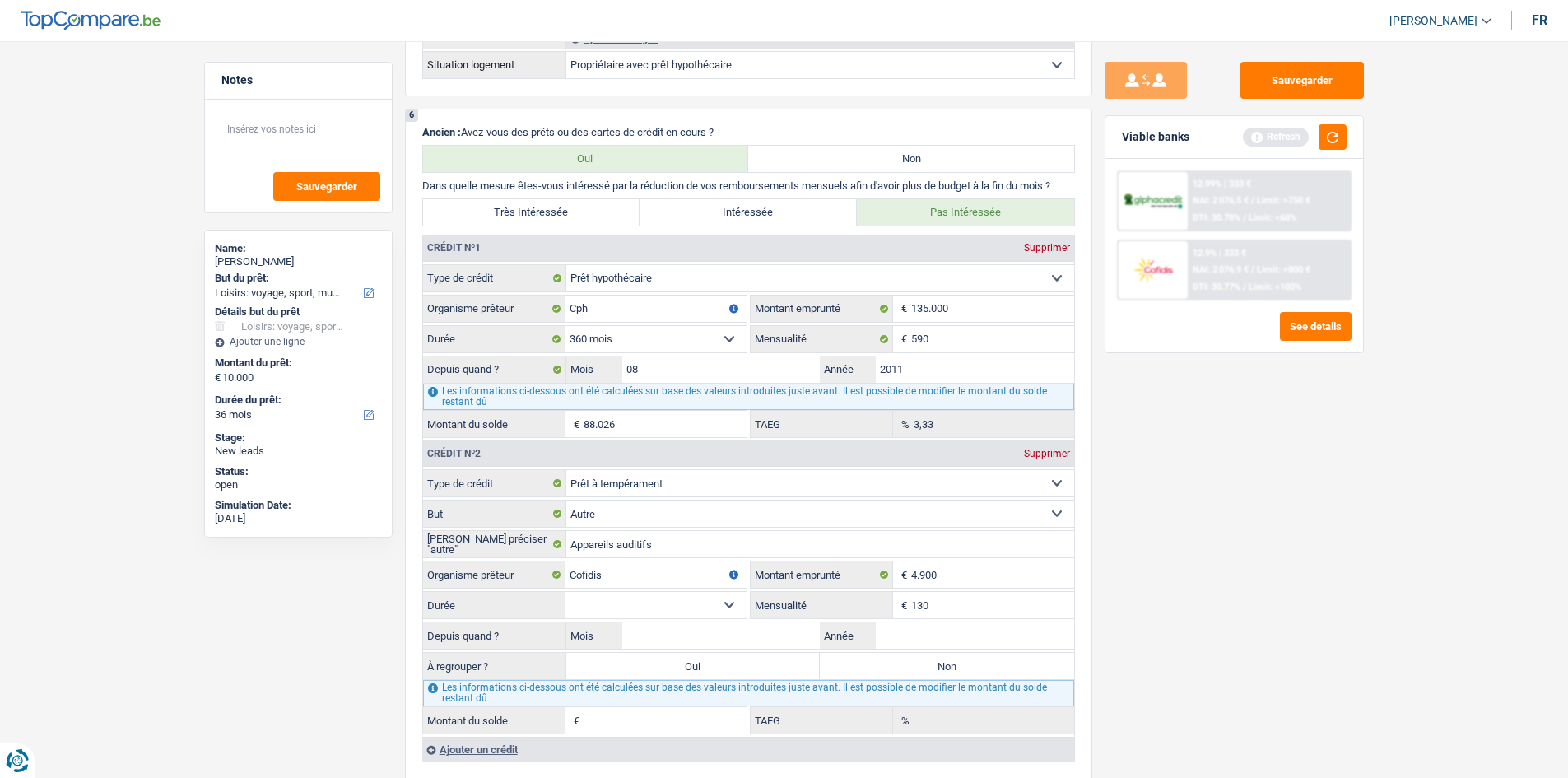
click at [1251, 591] on div "Sauvegarder Viable banks Refresh 12.99% | 333 € NAI: 2 076,5 € / Limit: >750 € …" at bounding box center [1235, 405] width 284 height 687
click at [1023, 601] on input "Année" at bounding box center [974, 636] width 199 height 27
type input "2024"
drag, startPoint x: 704, startPoint y: 634, endPoint x: 1580, endPoint y: 759, distance: 884.9
click at [705, 601] on input "Mois" at bounding box center [721, 636] width 199 height 27
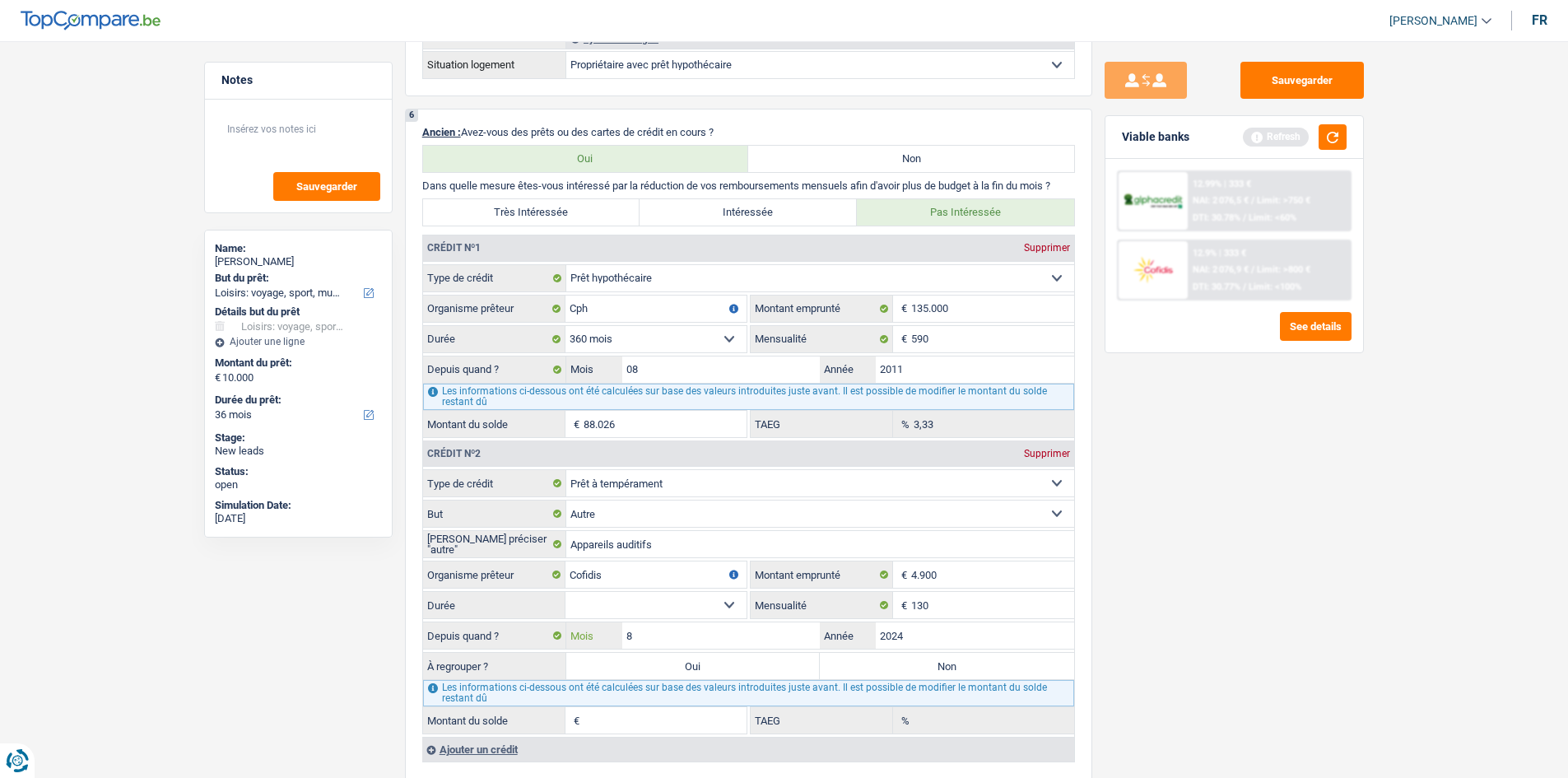
type input "8"
click at [1251, 601] on div "Sauvegarder Viable banks Refresh 12.99% | 333 € NAI: 2 076,5 € / Limit: >750 € …" at bounding box center [1235, 405] width 284 height 687
click at [680, 591] on fieldset "12 mois 18 mois 24 mois 30 mois 36 mois Sélectionner une option Durée Tous les …" at bounding box center [585, 605] width 323 height 28
click at [672, 597] on select "12 mois 18 mois 24 mois 30 mois 36 mois Sélectionner une option" at bounding box center [656, 605] width 181 height 27
select select "36"
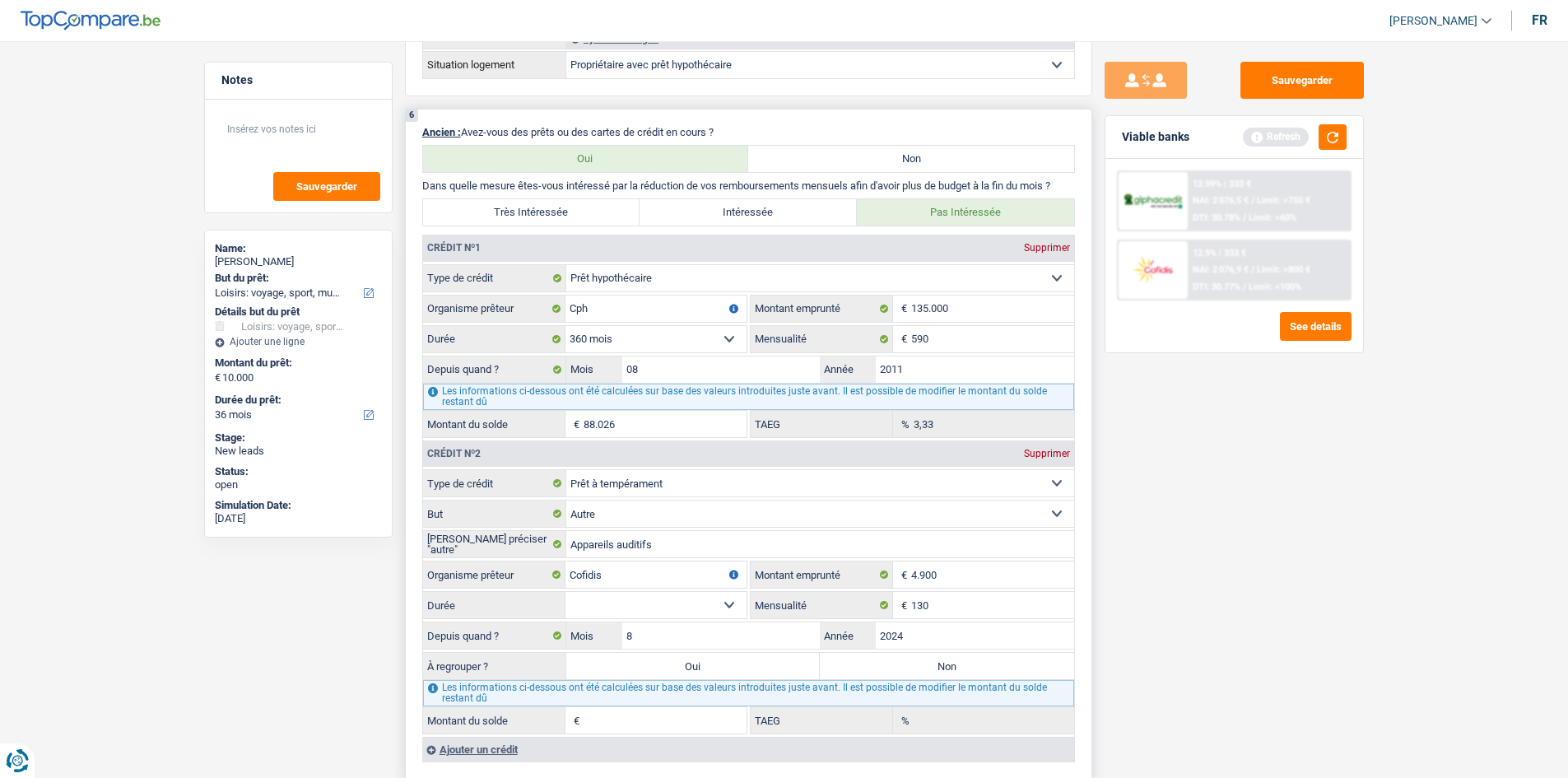
click at [565, 592] on select "12 mois 18 mois 24 mois 30 mois 36 mois Sélectionner une option" at bounding box center [656, 605] width 181 height 27
type input "3.219"
type input "0,00"
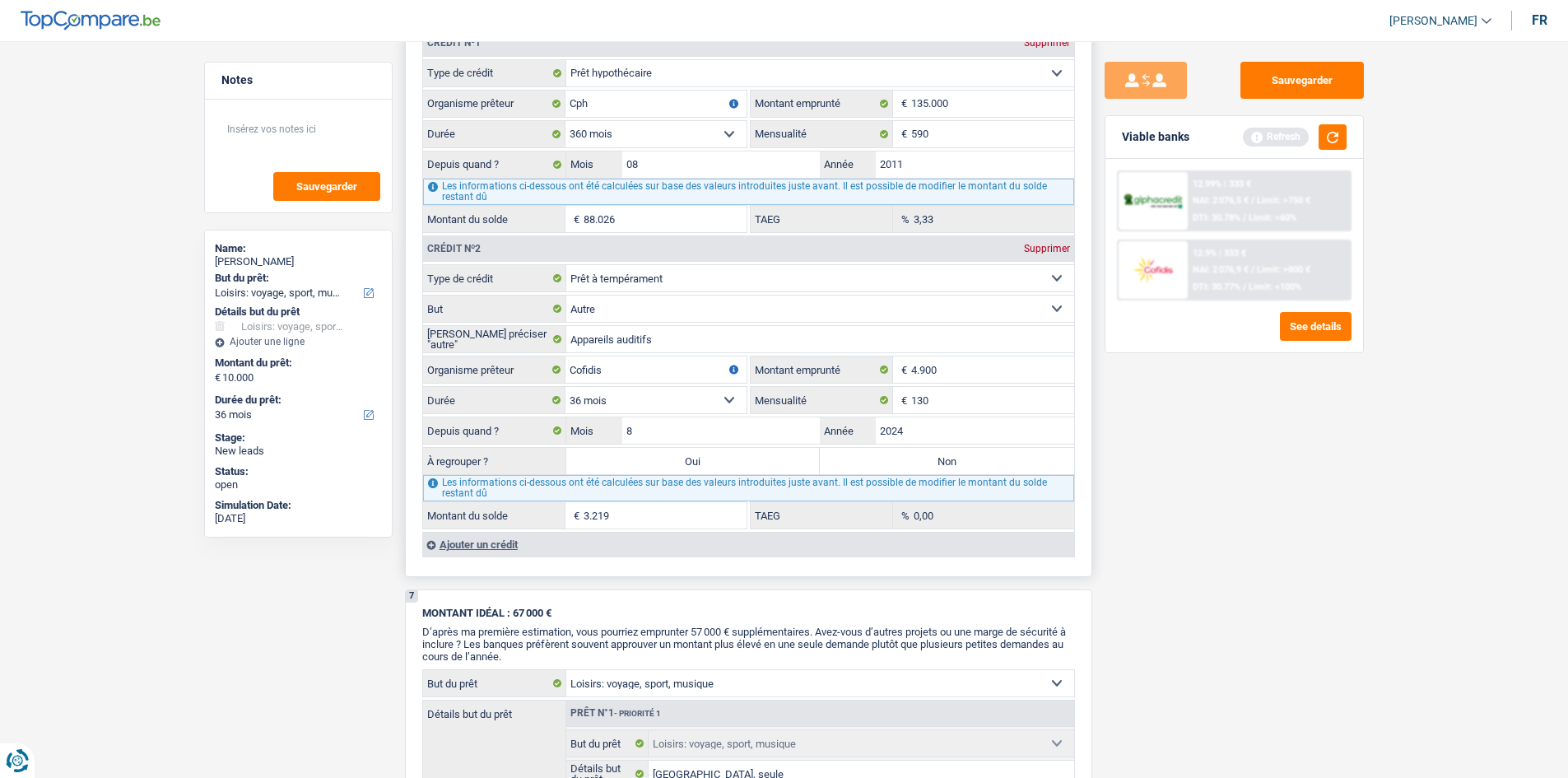
scroll to position [1318, 0]
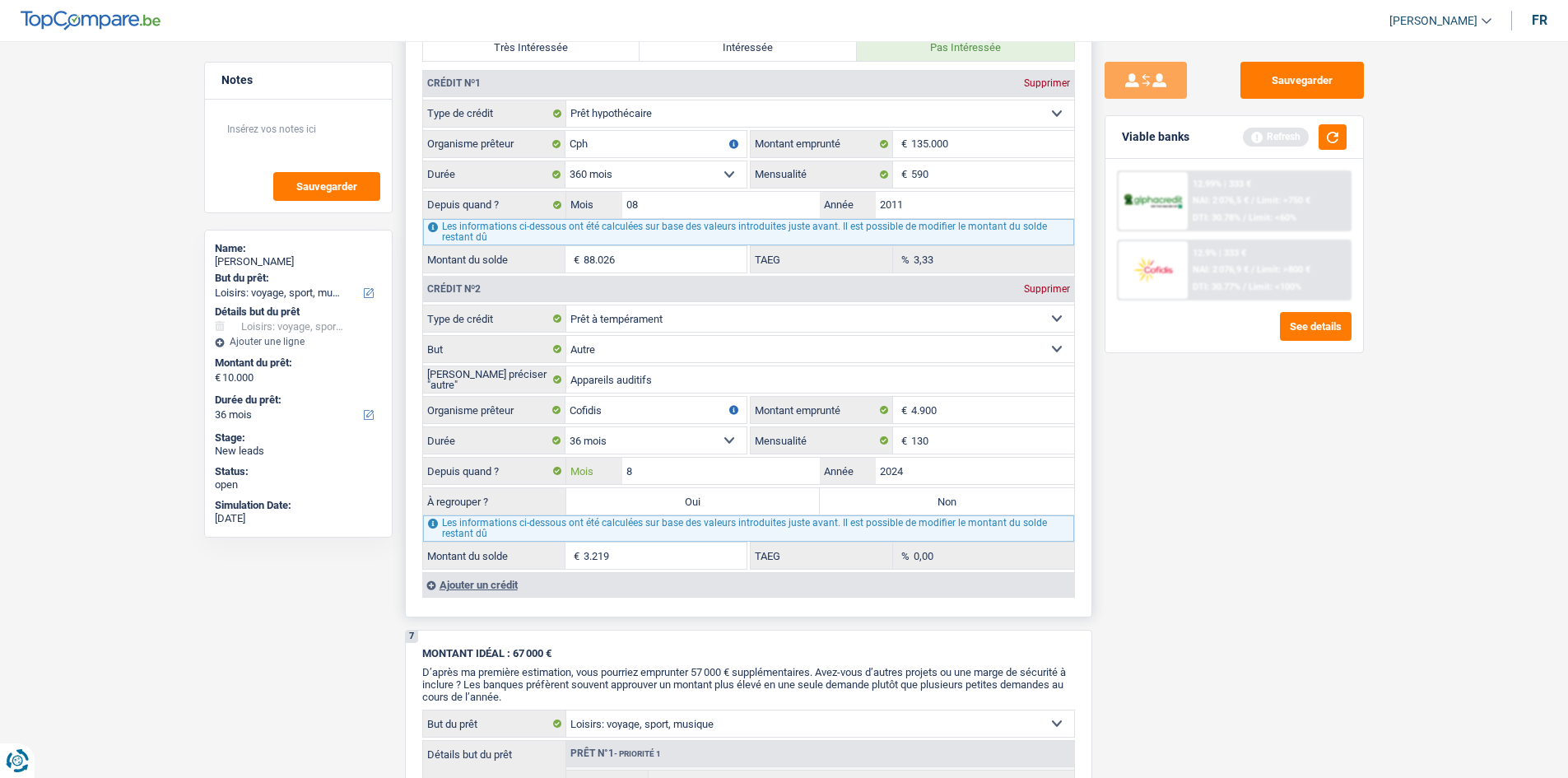
drag, startPoint x: 718, startPoint y: 464, endPoint x: 907, endPoint y: 504, distance: 193.2
click at [718, 466] on input "8" at bounding box center [721, 471] width 199 height 27
click at [1251, 535] on div "Sauvegarder Viable banks Refresh 12.99% | 333 € NAI: 2 076,5 € / Limit: >750 € …" at bounding box center [1235, 405] width 284 height 687
click at [1030, 487] on fieldset "Carte ou ouverture de crédit Prêt hypothécaire Vente à tempérament Prêt à tempé…" at bounding box center [748, 437] width 651 height 265
click at [1062, 462] on input "2024" at bounding box center [974, 471] width 199 height 27
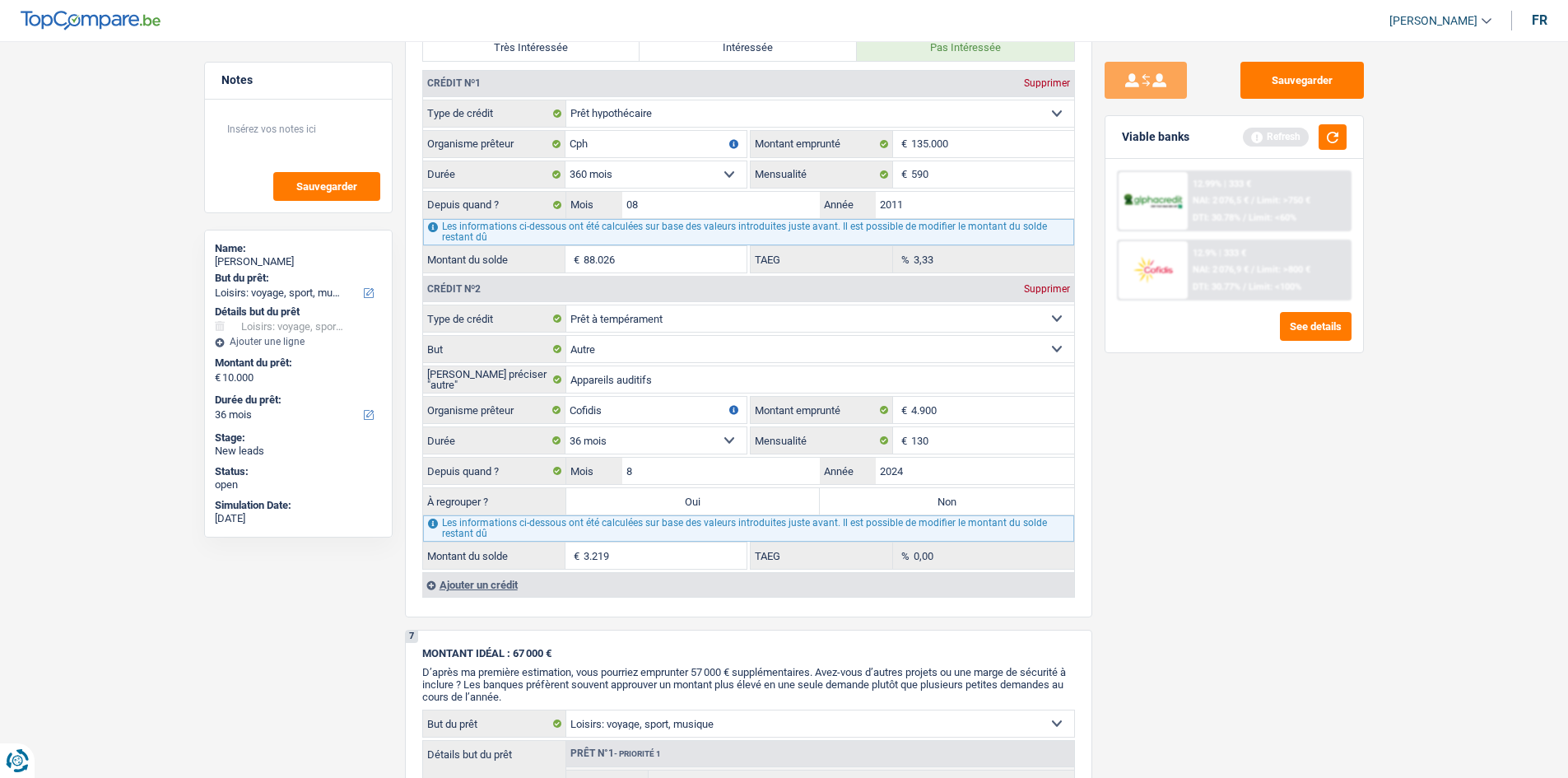
click at [1251, 601] on main "Notes Sauvegarder Name: [PERSON_NAME] But du prêt: Confort maison: meubles, tex…" at bounding box center [784, 101] width 1568 height 2789
click at [678, 495] on label "Oui" at bounding box center [693, 502] width 254 height 27
click at [678, 495] on input "Oui" at bounding box center [693, 502] width 254 height 27
radio input "true"
type input "13.219"
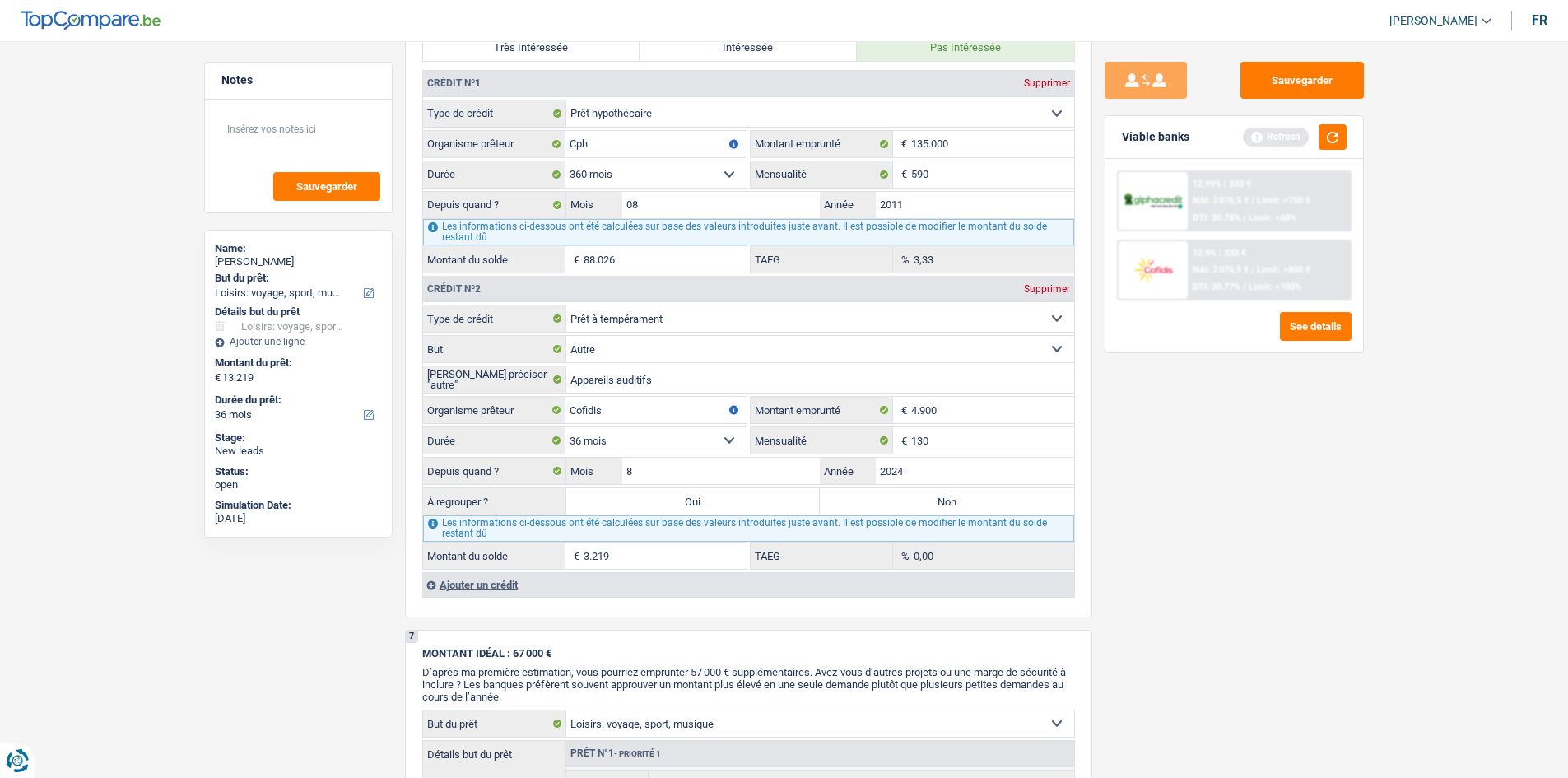
type input "3.219"
select select
type input "3.219"
select select
select select "refinancing"
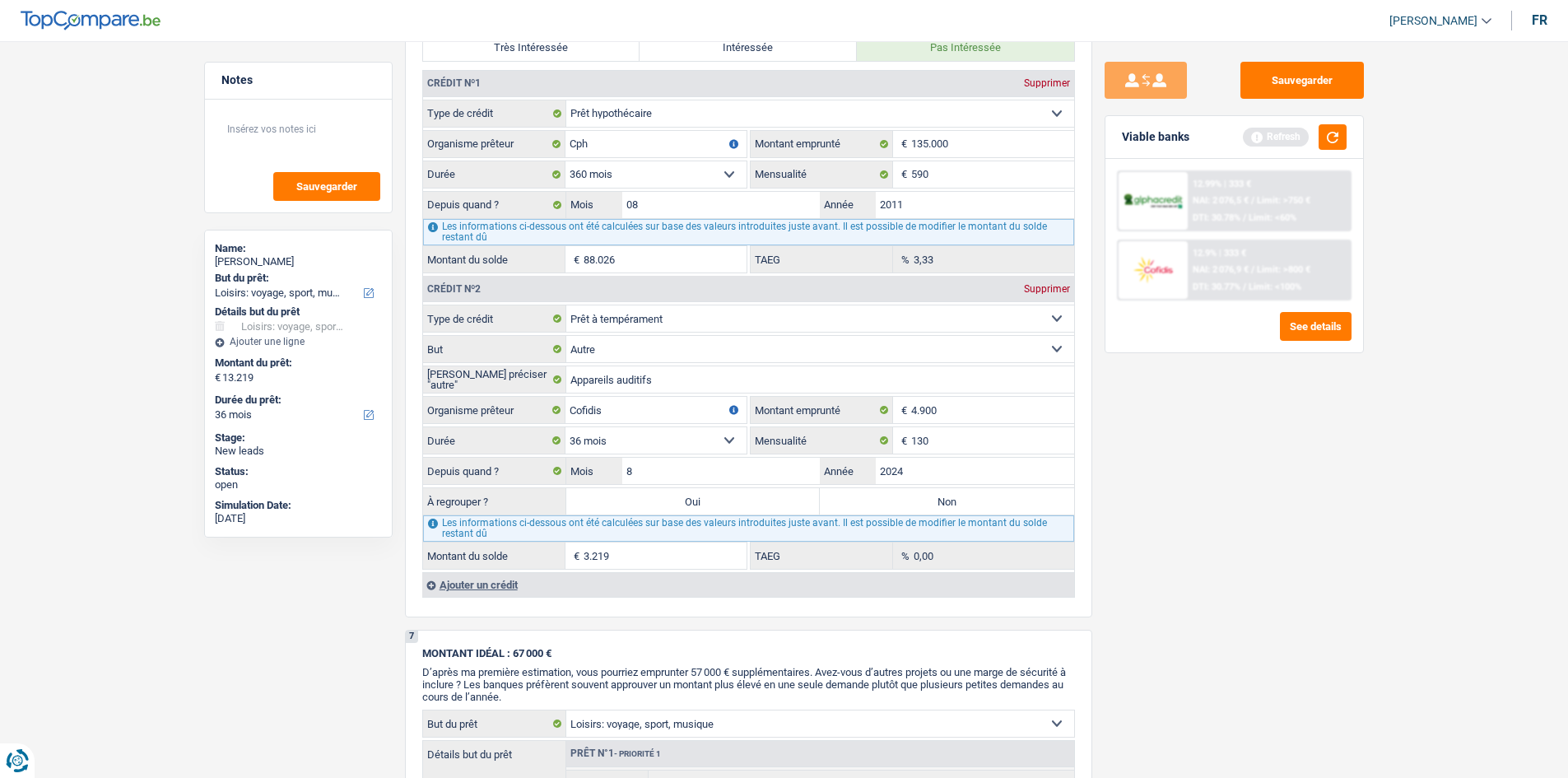
select select "60"
select select "hobbies"
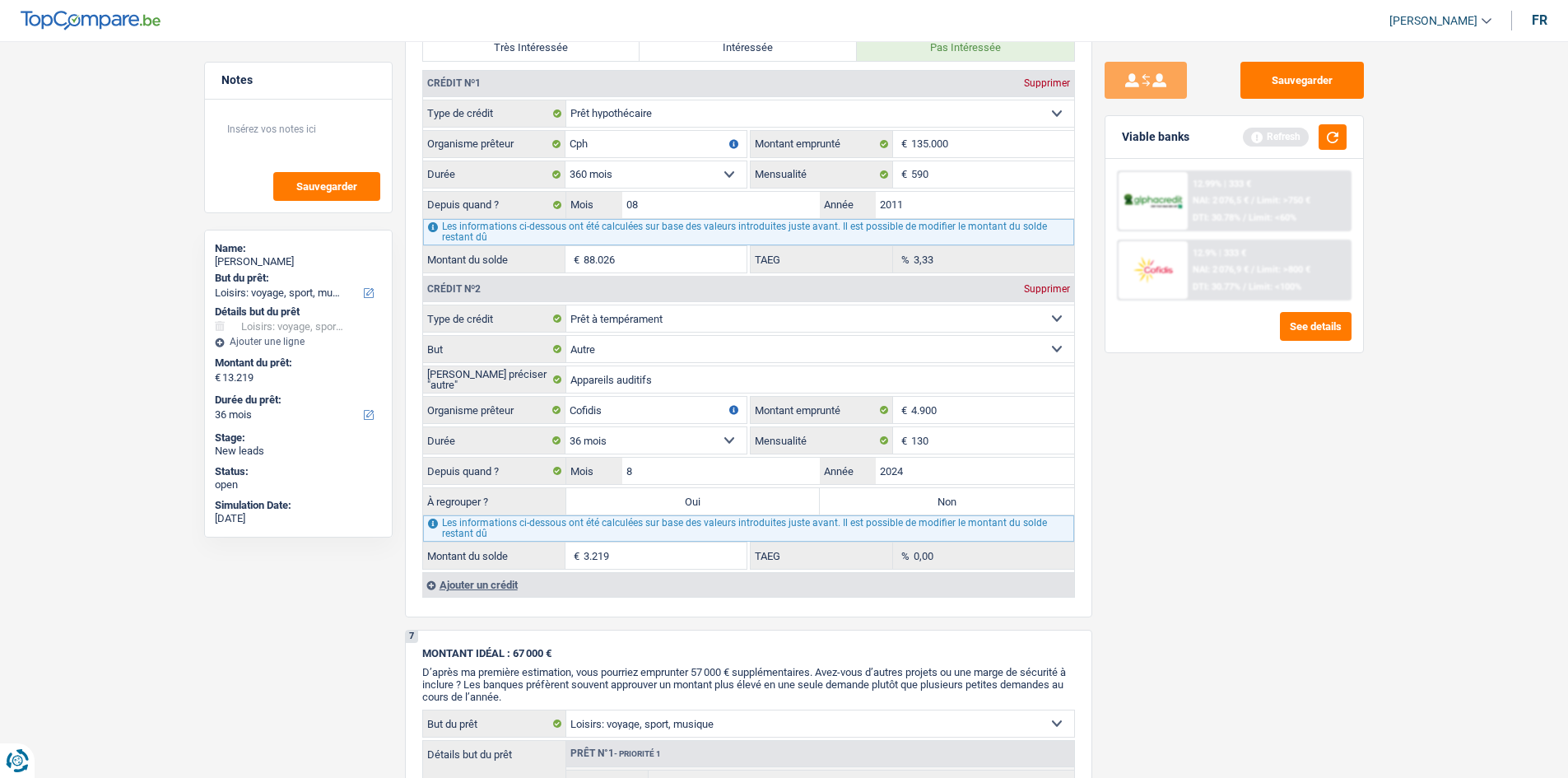
select select "yes"
select select "hobbies"
select select "yes"
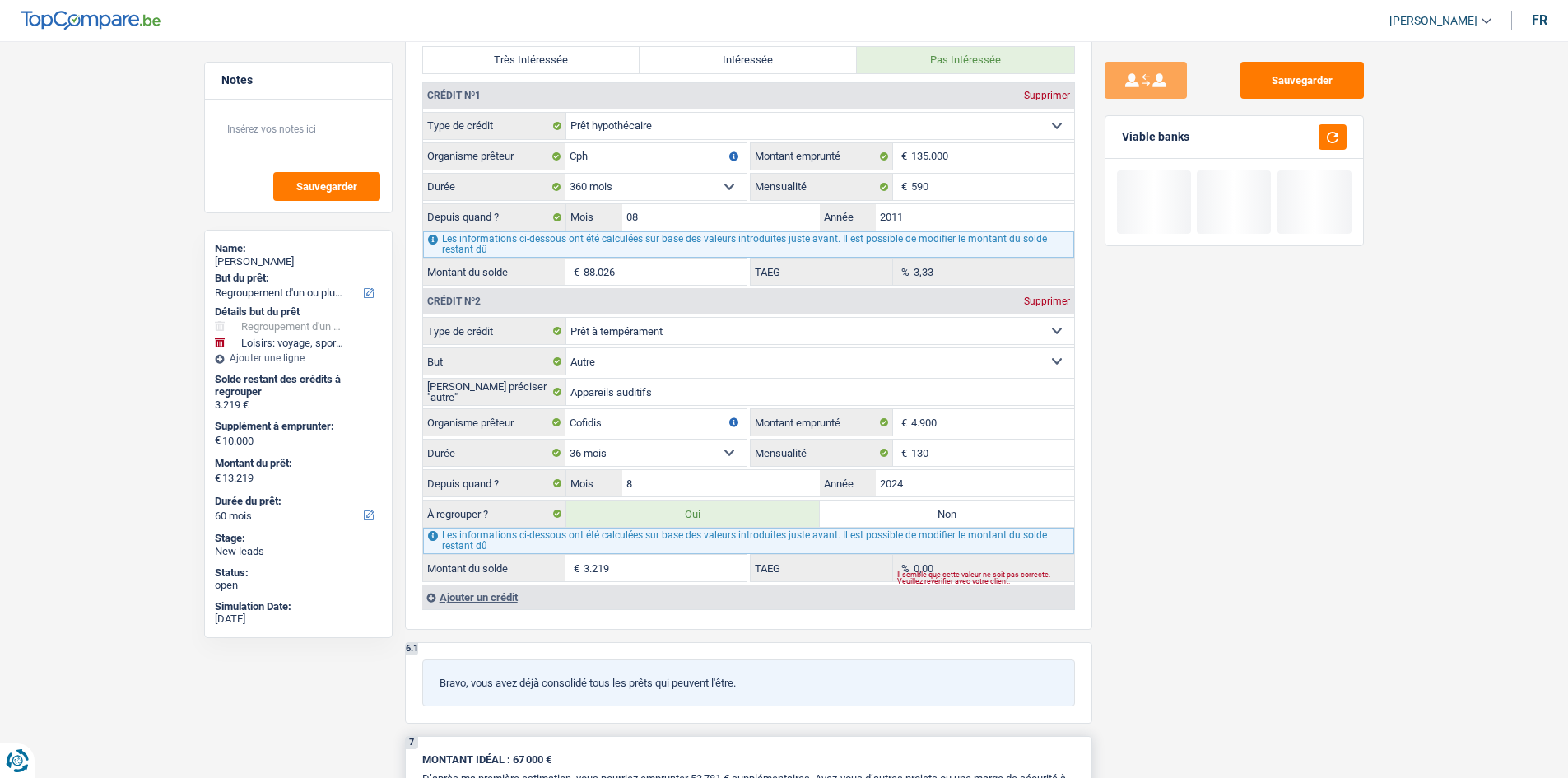
scroll to position [1730, 0]
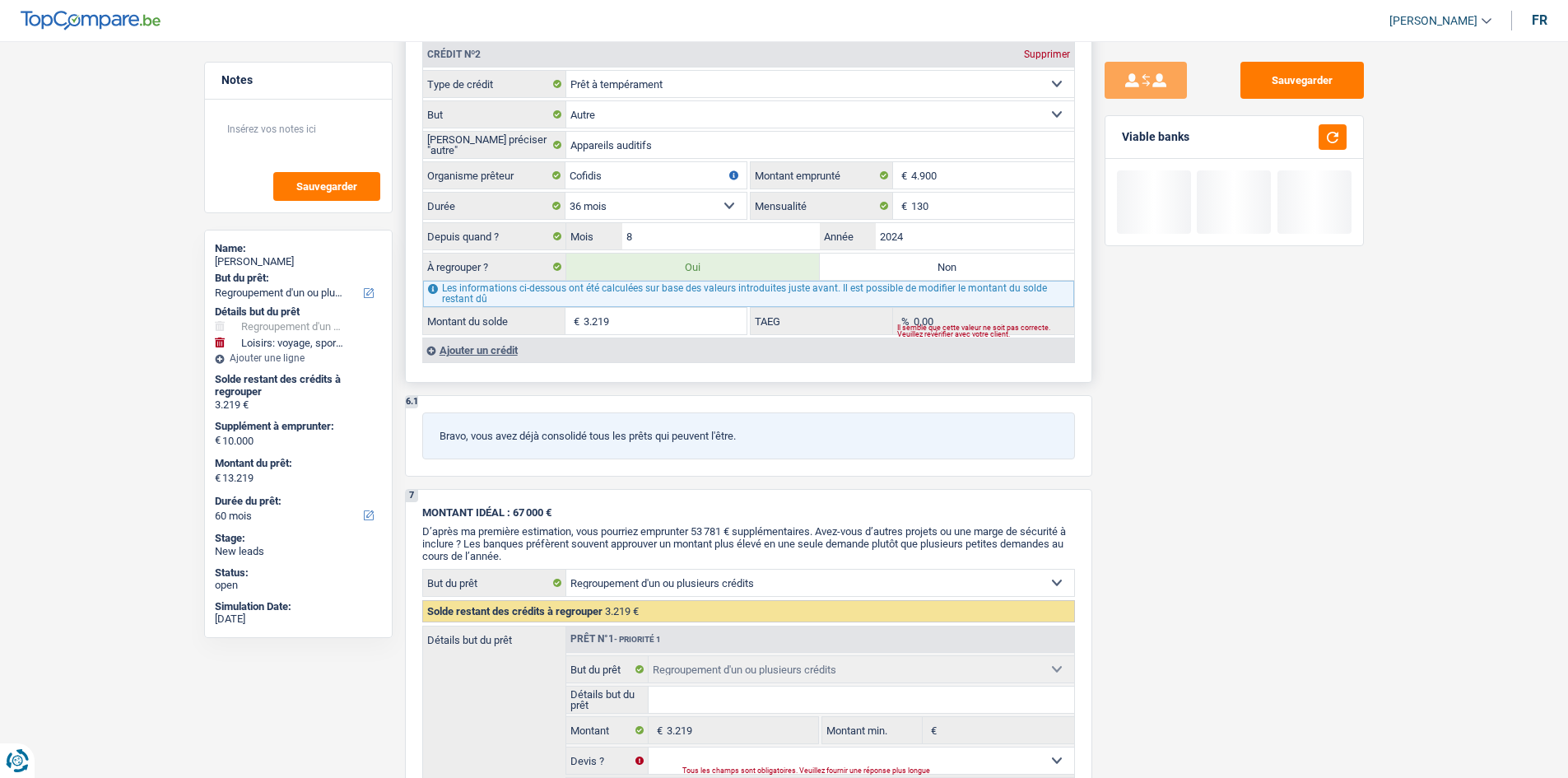
click at [497, 361] on div "Ajouter un crédit" at bounding box center [748, 349] width 652 height 25
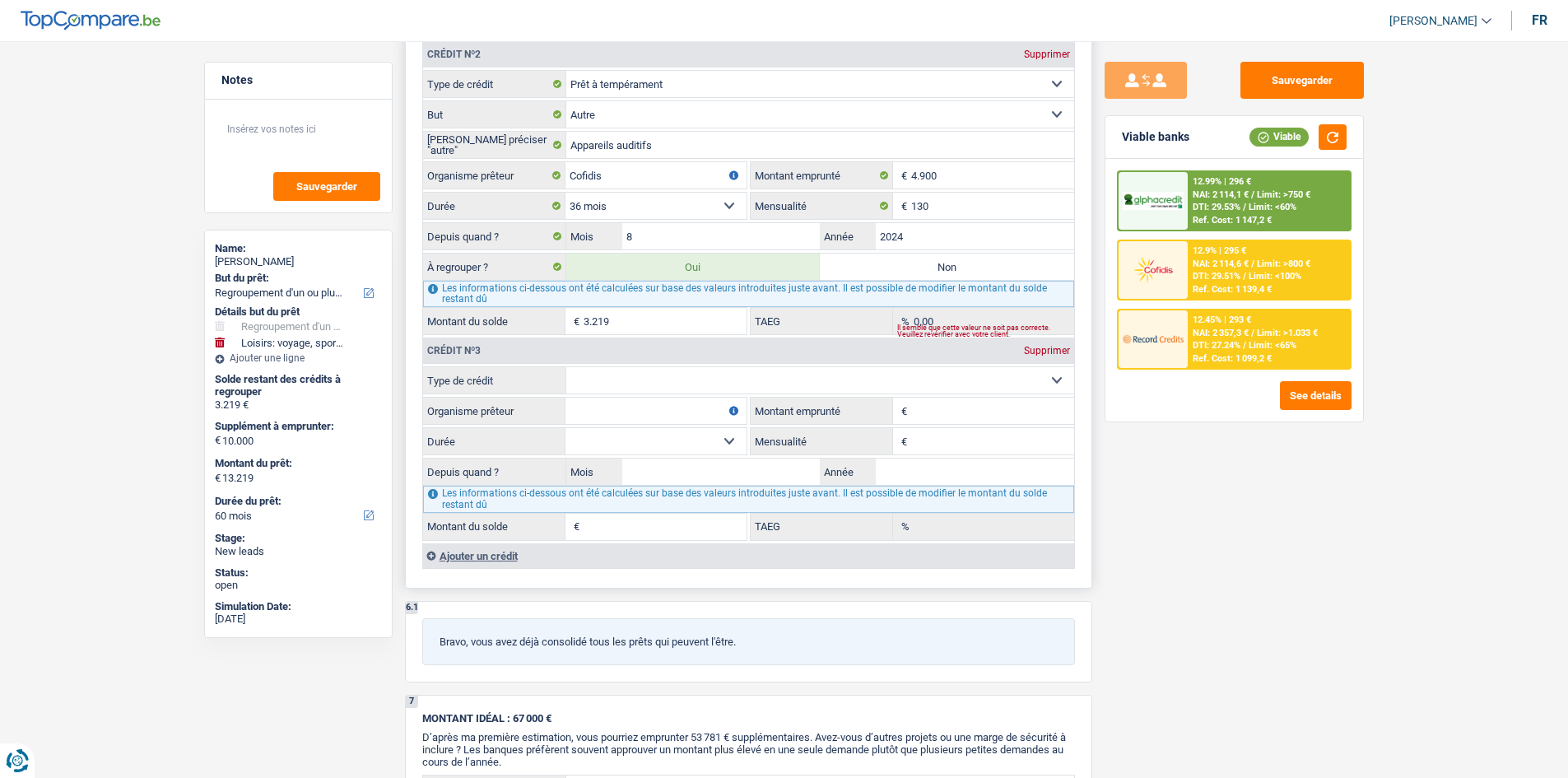
click at [647, 393] on select "Carte ou ouverture de crédit Prêt hypothécaire Vente à tempérament Prêt à tempé…" at bounding box center [820, 381] width 508 height 27
select select "cardOrCredit"
type input "0"
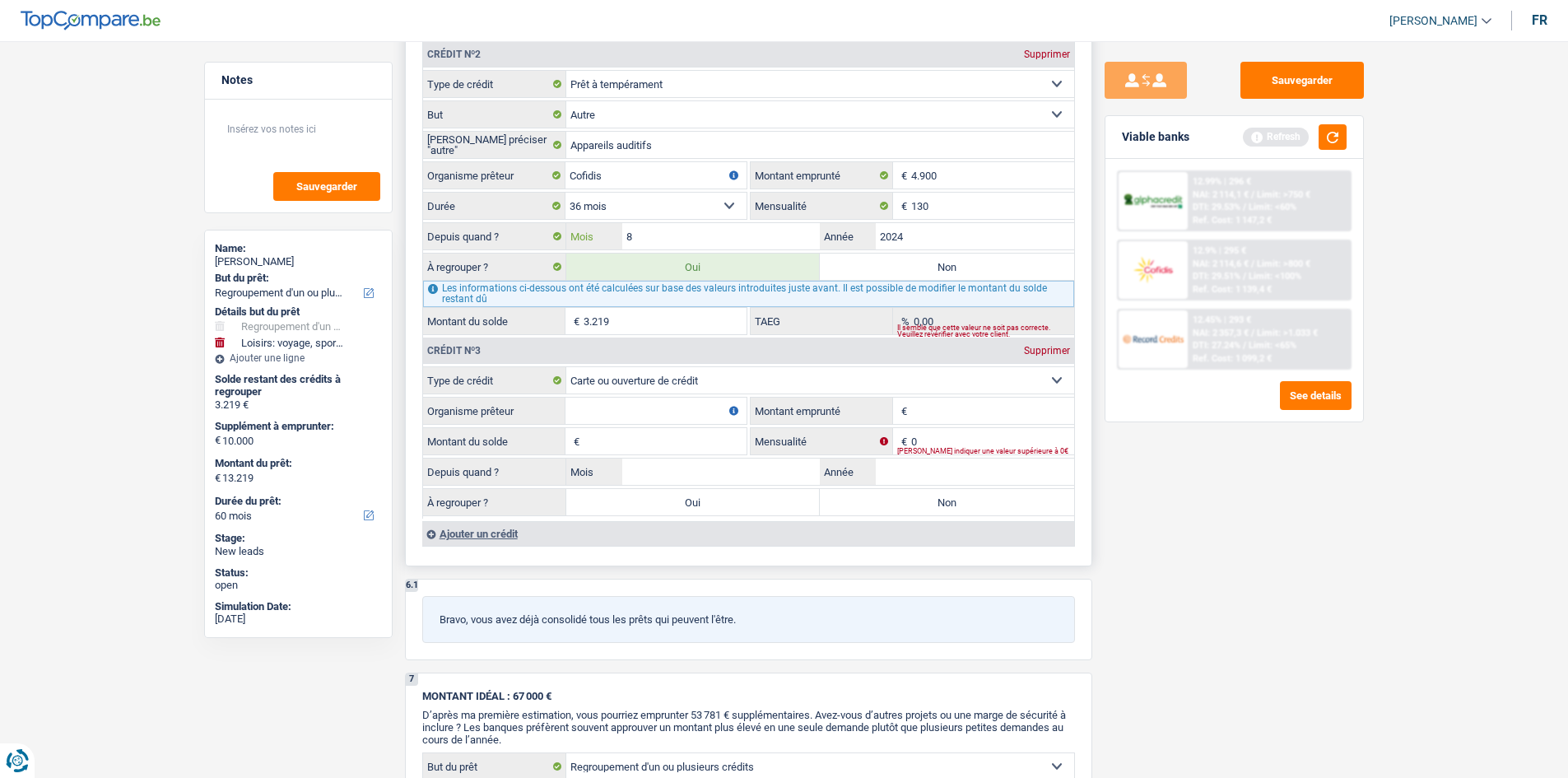
click at [650, 235] on input "8" at bounding box center [721, 237] width 199 height 27
click at [1251, 579] on div "Sauvegarder Viable banks Refresh 12.99% | 296 € NAI: 2 114,1 € / Limit: >750 € …" at bounding box center [1235, 405] width 284 height 687
click at [665, 416] on fieldset "Carte ou ouverture de crédit Prêt hypothécaire Vente à tempérament Prêt à tempé…" at bounding box center [748, 443] width 651 height 152
click at [503, 409] on label "Organisme prêteur" at bounding box center [494, 411] width 142 height 27
click at [565, 409] on input "Organisme prêteur" at bounding box center [656, 411] width 181 height 27
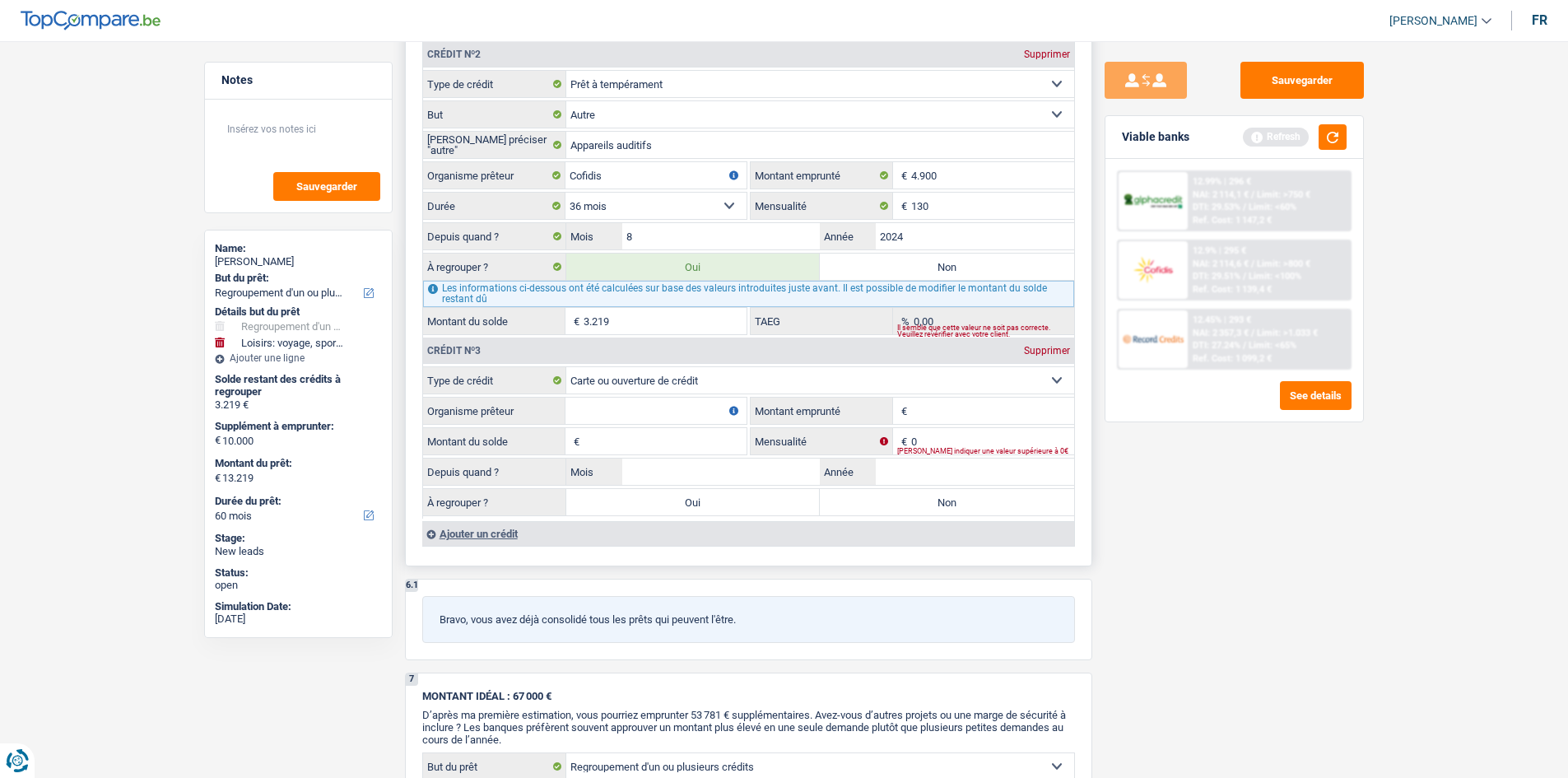
click at [685, 420] on input "Organisme prêteur" at bounding box center [656, 411] width 181 height 27
click at [691, 389] on select "Carte ou ouverture de crédit Prêt hypothécaire Vente à tempérament Prêt à tempé…" at bounding box center [820, 381] width 508 height 27
click at [500, 440] on label "Montant du solde" at bounding box center [494, 442] width 142 height 27
click at [584, 440] on input "Montant du solde" at bounding box center [665, 442] width 163 height 27
click at [645, 412] on input "Rondo / B" at bounding box center [656, 411] width 181 height 27
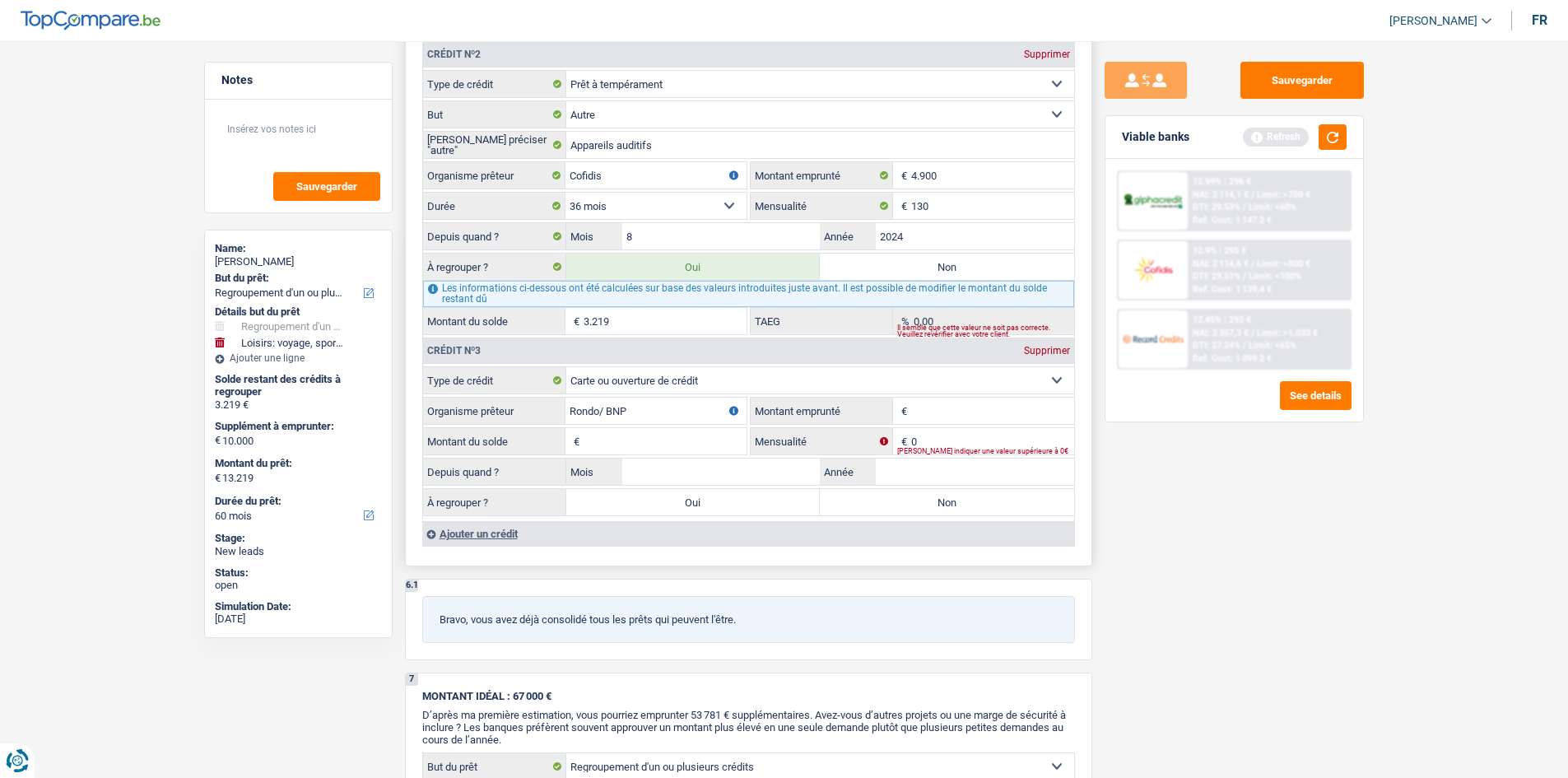
type input "Rondo/ BNP"
click at [990, 421] on input "Montant emprunté" at bounding box center [993, 411] width 163 height 27
type input "8.000"
click at [730, 444] on input "Montant du solde" at bounding box center [665, 442] width 163 height 27
type input "8.000"
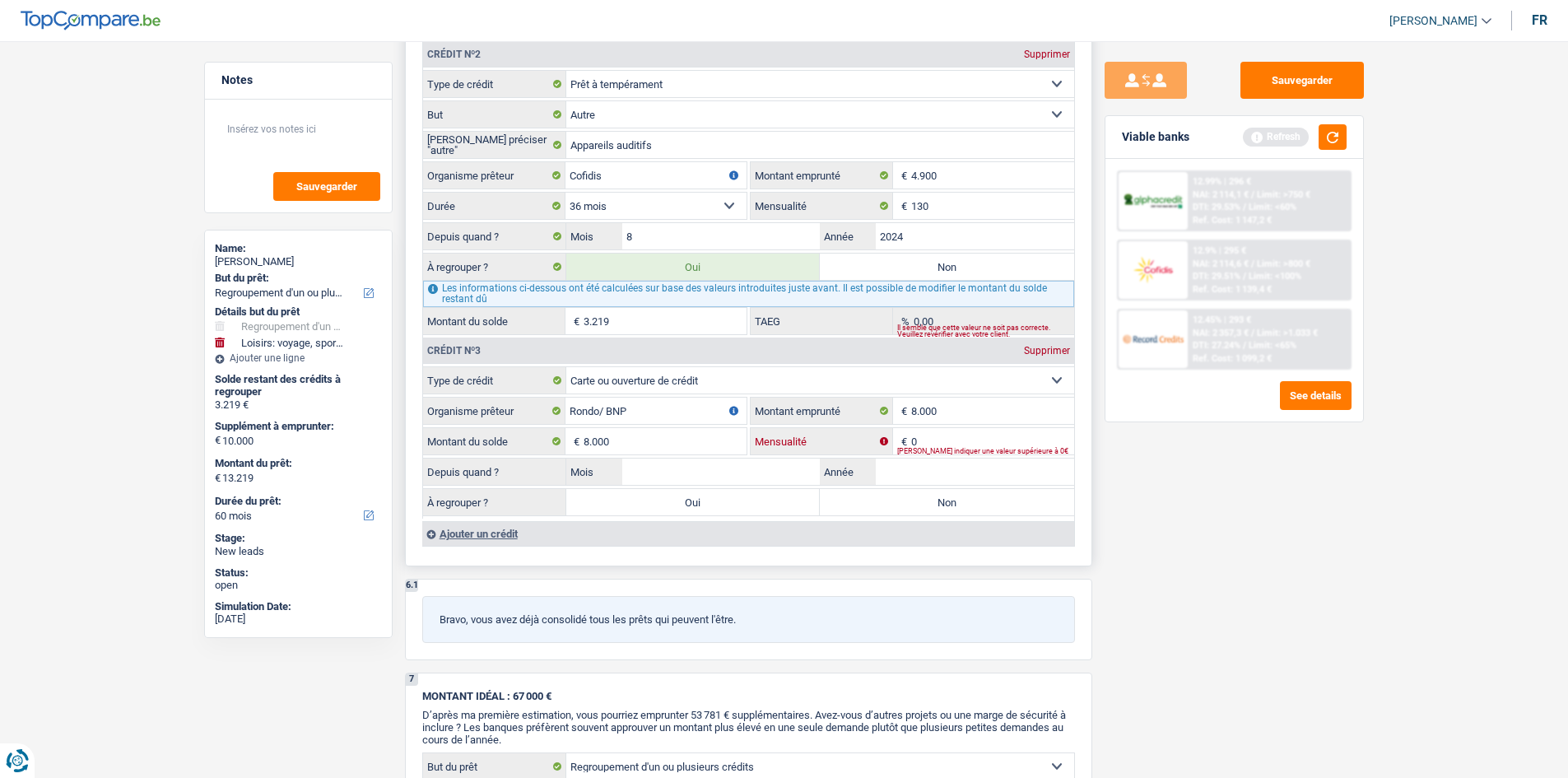
click at [959, 440] on input "0" at bounding box center [993, 442] width 163 height 27
type input "2"
type input "330"
click at [1186, 504] on div "Sauvegarder Viable banks Refresh 12.99% | 296 € NAI: 2 114,1 € / Limit: >750 € …" at bounding box center [1235, 405] width 284 height 687
drag, startPoint x: 1031, startPoint y: 468, endPoint x: 1298, endPoint y: 504, distance: 269.4
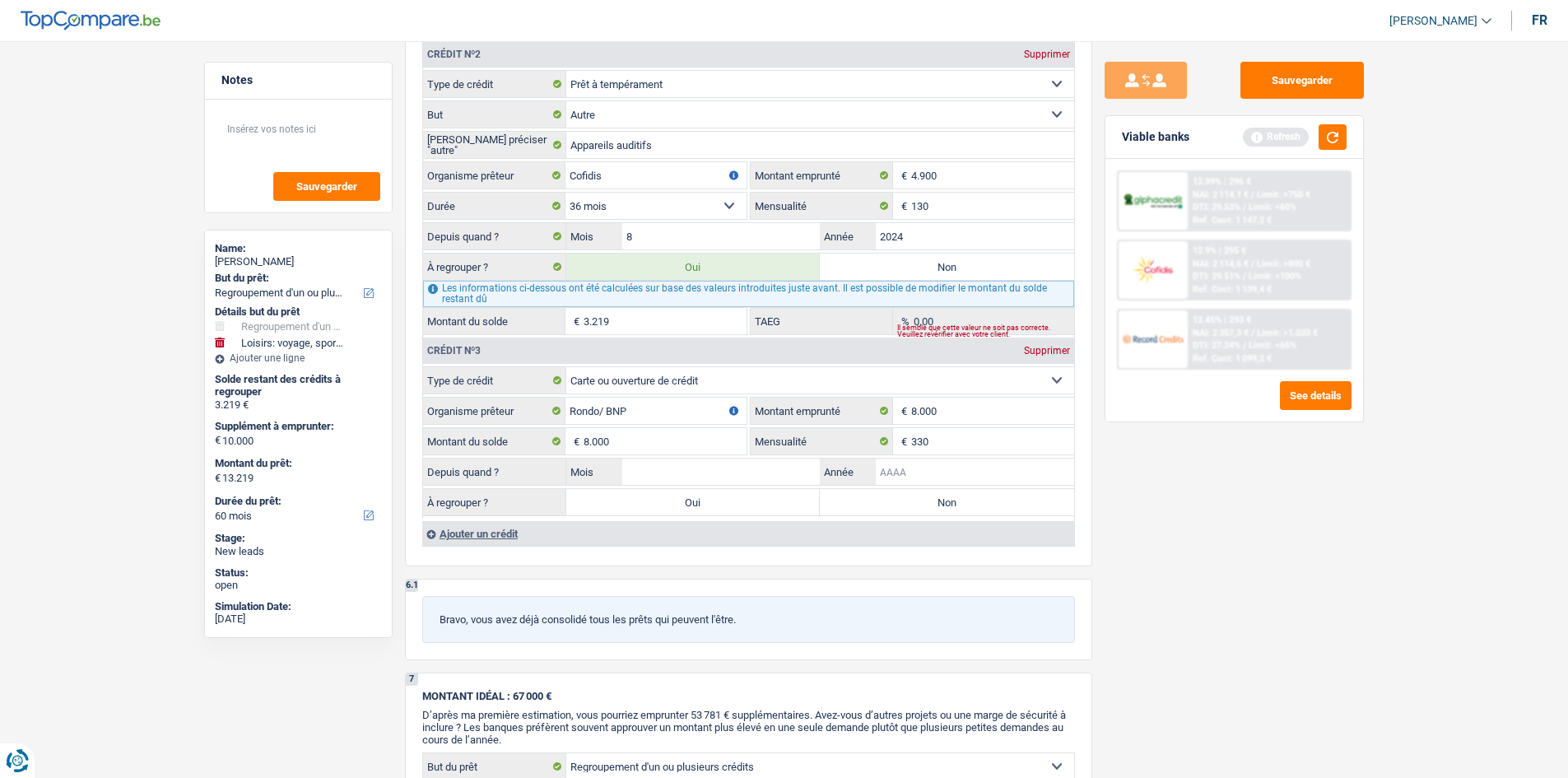
click at [1033, 469] on input "Année" at bounding box center [974, 472] width 199 height 27
type input "2"
click at [666, 469] on input "Mois" at bounding box center [721, 472] width 199 height 27
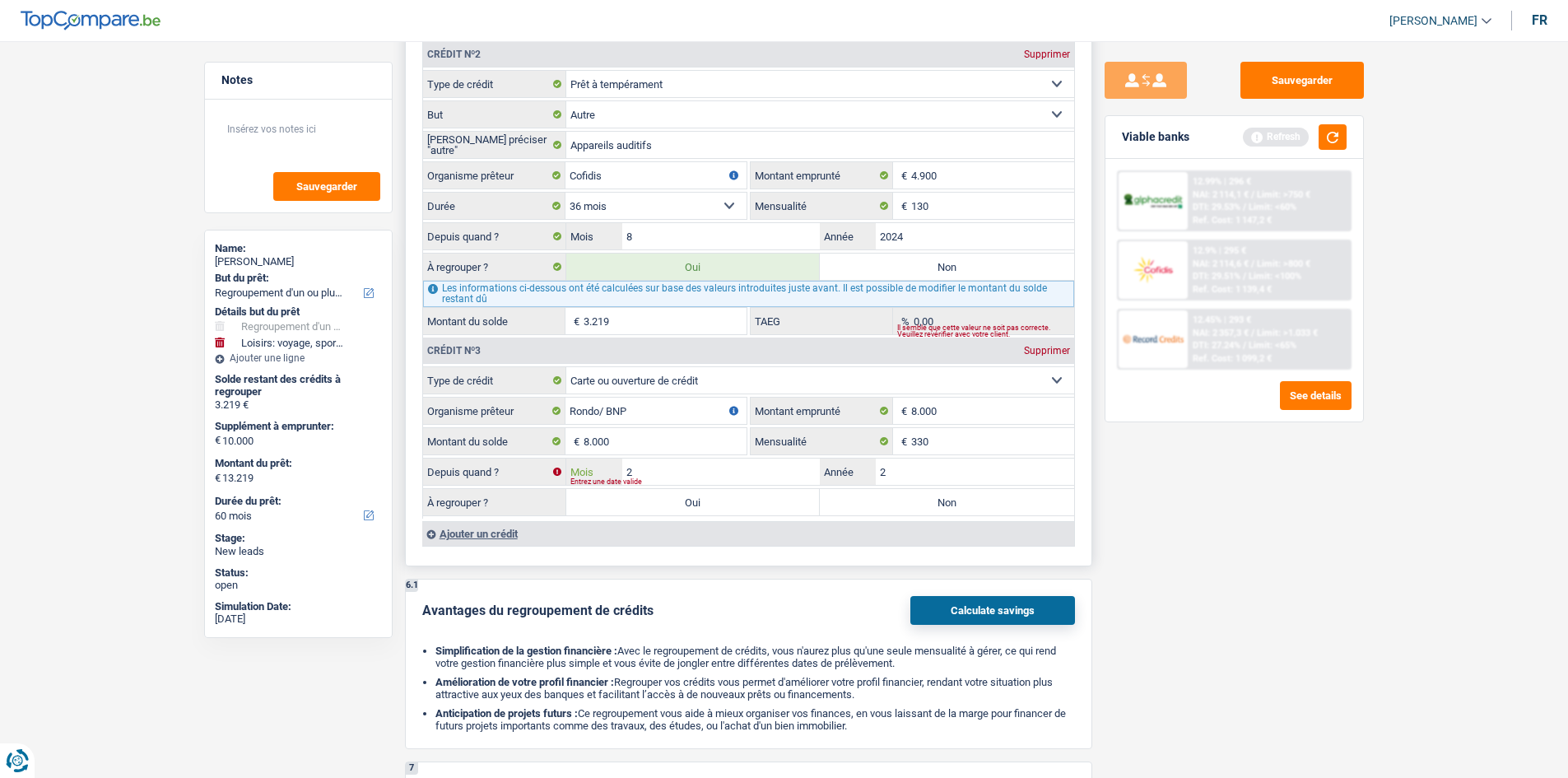
type input "2"
click at [915, 482] on div "Entrez une date valide" at bounding box center [796, 481] width 452 height 6
click at [948, 477] on input "2" at bounding box center [974, 472] width 199 height 27
type input "2025"
click at [1251, 477] on main "Notes Sauvegarder Name: [PERSON_NAME] But du prêt: Confort maison: meubles, tex…" at bounding box center [784, 50] width 1568 height 3509
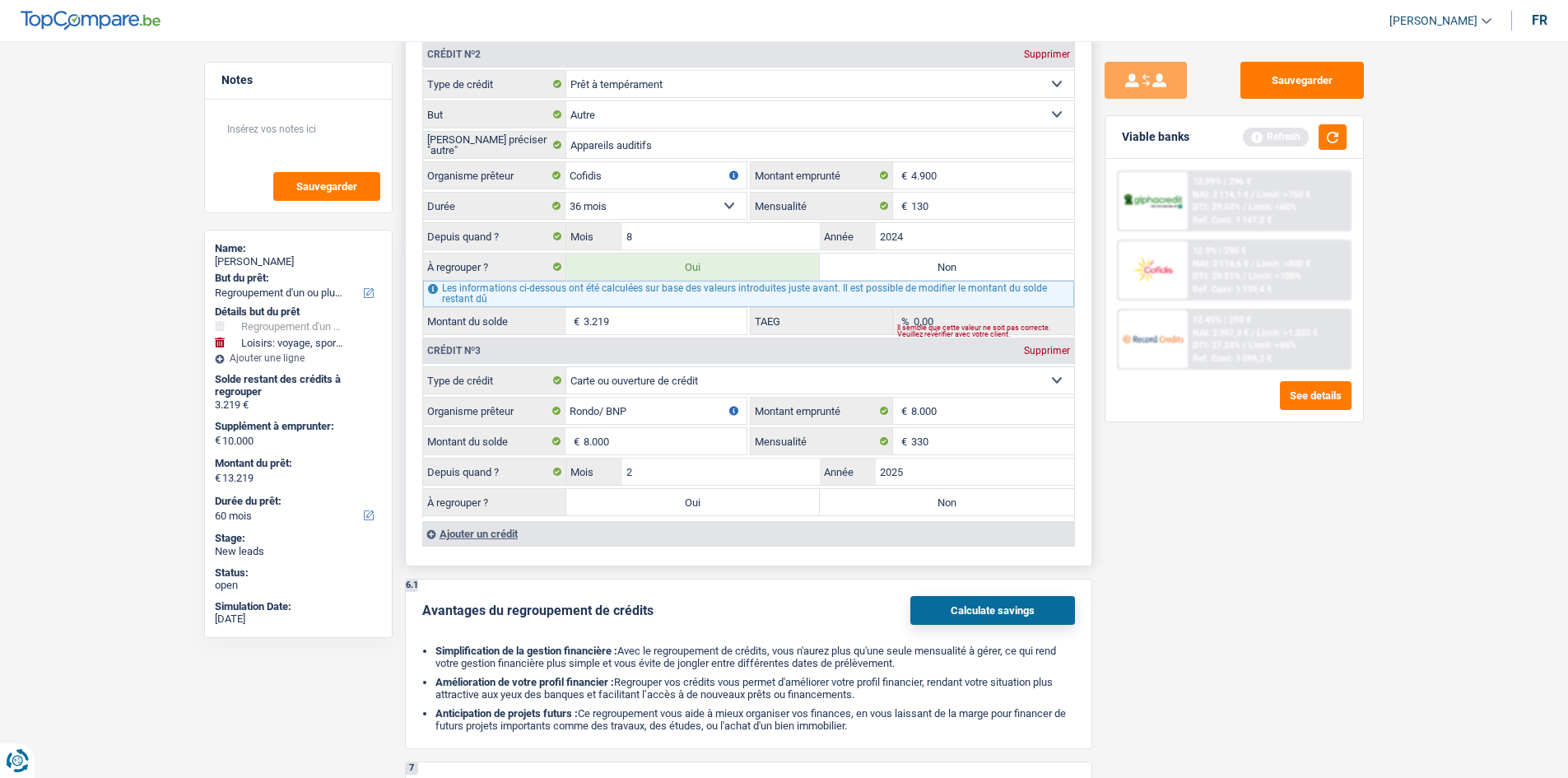
click at [758, 512] on label "Oui" at bounding box center [693, 503] width 254 height 27
click at [758, 512] on input "Oui" at bounding box center [693, 503] width 254 height 27
radio input "true"
type input "11.219"
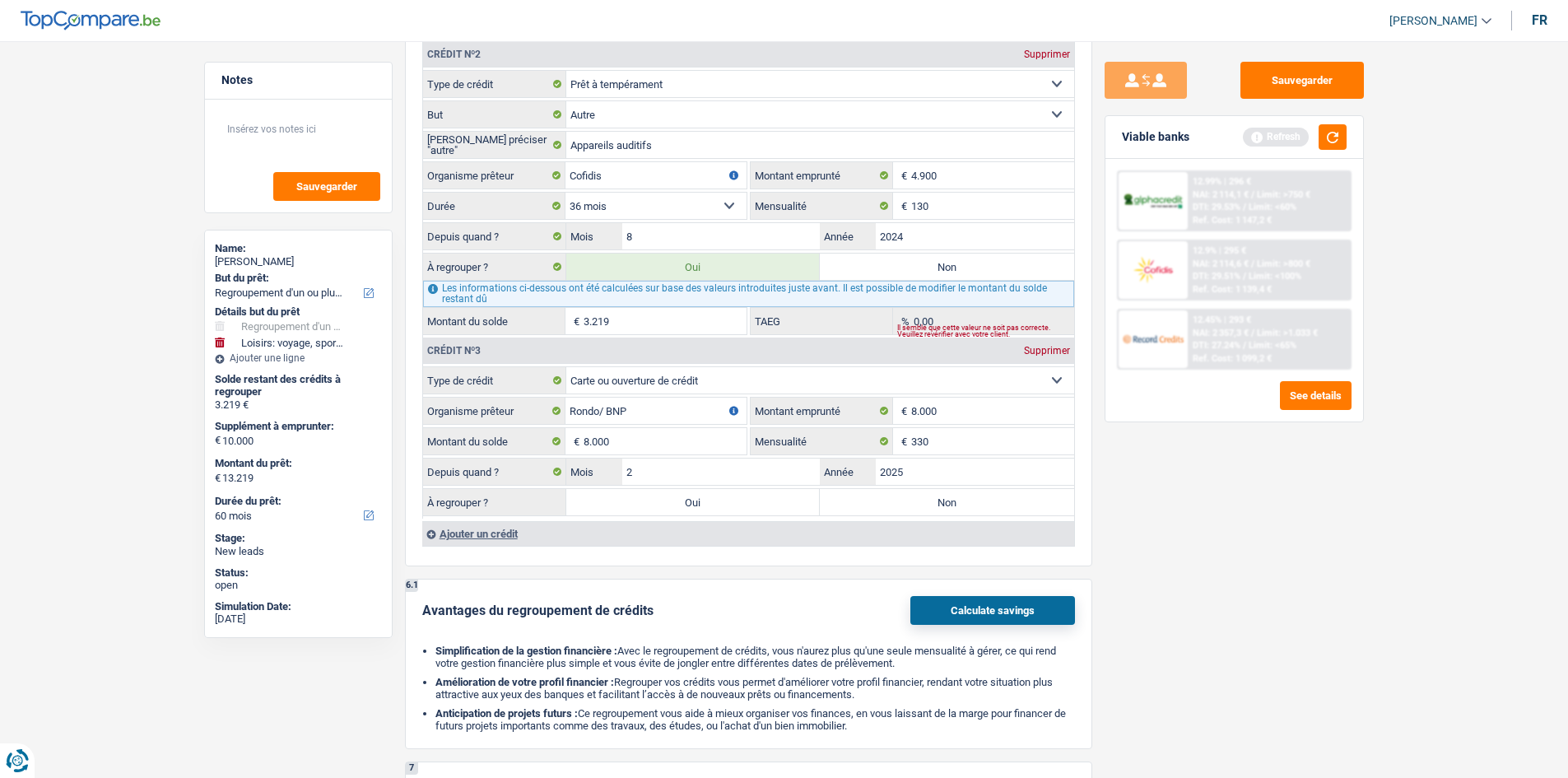
type input "21.219"
select select "120"
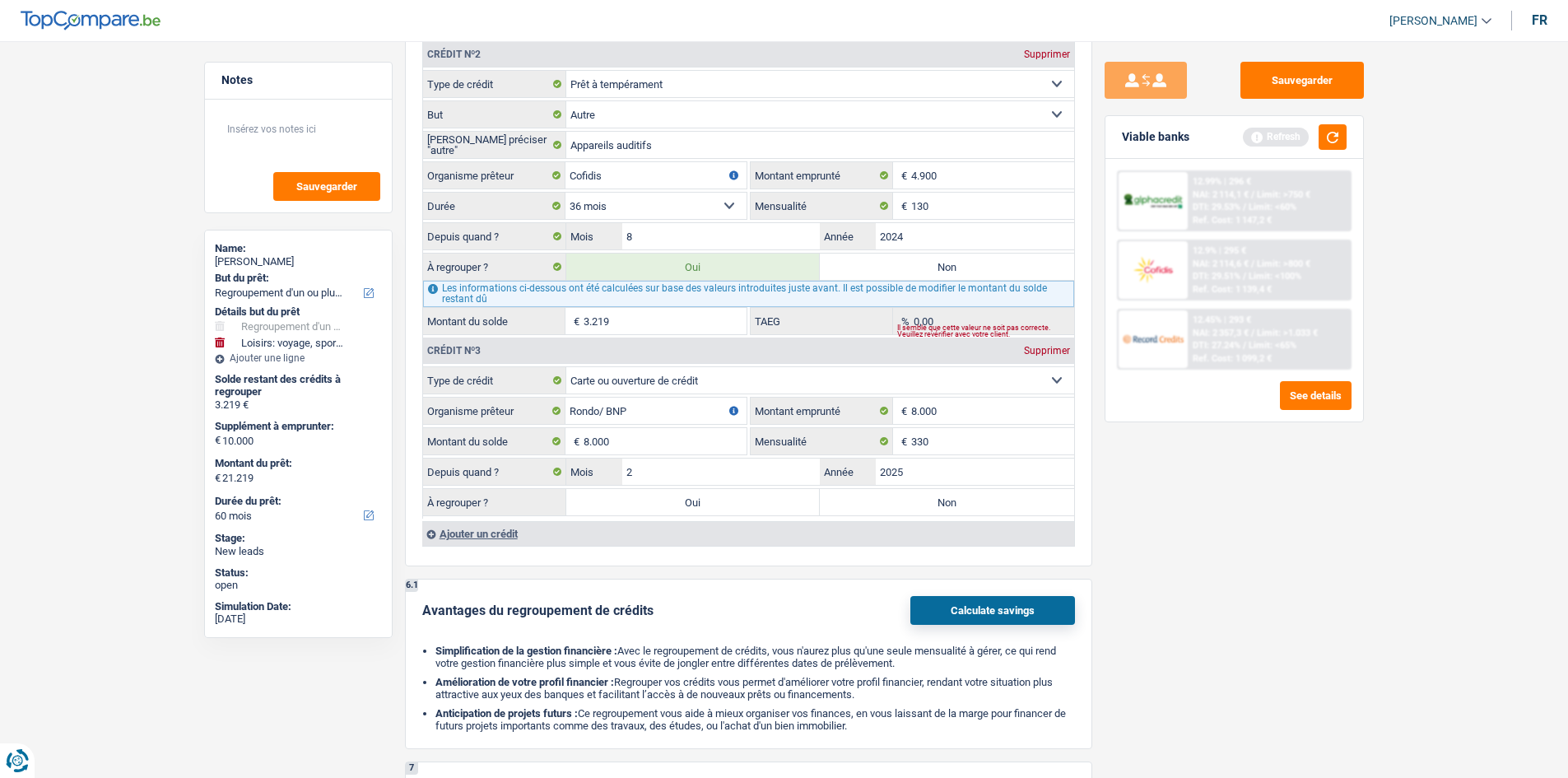
select select "120"
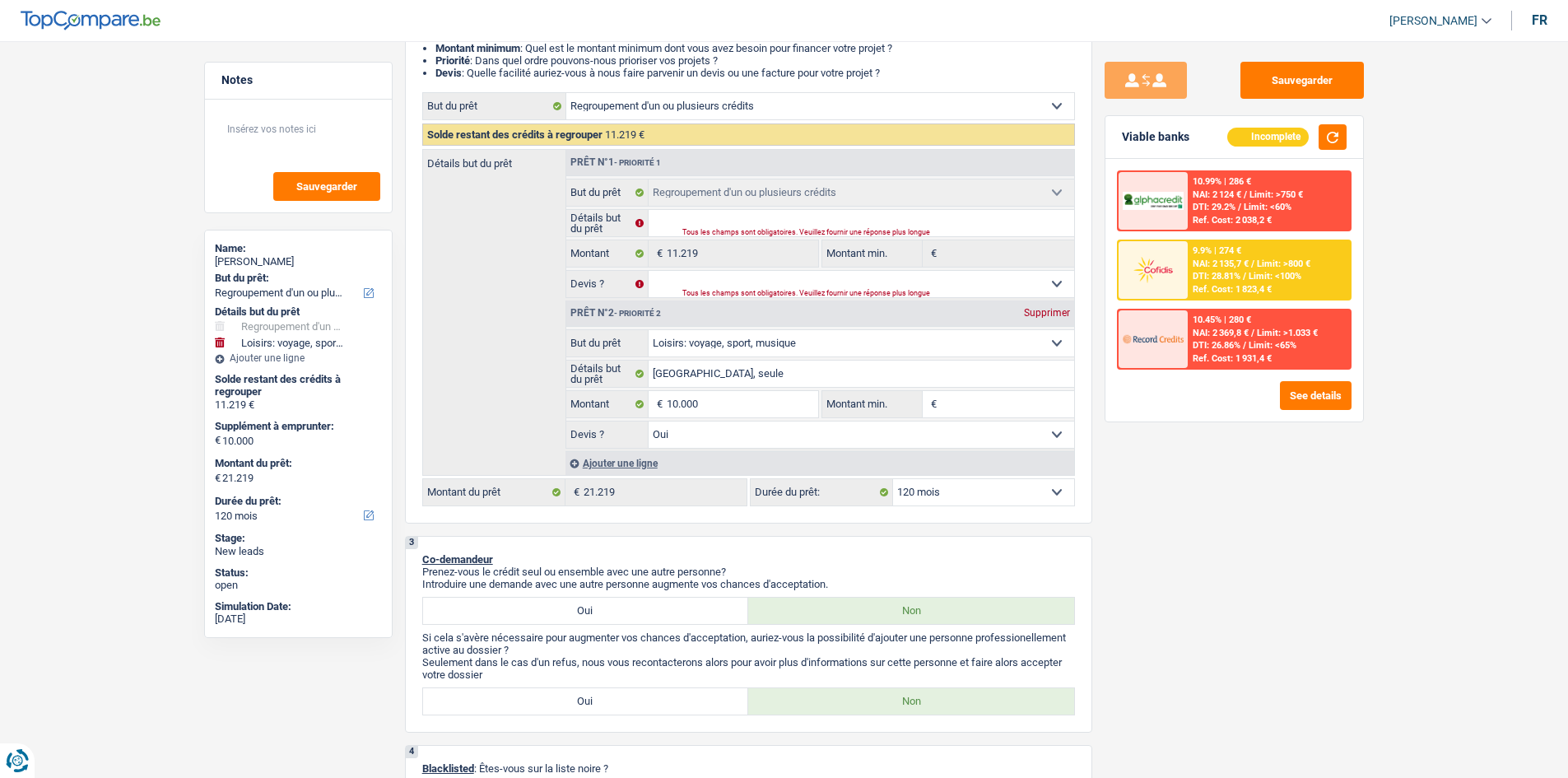
scroll to position [247, 0]
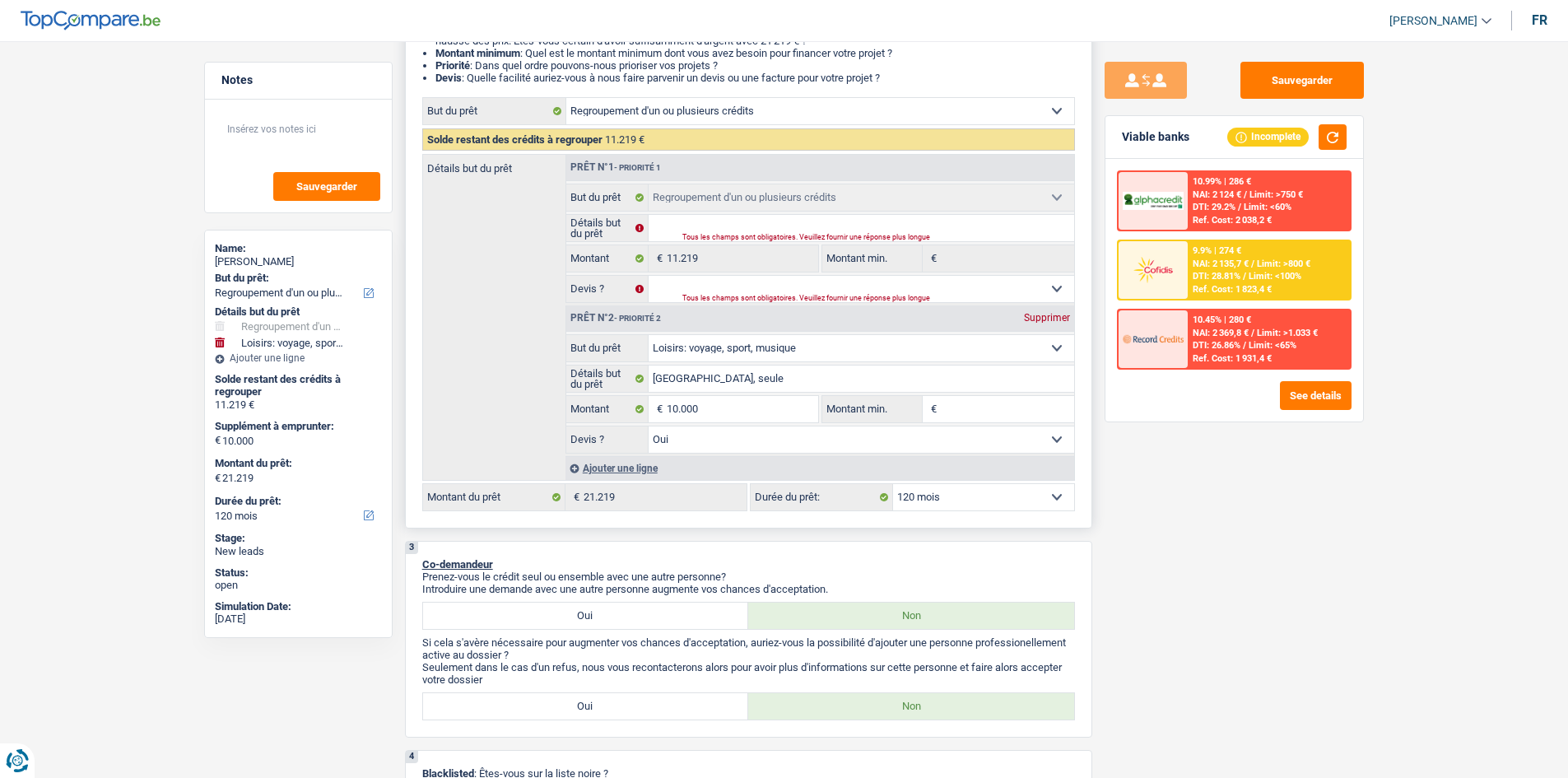
click at [1048, 325] on div "Prêt n°2 - Priorité 2 Supprimer" at bounding box center [820, 319] width 508 height 27
click at [1044, 322] on div "Supprimer" at bounding box center [1046, 318] width 54 height 10
select select "60"
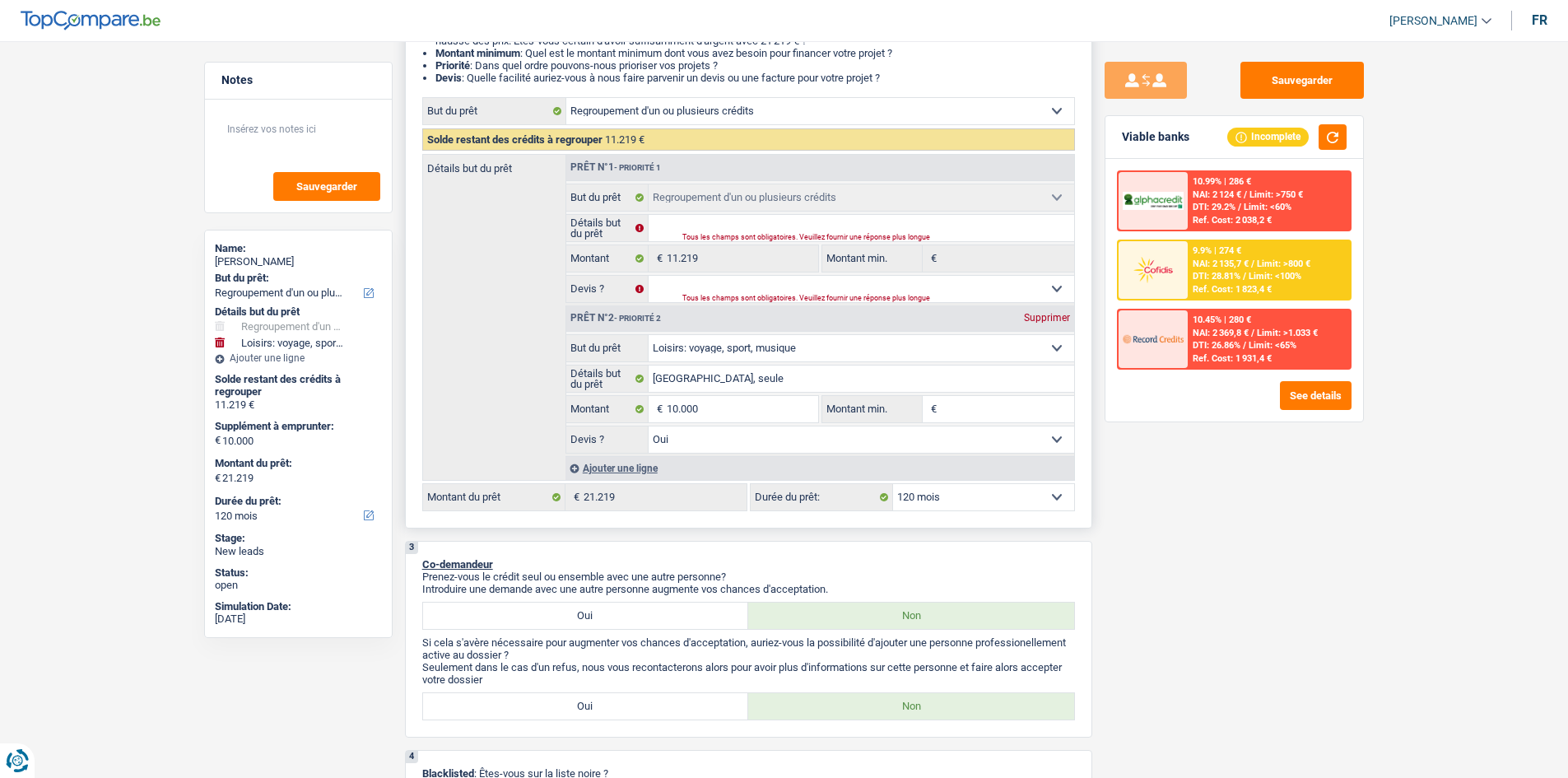
type input "0"
type input "11.219"
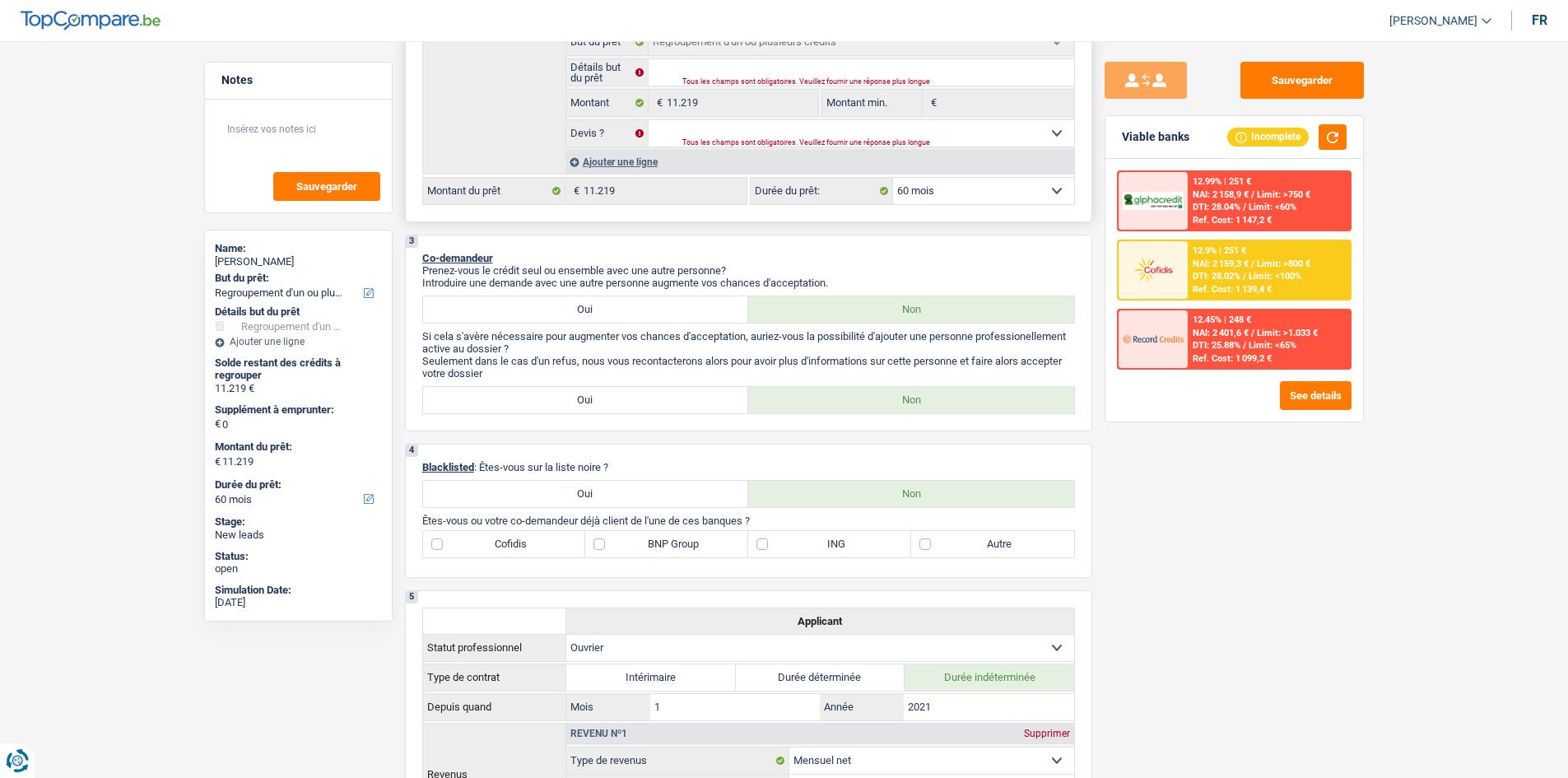
scroll to position [164, 0]
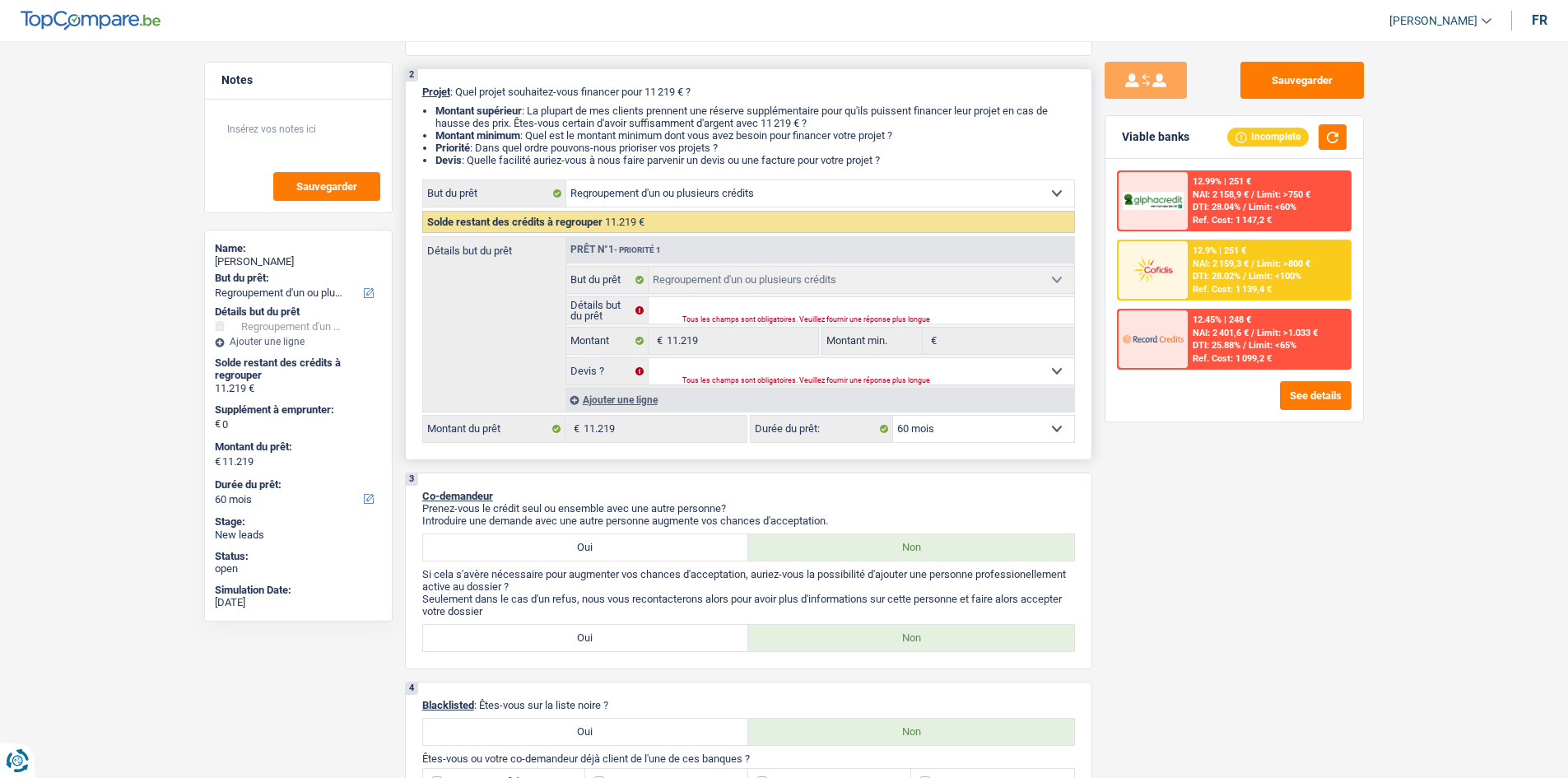
click at [627, 393] on div "Ajouter une ligne" at bounding box center [819, 400] width 509 height 24
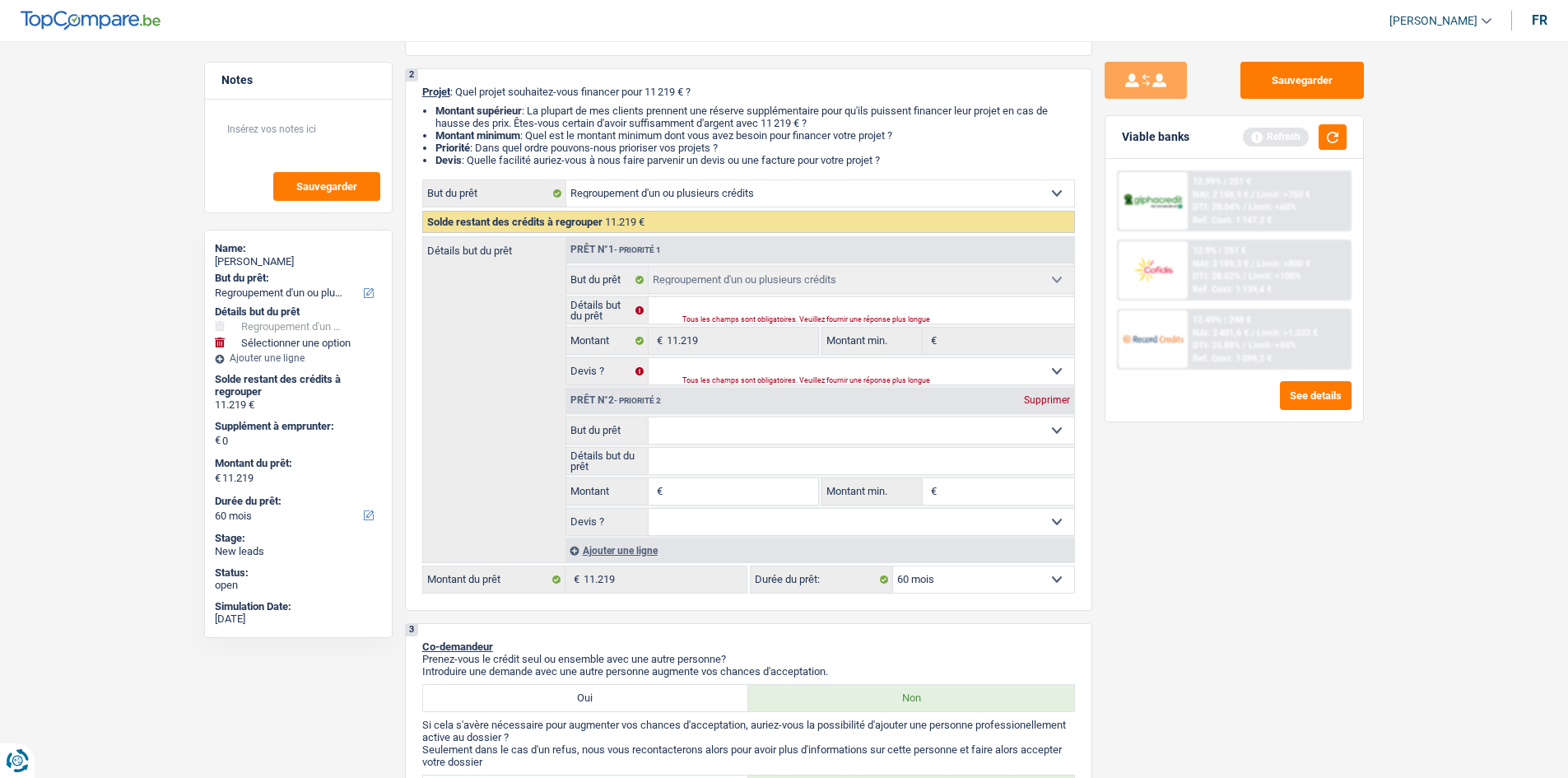
click at [756, 439] on select "Confort maison: meubles, textile, peinture, électroménager, outillage non-profe…" at bounding box center [861, 431] width 426 height 27
select select "hobbies"
click at [648, 418] on select "Confort maison: meubles, textile, peinture, électroménager, outillage non-profe…" at bounding box center [861, 431] width 426 height 27
select select "hobbies"
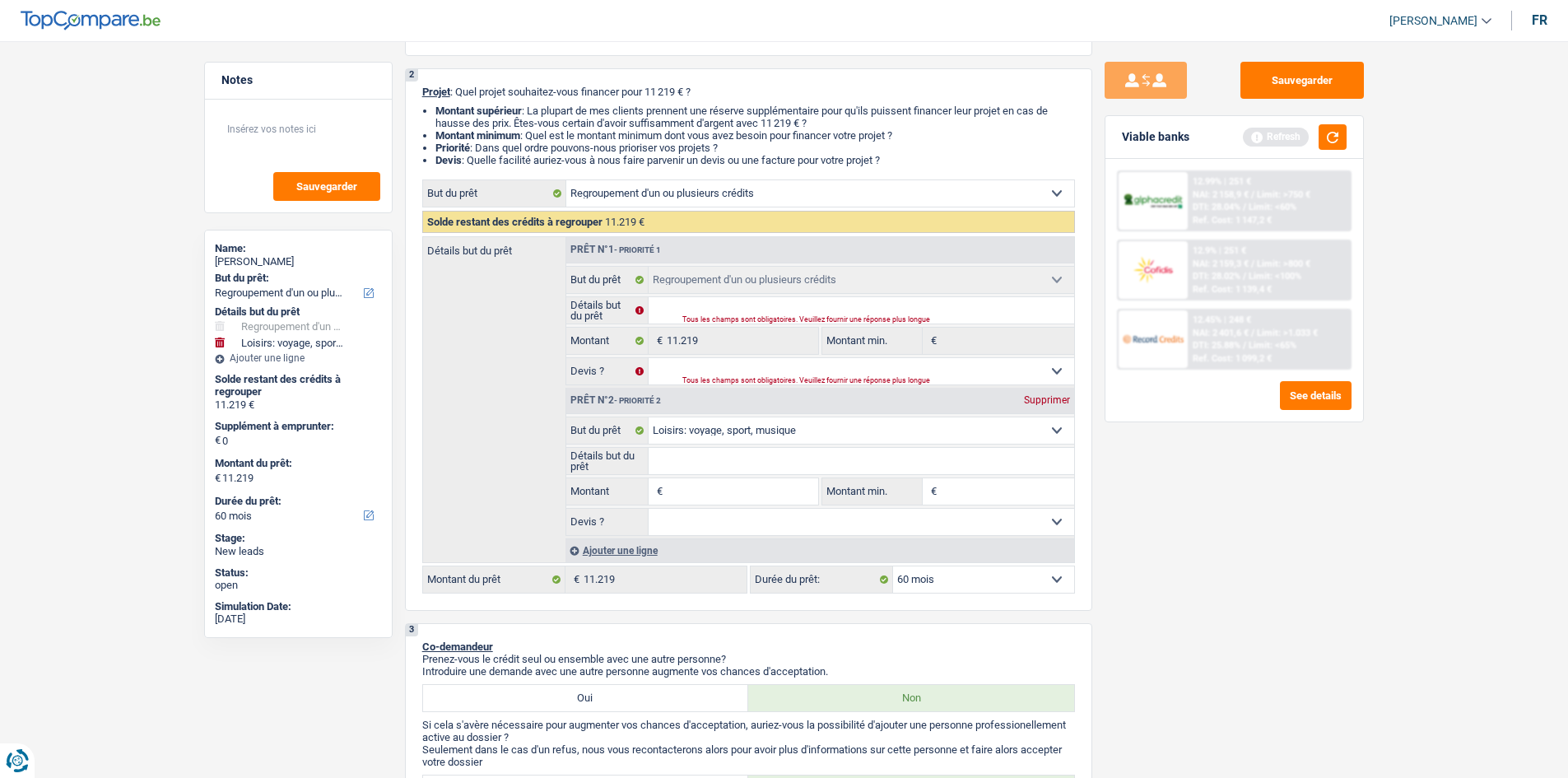
click at [766, 499] on input "Montant" at bounding box center [742, 492] width 151 height 27
type input "5"
type input "50"
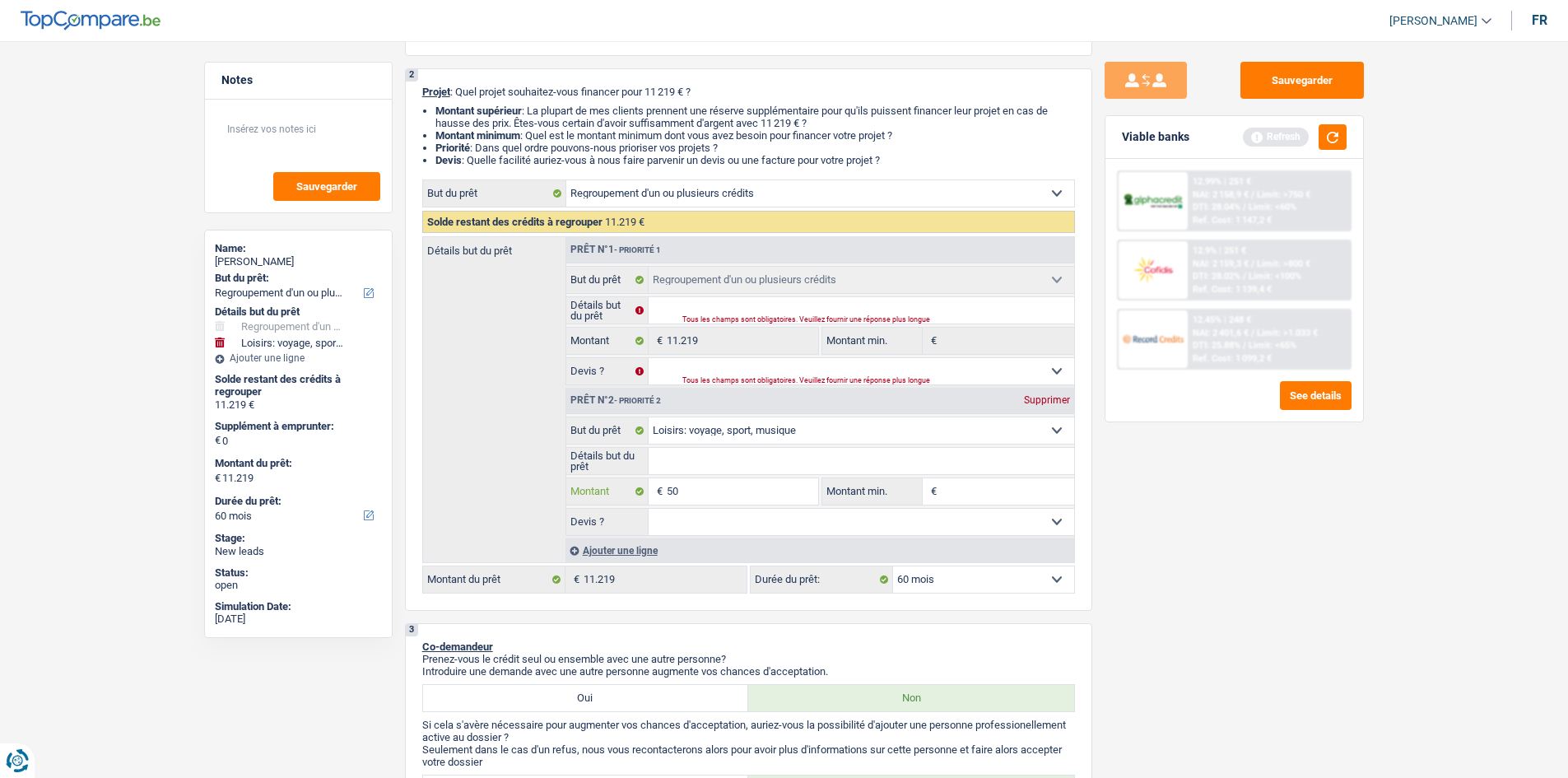
type input "500"
type input "5.000"
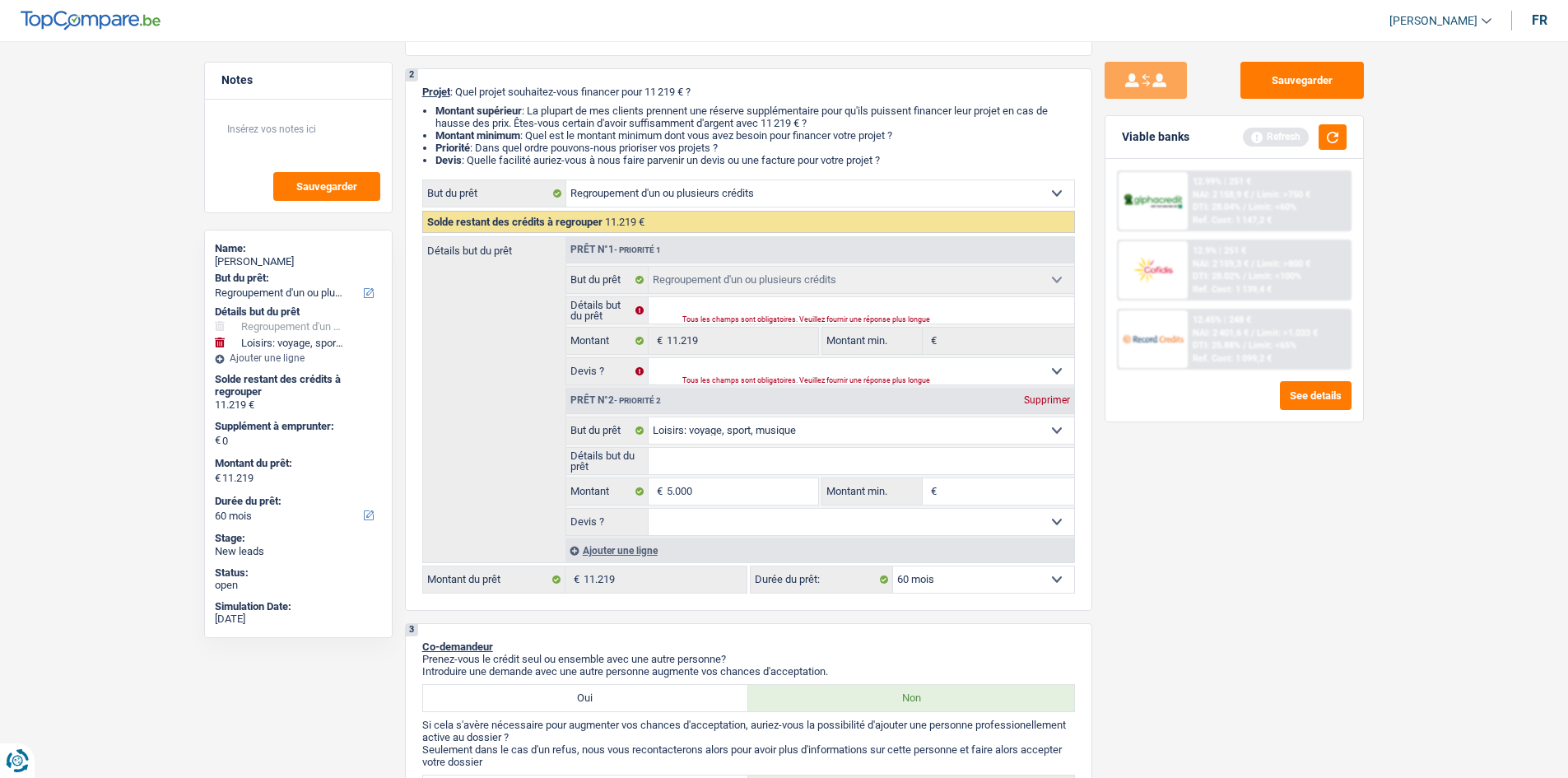
type input "5.000"
type input "16.219"
drag, startPoint x: 1245, startPoint y: 590, endPoint x: 1188, endPoint y: 577, distance: 58.5
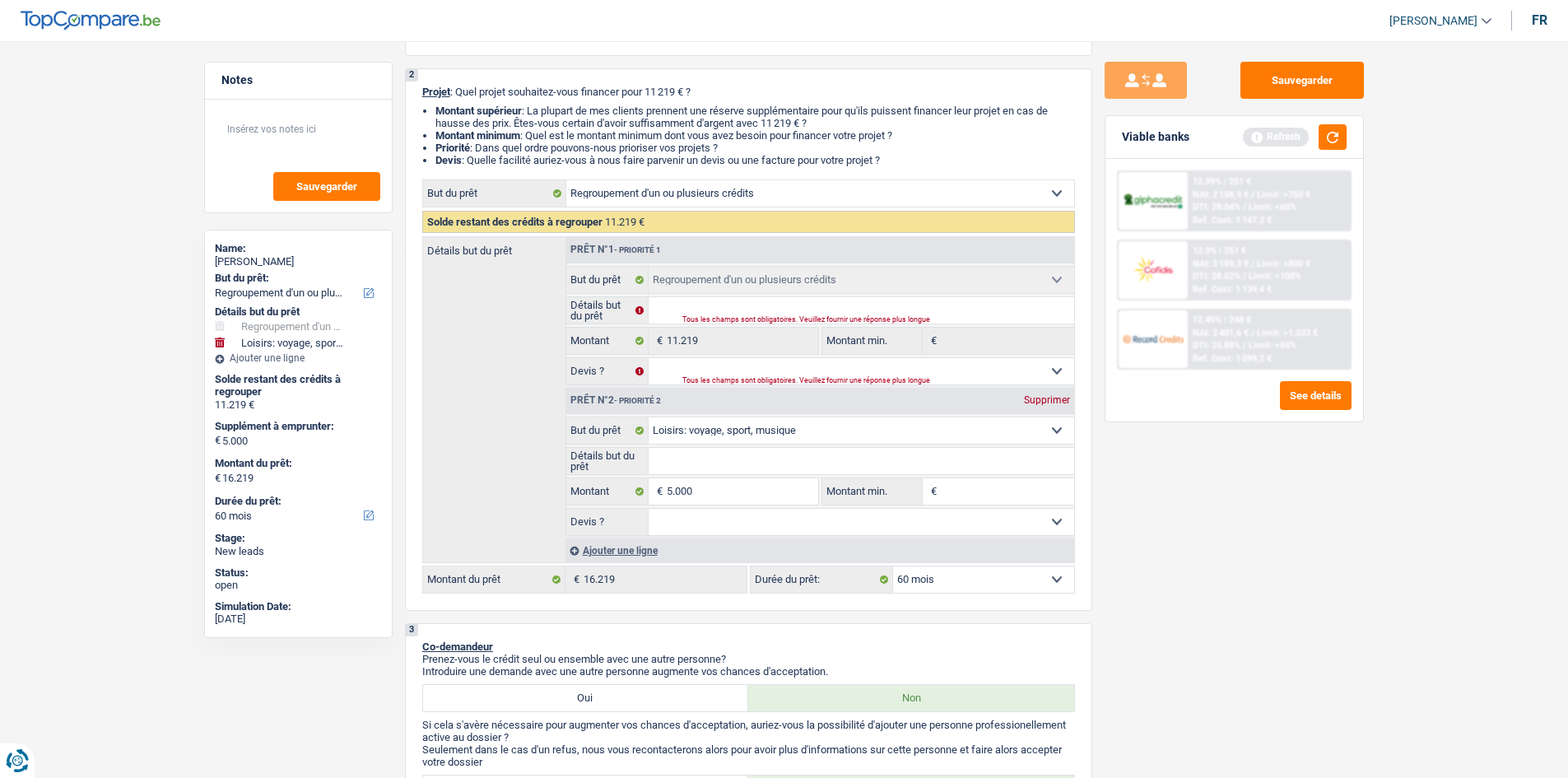
click at [1245, 590] on div "Sauvegarder Viable banks Refresh 12.99% | 251 € NAI: 2 158,9 € / Limit: >750 € …" at bounding box center [1235, 405] width 284 height 687
select select "84"
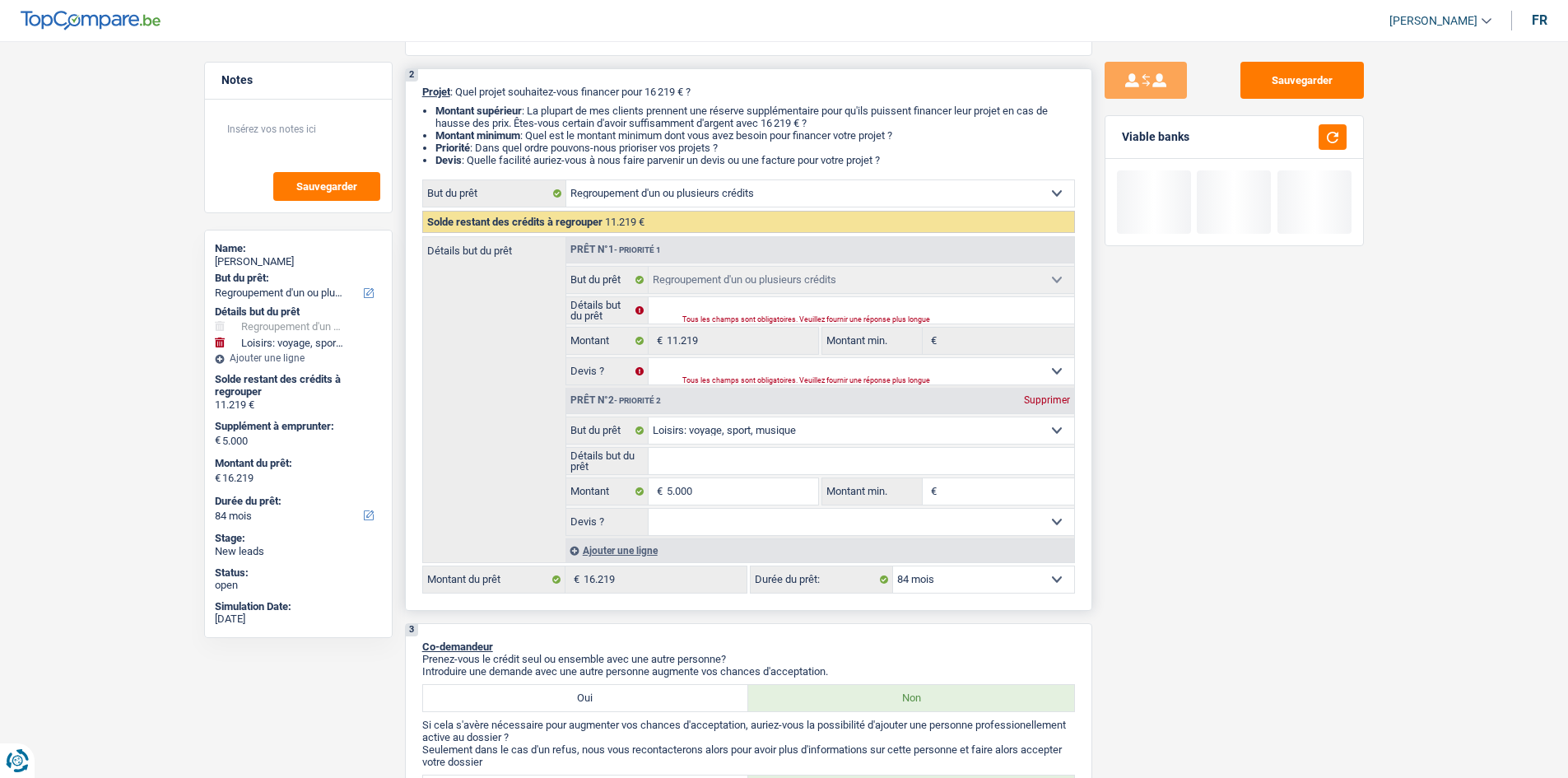
click at [688, 467] on input "Détails but du prêt" at bounding box center [861, 461] width 426 height 27
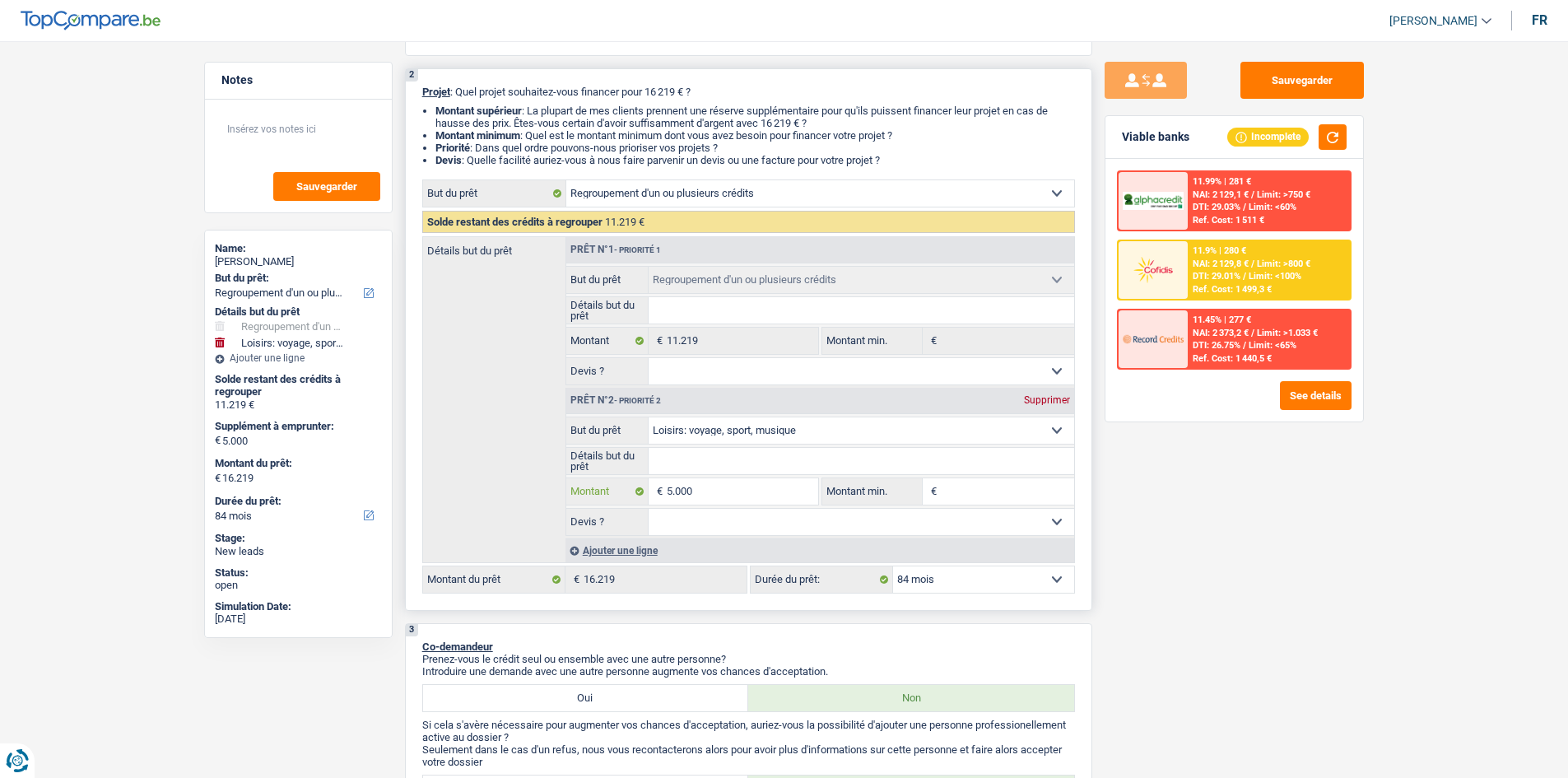
type input "500"
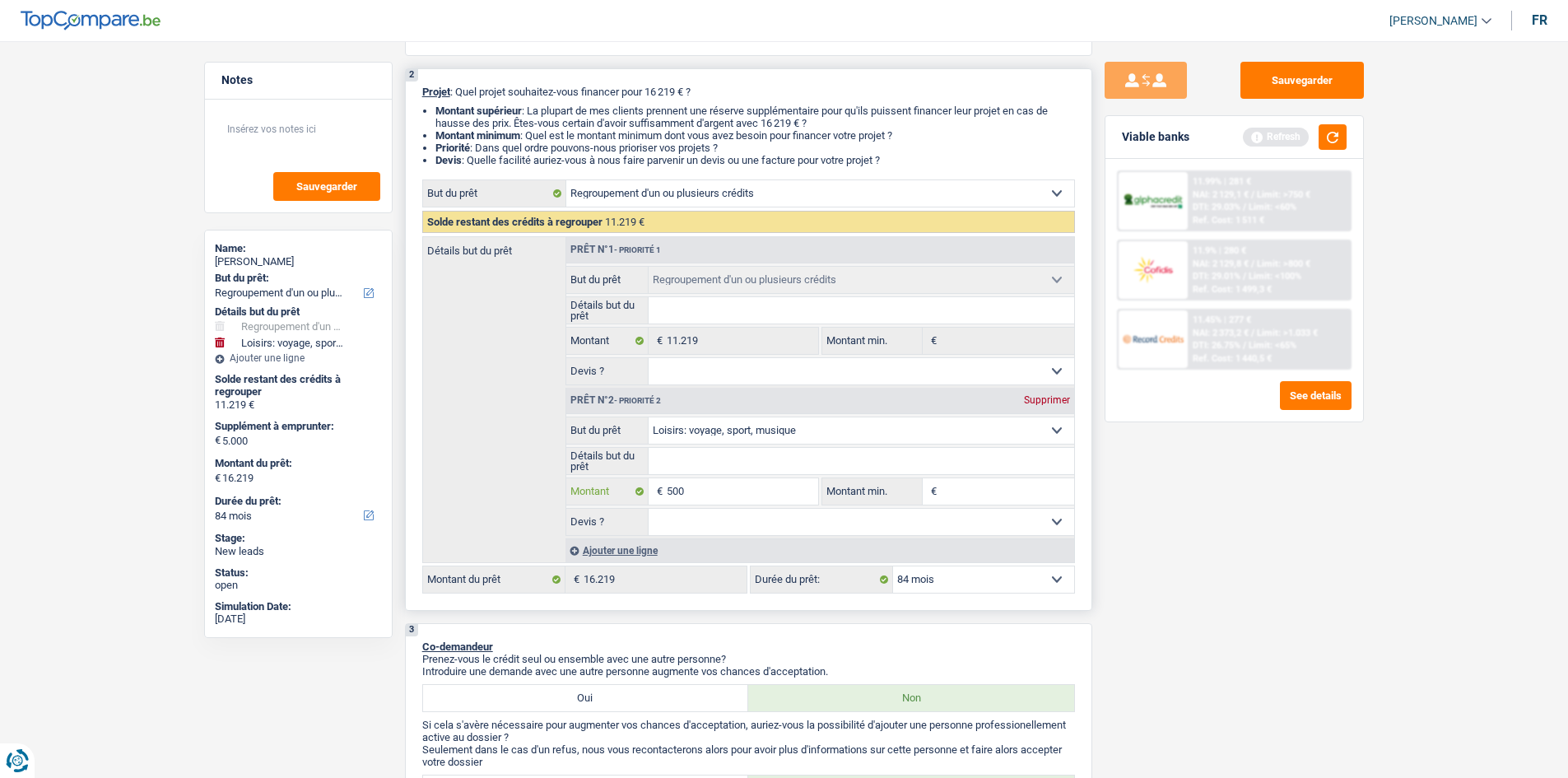
type input "50"
type input "5"
type input "1"
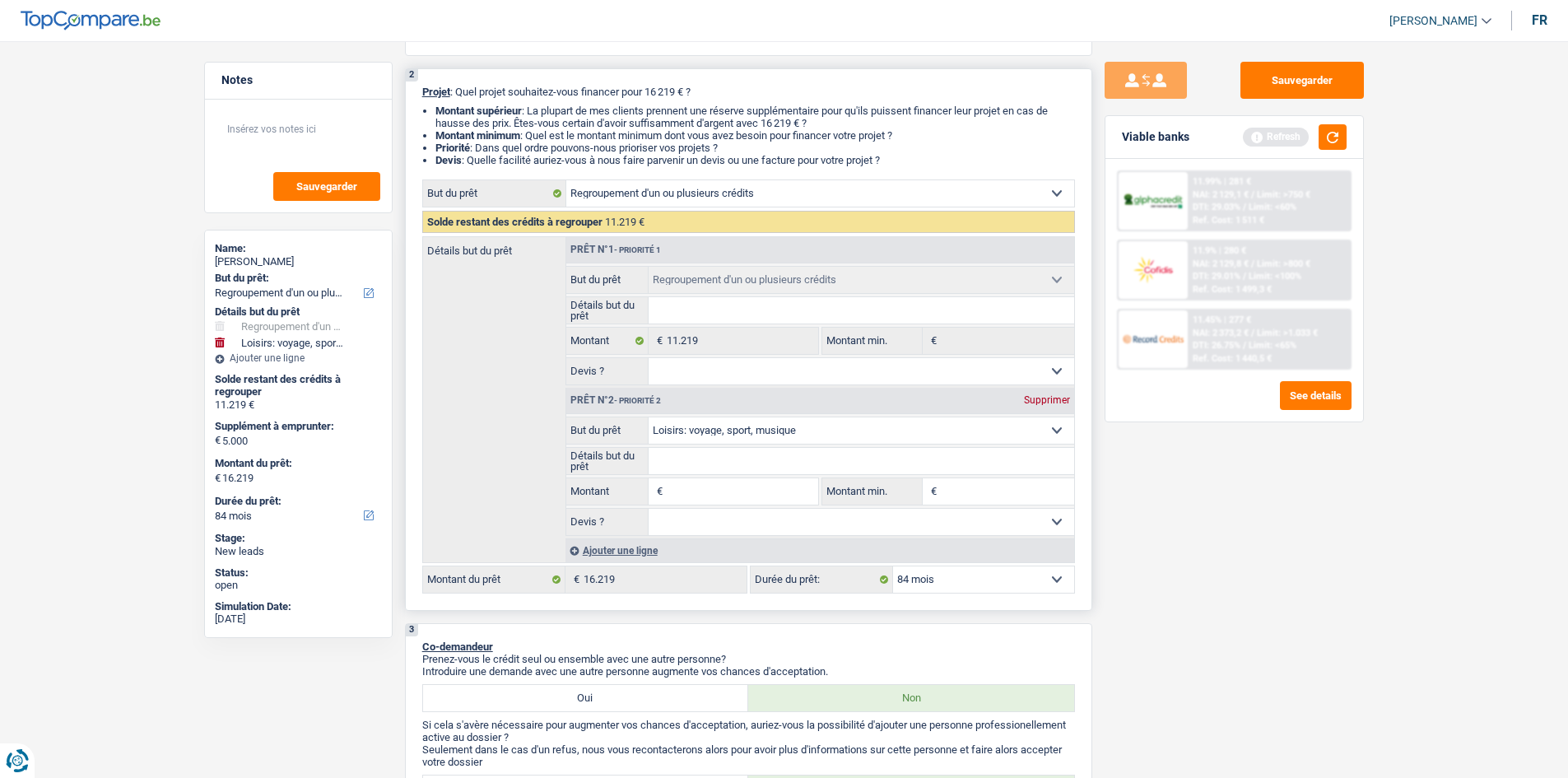
type input "1"
type input "10"
type input "100"
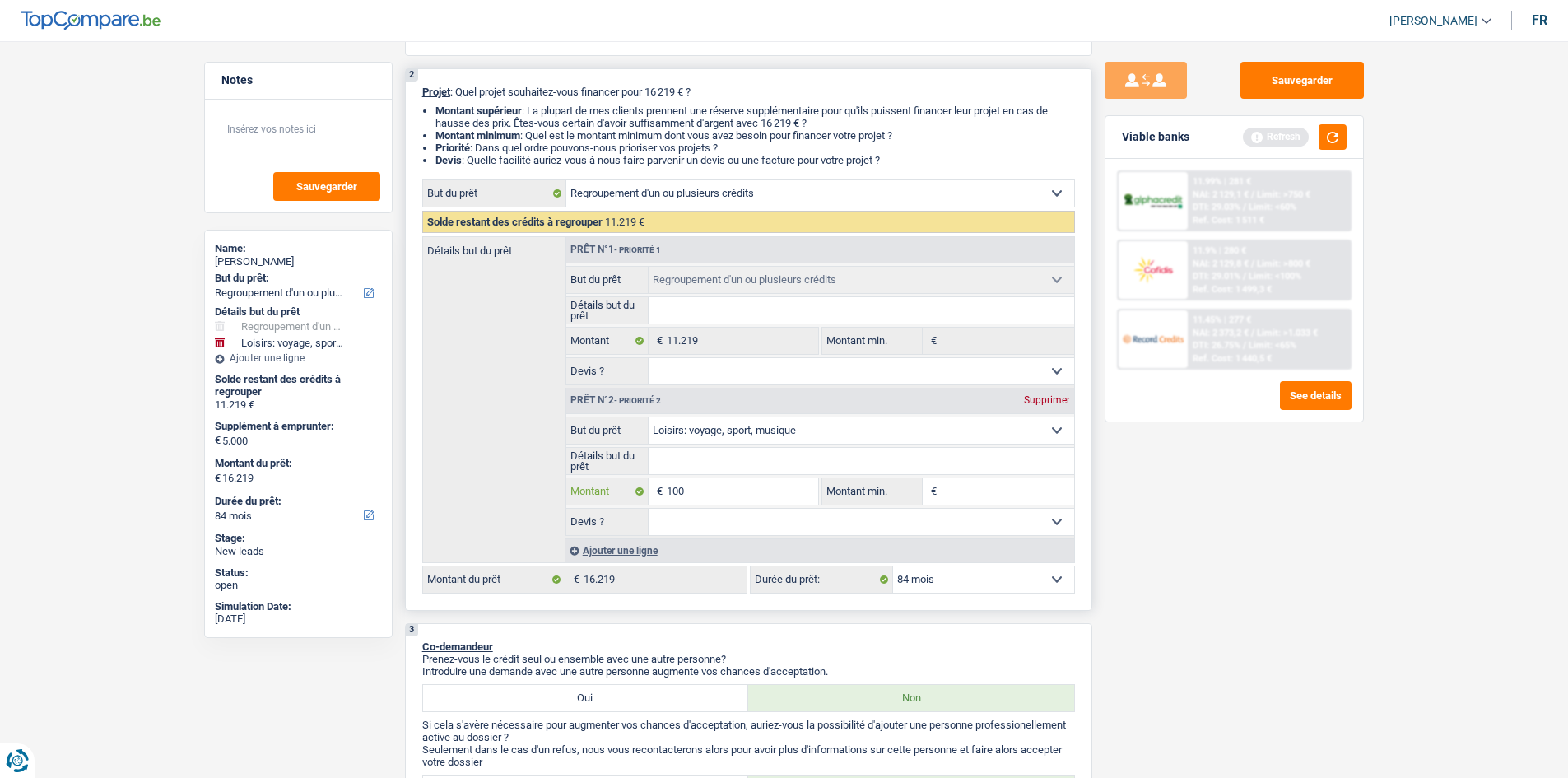
type input "1.000"
type input "10.000"
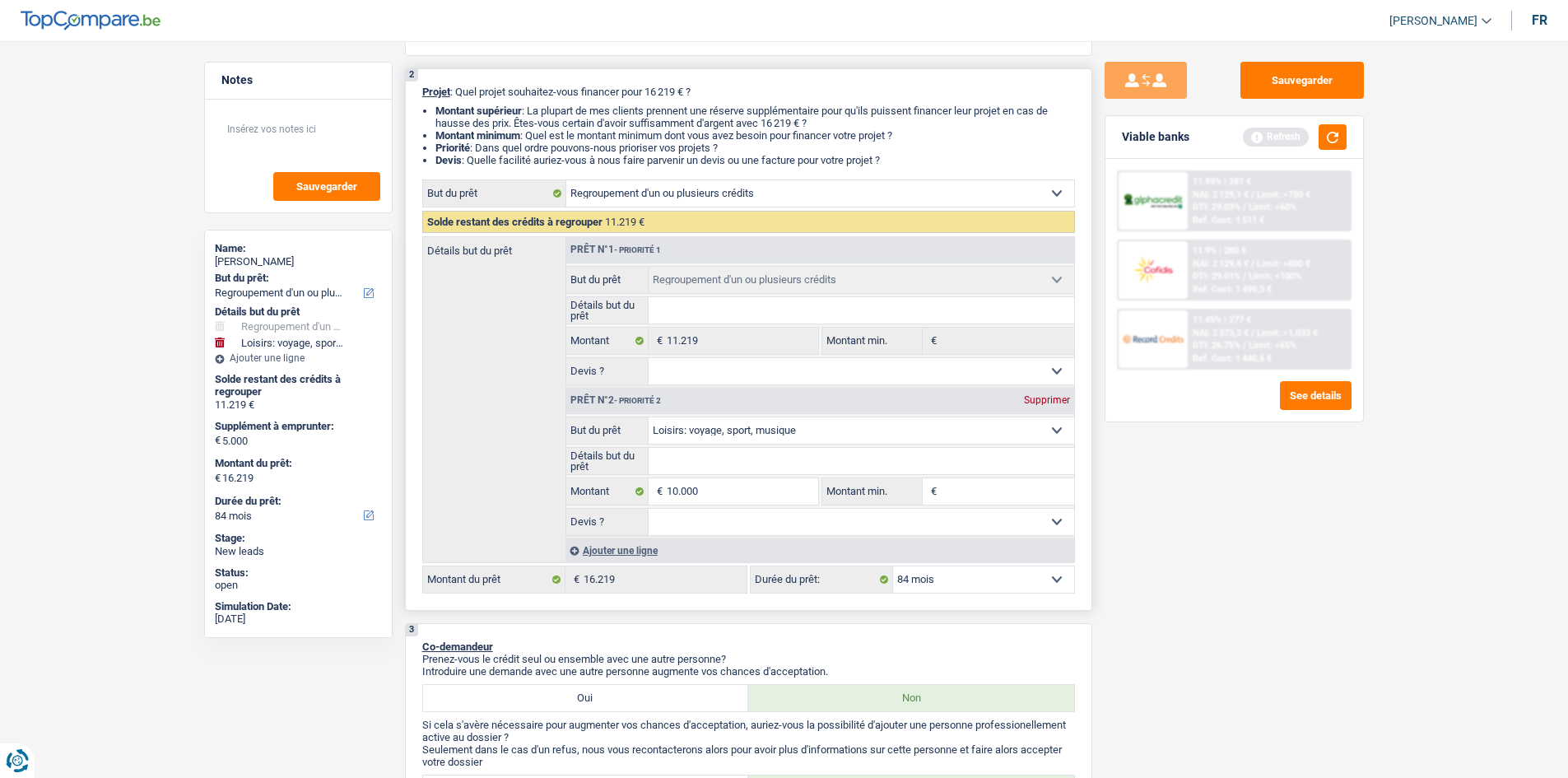
click at [967, 496] on input "Montant min." at bounding box center [1007, 492] width 133 height 27
type input "10.000"
type input "21.219"
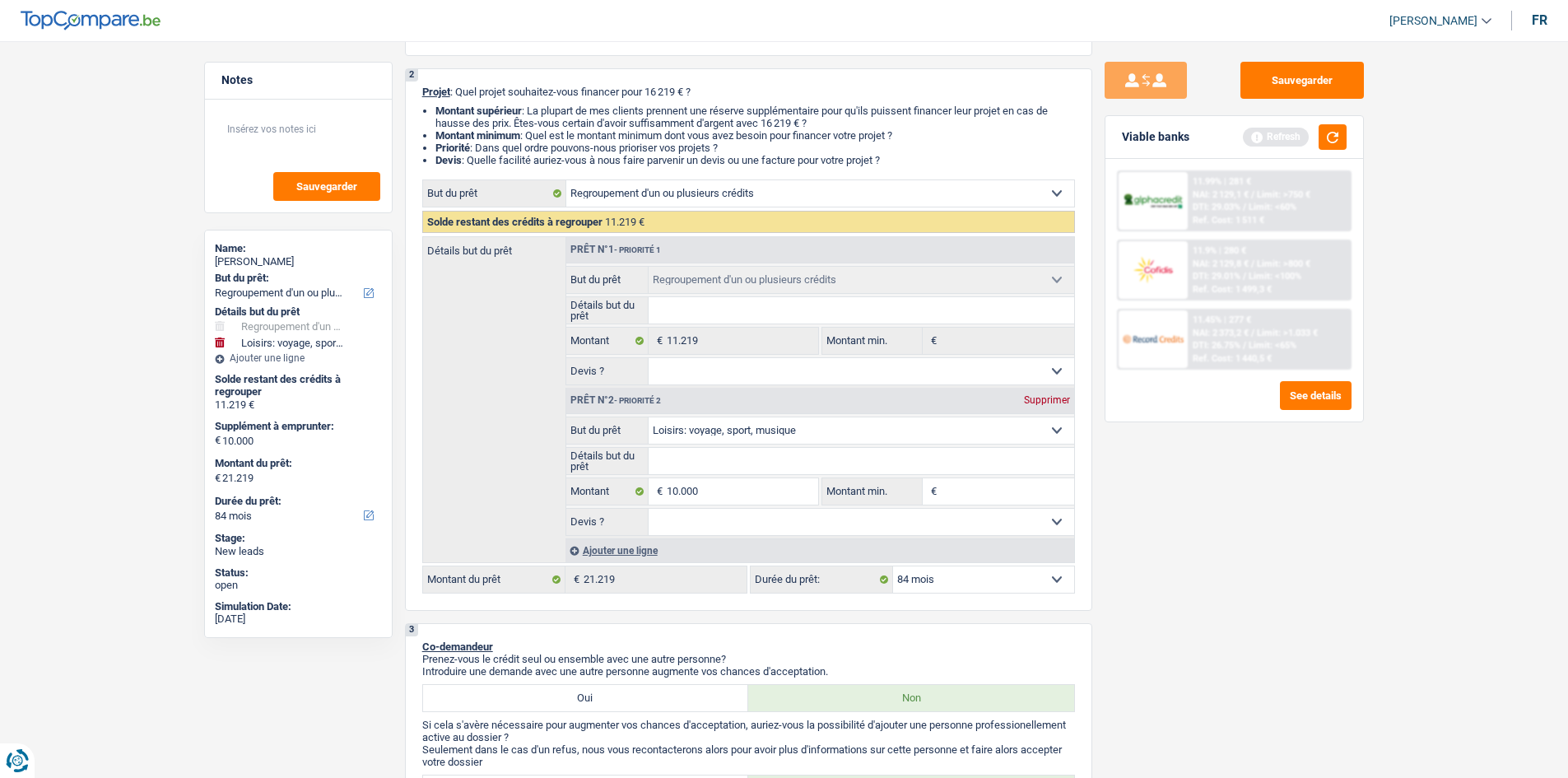
select select "120"
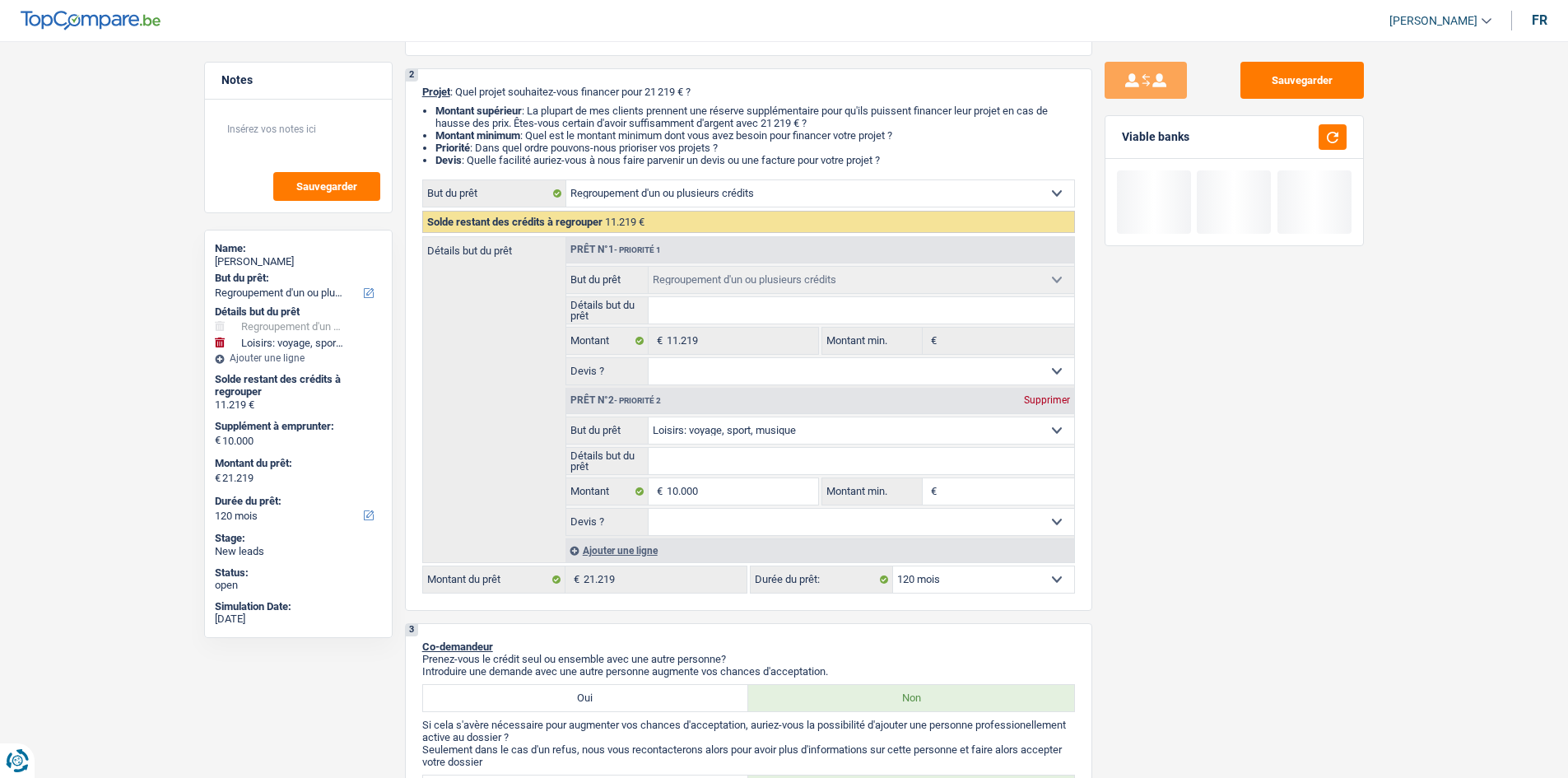
type input "5"
type input "50"
type input "500"
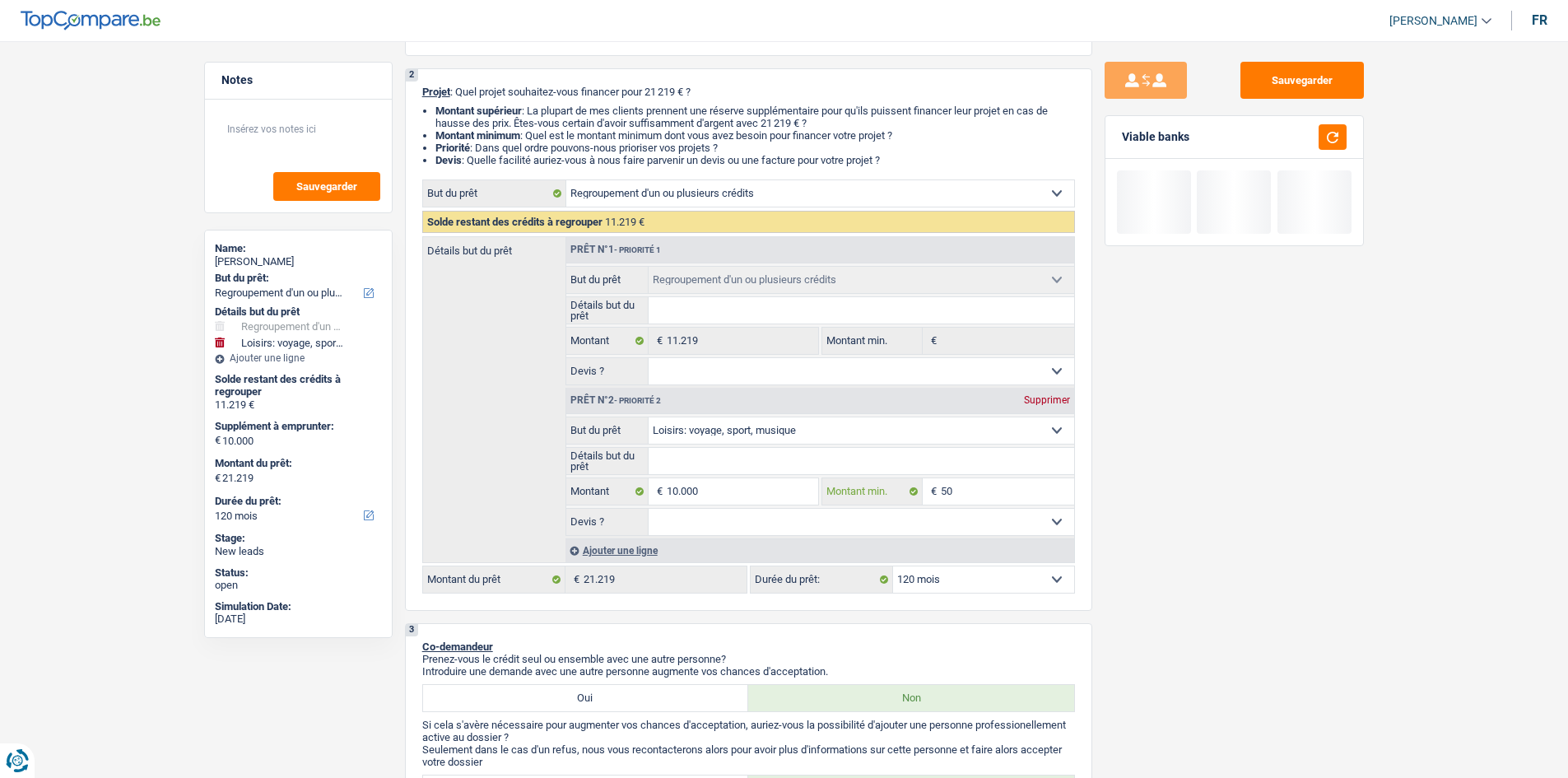
type input "500"
type input "5.000"
click at [1195, 564] on div "Sauvegarder Viable banks" at bounding box center [1235, 405] width 284 height 687
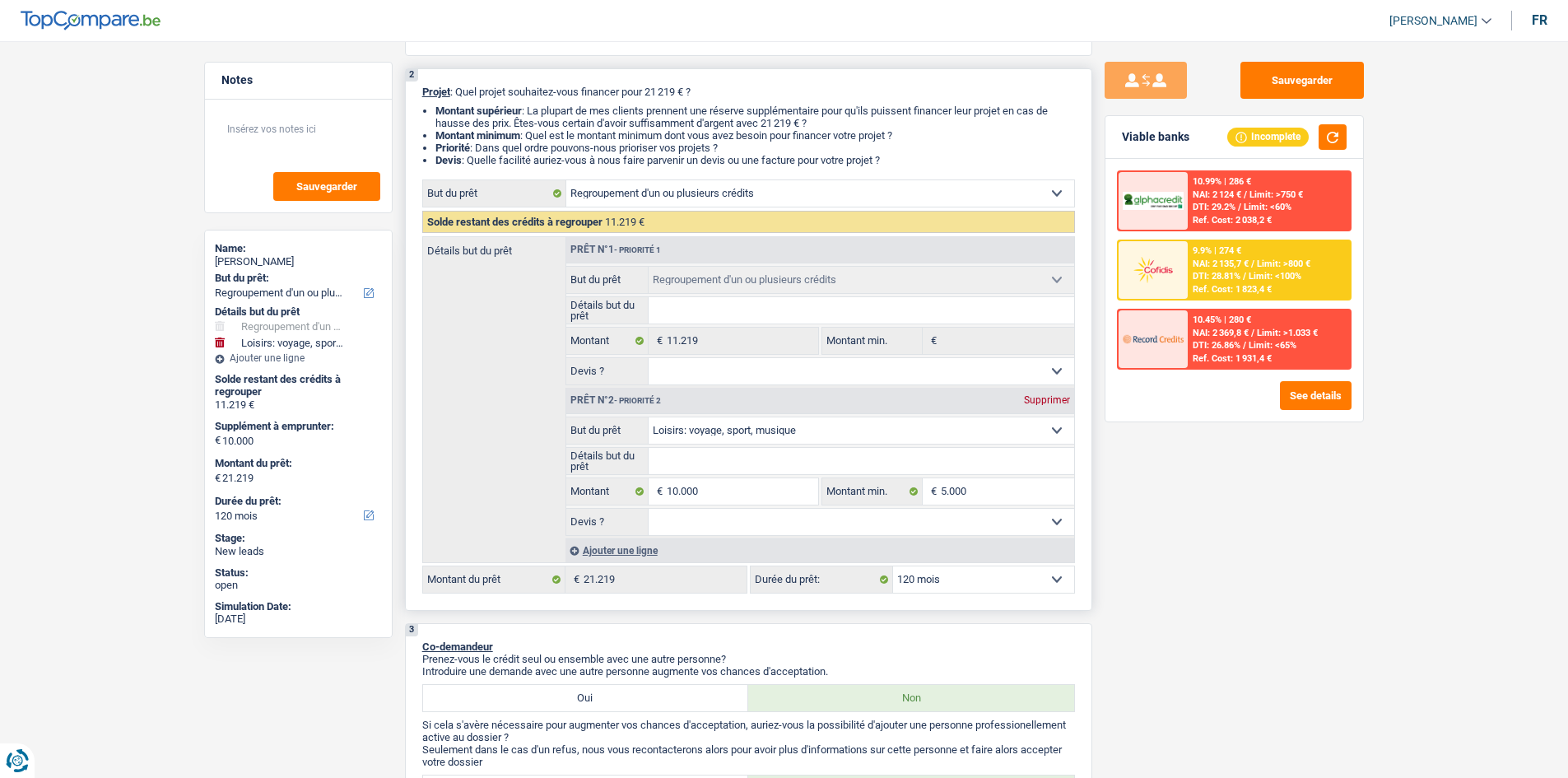
click at [735, 466] on input "Détails but du prêt" at bounding box center [861, 461] width 426 height 27
type input "T"
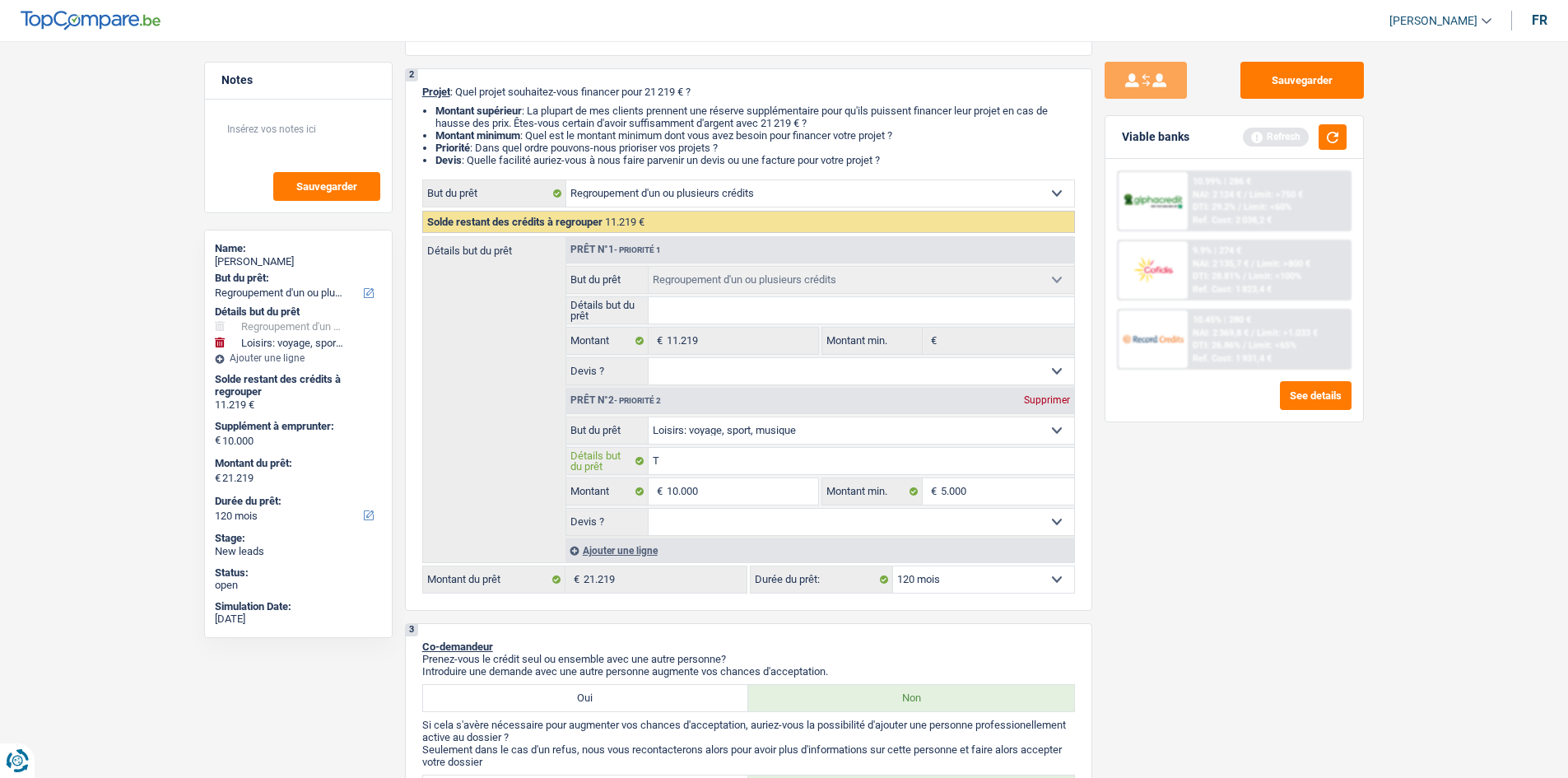
type input "Th"
type input "Tha"
type input "Thai"
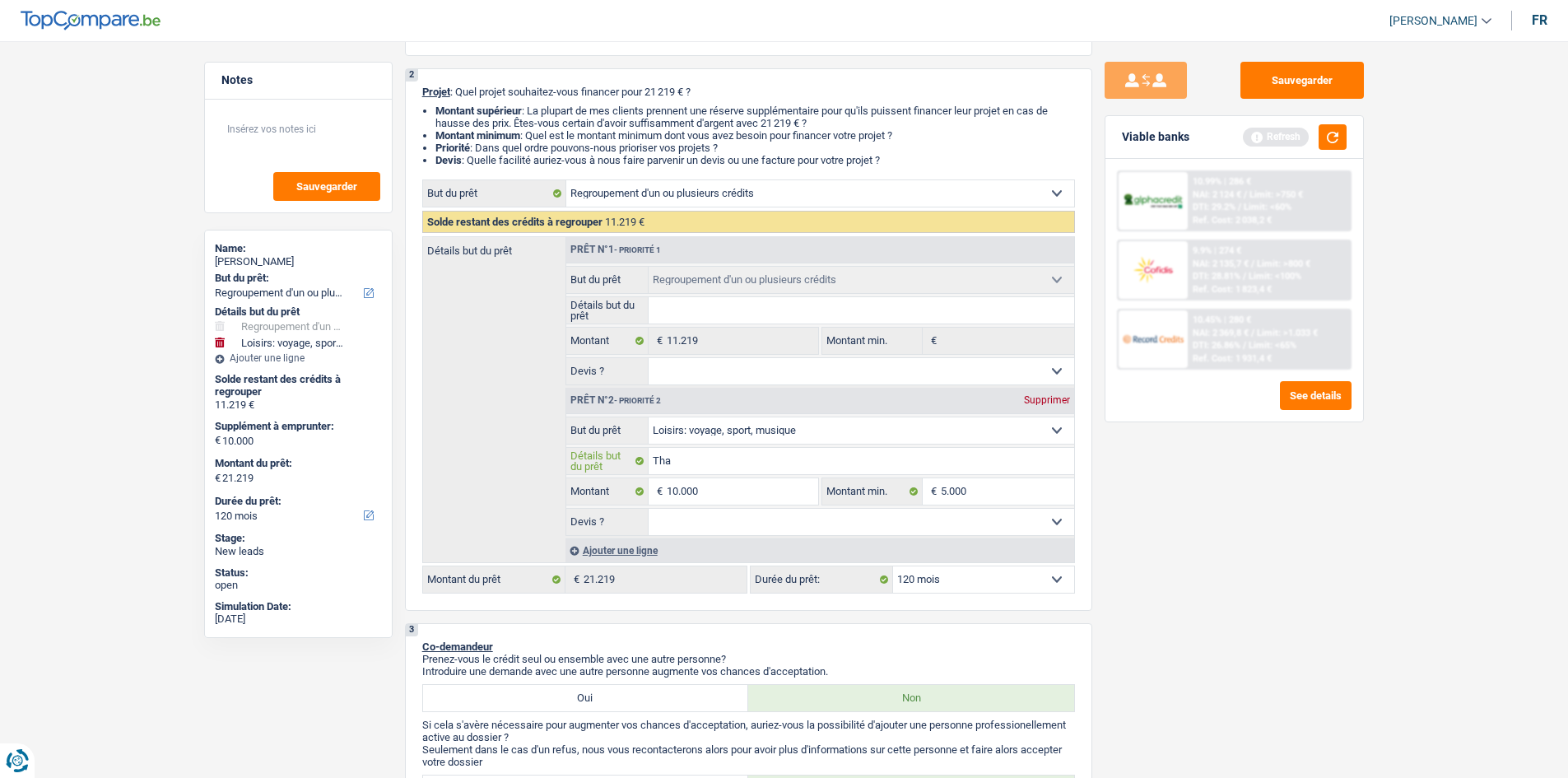
type input "Thai"
type input "Thail"
type input "Thaila"
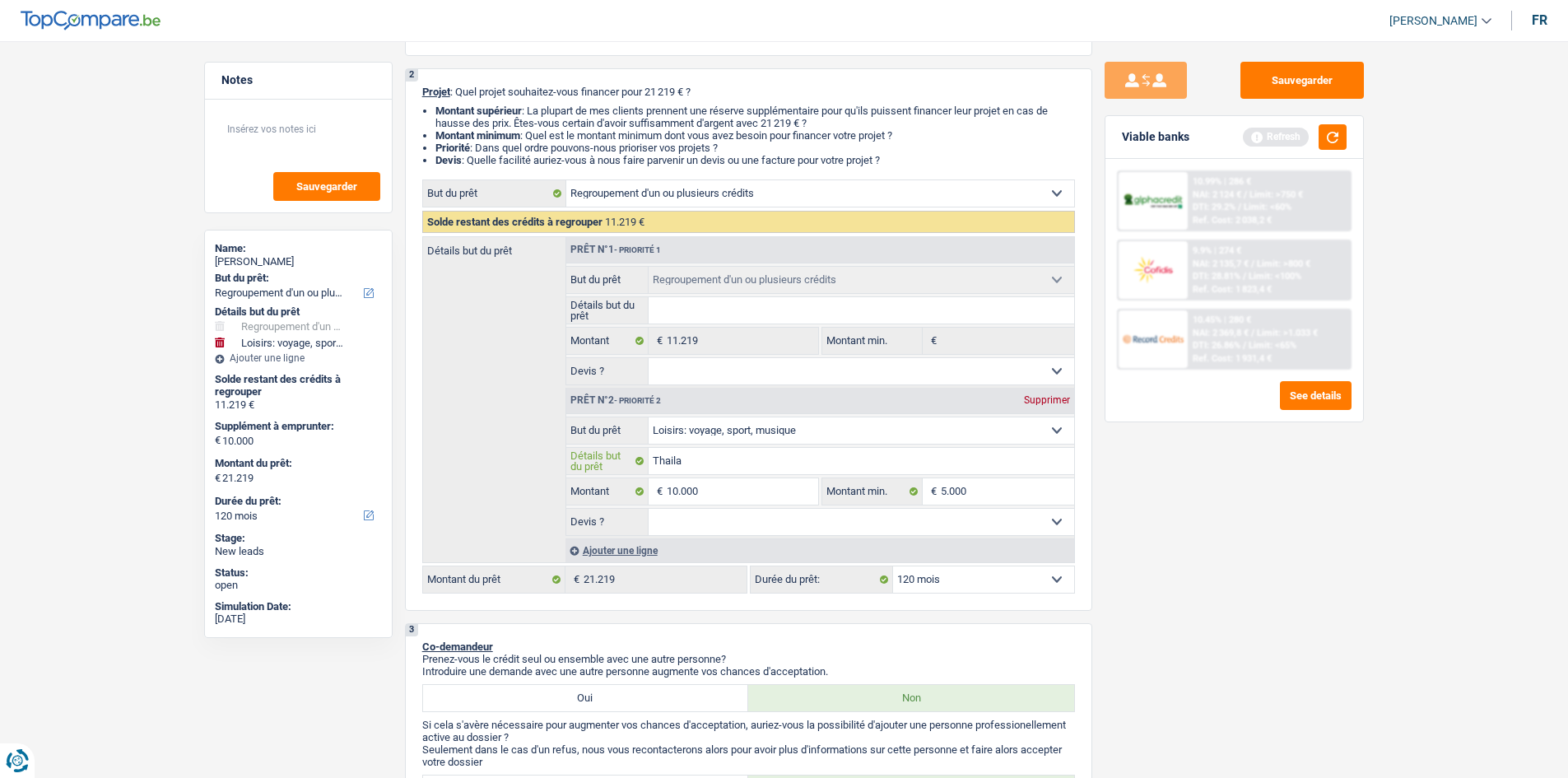
type input "Thailan"
type input "[GEOGRAPHIC_DATA]"
type input "Thailande"
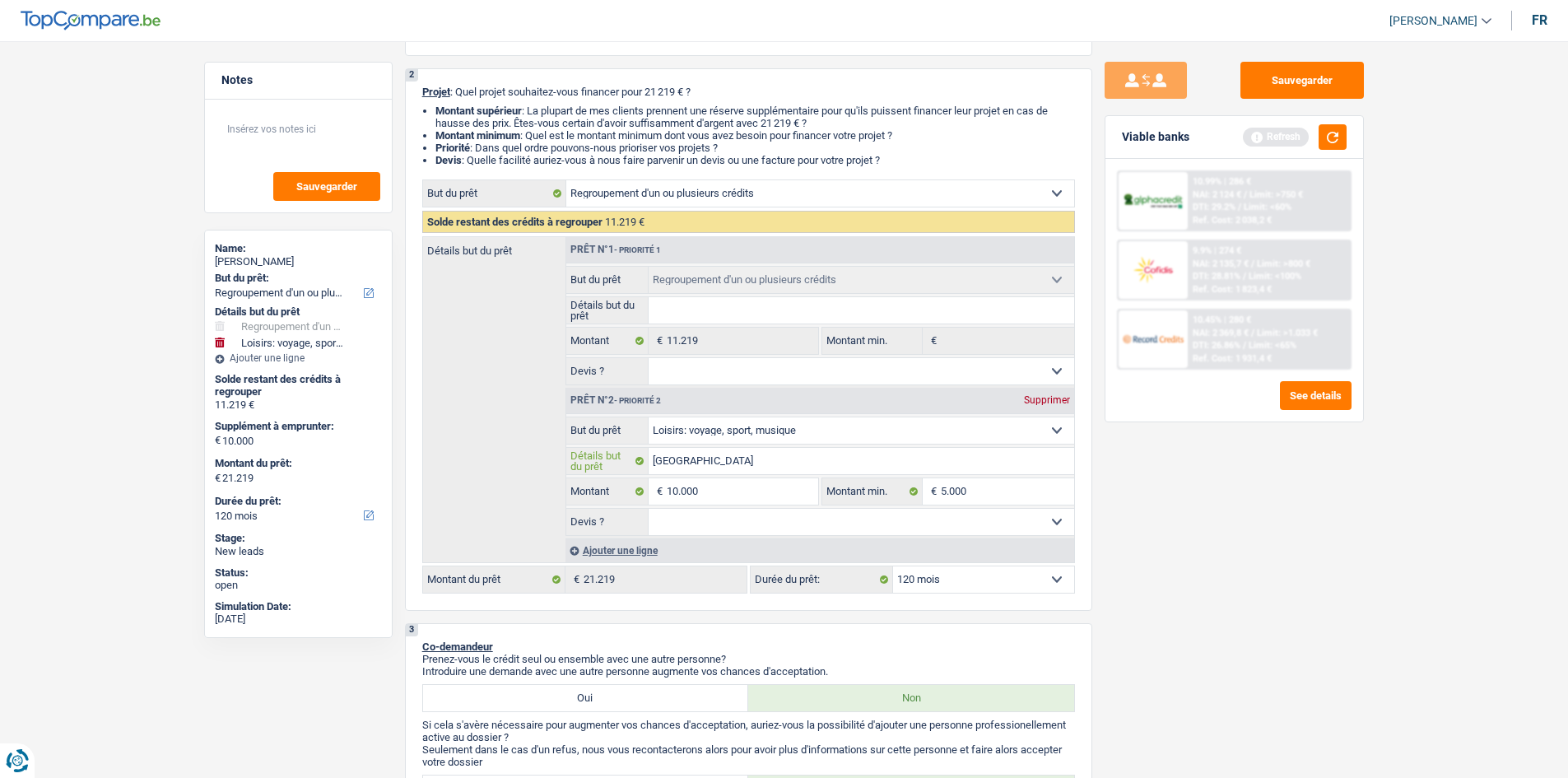
type input "Thailande"
type input "Thailande 1"
click at [1251, 577] on div "Sauvegarder Viable banks Refresh 10.99% | 286 € NAI: 2 124 € / Limit: >750 € DT…" at bounding box center [1235, 405] width 284 height 687
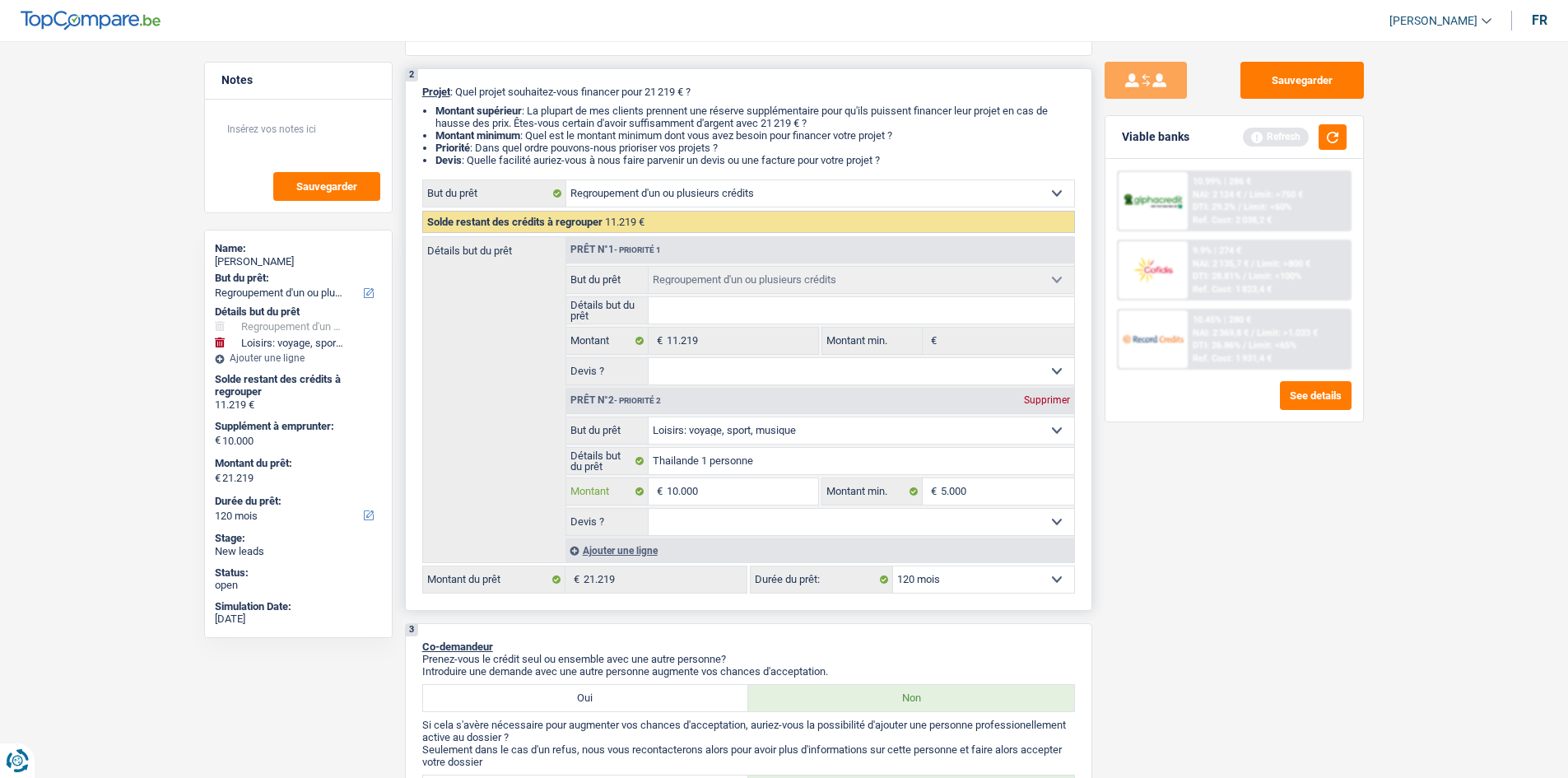
click at [783, 494] on input "10.000" at bounding box center [742, 492] width 151 height 27
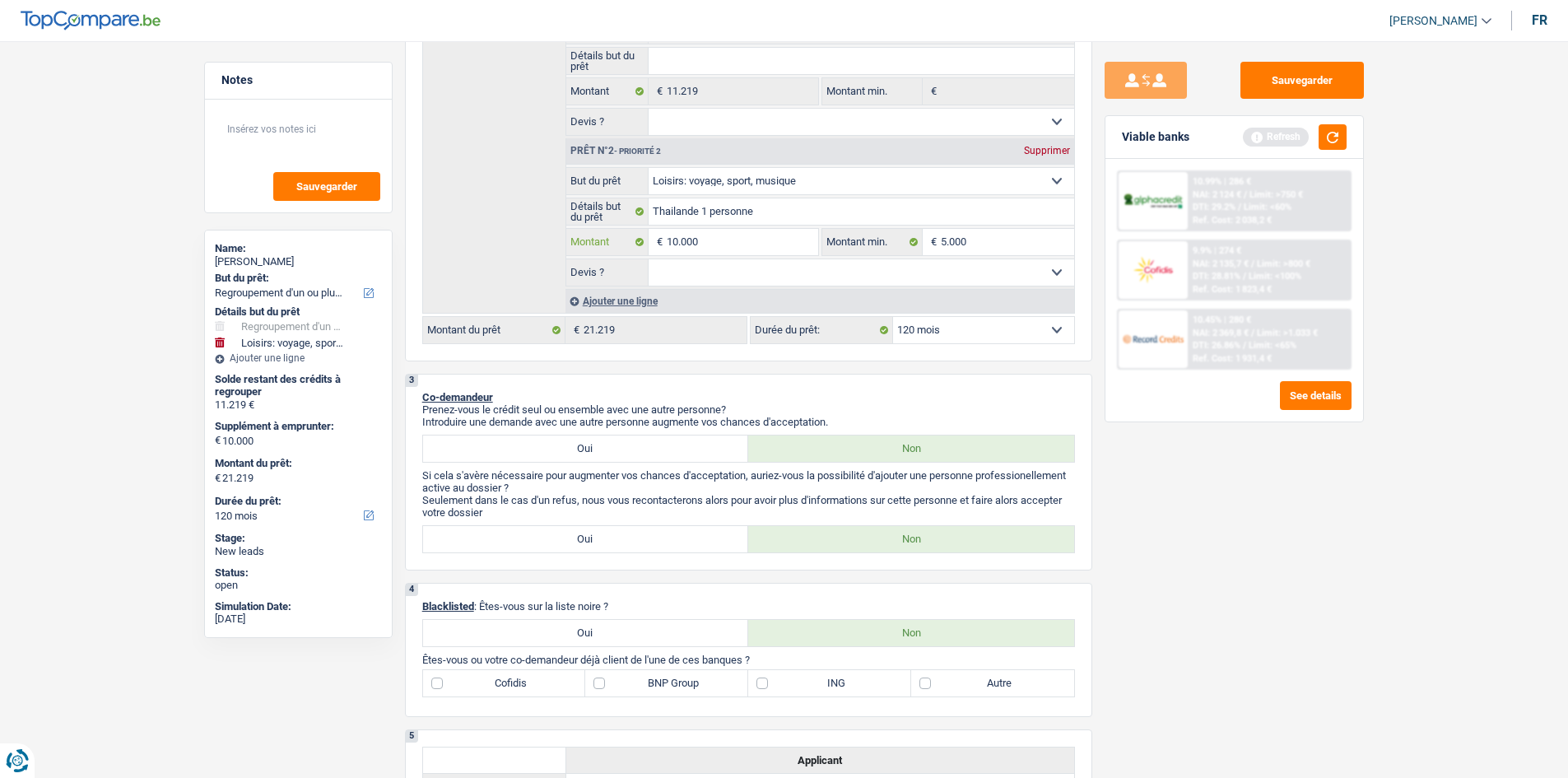
scroll to position [412, 0]
click at [1192, 492] on div "Sauvegarder Viable banks Refresh 10.99% | 286 € NAI: 2 124 € / Limit: >750 € DT…" at bounding box center [1235, 405] width 284 height 687
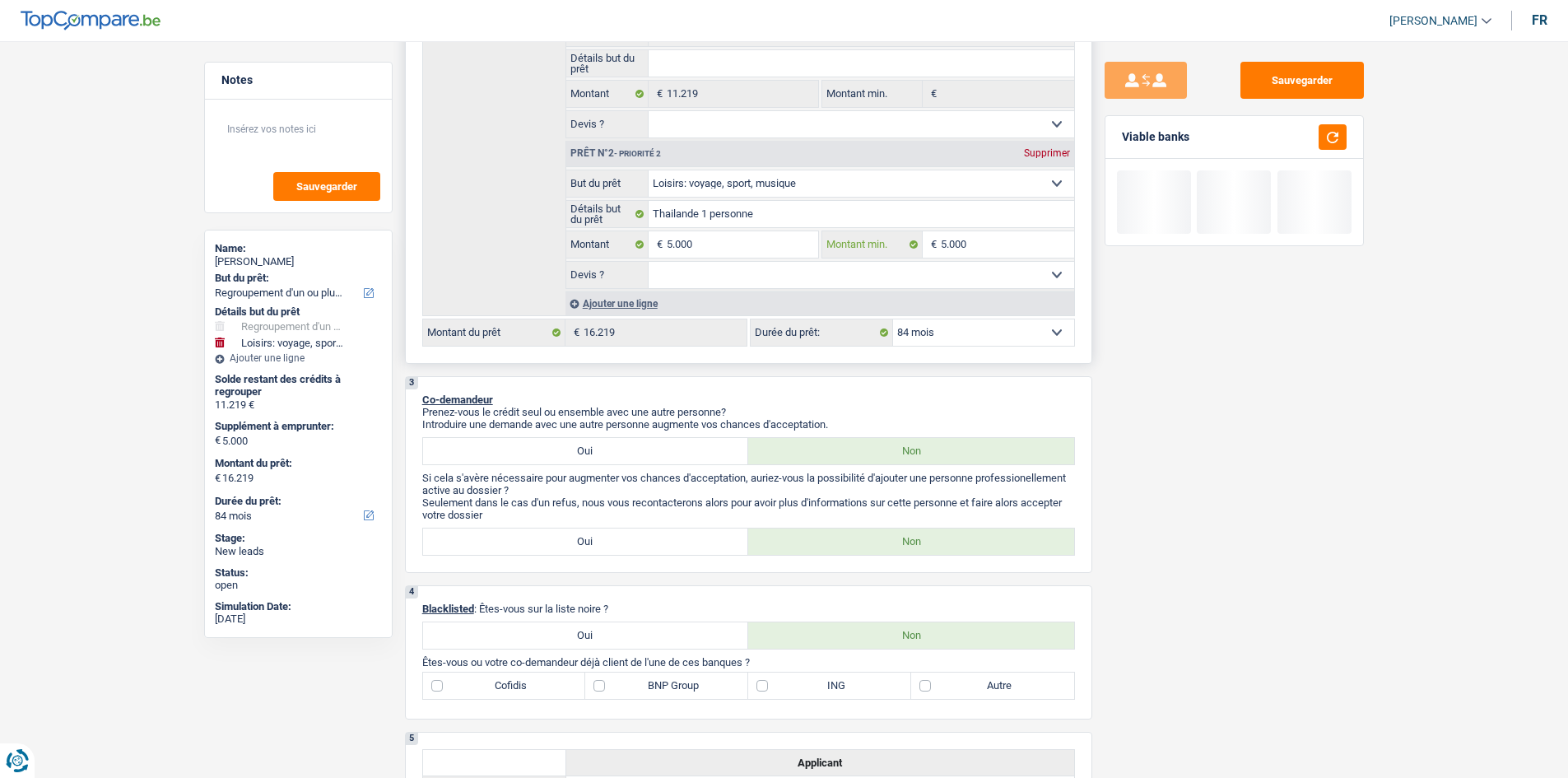
click at [1016, 253] on input "5.000" at bounding box center [1007, 244] width 133 height 27
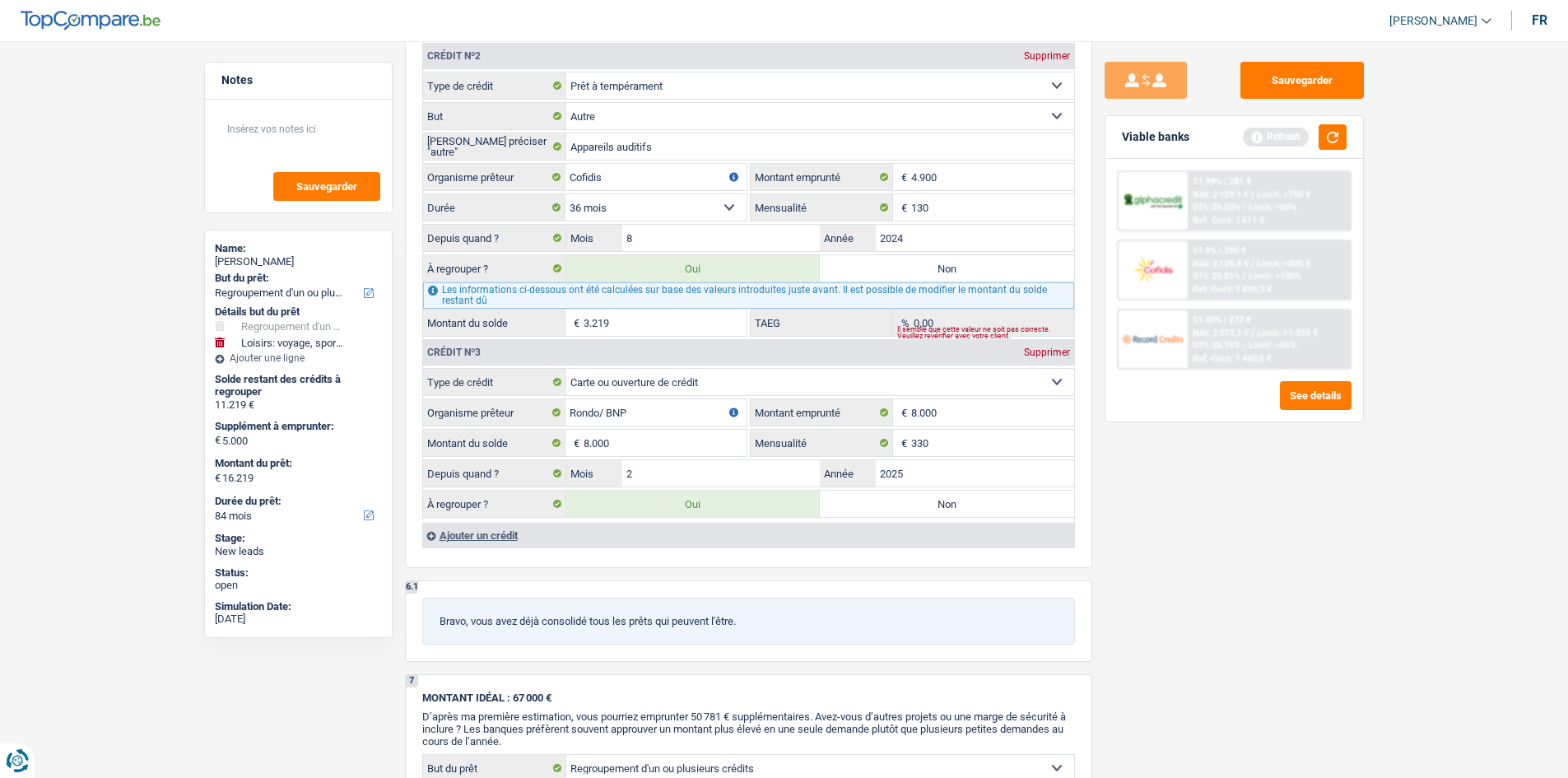
scroll to position [1647, 0]
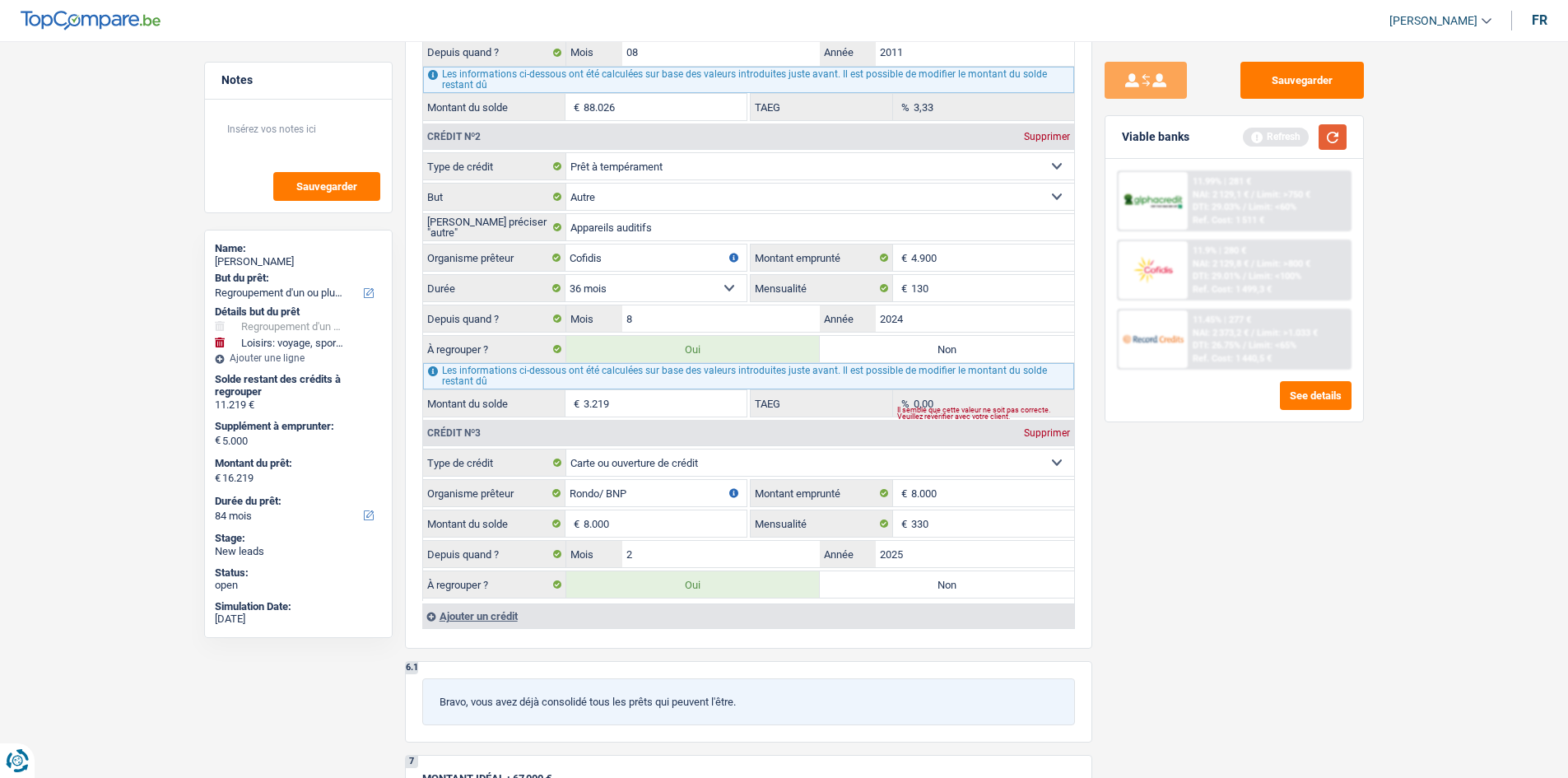
click at [1251, 132] on button "button" at bounding box center [1333, 138] width 28 height 26
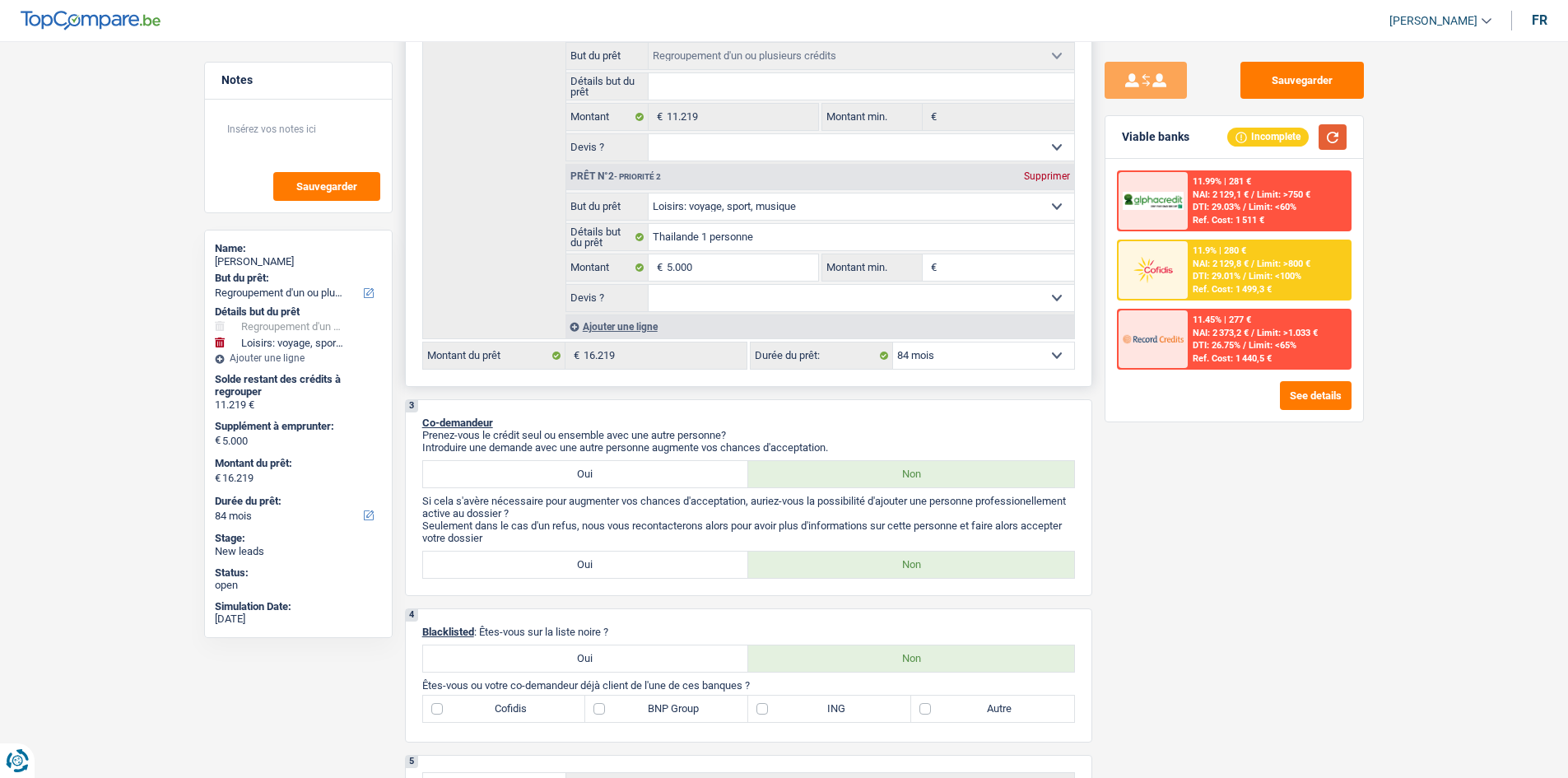
scroll to position [330, 0]
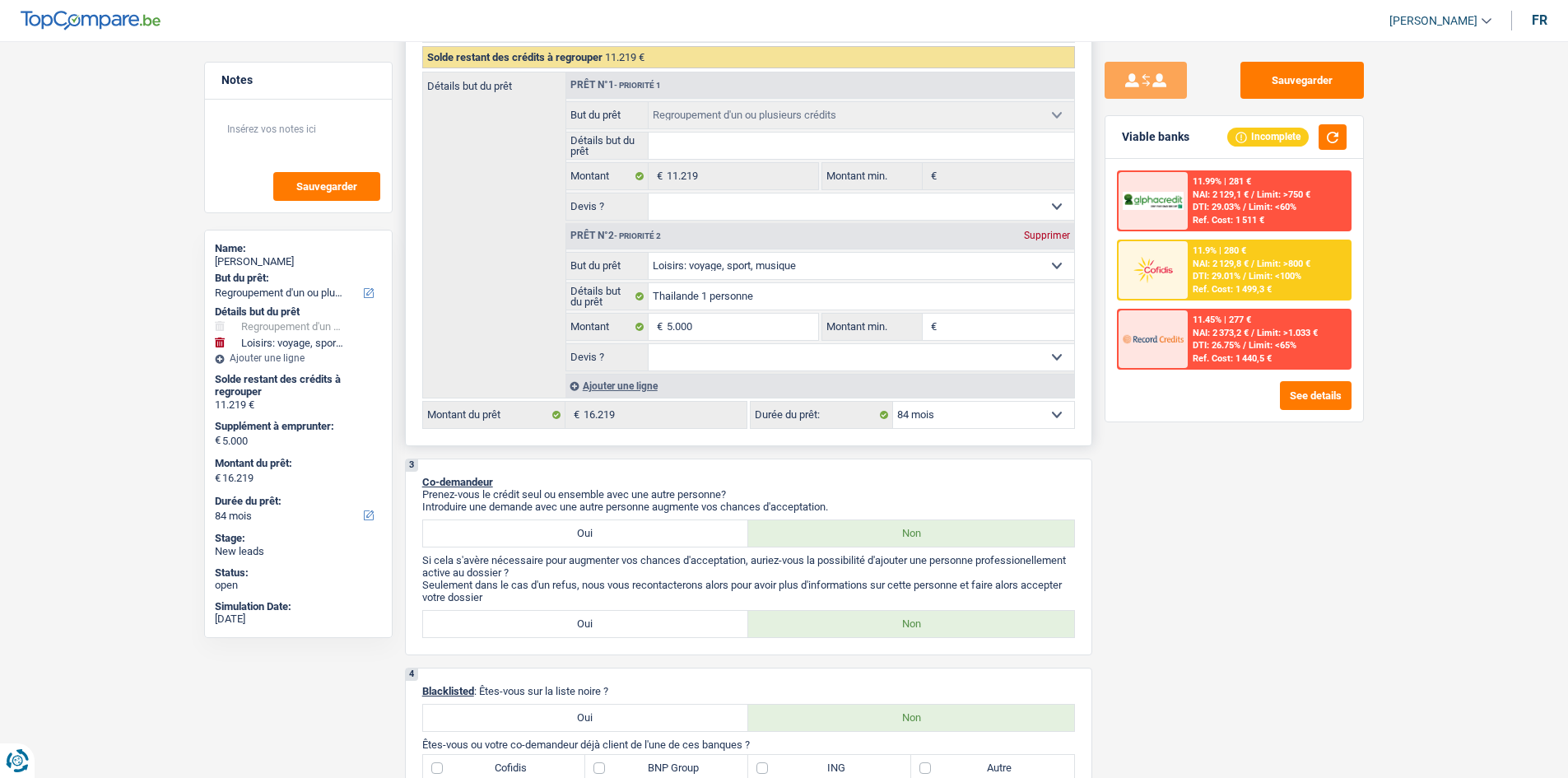
click at [1036, 234] on div "Supprimer" at bounding box center [1046, 236] width 54 height 10
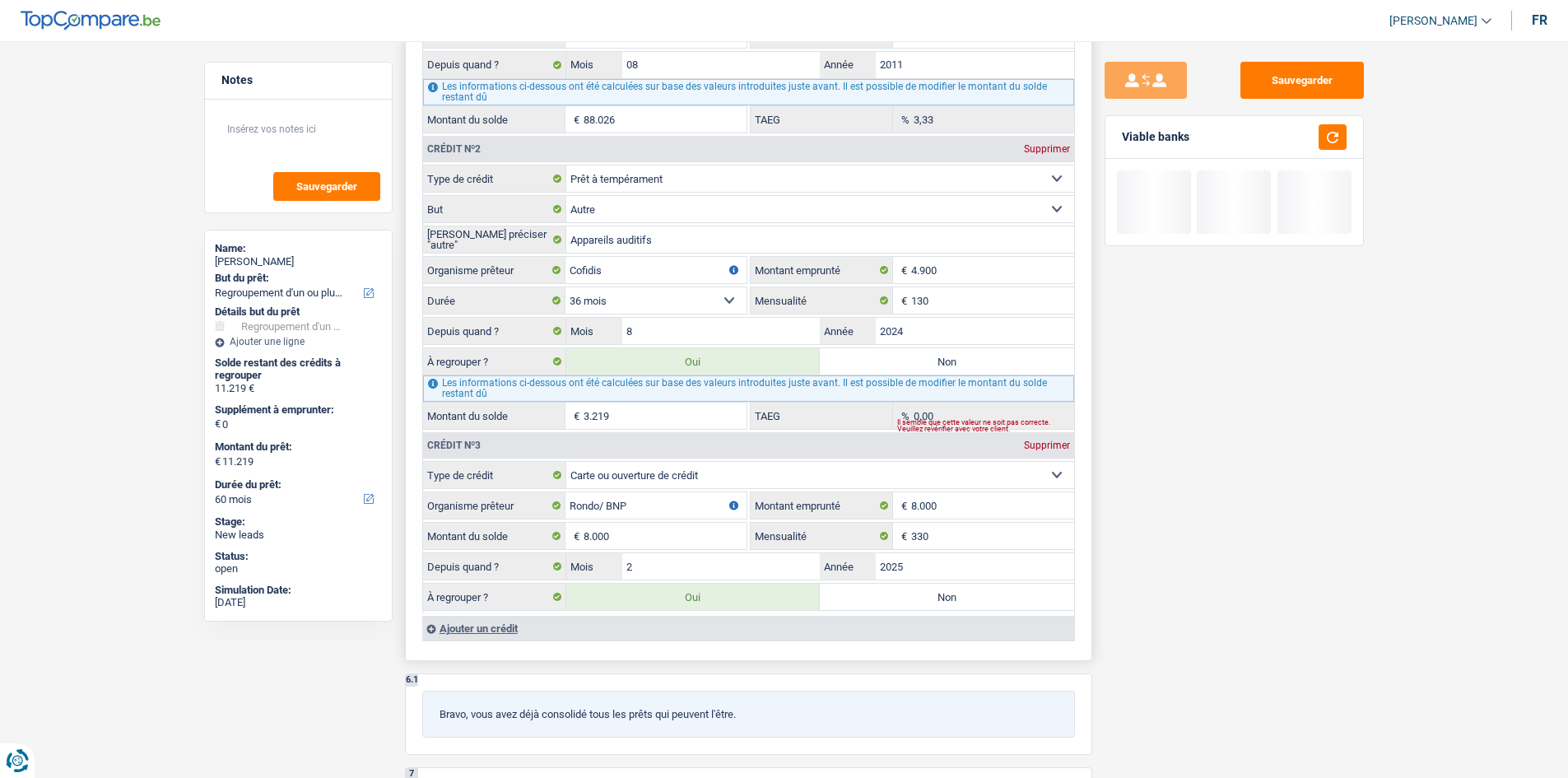
scroll to position [1483, 0]
click at [939, 354] on label "Non" at bounding box center [947, 363] width 254 height 27
click at [939, 354] on input "Non" at bounding box center [947, 363] width 254 height 27
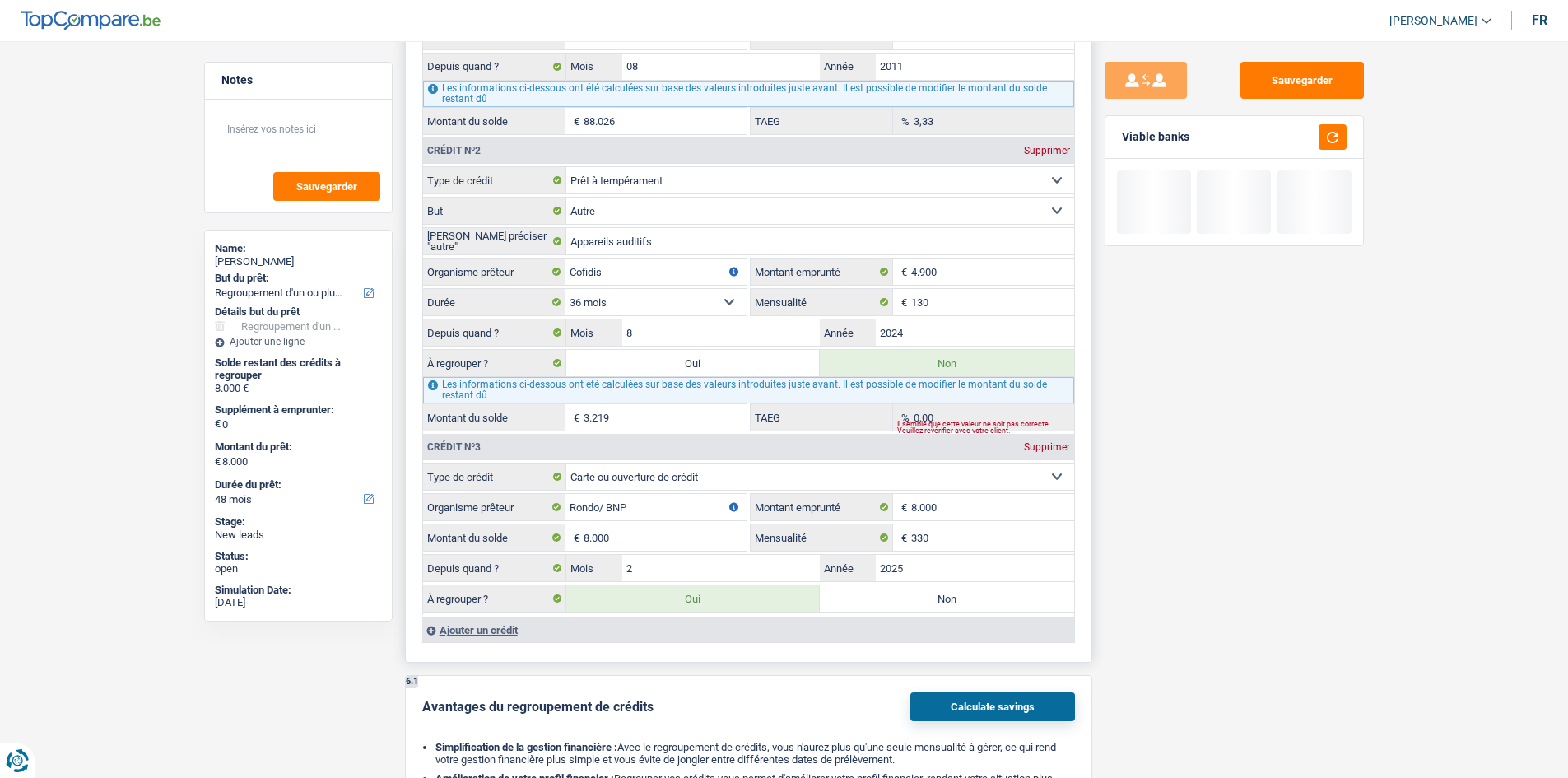
click at [959, 584] on fieldset "Carte ou ouverture de crédit Prêt hypothécaire Vente à tempérament Prêt à tempé…" at bounding box center [748, 539] width 651 height 152
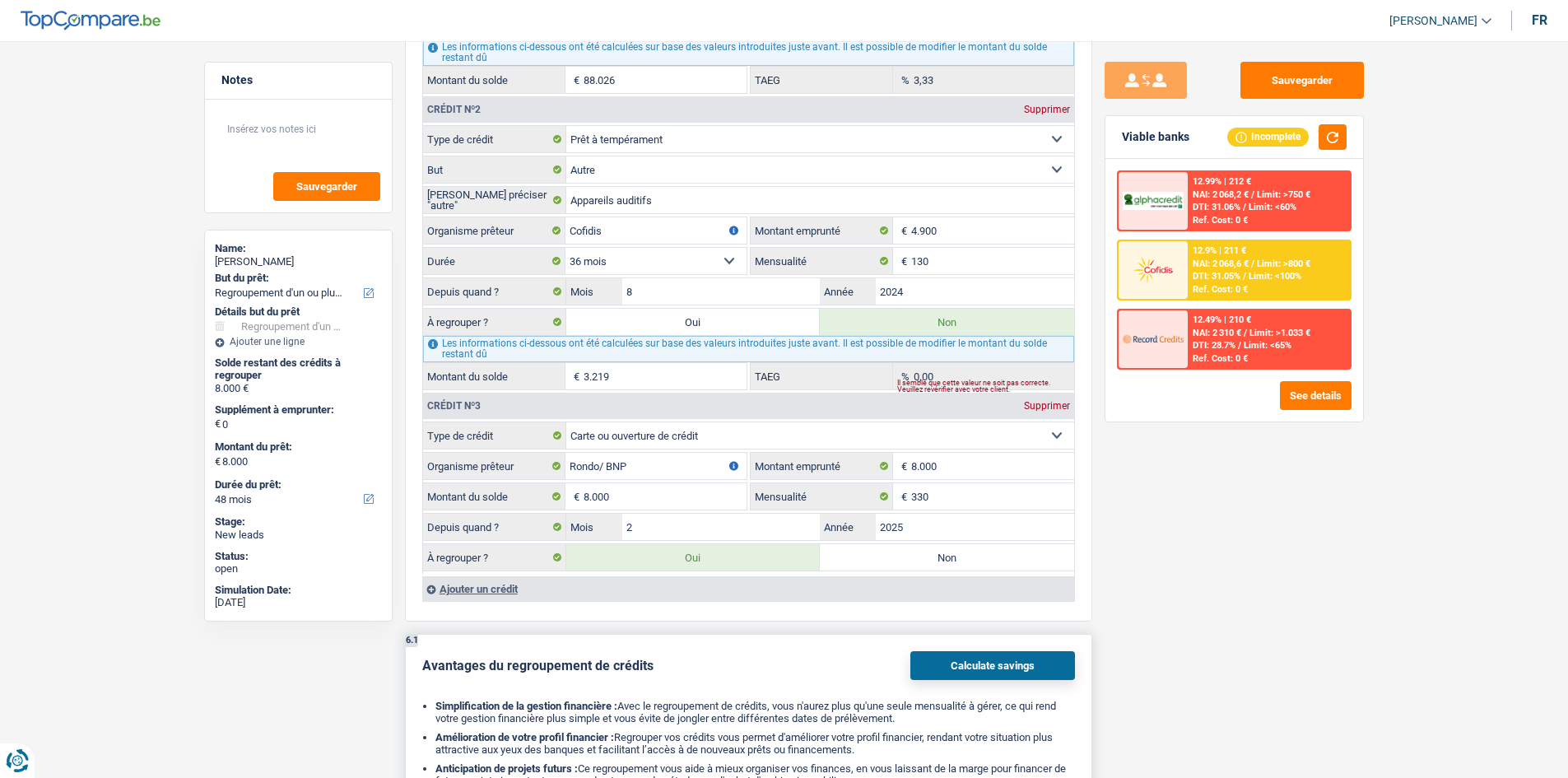
scroll to position [1647, 0]
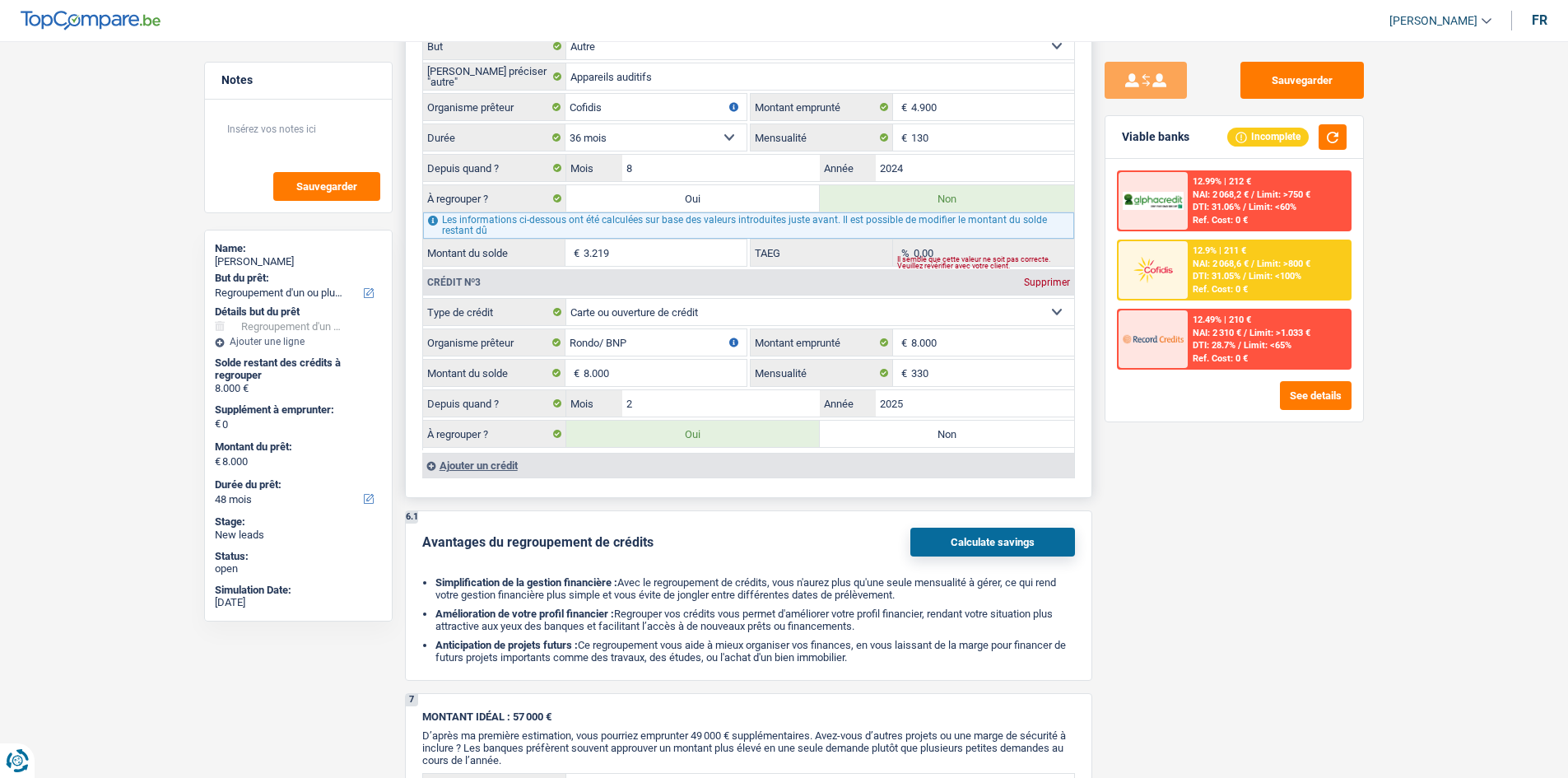
click at [964, 445] on label "Non" at bounding box center [947, 434] width 254 height 27
click at [964, 445] on input "Non" at bounding box center [947, 434] width 254 height 27
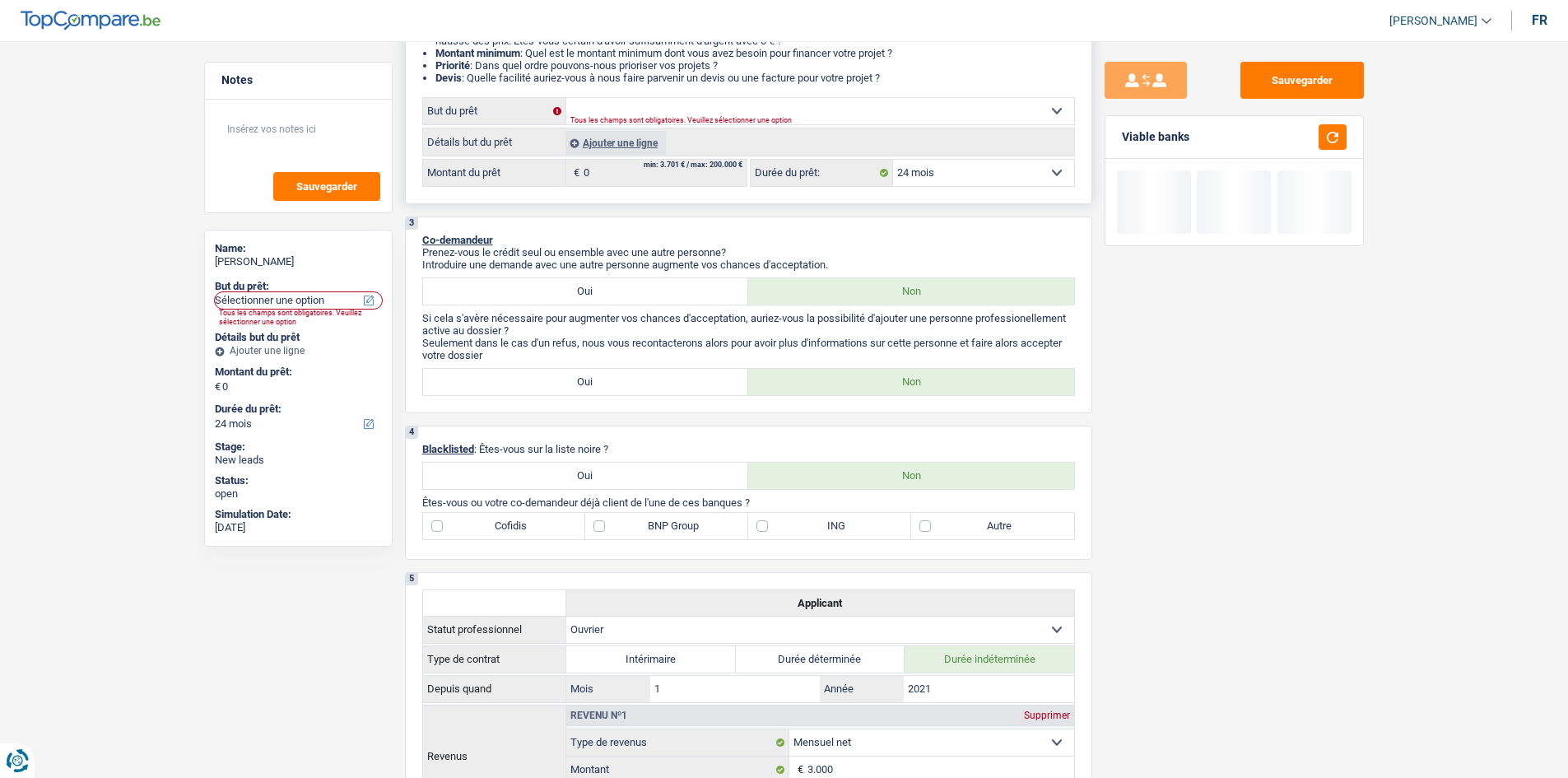
scroll to position [0, 0]
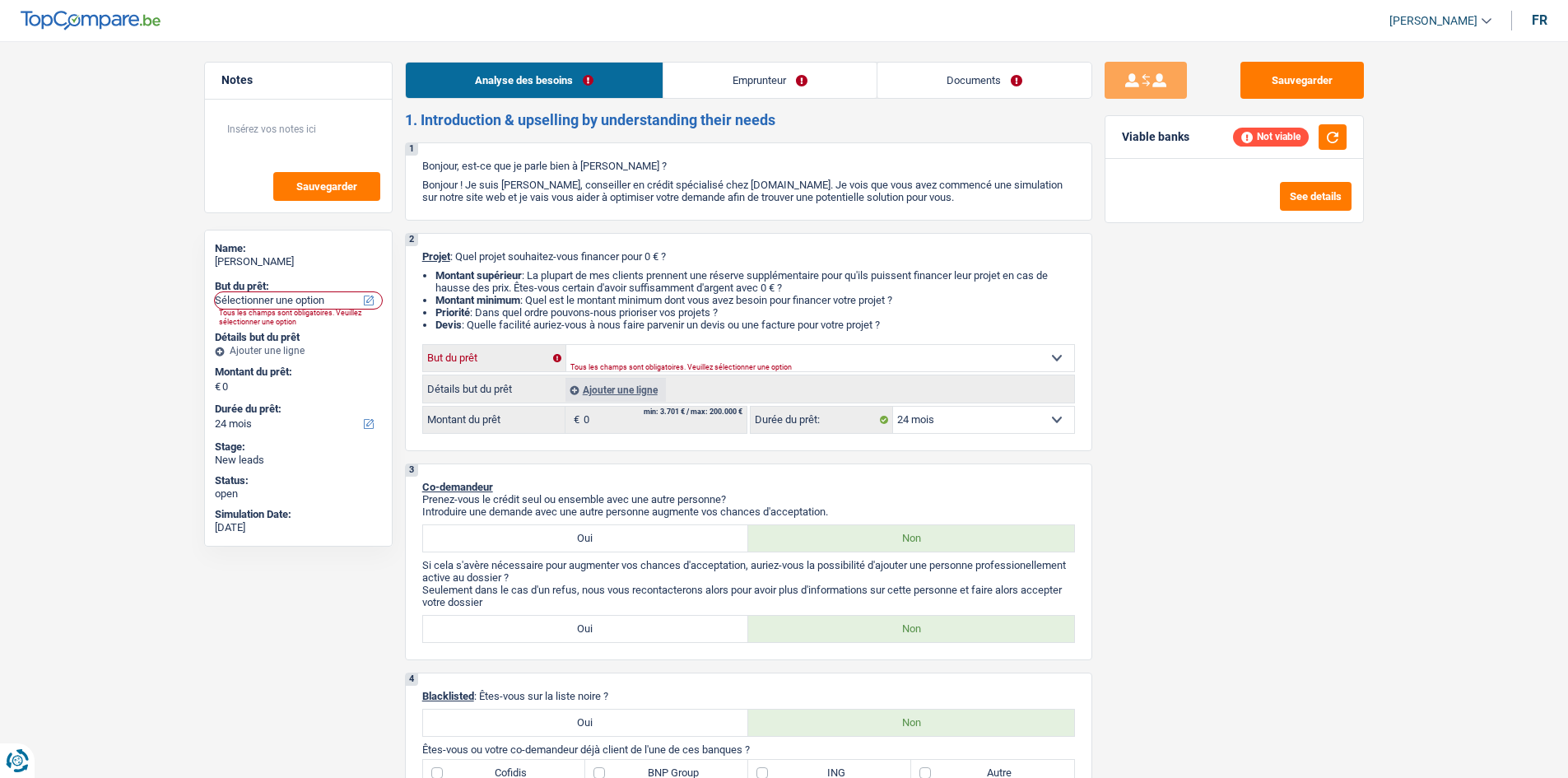
click at [656, 352] on select "Confort maison: meubles, textile, peinture, électroménager, outillage non-profe…" at bounding box center [820, 359] width 508 height 27
click at [566, 346] on select "Confort maison: meubles, textile, peinture, électroménager, outillage non-profe…" at bounding box center [820, 359] width 508 height 27
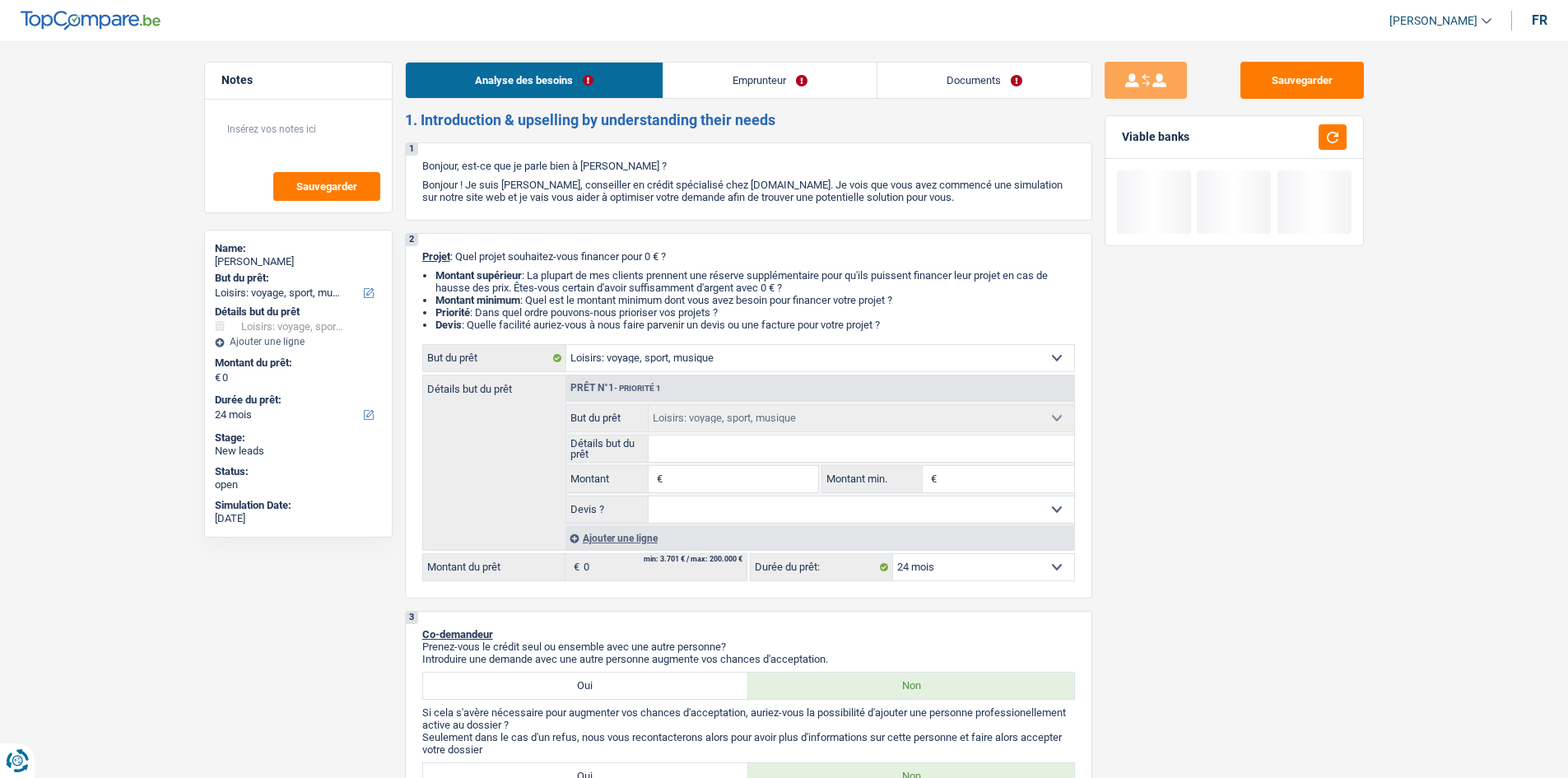
click at [679, 481] on input "Montant" at bounding box center [742, 480] width 151 height 27
drag, startPoint x: 1252, startPoint y: 553, endPoint x: 1219, endPoint y: 580, distance: 42.6
click at [1251, 554] on div "Sauvegarder Viable banks Refresh See details" at bounding box center [1235, 405] width 284 height 687
click at [771, 488] on input "10.000" at bounding box center [742, 480] width 151 height 27
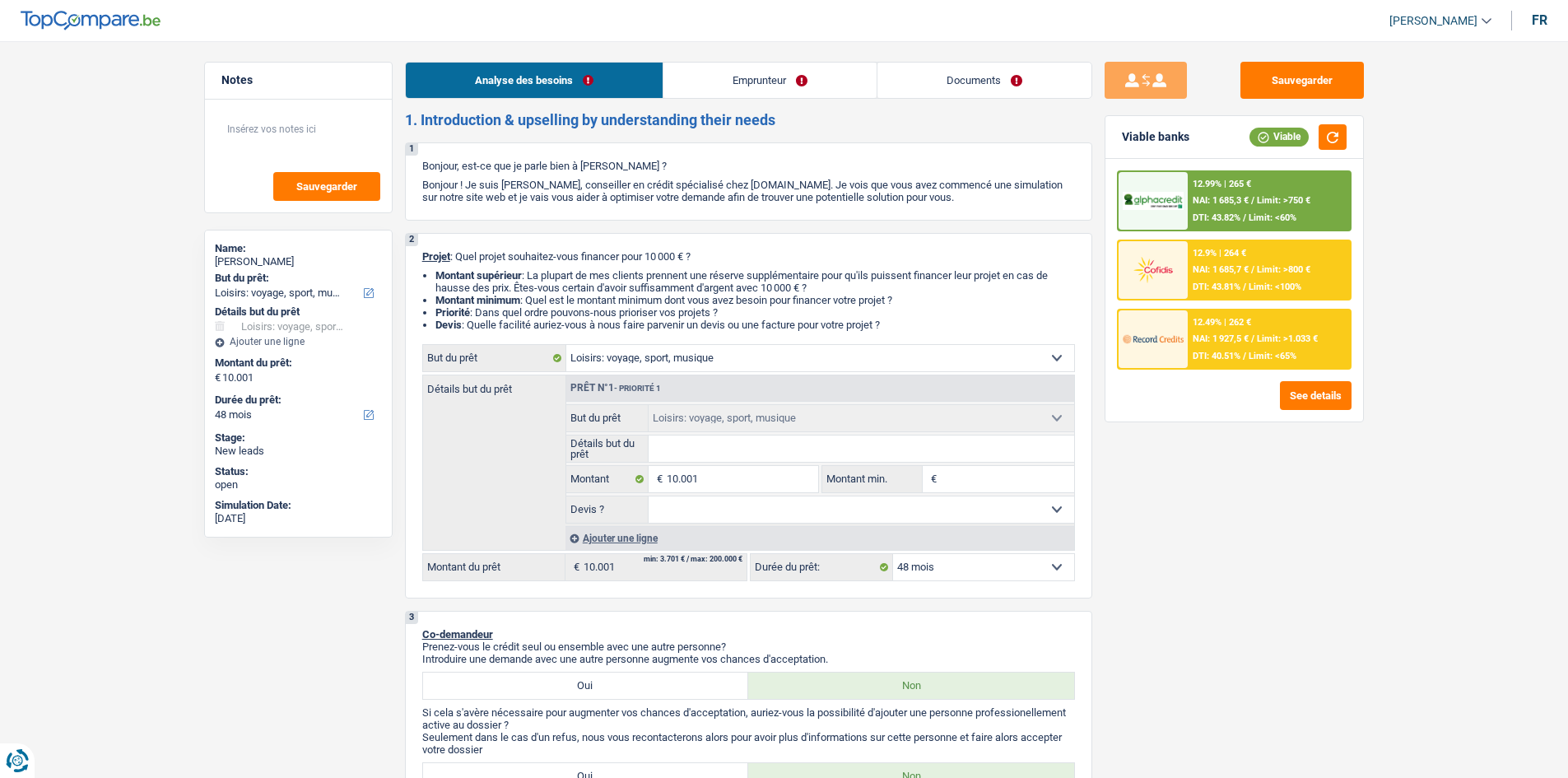
click at [1251, 525] on div "Sauvegarder Viable banks Viable 12.99% | 265 € NAI: 1 685,3 € / Limit: >750 € D…" at bounding box center [1235, 405] width 284 height 687
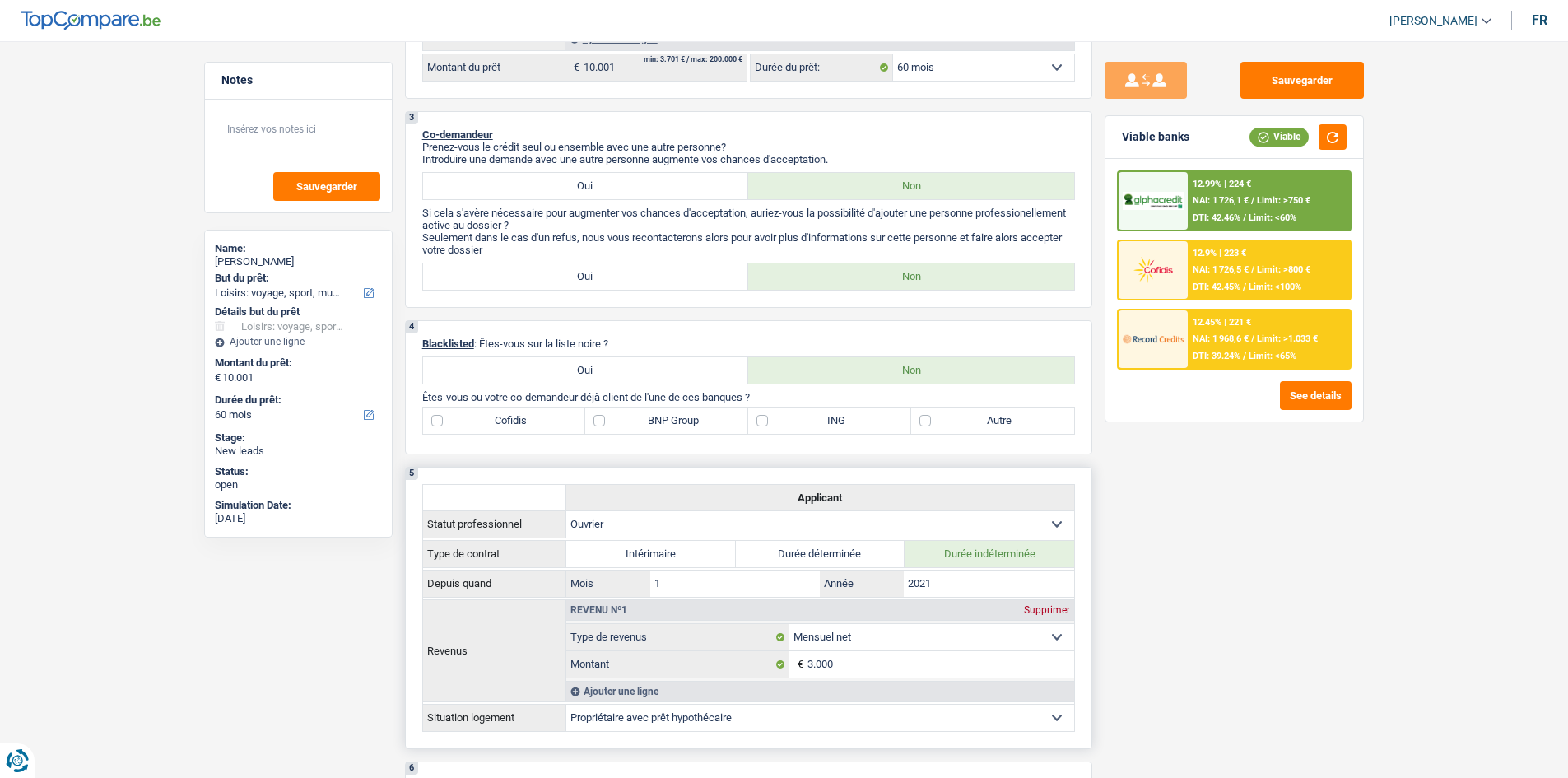
scroll to position [330, 0]
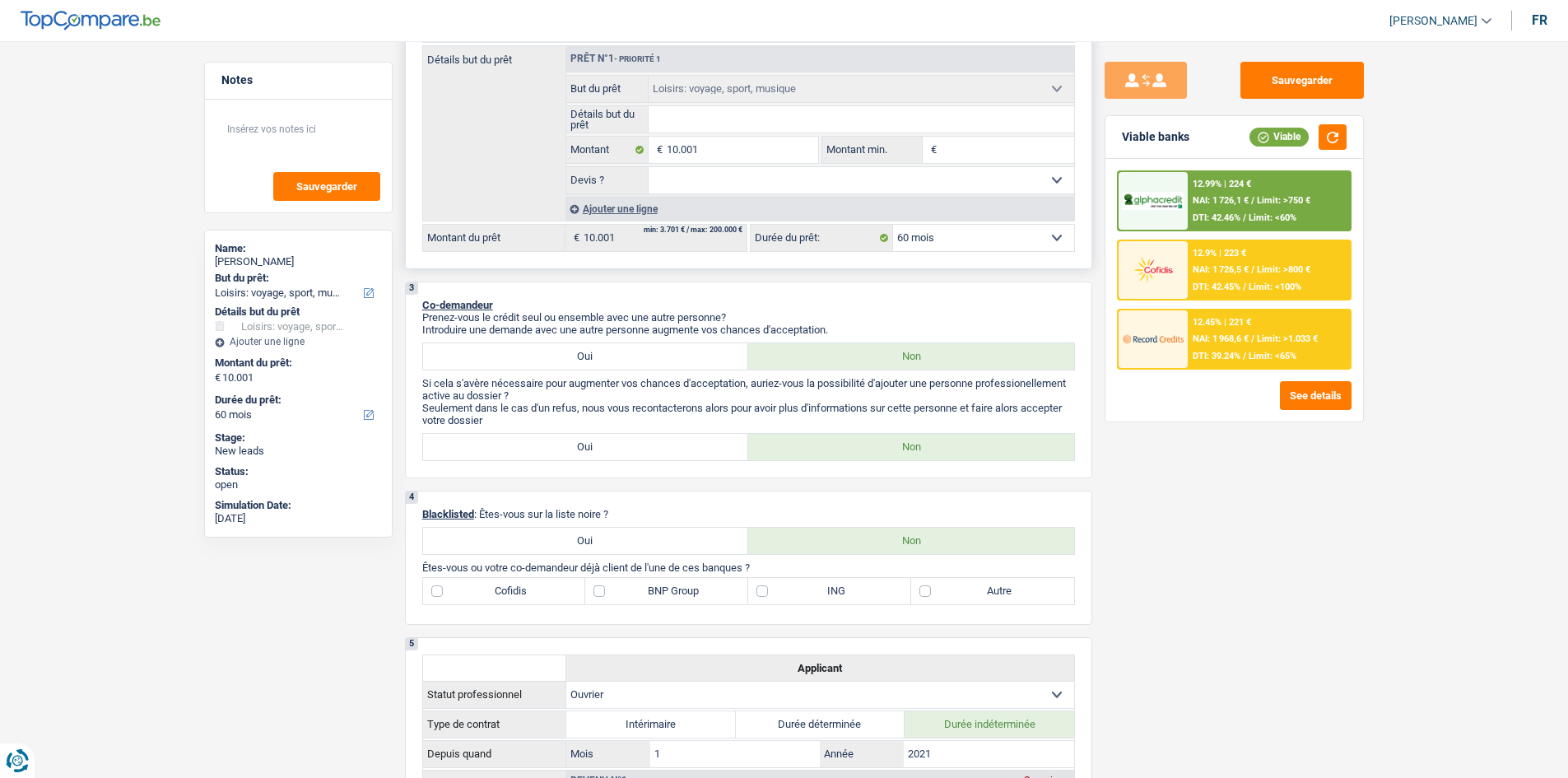
drag, startPoint x: 959, startPoint y: 242, endPoint x: 953, endPoint y: 249, distance: 9.2
click at [958, 245] on select "12 mois 18 mois 24 mois 30 mois 36 mois 42 mois 48 mois 60 mois Sélectionner un…" at bounding box center [983, 237] width 181 height 27
click at [893, 225] on select "12 mois 18 mois 24 mois 30 mois 36 mois 42 mois 48 mois 60 mois Sélectionner un…" at bounding box center [983, 237] width 181 height 27
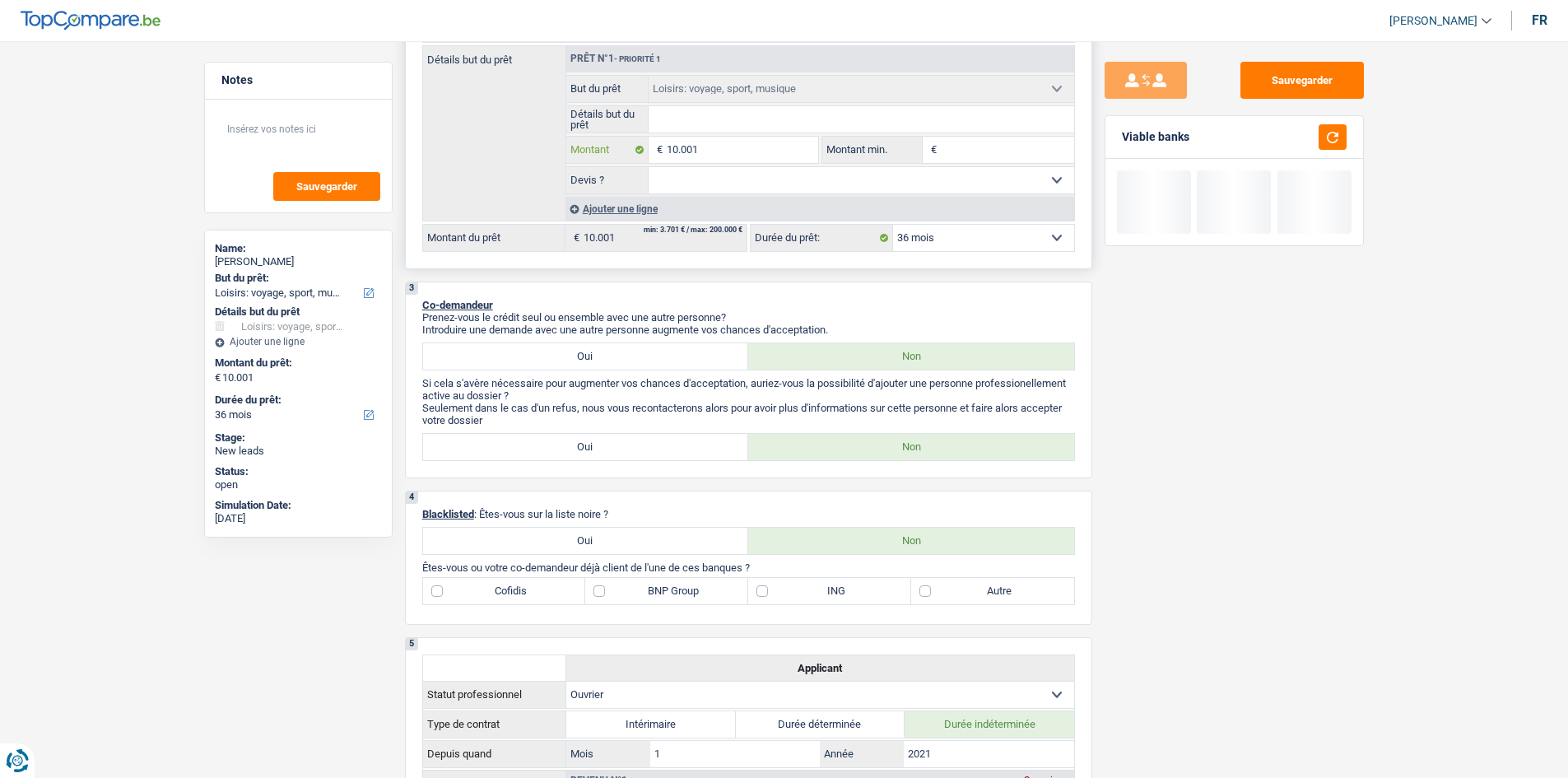
click at [715, 143] on input "10.001" at bounding box center [742, 150] width 151 height 27
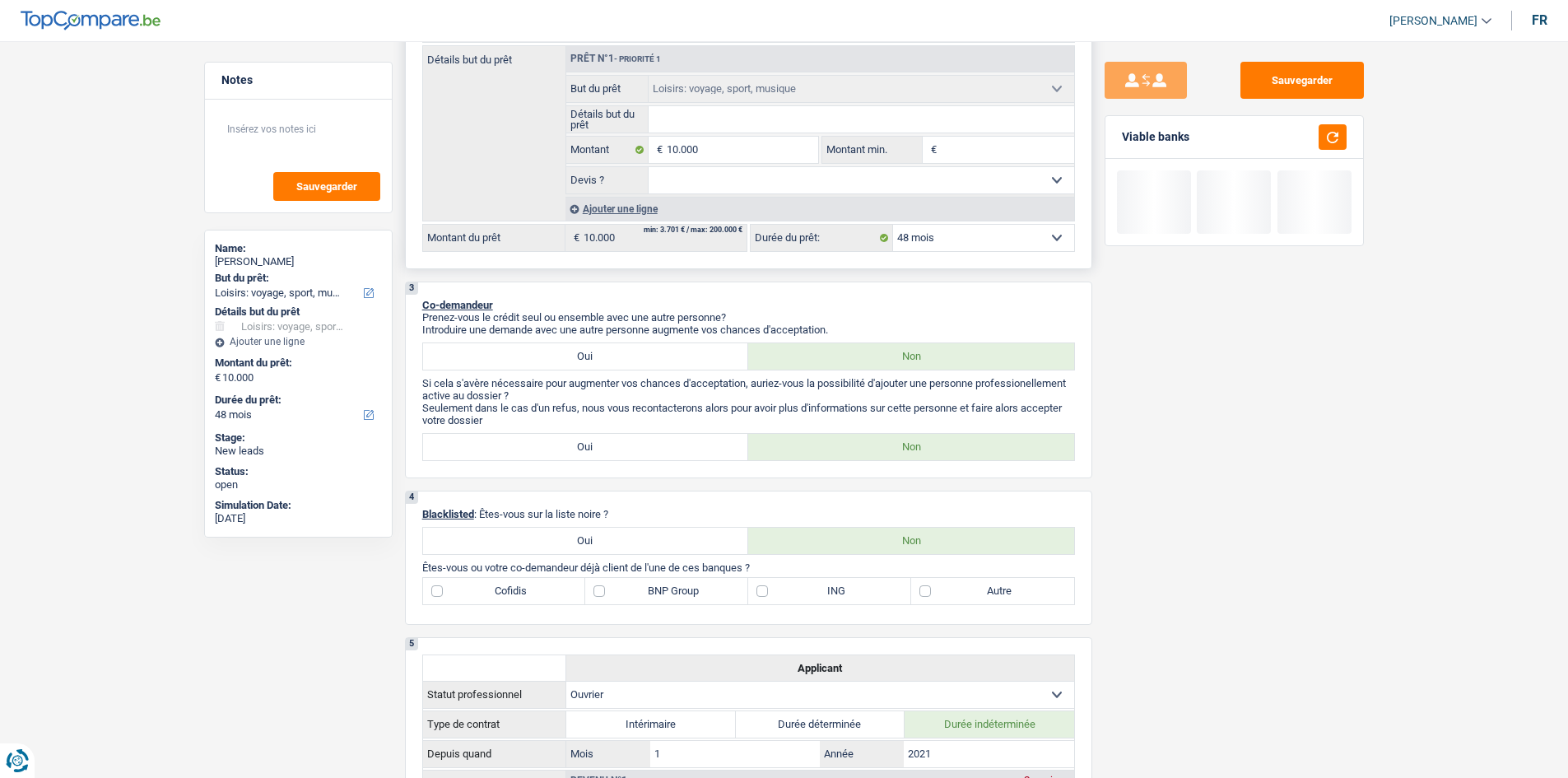
click at [1031, 234] on select "12 mois 18 mois 24 mois 30 mois 36 mois 42 mois 48 mois Sélectionner une option" at bounding box center [983, 237] width 181 height 27
click at [893, 225] on select "12 mois 18 mois 24 mois 30 mois 36 mois 42 mois 48 mois Sélectionner une option" at bounding box center [983, 237] width 181 height 27
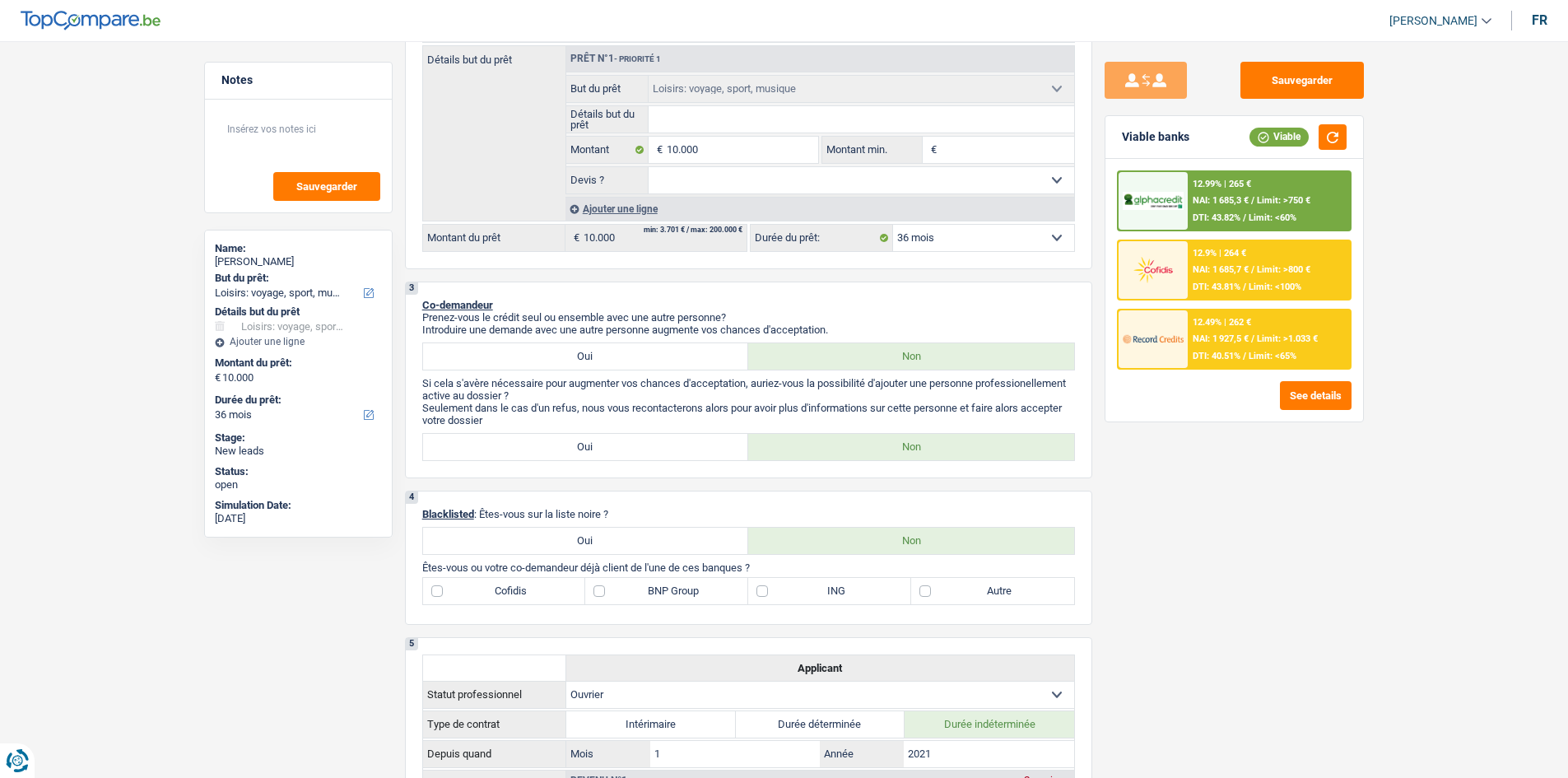
drag, startPoint x: 1210, startPoint y: 571, endPoint x: 1216, endPoint y: 551, distance: 20.9
click at [1211, 556] on div "Sauvegarder Viable banks Viable 12.99% | 265 € NAI: 1 685,3 € / Limit: >750 € D…" at bounding box center [1235, 405] width 284 height 687
click at [1251, 142] on button "button" at bounding box center [1333, 138] width 28 height 26
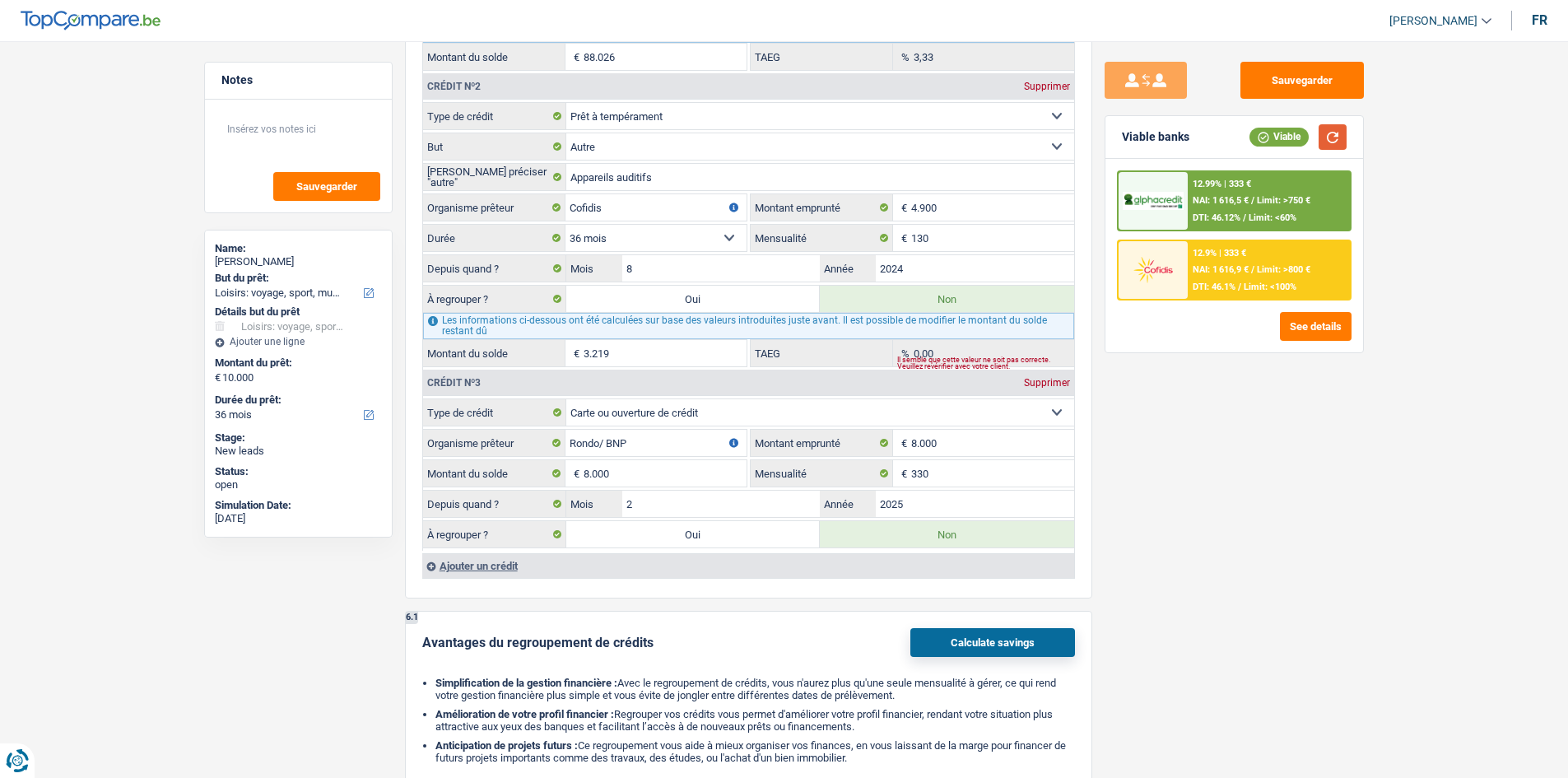
scroll to position [1483, 0]
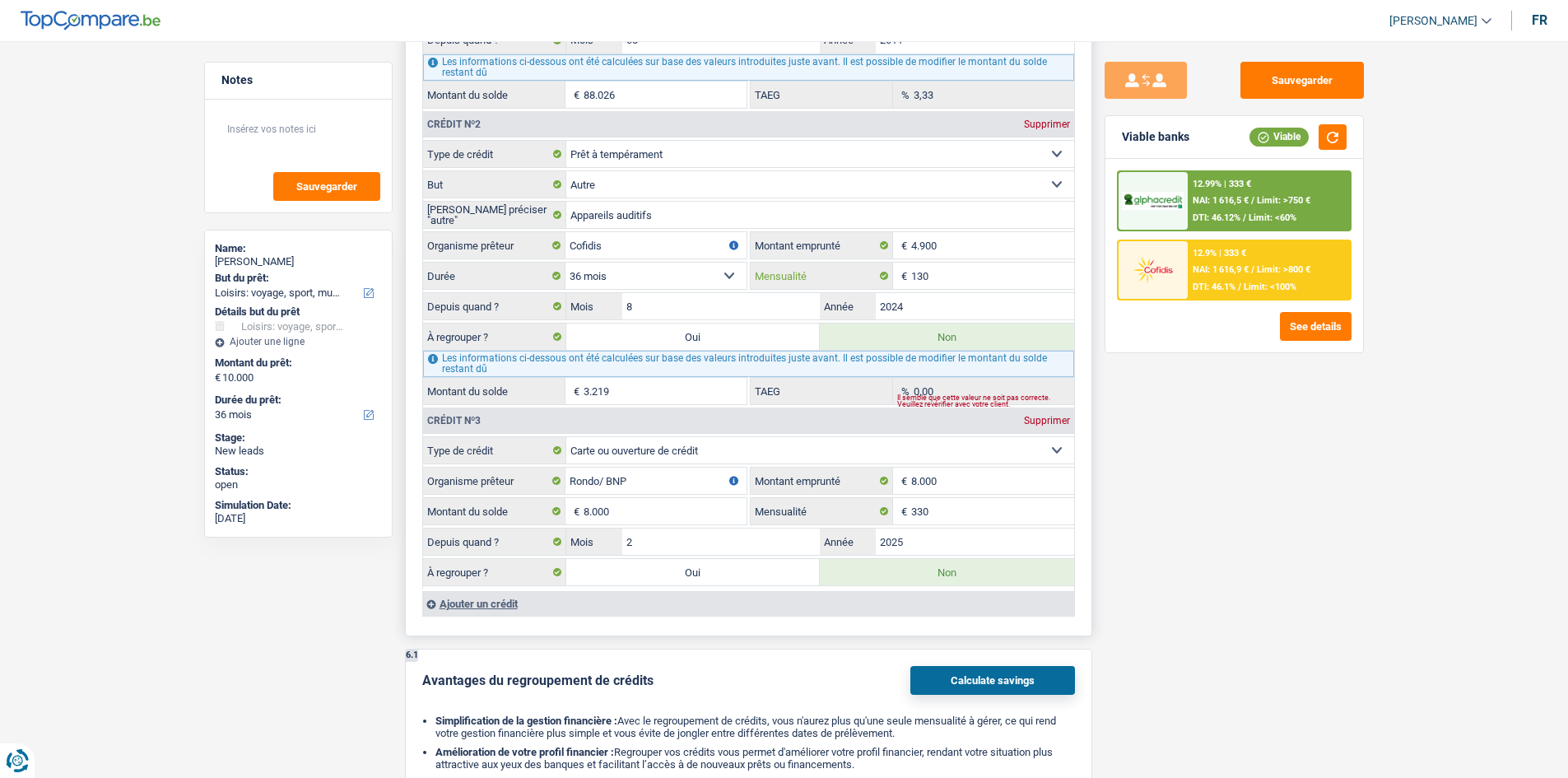
click at [955, 277] on input "130" at bounding box center [993, 275] width 163 height 27
click at [1036, 513] on input "330" at bounding box center [993, 511] width 163 height 27
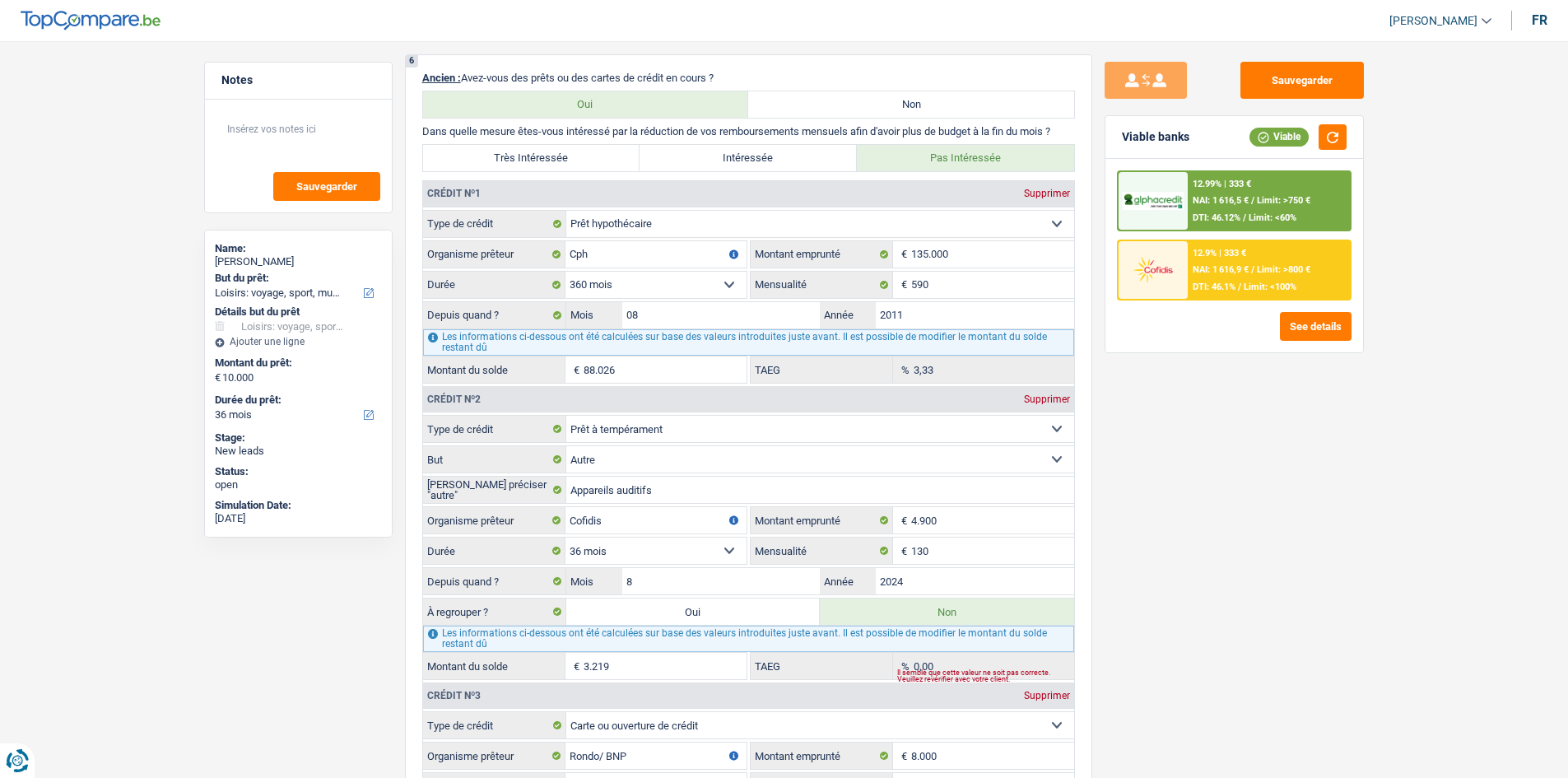
scroll to position [1318, 0]
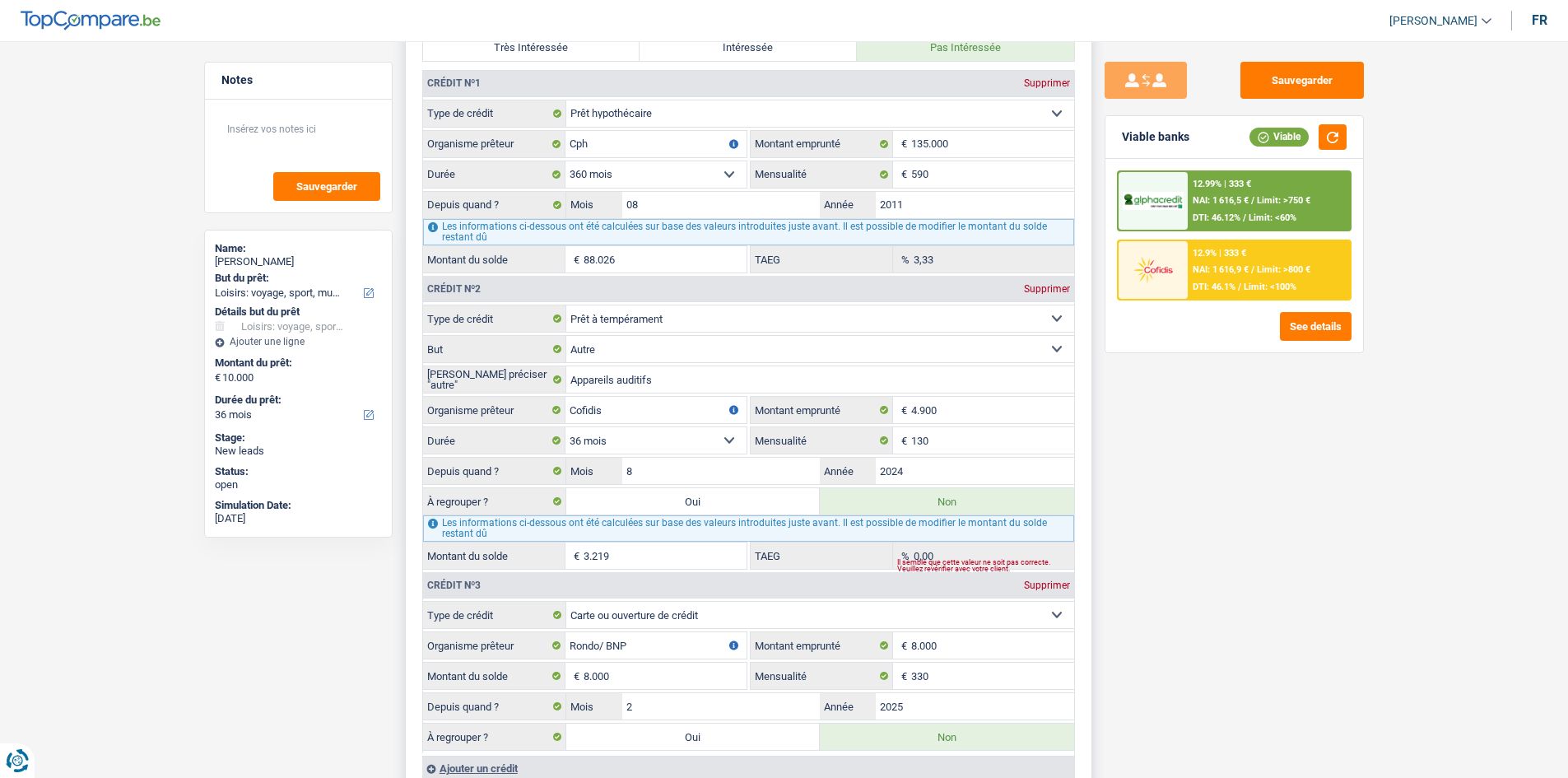
click at [731, 506] on label "Oui" at bounding box center [693, 502] width 254 height 27
click at [731, 506] on input "Oui" at bounding box center [693, 502] width 254 height 27
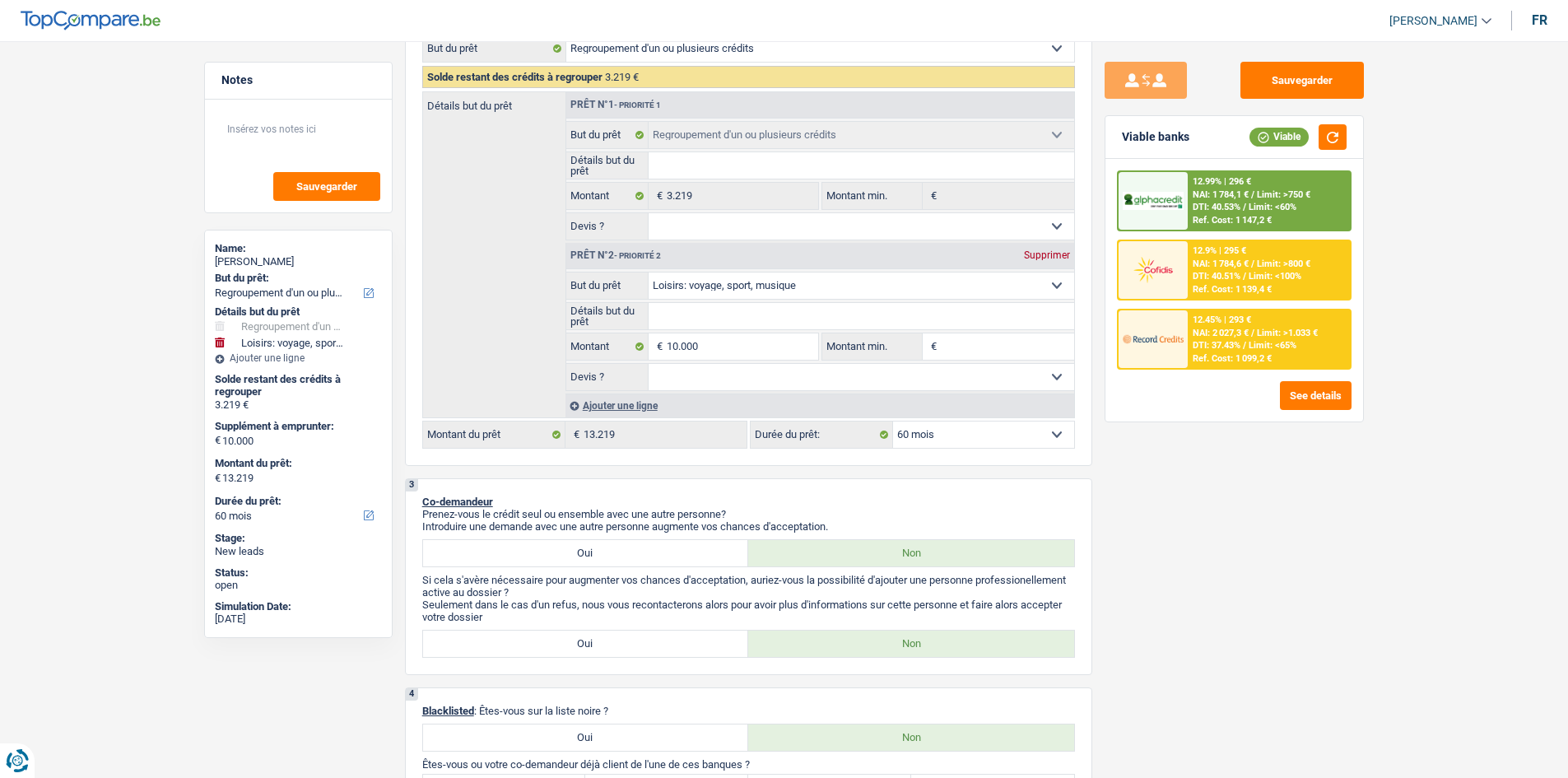
scroll to position [82, 0]
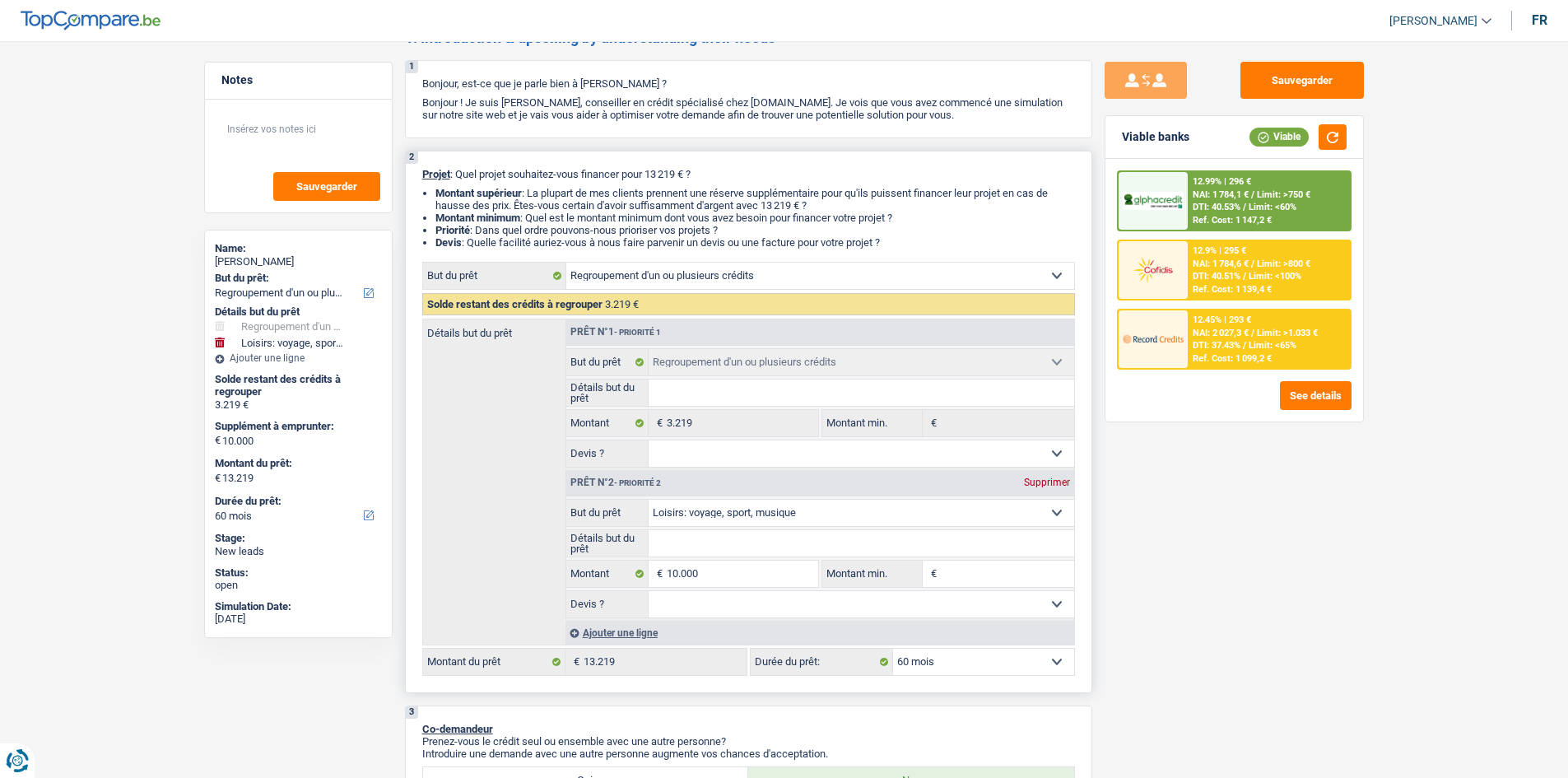
click at [964, 601] on select "12 mois 18 mois 24 mois 30 mois 36 mois 42 mois 48 mois 60 mois Sélectionner un…" at bounding box center [983, 662] width 181 height 27
click at [893, 601] on select "12 mois 18 mois 24 mois 30 mois 36 mois 42 mois 48 mois 60 mois Sélectionner un…" at bounding box center [983, 662] width 181 height 27
click at [1251, 201] on div "12.99% | 389 € NAI: 1 691,2 € / Limit: >750 € DTI: 43.63% / Limit: <60% Ref. Co…" at bounding box center [1269, 201] width 163 height 57
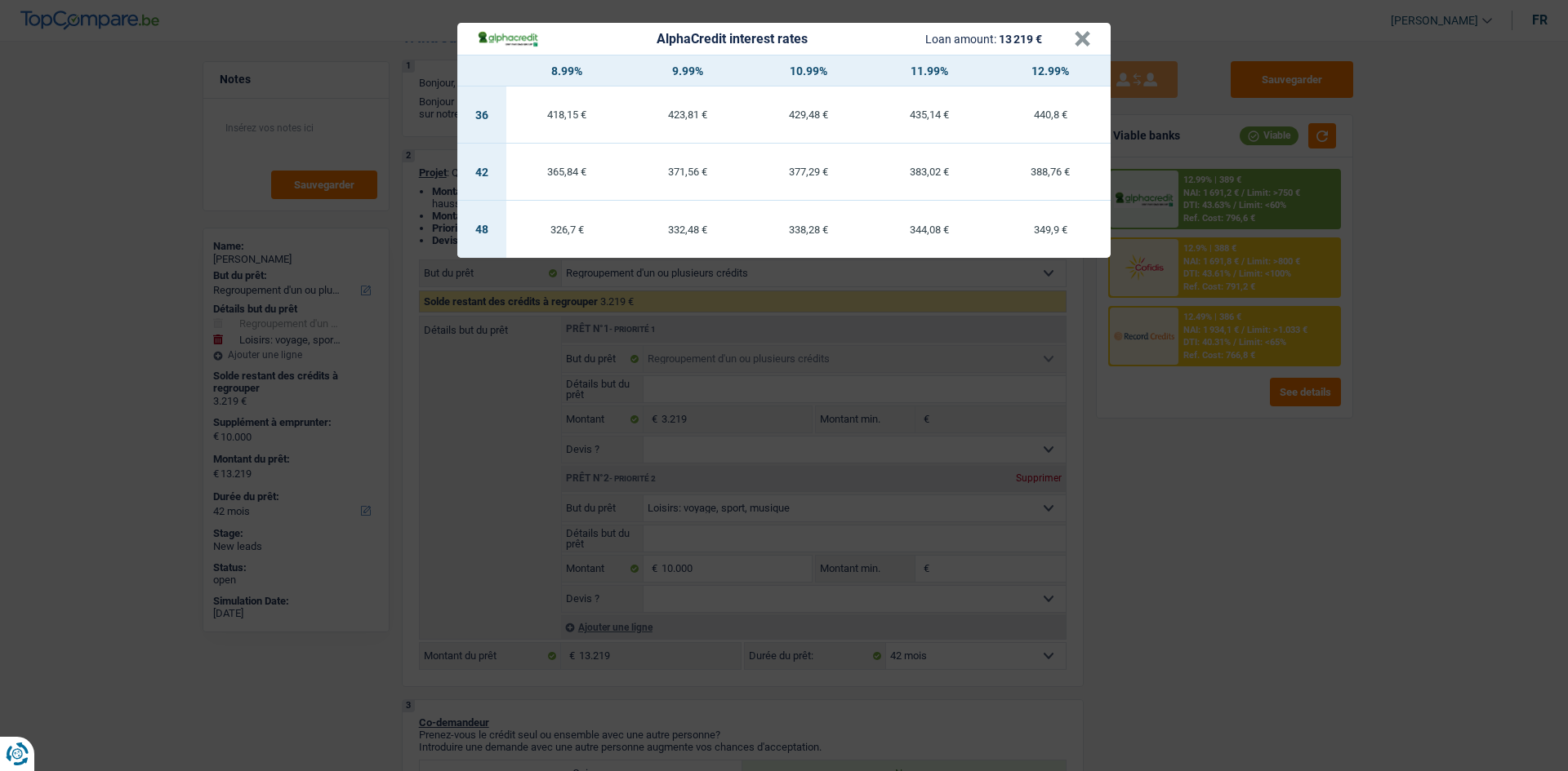
click at [1241, 478] on div "AlphaCredit interest rates Loan amount: 13 219 € × 8.99% 9.99% 10.99% 11.99% 12…" at bounding box center [784, 386] width 1568 height 771
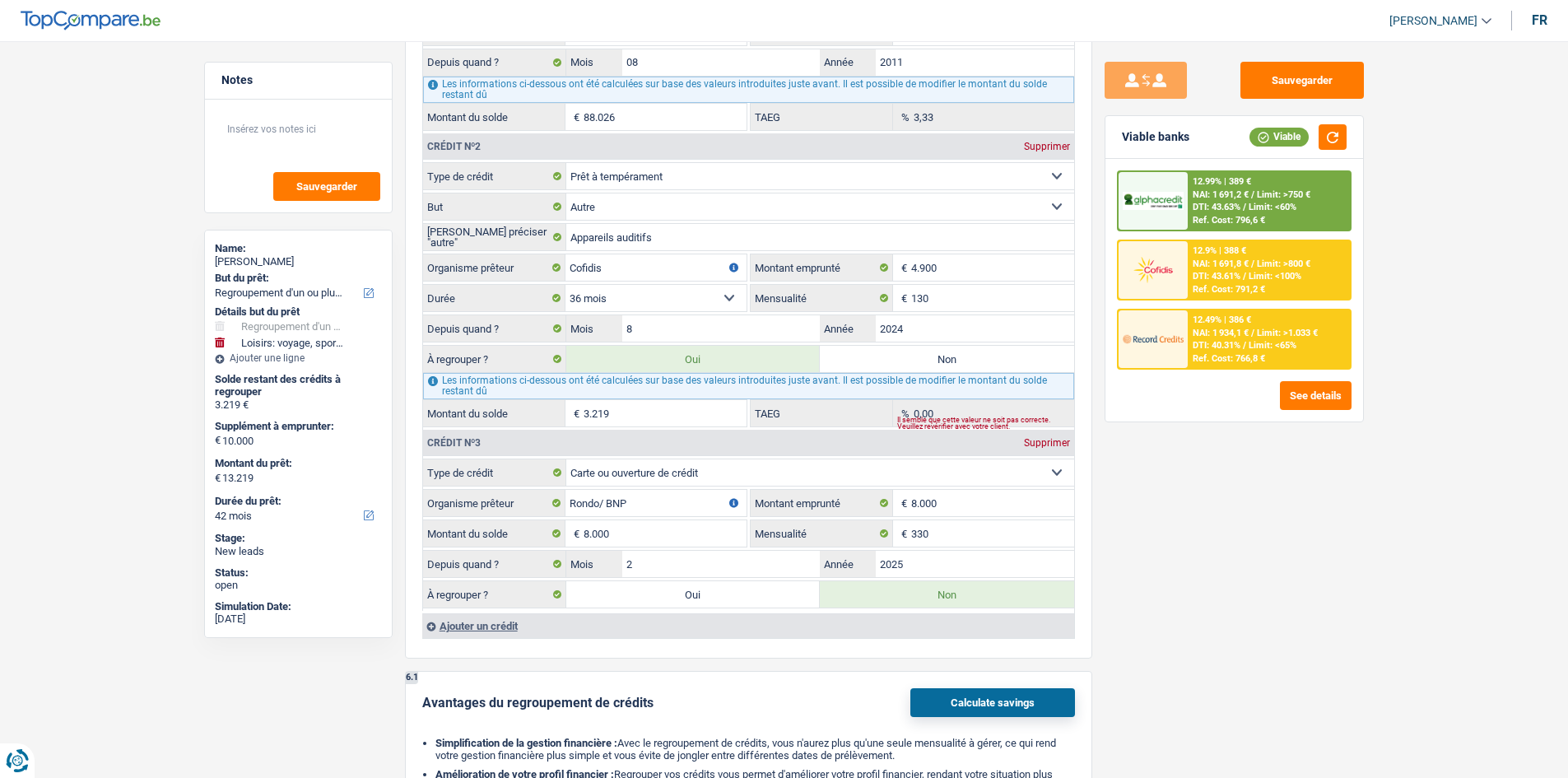
scroll to position [1647, 0]
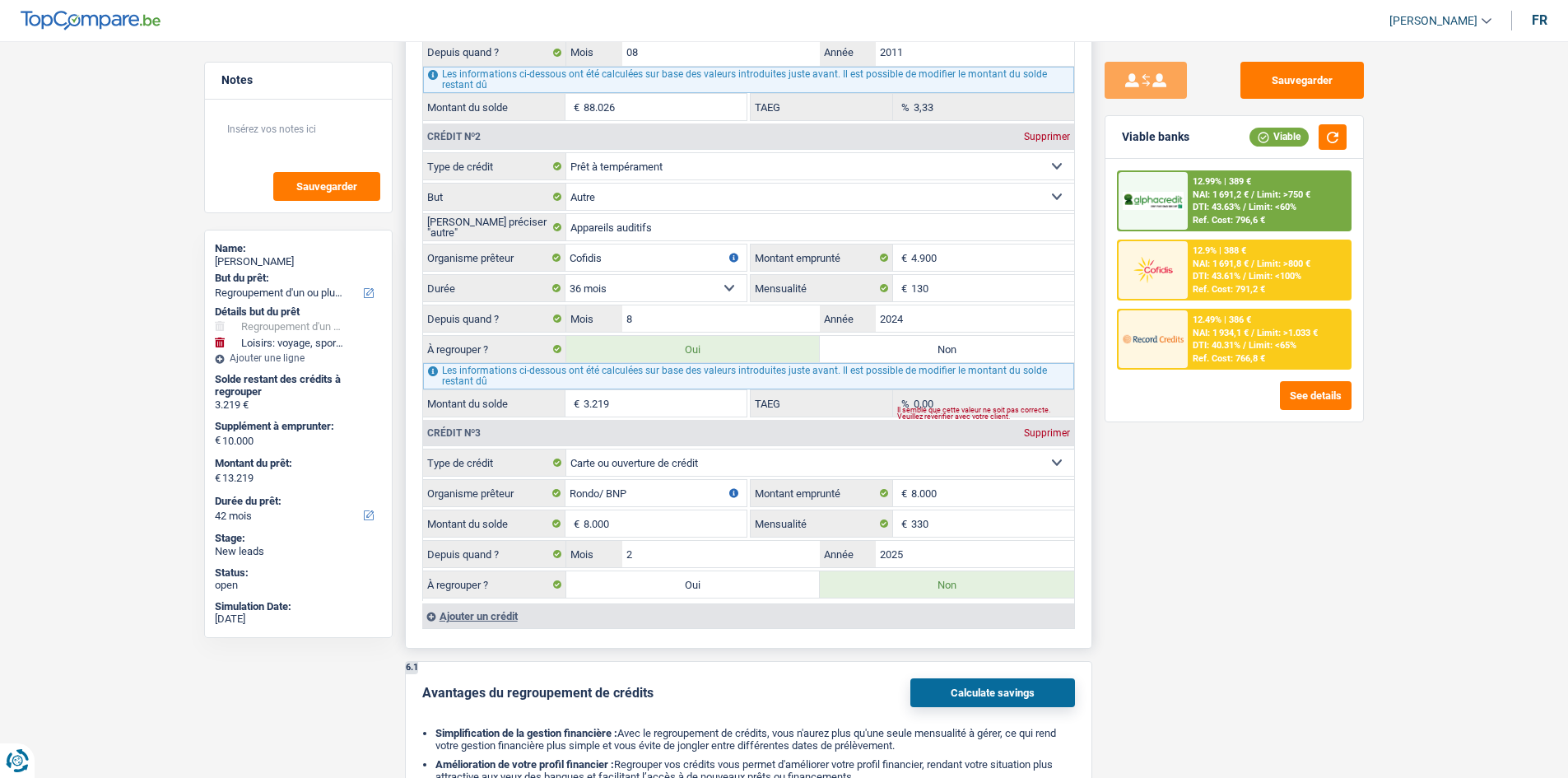
click at [1028, 346] on label "Non" at bounding box center [947, 349] width 254 height 27
click at [1028, 346] on input "Non" at bounding box center [947, 349] width 254 height 27
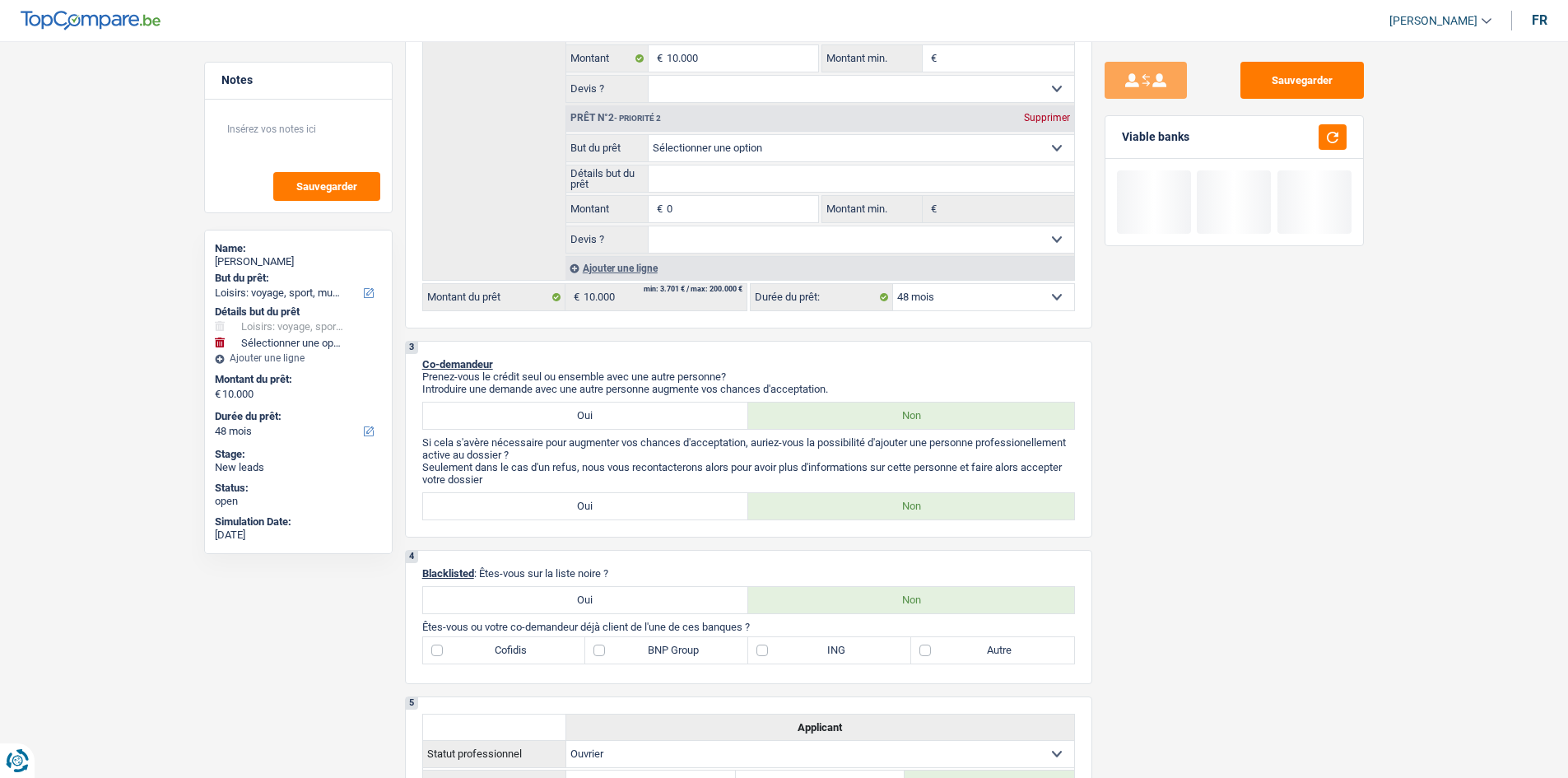
scroll to position [247, 0]
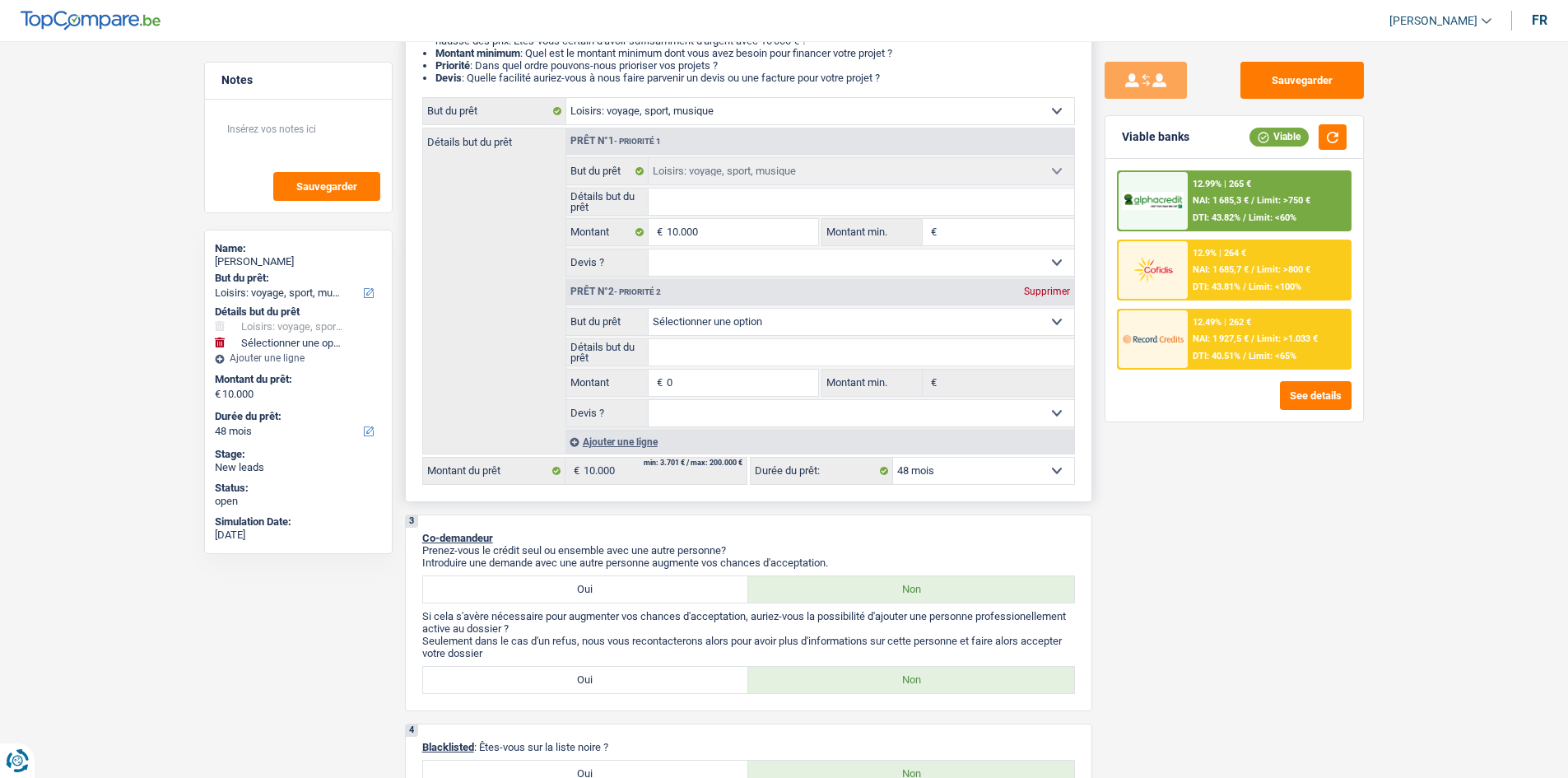
click at [1063, 288] on div "Supprimer" at bounding box center [1046, 291] width 54 height 10
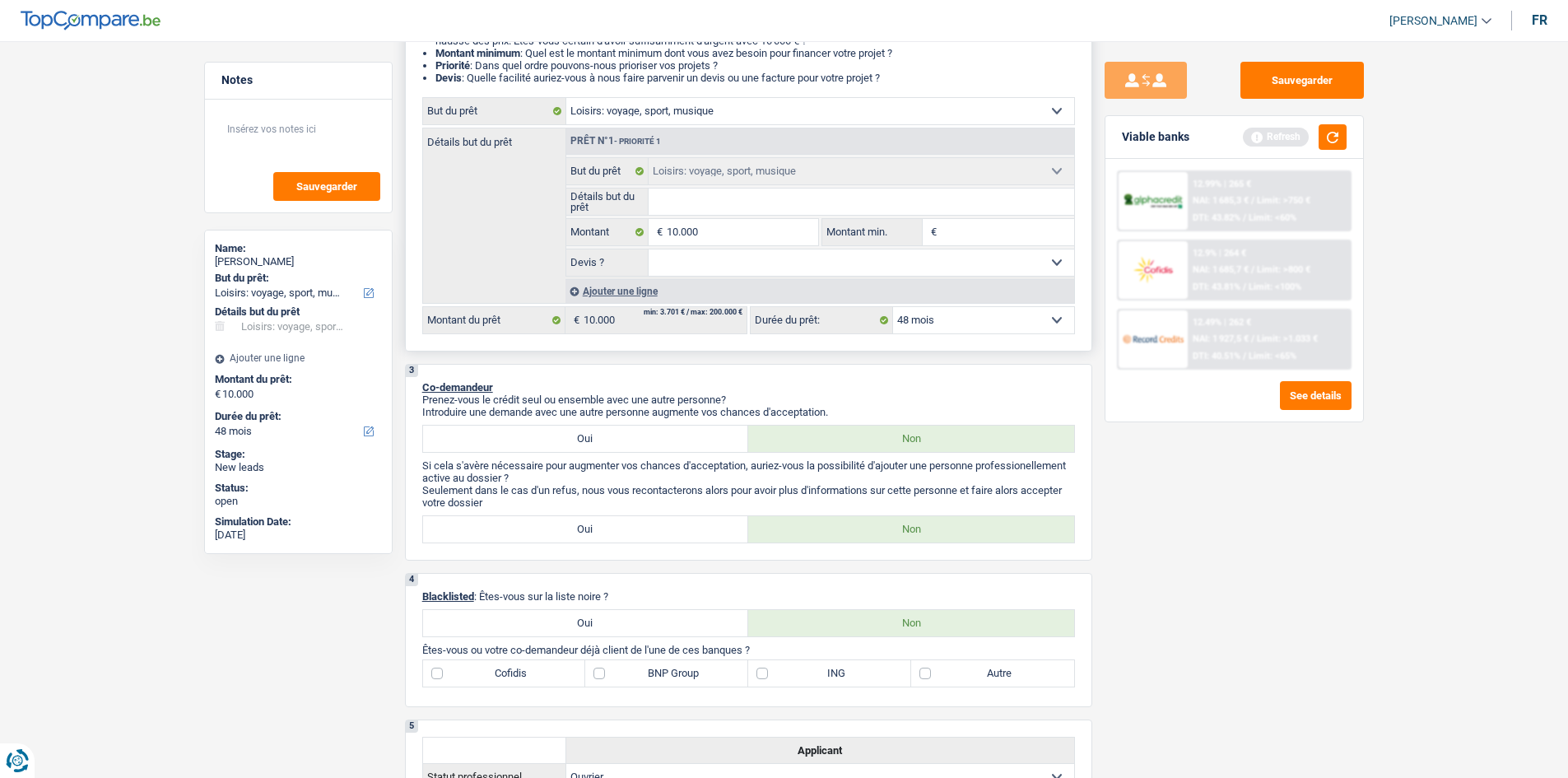
click at [967, 227] on input "Montant min." at bounding box center [1007, 232] width 133 height 27
drag, startPoint x: 1321, startPoint y: 696, endPoint x: 1073, endPoint y: 579, distance: 274.2
click at [1251, 601] on div "Sauvegarder Viable banks Refresh 12.99% | 265 € NAI: 1 685,3 € / Limit: >750 € …" at bounding box center [1235, 405] width 284 height 687
click at [952, 327] on select "12 mois 18 mois 24 mois 30 mois 36 mois 42 mois 48 mois Sélectionner une option" at bounding box center [983, 321] width 181 height 27
click at [893, 308] on select "12 mois 18 mois 24 mois 30 mois 36 mois 42 mois 48 mois Sélectionner une option" at bounding box center [983, 321] width 181 height 27
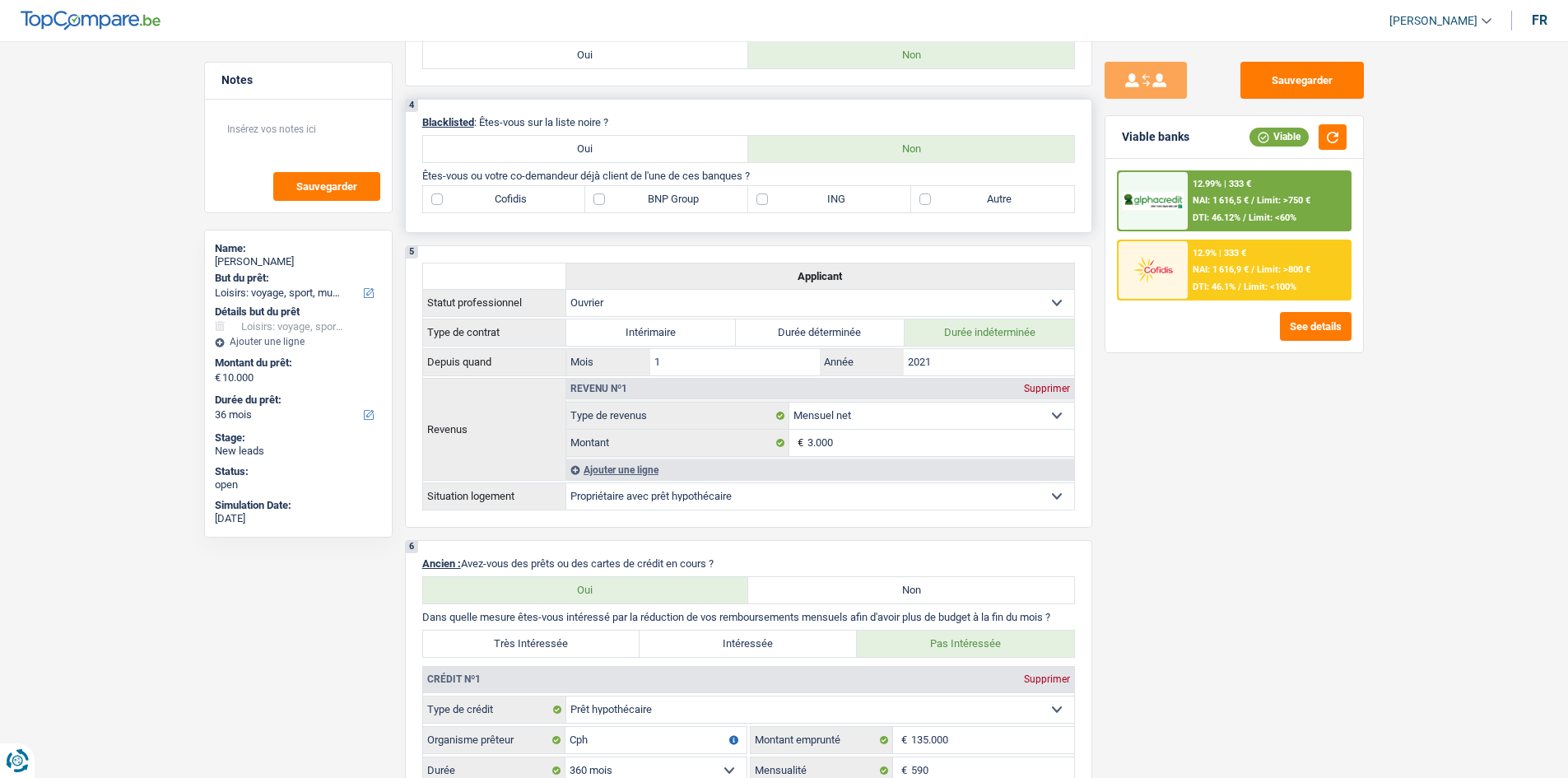
scroll to position [494, 0]
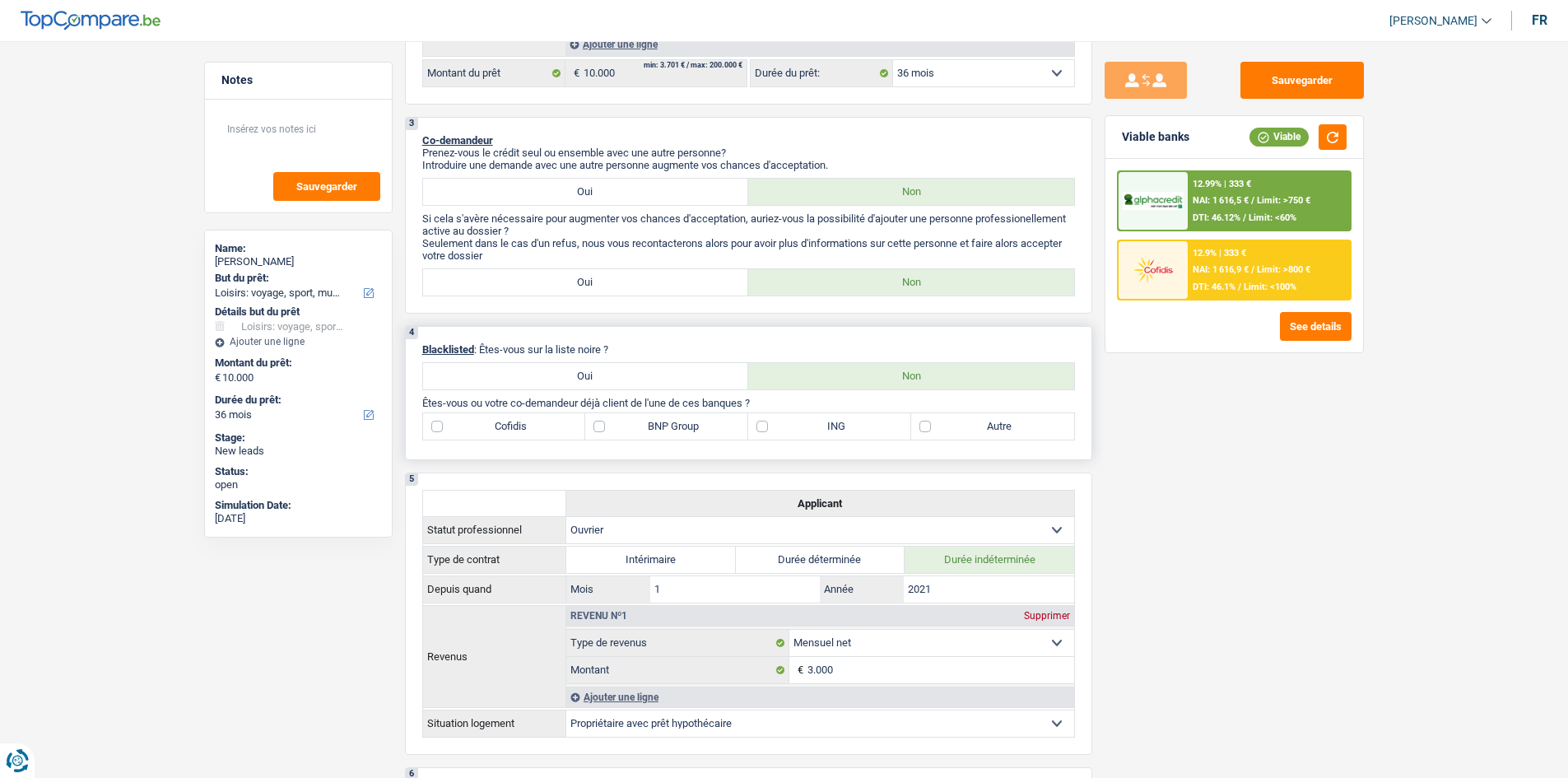
click at [538, 419] on label "Cofidis" at bounding box center [504, 427] width 163 height 27
click at [538, 419] on input "Cofidis" at bounding box center [504, 427] width 163 height 27
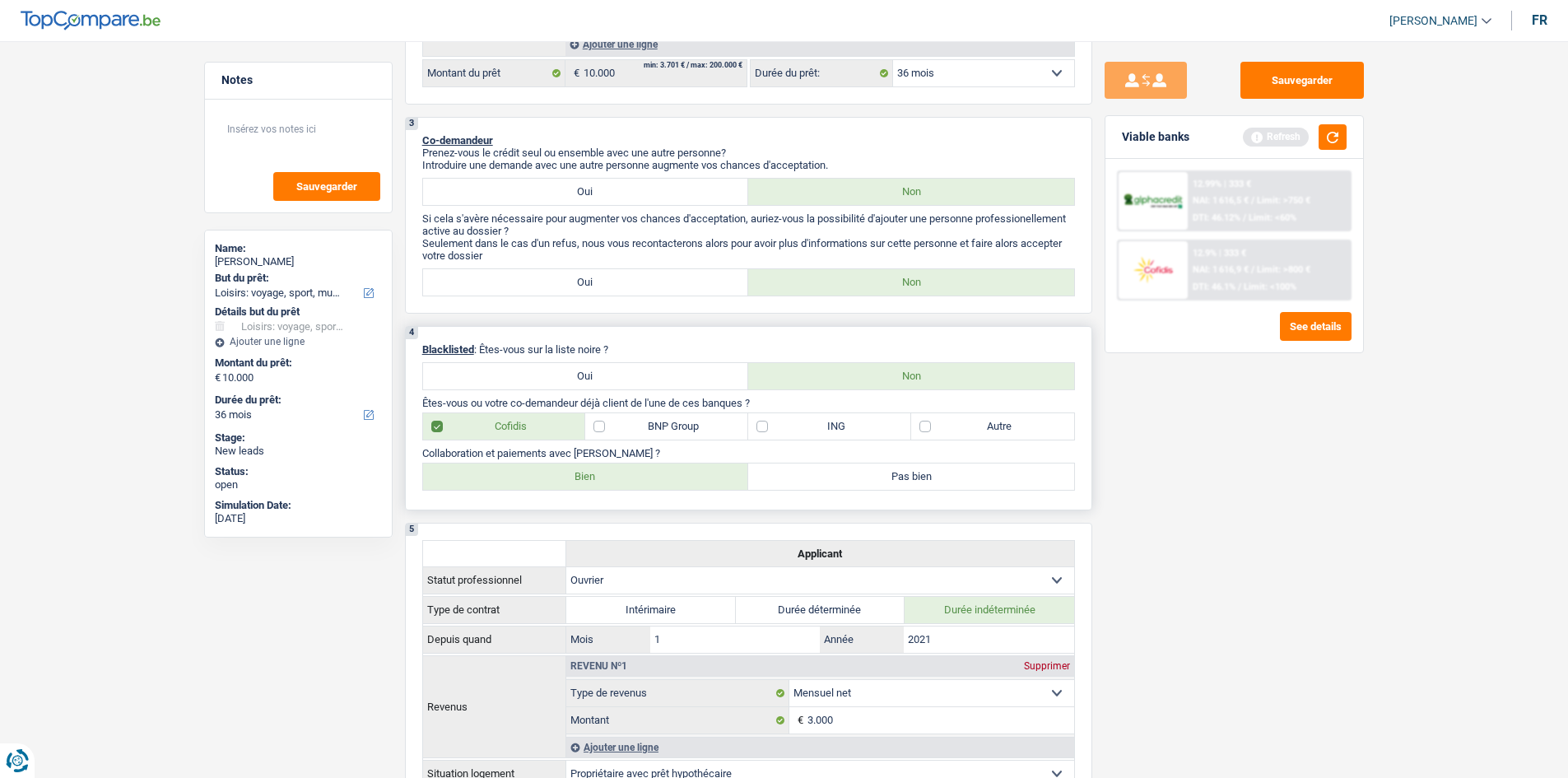
click at [570, 468] on label "Bien" at bounding box center [585, 477] width 326 height 27
click at [570, 468] on input "Bien" at bounding box center [585, 477] width 326 height 27
click at [667, 433] on label "BNP Group" at bounding box center [667, 427] width 163 height 27
click at [667, 433] on input "BNP Group" at bounding box center [667, 427] width 163 height 27
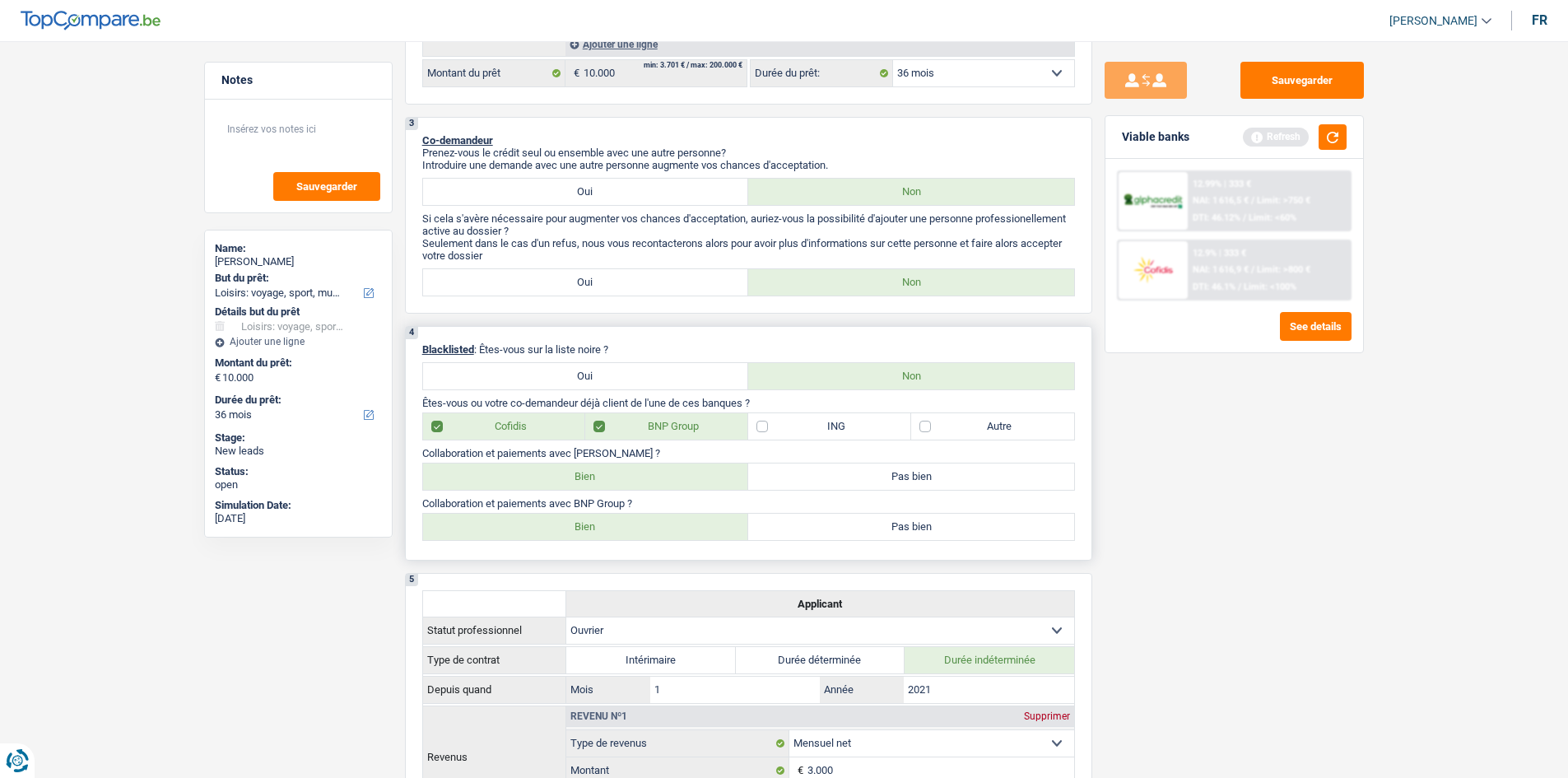
click at [591, 520] on label "Bien" at bounding box center [585, 527] width 326 height 27
click at [591, 520] on input "Bien" at bounding box center [585, 527] width 326 height 27
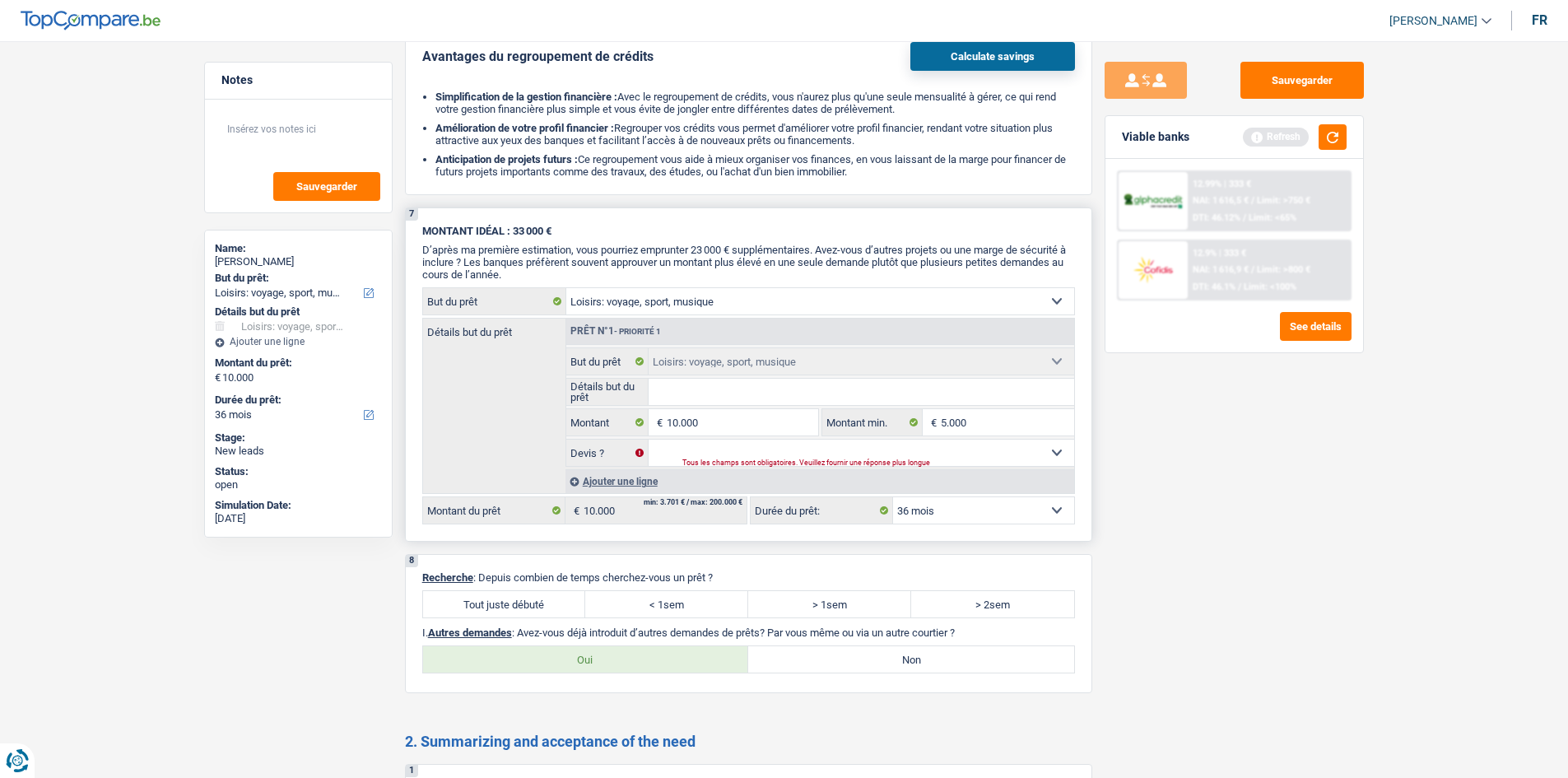
scroll to position [2389, 0]
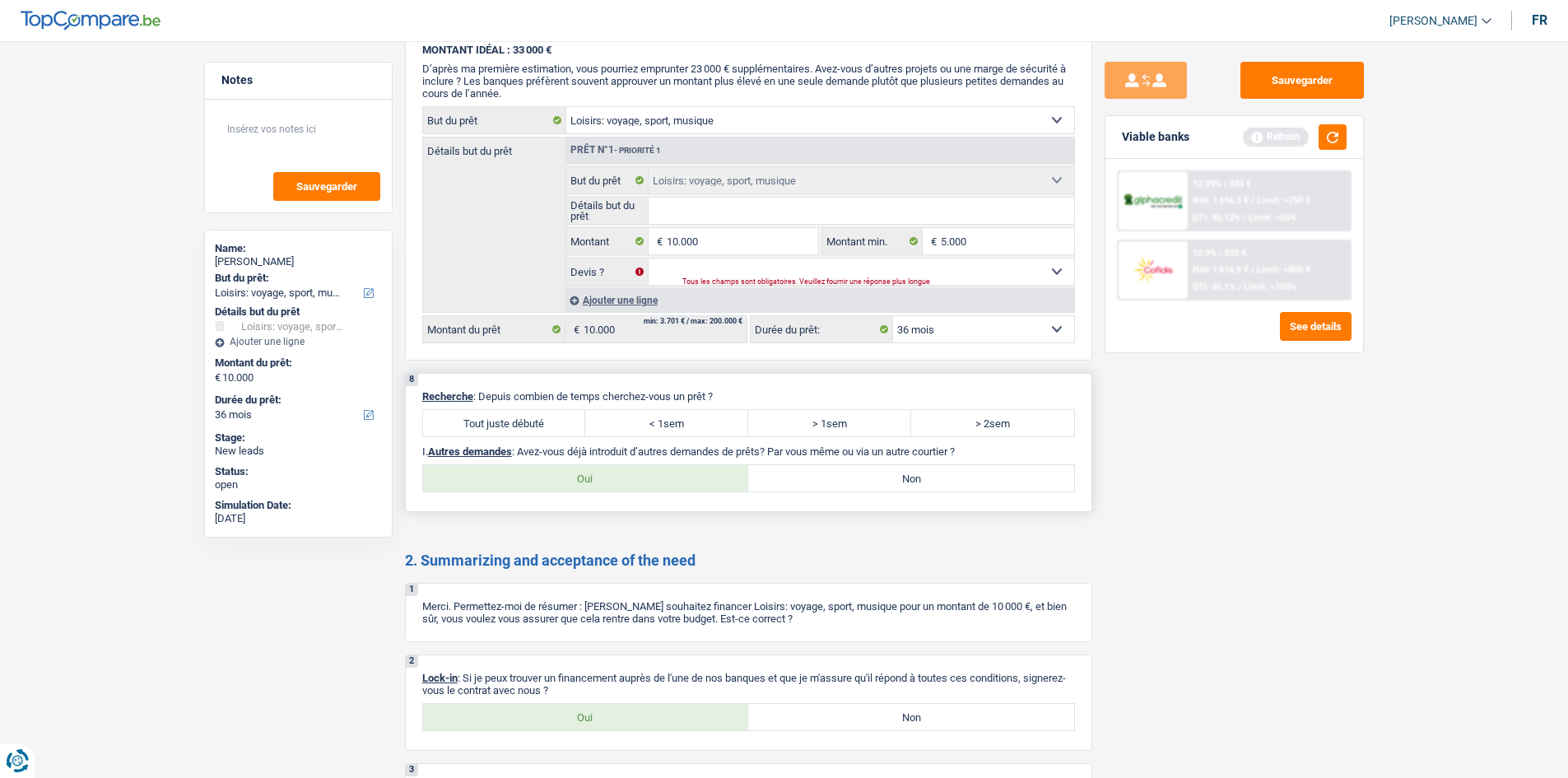
click at [527, 422] on label "Tout juste débuté" at bounding box center [504, 423] width 163 height 27
click at [527, 422] on input "Tout juste débuté" at bounding box center [504, 423] width 163 height 27
drag, startPoint x: 561, startPoint y: 716, endPoint x: 701, endPoint y: 705, distance: 140.4
click at [565, 601] on label "Oui" at bounding box center [585, 717] width 326 height 27
click at [565, 601] on input "Oui" at bounding box center [585, 717] width 326 height 27
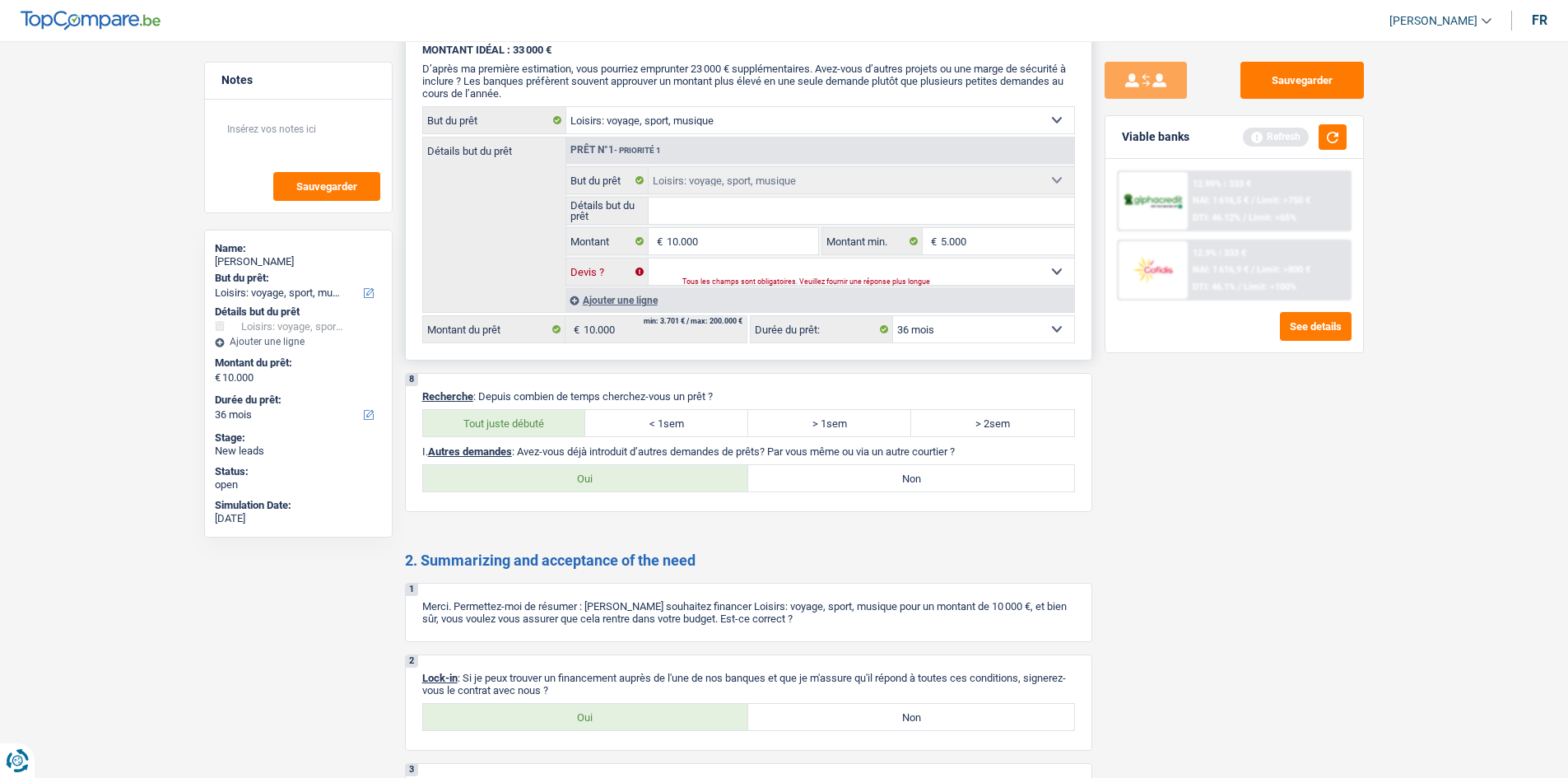
click at [738, 262] on select "Oui Non Non répondu Sélectionner une option" at bounding box center [861, 272] width 426 height 27
click at [648, 259] on select "Oui Non Non répondu Sélectionner une option" at bounding box center [861, 272] width 426 height 27
click at [692, 221] on input "Détails but du prêt" at bounding box center [861, 211] width 426 height 27
click at [1149, 475] on div "Sauvegarder Viable banks Refresh 12.99% | 333 € NAI: 1 616,5 € / Limit: >750 € …" at bounding box center [1235, 405] width 284 height 687
drag, startPoint x: 1354, startPoint y: 139, endPoint x: 1345, endPoint y: 137, distance: 9.2
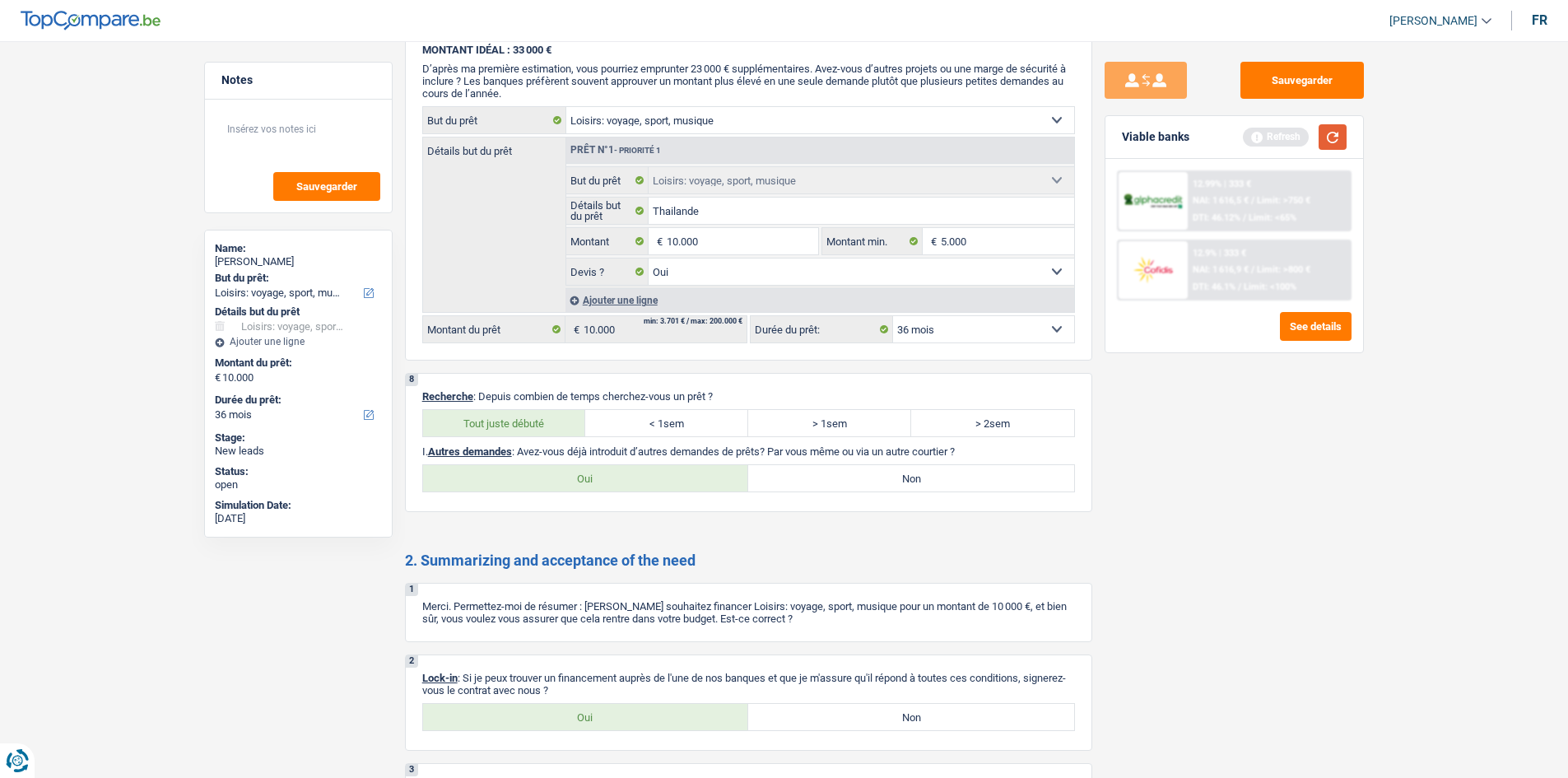
click at [1251, 137] on div "Viable banks Refresh" at bounding box center [1234, 138] width 258 height 43
click at [1251, 136] on div "Viable banks Refresh" at bounding box center [1234, 138] width 258 height 43
click at [1251, 141] on button "button" at bounding box center [1333, 138] width 28 height 26
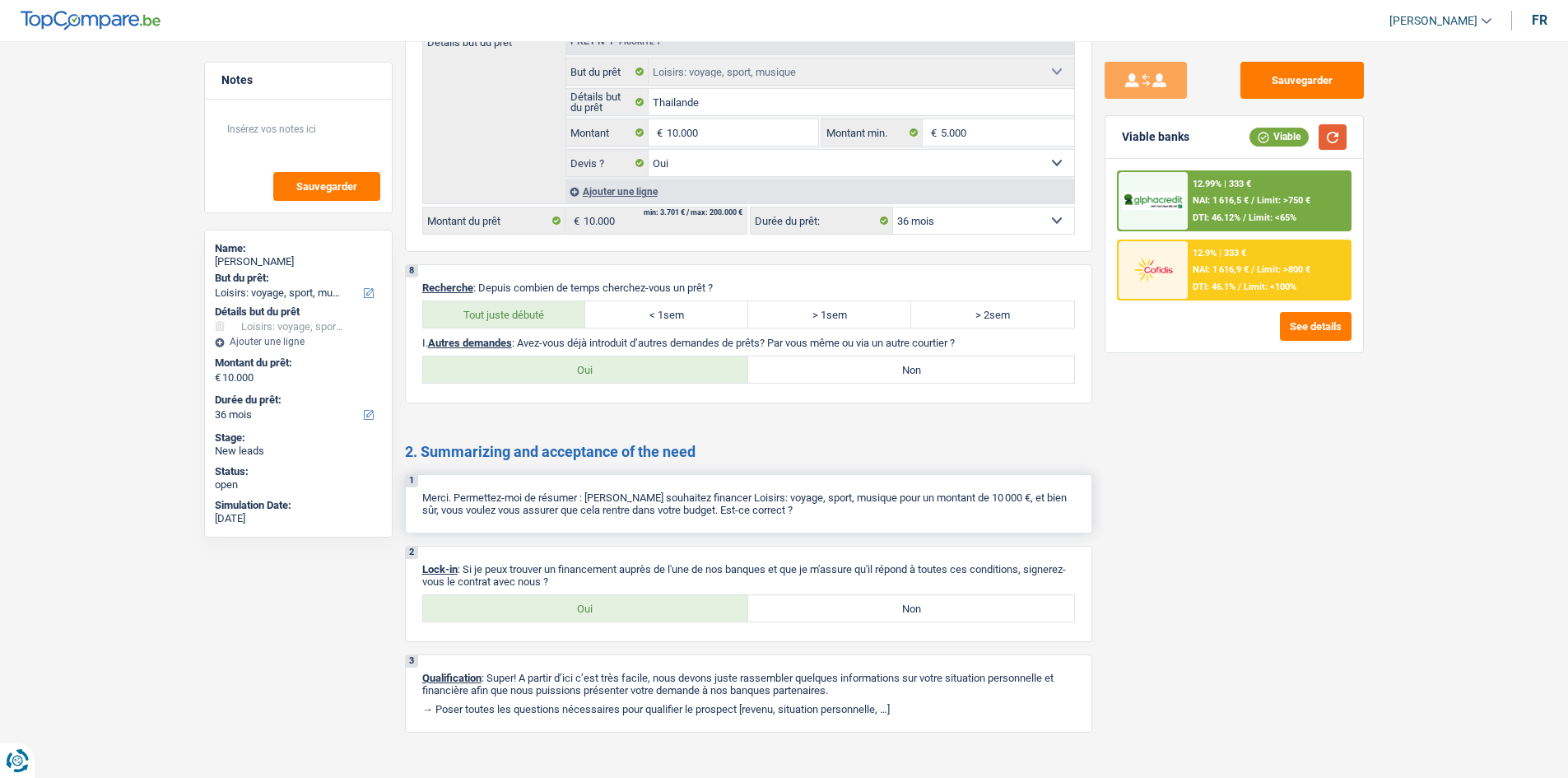
scroll to position [2514, 0]
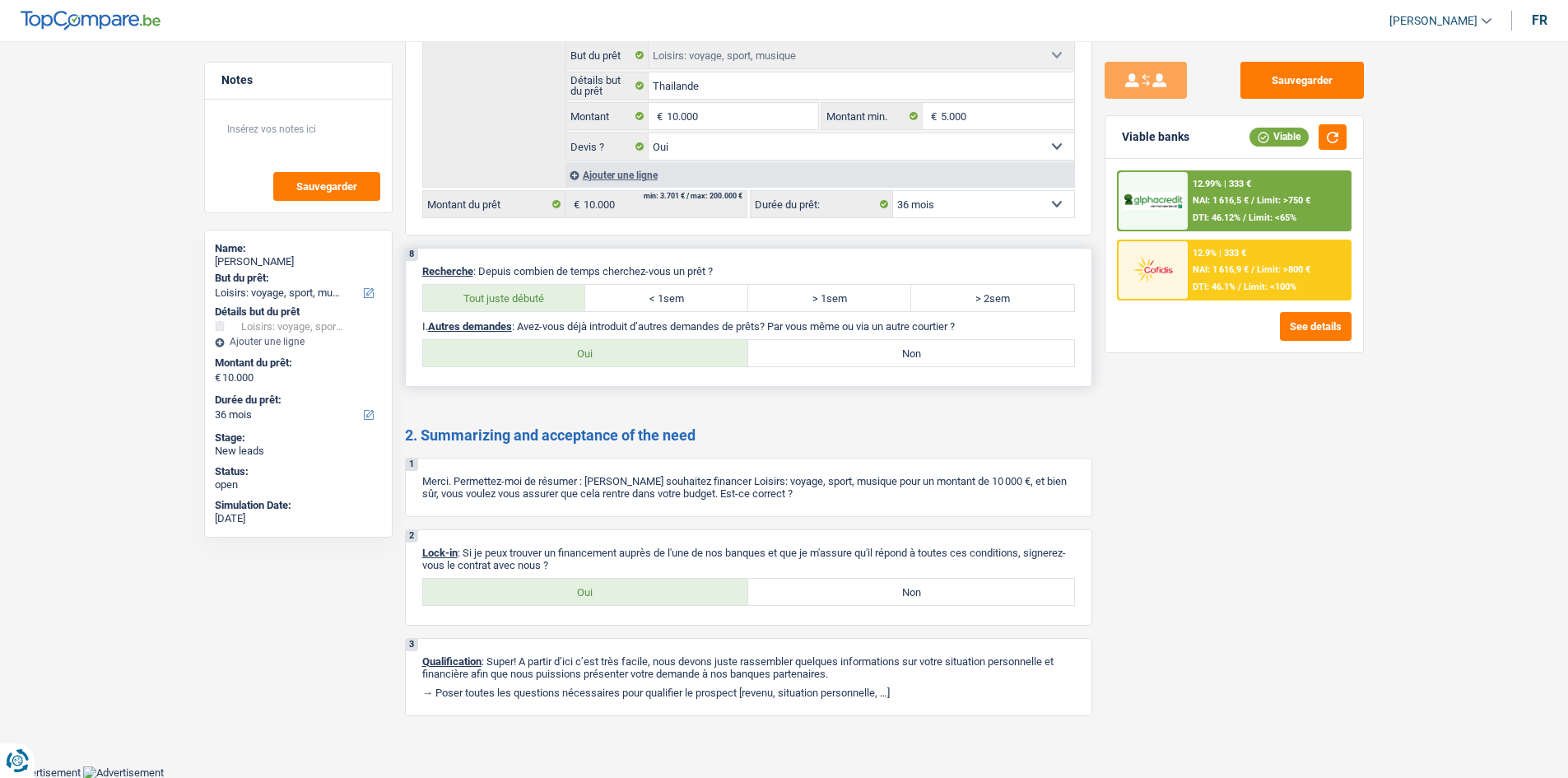
drag, startPoint x: 884, startPoint y: 353, endPoint x: 904, endPoint y: 357, distance: 20.4
click at [884, 353] on label "Non" at bounding box center [911, 353] width 326 height 27
click at [884, 353] on input "Non" at bounding box center [911, 353] width 326 height 27
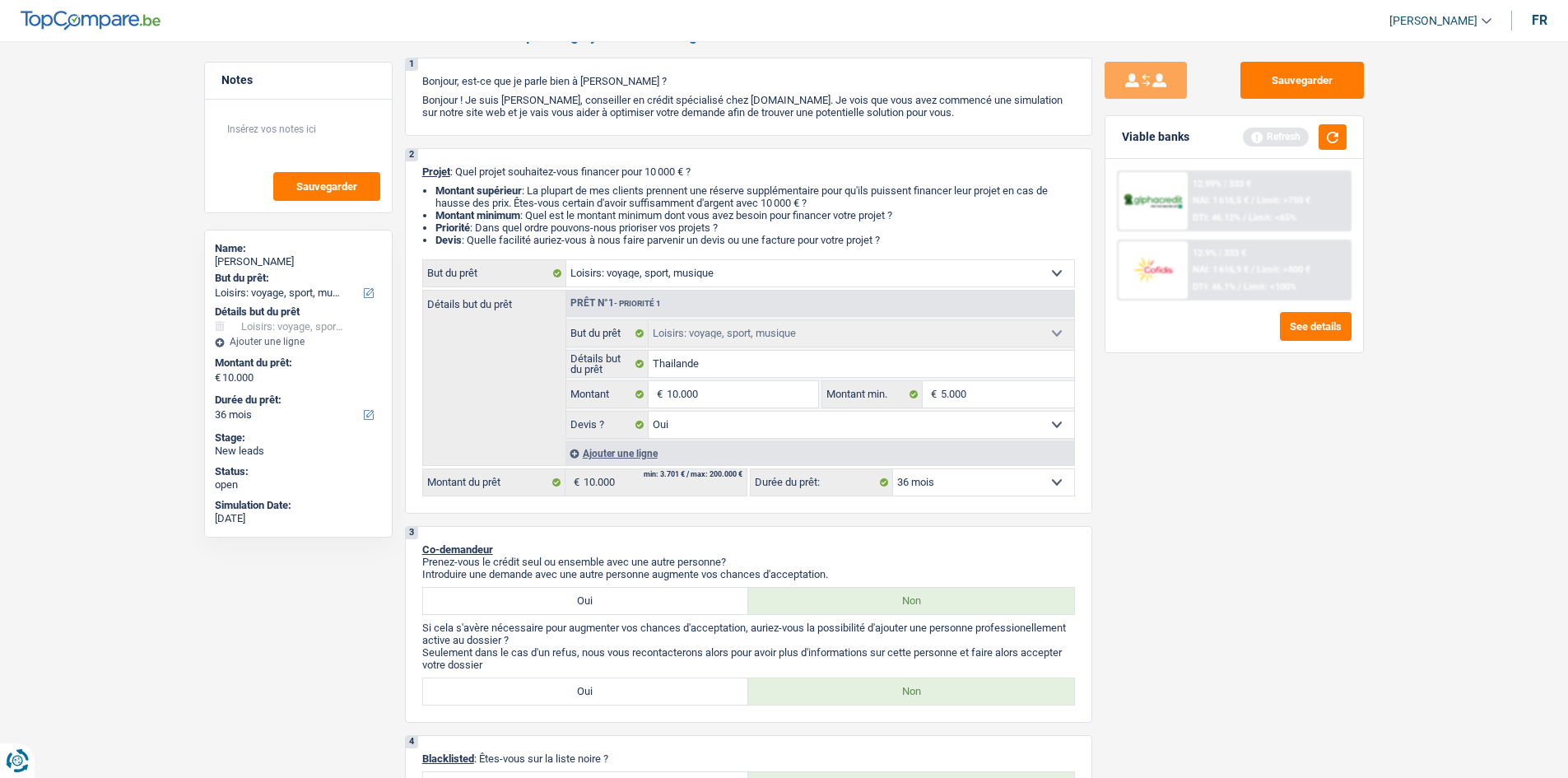
scroll to position [0, 0]
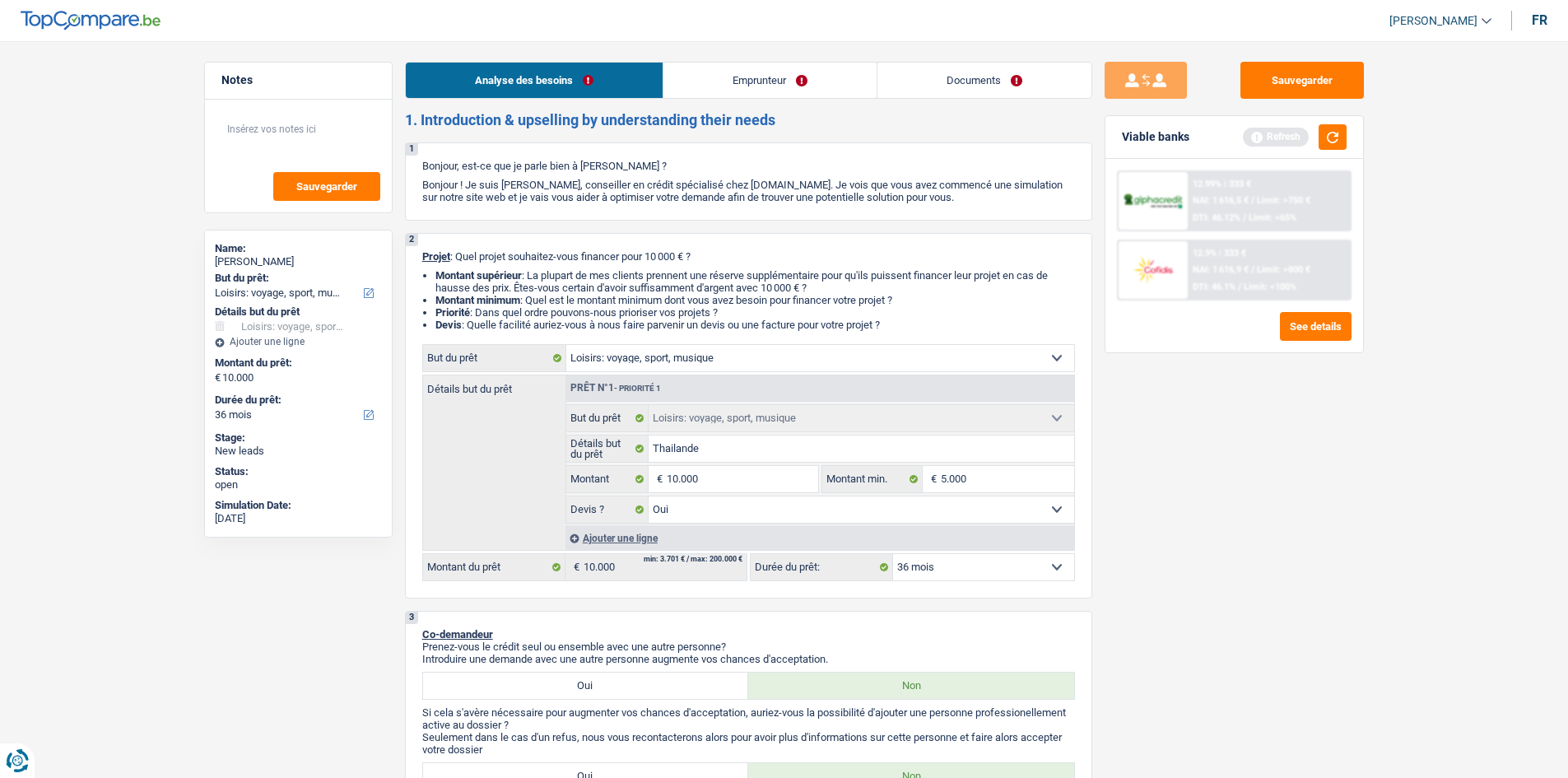
click at [742, 67] on link "Emprunteur" at bounding box center [769, 80] width 213 height 35
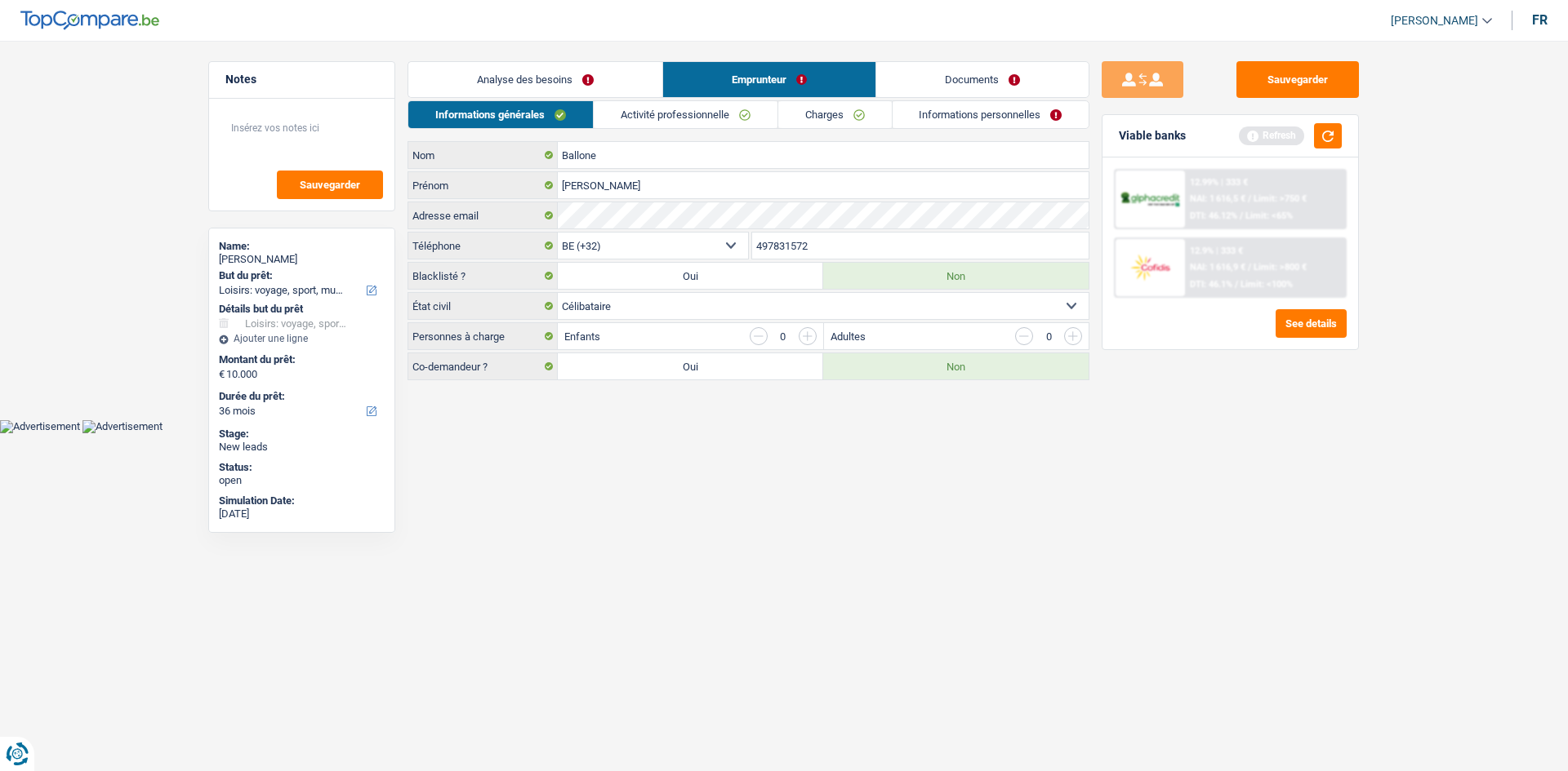
click at [686, 118] on link "Activité professionnelle" at bounding box center [685, 114] width 184 height 27
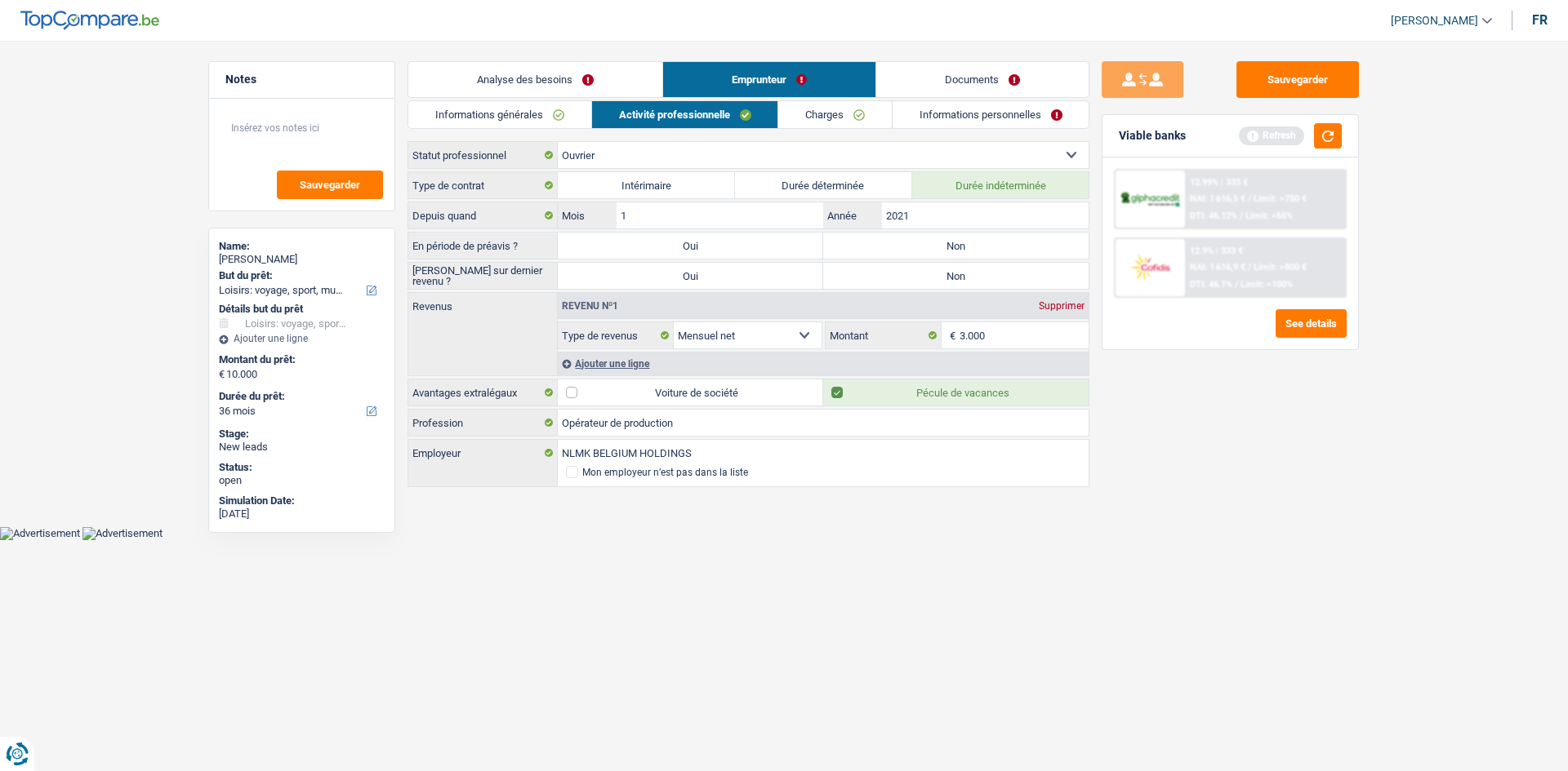
click at [909, 251] on label "Non" at bounding box center [956, 245] width 266 height 27
click at [909, 251] on input "Non" at bounding box center [956, 245] width 266 height 27
click at [929, 289] on div "[PERSON_NAME] sur dernier revenu ? Oui Non Tous les champs sont obligatoires. V…" at bounding box center [748, 276] width 681 height 27
click at [942, 214] on input "2021" at bounding box center [985, 215] width 207 height 27
click at [948, 271] on label "Non" at bounding box center [956, 276] width 266 height 27
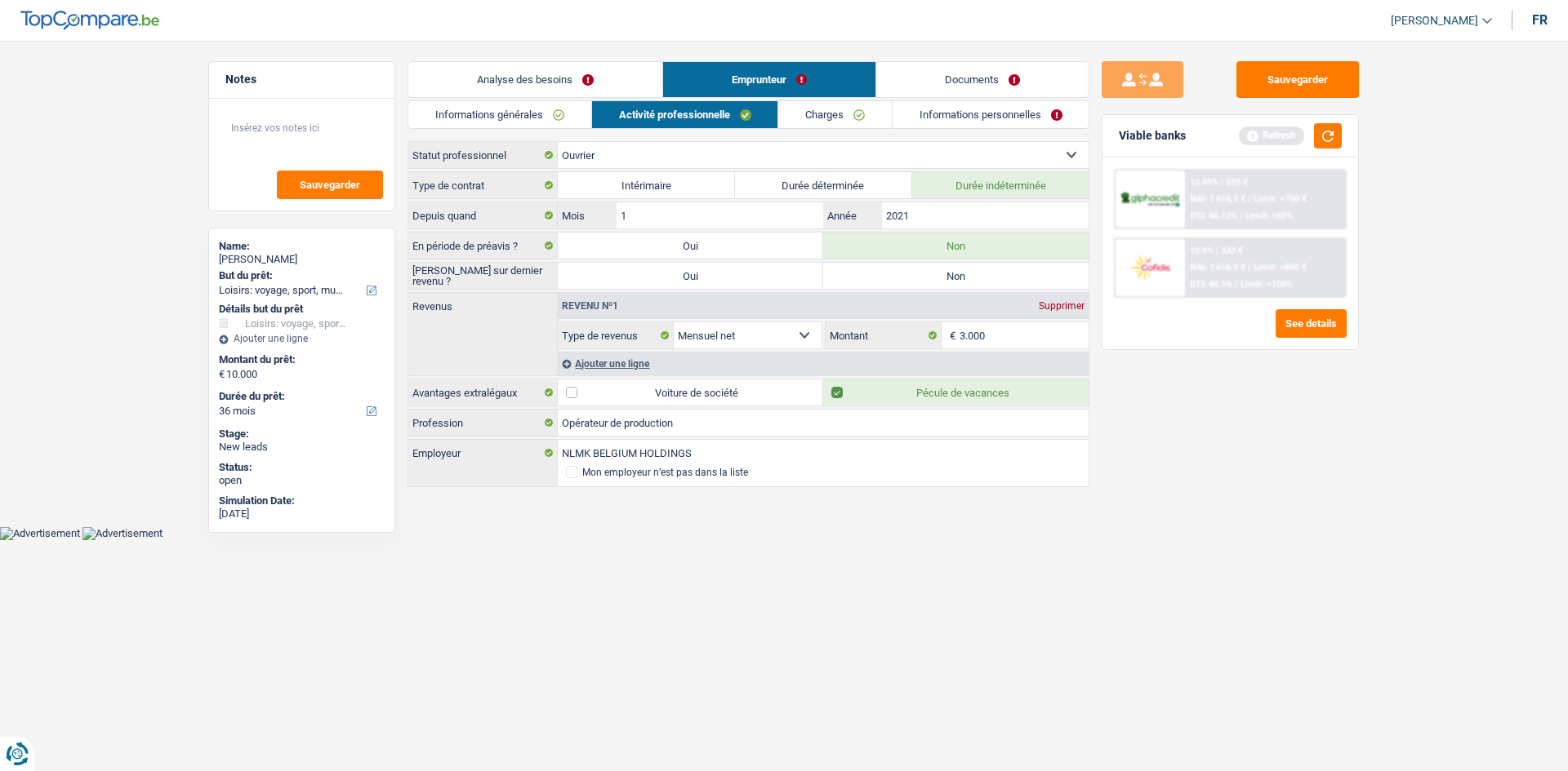
click at [948, 271] on input "Non" at bounding box center [956, 276] width 266 height 27
click at [1011, 330] on input "3.000" at bounding box center [1024, 335] width 130 height 27
click at [621, 363] on div "Ajouter une ligne" at bounding box center [822, 364] width 530 height 24
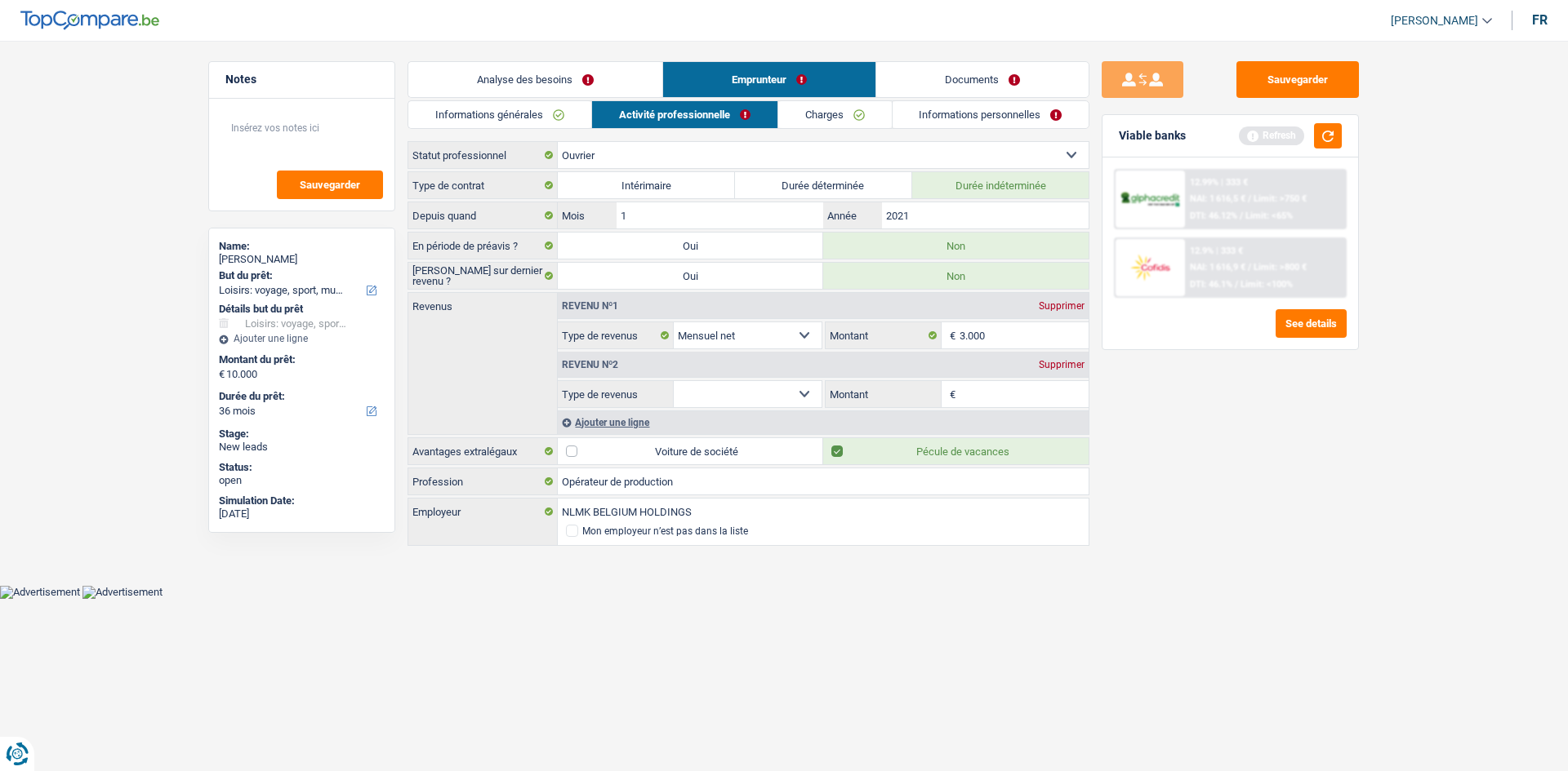
click at [742, 393] on select "Allocation d'handicap Allocations chômage Allocations familiales Chèques repas …" at bounding box center [746, 394] width 147 height 27
click at [673, 381] on select "Allocation d'handicap Allocations chômage Allocations familiales Chèques repas …" at bounding box center [746, 394] width 147 height 27
drag, startPoint x: 1037, startPoint y: 390, endPoint x: 1094, endPoint y: 410, distance: 60.4
click at [1038, 390] on input "Montant par jour" at bounding box center [1024, 394] width 130 height 27
click at [1132, 595] on div "Sauvegarder Viable banks Refresh 12.99% | 333 € NAI: 1 616,5 € / Limit: >750 € …" at bounding box center [1230, 401] width 282 height 680
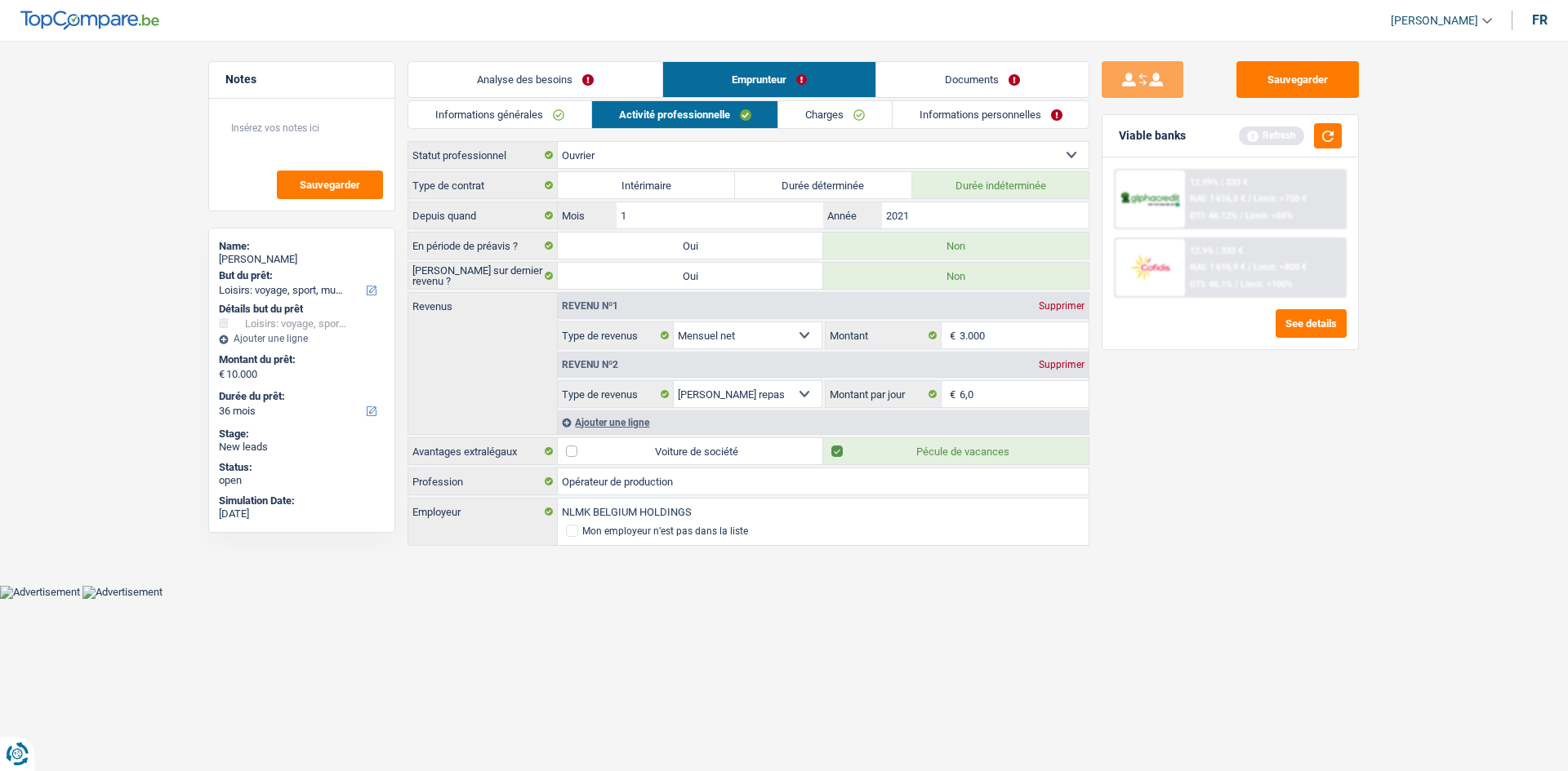
click at [823, 127] on link "Charges" at bounding box center [835, 114] width 114 height 27
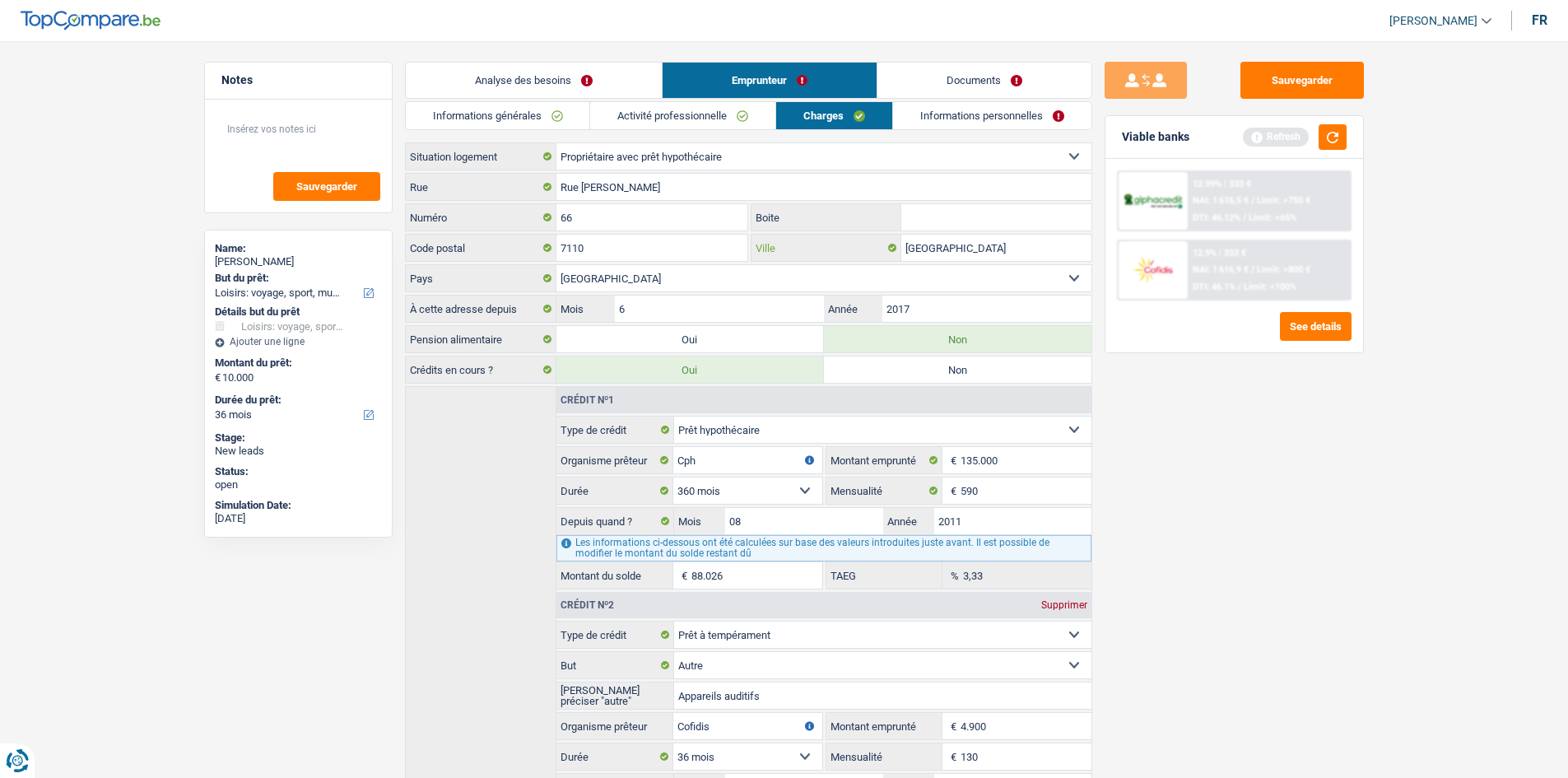
click at [1014, 252] on input "[GEOGRAPHIC_DATA]" at bounding box center [996, 248] width 190 height 27
click at [1005, 114] on link "Informations personnelles" at bounding box center [992, 115] width 199 height 27
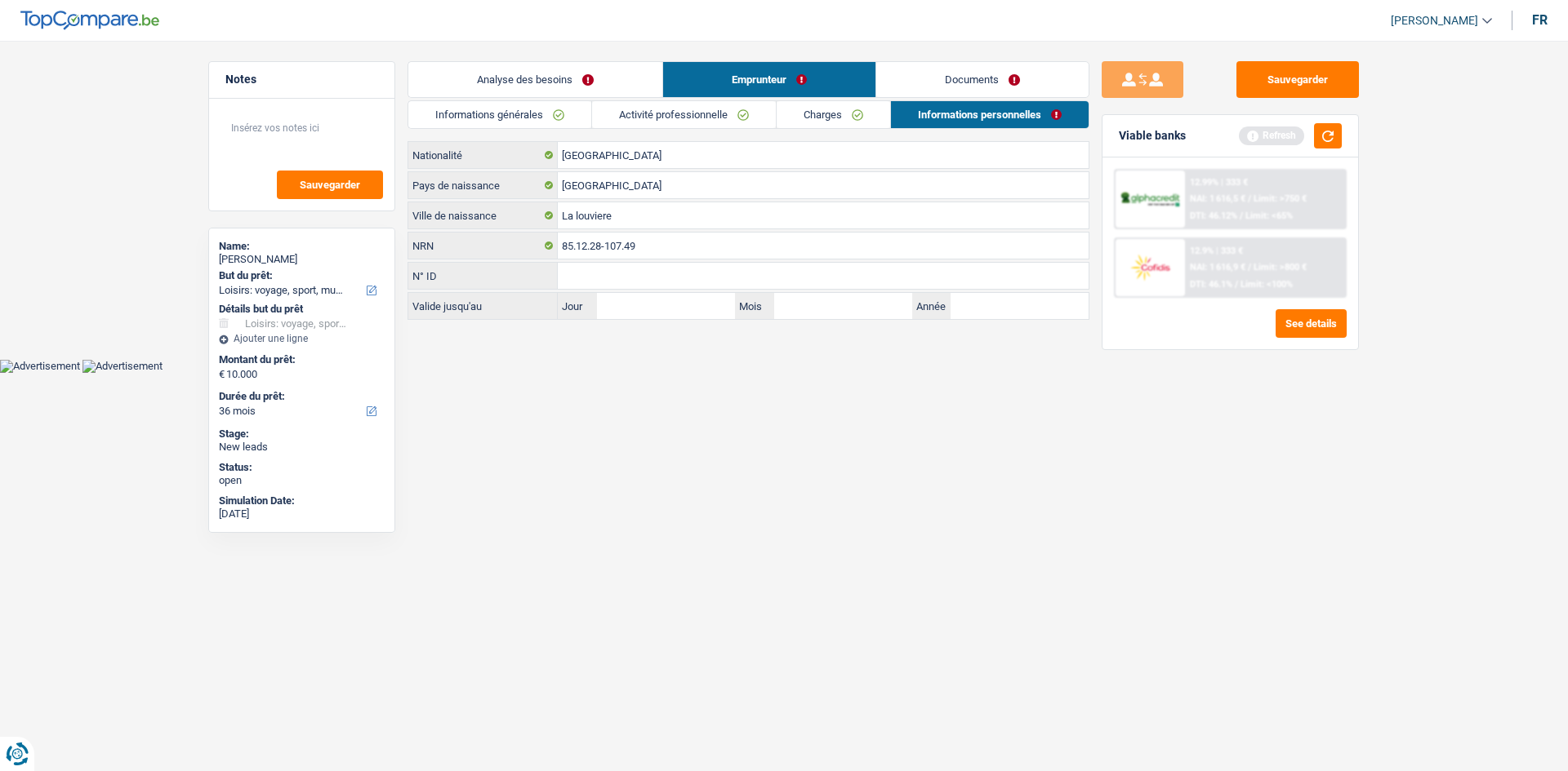
click at [971, 70] on link "Documents" at bounding box center [983, 80] width 212 height 35
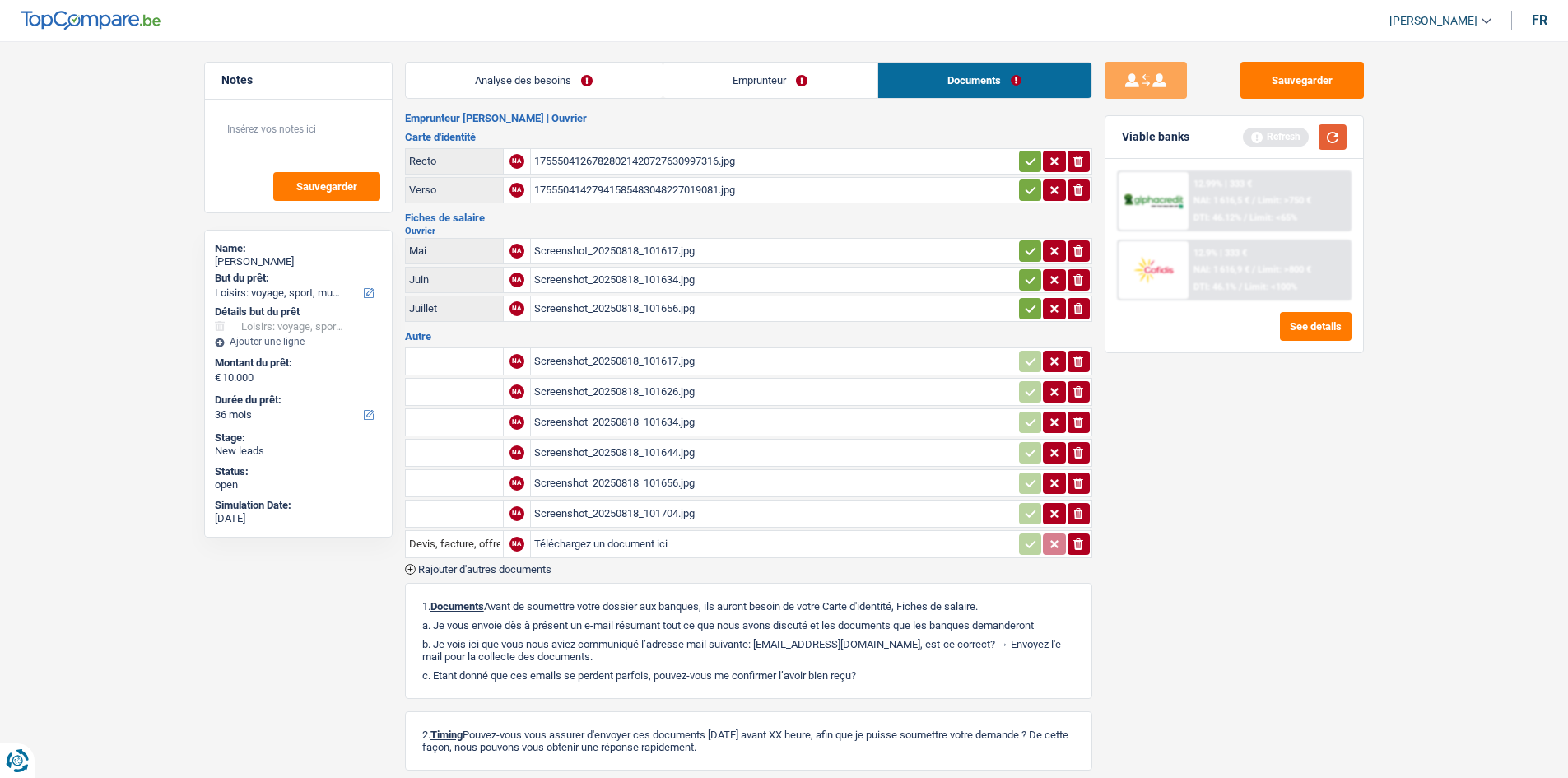
click at [1251, 140] on button "button" at bounding box center [1333, 138] width 28 height 26
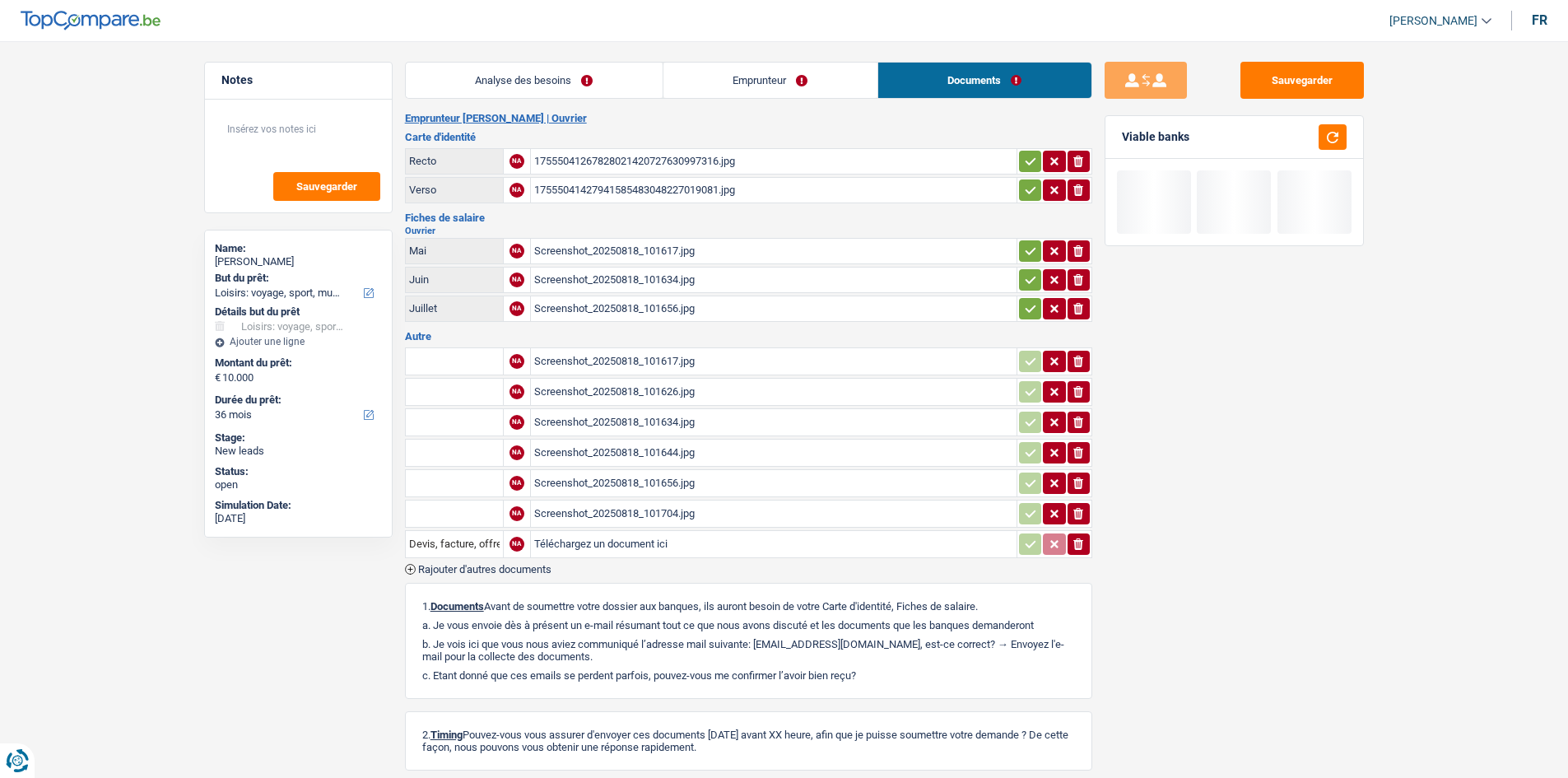
click at [646, 245] on div "Screenshot_20250818_101617.jpg" at bounding box center [774, 251] width 479 height 25
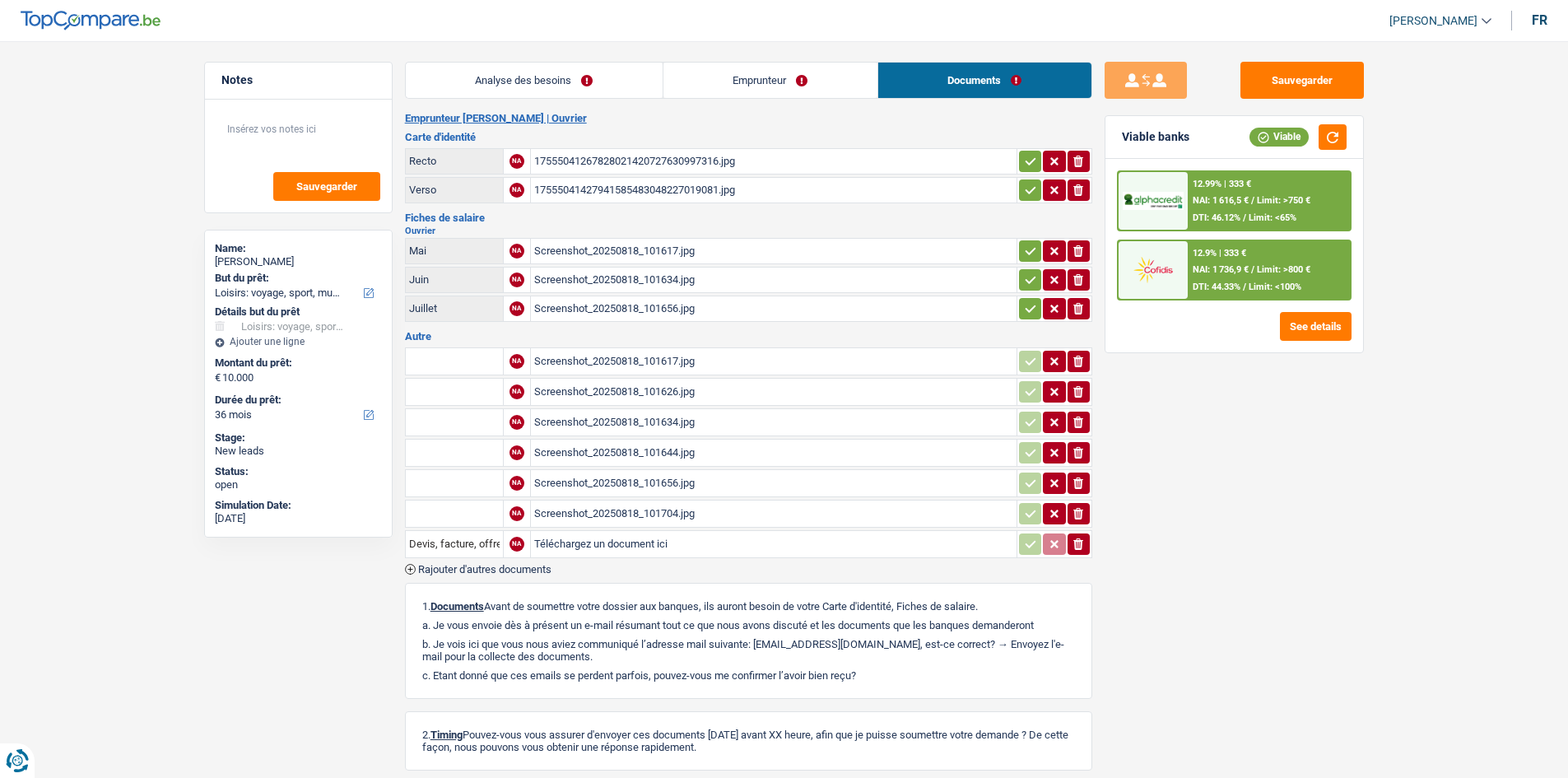
click at [678, 279] on div "Screenshot_20250818_101634.jpg" at bounding box center [774, 280] width 479 height 25
drag, startPoint x: 1320, startPoint y: 84, endPoint x: 1005, endPoint y: 188, distance: 331.7
click at [1251, 83] on button "Sauvegarder" at bounding box center [1302, 80] width 124 height 37
click at [636, 102] on div "Analyse des besoins Emprunteur Documents 1. Introduction & upselling by underst…" at bounding box center [749, 473] width 687 height 823
click at [641, 92] on link "Analyse des besoins" at bounding box center [534, 80] width 257 height 35
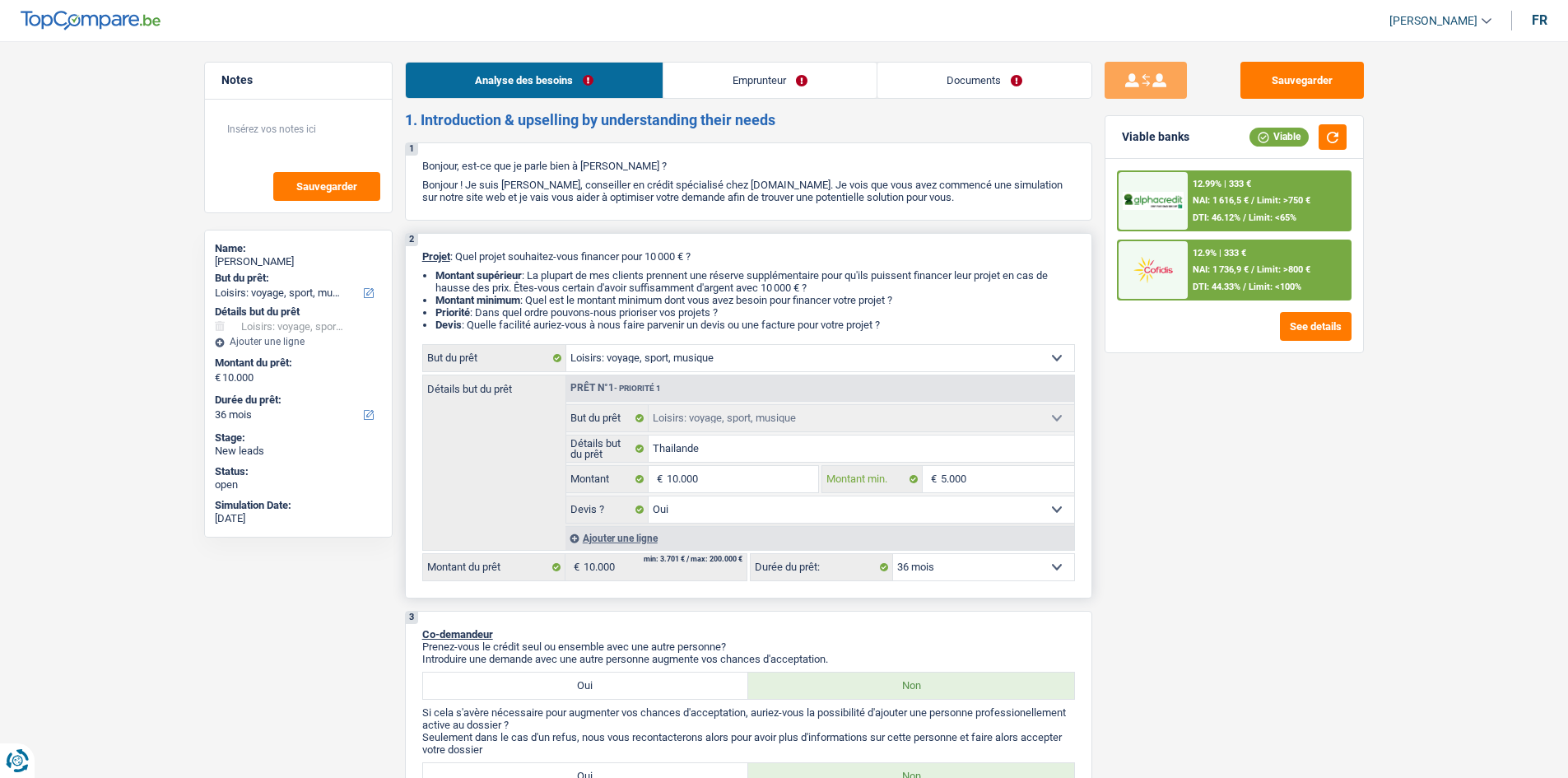
click at [1006, 467] on input "5.000" at bounding box center [1007, 480] width 133 height 27
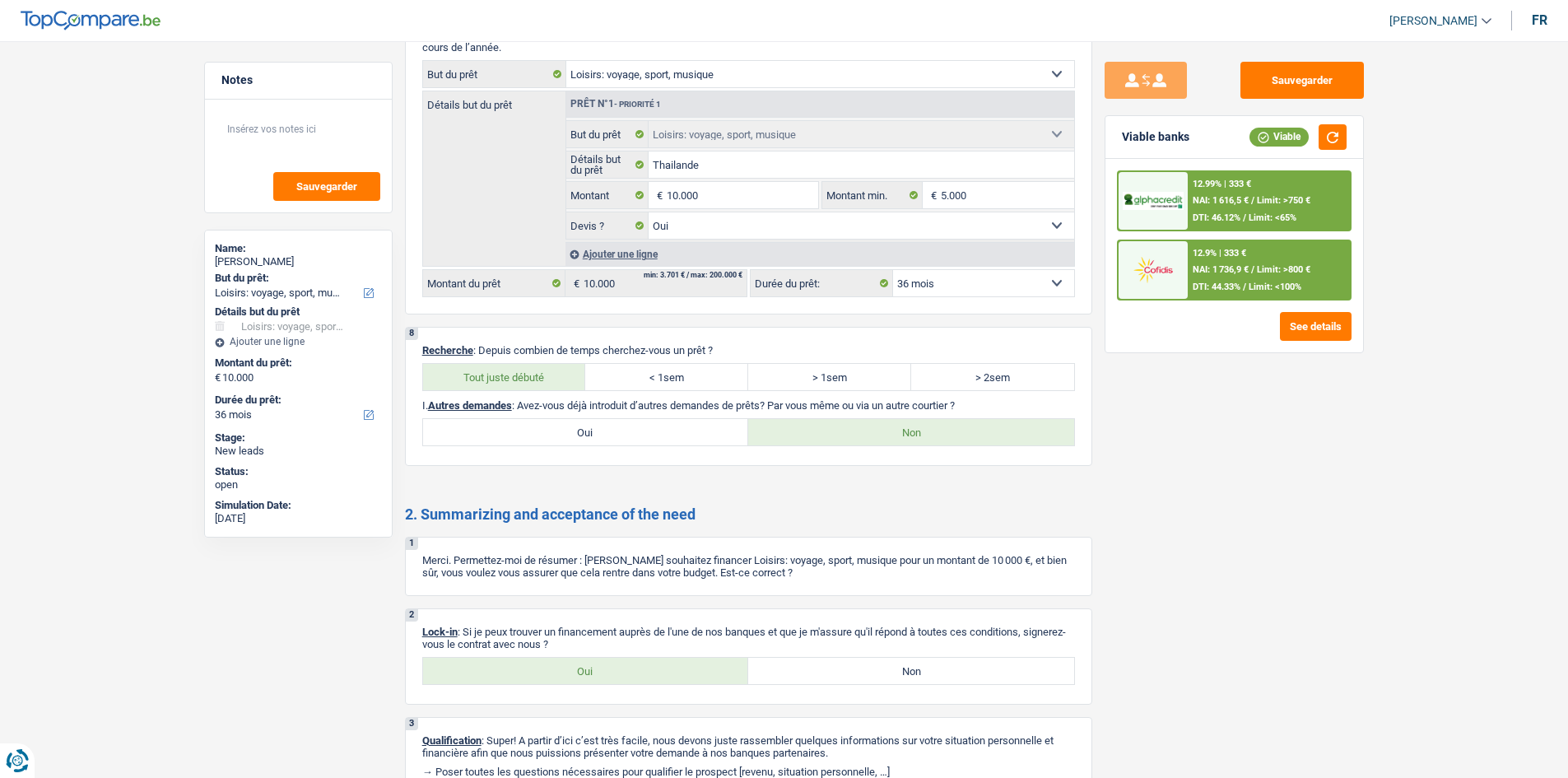
scroll to position [2595, 0]
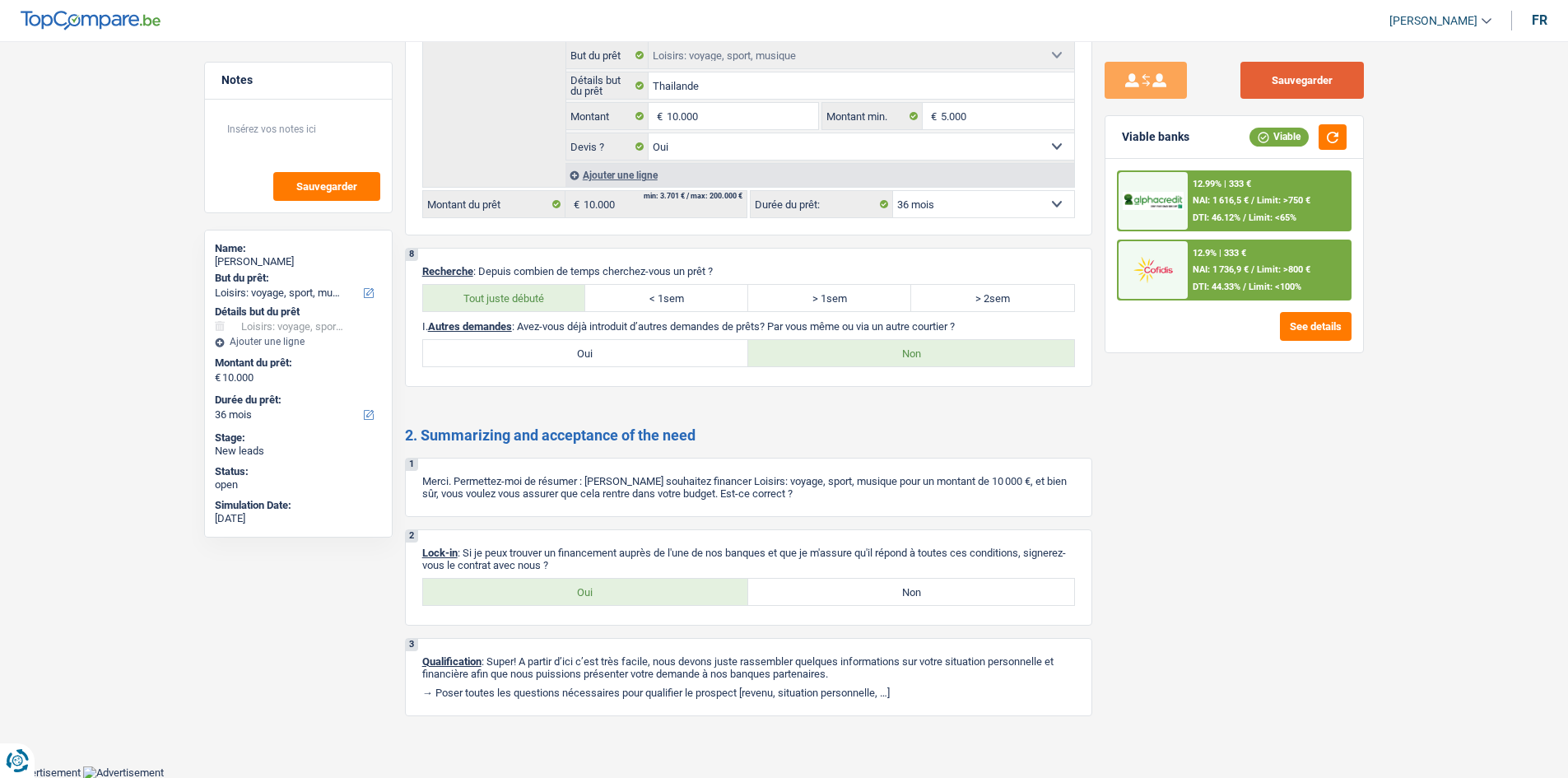
click at [1251, 70] on button "Sauvegarder" at bounding box center [1302, 80] width 124 height 37
click at [766, 94] on input "Thailande" at bounding box center [861, 85] width 426 height 27
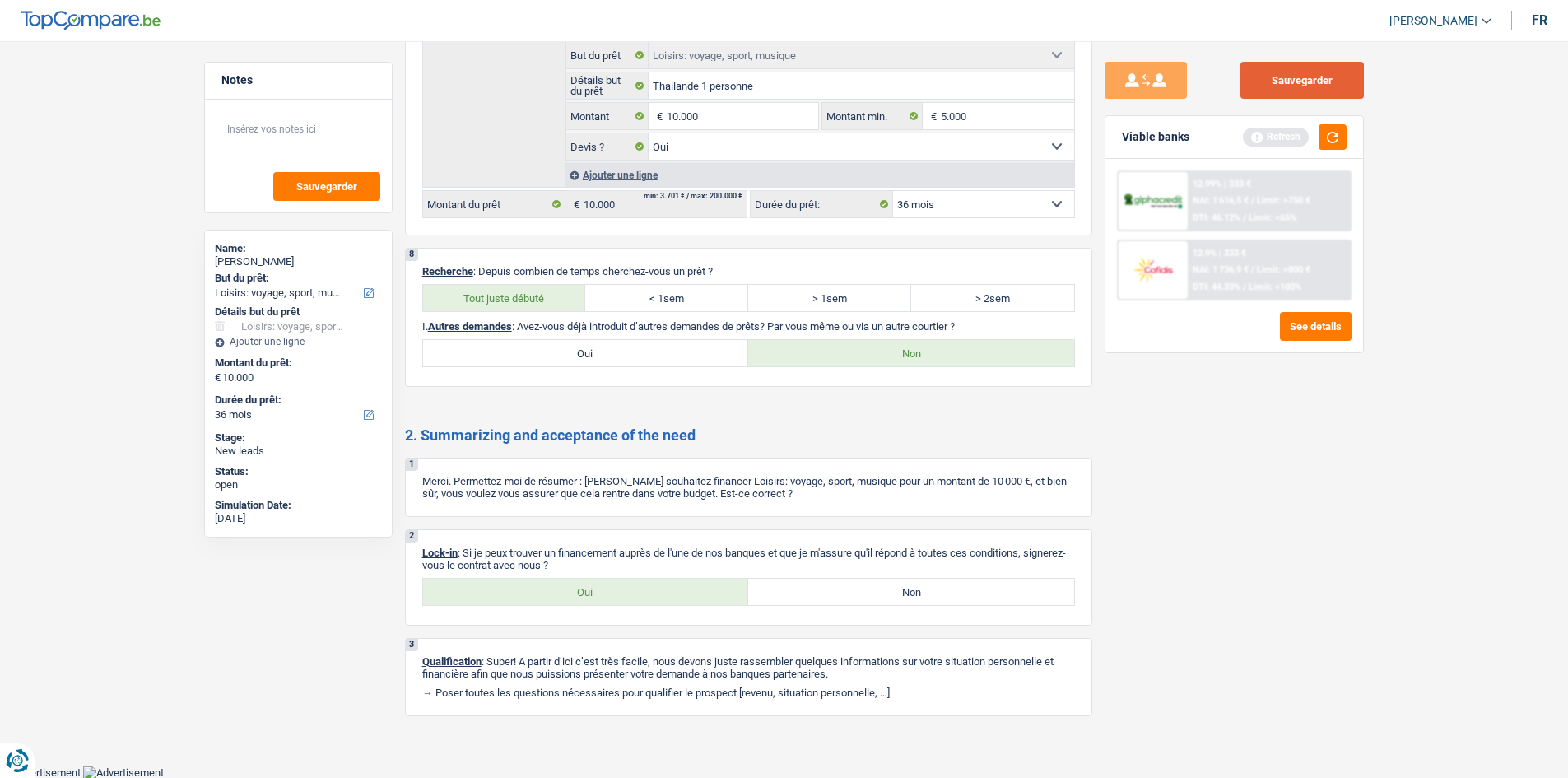
click at [1251, 72] on button "Sauvegarder" at bounding box center [1302, 80] width 124 height 37
